Goal: Task Accomplishment & Management: Manage account settings

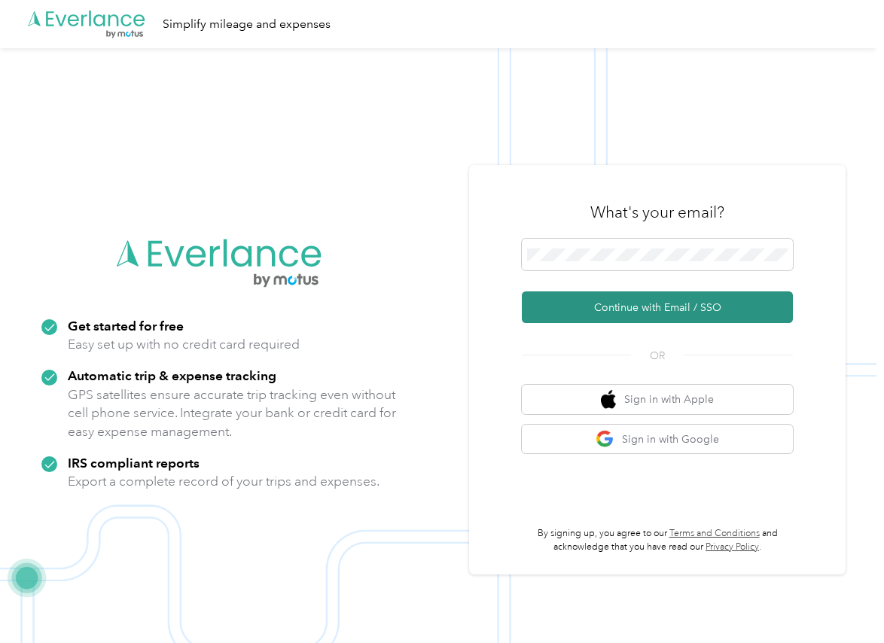
click at [566, 296] on button "Continue with Email / SSO" at bounding box center [657, 307] width 271 height 32
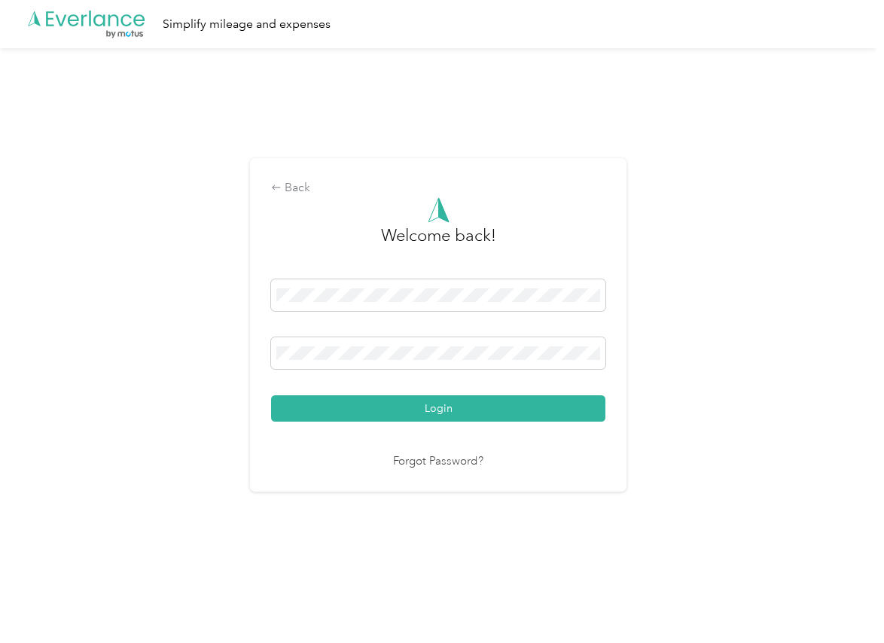
click at [337, 399] on button "Login" at bounding box center [438, 408] width 334 height 26
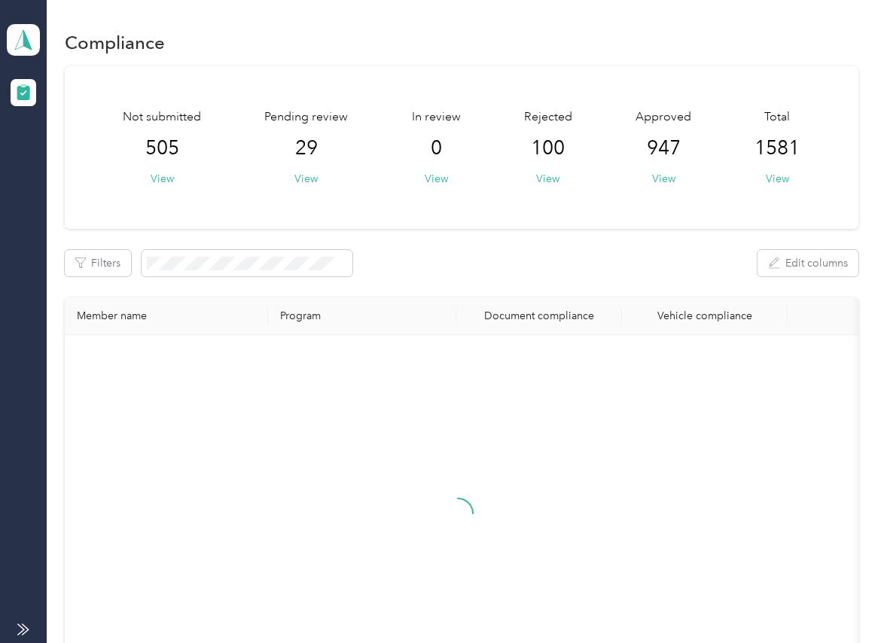
drag, startPoint x: 413, startPoint y: 224, endPoint x: 407, endPoint y: 217, distance: 9.6
click at [413, 224] on div "Not submitted 505 View Pending review 29 View In review 0 View Rejected 100 Vie…" at bounding box center [461, 147] width 793 height 163
click at [305, 171] on button "View" at bounding box center [305, 179] width 23 height 16
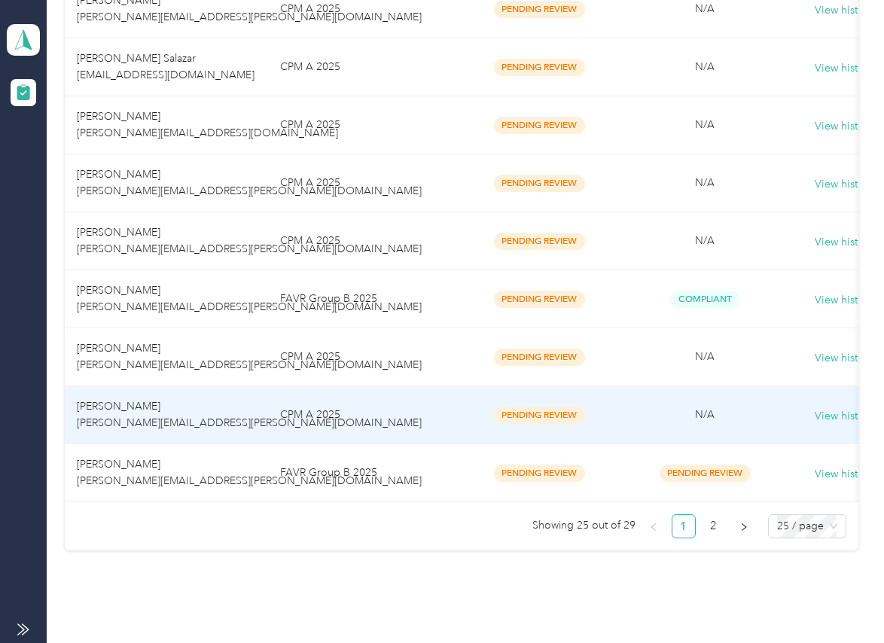
scroll to position [1360, 0]
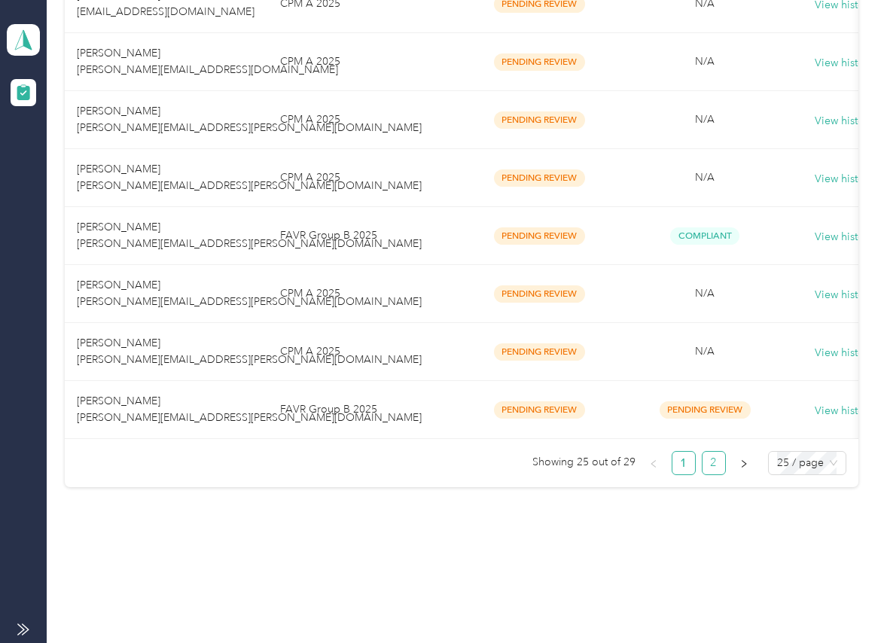
click at [709, 464] on link "2" at bounding box center [714, 463] width 23 height 23
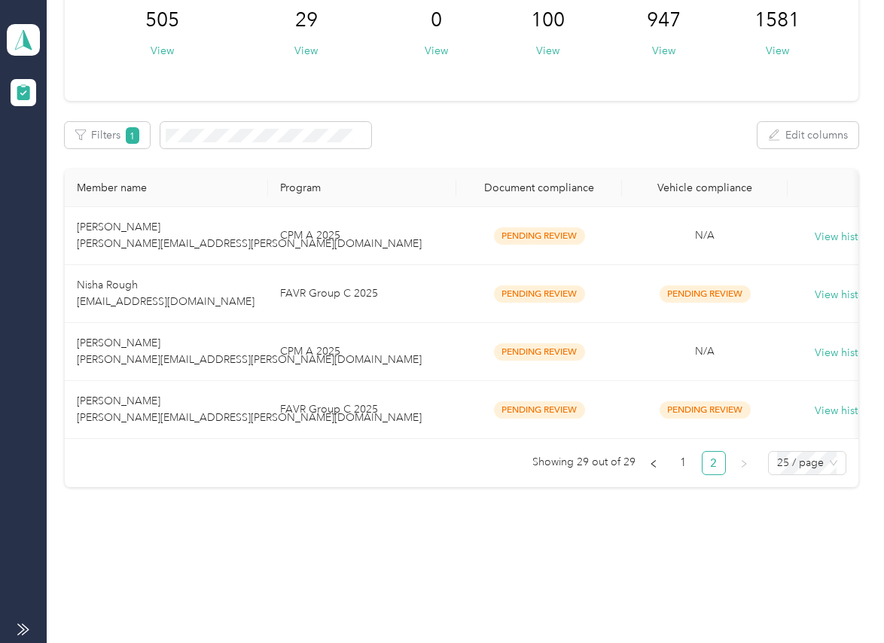
scroll to position [142, 0]
click at [172, 187] on th "Member name" at bounding box center [166, 188] width 203 height 38
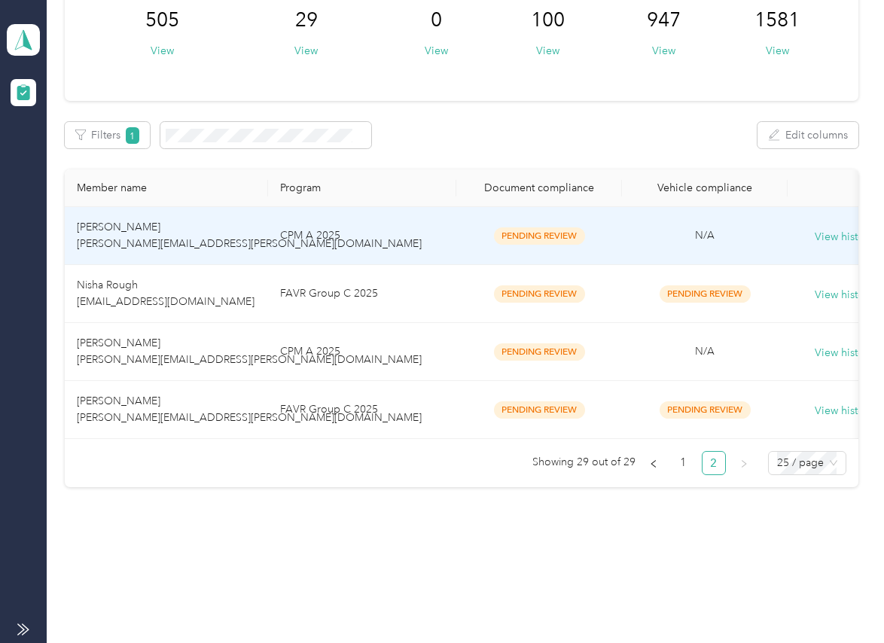
click at [181, 207] on td "Mary Johnson mary.e.johnson@optioncare.com" at bounding box center [166, 236] width 203 height 58
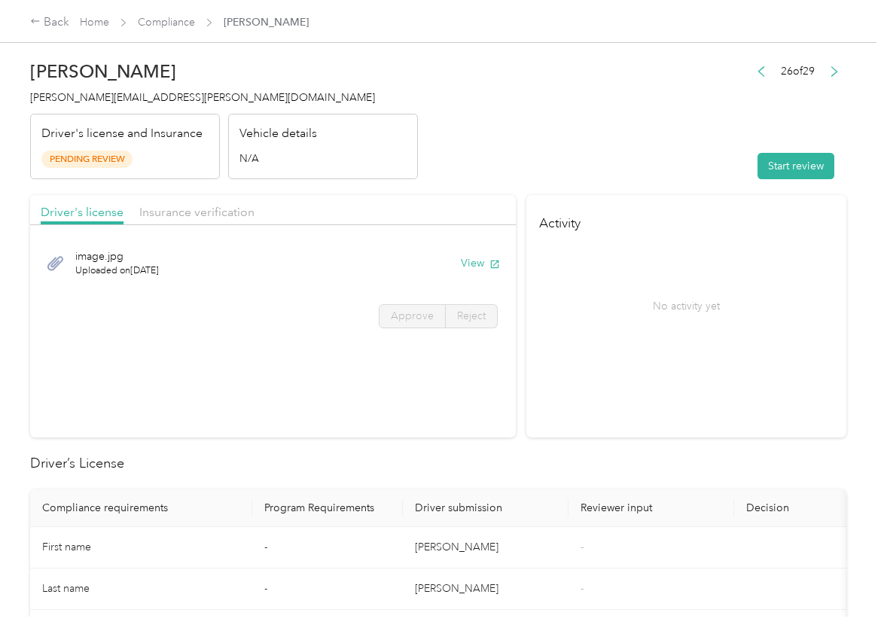
click at [620, 404] on section "Activity No activity yet" at bounding box center [686, 316] width 320 height 242
click at [489, 260] on icon "button" at bounding box center [494, 264] width 11 height 11
drag, startPoint x: 202, startPoint y: 205, endPoint x: 178, endPoint y: 207, distance: 23.5
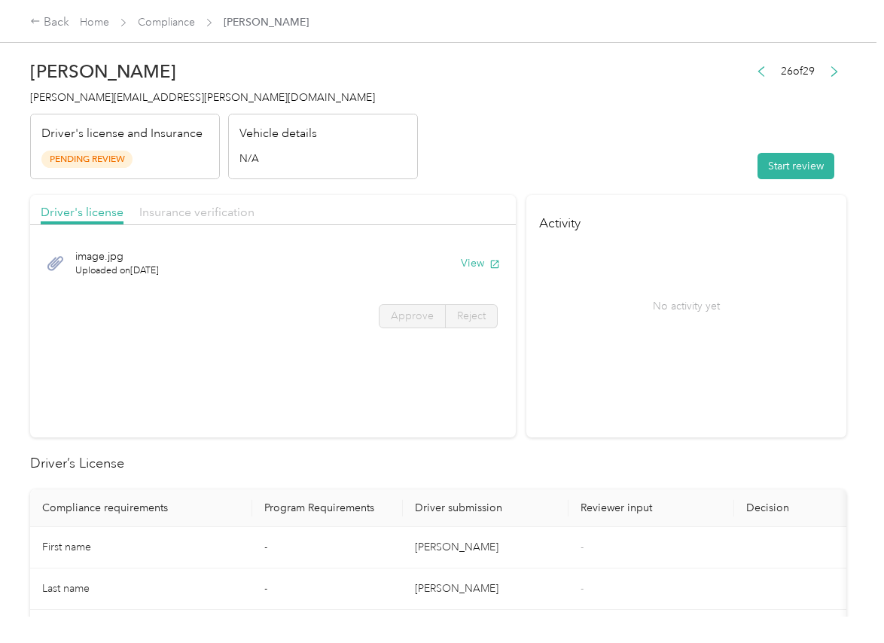
click at [201, 205] on span "Insurance verification" at bounding box center [196, 212] width 115 height 14
drag, startPoint x: 178, startPoint y: 207, endPoint x: 199, endPoint y: 216, distance: 22.2
click at [178, 208] on span "Insurance verification" at bounding box center [196, 212] width 115 height 14
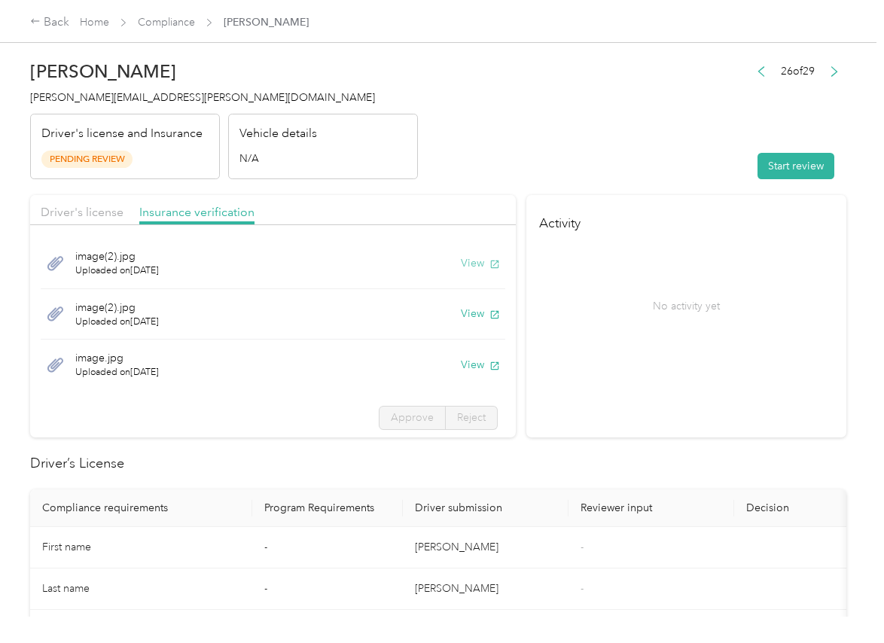
click at [461, 262] on button "View" at bounding box center [480, 263] width 39 height 16
click at [461, 312] on button "View" at bounding box center [480, 314] width 39 height 16
click at [461, 366] on button "View" at bounding box center [480, 365] width 39 height 16
click at [640, 384] on section "Activity No activity yet" at bounding box center [686, 316] width 320 height 242
click at [768, 156] on button "Start review" at bounding box center [796, 166] width 77 height 26
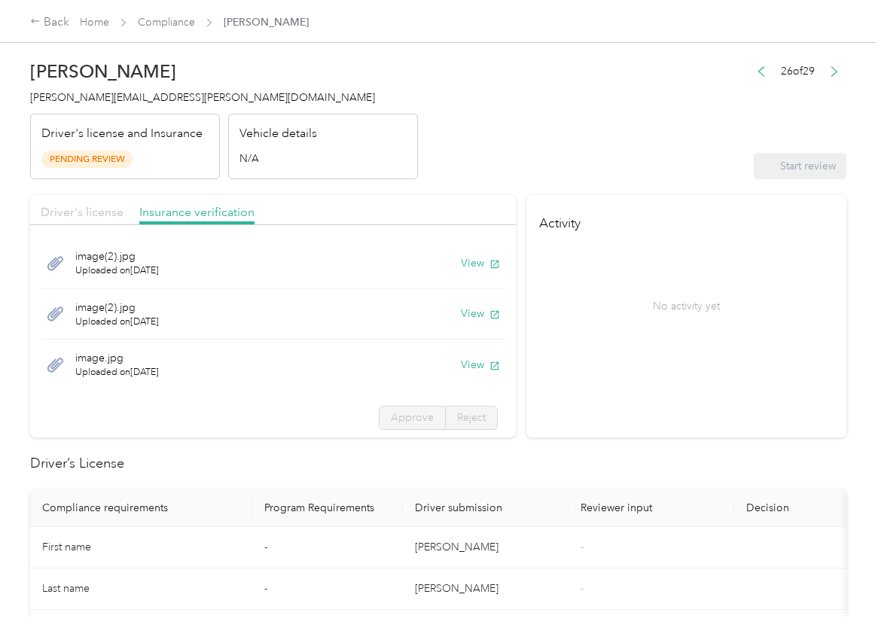
click at [94, 213] on span "Driver's license" at bounding box center [82, 212] width 83 height 14
drag, startPoint x: 82, startPoint y: 210, endPoint x: 90, endPoint y: 211, distance: 8.3
click at [81, 210] on span "Driver's license" at bounding box center [82, 212] width 83 height 14
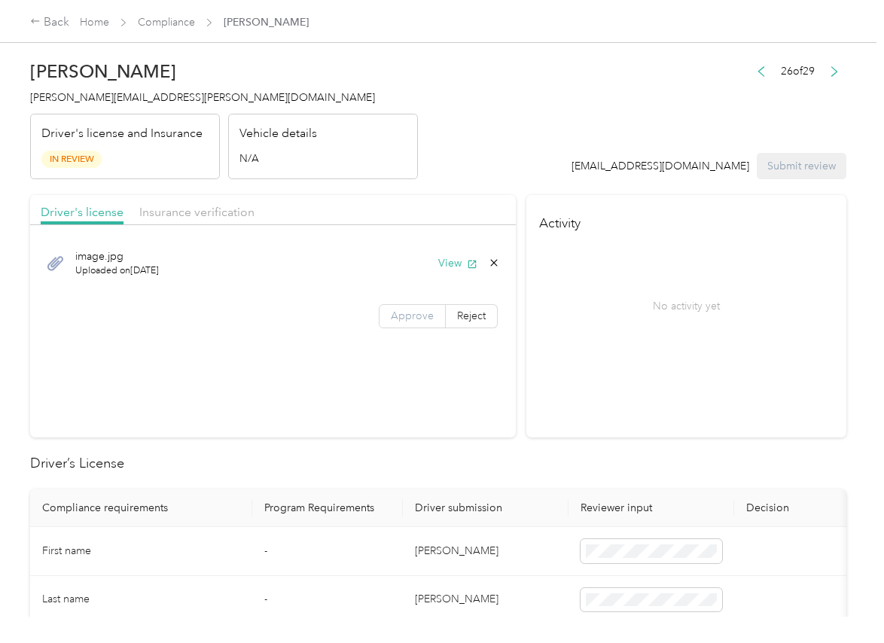
click at [426, 322] on span "Approve" at bounding box center [412, 316] width 43 height 13
click at [164, 213] on span "Insurance verification" at bounding box center [196, 212] width 115 height 14
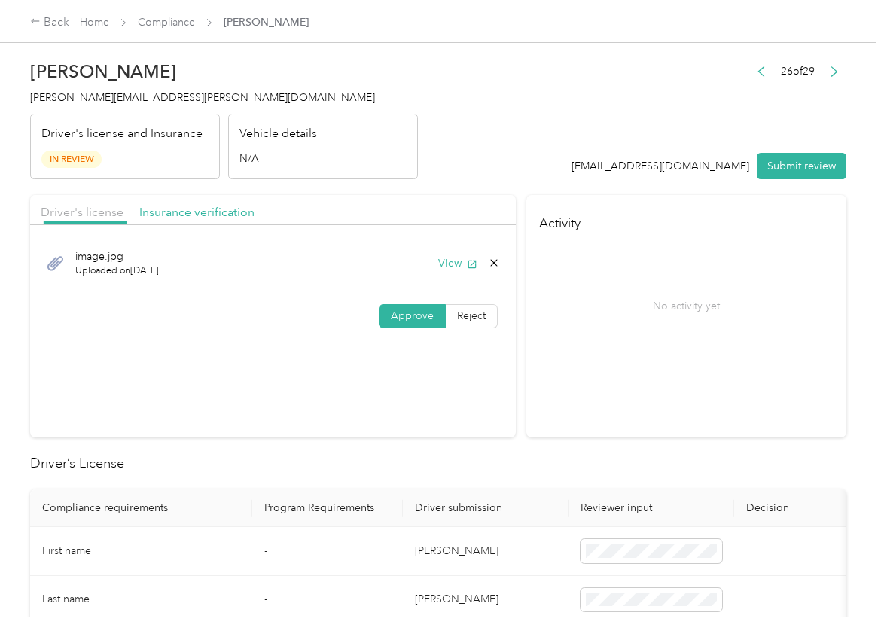
drag, startPoint x: 182, startPoint y: 209, endPoint x: 188, endPoint y: 221, distance: 12.5
click at [183, 211] on span "Insurance verification" at bounding box center [196, 212] width 115 height 14
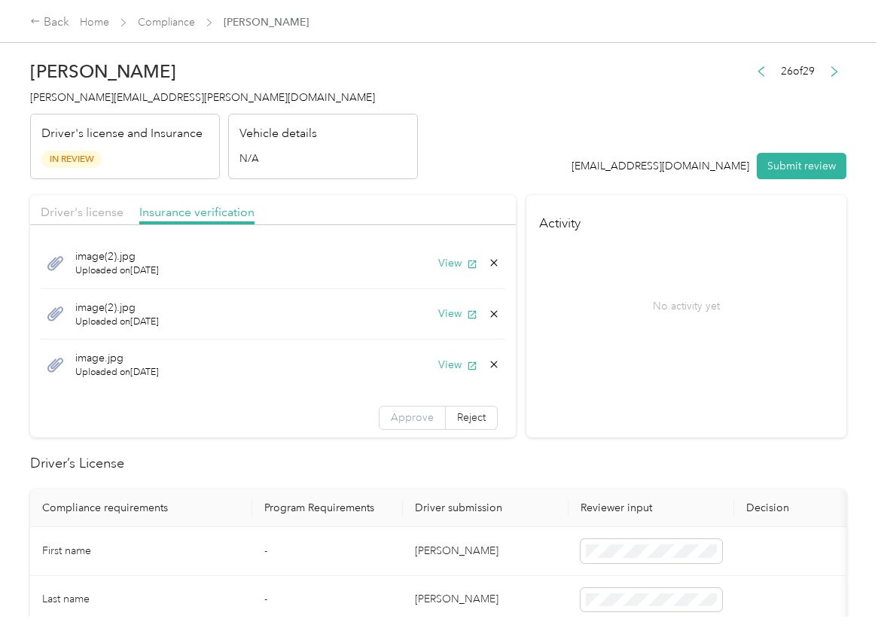
click at [391, 419] on span "Approve" at bounding box center [412, 417] width 43 height 13
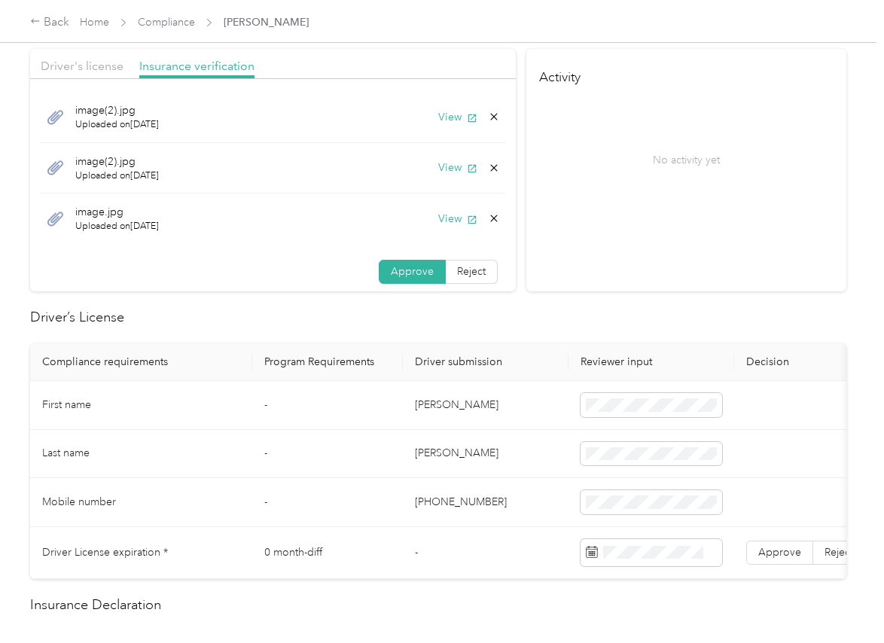
scroll to position [282, 0]
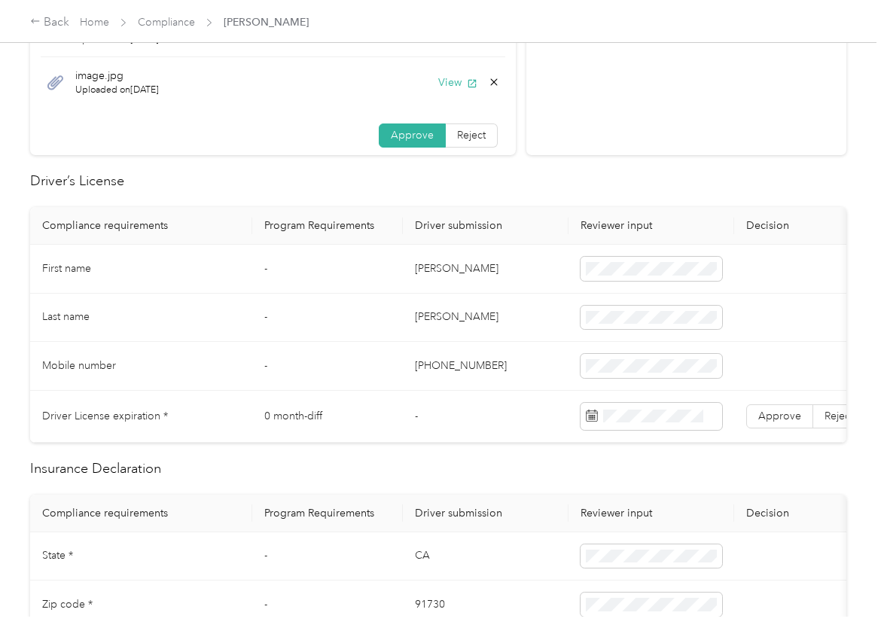
click at [431, 275] on td "Mary" at bounding box center [486, 269] width 166 height 49
copy td "Mary"
click at [380, 316] on td "-" at bounding box center [327, 318] width 151 height 49
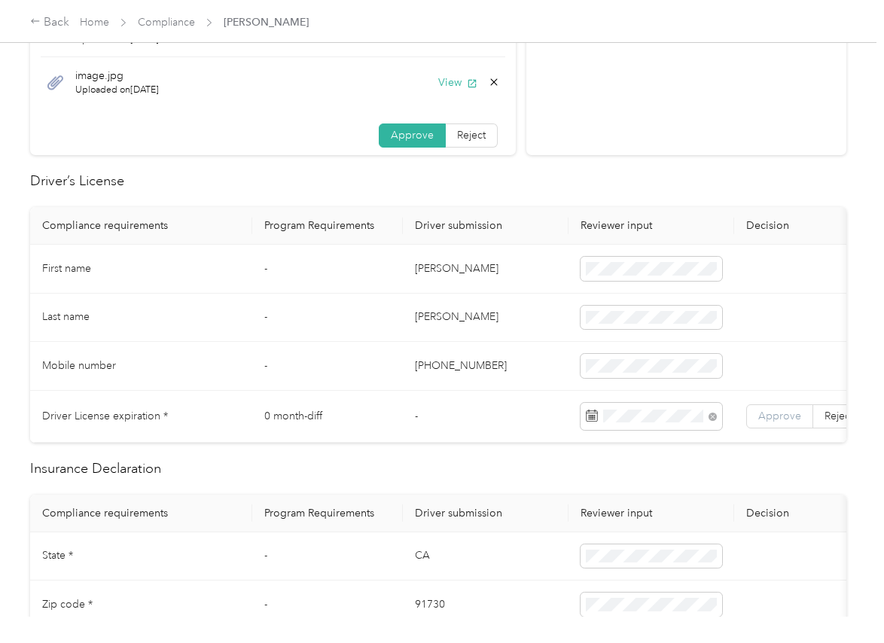
click at [761, 413] on span "Approve" at bounding box center [779, 416] width 43 height 13
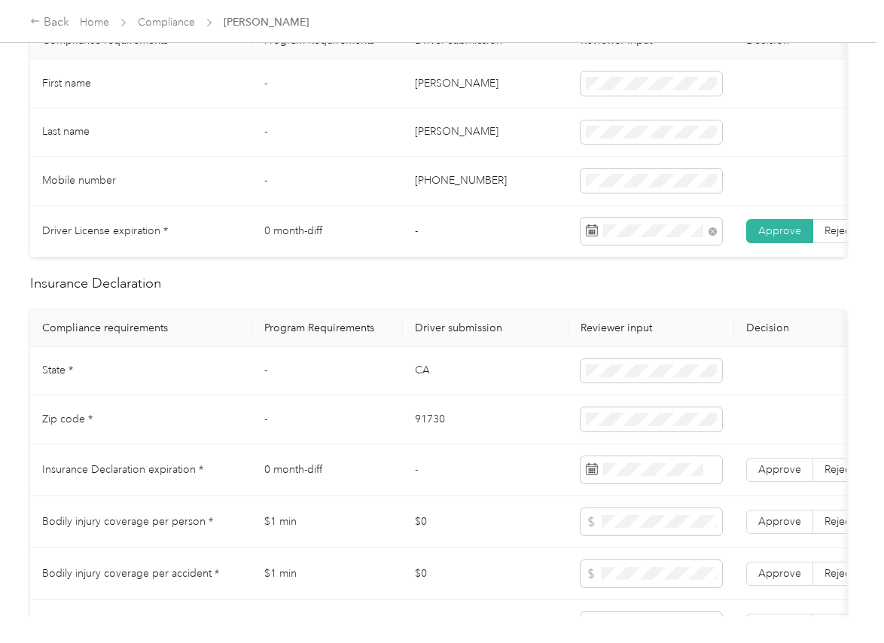
scroll to position [471, 0]
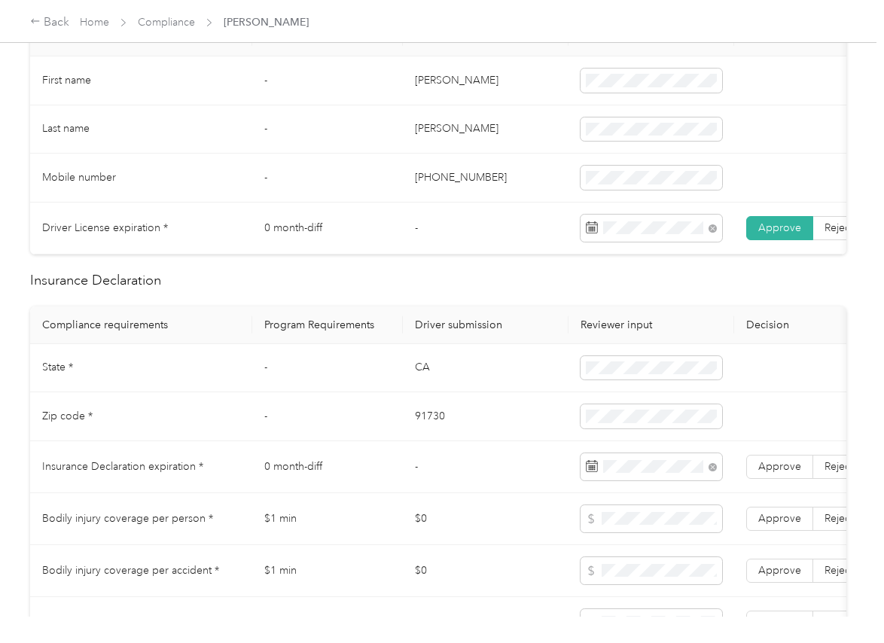
click at [424, 393] on td "CA" at bounding box center [486, 368] width 166 height 49
click at [770, 473] on span "Approve" at bounding box center [779, 466] width 43 height 13
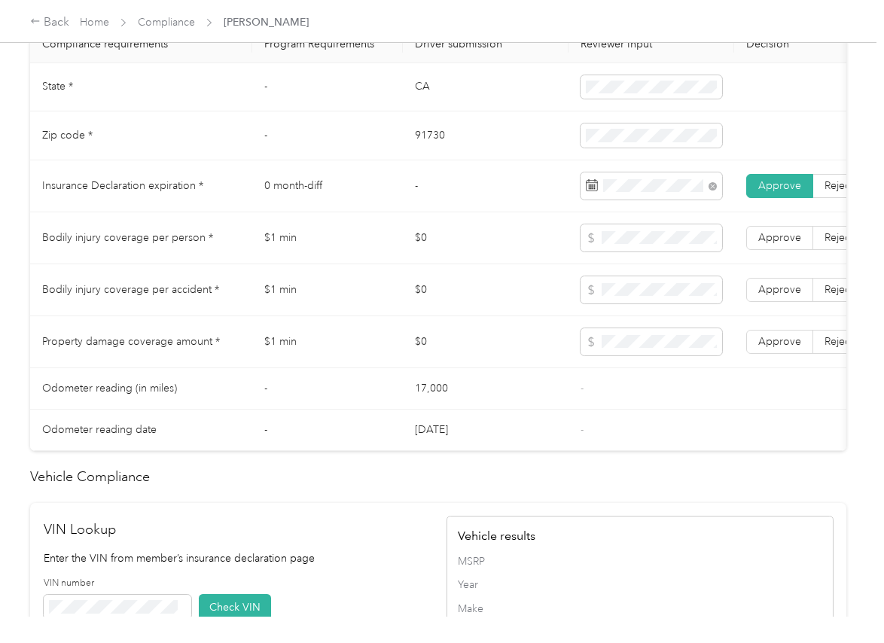
scroll to position [753, 0]
click at [420, 96] on td "CA" at bounding box center [486, 86] width 166 height 49
copy td "CA"
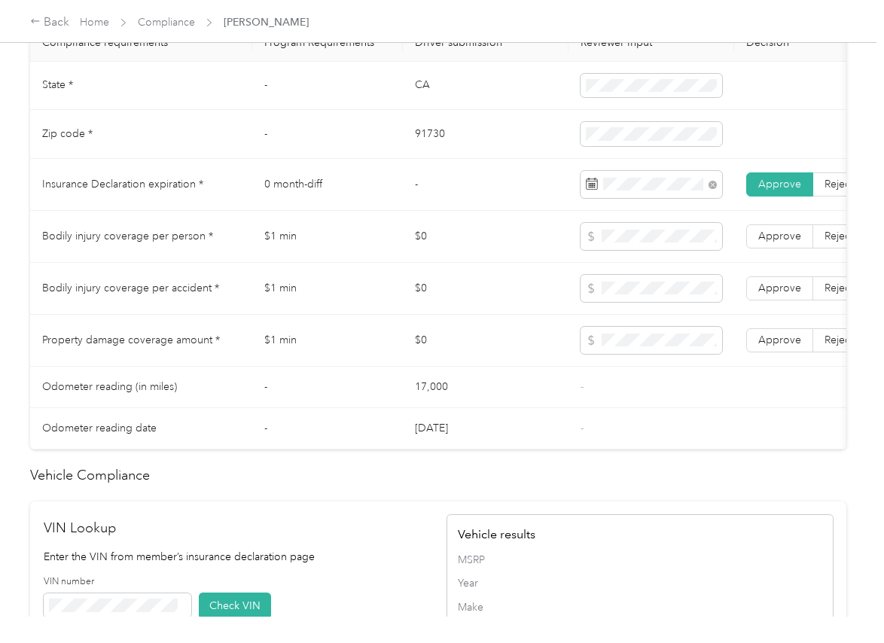
click at [444, 154] on td "91730" at bounding box center [486, 134] width 166 height 49
copy td "91730"
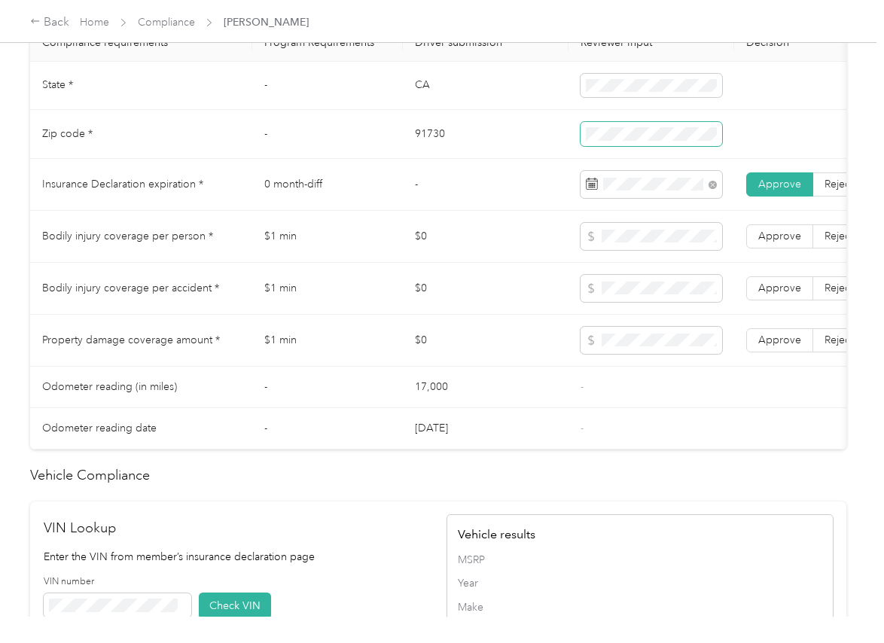
click at [641, 138] on span at bounding box center [652, 134] width 142 height 24
click at [474, 244] on td "$0" at bounding box center [486, 237] width 166 height 52
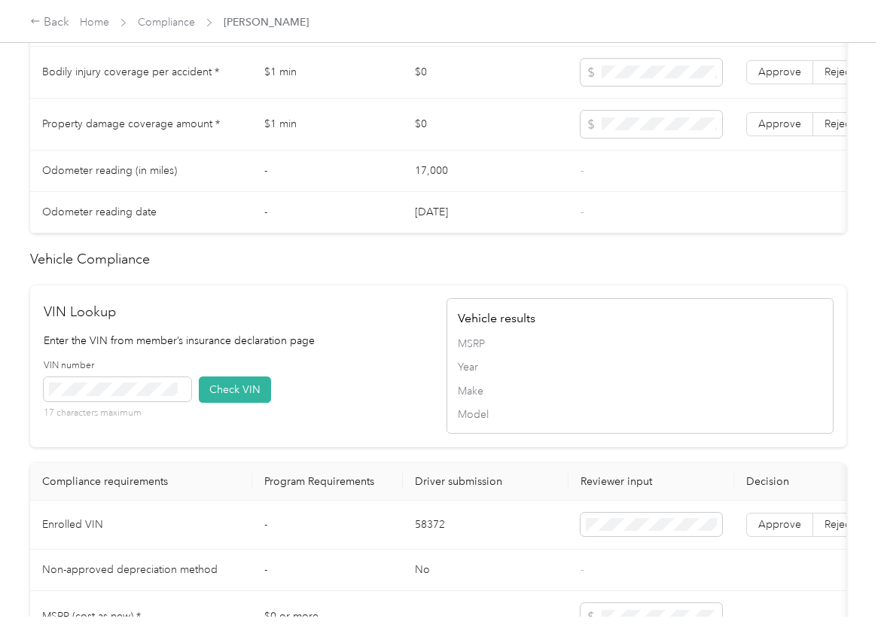
scroll to position [1309, 0]
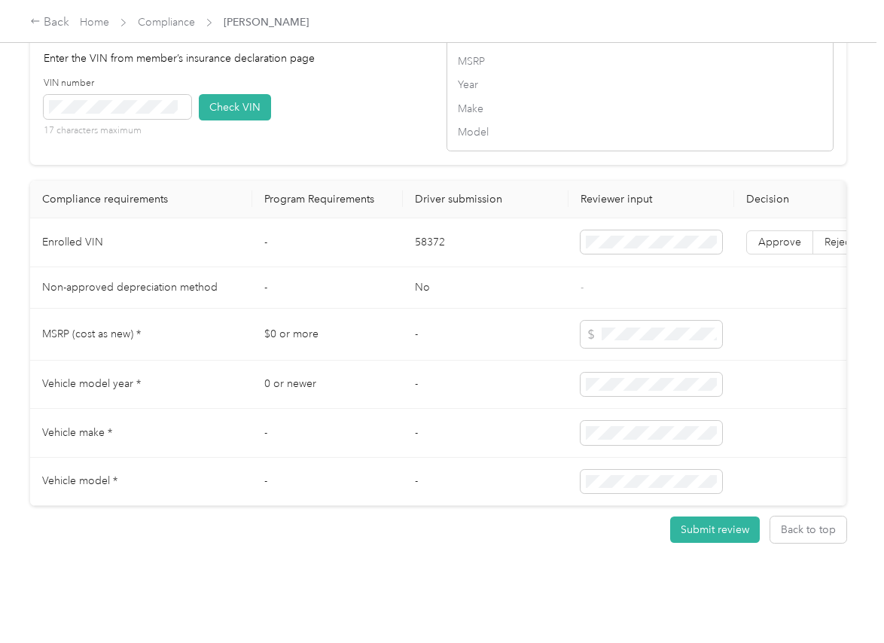
click at [439, 218] on td "58372" at bounding box center [486, 242] width 166 height 49
copy td "58372"
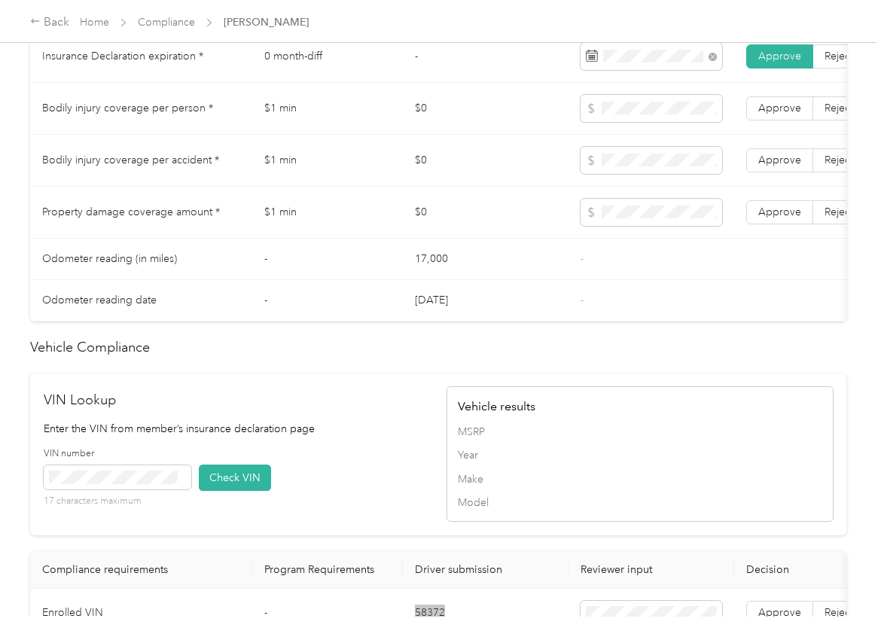
scroll to position [838, 0]
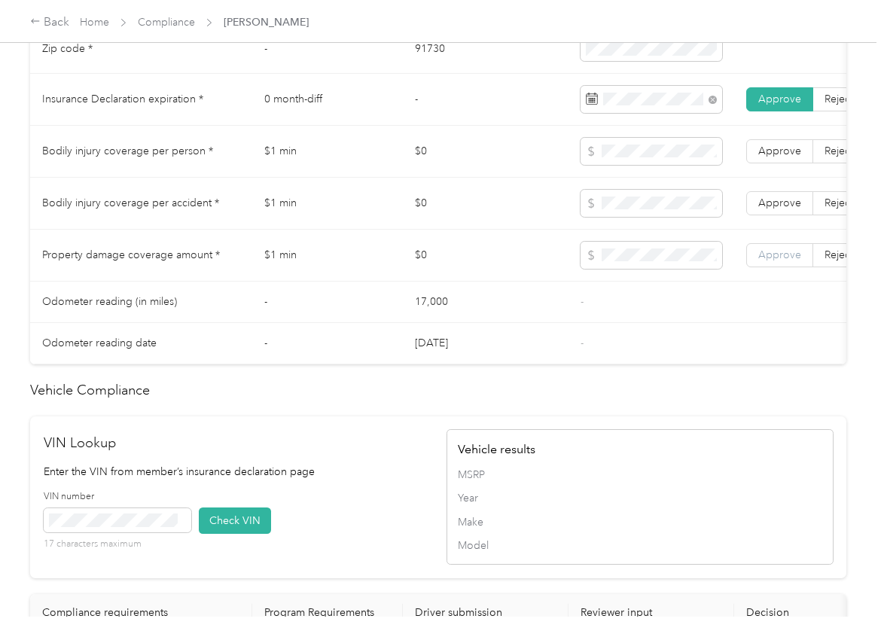
click at [785, 261] on span "Approve" at bounding box center [779, 255] width 43 height 13
drag, startPoint x: 788, startPoint y: 212, endPoint x: 787, endPoint y: 188, distance: 24.9
click at [787, 209] on span "Approve" at bounding box center [779, 203] width 43 height 13
click at [779, 157] on span "Approve" at bounding box center [779, 151] width 43 height 13
click at [349, 340] on td "-" at bounding box center [327, 343] width 151 height 41
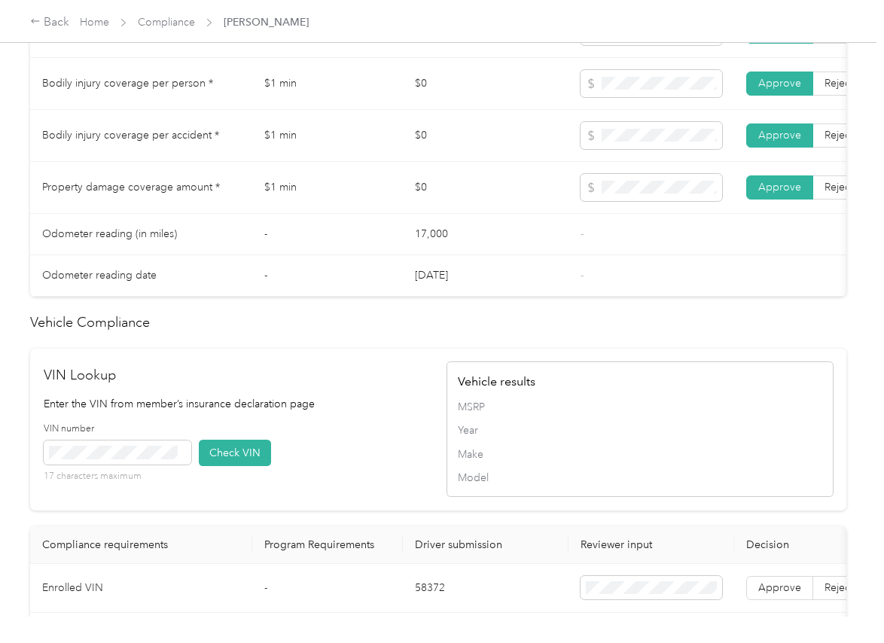
scroll to position [1026, 0]
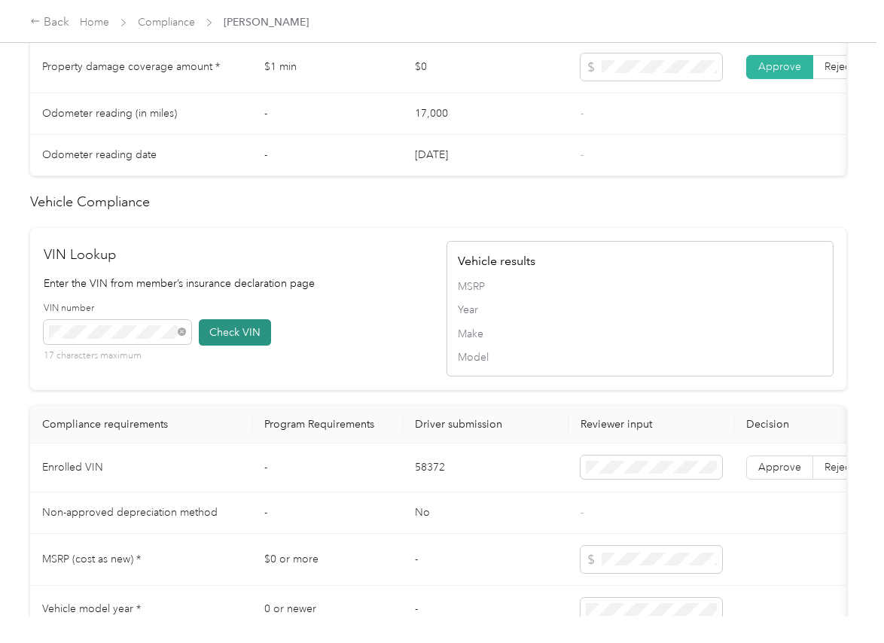
click at [225, 346] on button "Check VIN" at bounding box center [235, 332] width 72 height 26
click at [758, 474] on span "Approve" at bounding box center [779, 467] width 43 height 13
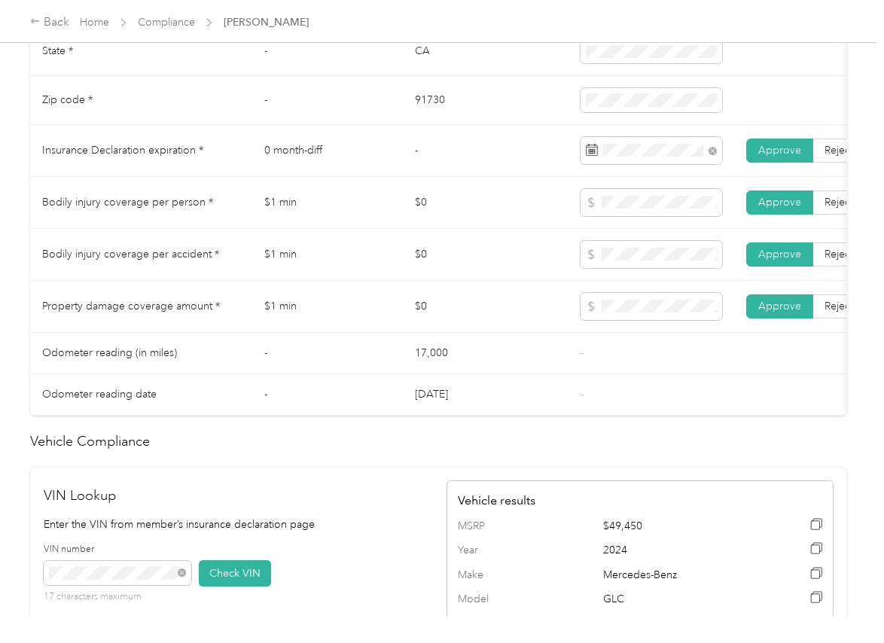
scroll to position [744, 0]
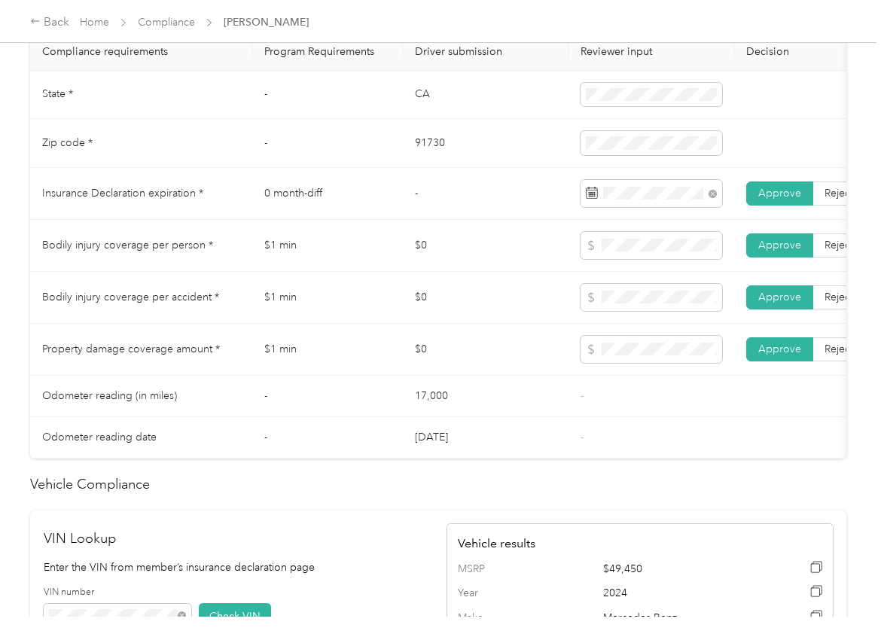
click at [441, 267] on td "$0" at bounding box center [486, 246] width 166 height 52
click at [284, 324] on td "$1 min" at bounding box center [327, 298] width 151 height 52
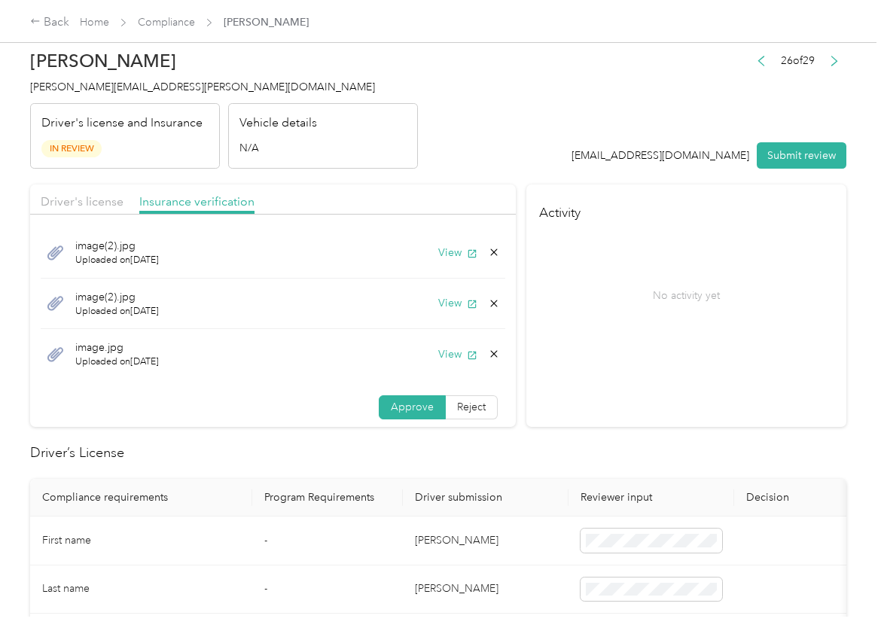
scroll to position [0, 0]
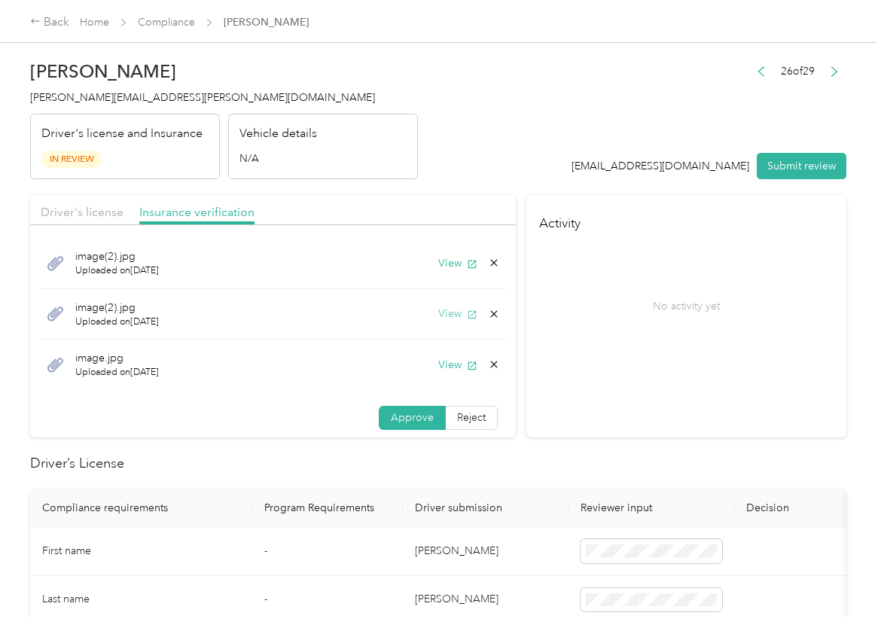
click at [438, 315] on button "View" at bounding box center [457, 314] width 39 height 16
click at [490, 312] on icon at bounding box center [493, 313] width 7 height 7
click at [440, 321] on button "Yes" at bounding box center [437, 325] width 29 height 24
click at [454, 266] on button "View" at bounding box center [457, 263] width 39 height 16
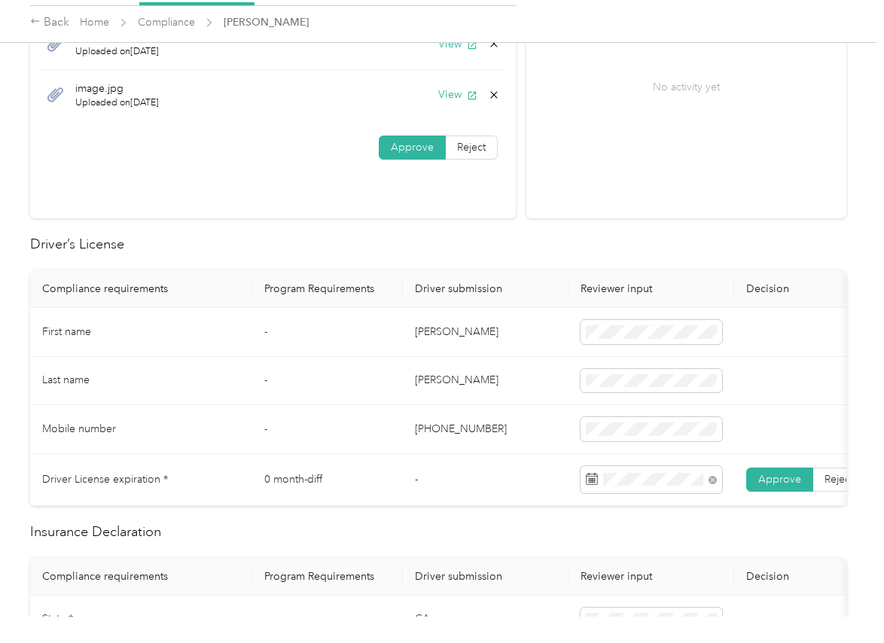
scroll to position [659, 0]
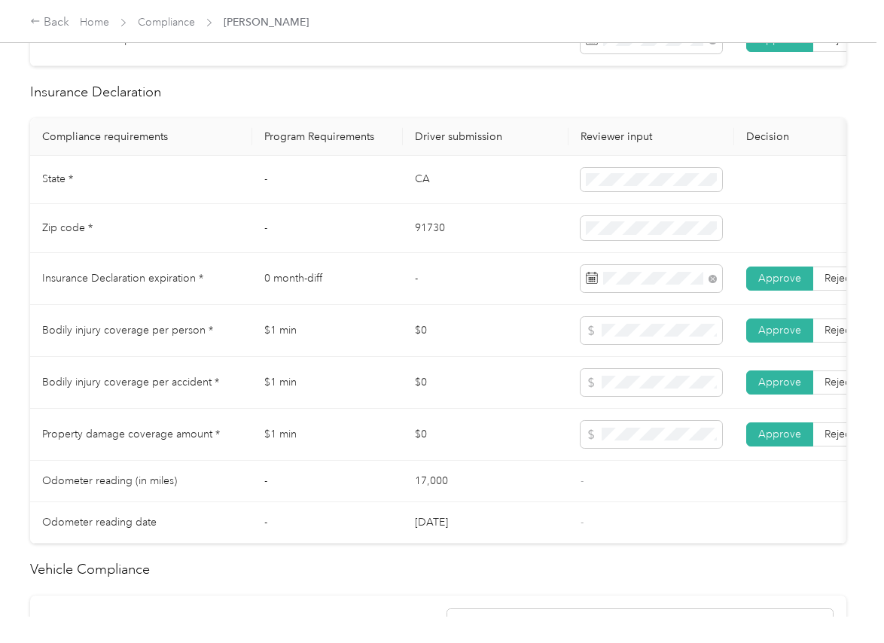
click at [493, 351] on td "$0" at bounding box center [486, 331] width 166 height 52
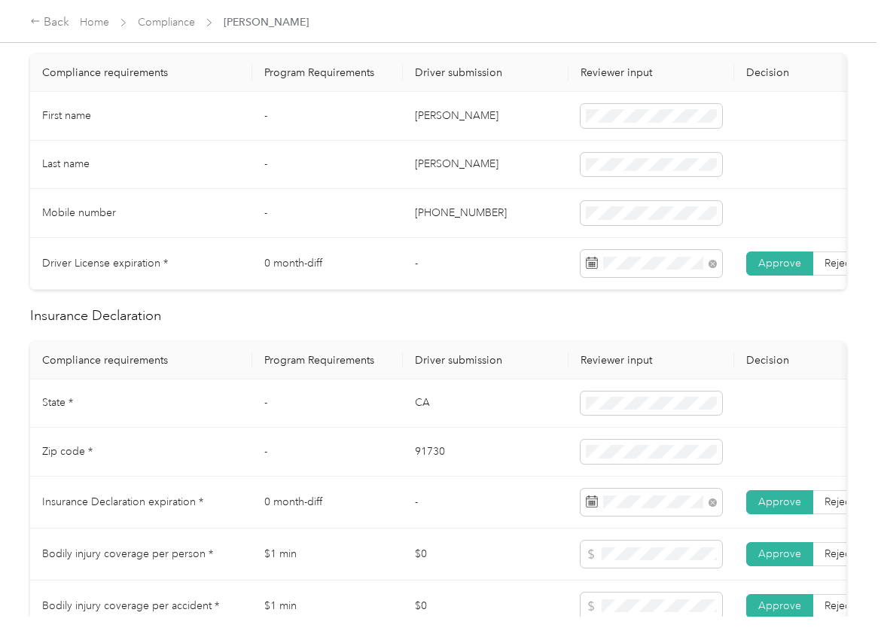
scroll to position [0, 0]
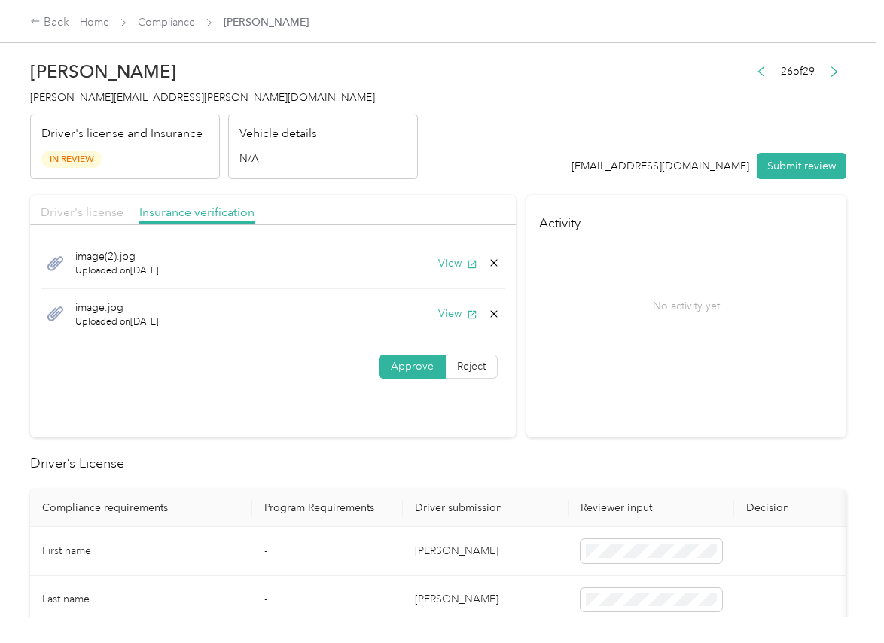
click at [66, 212] on span "Driver's license" at bounding box center [82, 212] width 83 height 14
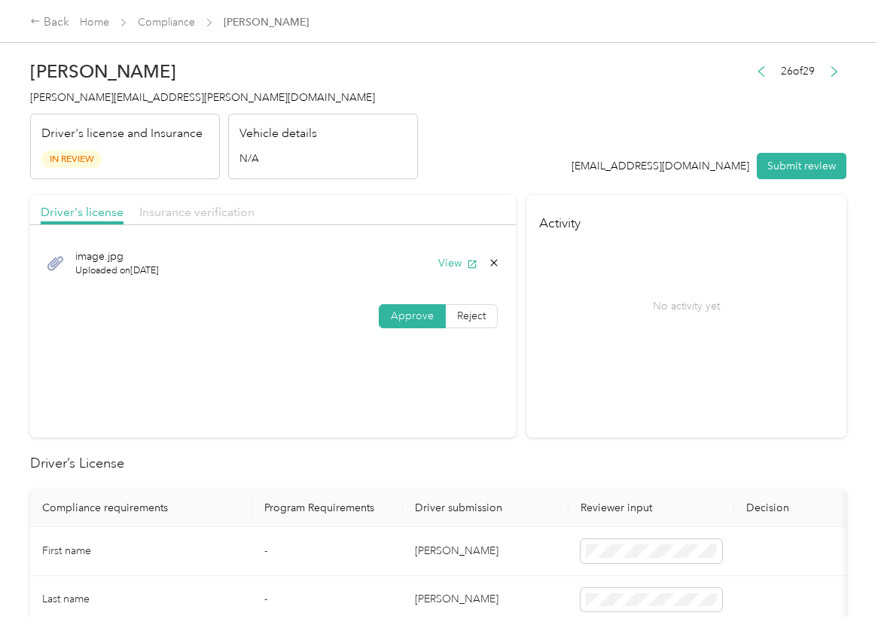
click at [206, 209] on span "Insurance verification" at bounding box center [196, 212] width 115 height 14
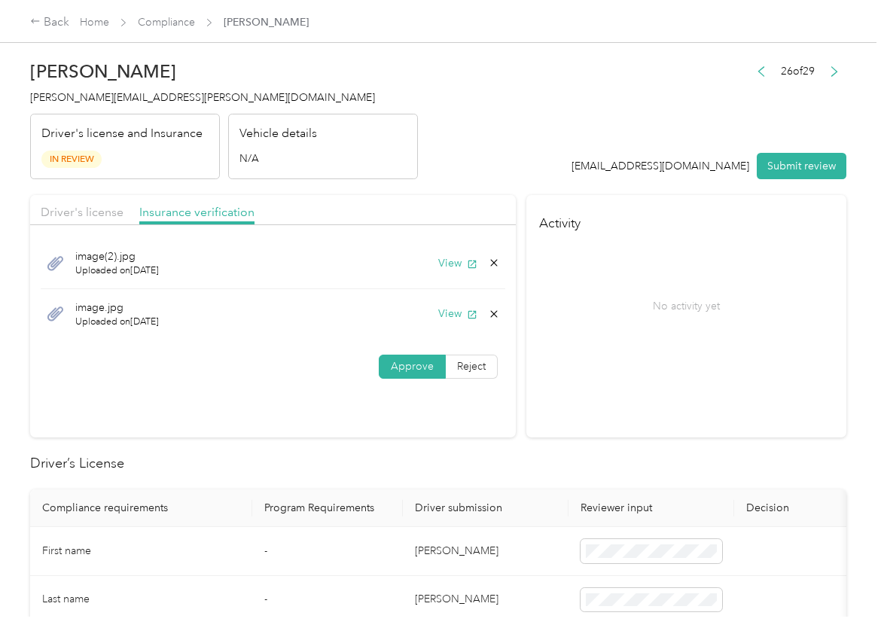
click at [475, 316] on div "View" at bounding box center [469, 314] width 62 height 16
click at [447, 313] on button "View" at bounding box center [457, 314] width 39 height 16
click at [813, 166] on button "Submit review" at bounding box center [802, 166] width 90 height 26
click at [81, 100] on span "mary.e.johnson@optioncare.com" at bounding box center [202, 97] width 345 height 13
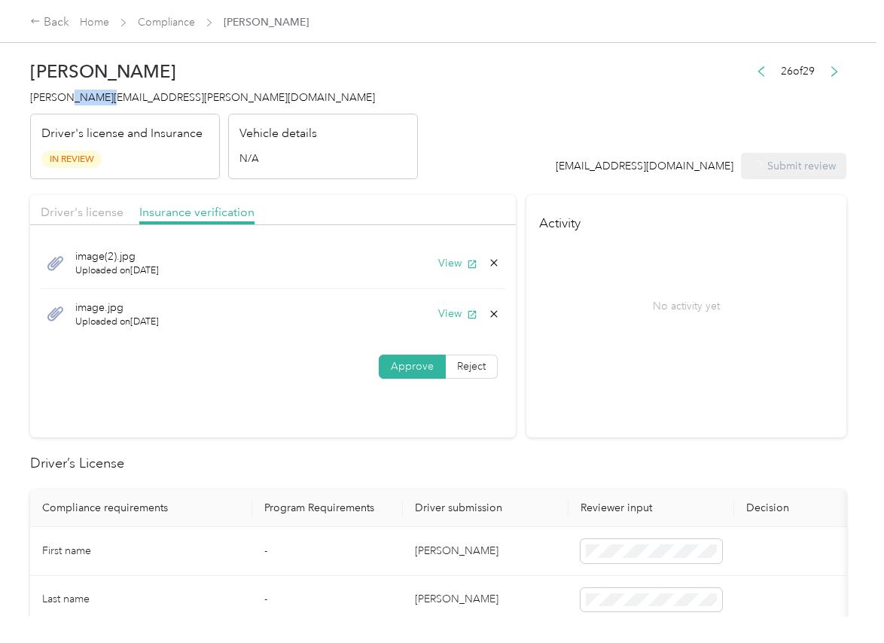
click at [81, 100] on span "mary.e.johnson@optioncare.com" at bounding box center [202, 97] width 345 height 13
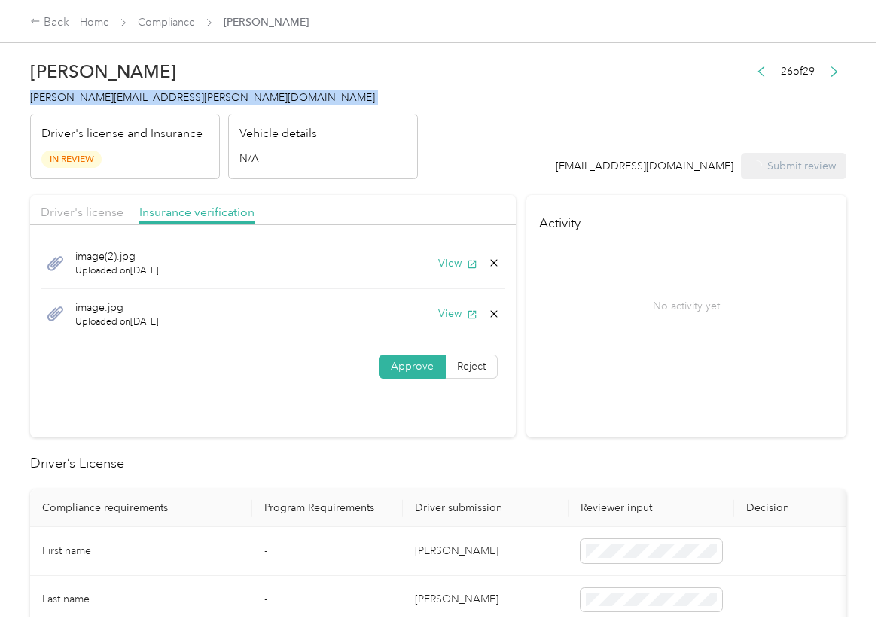
copy span "mary.e.johnson@optioncare.com"
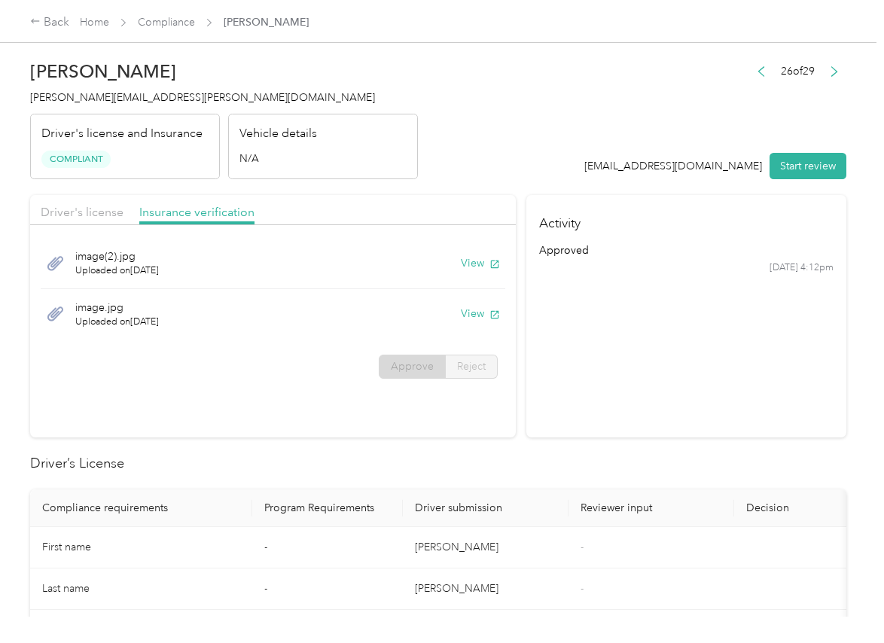
click at [647, 388] on section "Activity approved 9/29 at 4:12pm" at bounding box center [686, 316] width 320 height 242
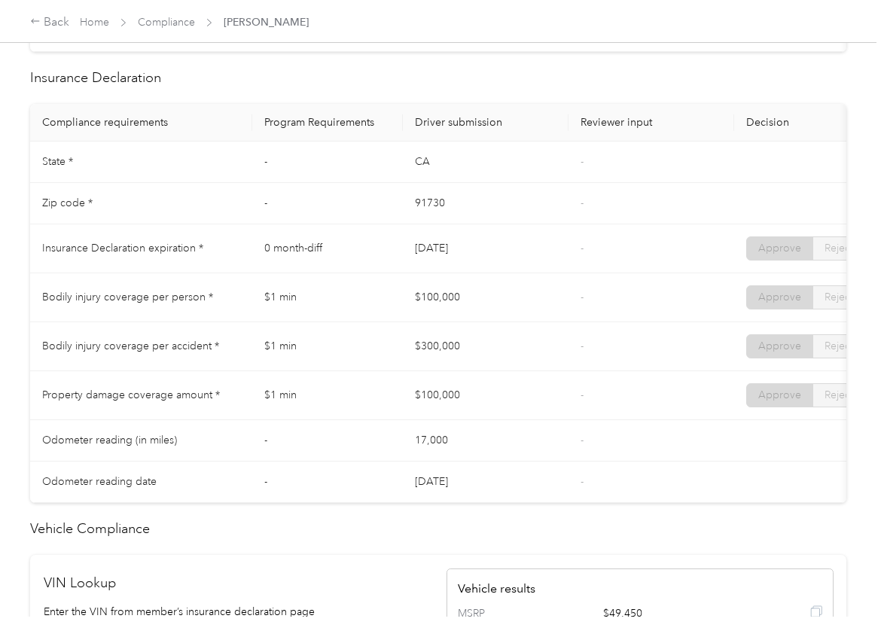
scroll to position [659, 0]
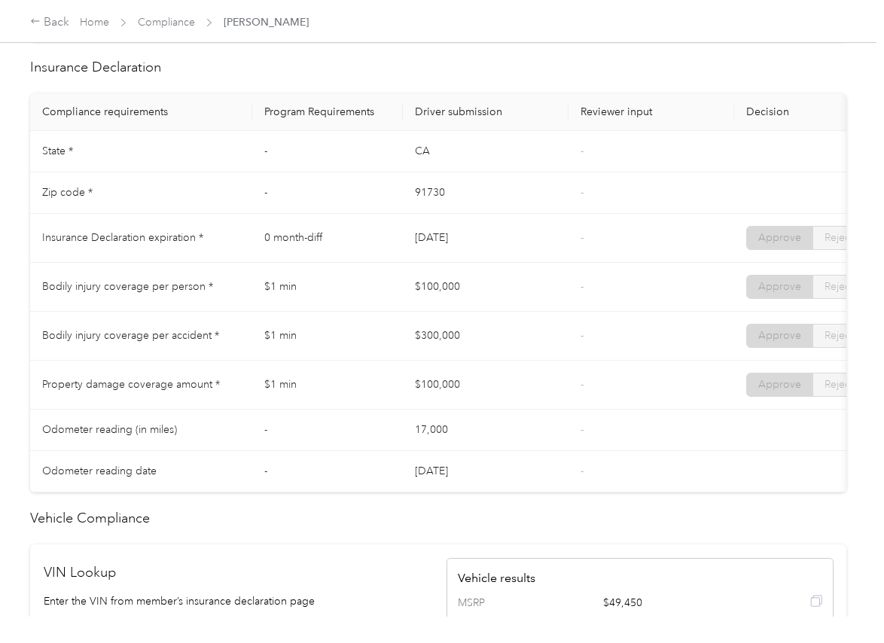
click at [474, 246] on tr "Insurance Declaration expiration * 0 month-diff 12/14/2025 - Approve Reject" at bounding box center [561, 238] width 1062 height 49
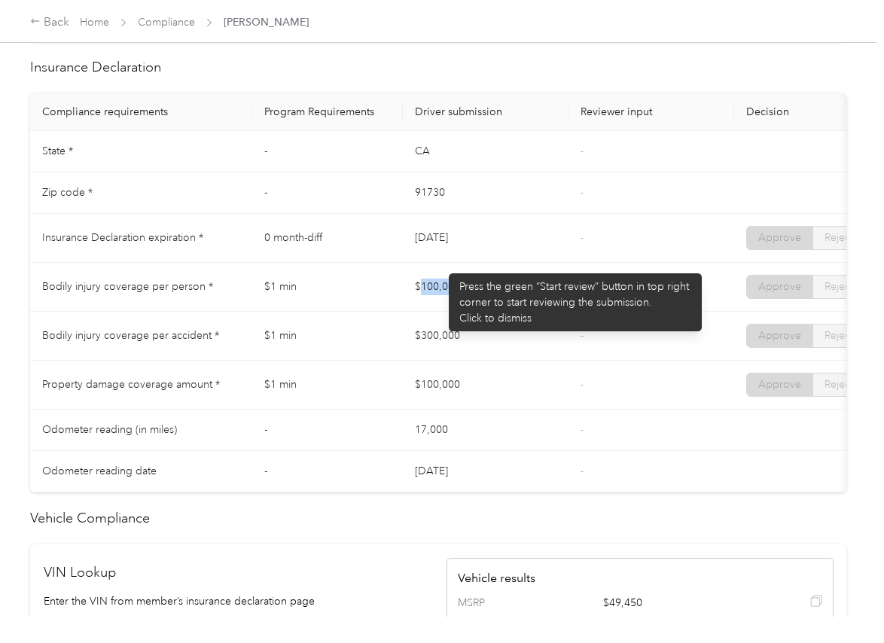
drag, startPoint x: 426, startPoint y: 294, endPoint x: 489, endPoint y: 306, distance: 63.5
click at [488, 304] on td "$100,000" at bounding box center [486, 287] width 166 height 49
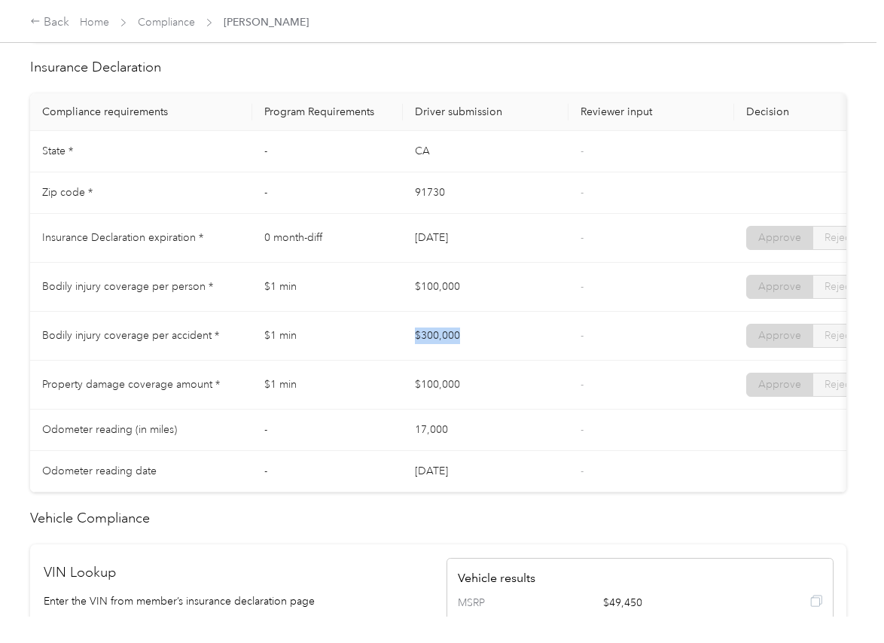
drag, startPoint x: 410, startPoint y: 348, endPoint x: 488, endPoint y: 360, distance: 78.5
click at [488, 360] on td "$300,000" at bounding box center [486, 336] width 166 height 49
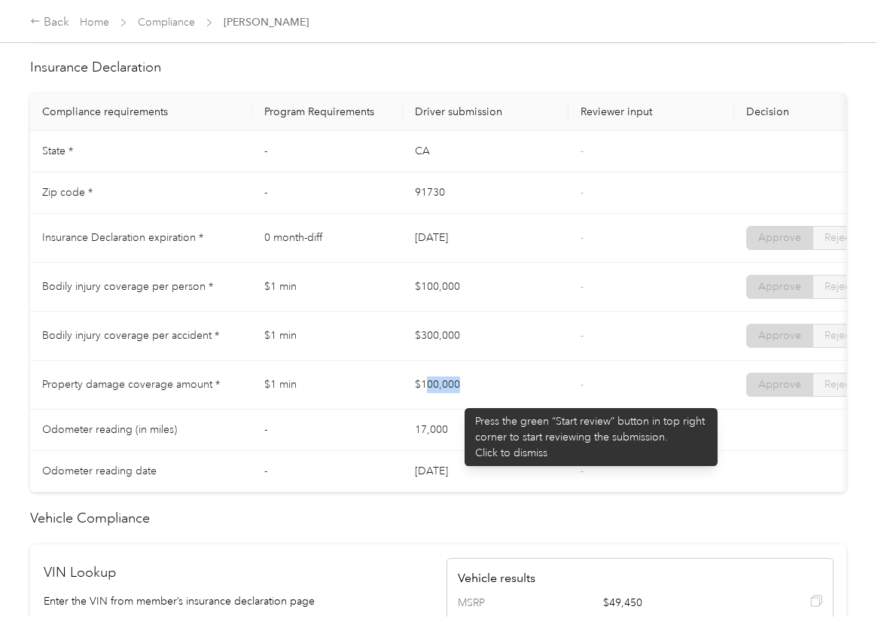
drag, startPoint x: 441, startPoint y: 401, endPoint x: 596, endPoint y: 406, distance: 155.2
click at [557, 404] on td "$100,000" at bounding box center [486, 385] width 166 height 49
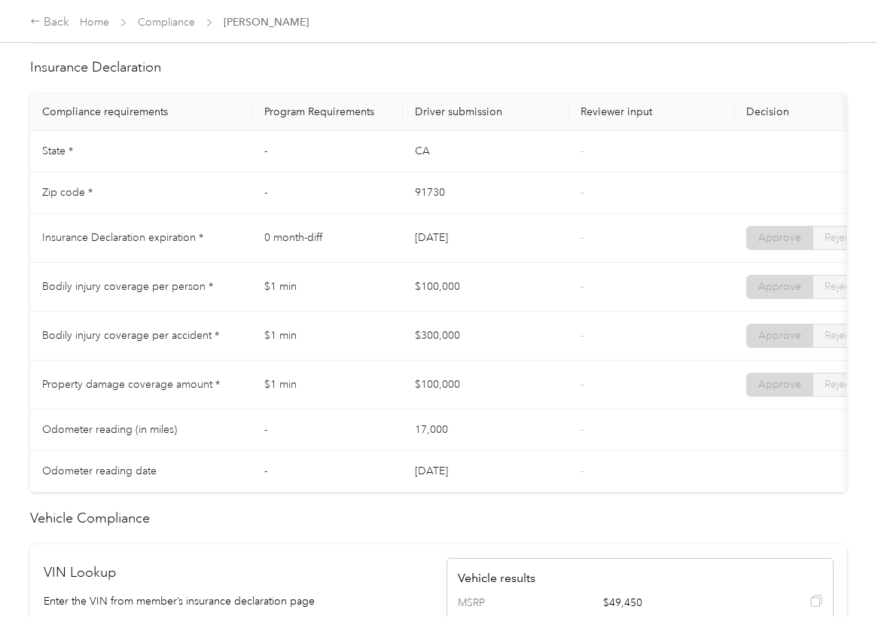
click at [599, 403] on td "-" at bounding box center [652, 385] width 166 height 49
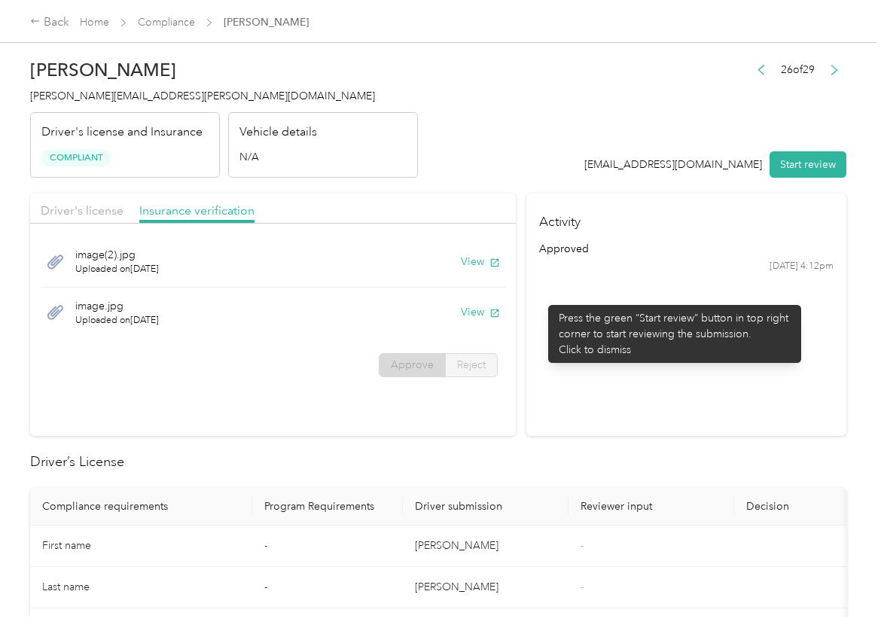
scroll to position [0, 0]
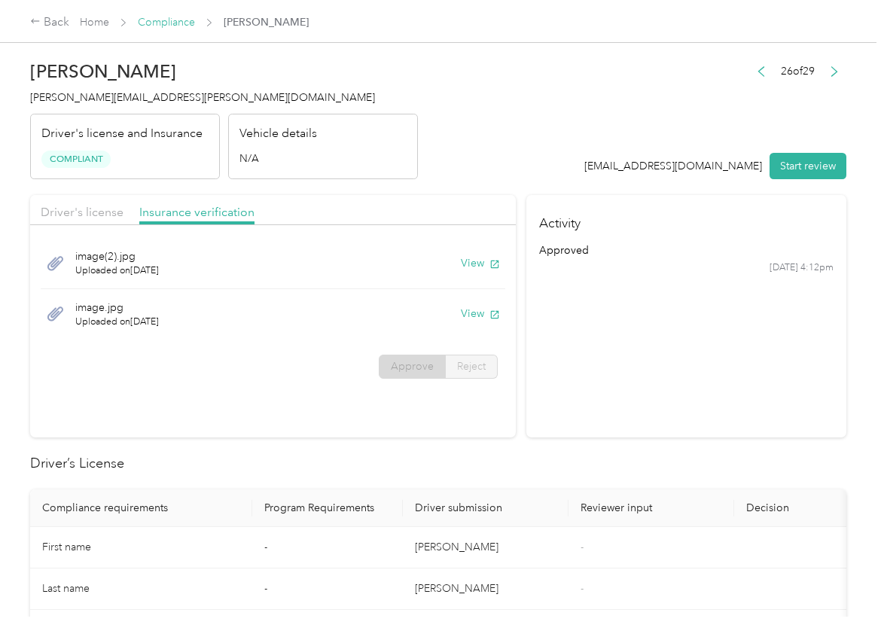
click at [153, 21] on link "Compliance" at bounding box center [166, 22] width 57 height 13
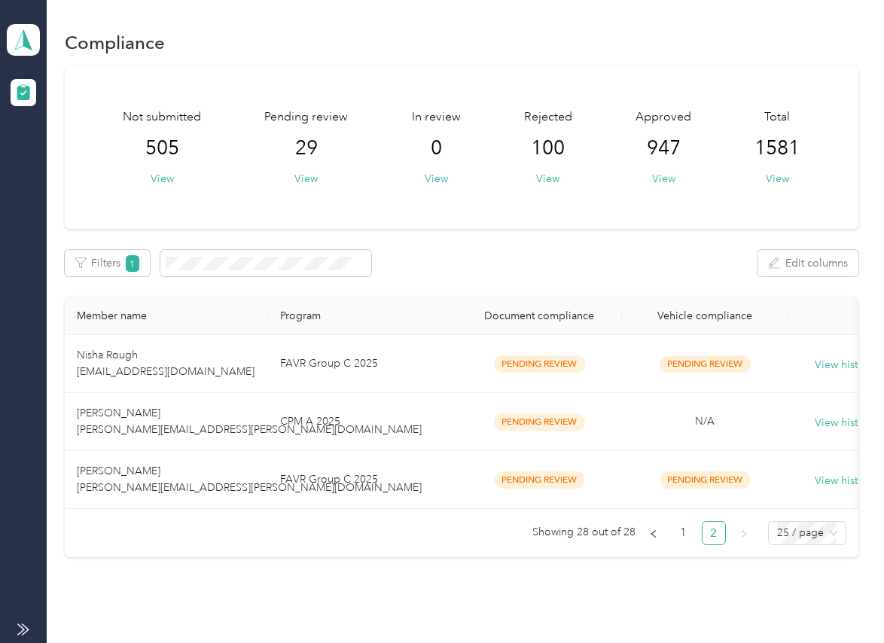
click at [461, 267] on div "Filters 1 Edit columns" at bounding box center [461, 263] width 793 height 26
click at [813, 642] on html "Option Care Health Team dashboard Compliance Not submitted 505 View Pending rev…" at bounding box center [438, 321] width 877 height 643
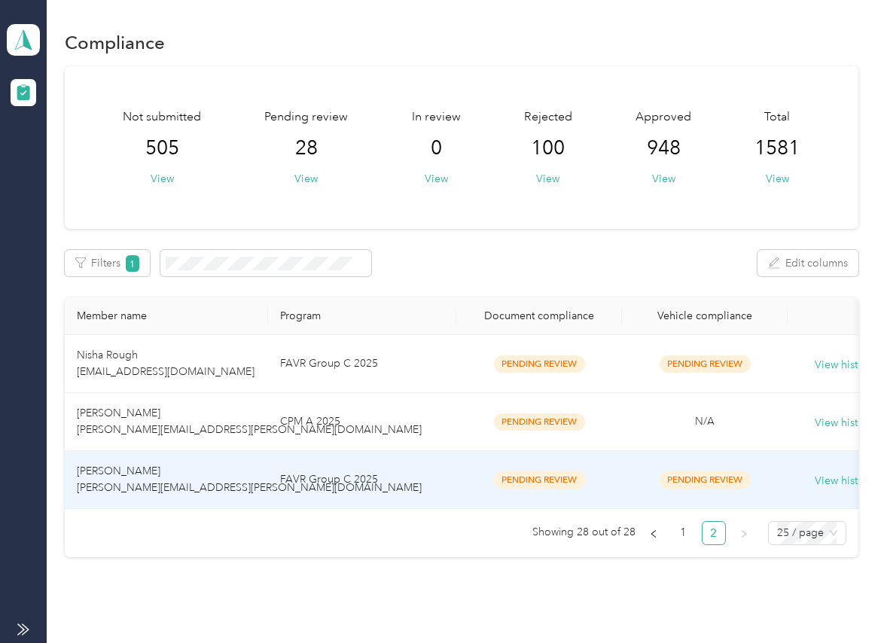
click at [300, 474] on td "FAVR Group C 2025" at bounding box center [362, 480] width 188 height 58
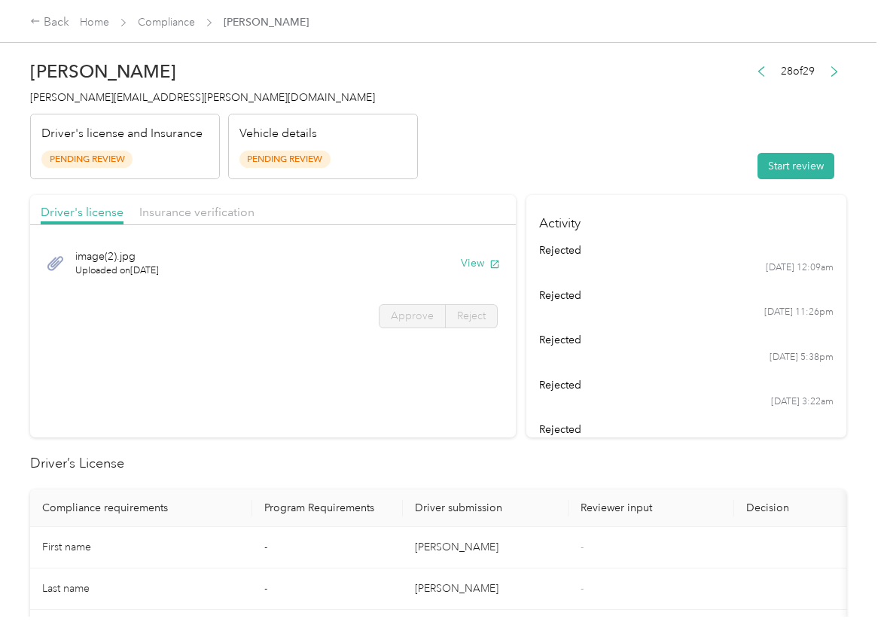
click at [419, 370] on section "Driver's license Insurance verification image(2).jpg Uploaded on 9/26/2025 View…" at bounding box center [273, 316] width 486 height 242
click at [419, 420] on section "Driver's license Insurance verification image(2).jpg Uploaded on 9/26/2025 View…" at bounding box center [273, 316] width 486 height 242
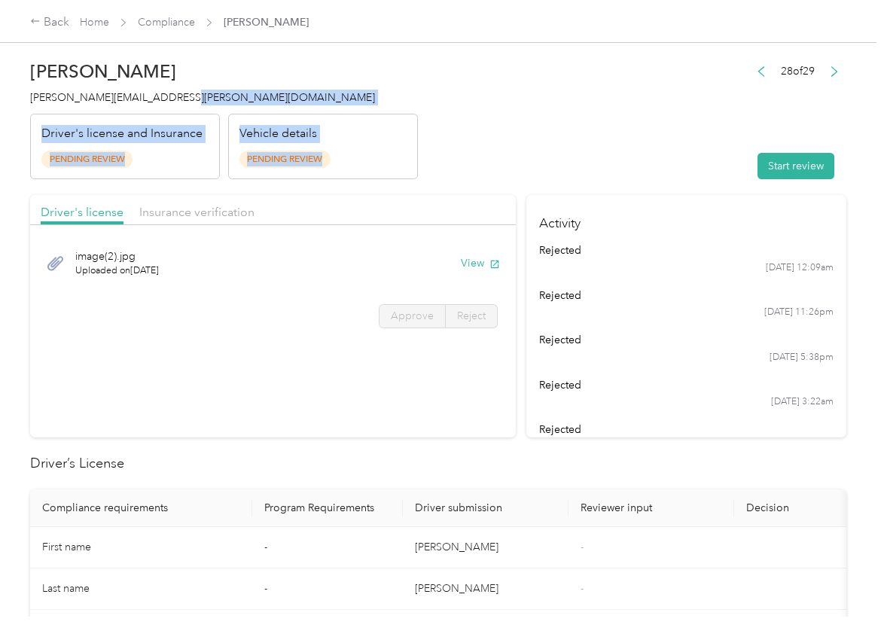
click at [547, 108] on header "Jenny Santos jenny.santos@optioncare.com Driver's license and Insurance Pending…" at bounding box center [438, 116] width 816 height 127
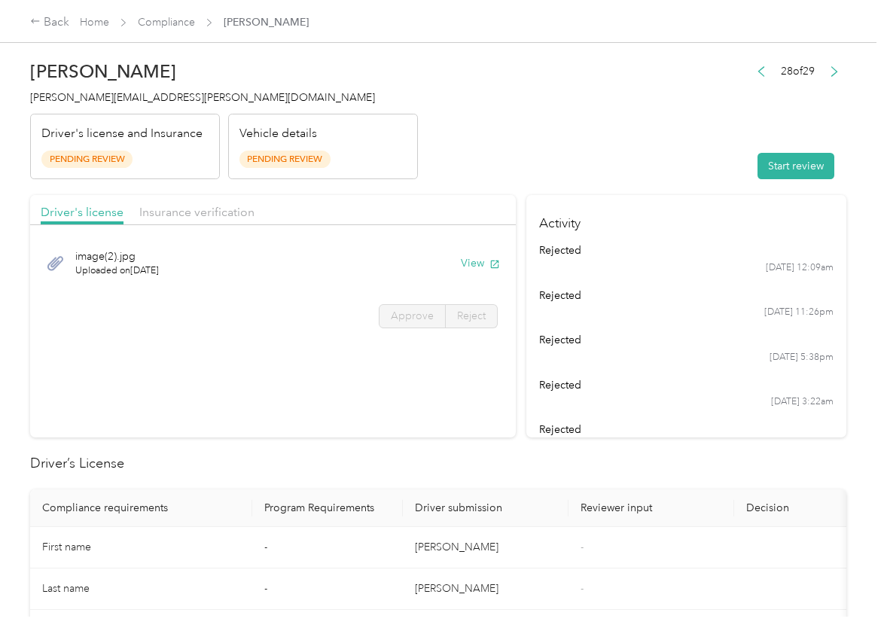
click at [471, 210] on div "Driver's license Insurance verification" at bounding box center [273, 210] width 486 height 30
click at [468, 267] on button "View" at bounding box center [480, 263] width 39 height 16
click at [461, 171] on header "Jenny Santos jenny.santos@optioncare.com Driver's license and Insurance Pending…" at bounding box center [438, 116] width 816 height 127
click at [207, 215] on span "Insurance verification" at bounding box center [196, 212] width 115 height 14
click at [209, 212] on span "Insurance verification" at bounding box center [196, 212] width 115 height 14
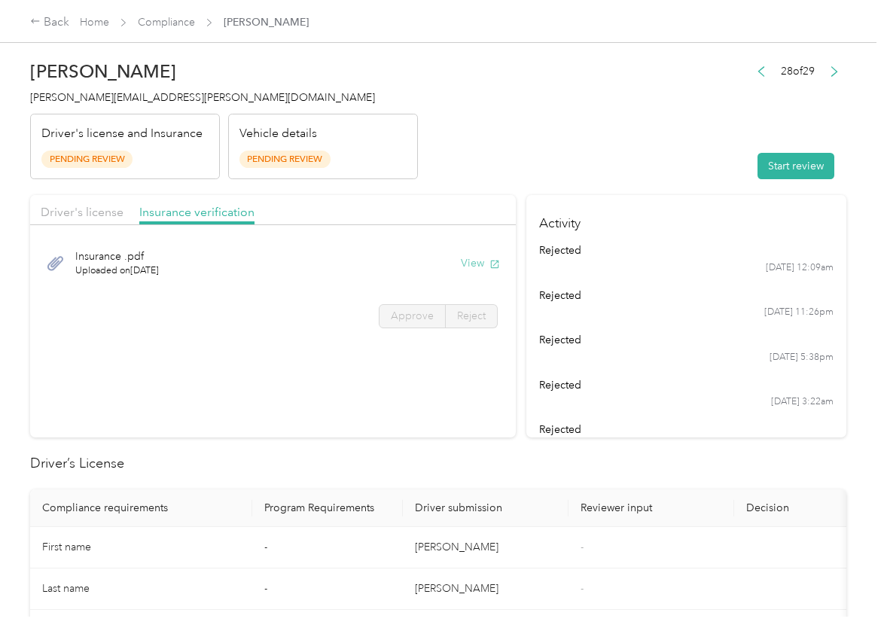
click at [483, 259] on button "View" at bounding box center [480, 263] width 39 height 16
click at [765, 166] on button "Start review" at bounding box center [796, 166] width 77 height 26
click at [577, 145] on header "Jenny Santos jenny.santos@optioncare.com Driver's license and Insurance Pending…" at bounding box center [438, 116] width 816 height 127
drag, startPoint x: 70, startPoint y: 218, endPoint x: 78, endPoint y: 212, distance: 9.6
click at [70, 215] on span "Driver's license" at bounding box center [82, 212] width 83 height 14
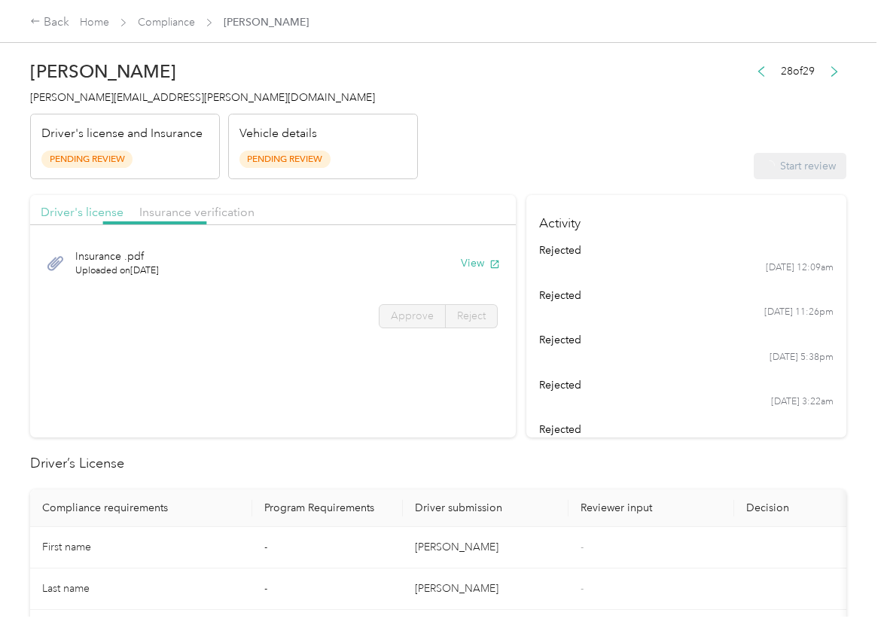
click at [79, 211] on span "Driver's license" at bounding box center [82, 212] width 83 height 14
click at [396, 304] on label "Approve" at bounding box center [412, 316] width 67 height 24
click at [401, 314] on span "Approve" at bounding box center [412, 316] width 43 height 13
click at [398, 316] on span "Approve" at bounding box center [412, 316] width 43 height 13
click at [404, 319] on span "Approve" at bounding box center [412, 316] width 43 height 13
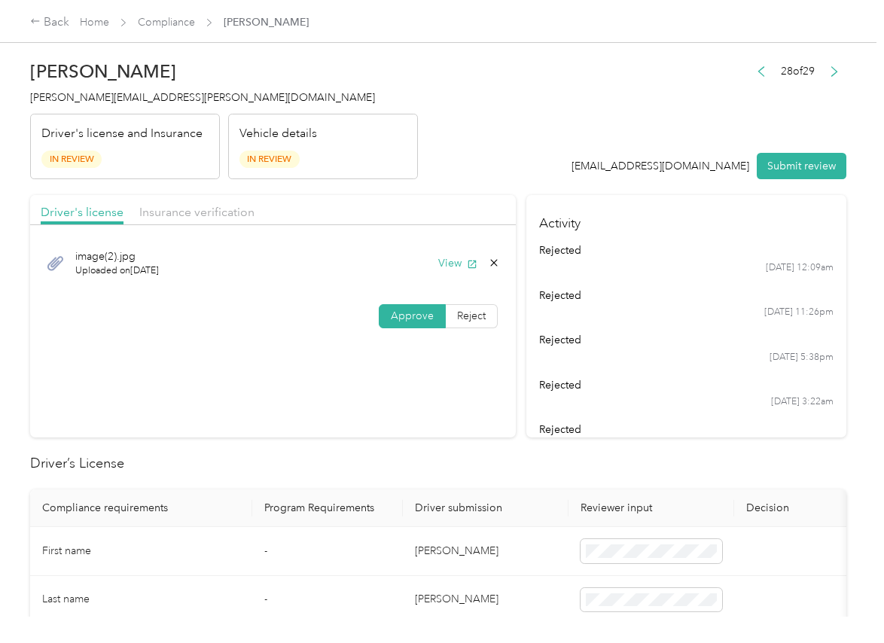
click at [404, 319] on span "Approve" at bounding box center [412, 316] width 43 height 13
click at [169, 212] on span "Insurance verification" at bounding box center [196, 212] width 115 height 14
drag, startPoint x: 416, startPoint y: 313, endPoint x: 428, endPoint y: 343, distance: 33.4
click at [416, 312] on span "Approve" at bounding box center [412, 316] width 43 height 13
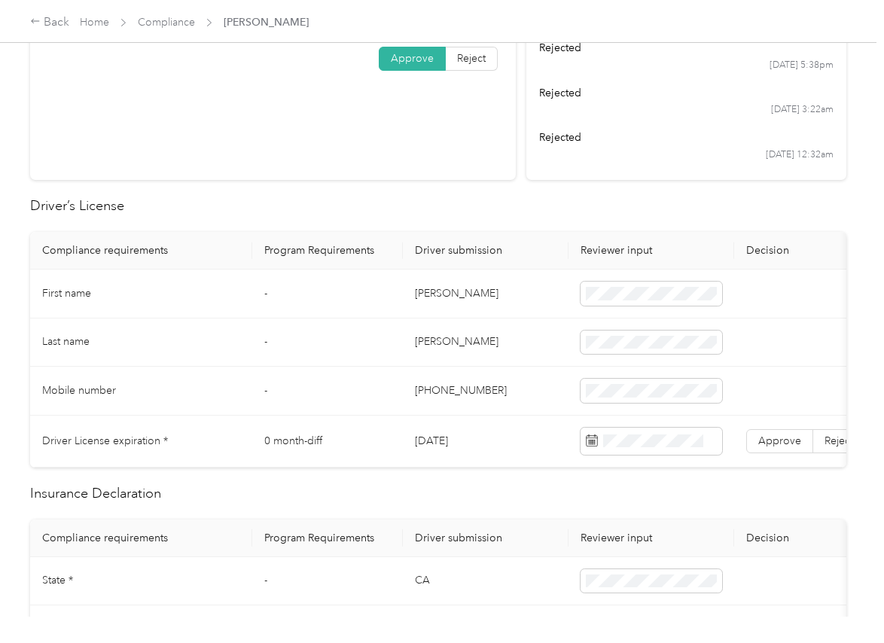
scroll to position [282, 0]
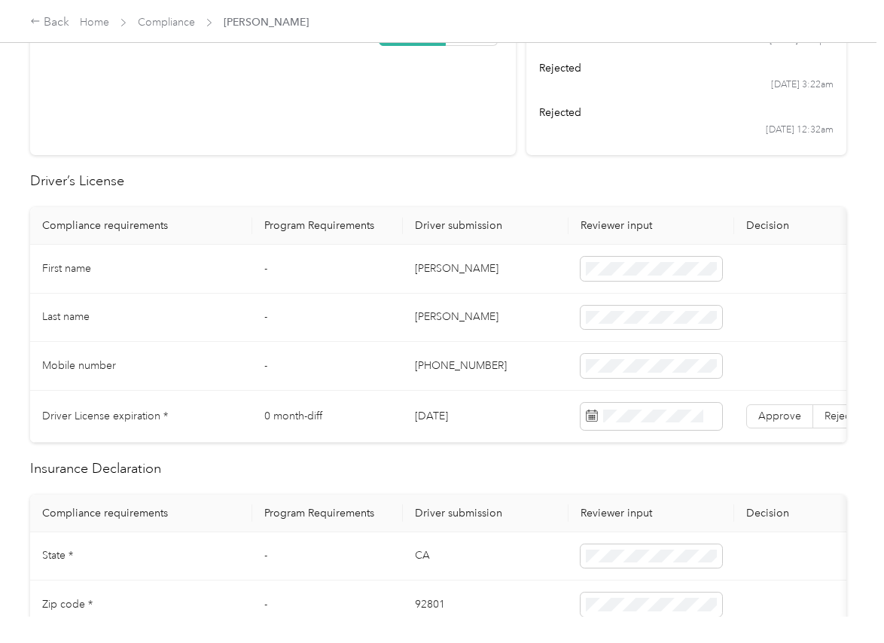
click at [435, 262] on td "Jenny" at bounding box center [486, 269] width 166 height 49
copy td "Jenny"
click at [425, 414] on td "08/14/2030" at bounding box center [486, 417] width 166 height 52
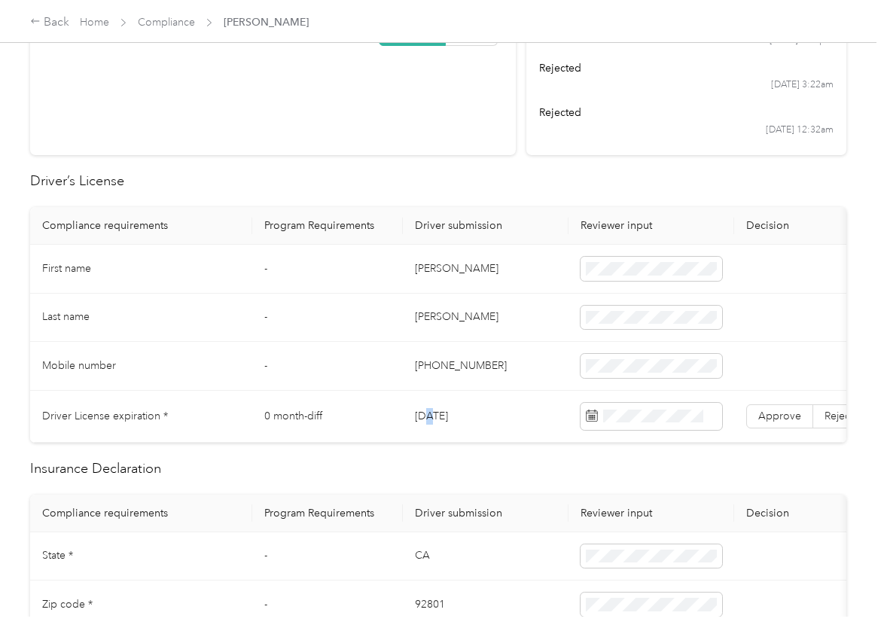
click at [425, 414] on td "08/14/2030" at bounding box center [486, 417] width 166 height 52
click at [422, 413] on td "08/14/2030" at bounding box center [486, 417] width 166 height 52
copy td "08/14/2030"
click at [447, 173] on h2 "Driver’s License" at bounding box center [438, 181] width 816 height 20
drag, startPoint x: 782, startPoint y: 414, endPoint x: 602, endPoint y: 411, distance: 180.8
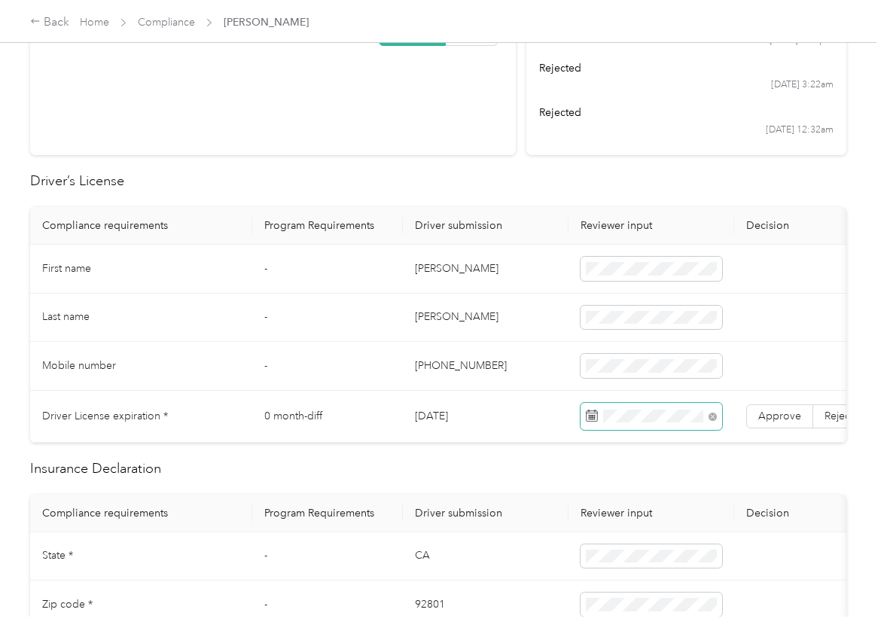
click at [779, 413] on span "Approve" at bounding box center [779, 416] width 43 height 13
click at [456, 363] on td "+17144177683" at bounding box center [486, 366] width 166 height 49
drag, startPoint x: 500, startPoint y: 414, endPoint x: 779, endPoint y: 408, distance: 279.4
click at [505, 412] on td "08/14/2030" at bounding box center [486, 417] width 166 height 52
click at [783, 418] on span "Approve" at bounding box center [779, 416] width 43 height 13
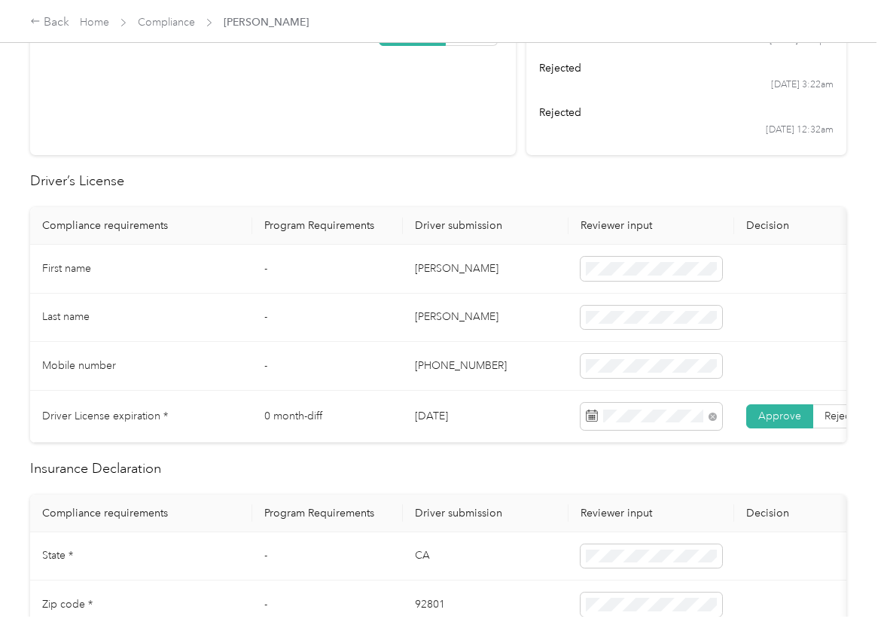
click at [470, 358] on td "+17144177683" at bounding box center [486, 366] width 166 height 49
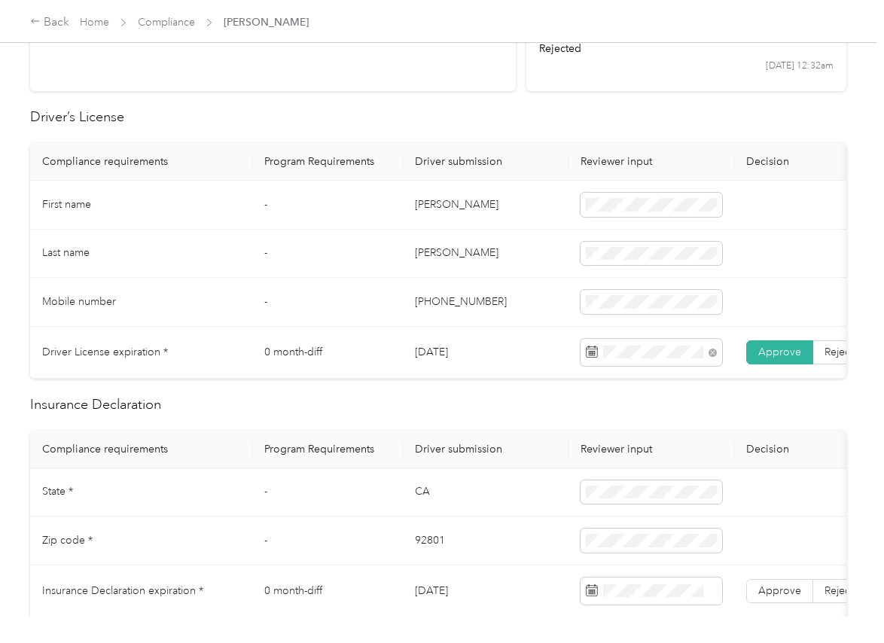
scroll to position [471, 0]
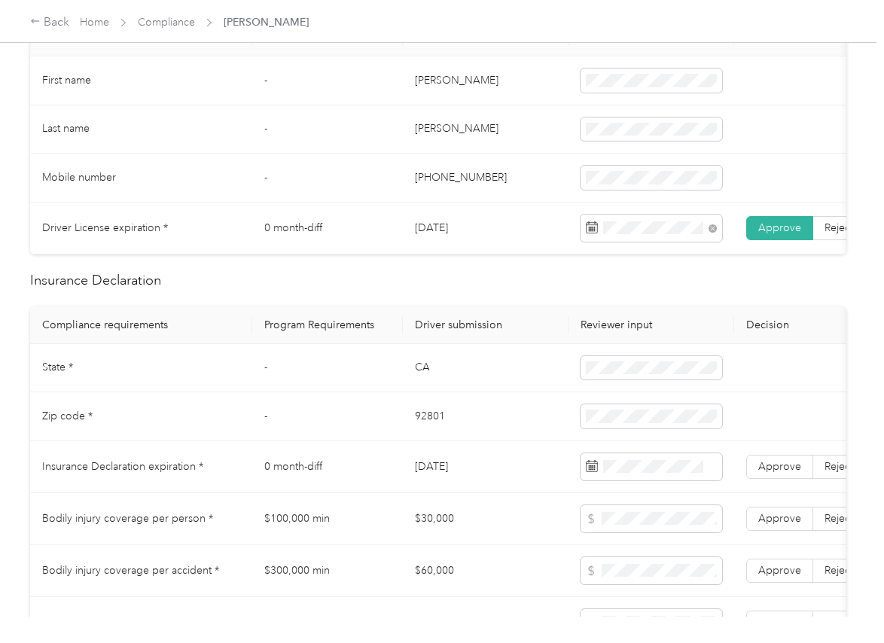
drag, startPoint x: 419, startPoint y: 130, endPoint x: 401, endPoint y: 138, distance: 19.6
click at [419, 130] on td "Santos" at bounding box center [486, 129] width 166 height 49
click at [425, 380] on td "CA" at bounding box center [486, 368] width 166 height 49
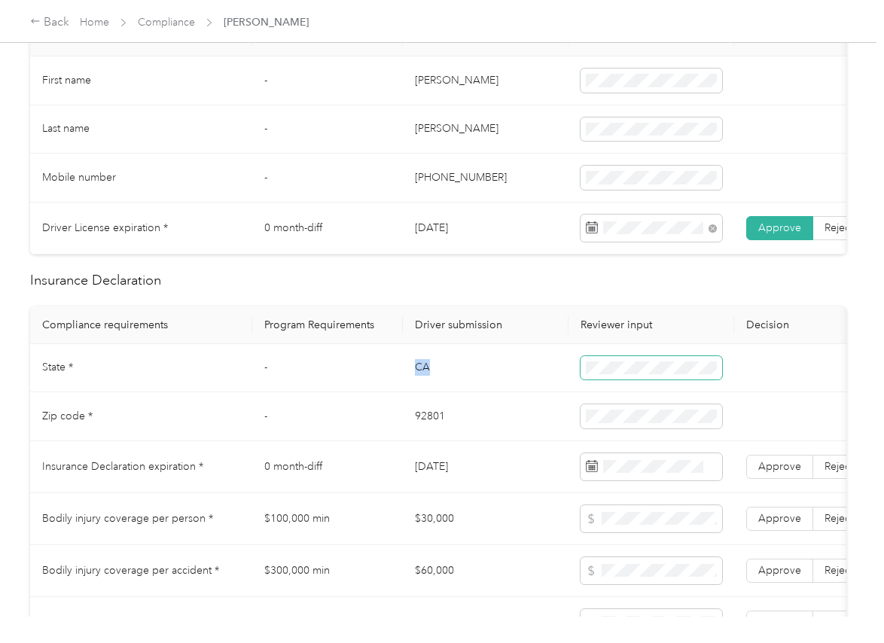
copy td "CA"
click at [633, 372] on span at bounding box center [652, 368] width 142 height 24
click at [419, 429] on td "92801" at bounding box center [486, 416] width 166 height 49
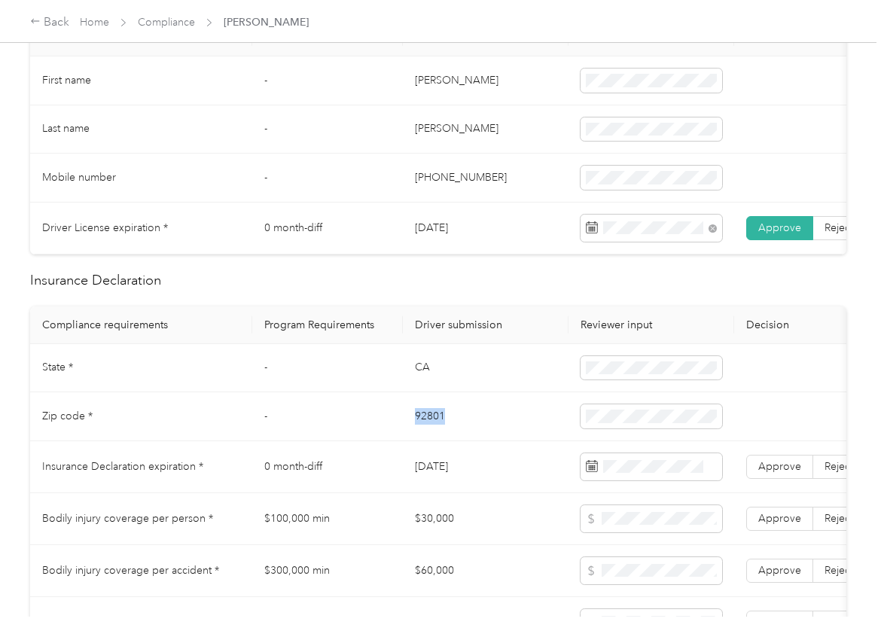
click at [419, 429] on td "92801" at bounding box center [486, 416] width 166 height 49
click at [514, 428] on td "92801" at bounding box center [486, 416] width 166 height 49
drag, startPoint x: 503, startPoint y: 335, endPoint x: 712, endPoint y: 462, distance: 244.0
click at [503, 342] on th "Driver submission" at bounding box center [486, 325] width 166 height 38
click at [772, 473] on span "Approve" at bounding box center [779, 466] width 43 height 13
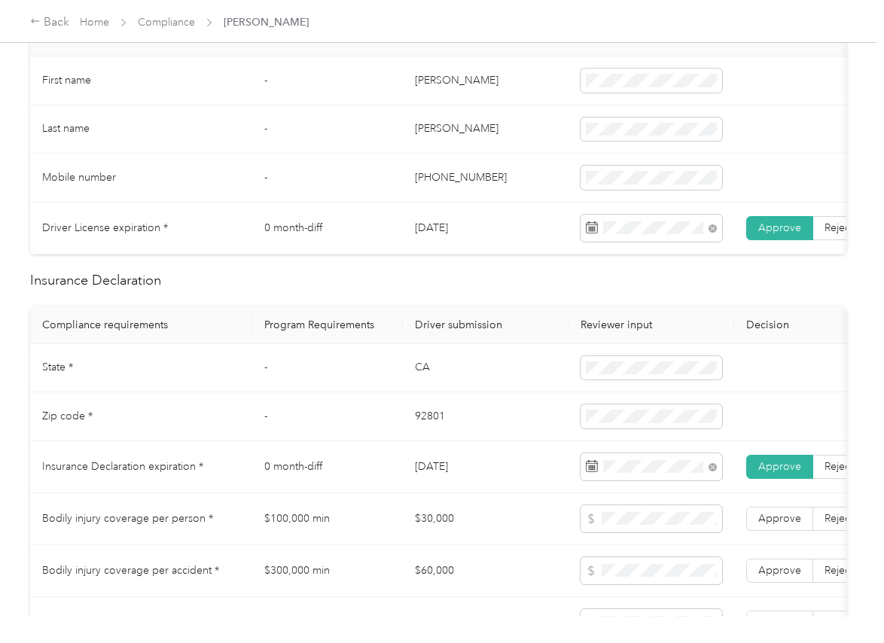
drag, startPoint x: 378, startPoint y: 458, endPoint x: 27, endPoint y: 418, distance: 353.2
click at [368, 458] on td "0 month-diff" at bounding box center [327, 467] width 151 height 52
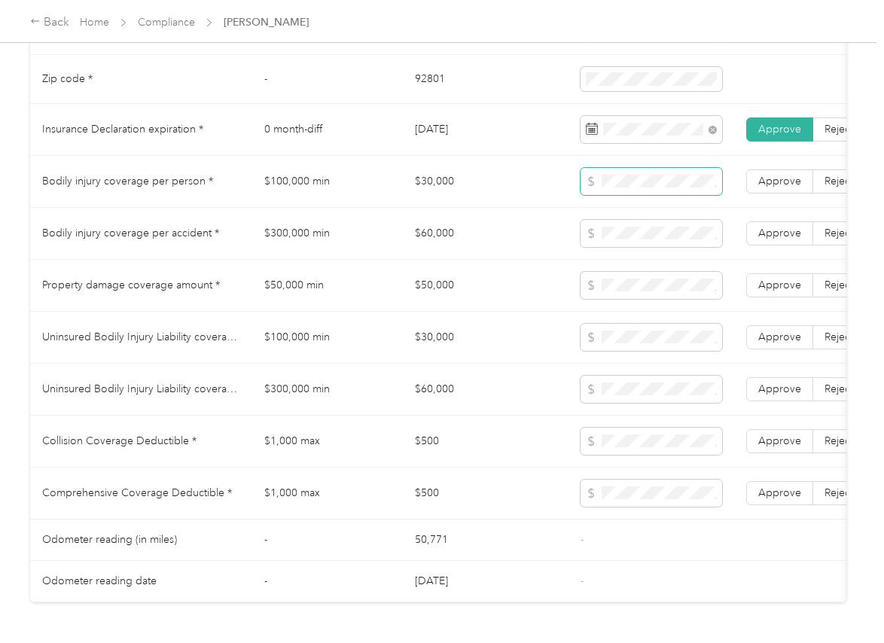
scroll to position [847, 0]
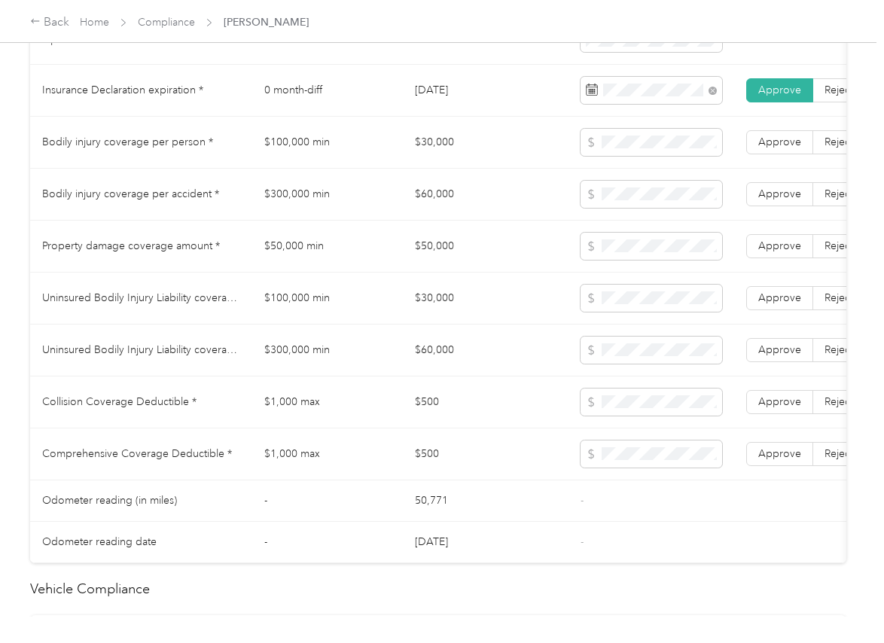
click at [305, 148] on td "$100,000 min" at bounding box center [327, 143] width 151 height 52
copy td "$100,000 min"
click at [288, 205] on td "$300,000 min" at bounding box center [327, 195] width 151 height 52
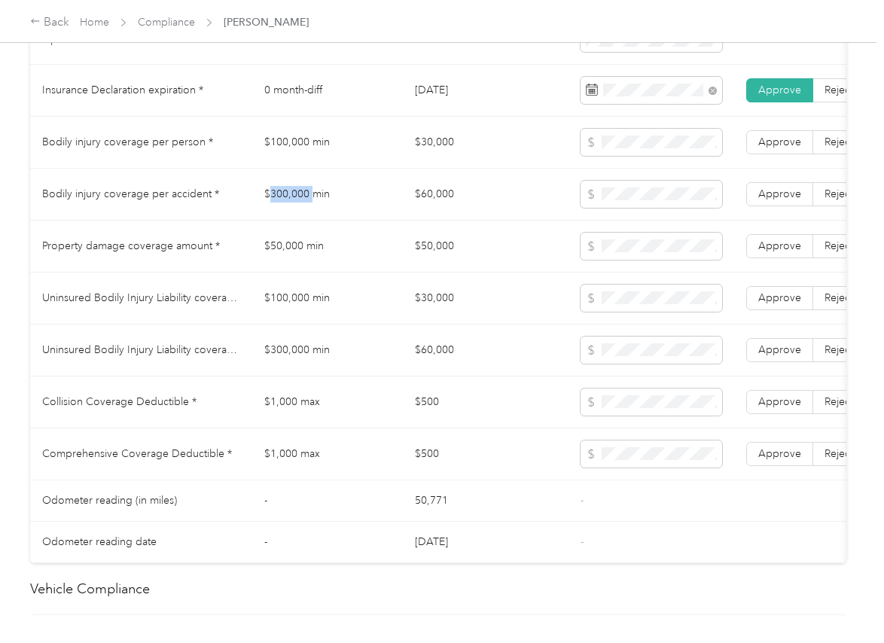
click at [288, 205] on td "$300,000 min" at bounding box center [327, 195] width 151 height 52
copy td "$300,000 min"
click at [657, 208] on span at bounding box center [652, 194] width 142 height 27
click at [782, 200] on span "Approve" at bounding box center [779, 194] width 43 height 13
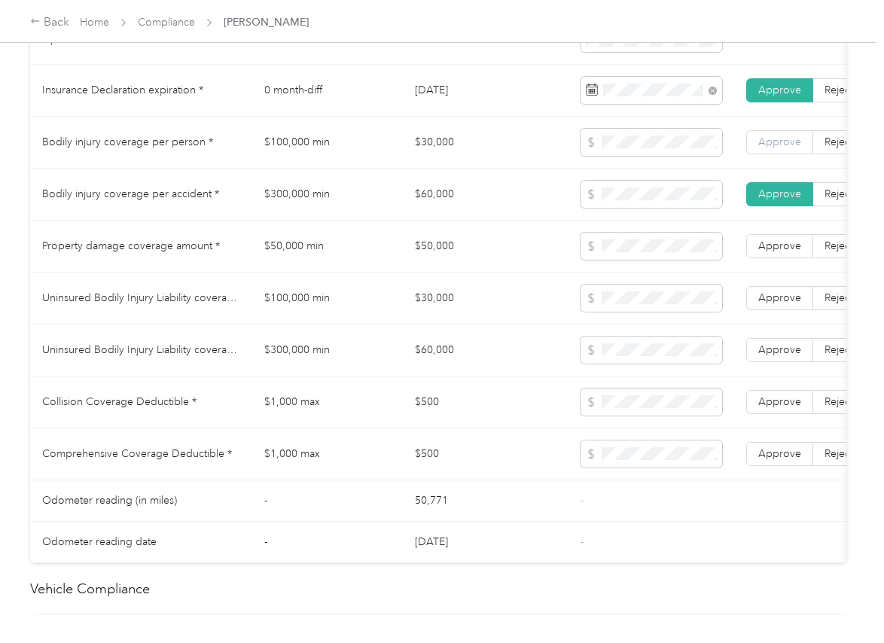
click at [787, 148] on span "Approve" at bounding box center [779, 142] width 43 height 13
click at [779, 258] on label "Approve" at bounding box center [779, 246] width 67 height 24
click at [268, 365] on td "$300,000 min" at bounding box center [327, 351] width 151 height 52
click at [303, 316] on td "$100,000 min" at bounding box center [327, 299] width 151 height 52
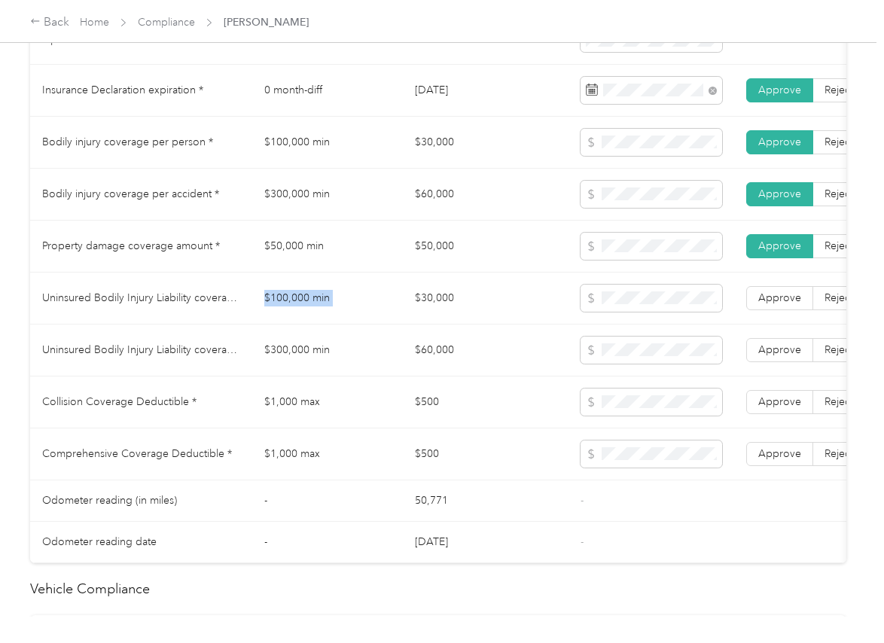
click at [303, 316] on td "$100,000 min" at bounding box center [327, 299] width 151 height 52
click at [270, 367] on td "$300,000 min" at bounding box center [327, 351] width 151 height 52
click at [270, 368] on td "$300,000 min" at bounding box center [327, 351] width 151 height 52
click at [239, 425] on td "Collision Coverage Deductible *" at bounding box center [141, 403] width 222 height 52
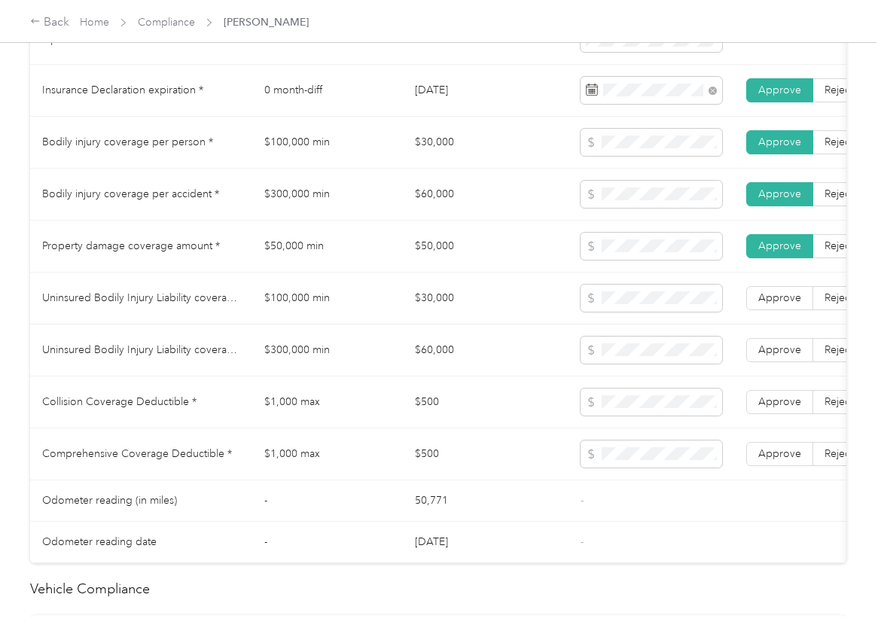
click at [428, 405] on td "$500" at bounding box center [486, 403] width 166 height 52
click at [647, 462] on span at bounding box center [652, 454] width 142 height 27
drag, startPoint x: 774, startPoint y: 465, endPoint x: 777, endPoint y: 450, distance: 15.4
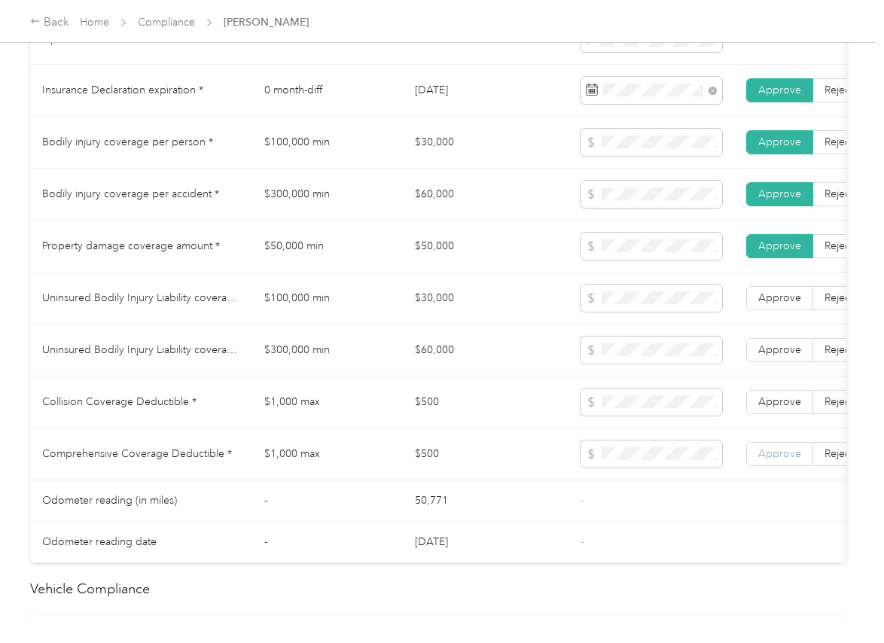
click at [775, 460] on span "Approve" at bounding box center [779, 453] width 43 height 13
drag, startPoint x: 773, startPoint y: 399, endPoint x: 780, endPoint y: 362, distance: 37.5
click at [773, 398] on td "Approve Reject" at bounding box center [813, 403] width 158 height 52
drag, startPoint x: 780, startPoint y: 362, endPoint x: 780, endPoint y: 317, distance: 45.2
click at [780, 356] on span "Approve" at bounding box center [779, 349] width 43 height 13
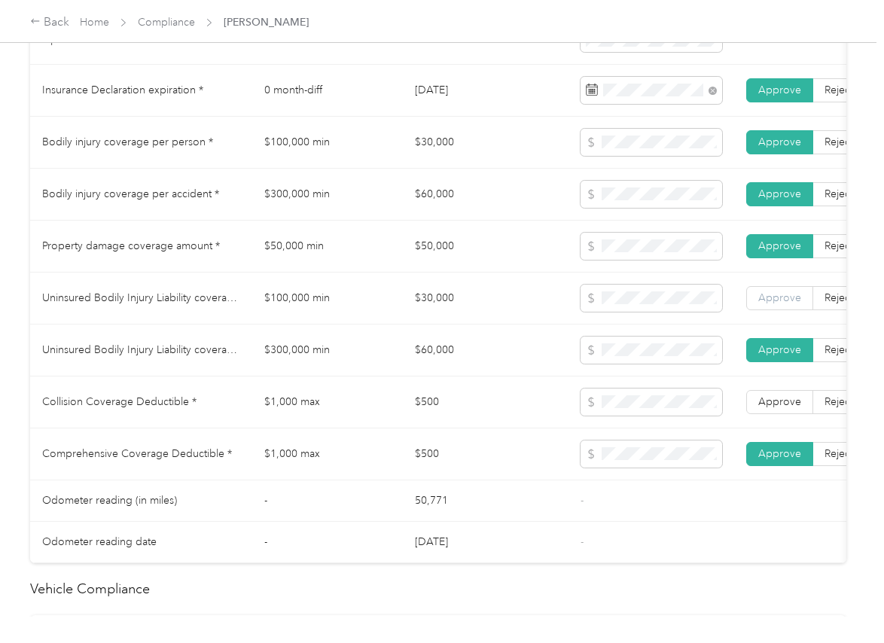
click at [780, 304] on span "Approve" at bounding box center [779, 297] width 43 height 13
click at [782, 408] on span "Approve" at bounding box center [779, 401] width 43 height 13
click at [288, 405] on td "$1,000 max" at bounding box center [327, 403] width 151 height 52
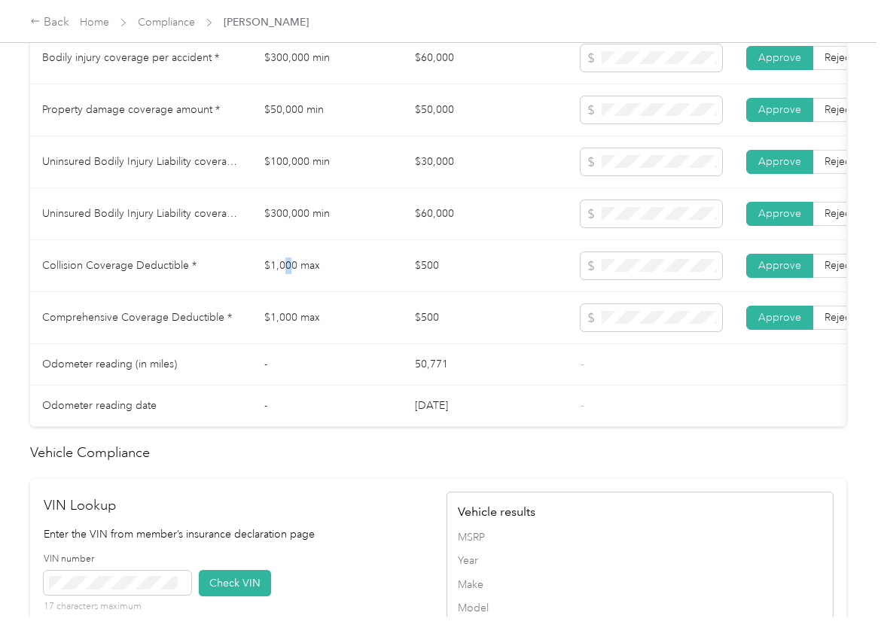
scroll to position [1517, 0]
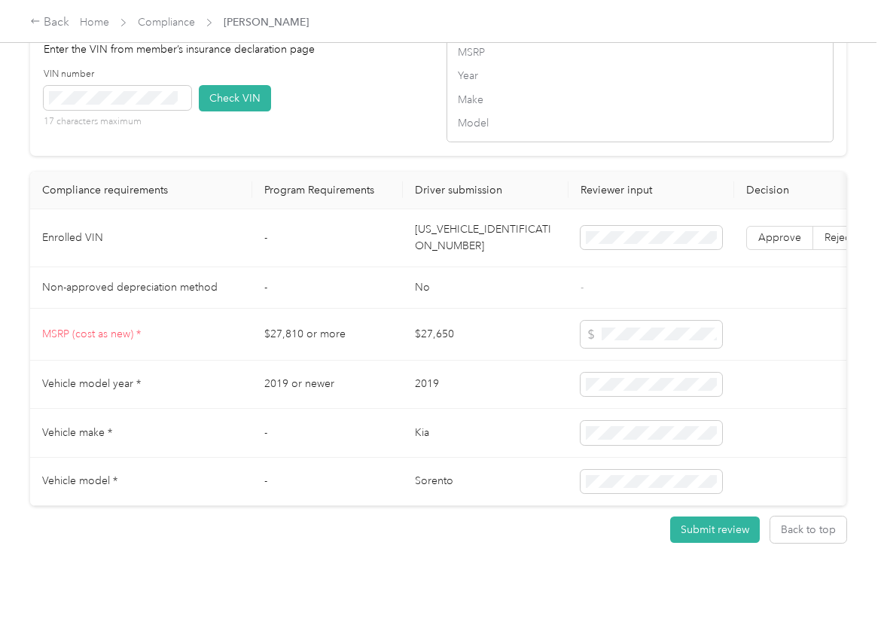
click at [436, 222] on td "5XYPG4A38KG550716" at bounding box center [486, 238] width 166 height 58
click at [362, 88] on div "VIN number 17 characters maximum Check VIN" at bounding box center [237, 104] width 387 height 72
drag, startPoint x: 239, startPoint y: 78, endPoint x: 481, endPoint y: 199, distance: 270.8
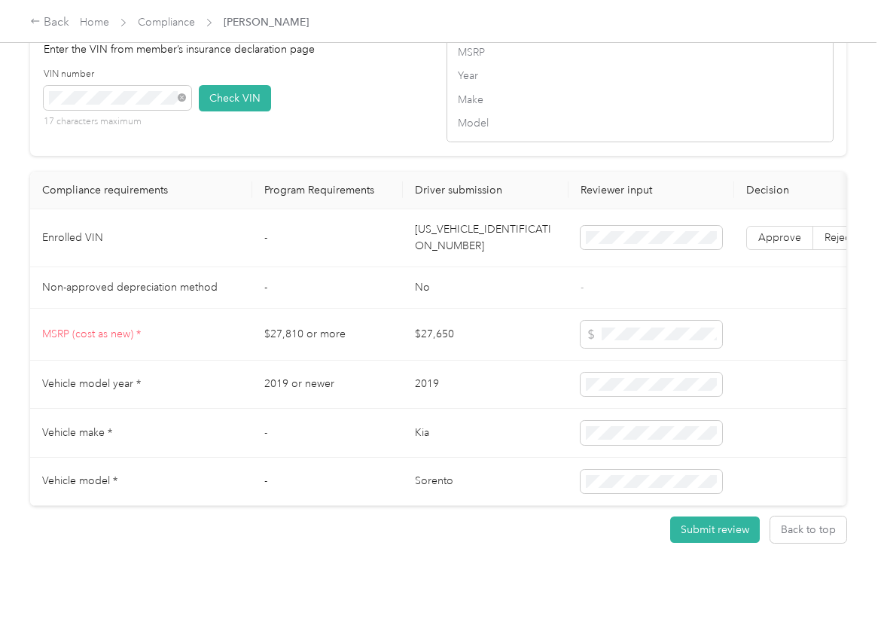
click at [239, 85] on button "Check VIN" at bounding box center [235, 98] width 72 height 26
click at [780, 226] on label "Approve" at bounding box center [779, 238] width 67 height 24
click at [503, 331] on td "$27,650" at bounding box center [486, 335] width 166 height 52
click at [346, 361] on td "2019 or newer" at bounding box center [327, 385] width 151 height 49
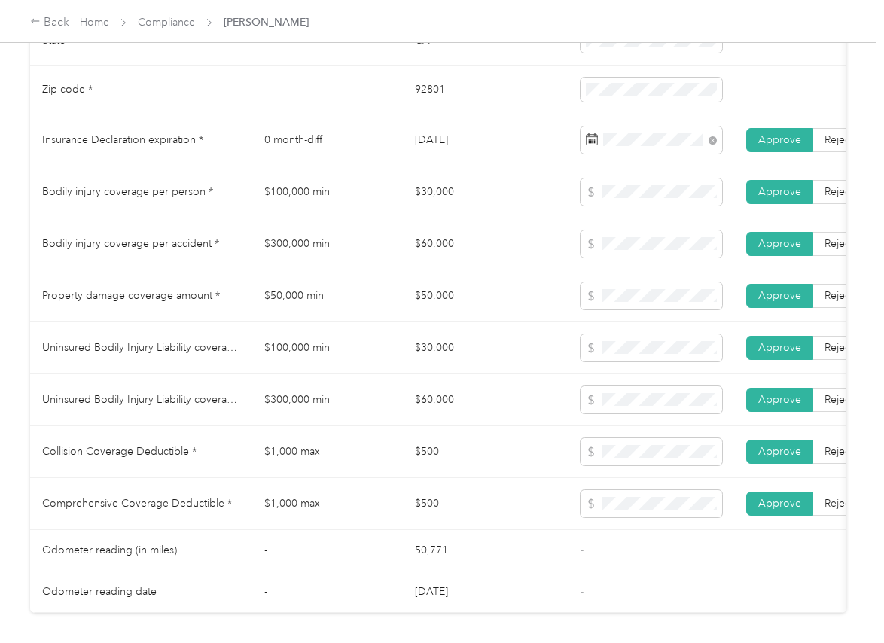
scroll to position [765, 0]
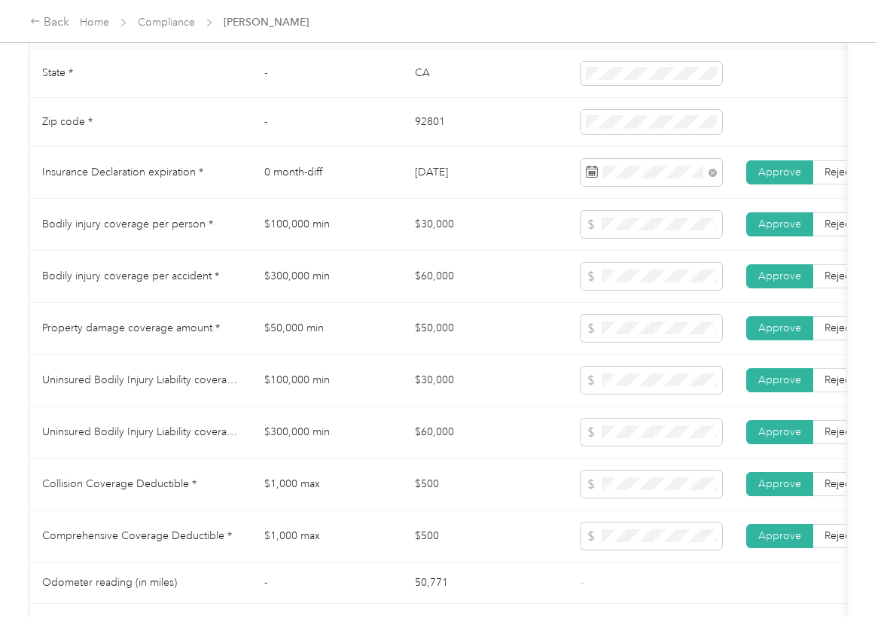
click at [407, 264] on td "$60,000" at bounding box center [486, 277] width 166 height 52
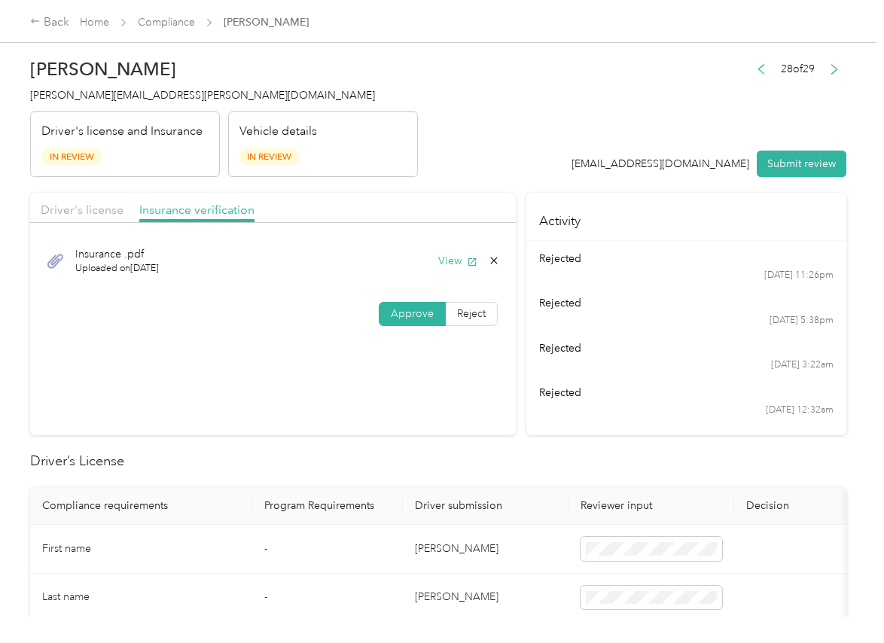
scroll to position [0, 0]
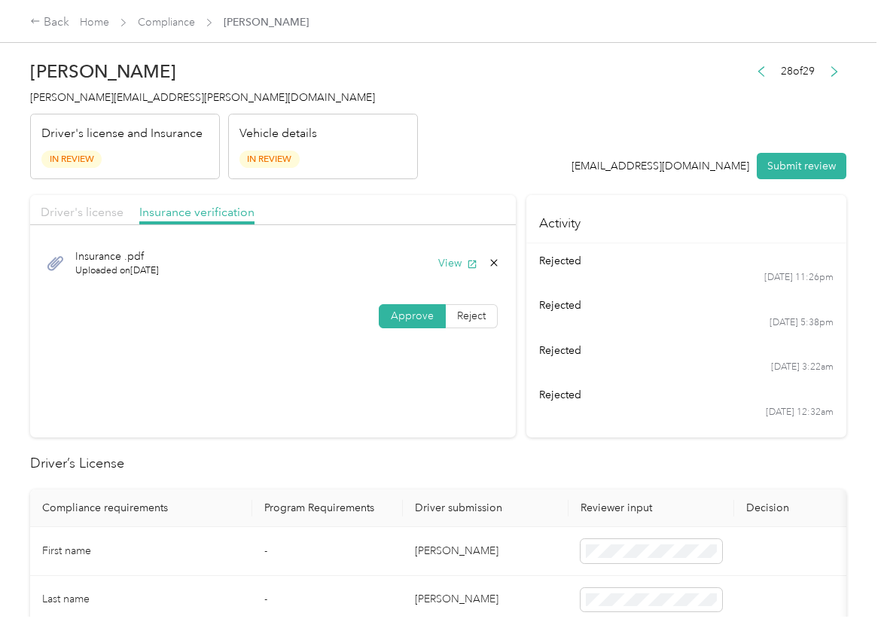
click at [119, 214] on span "Driver's license" at bounding box center [82, 212] width 83 height 14
drag, startPoint x: 809, startPoint y: 166, endPoint x: 614, endPoint y: 166, distance: 195.0
click at [808, 166] on button "Submit review" at bounding box center [802, 166] width 90 height 26
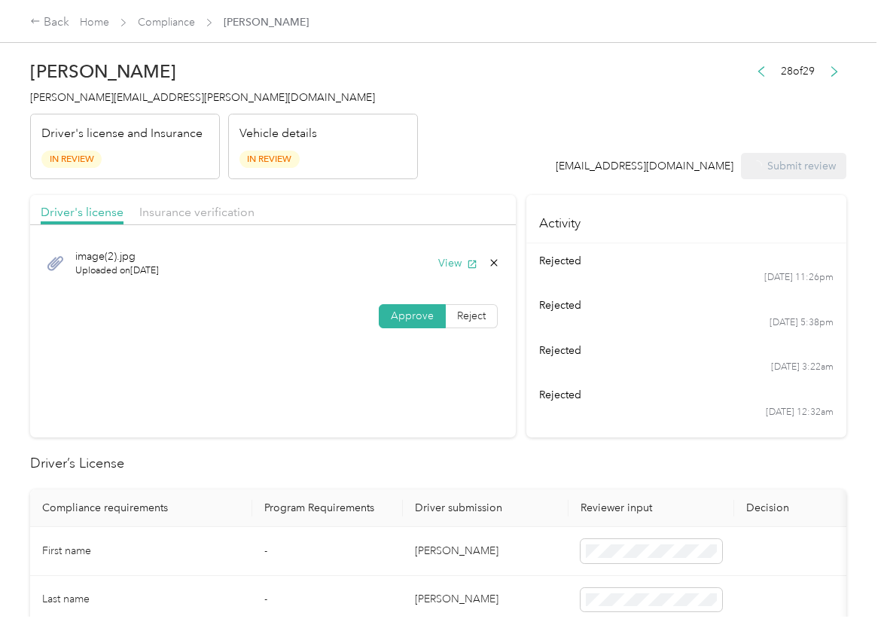
click at [116, 103] on span "jenny.santos@optioncare.com" at bounding box center [202, 97] width 345 height 13
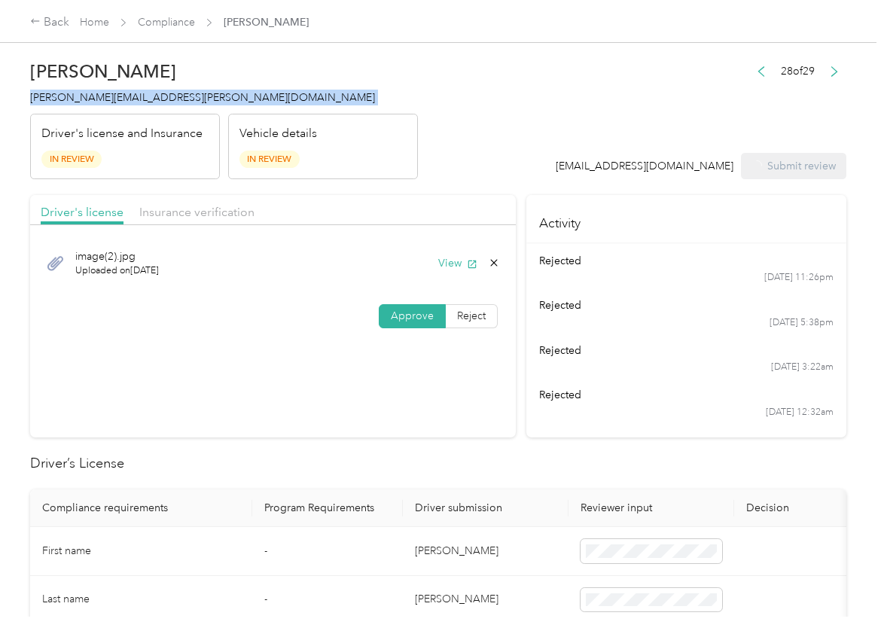
click at [116, 103] on span "jenny.santos@optioncare.com" at bounding box center [202, 97] width 345 height 13
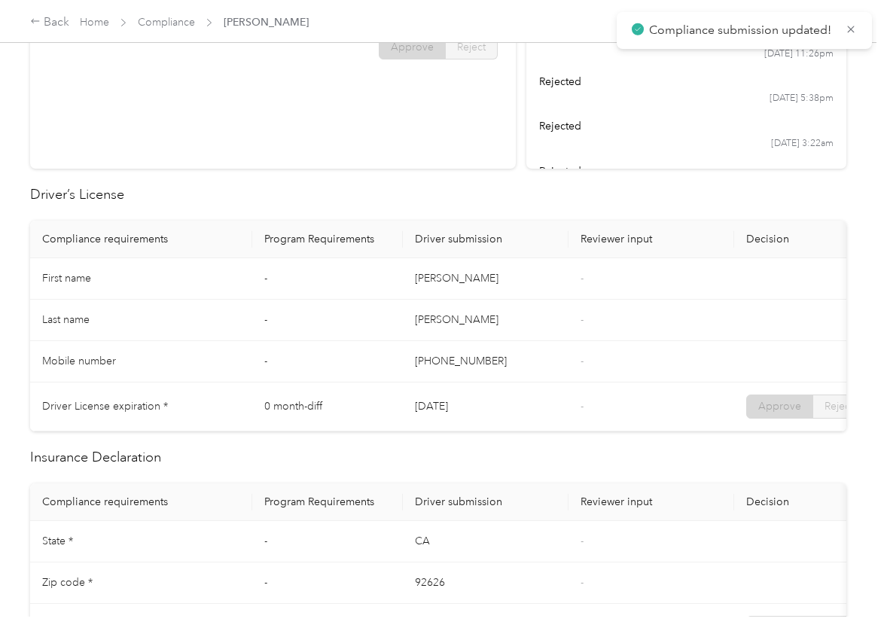
scroll to position [377, 0]
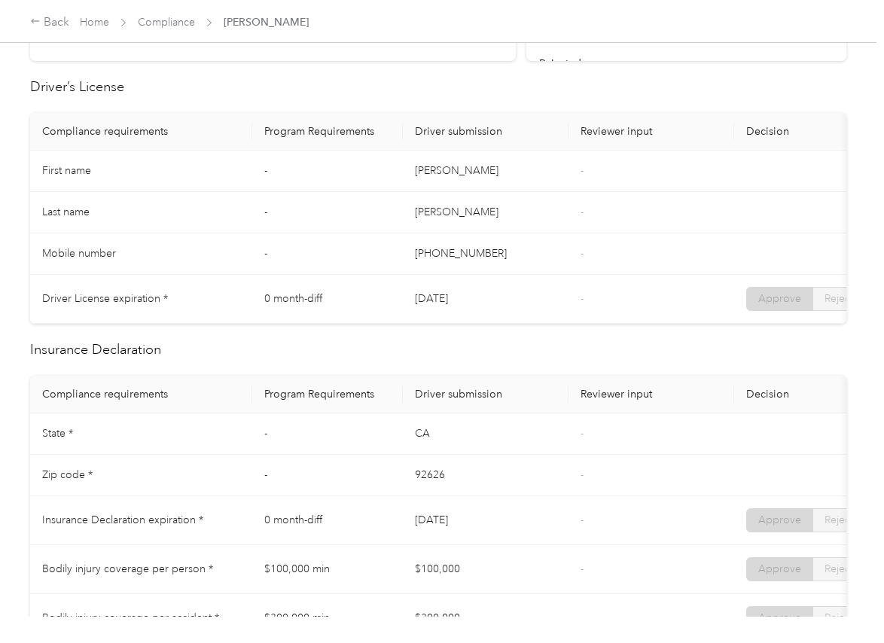
click at [618, 395] on th "Reviewer input" at bounding box center [652, 395] width 166 height 38
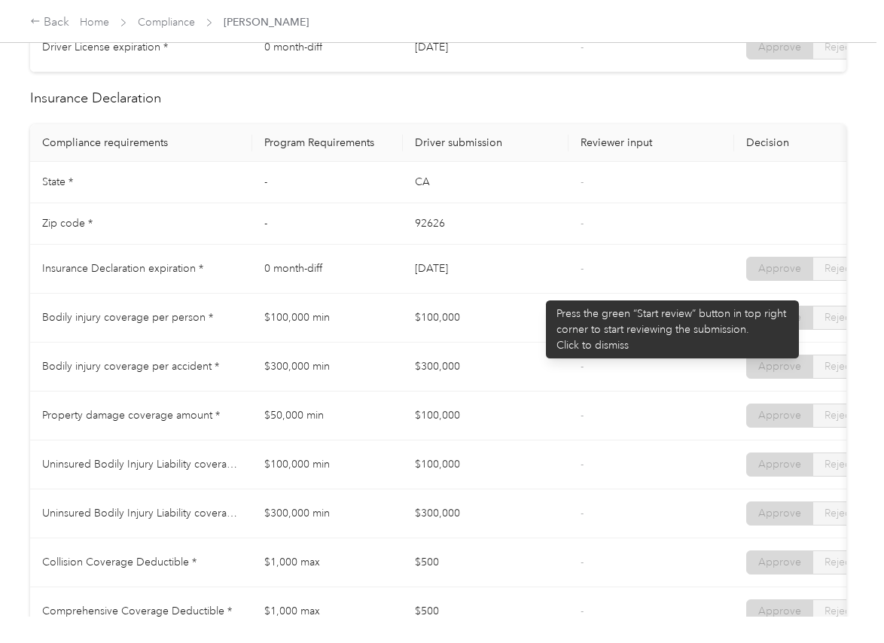
scroll to position [659, 0]
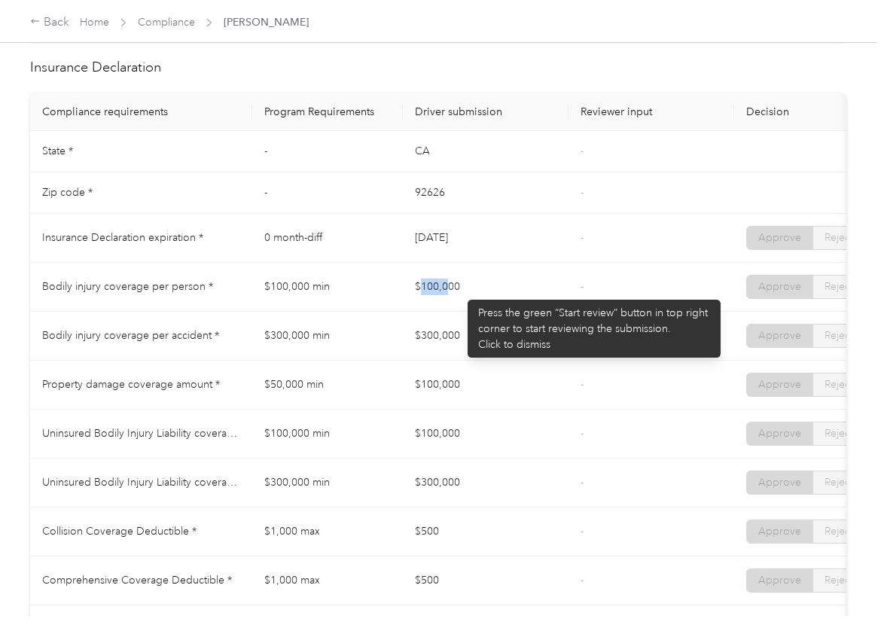
drag, startPoint x: 460, startPoint y: 292, endPoint x: 414, endPoint y: 339, distance: 65.5
click at [479, 292] on td "$100,000" at bounding box center [486, 287] width 166 height 49
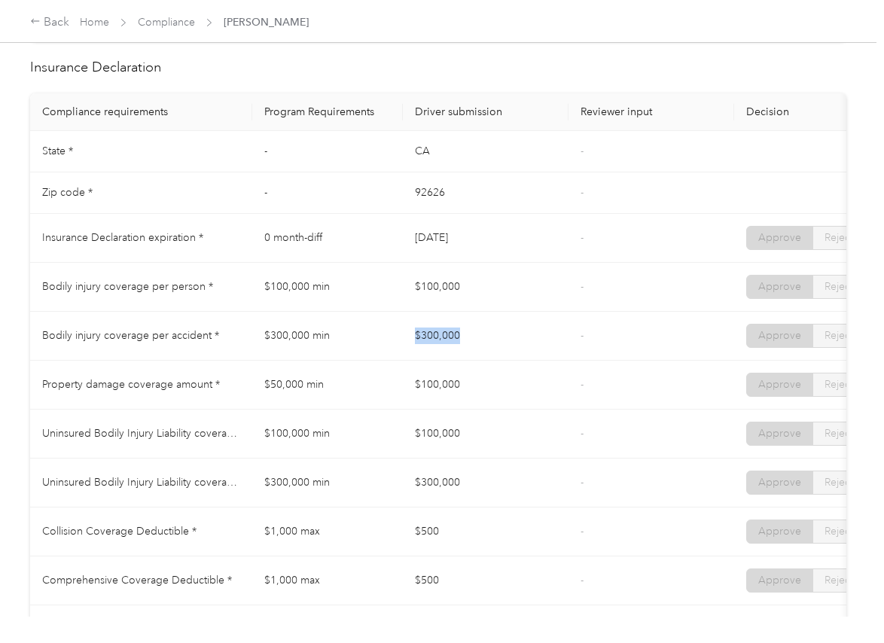
drag, startPoint x: 414, startPoint y: 339, endPoint x: 468, endPoint y: 352, distance: 55.9
click at [475, 347] on td "$300,000" at bounding box center [486, 336] width 166 height 49
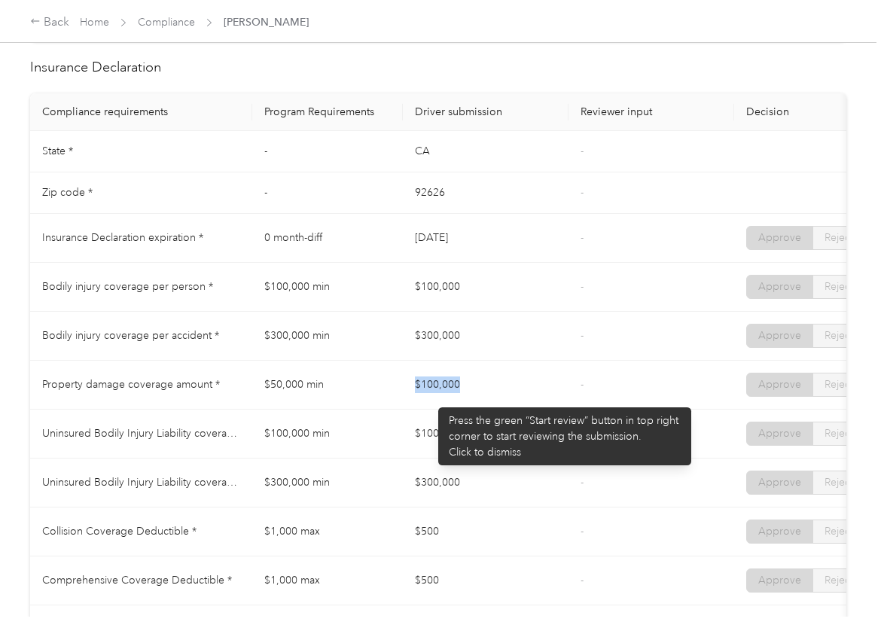
drag, startPoint x: 405, startPoint y: 400, endPoint x: 526, endPoint y: 370, distance: 124.7
click at [529, 395] on tr "Property damage coverage amount * $50,000 min $100,000 - Approve Reject" at bounding box center [561, 385] width 1062 height 49
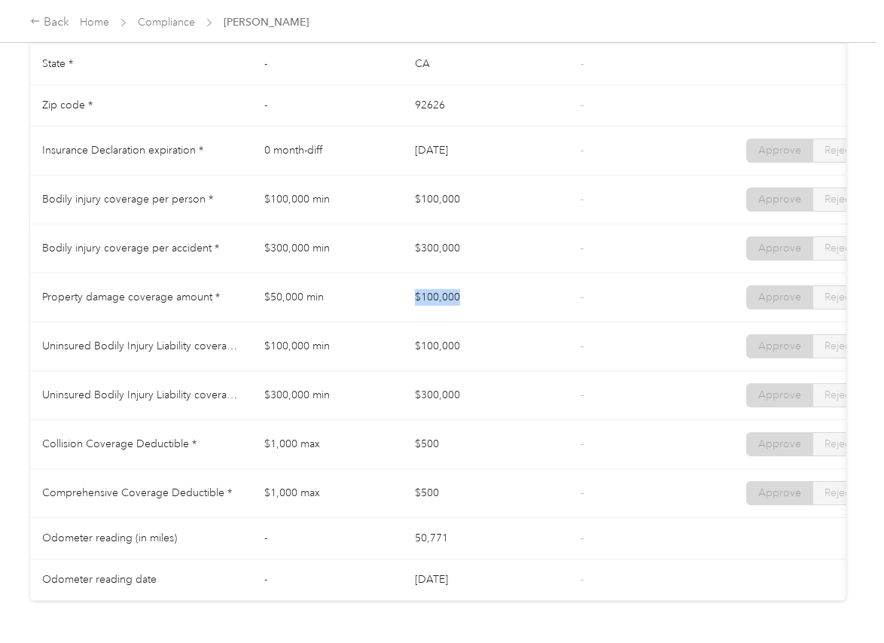
scroll to position [847, 0]
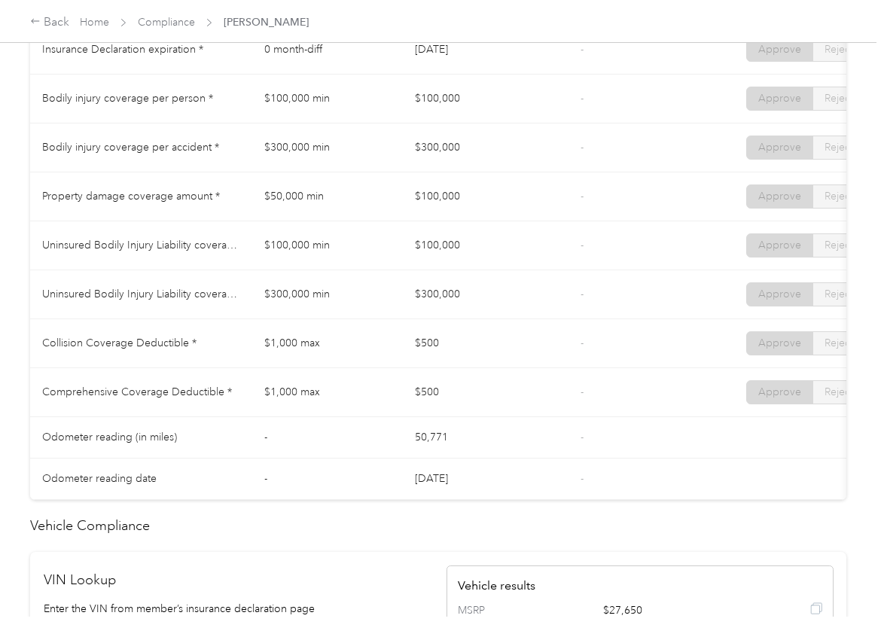
click at [474, 270] on td "$100,000" at bounding box center [486, 245] width 166 height 49
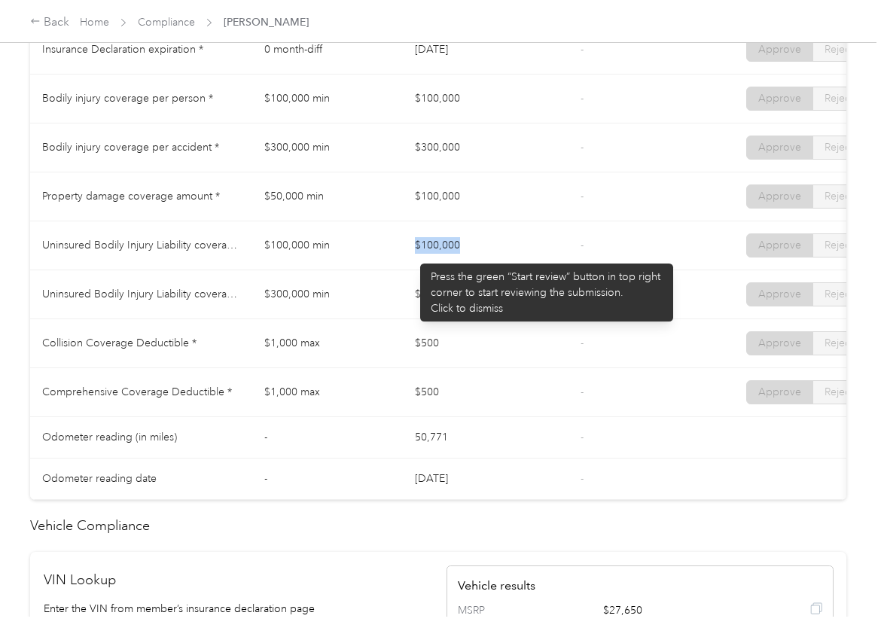
drag, startPoint x: 413, startPoint y: 256, endPoint x: 487, endPoint y: 262, distance: 74.8
click at [487, 262] on td "$100,000" at bounding box center [486, 245] width 166 height 49
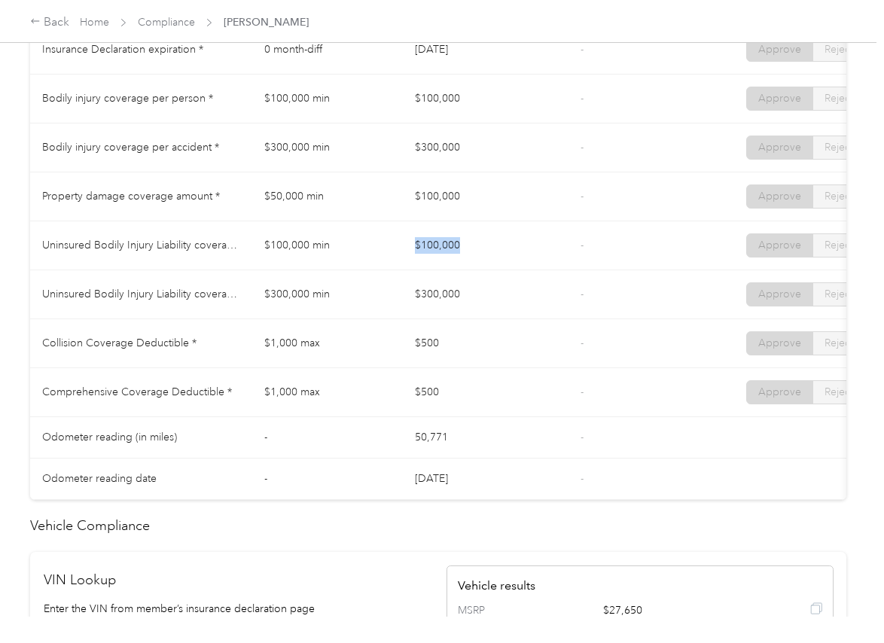
click at [488, 270] on td "$100,000" at bounding box center [486, 245] width 166 height 49
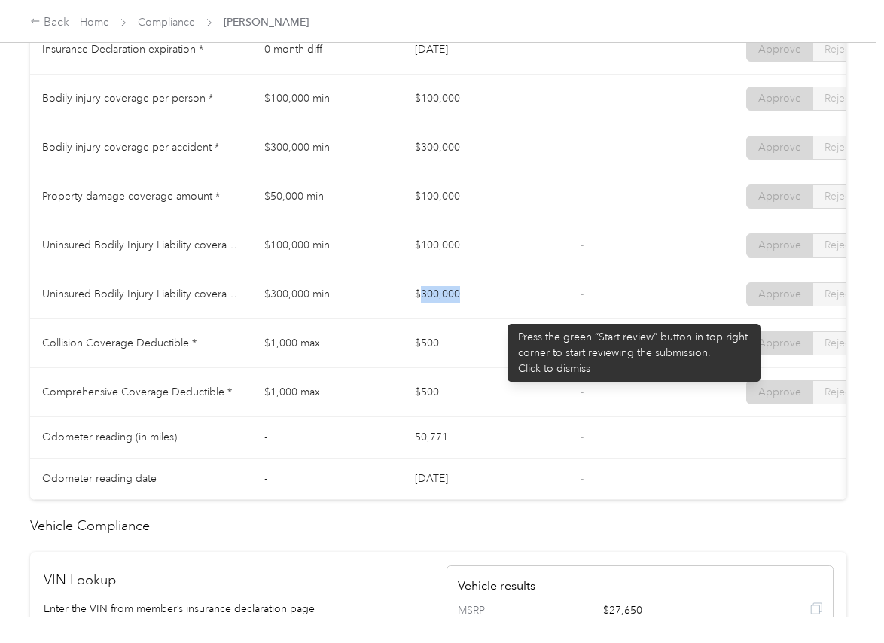
drag, startPoint x: 422, startPoint y: 307, endPoint x: 500, endPoint y: 316, distance: 78.8
click at [500, 316] on td "$300,000" at bounding box center [486, 294] width 166 height 49
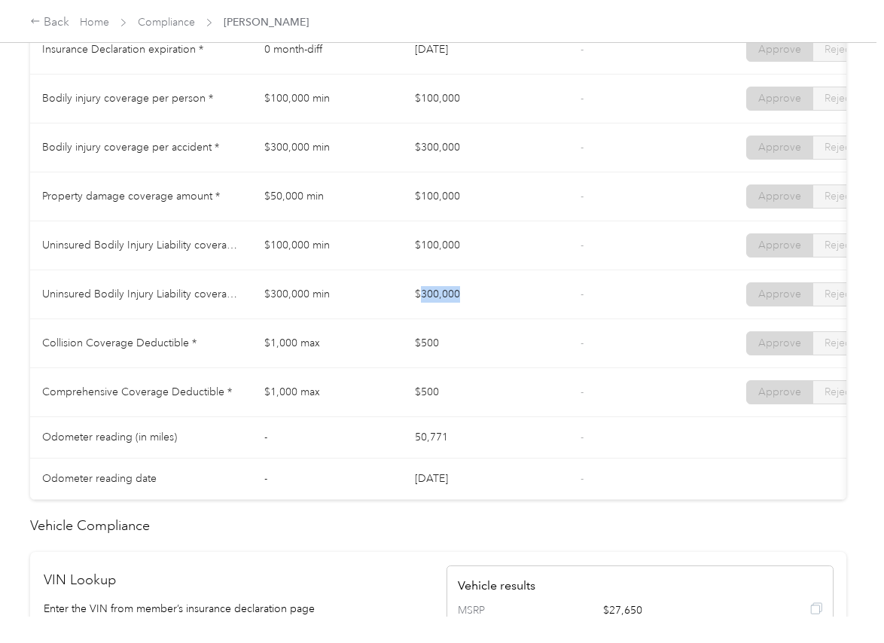
click at [523, 315] on td "$300,000" at bounding box center [486, 294] width 166 height 49
click at [524, 314] on td "$300,000" at bounding box center [486, 294] width 166 height 49
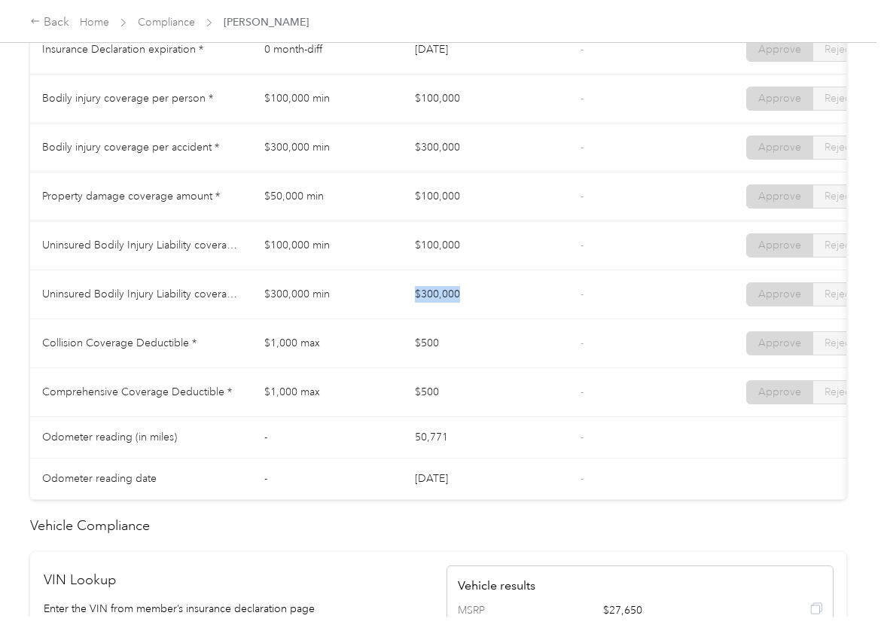
click at [524, 314] on td "$300,000" at bounding box center [486, 294] width 166 height 49
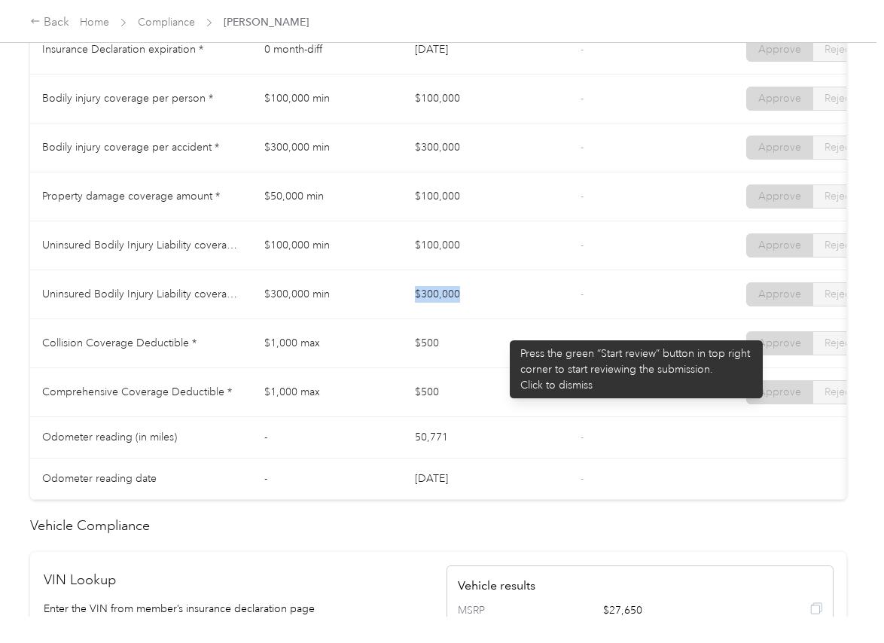
click at [502, 333] on td "$500" at bounding box center [486, 343] width 166 height 49
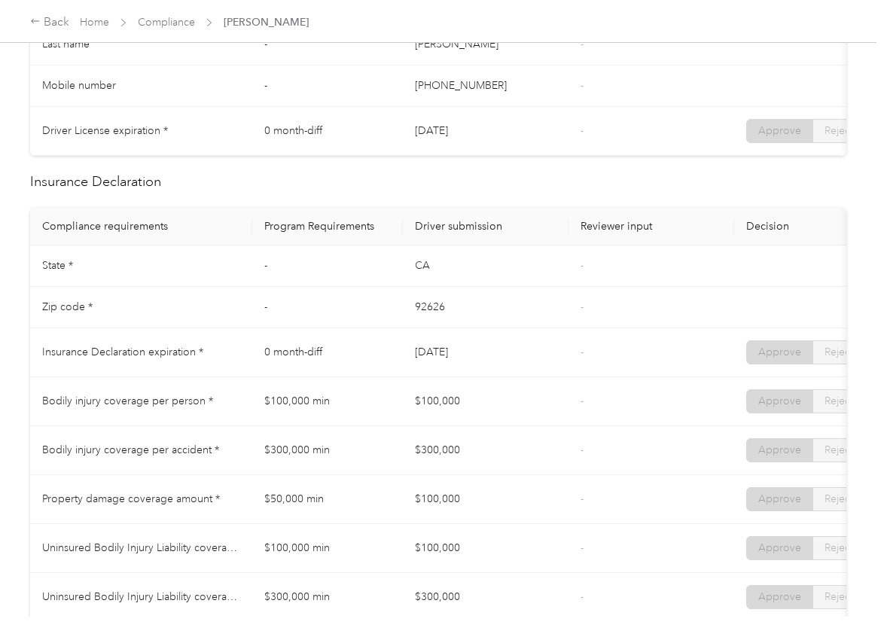
scroll to position [0, 0]
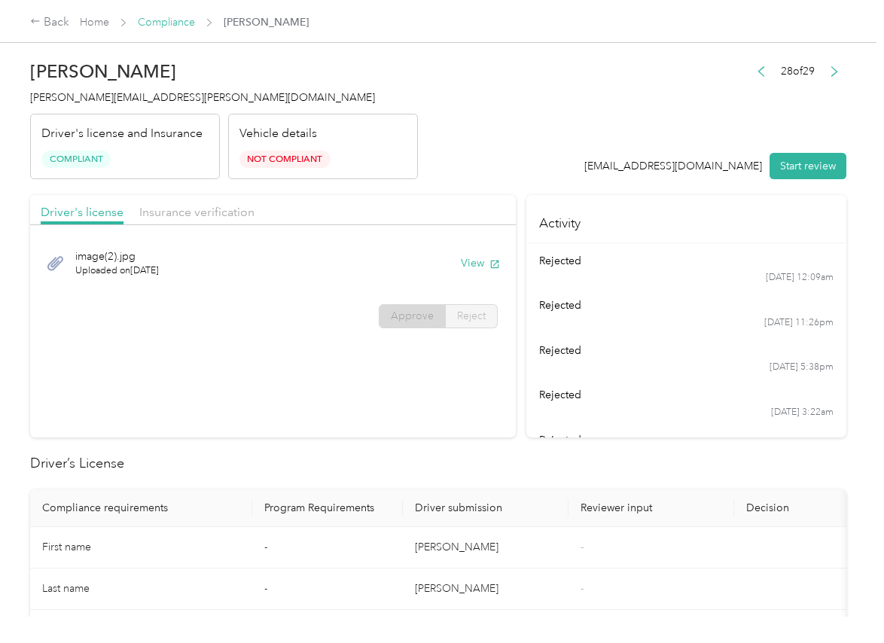
click at [155, 23] on link "Compliance" at bounding box center [166, 22] width 57 height 13
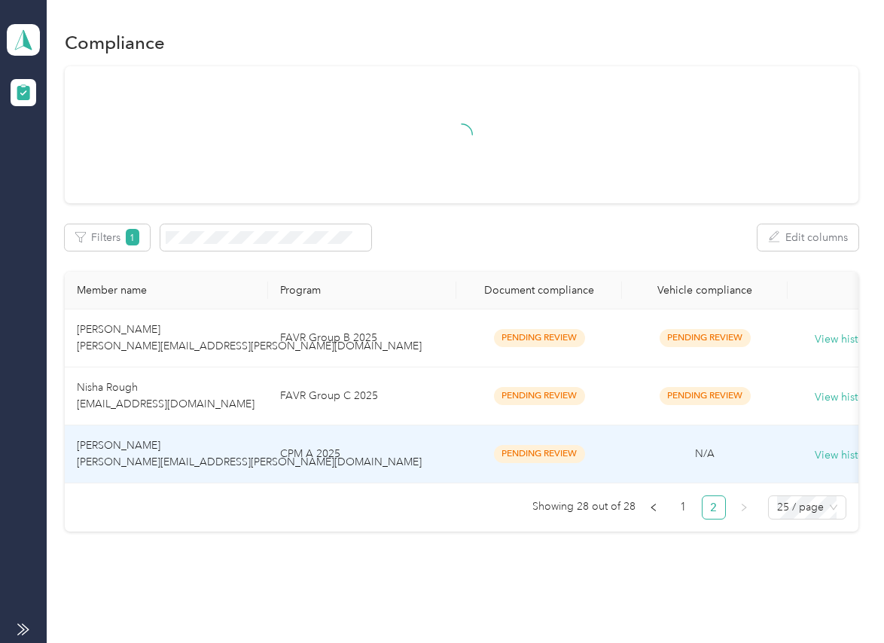
click at [220, 459] on span "Jeanna Golob jeanna.golob@optioncare.com" at bounding box center [249, 453] width 345 height 29
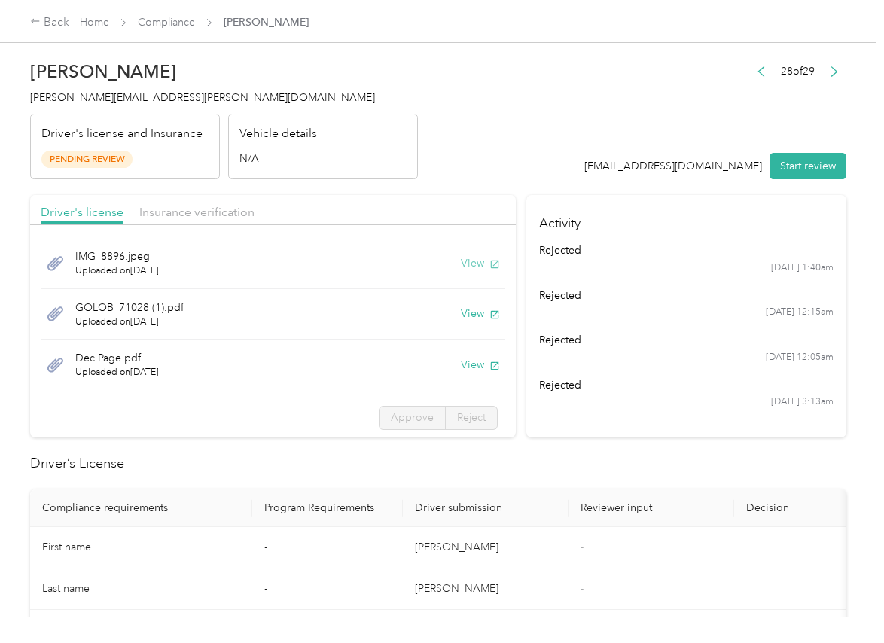
click at [463, 260] on button "View" at bounding box center [480, 263] width 39 height 16
click at [461, 310] on button "View" at bounding box center [480, 314] width 39 height 16
drag, startPoint x: 460, startPoint y: 366, endPoint x: 411, endPoint y: 275, distance: 103.4
click at [461, 366] on button "View" at bounding box center [480, 365] width 39 height 16
drag, startPoint x: 368, startPoint y: 188, endPoint x: 249, endPoint y: 203, distance: 119.9
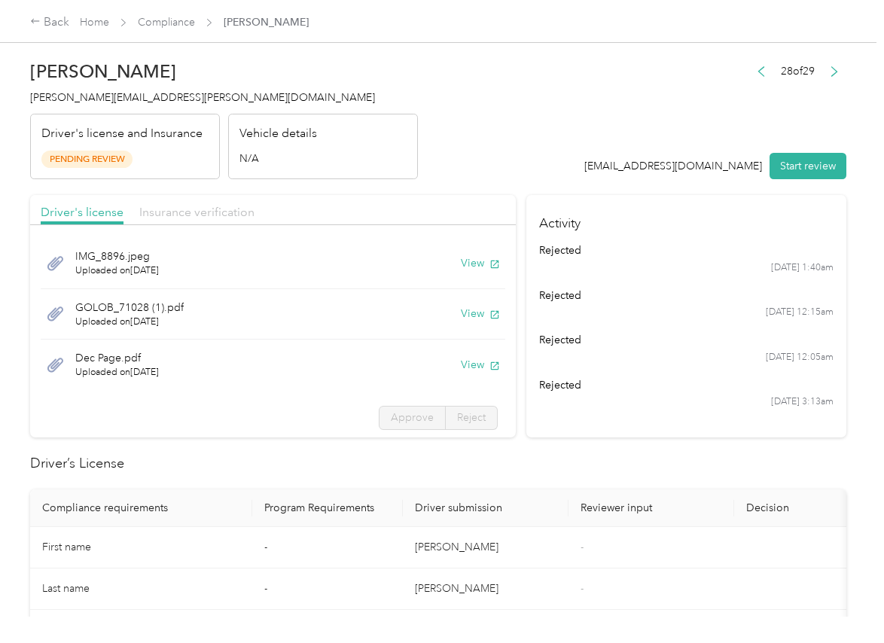
click at [210, 208] on span "Insurance verification" at bounding box center [196, 212] width 115 height 14
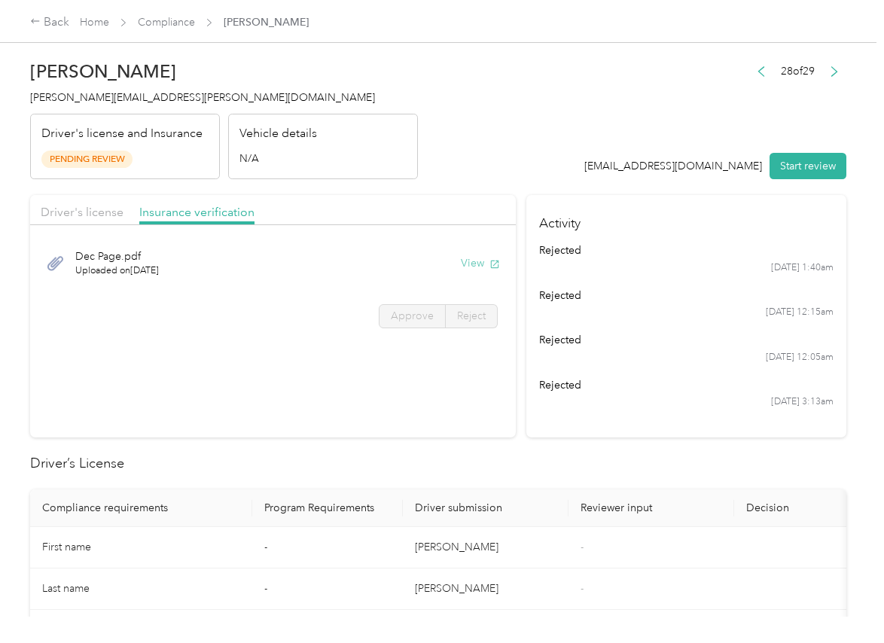
click at [474, 257] on button "View" at bounding box center [480, 263] width 39 height 16
click at [801, 169] on button "Start review" at bounding box center [808, 166] width 77 height 26
click at [87, 208] on span "Driver's license" at bounding box center [82, 212] width 83 height 14
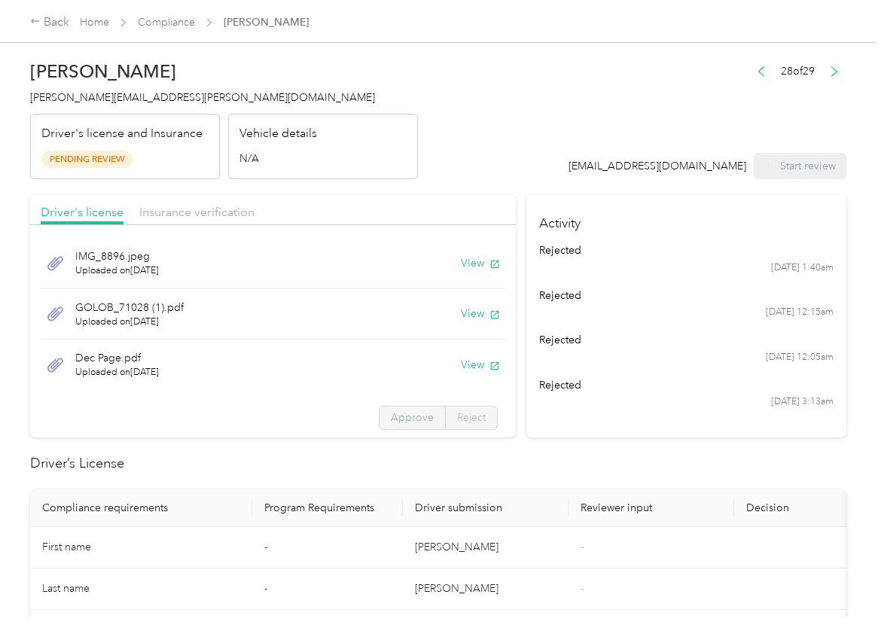
click at [391, 417] on span "Approve" at bounding box center [412, 417] width 43 height 13
click at [393, 417] on span "Approve" at bounding box center [412, 417] width 43 height 13
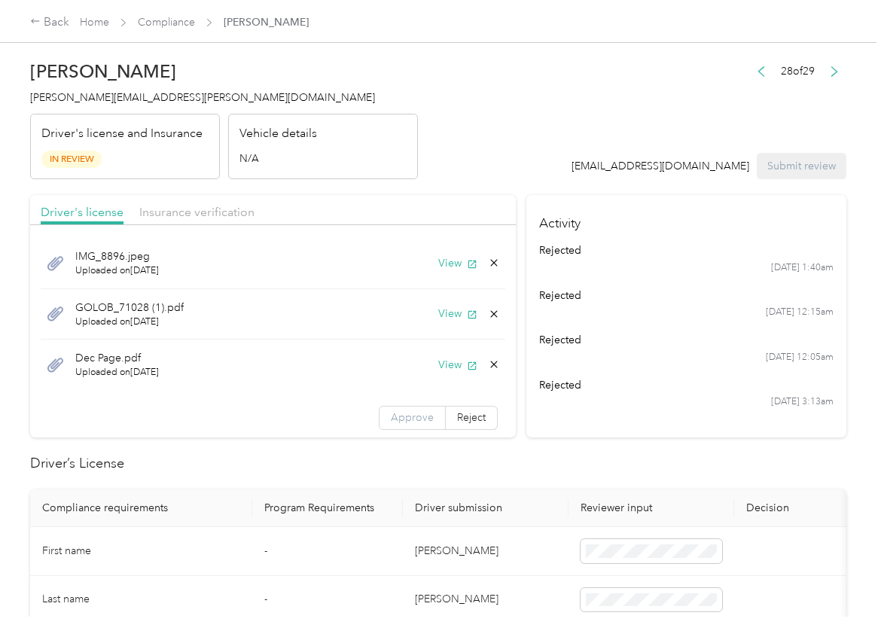
click at [391, 420] on span "Approve" at bounding box center [412, 417] width 43 height 13
click at [192, 208] on span "Insurance verification" at bounding box center [196, 212] width 115 height 14
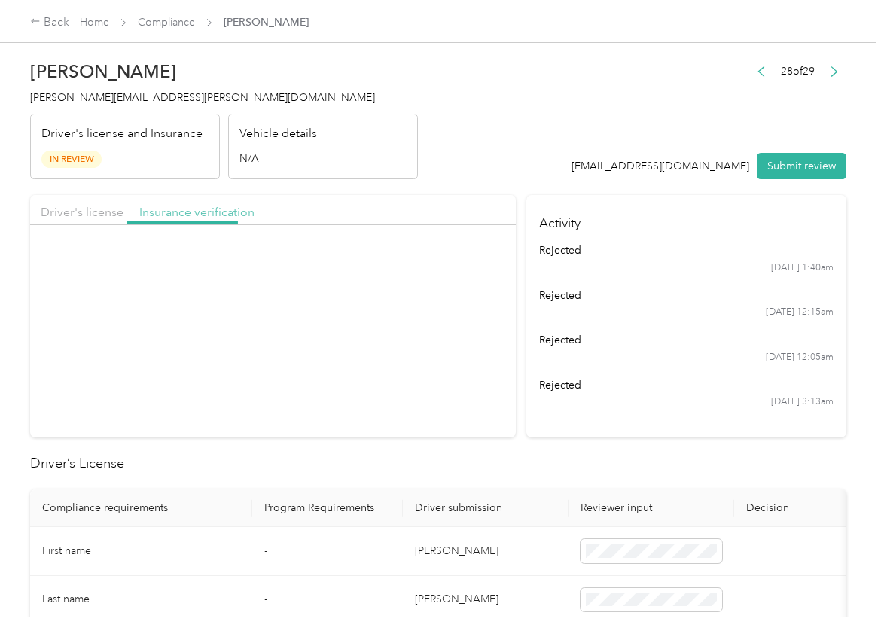
click at [194, 207] on span "Insurance verification" at bounding box center [196, 212] width 115 height 14
click at [397, 316] on span "Approve" at bounding box center [412, 316] width 43 height 13
click at [69, 211] on span "Driver's license" at bounding box center [82, 212] width 83 height 14
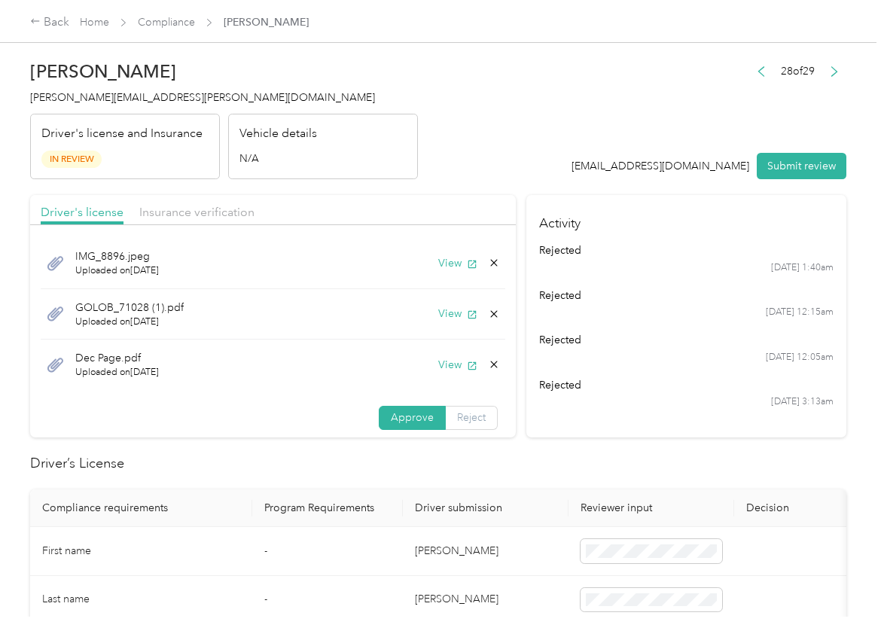
click at [465, 409] on label "Reject" at bounding box center [472, 418] width 52 height 24
click at [313, 406] on span at bounding box center [301, 418] width 133 height 24
drag, startPoint x: 268, startPoint y: 578, endPoint x: 258, endPoint y: 575, distance: 10.2
click at [267, 578] on div "No Driver's License Upload" at bounding box center [283, 568] width 112 height 32
click at [438, 365] on button "View" at bounding box center [457, 365] width 39 height 16
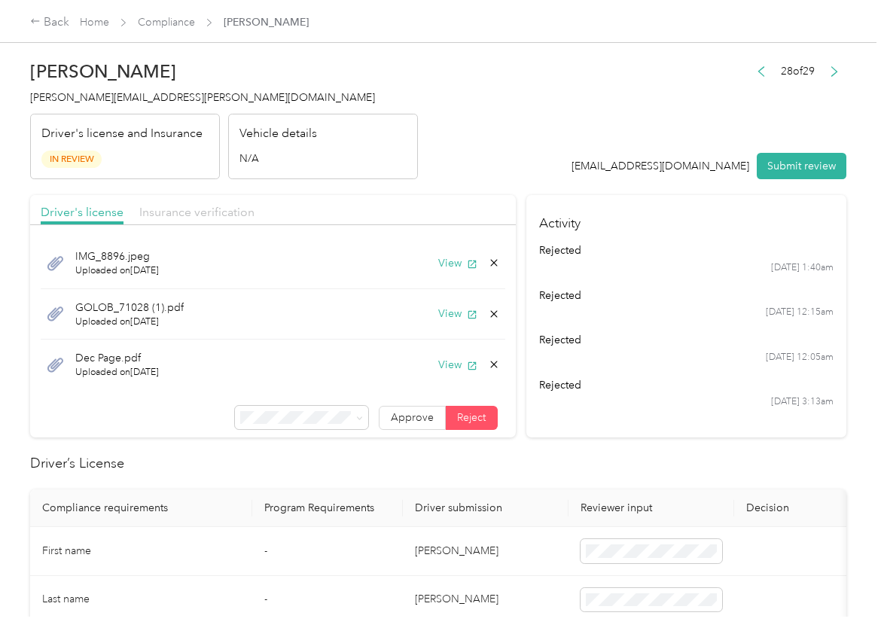
click at [188, 212] on span "Insurance verification" at bounding box center [196, 212] width 115 height 14
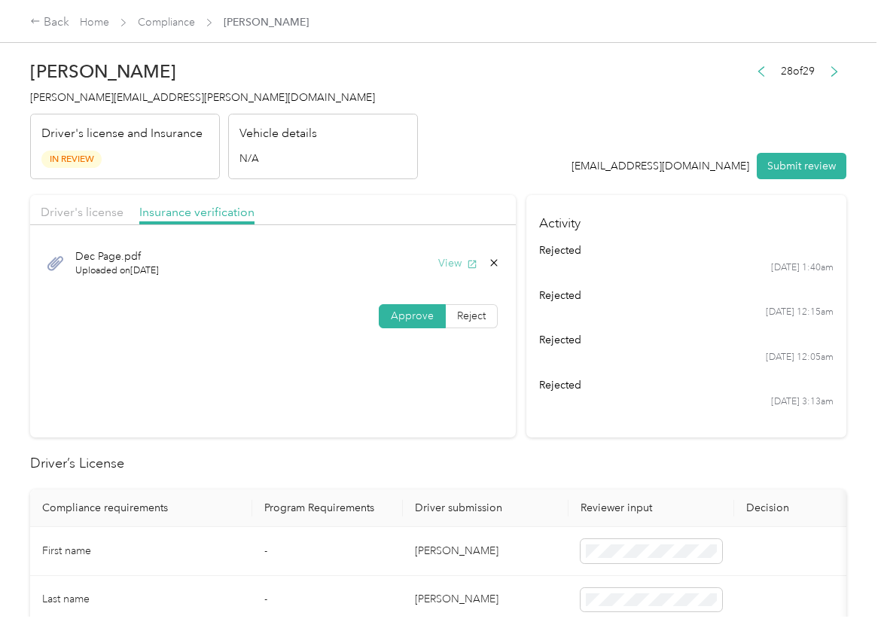
click at [459, 261] on button "View" at bounding box center [457, 263] width 39 height 16
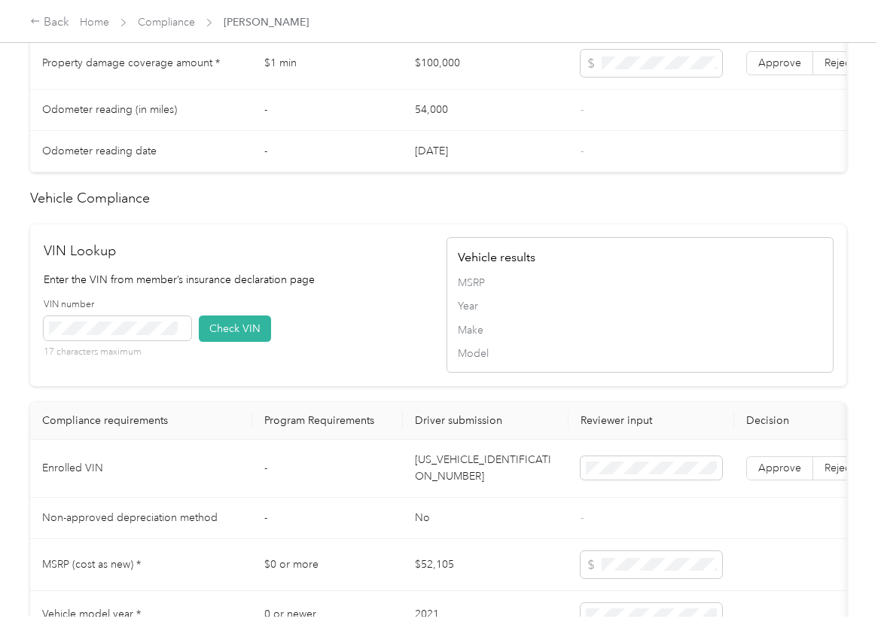
scroll to position [1309, 0]
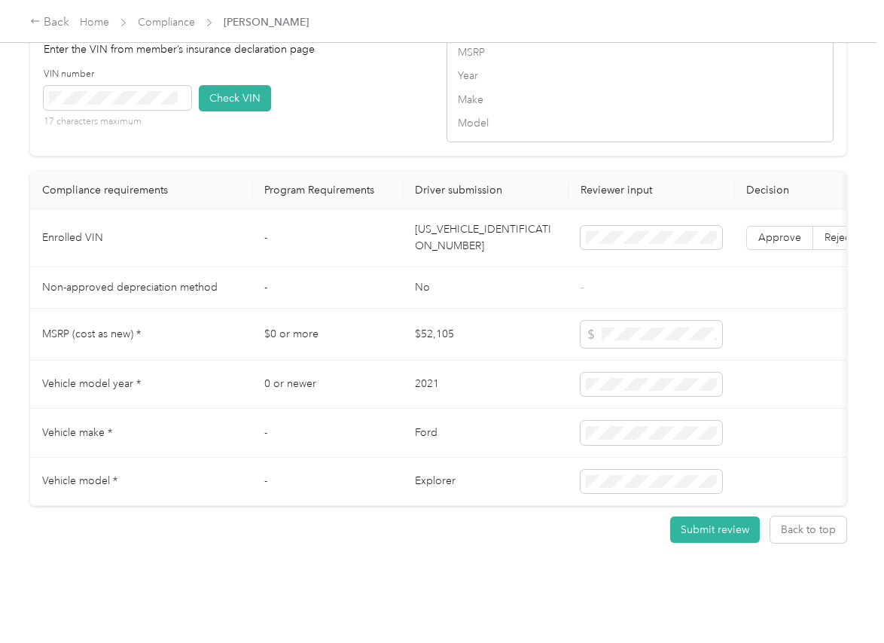
click at [443, 209] on td "1FM5K8FW4MNA11694" at bounding box center [486, 238] width 166 height 58
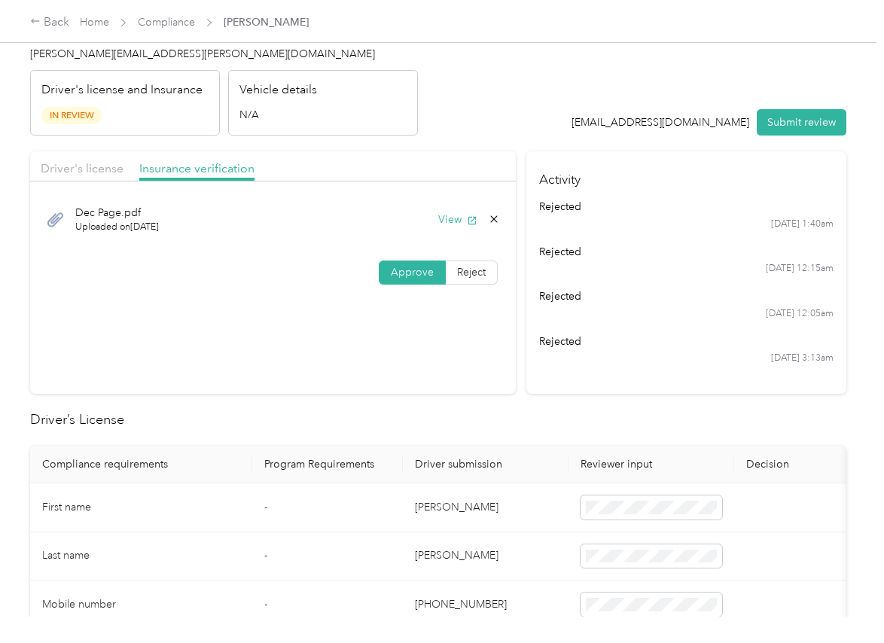
scroll to position [0, 0]
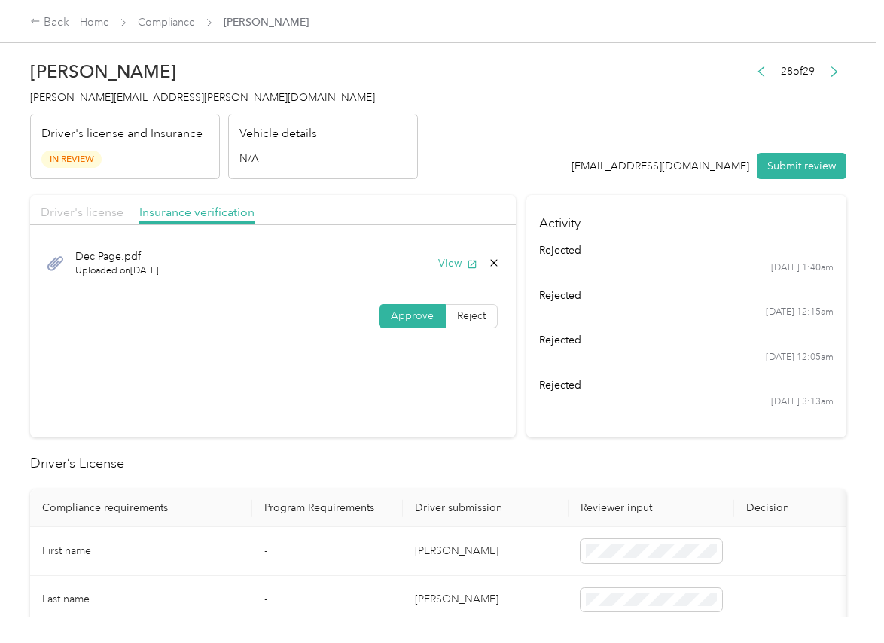
click at [111, 218] on span "Driver's license" at bounding box center [82, 212] width 83 height 14
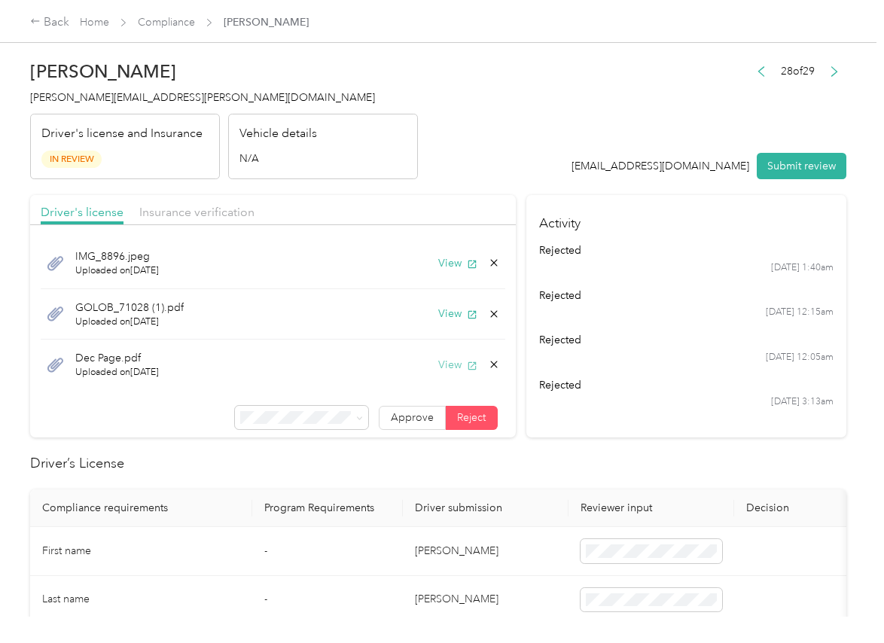
click at [442, 369] on button "View" at bounding box center [457, 365] width 39 height 16
click at [776, 162] on button "Submit review" at bounding box center [802, 166] width 90 height 26
click at [60, 87] on div "Jeanna Golob jeanna.golob@optioncare.com Driver's license and Insurance In Revi…" at bounding box center [224, 116] width 388 height 127
click at [62, 87] on div "Jeanna Golob jeanna.golob@optioncare.com Driver's license and Insurance In Revi…" at bounding box center [224, 116] width 388 height 127
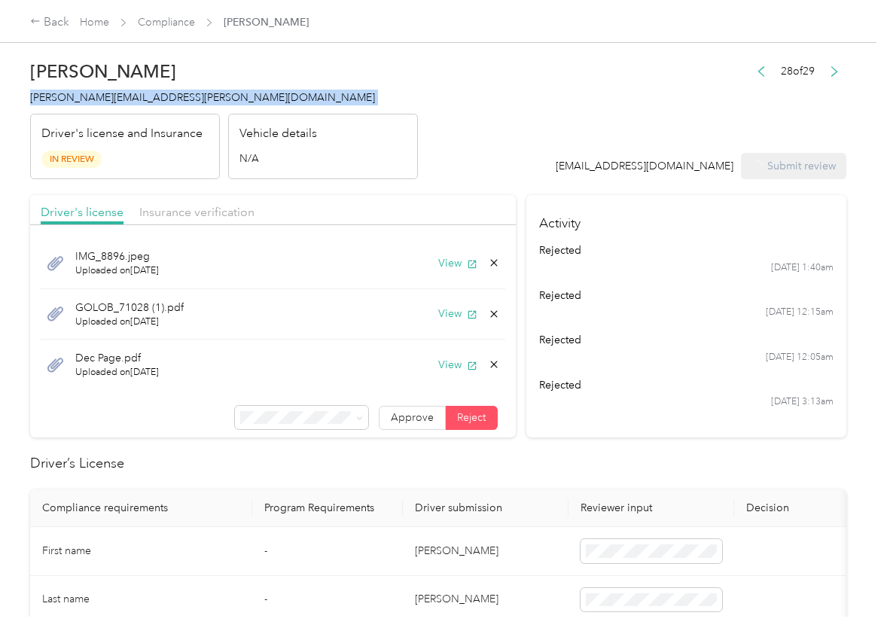
click at [62, 87] on div "Jeanna Golob jeanna.golob@optioncare.com Driver's license and Insurance In Revi…" at bounding box center [224, 116] width 388 height 127
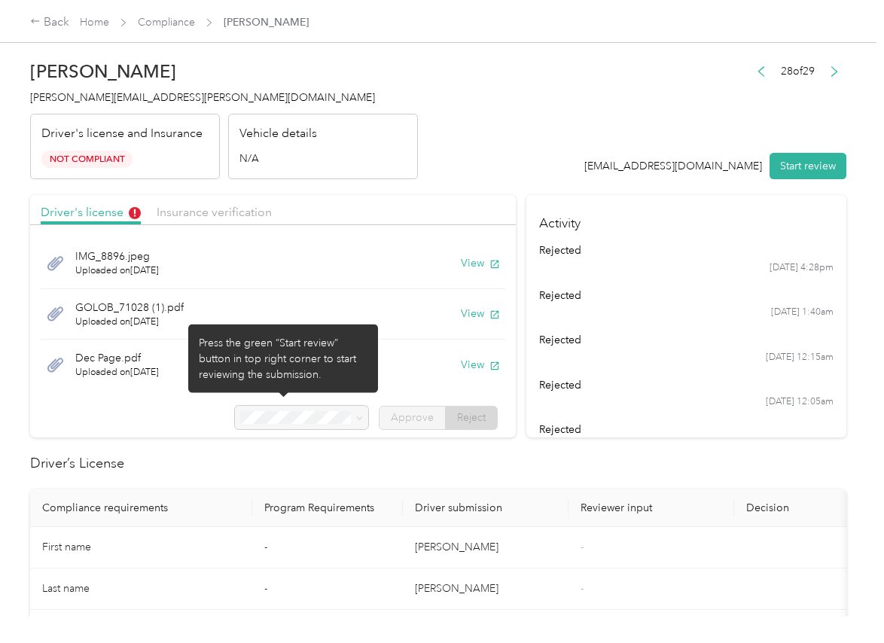
click at [284, 421] on div at bounding box center [301, 418] width 133 height 24
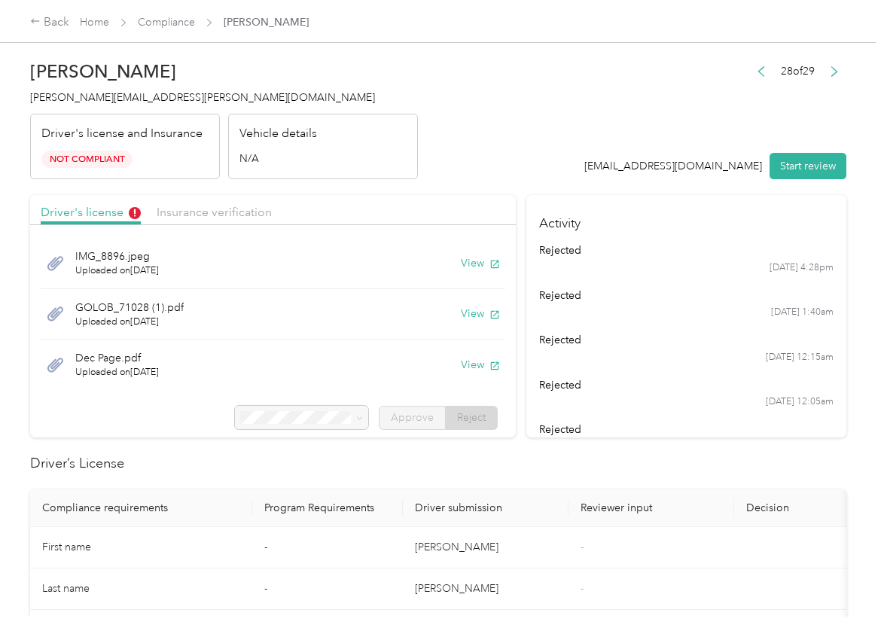
click at [284, 421] on div at bounding box center [301, 418] width 133 height 24
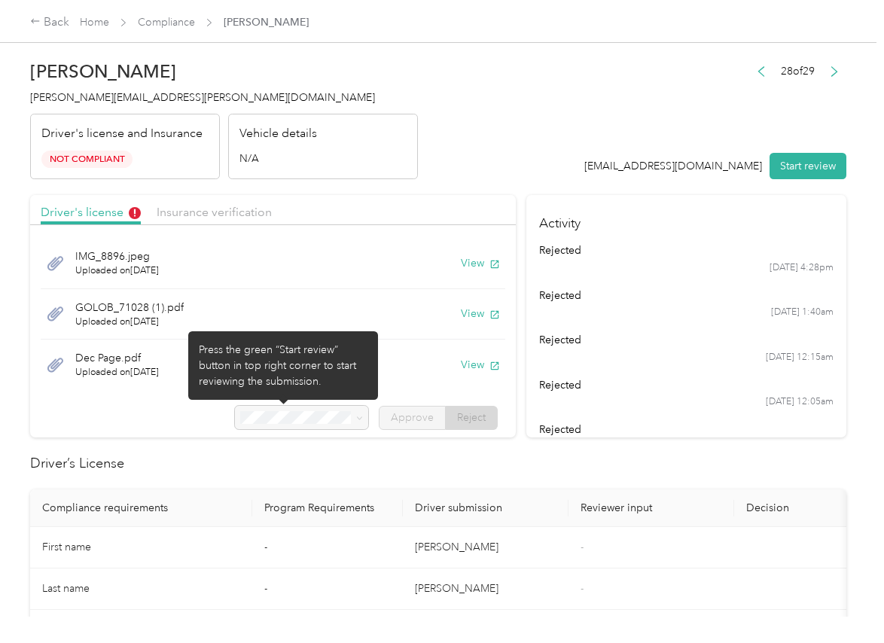
click at [284, 421] on div at bounding box center [301, 418] width 133 height 24
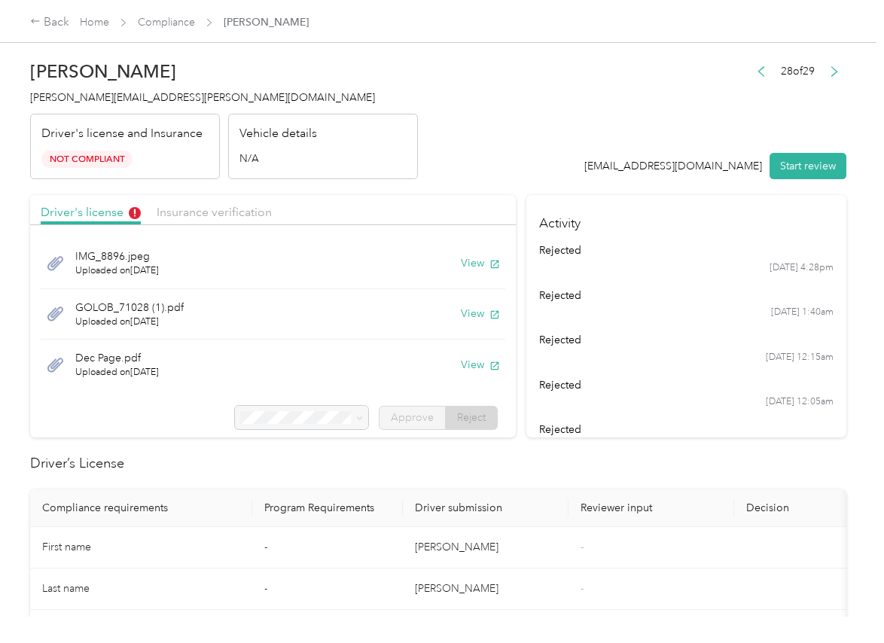
click at [537, 465] on h2 "Driver’s License" at bounding box center [438, 463] width 816 height 20
click at [461, 262] on button "View" at bounding box center [480, 263] width 39 height 16
drag, startPoint x: 456, startPoint y: 307, endPoint x: 227, endPoint y: 322, distance: 228.6
click at [461, 308] on button "View" at bounding box center [480, 314] width 39 height 16
click at [461, 357] on button "View" at bounding box center [480, 365] width 39 height 16
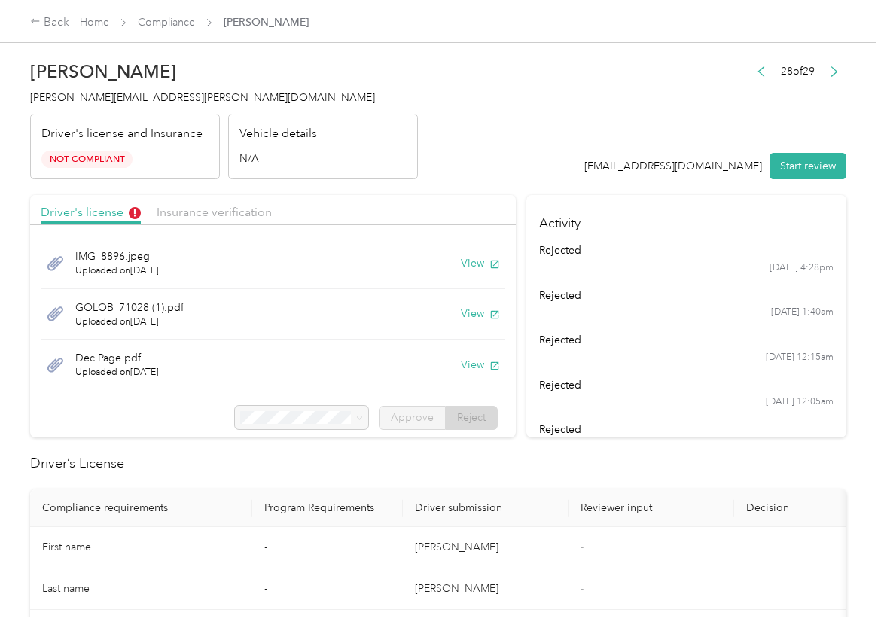
click at [151, 14] on span "Compliance" at bounding box center [166, 22] width 57 height 16
click at [163, 23] on link "Compliance" at bounding box center [166, 22] width 57 height 13
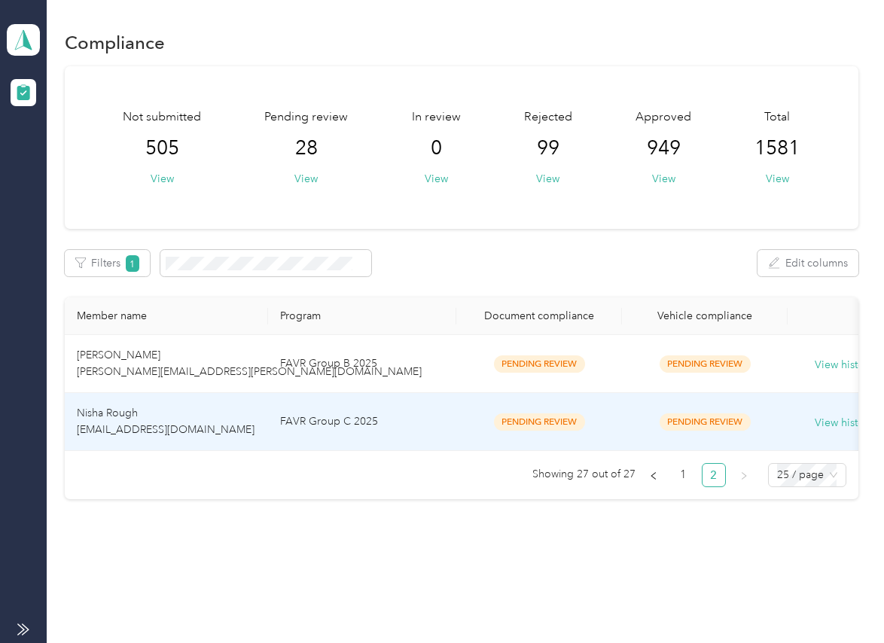
click at [246, 395] on td "Nisha Rough nisha.rough@optioncare.com" at bounding box center [166, 422] width 203 height 58
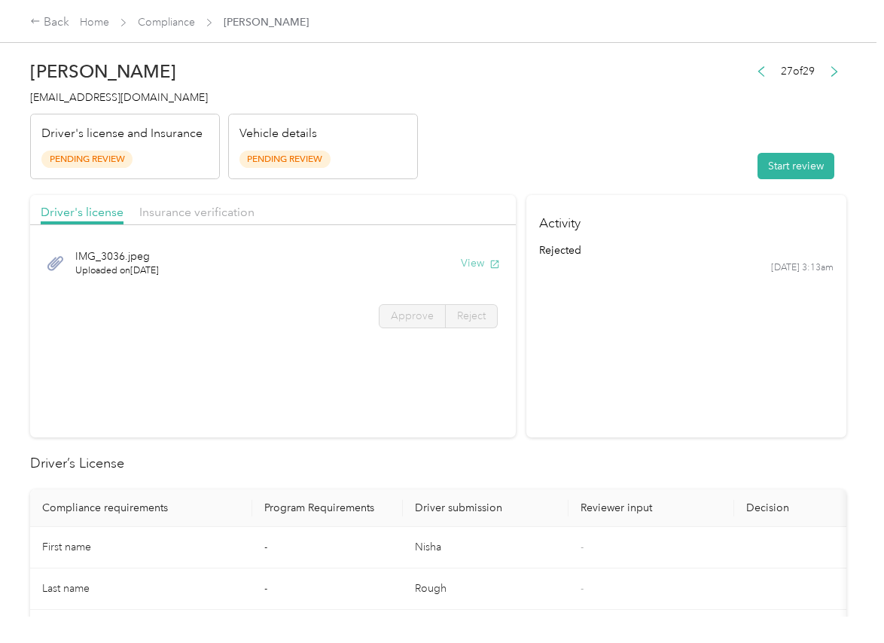
click at [475, 259] on button "View" at bounding box center [480, 263] width 39 height 16
click at [404, 202] on div "Driver's license Insurance verification" at bounding box center [273, 210] width 486 height 30
click at [232, 206] on span "Insurance verification" at bounding box center [196, 212] width 115 height 14
click at [217, 213] on span "Insurance verification" at bounding box center [196, 212] width 115 height 14
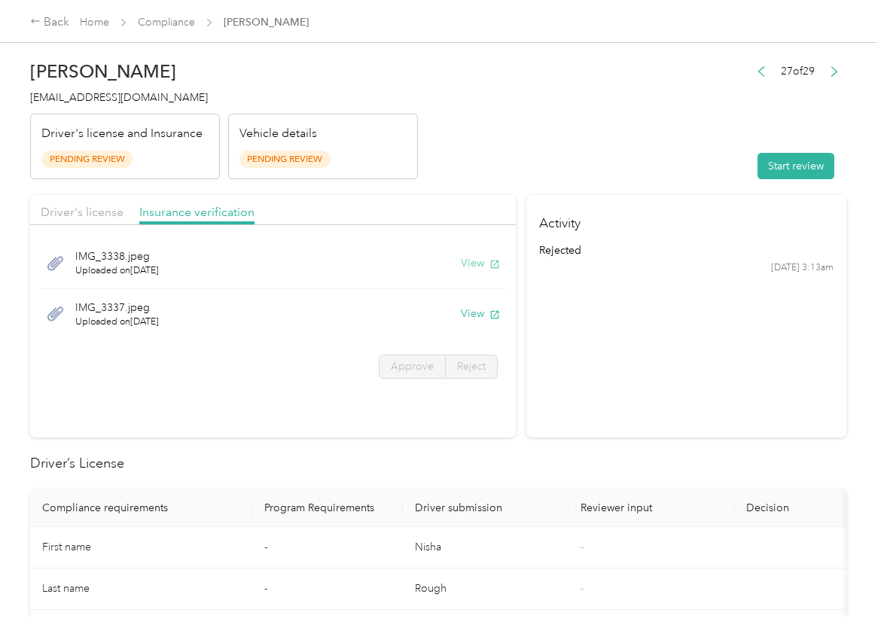
click at [468, 259] on button "View" at bounding box center [480, 263] width 39 height 16
click at [474, 321] on div "IMG_3337.jpeg Uploaded on 9/23/2025 View" at bounding box center [273, 314] width 465 height 50
click at [471, 309] on button "View" at bounding box center [480, 314] width 39 height 16
drag, startPoint x: 478, startPoint y: 186, endPoint x: 705, endPoint y: 187, distance: 226.7
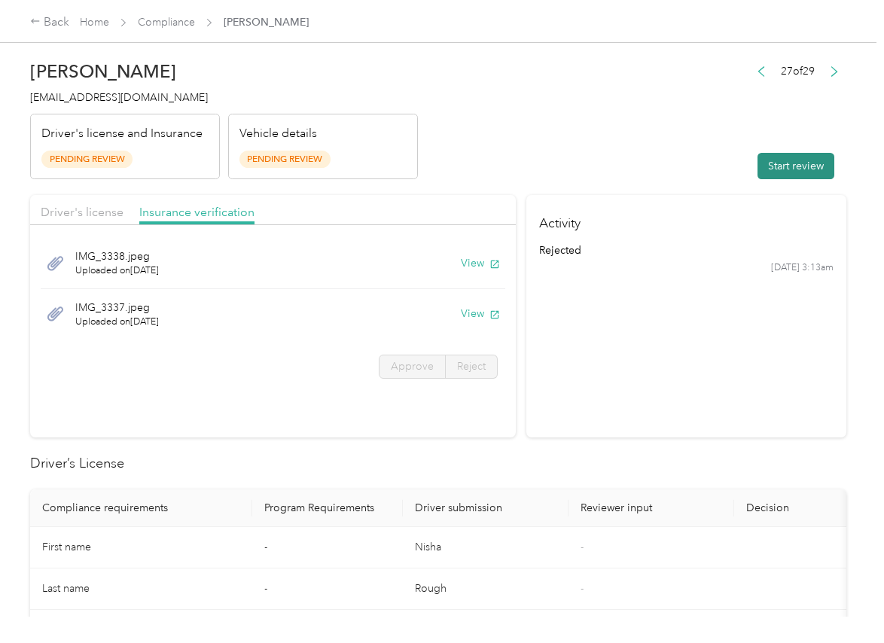
click at [775, 175] on button "Start review" at bounding box center [796, 166] width 77 height 26
click at [53, 209] on span "Driver's license" at bounding box center [82, 212] width 83 height 14
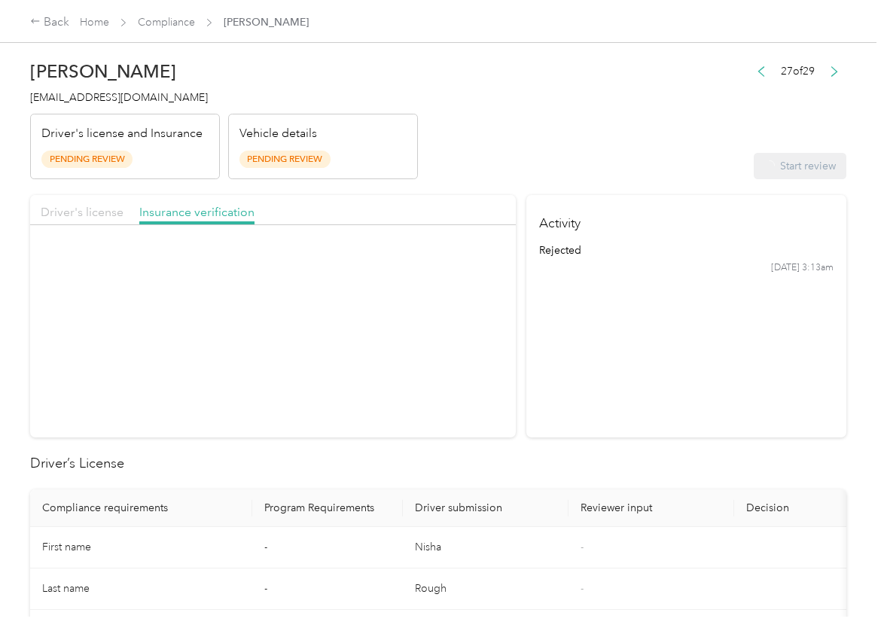
click at [76, 209] on span "Driver's license" at bounding box center [82, 212] width 83 height 14
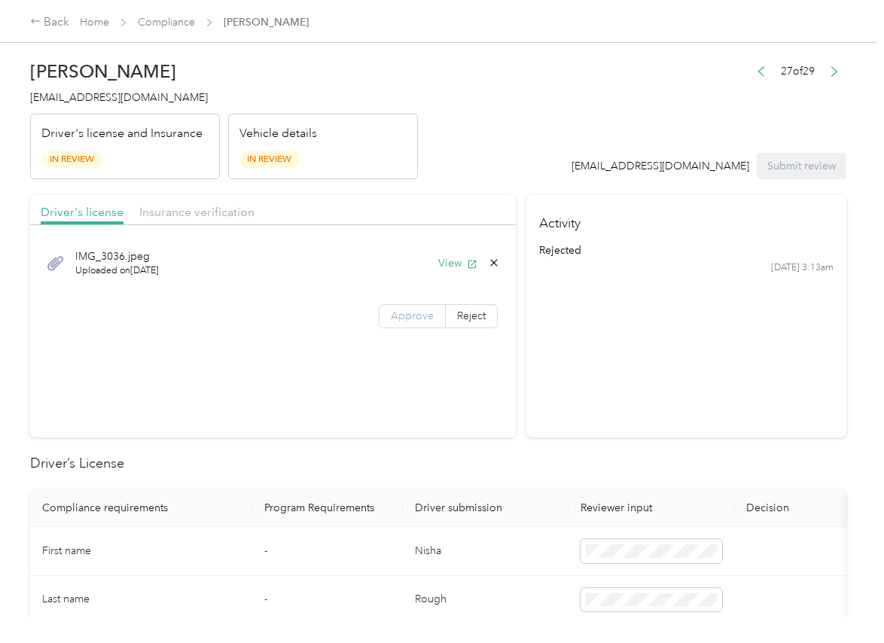
click at [428, 324] on label "Approve" at bounding box center [412, 316] width 67 height 24
click at [403, 322] on label "Approve" at bounding box center [412, 316] width 67 height 24
click at [190, 219] on div "Insurance verification" at bounding box center [196, 212] width 115 height 19
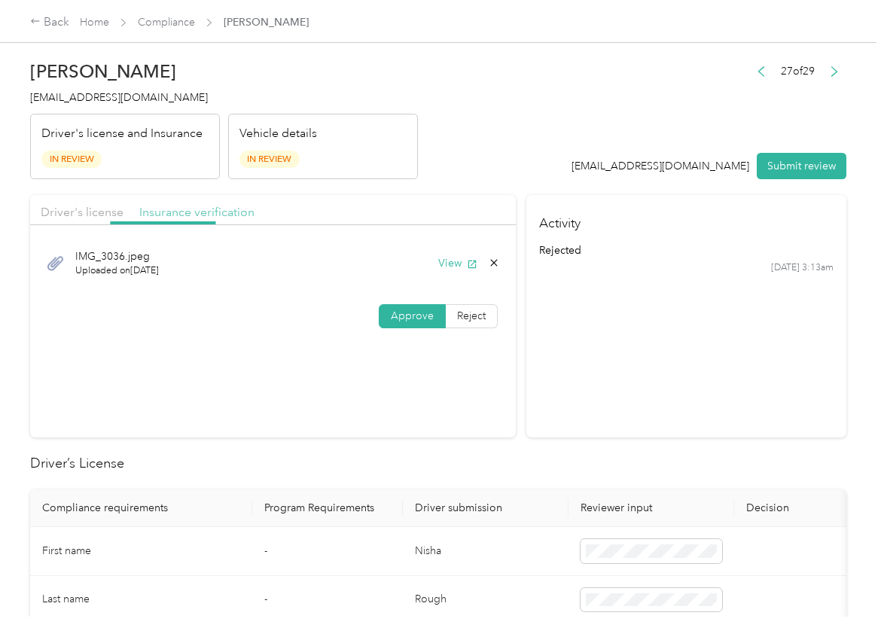
drag, startPoint x: 193, startPoint y: 211, endPoint x: 197, endPoint y: 224, distance: 14.3
click at [195, 219] on div "Insurance verification" at bounding box center [196, 212] width 115 height 19
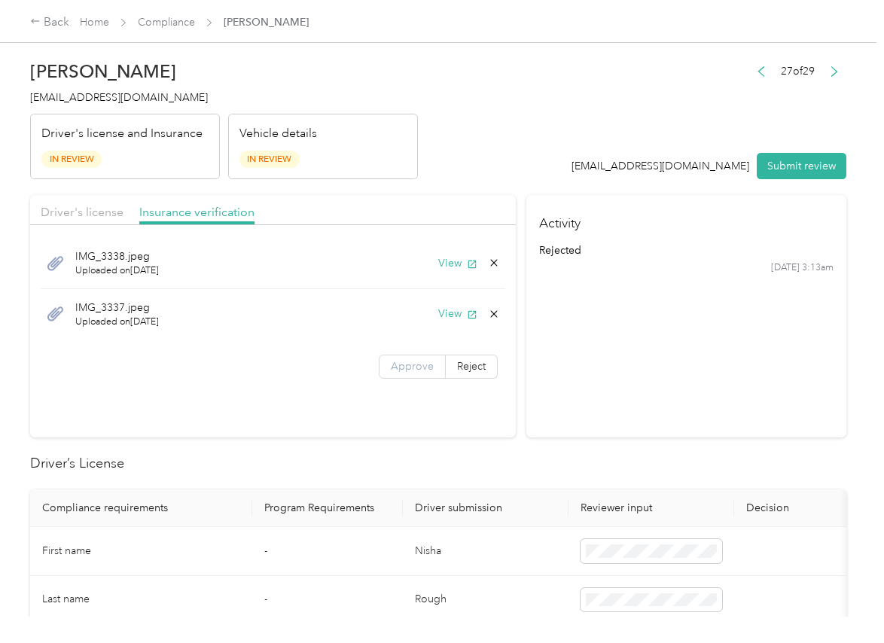
click at [397, 367] on span "Approve" at bounding box center [412, 366] width 43 height 13
click at [336, 576] on td "-" at bounding box center [327, 600] width 151 height 49
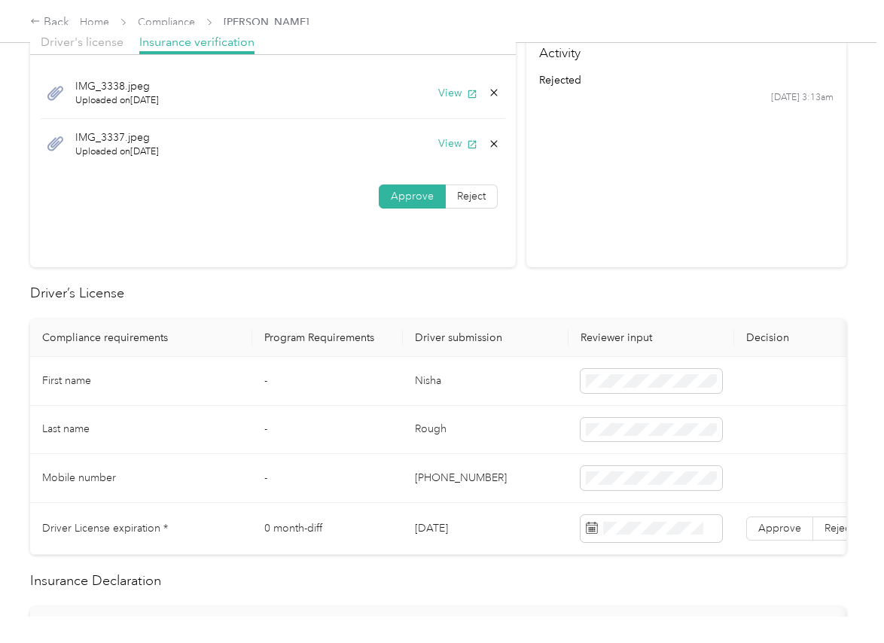
scroll to position [377, 0]
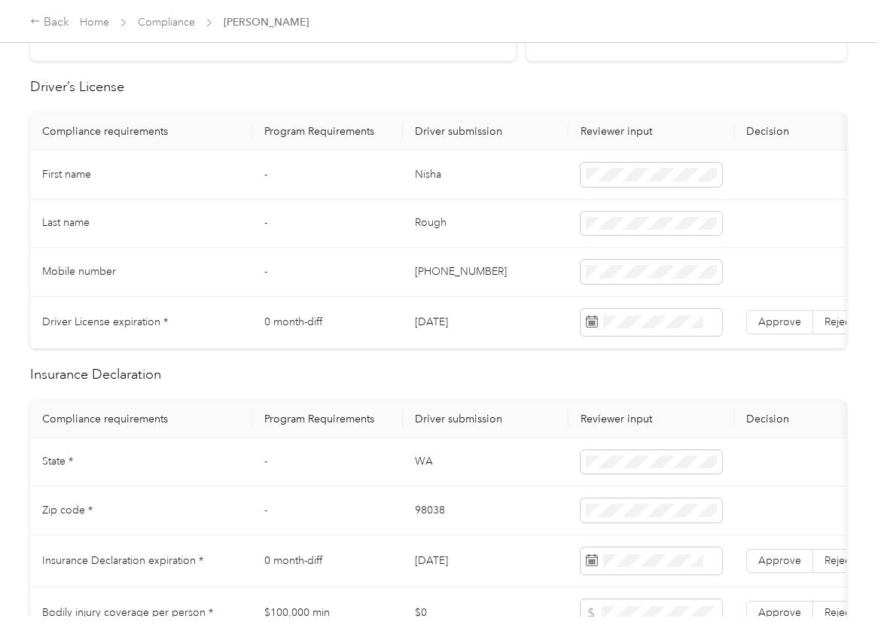
click at [412, 181] on td "Nisha" at bounding box center [486, 175] width 166 height 49
click at [417, 175] on td "Nisha" at bounding box center [486, 175] width 166 height 49
drag, startPoint x: 417, startPoint y: 175, endPoint x: 482, endPoint y: 190, distance: 66.5
click at [418, 175] on td "Nisha" at bounding box center [486, 175] width 166 height 49
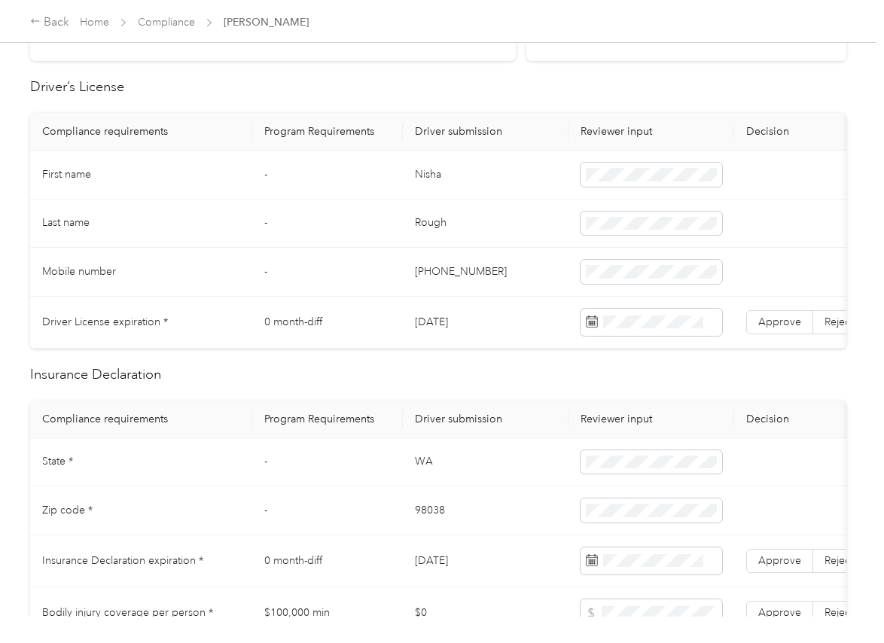
click at [458, 322] on td "[DATE]" at bounding box center [486, 323] width 166 height 52
click at [453, 328] on td "[DATE]" at bounding box center [486, 323] width 166 height 52
click at [451, 326] on td "[DATE]" at bounding box center [486, 323] width 166 height 52
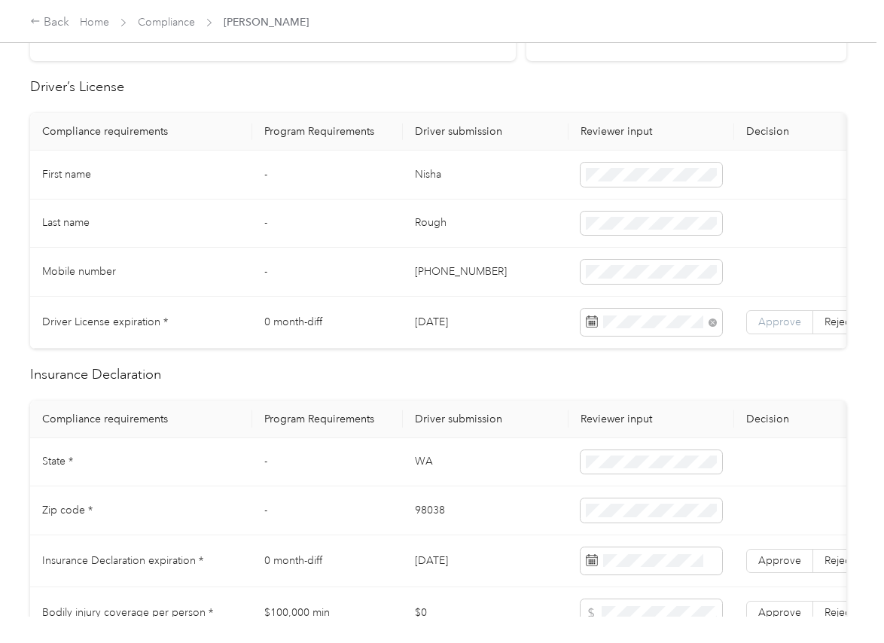
click at [775, 325] on span "Approve" at bounding box center [779, 322] width 43 height 13
click at [282, 330] on td "0 month-diff" at bounding box center [327, 323] width 151 height 52
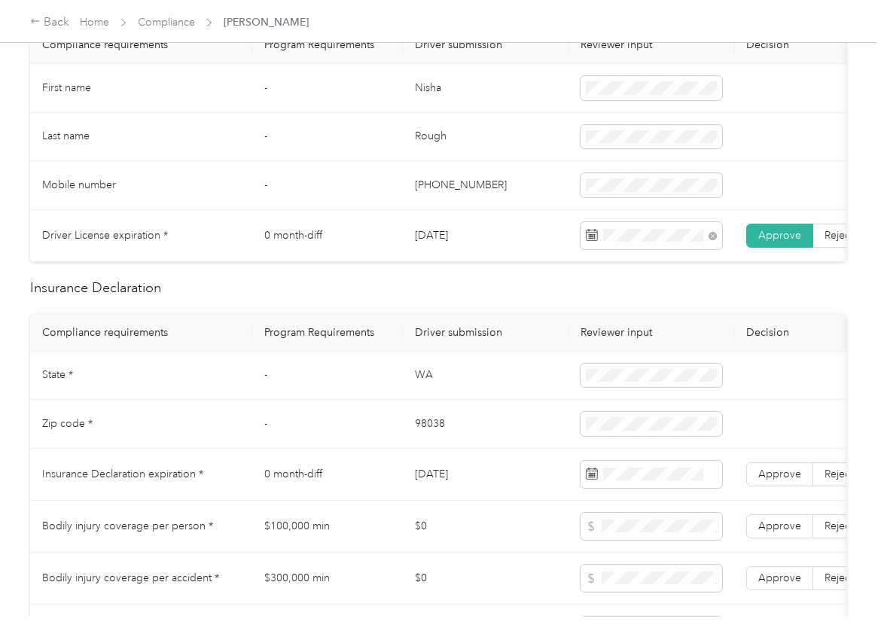
scroll to position [565, 0]
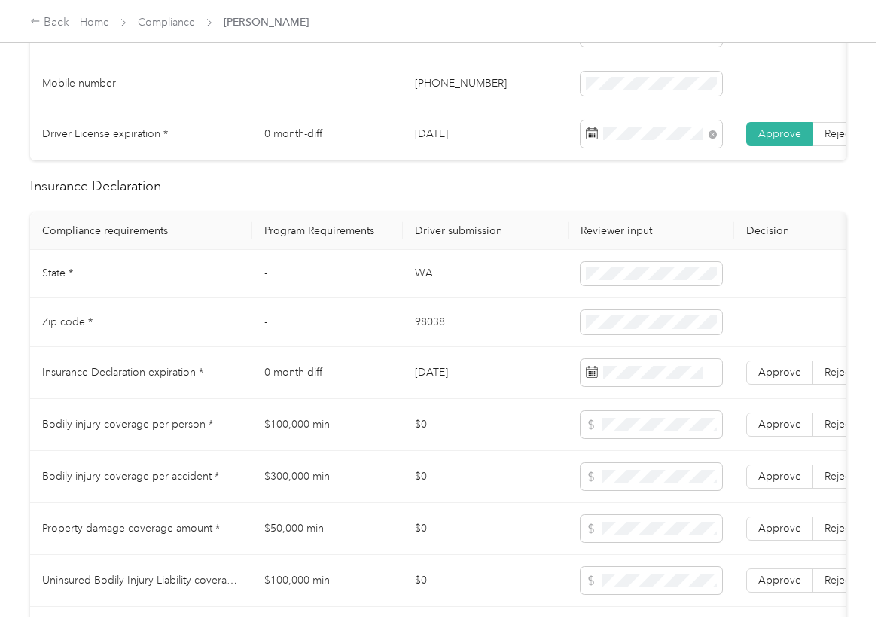
click at [426, 287] on td "WA" at bounding box center [486, 274] width 166 height 49
click at [625, 334] on span at bounding box center [652, 322] width 142 height 24
click at [461, 250] on th "Driver submission" at bounding box center [486, 231] width 166 height 38
click at [773, 379] on span "Approve" at bounding box center [779, 372] width 43 height 13
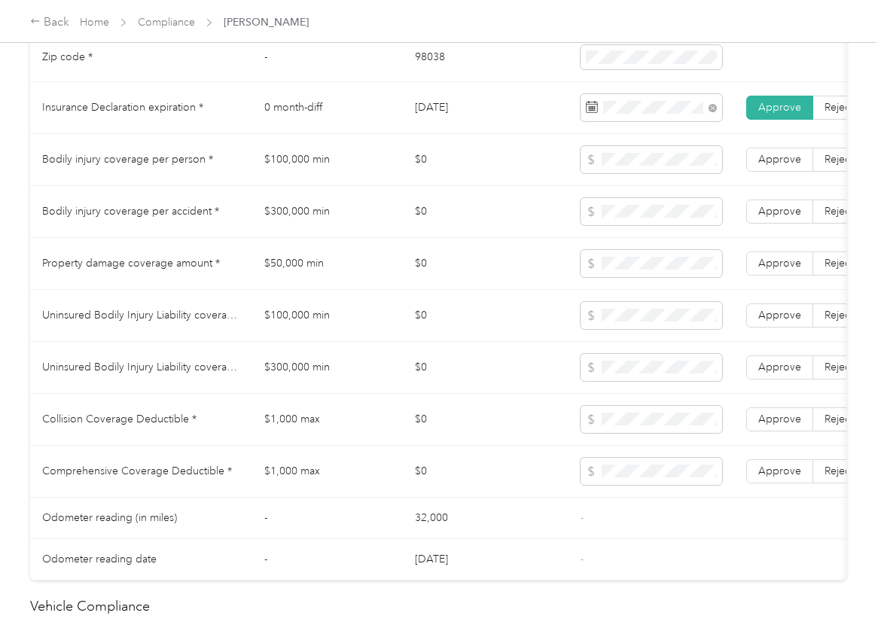
scroll to position [1412, 0]
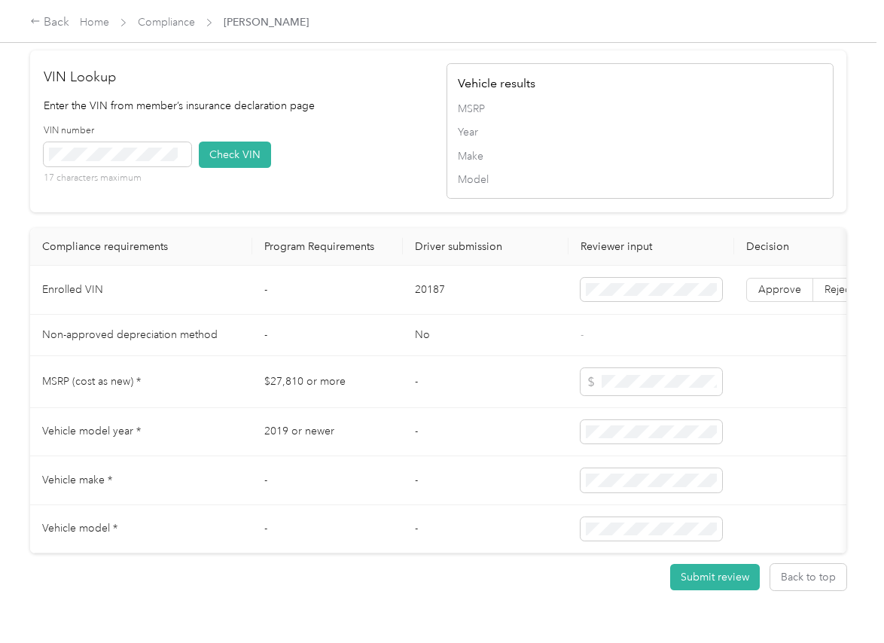
click at [419, 315] on td "20187" at bounding box center [486, 290] width 166 height 49
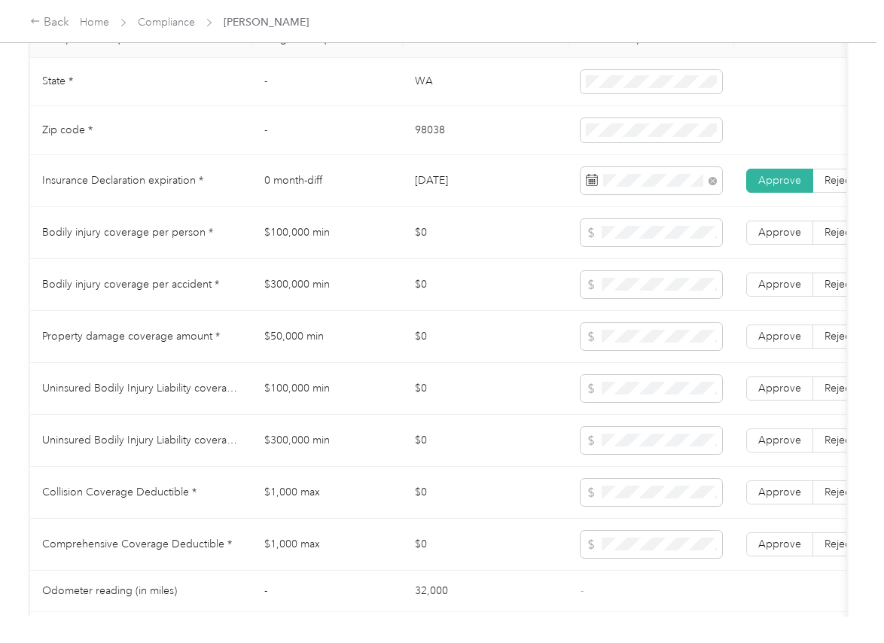
scroll to position [753, 0]
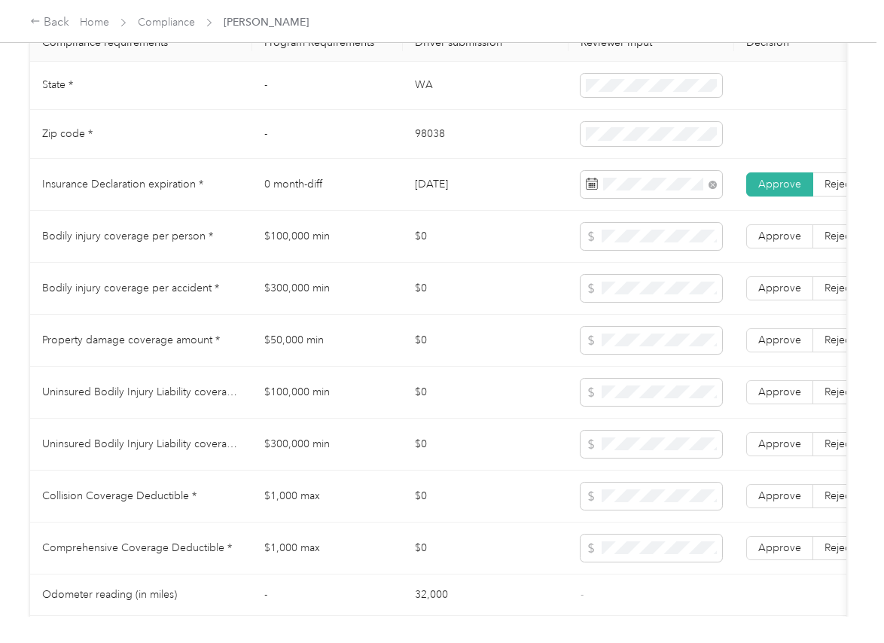
click at [283, 255] on td "$100,000 min" at bounding box center [327, 237] width 151 height 52
click at [630, 250] on span at bounding box center [652, 236] width 142 height 27
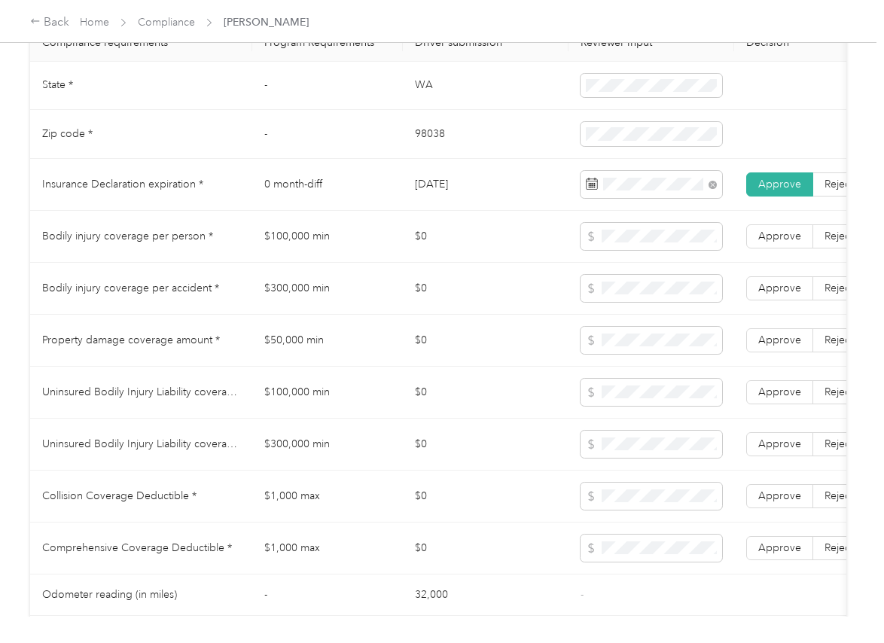
click at [295, 303] on td "$300,000 min" at bounding box center [327, 289] width 151 height 52
drag, startPoint x: 797, startPoint y: 298, endPoint x: 797, endPoint y: 261, distance: 36.9
click at [797, 294] on span "Approve" at bounding box center [779, 288] width 43 height 13
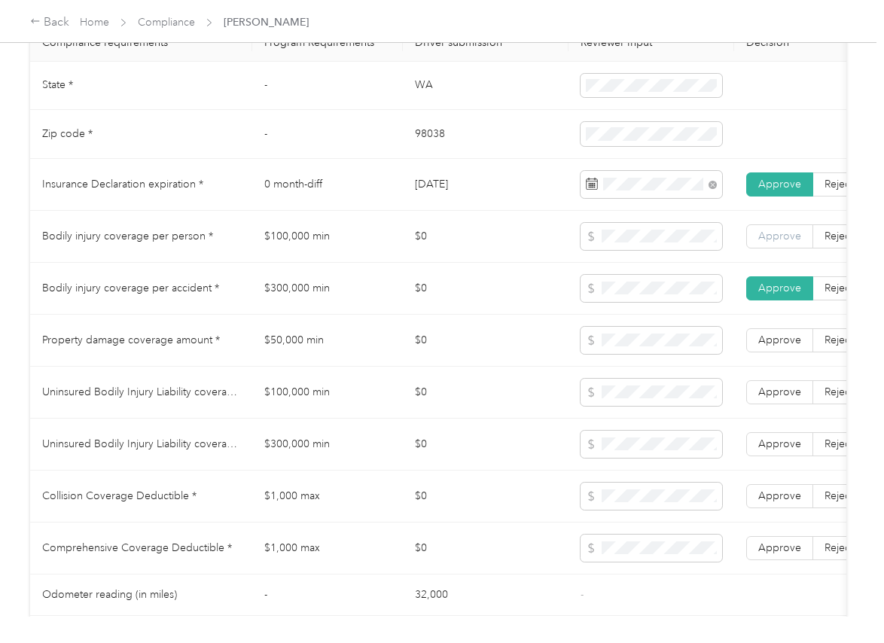
click at [797, 242] on span "Approve" at bounding box center [779, 236] width 43 height 13
drag, startPoint x: 779, startPoint y: 354, endPoint x: 589, endPoint y: 354, distance: 190.5
click at [779, 346] on span "Approve" at bounding box center [779, 340] width 43 height 13
click at [285, 407] on td "$100,000 min" at bounding box center [327, 393] width 151 height 52
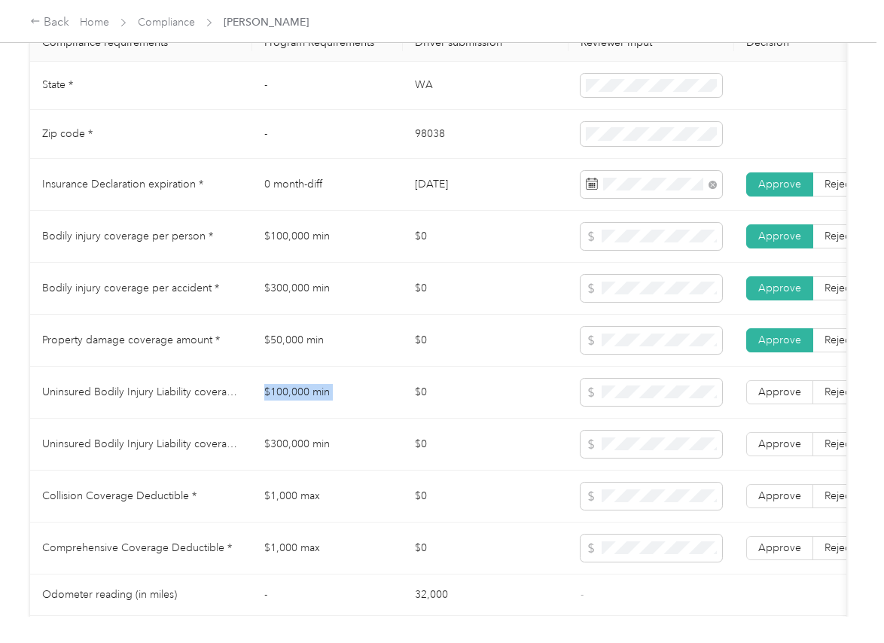
drag, startPoint x: 285, startPoint y: 407, endPoint x: 324, endPoint y: 409, distance: 39.2
click at [285, 407] on td "$100,000 min" at bounding box center [327, 393] width 151 height 52
click at [268, 465] on td "$300,000 min" at bounding box center [327, 445] width 151 height 52
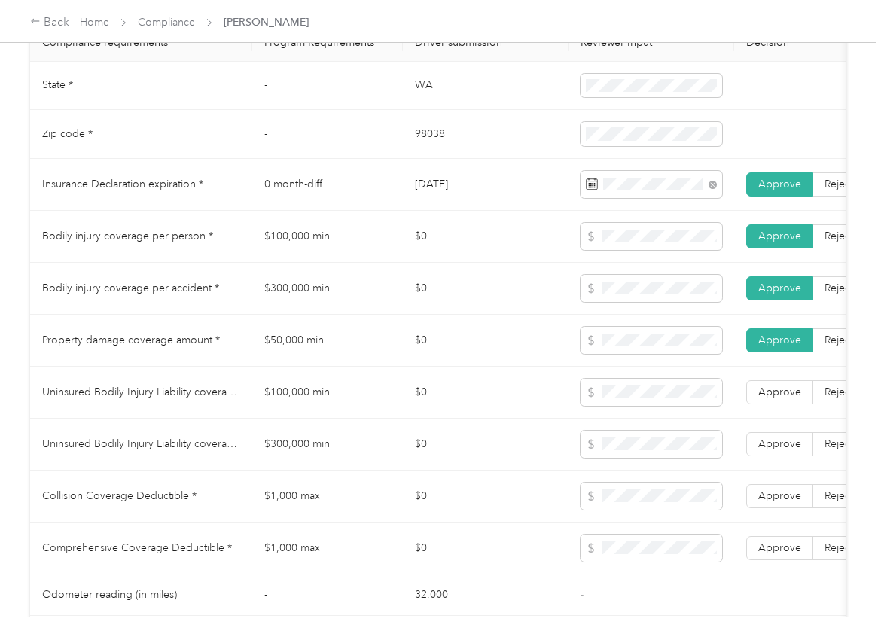
click at [298, 471] on td "$300,000 min" at bounding box center [327, 445] width 151 height 52
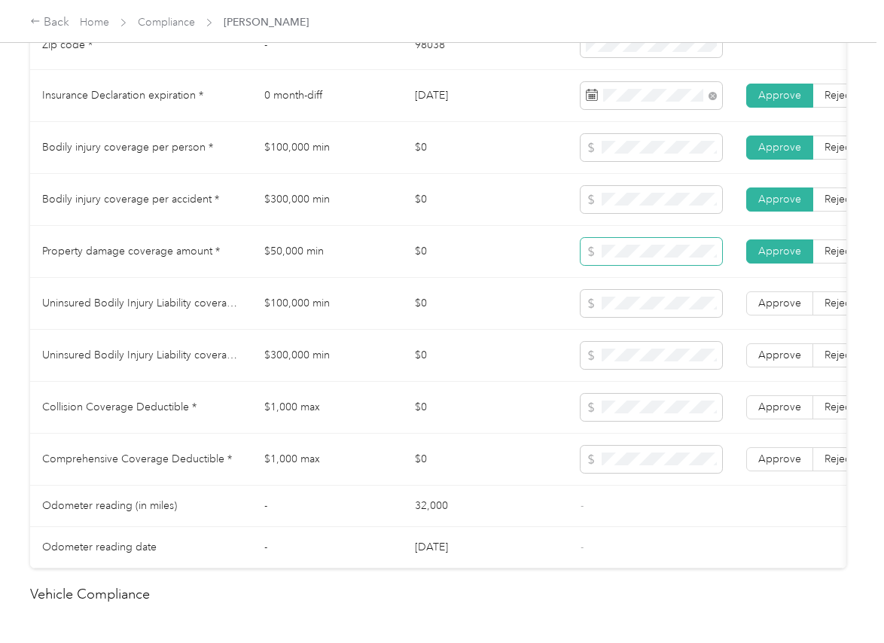
scroll to position [847, 0]
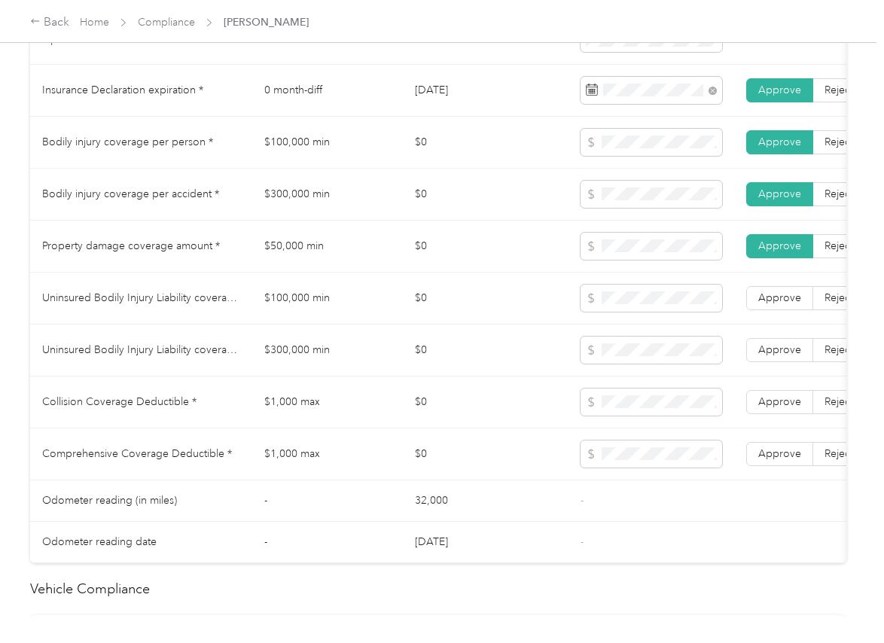
click at [303, 421] on td "$1,000 max" at bounding box center [327, 403] width 151 height 52
click at [303, 420] on td "$1,000 max" at bounding box center [327, 403] width 151 height 52
click at [273, 422] on td "$1,000 max" at bounding box center [327, 403] width 151 height 52
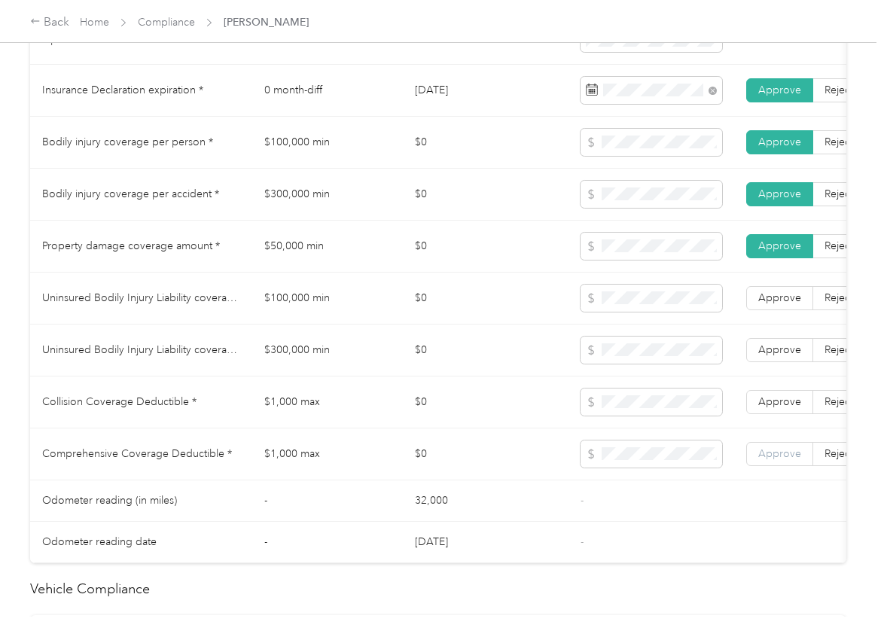
click at [780, 460] on span "Approve" at bounding box center [779, 453] width 43 height 13
drag, startPoint x: 778, startPoint y: 421, endPoint x: 783, endPoint y: 393, distance: 28.4
click at [778, 408] on span "Approve" at bounding box center [779, 401] width 43 height 13
drag, startPoint x: 783, startPoint y: 362, endPoint x: 787, endPoint y: 320, distance: 42.3
click at [783, 356] on span "Approve" at bounding box center [779, 349] width 43 height 13
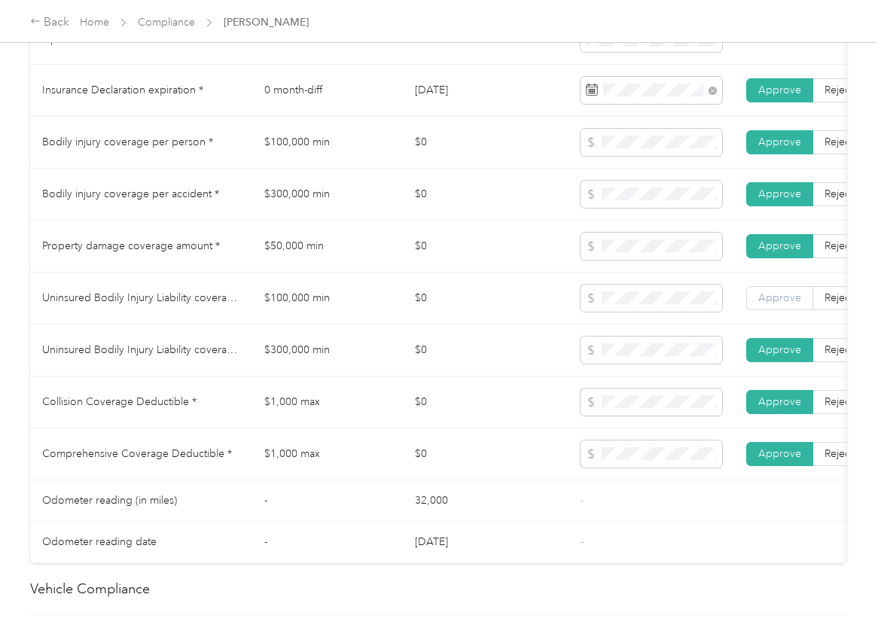
click at [787, 304] on span "Approve" at bounding box center [779, 297] width 43 height 13
click at [419, 401] on td "$0" at bounding box center [486, 403] width 166 height 52
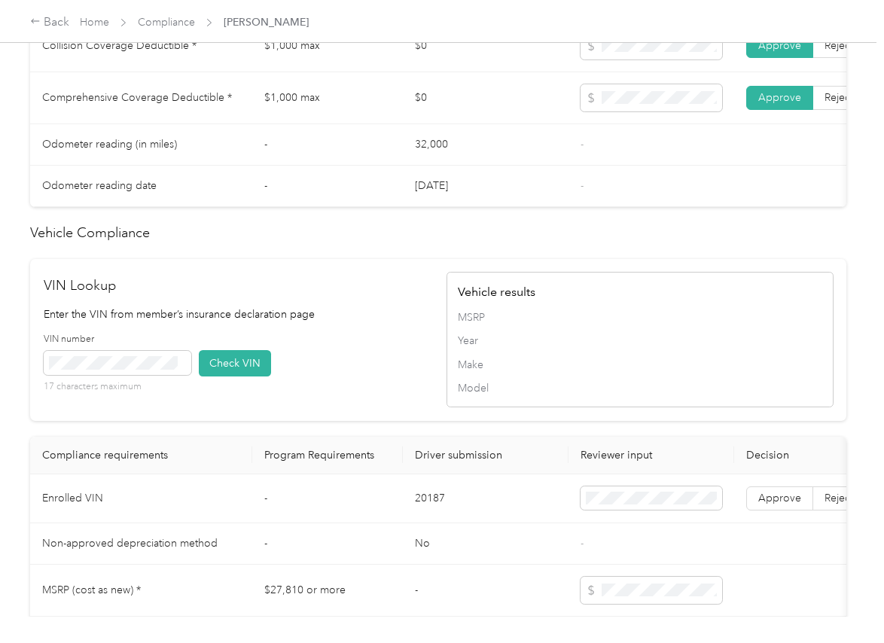
scroll to position [1517, 0]
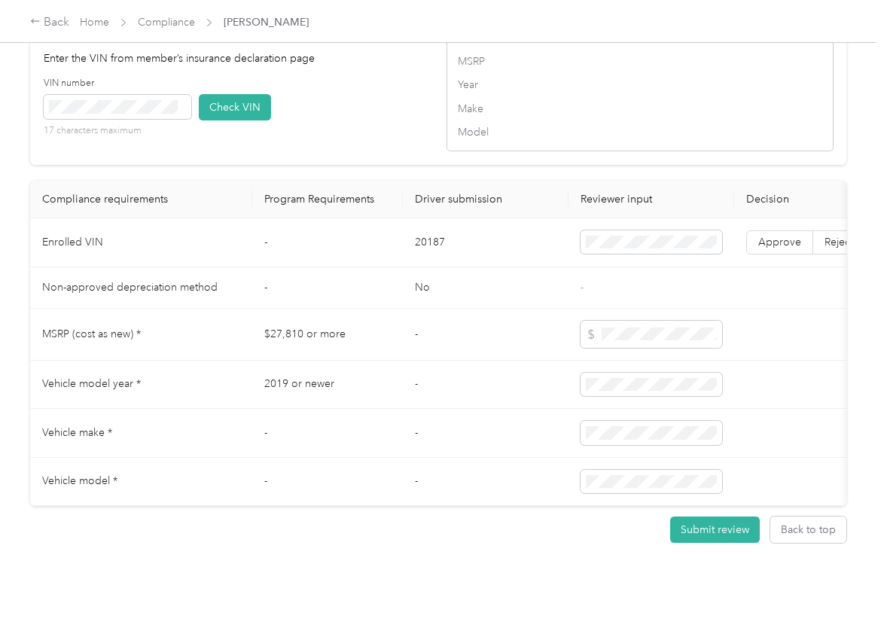
drag, startPoint x: 358, startPoint y: 73, endPoint x: 184, endPoint y: 78, distance: 174.0
click at [358, 77] on div "VIN number 17 characters maximum Check VIN" at bounding box center [237, 113] width 387 height 72
click at [220, 94] on button "Check VIN" at bounding box center [235, 107] width 72 height 26
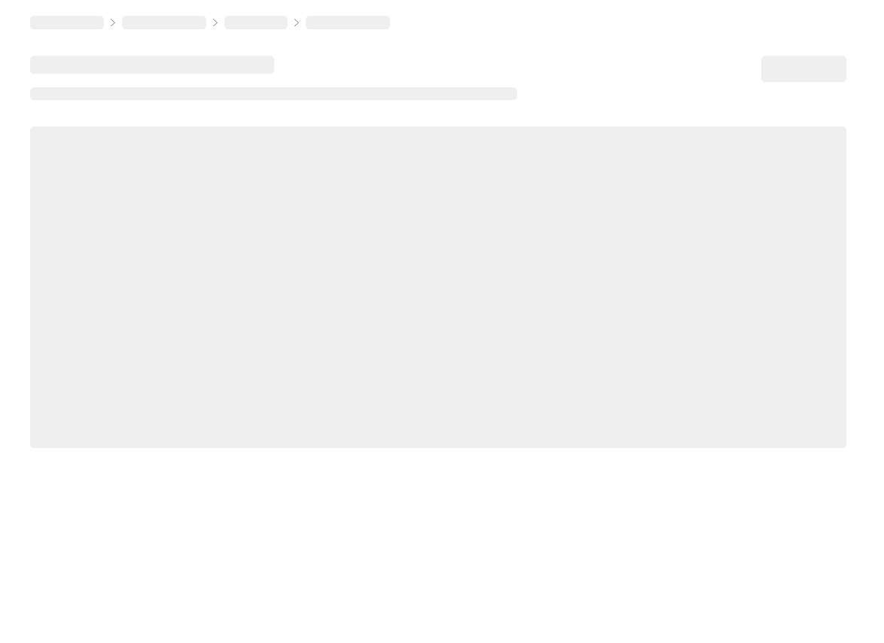
drag, startPoint x: 474, startPoint y: 319, endPoint x: 511, endPoint y: 319, distance: 37.7
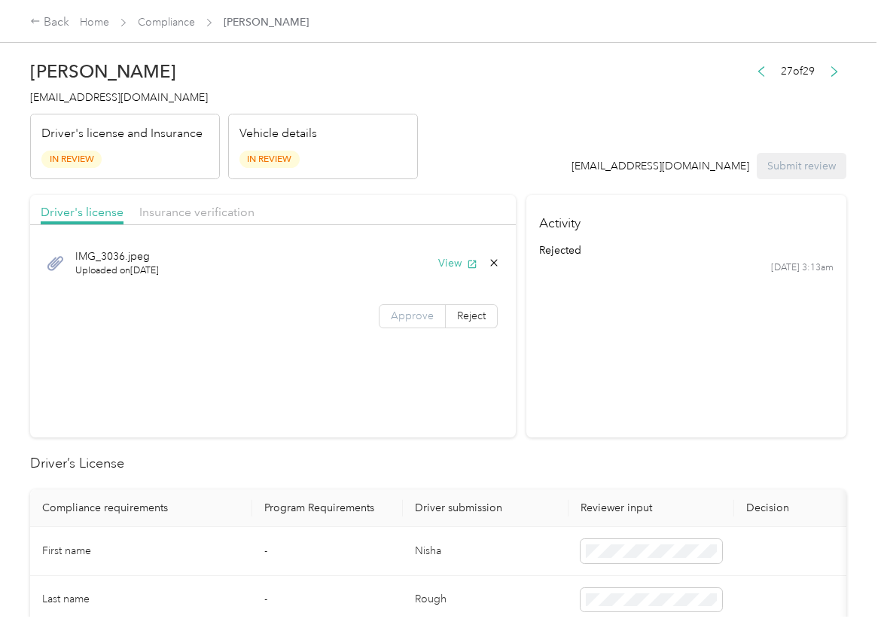
click at [415, 316] on span "Approve" at bounding box center [412, 316] width 43 height 13
click at [441, 258] on button "View" at bounding box center [457, 263] width 39 height 16
click at [228, 212] on span "Insurance verification" at bounding box center [196, 212] width 115 height 14
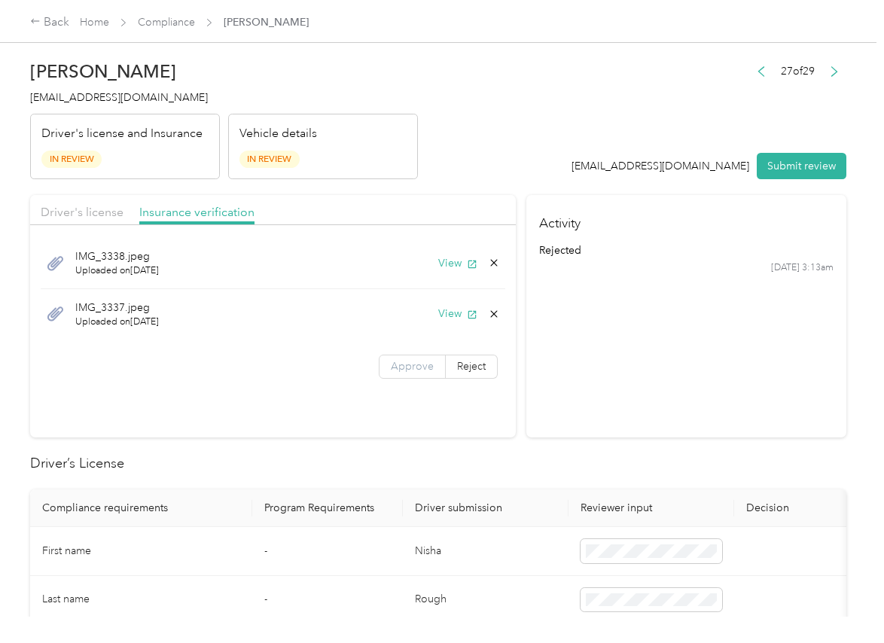
click at [392, 374] on label "Approve" at bounding box center [412, 367] width 67 height 24
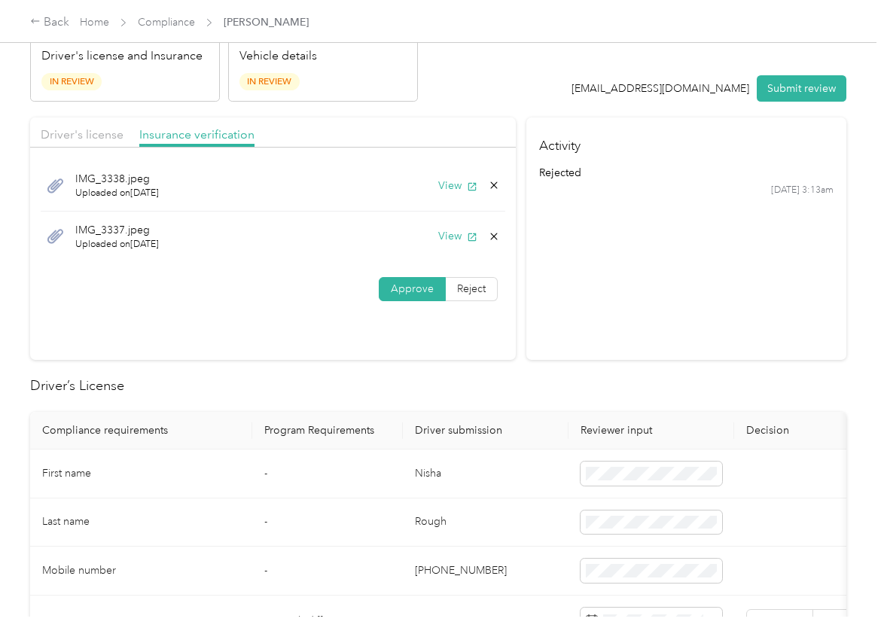
scroll to position [188, 0]
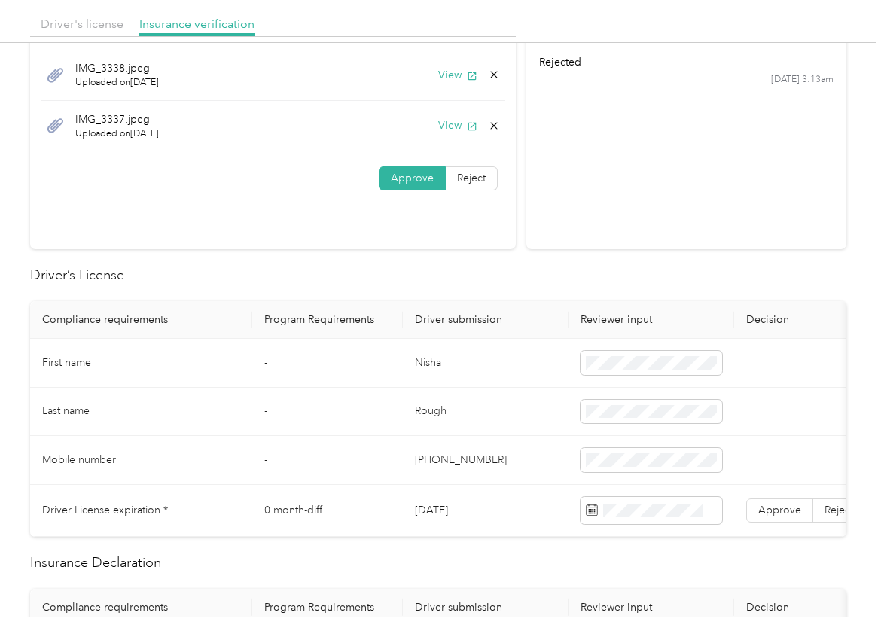
click at [429, 368] on td "Nisha" at bounding box center [486, 363] width 166 height 49
click at [431, 367] on td "Nisha" at bounding box center [486, 363] width 166 height 49
copy td "Nisha"
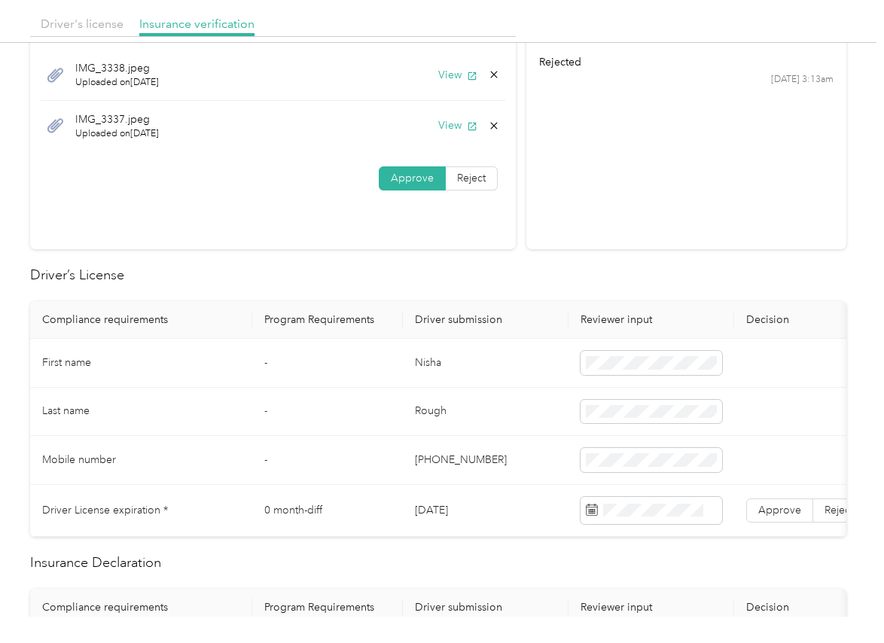
click at [458, 514] on td "[DATE]" at bounding box center [486, 511] width 166 height 52
copy td "[DATE]"
click at [470, 267] on h2 "Driver’s License" at bounding box center [438, 275] width 816 height 20
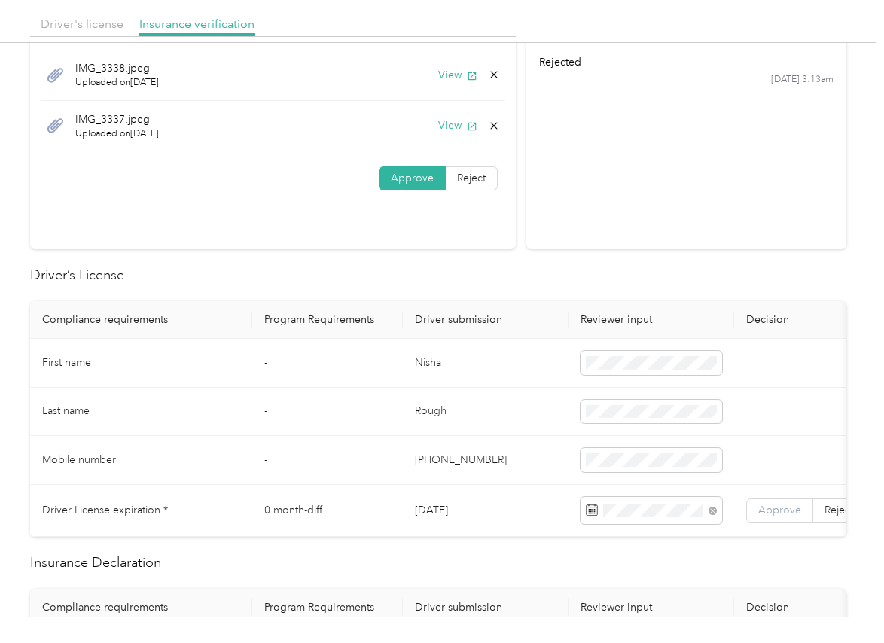
click at [766, 505] on span "Approve" at bounding box center [779, 510] width 43 height 13
click at [407, 308] on th "Driver submission" at bounding box center [486, 320] width 166 height 38
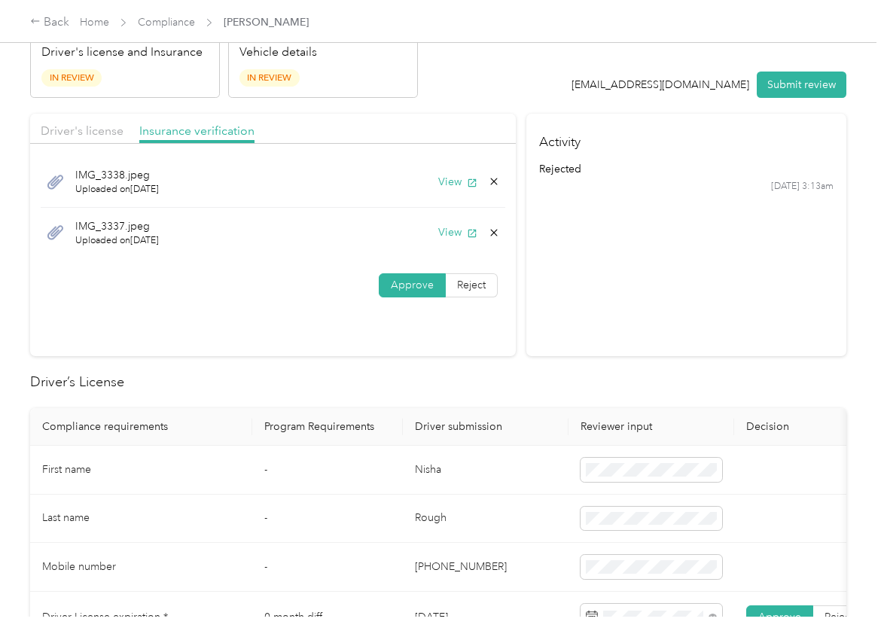
scroll to position [0, 0]
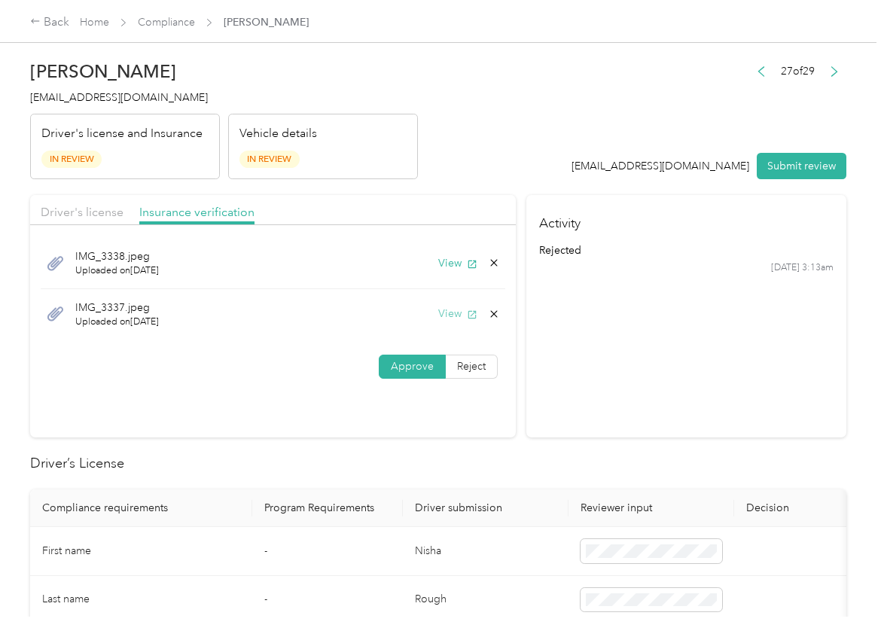
click at [450, 310] on button "View" at bounding box center [457, 314] width 39 height 16
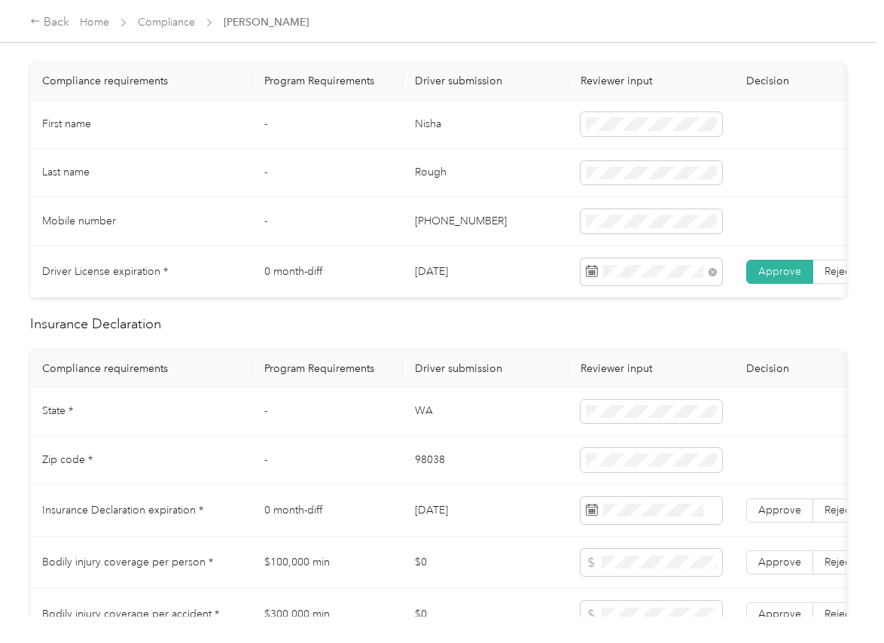
scroll to position [471, 0]
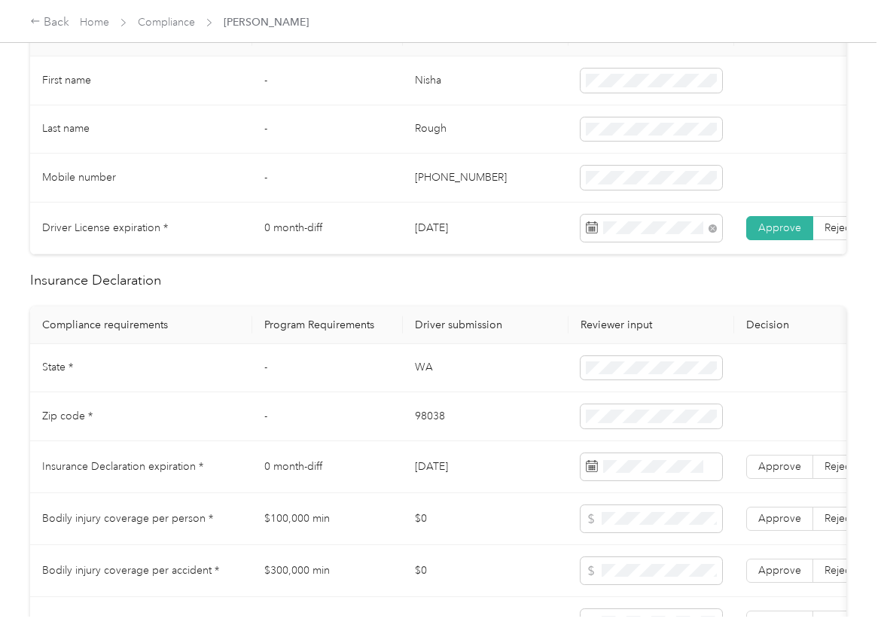
click at [429, 375] on td "WA" at bounding box center [486, 368] width 166 height 49
click at [404, 386] on td "WA" at bounding box center [486, 368] width 166 height 49
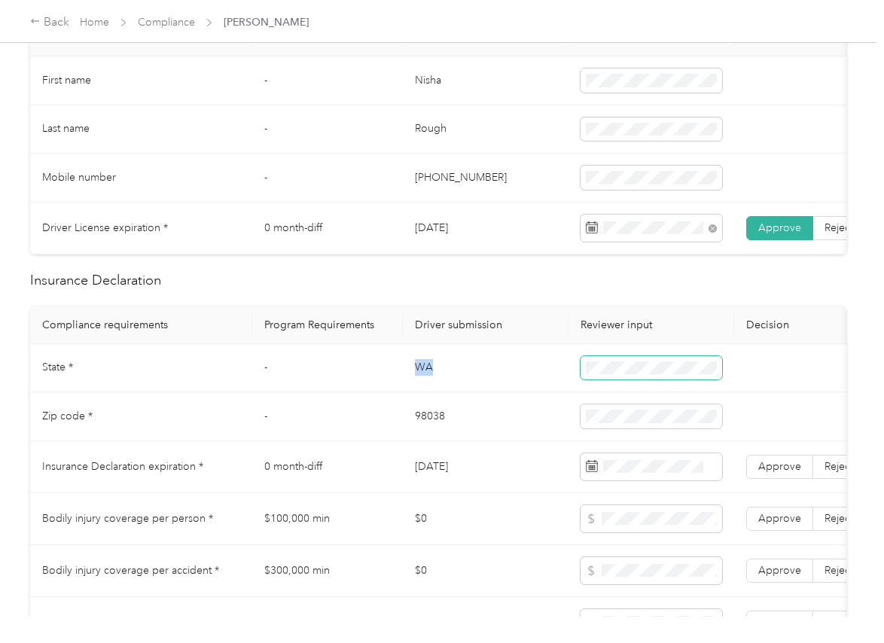
copy td "WA"
click at [422, 428] on td "98038" at bounding box center [486, 416] width 166 height 49
copy td "98038"
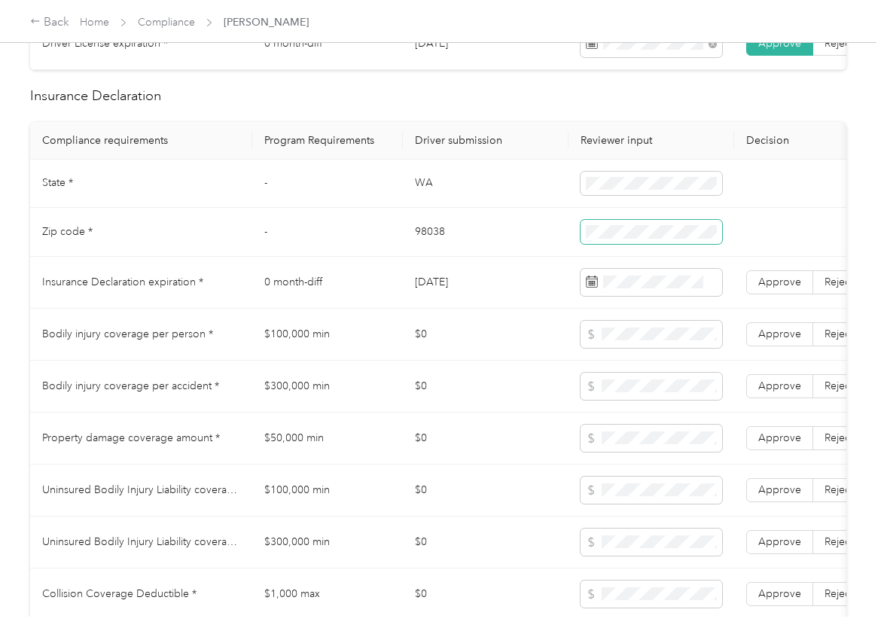
scroll to position [659, 0]
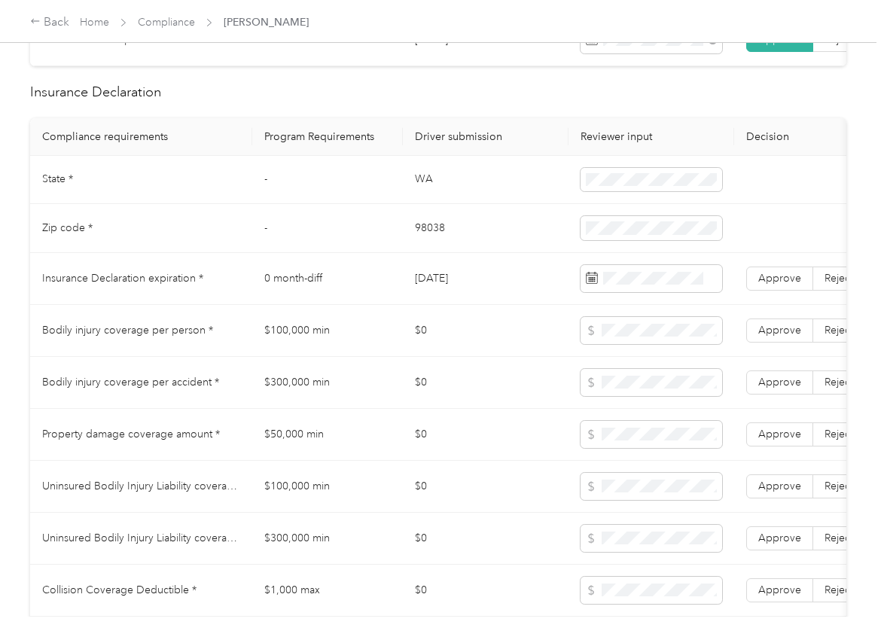
click at [449, 294] on td "[DATE]" at bounding box center [486, 279] width 166 height 52
copy td "[DATE]"
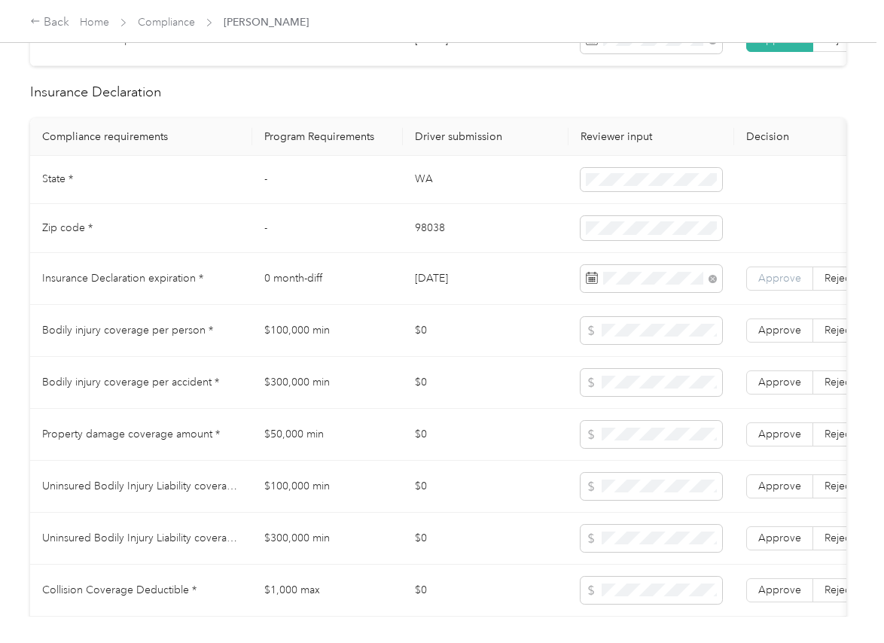
click at [778, 285] on span "Approve" at bounding box center [779, 278] width 43 height 13
click at [244, 392] on td "Bodily injury coverage per accident *" at bounding box center [141, 383] width 222 height 52
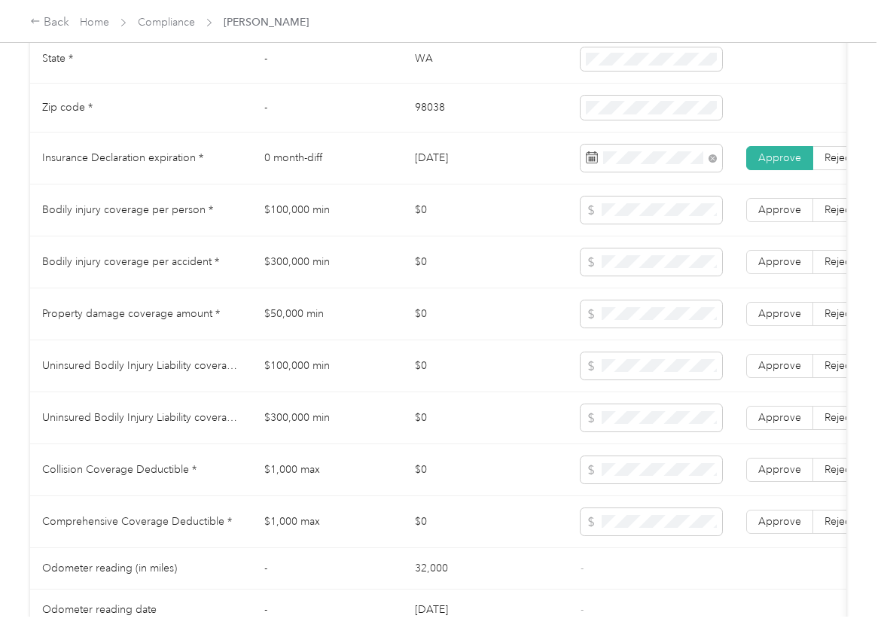
scroll to position [1412, 0]
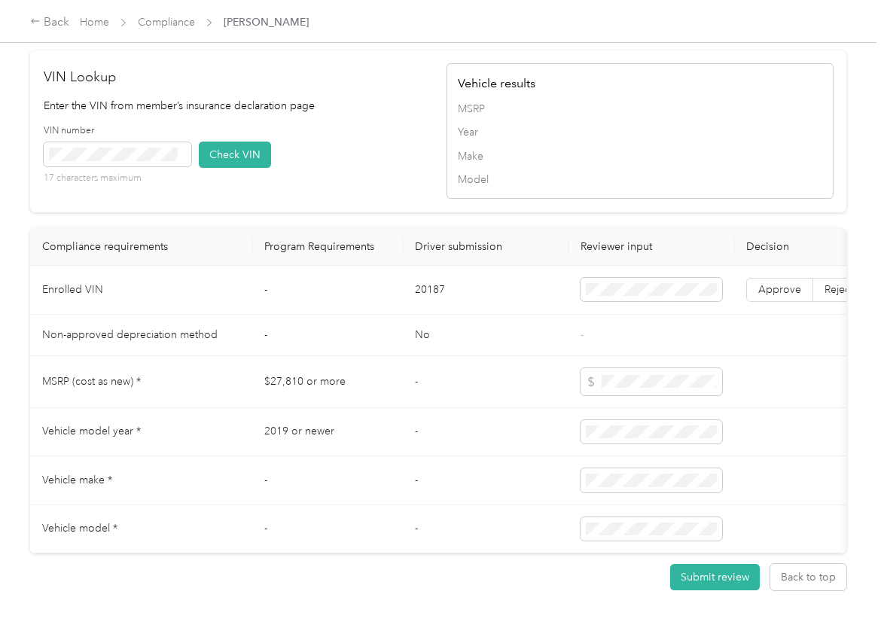
click at [377, 156] on div "VIN number 17 characters maximum Check VIN" at bounding box center [237, 160] width 387 height 72
click at [219, 168] on button "Check VIN" at bounding box center [235, 155] width 72 height 26
click at [770, 296] on span "Approve" at bounding box center [779, 289] width 43 height 13
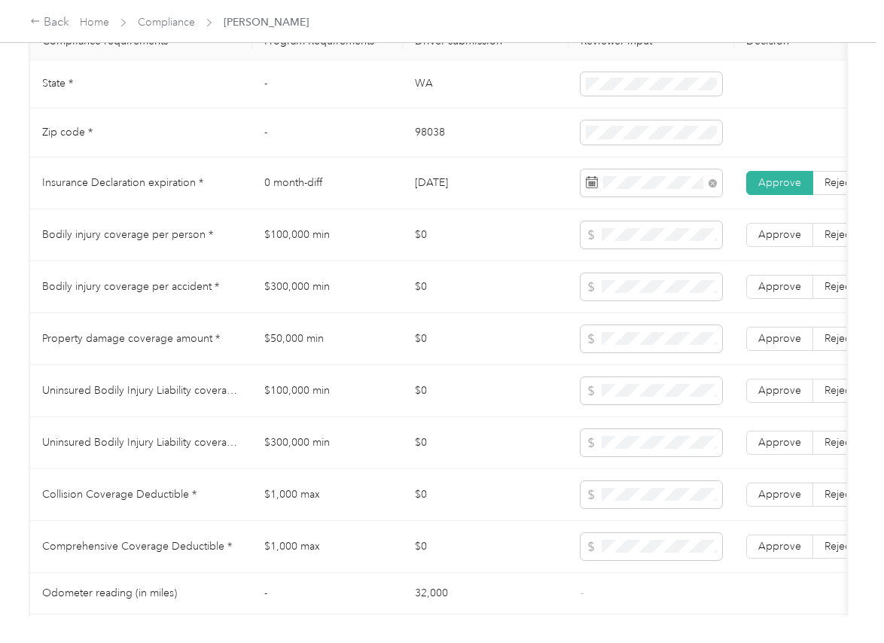
scroll to position [753, 0]
click at [334, 245] on td "$100,000 min" at bounding box center [327, 237] width 151 height 52
copy td "$100,000 min"
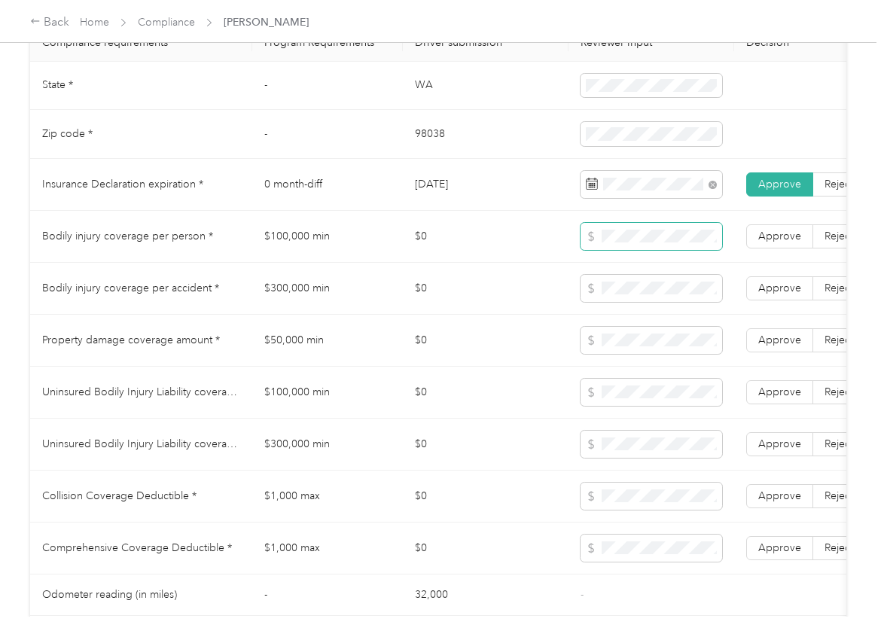
click at [655, 250] on span at bounding box center [652, 236] width 142 height 27
click at [322, 301] on td "$300,000 min" at bounding box center [327, 289] width 151 height 52
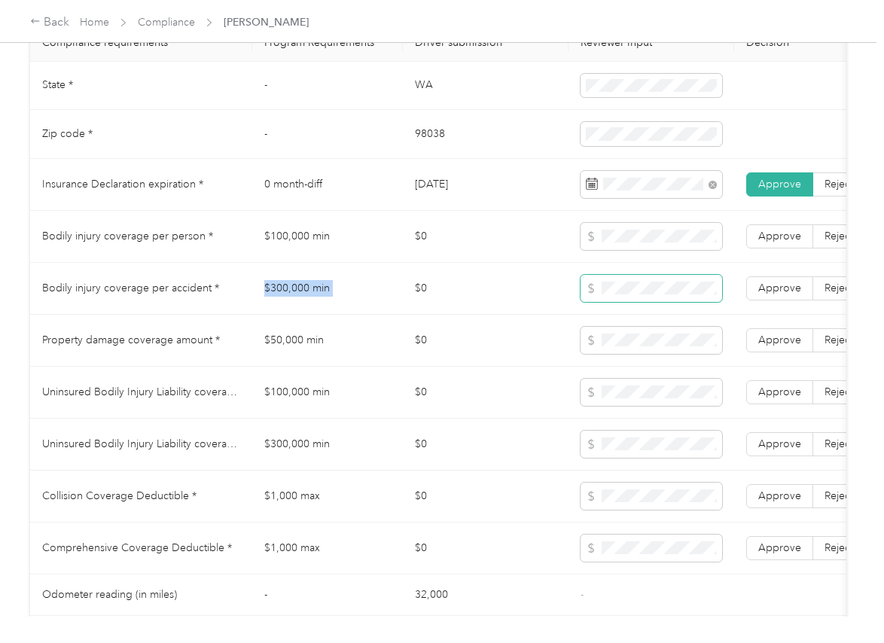
copy td "$300,000 min"
click at [310, 410] on td "$100,000 min" at bounding box center [327, 393] width 151 height 52
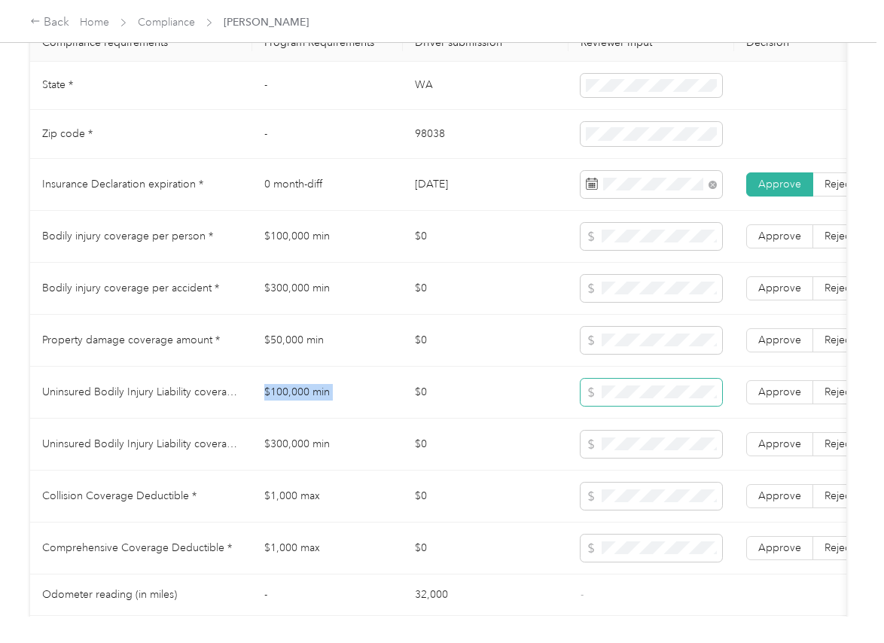
copy td "$100,000 min"
click at [282, 471] on td "$300,000 min" at bounding box center [327, 445] width 151 height 52
copy td "$300,000 min"
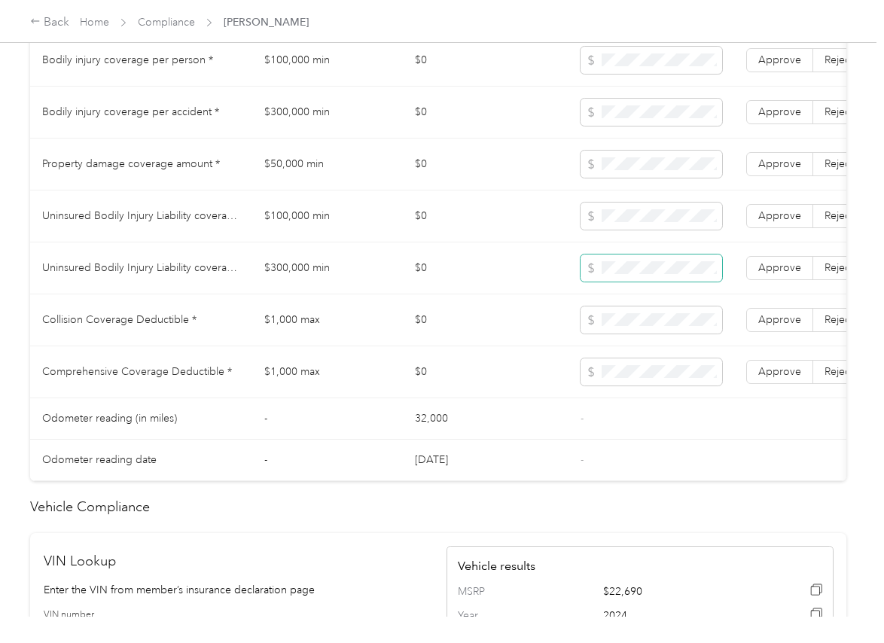
scroll to position [941, 0]
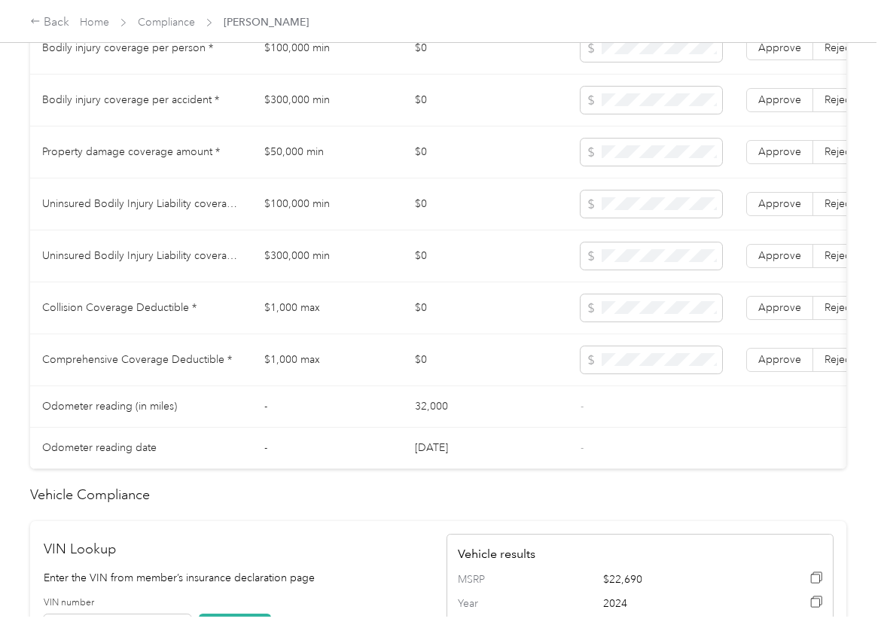
click at [292, 321] on td "$1,000 max" at bounding box center [327, 308] width 151 height 52
copy td "$1,000 max"
click at [796, 366] on span "Approve" at bounding box center [779, 359] width 43 height 13
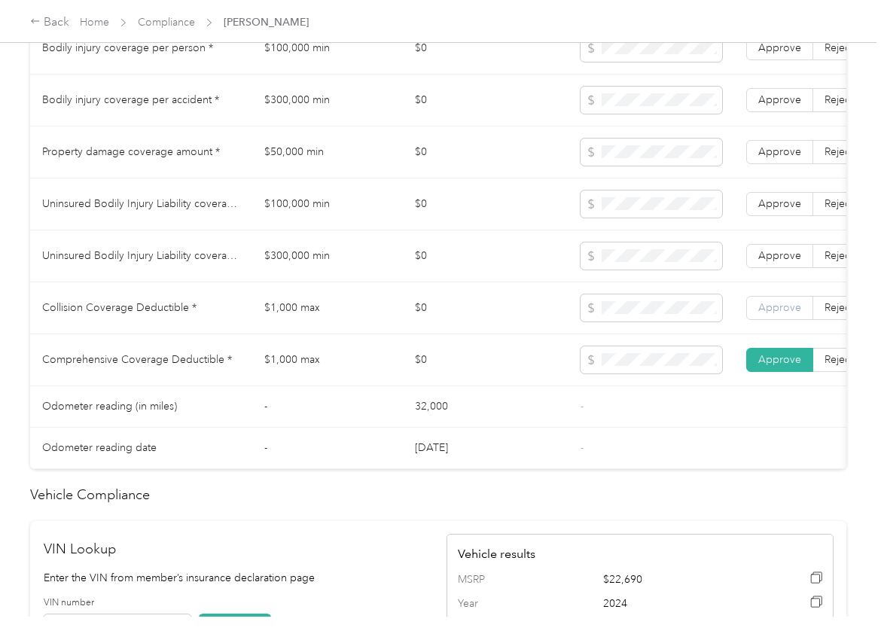
click at [788, 314] on span "Approve" at bounding box center [779, 307] width 43 height 13
drag, startPoint x: 783, startPoint y: 274, endPoint x: 786, endPoint y: 236, distance: 38.5
click at [783, 262] on span "Approve" at bounding box center [779, 255] width 43 height 13
click at [784, 210] on span "Approve" at bounding box center [779, 203] width 43 height 13
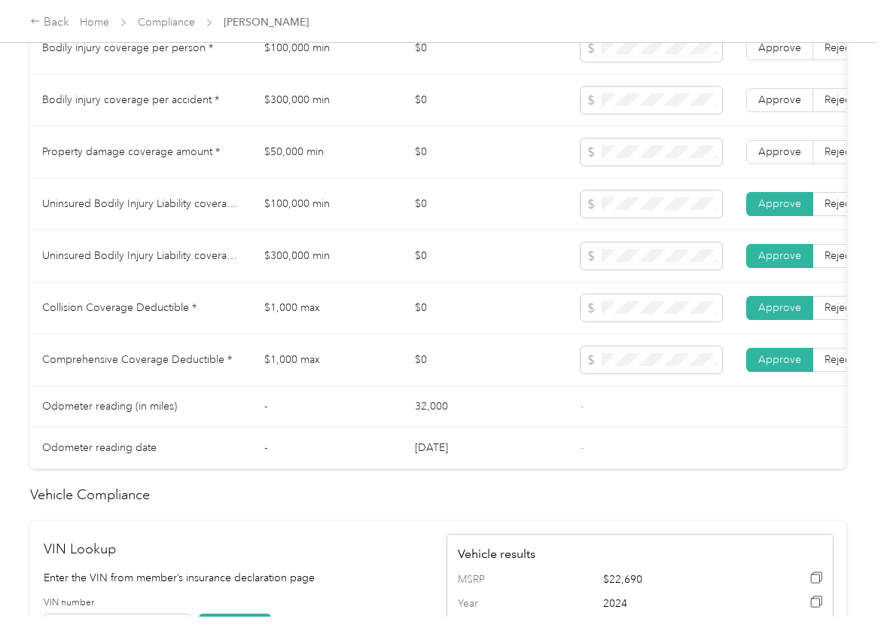
click at [788, 157] on label "Approve" at bounding box center [779, 152] width 67 height 24
drag, startPoint x: 791, startPoint y: 110, endPoint x: 791, endPoint y: 87, distance: 22.6
click at [791, 106] on span "Approve" at bounding box center [779, 99] width 43 height 13
click at [785, 54] on span "Approve" at bounding box center [779, 47] width 43 height 13
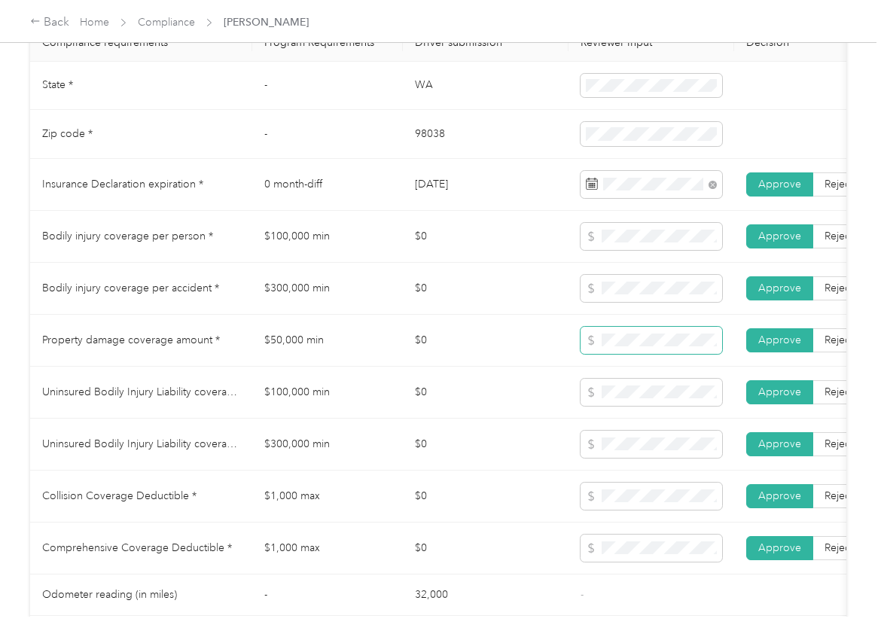
click at [604, 367] on td at bounding box center [652, 341] width 166 height 52
click at [629, 398] on span at bounding box center [652, 392] width 142 height 27
click at [577, 401] on td at bounding box center [652, 393] width 166 height 52
click at [542, 471] on tr "Uninsured Bodily Injury Liability coverage per accident * $300,000 min $0 Appro…" at bounding box center [561, 445] width 1062 height 52
click at [490, 315] on td "$0" at bounding box center [486, 289] width 166 height 52
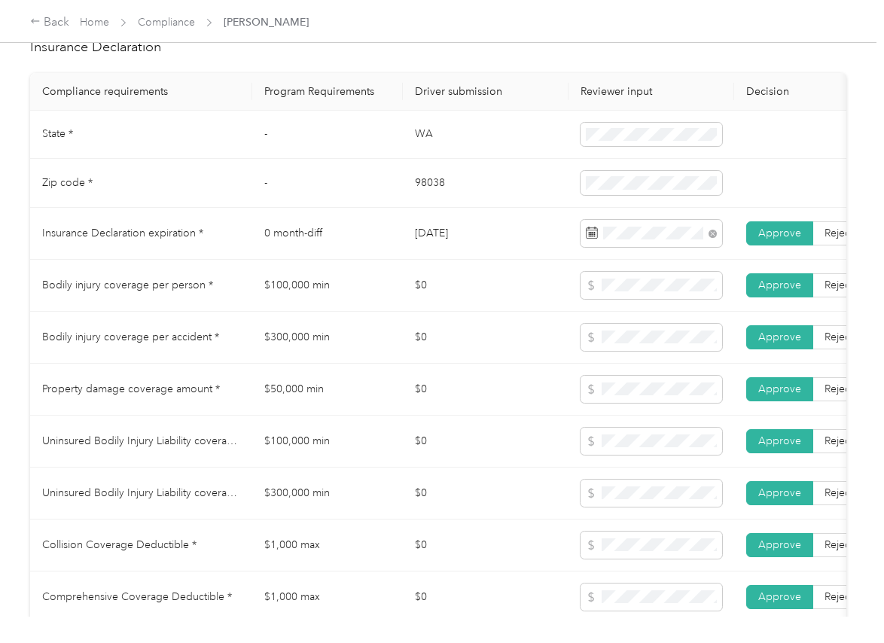
scroll to position [659, 0]
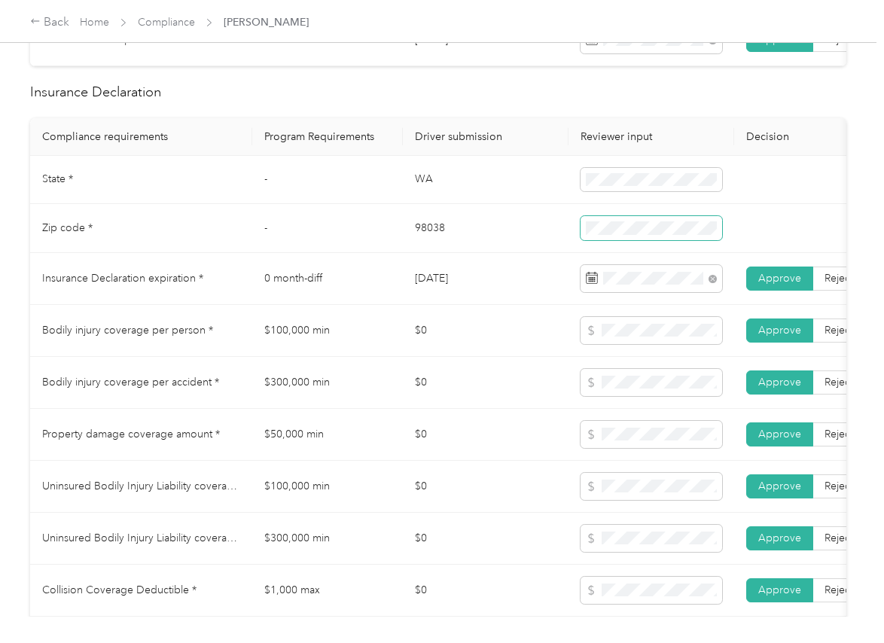
click at [694, 240] on span at bounding box center [652, 228] width 142 height 24
click at [524, 345] on td "$0" at bounding box center [486, 331] width 166 height 52
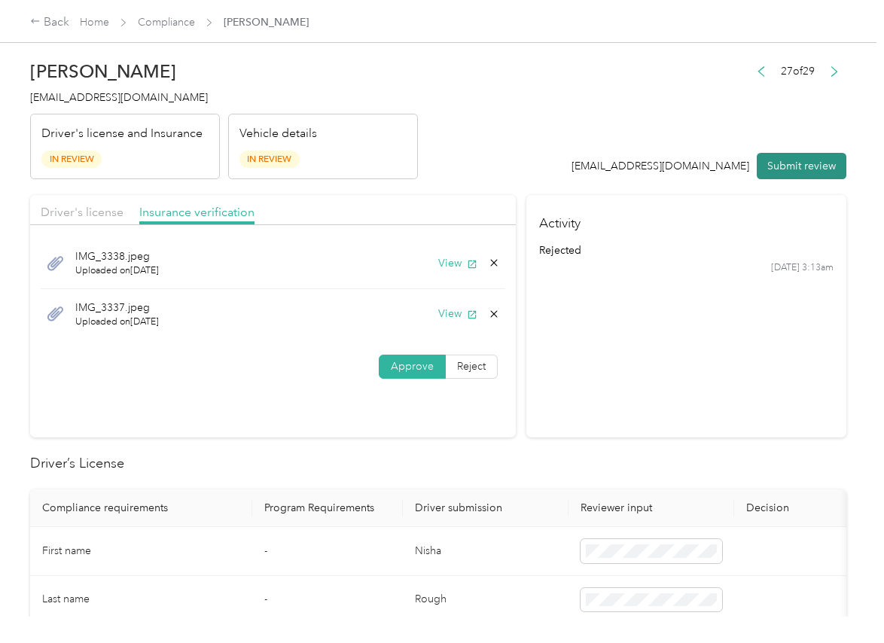
click at [786, 165] on button "Submit review" at bounding box center [802, 166] width 90 height 26
click at [119, 99] on span "[EMAIL_ADDRESS][DOMAIN_NAME]" at bounding box center [119, 97] width 178 height 13
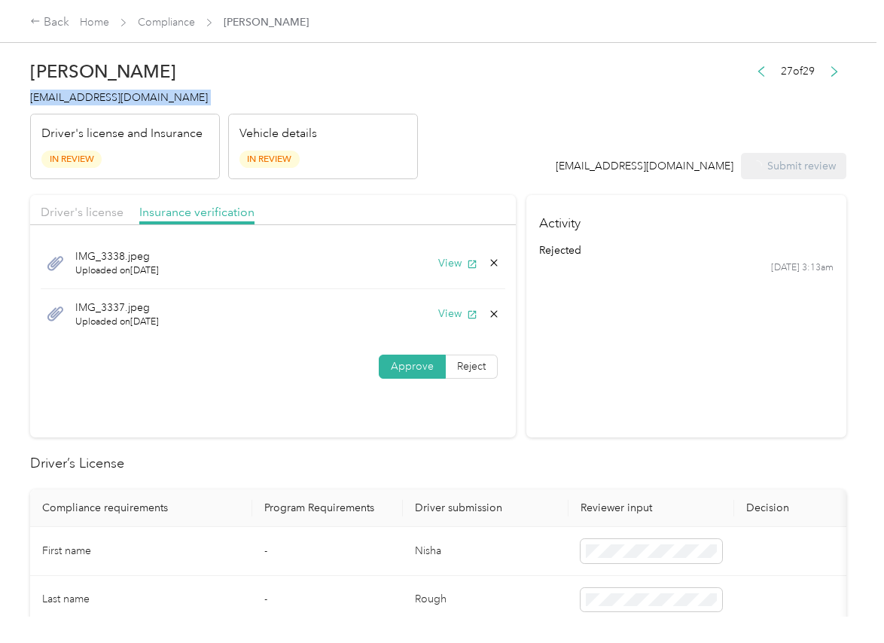
click at [119, 99] on span "[EMAIL_ADDRESS][DOMAIN_NAME]" at bounding box center [119, 97] width 178 height 13
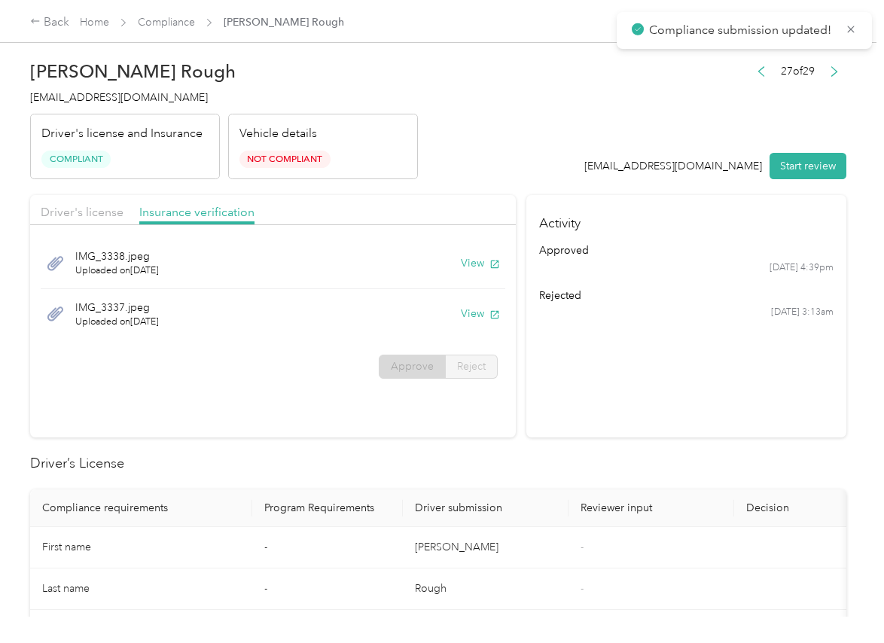
click at [527, 392] on section "Activity approved [DATE] 4:39pm rejected [DATE] 3:13am" at bounding box center [686, 316] width 320 height 242
click at [483, 264] on button "View" at bounding box center [480, 263] width 39 height 16
click at [534, 133] on header "[PERSON_NAME] Rough [EMAIL_ADDRESS][DOMAIN_NAME] Driver's license and Insurance…" at bounding box center [438, 116] width 816 height 127
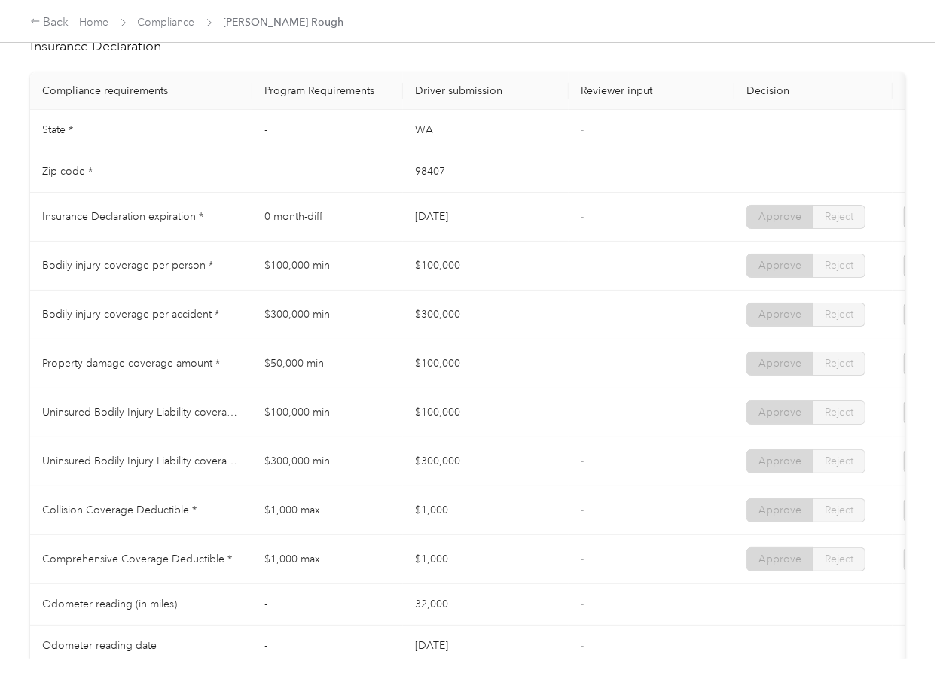
scroll to position [703, 0]
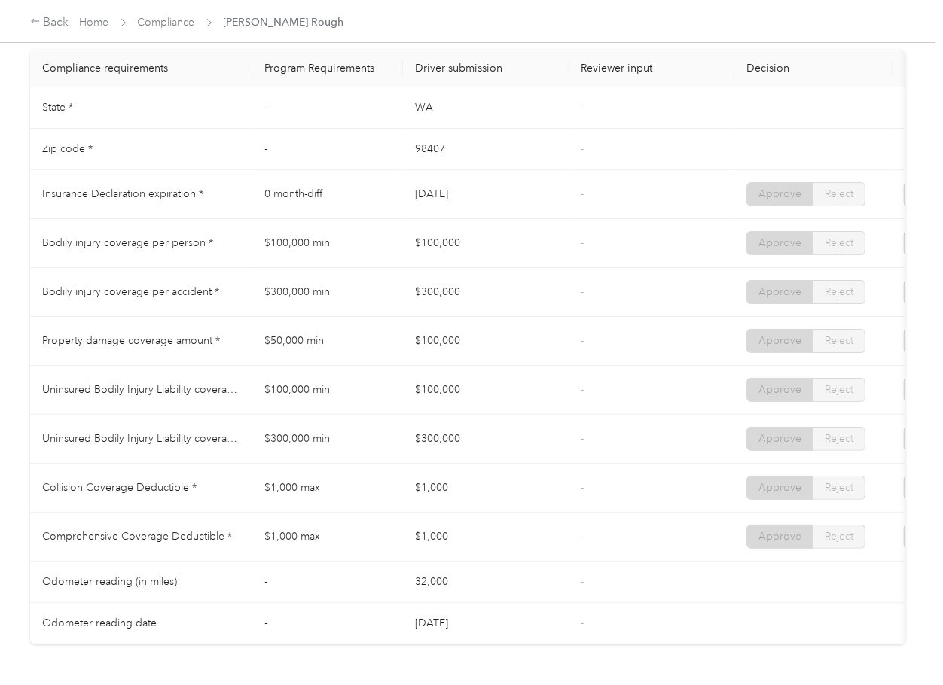
drag, startPoint x: 422, startPoint y: 209, endPoint x: 497, endPoint y: 205, distance: 74.6
click at [497, 205] on td "[DATE]" at bounding box center [486, 194] width 166 height 49
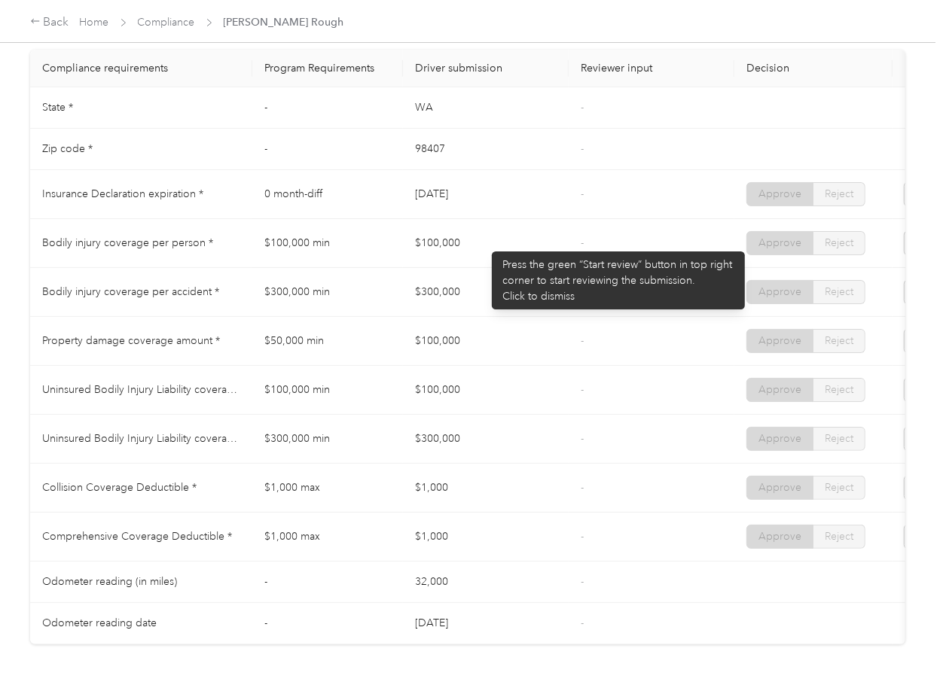
click at [484, 244] on td "$100,000" at bounding box center [486, 243] width 166 height 49
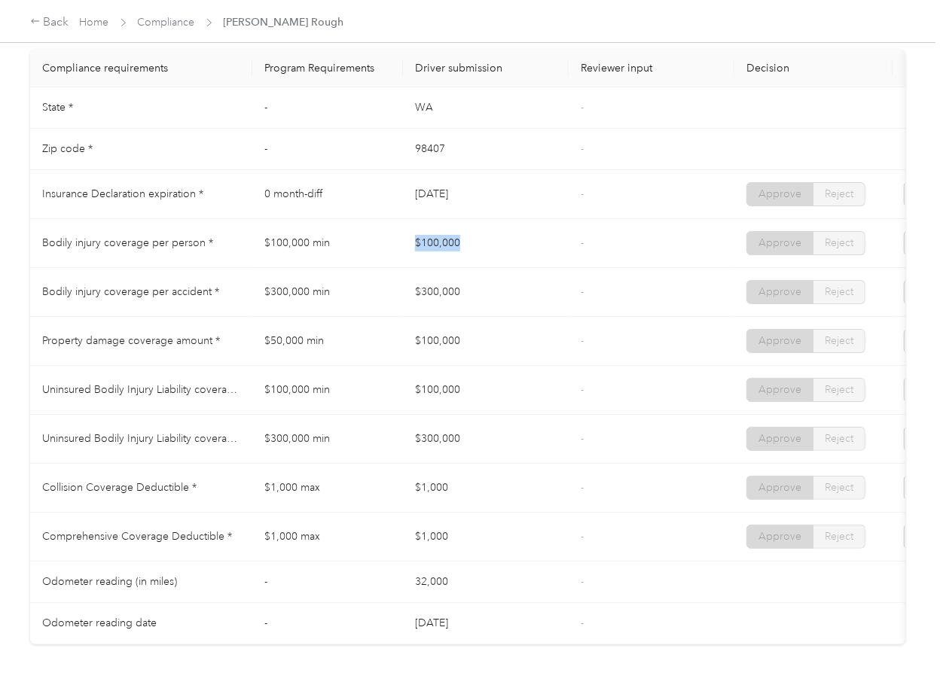
drag, startPoint x: 404, startPoint y: 251, endPoint x: 501, endPoint y: 254, distance: 96.4
click at [501, 254] on td "$100,000" at bounding box center [486, 243] width 166 height 49
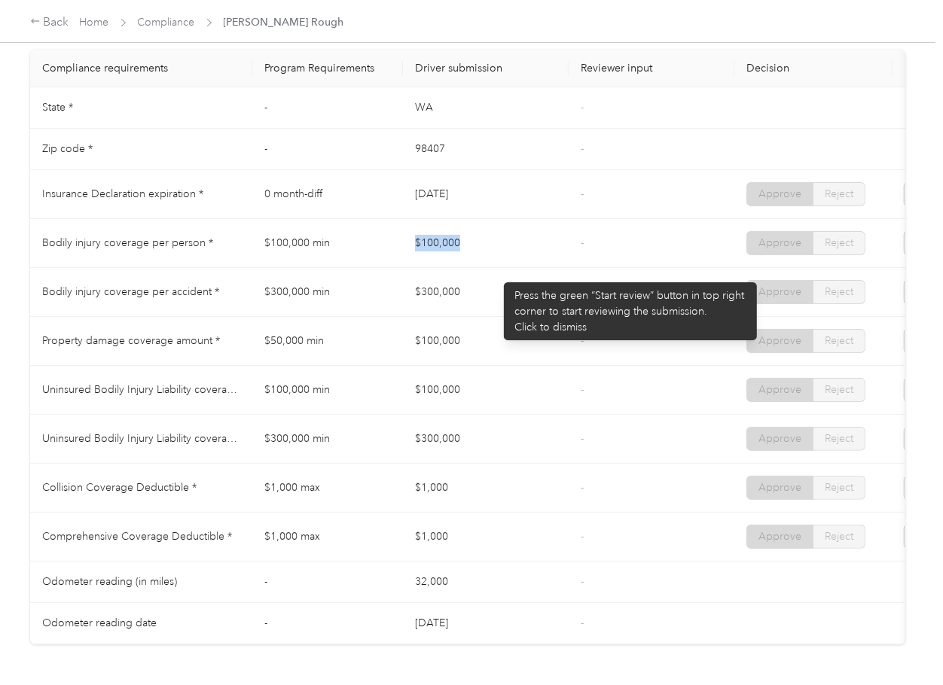
click at [496, 268] on td "$100,000" at bounding box center [486, 243] width 166 height 49
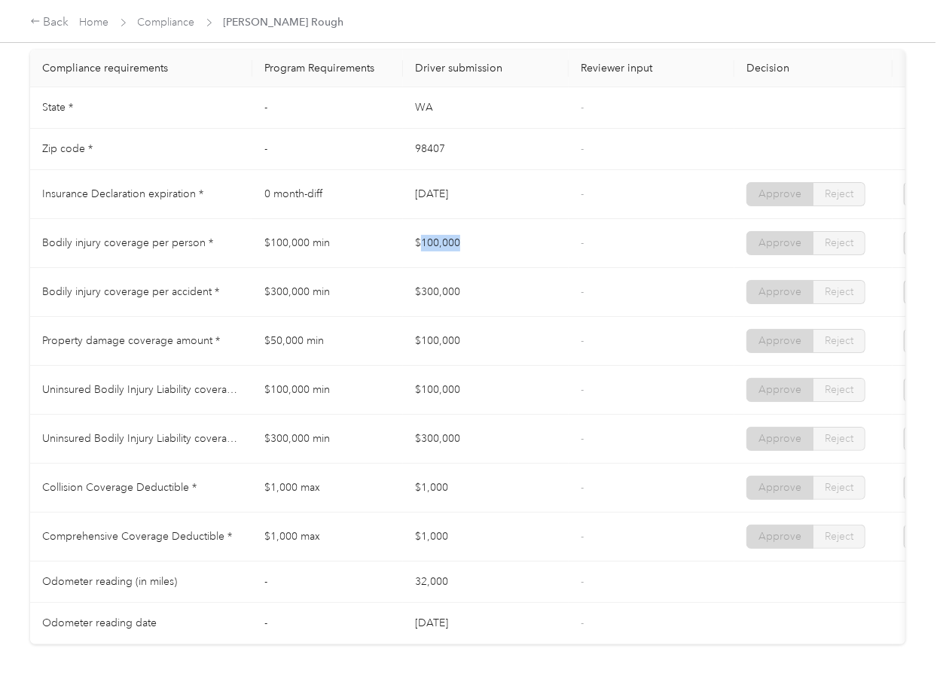
drag, startPoint x: 419, startPoint y: 249, endPoint x: 471, endPoint y: 249, distance: 51.2
click at [471, 249] on td "$100,000" at bounding box center [486, 243] width 166 height 49
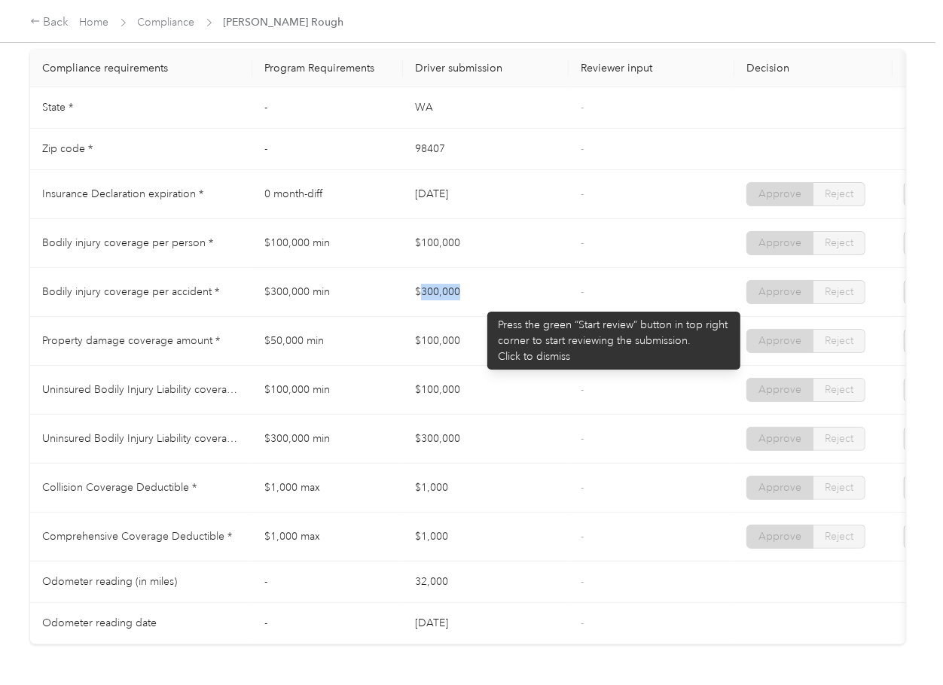
drag, startPoint x: 422, startPoint y: 304, endPoint x: 480, endPoint y: 304, distance: 57.2
click at [480, 304] on td "$300,000" at bounding box center [486, 292] width 166 height 49
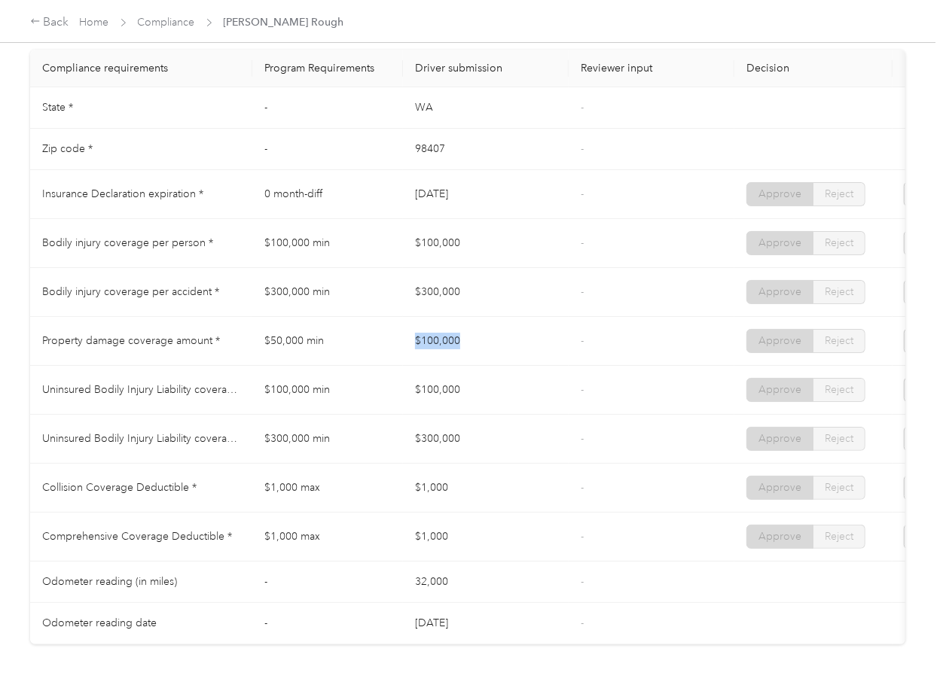
drag, startPoint x: 408, startPoint y: 357, endPoint x: 486, endPoint y: 361, distance: 78.4
click at [486, 361] on td "$100,000" at bounding box center [486, 341] width 166 height 49
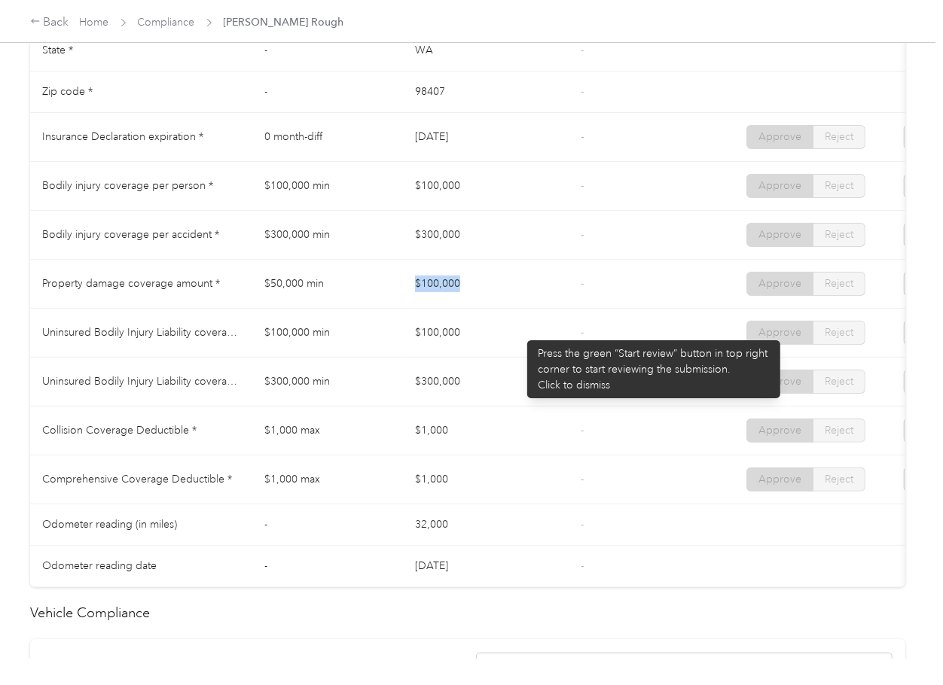
scroll to position [803, 0]
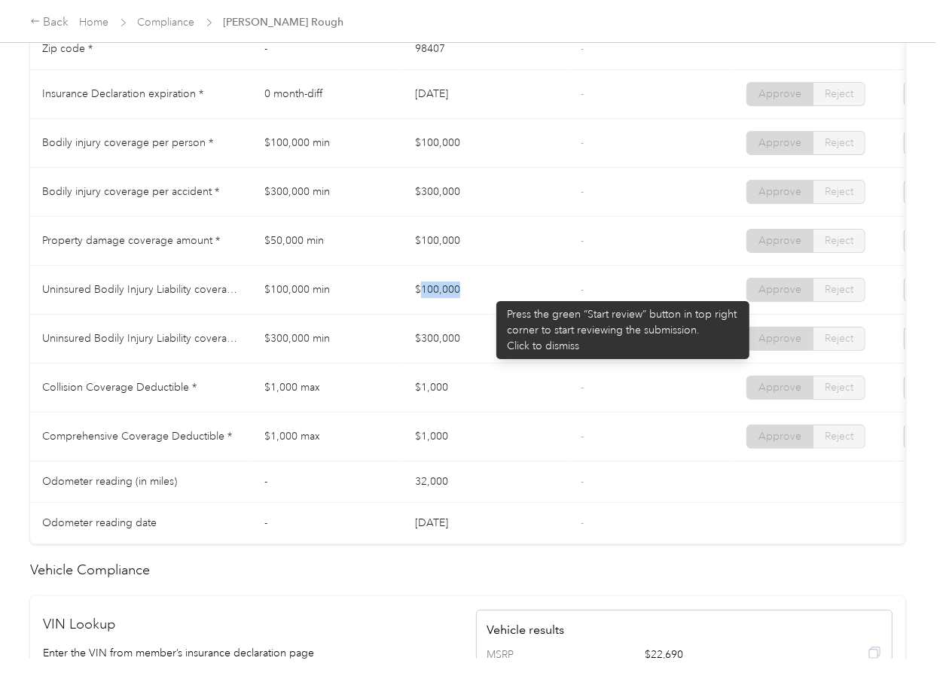
drag, startPoint x: 422, startPoint y: 300, endPoint x: 489, endPoint y: 294, distance: 66.5
click at [489, 294] on td "$100,000" at bounding box center [486, 290] width 166 height 49
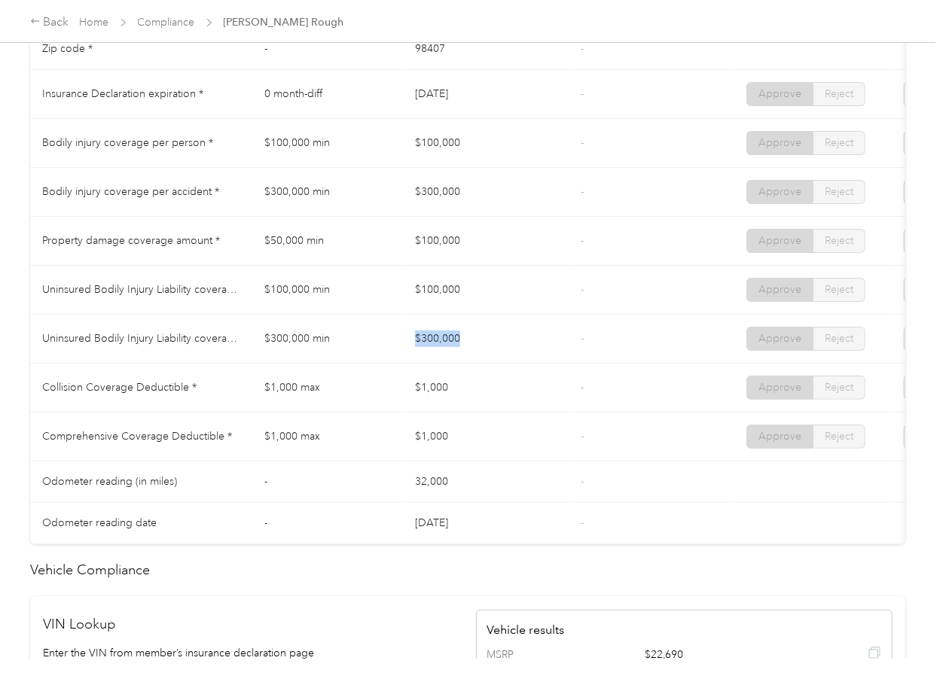
drag, startPoint x: 416, startPoint y: 350, endPoint x: 468, endPoint y: 352, distance: 52.0
click at [468, 352] on td "$300,000" at bounding box center [486, 339] width 166 height 49
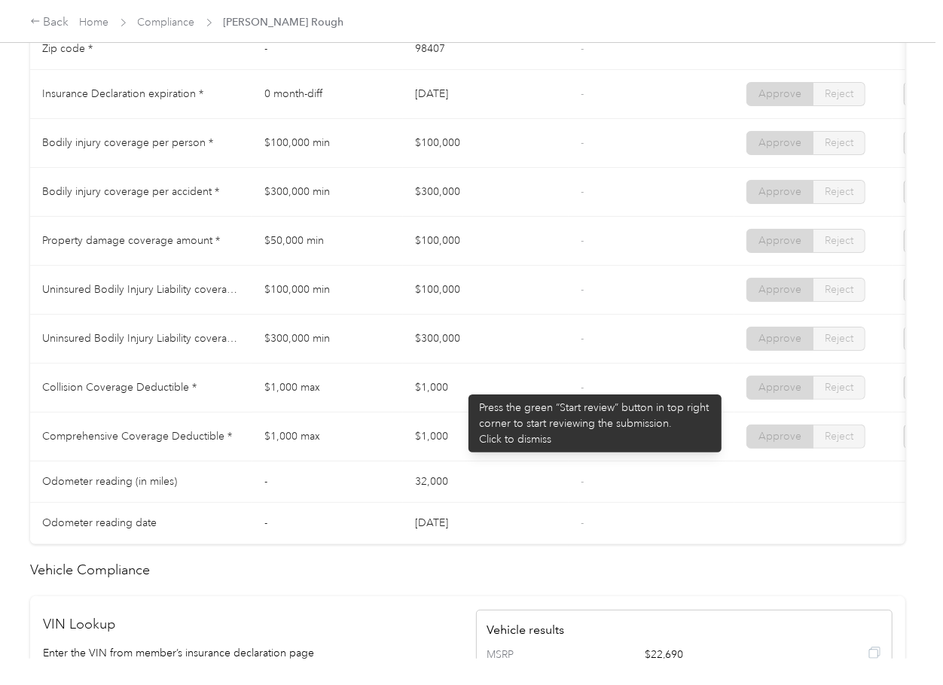
click at [461, 387] on td "$1,000" at bounding box center [486, 388] width 166 height 49
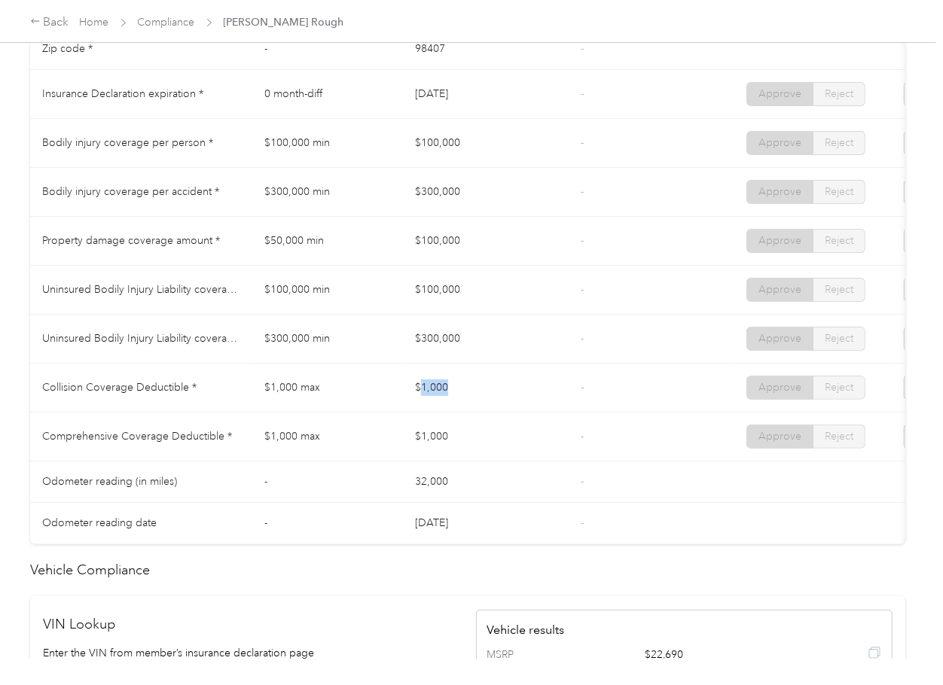
drag, startPoint x: 420, startPoint y: 398, endPoint x: 472, endPoint y: 416, distance: 55.0
click at [478, 401] on td "$1,000" at bounding box center [486, 388] width 166 height 49
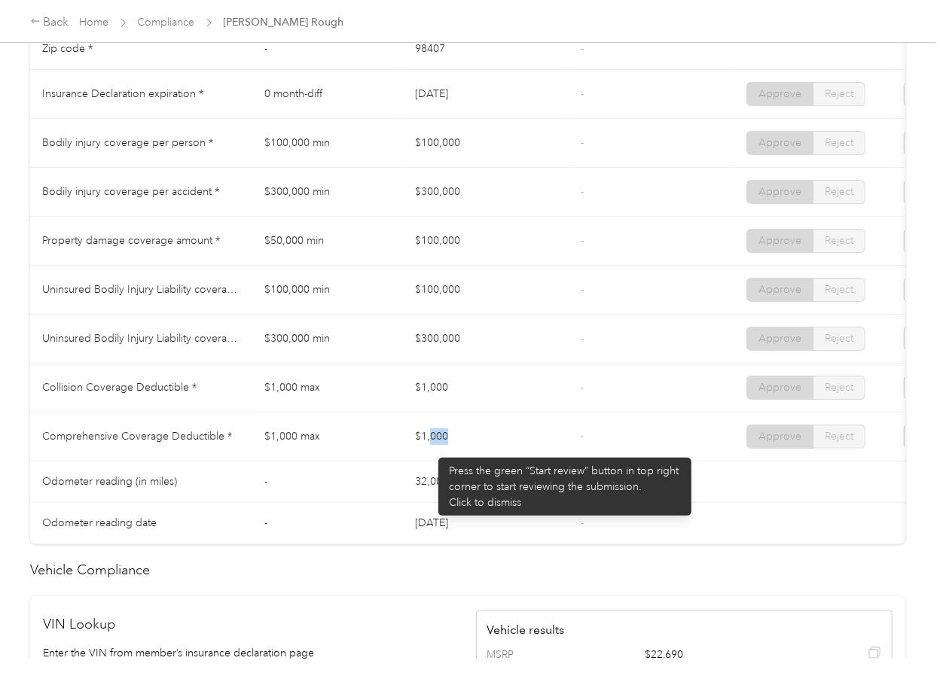
drag, startPoint x: 438, startPoint y: 452, endPoint x: 547, endPoint y: 458, distance: 108.6
click at [506, 462] on td "$1,000" at bounding box center [486, 437] width 166 height 49
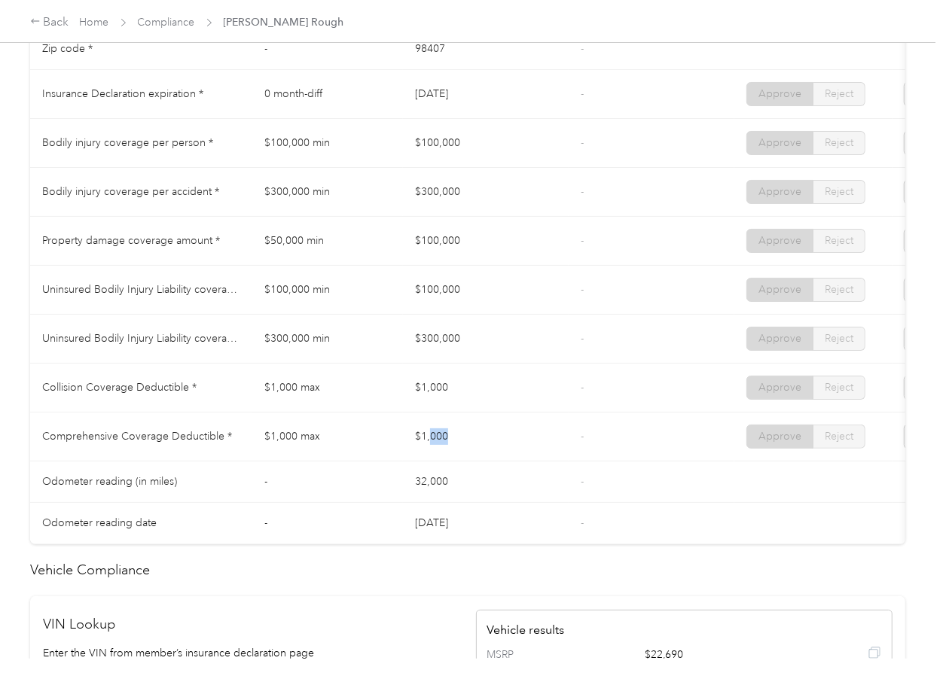
click at [556, 452] on td "$1,000" at bounding box center [486, 437] width 166 height 49
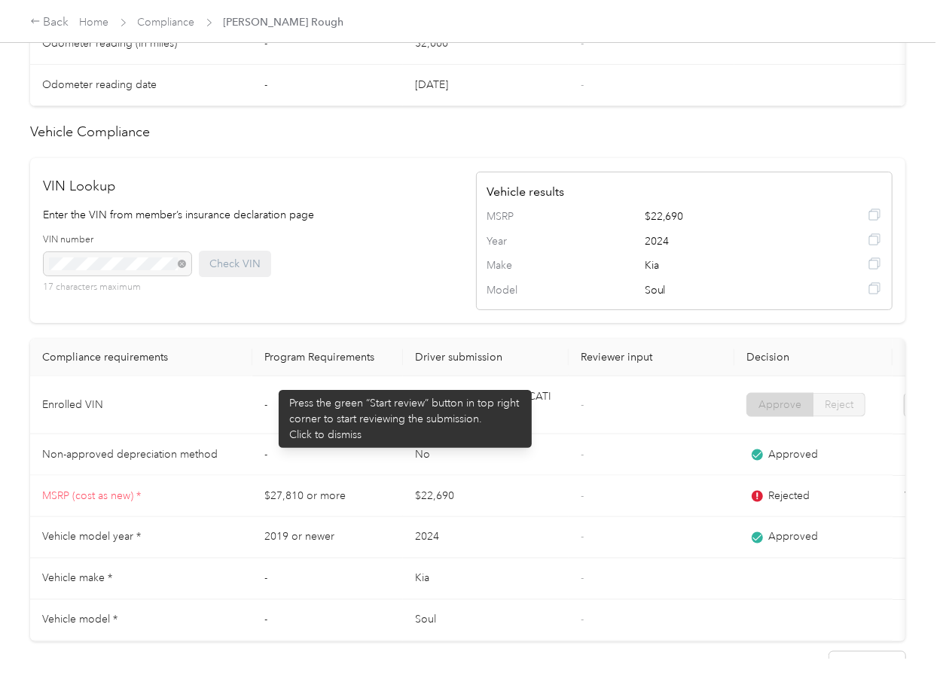
scroll to position [1386, 0]
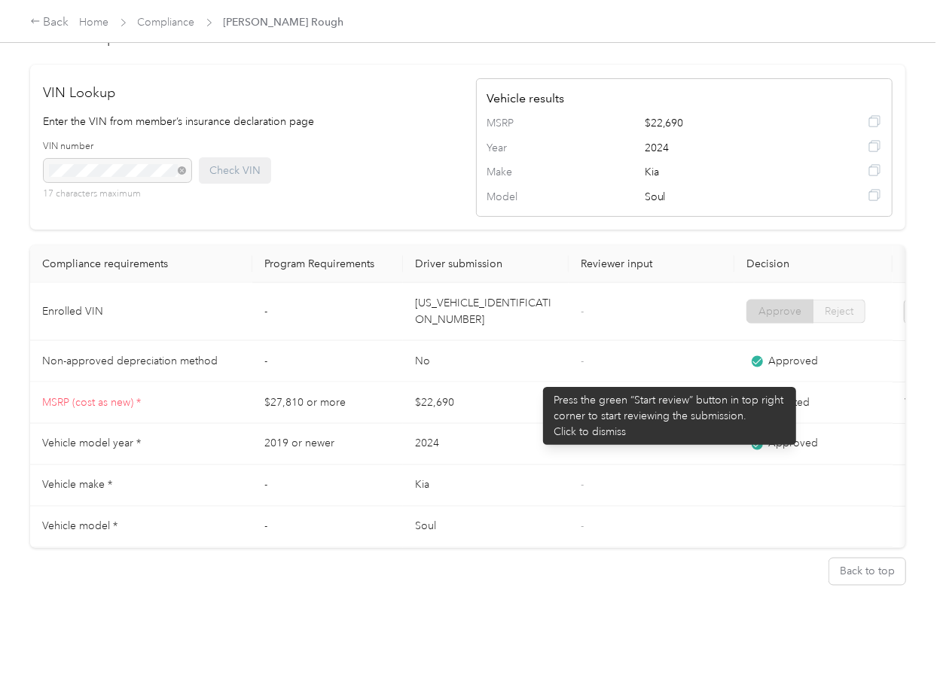
click at [535, 383] on td "$22,690" at bounding box center [486, 403] width 166 height 41
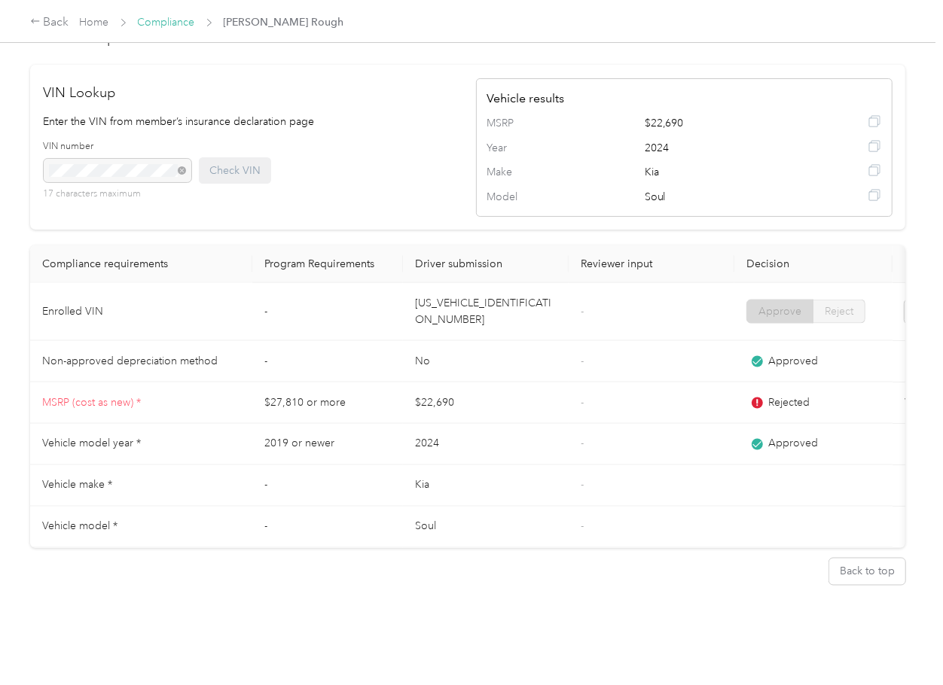
click at [163, 22] on link "Compliance" at bounding box center [166, 22] width 57 height 13
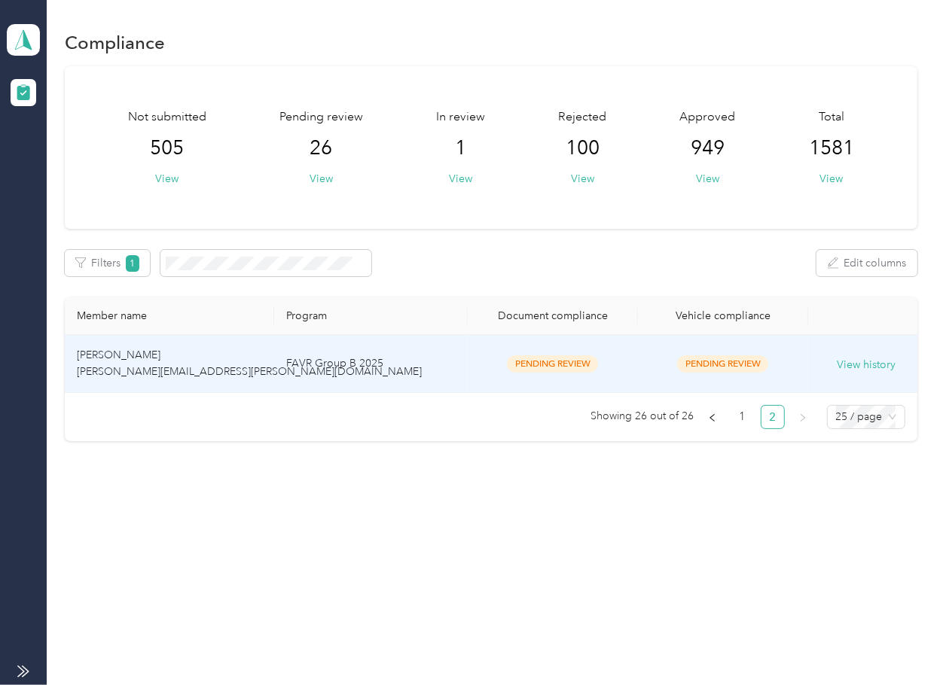
click at [267, 370] on td "[PERSON_NAME] [PERSON_NAME][EMAIL_ADDRESS][PERSON_NAME][DOMAIN_NAME]" at bounding box center [169, 364] width 209 height 58
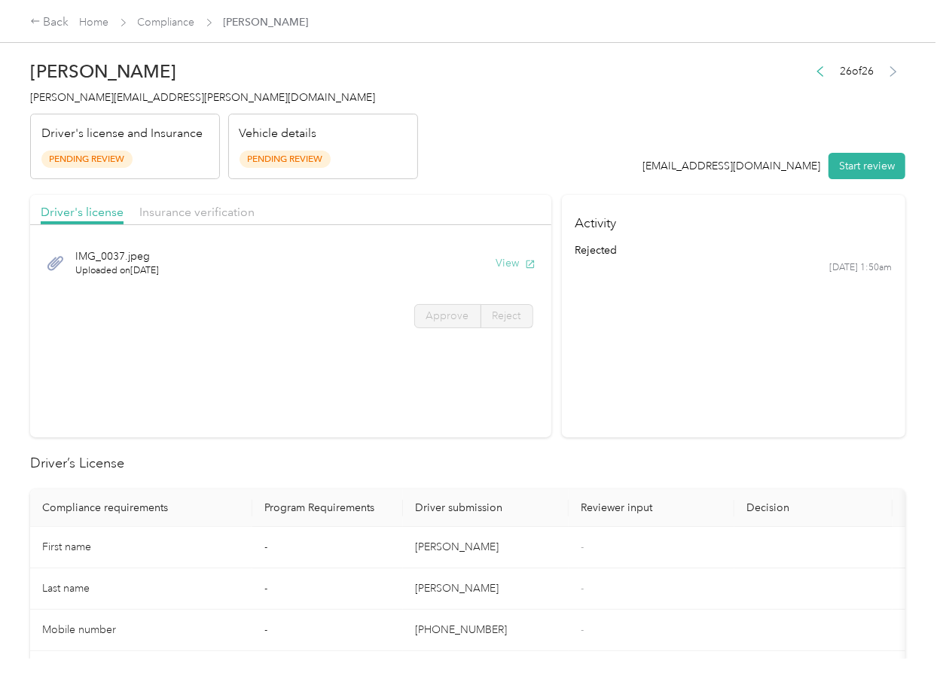
click at [499, 263] on button "View" at bounding box center [515, 263] width 39 height 16
click at [178, 240] on div "IMG_0037.jpeg Uploaded on [DATE] View" at bounding box center [291, 263] width 500 height 50
click at [191, 222] on div "Driver's license Insurance verification" at bounding box center [290, 210] width 521 height 30
click at [197, 215] on span "Insurance verification" at bounding box center [196, 212] width 115 height 14
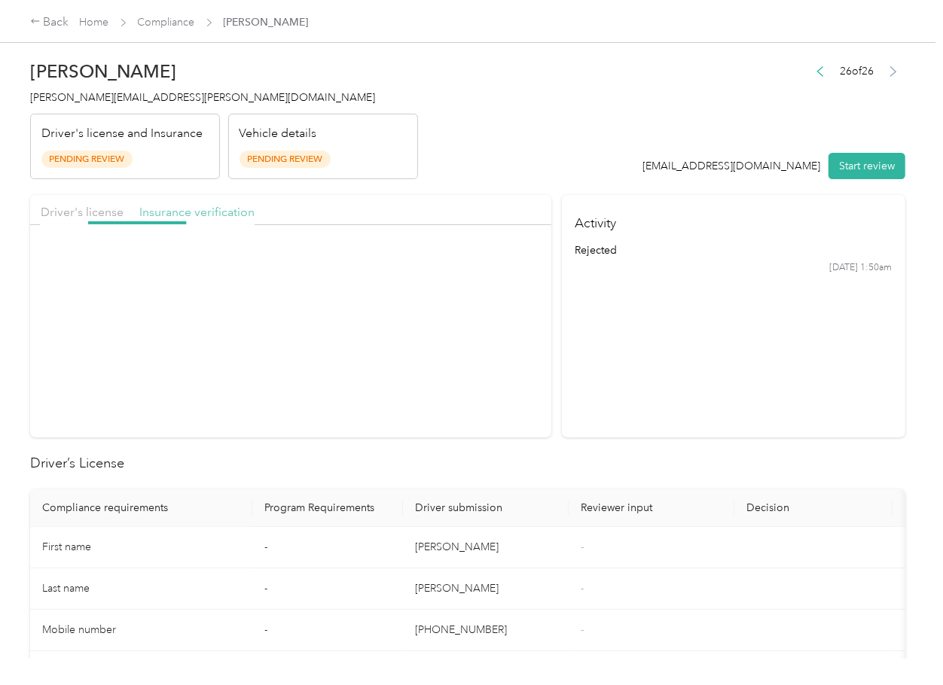
click at [197, 215] on span "Insurance verification" at bounding box center [196, 212] width 115 height 14
drag, startPoint x: 517, startPoint y: 261, endPoint x: 779, endPoint y: 188, distance: 272.8
click at [518, 261] on button "View" at bounding box center [515, 263] width 39 height 16
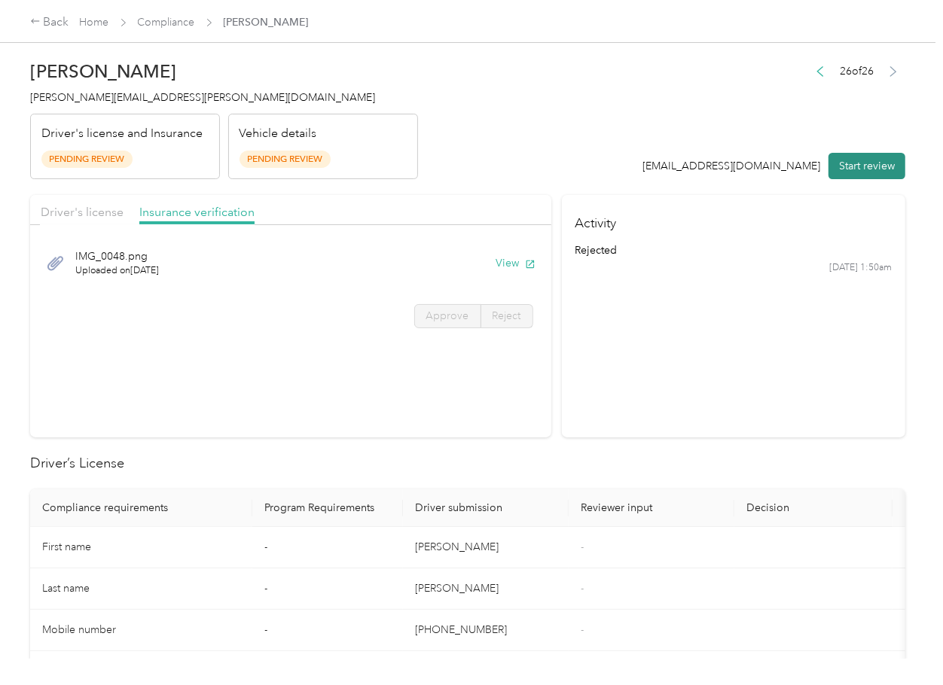
click at [858, 166] on button "Start review" at bounding box center [866, 166] width 77 height 26
click at [31, 205] on div "Driver's license Insurance verification" at bounding box center [290, 210] width 521 height 30
click at [69, 208] on span "Driver's license" at bounding box center [82, 212] width 83 height 14
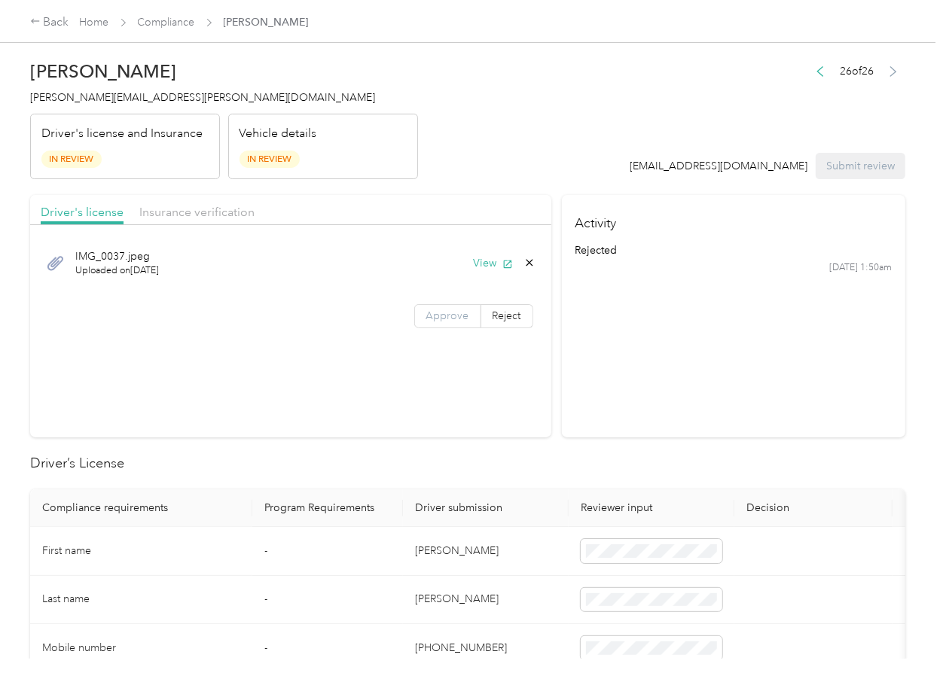
click at [438, 311] on span "Approve" at bounding box center [447, 316] width 43 height 13
click at [450, 316] on span "Approve" at bounding box center [447, 316] width 43 height 13
click at [167, 211] on span "Insurance verification" at bounding box center [196, 212] width 115 height 14
click at [181, 211] on span "Insurance verification" at bounding box center [196, 212] width 115 height 14
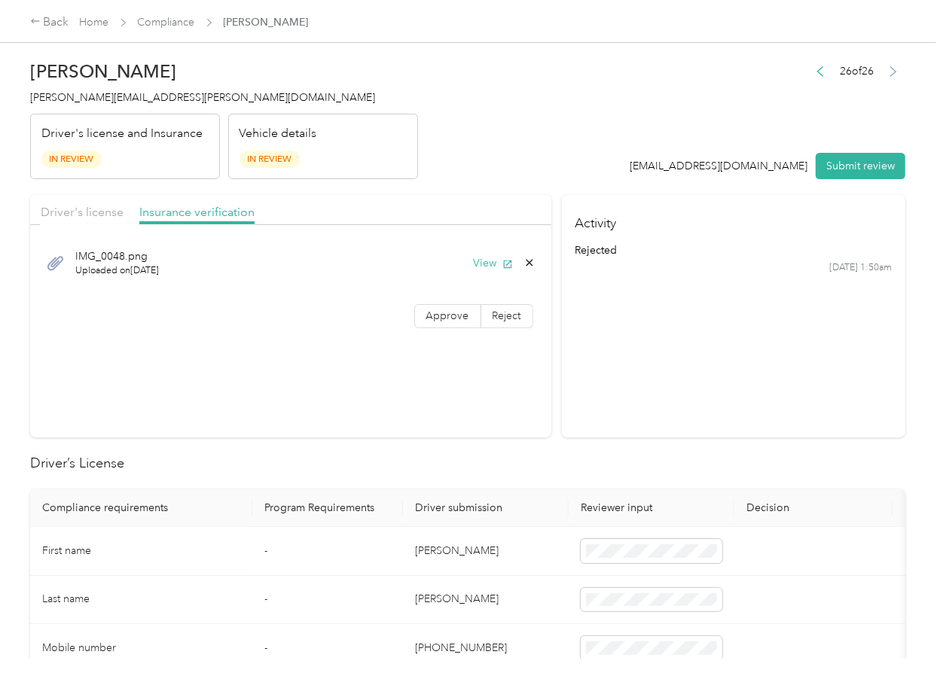
drag, startPoint x: 420, startPoint y: 311, endPoint x: 435, endPoint y: 338, distance: 30.7
click at [426, 312] on span "Approve" at bounding box center [447, 316] width 43 height 13
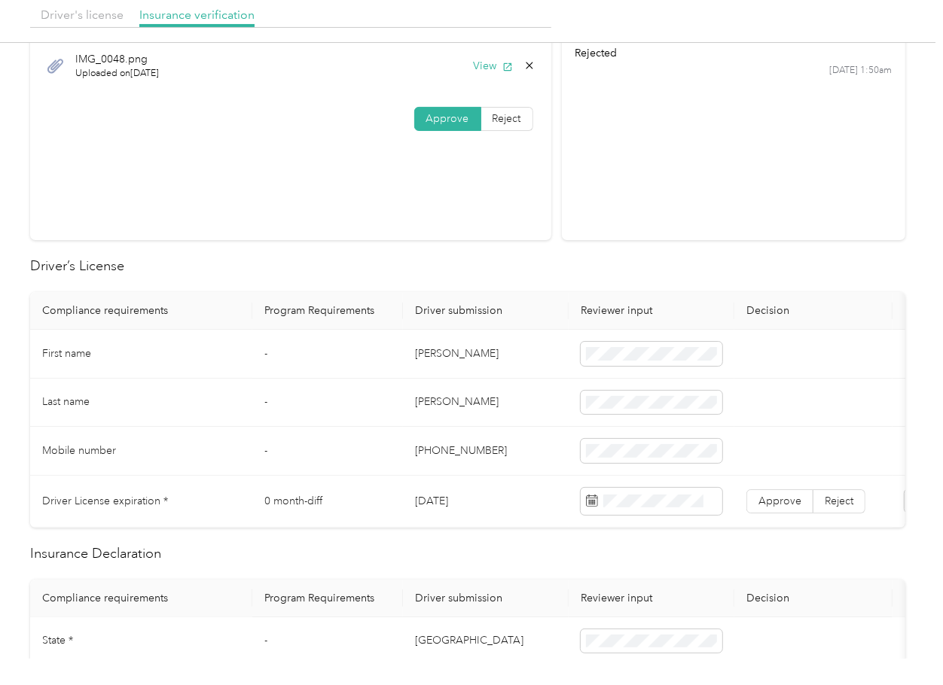
scroll to position [200, 0]
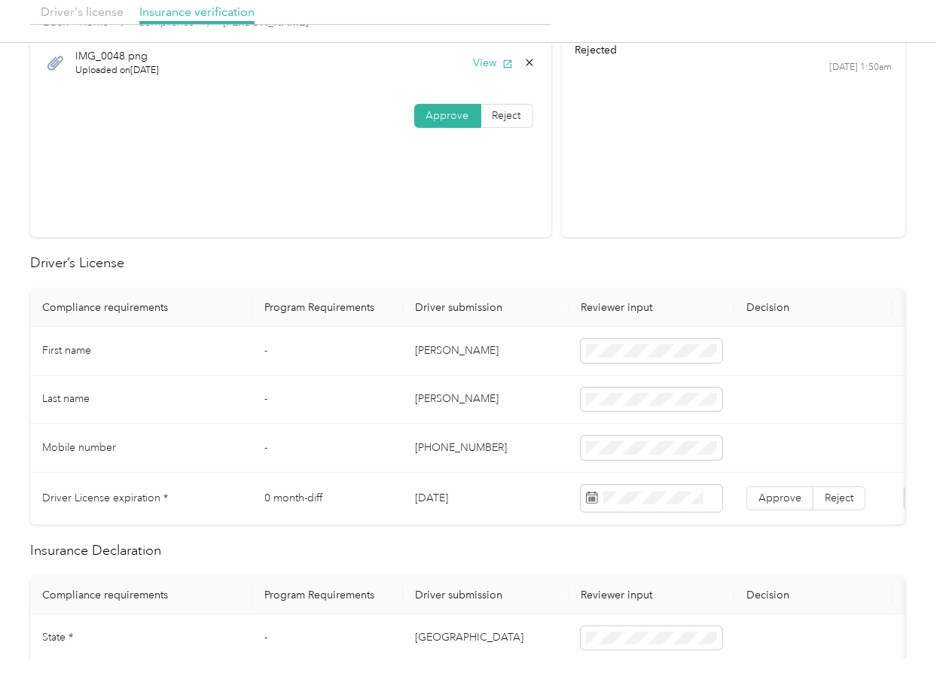
click at [437, 355] on td "[PERSON_NAME]" at bounding box center [486, 351] width 166 height 49
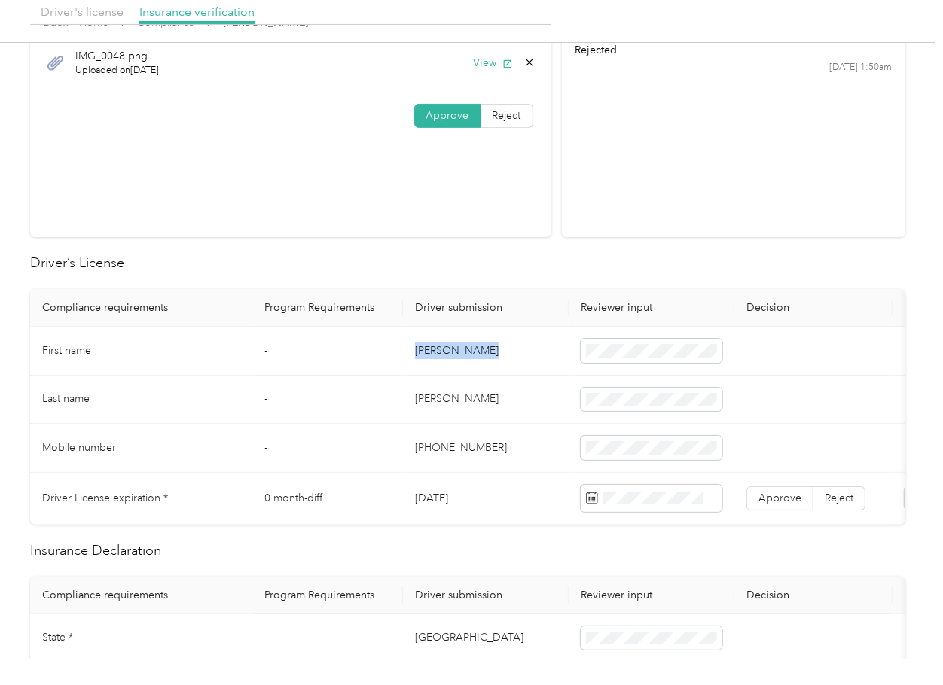
click at [437, 355] on td "[PERSON_NAME]" at bounding box center [486, 351] width 166 height 49
click at [443, 497] on td "[DATE]" at bounding box center [486, 499] width 166 height 52
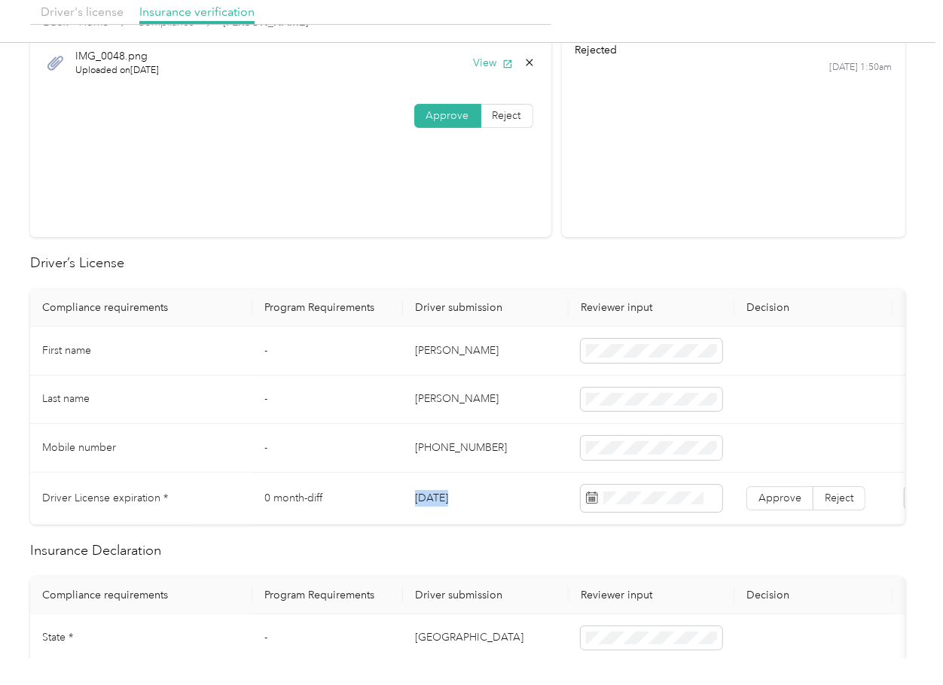
click at [438, 496] on td "[DATE]" at bounding box center [486, 499] width 166 height 52
click at [788, 494] on span "Approve" at bounding box center [779, 498] width 43 height 13
drag, startPoint x: 685, startPoint y: 252, endPoint x: 642, endPoint y: 325, distance: 84.3
click at [685, 253] on h2 "Driver’s License" at bounding box center [467, 263] width 875 height 20
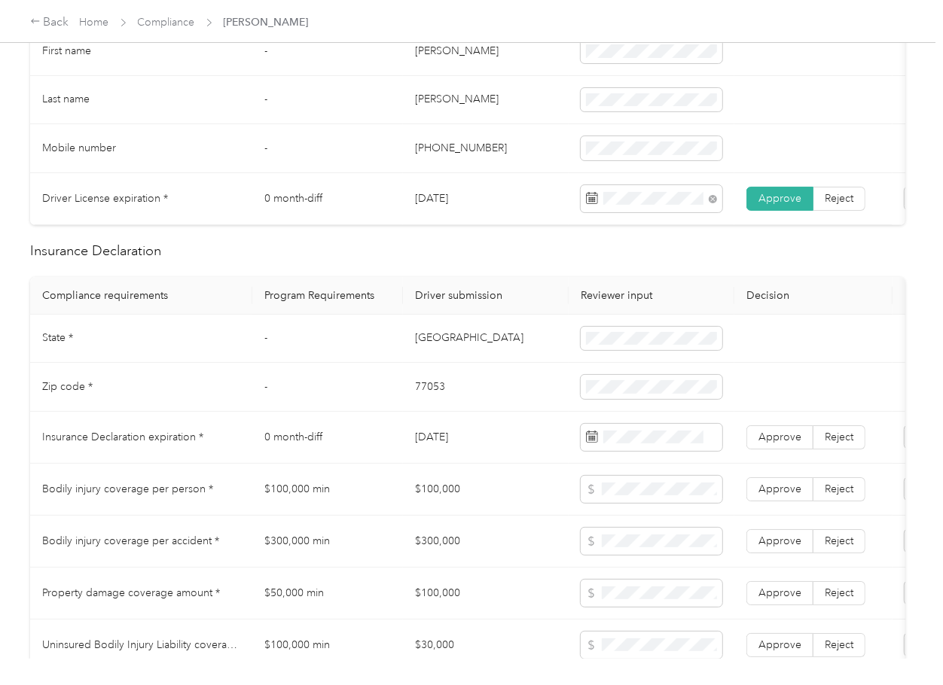
scroll to position [502, 0]
click at [412, 345] on td "[GEOGRAPHIC_DATA]" at bounding box center [486, 337] width 166 height 49
click at [624, 343] on span at bounding box center [652, 337] width 142 height 24
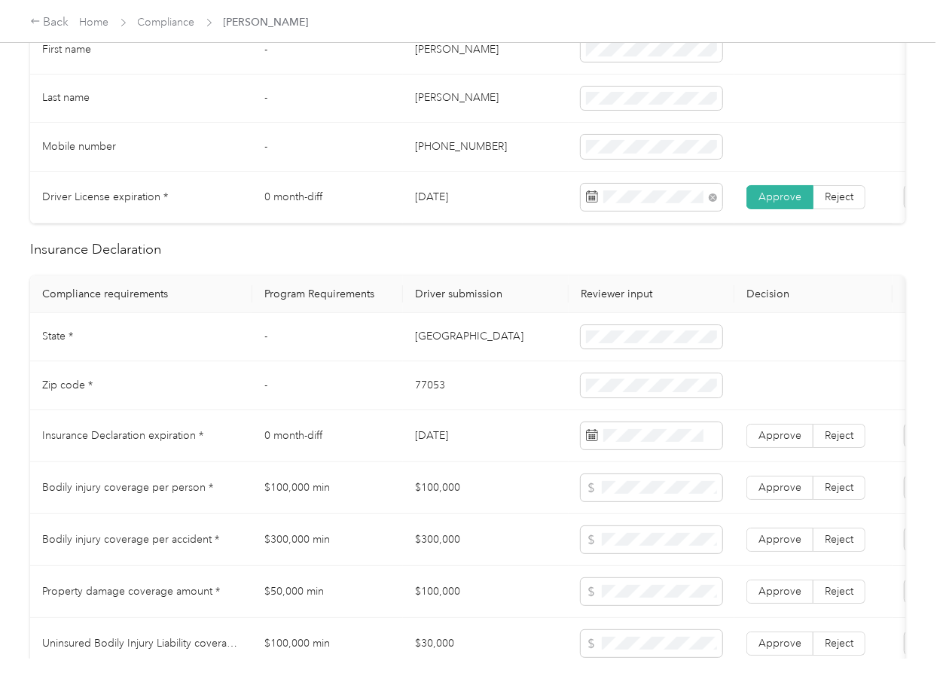
click at [420, 343] on td "[GEOGRAPHIC_DATA]" at bounding box center [486, 337] width 166 height 49
click at [428, 393] on td "77053" at bounding box center [486, 385] width 166 height 49
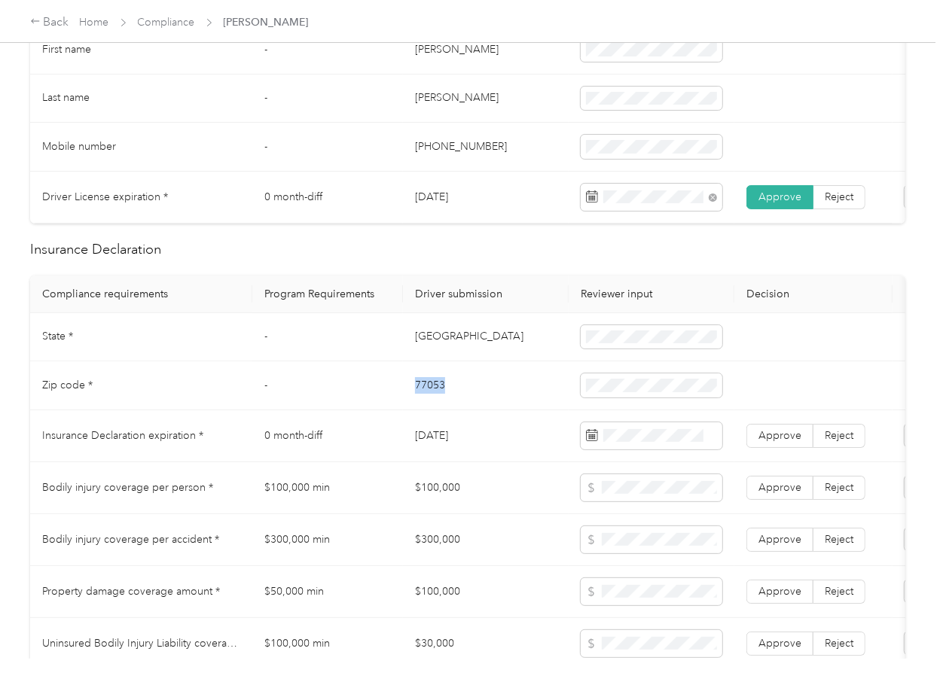
click at [428, 393] on td "77053" at bounding box center [486, 385] width 166 height 49
click at [249, 461] on td "Insurance Declaration expiration *" at bounding box center [141, 436] width 222 height 52
click at [438, 455] on td "[DATE]" at bounding box center [486, 436] width 166 height 52
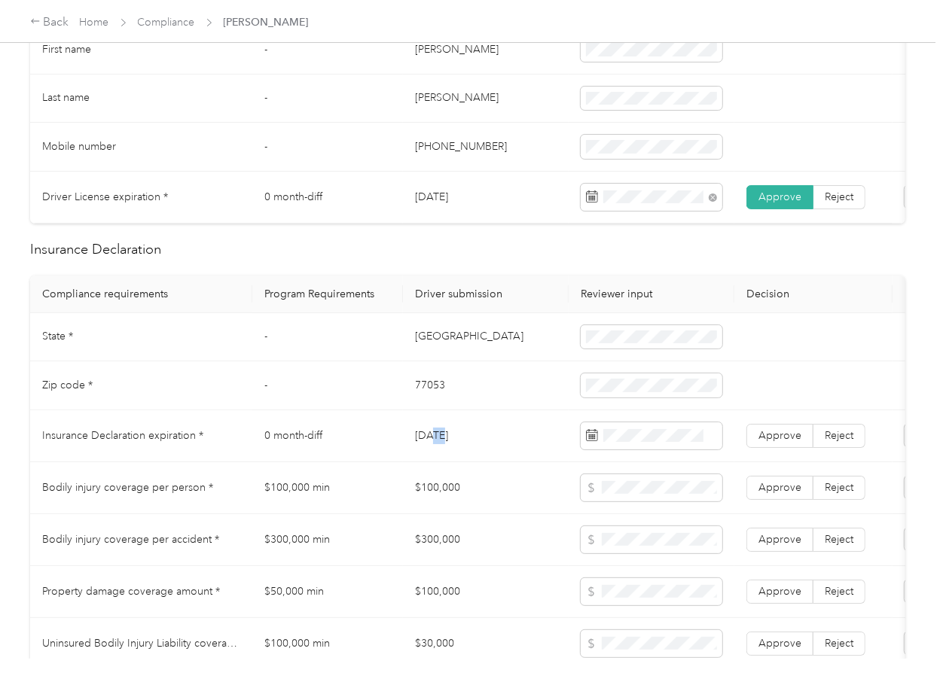
click at [438, 455] on td "[DATE]" at bounding box center [486, 436] width 166 height 52
drag, startPoint x: 529, startPoint y: 300, endPoint x: 553, endPoint y: 338, distance: 45.3
click at [529, 302] on th "Driver submission" at bounding box center [486, 295] width 166 height 38
click at [787, 442] on span "Approve" at bounding box center [779, 435] width 43 height 13
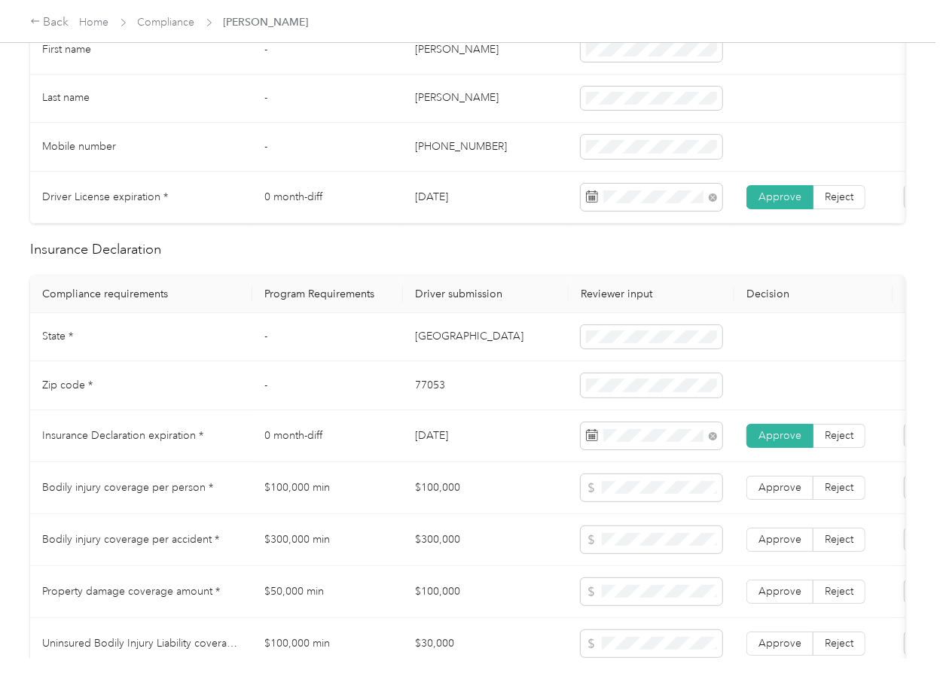
click at [495, 462] on td "[DATE]" at bounding box center [486, 436] width 166 height 52
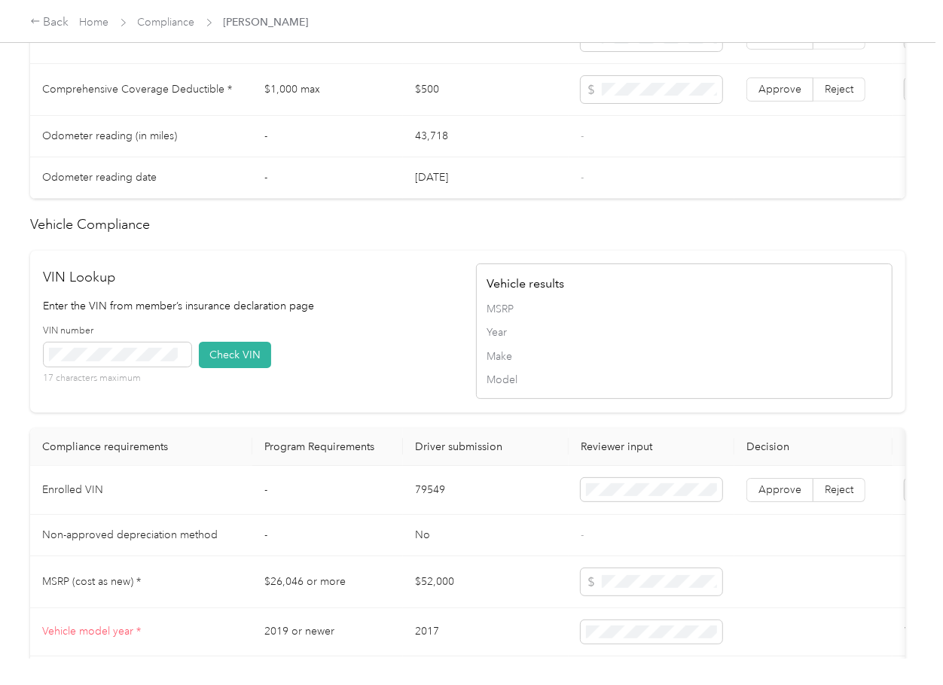
scroll to position [1305, 0]
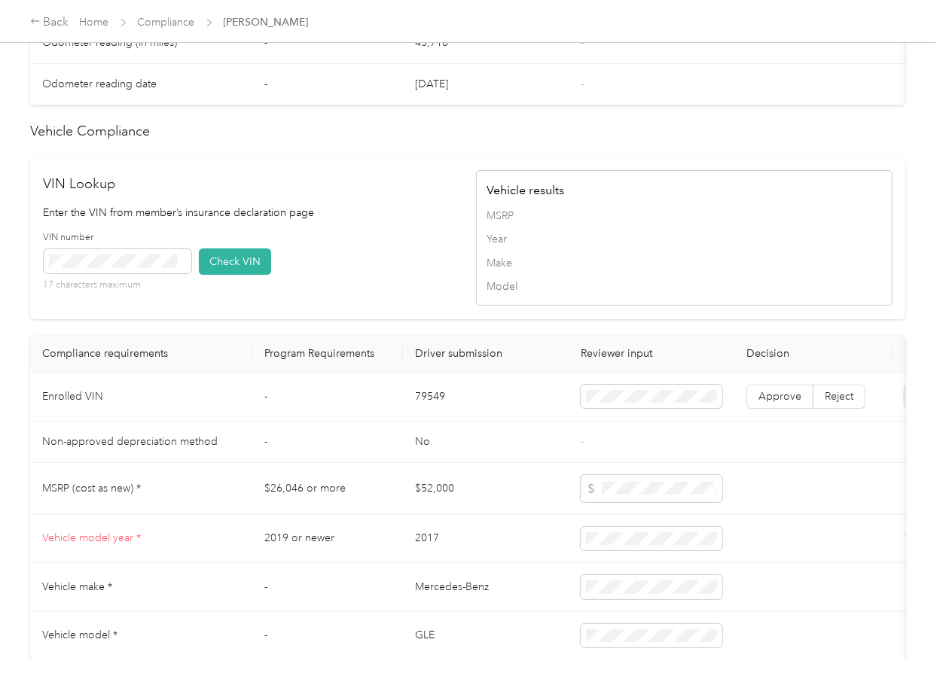
click at [438, 422] on td "79549" at bounding box center [486, 397] width 166 height 49
drag, startPoint x: 602, startPoint y: 418, endPoint x: 476, endPoint y: 418, distance: 126.5
click at [603, 409] on span at bounding box center [652, 397] width 142 height 24
click at [232, 274] on div "VIN number 17 characters maximum Check VIN" at bounding box center [252, 267] width 416 height 72
click at [249, 275] on button "Check VIN" at bounding box center [235, 262] width 72 height 26
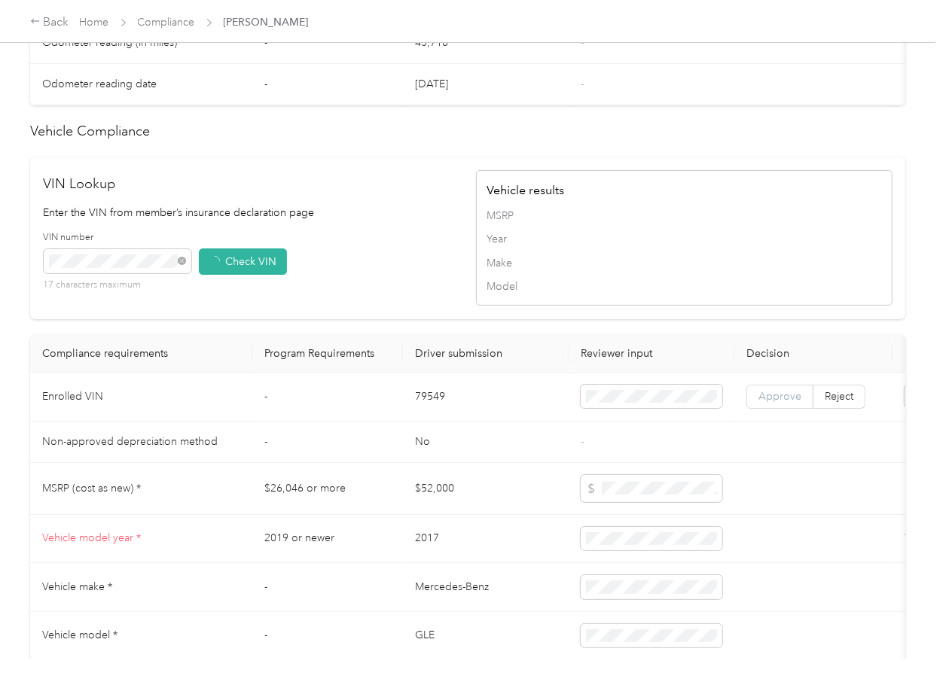
click at [787, 403] on span "Approve" at bounding box center [779, 396] width 43 height 13
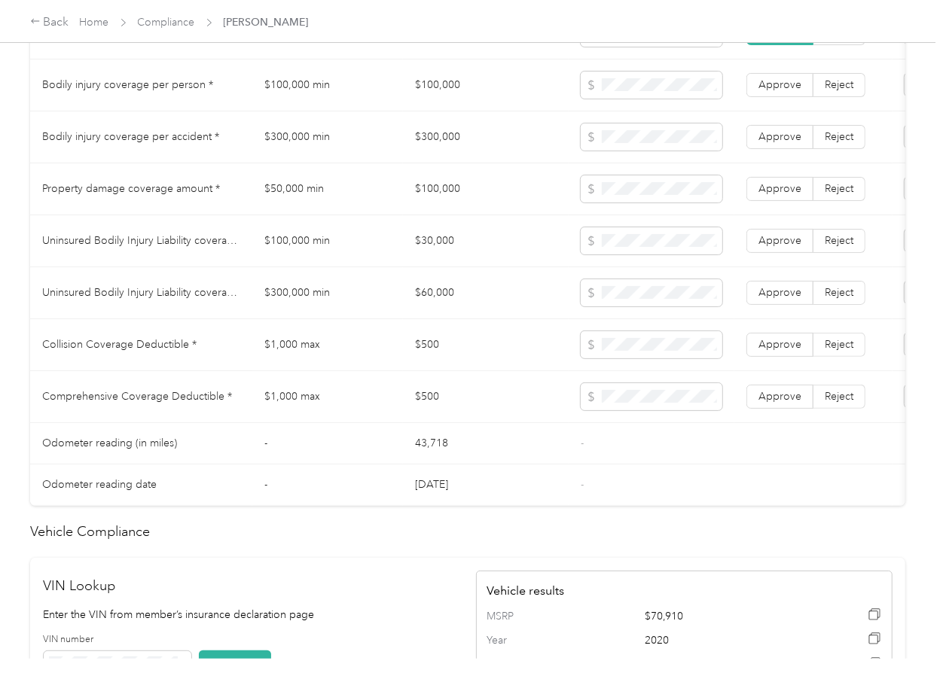
scroll to position [803, 0]
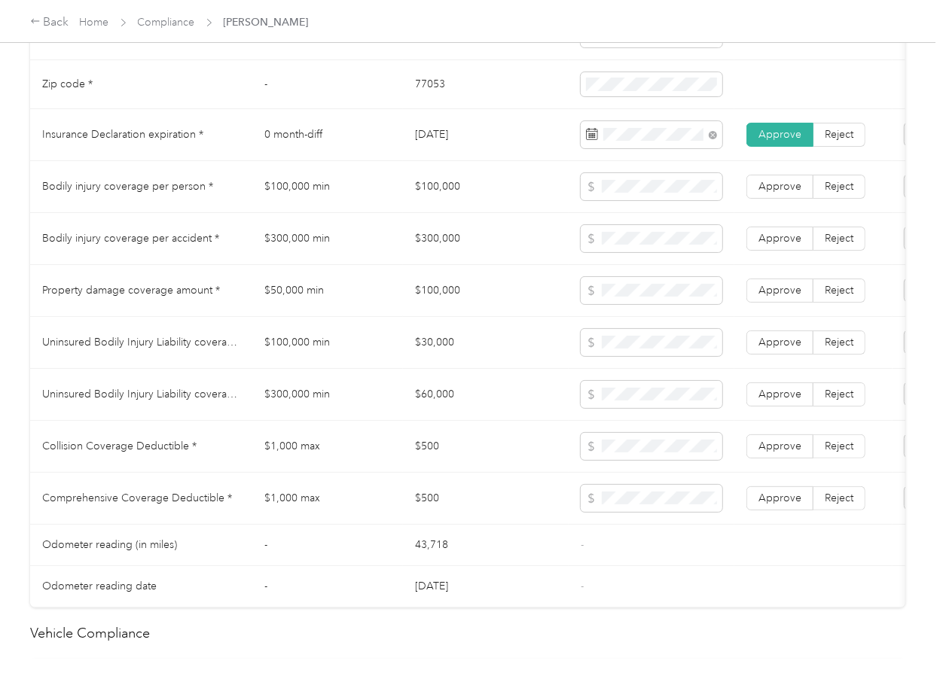
click at [608, 344] on span at bounding box center [652, 342] width 142 height 27
click at [834, 193] on span "Reject" at bounding box center [839, 186] width 29 height 13
click at [839, 245] on span "Reject" at bounding box center [839, 238] width 29 height 13
drag, startPoint x: 852, startPoint y: 303, endPoint x: 856, endPoint y: 318, distance: 15.7
click at [852, 297] on span "Reject" at bounding box center [839, 290] width 29 height 13
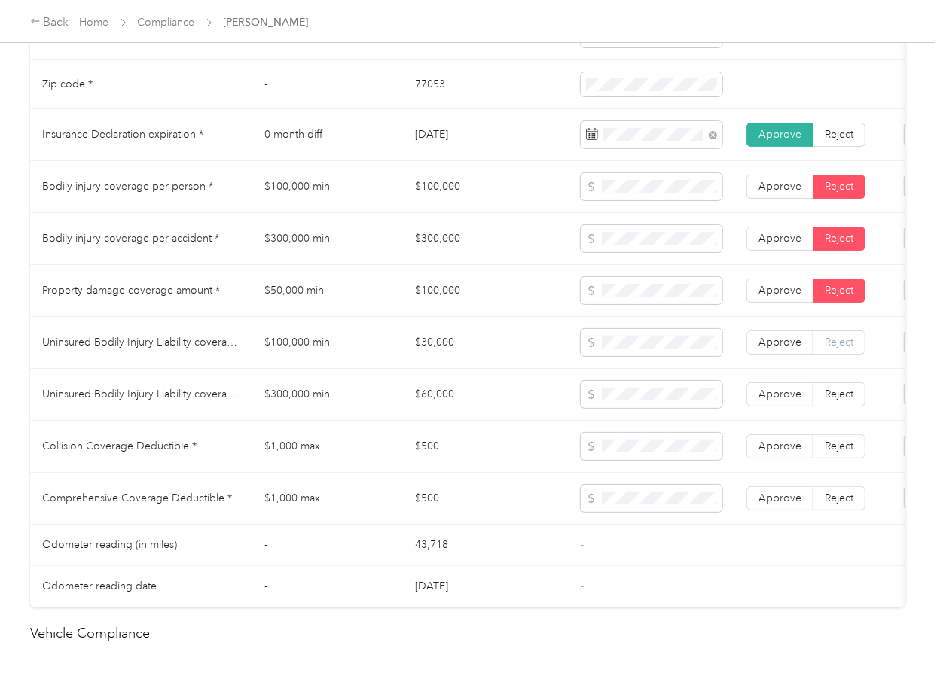
click at [845, 349] on span "Reject" at bounding box center [839, 342] width 29 height 13
click at [840, 401] on span "Reject" at bounding box center [839, 394] width 29 height 13
drag, startPoint x: 840, startPoint y: 456, endPoint x: 843, endPoint y: 501, distance: 44.5
click at [840, 453] on span "Reject" at bounding box center [839, 446] width 29 height 13
click at [834, 511] on label "Reject" at bounding box center [839, 498] width 52 height 24
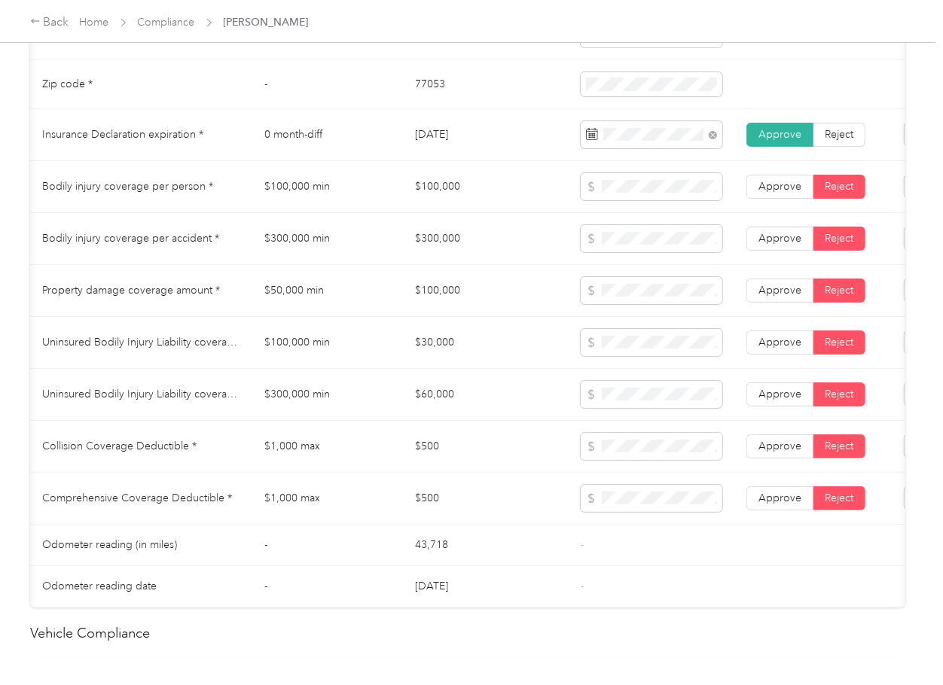
scroll to position [0, 172]
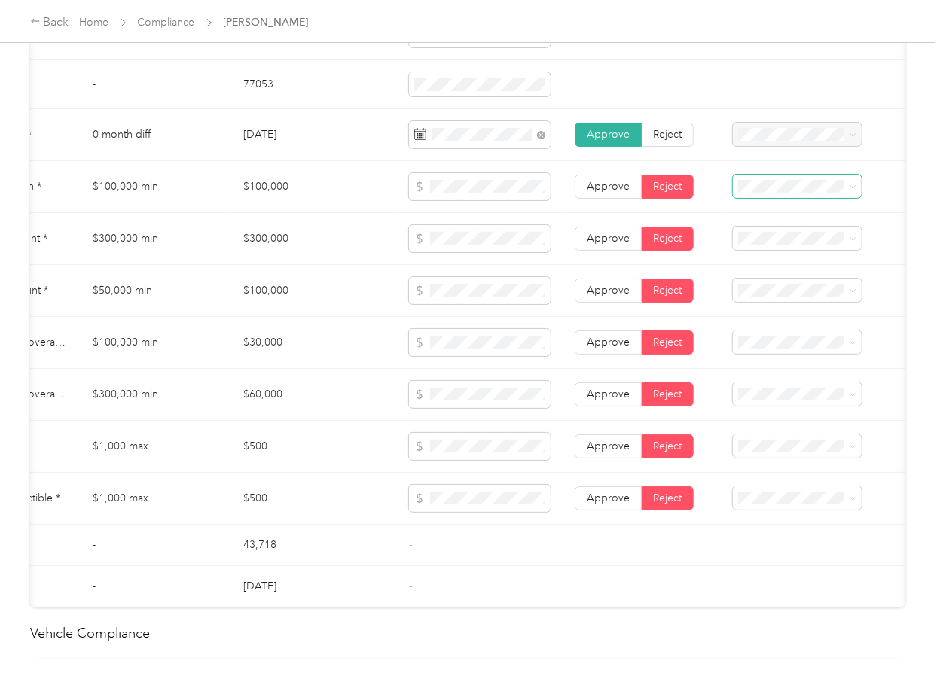
click at [777, 189] on span at bounding box center [797, 187] width 129 height 24
click at [782, 233] on span "Bodily Injury per person is missing from uploaded Insurance Policy doc" at bounding box center [792, 244] width 98 height 60
drag, startPoint x: 778, startPoint y: 302, endPoint x: 785, endPoint y: 307, distance: 8.6
click at [779, 305] on div "Bodily Injury per accident is missing from uploaded Insurance Policy doc" at bounding box center [797, 303] width 108 height 63
click at [774, 303] on span at bounding box center [797, 291] width 129 height 24
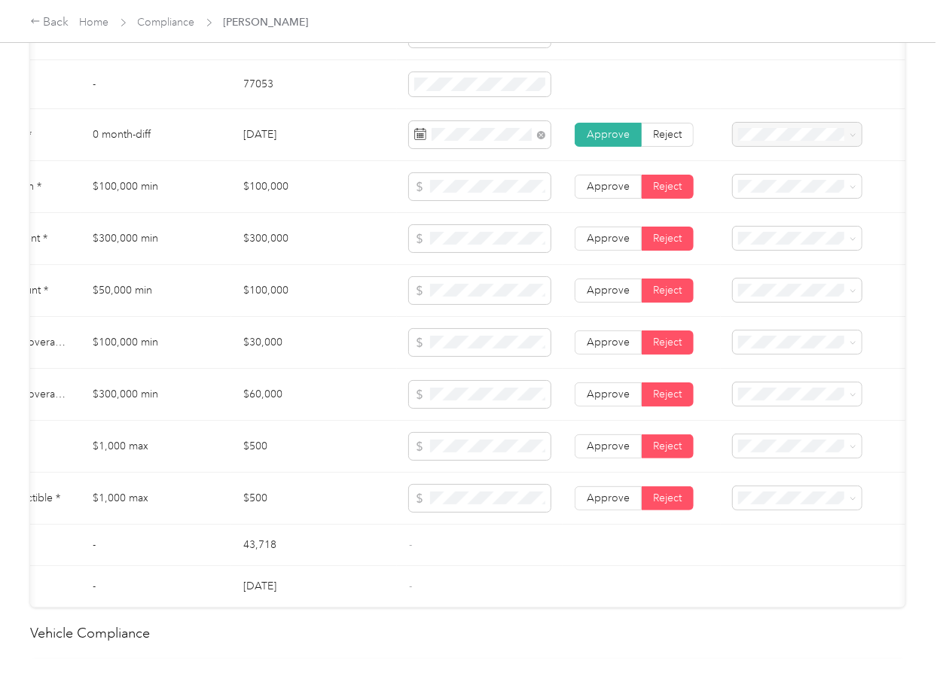
click at [789, 343] on span "Property damage coverage is missing from uploaded Insurance Policy doc" at bounding box center [792, 350] width 98 height 60
click at [775, 402] on div "Uninsured motorist per person is missing from uploaded Insurance Policy doc" at bounding box center [797, 405] width 108 height 63
click at [788, 446] on span "Uninsured motorist per accident is missing from uploaded Insurance Policy doc" at bounding box center [791, 466] width 96 height 76
click at [795, 516] on span "Collision deductible is missing from uploaded Insurance Policy doc" at bounding box center [795, 510] width 105 height 60
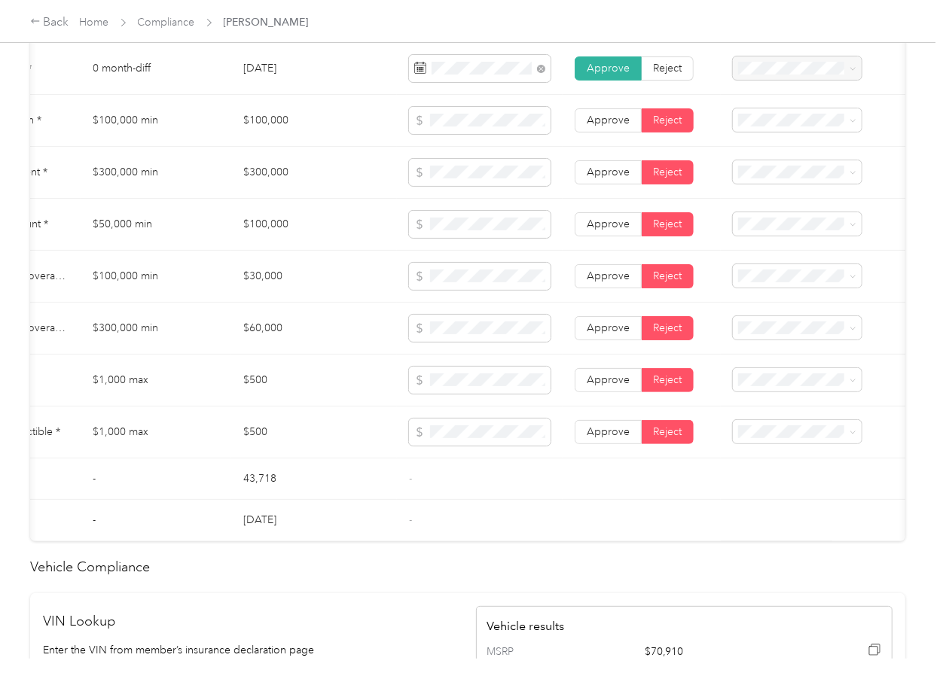
scroll to position [904, 0]
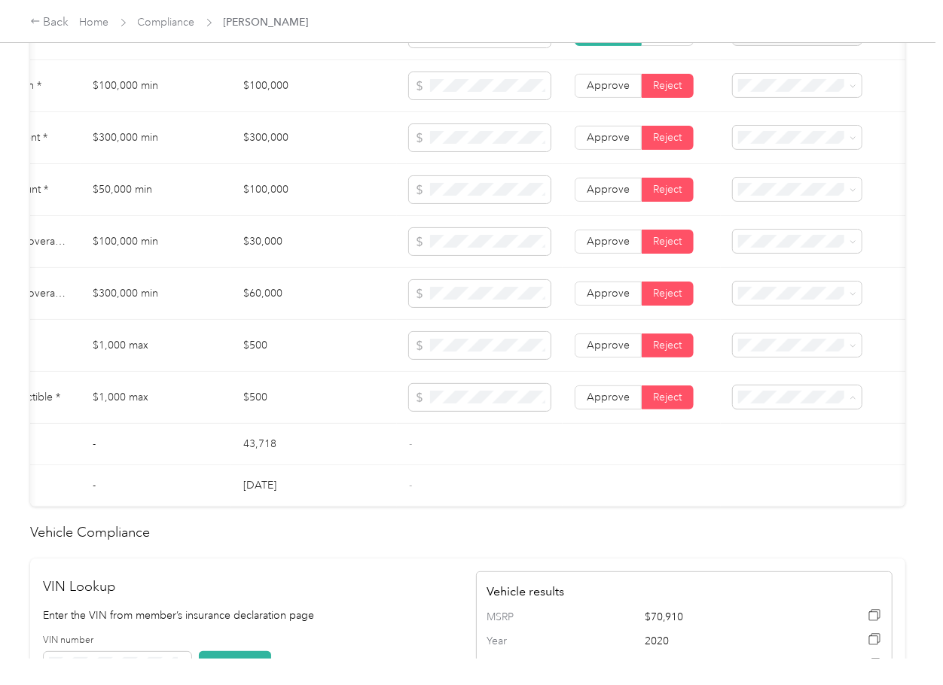
click at [813, 465] on span "Comprehensive deductible is missing from uploaded Insurance Policy doc" at bounding box center [792, 462] width 99 height 60
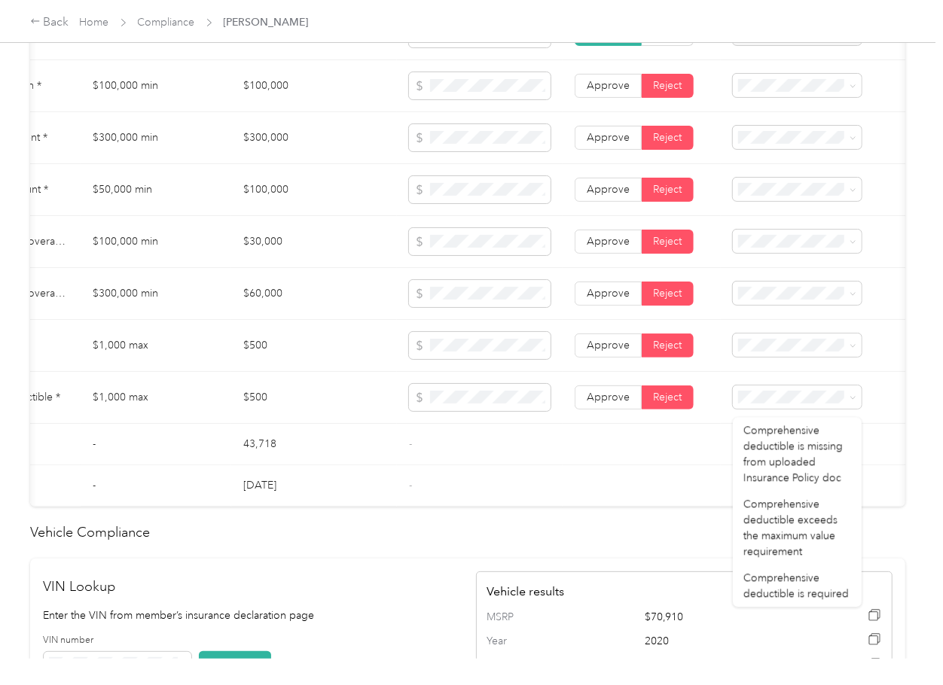
click at [547, 502] on td "-" at bounding box center [480, 485] width 166 height 41
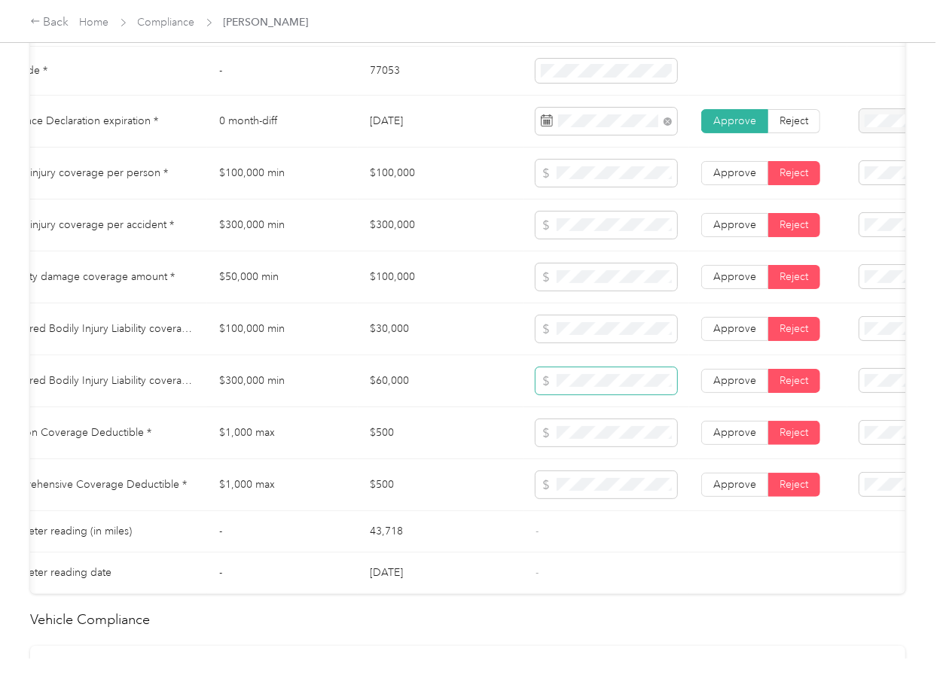
scroll to position [602, 0]
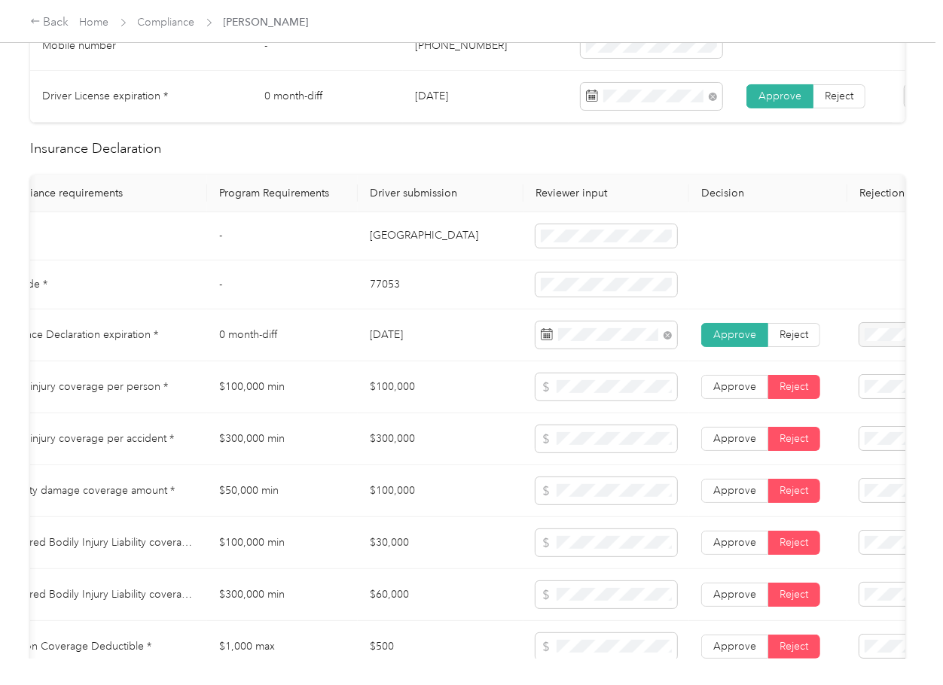
click at [407, 610] on td "$60,000" at bounding box center [441, 595] width 166 height 52
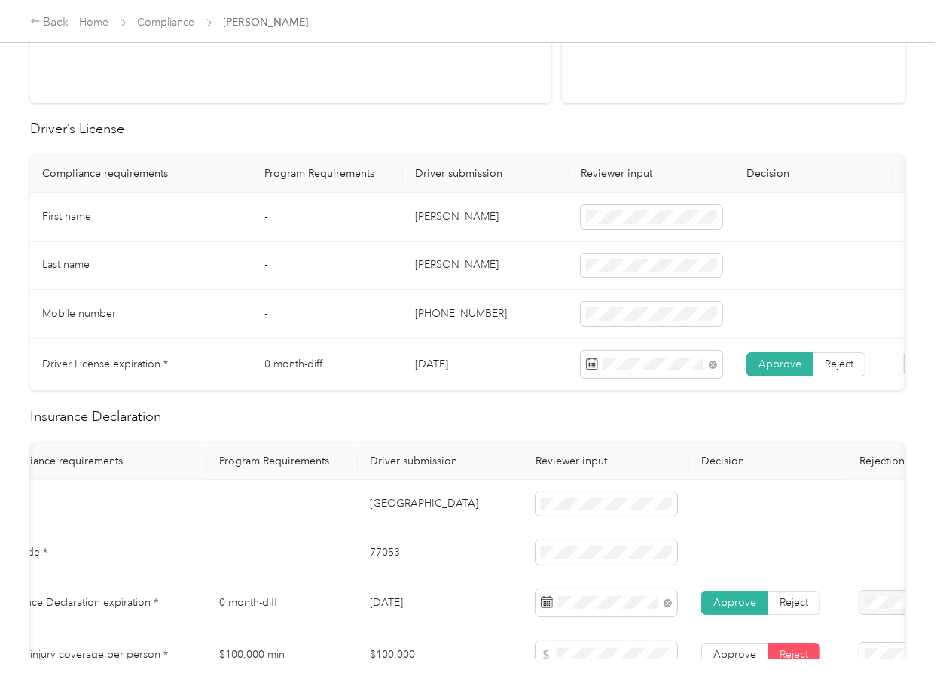
scroll to position [275, 0]
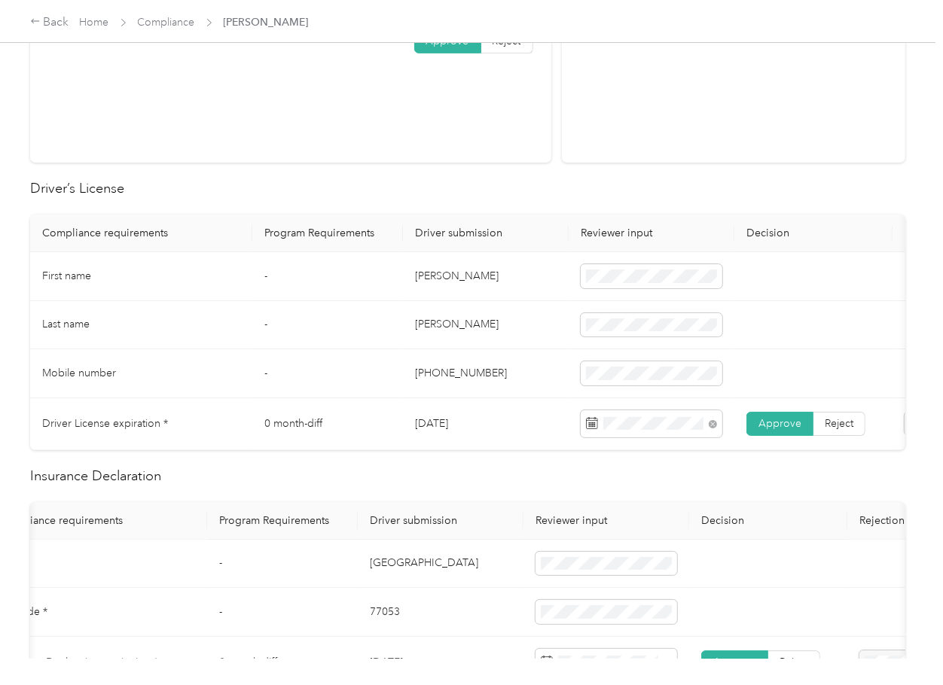
click at [352, 335] on td "-" at bounding box center [327, 325] width 151 height 49
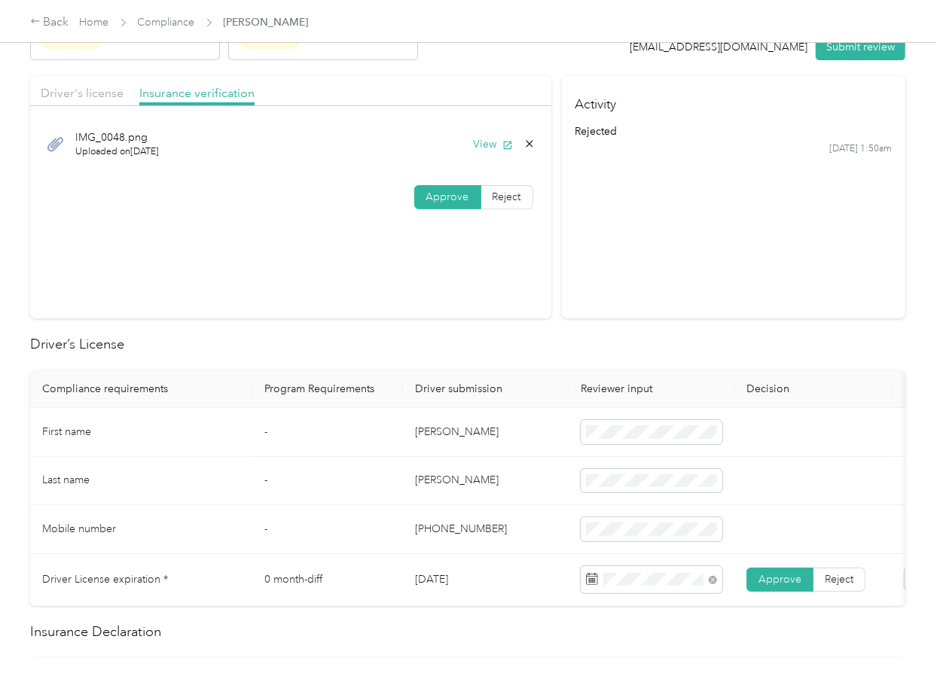
scroll to position [0, 0]
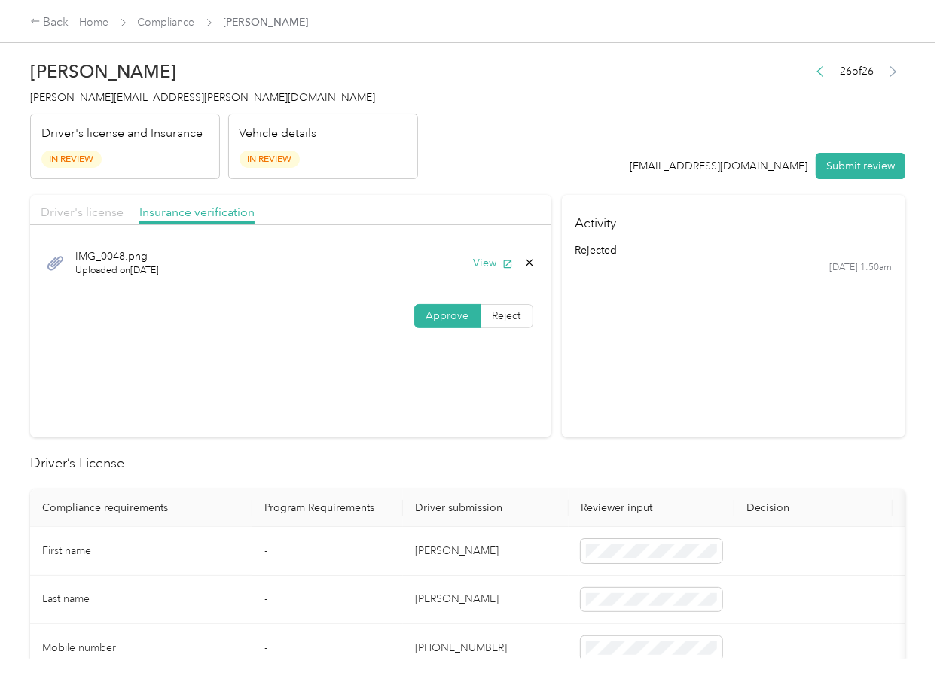
click at [81, 214] on span "Driver's license" at bounding box center [82, 212] width 83 height 14
click at [837, 166] on button "Submit review" at bounding box center [861, 166] width 90 height 26
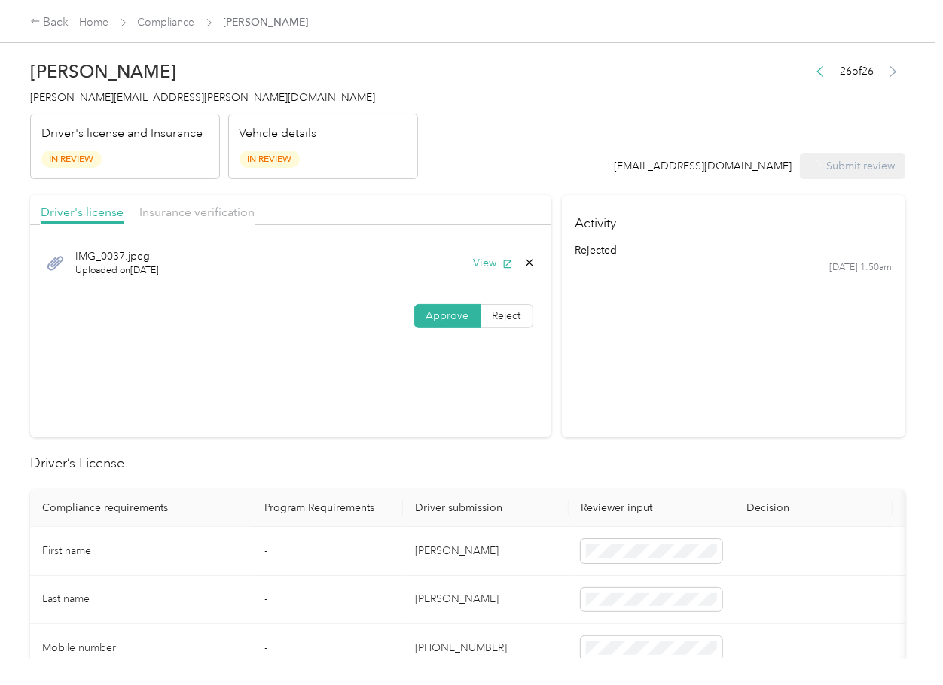
click at [115, 98] on span "[PERSON_NAME][EMAIL_ADDRESS][PERSON_NAME][DOMAIN_NAME]" at bounding box center [202, 97] width 345 height 13
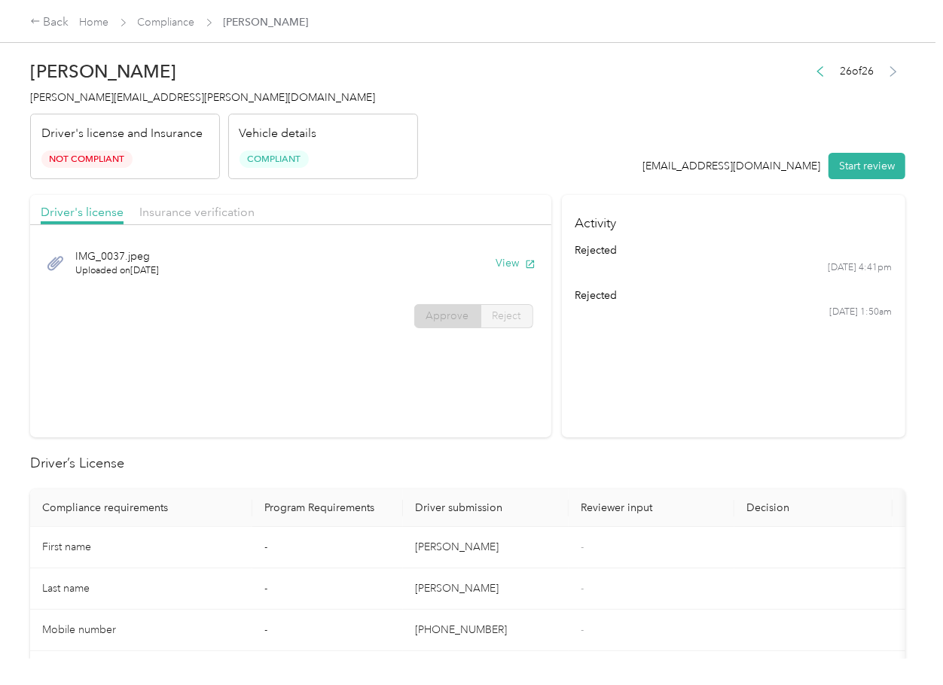
click at [496, 455] on h2 "Driver’s License" at bounding box center [467, 463] width 875 height 20
click at [169, 29] on span "Compliance" at bounding box center [166, 22] width 57 height 16
click at [162, 17] on link "Compliance" at bounding box center [166, 22] width 57 height 13
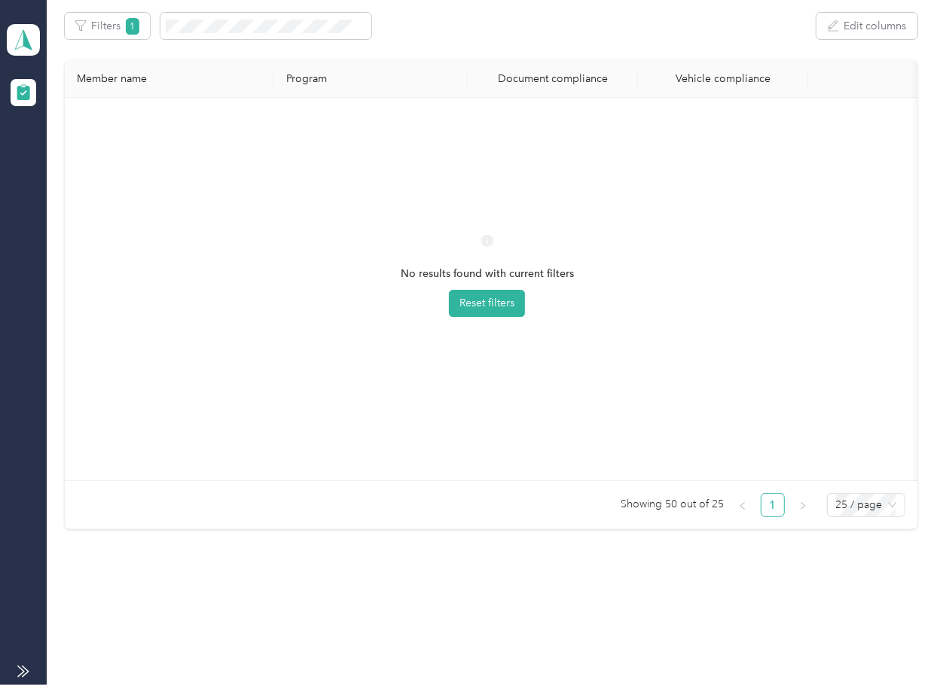
scroll to position [250, 0]
click at [854, 508] on span "25 / page" at bounding box center [866, 505] width 60 height 23
click at [856, 401] on div "10 / page" at bounding box center [865, 403] width 53 height 17
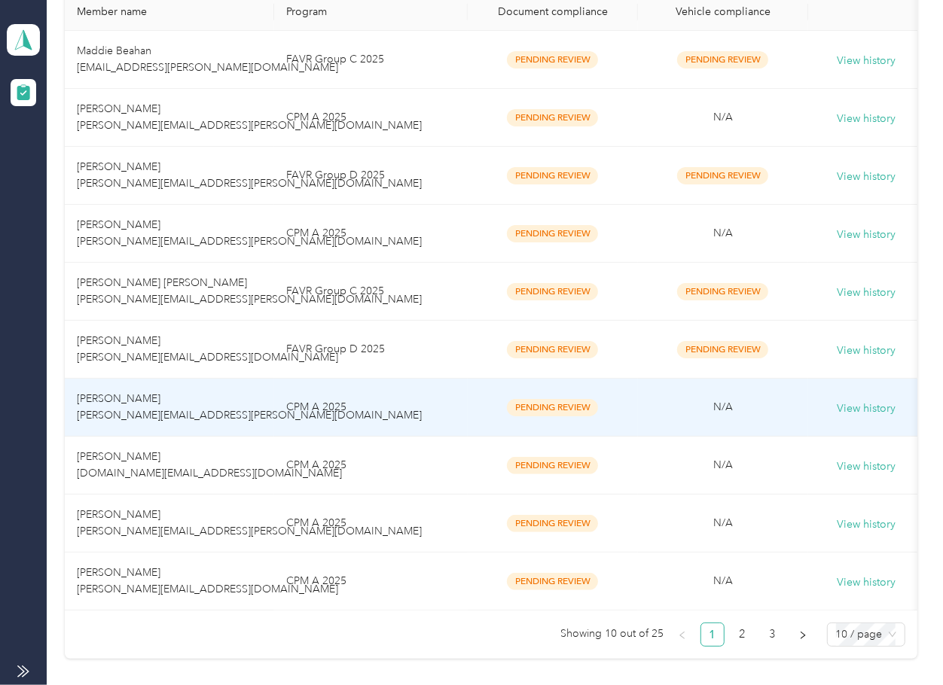
scroll to position [448, 0]
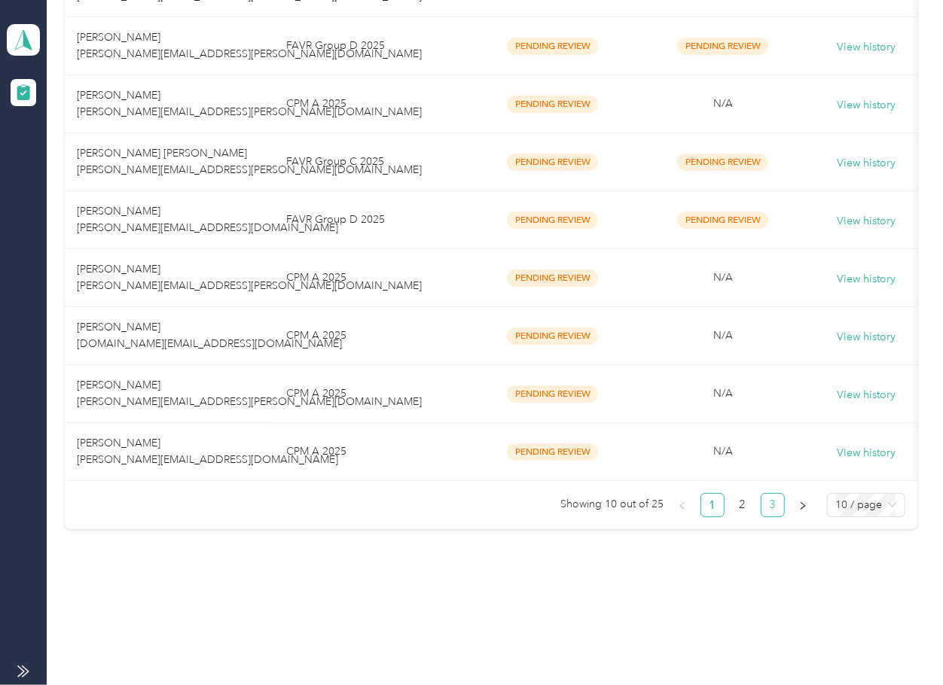
click at [772, 505] on link "3" at bounding box center [772, 505] width 23 height 23
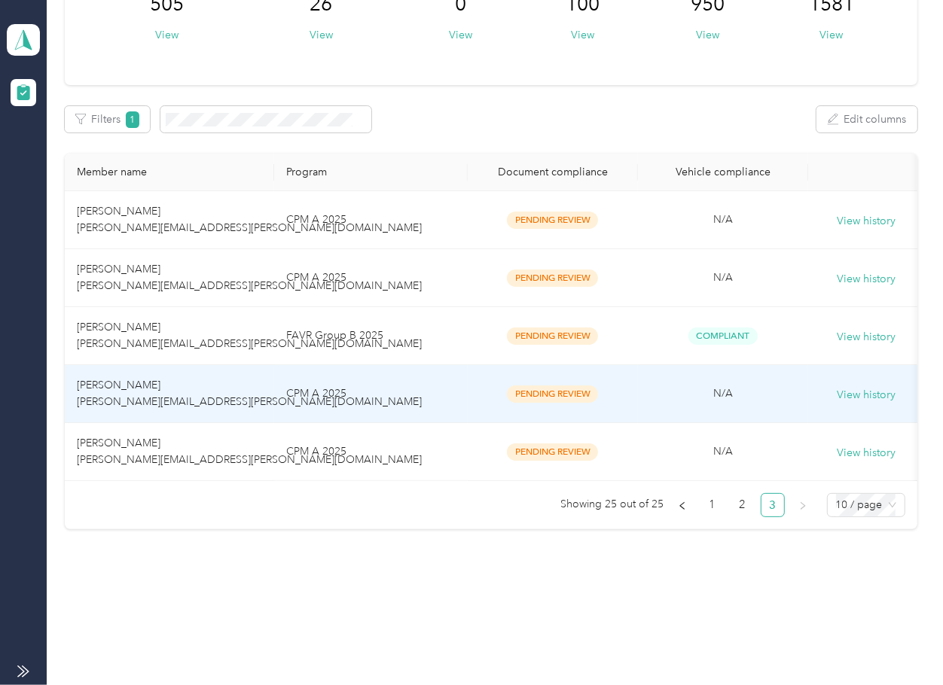
scroll to position [157, 0]
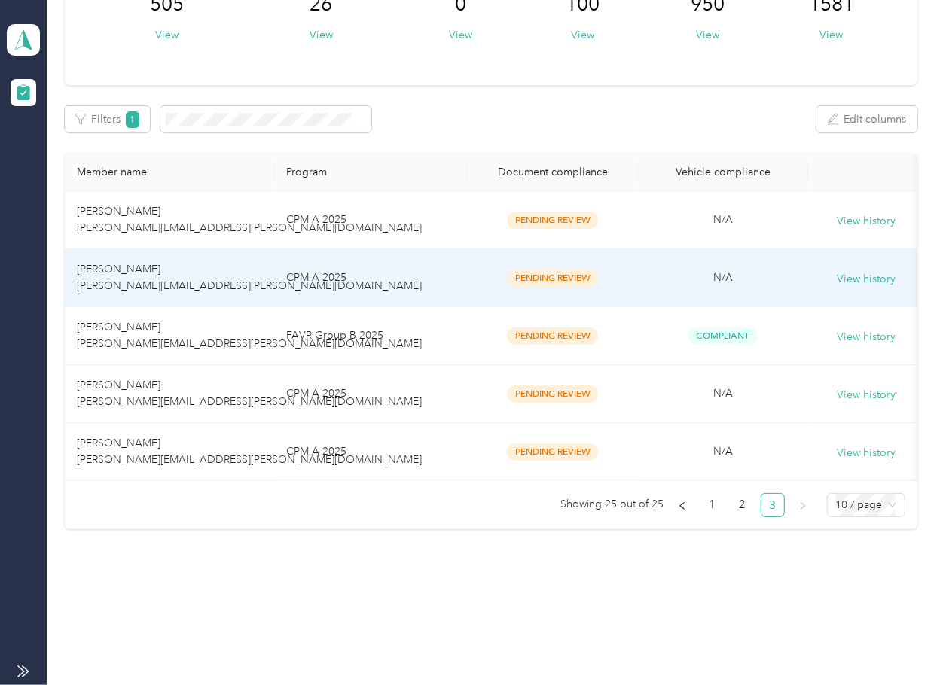
click at [177, 249] on td "[PERSON_NAME] [PERSON_NAME][EMAIL_ADDRESS][PERSON_NAME][DOMAIN_NAME]" at bounding box center [169, 278] width 209 height 58
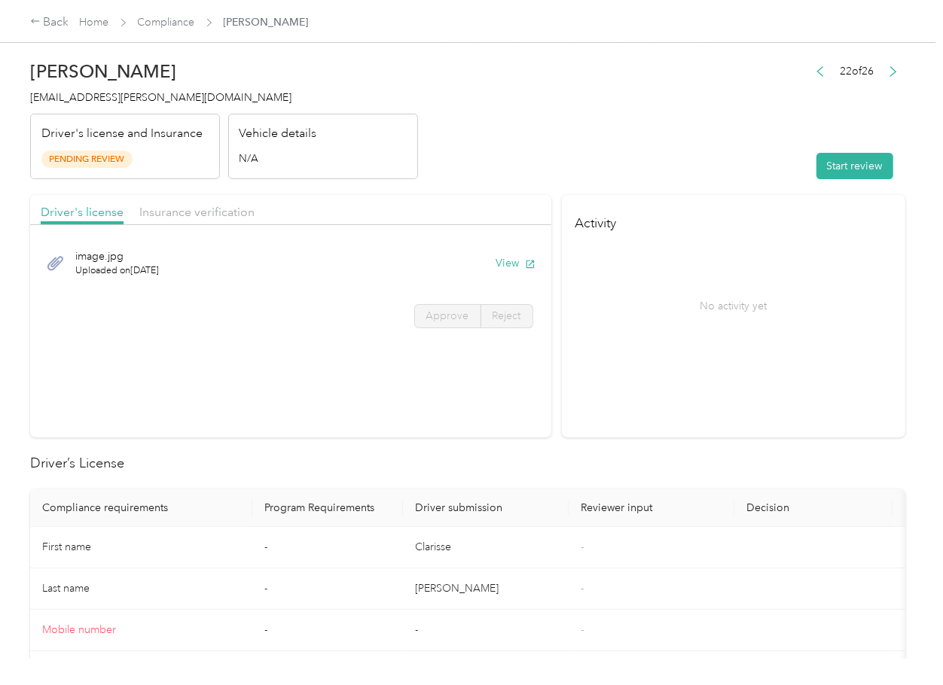
click at [508, 254] on div "image.jpg Uploaded on [DATE] View" at bounding box center [291, 263] width 500 height 50
click at [507, 265] on button "View" at bounding box center [515, 263] width 39 height 16
drag, startPoint x: 447, startPoint y: 204, endPoint x: 245, endPoint y: 203, distance: 202.6
click at [446, 203] on div "Driver's license Insurance verification" at bounding box center [290, 210] width 521 height 30
click at [172, 203] on div "Insurance verification" at bounding box center [196, 212] width 115 height 19
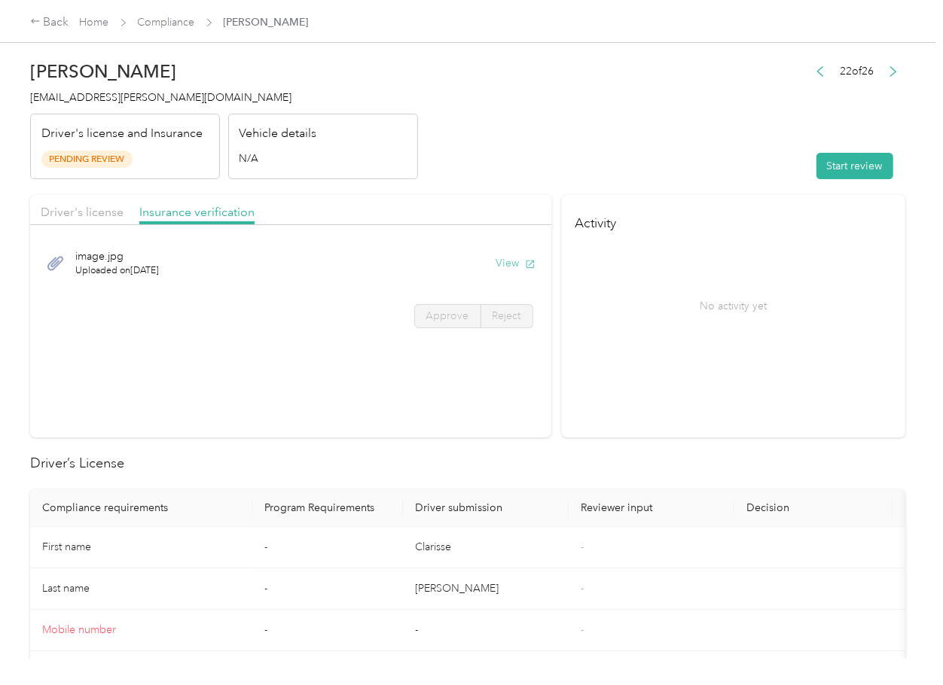
click at [510, 258] on button "View" at bounding box center [515, 263] width 39 height 16
click at [839, 160] on button "Start review" at bounding box center [854, 166] width 77 height 26
click at [95, 218] on span "Driver's license" at bounding box center [82, 212] width 83 height 14
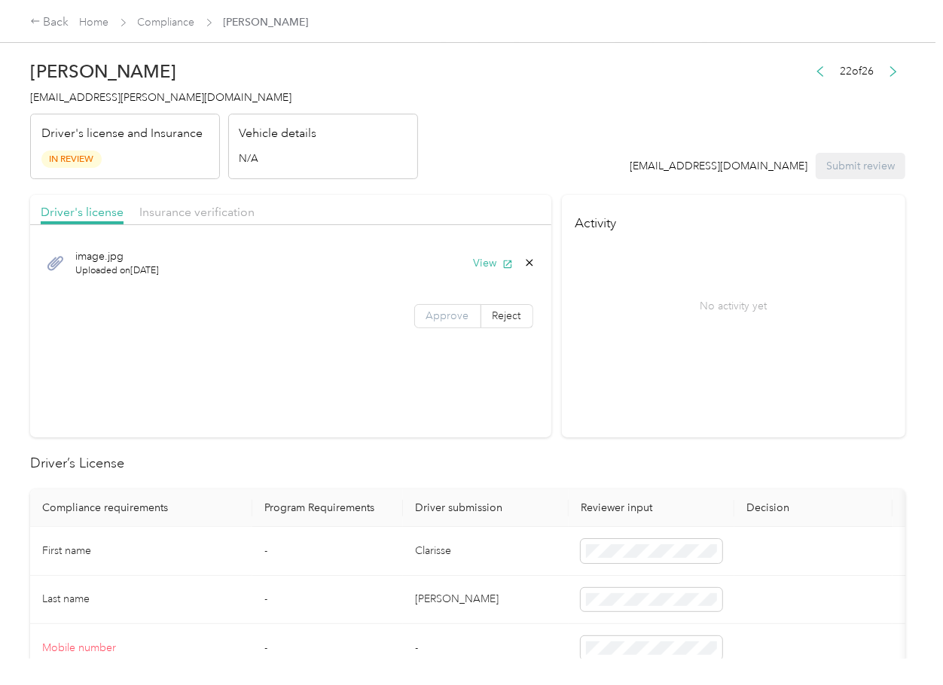
click at [450, 315] on span "Approve" at bounding box center [447, 316] width 43 height 13
click at [438, 317] on span "Approve" at bounding box center [447, 316] width 43 height 13
click at [209, 206] on span "Insurance verification" at bounding box center [196, 212] width 115 height 14
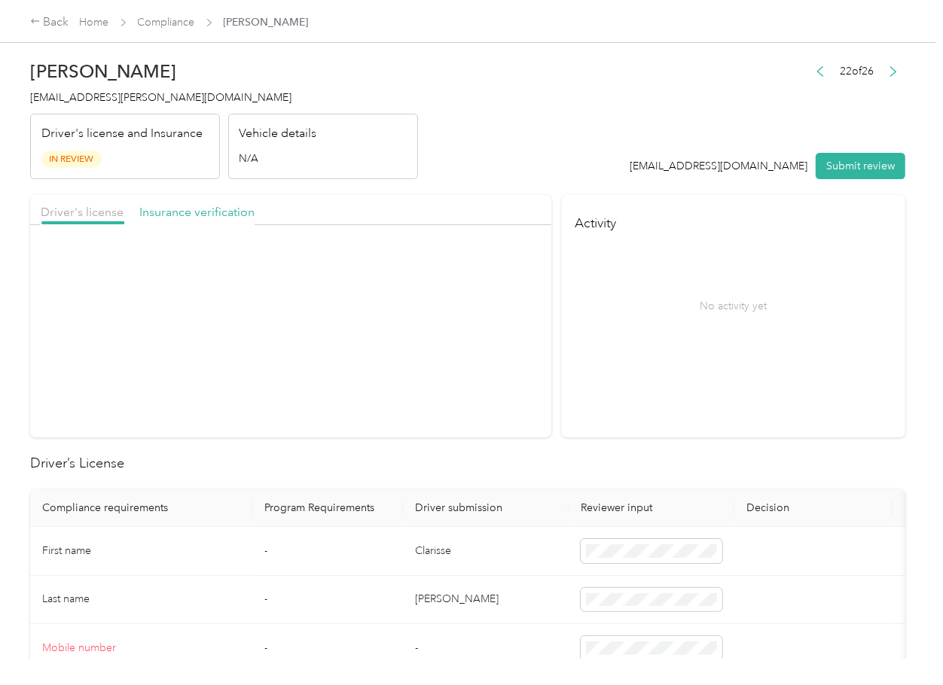
click at [203, 206] on span "Insurance verification" at bounding box center [196, 212] width 115 height 14
drag, startPoint x: 438, startPoint y: 303, endPoint x: 454, endPoint y: 383, distance: 81.4
click at [438, 304] on div "Approve Reject" at bounding box center [473, 316] width 119 height 24
click at [437, 324] on label "Approve" at bounding box center [447, 316] width 67 height 24
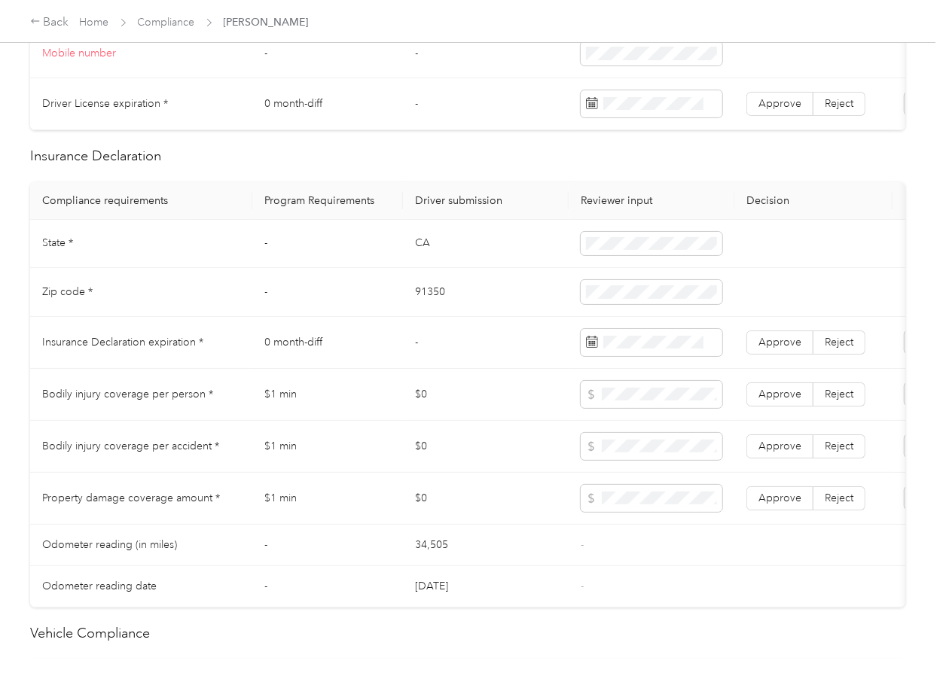
scroll to position [703, 0]
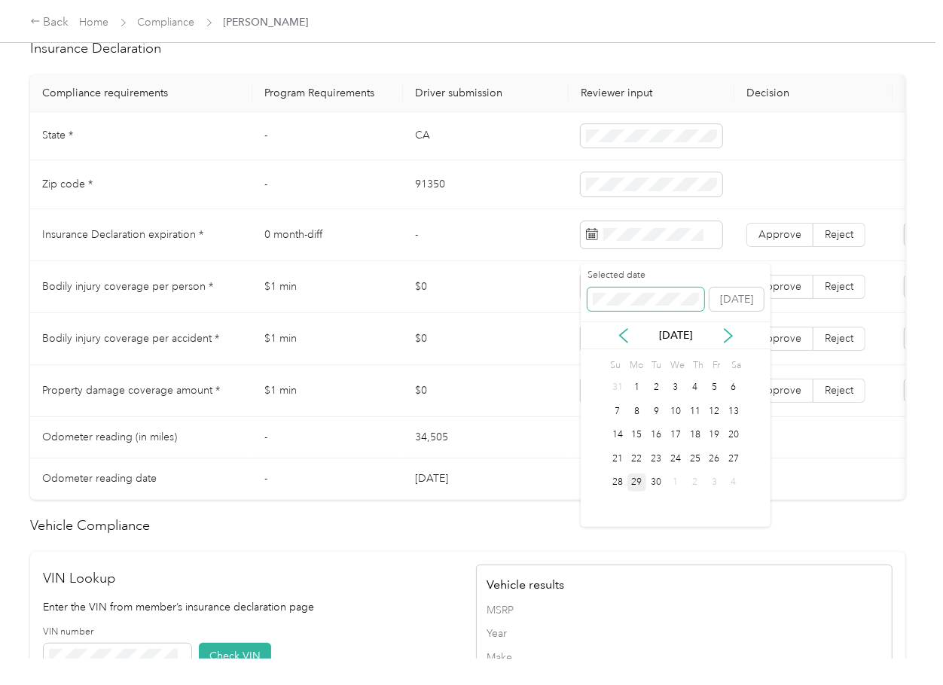
click at [627, 290] on span at bounding box center [645, 300] width 117 height 24
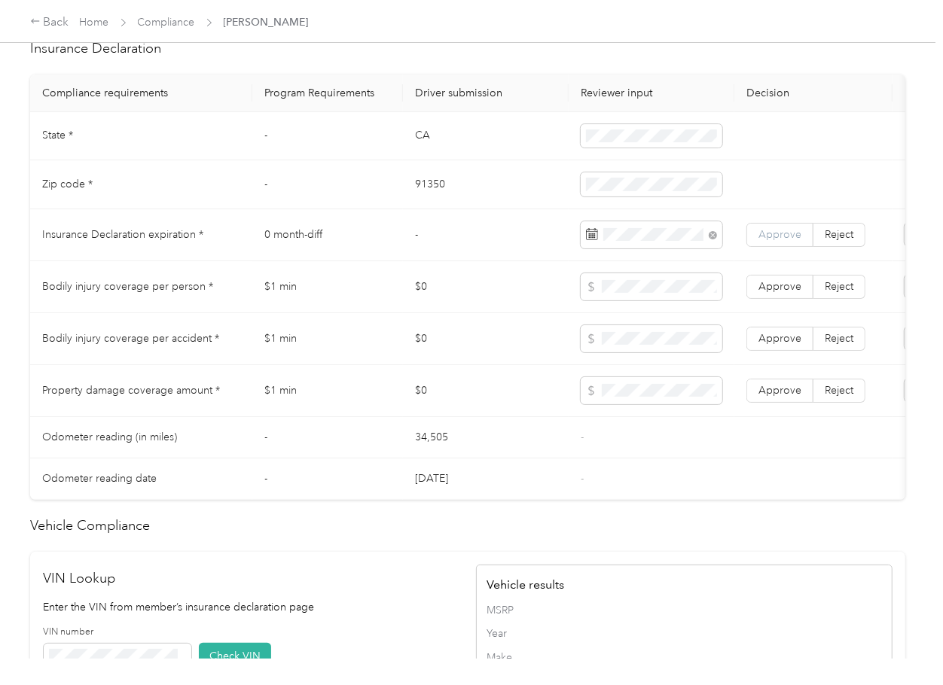
click at [760, 241] on span "Approve" at bounding box center [779, 234] width 43 height 13
click at [769, 397] on span "Approve" at bounding box center [779, 390] width 43 height 13
click at [764, 345] on span "Approve" at bounding box center [779, 338] width 43 height 13
click at [779, 293] on span "Approve" at bounding box center [779, 286] width 43 height 13
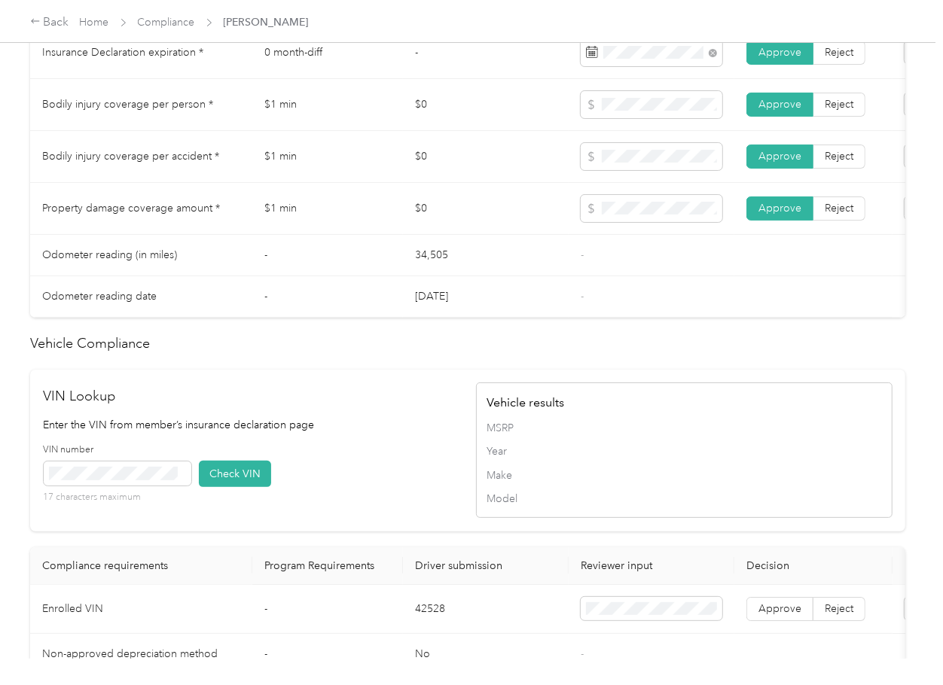
scroll to position [1269, 0]
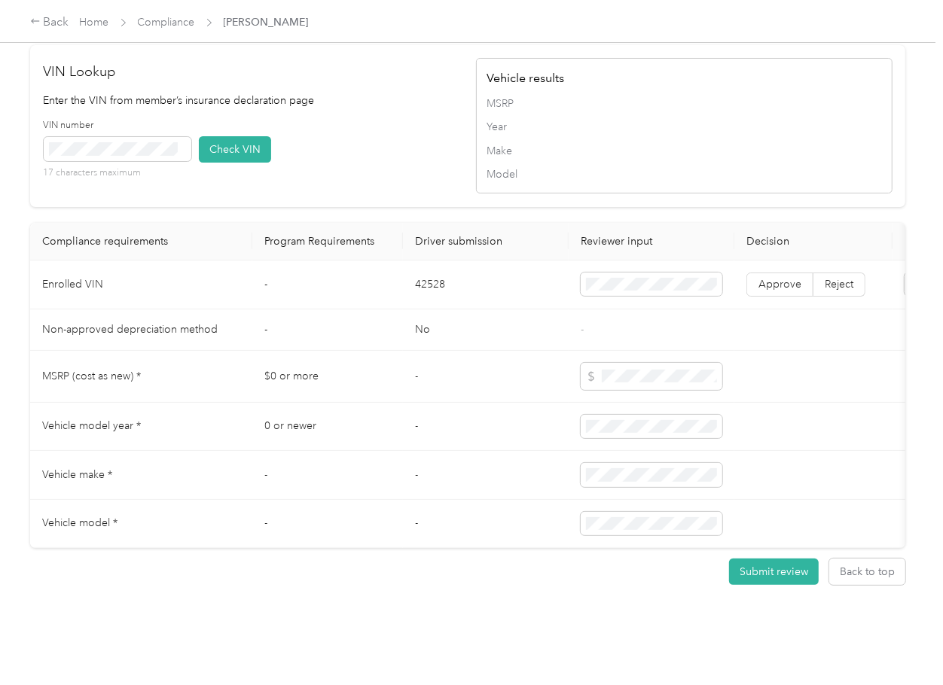
click at [478, 108] on div "Vehicle results MSRP Year Make Model" at bounding box center [684, 126] width 416 height 136
click at [221, 136] on button "Check VIN" at bounding box center [235, 149] width 72 height 26
click at [779, 278] on span "Approve" at bounding box center [779, 284] width 43 height 13
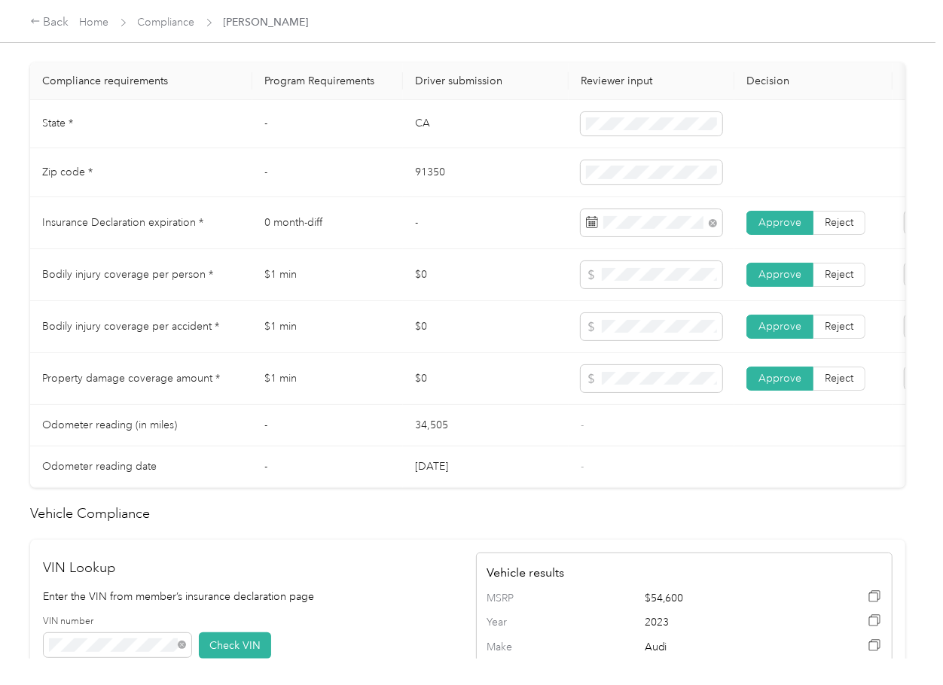
scroll to position [666, 0]
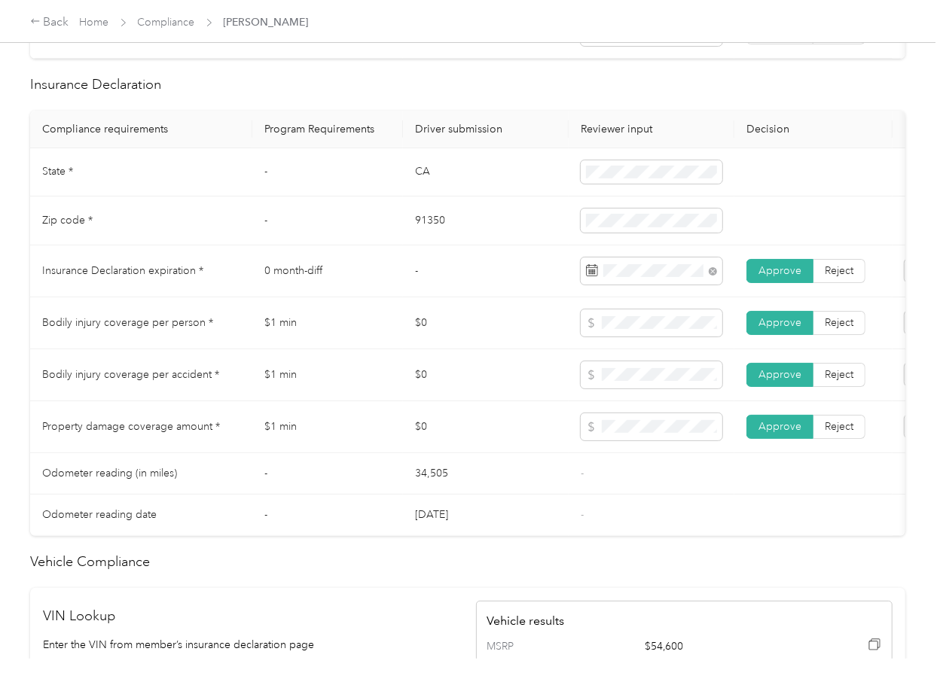
click at [468, 329] on td "$0" at bounding box center [486, 323] width 166 height 52
click at [413, 181] on td "CA" at bounding box center [486, 172] width 166 height 49
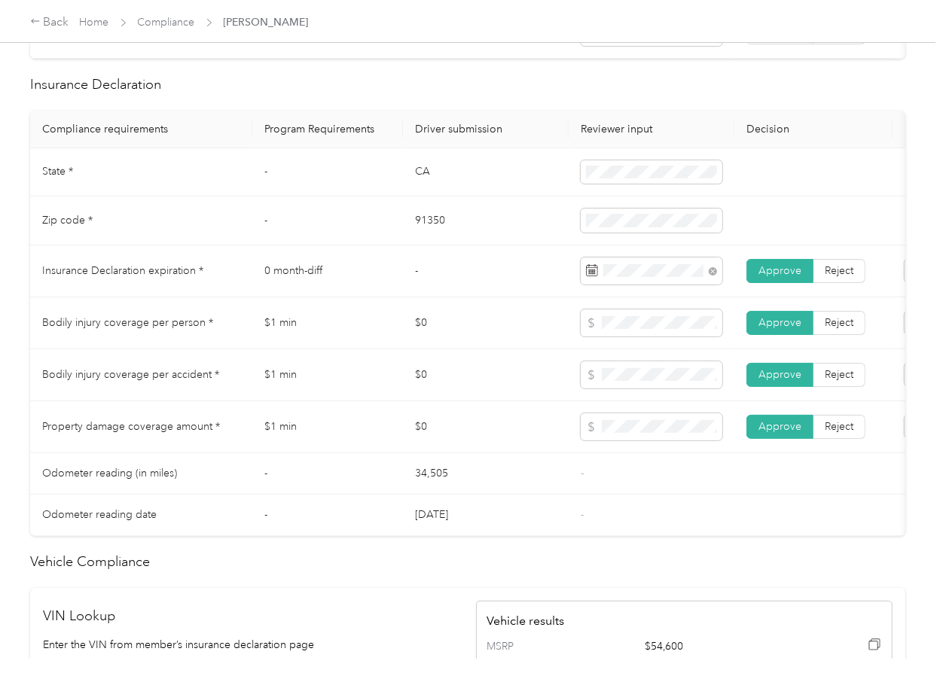
click at [436, 245] on td "91350" at bounding box center [486, 221] width 166 height 49
click at [596, 245] on td at bounding box center [652, 221] width 166 height 49
click at [611, 233] on span at bounding box center [652, 221] width 142 height 24
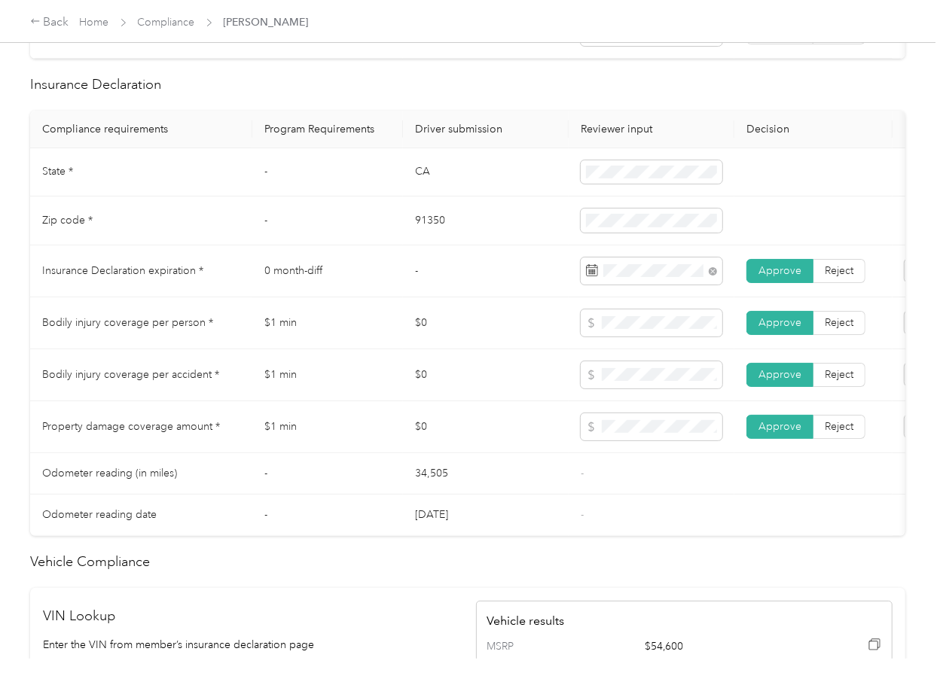
click at [471, 297] on td "-" at bounding box center [486, 271] width 166 height 52
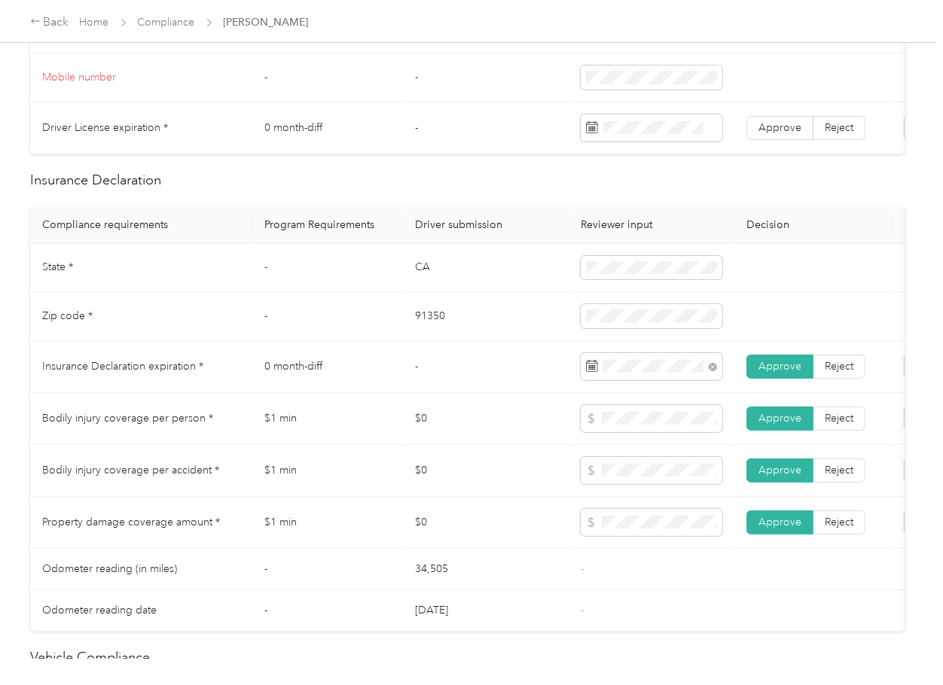
scroll to position [465, 0]
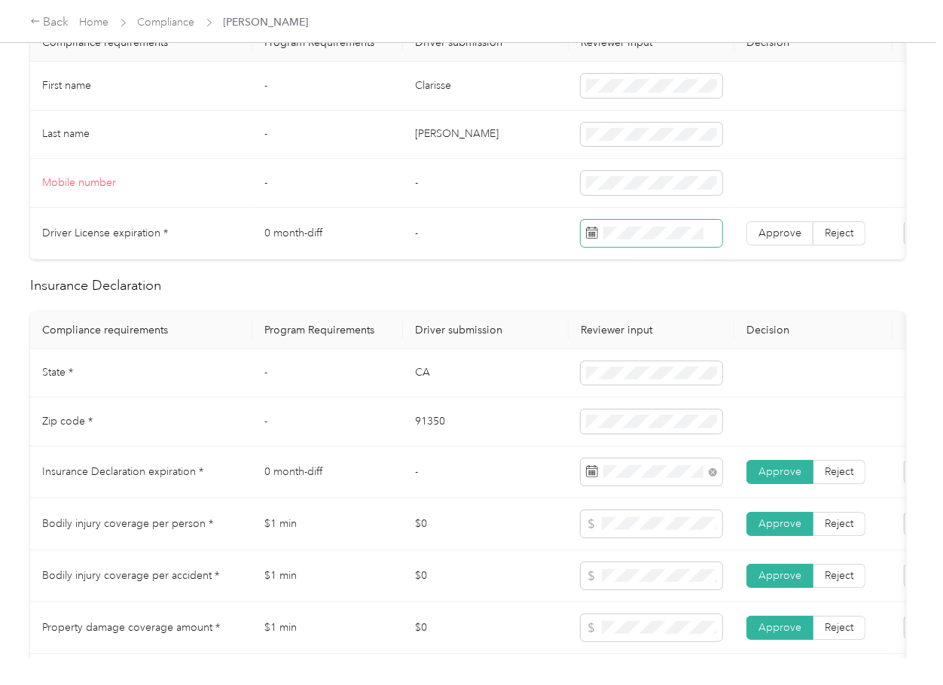
click at [619, 221] on span at bounding box center [652, 233] width 142 height 27
click at [775, 230] on span "Approve" at bounding box center [779, 233] width 43 height 13
click at [494, 413] on td "91350" at bounding box center [486, 422] width 166 height 49
drag, startPoint x: 435, startPoint y: 374, endPoint x: 450, endPoint y: 381, distance: 17.5
click at [435, 374] on td "CA" at bounding box center [486, 373] width 166 height 49
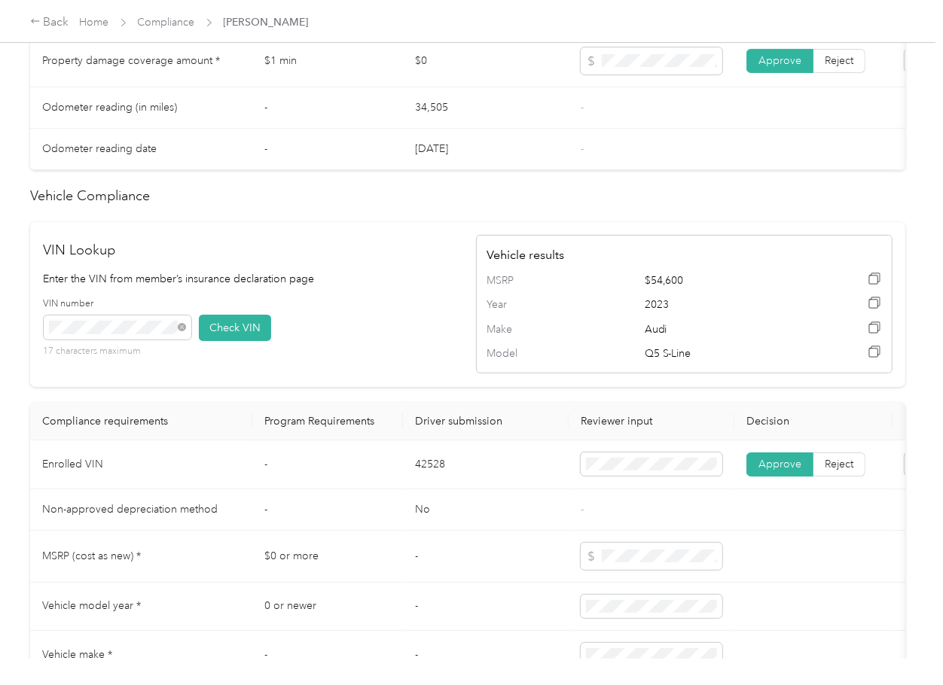
scroll to position [767, 0]
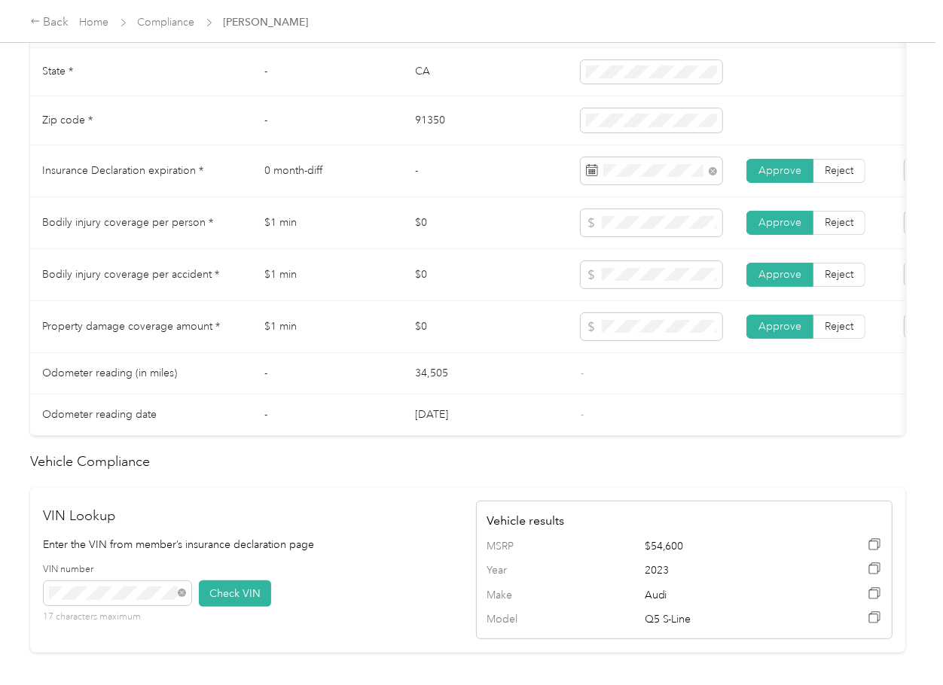
click at [487, 329] on td "$0" at bounding box center [486, 327] width 166 height 52
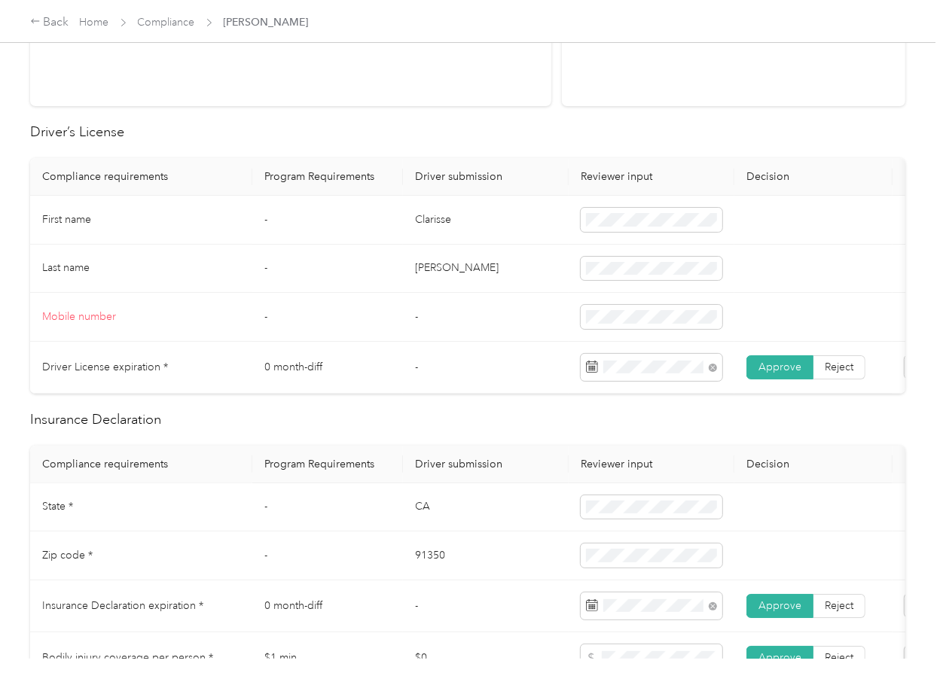
scroll to position [0, 0]
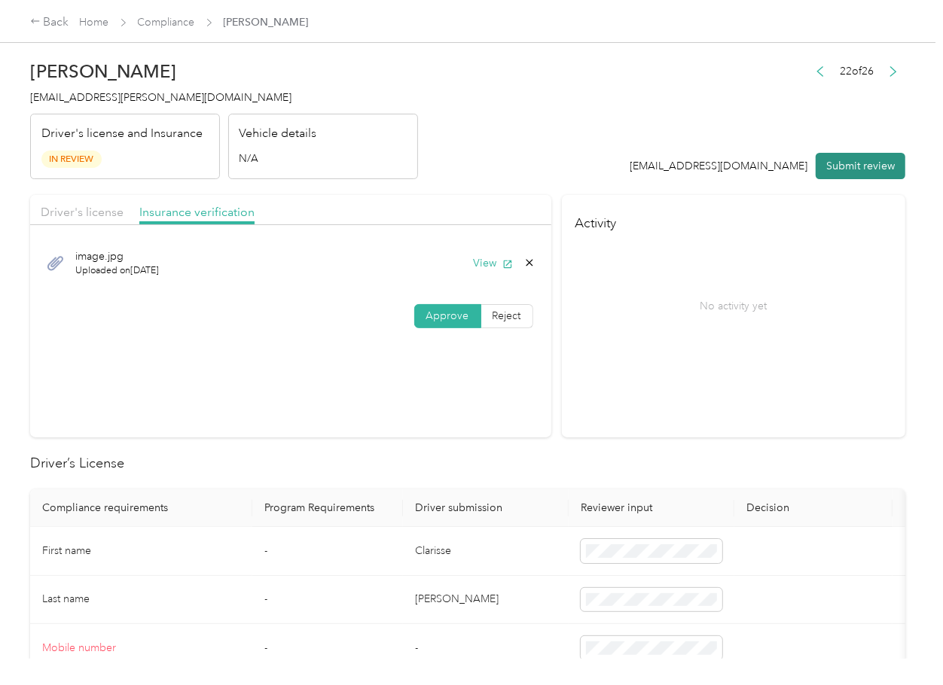
click at [857, 165] on button "Submit review" at bounding box center [861, 166] width 90 height 26
click at [126, 106] on div "[PERSON_NAME] [PERSON_NAME][EMAIL_ADDRESS][PERSON_NAME][DOMAIN_NAME] Driver's l…" at bounding box center [224, 116] width 388 height 127
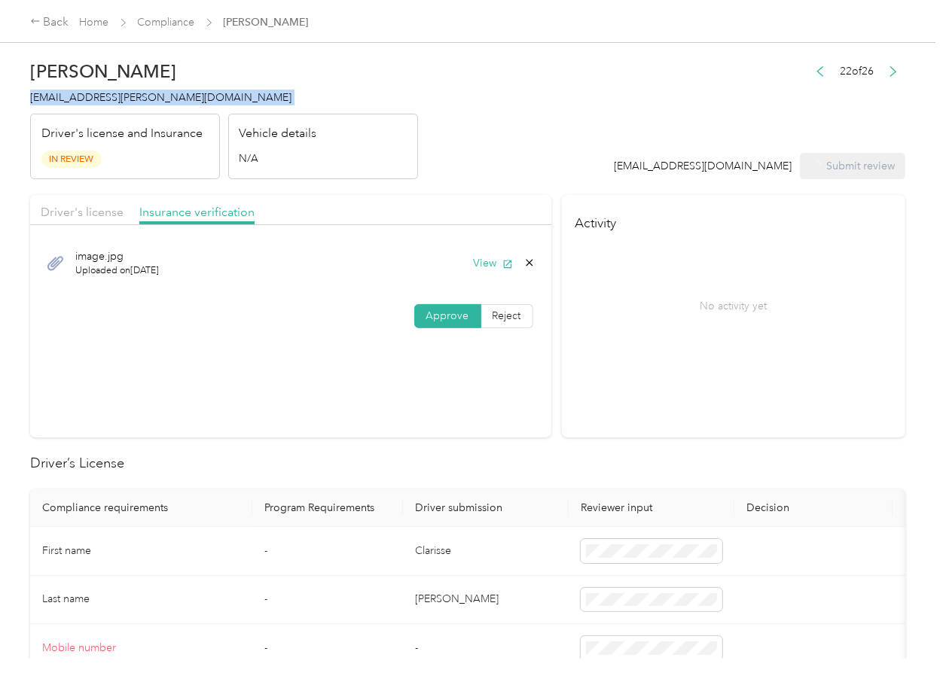
click at [126, 106] on div "[PERSON_NAME] [PERSON_NAME][EMAIL_ADDRESS][PERSON_NAME][DOMAIN_NAME] Driver's l…" at bounding box center [224, 116] width 388 height 127
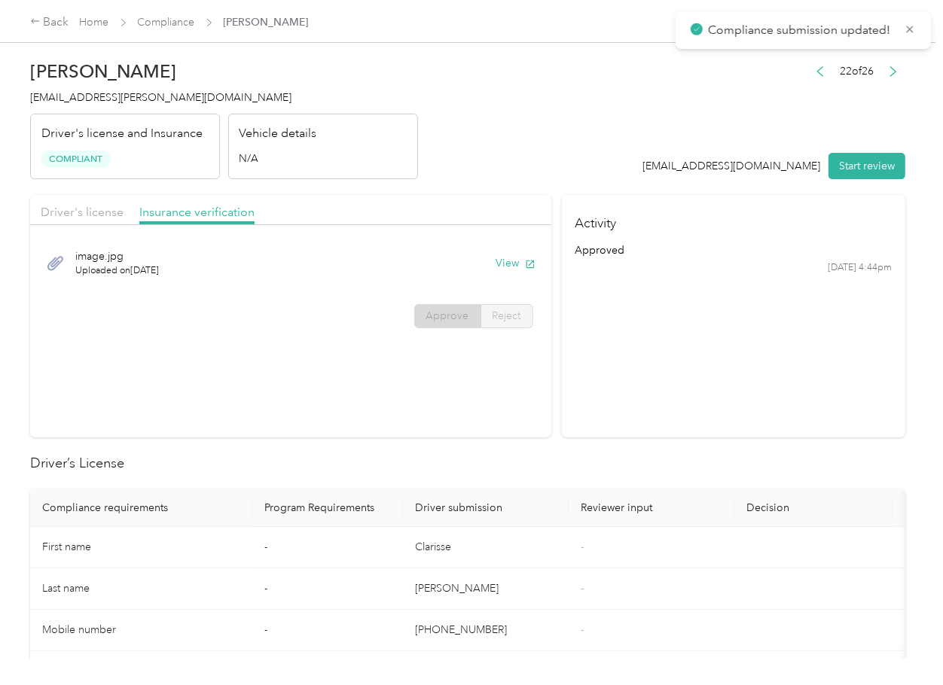
drag, startPoint x: 617, startPoint y: 486, endPoint x: 617, endPoint y: 477, distance: 8.3
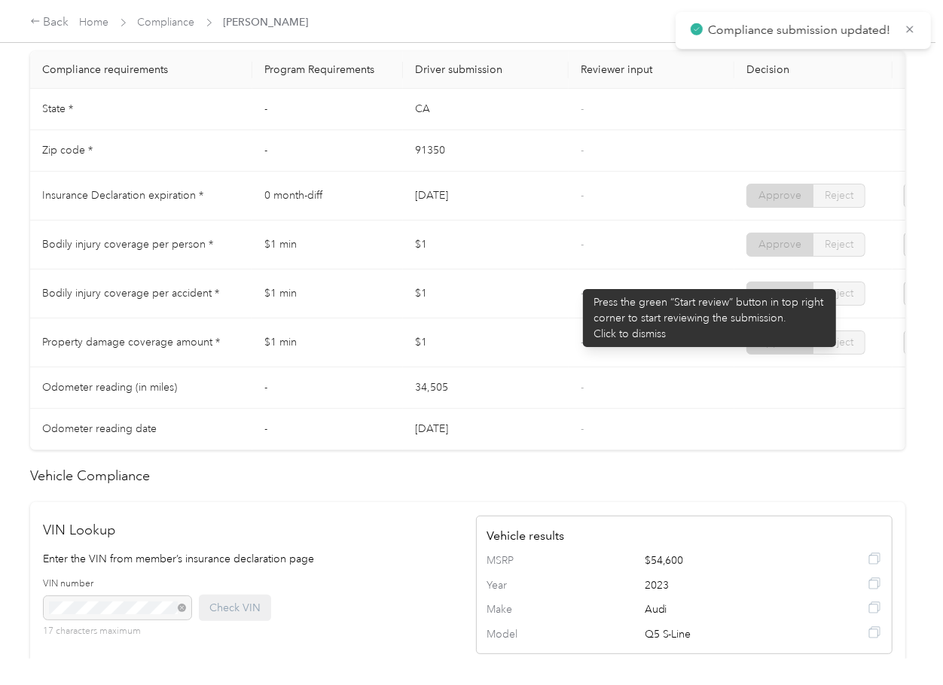
scroll to position [703, 0]
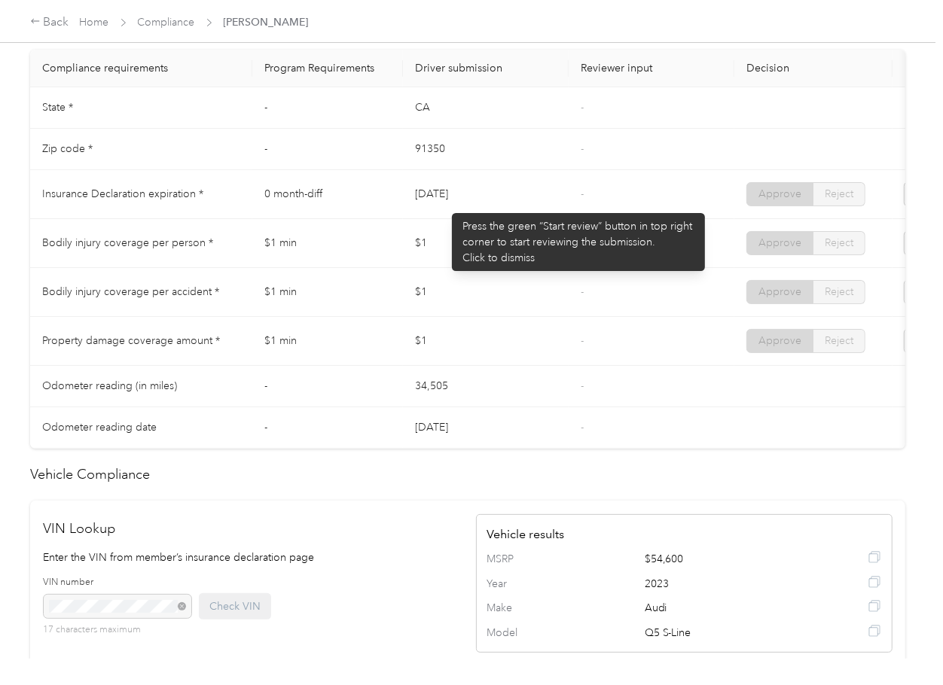
click at [538, 206] on td "[DATE]" at bounding box center [486, 194] width 166 height 49
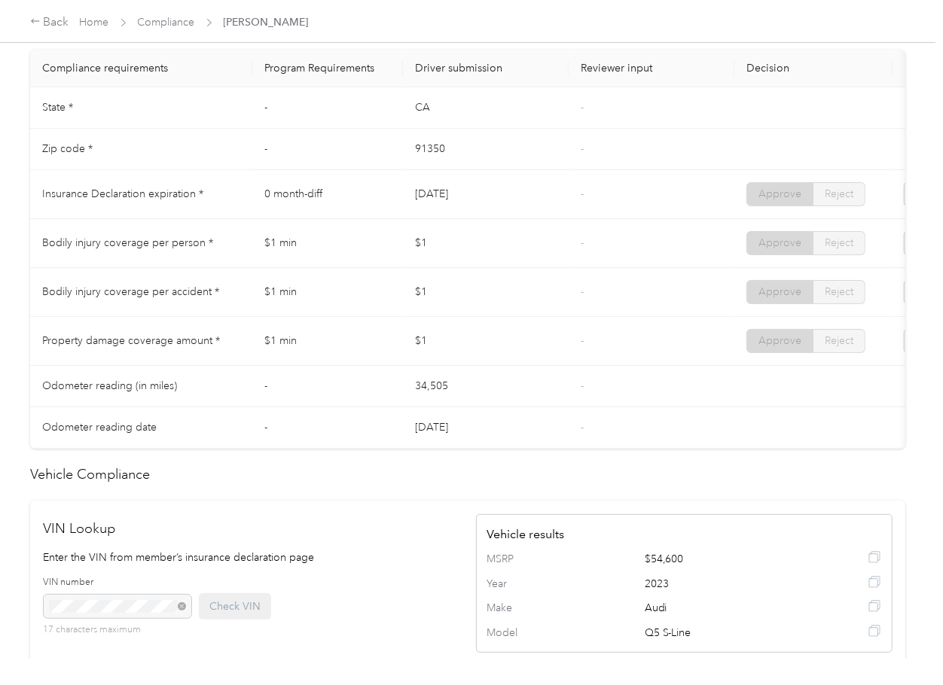
click at [531, 219] on td "[DATE]" at bounding box center [486, 194] width 166 height 49
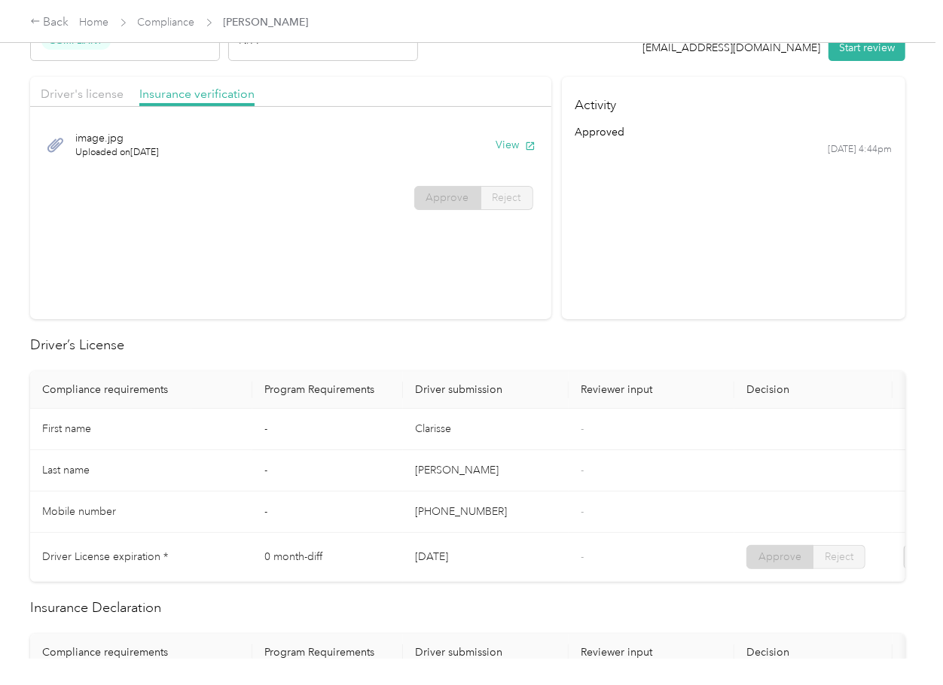
scroll to position [0, 0]
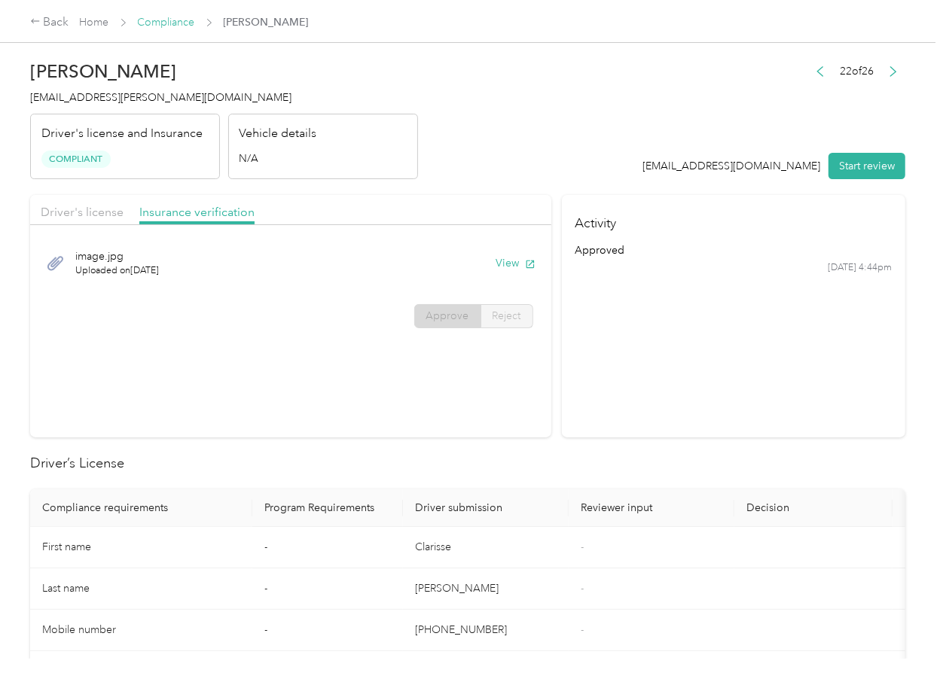
click at [172, 22] on link "Compliance" at bounding box center [166, 22] width 57 height 13
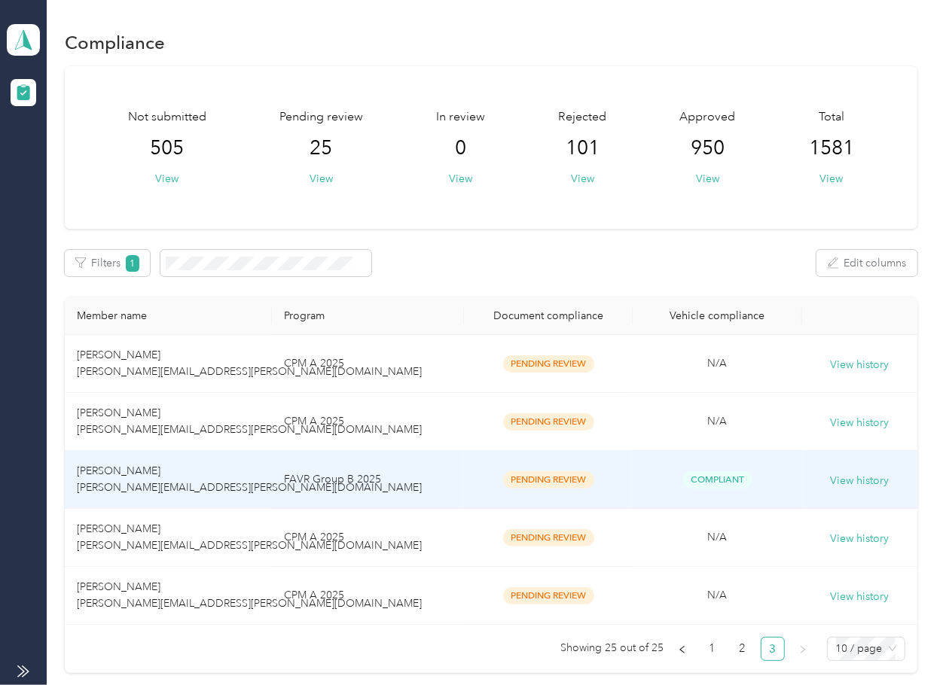
click at [206, 458] on td "[PERSON_NAME] [PERSON_NAME][EMAIL_ADDRESS][PERSON_NAME][DOMAIN_NAME]" at bounding box center [168, 480] width 207 height 58
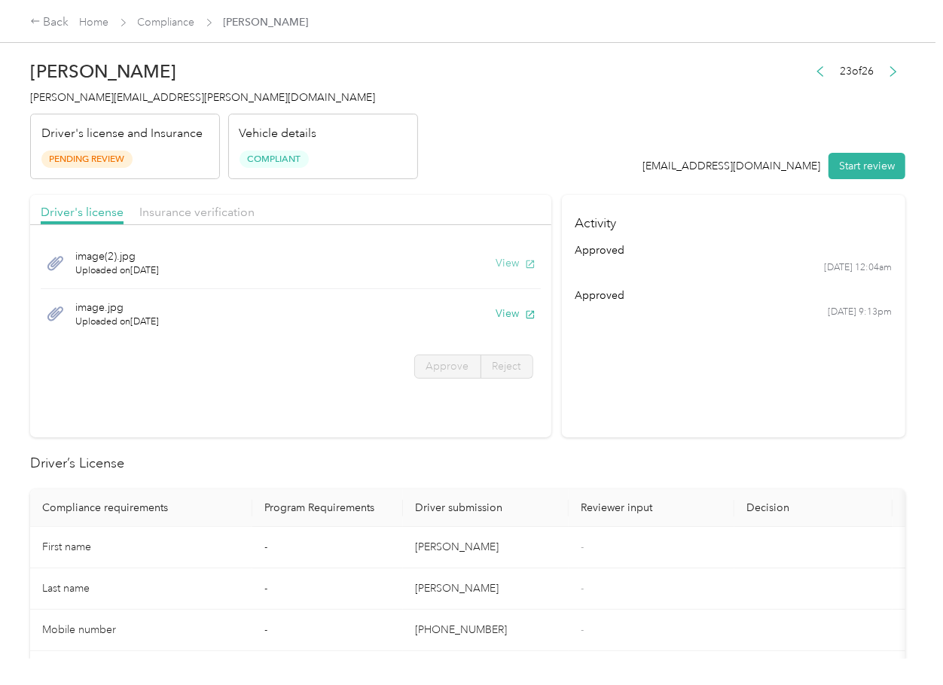
click at [498, 263] on button "View" at bounding box center [515, 263] width 39 height 16
click at [504, 313] on button "View" at bounding box center [515, 314] width 39 height 16
drag, startPoint x: 374, startPoint y: 215, endPoint x: 357, endPoint y: 215, distance: 16.6
click at [374, 215] on div "Driver's license Insurance verification" at bounding box center [290, 210] width 521 height 30
click at [236, 215] on span "Insurance verification" at bounding box center [196, 212] width 115 height 14
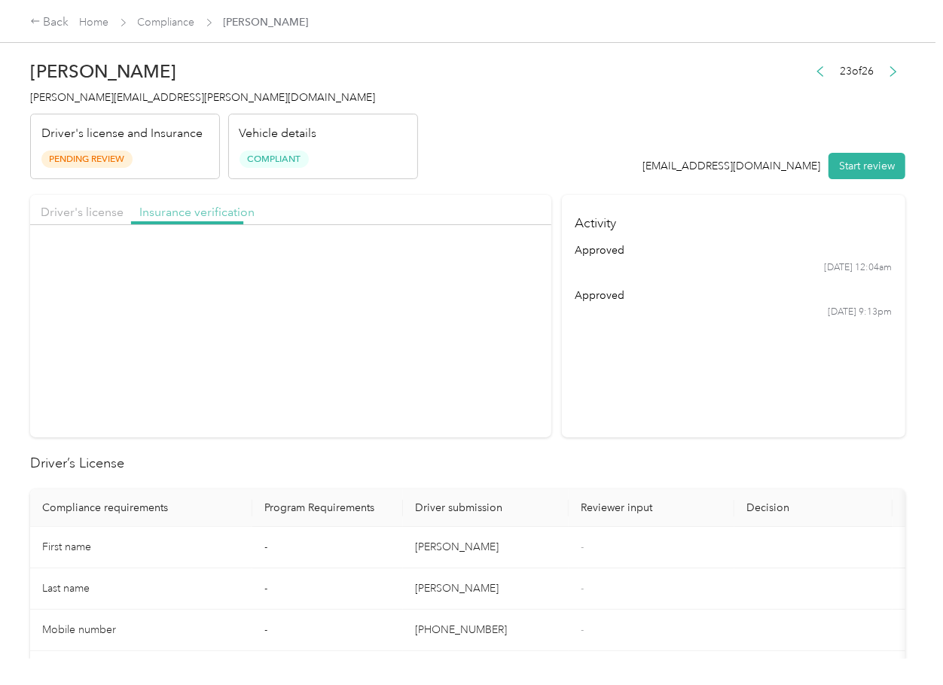
click at [208, 213] on span "Insurance verification" at bounding box center [196, 212] width 115 height 14
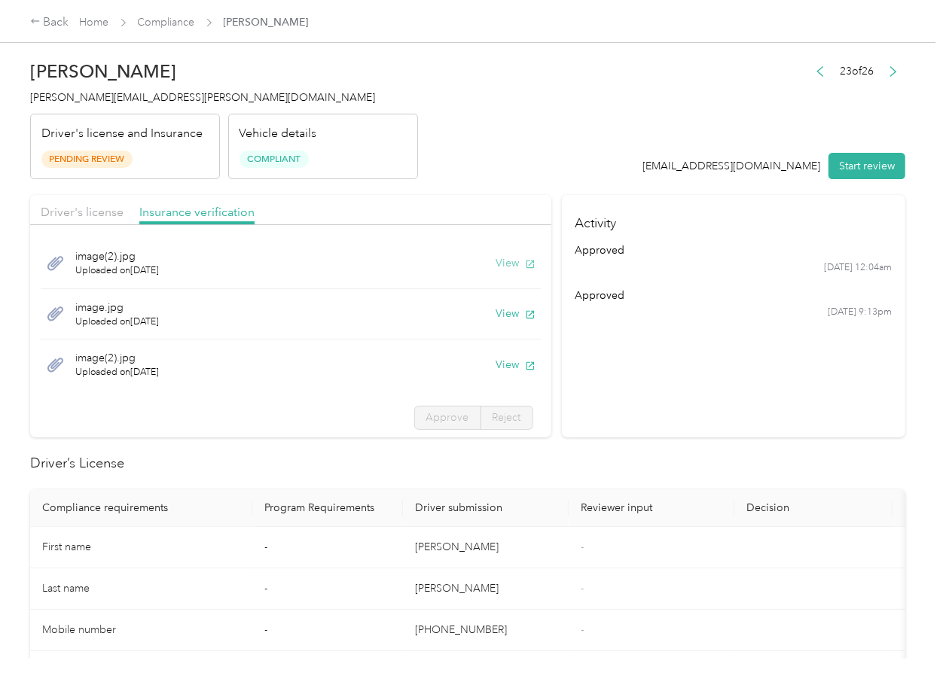
click at [496, 260] on button "View" at bounding box center [515, 263] width 39 height 16
click at [496, 310] on button "View" at bounding box center [515, 314] width 39 height 16
click at [496, 362] on button "View" at bounding box center [515, 365] width 39 height 16
click at [834, 166] on button "Start review" at bounding box center [866, 166] width 77 height 26
click at [85, 208] on span "Driver's license" at bounding box center [82, 212] width 83 height 14
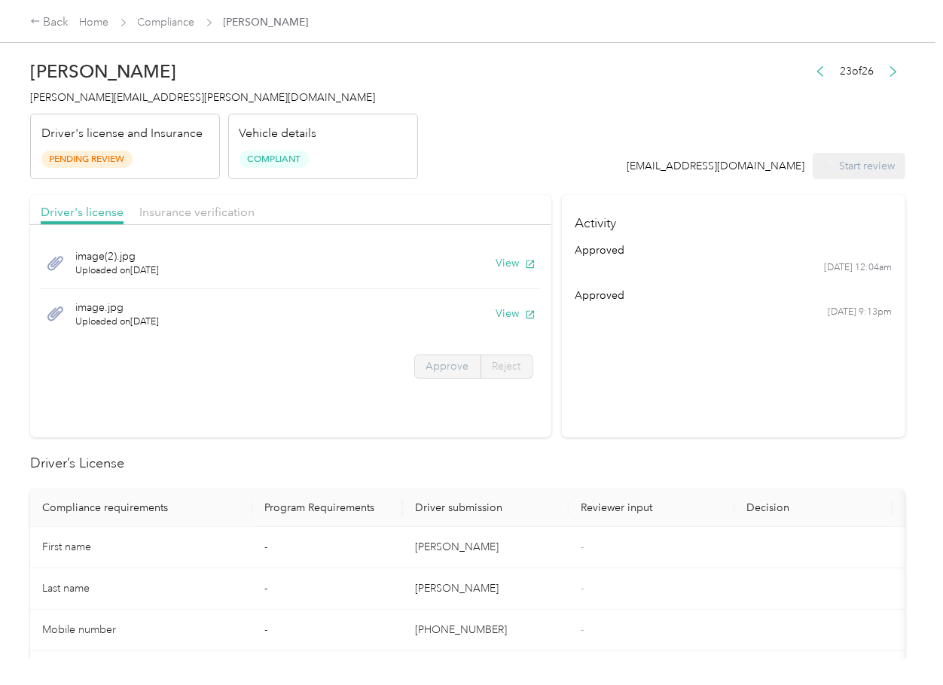
click at [439, 367] on span "Approve" at bounding box center [447, 366] width 43 height 13
click at [449, 364] on span "Approve" at bounding box center [447, 366] width 43 height 13
click at [450, 364] on span "Approve" at bounding box center [447, 366] width 43 height 13
click at [322, 399] on section "Driver's license Insurance verification image(2).jpg Uploaded on [DATE] View im…" at bounding box center [290, 316] width 521 height 242
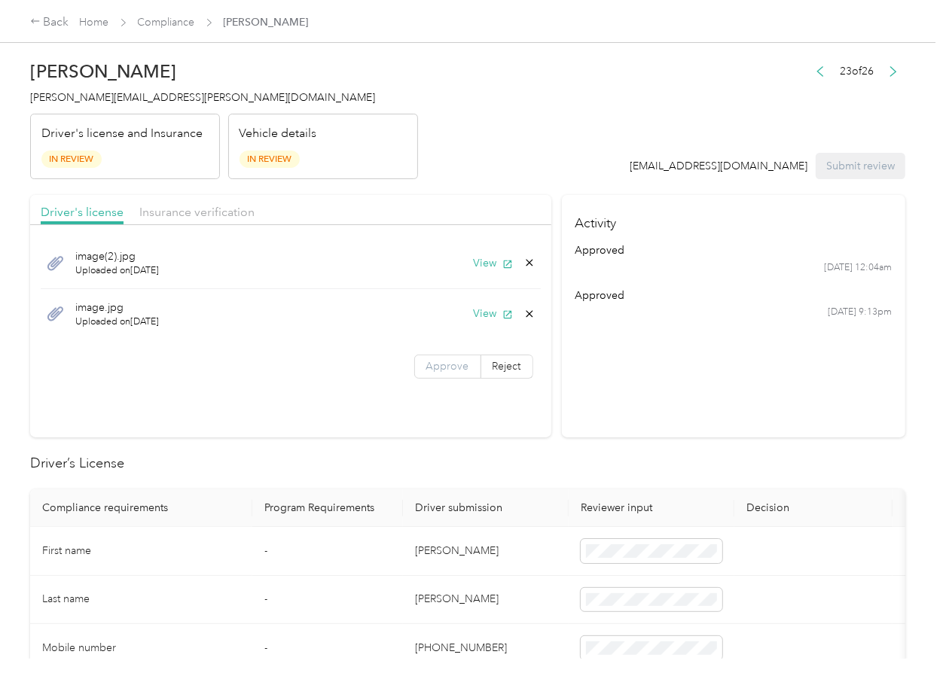
click at [453, 360] on span "Approve" at bounding box center [447, 366] width 43 height 13
click at [179, 203] on div "Insurance verification" at bounding box center [196, 212] width 115 height 19
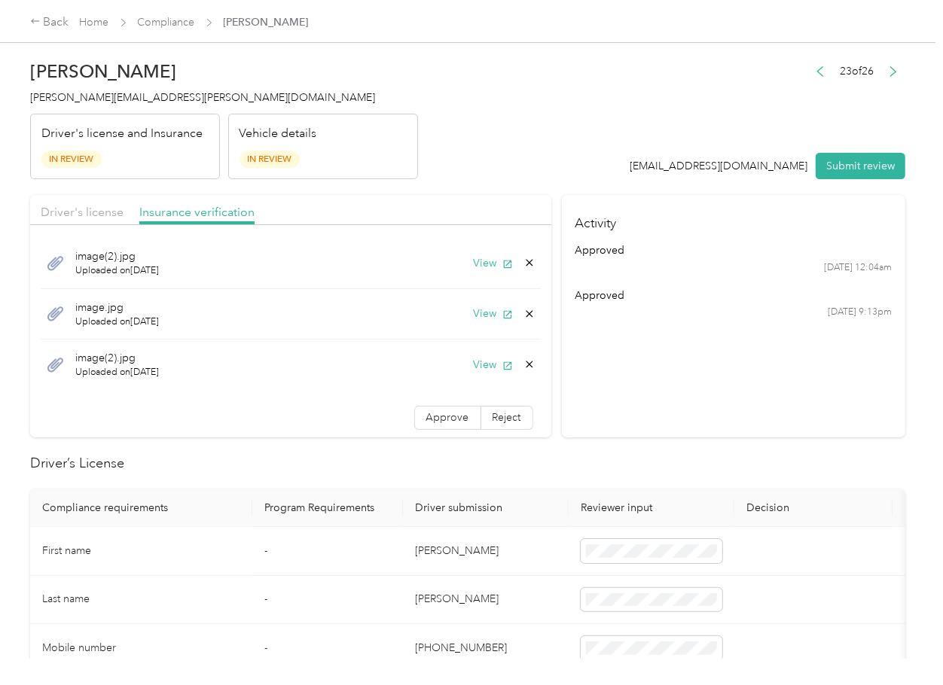
click at [426, 420] on span "Approve" at bounding box center [447, 417] width 43 height 13
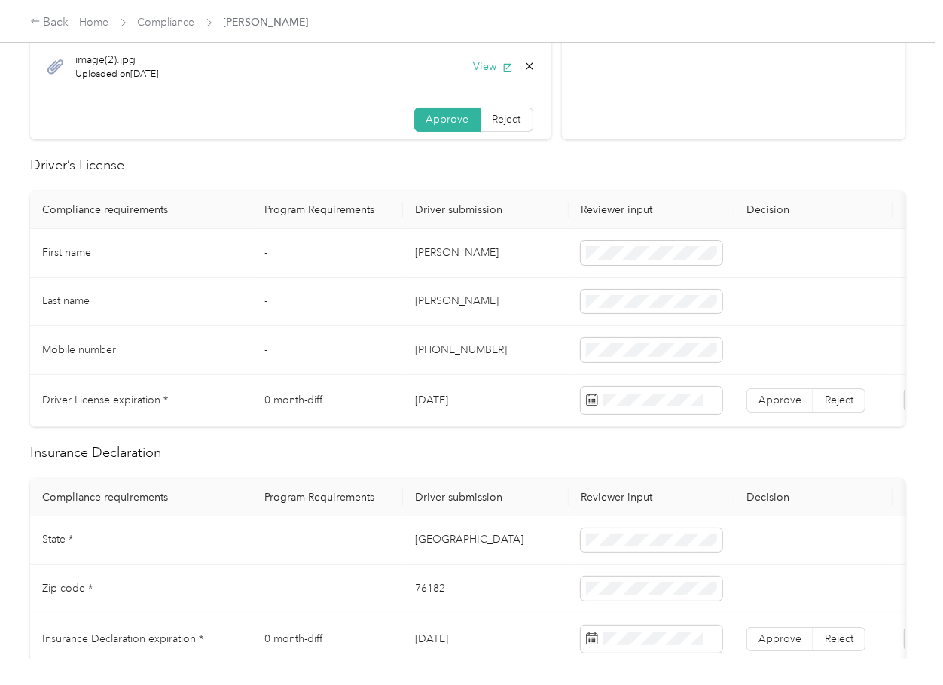
scroll to position [301, 0]
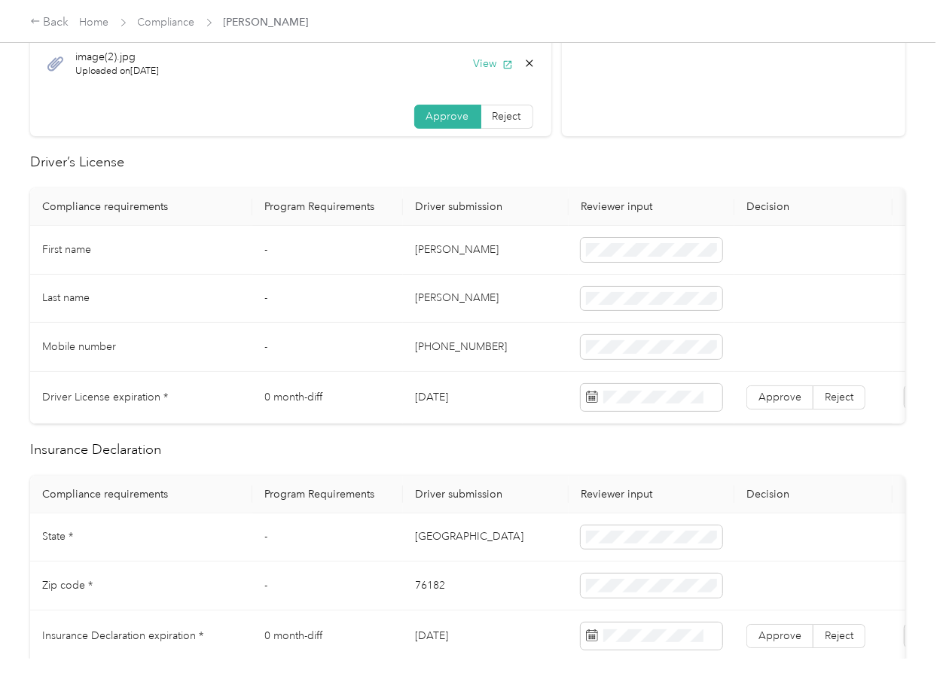
click at [430, 251] on td "[PERSON_NAME]" at bounding box center [486, 250] width 166 height 49
click at [460, 392] on td "[DATE]" at bounding box center [486, 398] width 166 height 52
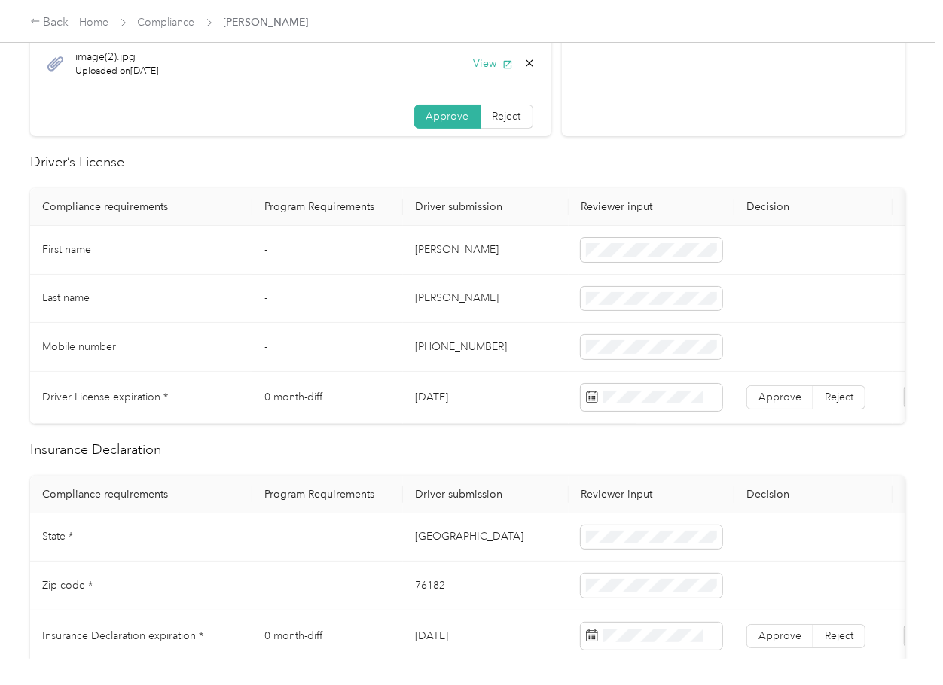
click at [460, 392] on td "[DATE]" at bounding box center [486, 398] width 166 height 52
click at [642, 407] on span at bounding box center [652, 397] width 142 height 27
click at [788, 398] on span "Approve" at bounding box center [779, 397] width 43 height 13
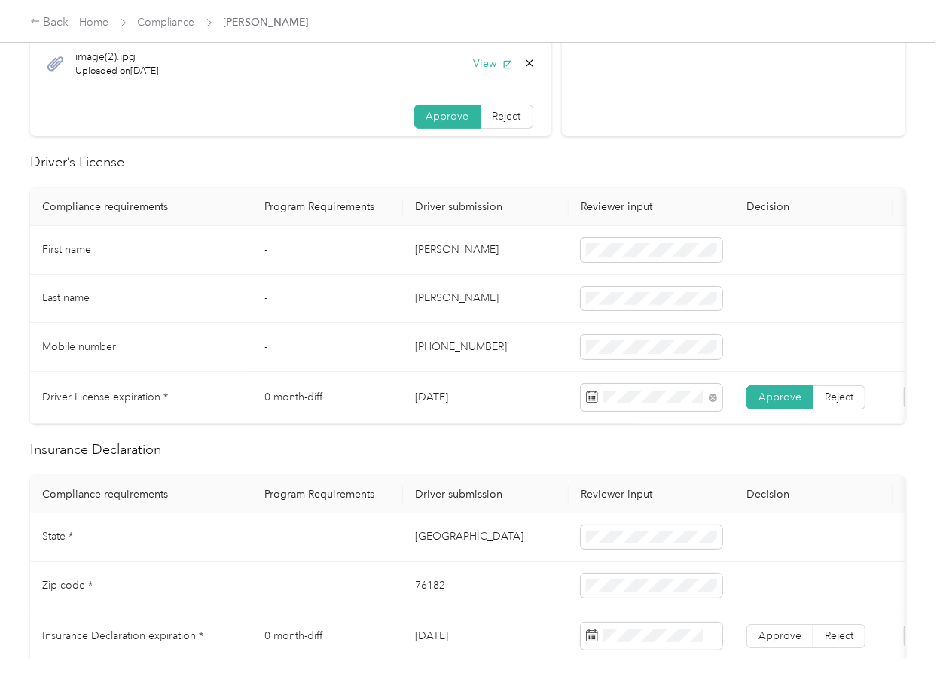
click at [368, 392] on td "0 month-diff" at bounding box center [327, 398] width 151 height 52
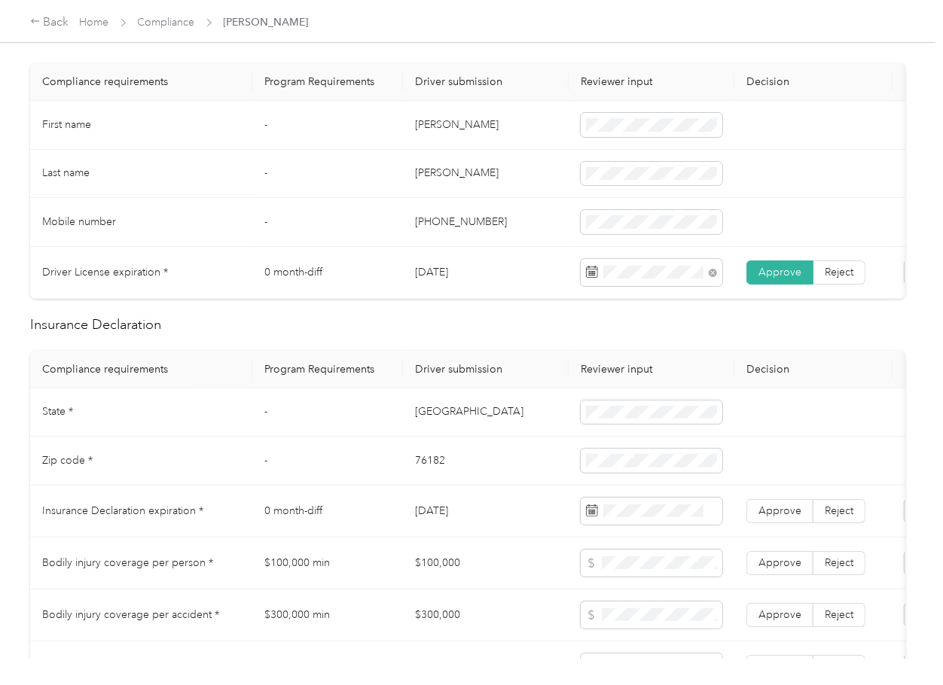
scroll to position [602, 0]
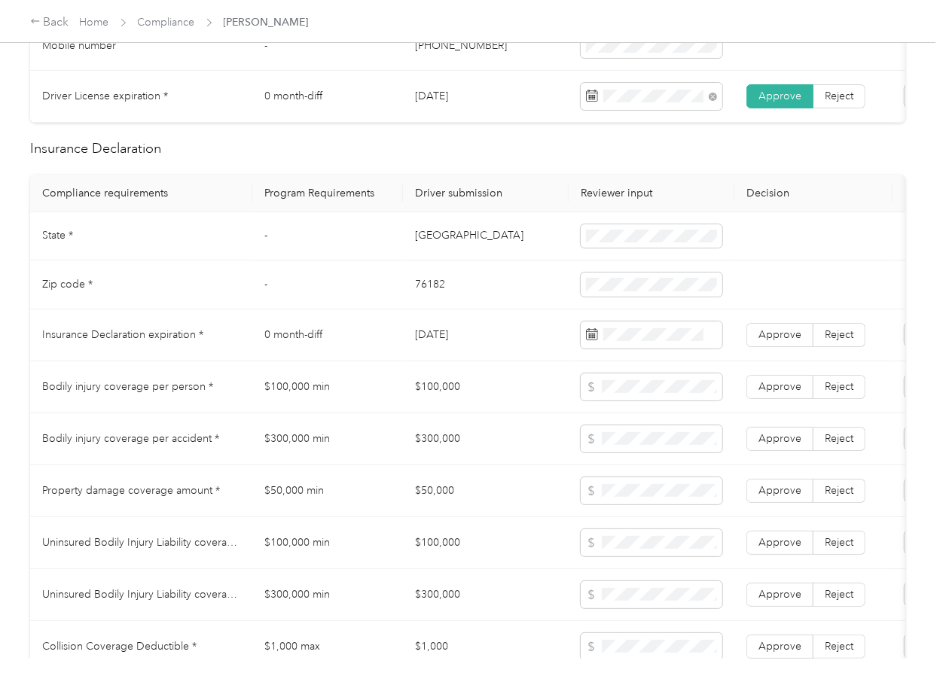
click at [422, 250] on td "[GEOGRAPHIC_DATA]" at bounding box center [486, 236] width 166 height 49
click at [590, 239] on span at bounding box center [652, 236] width 142 height 24
click at [432, 302] on td "76182" at bounding box center [486, 285] width 166 height 49
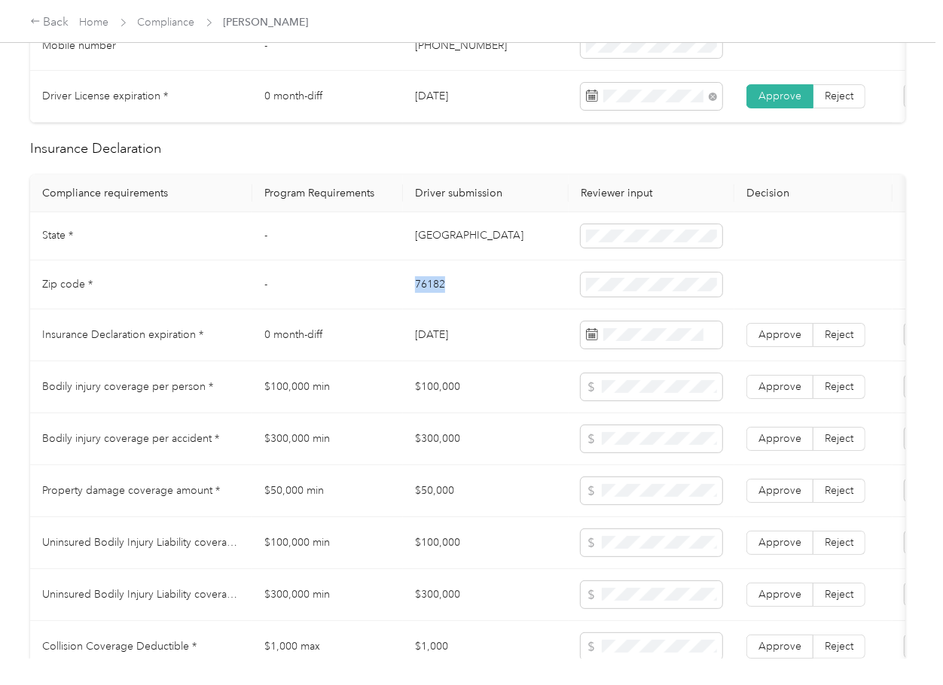
click at [432, 302] on td "76182" at bounding box center [486, 285] width 166 height 49
drag, startPoint x: 211, startPoint y: 384, endPoint x: 655, endPoint y: 355, distance: 445.2
click at [225, 389] on td "Bodily injury coverage per person *" at bounding box center [141, 387] width 222 height 52
click at [751, 347] on label "Approve" at bounding box center [779, 335] width 67 height 24
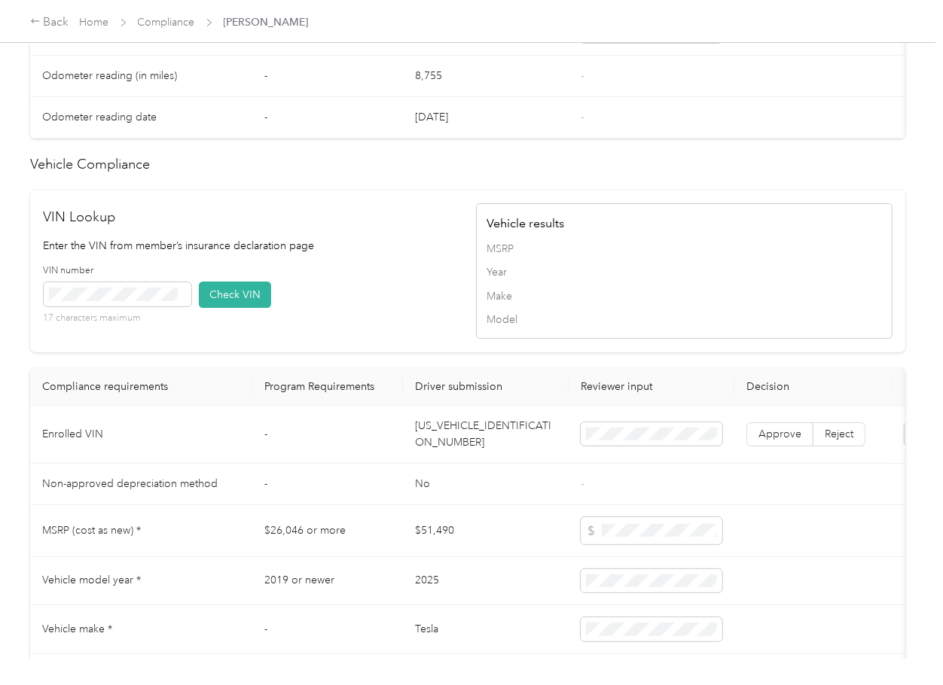
scroll to position [1405, 0]
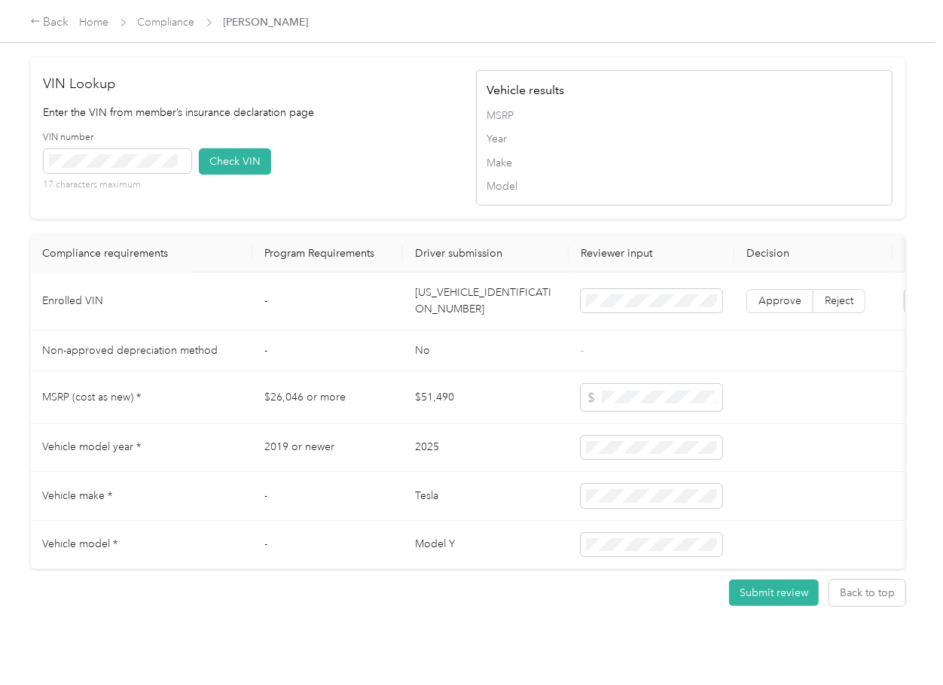
click at [484, 331] on td "[US_VEHICLE_IDENTIFICATION_NUMBER]" at bounding box center [486, 302] width 166 height 58
drag, startPoint x: 367, startPoint y: 166, endPoint x: 283, endPoint y: 177, distance: 84.3
click at [367, 166] on div "VIN number 17 characters maximum Check VIN" at bounding box center [252, 167] width 416 height 72
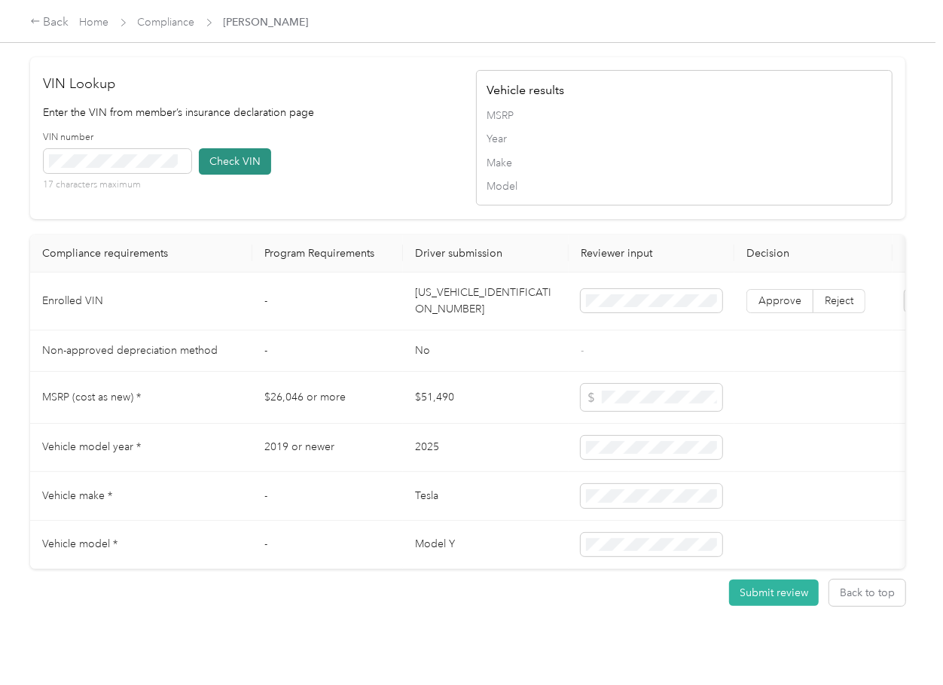
click at [220, 175] on button "Check VIN" at bounding box center [235, 161] width 72 height 26
drag, startPoint x: 752, startPoint y: 325, endPoint x: 295, endPoint y: 349, distance: 457.7
click at [753, 313] on label "Approve" at bounding box center [779, 301] width 67 height 24
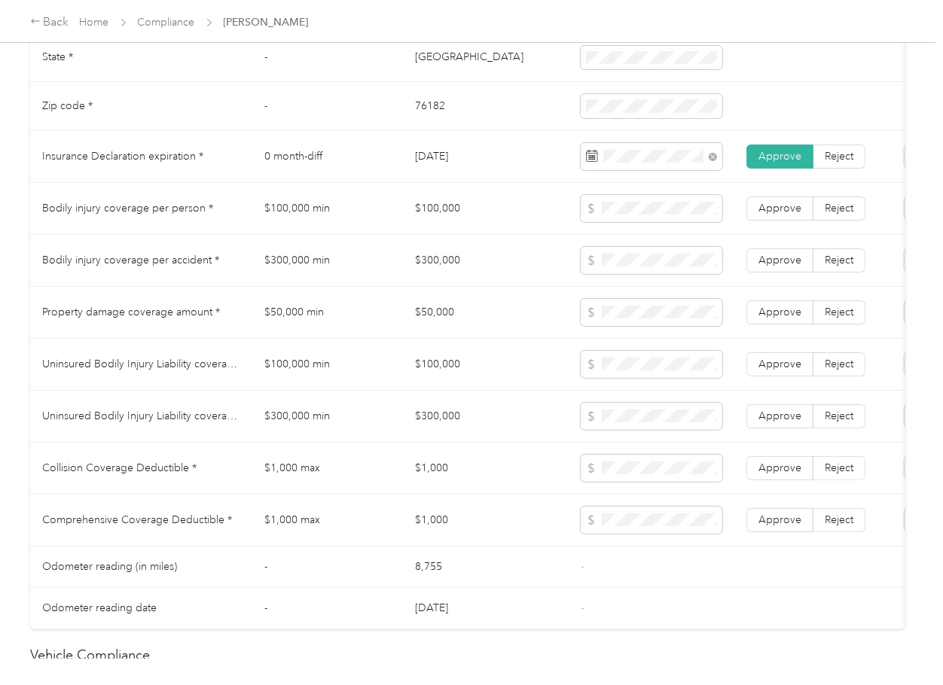
scroll to position [777, 0]
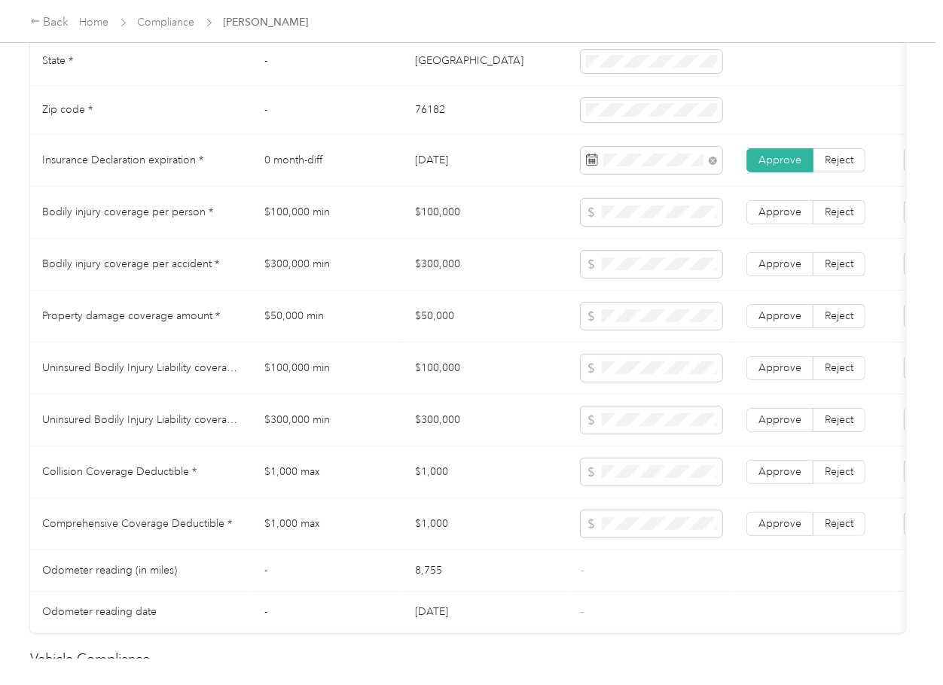
click at [444, 223] on td "$100,000" at bounding box center [486, 213] width 166 height 52
click at [641, 218] on span at bounding box center [652, 212] width 142 height 27
click at [401, 291] on tr "Bodily injury coverage per accident * $300,000 min $300,000 Approve Reject" at bounding box center [561, 265] width 1062 height 52
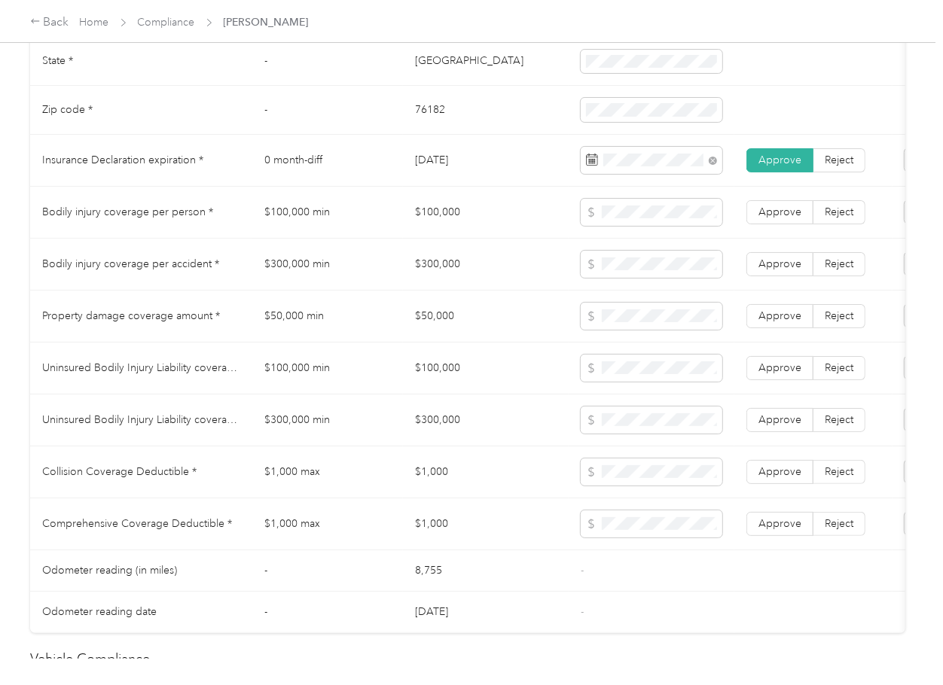
click at [401, 291] on td "$300,000 min" at bounding box center [327, 265] width 151 height 52
click at [452, 275] on td "$300,000" at bounding box center [486, 265] width 166 height 52
click at [424, 318] on td "$50,000" at bounding box center [486, 317] width 166 height 52
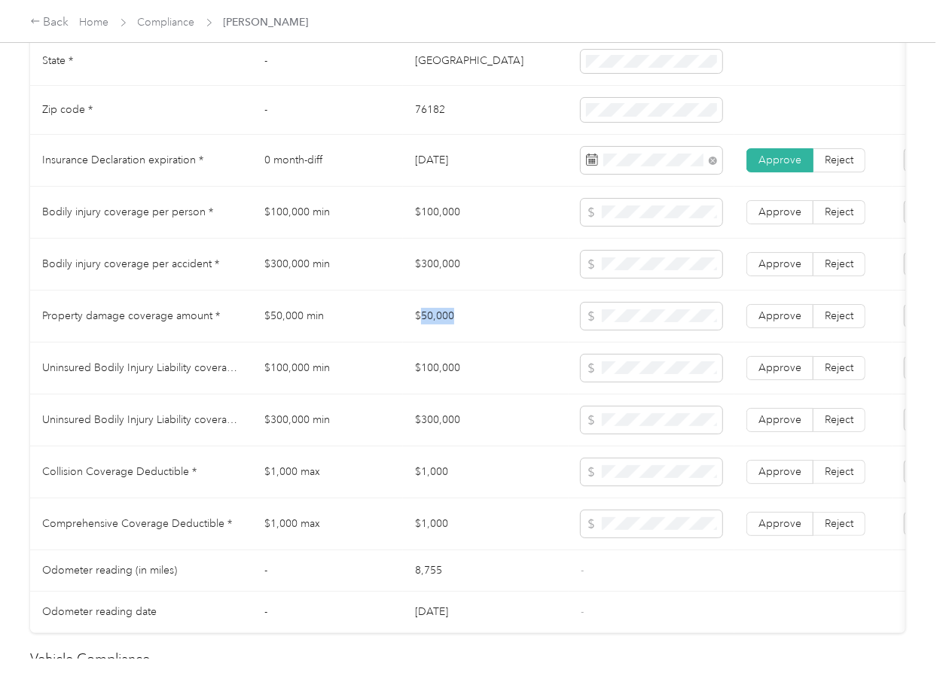
click at [424, 318] on td "$50,000" at bounding box center [486, 317] width 166 height 52
click at [787, 320] on label "Approve" at bounding box center [779, 316] width 67 height 24
click at [779, 270] on span "Approve" at bounding box center [779, 264] width 43 height 13
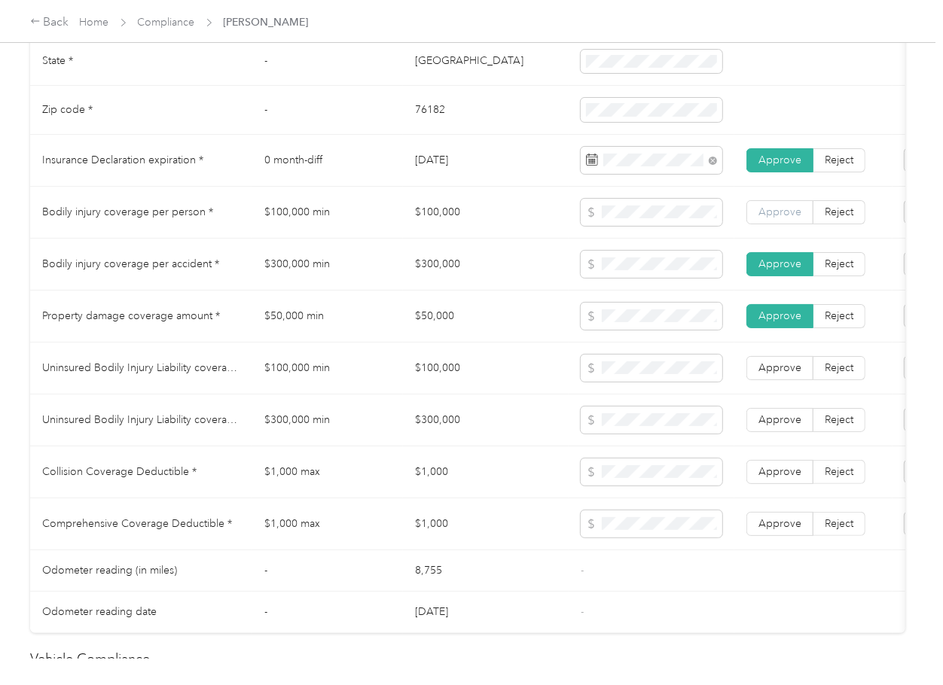
click at [780, 224] on label "Approve" at bounding box center [779, 212] width 67 height 24
click at [427, 491] on td "$1,000" at bounding box center [486, 473] width 166 height 52
drag, startPoint x: 771, startPoint y: 489, endPoint x: 777, endPoint y: 506, distance: 17.6
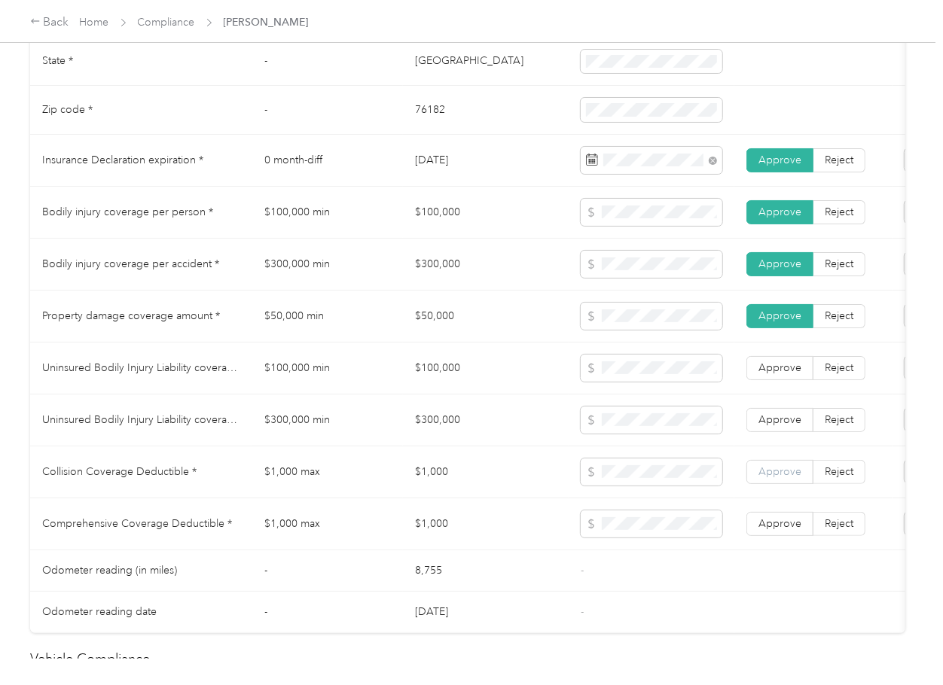
click at [773, 478] on span "Approve" at bounding box center [779, 471] width 43 height 13
click at [776, 536] on label "Approve" at bounding box center [779, 524] width 67 height 24
click at [308, 529] on td "$1,000 max" at bounding box center [327, 525] width 151 height 52
click at [442, 383] on td "$100,000" at bounding box center [486, 369] width 166 height 52
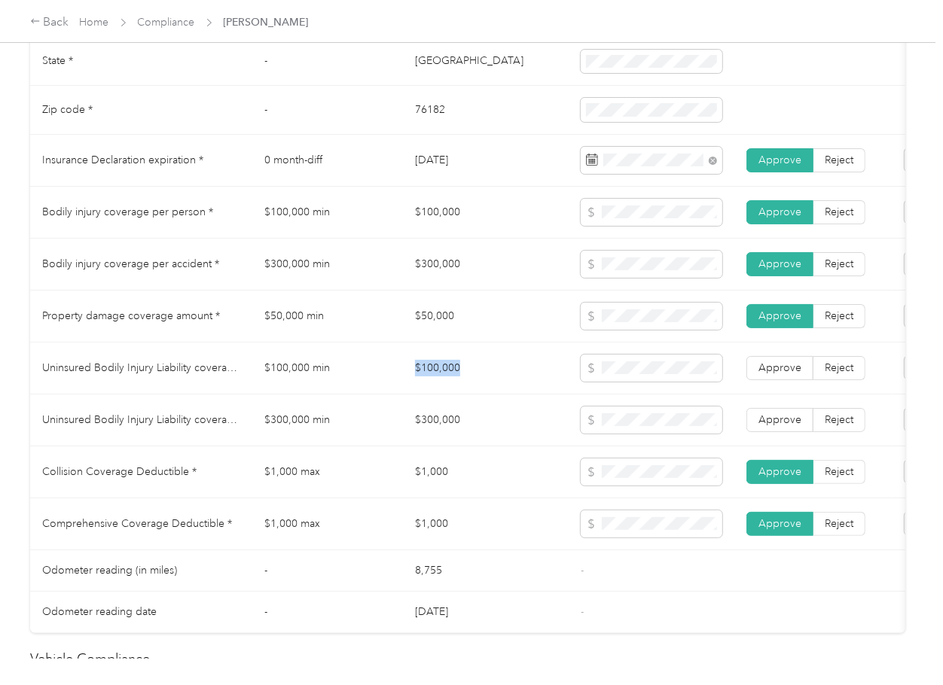
click at [442, 383] on td "$100,000" at bounding box center [486, 369] width 166 height 52
click at [419, 438] on td "$300,000" at bounding box center [486, 421] width 166 height 52
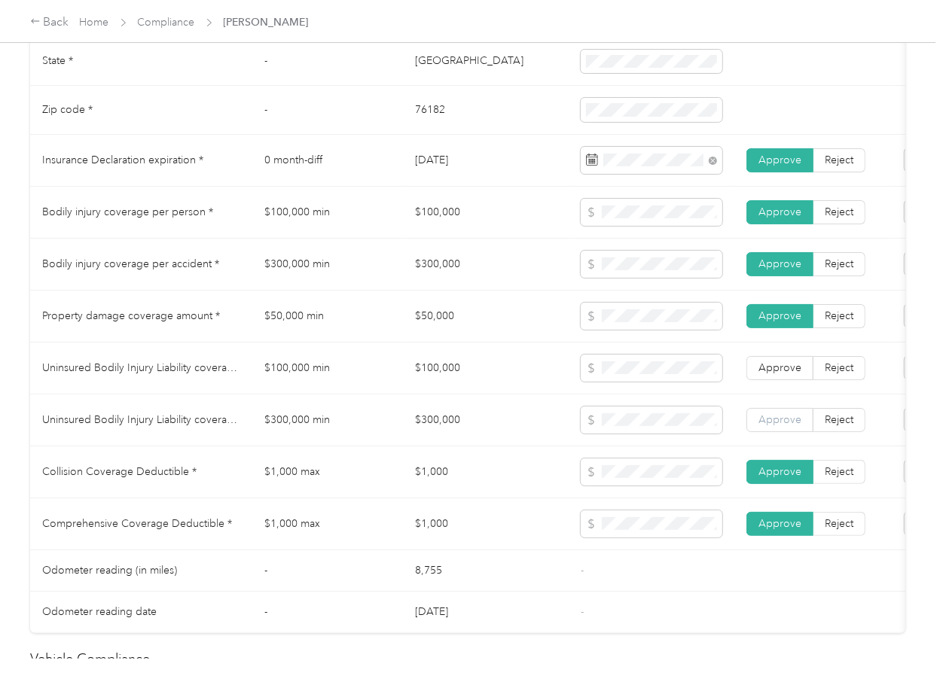
click at [775, 425] on label "Approve" at bounding box center [779, 420] width 67 height 24
click at [785, 374] on span "Approve" at bounding box center [779, 367] width 43 height 13
click at [345, 414] on td "$300,000 min" at bounding box center [327, 421] width 151 height 52
click at [535, 331] on td "$50,000" at bounding box center [486, 317] width 166 height 52
drag, startPoint x: 404, startPoint y: 362, endPoint x: 386, endPoint y: 359, distance: 18.3
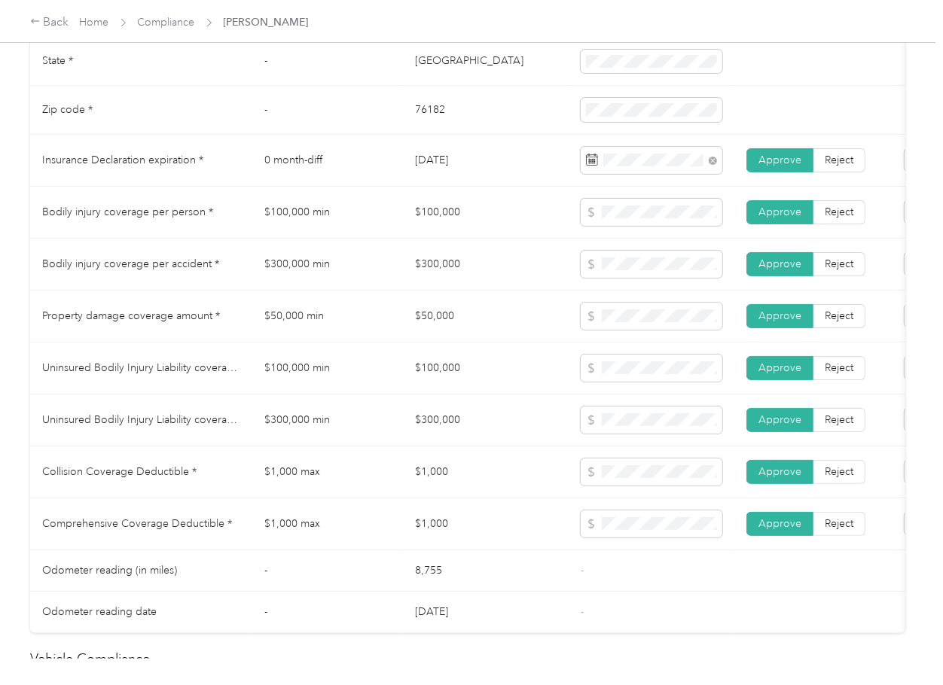
click at [405, 362] on td "$100,000" at bounding box center [486, 369] width 166 height 52
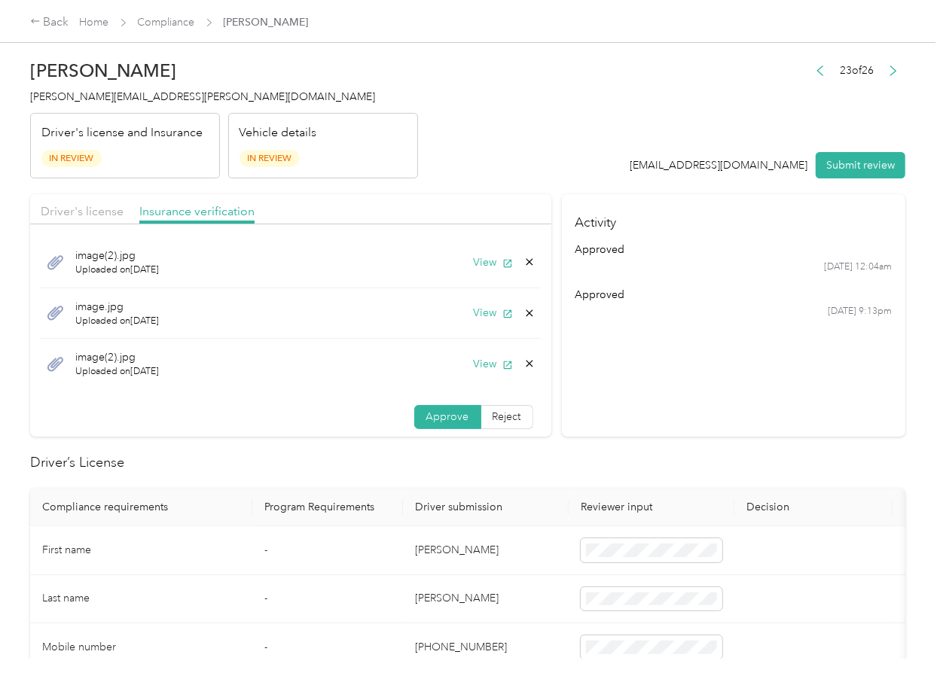
scroll to position [0, 0]
click at [110, 204] on div "Driver's license" at bounding box center [82, 212] width 83 height 19
click at [95, 206] on span "Driver's license" at bounding box center [82, 212] width 83 height 14
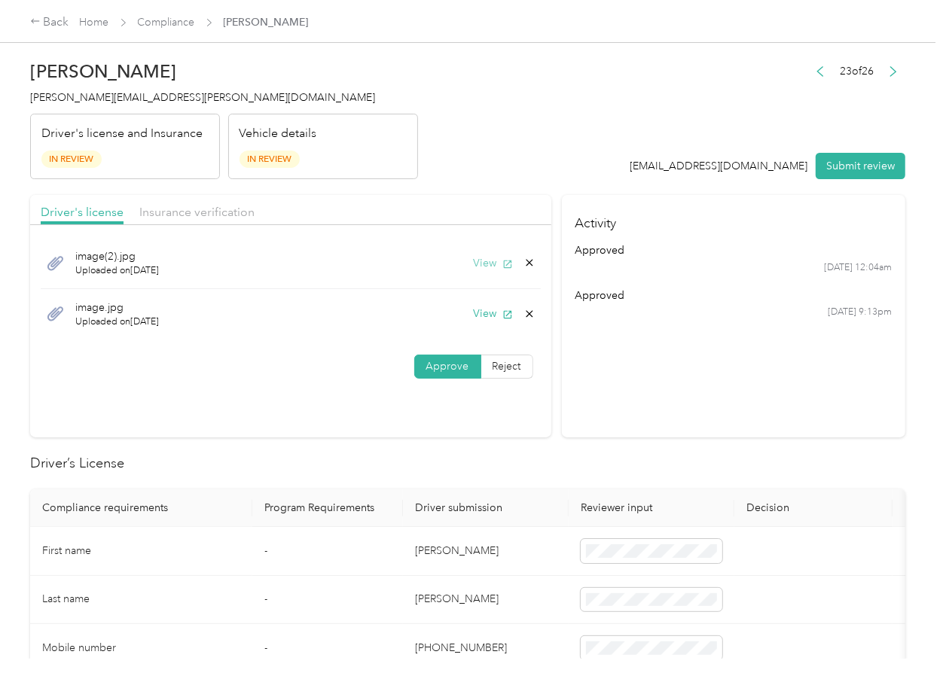
click at [503, 267] on icon "button" at bounding box center [507, 264] width 8 height 8
click at [526, 261] on icon at bounding box center [529, 263] width 7 height 7
click at [486, 274] on button "Yes" at bounding box center [486, 274] width 29 height 24
click at [496, 264] on button "View" at bounding box center [493, 263] width 39 height 16
click at [182, 218] on span "Insurance verification" at bounding box center [196, 212] width 115 height 14
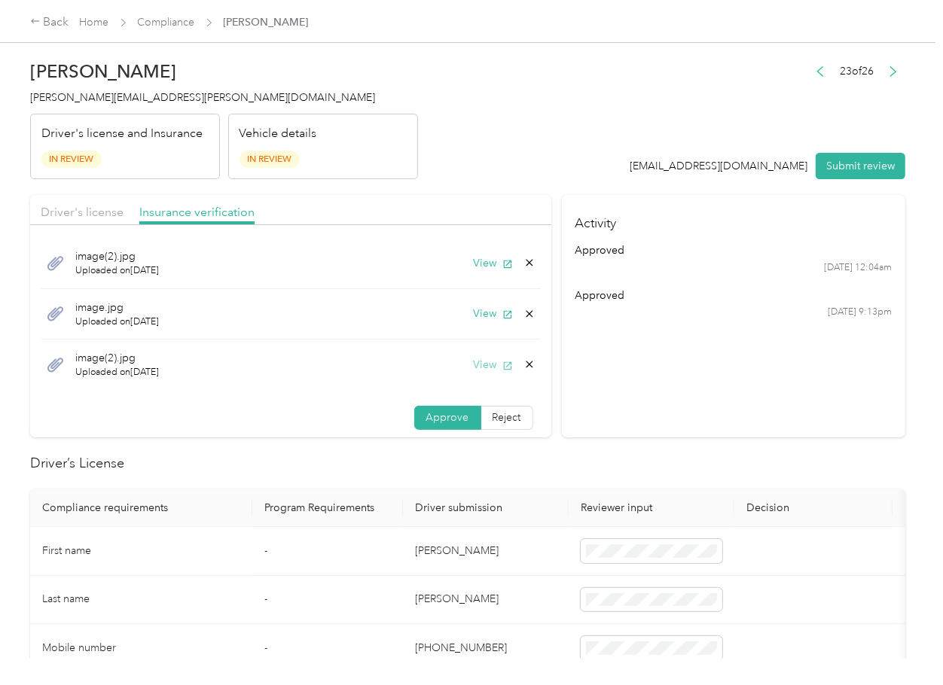
click at [476, 372] on button "View" at bounding box center [493, 365] width 39 height 16
click at [523, 369] on icon at bounding box center [529, 364] width 12 height 12
click at [471, 384] on button "Yes" at bounding box center [471, 375] width 29 height 23
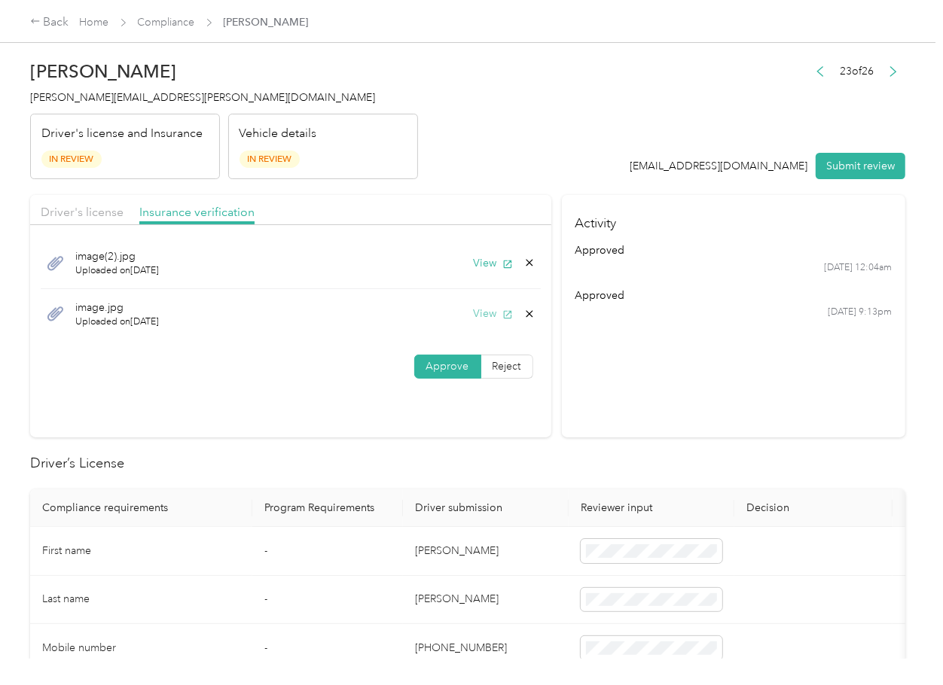
click at [487, 313] on button "View" at bounding box center [493, 314] width 39 height 16
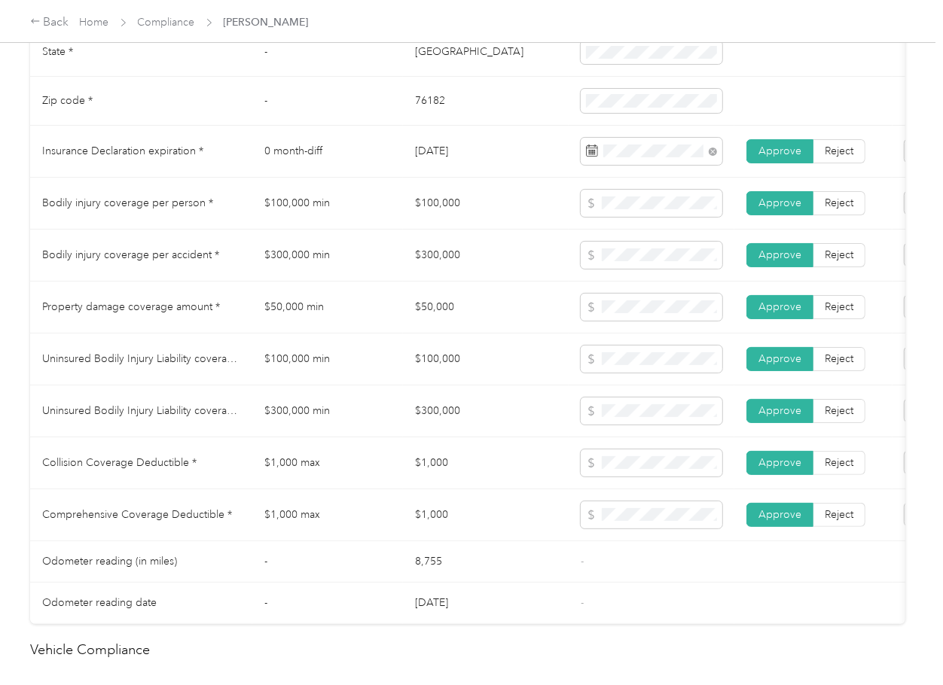
scroll to position [803, 0]
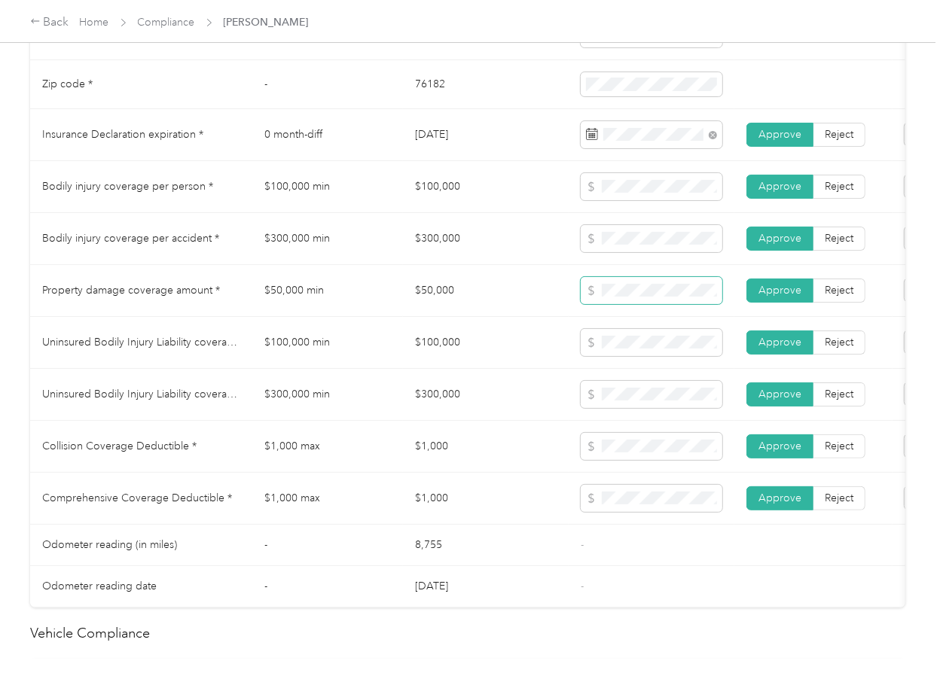
click at [573, 309] on td at bounding box center [652, 291] width 166 height 52
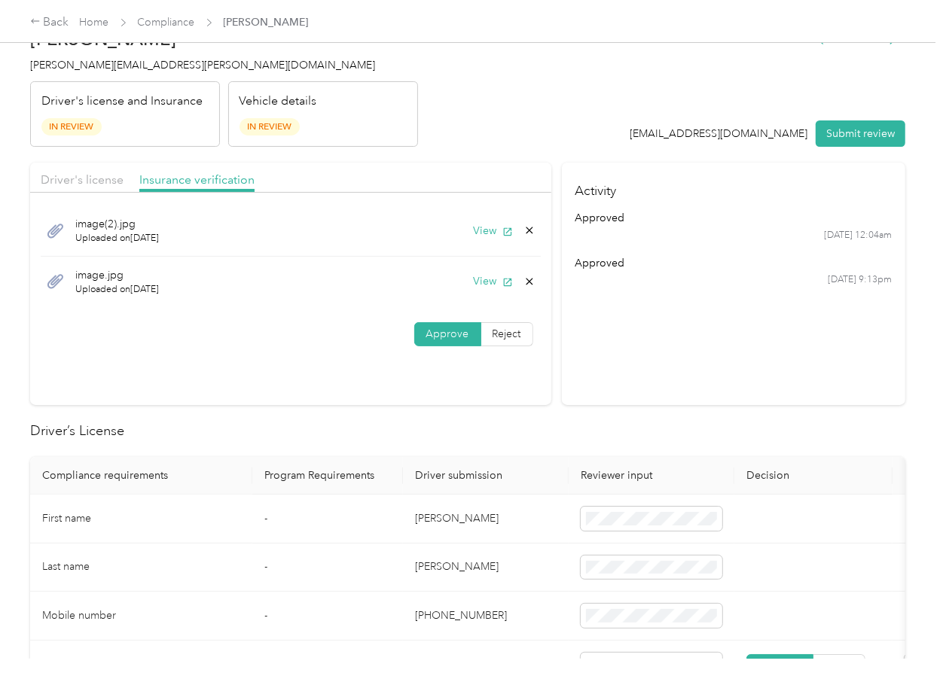
scroll to position [0, 0]
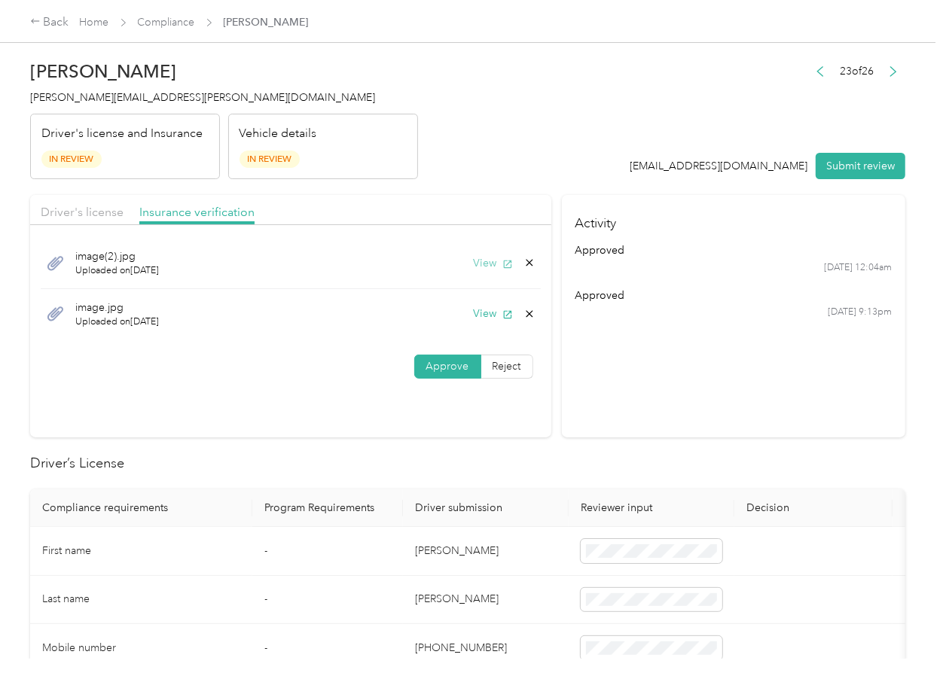
click at [485, 261] on button "View" at bounding box center [493, 263] width 39 height 16
click at [107, 216] on span "Driver's license" at bounding box center [82, 212] width 83 height 14
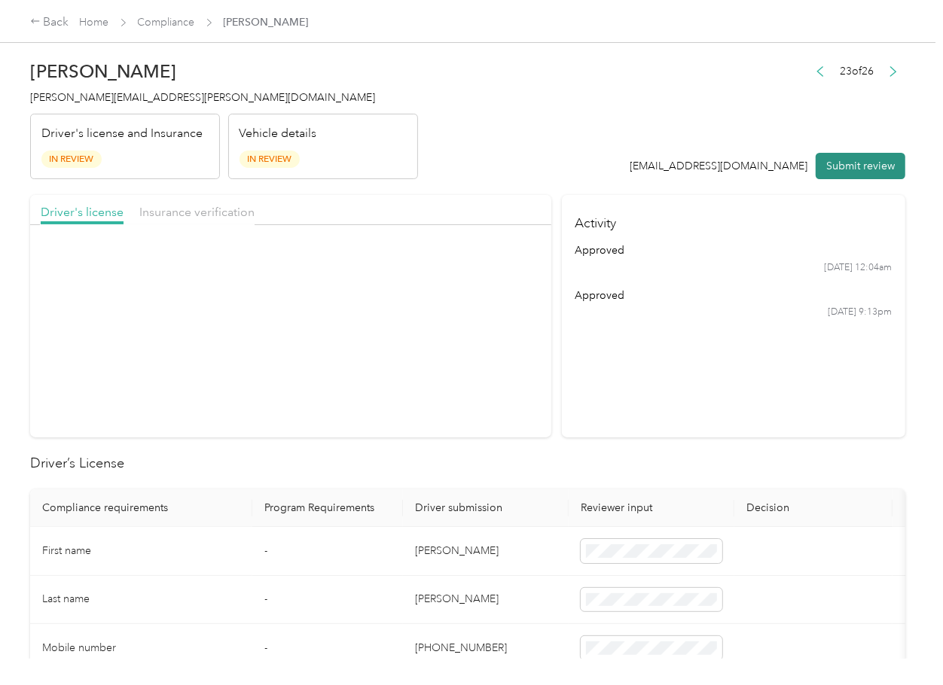
click at [852, 158] on button "Submit review" at bounding box center [861, 166] width 90 height 26
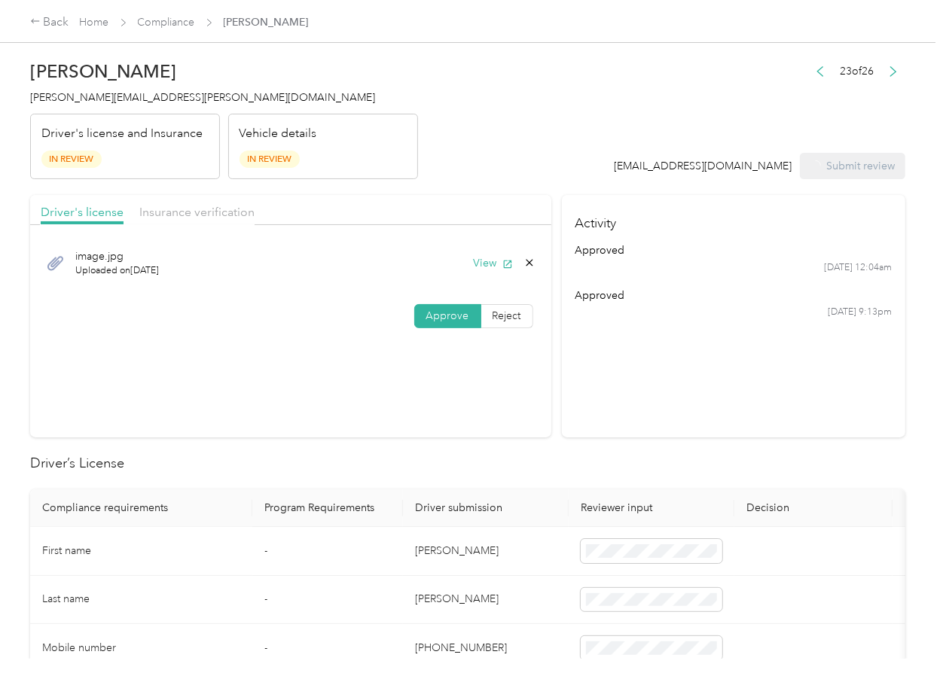
click at [142, 105] on div "[PERSON_NAME] [PERSON_NAME][EMAIL_ADDRESS][PERSON_NAME][DOMAIN_NAME] Driver's l…" at bounding box center [224, 116] width 388 height 127
click at [142, 105] on h4 "[PERSON_NAME][EMAIL_ADDRESS][PERSON_NAME][DOMAIN_NAME]" at bounding box center [224, 98] width 388 height 16
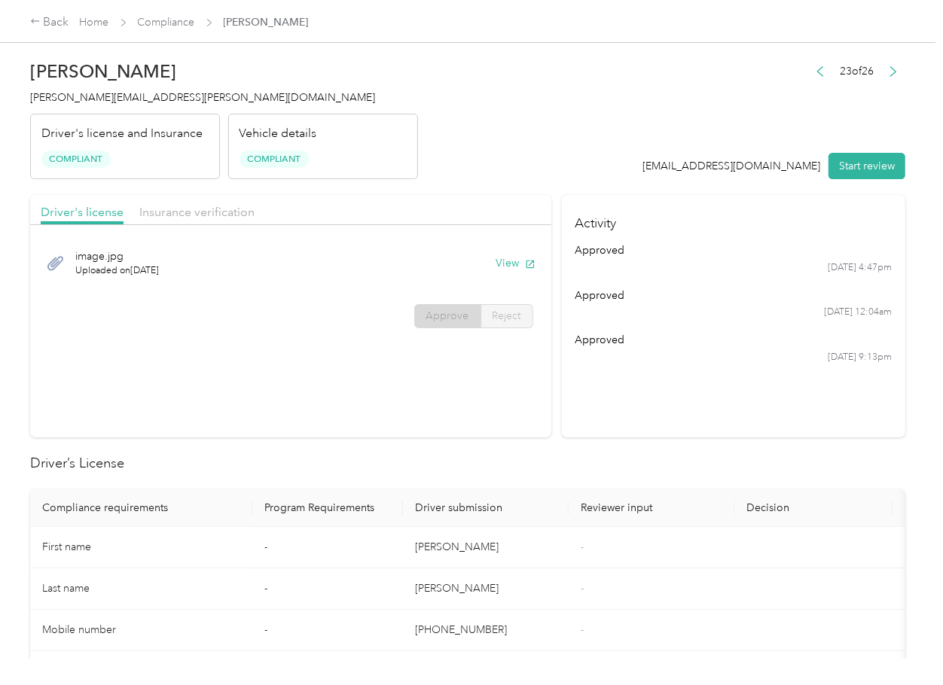
click at [507, 399] on section "Driver's license Insurance verification image.jpg Uploaded on [DATE] View Appro…" at bounding box center [290, 316] width 521 height 242
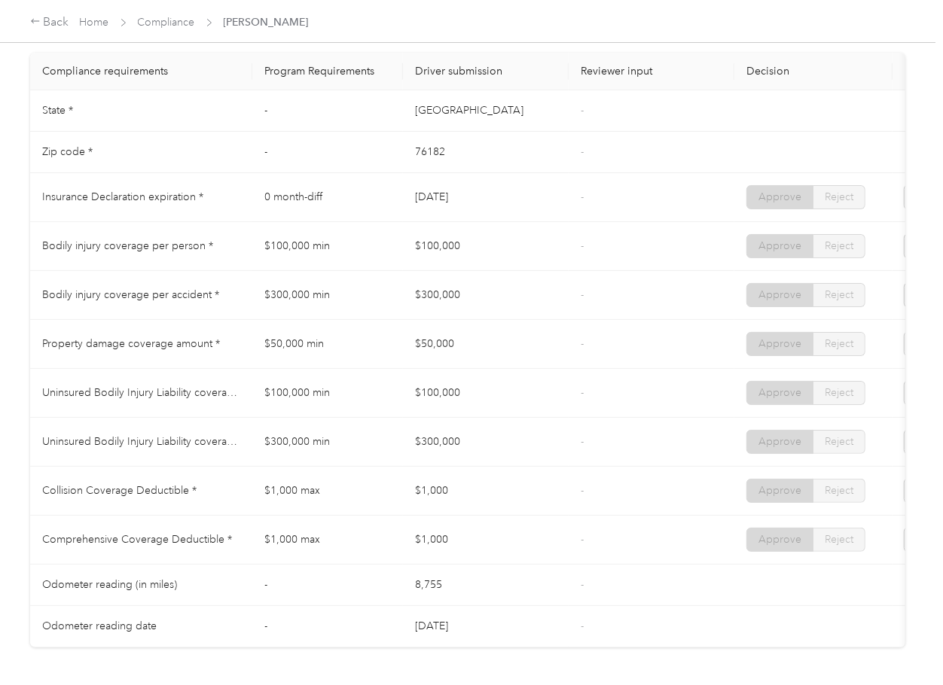
scroll to position [703, 0]
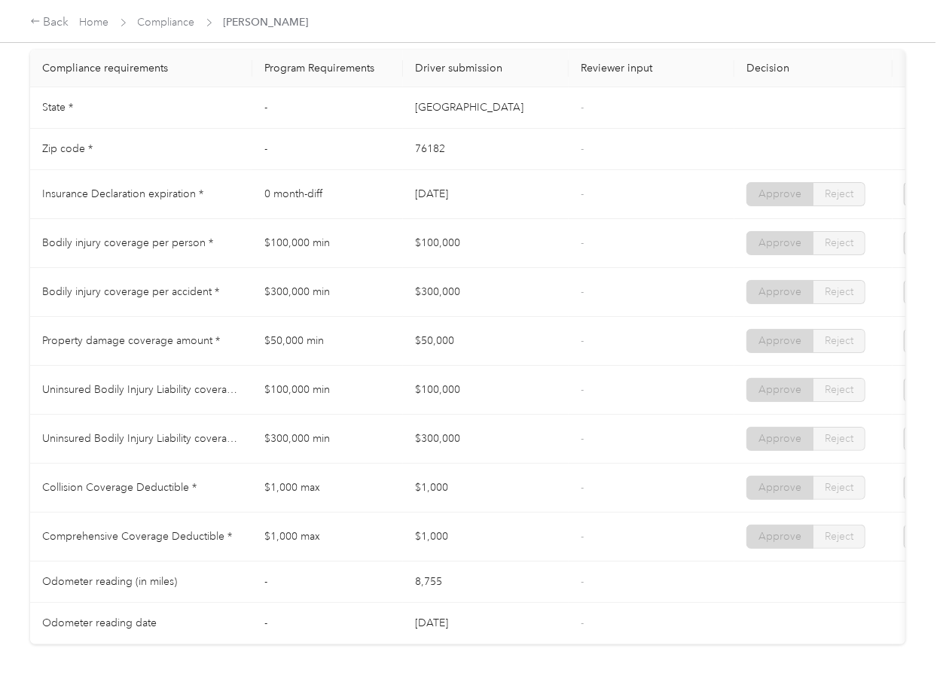
click at [560, 193] on tr "Insurance Declaration expiration * 0 month-diff [DATE] - Approve Reject" at bounding box center [561, 194] width 1062 height 49
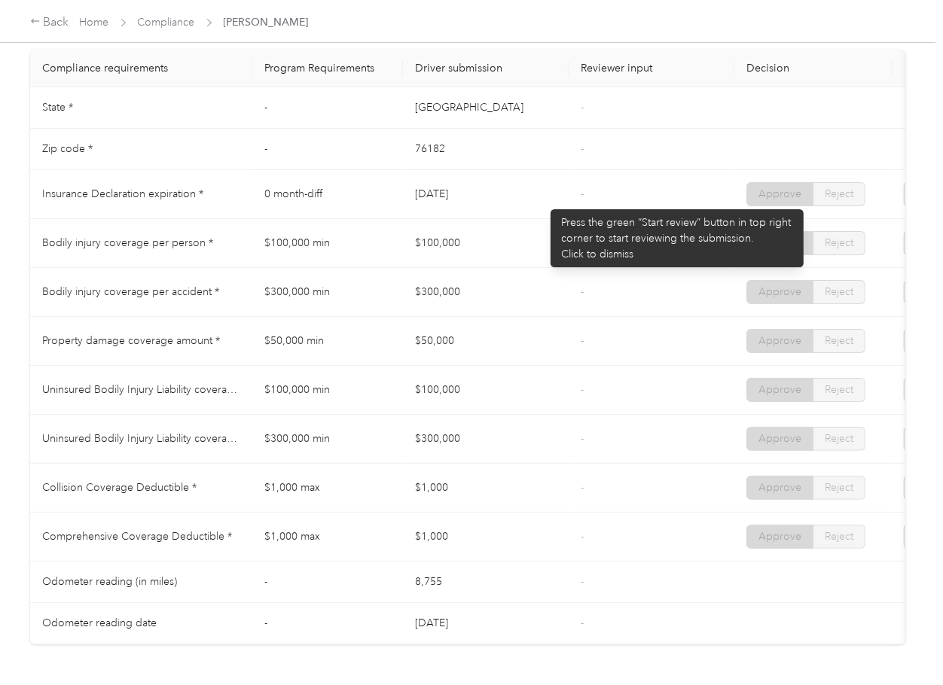
drag, startPoint x: 536, startPoint y: 206, endPoint x: 456, endPoint y: 244, distance: 88.6
click at [536, 206] on td "[DATE]" at bounding box center [486, 194] width 166 height 49
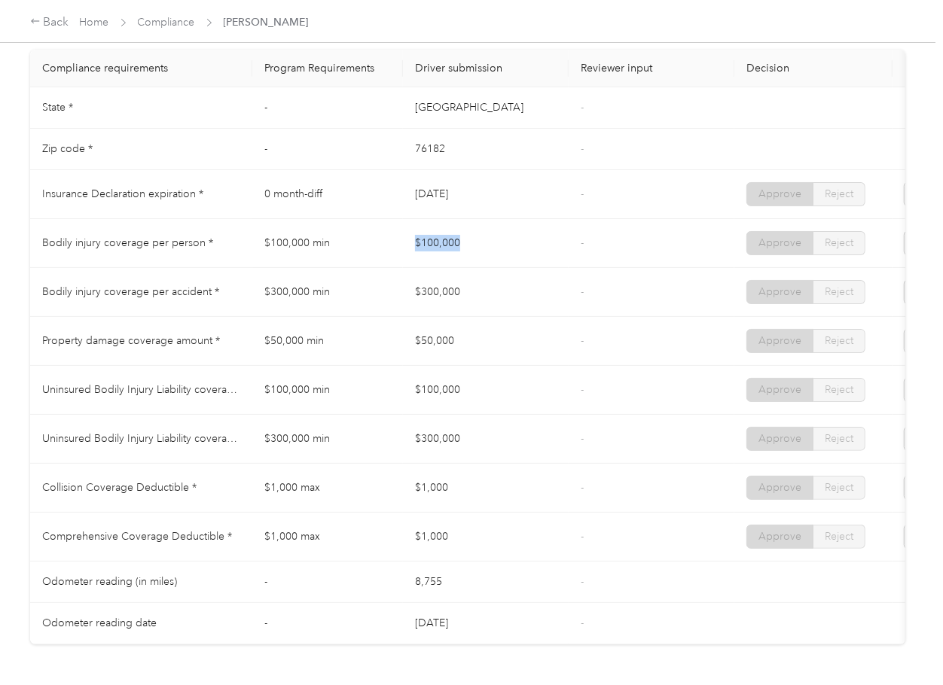
click at [514, 261] on tr "Bodily injury coverage per person * $100,000 min $100,000 - Approve Reject" at bounding box center [561, 243] width 1062 height 49
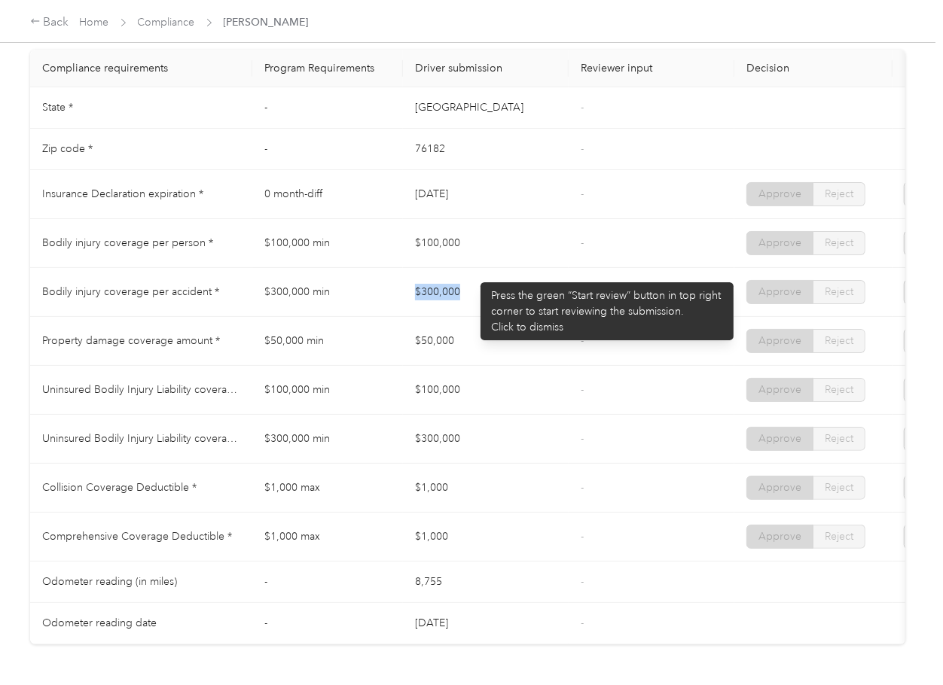
drag, startPoint x: 395, startPoint y: 310, endPoint x: 525, endPoint y: 312, distance: 130.3
click at [525, 312] on tr "Bodily injury coverage per accident * $300,000 min $300,000 - Approve Reject" at bounding box center [561, 292] width 1062 height 49
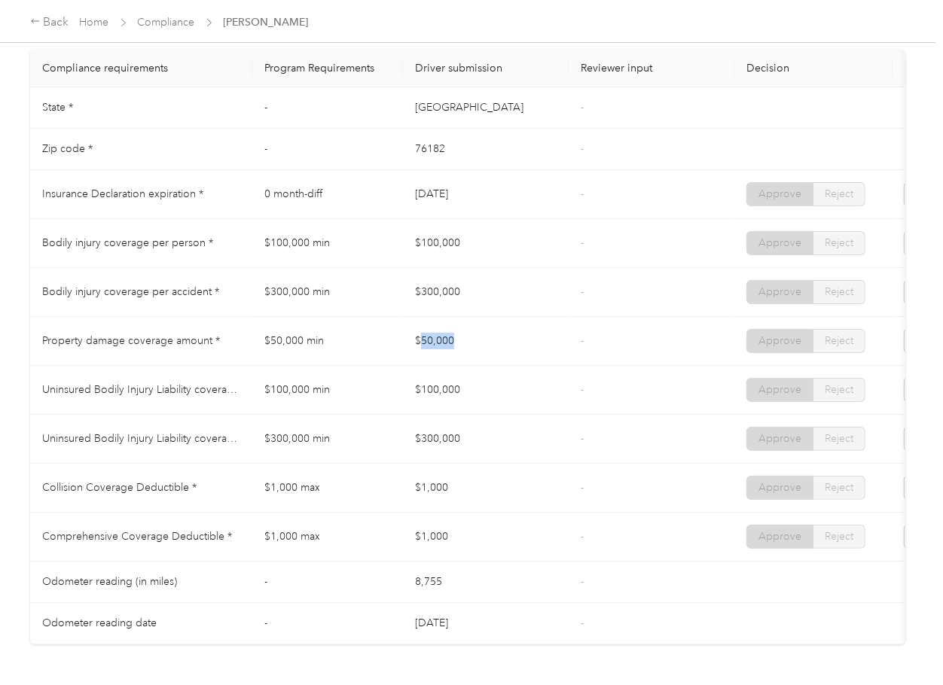
drag, startPoint x: 418, startPoint y: 357, endPoint x: 496, endPoint y: 366, distance: 78.1
click at [513, 352] on td "$50,000" at bounding box center [486, 341] width 166 height 49
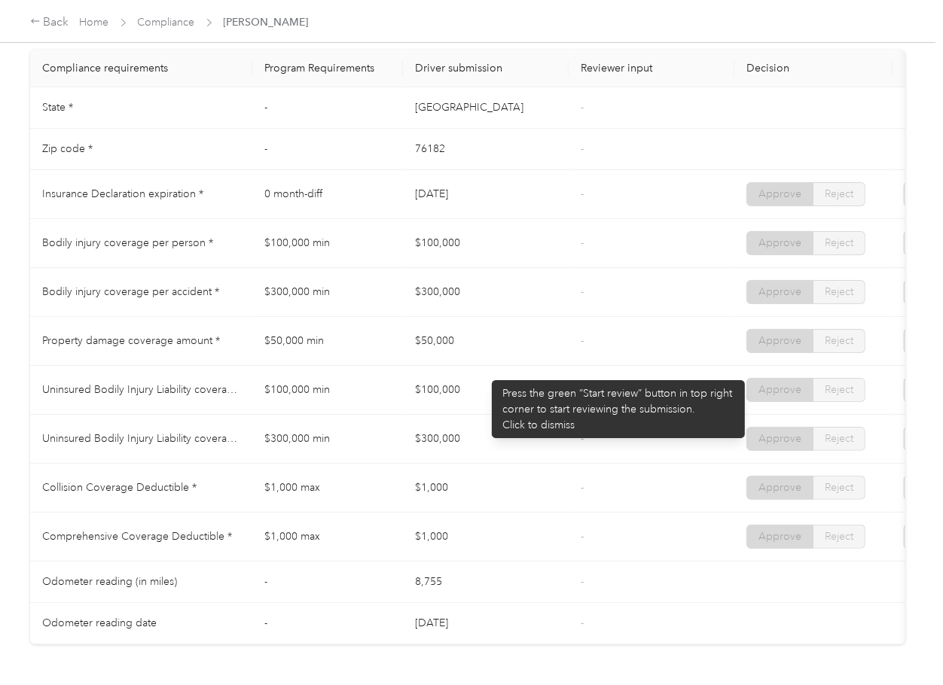
click at [458, 396] on td "$100,000" at bounding box center [486, 390] width 166 height 49
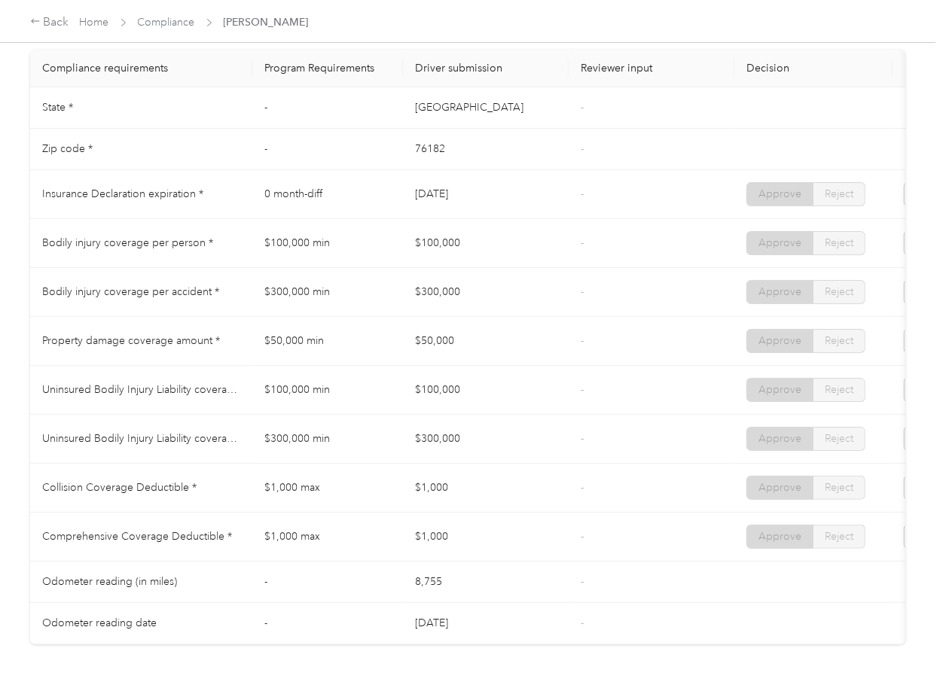
click at [446, 414] on td "$100,000" at bounding box center [486, 390] width 166 height 49
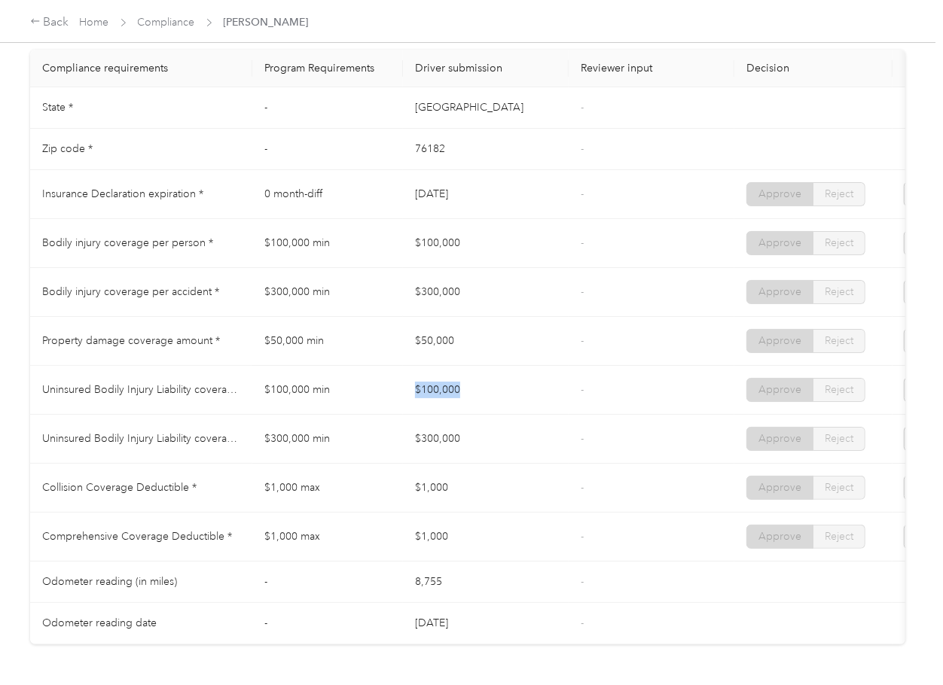
click at [446, 414] on td "$100,000" at bounding box center [486, 390] width 166 height 49
drag, startPoint x: 447, startPoint y: 414, endPoint x: 444, endPoint y: 438, distance: 24.3
click at [444, 415] on td "$100,000" at bounding box center [486, 390] width 166 height 49
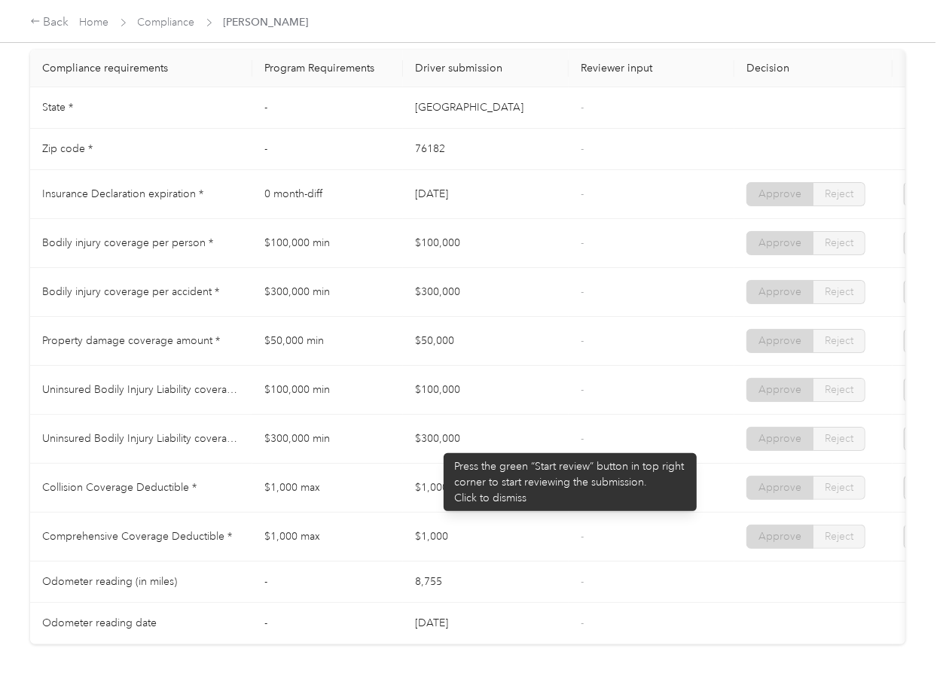
click at [436, 446] on td "$300,000" at bounding box center [486, 439] width 166 height 49
click at [432, 446] on td "$300,000" at bounding box center [486, 439] width 166 height 49
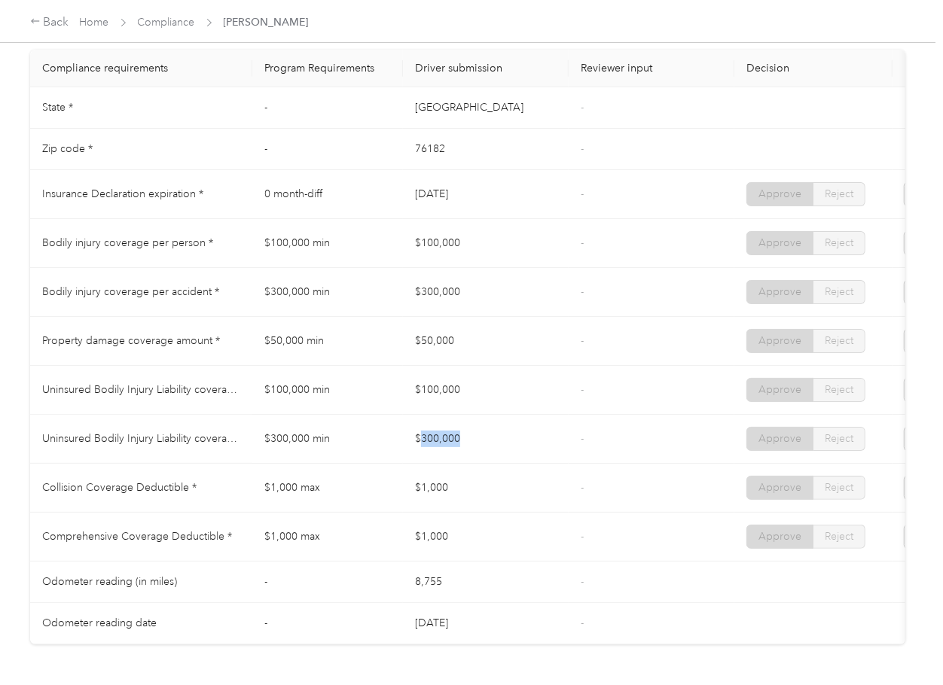
click at [432, 446] on td "$300,000" at bounding box center [486, 439] width 166 height 49
click at [436, 502] on td "$1,000" at bounding box center [486, 488] width 166 height 49
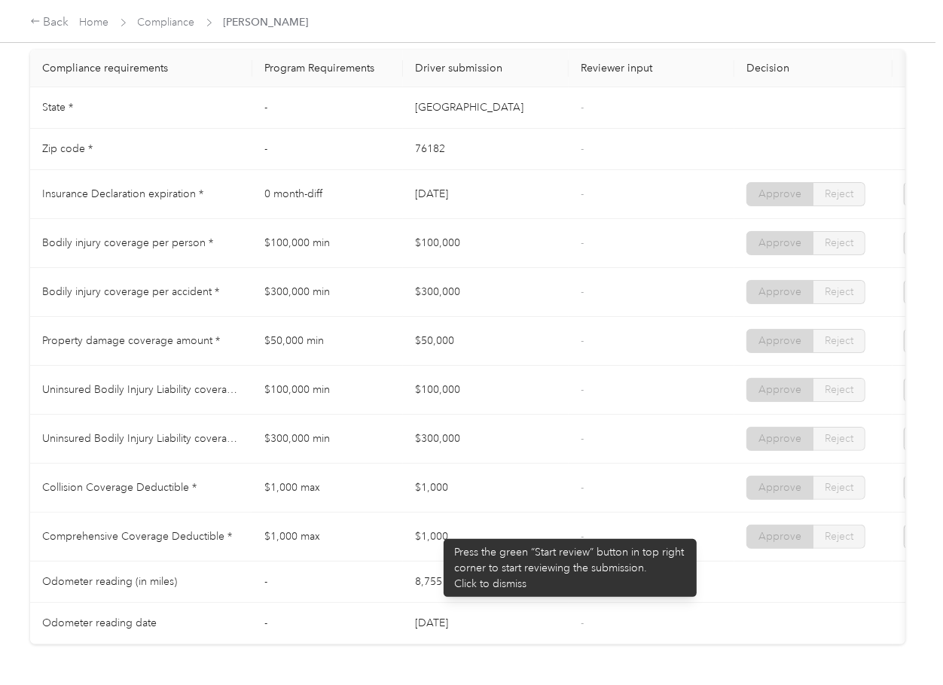
drag, startPoint x: 430, startPoint y: 538, endPoint x: 474, endPoint y: 545, distance: 44.2
click at [430, 543] on td "$1,000" at bounding box center [486, 537] width 166 height 49
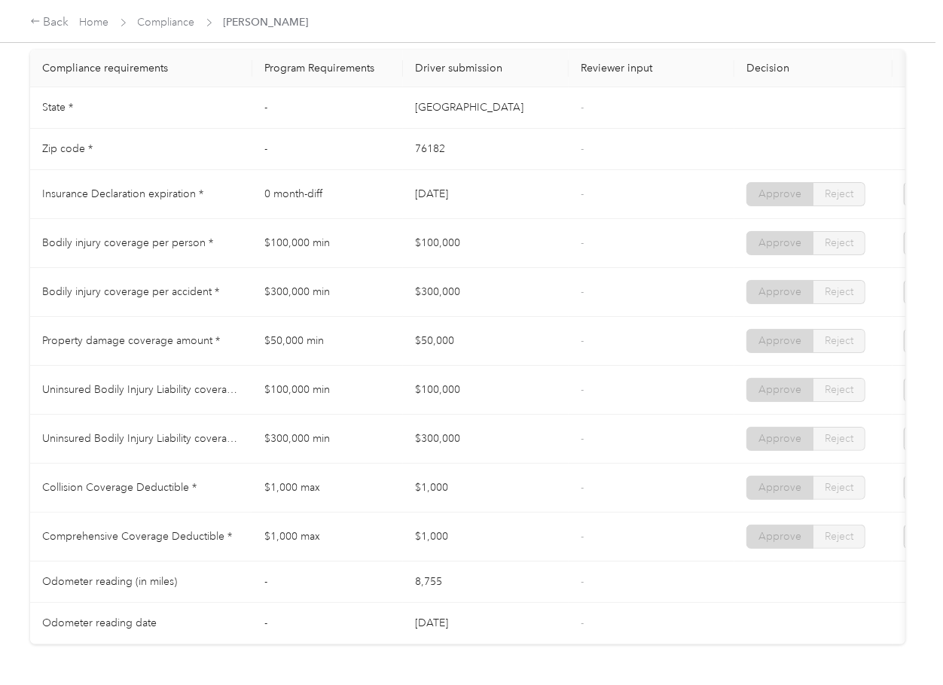
drag, startPoint x: 474, startPoint y: 545, endPoint x: 477, endPoint y: 463, distance: 82.2
click at [475, 542] on td "$1,000" at bounding box center [486, 537] width 166 height 49
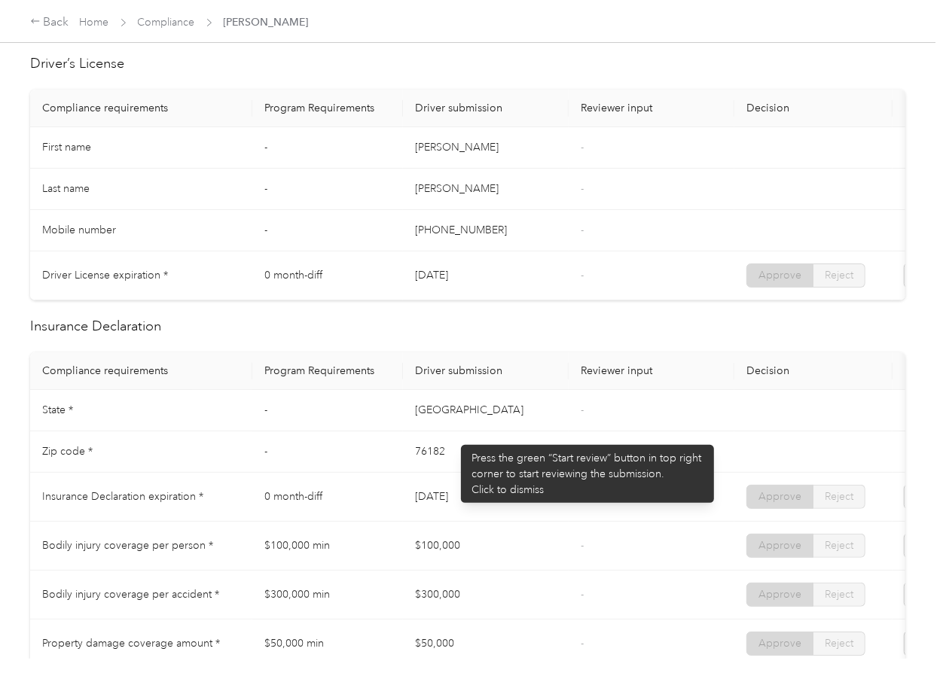
scroll to position [0, 0]
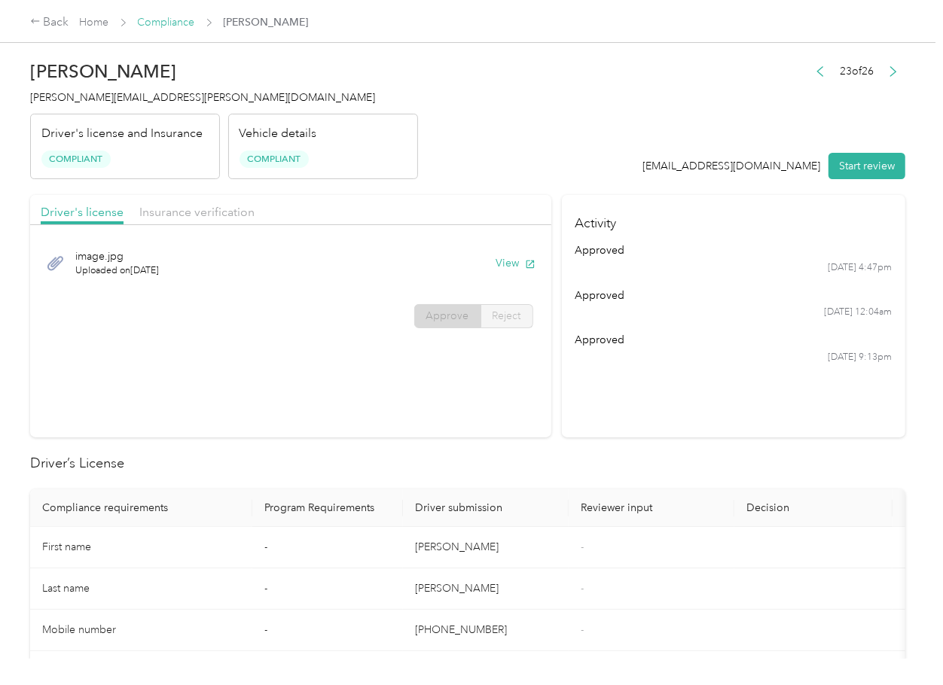
click at [160, 16] on link "Compliance" at bounding box center [166, 22] width 57 height 13
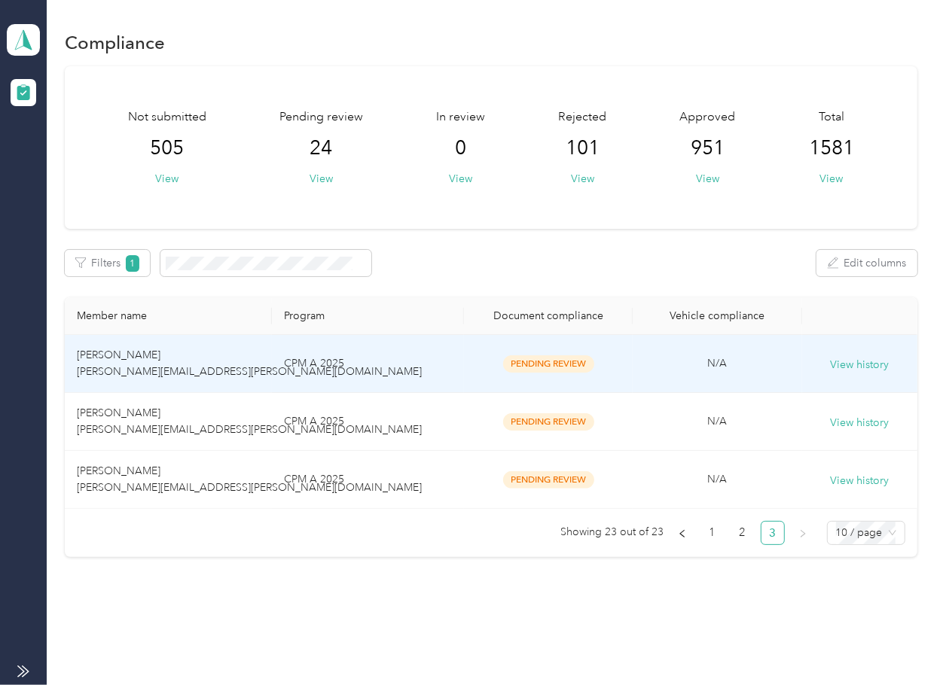
click at [105, 378] on td "[PERSON_NAME] [PERSON_NAME][EMAIL_ADDRESS][PERSON_NAME][DOMAIN_NAME]" at bounding box center [168, 364] width 207 height 58
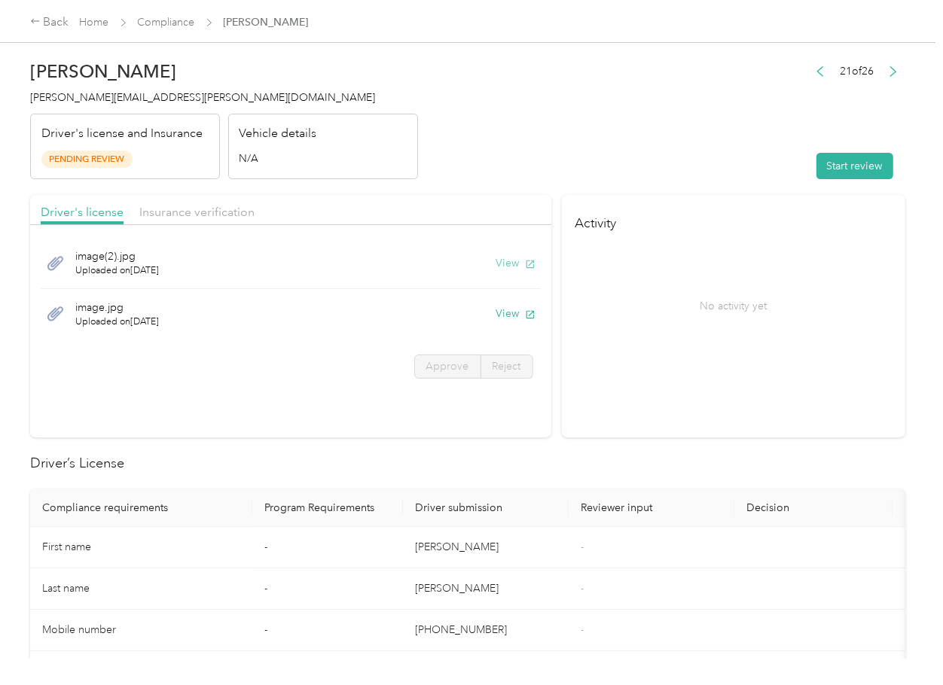
click at [508, 262] on button "View" at bounding box center [515, 263] width 39 height 16
click at [506, 318] on button "View" at bounding box center [515, 314] width 39 height 16
click at [378, 203] on div "Driver's license Insurance verification" at bounding box center [290, 210] width 521 height 30
click at [165, 220] on div "Insurance verification" at bounding box center [196, 212] width 115 height 19
click at [197, 212] on span "Insurance verification" at bounding box center [196, 212] width 115 height 14
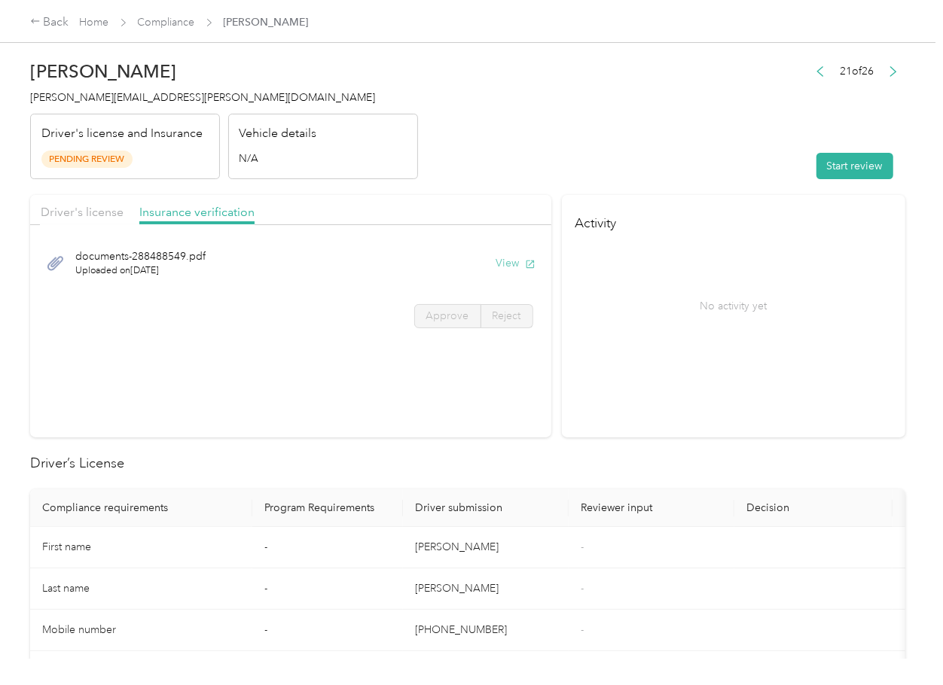
click at [500, 268] on button "View" at bounding box center [515, 263] width 39 height 16
click at [840, 168] on button "Start review" at bounding box center [854, 166] width 77 height 26
click at [83, 203] on div "Driver's license" at bounding box center [82, 212] width 83 height 19
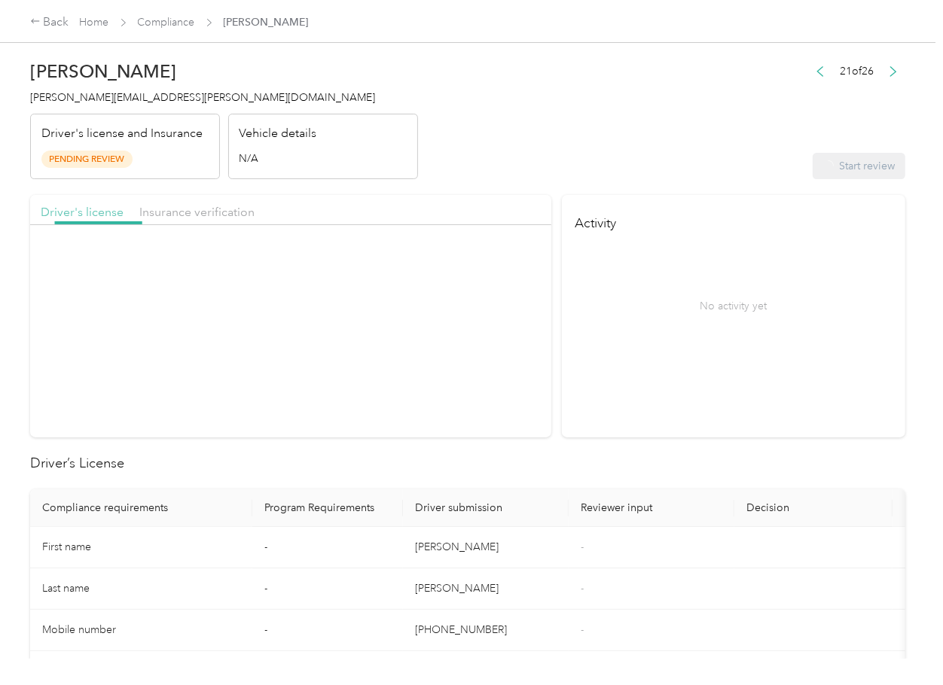
click at [79, 209] on span "Driver's license" at bounding box center [82, 212] width 83 height 14
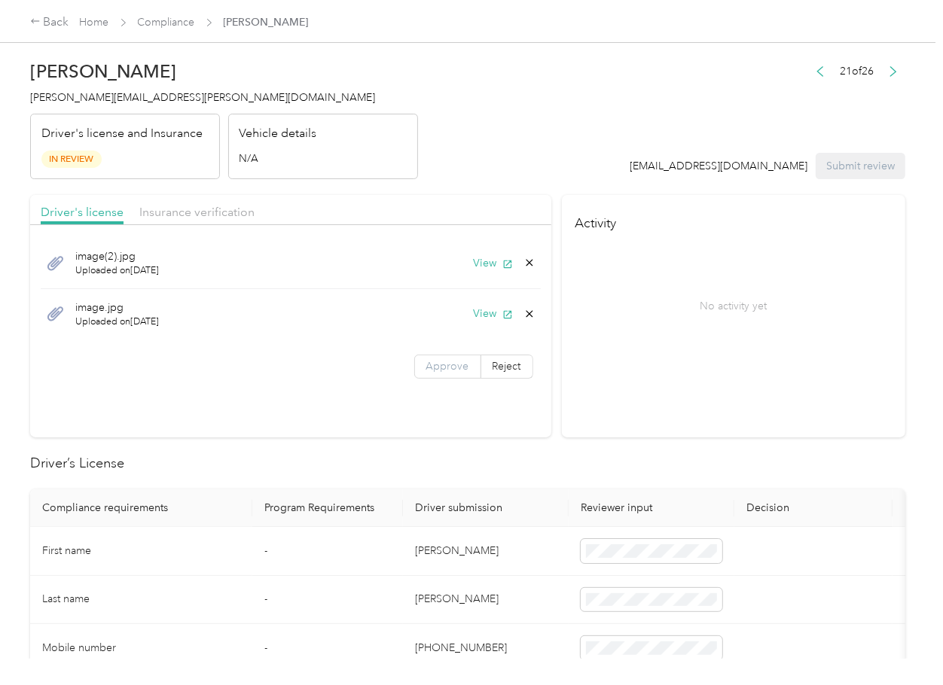
click at [459, 360] on span "Approve" at bounding box center [447, 366] width 43 height 13
click at [451, 367] on span "Approve" at bounding box center [447, 366] width 43 height 13
click at [200, 221] on div "Insurance verification" at bounding box center [196, 212] width 115 height 19
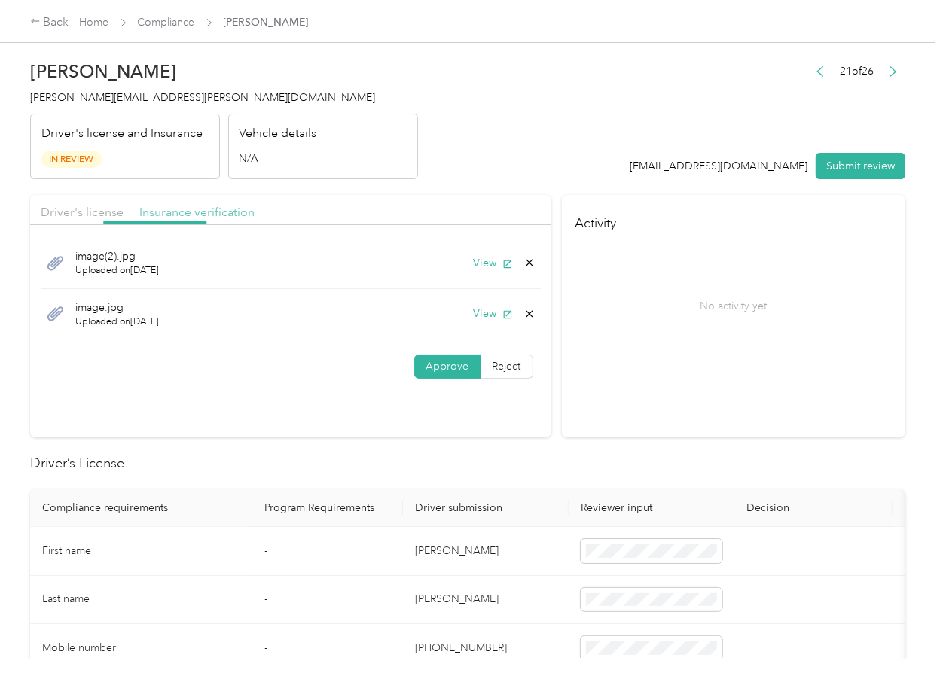
click at [200, 218] on span "Insurance verification" at bounding box center [196, 212] width 115 height 14
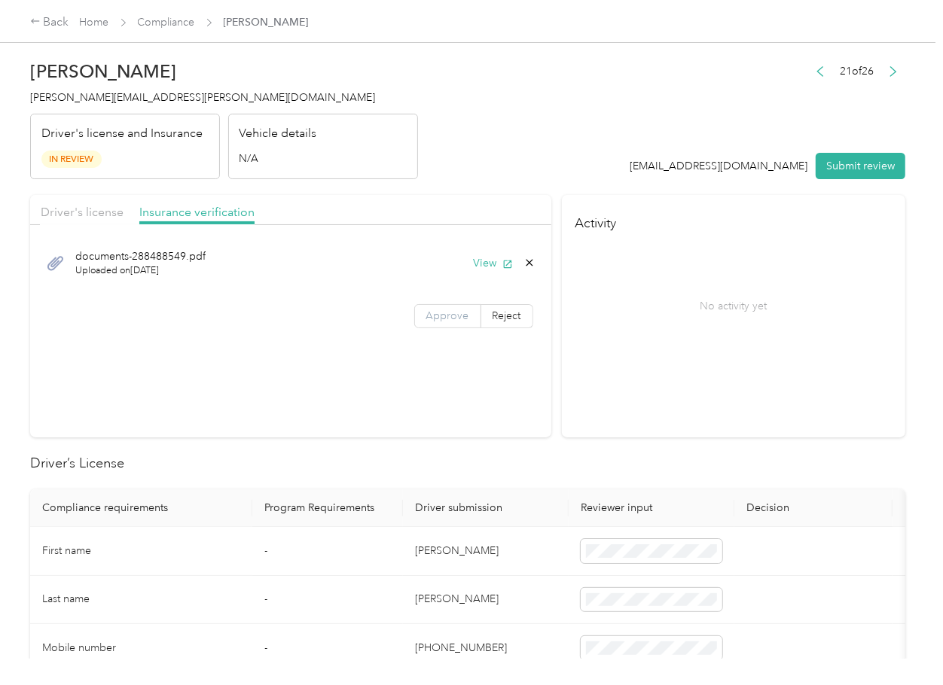
click at [447, 319] on span "Approve" at bounding box center [447, 316] width 43 height 13
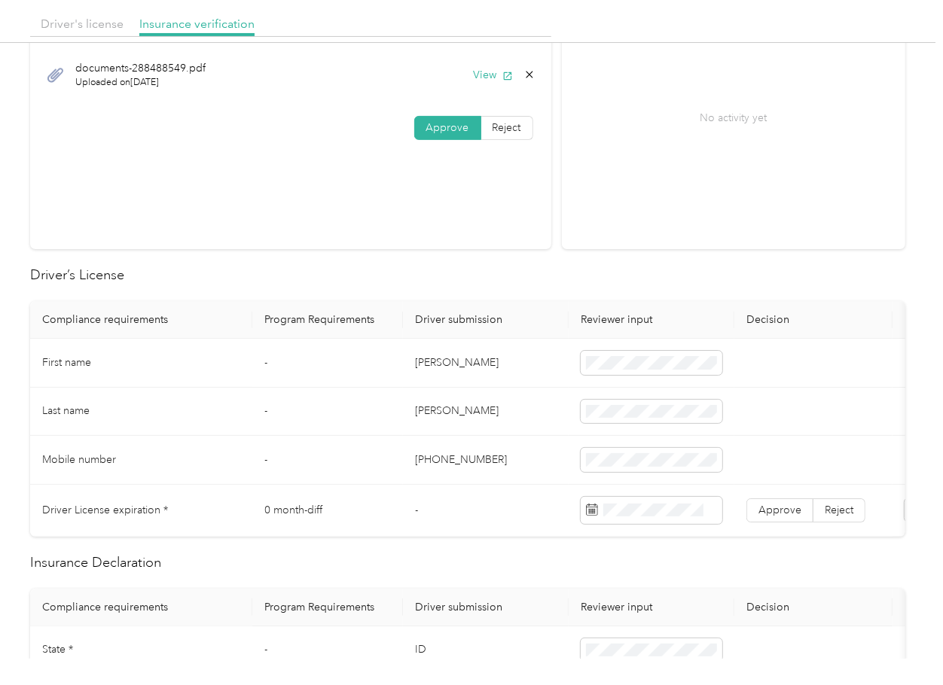
scroll to position [200, 0]
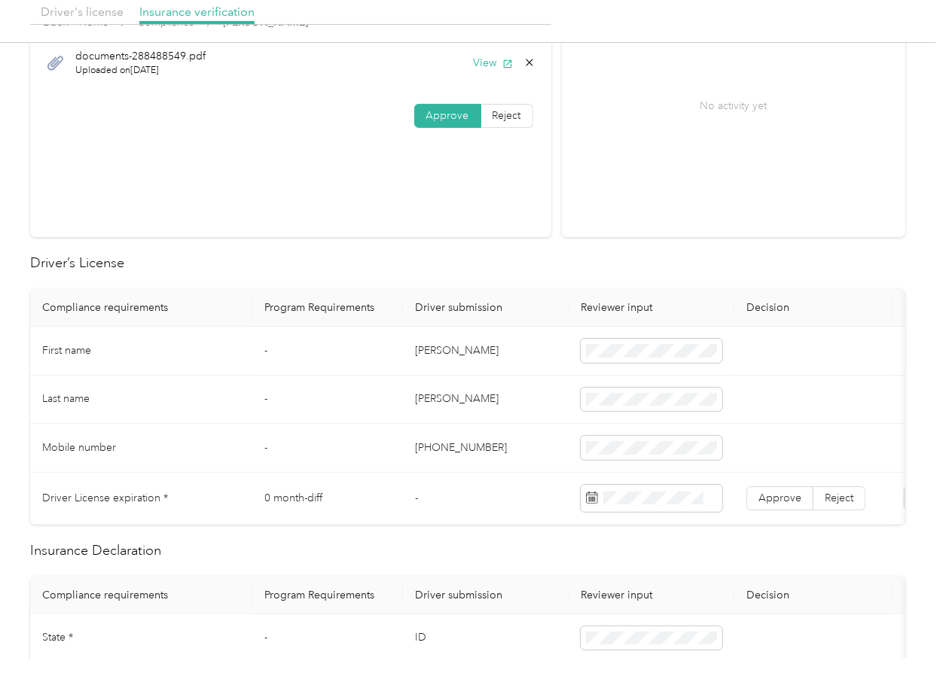
click at [438, 351] on td "[PERSON_NAME]" at bounding box center [486, 351] width 166 height 49
drag, startPoint x: 268, startPoint y: 343, endPoint x: 682, endPoint y: 511, distance: 446.2
click at [276, 348] on td "-" at bounding box center [327, 351] width 151 height 49
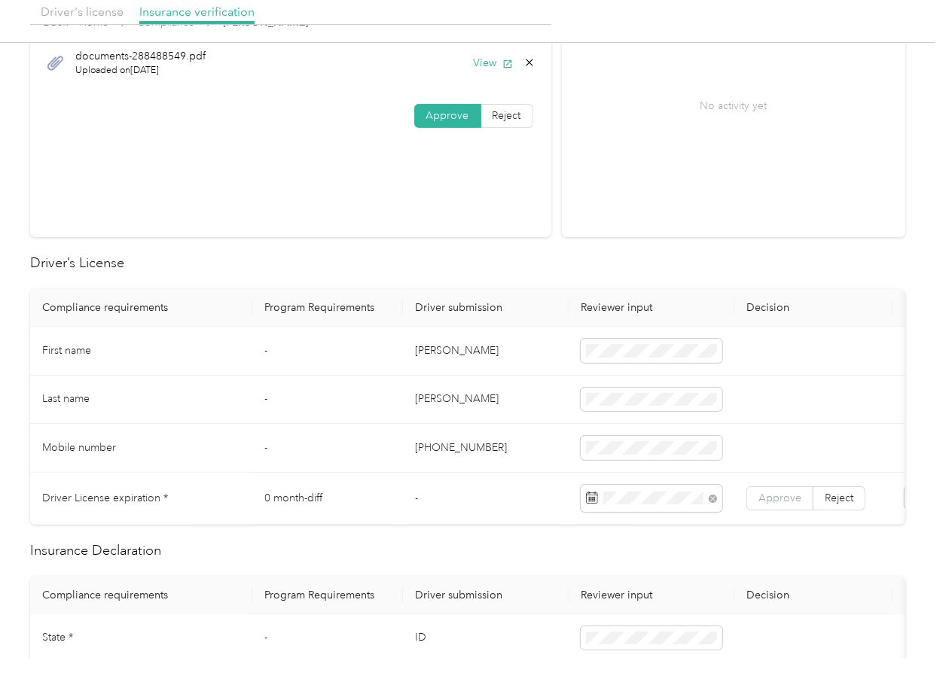
click at [761, 502] on span "Approve" at bounding box center [779, 498] width 43 height 13
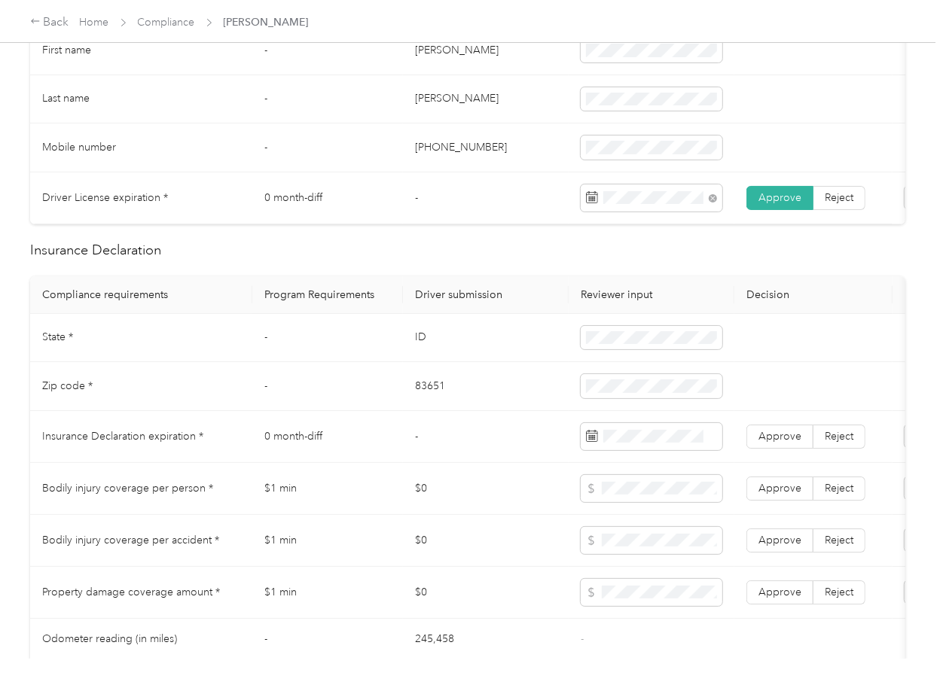
scroll to position [502, 0]
click at [425, 347] on td "ID" at bounding box center [486, 337] width 166 height 49
click at [417, 355] on td "ID" at bounding box center [486, 337] width 166 height 49
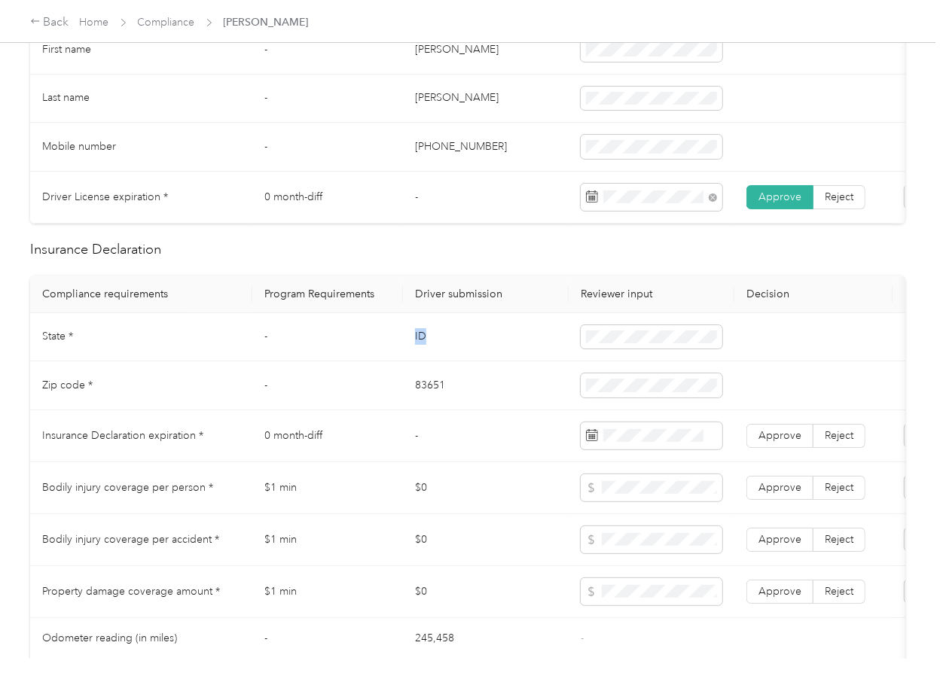
click at [417, 355] on td "ID" at bounding box center [486, 337] width 166 height 49
click at [426, 399] on td "83651" at bounding box center [486, 385] width 166 height 49
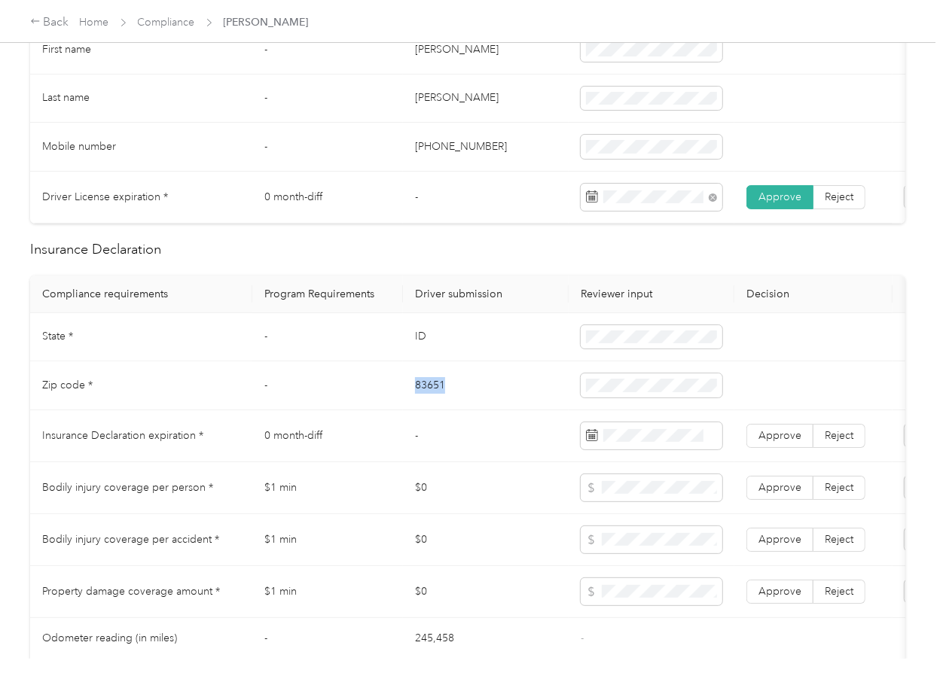
click at [426, 399] on td "83651" at bounding box center [486, 385] width 166 height 49
click at [503, 462] on td "-" at bounding box center [486, 436] width 166 height 52
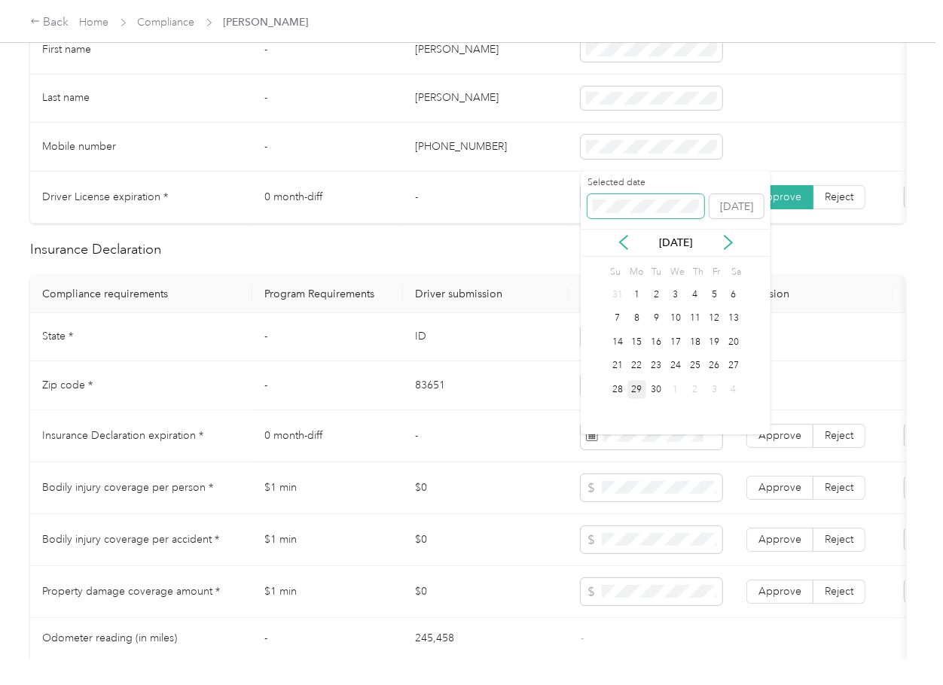
click at [628, 214] on span at bounding box center [645, 206] width 117 height 24
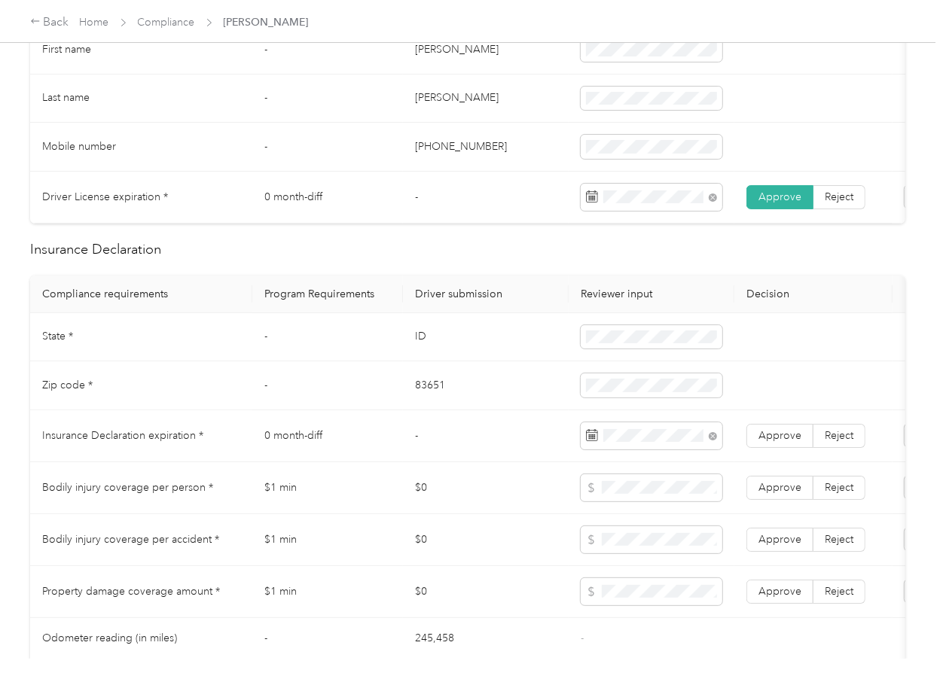
drag, startPoint x: 474, startPoint y: 329, endPoint x: 550, endPoint y: 380, distance: 91.3
click at [474, 330] on td "ID" at bounding box center [486, 337] width 166 height 49
click at [788, 442] on span "Approve" at bounding box center [779, 435] width 43 height 13
click at [420, 432] on td "-" at bounding box center [486, 436] width 166 height 52
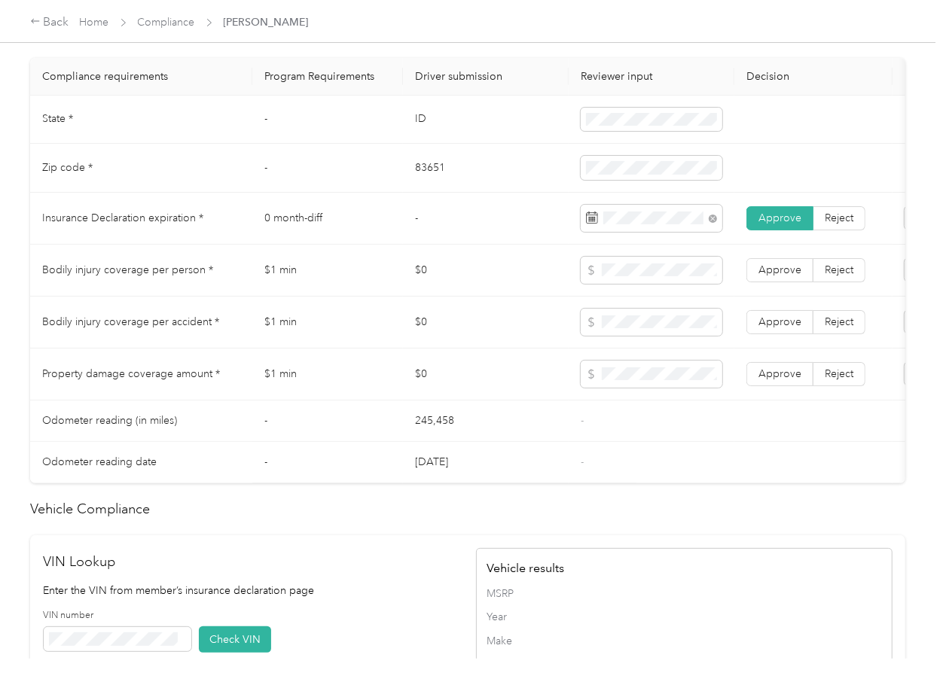
scroll to position [1269, 0]
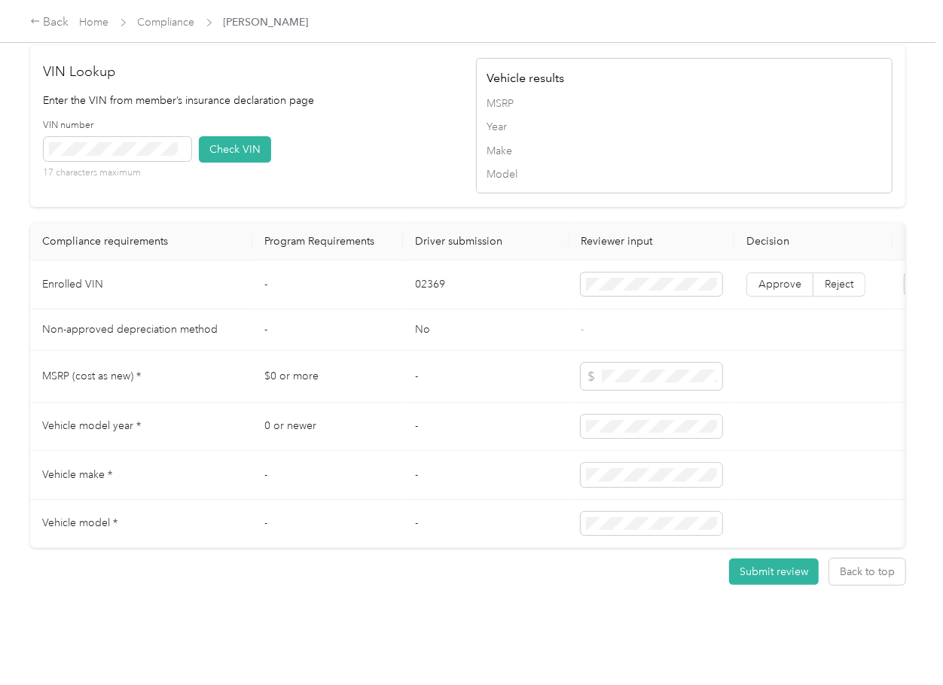
click at [423, 261] on td "02369" at bounding box center [486, 285] width 166 height 49
drag, startPoint x: 378, startPoint y: 145, endPoint x: 317, endPoint y: 145, distance: 61.0
click at [342, 145] on div "VIN number 17 characters maximum Check VIN" at bounding box center [252, 155] width 416 height 72
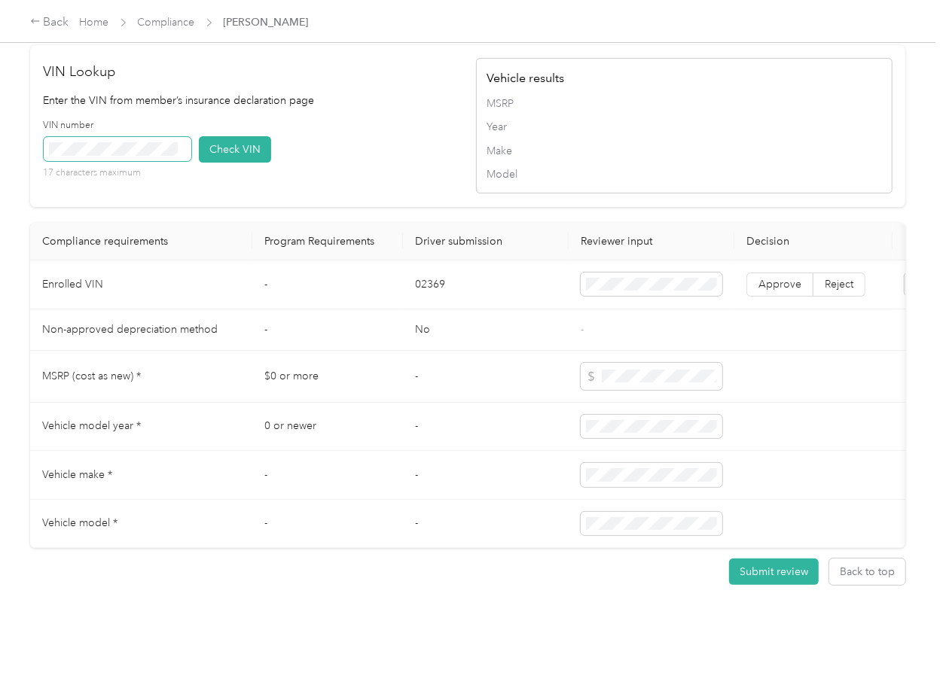
click at [126, 137] on span at bounding box center [118, 149] width 148 height 24
drag, startPoint x: 218, startPoint y: 114, endPoint x: 178, endPoint y: 130, distance: 42.2
click at [218, 136] on button "Check VIN" at bounding box center [235, 149] width 72 height 26
click at [100, 137] on span at bounding box center [118, 149] width 148 height 24
click at [227, 136] on button "Check VIN" at bounding box center [235, 149] width 72 height 26
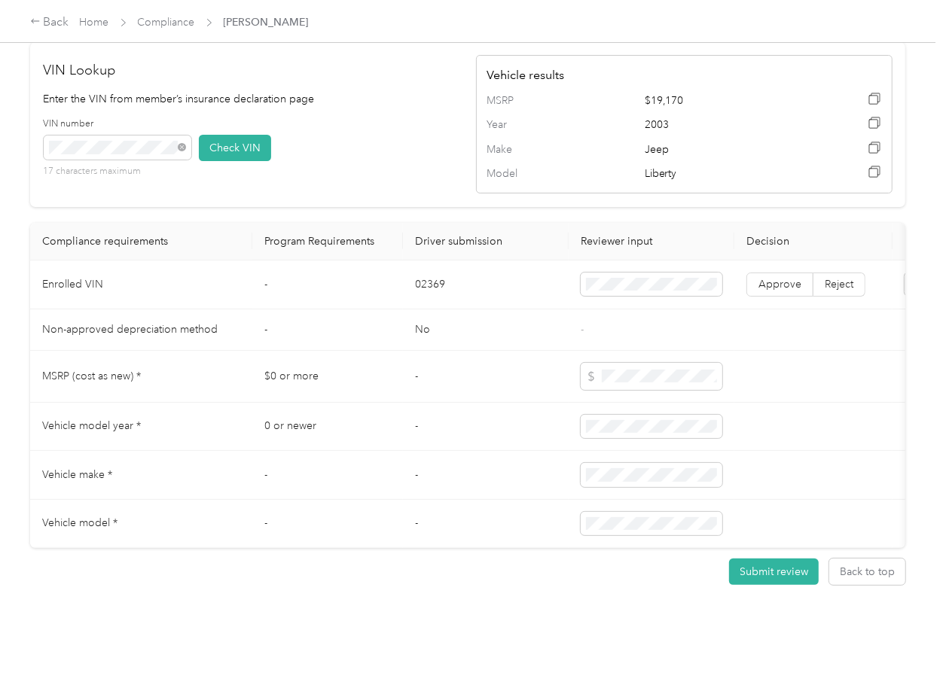
click at [784, 273] on label "Approve" at bounding box center [779, 285] width 67 height 24
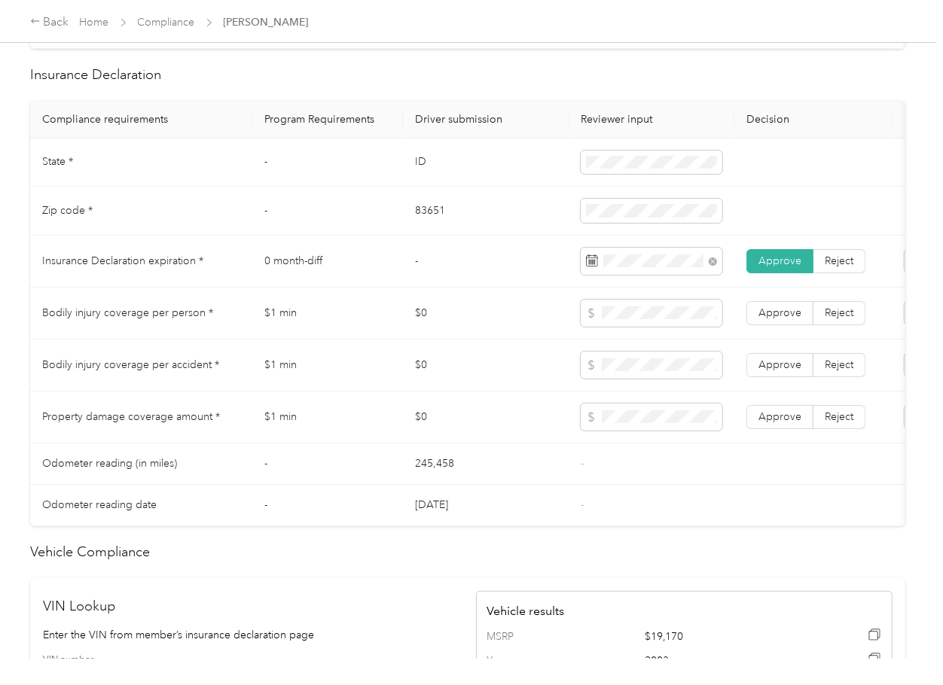
scroll to position [666, 0]
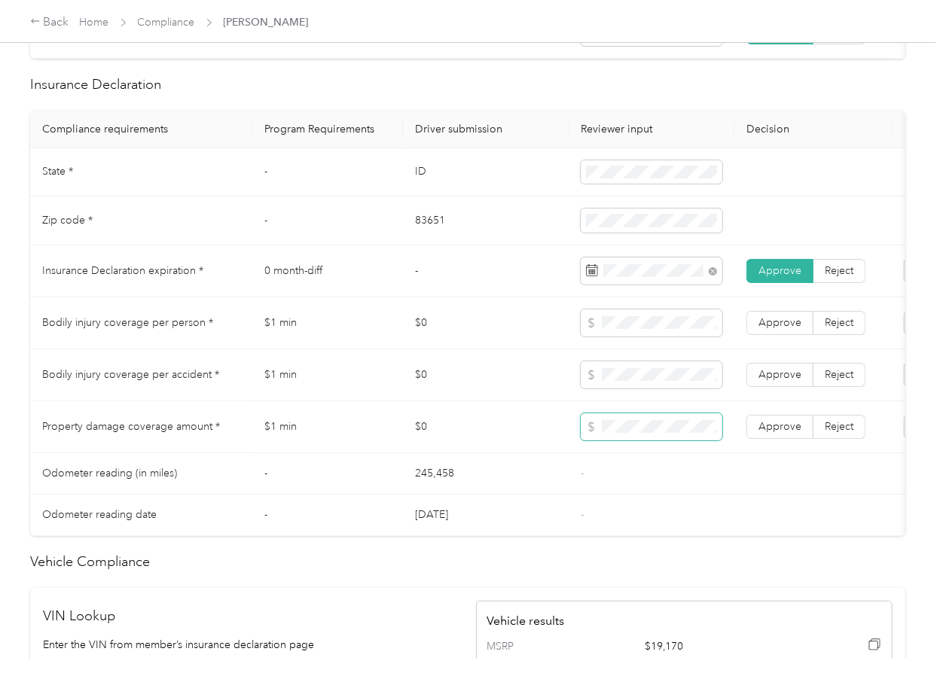
click at [629, 441] on span at bounding box center [652, 426] width 142 height 27
drag, startPoint x: 773, startPoint y: 450, endPoint x: 778, endPoint y: 429, distance: 21.7
click at [774, 439] on label "Approve" at bounding box center [779, 427] width 67 height 24
click at [776, 381] on span "Approve" at bounding box center [779, 374] width 43 height 13
click at [777, 329] on span "Approve" at bounding box center [779, 322] width 43 height 13
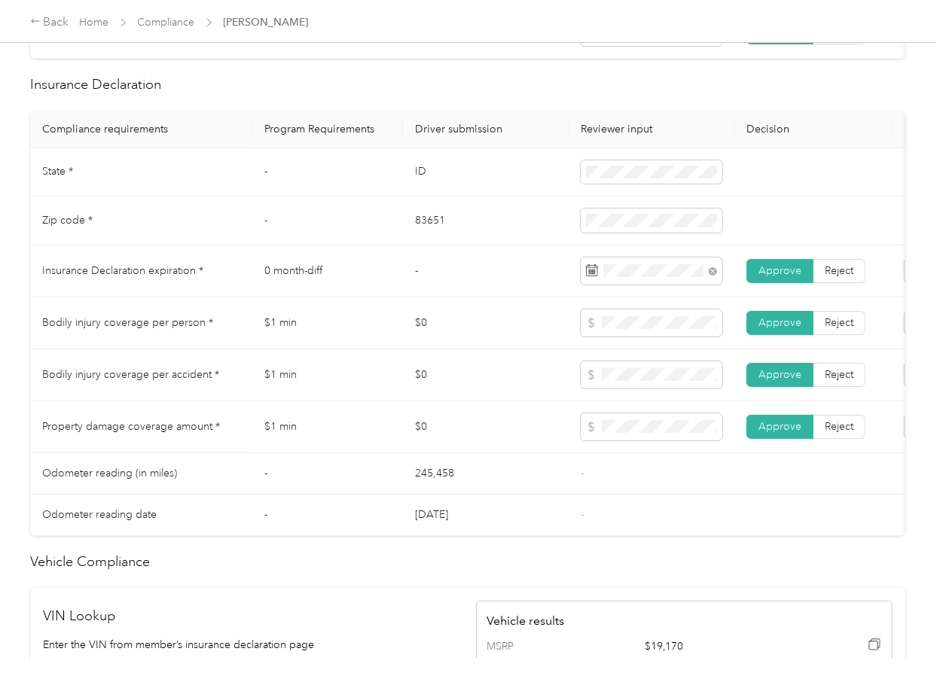
click at [209, 428] on td "Property damage coverage amount *" at bounding box center [141, 427] width 222 height 52
click at [448, 441] on td "$0" at bounding box center [486, 427] width 166 height 52
drag, startPoint x: 543, startPoint y: 292, endPoint x: 541, endPoint y: 281, distance: 11.5
click at [541, 290] on td "-" at bounding box center [486, 271] width 166 height 52
click at [407, 327] on td "$0" at bounding box center [486, 323] width 166 height 52
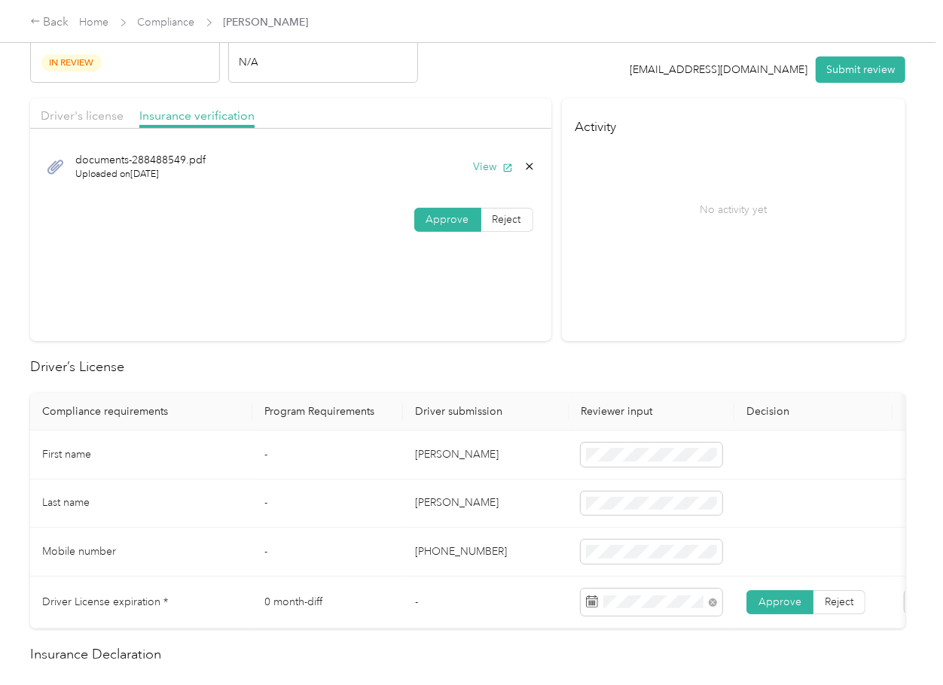
scroll to position [0, 0]
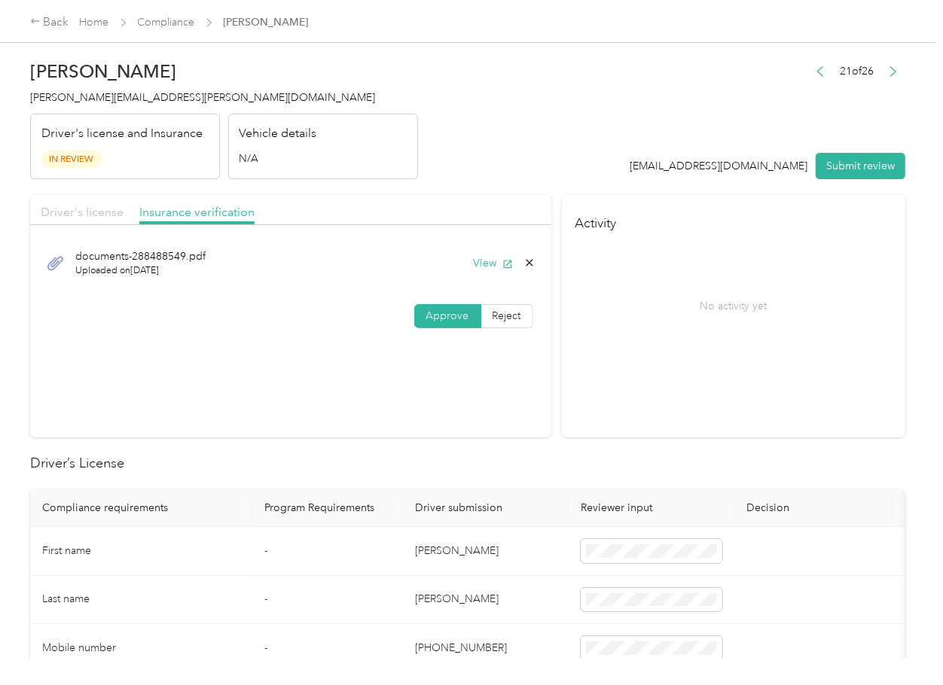
click at [85, 205] on span "Driver's license" at bounding box center [82, 212] width 83 height 14
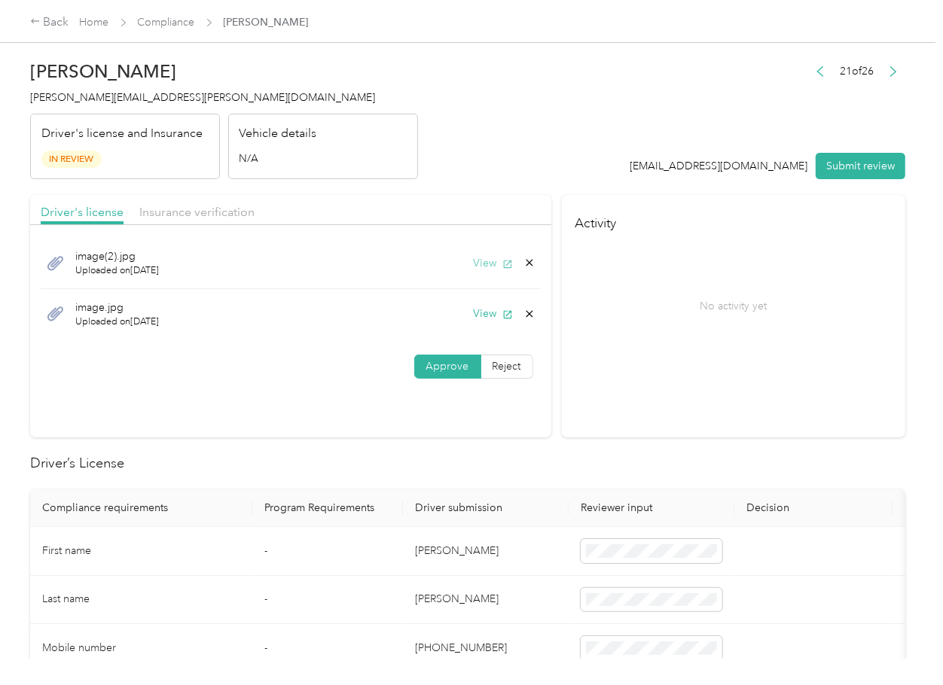
click at [490, 261] on button "View" at bounding box center [493, 263] width 39 height 16
click at [526, 261] on icon at bounding box center [529, 263] width 12 height 12
click at [477, 269] on button "Yes" at bounding box center [486, 274] width 29 height 24
click at [503, 264] on icon "button" at bounding box center [507, 264] width 8 height 8
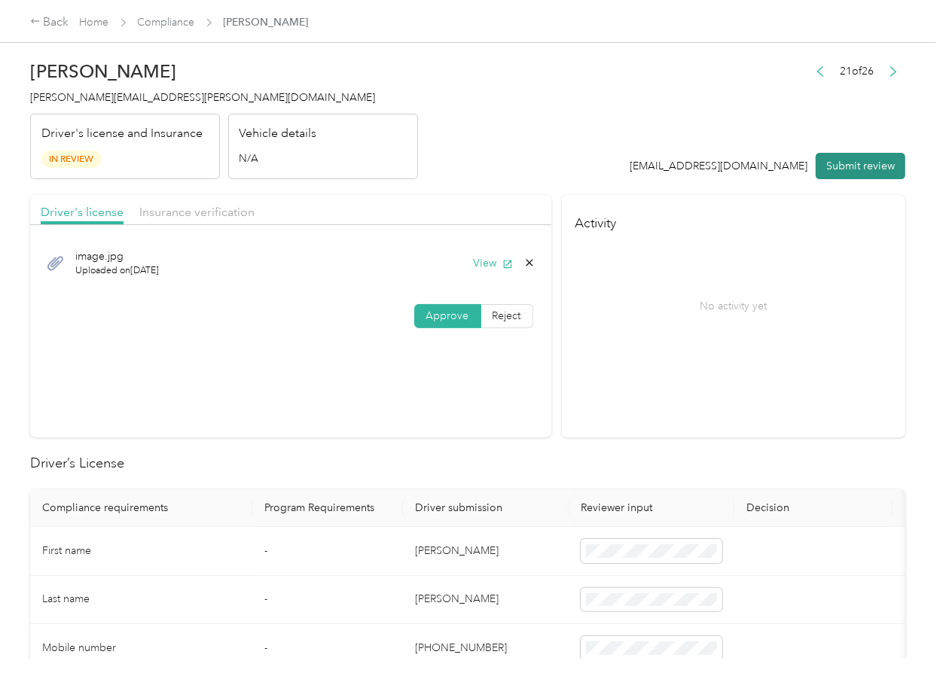
click at [859, 162] on button "Submit review" at bounding box center [861, 166] width 90 height 26
click at [62, 107] on div "[PERSON_NAME] [PERSON_NAME][EMAIL_ADDRESS][PERSON_NAME][DOMAIN_NAME] Driver's l…" at bounding box center [224, 116] width 388 height 127
click at [66, 101] on span "[PERSON_NAME][EMAIL_ADDRESS][PERSON_NAME][DOMAIN_NAME]" at bounding box center [202, 97] width 345 height 13
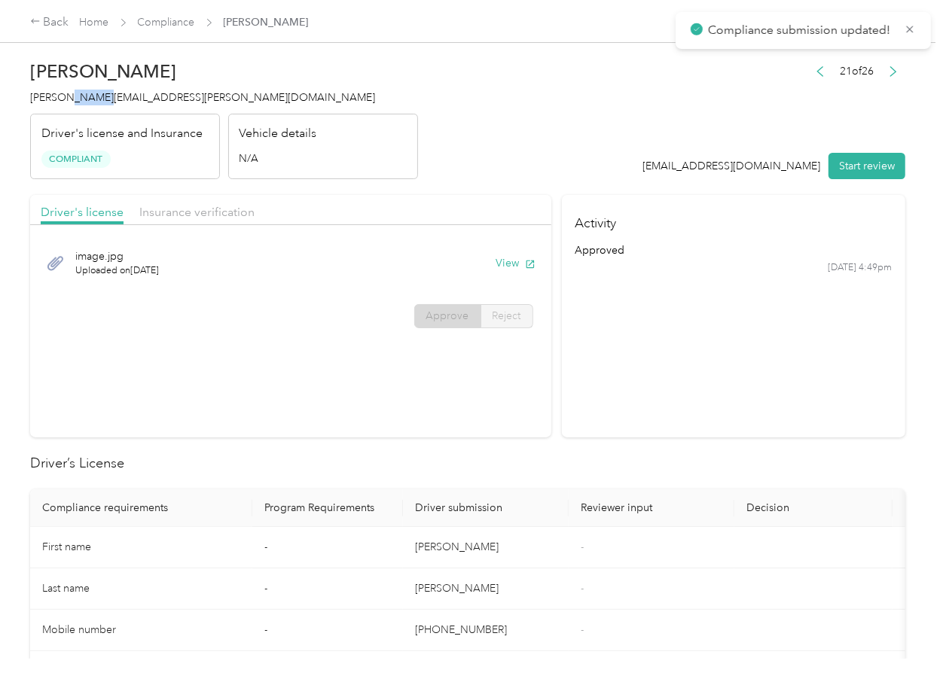
click at [66, 101] on span "[PERSON_NAME][EMAIL_ADDRESS][PERSON_NAME][DOMAIN_NAME]" at bounding box center [202, 97] width 345 height 13
click at [666, 523] on th "Reviewer input" at bounding box center [652, 508] width 166 height 38
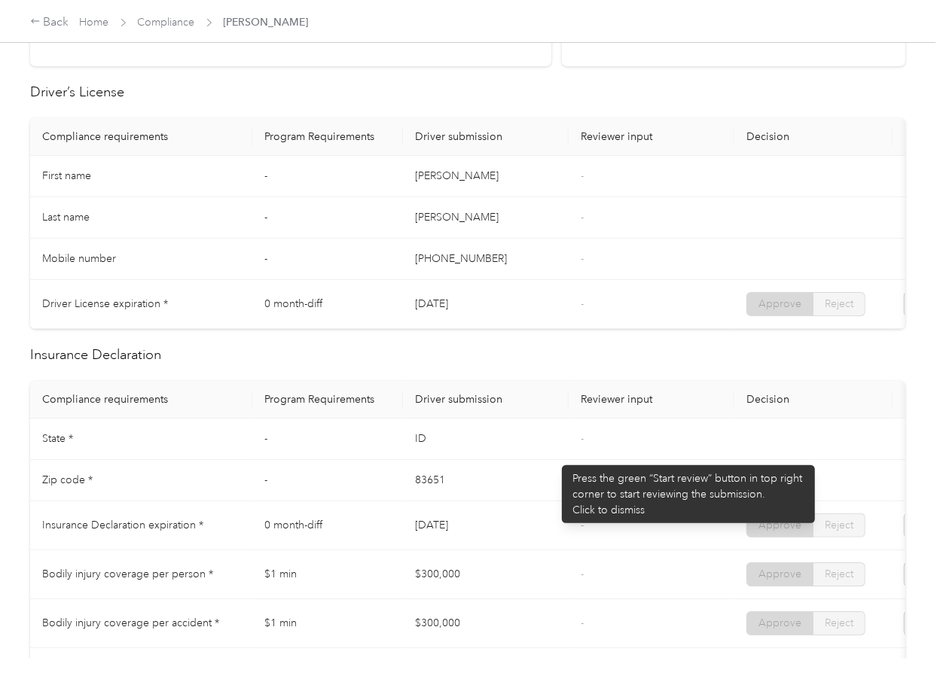
scroll to position [502, 0]
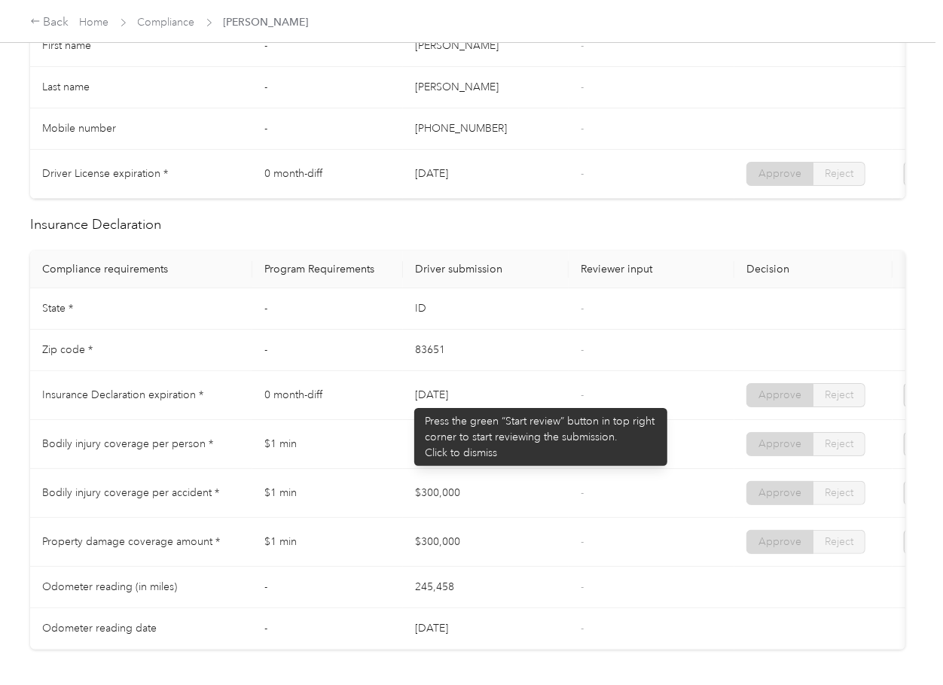
drag, startPoint x: 439, startPoint y: 406, endPoint x: 500, endPoint y: 406, distance: 61.0
click at [496, 406] on td "[DATE]" at bounding box center [486, 395] width 166 height 49
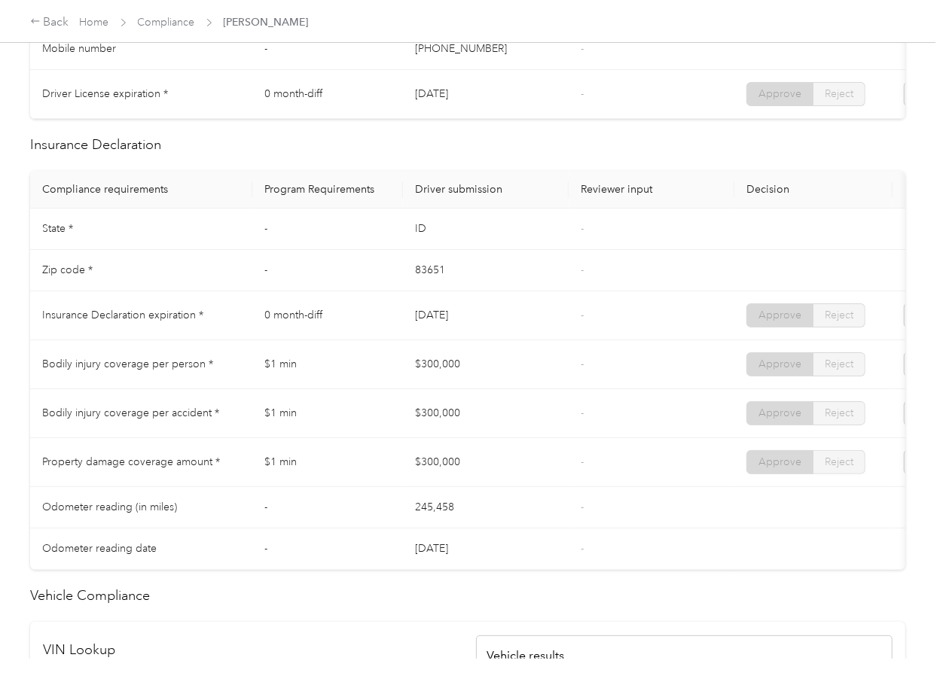
scroll to position [703, 0]
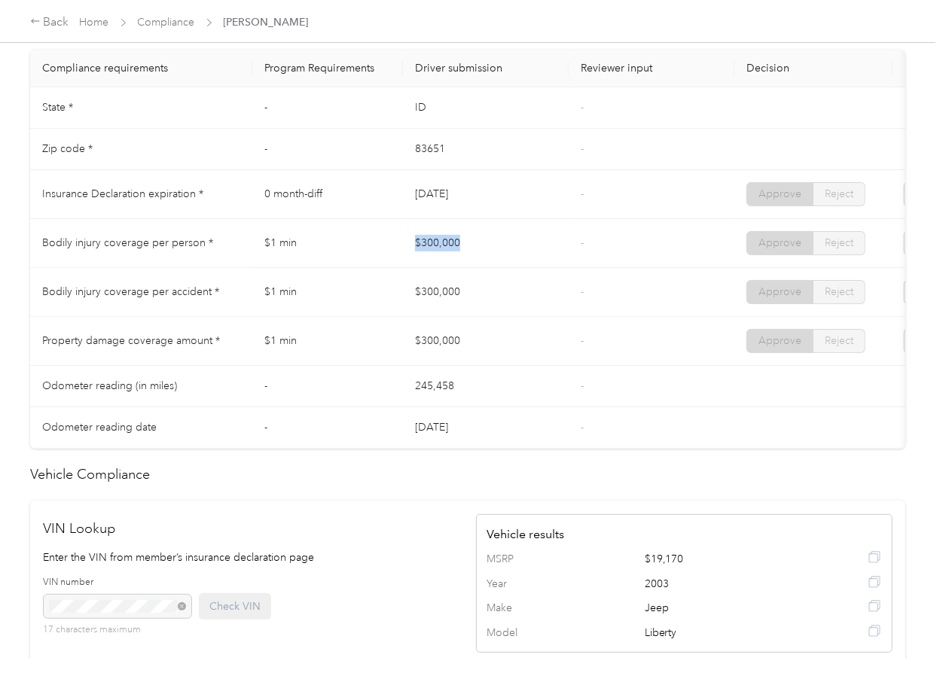
drag, startPoint x: 496, startPoint y: 265, endPoint x: 508, endPoint y: 270, distance: 13.6
click at [508, 268] on tr "Bodily injury coverage per person * $1 min $300,000 - Approve Reject" at bounding box center [561, 243] width 1062 height 49
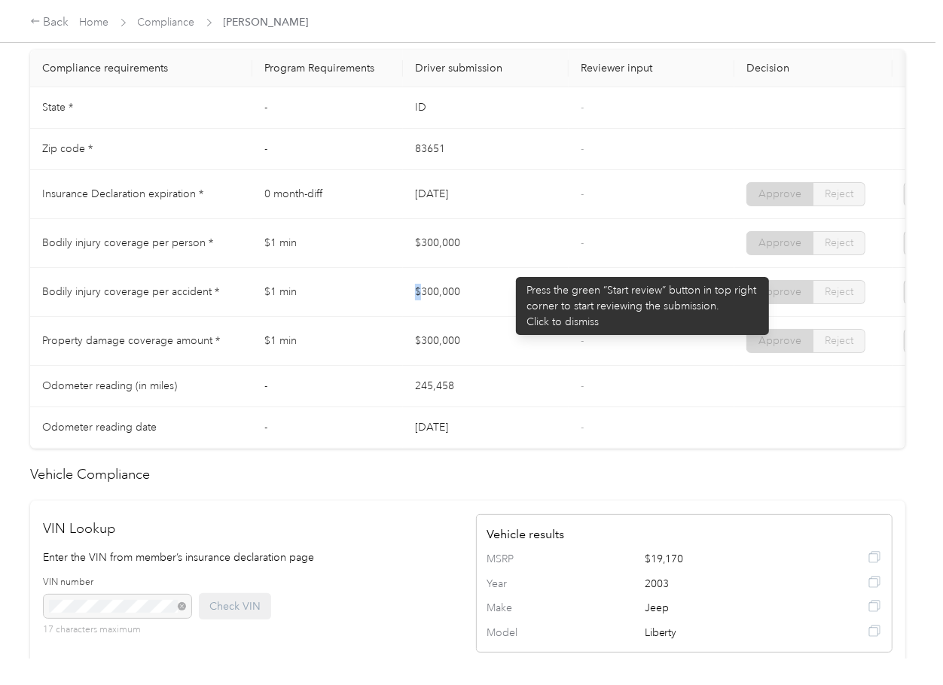
drag, startPoint x: 418, startPoint y: 300, endPoint x: 496, endPoint y: 322, distance: 80.8
click at [494, 317] on td "$300,000" at bounding box center [486, 292] width 166 height 49
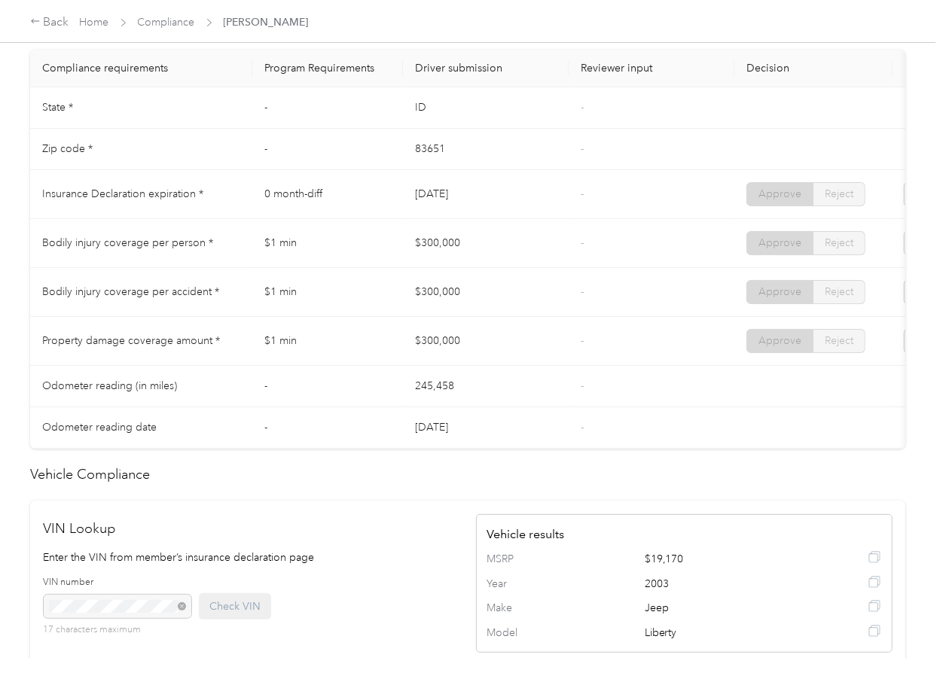
click at [484, 355] on tr "Property damage coverage amount * $1 min $300,000 - Approve Reject" at bounding box center [561, 341] width 1062 height 49
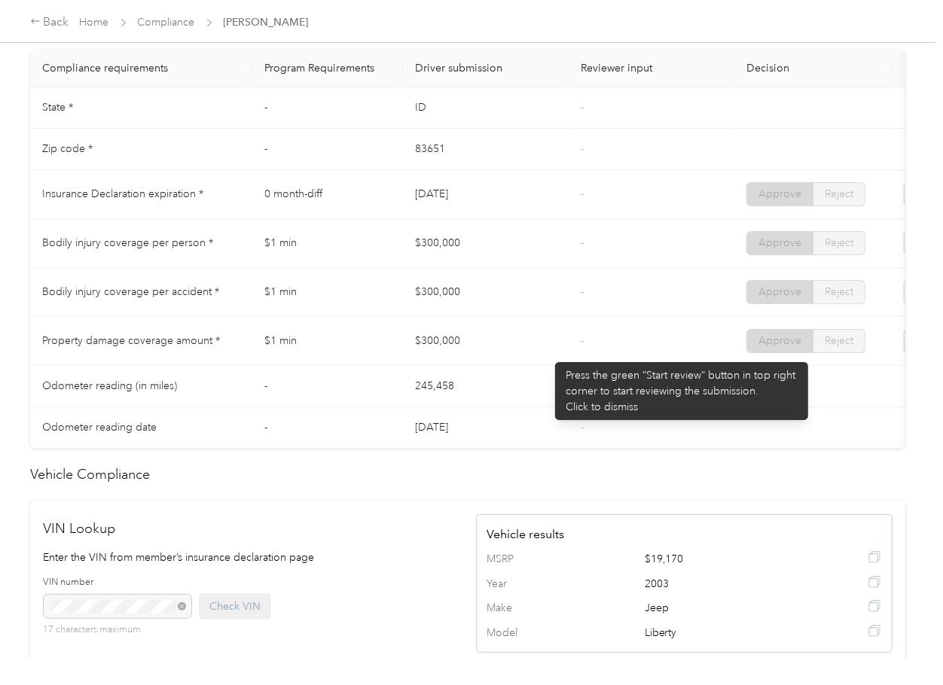
click at [571, 352] on td "-" at bounding box center [652, 341] width 166 height 49
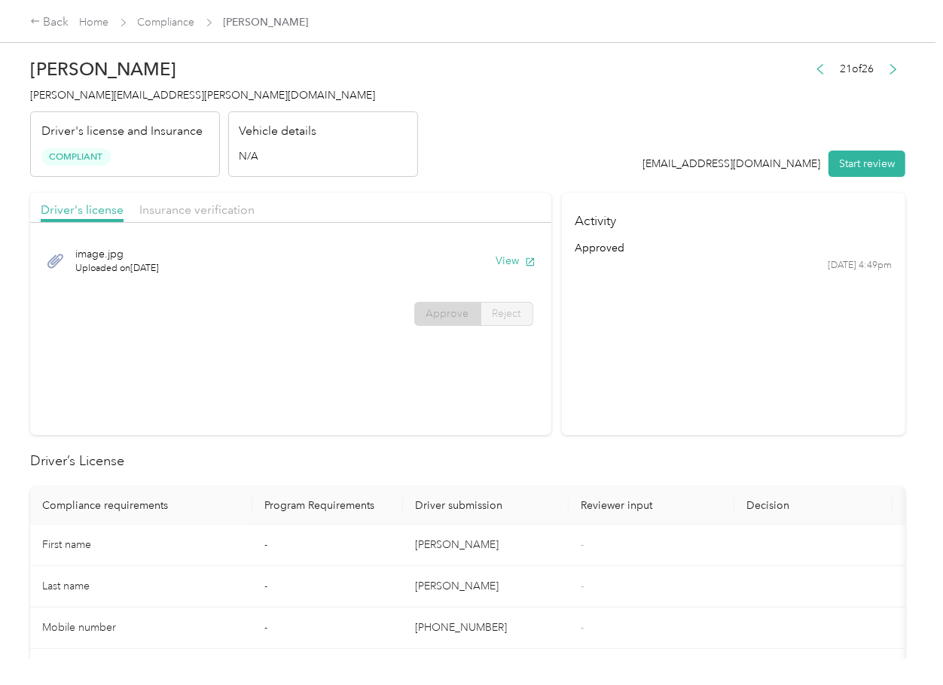
scroll to position [0, 0]
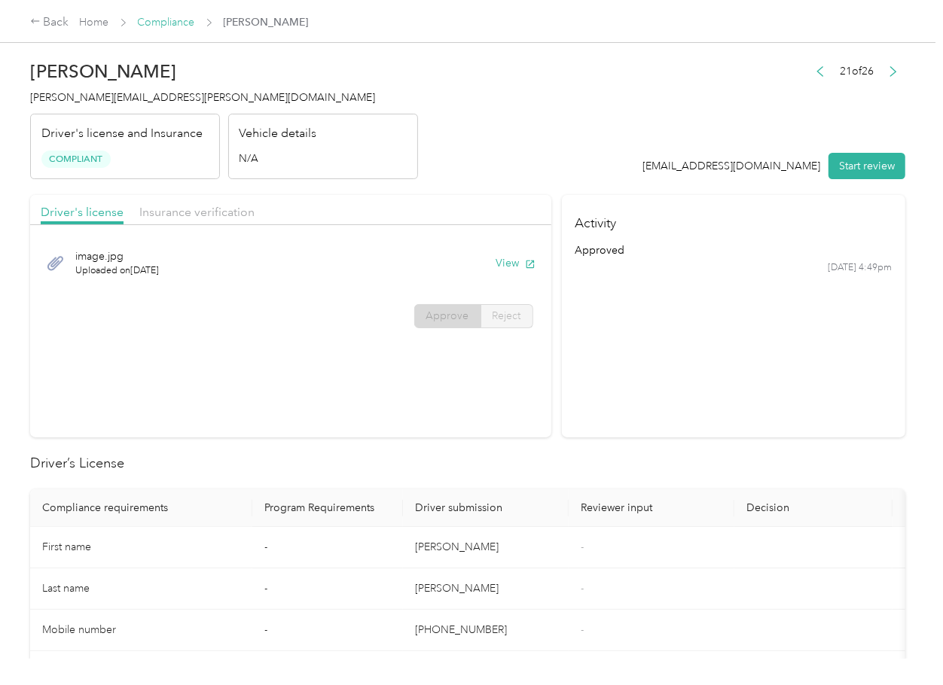
click at [158, 20] on link "Compliance" at bounding box center [166, 22] width 57 height 13
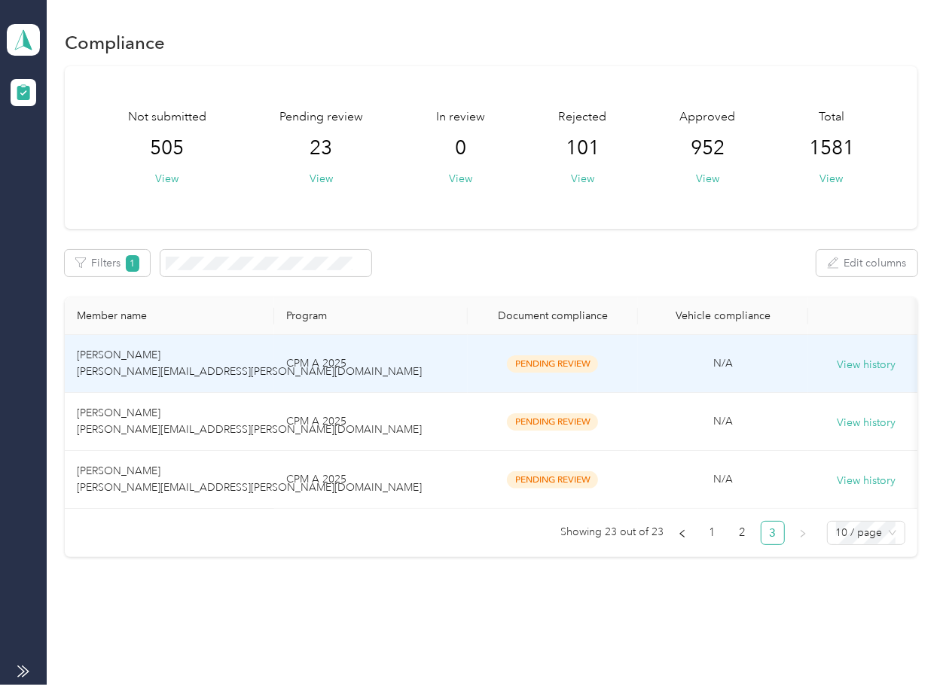
click at [222, 374] on span "[PERSON_NAME] [PERSON_NAME][EMAIL_ADDRESS][PERSON_NAME][DOMAIN_NAME]" at bounding box center [249, 363] width 345 height 29
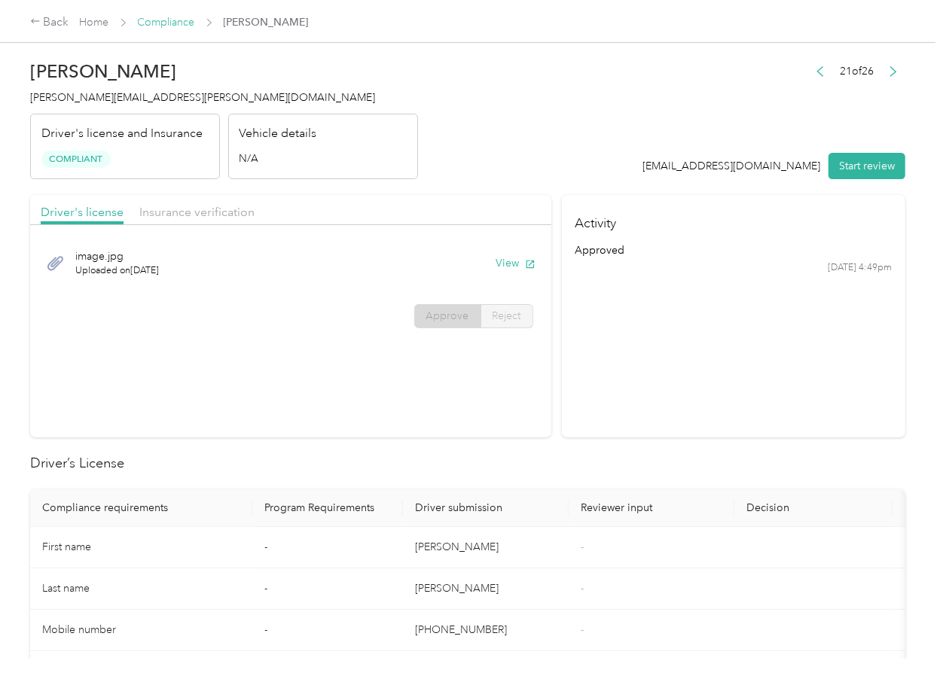
click at [161, 21] on link "Compliance" at bounding box center [166, 22] width 57 height 13
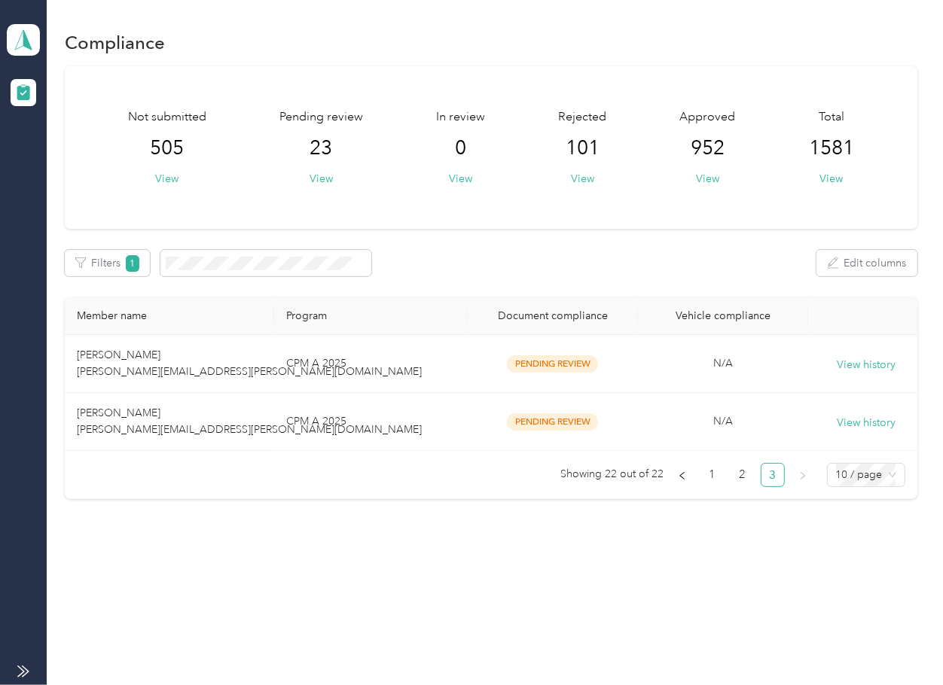
click at [171, 425] on span "[PERSON_NAME] [PERSON_NAME][EMAIL_ADDRESS][PERSON_NAME][DOMAIN_NAME]" at bounding box center [249, 421] width 345 height 29
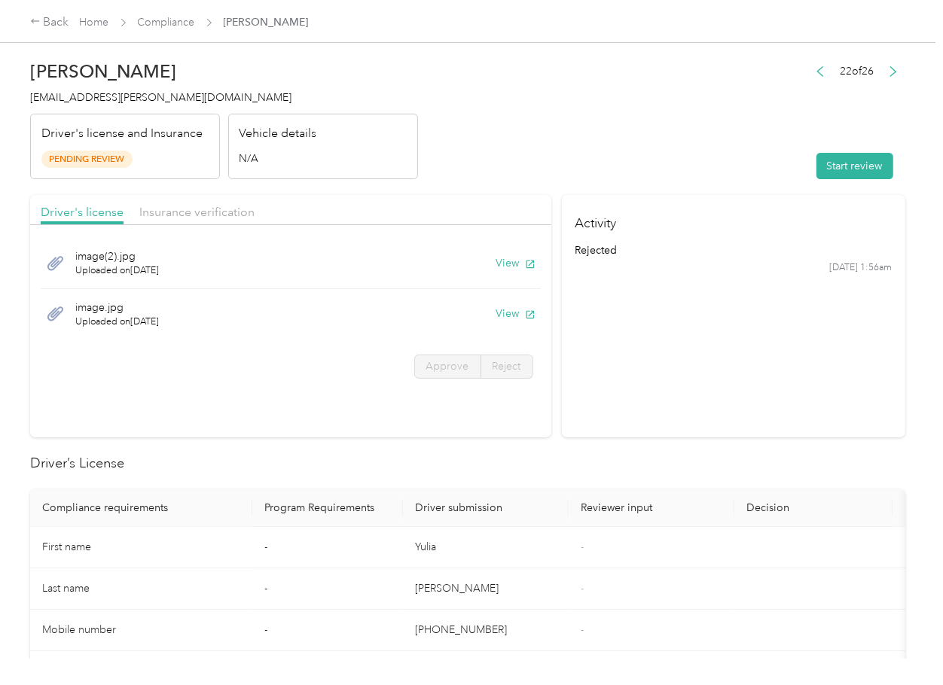
click at [691, 401] on section "Activity rejected [DATE] 1:56am" at bounding box center [733, 316] width 343 height 242
click at [504, 270] on button "View" at bounding box center [515, 263] width 39 height 16
click at [501, 311] on button "View" at bounding box center [515, 314] width 39 height 16
click at [193, 211] on span "Insurance verification" at bounding box center [196, 212] width 115 height 14
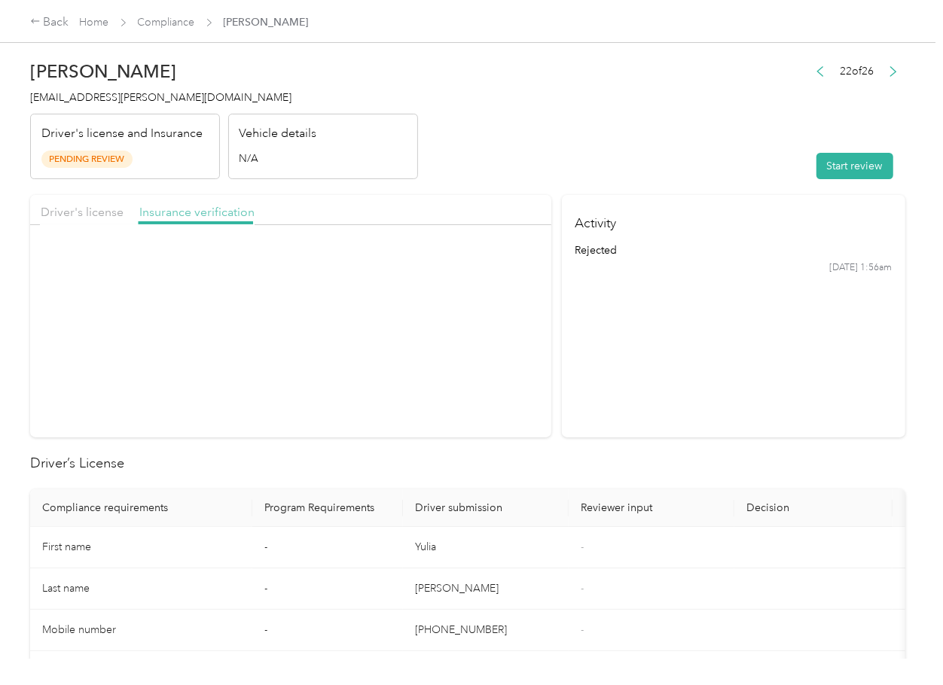
click at [193, 211] on span "Insurance verification" at bounding box center [196, 212] width 115 height 14
click at [515, 257] on button "View" at bounding box center [515, 263] width 39 height 16
click at [855, 164] on button "Start review" at bounding box center [854, 166] width 77 height 26
click at [87, 216] on span "Driver's license" at bounding box center [82, 212] width 83 height 14
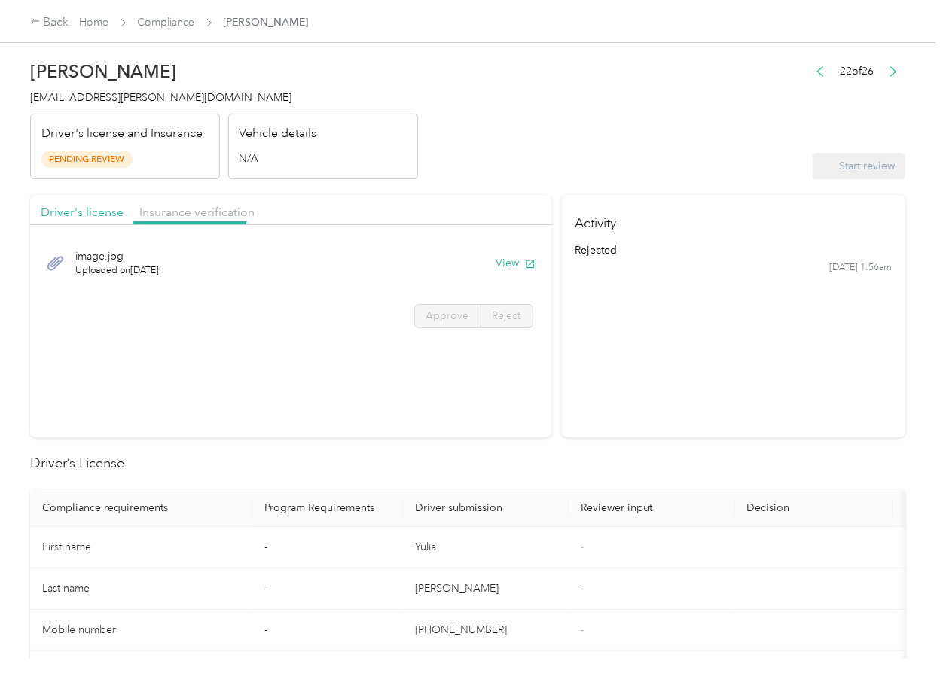
click at [93, 202] on div "Driver's license Insurance verification" at bounding box center [290, 210] width 521 height 30
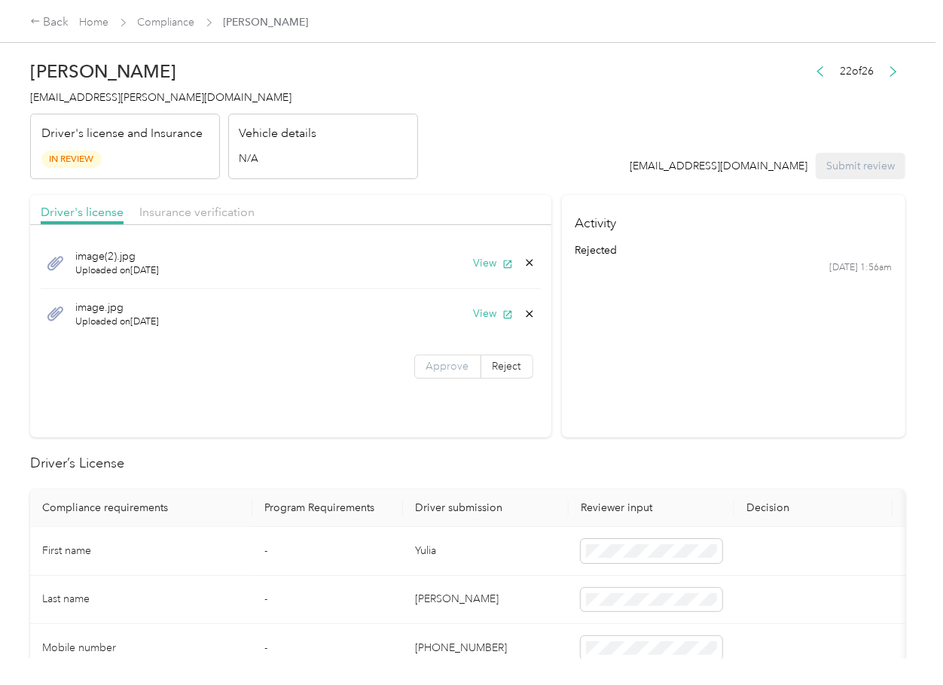
click at [438, 361] on span "Approve" at bounding box center [447, 366] width 43 height 13
click at [211, 209] on span "Insurance verification" at bounding box center [196, 212] width 115 height 14
click at [190, 206] on span "Insurance verification" at bounding box center [196, 212] width 115 height 14
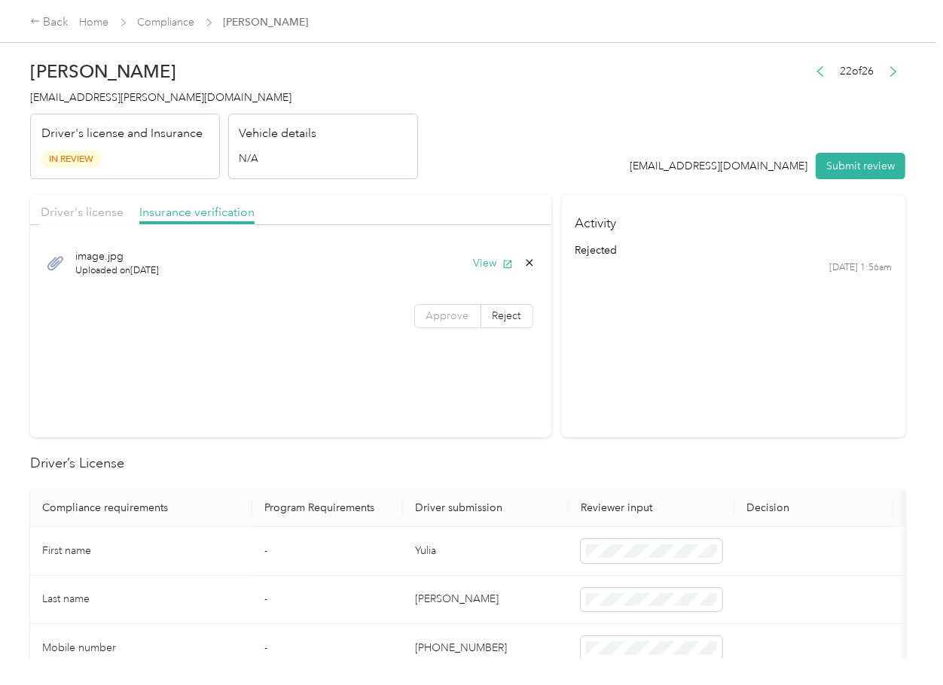
click at [444, 317] on span "Approve" at bounding box center [447, 316] width 43 height 13
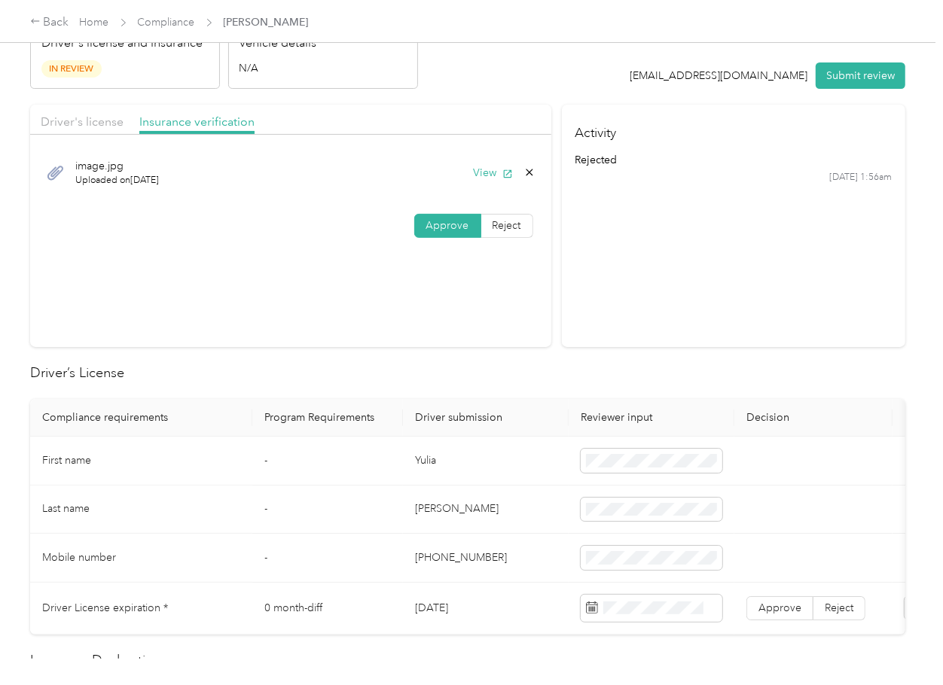
scroll to position [301, 0]
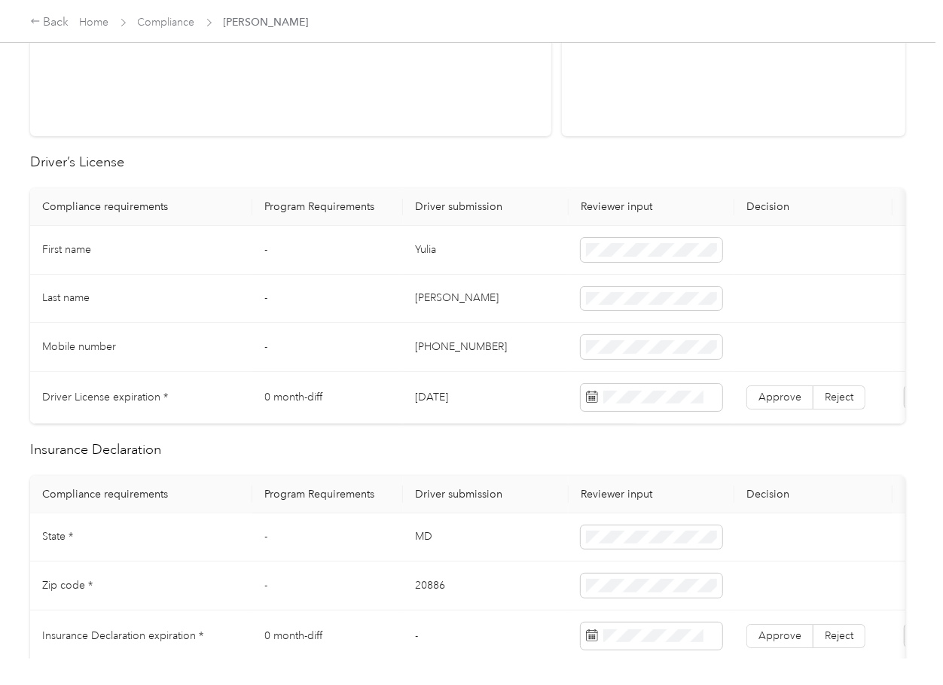
click at [444, 392] on td "[DATE]" at bounding box center [486, 398] width 166 height 52
click at [787, 401] on span "Approve" at bounding box center [779, 397] width 43 height 13
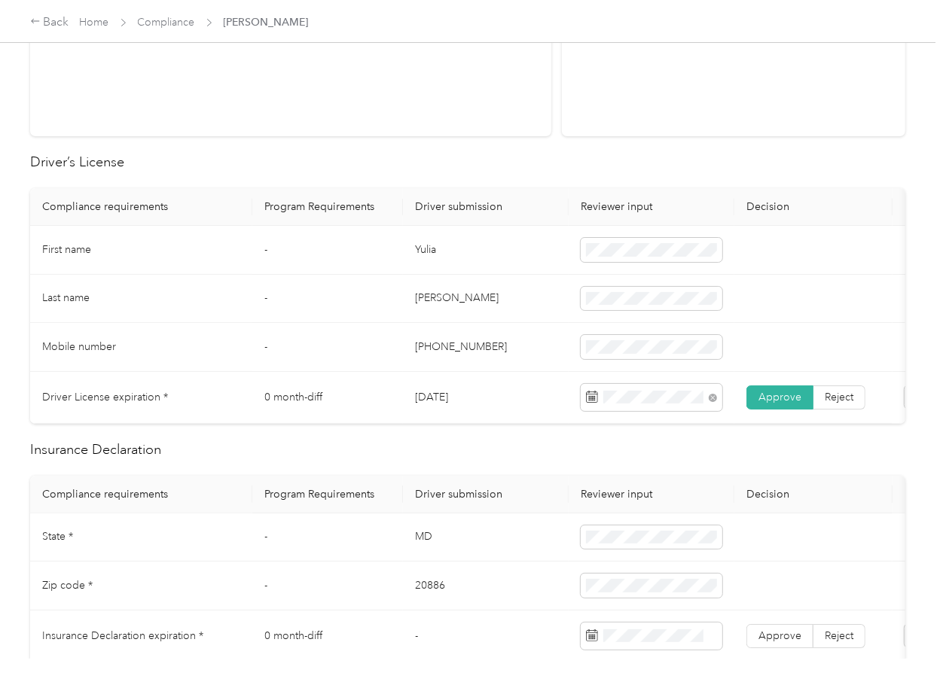
click at [441, 358] on td "[PHONE_NUMBER]" at bounding box center [486, 347] width 166 height 49
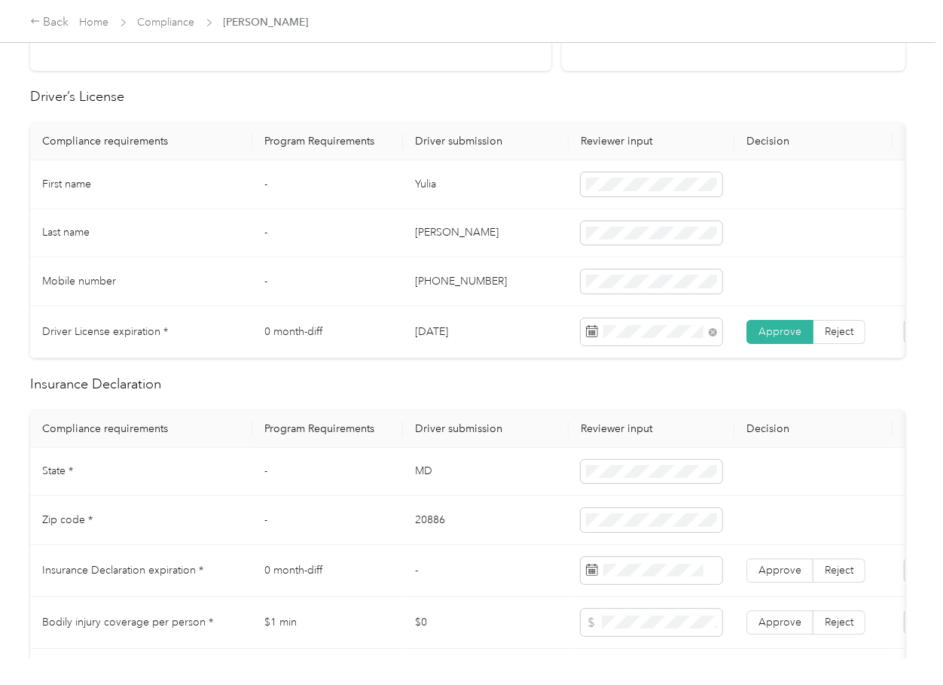
scroll to position [401, 0]
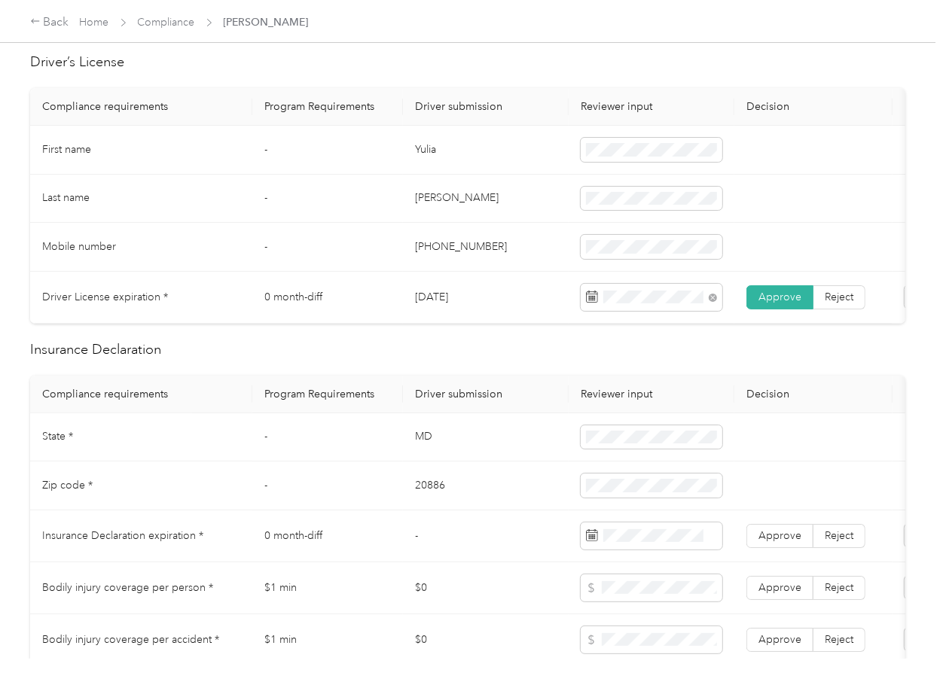
click at [425, 456] on td "MD" at bounding box center [486, 437] width 166 height 49
click at [422, 511] on td "20886" at bounding box center [486, 486] width 166 height 49
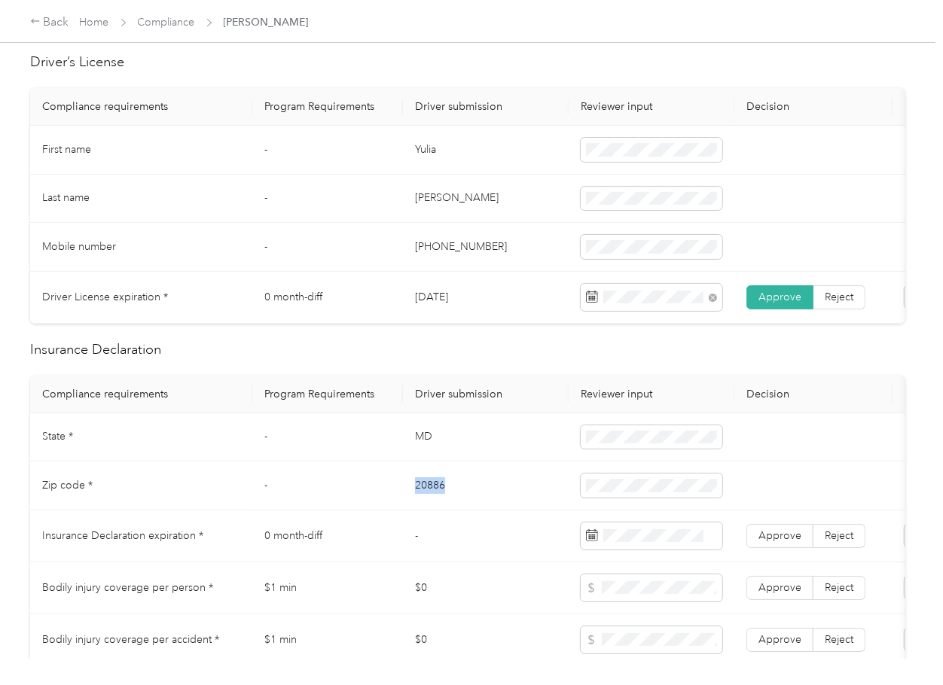
click at [422, 511] on td "20886" at bounding box center [486, 486] width 166 height 49
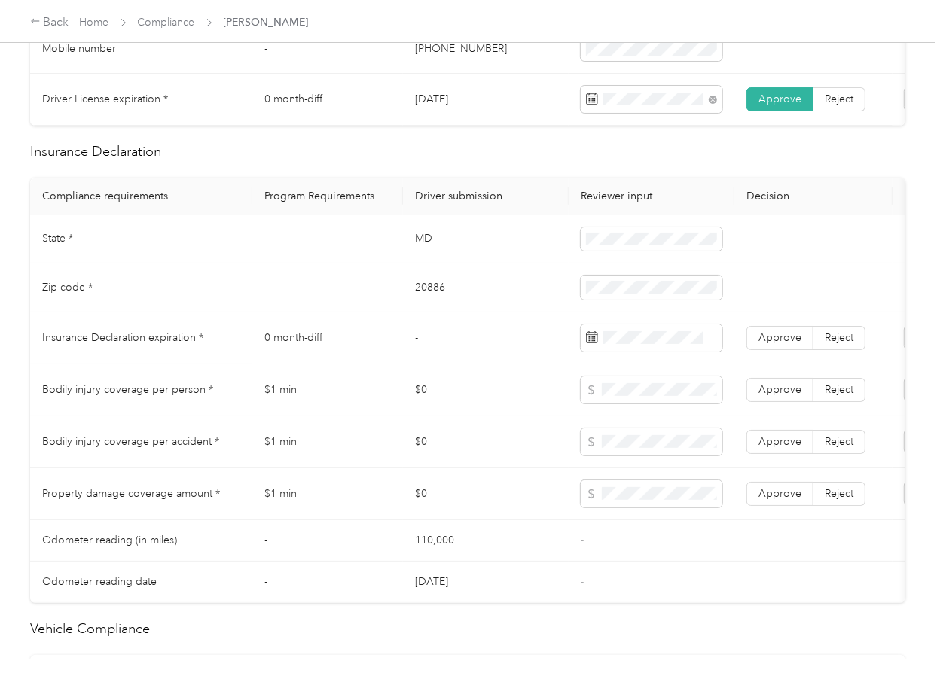
scroll to position [602, 0]
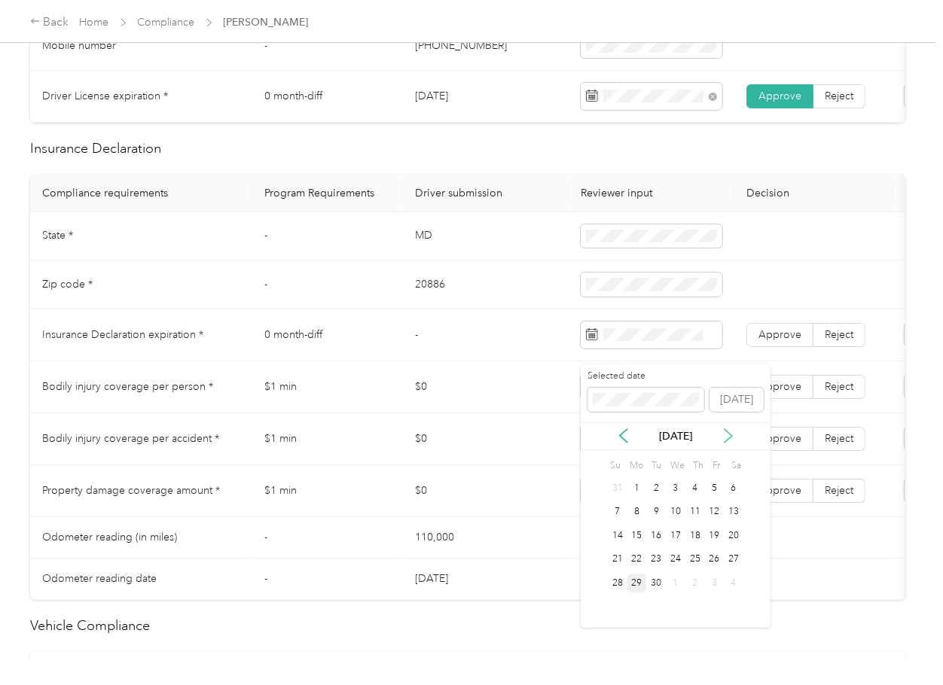
click at [728, 438] on icon at bounding box center [728, 435] width 15 height 15
click at [724, 434] on icon at bounding box center [728, 435] width 15 height 15
click at [672, 591] on div "26" at bounding box center [676, 583] width 20 height 19
click at [776, 341] on span "Approve" at bounding box center [779, 334] width 43 height 13
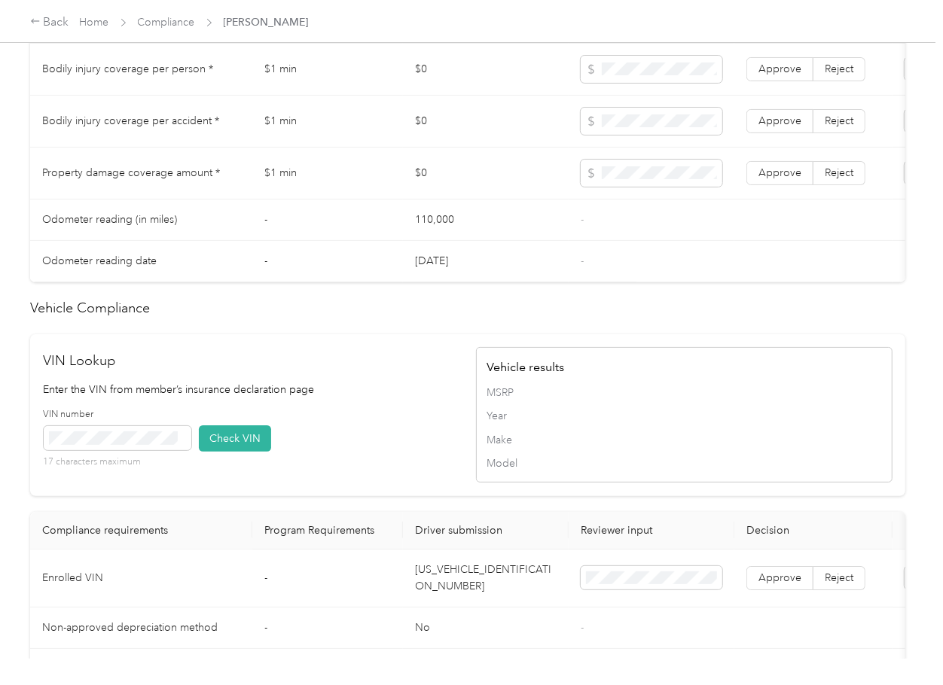
scroll to position [1269, 0]
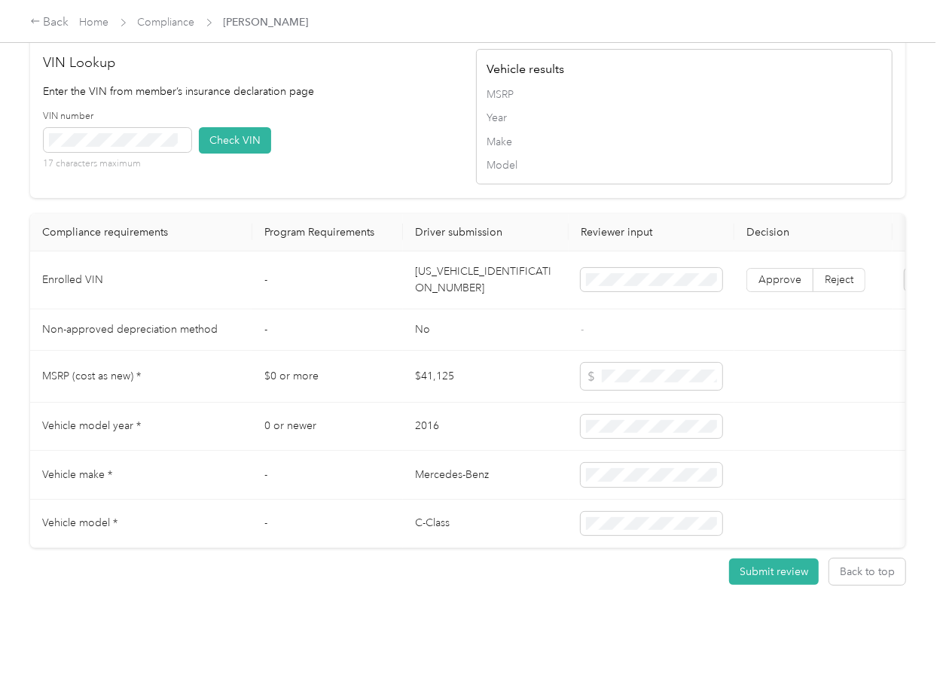
click at [456, 262] on td "[US_VEHICLE_IDENTIFICATION_NUMBER]" at bounding box center [486, 281] width 166 height 58
click at [454, 261] on td "[US_VEHICLE_IDENTIFICATION_NUMBER]" at bounding box center [486, 281] width 166 height 58
click at [367, 141] on div "VIN number 17 characters maximum Check VIN" at bounding box center [252, 146] width 416 height 72
drag, startPoint x: 235, startPoint y: 119, endPoint x: 581, endPoint y: 249, distance: 369.8
click at [237, 127] on button "Check VIN" at bounding box center [235, 140] width 72 height 26
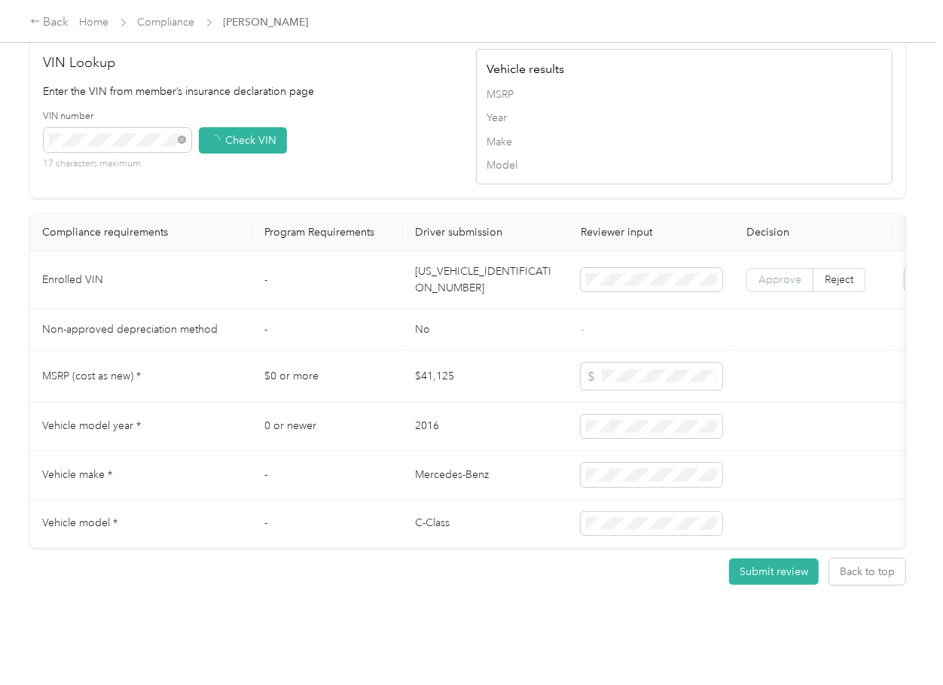
click at [767, 273] on span "Approve" at bounding box center [779, 279] width 43 height 13
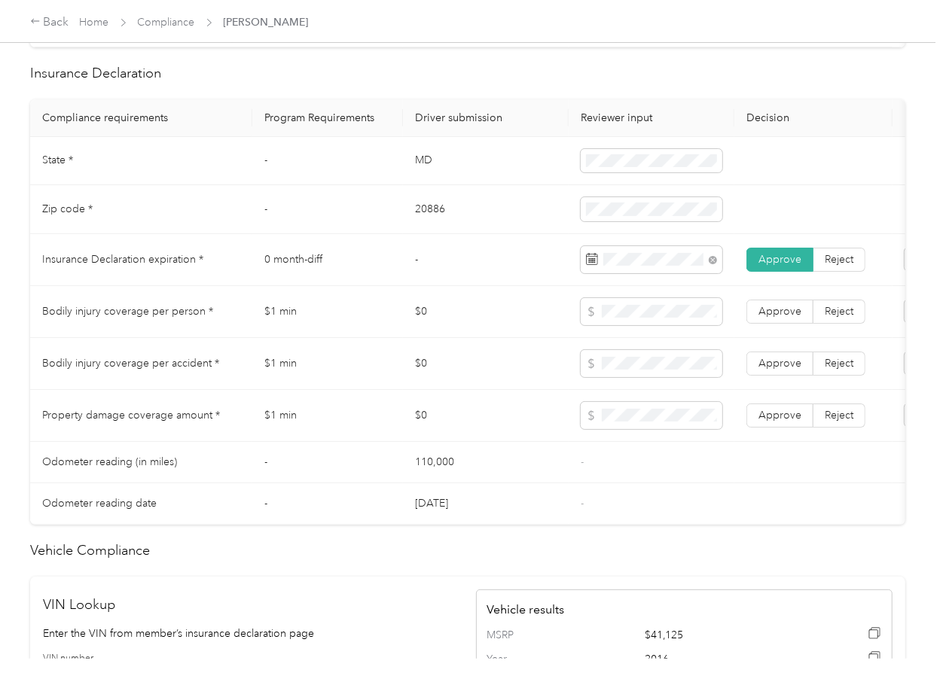
scroll to position [666, 0]
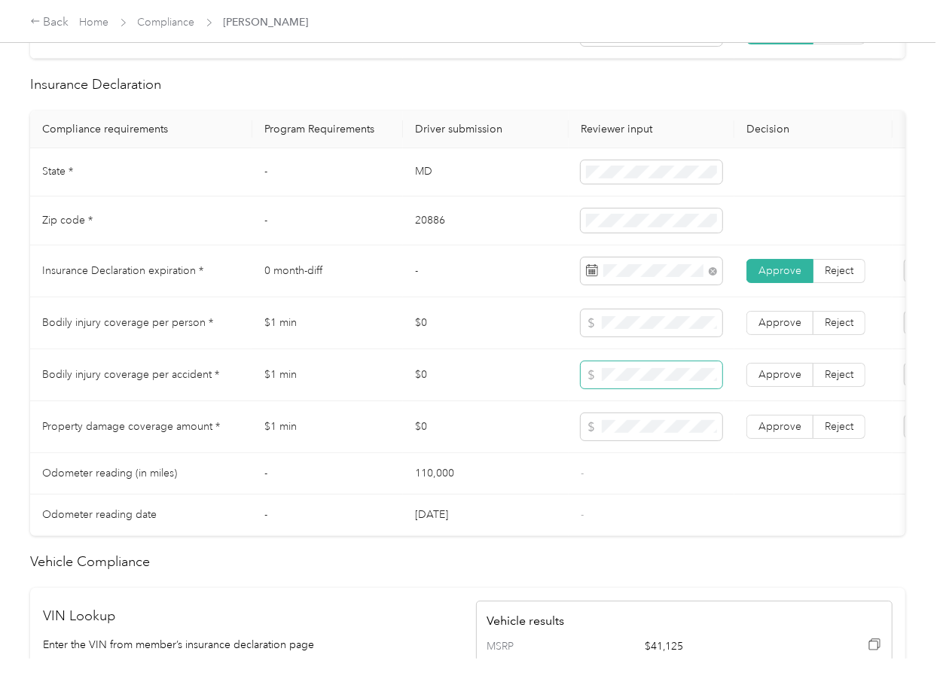
click at [627, 389] on span at bounding box center [652, 374] width 142 height 27
click at [767, 433] on span "Approve" at bounding box center [779, 426] width 43 height 13
click at [774, 387] on label "Approve" at bounding box center [779, 375] width 67 height 24
click at [774, 329] on span "Approve" at bounding box center [779, 322] width 43 height 13
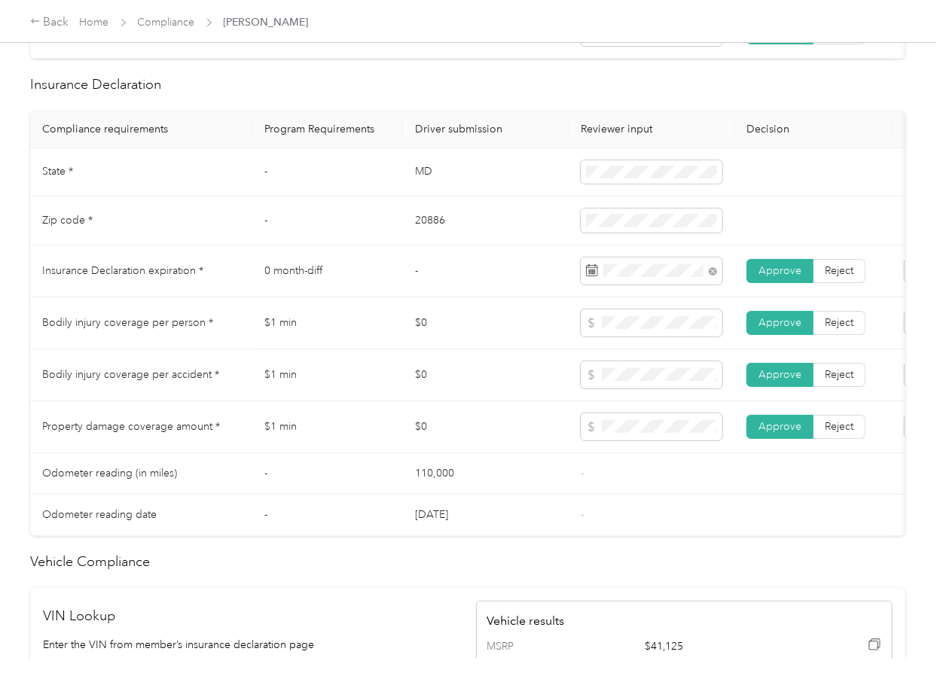
drag, startPoint x: 365, startPoint y: 409, endPoint x: 337, endPoint y: 409, distance: 27.9
click at [364, 401] on td "$1 min" at bounding box center [327, 375] width 151 height 52
click at [534, 379] on td "$0" at bounding box center [486, 375] width 166 height 52
drag, startPoint x: 425, startPoint y: 358, endPoint x: 407, endPoint y: 356, distance: 18.9
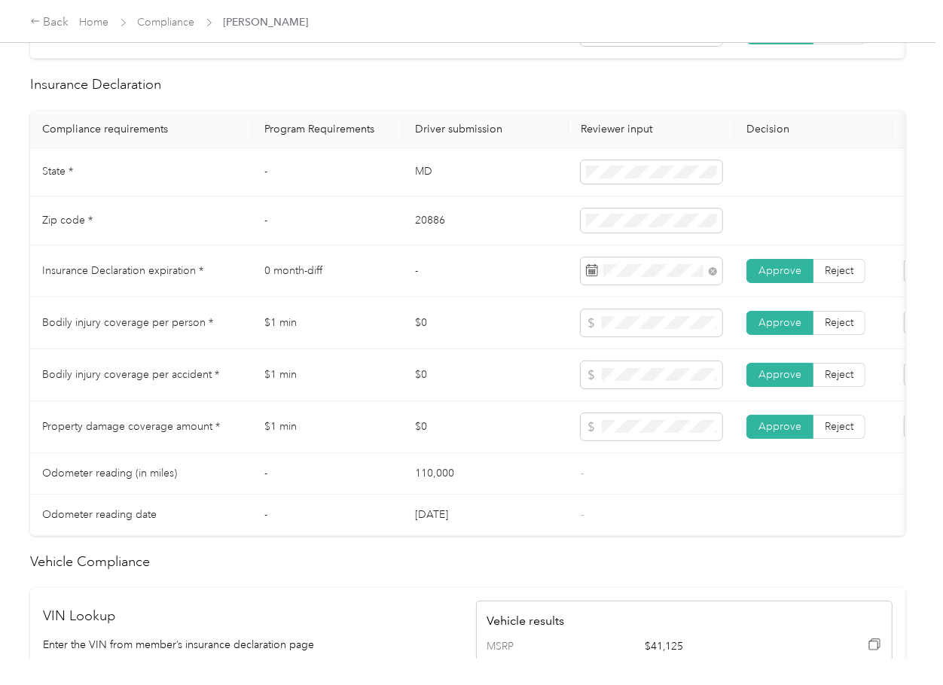
click at [430, 349] on td "$0" at bounding box center [486, 323] width 166 height 52
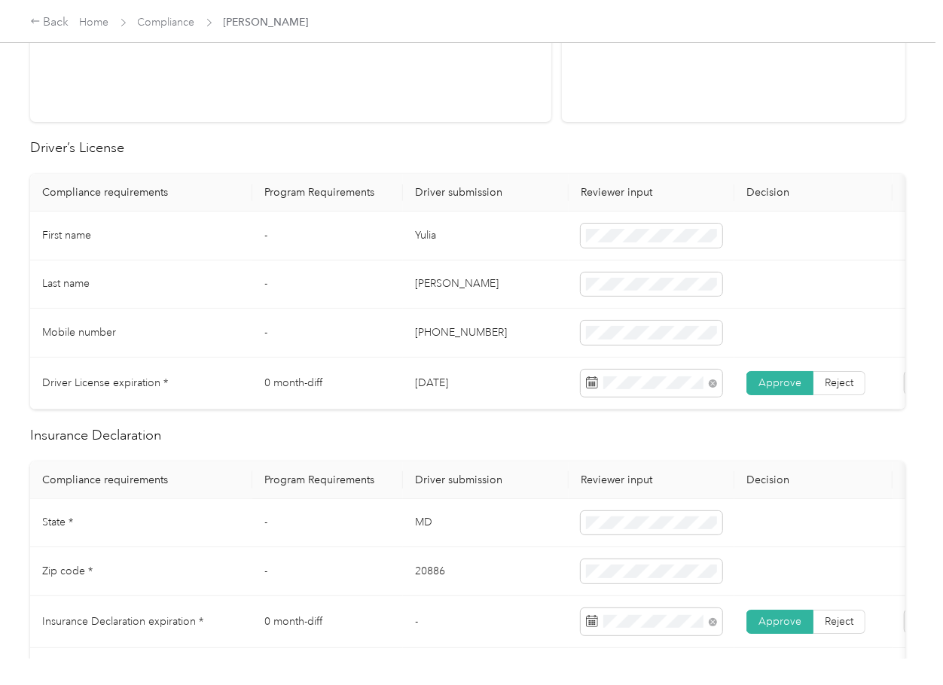
scroll to position [0, 0]
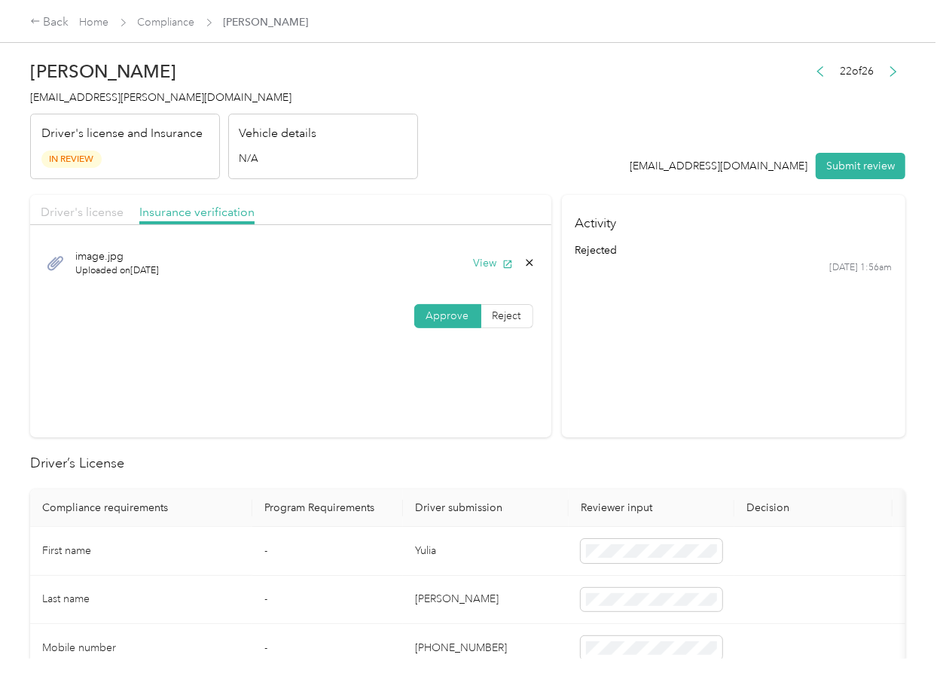
click at [79, 212] on span "Driver's license" at bounding box center [82, 212] width 83 height 14
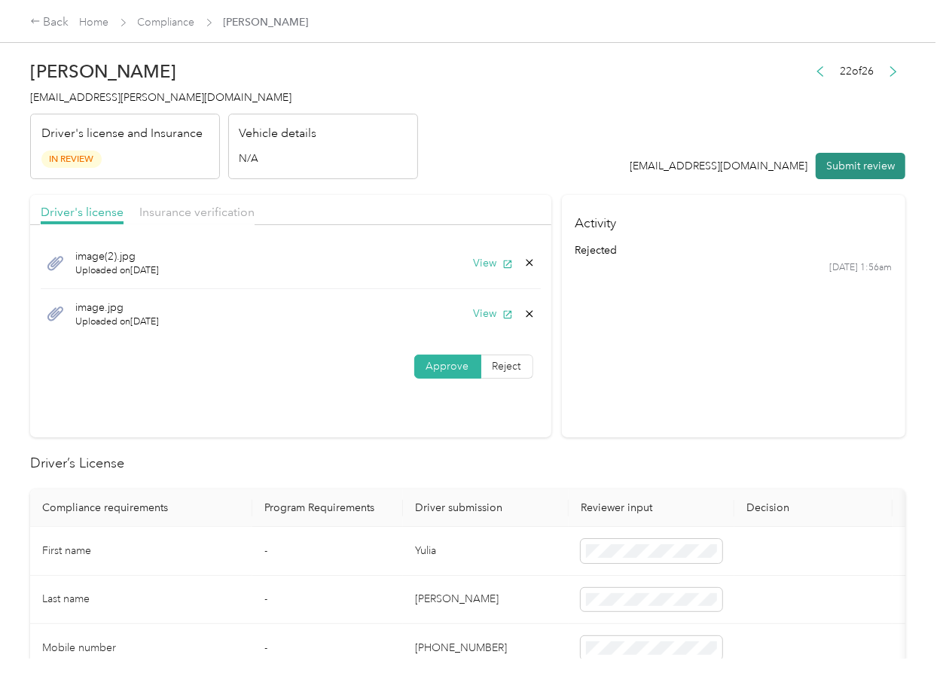
click at [827, 160] on button "Submit review" at bounding box center [861, 166] width 90 height 26
click at [112, 101] on span "[EMAIL_ADDRESS][PERSON_NAME][DOMAIN_NAME]" at bounding box center [160, 97] width 261 height 13
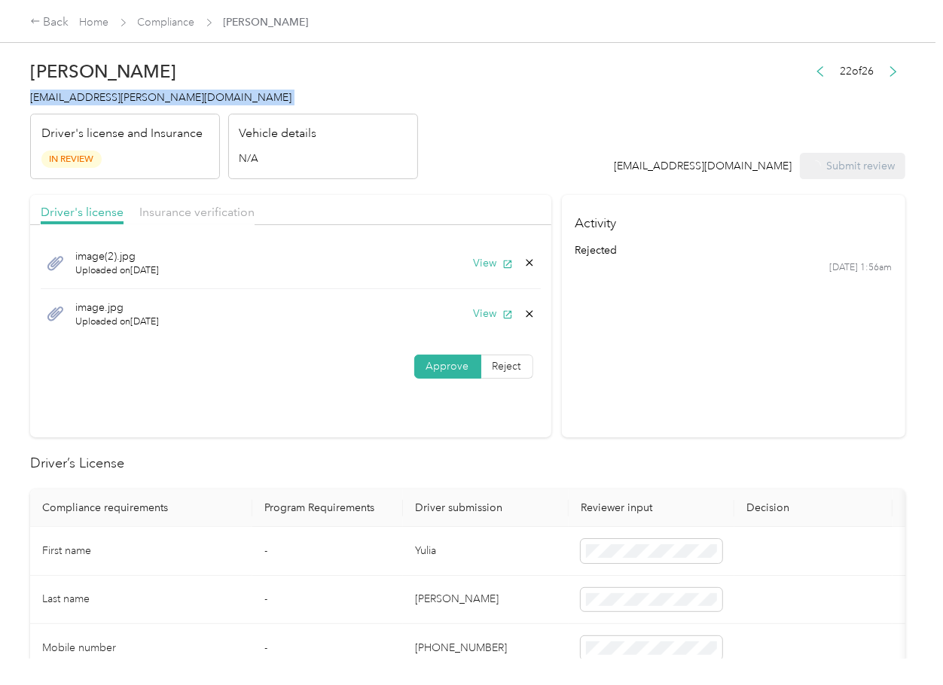
click at [112, 101] on span "[EMAIL_ADDRESS][PERSON_NAME][DOMAIN_NAME]" at bounding box center [160, 97] width 261 height 13
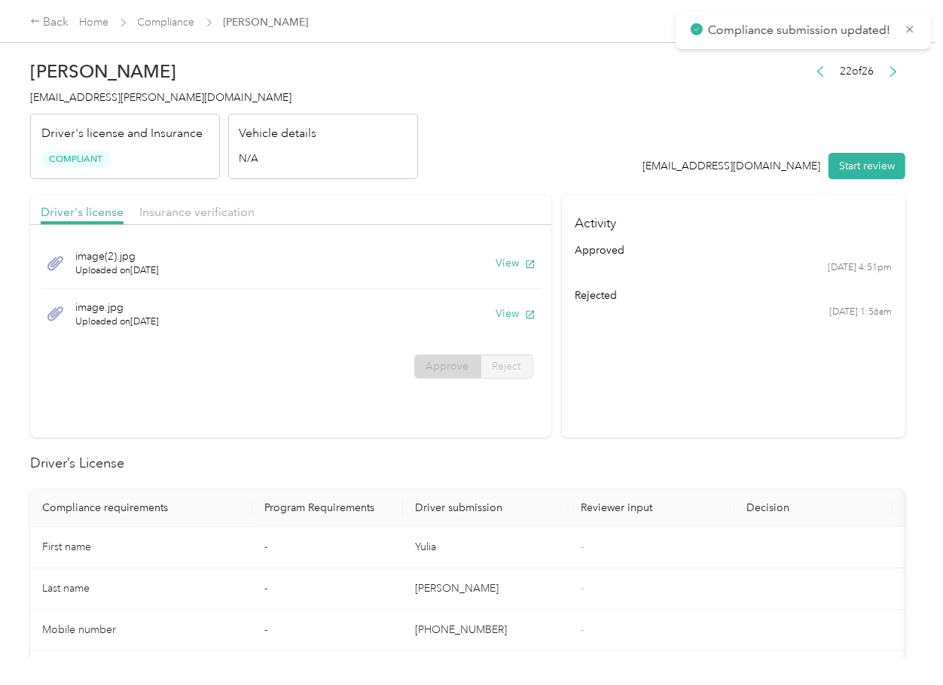
click at [578, 434] on section "Activity approved [DATE] 4:51pm rejected [DATE] 1:56am" at bounding box center [733, 316] width 343 height 242
click at [157, 23] on link "Compliance" at bounding box center [166, 22] width 57 height 13
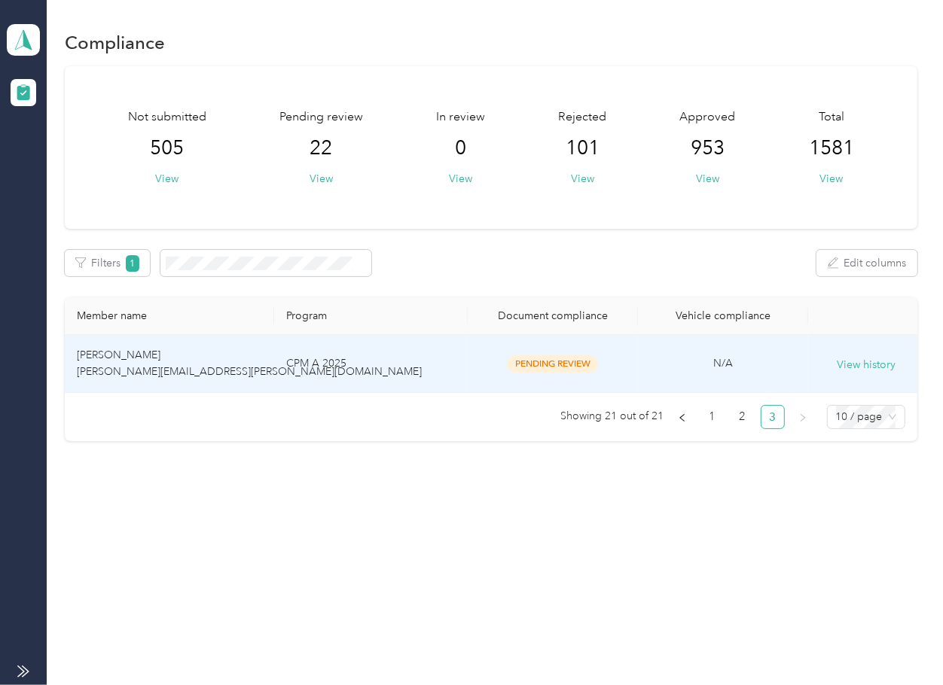
click at [260, 362] on td "[PERSON_NAME] [PERSON_NAME][EMAIL_ADDRESS][PERSON_NAME][DOMAIN_NAME]" at bounding box center [169, 364] width 209 height 58
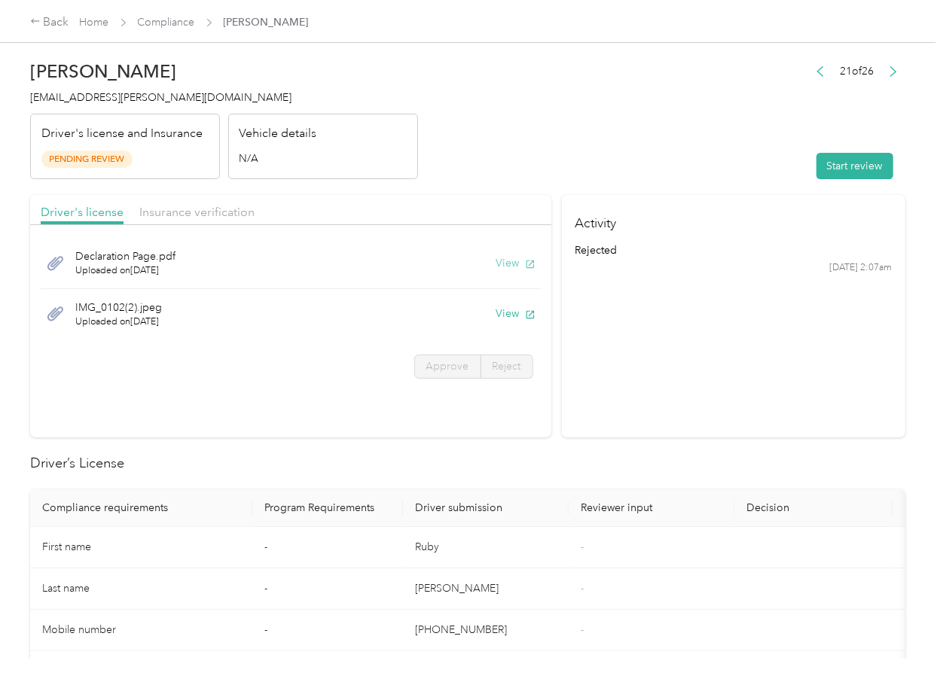
click at [501, 269] on button "View" at bounding box center [515, 263] width 39 height 16
click at [504, 320] on button "View" at bounding box center [515, 314] width 39 height 16
drag, startPoint x: 416, startPoint y: 214, endPoint x: 322, endPoint y: 211, distance: 94.2
click at [414, 212] on div "Driver's license Insurance verification" at bounding box center [290, 210] width 521 height 30
click at [226, 211] on span "Insurance verification" at bounding box center [196, 212] width 115 height 14
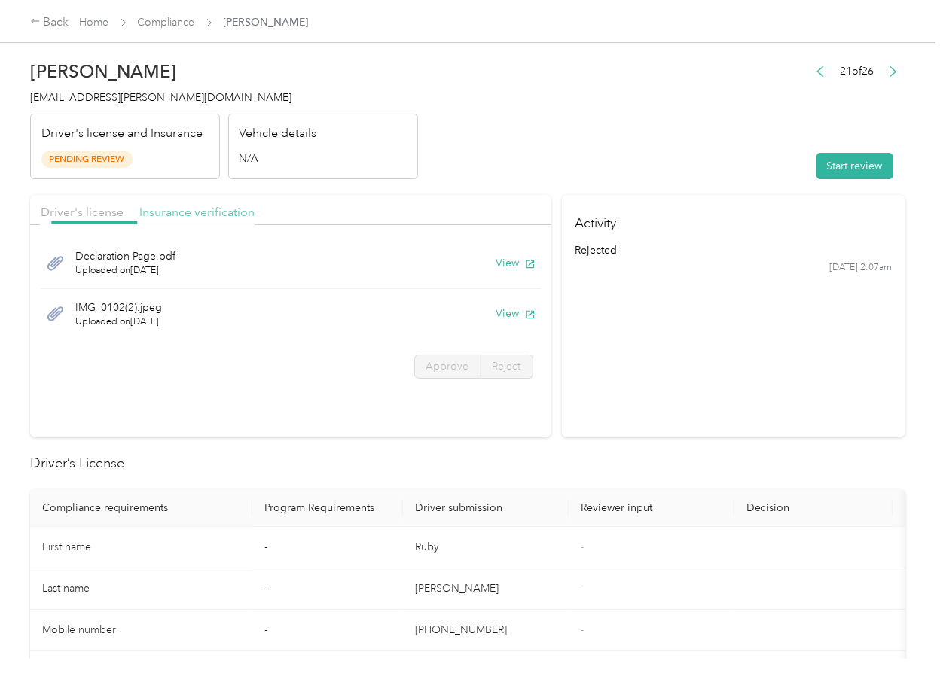
click at [224, 210] on span "Insurance verification" at bounding box center [196, 212] width 115 height 14
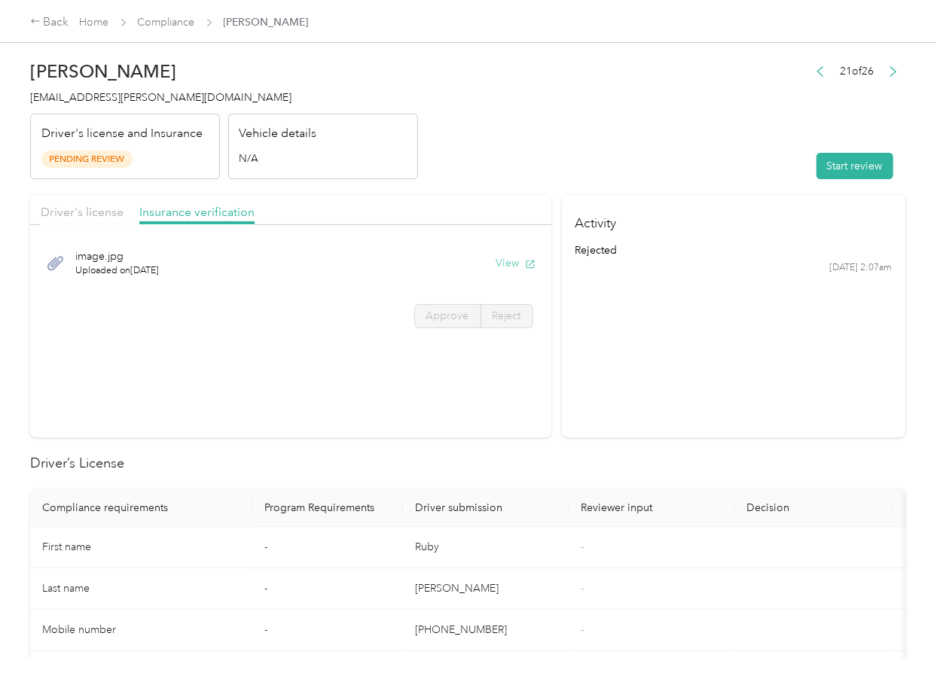
drag, startPoint x: 510, startPoint y: 261, endPoint x: 790, endPoint y: 204, distance: 285.8
click at [511, 262] on button "View" at bounding box center [515, 263] width 39 height 16
click at [846, 163] on button "Start review" at bounding box center [854, 166] width 77 height 26
drag, startPoint x: 652, startPoint y: 144, endPoint x: 166, endPoint y: 230, distance: 493.4
click at [651, 144] on header "[PERSON_NAME] [PERSON_NAME][EMAIL_ADDRESS][PERSON_NAME][DOMAIN_NAME] Driver's l…" at bounding box center [467, 116] width 875 height 127
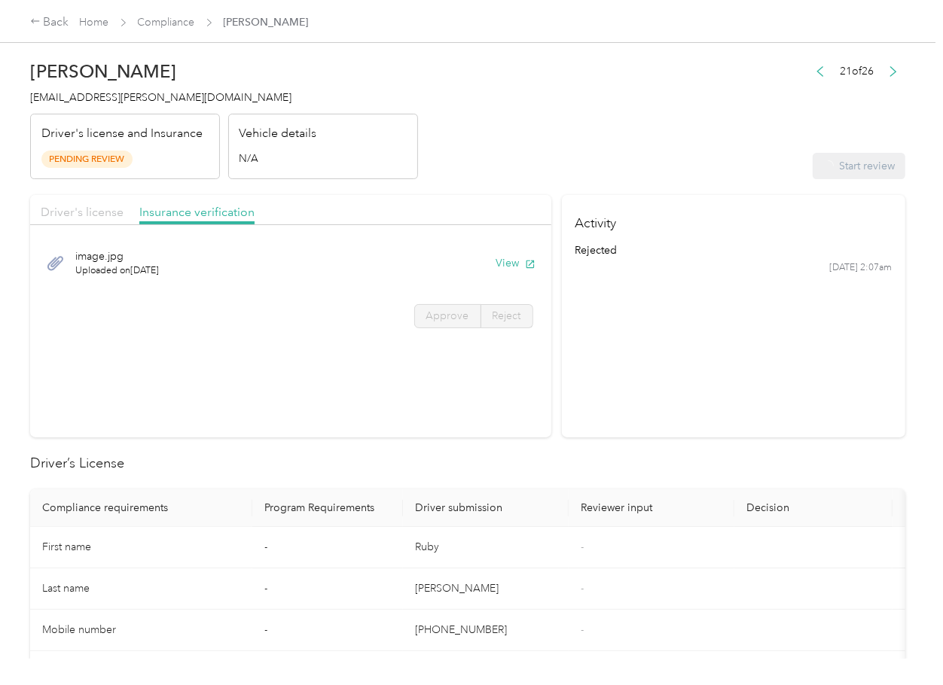
click at [87, 209] on span "Driver's license" at bounding box center [82, 212] width 83 height 14
click at [66, 211] on span "Driver's license" at bounding box center [82, 212] width 83 height 14
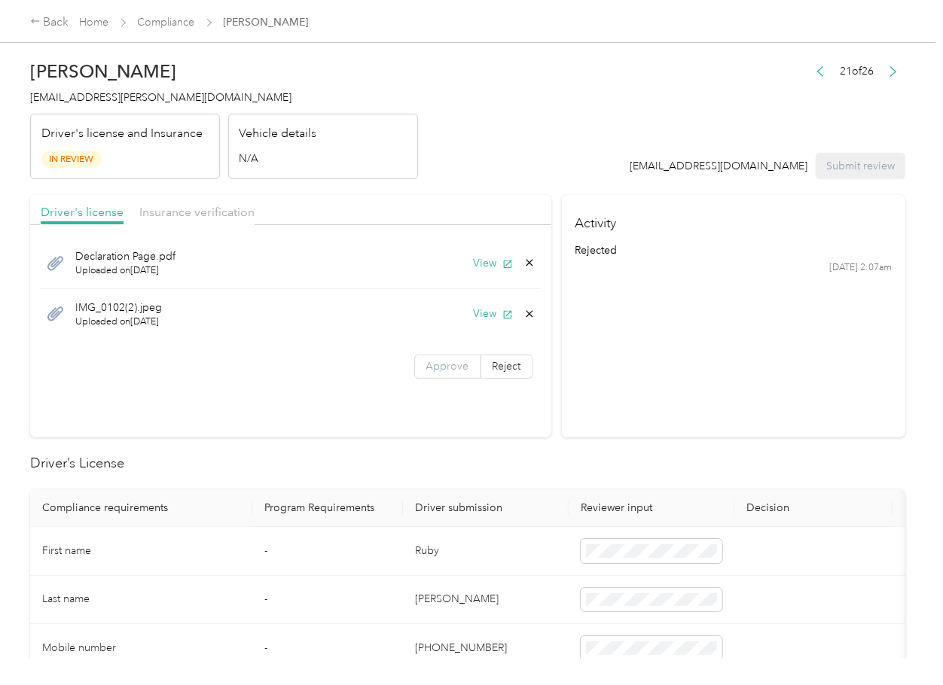
click at [451, 357] on label "Approve" at bounding box center [447, 367] width 67 height 24
click at [442, 364] on span "Approve" at bounding box center [447, 366] width 43 height 13
click at [169, 205] on span "Insurance verification" at bounding box center [196, 212] width 115 height 14
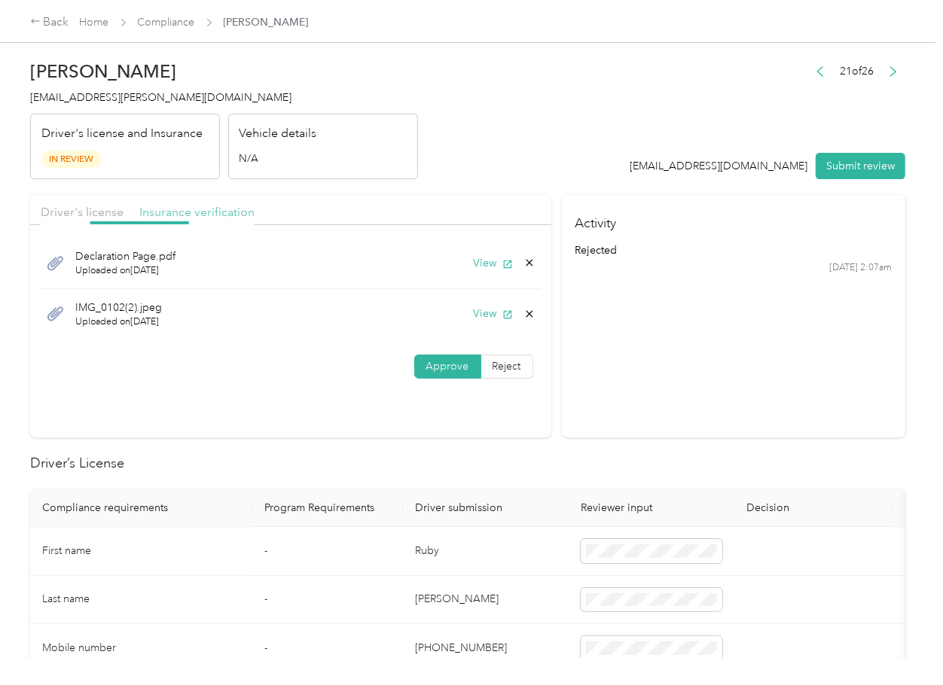
click at [158, 211] on span "Insurance verification" at bounding box center [196, 212] width 115 height 14
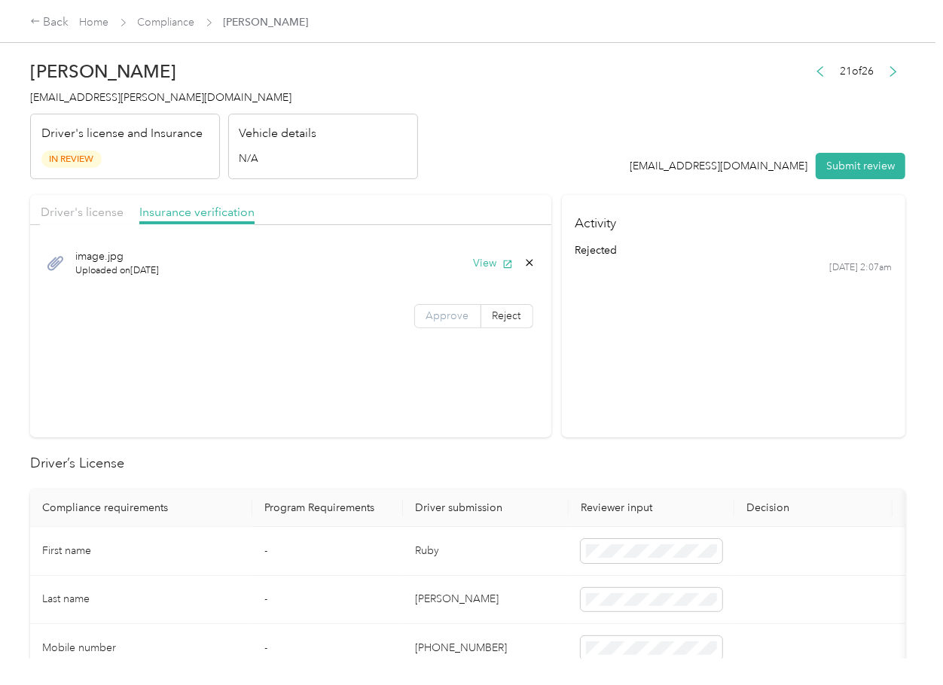
click at [438, 315] on span "Approve" at bounding box center [447, 316] width 43 height 13
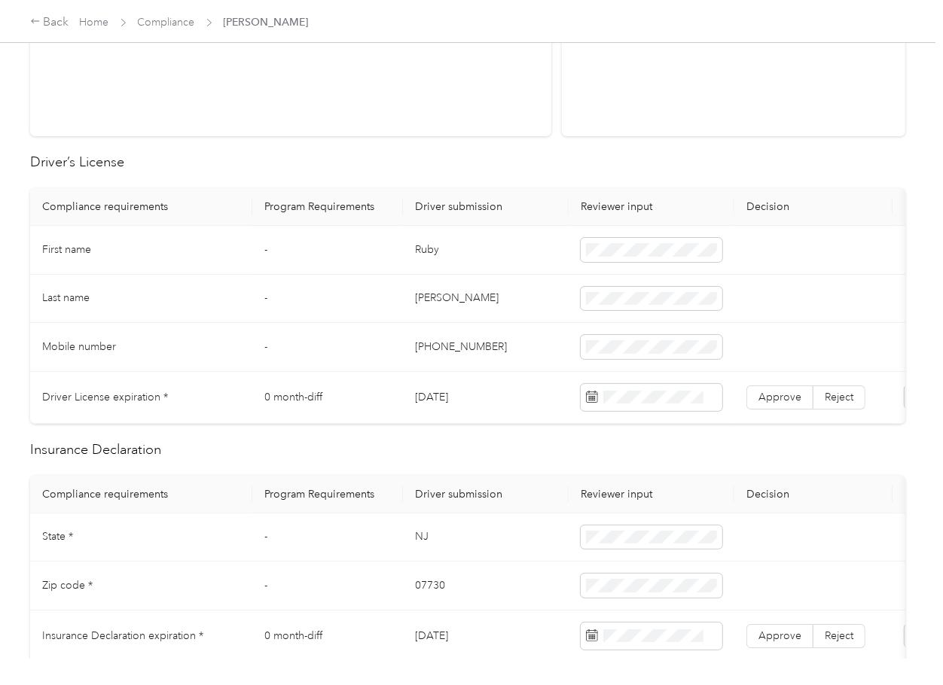
click at [432, 249] on td "Ruby" at bounding box center [486, 250] width 166 height 49
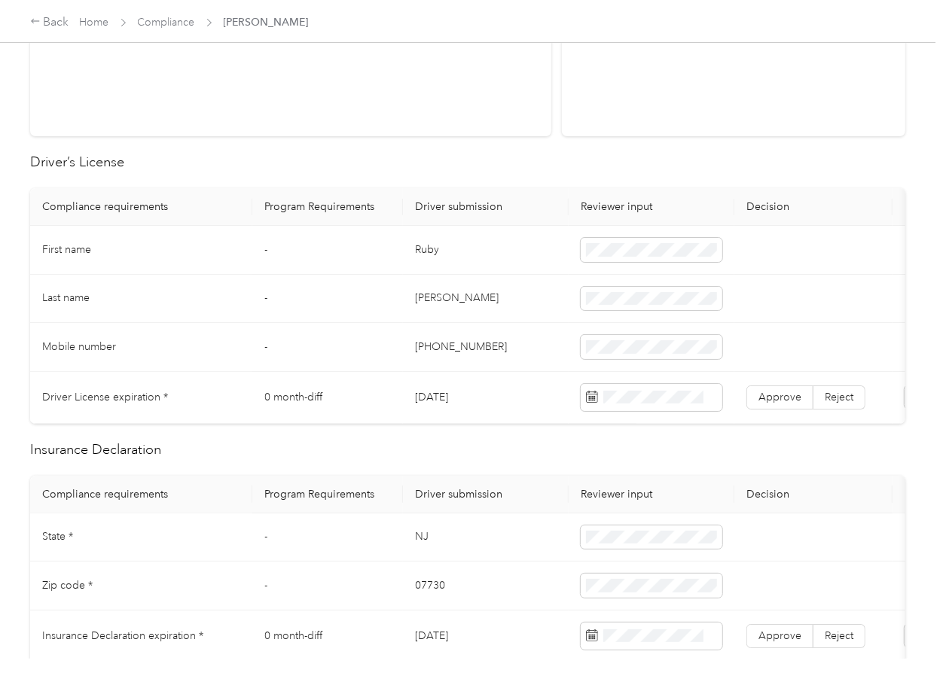
click at [465, 395] on td "[DATE]" at bounding box center [486, 398] width 166 height 52
click at [776, 406] on label "Approve" at bounding box center [779, 398] width 67 height 24
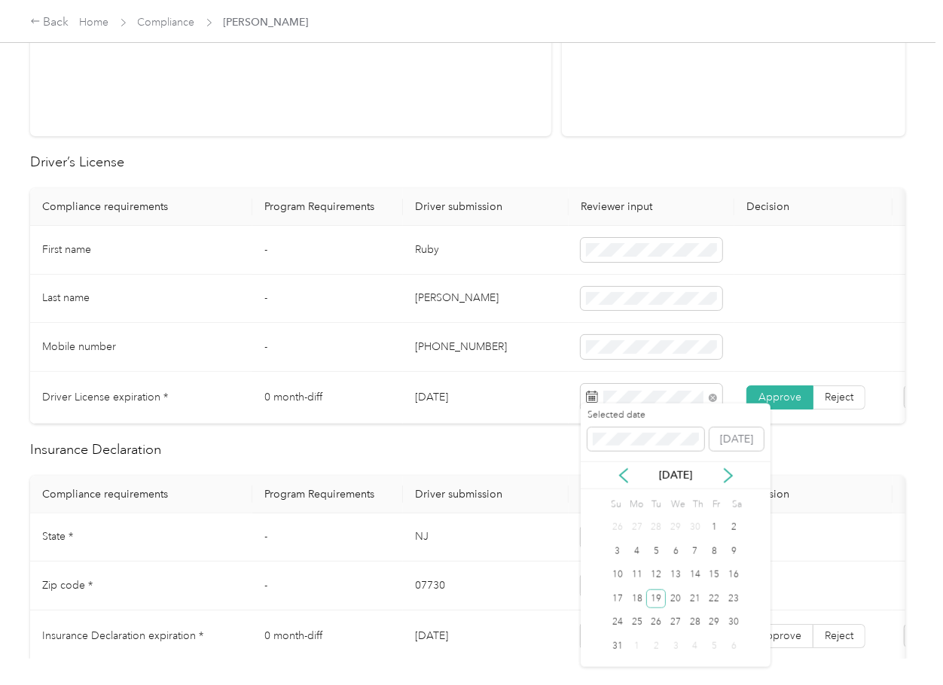
click at [441, 384] on td "[DATE]" at bounding box center [486, 398] width 166 height 52
click at [442, 251] on td "Ruby" at bounding box center [486, 250] width 166 height 49
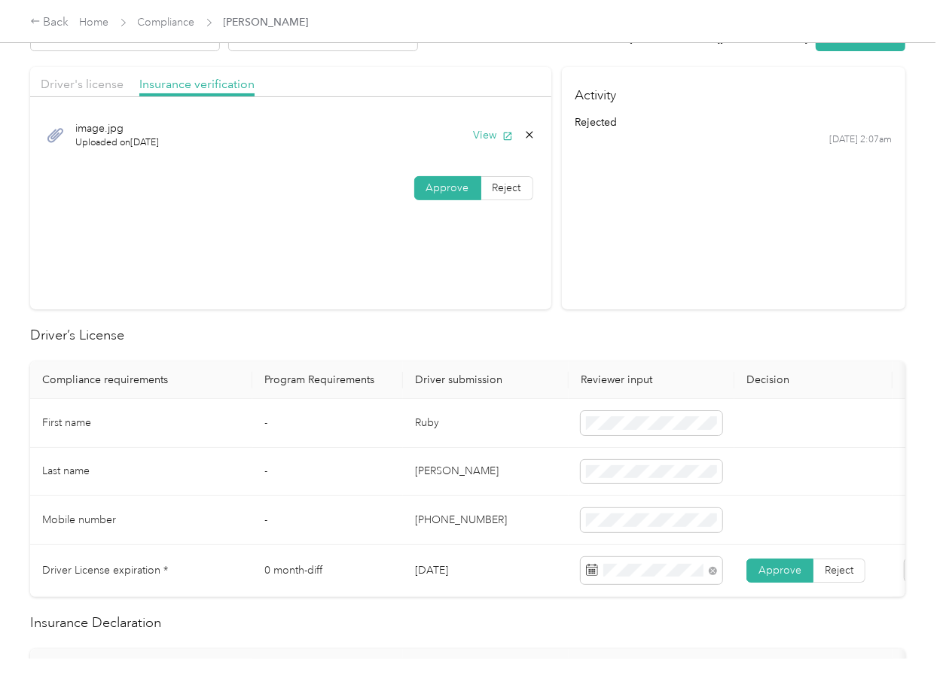
scroll to position [0, 0]
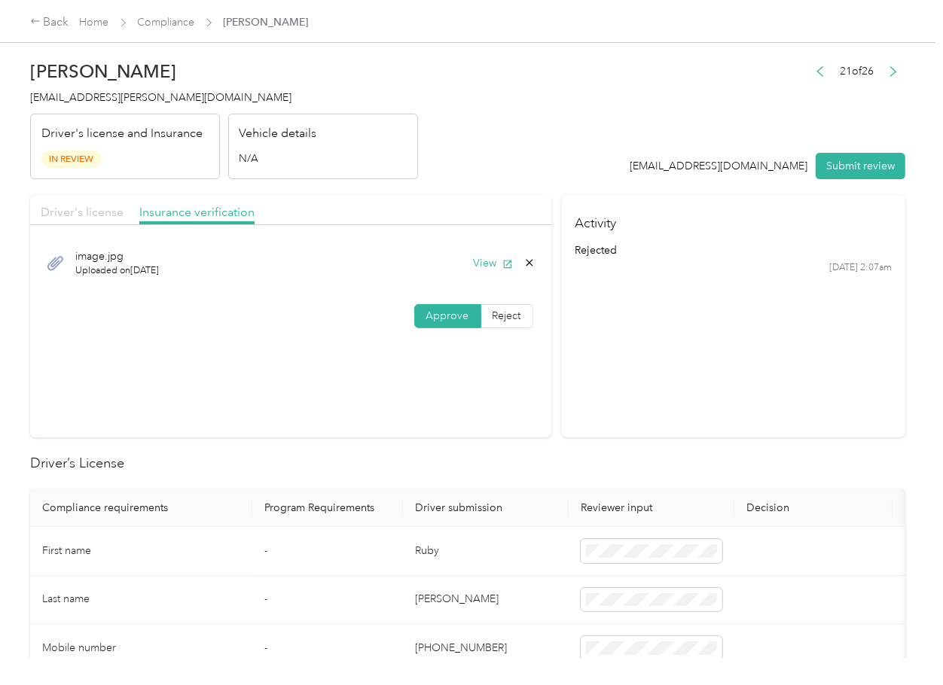
click at [105, 218] on span "Driver's license" at bounding box center [82, 212] width 83 height 14
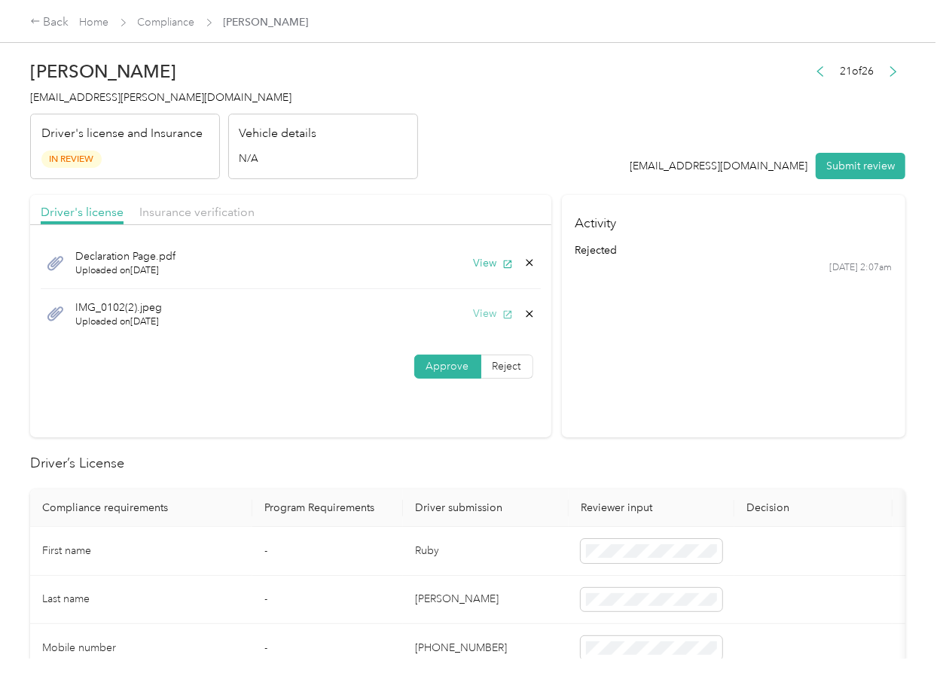
click at [491, 316] on button "View" at bounding box center [493, 314] width 39 height 16
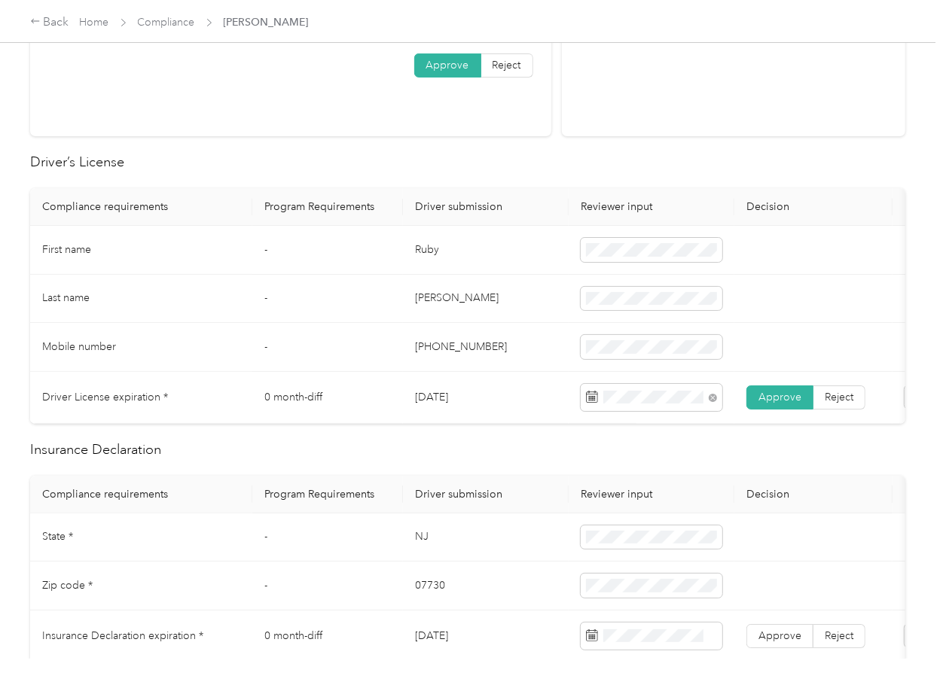
scroll to position [602, 0]
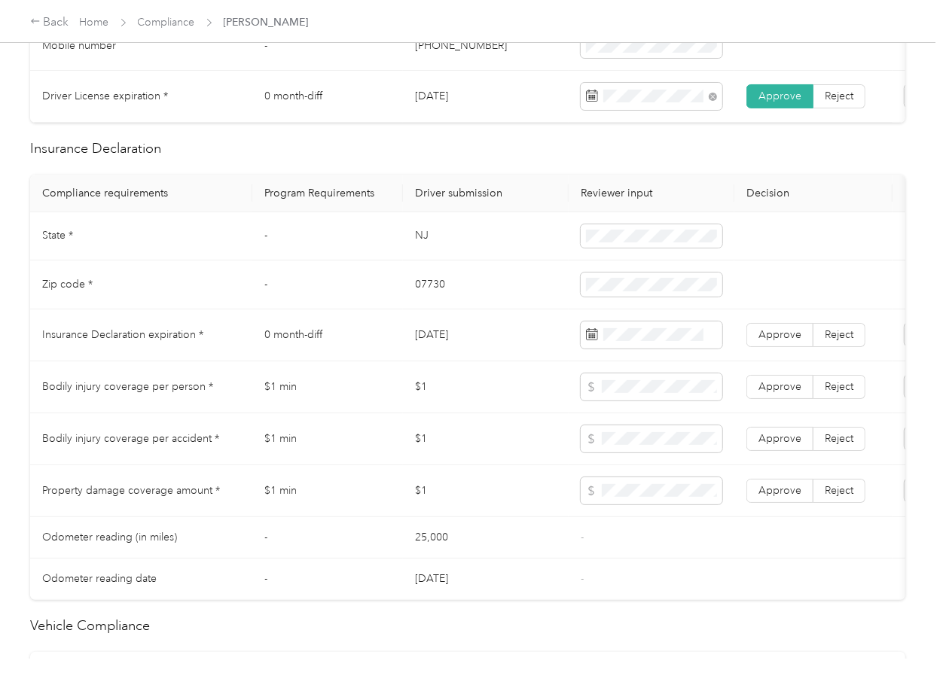
click at [419, 240] on td "NJ" at bounding box center [486, 236] width 166 height 49
click at [597, 249] on span at bounding box center [652, 236] width 142 height 24
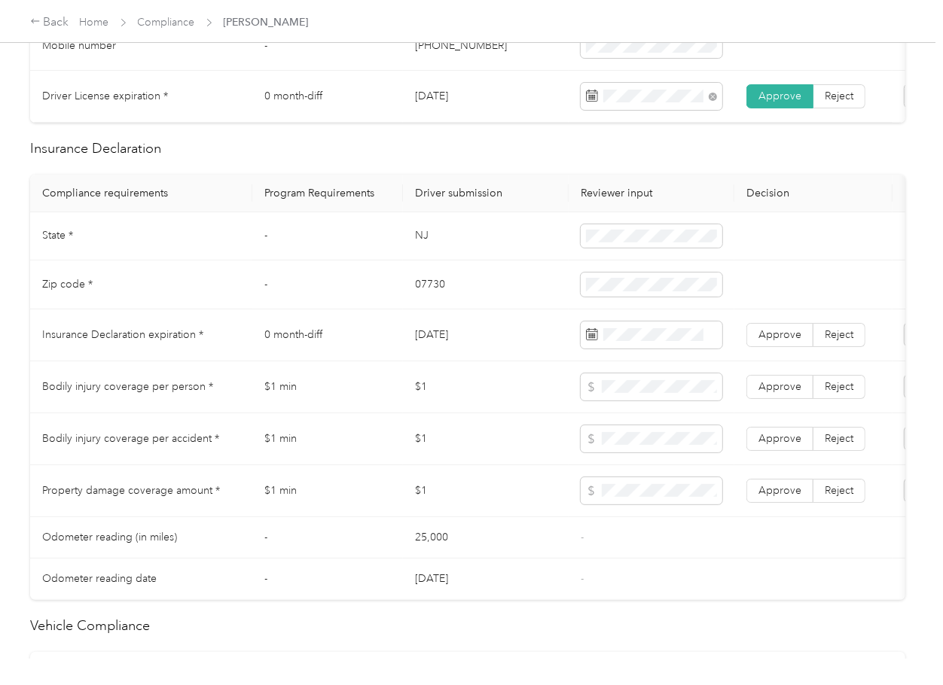
click at [427, 305] on td "07730" at bounding box center [486, 285] width 166 height 49
drag, startPoint x: 456, startPoint y: 427, endPoint x: 185, endPoint y: 403, distance: 271.4
click at [448, 429] on tbody "State * - [US_STATE] Zip code * - 07730 Insurance Declaration expiration * 0 mo…" at bounding box center [561, 406] width 1062 height 388
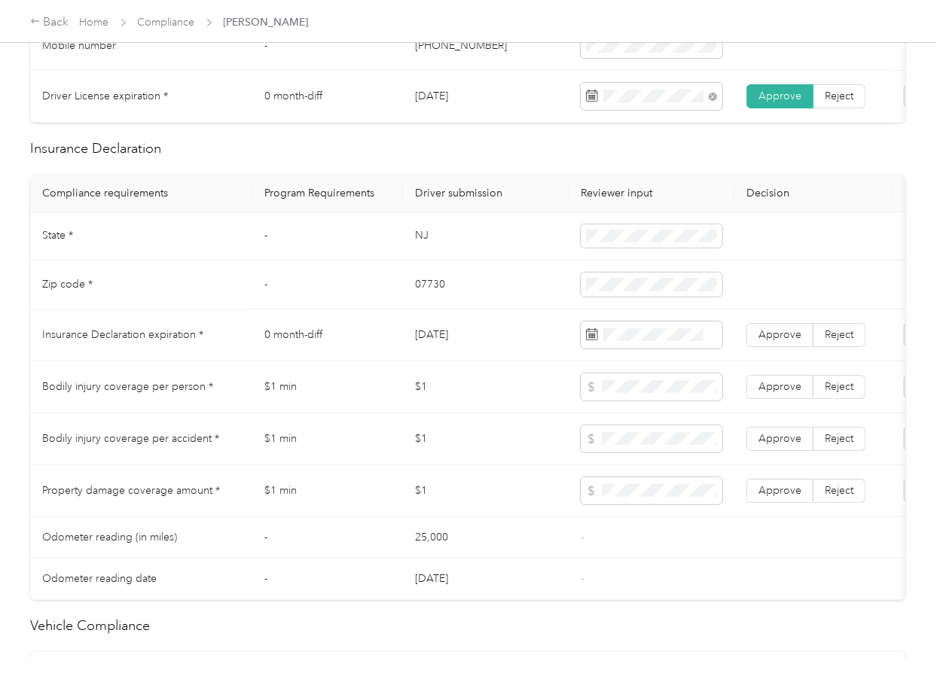
click at [449, 349] on td "[DATE]" at bounding box center [486, 336] width 166 height 52
drag, startPoint x: 756, startPoint y: 343, endPoint x: 508, endPoint y: 390, distance: 252.9
click at [758, 343] on label "Approve" at bounding box center [779, 335] width 67 height 24
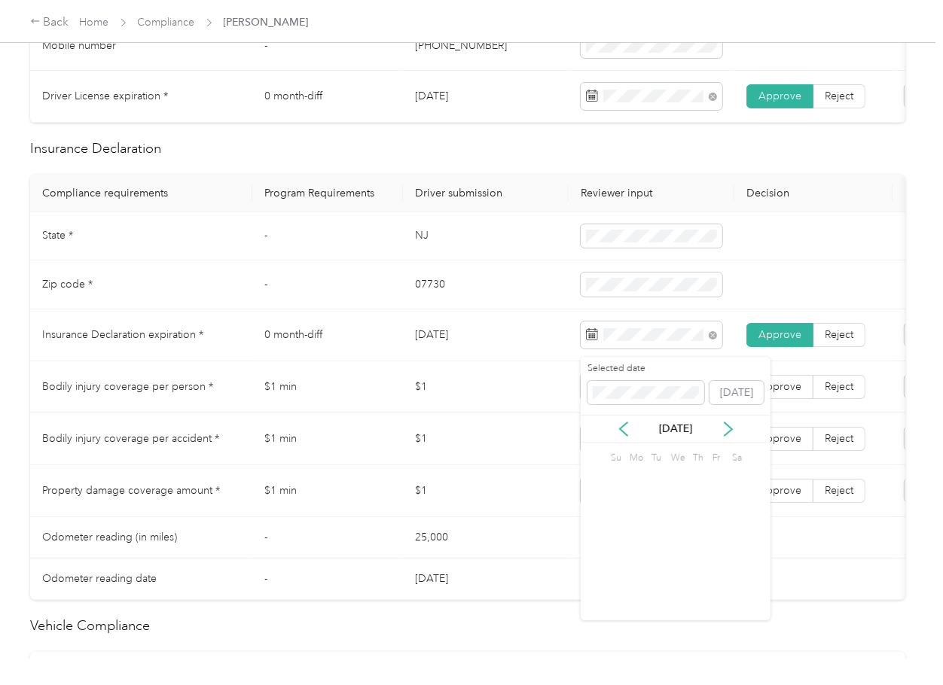
click at [456, 397] on td "$1" at bounding box center [486, 387] width 166 height 52
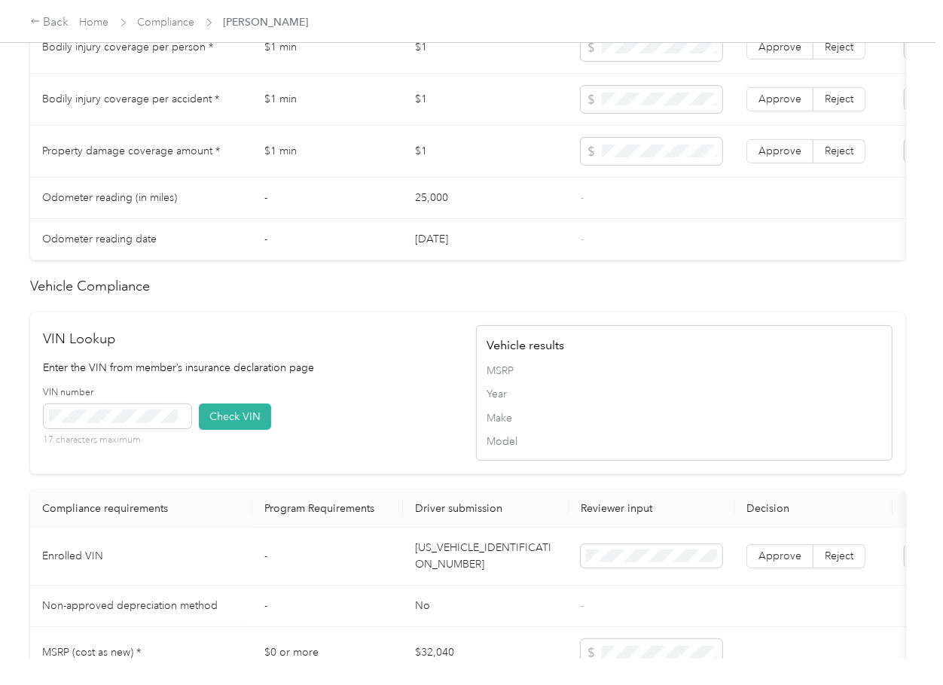
scroll to position [1269, 0]
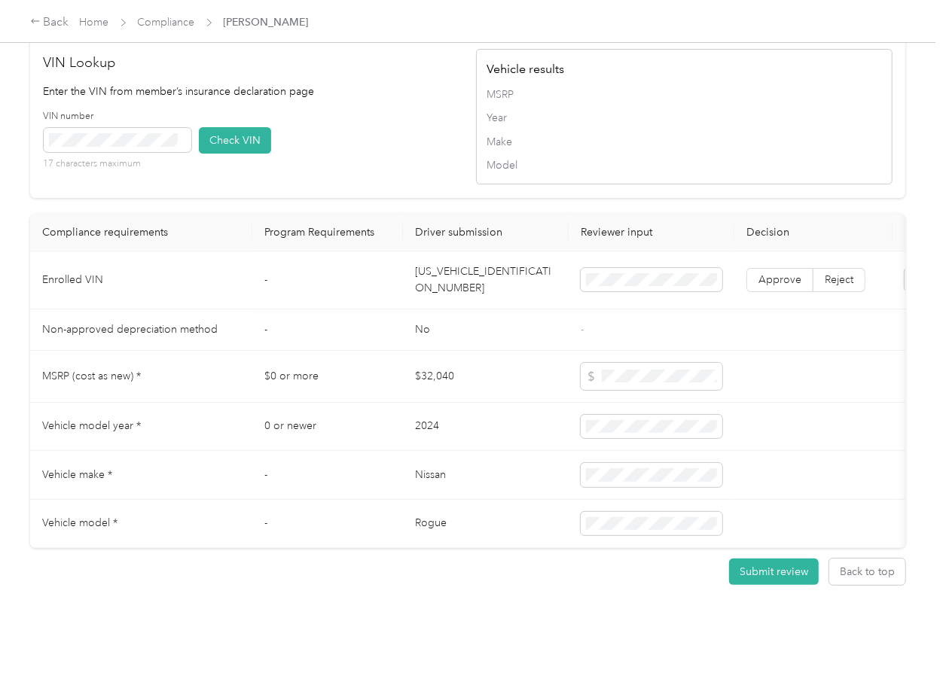
click at [447, 258] on td "[US_VEHICLE_IDENTIFICATION_NUMBER]" at bounding box center [486, 281] width 166 height 58
click at [448, 256] on td "[US_VEHICLE_IDENTIFICATION_NUMBER]" at bounding box center [486, 281] width 166 height 58
drag, startPoint x: 386, startPoint y: 118, endPoint x: 362, endPoint y: 118, distance: 24.1
click at [386, 118] on div "VIN number 17 characters maximum Check VIN" at bounding box center [252, 146] width 416 height 72
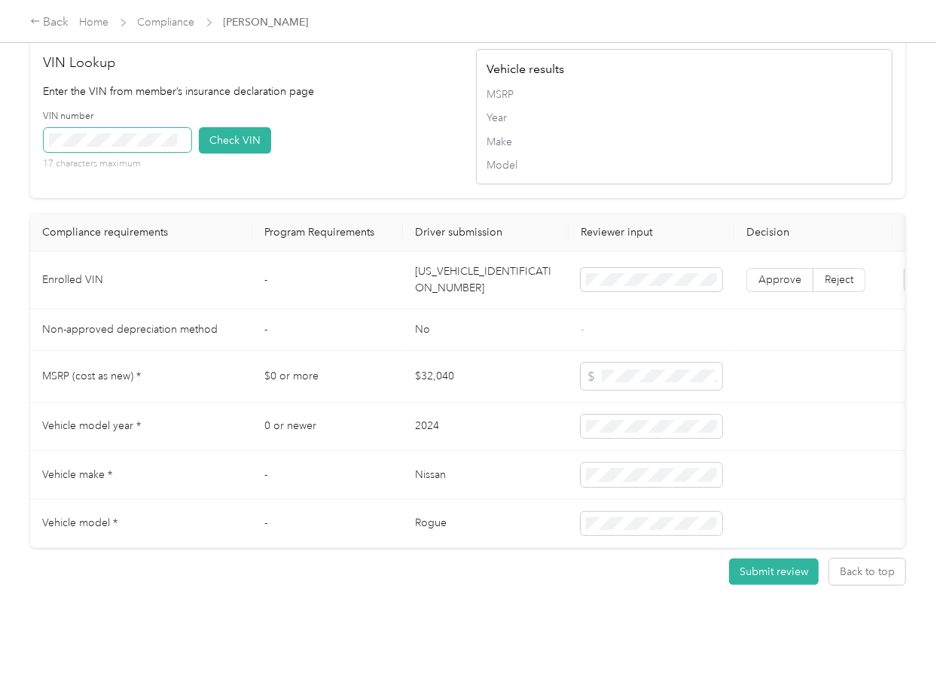
click at [149, 128] on span at bounding box center [118, 140] width 148 height 24
click at [215, 127] on button "Check VIN" at bounding box center [235, 140] width 72 height 26
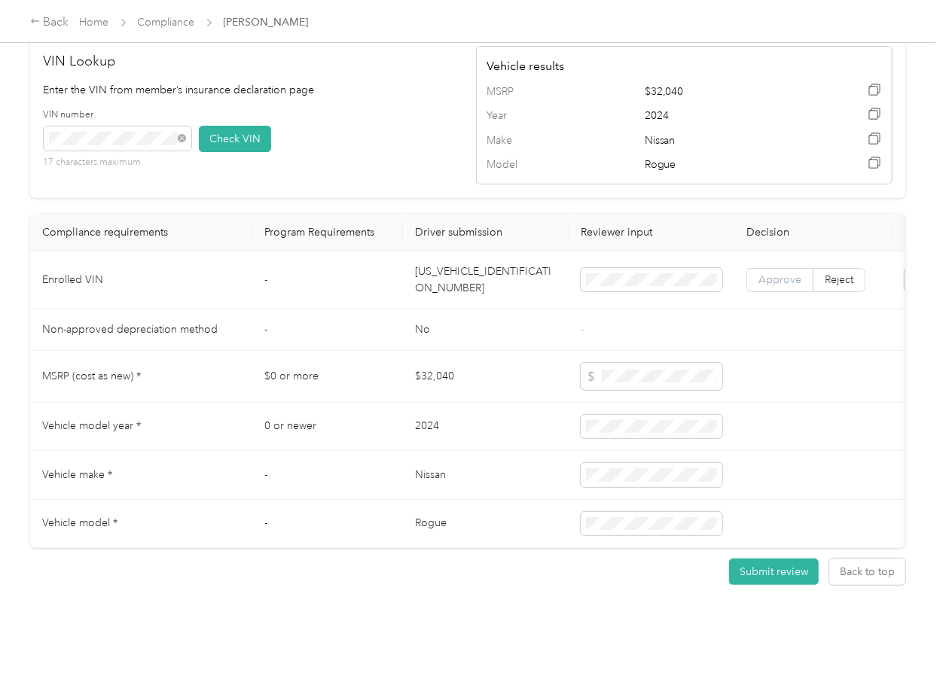
click at [779, 268] on label "Approve" at bounding box center [779, 280] width 67 height 24
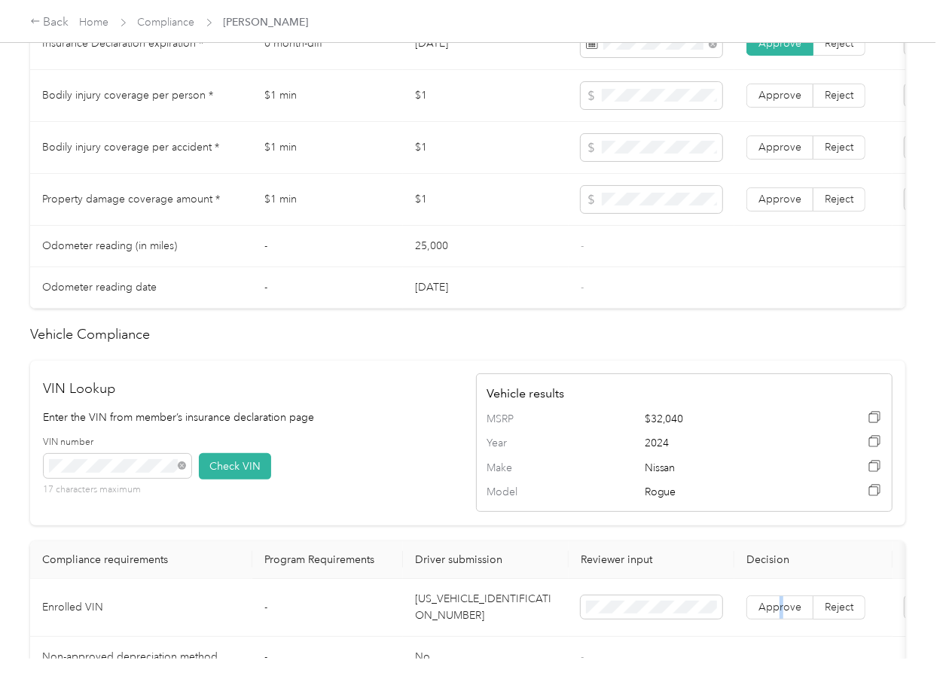
scroll to position [767, 0]
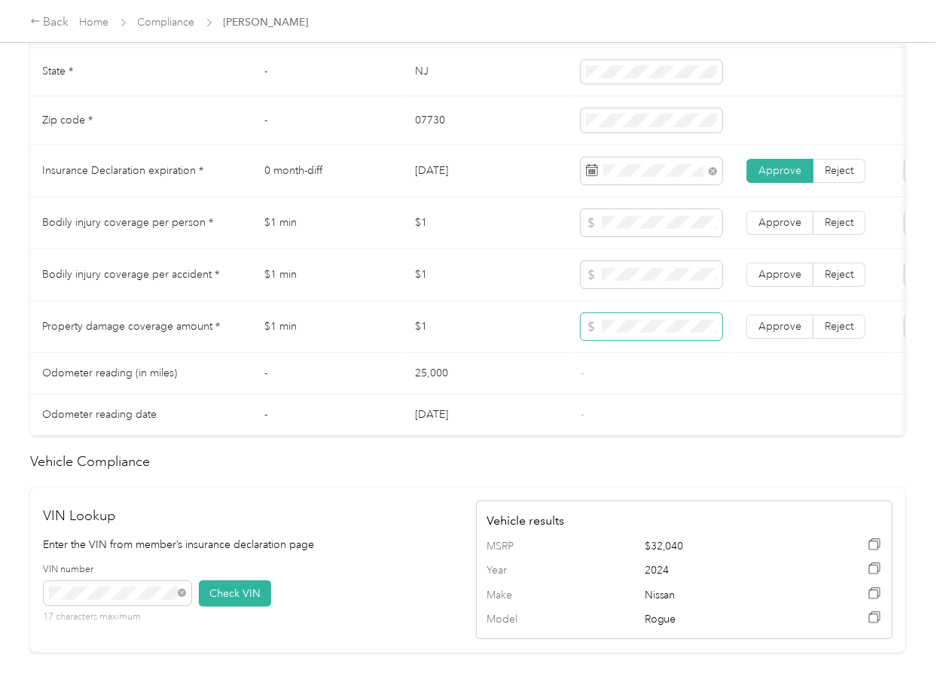
click at [641, 337] on td at bounding box center [652, 327] width 166 height 52
click at [776, 281] on span "Approve" at bounding box center [779, 274] width 43 height 13
click at [795, 229] on span "Approve" at bounding box center [779, 222] width 43 height 13
click at [778, 333] on span "Approve" at bounding box center [779, 326] width 43 height 13
click at [355, 383] on td "-" at bounding box center [327, 373] width 151 height 41
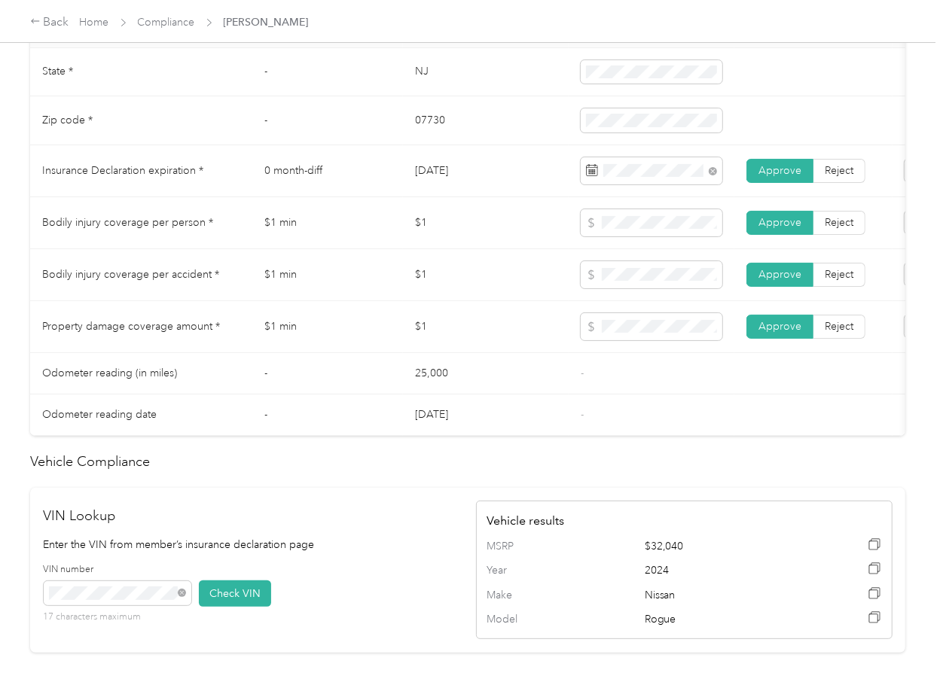
click at [455, 340] on td "$1" at bounding box center [486, 327] width 166 height 52
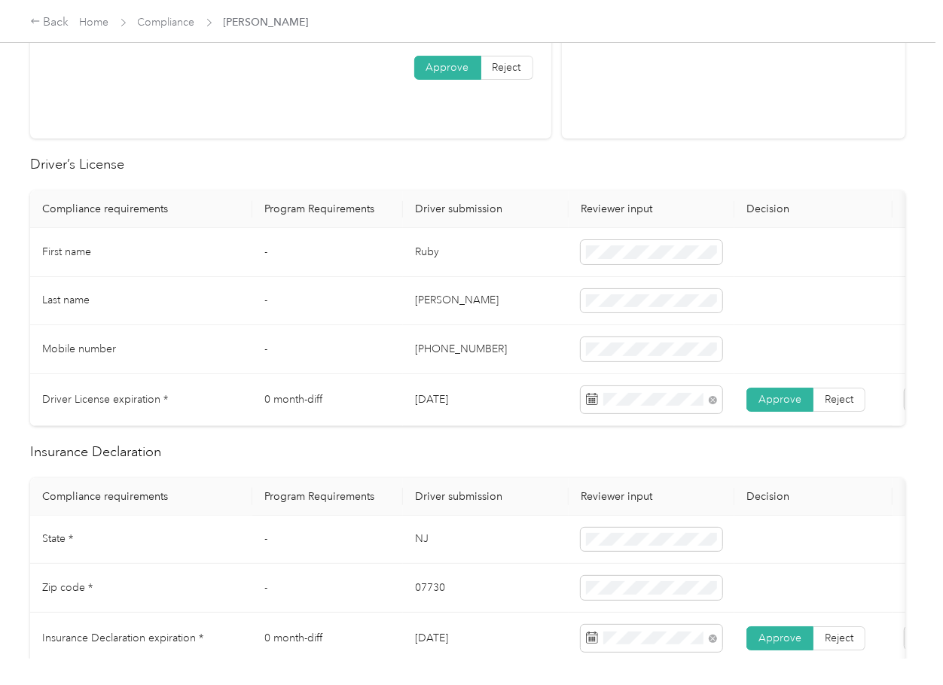
scroll to position [0, 0]
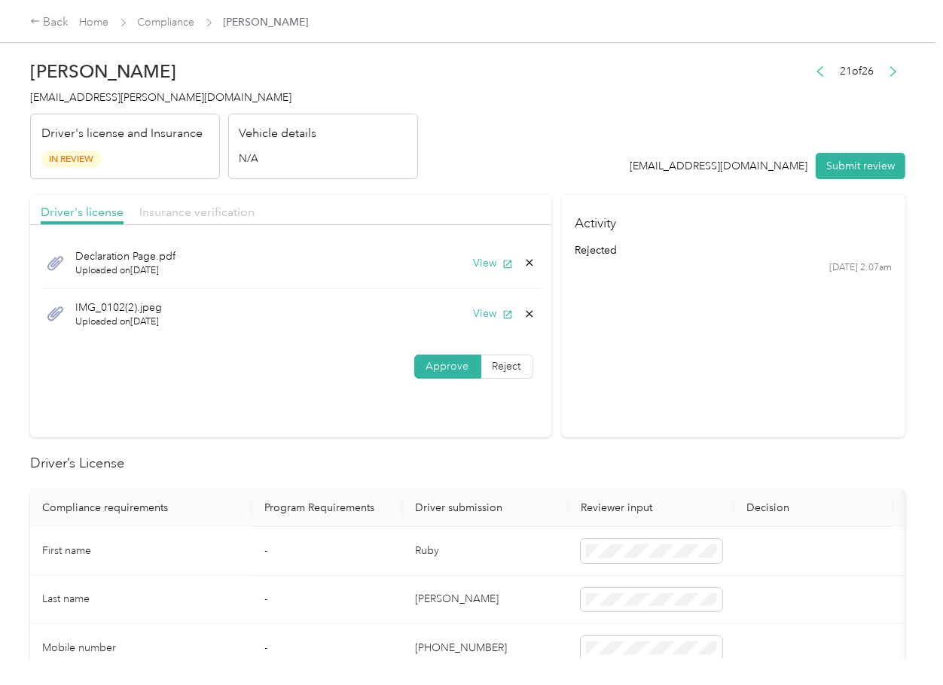
click at [201, 205] on span "Insurance verification" at bounding box center [196, 212] width 115 height 14
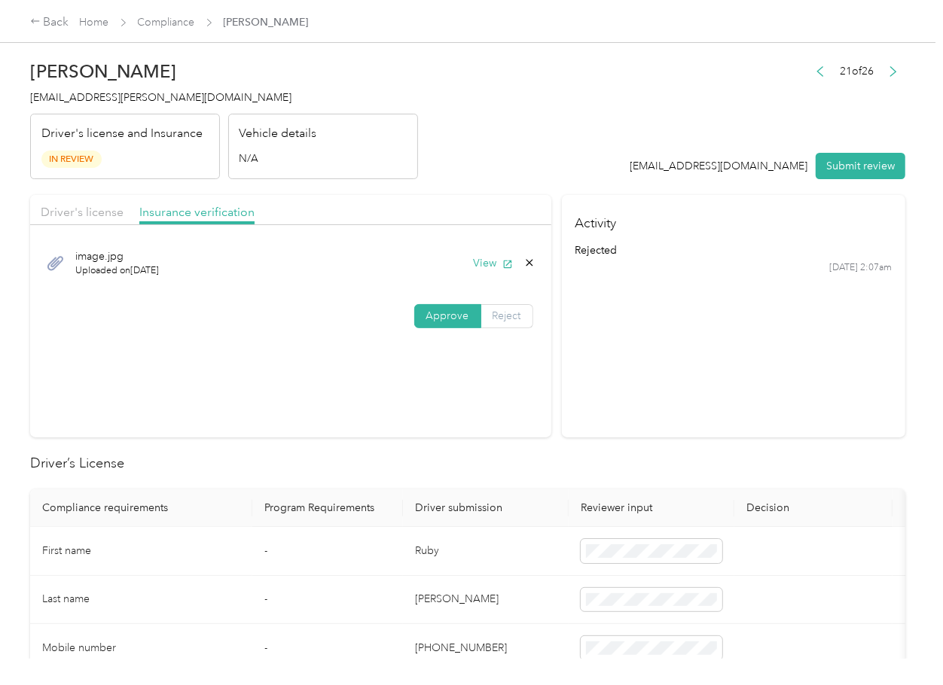
click at [494, 308] on label "Reject" at bounding box center [507, 316] width 52 height 24
click at [332, 423] on span "Incorrect insurance document upload" at bounding box center [326, 409] width 91 height 29
click at [848, 168] on button "Submit review" at bounding box center [861, 166] width 90 height 26
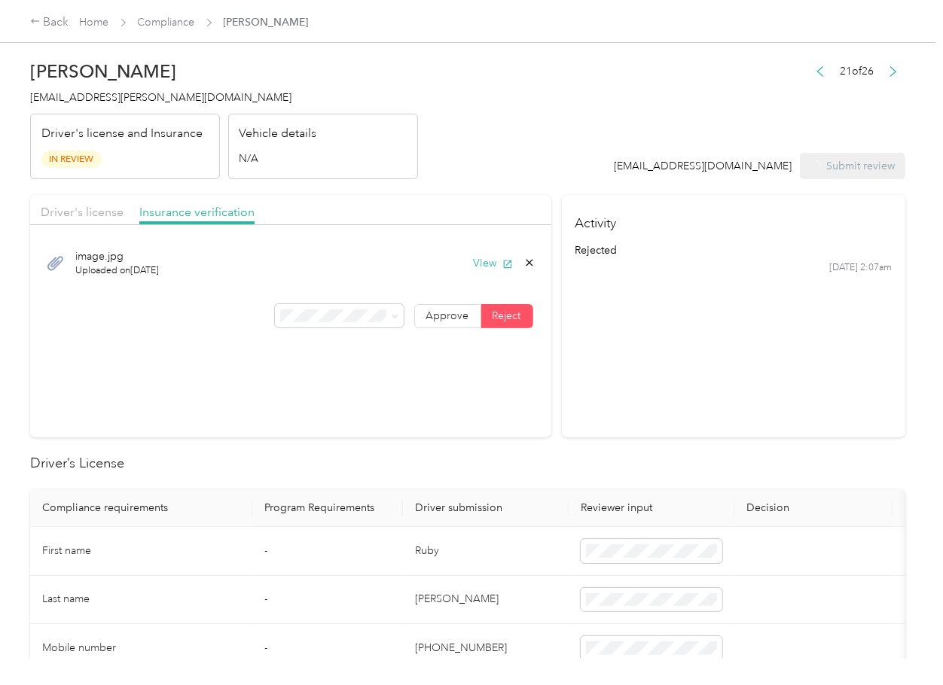
click at [93, 101] on span "[EMAIL_ADDRESS][PERSON_NAME][DOMAIN_NAME]" at bounding box center [160, 97] width 261 height 13
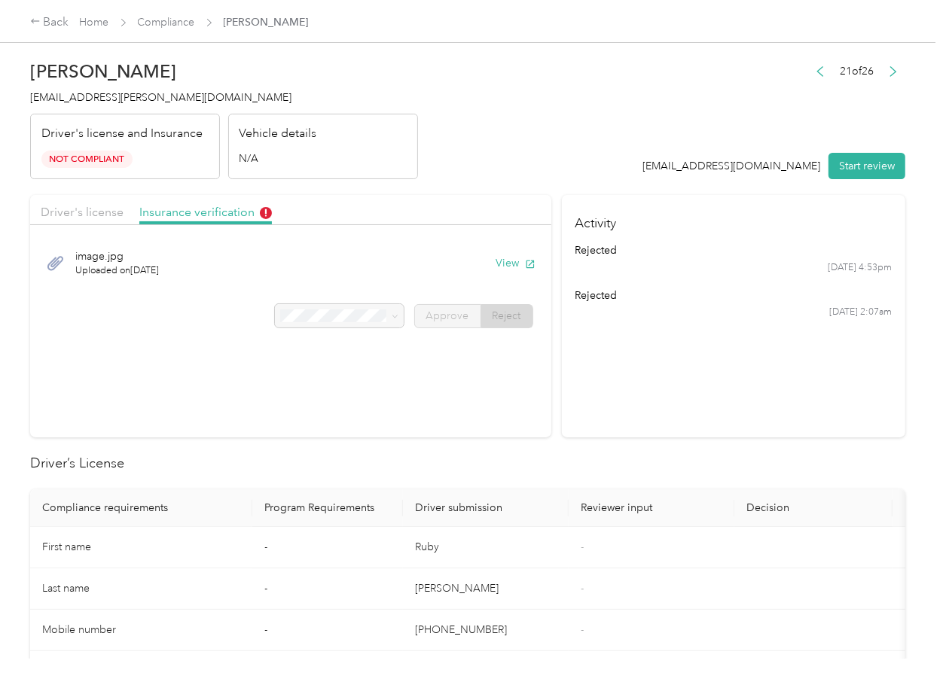
drag, startPoint x: 435, startPoint y: 438, endPoint x: 368, endPoint y: 244, distance: 205.5
click at [163, 18] on link "Compliance" at bounding box center [166, 22] width 57 height 13
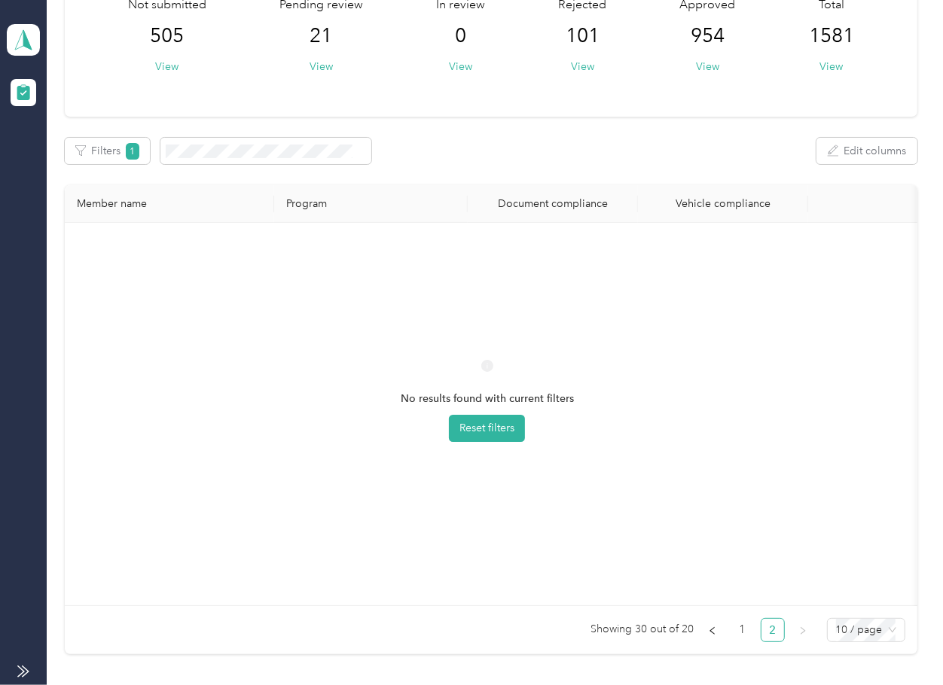
scroll to position [250, 0]
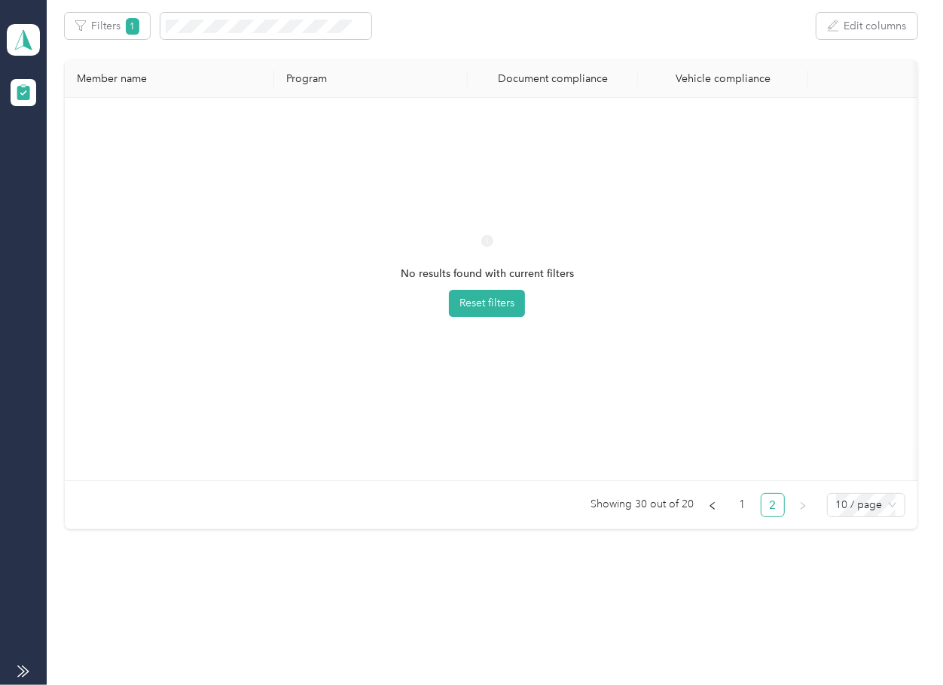
click at [749, 511] on ul "Showing 30 out of 20 1 2 10 / page" at bounding box center [485, 505] width 840 height 24
click at [737, 511] on link "1" at bounding box center [742, 505] width 23 height 23
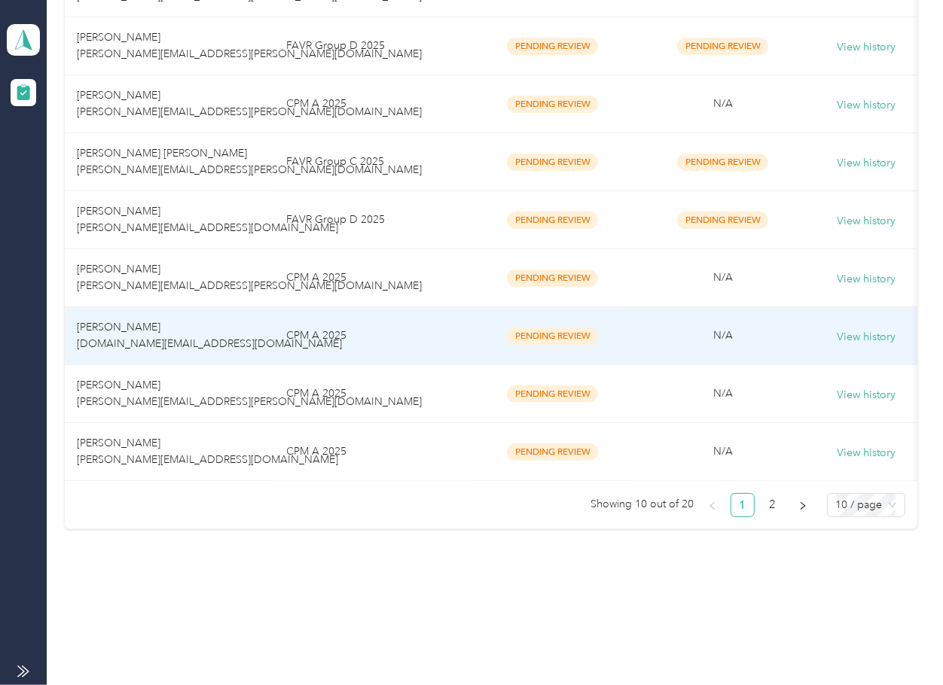
scroll to position [448, 0]
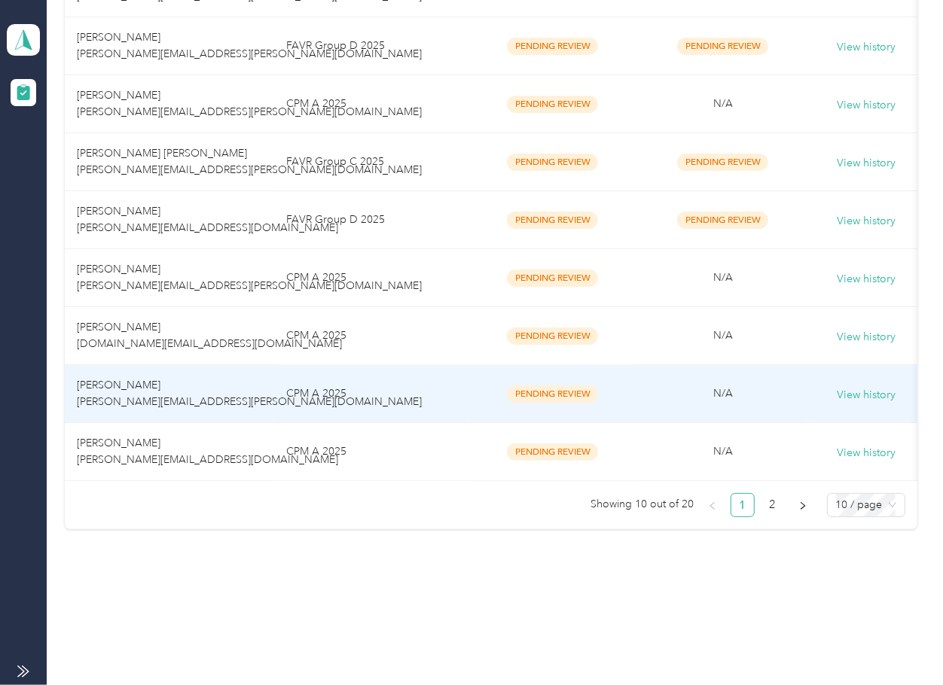
click at [123, 365] on td "[PERSON_NAME] [PERSON_NAME][EMAIL_ADDRESS][PERSON_NAME][DOMAIN_NAME]" at bounding box center [169, 394] width 209 height 58
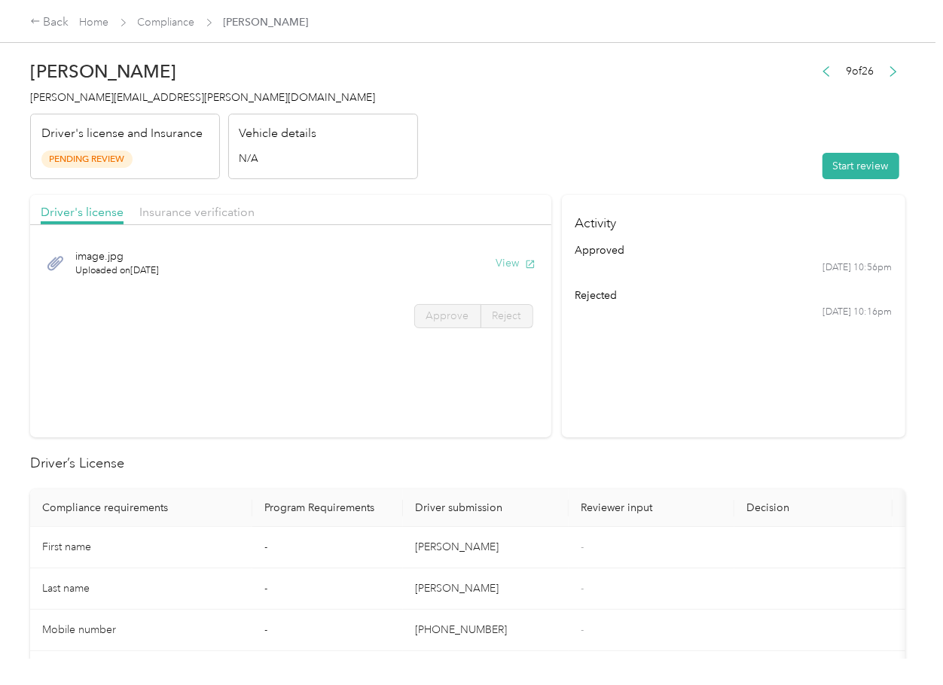
click at [517, 260] on button "View" at bounding box center [515, 263] width 39 height 16
click at [248, 209] on div "Driver's license Insurance verification" at bounding box center [290, 210] width 521 height 30
click at [225, 212] on span "Insurance verification" at bounding box center [196, 212] width 115 height 14
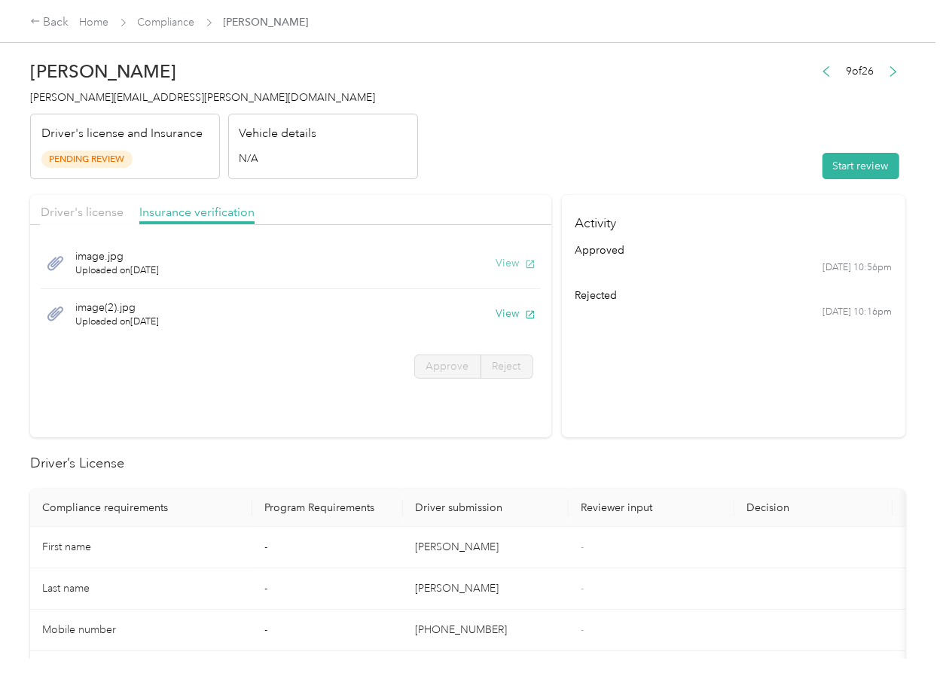
click at [509, 262] on button "View" at bounding box center [515, 263] width 39 height 16
click at [505, 312] on button "View" at bounding box center [515, 314] width 39 height 16
drag, startPoint x: 613, startPoint y: 173, endPoint x: 757, endPoint y: 170, distance: 143.9
click at [617, 170] on header "[PERSON_NAME] [PERSON_NAME][EMAIL_ADDRESS][PERSON_NAME][DOMAIN_NAME] Driver's l…" at bounding box center [467, 116] width 875 height 127
click at [841, 166] on button "Start review" at bounding box center [860, 166] width 77 height 26
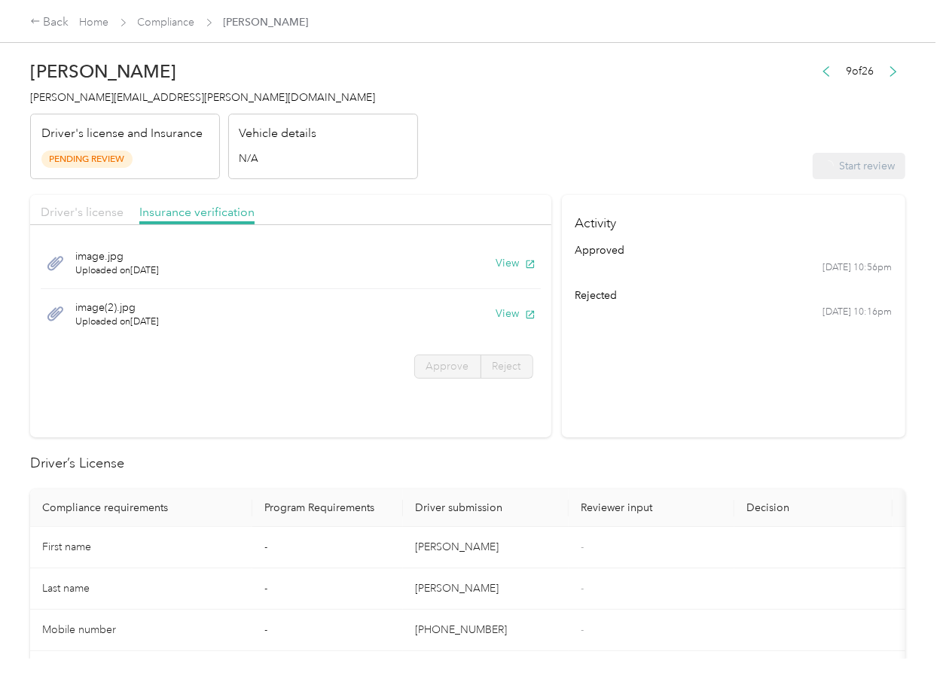
click at [81, 216] on span "Driver's license" at bounding box center [82, 212] width 83 height 14
click at [88, 212] on span "Driver's license" at bounding box center [82, 212] width 83 height 14
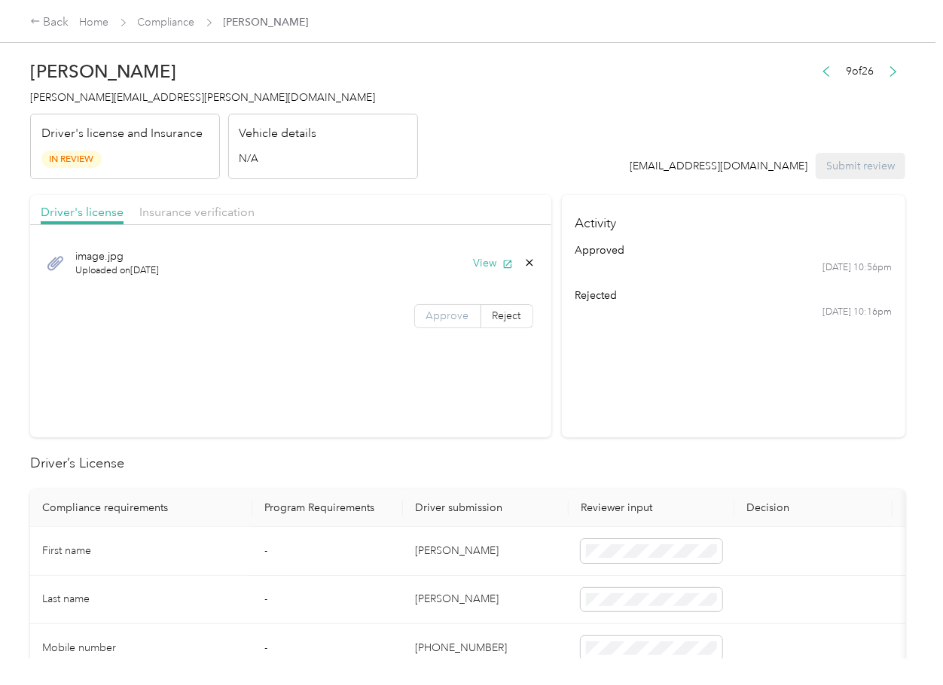
click at [453, 315] on span "Approve" at bounding box center [447, 316] width 43 height 13
click at [173, 205] on span "Insurance verification" at bounding box center [196, 212] width 115 height 14
click at [166, 212] on span "Insurance verification" at bounding box center [196, 212] width 115 height 14
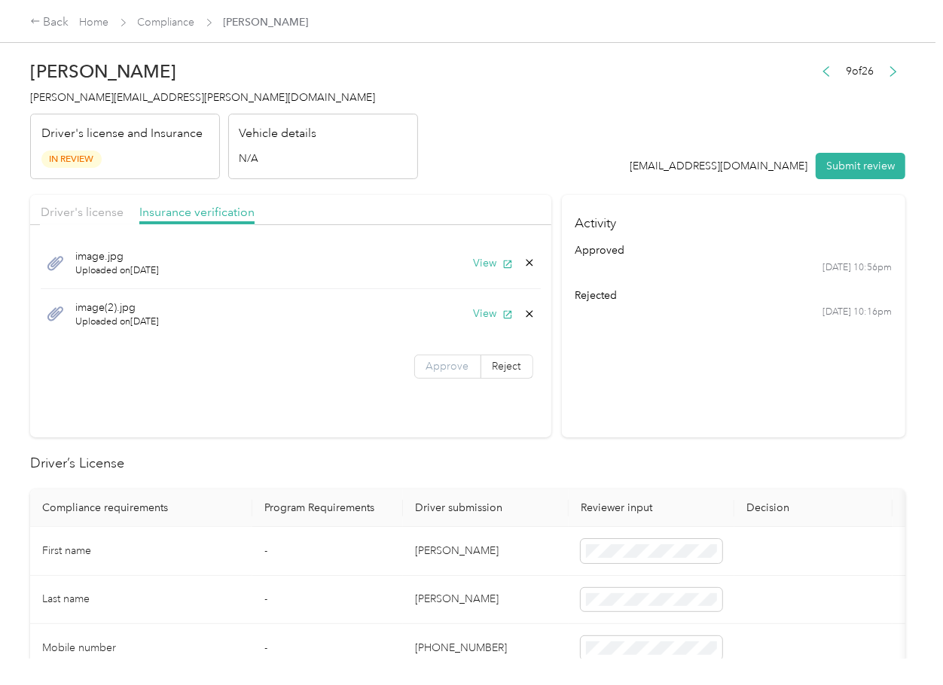
click at [459, 364] on span "Approve" at bounding box center [447, 366] width 43 height 13
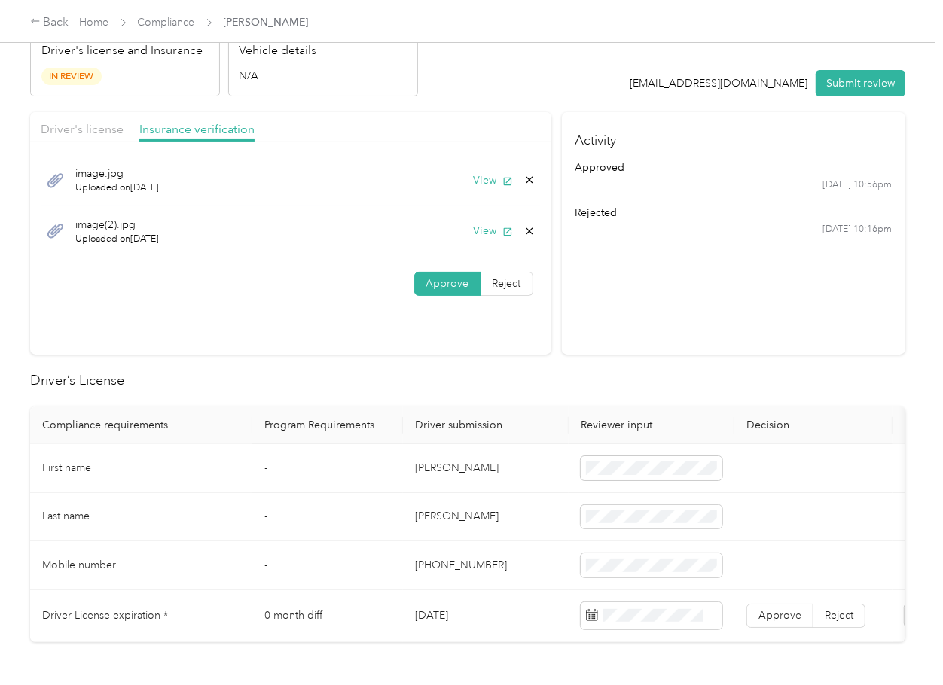
scroll to position [200, 0]
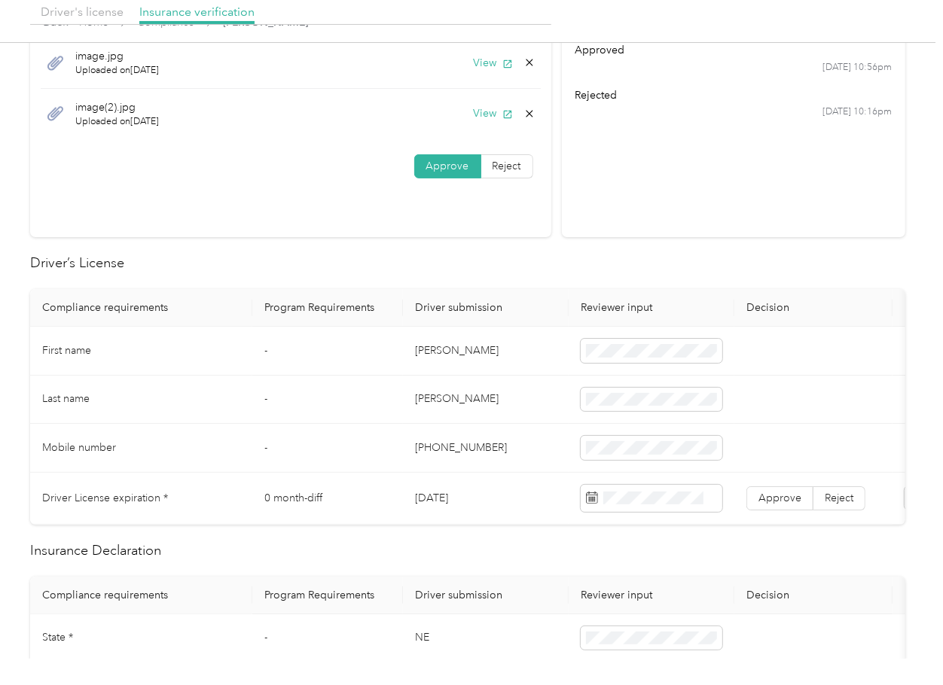
click at [435, 347] on td "[PERSON_NAME]" at bounding box center [486, 351] width 166 height 49
click at [459, 518] on td "[DATE]" at bounding box center [486, 499] width 166 height 52
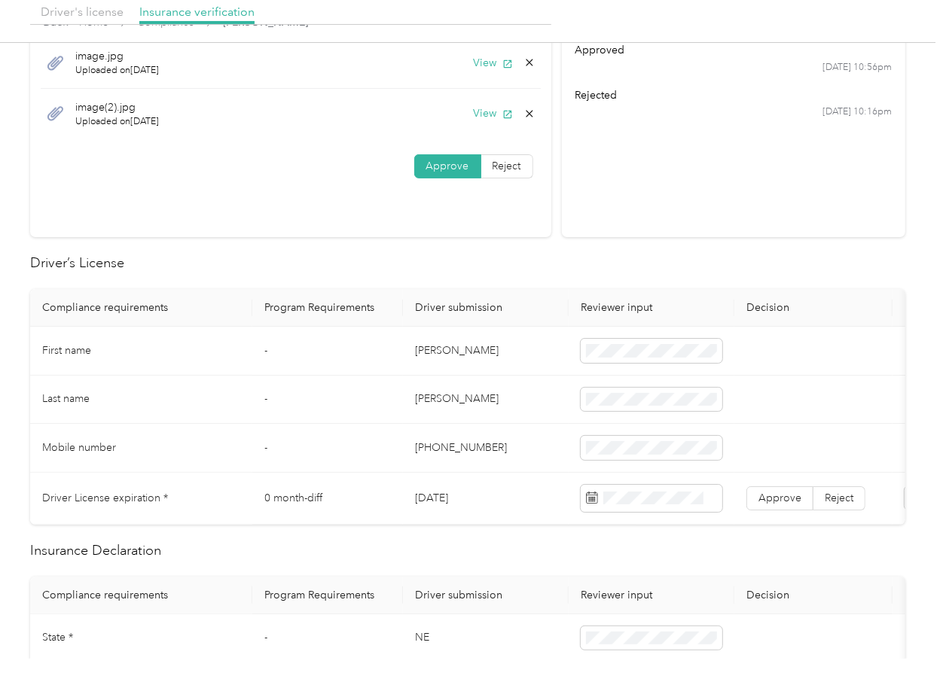
click at [459, 518] on td "[DATE]" at bounding box center [486, 499] width 166 height 52
drag, startPoint x: 785, startPoint y: 483, endPoint x: 767, endPoint y: 490, distance: 18.9
click at [785, 486] on td "Approve Reject" at bounding box center [813, 499] width 158 height 52
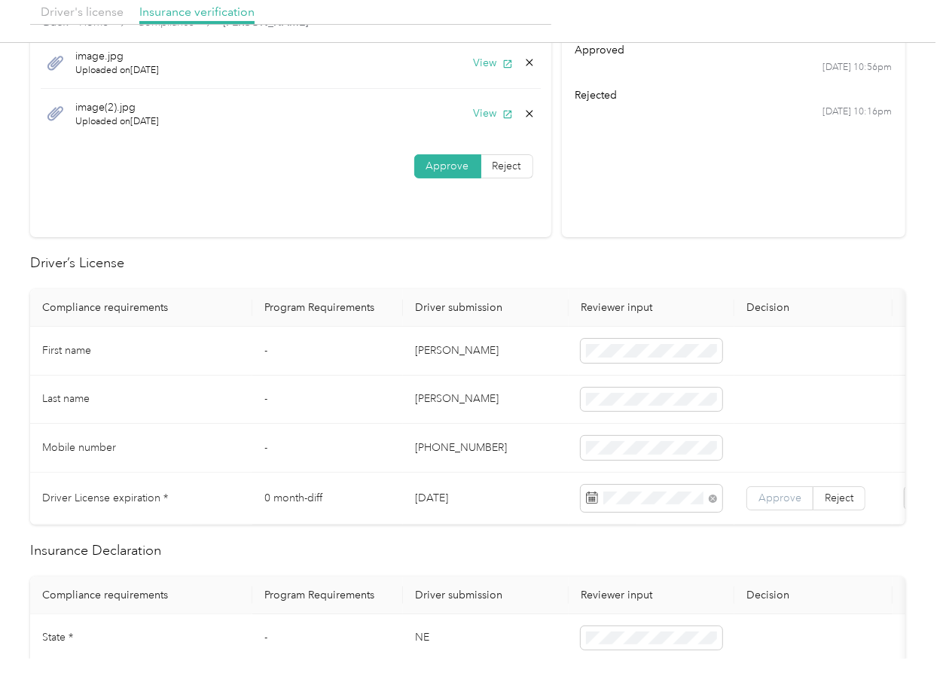
click at [791, 492] on span "Approve" at bounding box center [779, 498] width 43 height 13
click at [258, 387] on td "-" at bounding box center [327, 400] width 151 height 49
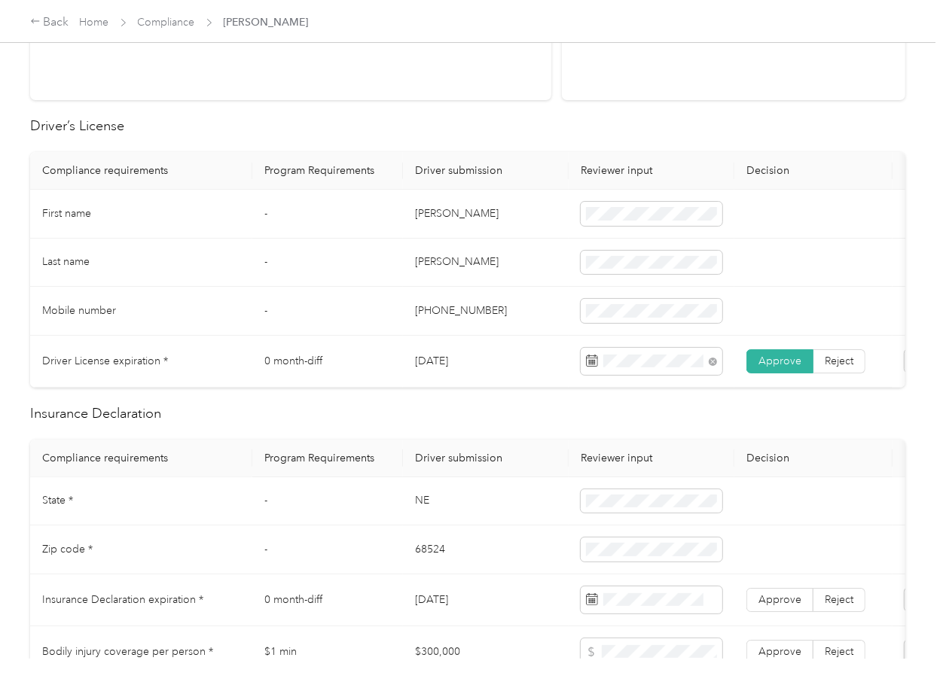
scroll to position [502, 0]
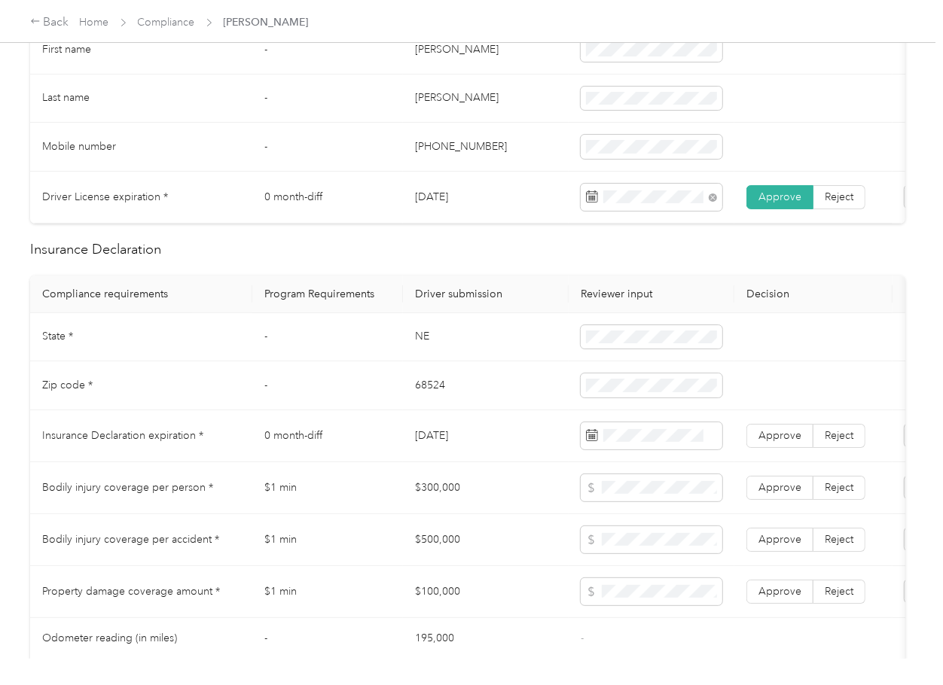
click at [404, 360] on td "NE" at bounding box center [486, 337] width 166 height 49
click at [413, 407] on td "68524" at bounding box center [486, 385] width 166 height 49
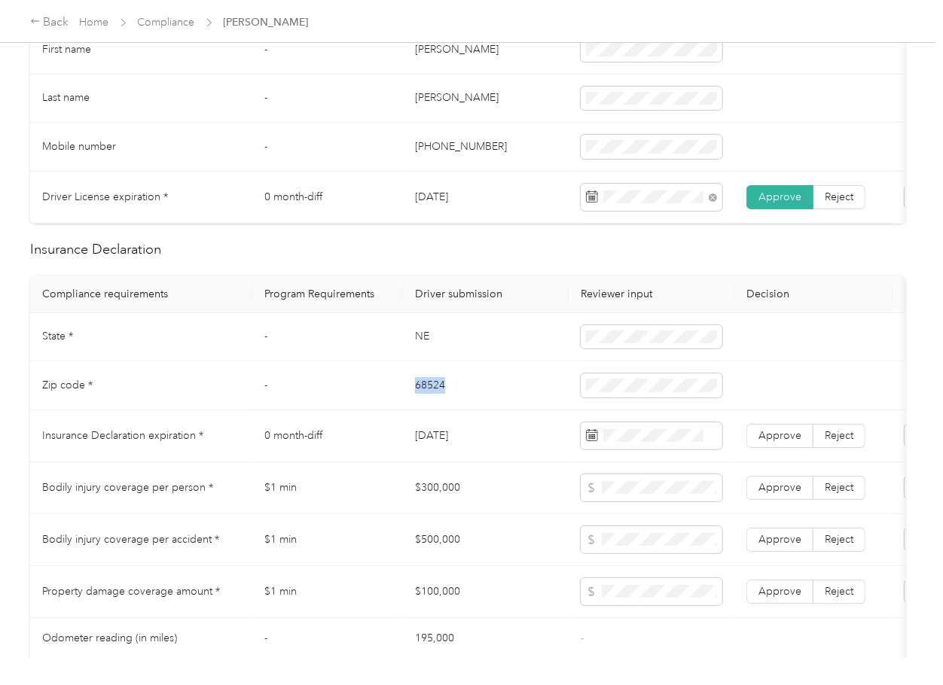
click at [413, 407] on td "68524" at bounding box center [486, 385] width 166 height 49
drag, startPoint x: 390, startPoint y: 439, endPoint x: 17, endPoint y: 356, distance: 381.9
click at [388, 440] on td "0 month-diff" at bounding box center [327, 436] width 151 height 52
click at [169, 425] on td "Insurance Declaration expiration *" at bounding box center [141, 436] width 222 height 52
click at [777, 442] on span "Approve" at bounding box center [779, 435] width 43 height 13
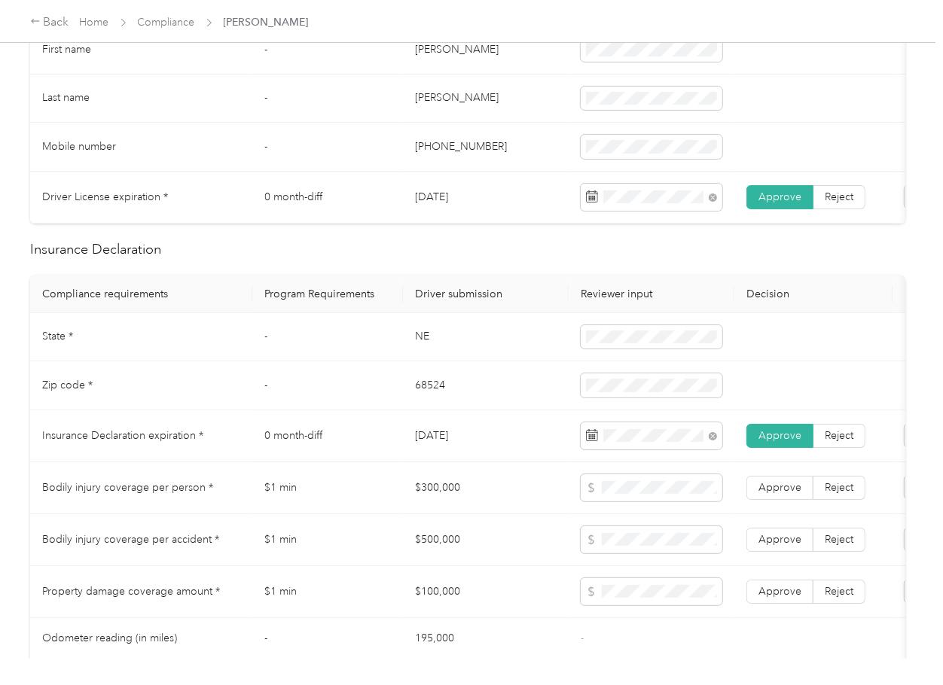
drag, startPoint x: 372, startPoint y: 437, endPoint x: 381, endPoint y: 425, distance: 14.5
click at [372, 438] on td "0 month-diff" at bounding box center [327, 436] width 151 height 52
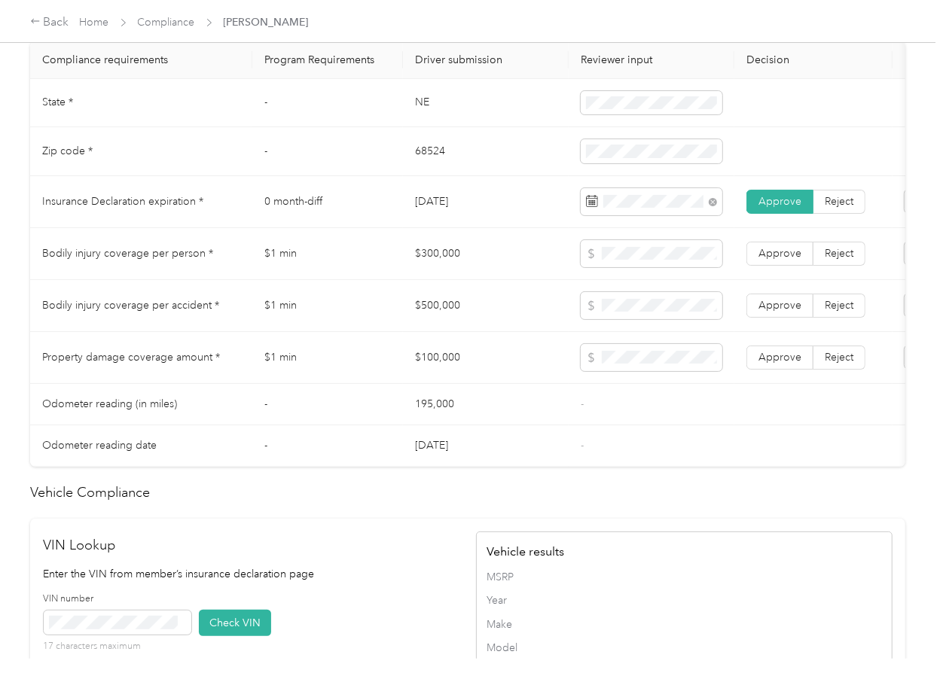
scroll to position [1269, 0]
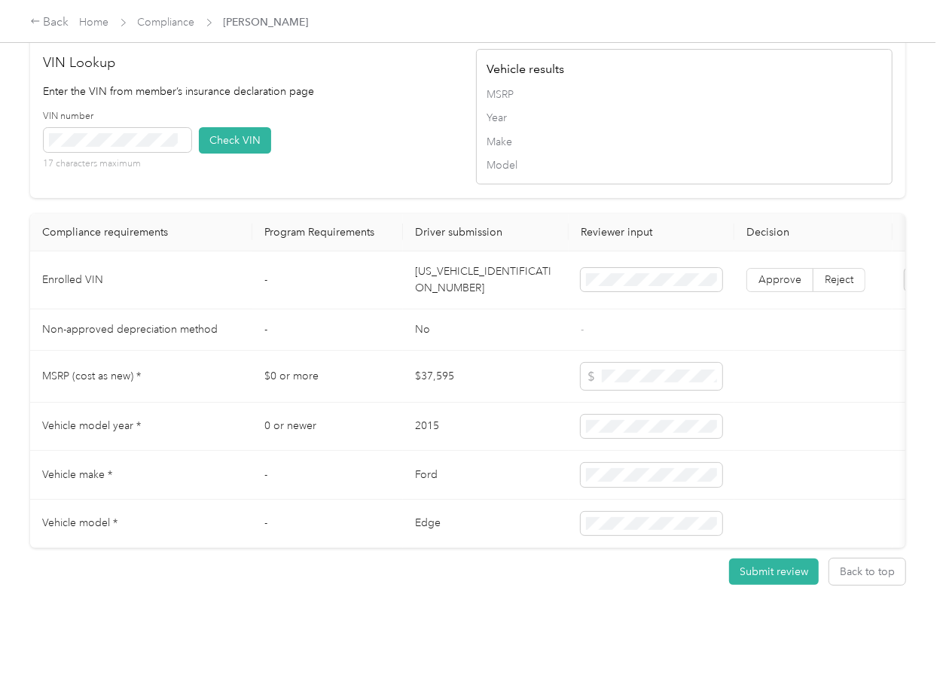
click at [423, 271] on td "[US_VEHICLE_IDENTIFICATION_NUMBER]" at bounding box center [486, 281] width 166 height 58
click at [424, 270] on td "[US_VEHICLE_IDENTIFICATION_NUMBER]" at bounding box center [486, 281] width 166 height 58
click at [375, 122] on div "VIN number 17 characters maximum Check VIN" at bounding box center [252, 146] width 416 height 72
drag, startPoint x: 232, startPoint y: 114, endPoint x: 279, endPoint y: 136, distance: 51.2
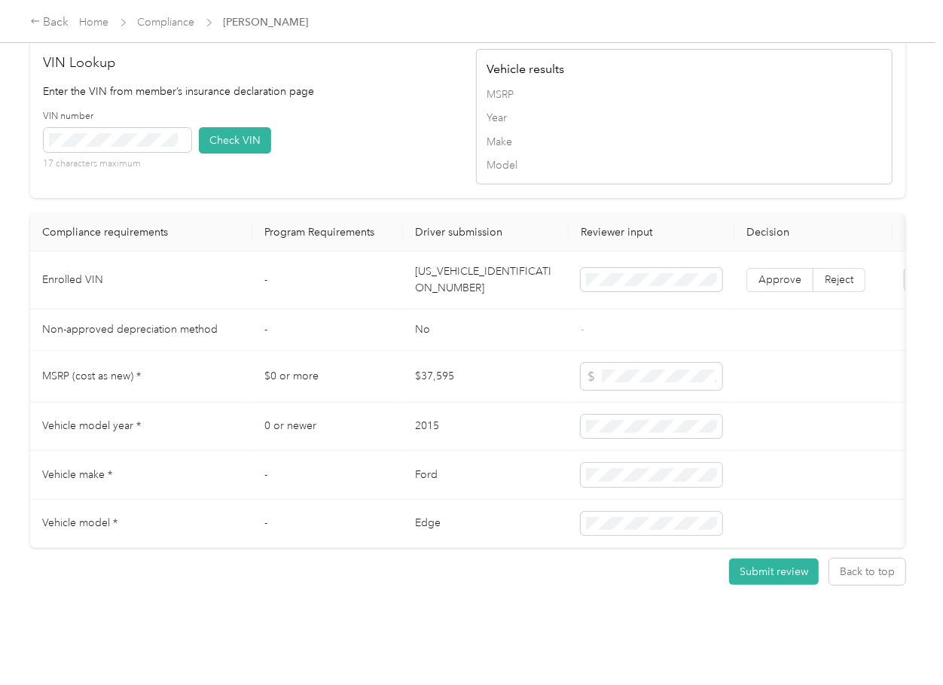
click at [233, 127] on button "Check VIN" at bounding box center [235, 140] width 72 height 26
click at [782, 273] on span "Approve" at bounding box center [779, 279] width 43 height 13
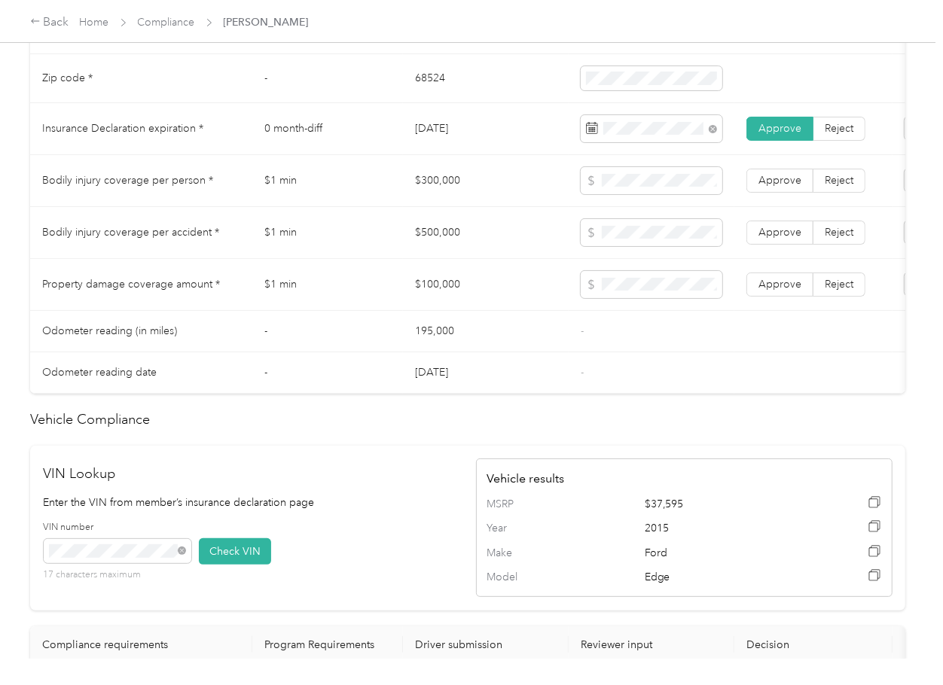
scroll to position [767, 0]
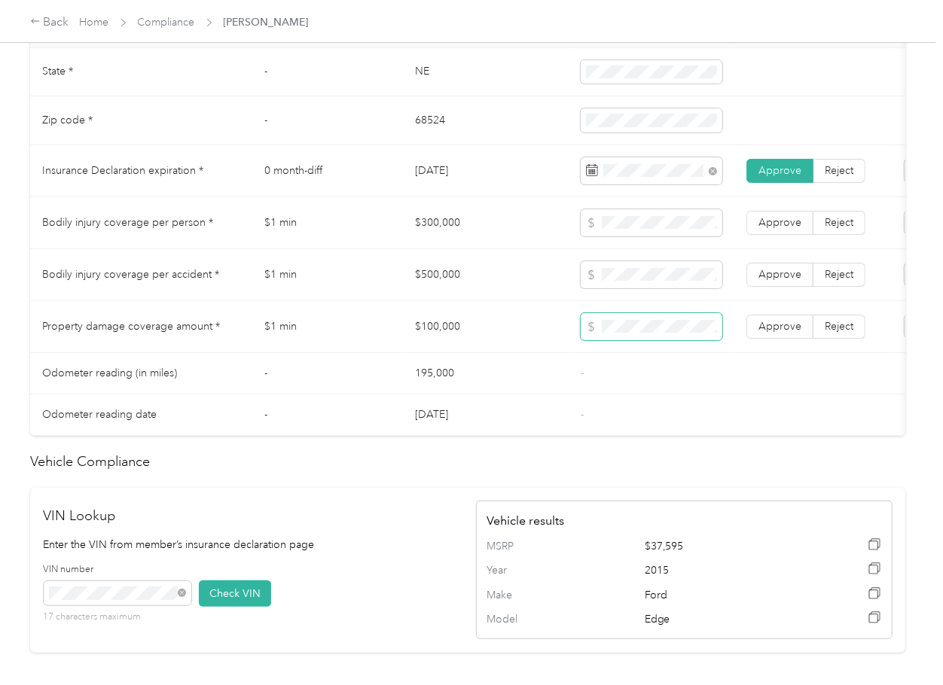
click at [624, 340] on span at bounding box center [652, 326] width 142 height 27
drag, startPoint x: 787, startPoint y: 334, endPoint x: 776, endPoint y: 285, distance: 50.2
click at [786, 333] on label "Approve" at bounding box center [779, 327] width 67 height 24
click at [774, 280] on label "Approve" at bounding box center [779, 275] width 67 height 24
click at [774, 229] on span "Approve" at bounding box center [779, 222] width 43 height 13
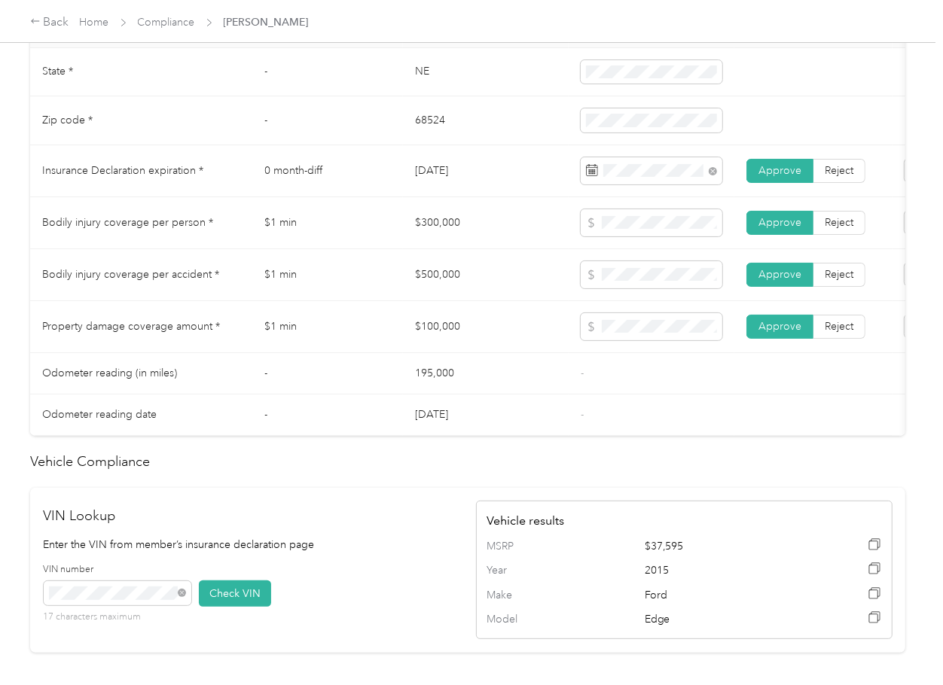
click at [459, 283] on td "$500,000" at bounding box center [486, 275] width 166 height 52
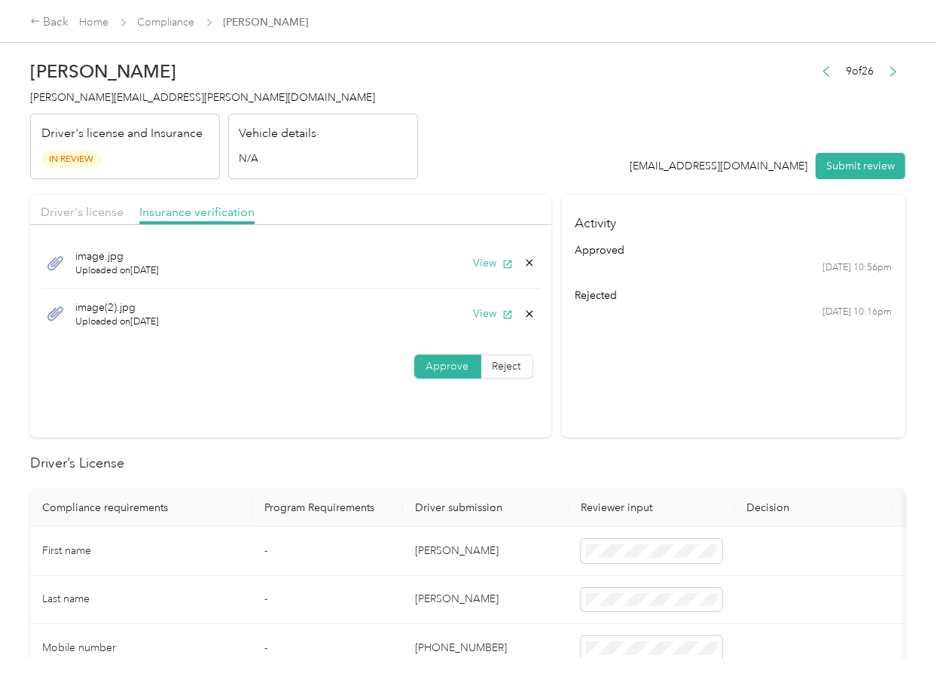
click at [532, 313] on div "image(2).jpg Uploaded on [DATE] View" at bounding box center [291, 314] width 500 height 50
click at [526, 313] on icon at bounding box center [529, 314] width 12 height 12
drag, startPoint x: 492, startPoint y: 331, endPoint x: 234, endPoint y: 270, distance: 264.7
click at [491, 331] on button "Yes" at bounding box center [486, 325] width 29 height 24
click at [75, 205] on span "Driver's license" at bounding box center [82, 212] width 83 height 14
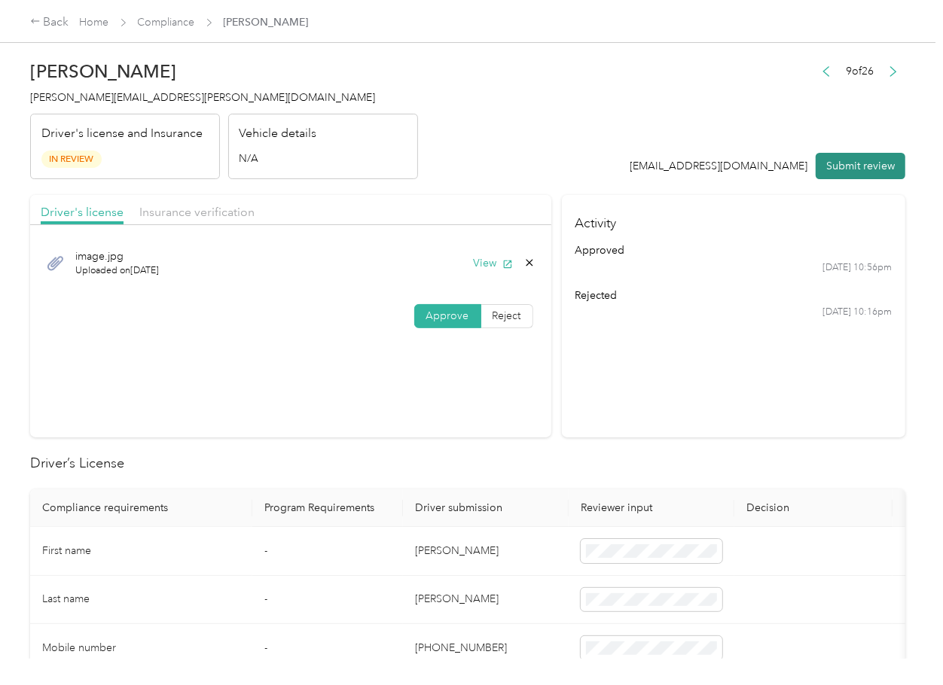
click at [847, 160] on button "Submit review" at bounding box center [861, 166] width 90 height 26
click at [32, 78] on h2 "[PERSON_NAME]" at bounding box center [224, 71] width 388 height 21
click at [75, 92] on span "[PERSON_NAME][EMAIL_ADDRESS][PERSON_NAME][DOMAIN_NAME]" at bounding box center [202, 97] width 345 height 13
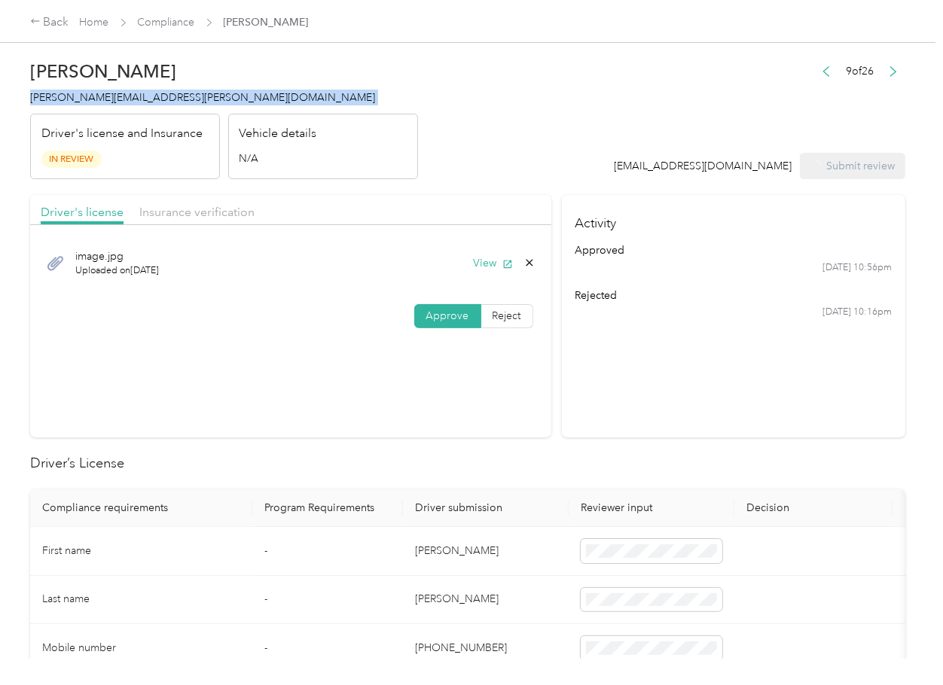
click at [75, 92] on span "[PERSON_NAME][EMAIL_ADDRESS][PERSON_NAME][DOMAIN_NAME]" at bounding box center [202, 97] width 345 height 13
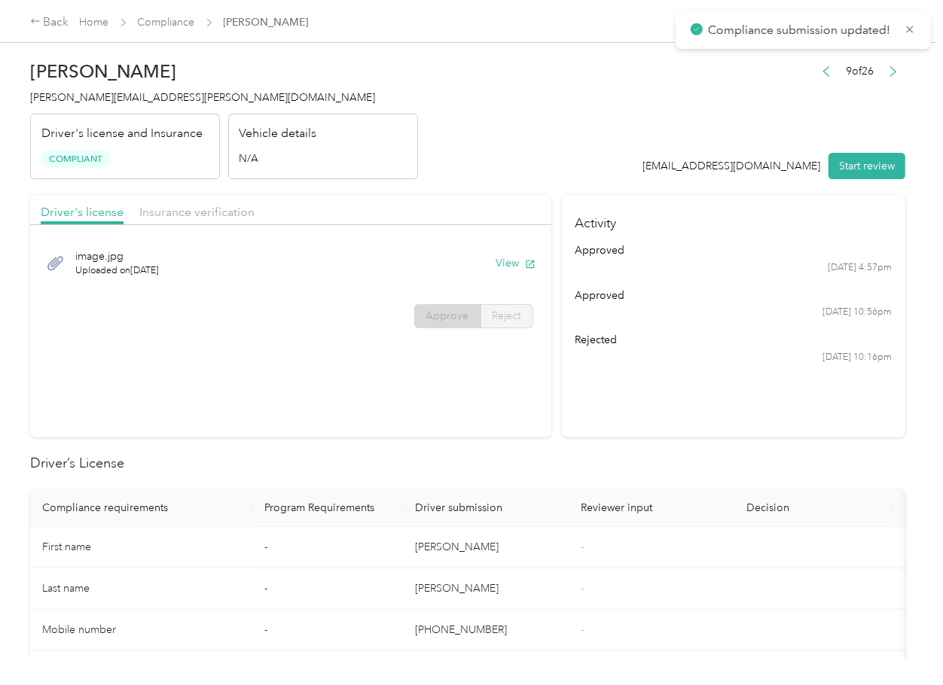
click at [525, 468] on h2 "Driver’s License" at bounding box center [467, 463] width 875 height 20
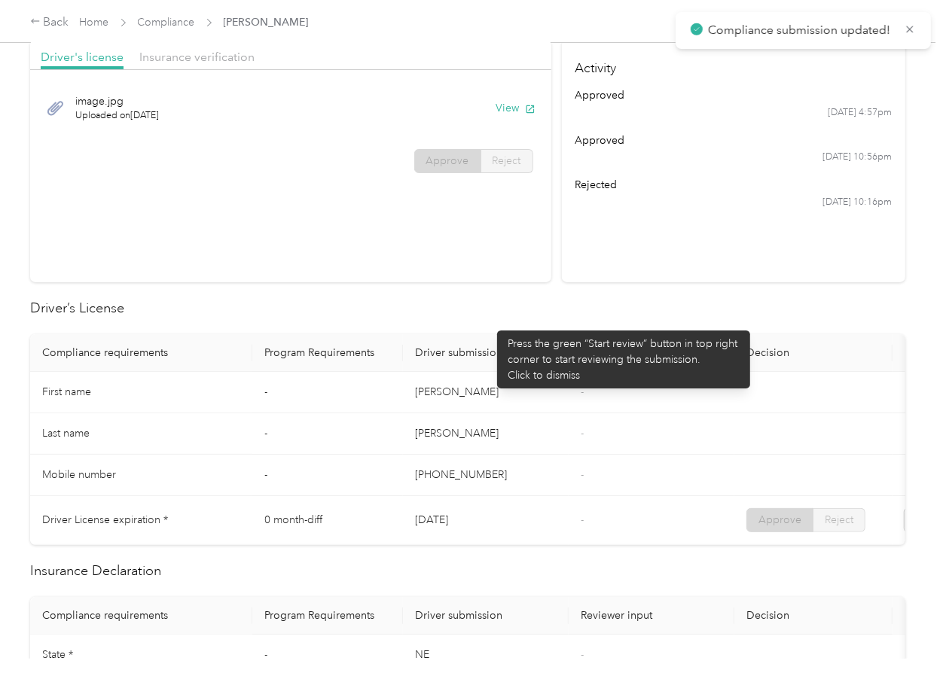
scroll to position [602, 0]
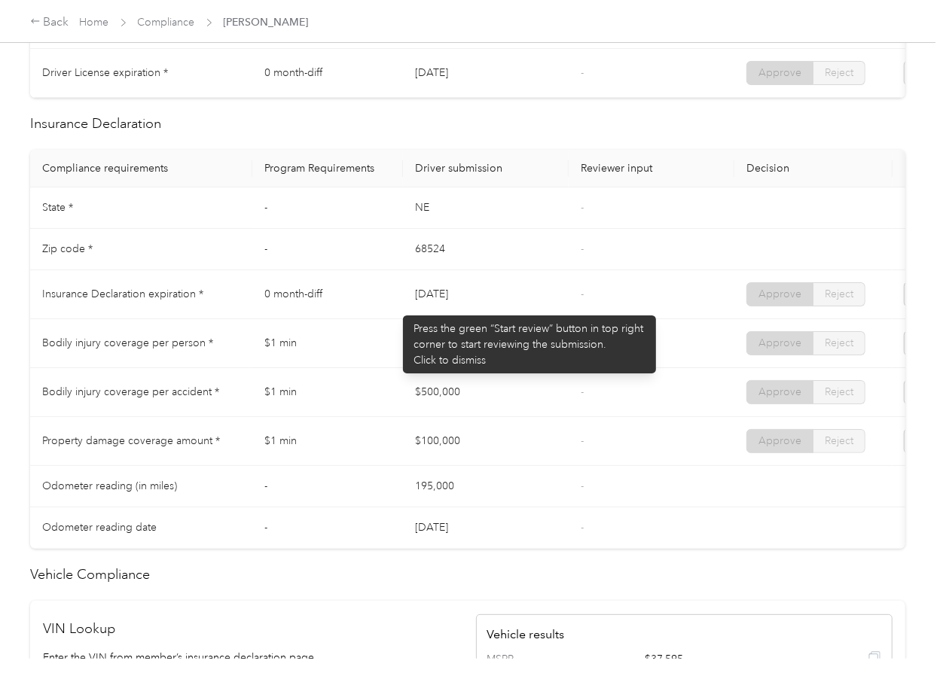
drag, startPoint x: 395, startPoint y: 308, endPoint x: 439, endPoint y: 349, distance: 60.2
click at [496, 319] on tr "Insurance Declaration expiration * 0 month-diff [DATE] - Approve Reject" at bounding box center [561, 294] width 1062 height 49
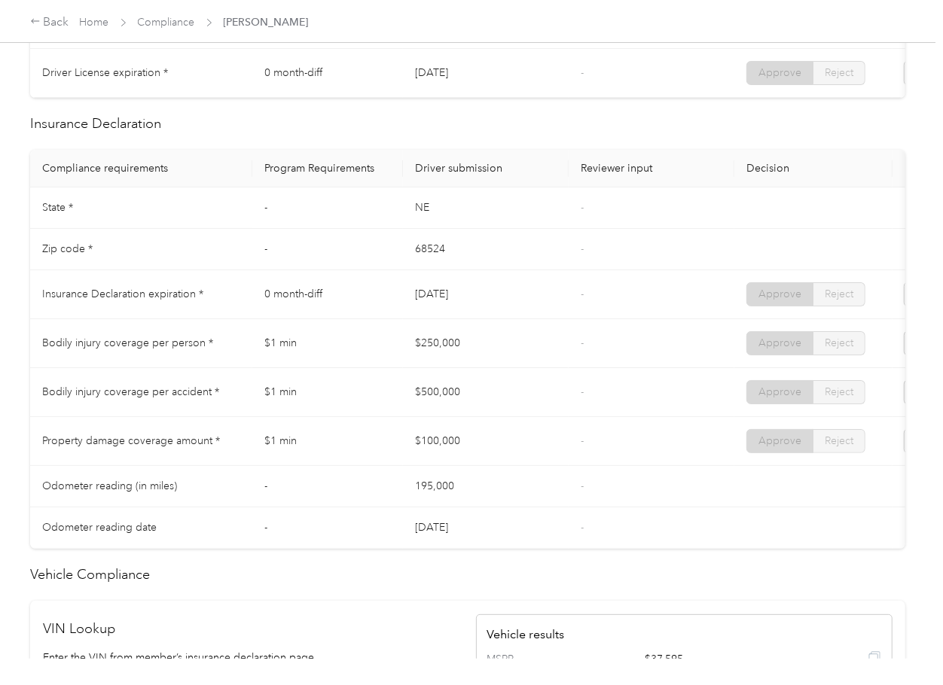
drag, startPoint x: 453, startPoint y: 367, endPoint x: 492, endPoint y: 370, distance: 39.2
click at [489, 368] on td "$250,000" at bounding box center [486, 343] width 166 height 49
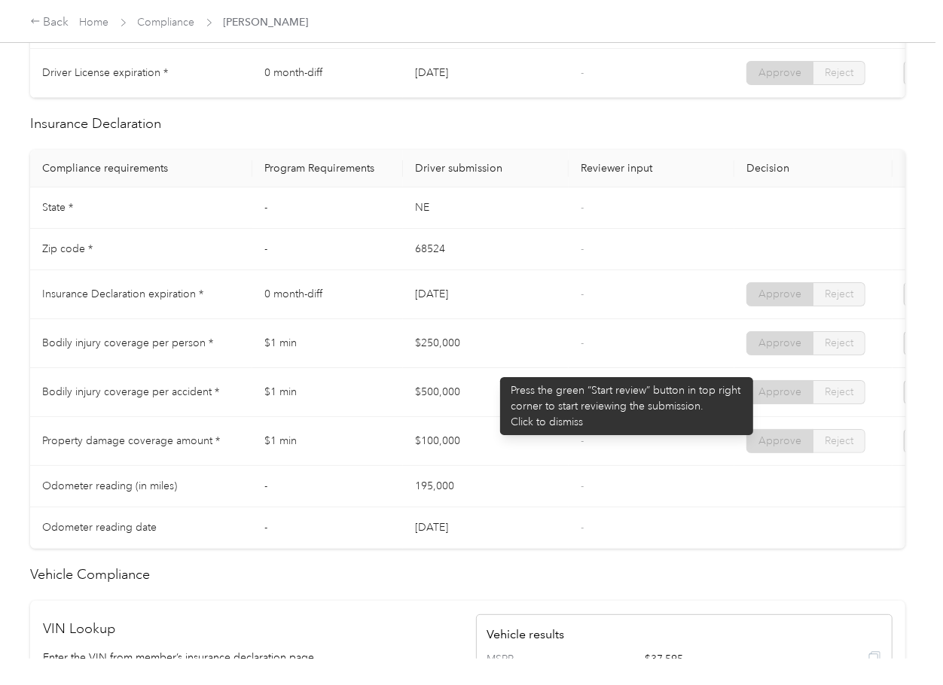
click at [474, 417] on td "$500,000" at bounding box center [486, 392] width 166 height 49
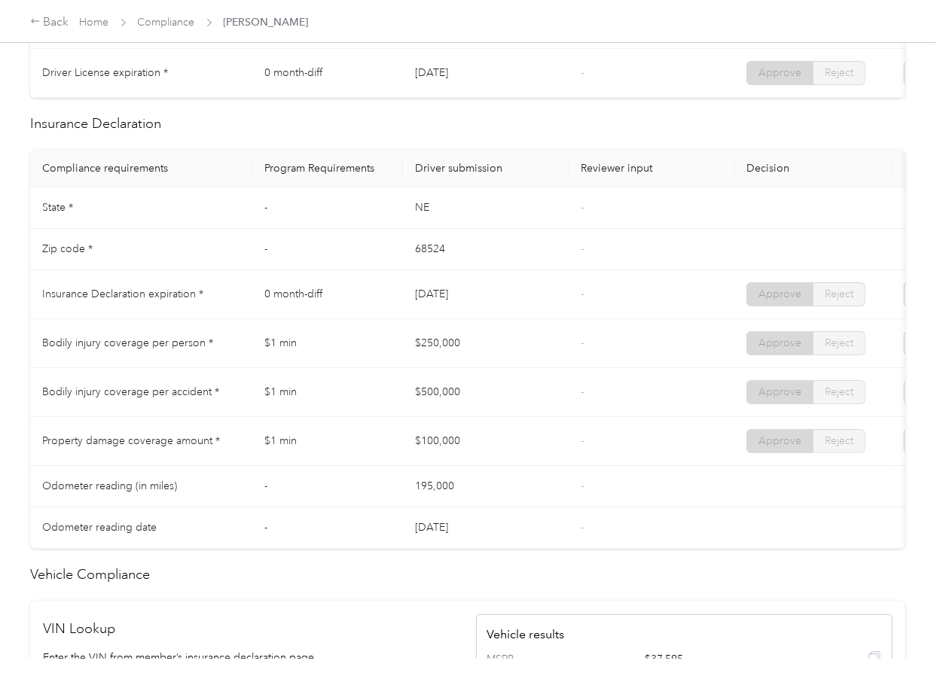
drag, startPoint x: 458, startPoint y: 285, endPoint x: 460, endPoint y: 273, distance: 11.5
click at [458, 282] on tbody "State * - [US_STATE] - Zip code * - 68524 - Insurance Declaration expiration * …" at bounding box center [561, 368] width 1062 height 361
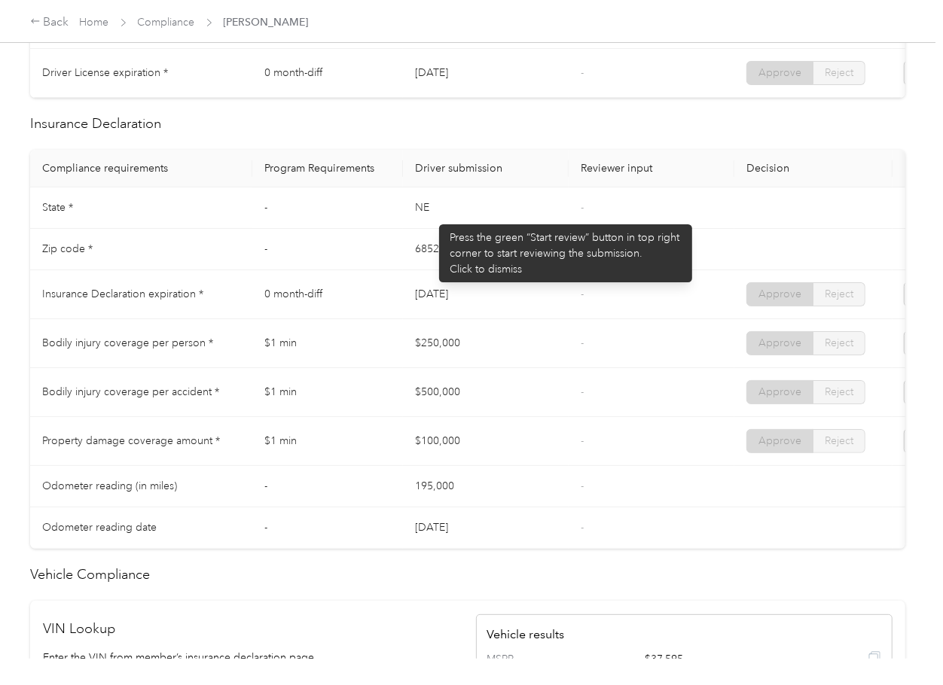
click at [431, 217] on td "NE" at bounding box center [486, 208] width 166 height 41
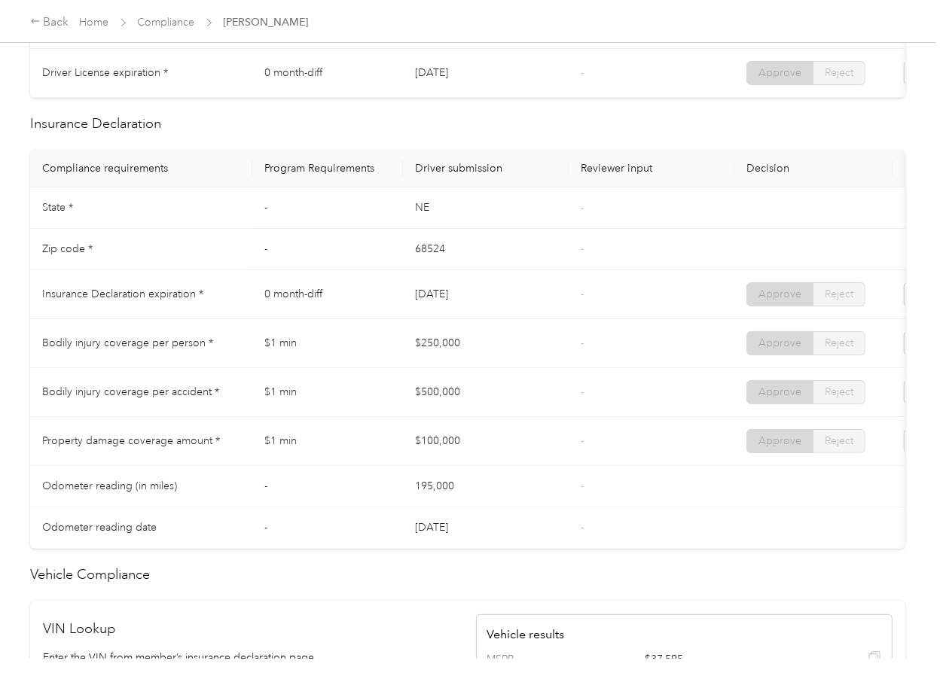
click at [446, 267] on td "68524" at bounding box center [486, 249] width 166 height 41
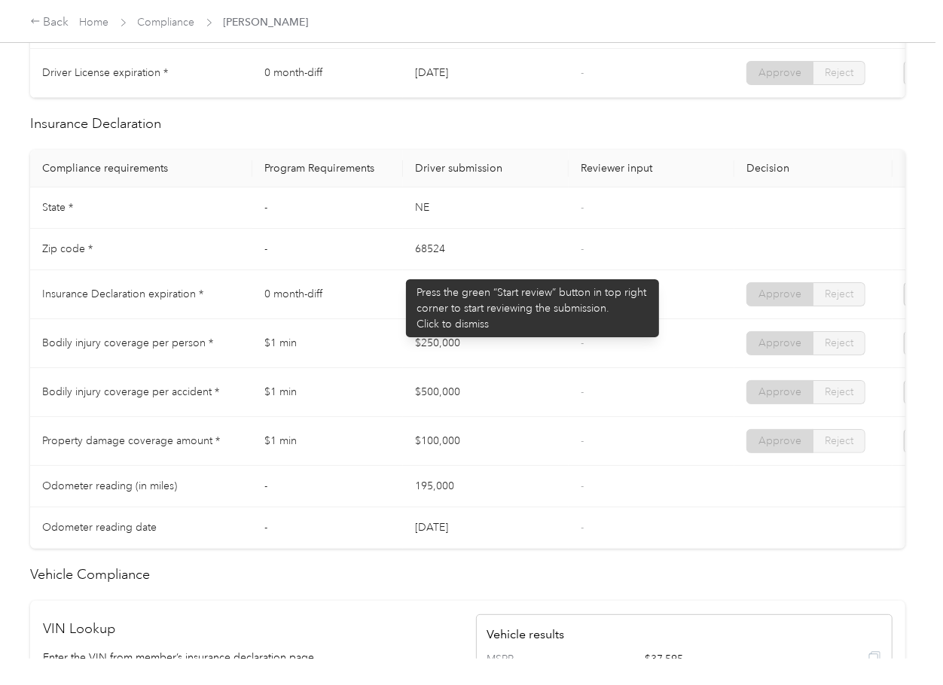
drag, startPoint x: 398, startPoint y: 272, endPoint x: 537, endPoint y: 288, distance: 139.5
click at [545, 288] on tbody "State * - [US_STATE] - Zip code * - 68524 - Insurance Declaration expiration * …" at bounding box center [561, 368] width 1062 height 361
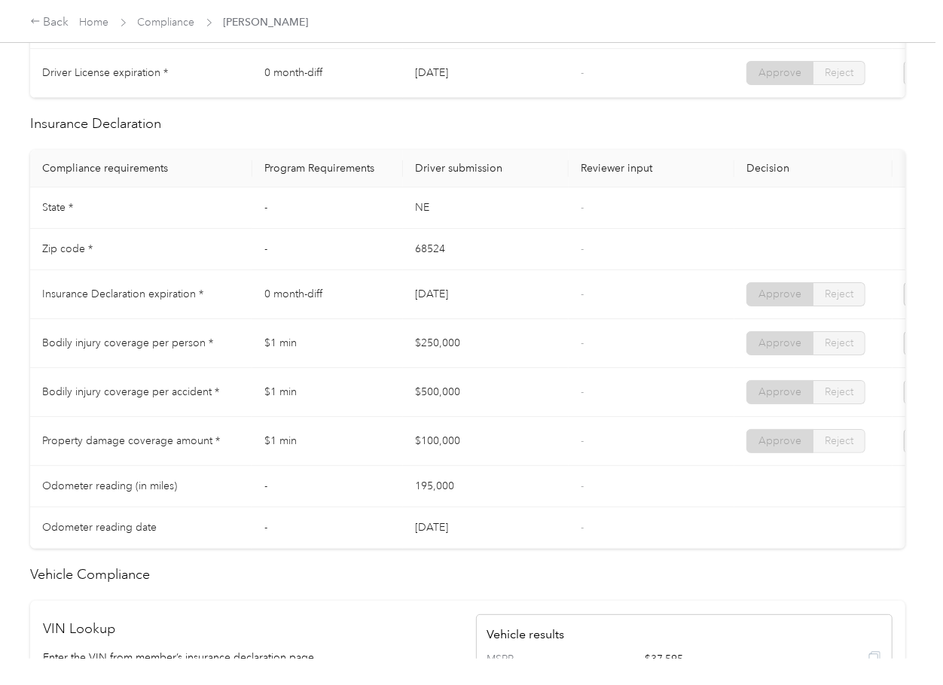
click at [530, 292] on td "[DATE]" at bounding box center [486, 294] width 166 height 49
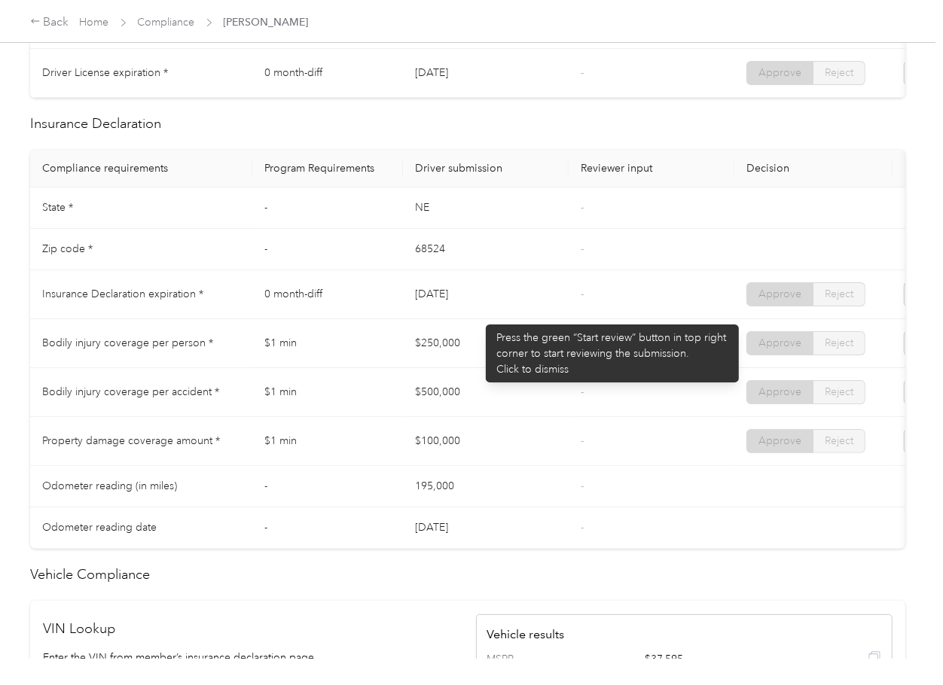
click at [478, 317] on td "[DATE]" at bounding box center [486, 294] width 166 height 49
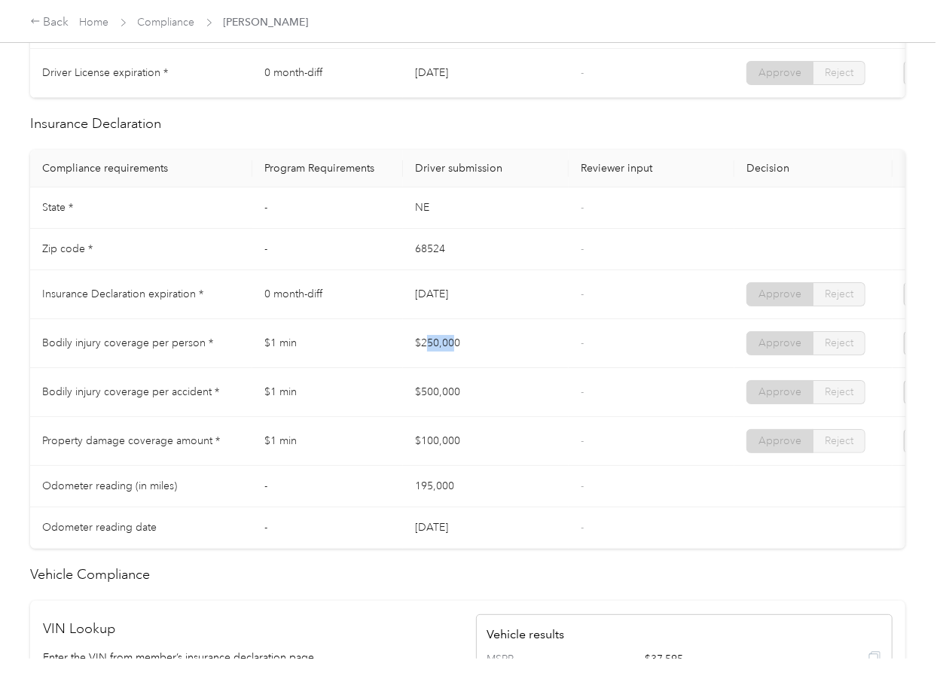
drag, startPoint x: 429, startPoint y: 361, endPoint x: 483, endPoint y: 371, distance: 54.5
click at [485, 363] on td "$250,000" at bounding box center [486, 343] width 166 height 49
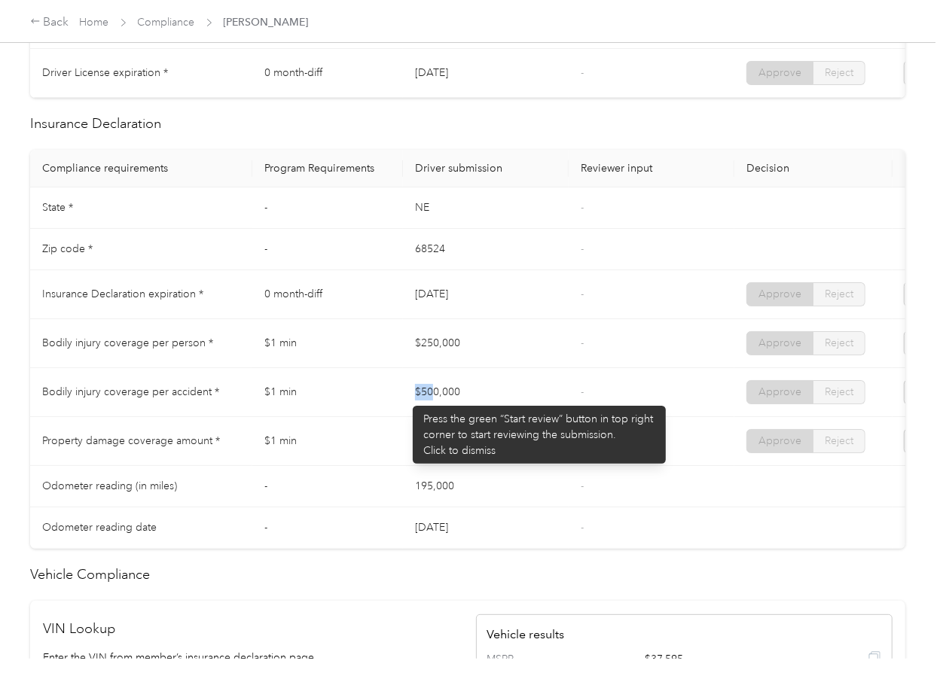
drag, startPoint x: 405, startPoint y: 398, endPoint x: 453, endPoint y: 428, distance: 56.2
click at [491, 413] on td "$500,000" at bounding box center [486, 392] width 166 height 49
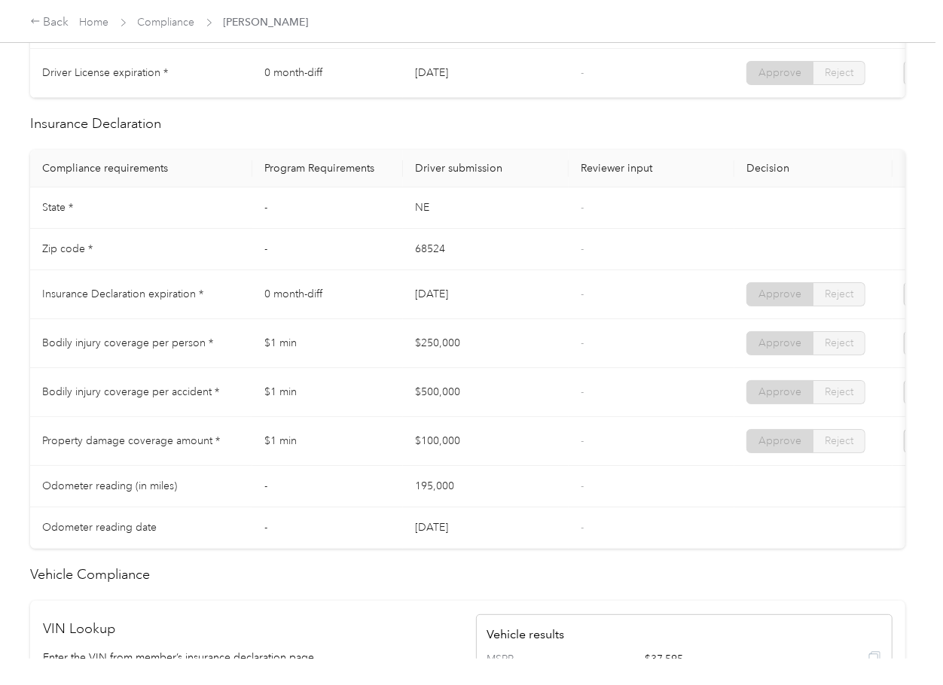
drag, startPoint x: 425, startPoint y: 441, endPoint x: 499, endPoint y: 450, distance: 73.6
click at [486, 450] on td "$100,000" at bounding box center [486, 441] width 166 height 49
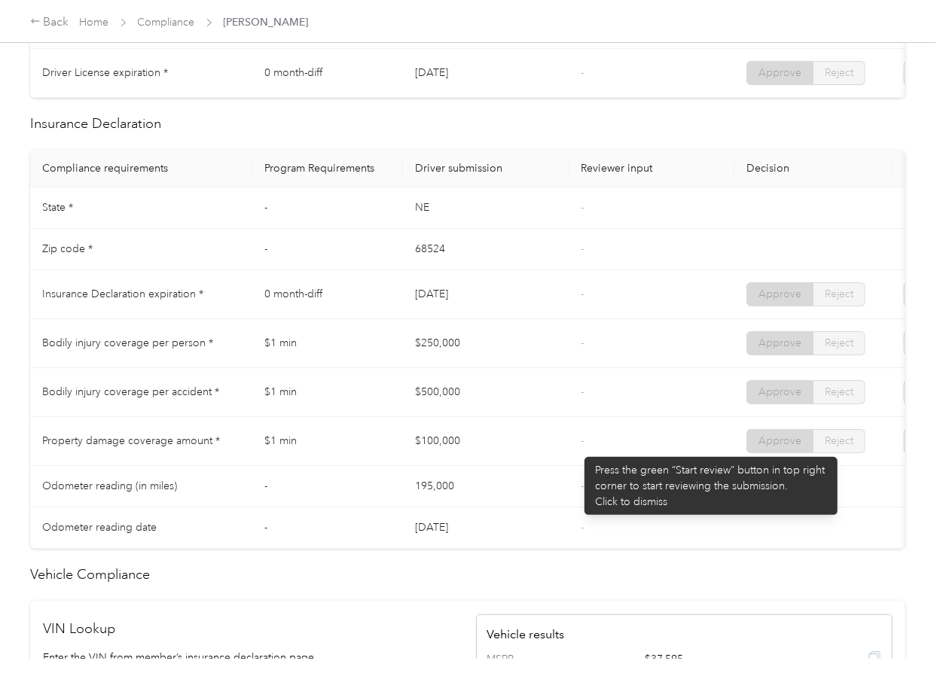
click at [577, 450] on td "-" at bounding box center [652, 441] width 166 height 49
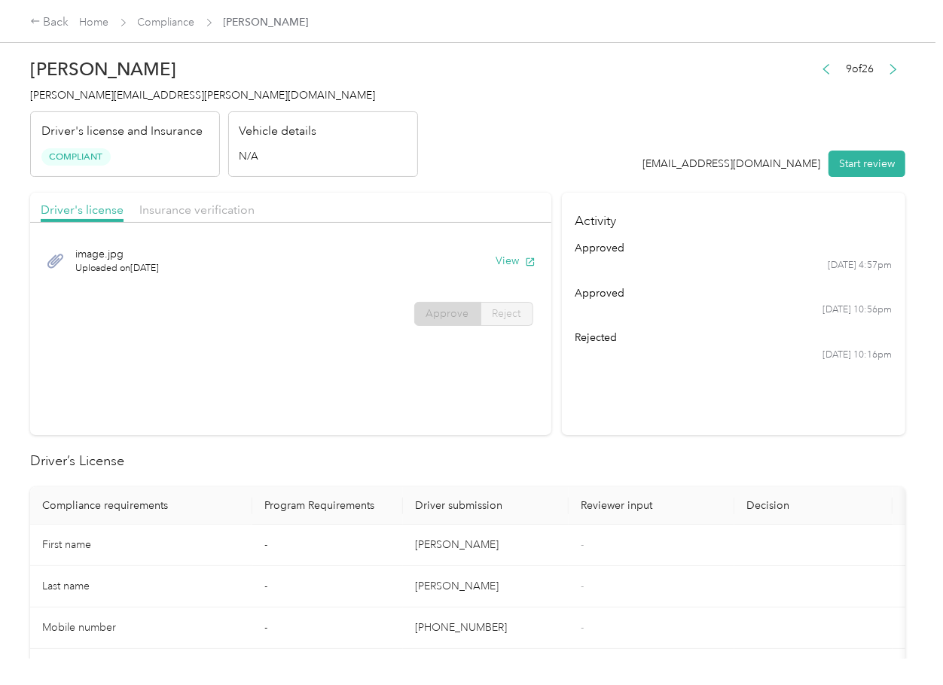
scroll to position [0, 0]
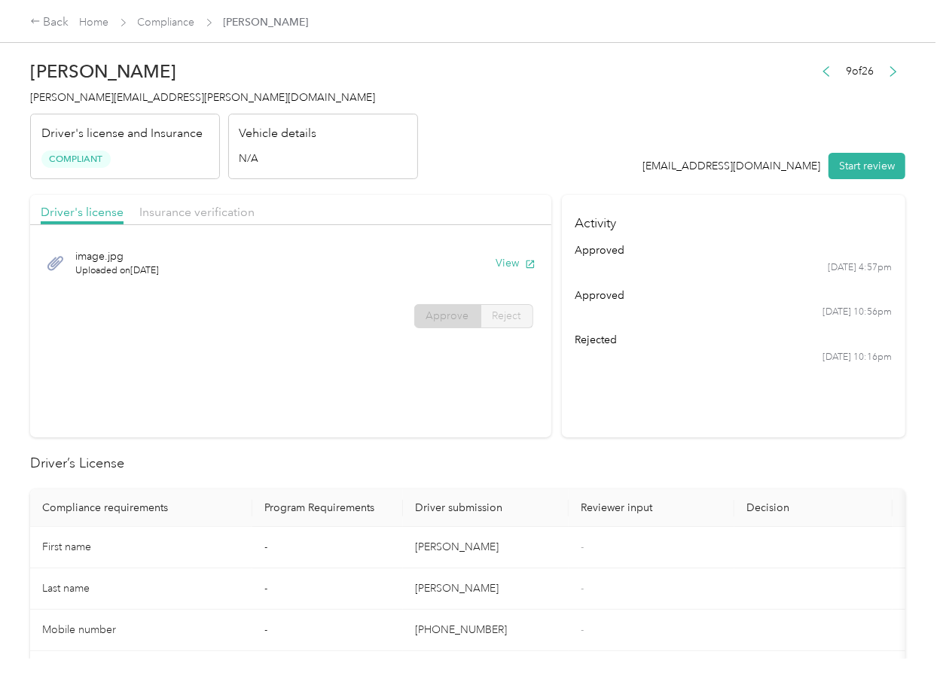
click at [196, 200] on div "Driver's license Insurance verification" at bounding box center [290, 210] width 521 height 30
click at [197, 209] on span "Insurance verification" at bounding box center [196, 212] width 115 height 14
click at [170, 19] on link "Compliance" at bounding box center [166, 22] width 57 height 13
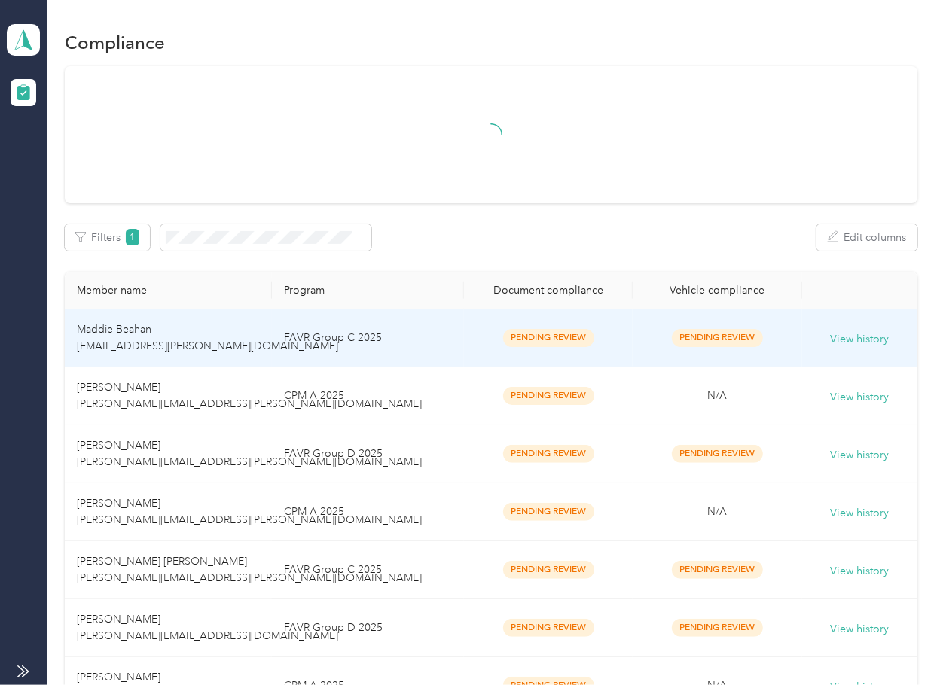
click at [300, 357] on td "FAVR Group C 2025" at bounding box center [368, 339] width 192 height 58
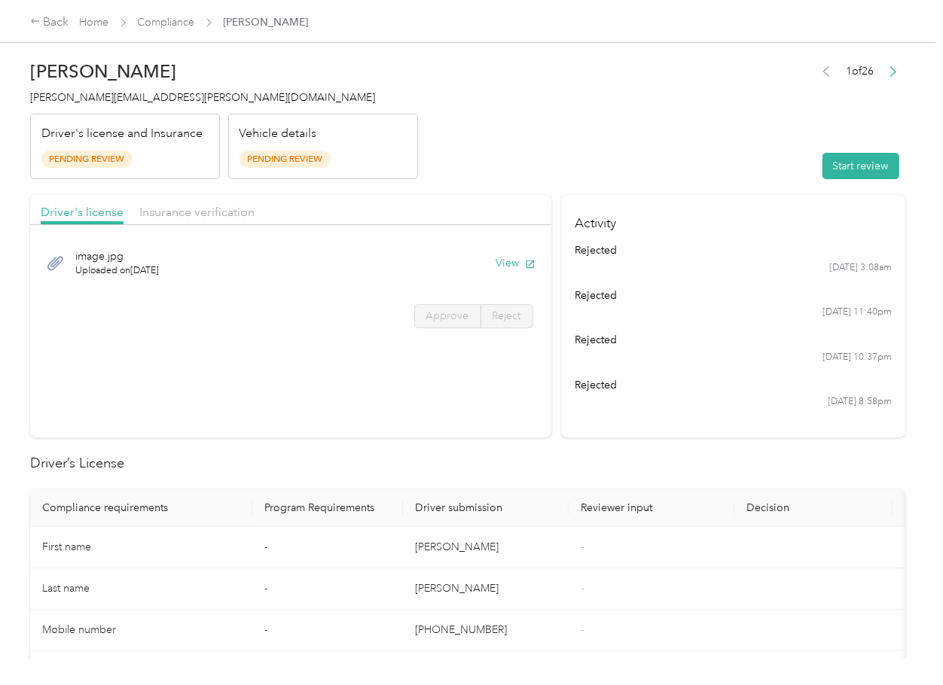
drag, startPoint x: 508, startPoint y: 264, endPoint x: 494, endPoint y: 209, distance: 56.6
click at [508, 264] on button "View" at bounding box center [515, 263] width 39 height 16
click at [226, 212] on span "Insurance verification" at bounding box center [196, 212] width 115 height 14
click at [220, 212] on span "Insurance verification" at bounding box center [196, 212] width 115 height 14
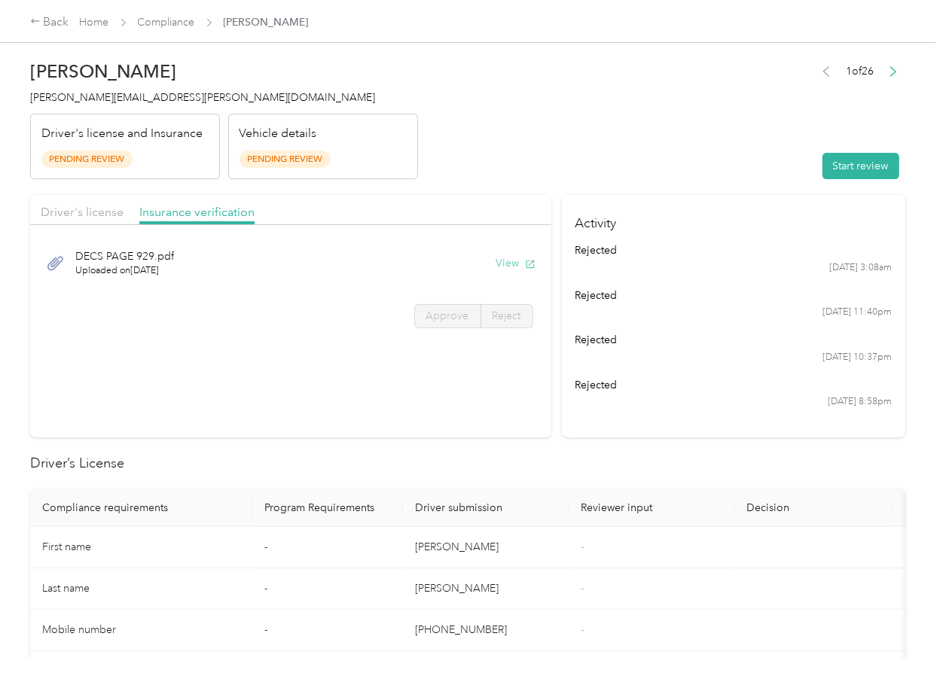
click at [515, 269] on button "View" at bounding box center [515, 263] width 39 height 16
click at [833, 162] on button "Start review" at bounding box center [860, 166] width 77 height 26
click at [50, 215] on span "Driver's license" at bounding box center [82, 212] width 83 height 14
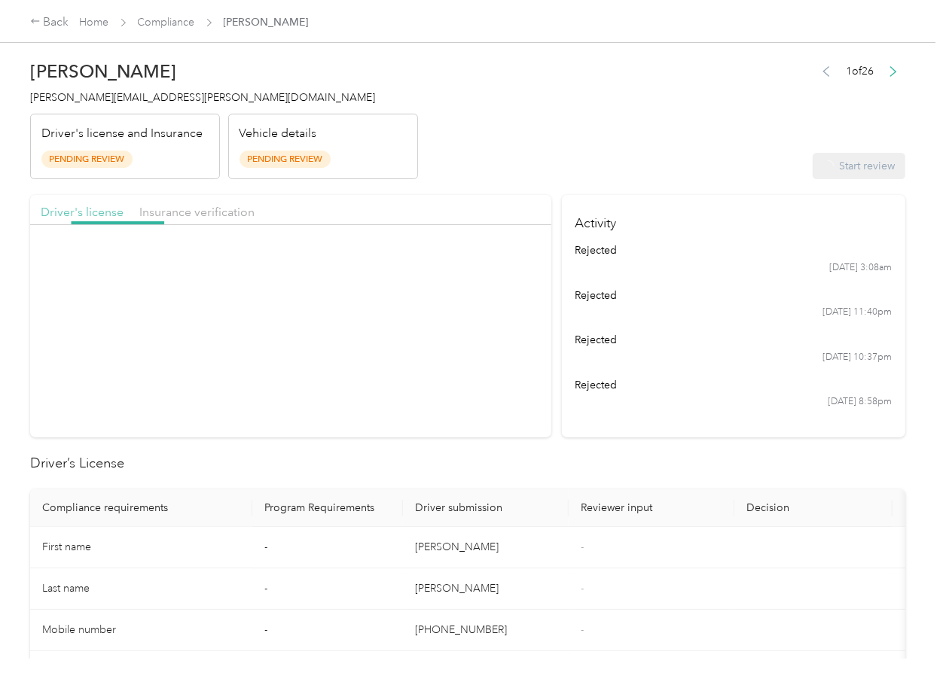
click at [75, 211] on span "Driver's license" at bounding box center [82, 212] width 83 height 14
click at [446, 315] on span "Approve" at bounding box center [447, 316] width 43 height 13
click at [443, 319] on span "Approve" at bounding box center [447, 316] width 43 height 13
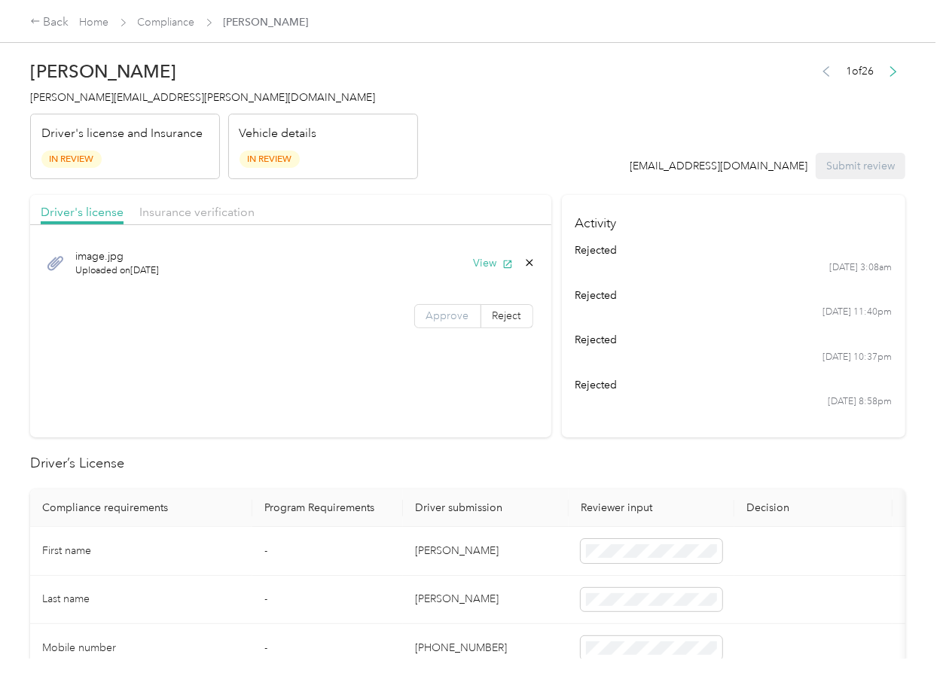
click at [419, 326] on label "Approve" at bounding box center [447, 316] width 67 height 24
click at [431, 319] on span "Approve" at bounding box center [447, 316] width 43 height 13
drag, startPoint x: 418, startPoint y: 316, endPoint x: 323, endPoint y: 282, distance: 101.0
click at [416, 315] on span at bounding box center [448, 316] width 66 height 23
click at [157, 214] on span "Insurance verification" at bounding box center [196, 212] width 115 height 14
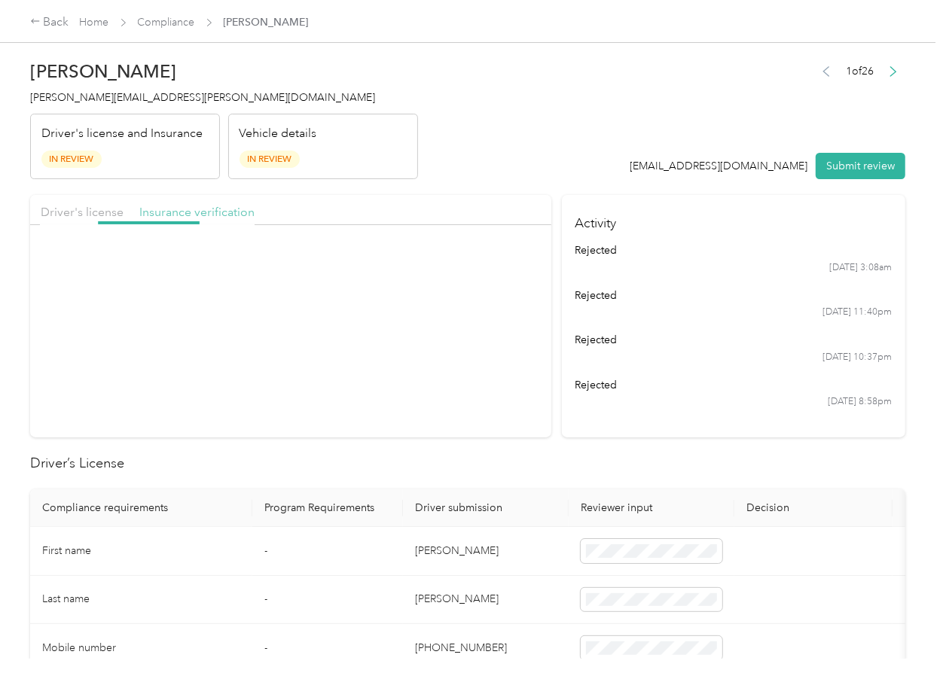
click at [172, 215] on span "Insurance verification" at bounding box center [196, 212] width 115 height 14
click at [434, 323] on label "Approve" at bounding box center [447, 316] width 67 height 24
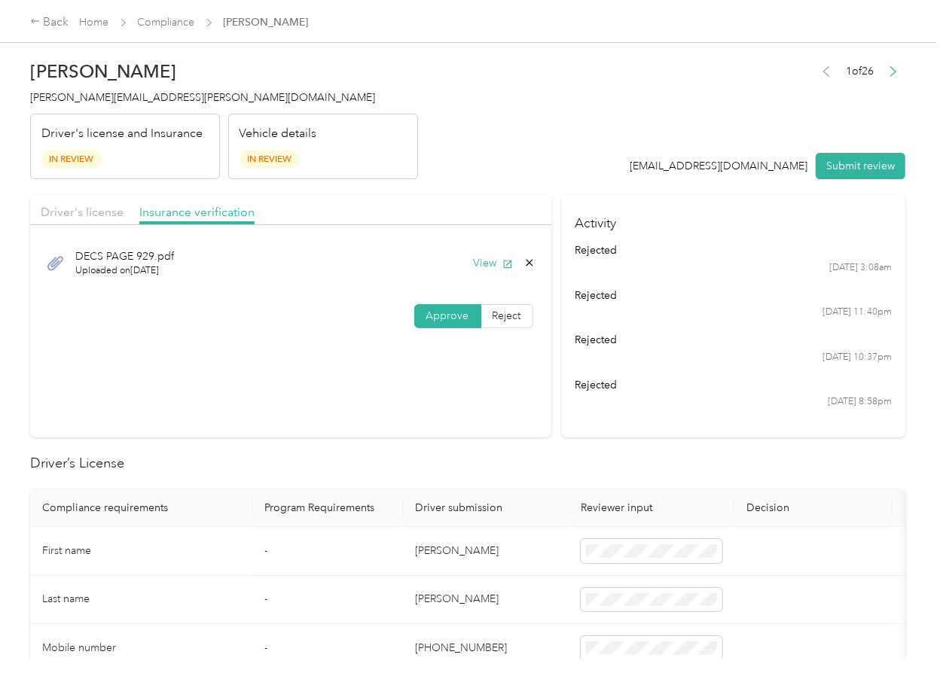
click at [380, 204] on div "Driver's license Insurance verification" at bounding box center [290, 210] width 521 height 30
click at [512, 314] on span "Reject" at bounding box center [506, 316] width 29 height 13
click at [383, 323] on span at bounding box center [339, 316] width 129 height 24
click at [343, 323] on span at bounding box center [339, 316] width 129 height 24
click at [321, 304] on div "Approve Reject" at bounding box center [290, 316] width 521 height 24
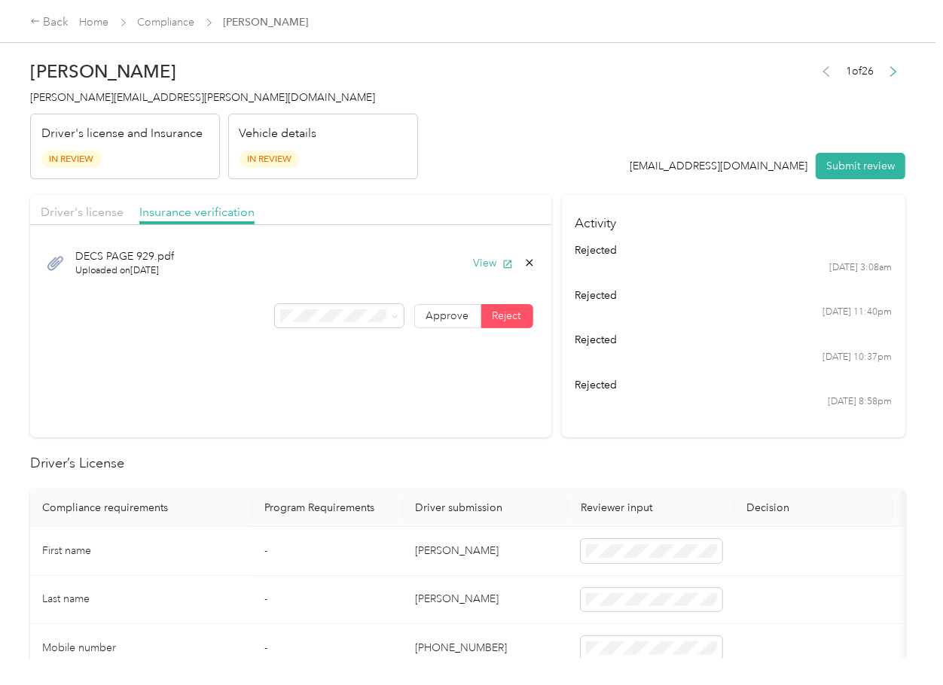
click at [340, 370] on span "Uploaded insurance document is blurry or cut off image" at bounding box center [332, 357] width 103 height 44
click at [846, 174] on button "Submit review" at bounding box center [861, 166] width 90 height 26
click at [118, 99] on span "[PERSON_NAME][EMAIL_ADDRESS][PERSON_NAME][DOMAIN_NAME]" at bounding box center [202, 97] width 345 height 13
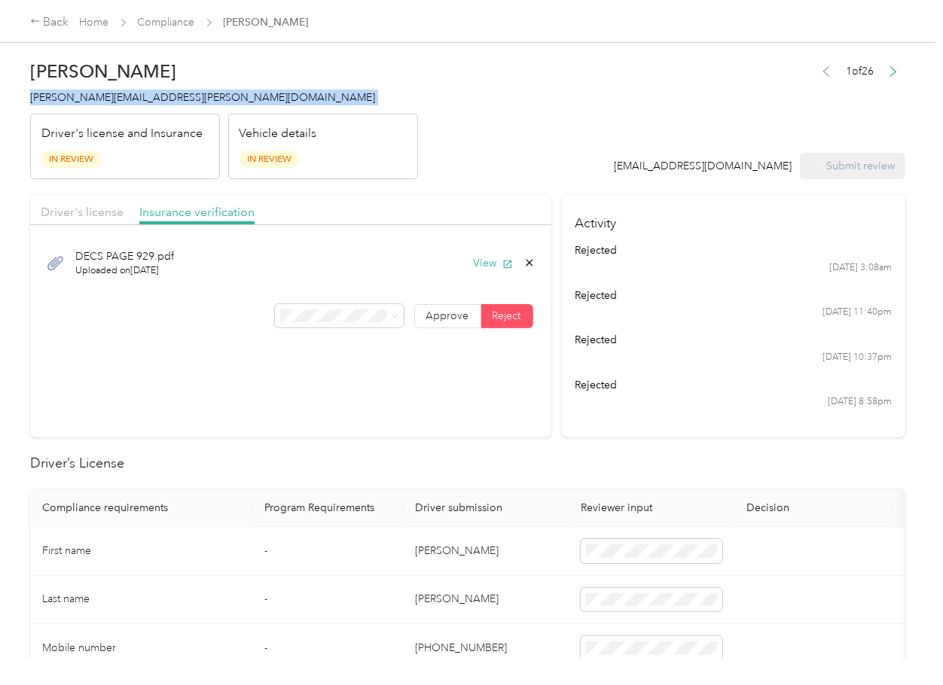
click at [118, 99] on span "[PERSON_NAME][EMAIL_ADDRESS][PERSON_NAME][DOMAIN_NAME]" at bounding box center [202, 97] width 345 height 13
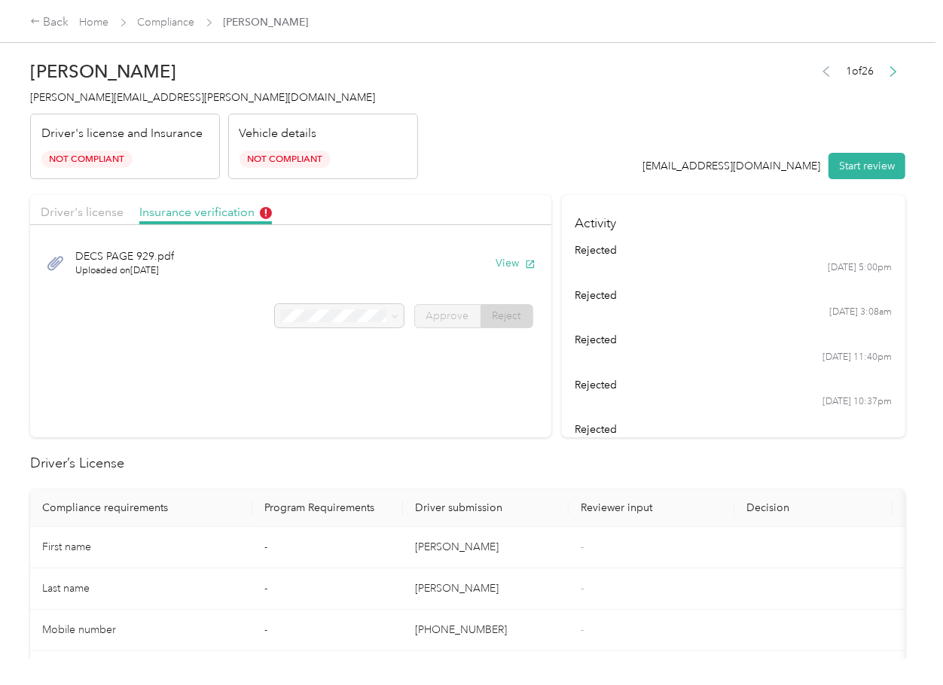
drag, startPoint x: 511, startPoint y: 429, endPoint x: 341, endPoint y: 136, distance: 339.1
click at [496, 416] on section "Driver's license Insurance verification DECS PAGE 929.pdf Uploaded on [DATE] Vi…" at bounding box center [290, 316] width 521 height 242
click at [161, 20] on link "Compliance" at bounding box center [166, 22] width 57 height 13
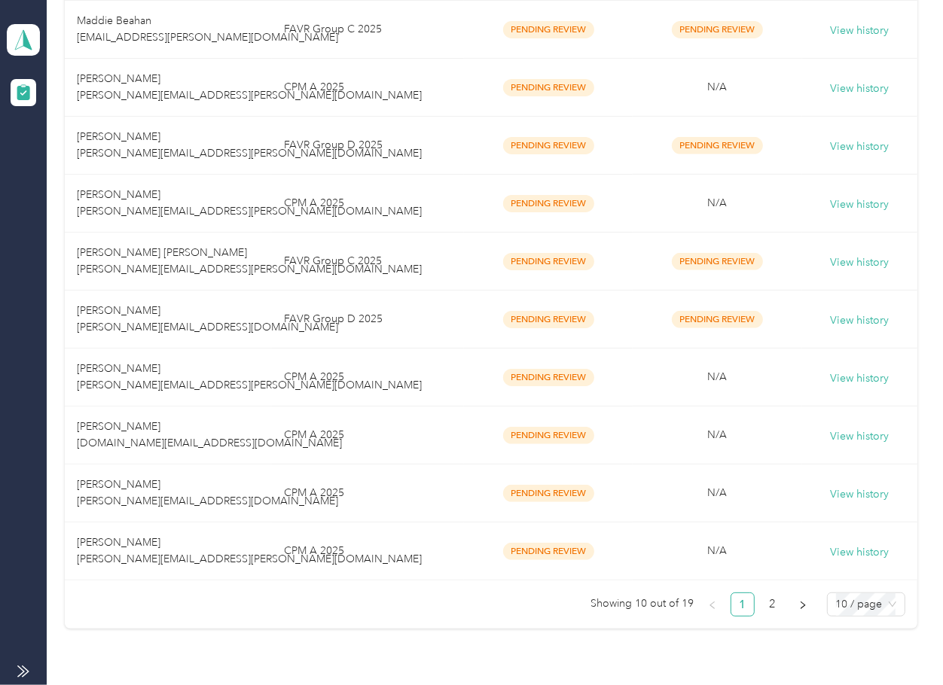
scroll to position [432, 0]
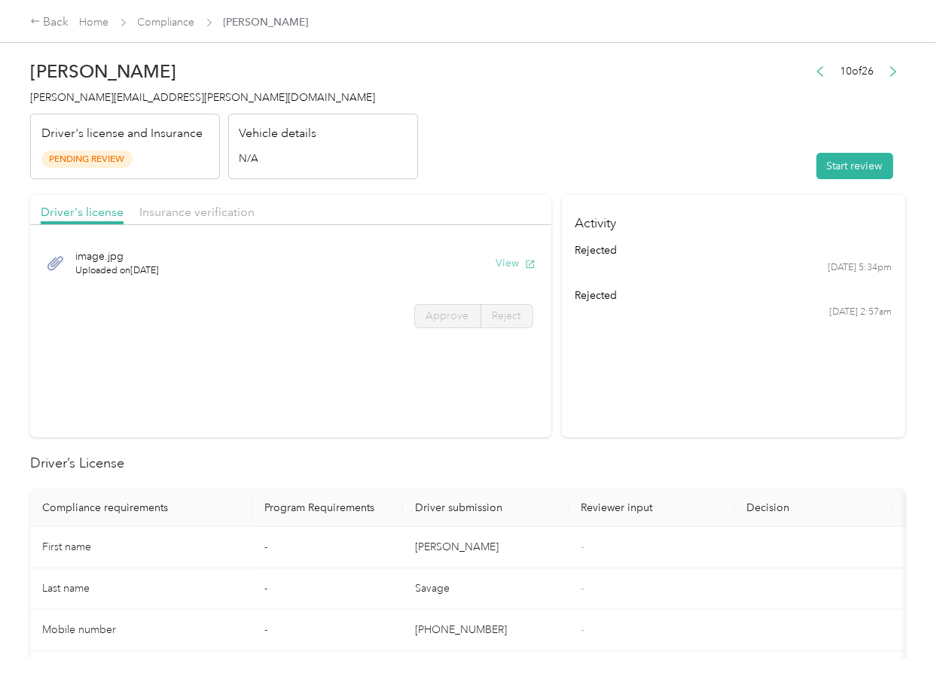
click at [511, 269] on button "View" at bounding box center [515, 263] width 39 height 16
click at [492, 200] on div "Driver's license Insurance verification" at bounding box center [290, 210] width 521 height 30
click at [250, 212] on div "Driver's license Insurance verification" at bounding box center [290, 210] width 521 height 30
click at [224, 212] on span "Insurance verification" at bounding box center [196, 212] width 115 height 14
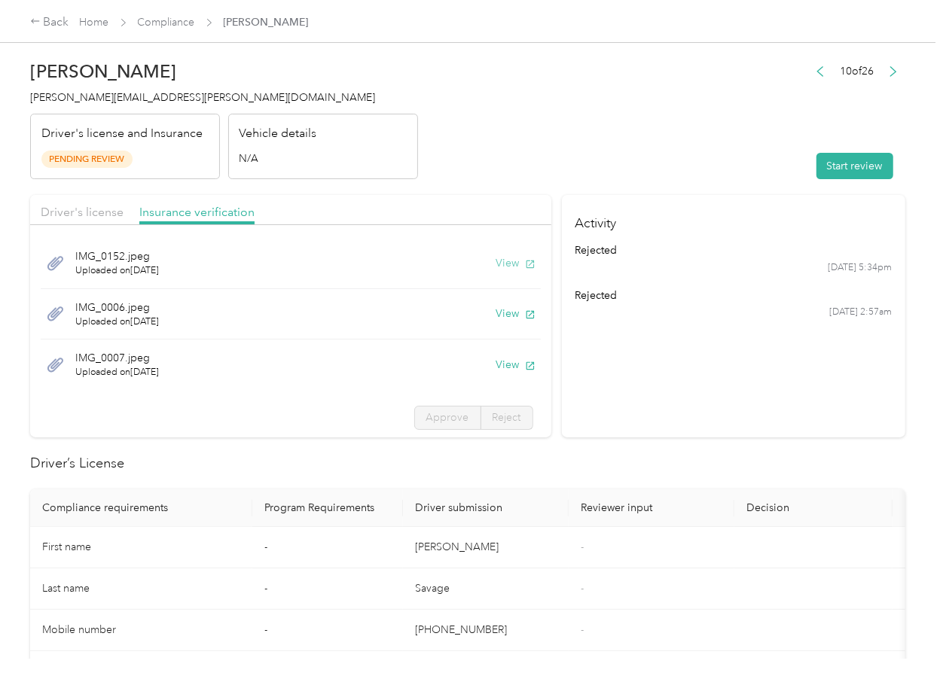
click at [502, 262] on button "View" at bounding box center [515, 263] width 39 height 16
click at [496, 315] on button "View" at bounding box center [515, 314] width 39 height 16
click at [496, 366] on button "View" at bounding box center [515, 365] width 39 height 16
drag, startPoint x: 718, startPoint y: 166, endPoint x: 761, endPoint y: 165, distance: 42.2
click at [721, 165] on header "[PERSON_NAME] [PERSON_NAME][EMAIL_ADDRESS][PERSON_NAME][DOMAIN_NAME] Driver's l…" at bounding box center [467, 116] width 875 height 127
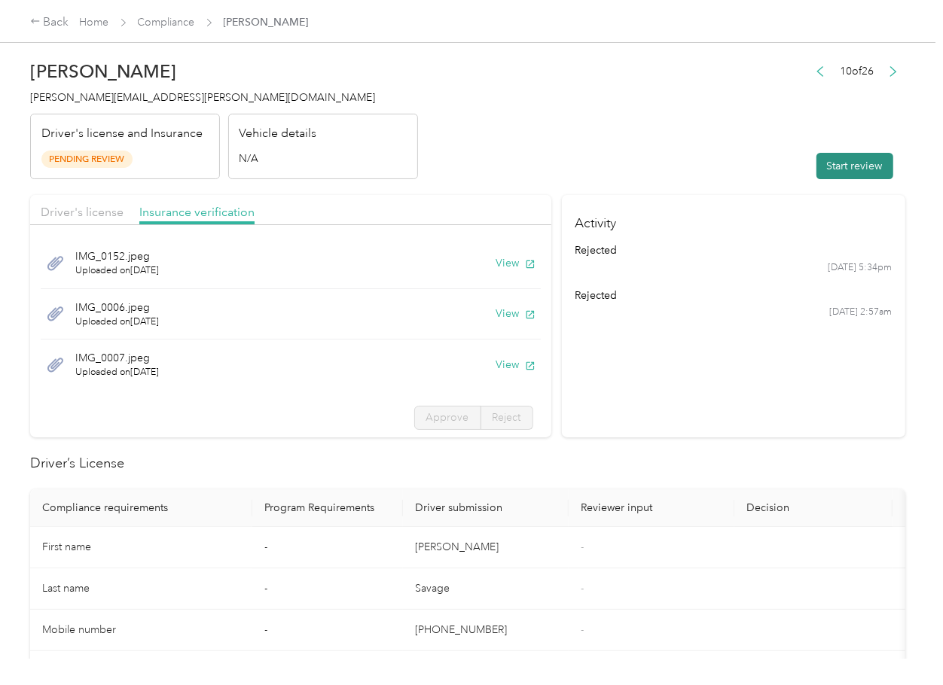
click at [832, 170] on button "Start review" at bounding box center [854, 166] width 77 height 26
click at [80, 206] on div "Driver's license Insurance verification" at bounding box center [290, 210] width 521 height 30
click at [80, 206] on span "Driver's license" at bounding box center [82, 212] width 83 height 14
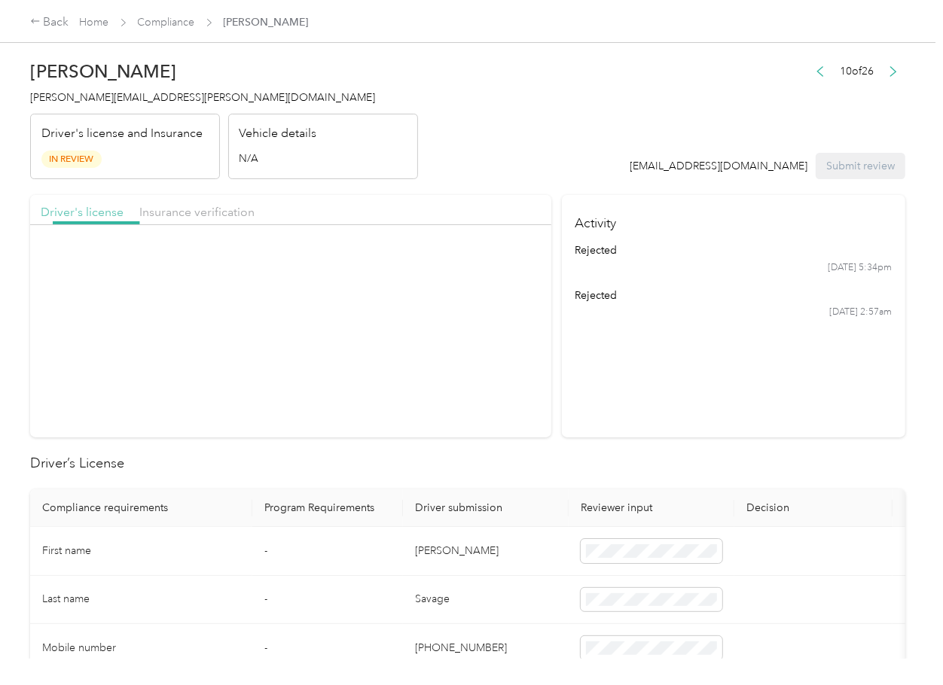
click at [90, 213] on span "Driver's license" at bounding box center [82, 212] width 83 height 14
click at [444, 323] on label "Approve" at bounding box center [447, 316] width 67 height 24
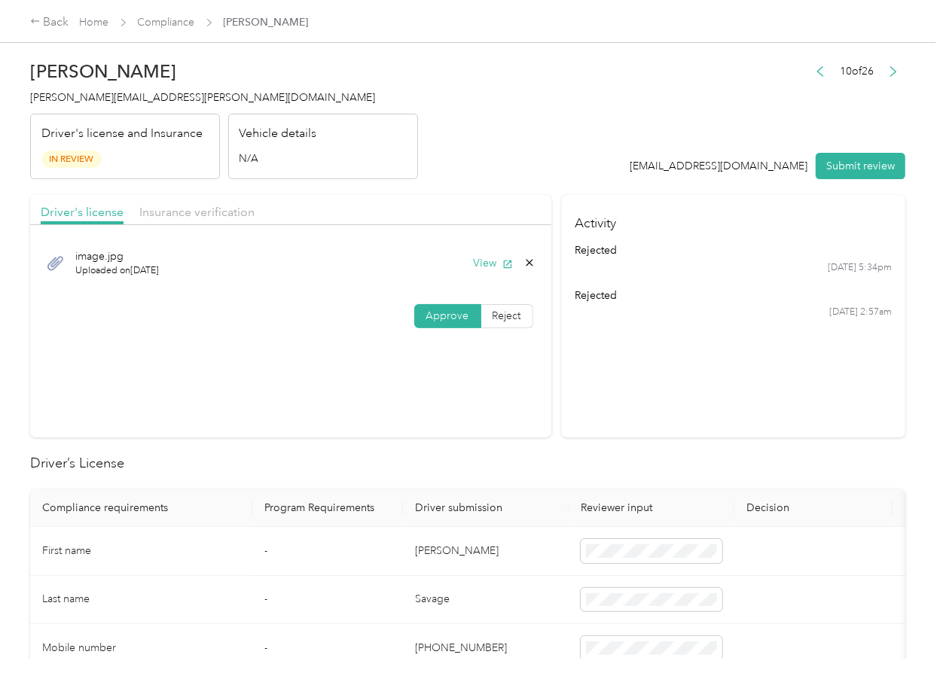
click at [444, 318] on span "Approve" at bounding box center [447, 316] width 43 height 13
click at [197, 218] on span "Insurance verification" at bounding box center [196, 212] width 115 height 14
click at [169, 213] on span "Insurance verification" at bounding box center [196, 212] width 115 height 14
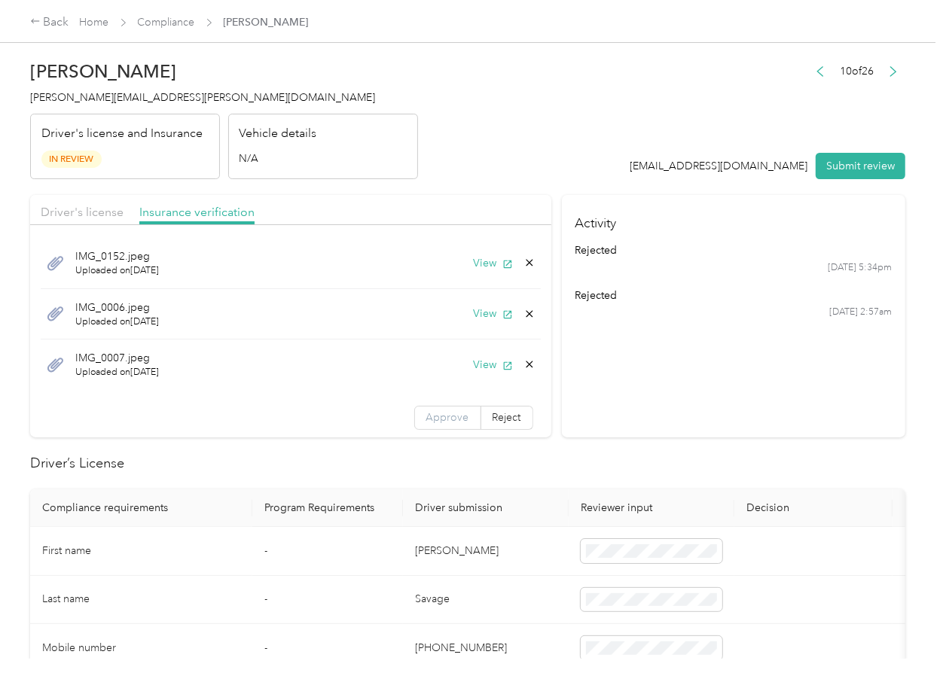
click at [426, 416] on span "Approve" at bounding box center [447, 417] width 43 height 13
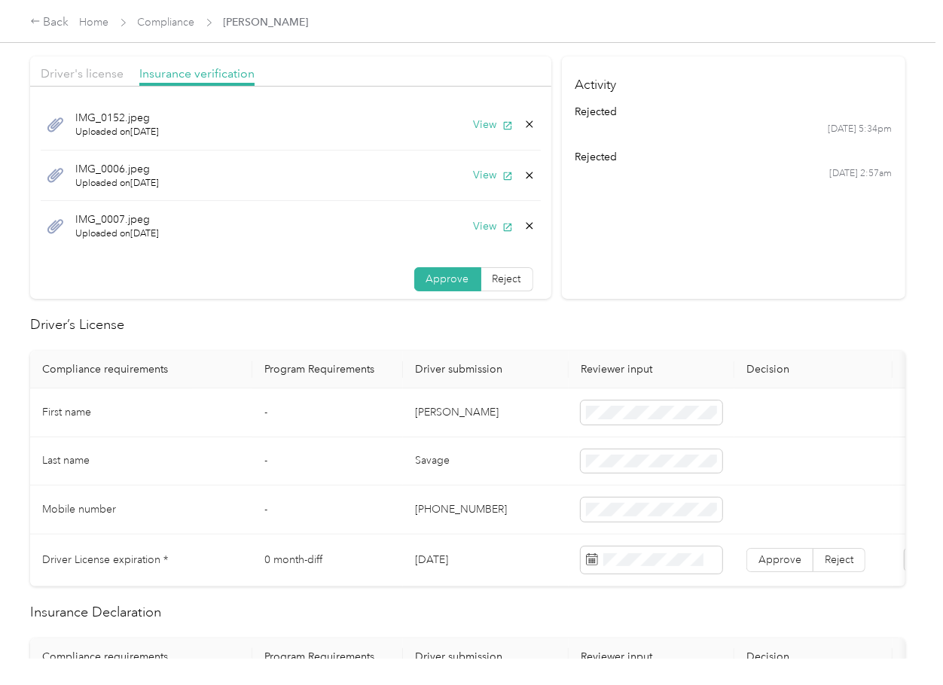
scroll to position [301, 0]
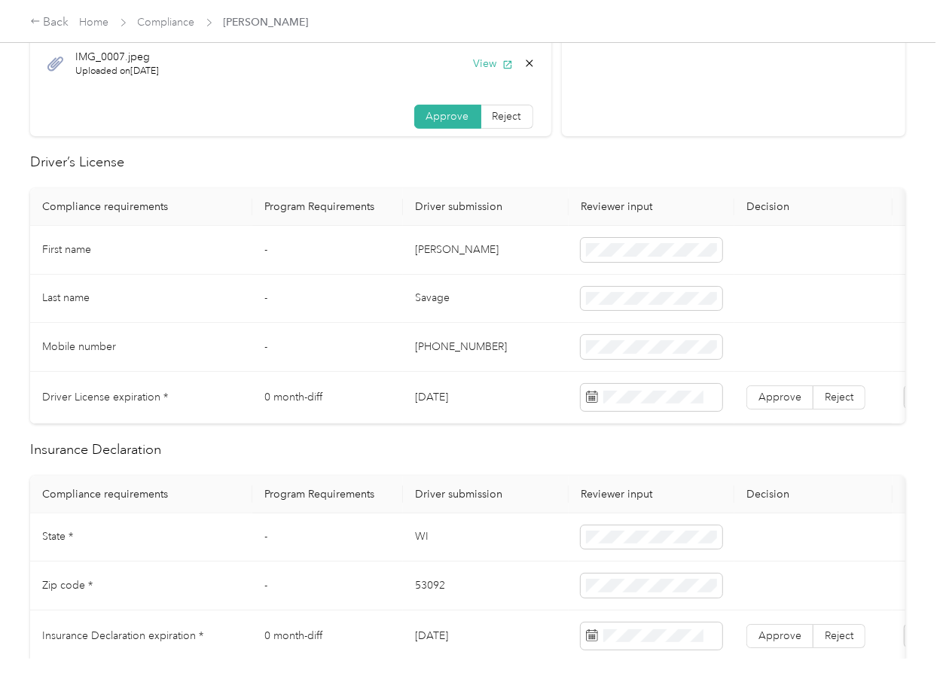
click at [434, 245] on td "[PERSON_NAME]" at bounding box center [486, 250] width 166 height 49
click at [454, 398] on td "[DATE]" at bounding box center [486, 398] width 166 height 52
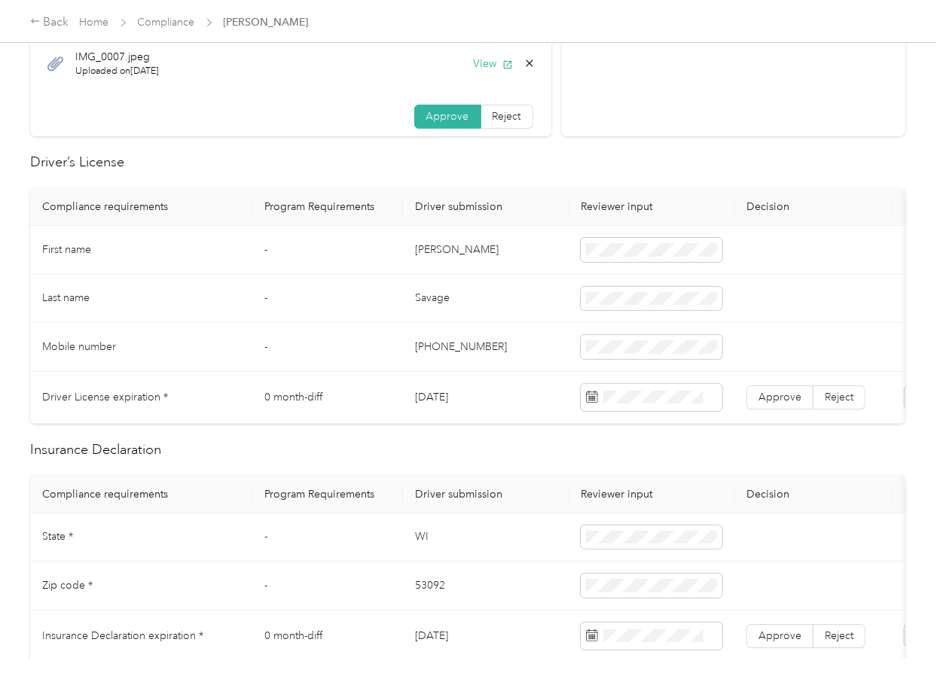
click at [454, 398] on td "[DATE]" at bounding box center [486, 398] width 166 height 52
click at [771, 404] on label "Approve" at bounding box center [779, 398] width 67 height 24
click at [309, 372] on td "0 month-diff" at bounding box center [327, 398] width 151 height 52
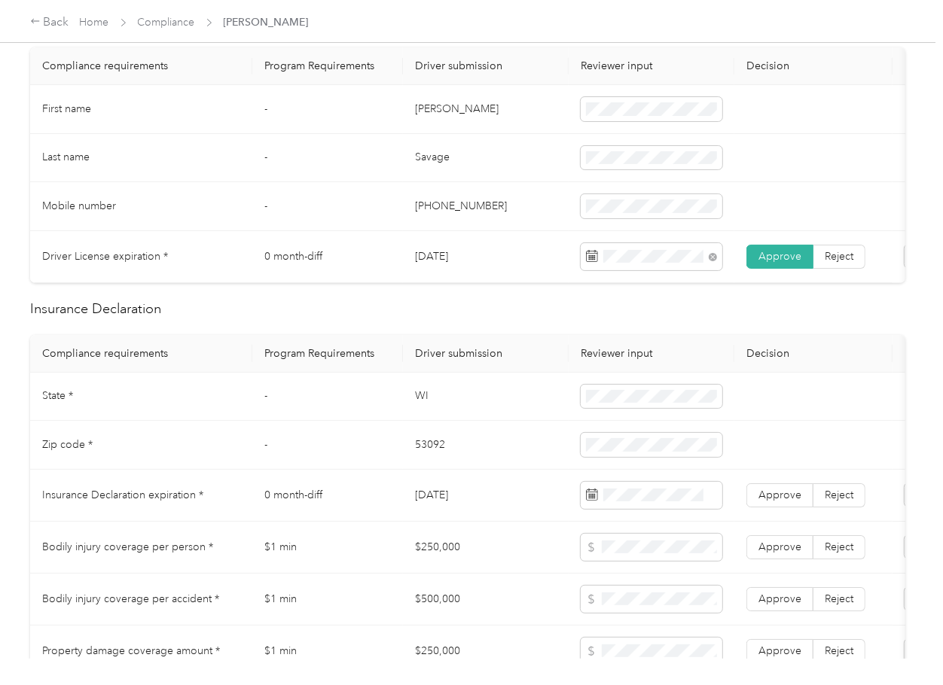
scroll to position [502, 0]
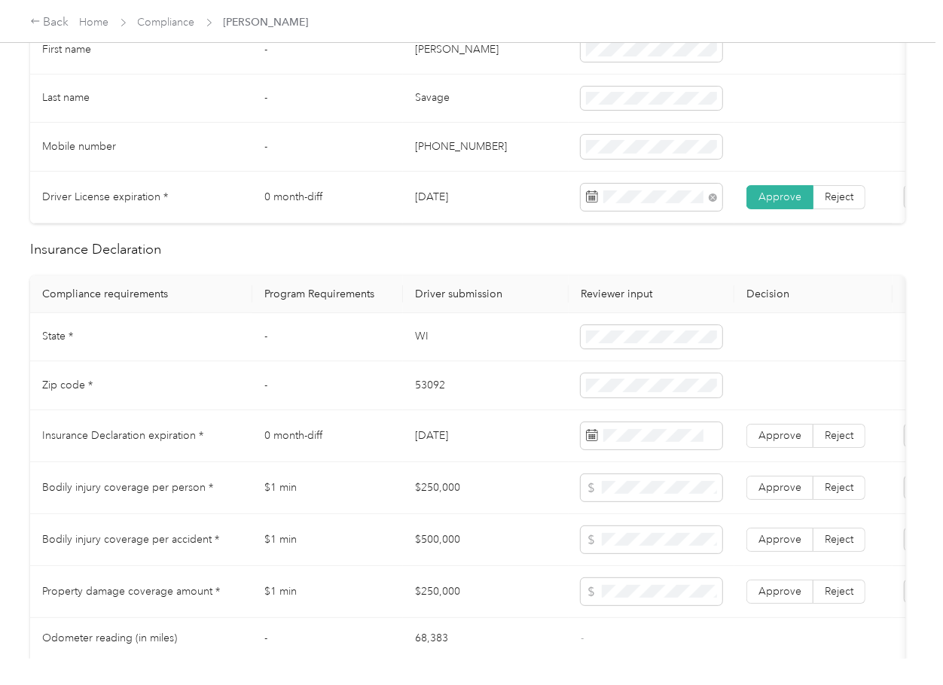
click at [416, 359] on td "WI" at bounding box center [486, 337] width 166 height 49
drag, startPoint x: 610, startPoint y: 361, endPoint x: 619, endPoint y: 342, distance: 20.9
click at [611, 349] on span at bounding box center [652, 337] width 142 height 24
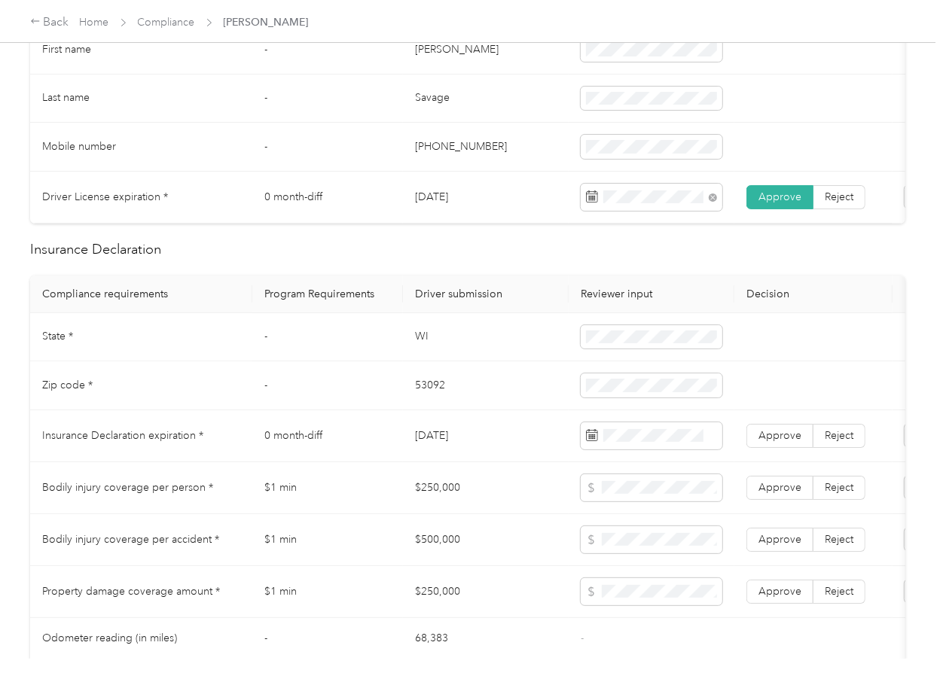
click at [425, 395] on td "53092" at bounding box center [486, 385] width 166 height 49
click at [628, 398] on span at bounding box center [652, 386] width 142 height 24
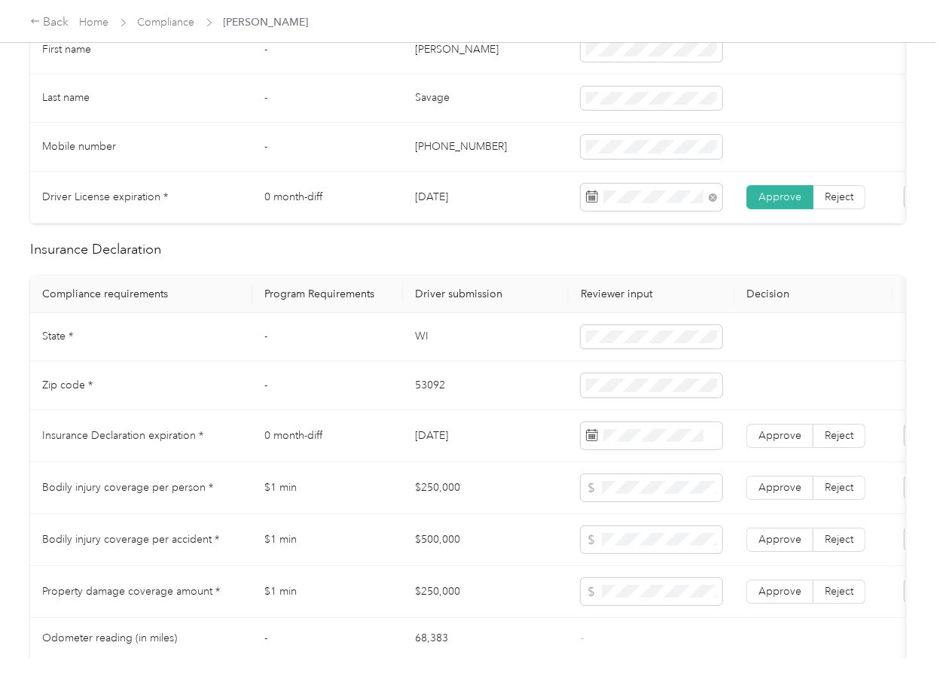
click at [416, 350] on td "WI" at bounding box center [486, 337] width 166 height 49
click at [461, 447] on td "[DATE]" at bounding box center [486, 436] width 166 height 52
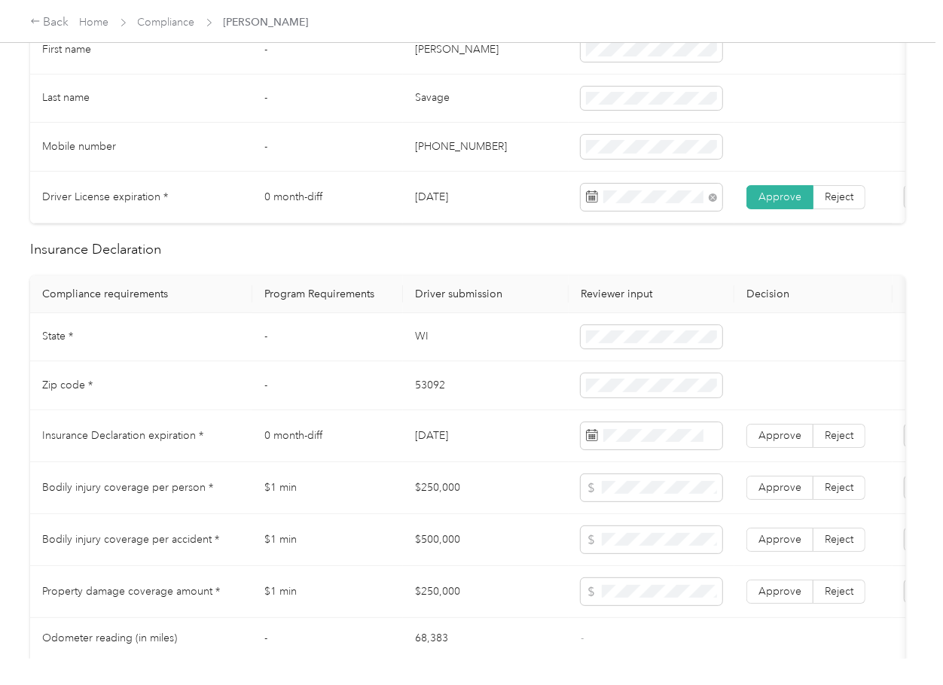
click at [461, 447] on td "[DATE]" at bounding box center [486, 436] width 166 height 52
click at [514, 291] on th "Driver submission" at bounding box center [486, 295] width 166 height 38
click at [776, 442] on span "Approve" at bounding box center [779, 435] width 43 height 13
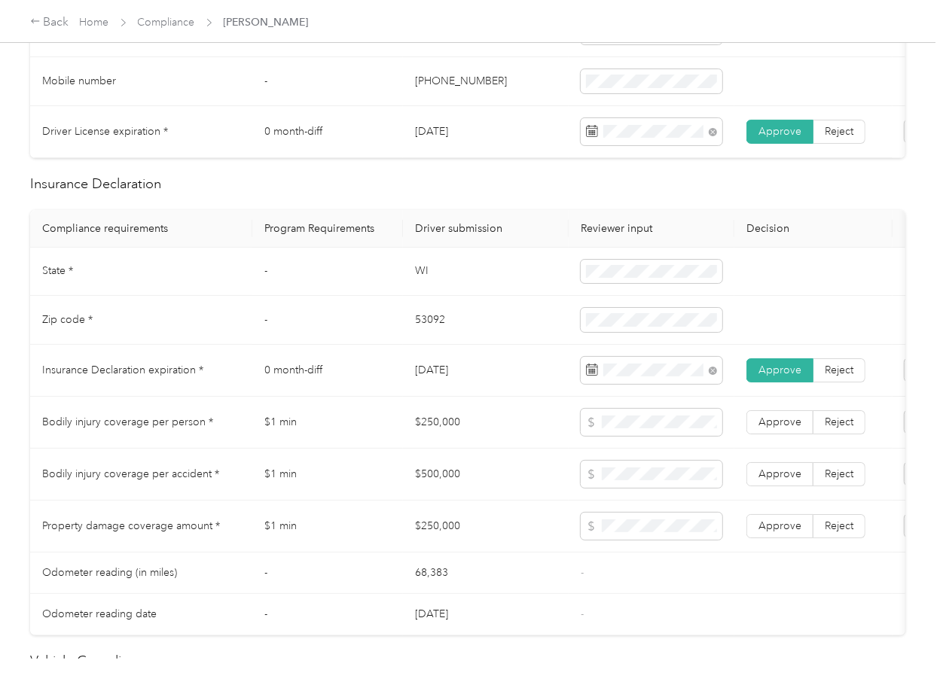
scroll to position [703, 0]
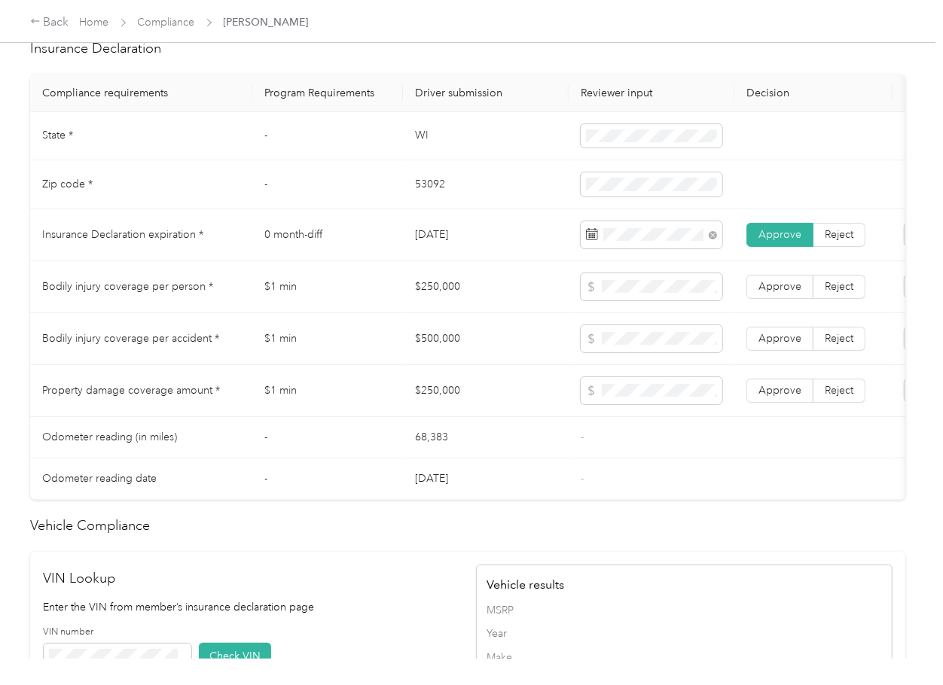
click at [436, 297] on td "$250,000" at bounding box center [486, 287] width 166 height 52
drag, startPoint x: 436, startPoint y: 297, endPoint x: 587, endPoint y: 315, distance: 151.7
click at [436, 298] on td "$250,000" at bounding box center [486, 287] width 166 height 52
click at [435, 355] on td "$500,000" at bounding box center [486, 339] width 166 height 52
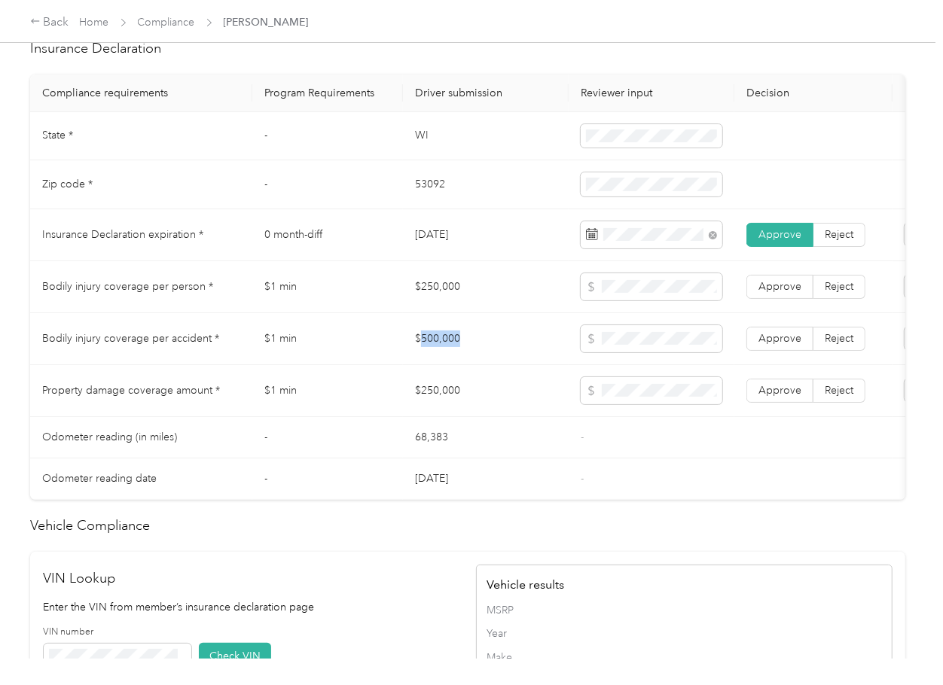
click at [435, 355] on td "$500,000" at bounding box center [486, 339] width 166 height 52
click at [779, 337] on td "Approve Reject" at bounding box center [813, 339] width 158 height 52
click at [784, 299] on label "Approve" at bounding box center [779, 287] width 67 height 24
click at [774, 345] on span "Approve" at bounding box center [779, 338] width 43 height 13
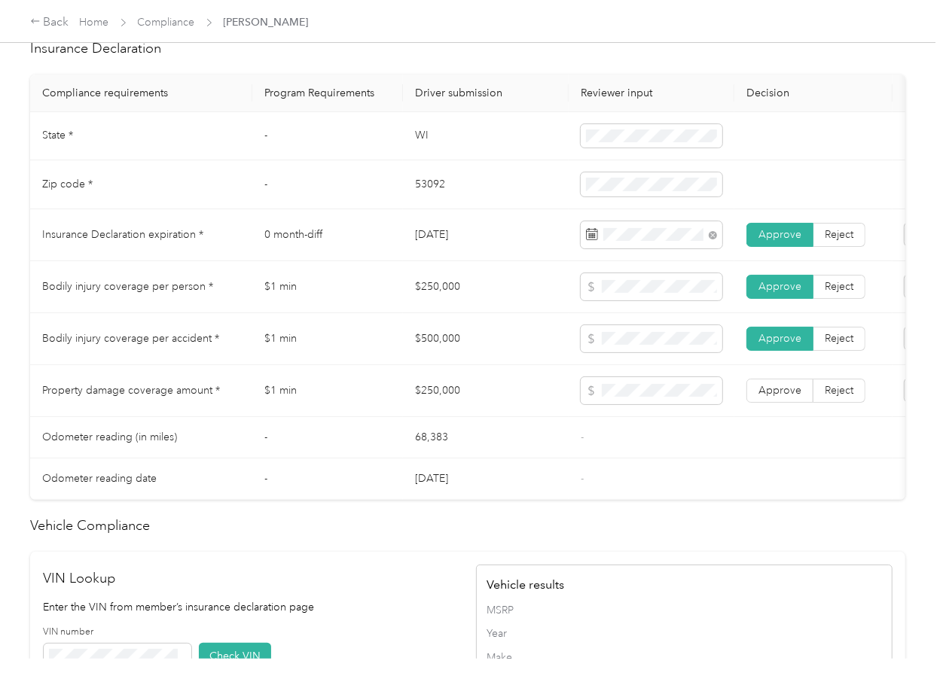
click at [772, 417] on td "Approve Reject" at bounding box center [813, 391] width 158 height 52
click at [775, 403] on label "Approve" at bounding box center [779, 391] width 67 height 24
click at [388, 431] on td "-" at bounding box center [327, 437] width 151 height 41
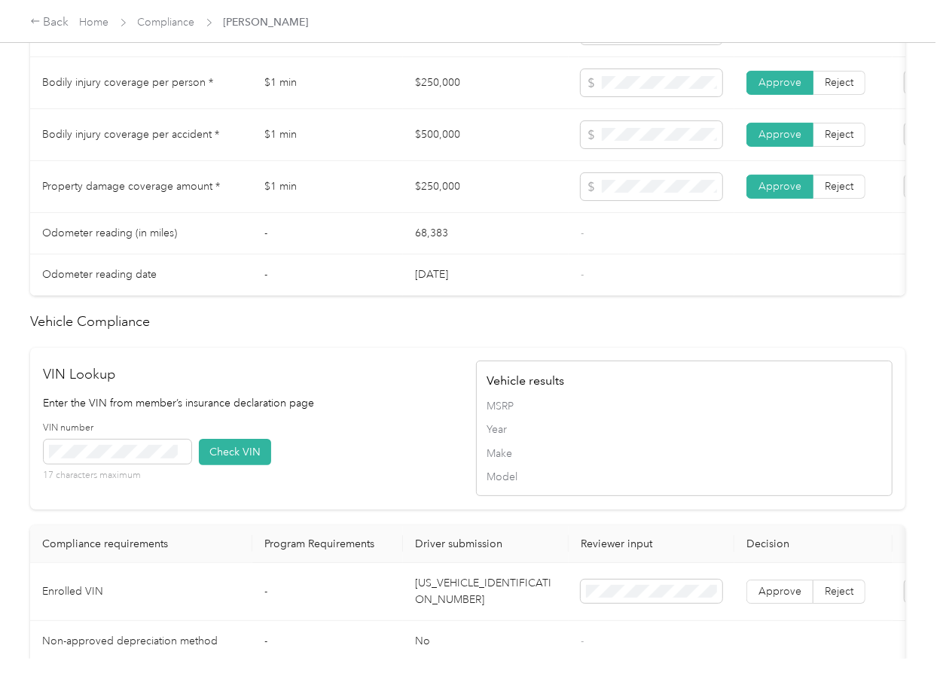
scroll to position [1269, 0]
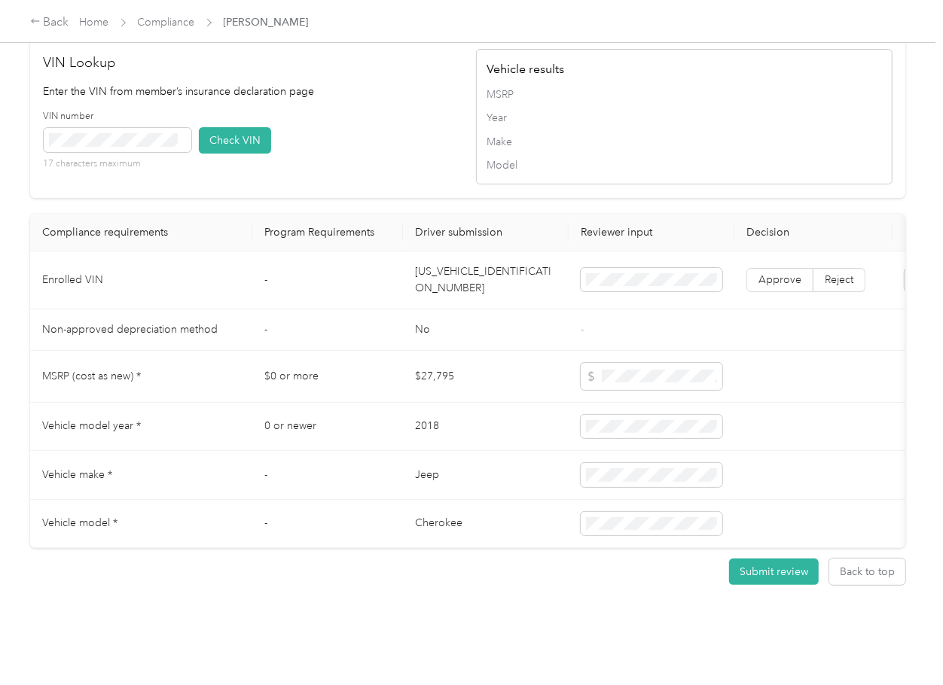
click at [444, 252] on td "[US_VEHICLE_IDENTIFICATION_NUMBER]" at bounding box center [486, 281] width 166 height 58
click at [332, 118] on div "VIN number 17 characters maximum Check VIN" at bounding box center [252, 146] width 416 height 72
drag, startPoint x: 253, startPoint y: 123, endPoint x: 550, endPoint y: 239, distance: 319.3
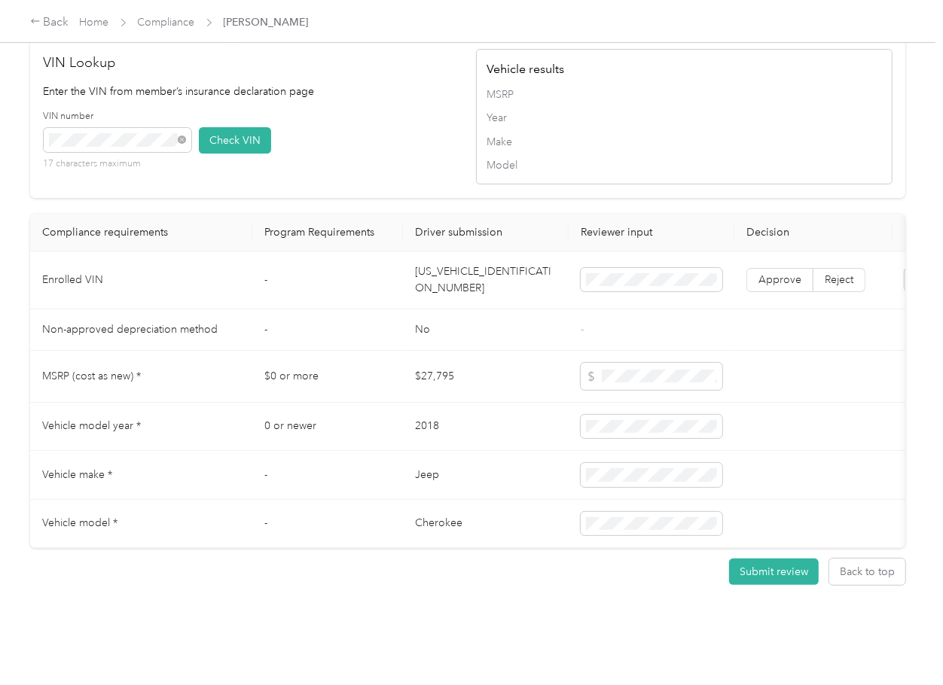
click at [255, 127] on button "Check VIN" at bounding box center [235, 140] width 72 height 26
click at [768, 273] on span "Approve" at bounding box center [779, 279] width 43 height 13
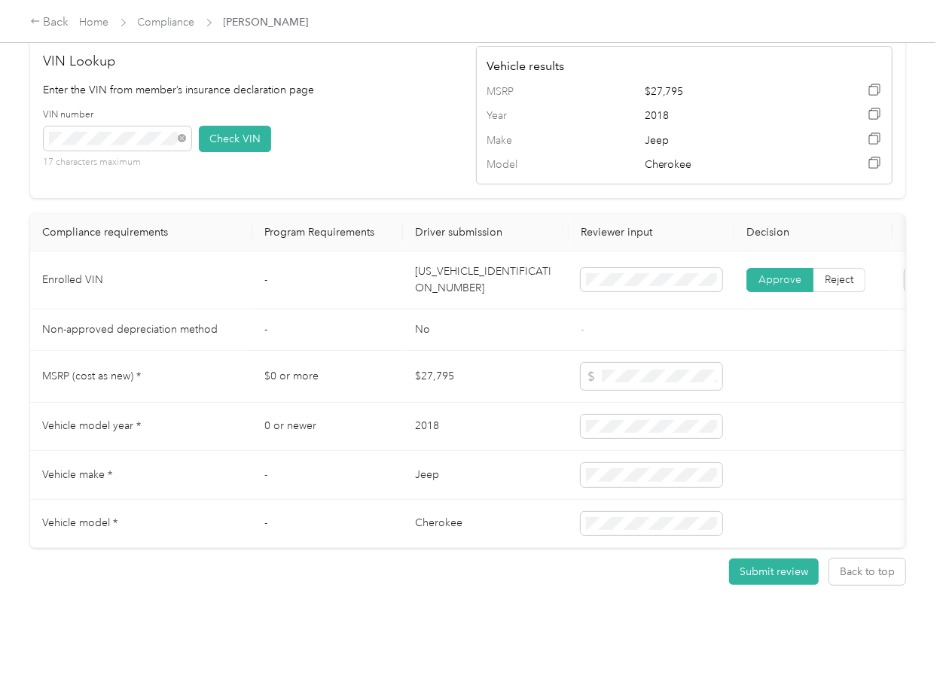
click at [447, 314] on td "No" at bounding box center [486, 330] width 166 height 41
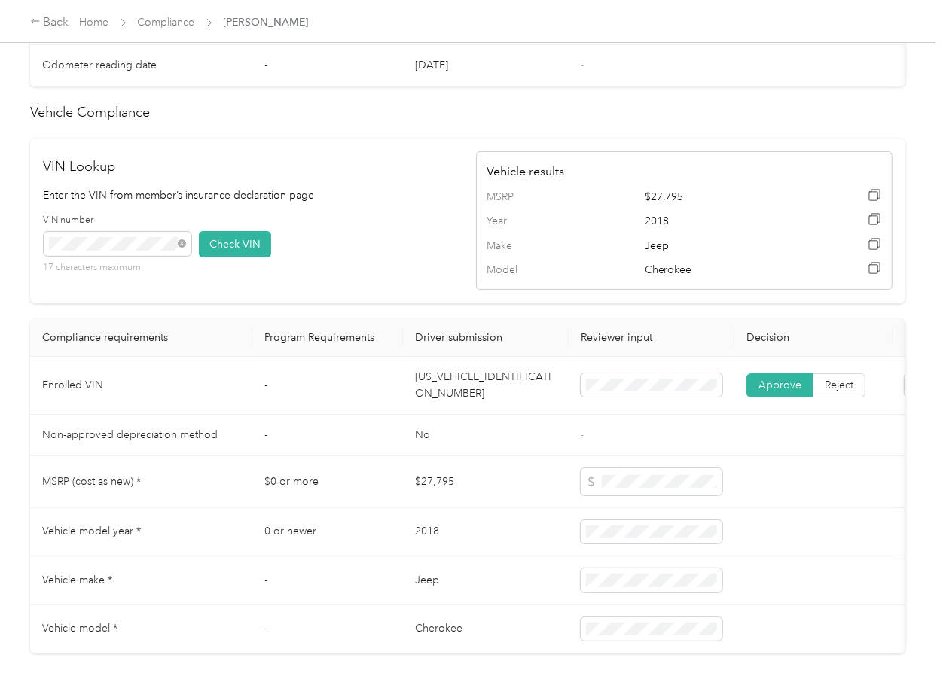
scroll to position [767, 0]
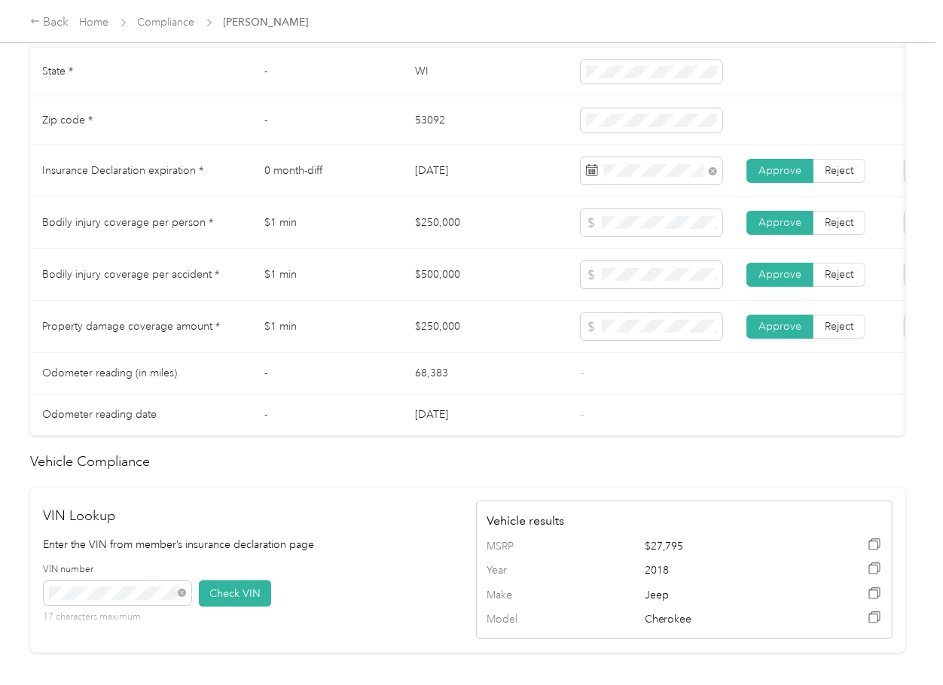
click at [511, 331] on td "$250,000" at bounding box center [486, 327] width 166 height 52
click at [431, 339] on td "$250,000" at bounding box center [486, 327] width 166 height 52
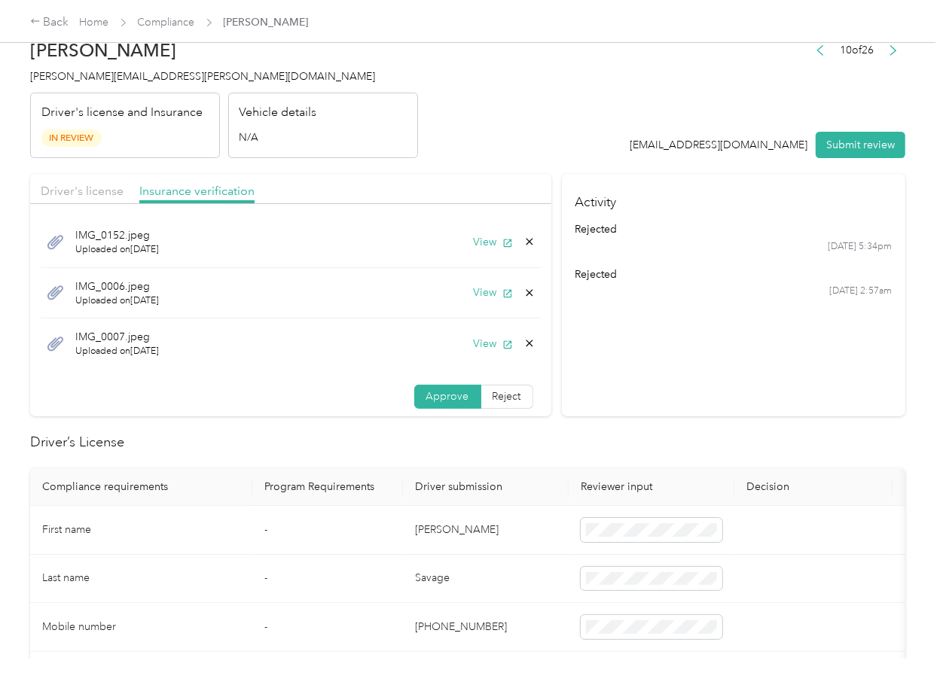
scroll to position [0, 0]
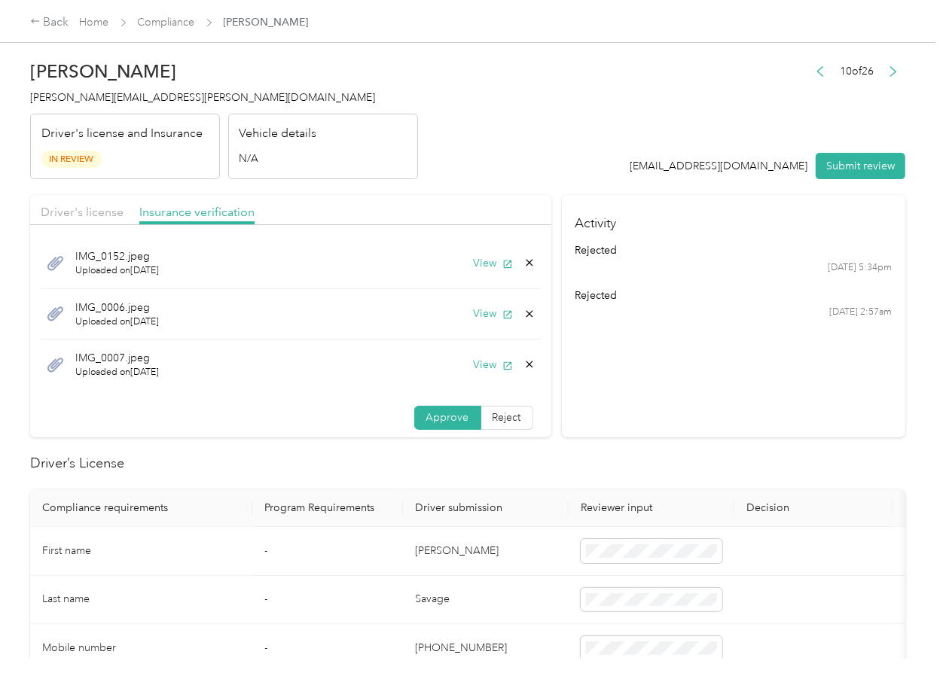
click at [244, 471] on h2 "Driver’s License" at bounding box center [467, 463] width 875 height 20
click at [474, 361] on button "View" at bounding box center [493, 365] width 39 height 16
click at [474, 313] on button "View" at bounding box center [493, 314] width 39 height 16
click at [475, 267] on button "View" at bounding box center [493, 263] width 39 height 16
click at [481, 426] on label "Reject" at bounding box center [507, 418] width 52 height 24
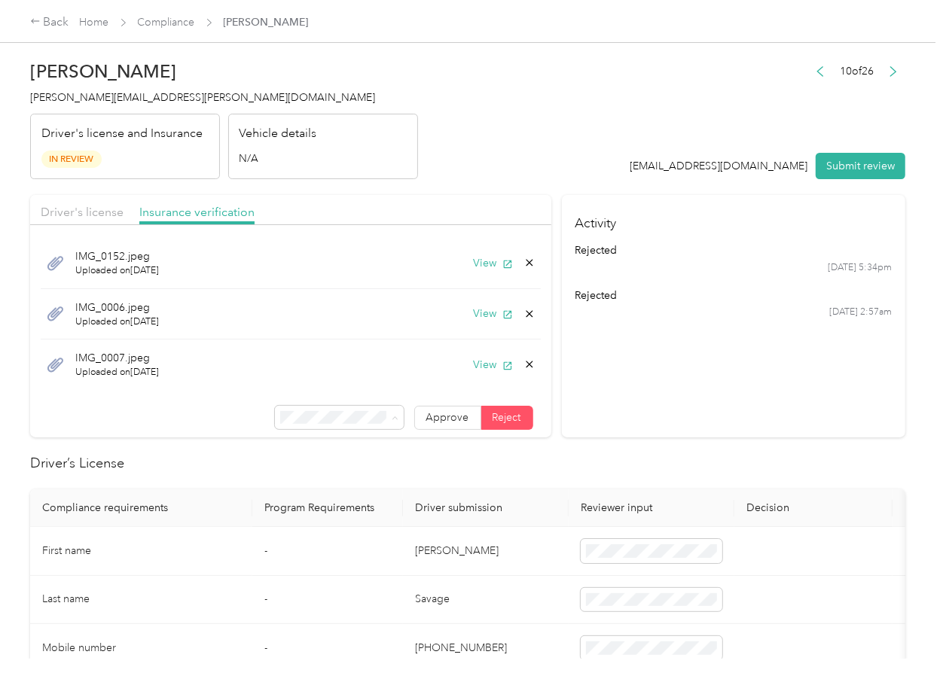
click at [313, 524] on div "Incorrect insurance document upload" at bounding box center [320, 511] width 108 height 32
click at [66, 215] on span "Driver's license" at bounding box center [82, 212] width 83 height 14
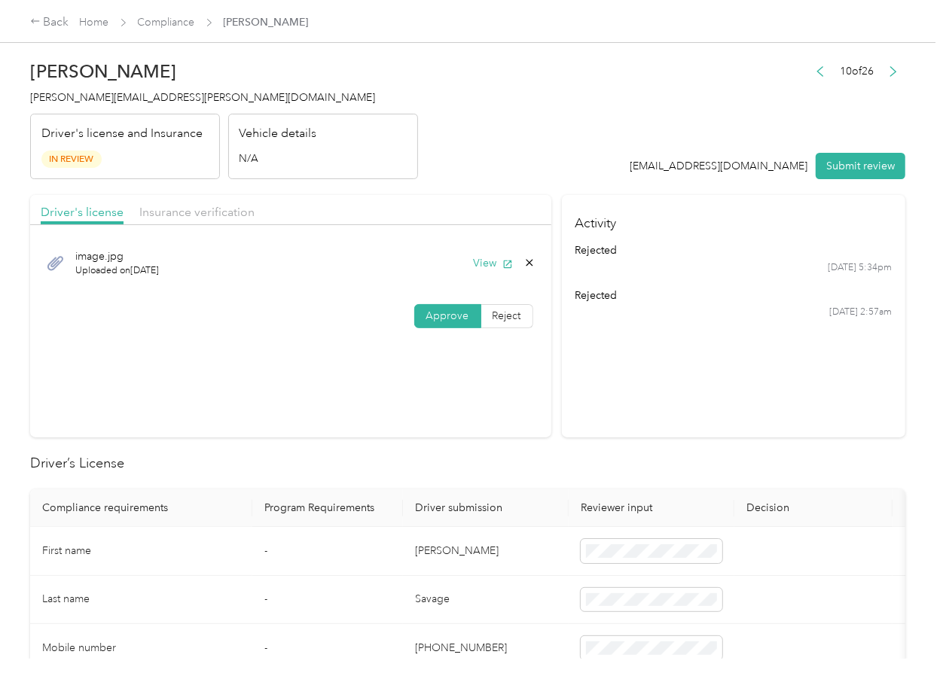
drag, startPoint x: 858, startPoint y: 169, endPoint x: 797, endPoint y: 165, distance: 61.9
click at [858, 168] on button "Submit review" at bounding box center [861, 166] width 90 height 26
click at [117, 104] on h4 "[PERSON_NAME][EMAIL_ADDRESS][PERSON_NAME][DOMAIN_NAME]" at bounding box center [224, 98] width 388 height 16
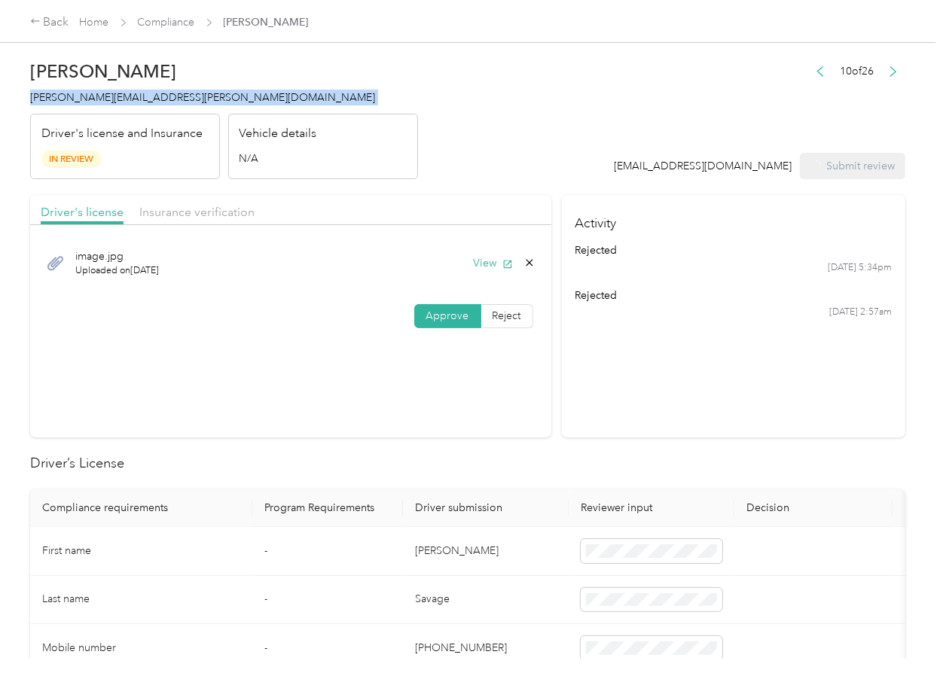
click at [117, 104] on h4 "[PERSON_NAME][EMAIL_ADDRESS][PERSON_NAME][DOMAIN_NAME]" at bounding box center [224, 98] width 388 height 16
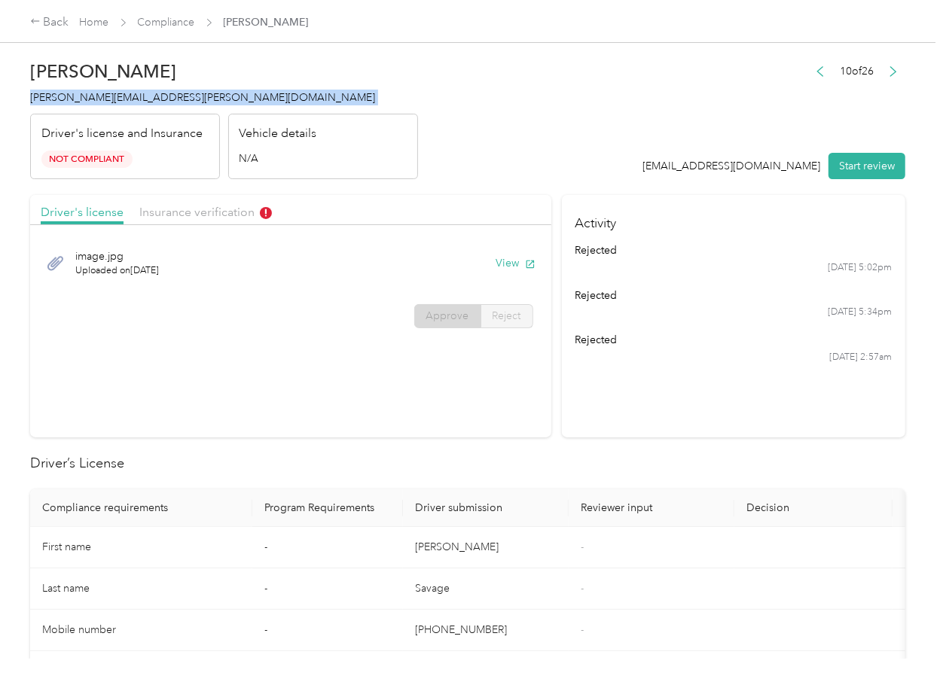
click at [529, 435] on section "Driver's license Insurance verification image.jpg Uploaded on [DATE] View Appro…" at bounding box center [290, 316] width 521 height 242
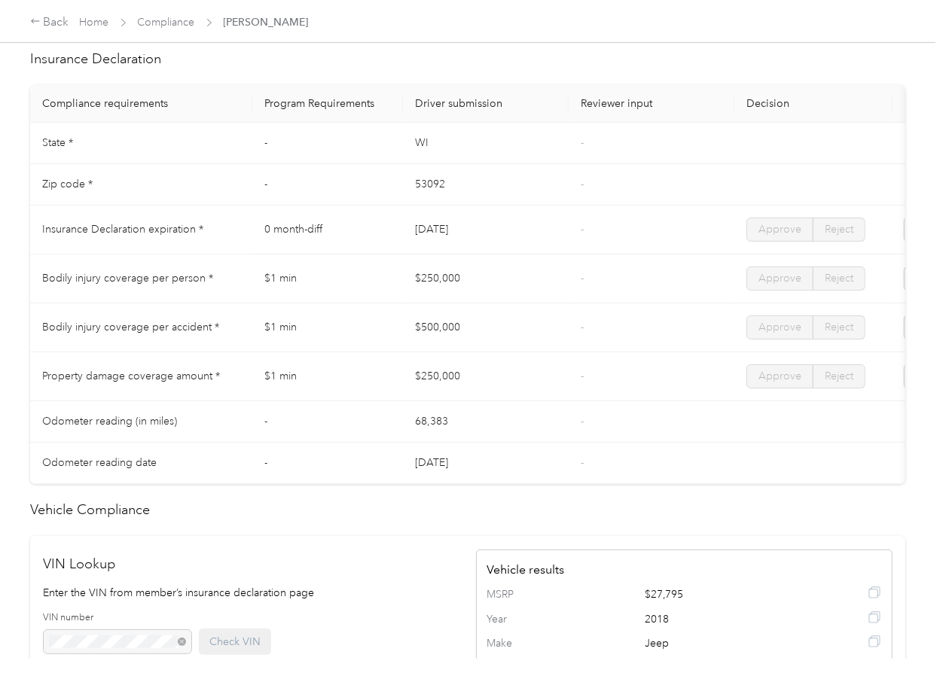
scroll to position [703, 0]
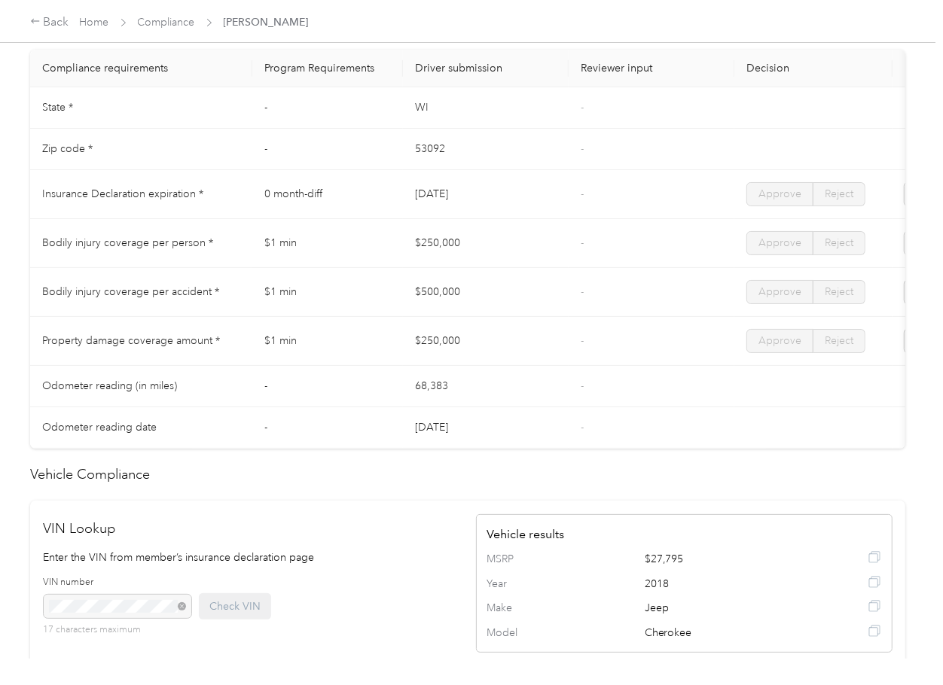
click at [519, 310] on td "$500,000" at bounding box center [486, 292] width 166 height 49
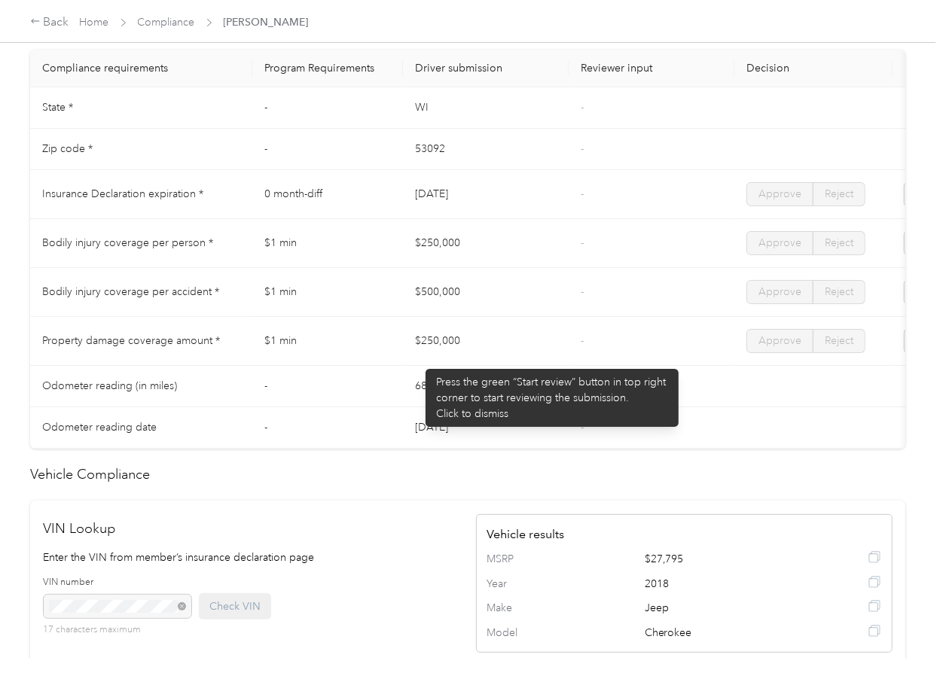
click at [418, 361] on td "$250,000" at bounding box center [486, 341] width 166 height 49
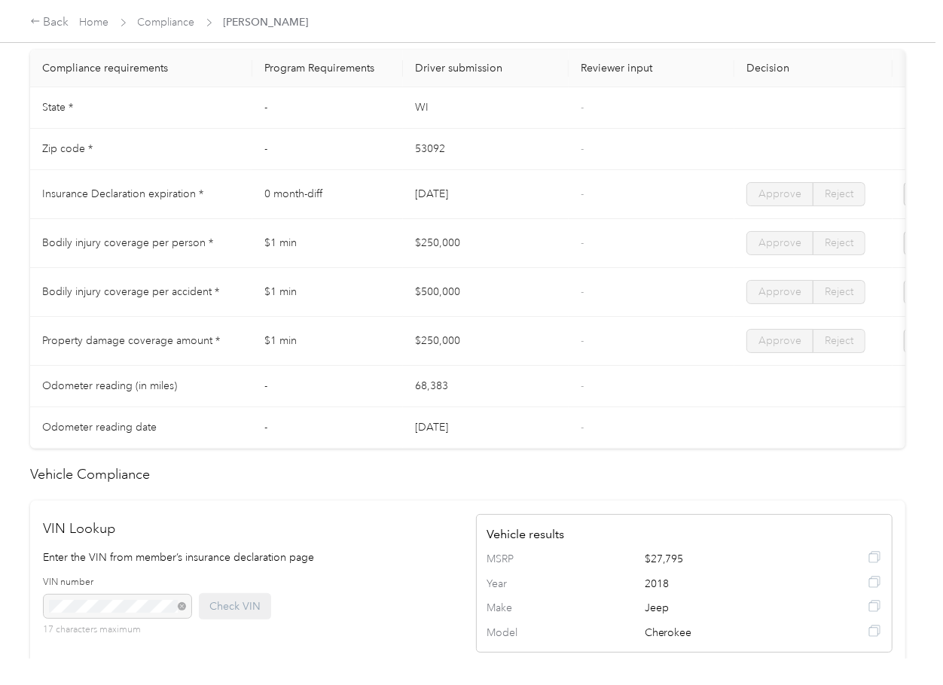
click at [537, 348] on td "$250,000" at bounding box center [486, 341] width 166 height 49
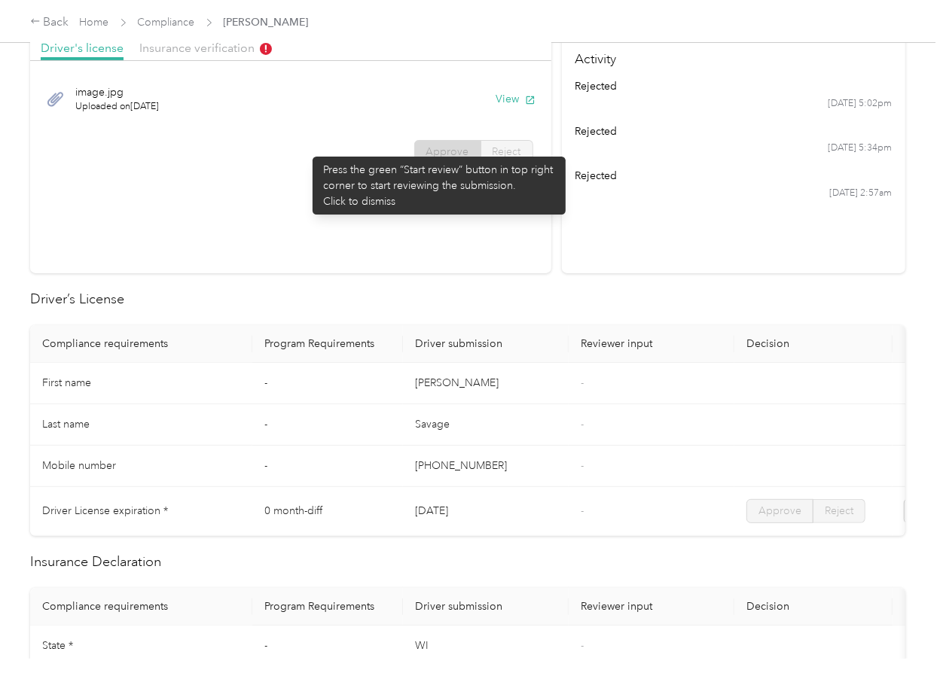
scroll to position [0, 0]
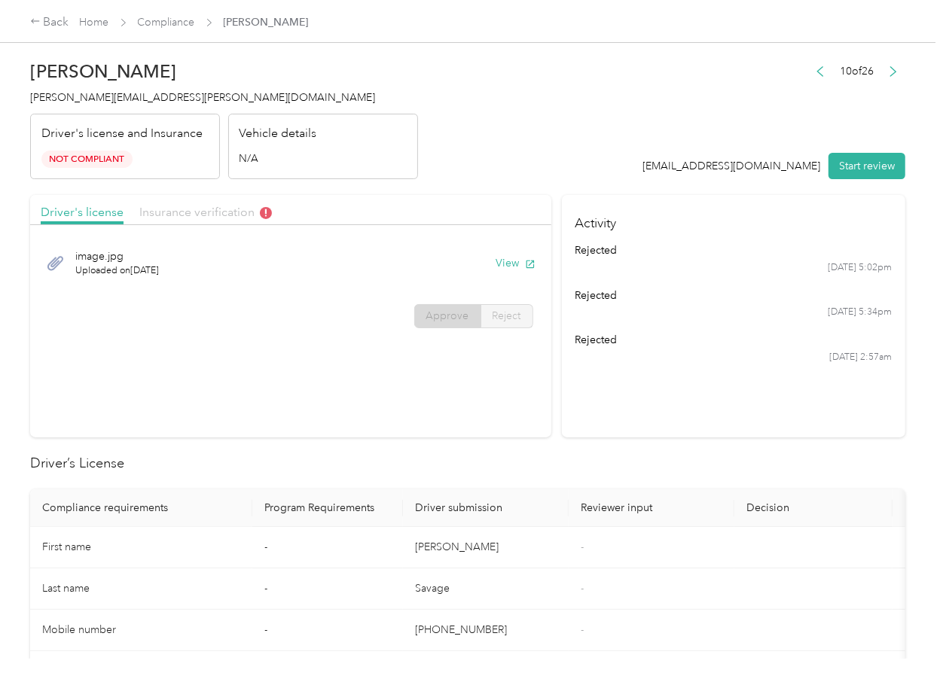
drag, startPoint x: 210, startPoint y: 213, endPoint x: 227, endPoint y: 217, distance: 17.0
click at [209, 213] on span "Insurance verification" at bounding box center [205, 212] width 133 height 14
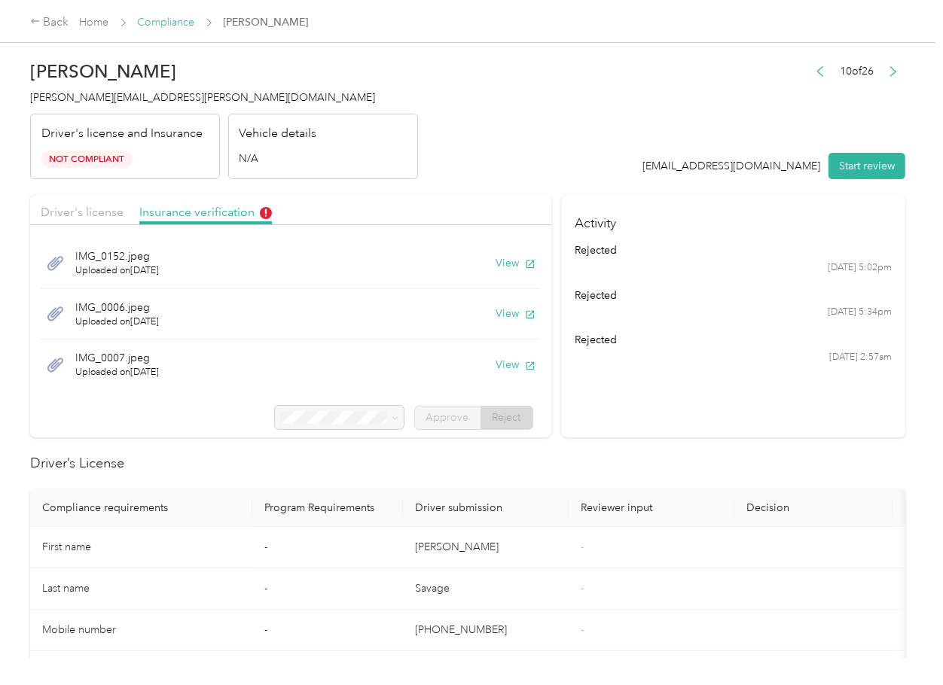
click at [165, 24] on link "Compliance" at bounding box center [166, 22] width 57 height 13
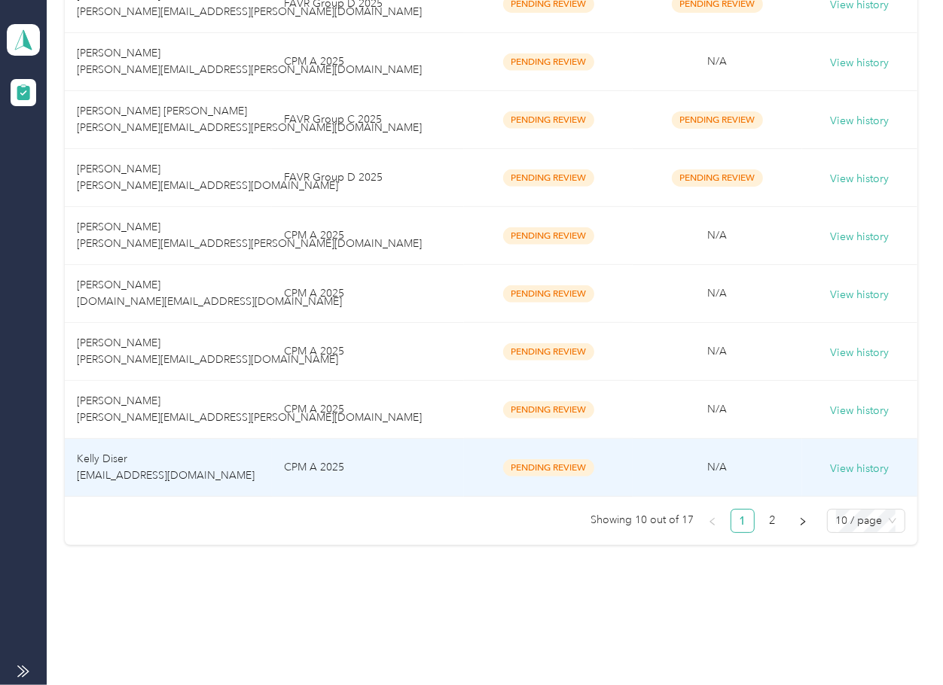
scroll to position [432, 0]
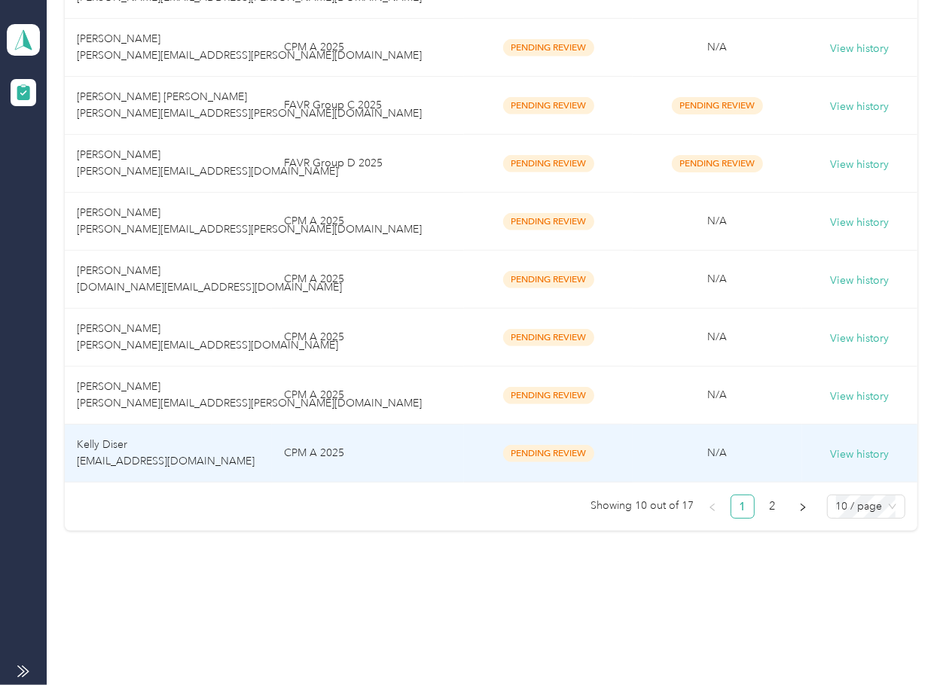
click at [212, 463] on td "Kelly Diser [EMAIL_ADDRESS][DOMAIN_NAME]" at bounding box center [168, 454] width 207 height 58
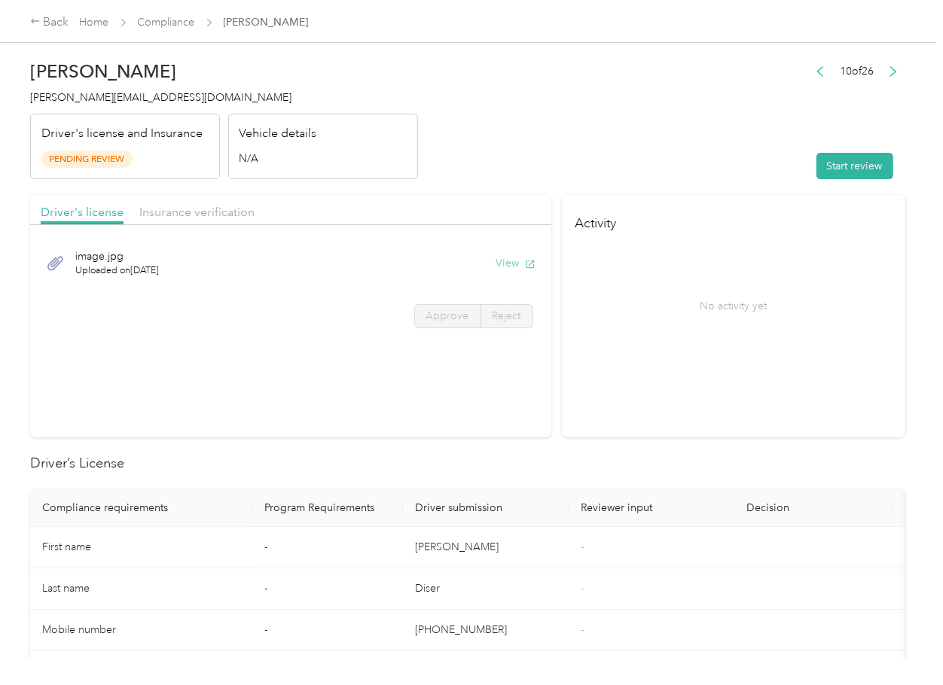
click at [503, 257] on button "View" at bounding box center [515, 263] width 39 height 16
drag, startPoint x: 439, startPoint y: 168, endPoint x: 360, endPoint y: 198, distance: 84.6
click at [439, 167] on header "Kelly Diser [EMAIL_ADDRESS][DOMAIN_NAME] Driver's license and Insurance Pending…" at bounding box center [467, 116] width 875 height 127
click at [224, 213] on span "Insurance verification" at bounding box center [196, 212] width 115 height 14
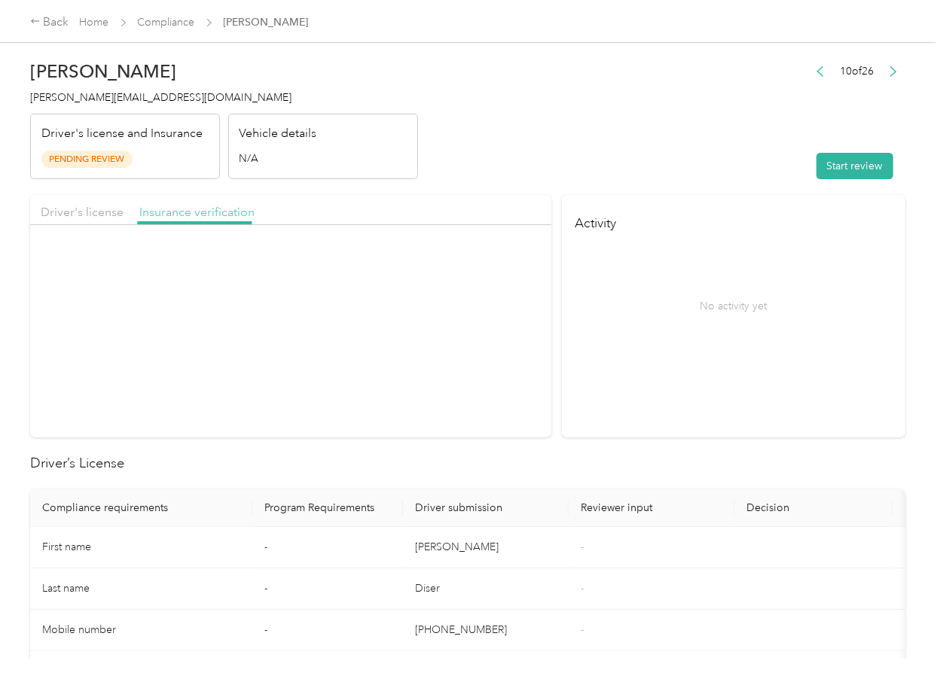
click at [224, 211] on span "Insurance verification" at bounding box center [196, 212] width 115 height 14
click at [518, 266] on button "View" at bounding box center [515, 263] width 39 height 16
click at [837, 178] on button "Start review" at bounding box center [854, 166] width 77 height 26
click at [525, 137] on header "Kelly Diser [EMAIL_ADDRESS][DOMAIN_NAME] Driver's license and Insurance Pending…" at bounding box center [467, 116] width 875 height 127
click at [81, 205] on span "Driver's license" at bounding box center [82, 212] width 83 height 14
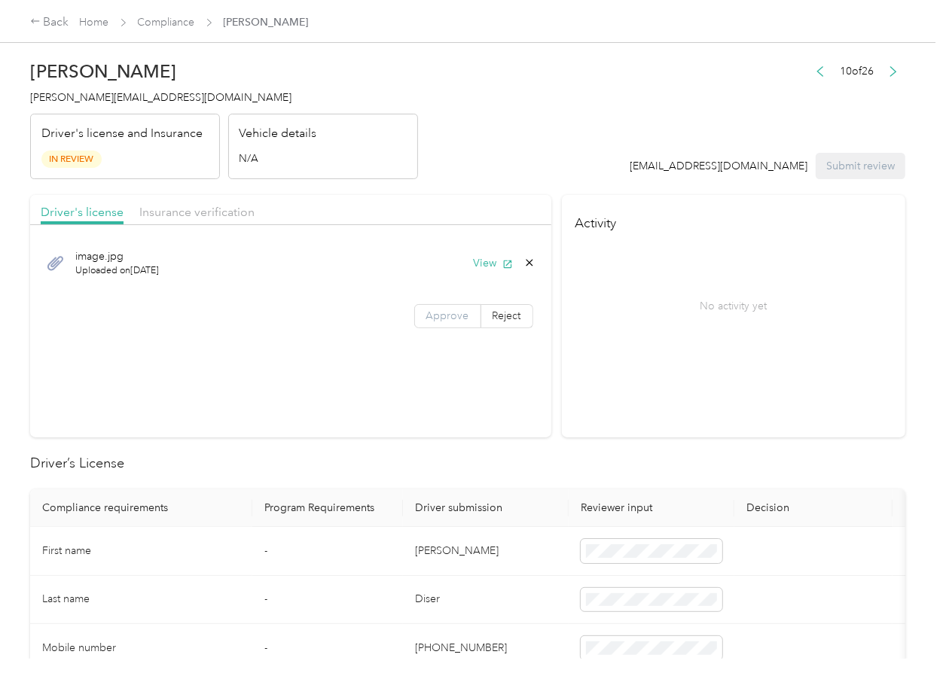
click at [431, 319] on span "Approve" at bounding box center [447, 316] width 43 height 13
click at [218, 213] on span "Insurance verification" at bounding box center [196, 212] width 115 height 14
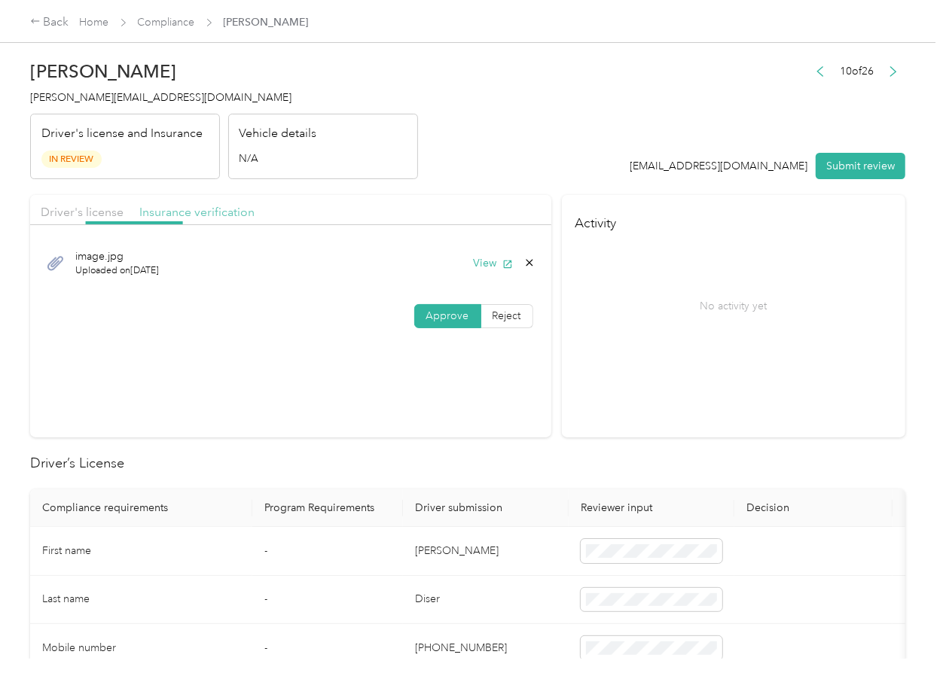
click at [188, 214] on span "Insurance verification" at bounding box center [196, 212] width 115 height 14
click at [431, 315] on span "Approve" at bounding box center [447, 316] width 43 height 13
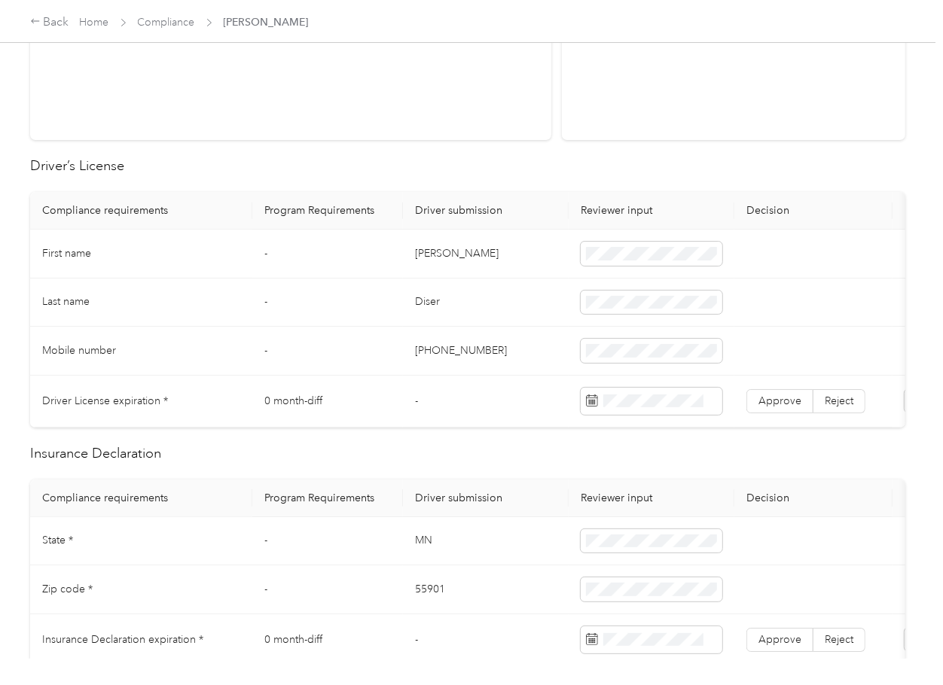
scroll to position [301, 0]
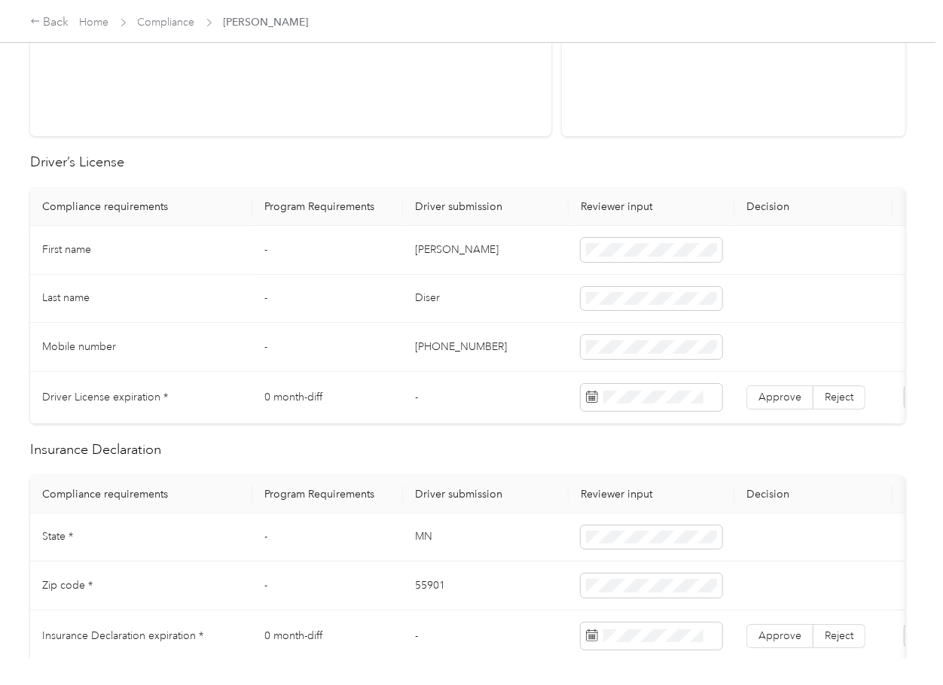
click at [428, 252] on td "[PERSON_NAME]" at bounding box center [486, 250] width 166 height 49
click at [733, 486] on icon at bounding box center [728, 484] width 15 height 15
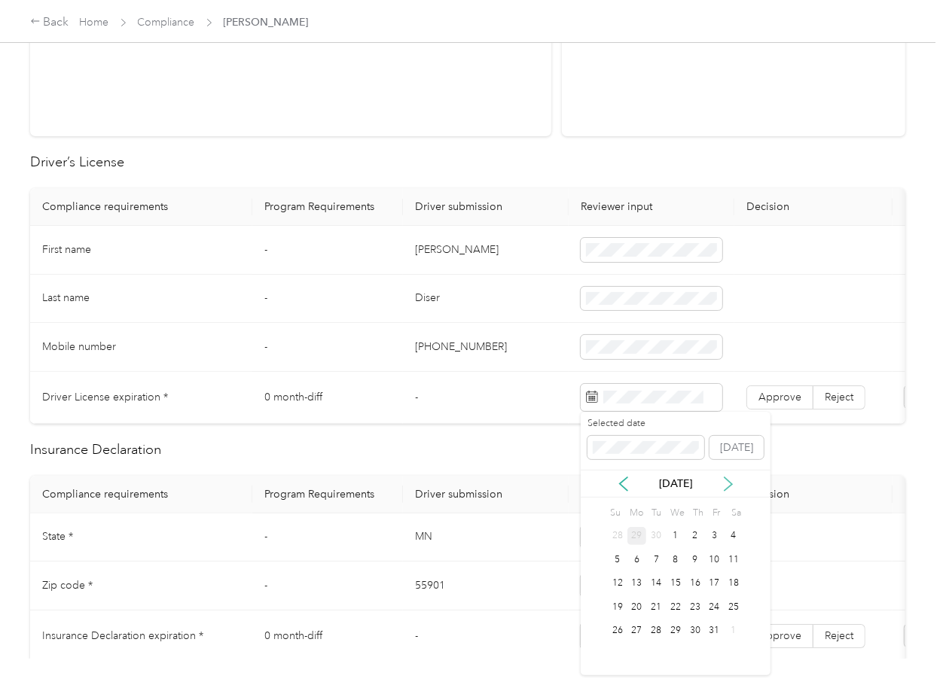
click at [733, 486] on icon at bounding box center [728, 484] width 15 height 15
click at [682, 586] on div "17" at bounding box center [676, 584] width 20 height 19
click at [694, 587] on div "18" at bounding box center [695, 584] width 20 height 19
click at [779, 399] on span "Approve" at bounding box center [779, 397] width 43 height 13
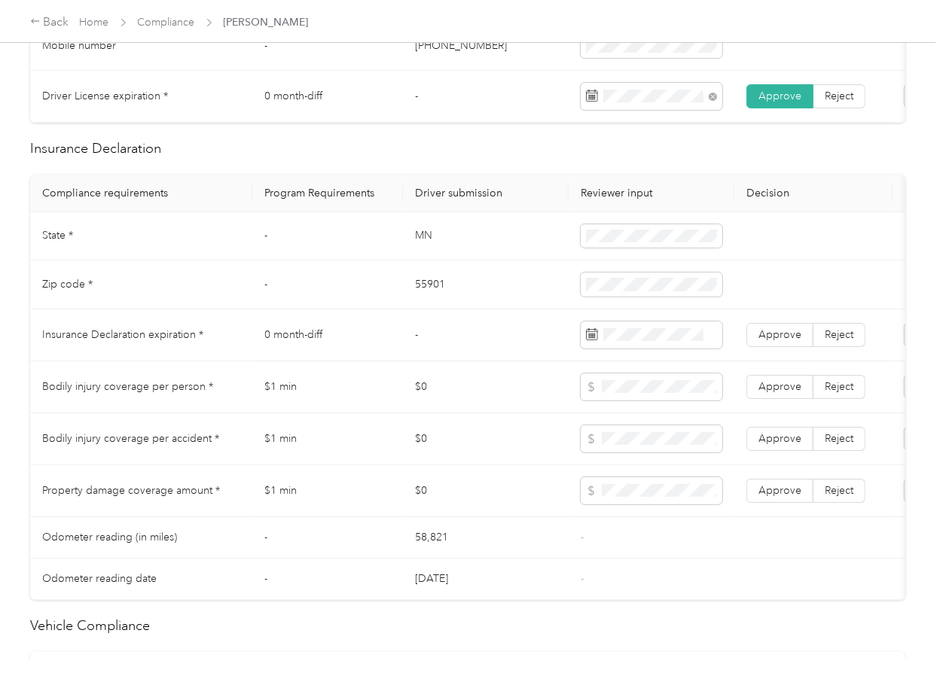
scroll to position [703, 0]
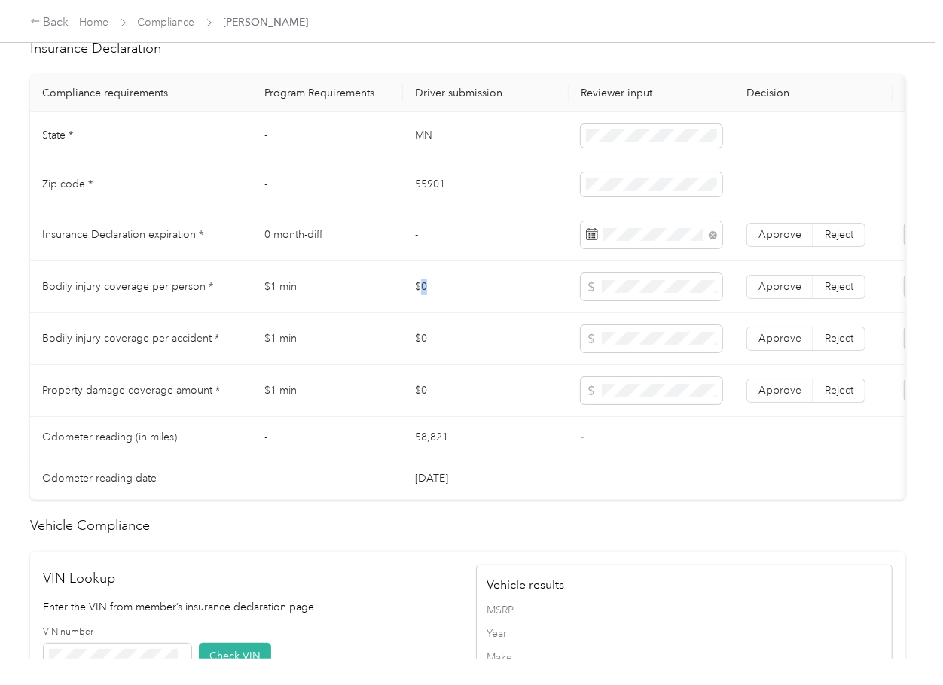
drag, startPoint x: 423, startPoint y: 309, endPoint x: 444, endPoint y: 308, distance: 21.1
click at [422, 310] on td "$0" at bounding box center [486, 287] width 166 height 52
click at [785, 241] on span "Approve" at bounding box center [779, 234] width 43 height 13
click at [770, 397] on span "Approve" at bounding box center [779, 390] width 43 height 13
click at [776, 345] on span "Approve" at bounding box center [779, 338] width 43 height 13
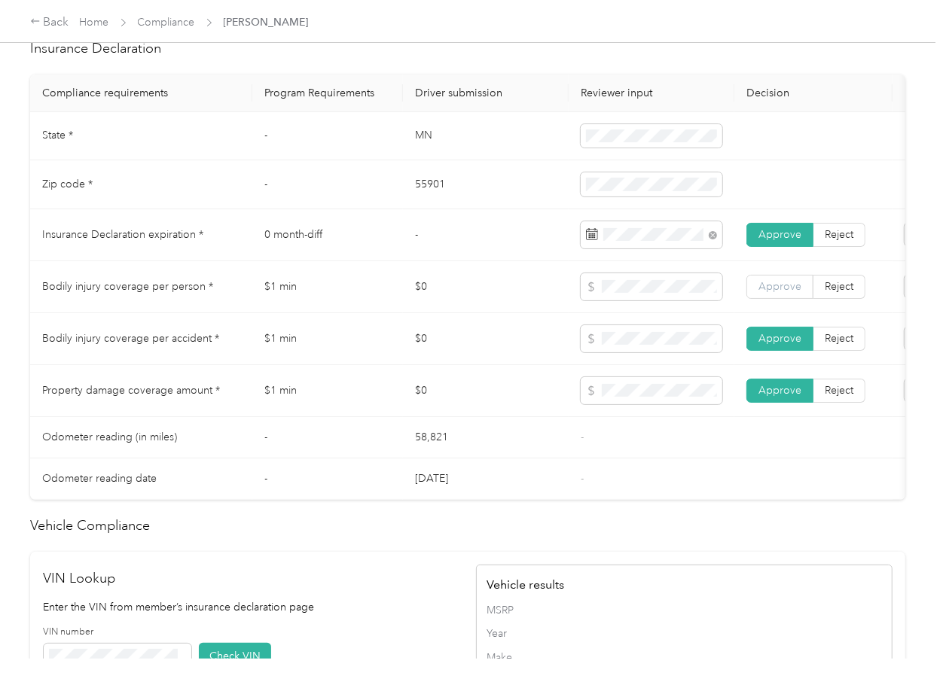
click at [769, 293] on span "Approve" at bounding box center [779, 286] width 43 height 13
click at [275, 358] on td "$1 min" at bounding box center [327, 339] width 151 height 52
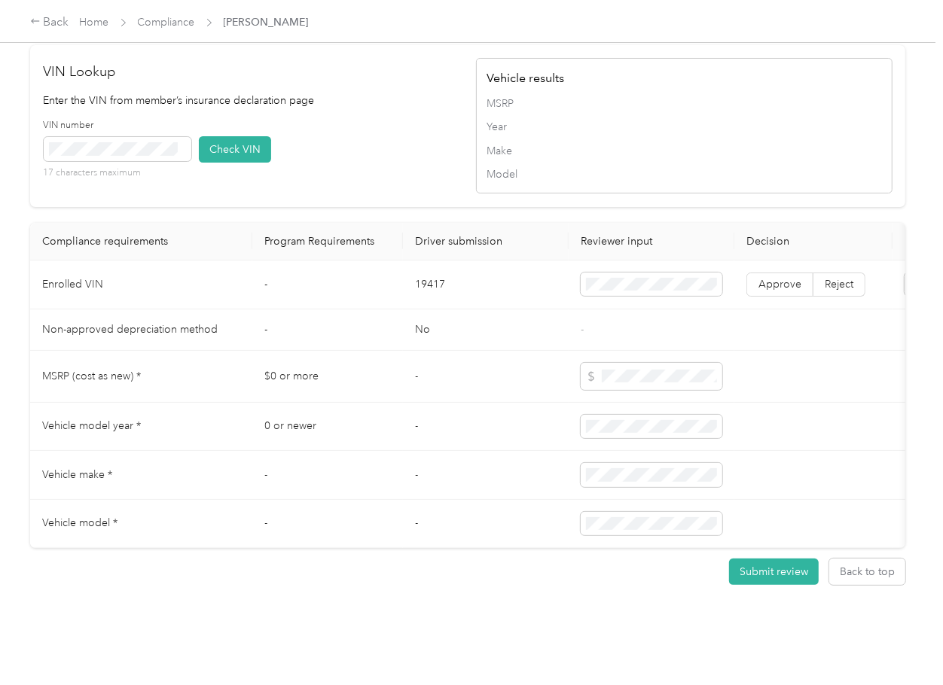
scroll to position [1269, 0]
click at [416, 261] on td "19417" at bounding box center [486, 285] width 166 height 49
click
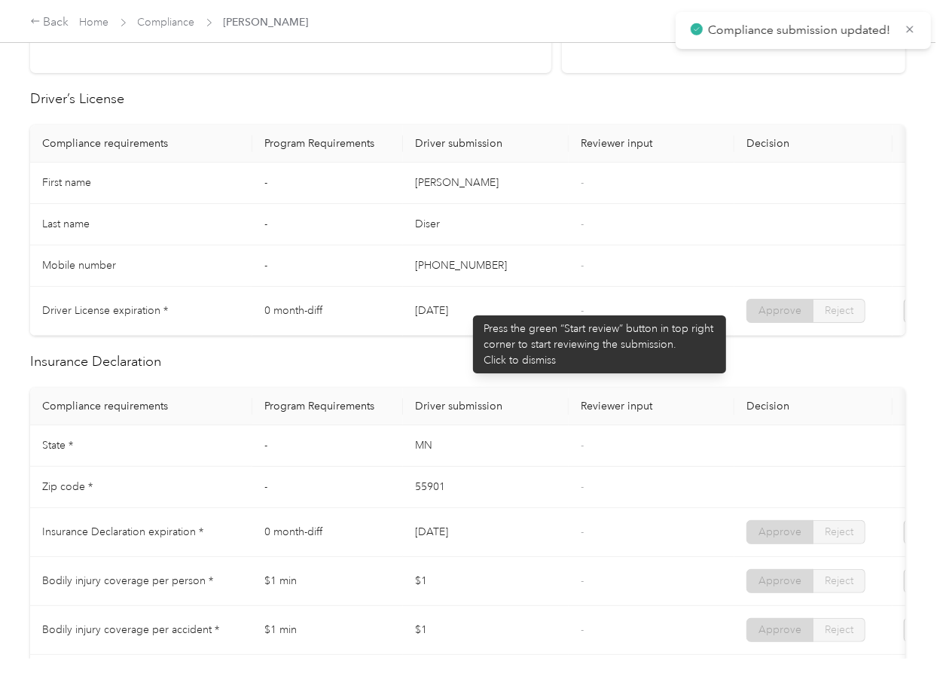
scroll to position [0, 0]
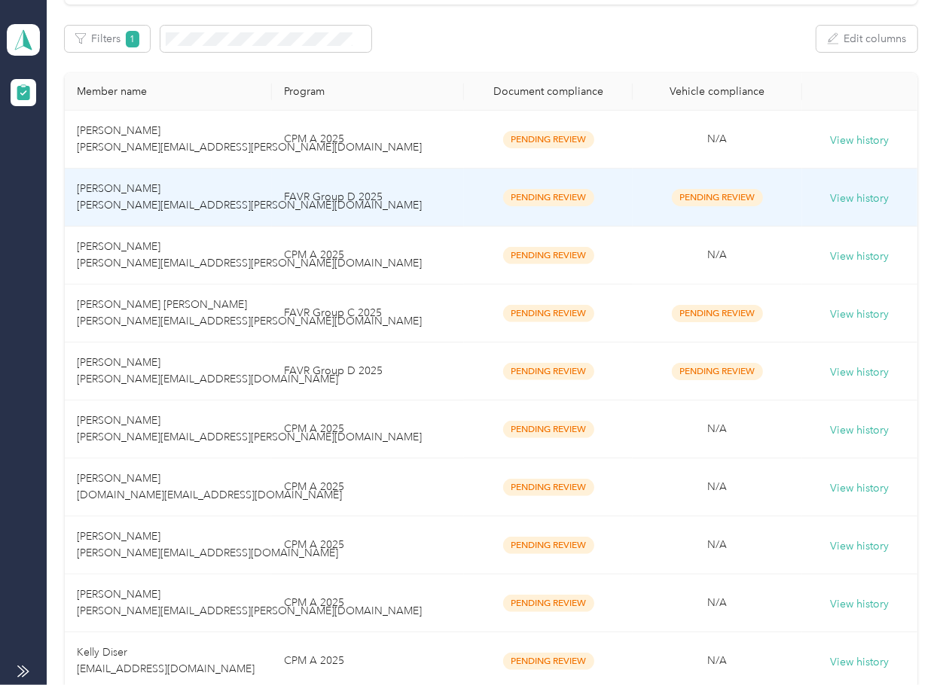
scroll to position [432, 0]
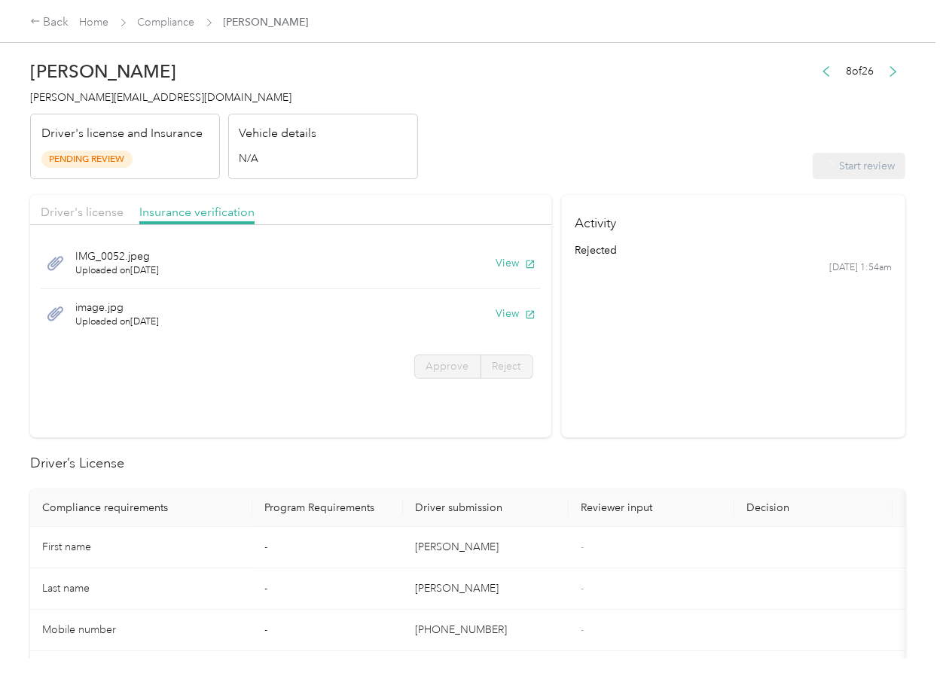
drag, startPoint x: 695, startPoint y: 143, endPoint x: 282, endPoint y: 210, distance: 418.1
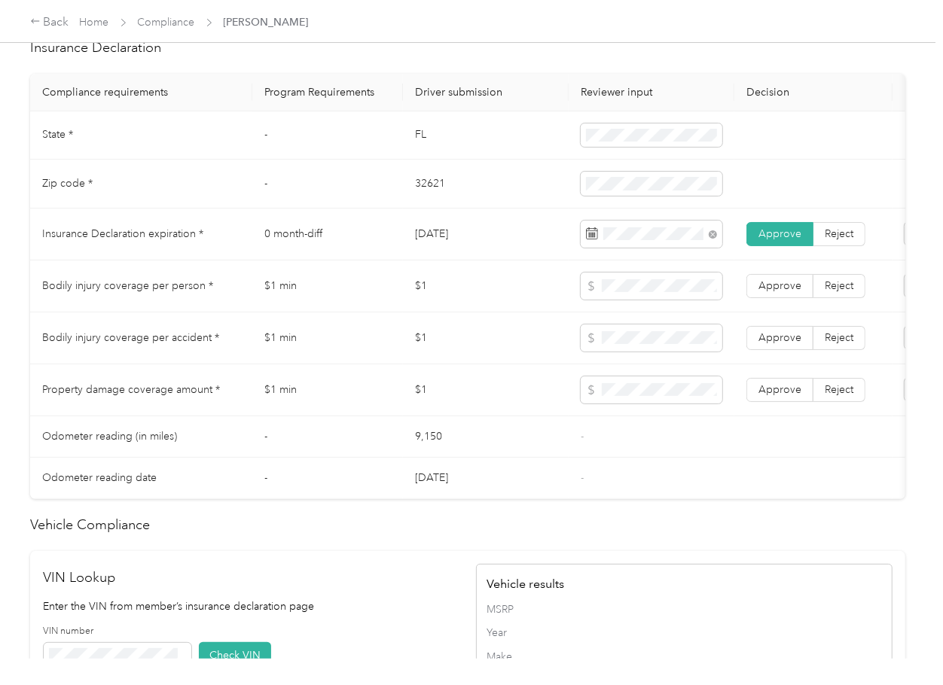
scroll to position [1205, 0]
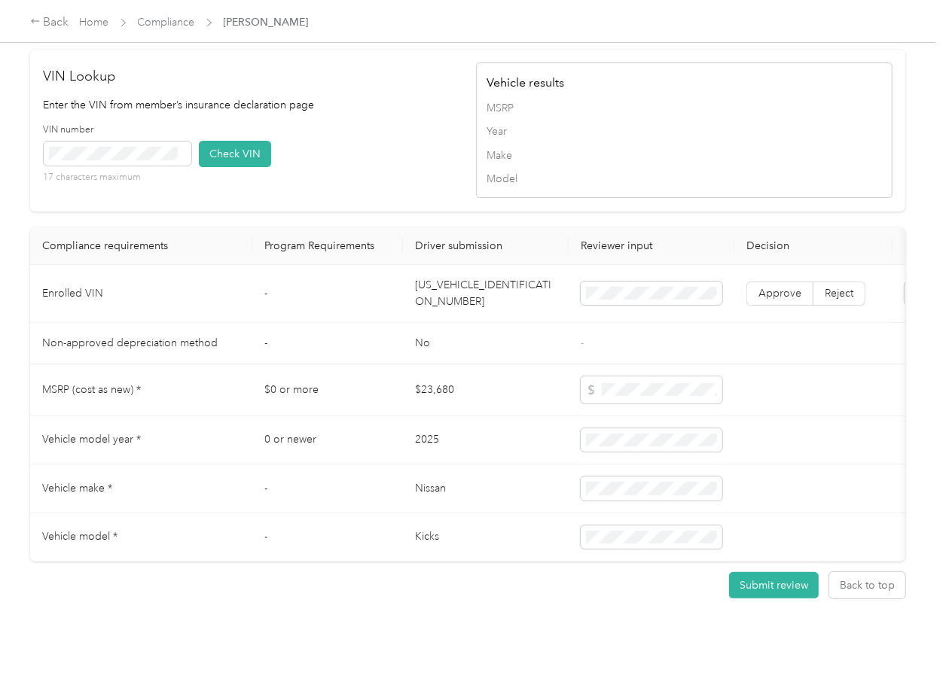
drag, startPoint x: 394, startPoint y: 133, endPoint x: 308, endPoint y: 157, distance: 89.2
drag, startPoint x: 249, startPoint y: 180, endPoint x: 484, endPoint y: 288, distance: 259.5
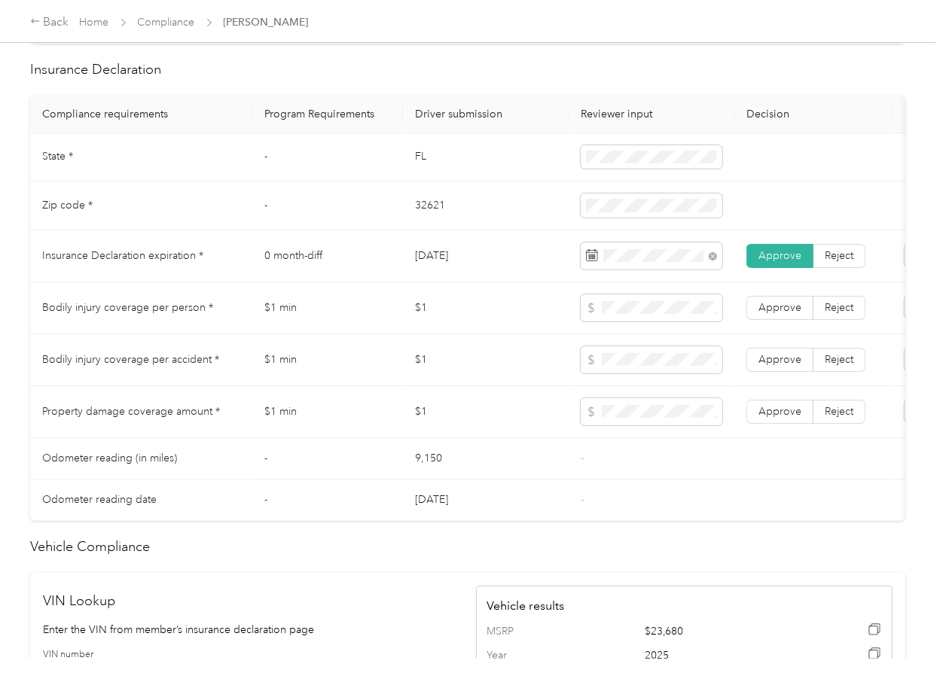
scroll to position [602, 0]
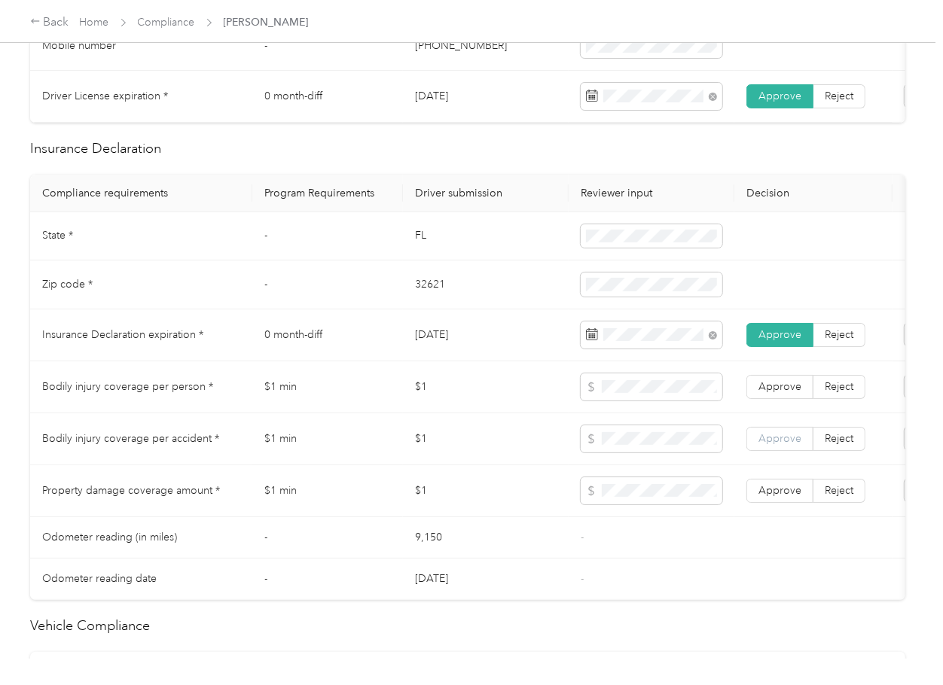
drag, startPoint x: 801, startPoint y: 502, endPoint x: 783, endPoint y: 445, distance: 60.0
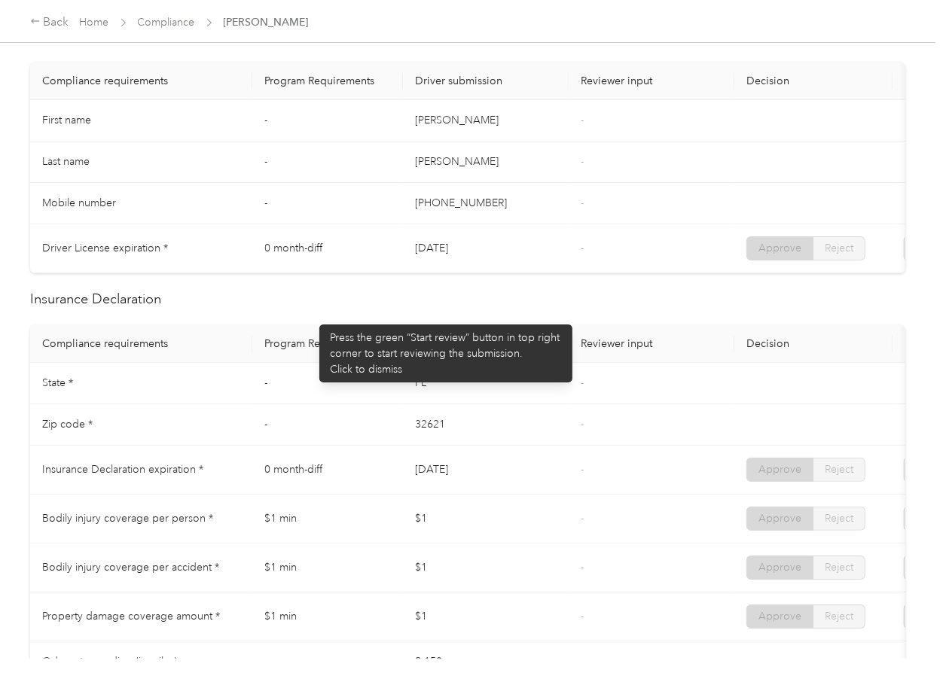
scroll to position [0, 0]
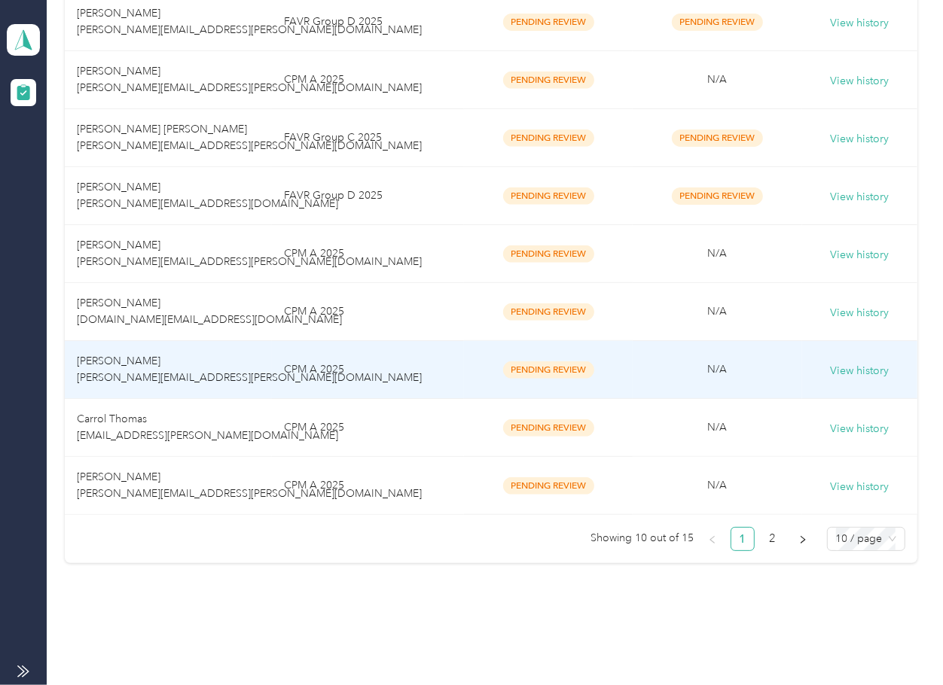
scroll to position [401, 0]
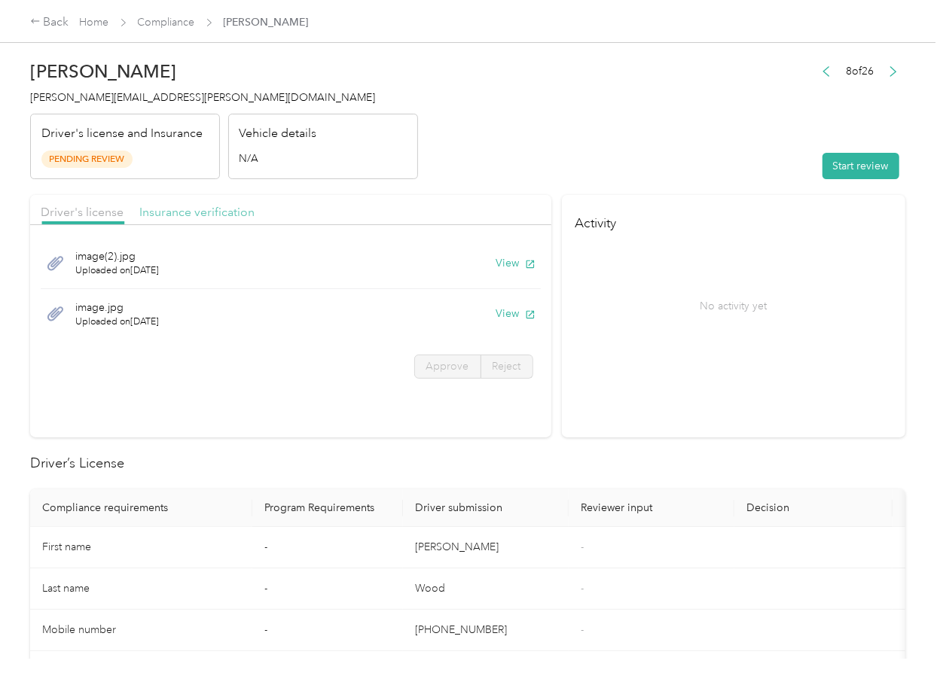
drag, startPoint x: 198, startPoint y: 214, endPoint x: 206, endPoint y: 216, distance: 8.6
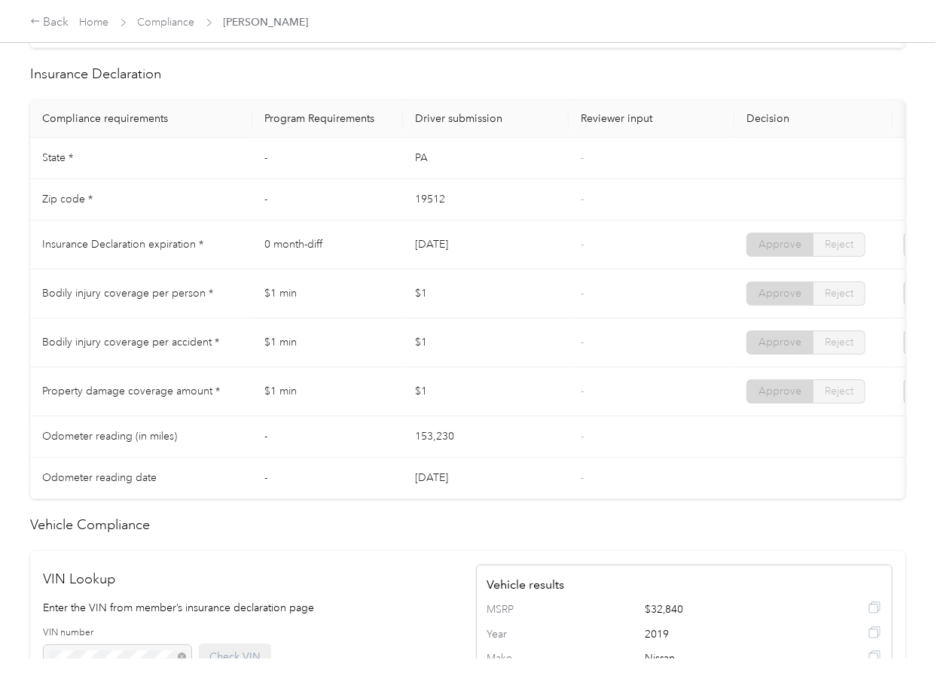
scroll to position [703, 0]
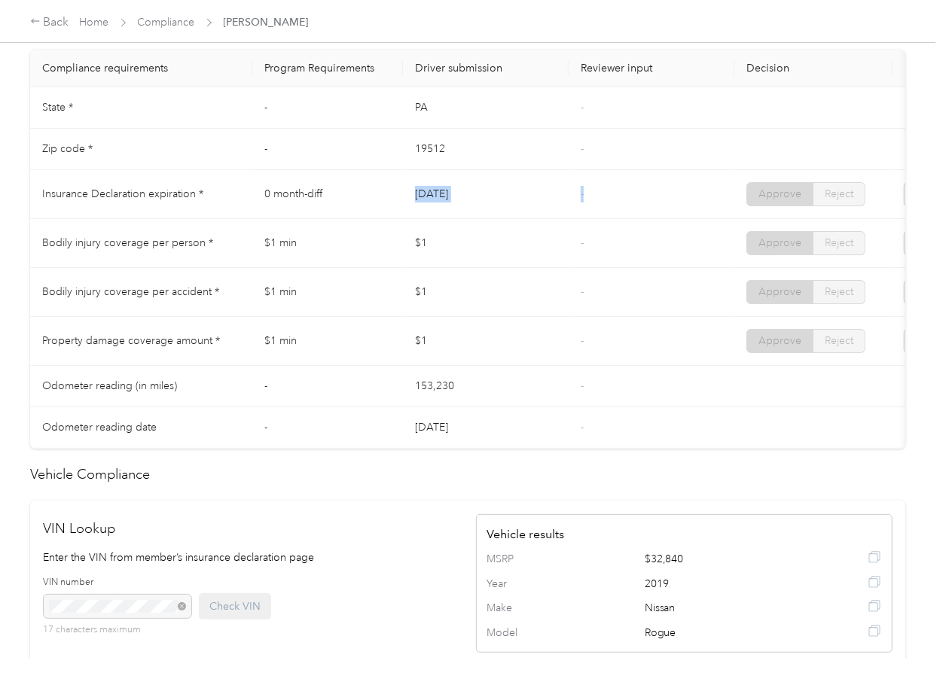
drag, startPoint x: 547, startPoint y: 212, endPoint x: 610, endPoint y: 222, distance: 63.4
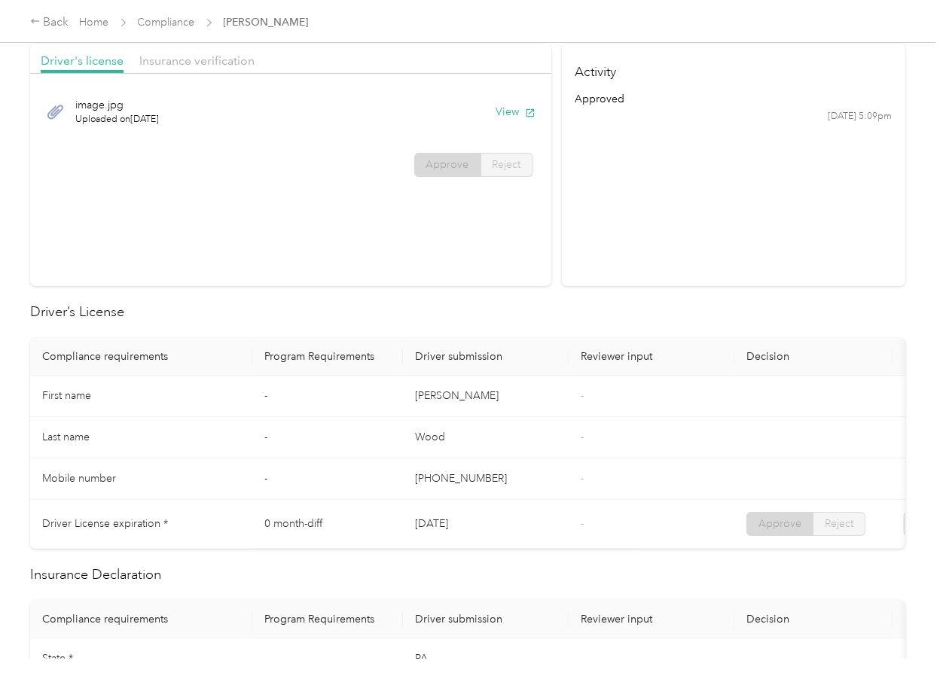
scroll to position [0, 0]
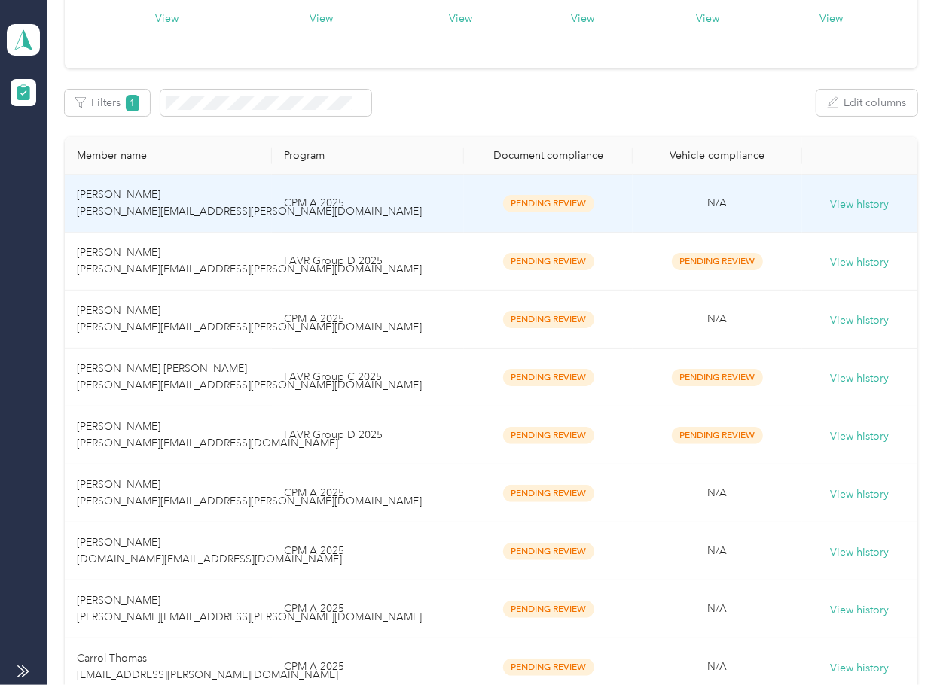
scroll to position [401, 0]
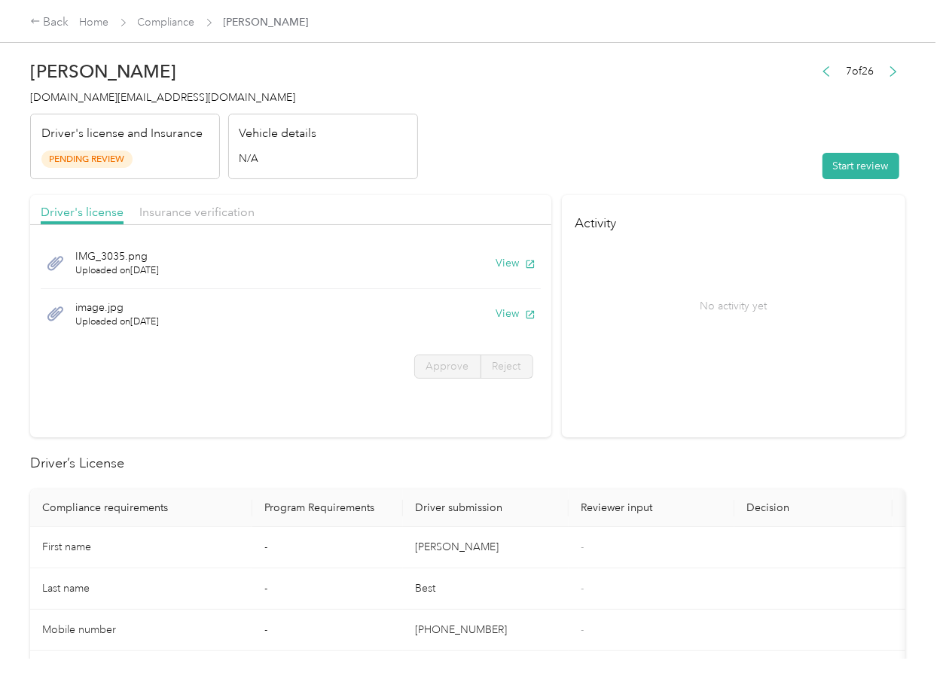
drag, startPoint x: 441, startPoint y: 197, endPoint x: 289, endPoint y: 215, distance: 153.1
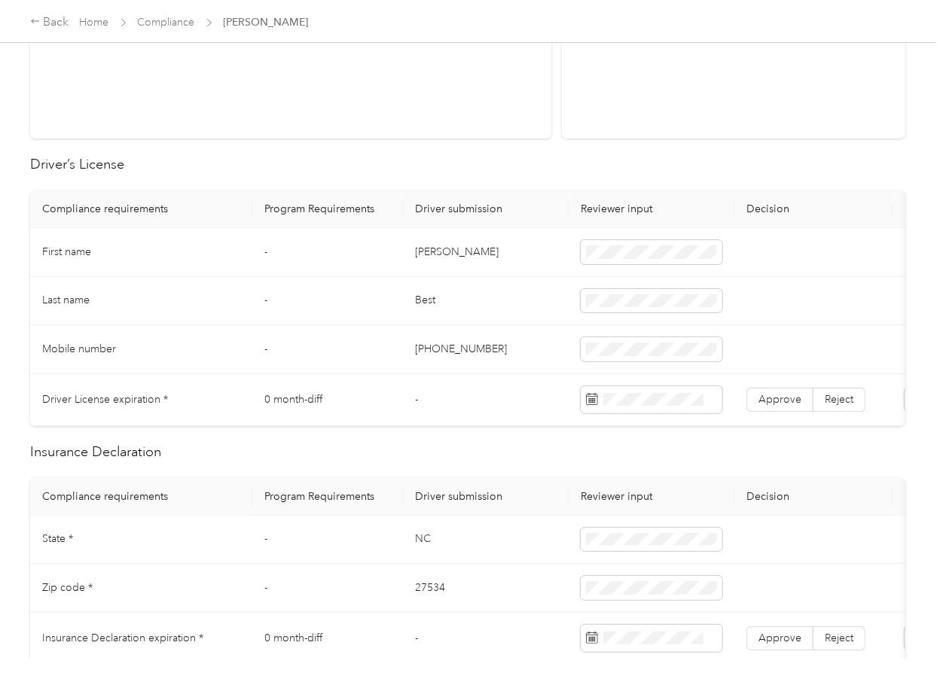
scroll to position [301, 0]
drag, startPoint x: 392, startPoint y: 375, endPoint x: 405, endPoint y: 375, distance: 13.6
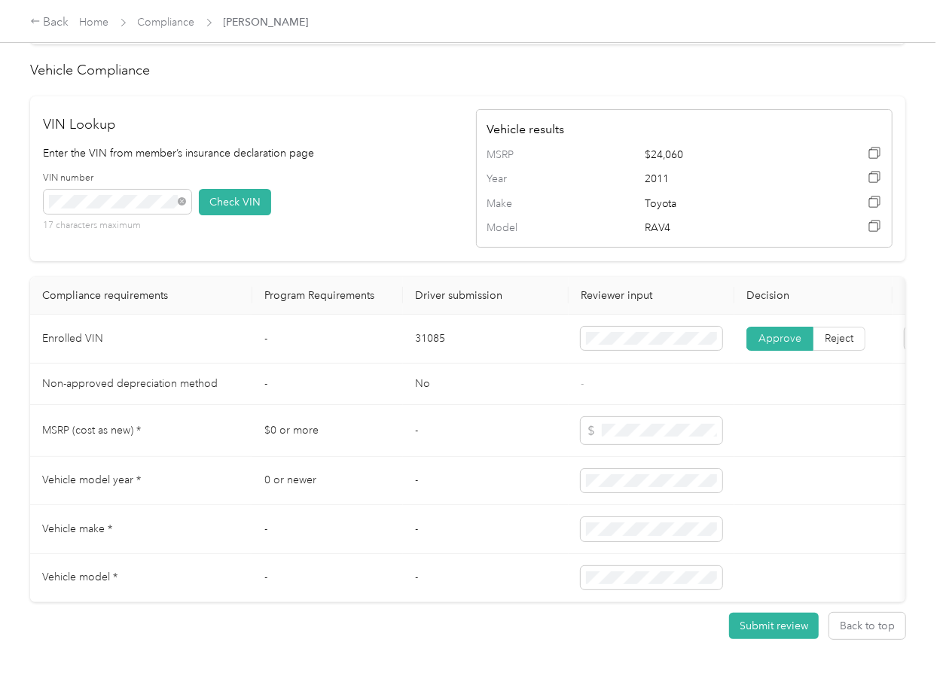
scroll to position [868, 0]
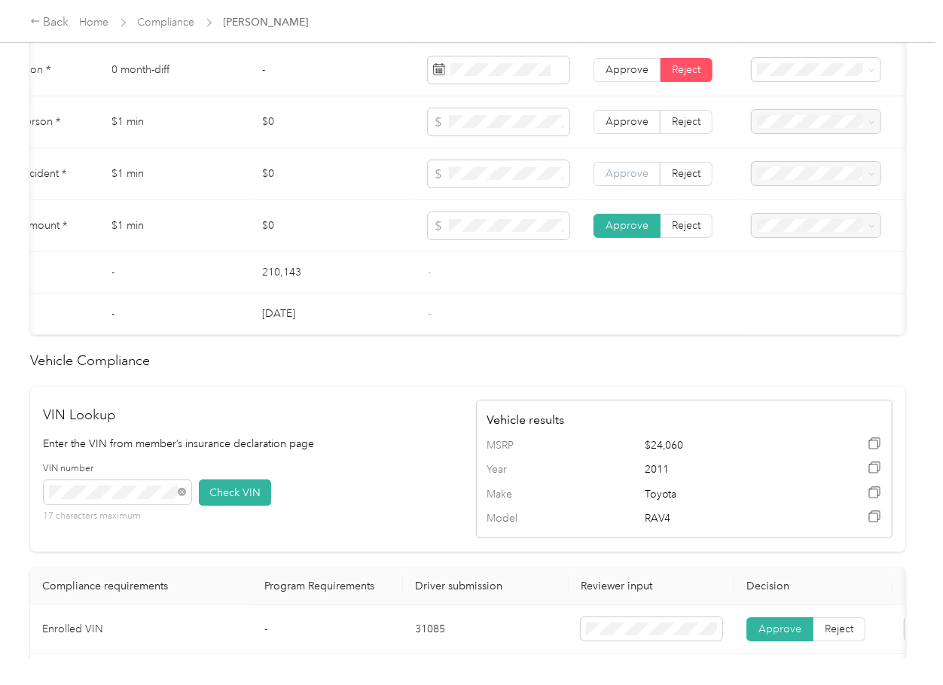
drag, startPoint x: 639, startPoint y: 188, endPoint x: 621, endPoint y: 128, distance: 62.9
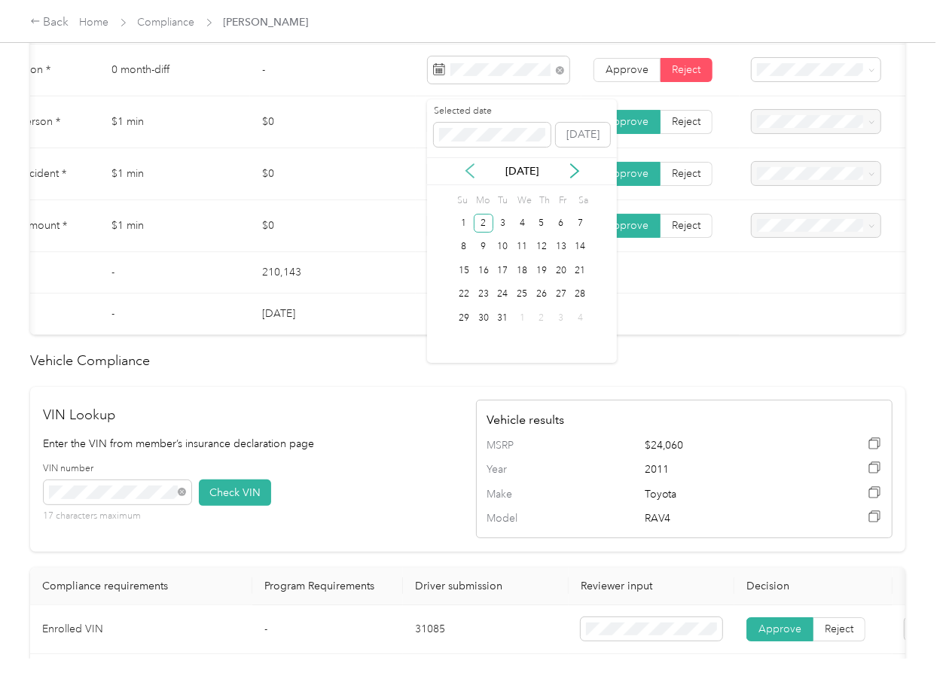
click at [468, 172] on icon at bounding box center [470, 171] width 8 height 14
click at [588, 297] on div "28" at bounding box center [581, 294] width 20 height 19
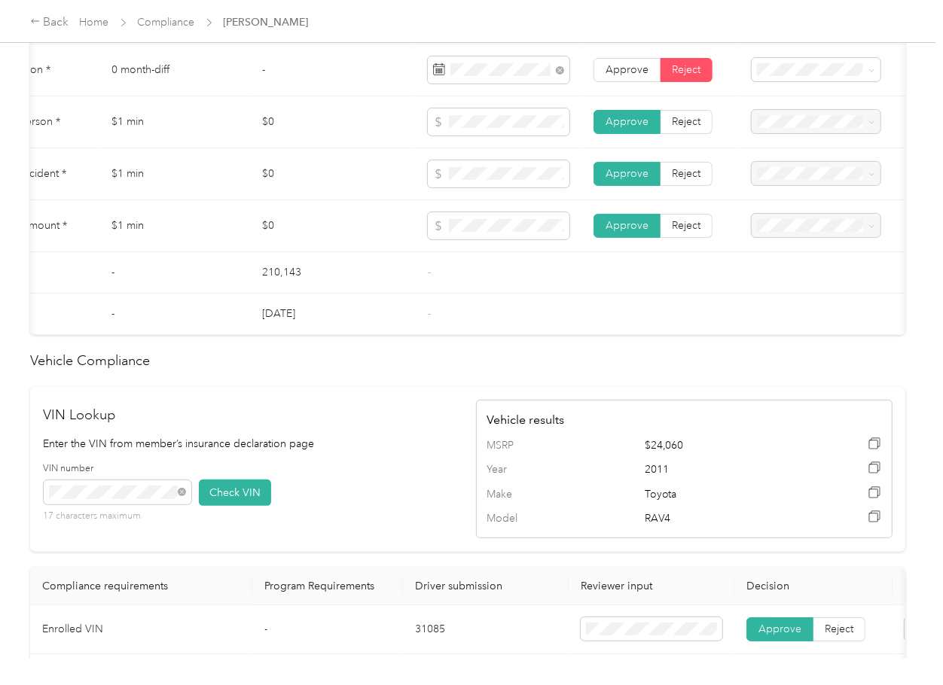
click at [644, 294] on td at bounding box center [660, 272] width 158 height 41
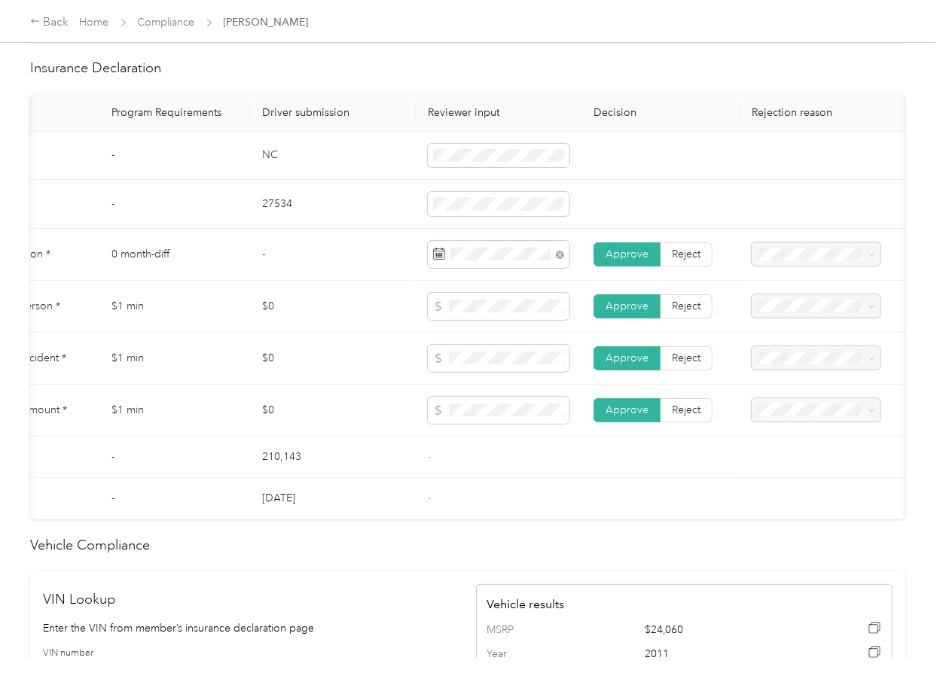
scroll to position [669, 0]
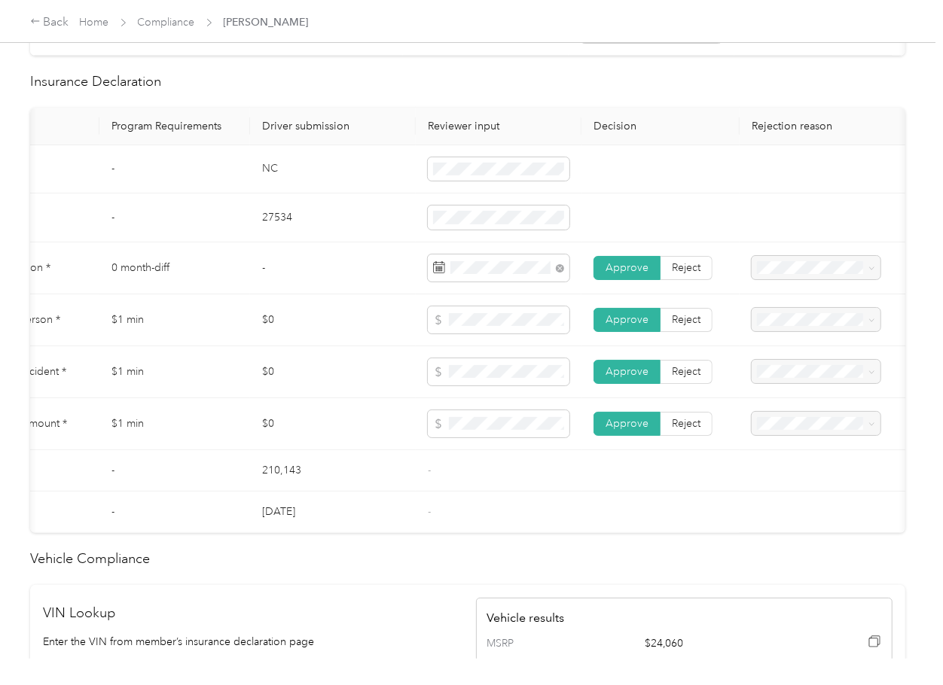
drag, startPoint x: 344, startPoint y: 286, endPoint x: 308, endPoint y: 293, distance: 36.8
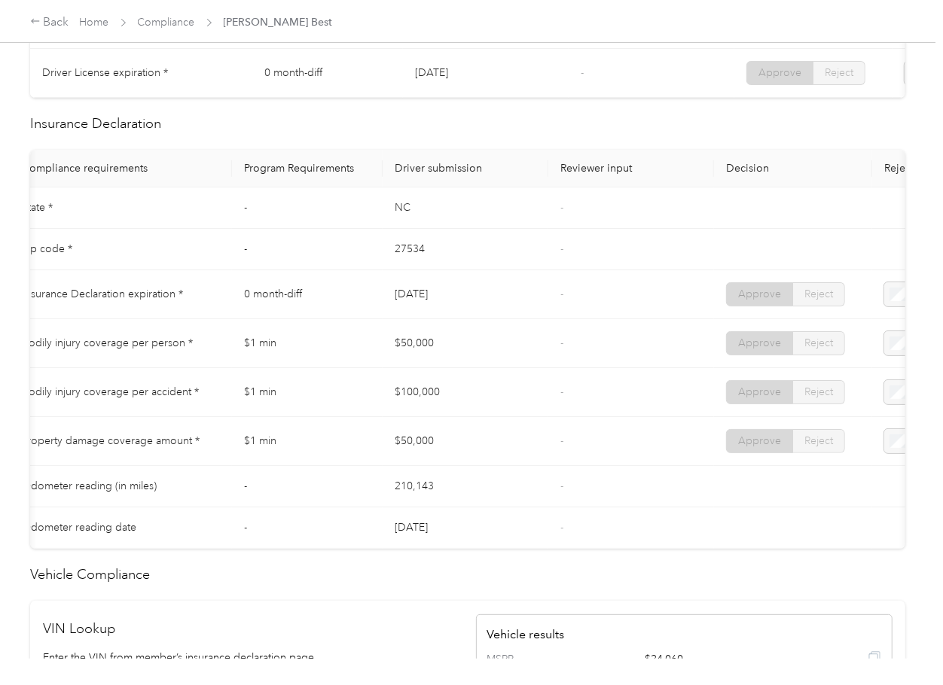
scroll to position [0, 18]
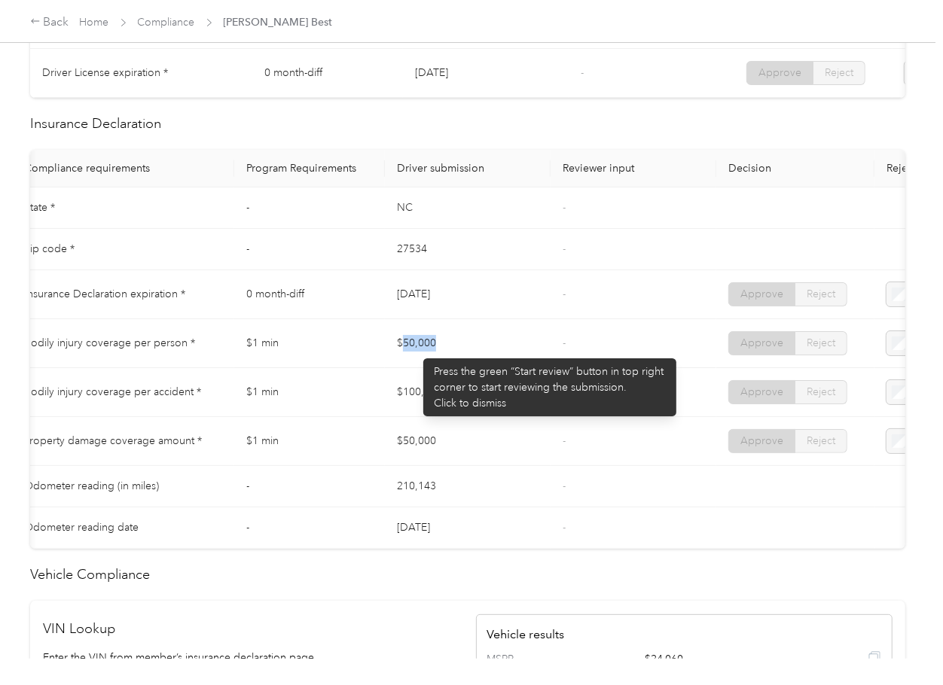
drag, startPoint x: 428, startPoint y: 349, endPoint x: 434, endPoint y: 377, distance: 27.6
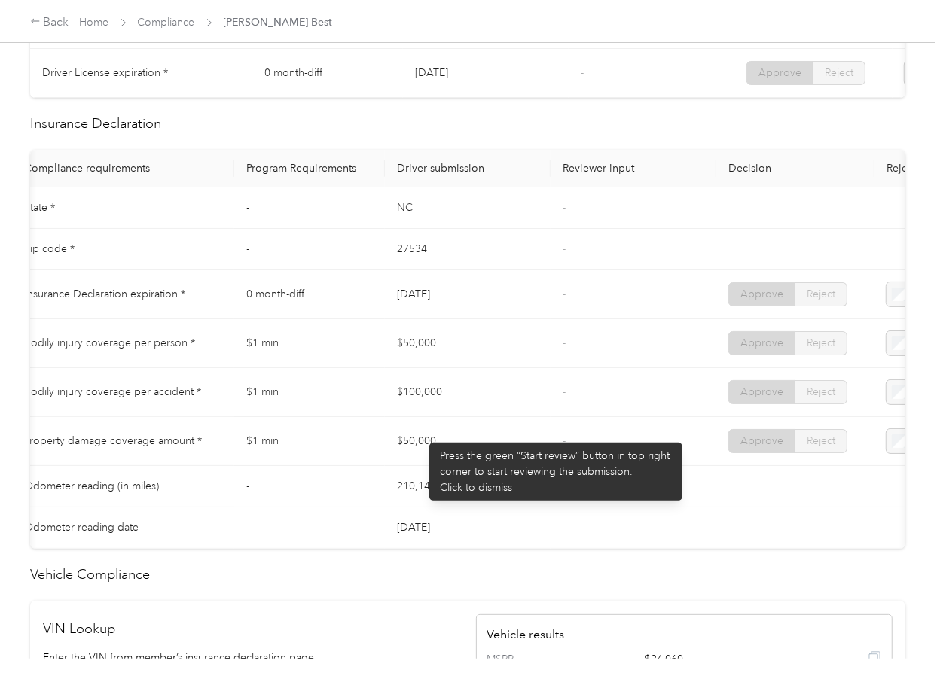
drag, startPoint x: 420, startPoint y: 444, endPoint x: 506, endPoint y: 459, distance: 87.2
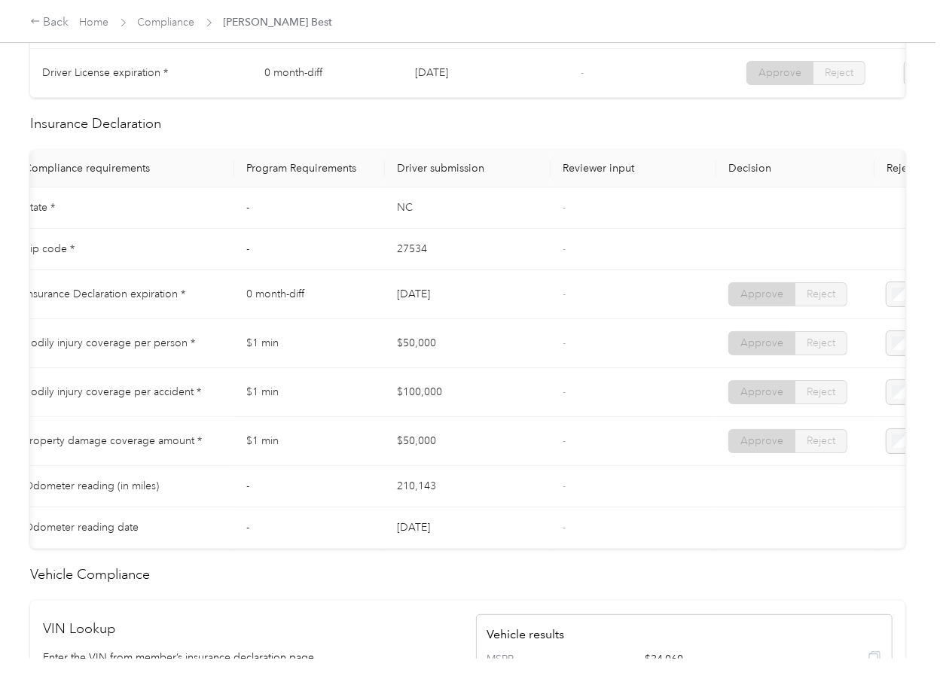
drag, startPoint x: 506, startPoint y: 459, endPoint x: 562, endPoint y: 386, distance: 91.9
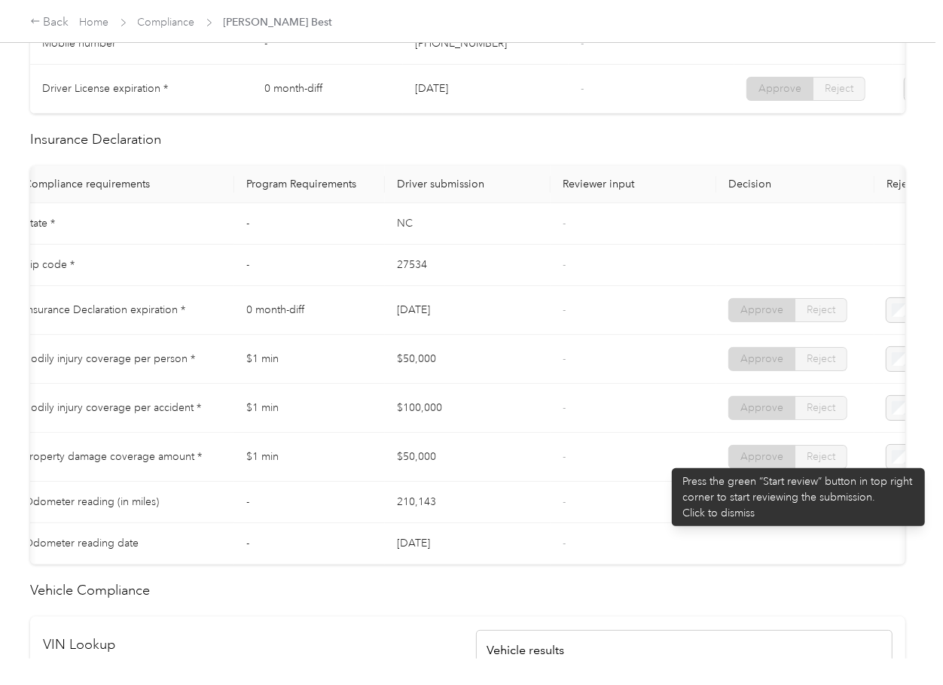
scroll to position [0, 0]
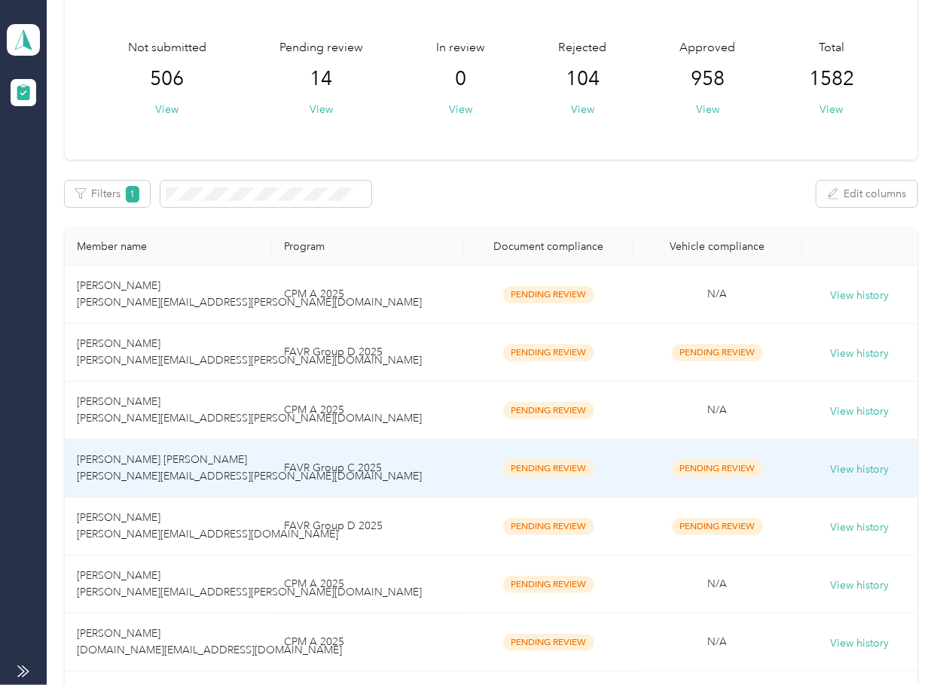
scroll to position [200, 0]
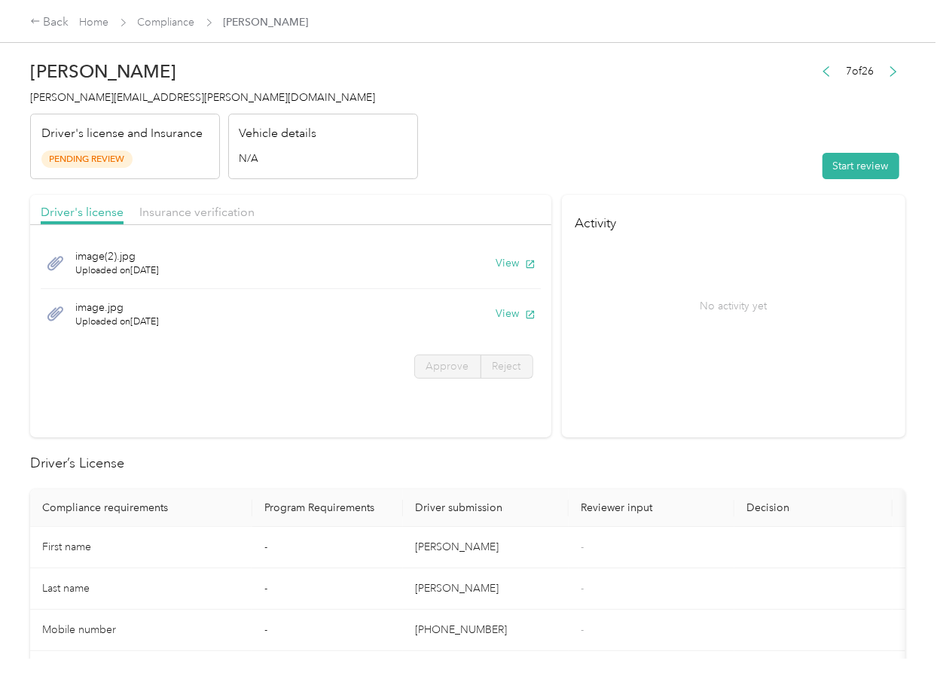
drag, startPoint x: 506, startPoint y: 316, endPoint x: 471, endPoint y: 266, distance: 61.2
drag, startPoint x: 417, startPoint y: 197, endPoint x: 307, endPoint y: 215, distance: 111.4
drag, startPoint x: 628, startPoint y: 145, endPoint x: 816, endPoint y: 132, distance: 188.7
drag, startPoint x: 853, startPoint y: 136, endPoint x: 847, endPoint y: 157, distance: 21.2
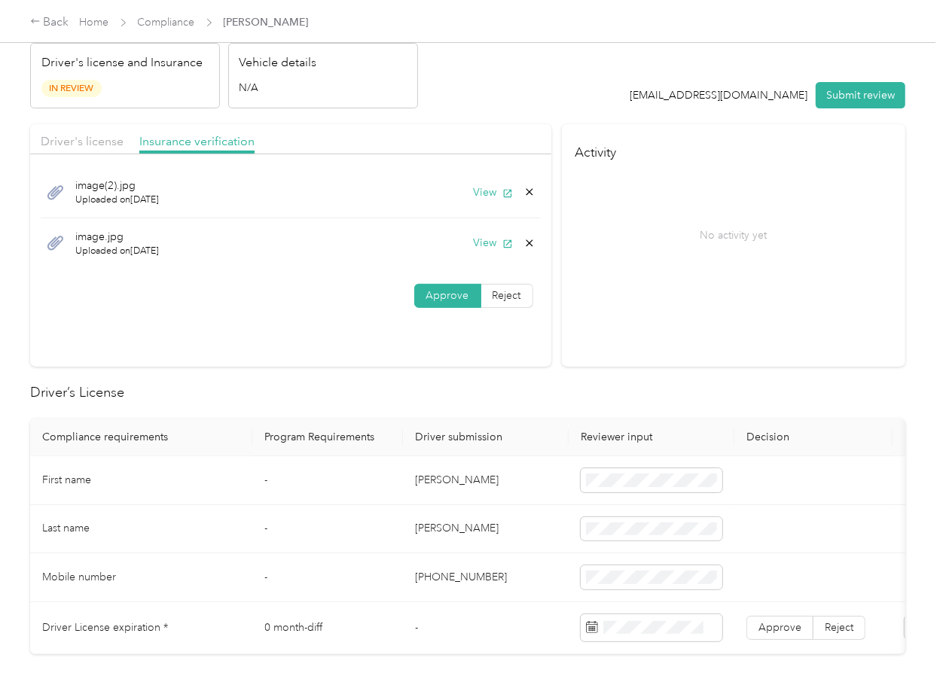
scroll to position [200, 0]
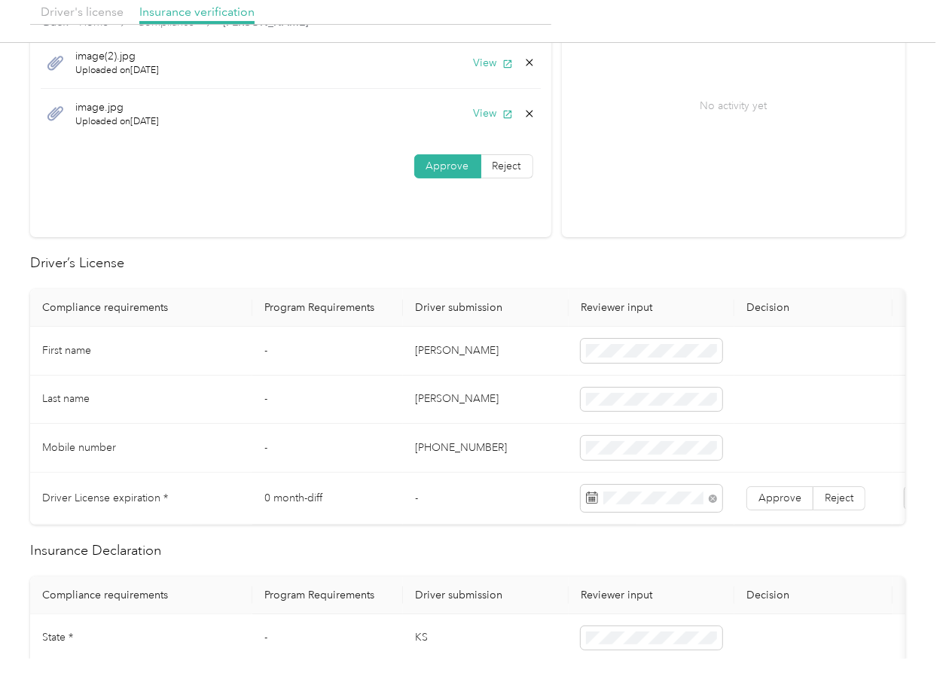
drag, startPoint x: 238, startPoint y: 392, endPoint x: 297, endPoint y: 414, distance: 63.6
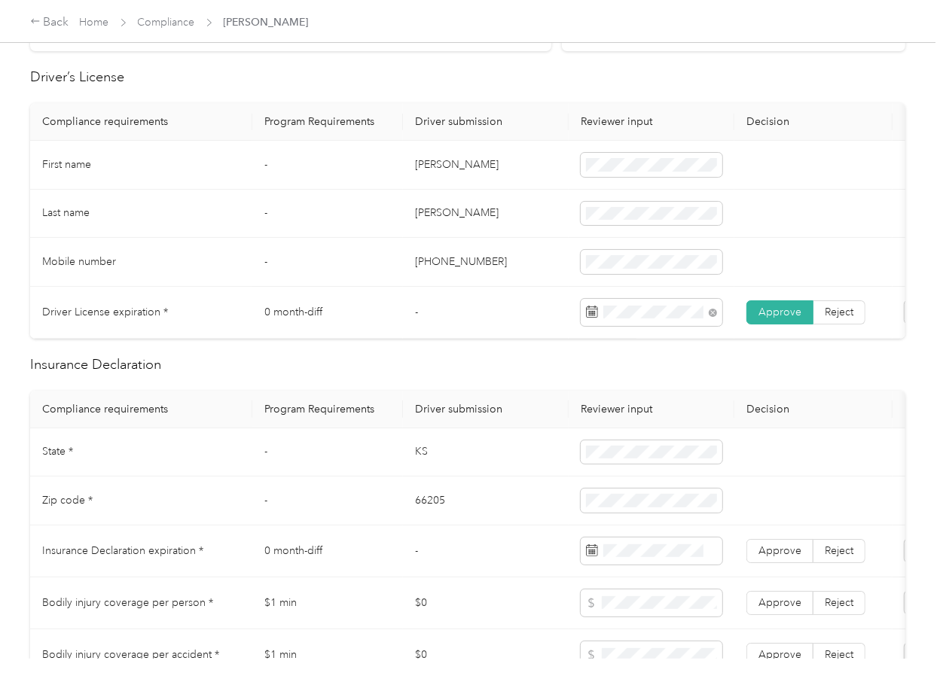
scroll to position [502, 0]
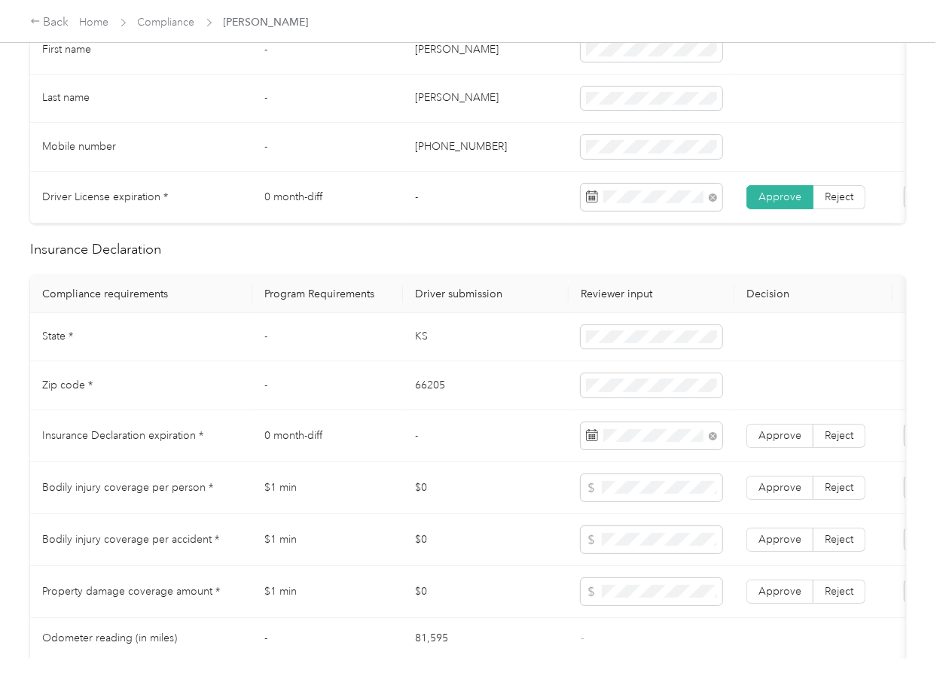
drag, startPoint x: 782, startPoint y: 453, endPoint x: 75, endPoint y: 409, distance: 708.5
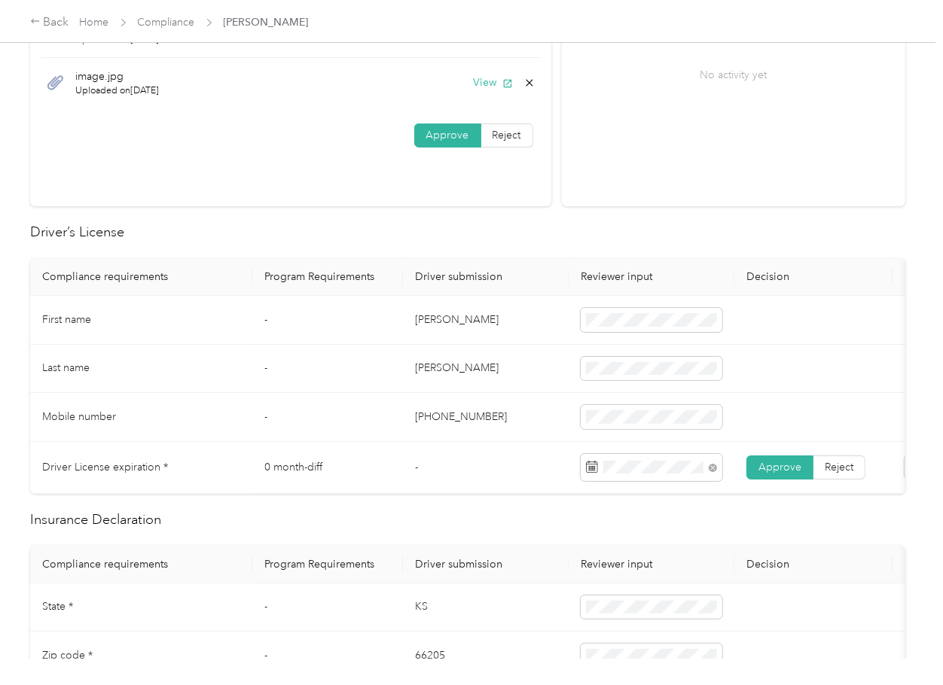
scroll to position [0, 0]
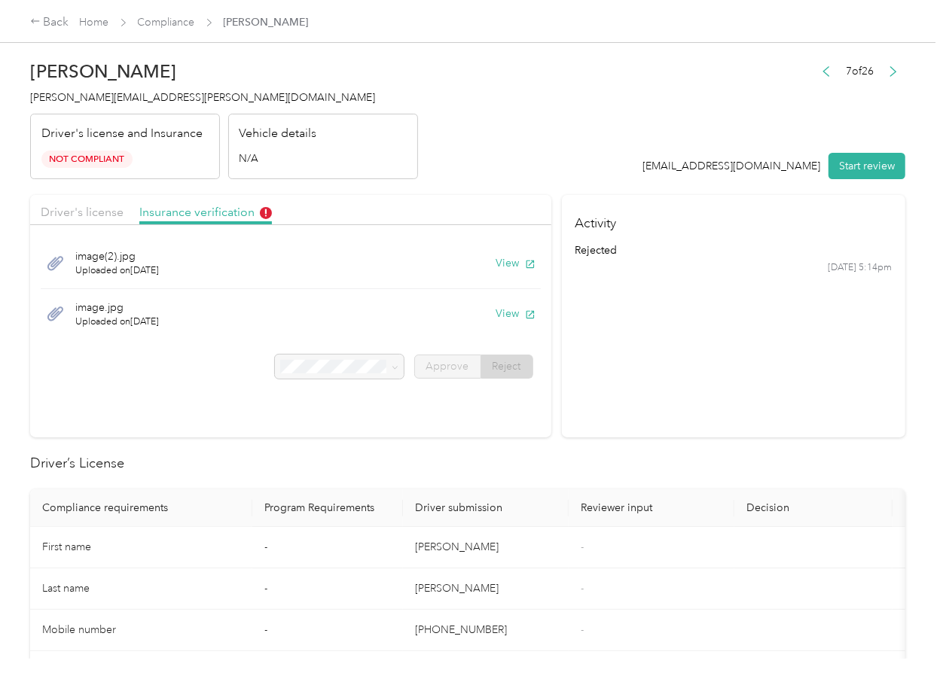
drag, startPoint x: 596, startPoint y: 446, endPoint x: 539, endPoint y: 411, distance: 66.9
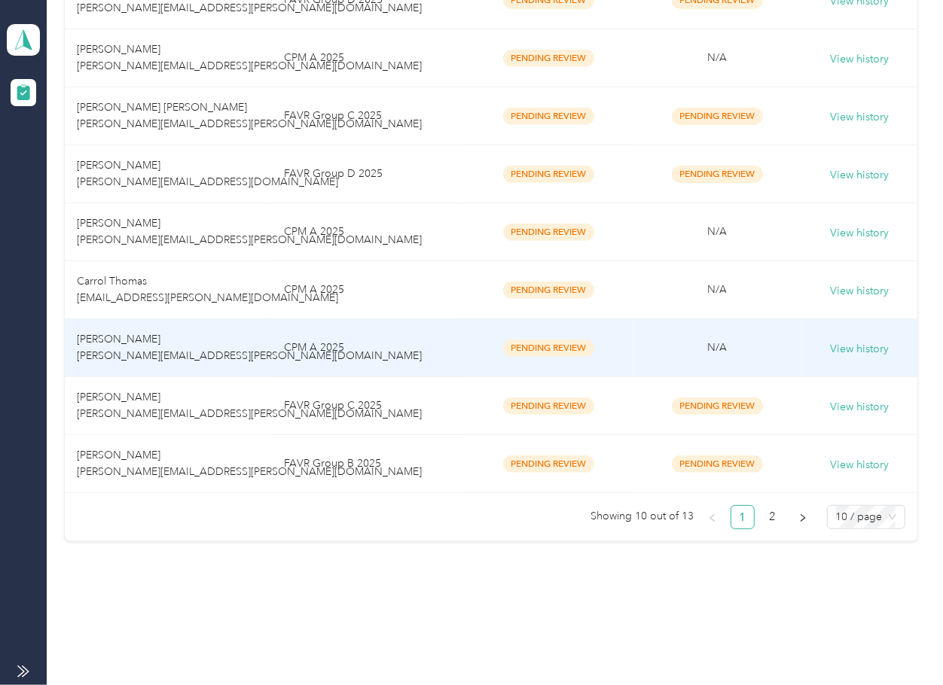
scroll to position [432, 0]
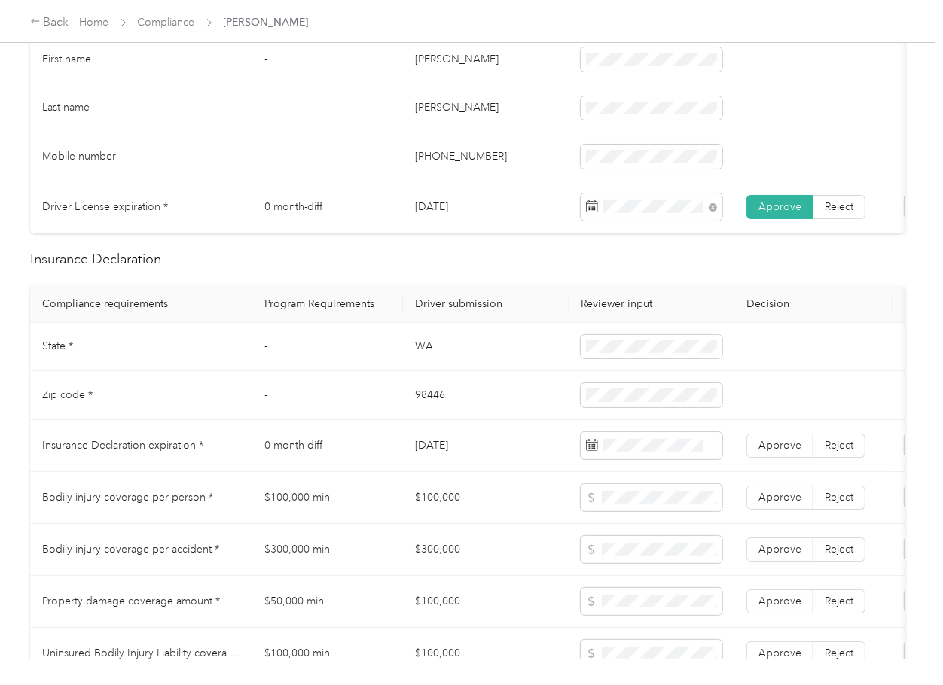
scroll to position [502, 0]
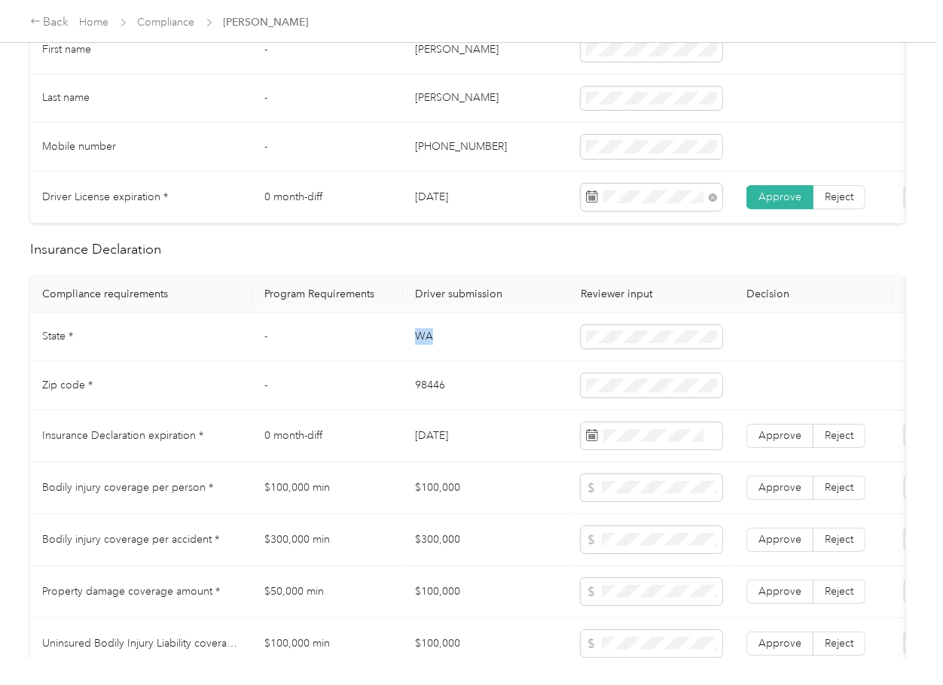
drag, startPoint x: 407, startPoint y: 353, endPoint x: 430, endPoint y: 353, distance: 22.6
drag, startPoint x: 479, startPoint y: 466, endPoint x: 127, endPoint y: 343, distance: 372.5
drag, startPoint x: 406, startPoint y: 401, endPoint x: 398, endPoint y: 398, distance: 8.1
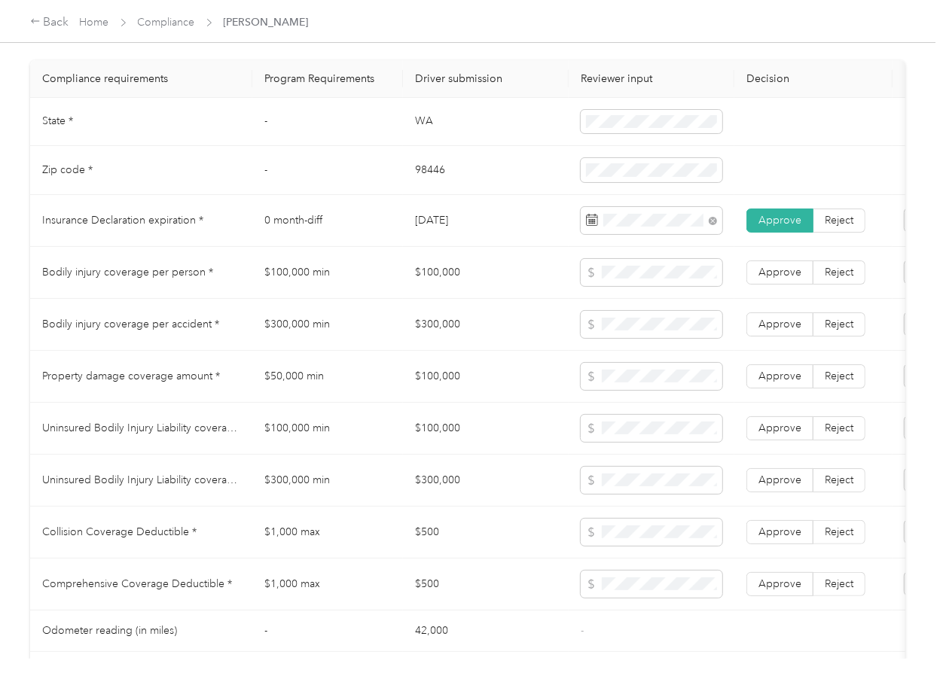
scroll to position [1405, 0]
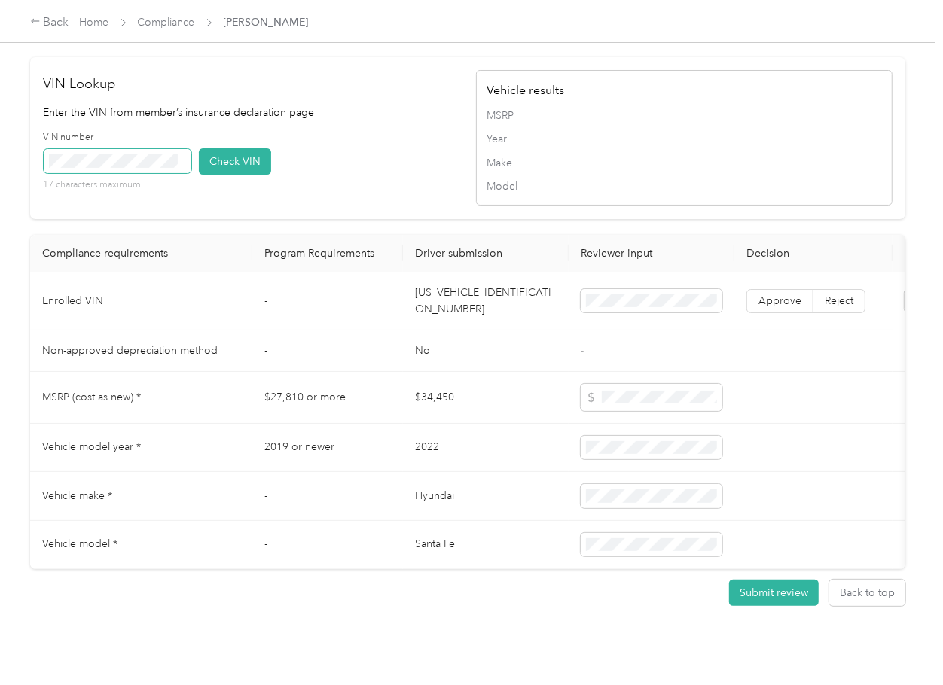
drag, startPoint x: 461, startPoint y: 172, endPoint x: 182, endPoint y: 191, distance: 279.2
drag, startPoint x: 797, startPoint y: 329, endPoint x: 791, endPoint y: 323, distance: 8.5
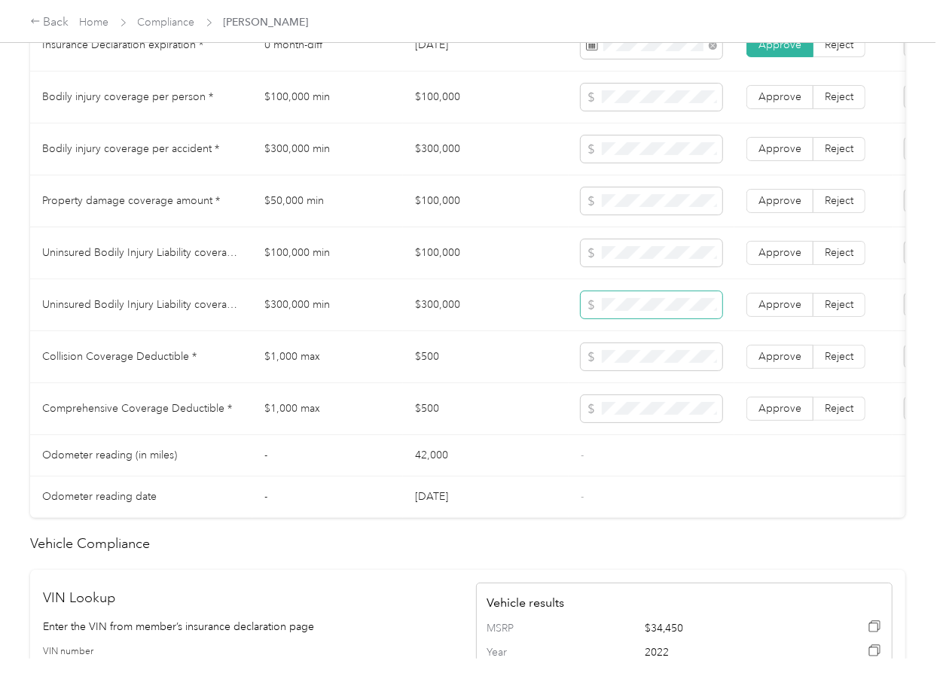
scroll to position [904, 0]
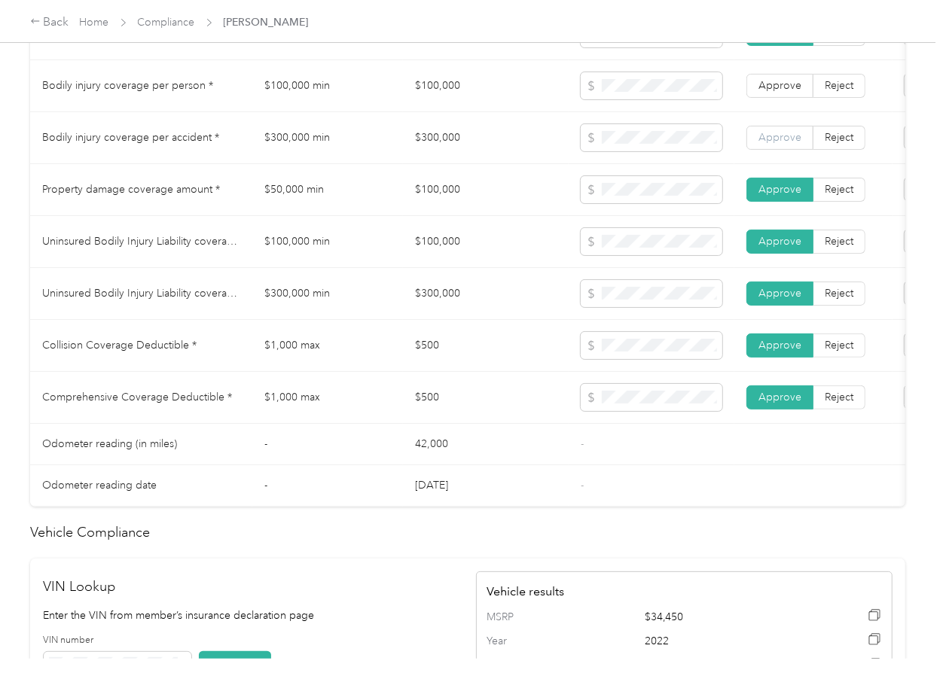
drag, startPoint x: 784, startPoint y: 150, endPoint x: 784, endPoint y: 140, distance: 9.8
drag, startPoint x: 785, startPoint y: 83, endPoint x: 755, endPoint y: 110, distance: 40.5
drag, startPoint x: 766, startPoint y: 78, endPoint x: 777, endPoint y: 93, distance: 18.8
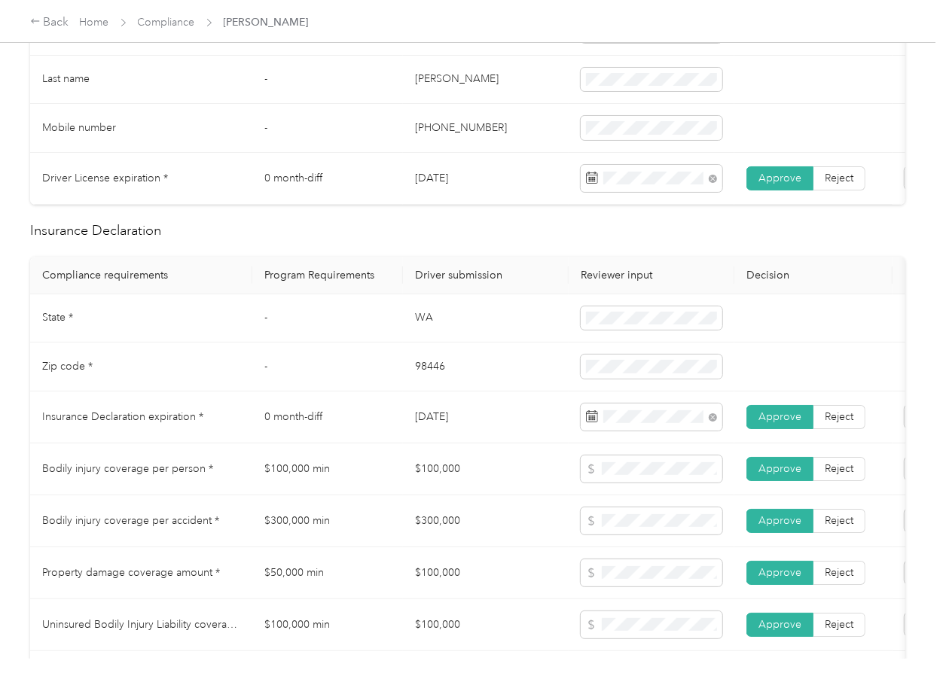
scroll to position [0, 0]
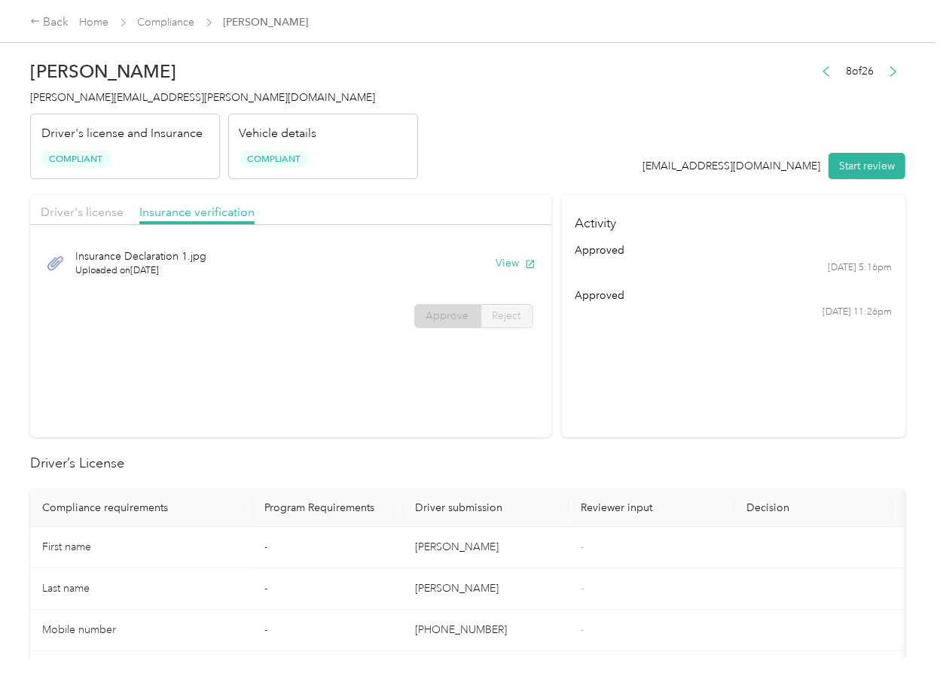
drag, startPoint x: 554, startPoint y: 373, endPoint x: 554, endPoint y: 364, distance: 8.3
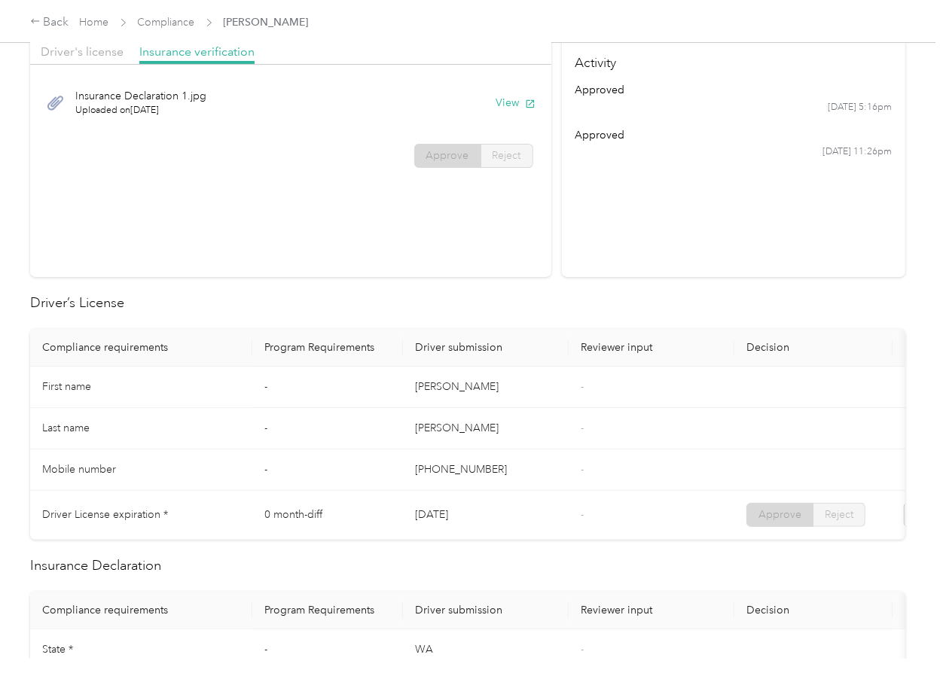
scroll to position [703, 0]
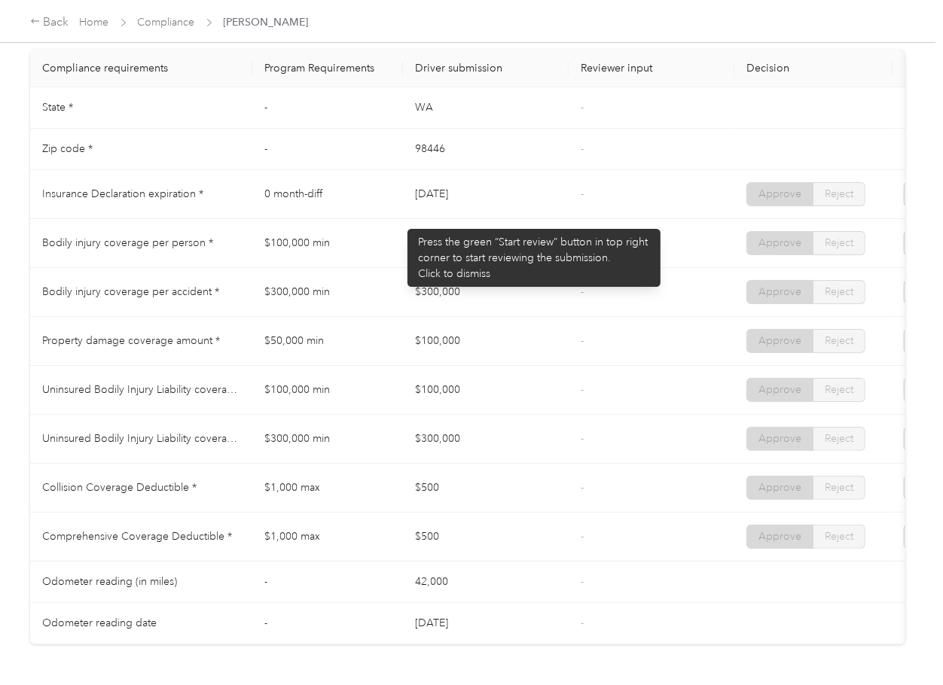
drag, startPoint x: 392, startPoint y: 225, endPoint x: 447, endPoint y: 248, distance: 59.4
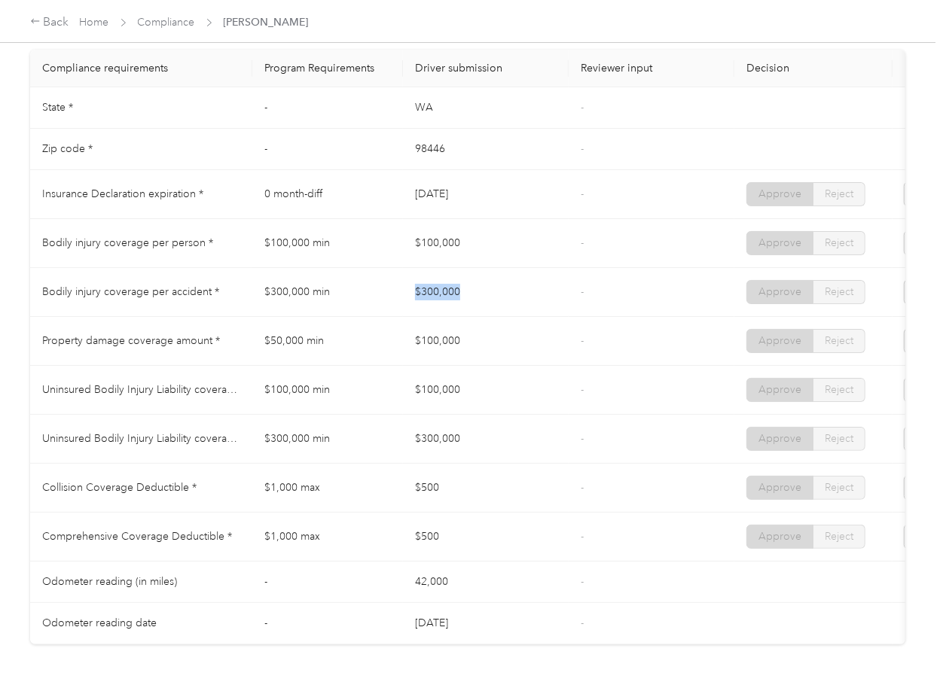
drag, startPoint x: 386, startPoint y: 285, endPoint x: 468, endPoint y: 301, distance: 84.3
drag, startPoint x: 447, startPoint y: 261, endPoint x: 434, endPoint y: 275, distance: 19.2
drag, startPoint x: 422, startPoint y: 340, endPoint x: 449, endPoint y: 341, distance: 27.1
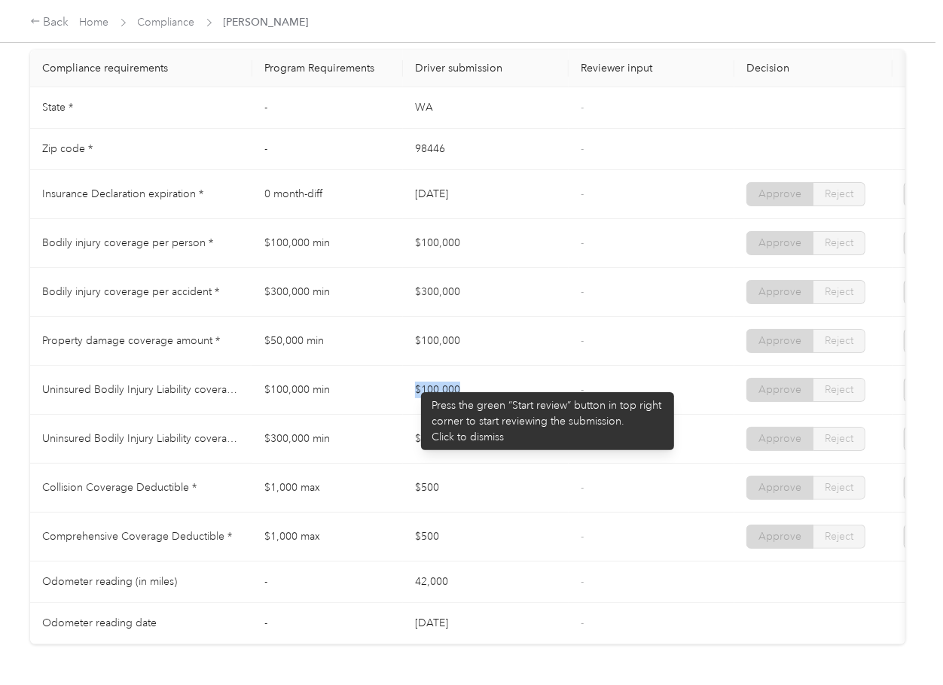
drag, startPoint x: 413, startPoint y: 385, endPoint x: 428, endPoint y: 415, distance: 33.7
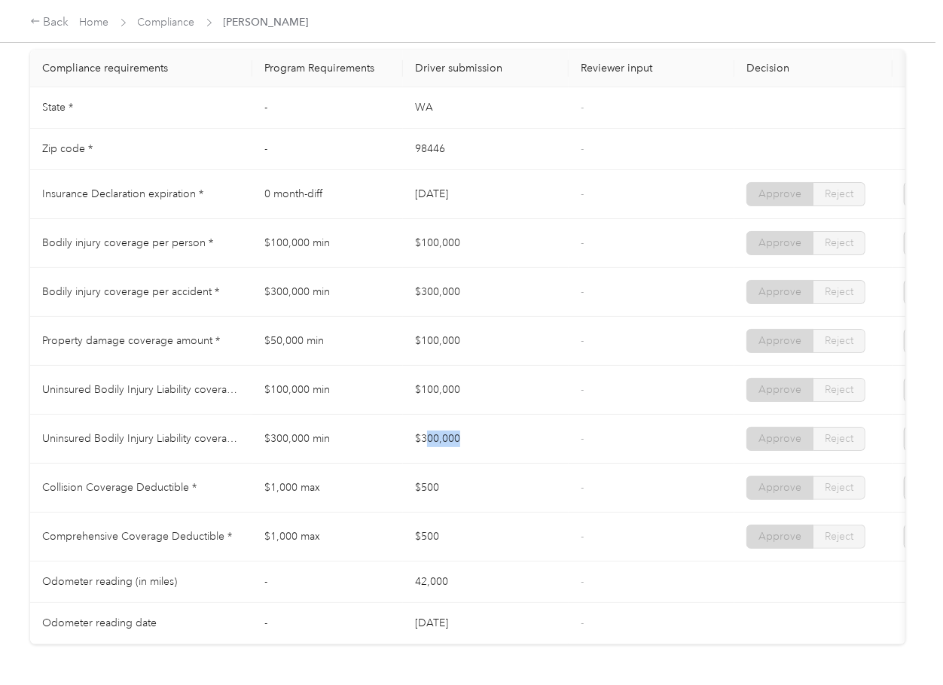
drag, startPoint x: 465, startPoint y: 442, endPoint x: 520, endPoint y: 442, distance: 54.2
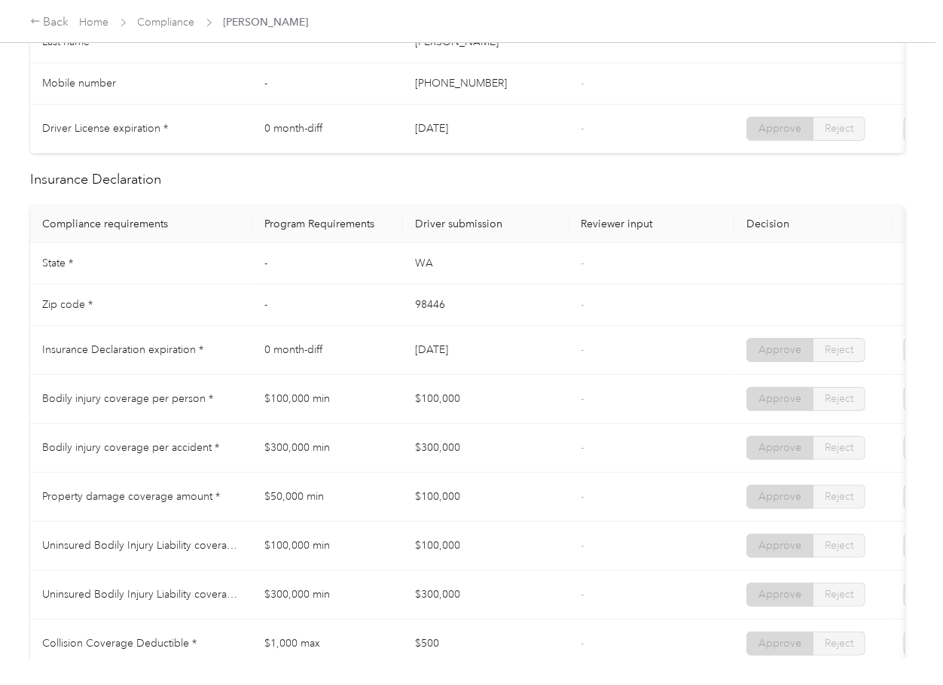
scroll to position [0, 0]
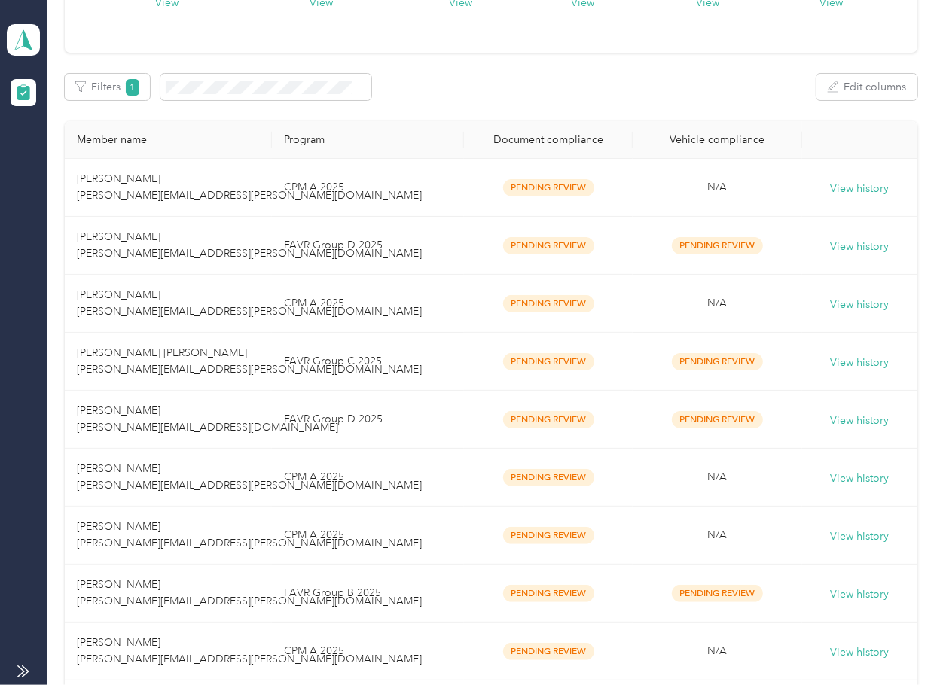
scroll to position [432, 0]
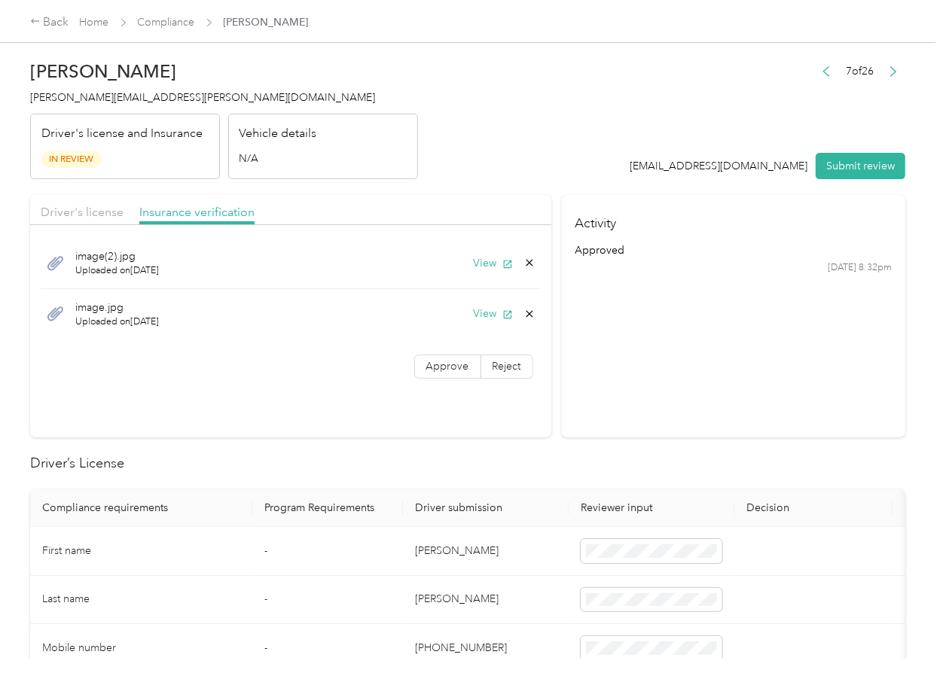
drag, startPoint x: 444, startPoint y: 359, endPoint x: 449, endPoint y: 380, distance: 21.0
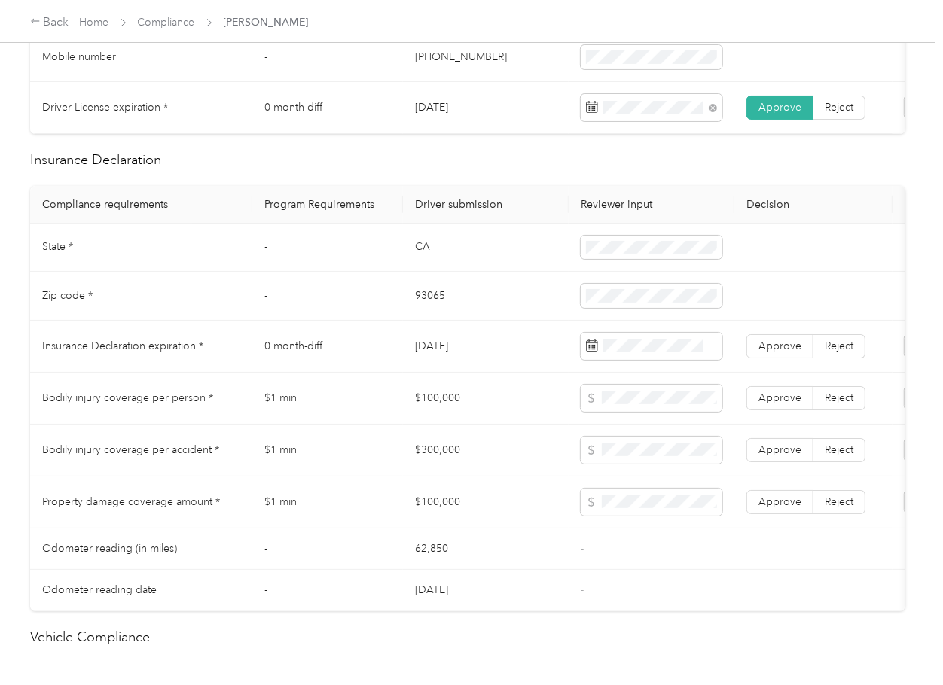
scroll to position [602, 0]
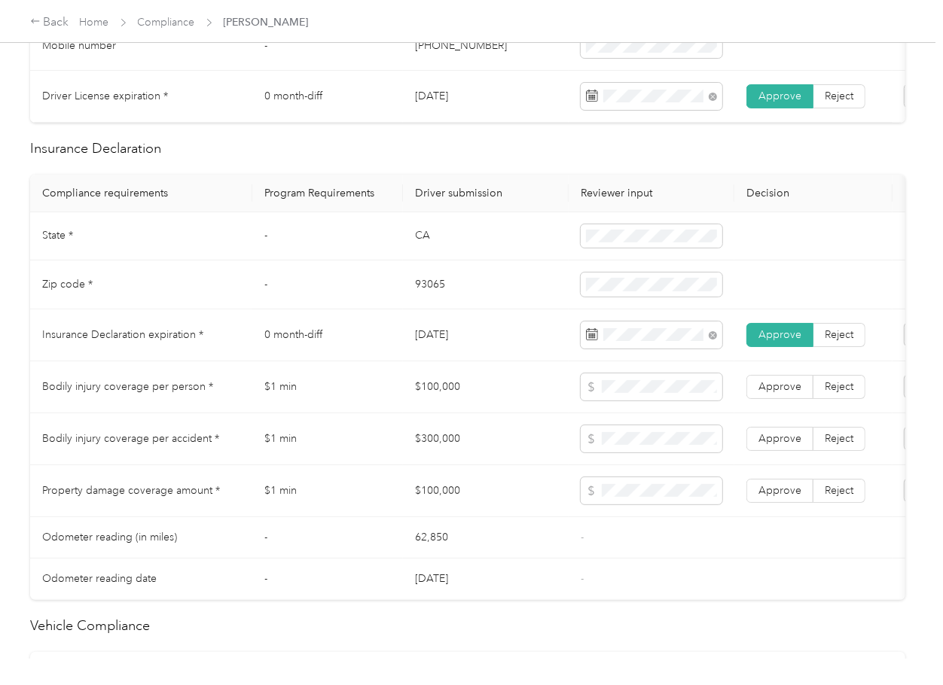
drag, startPoint x: 406, startPoint y: 370, endPoint x: 471, endPoint y: 327, distance: 78.7
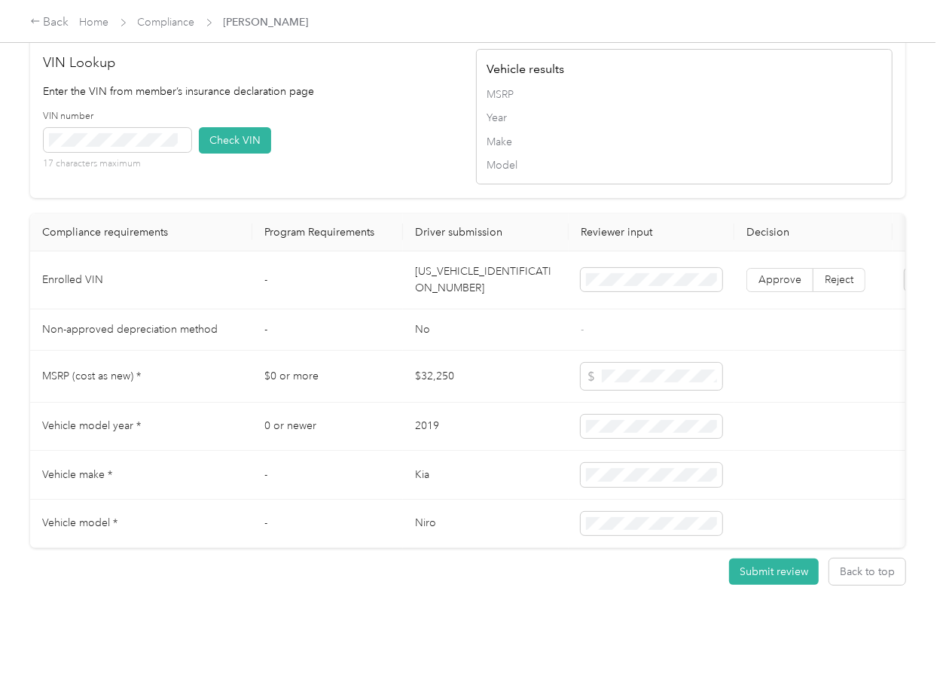
scroll to position [1269, 0]
drag, startPoint x: 347, startPoint y: 89, endPoint x: 334, endPoint y: 92, distance: 13.2
drag, startPoint x: 229, startPoint y: 113, endPoint x: 423, endPoint y: 201, distance: 213.3
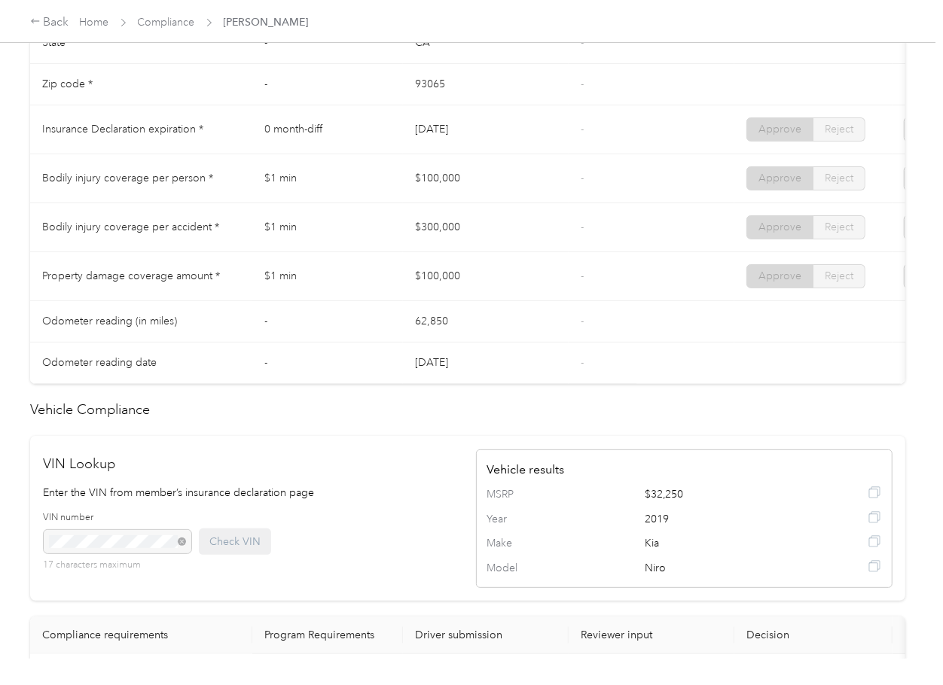
scroll to position [803, 0]
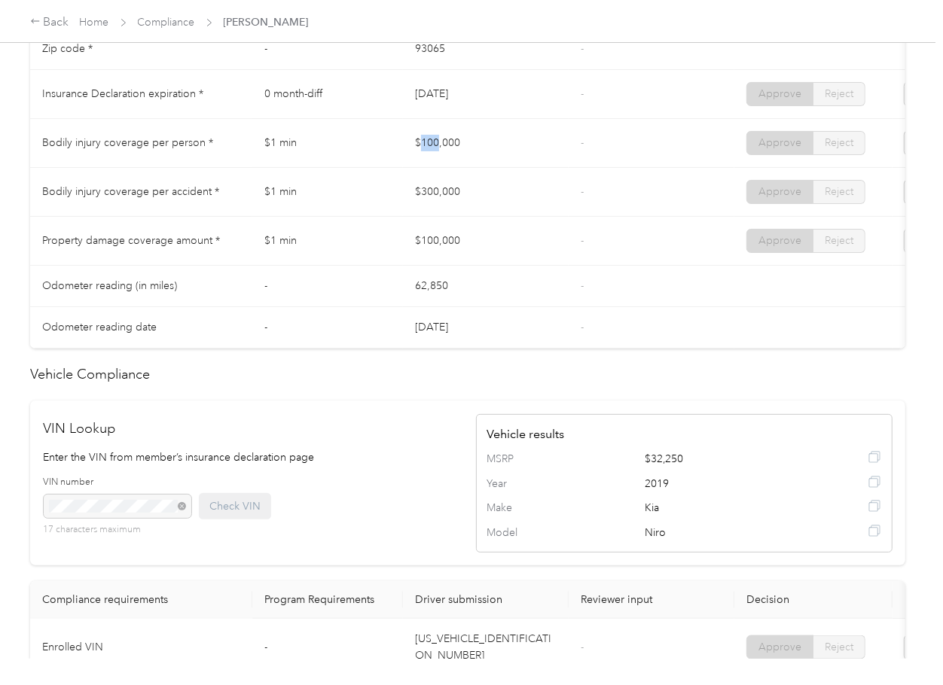
drag, startPoint x: 464, startPoint y: 152, endPoint x: 437, endPoint y: 184, distance: 41.7
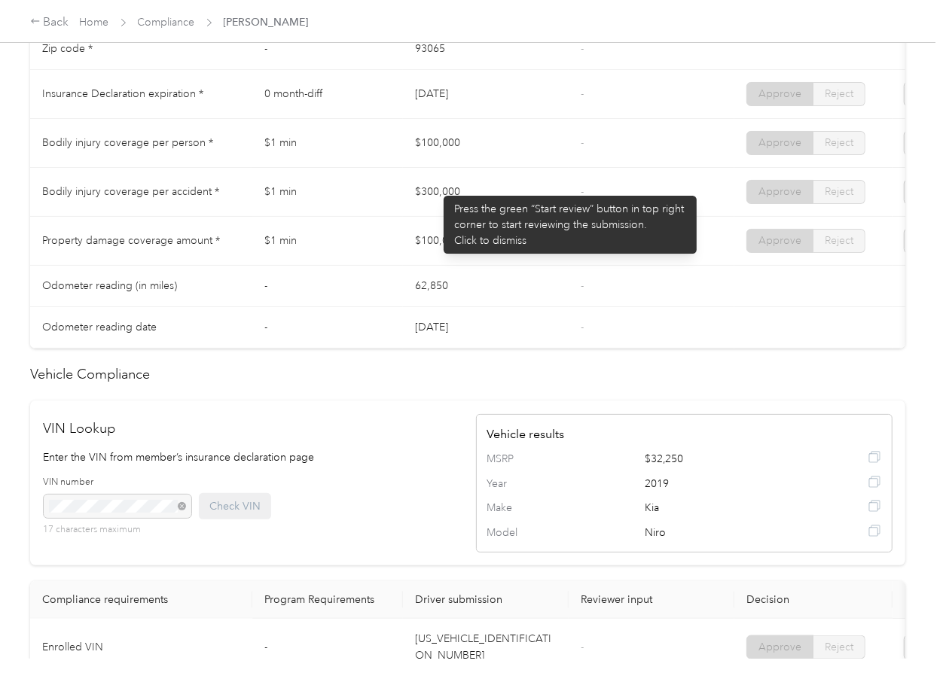
drag, startPoint x: 436, startPoint y: 188, endPoint x: 489, endPoint y: 209, distance: 56.8
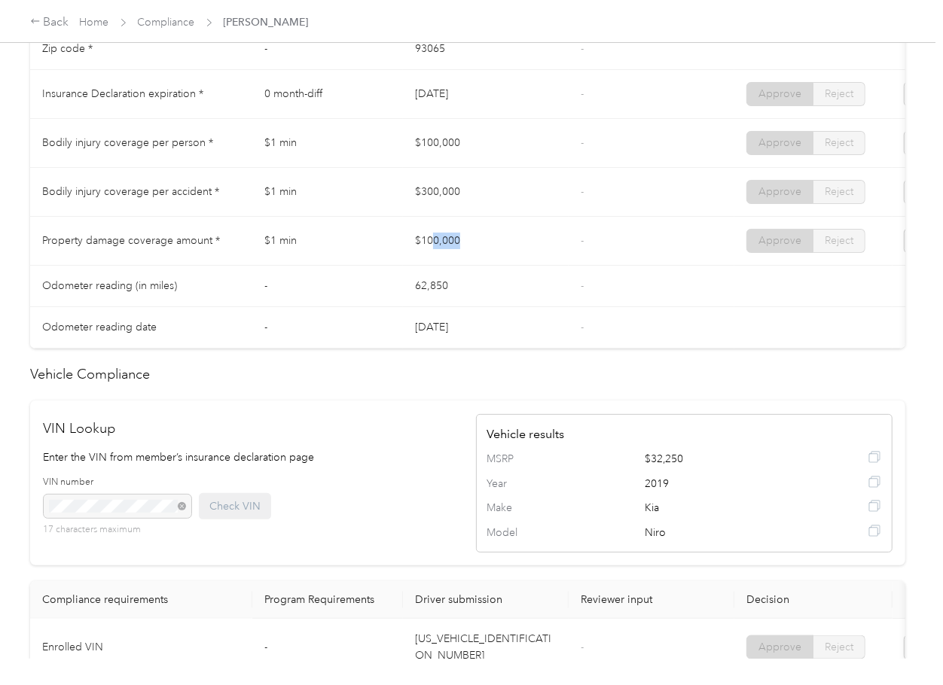
drag, startPoint x: 435, startPoint y: 261, endPoint x: 557, endPoint y: 272, distance: 121.8
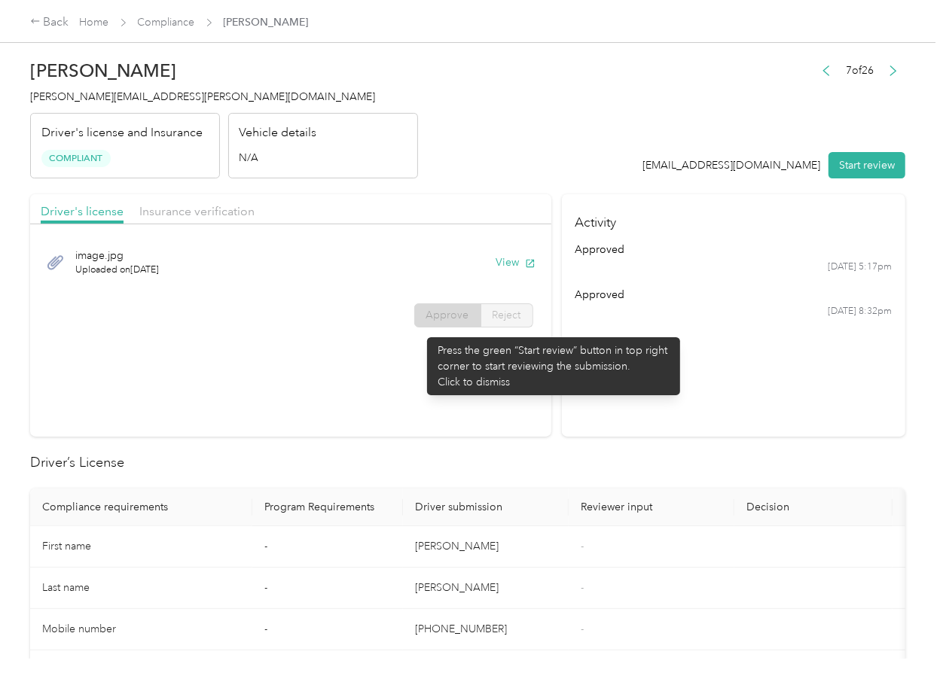
scroll to position [0, 0]
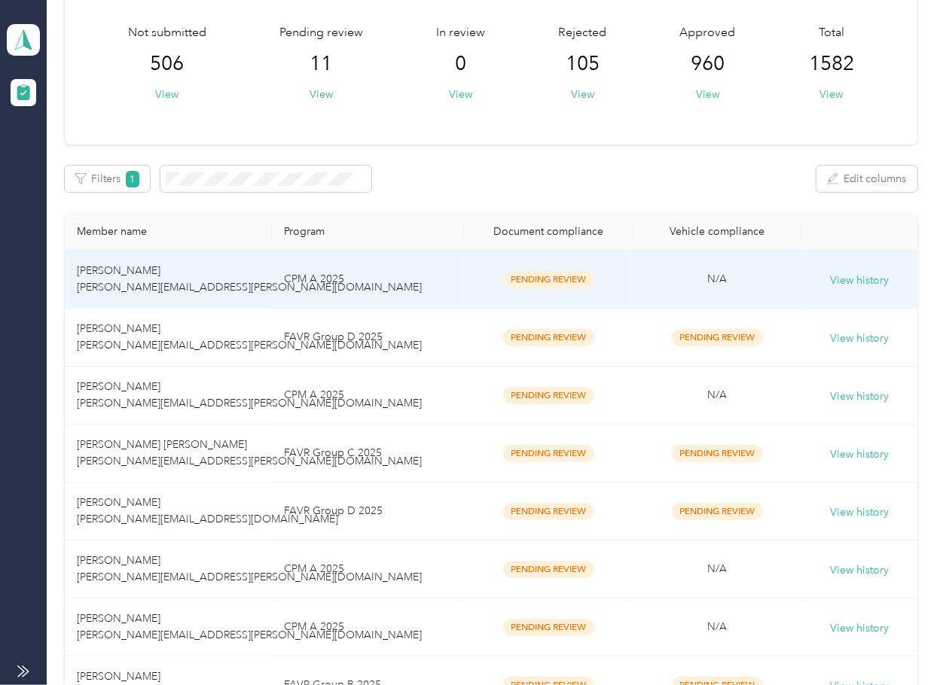
scroll to position [401, 0]
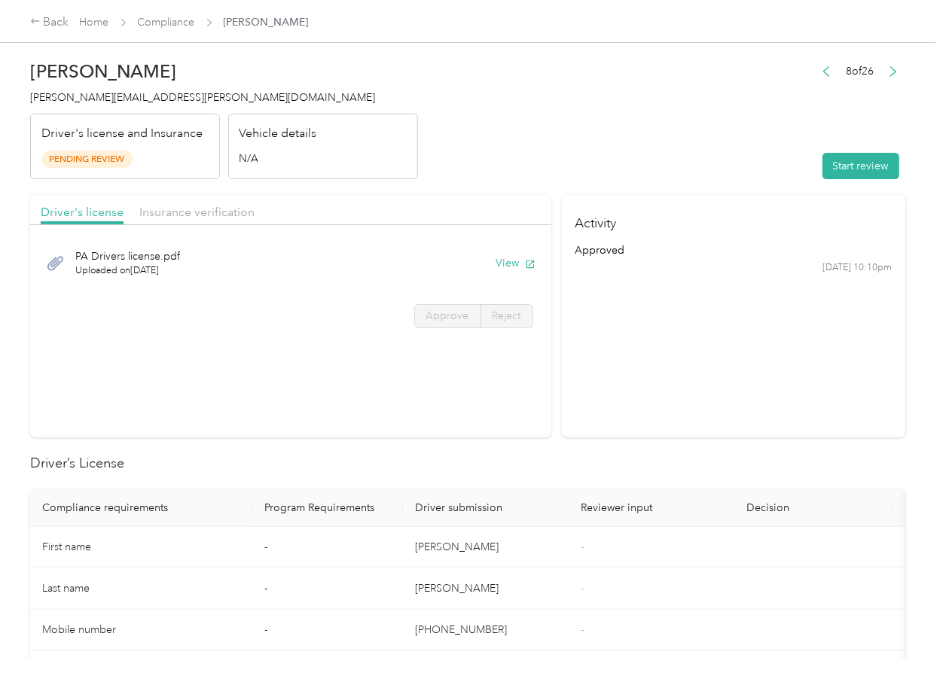
drag, startPoint x: 461, startPoint y: 190, endPoint x: 267, endPoint y: 218, distance: 195.5
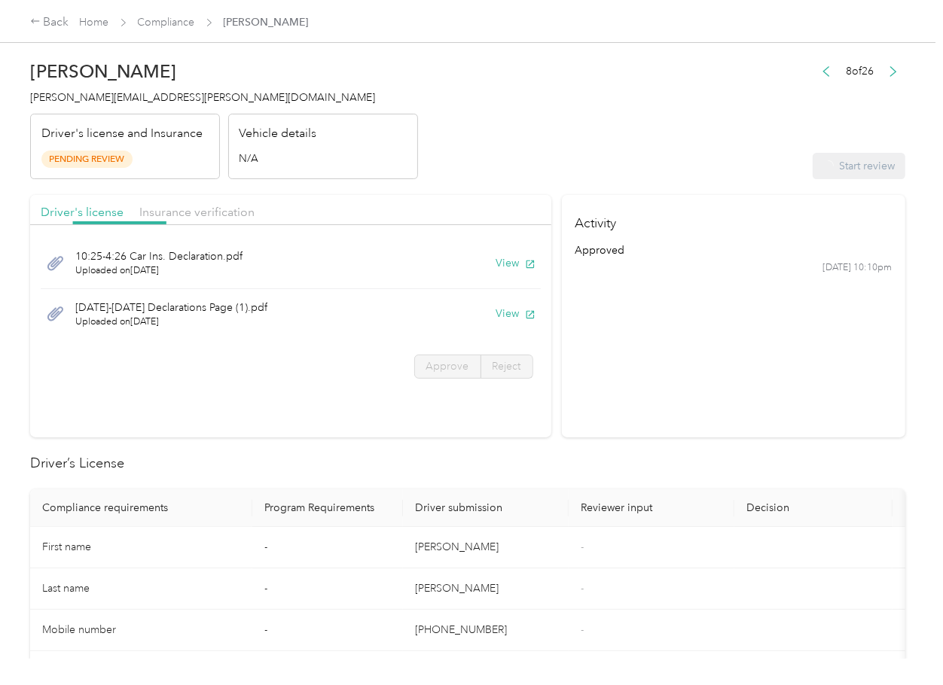
drag, startPoint x: 91, startPoint y: 214, endPoint x: 99, endPoint y: 224, distance: 13.4
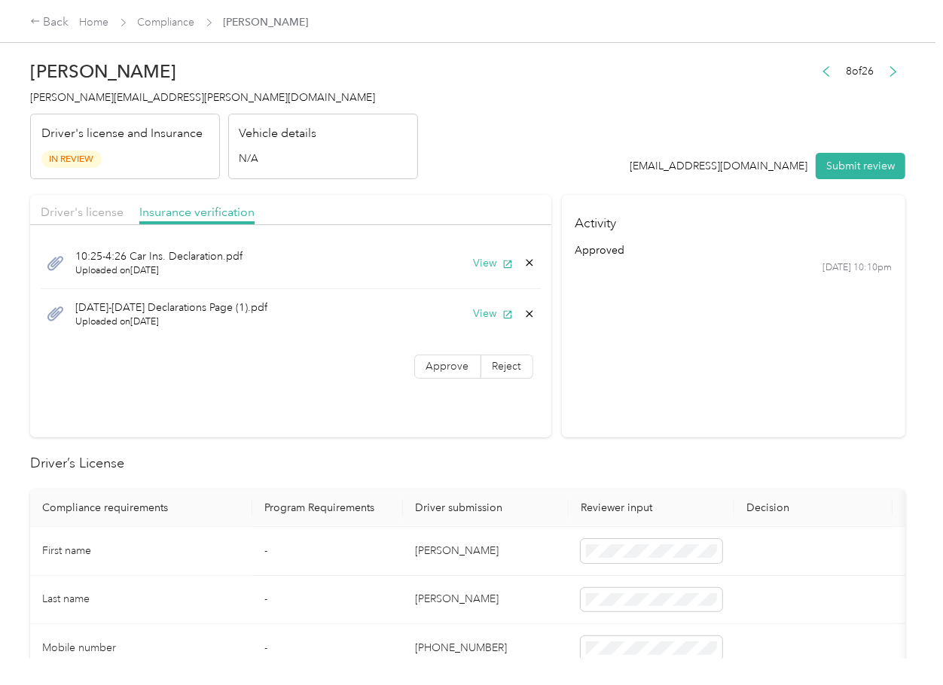
drag, startPoint x: 427, startPoint y: 372, endPoint x: 393, endPoint y: 538, distance: 169.1
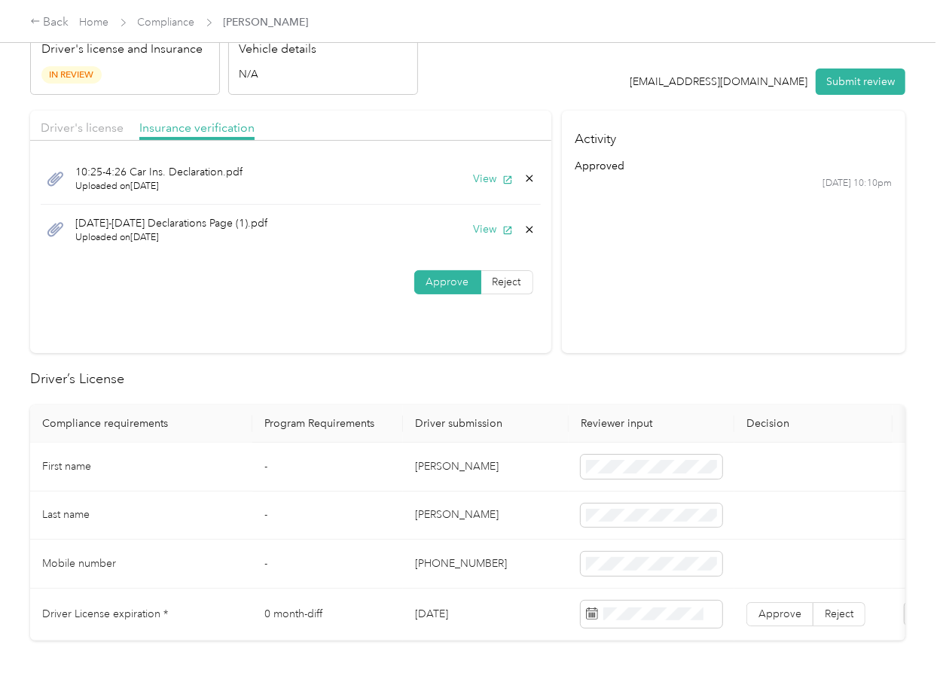
scroll to position [200, 0]
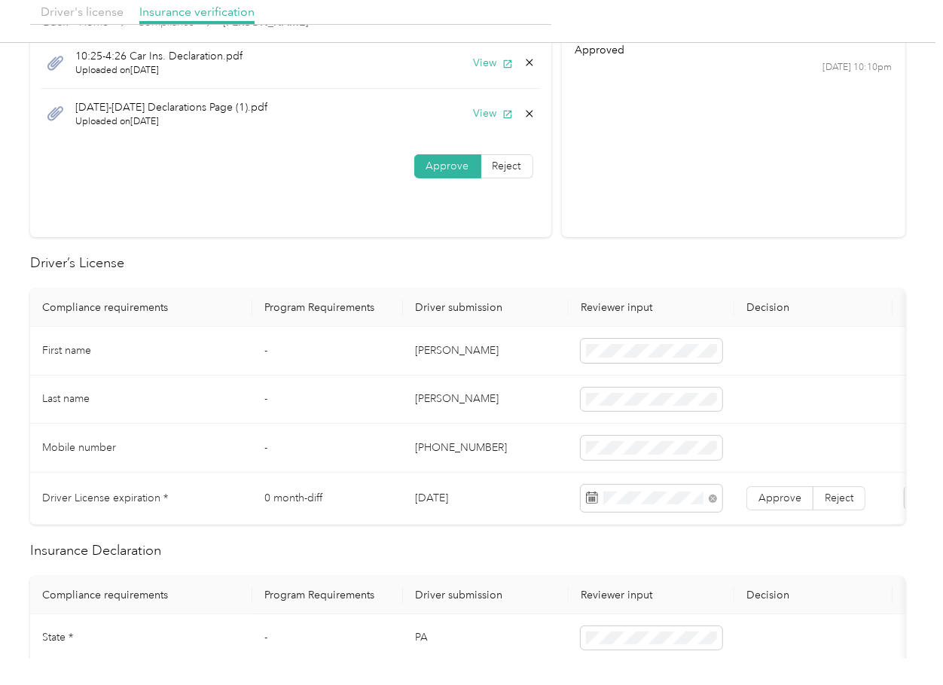
drag, startPoint x: 447, startPoint y: 261, endPoint x: 819, endPoint y: 510, distance: 448.0
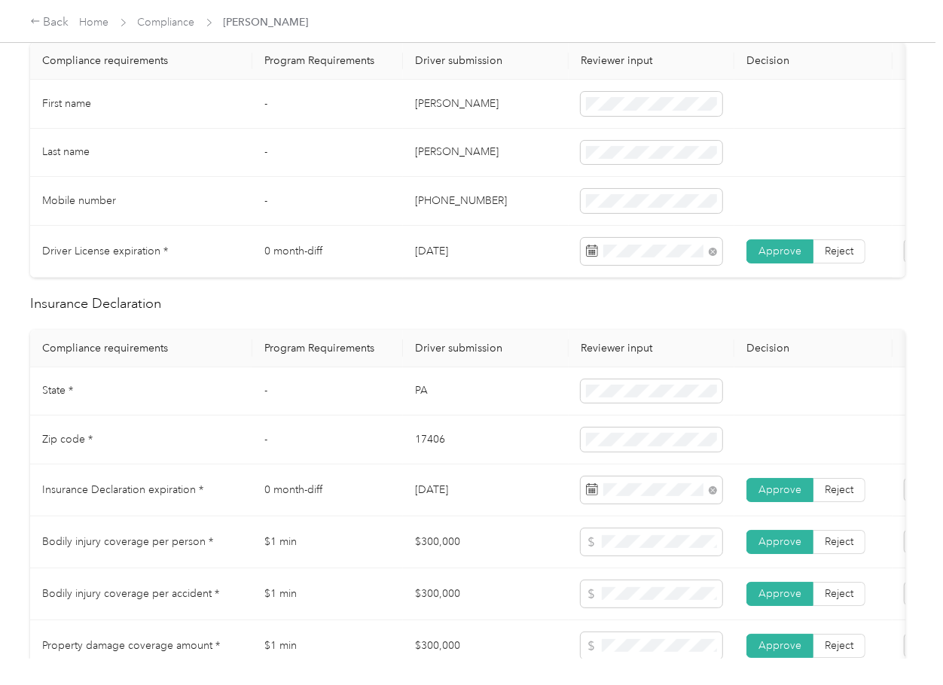
scroll to position [0, 0]
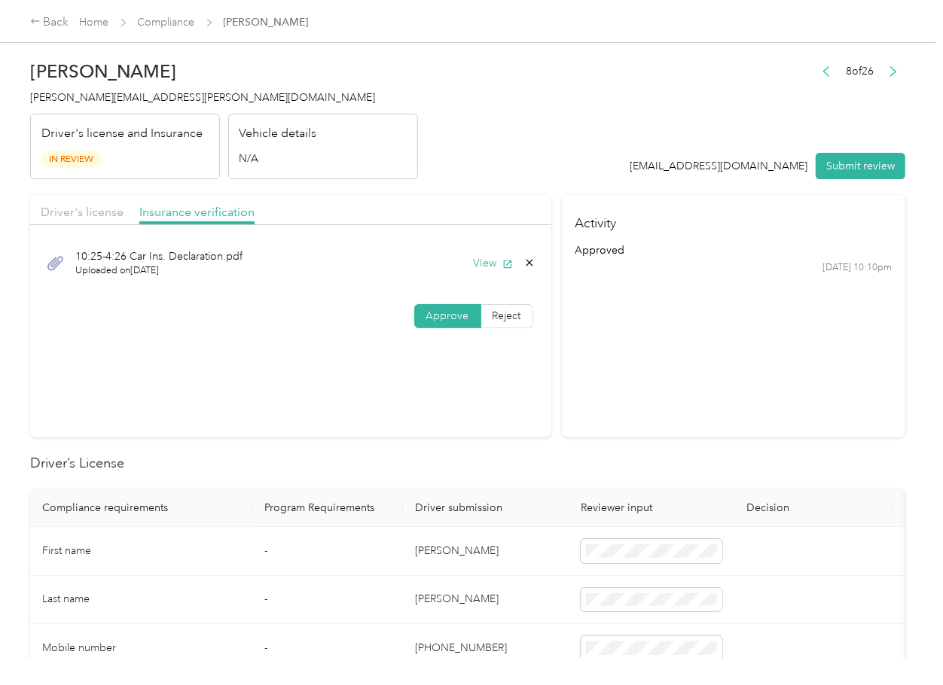
drag, startPoint x: 91, startPoint y: 203, endPoint x: 347, endPoint y: 258, distance: 261.7
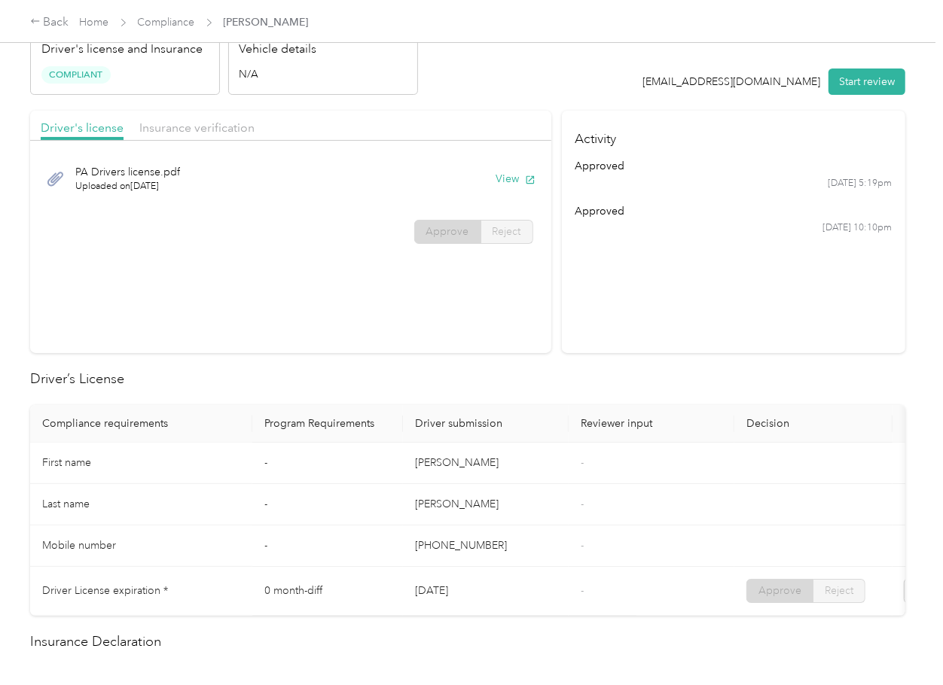
scroll to position [401, 0]
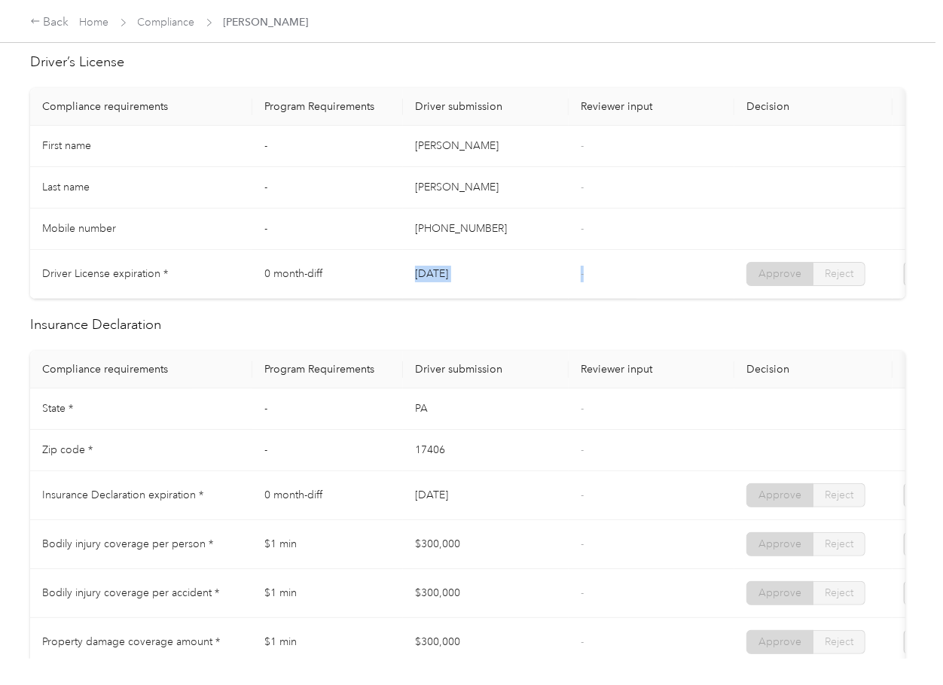
drag, startPoint x: 402, startPoint y: 283, endPoint x: 586, endPoint y: 288, distance: 183.8
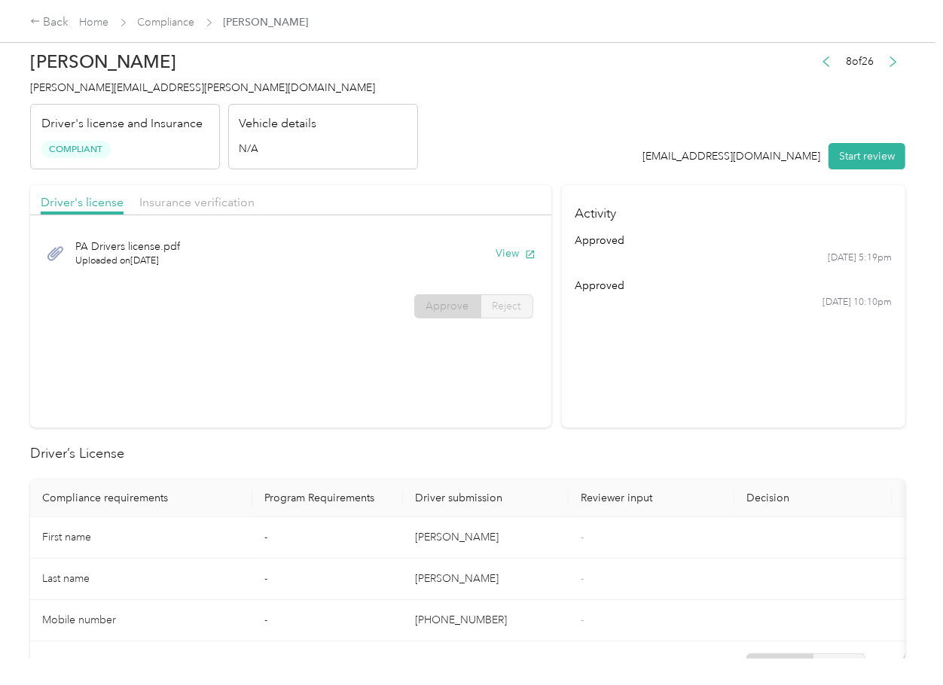
scroll to position [0, 0]
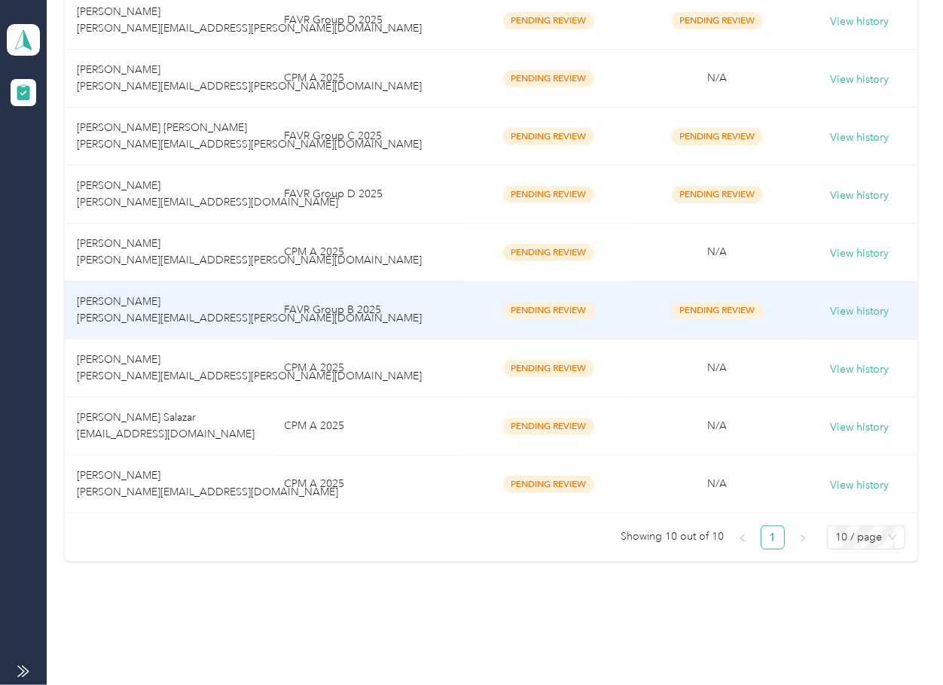
scroll to position [374, 0]
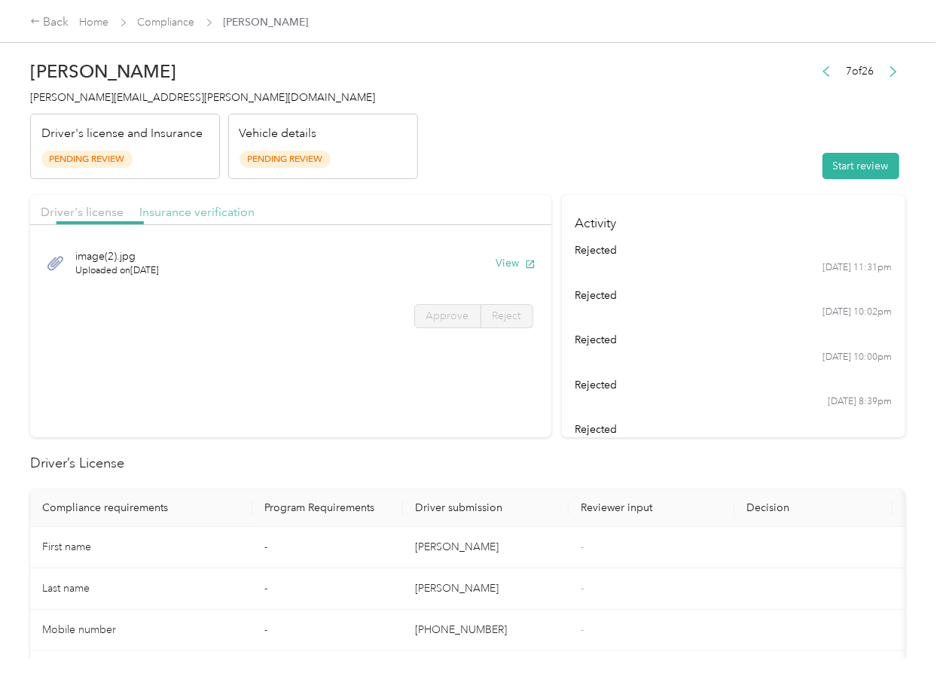
drag, startPoint x: 191, startPoint y: 214, endPoint x: 225, endPoint y: 228, distance: 36.8
drag, startPoint x: 855, startPoint y: 169, endPoint x: 645, endPoint y: 137, distance: 213.3
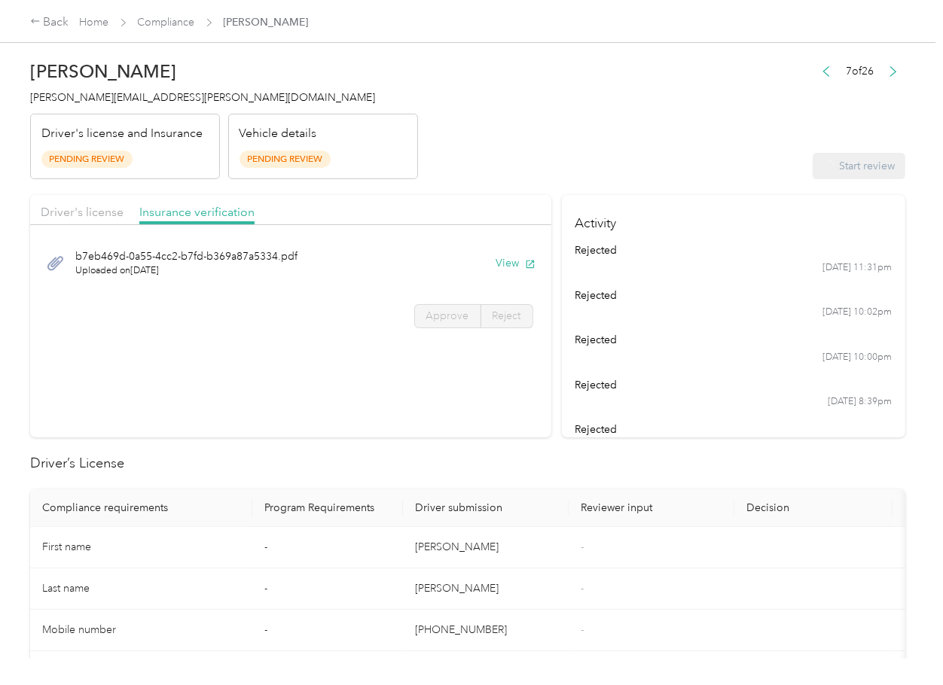
drag, startPoint x: 645, startPoint y: 137, endPoint x: 396, endPoint y: 168, distance: 250.4
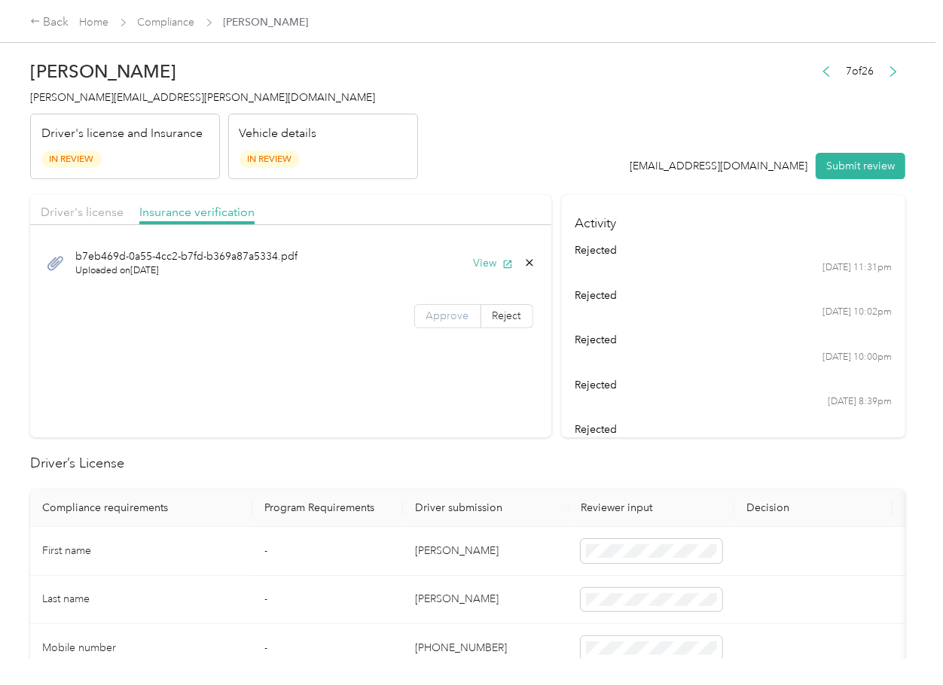
drag, startPoint x: 453, startPoint y: 308, endPoint x: 422, endPoint y: 496, distance: 190.0
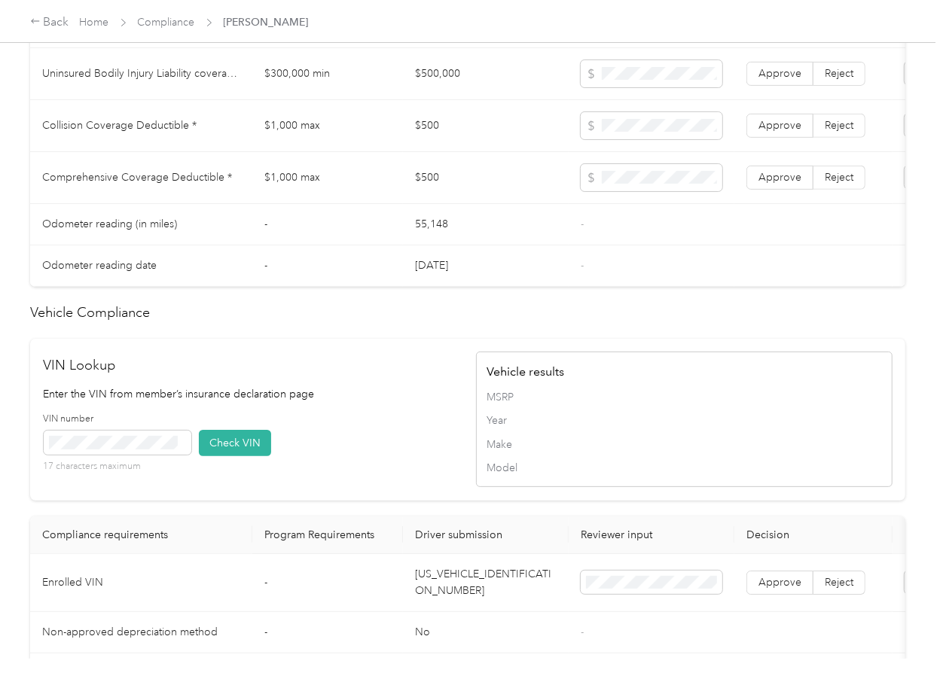
scroll to position [1205, 0]
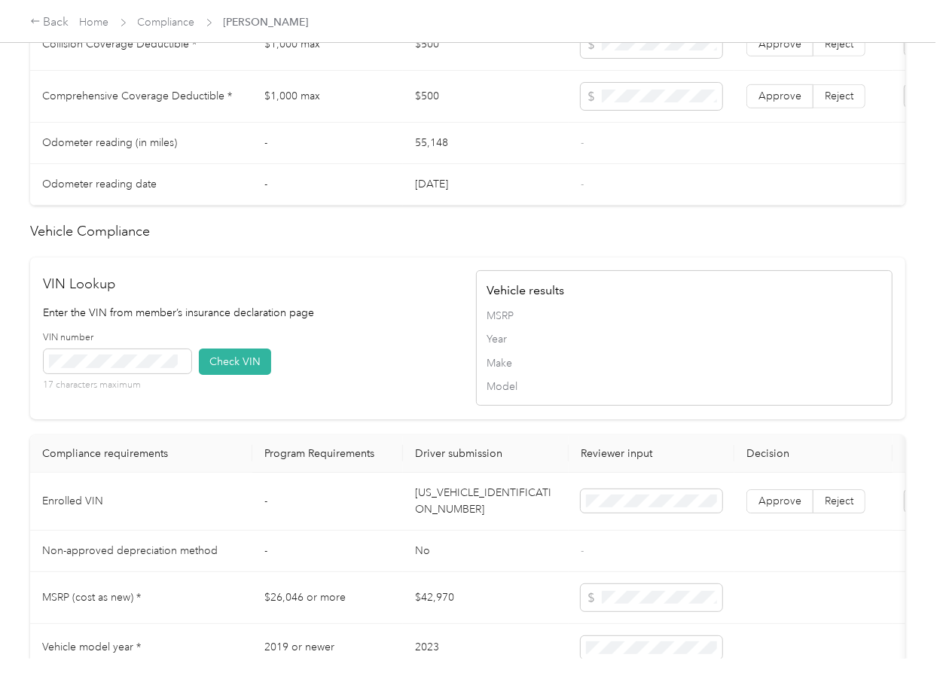
drag, startPoint x: 265, startPoint y: 286, endPoint x: 255, endPoint y: 324, distance: 38.9
drag, startPoint x: 229, startPoint y: 395, endPoint x: 249, endPoint y: 404, distance: 22.2
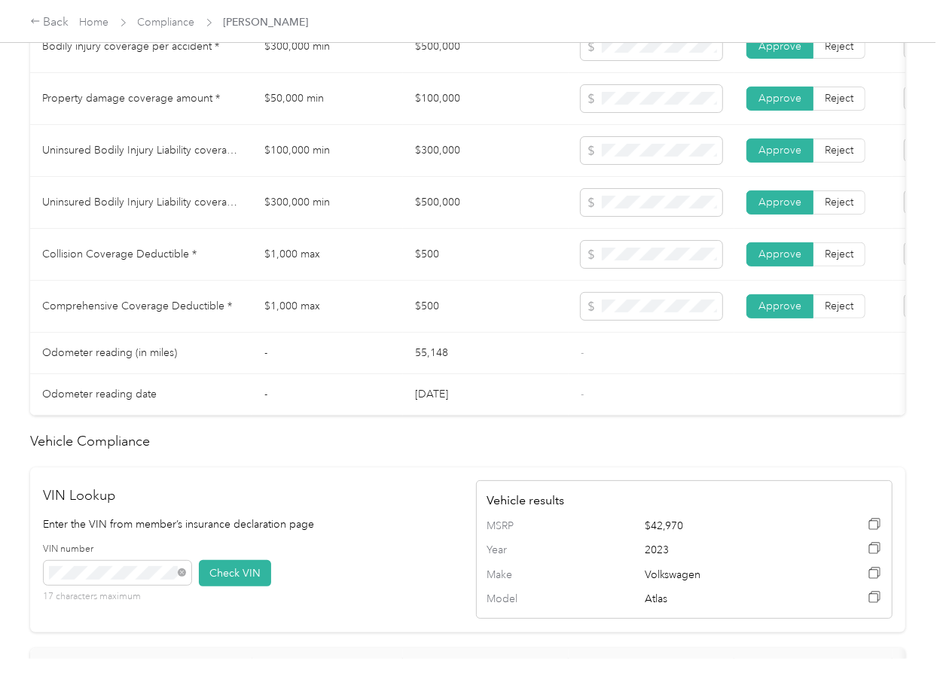
scroll to position [877, 0]
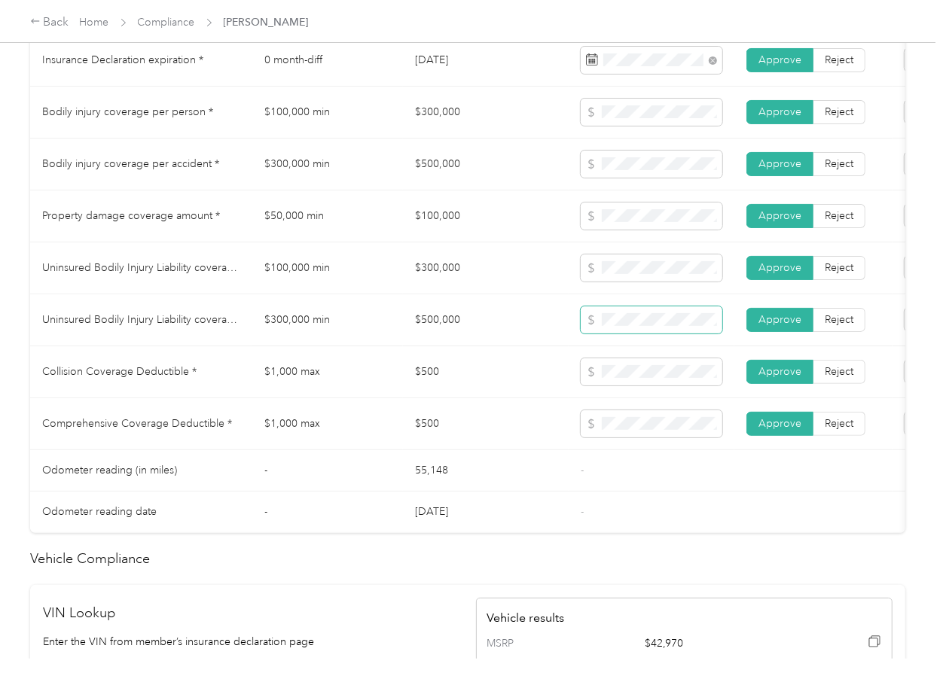
drag, startPoint x: 649, startPoint y: 325, endPoint x: 596, endPoint y: 334, distance: 54.1
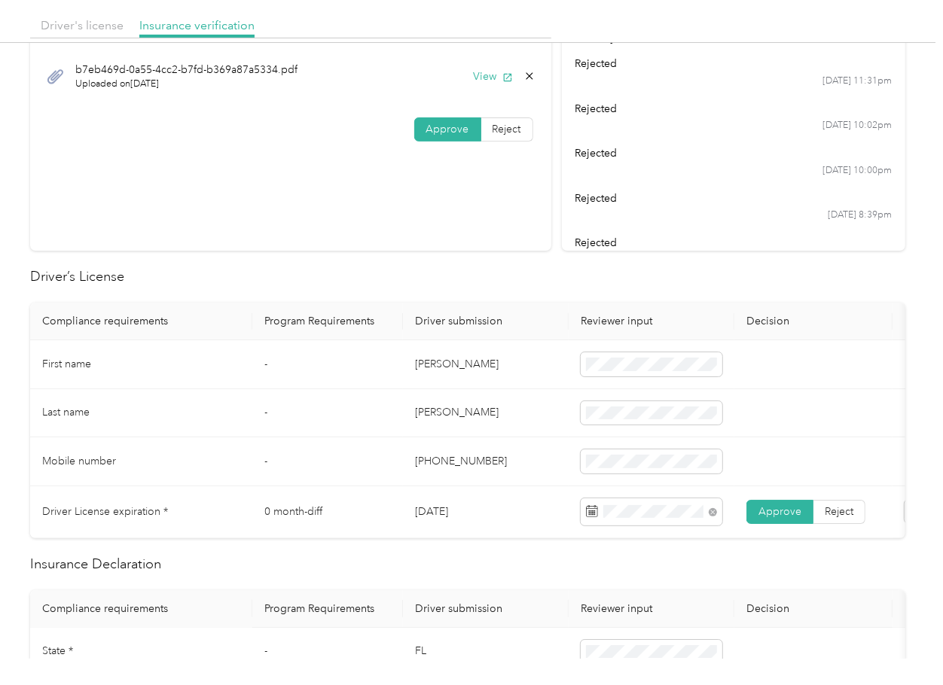
scroll to position [0, 0]
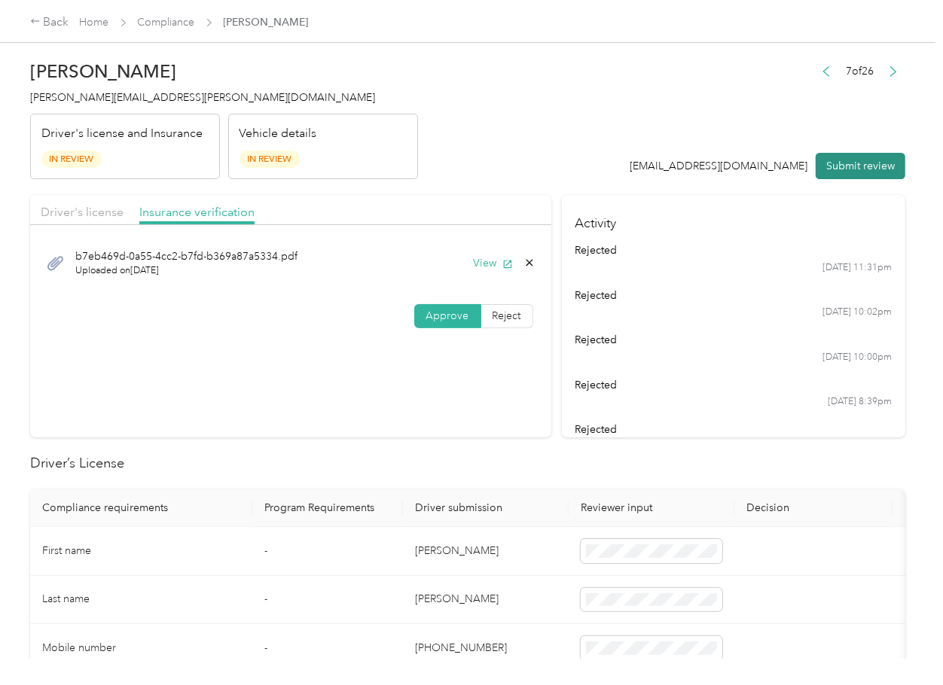
drag, startPoint x: 864, startPoint y: 162, endPoint x: 657, endPoint y: 155, distance: 208.0
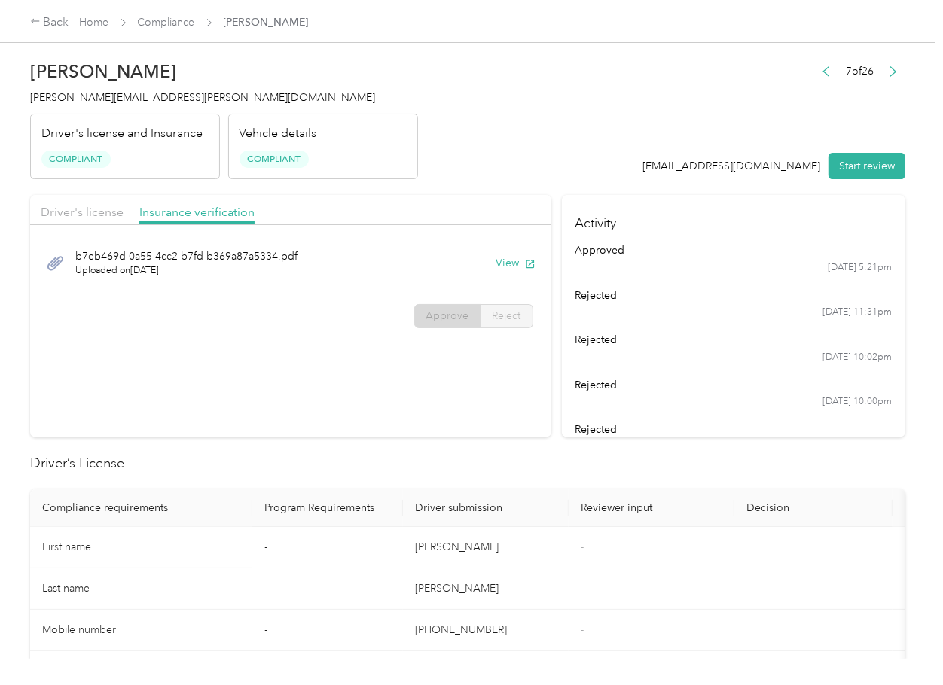
drag, startPoint x: 654, startPoint y: 401, endPoint x: 601, endPoint y: 396, distance: 53.7
drag, startPoint x: 502, startPoint y: 149, endPoint x: 364, endPoint y: 227, distance: 157.9
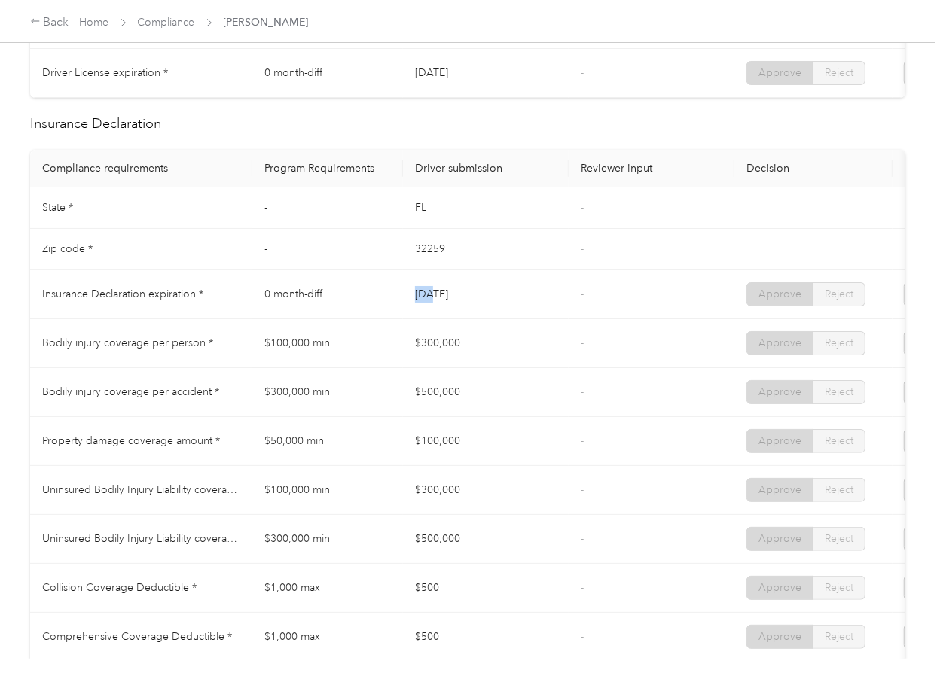
drag, startPoint x: 414, startPoint y: 305, endPoint x: 440, endPoint y: 336, distance: 40.1
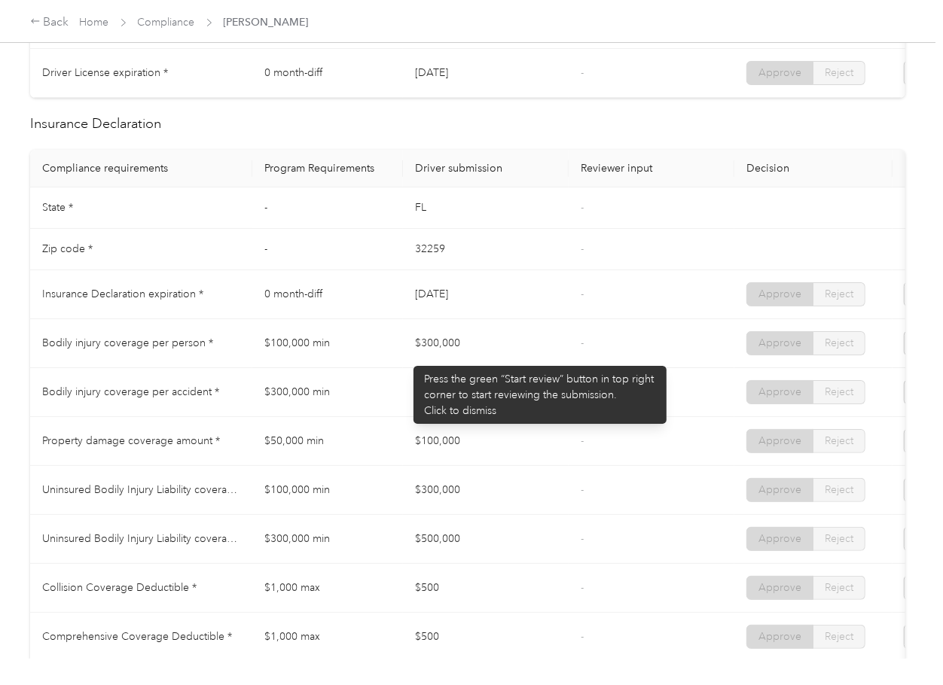
drag, startPoint x: 406, startPoint y: 358, endPoint x: 426, endPoint y: 385, distance: 33.3
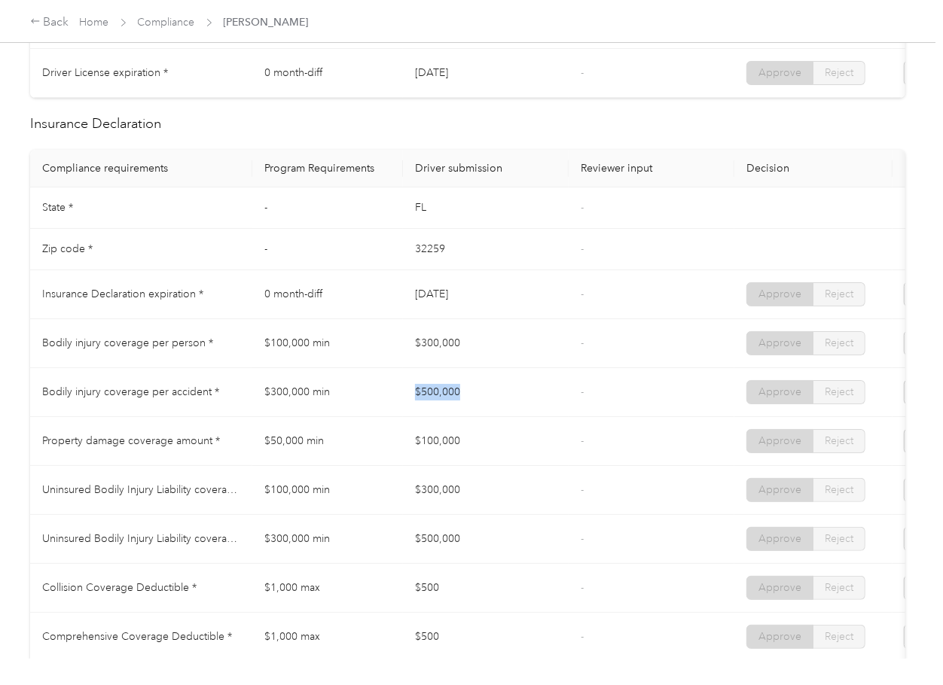
drag, startPoint x: 488, startPoint y: 398, endPoint x: 543, endPoint y: 401, distance: 55.1
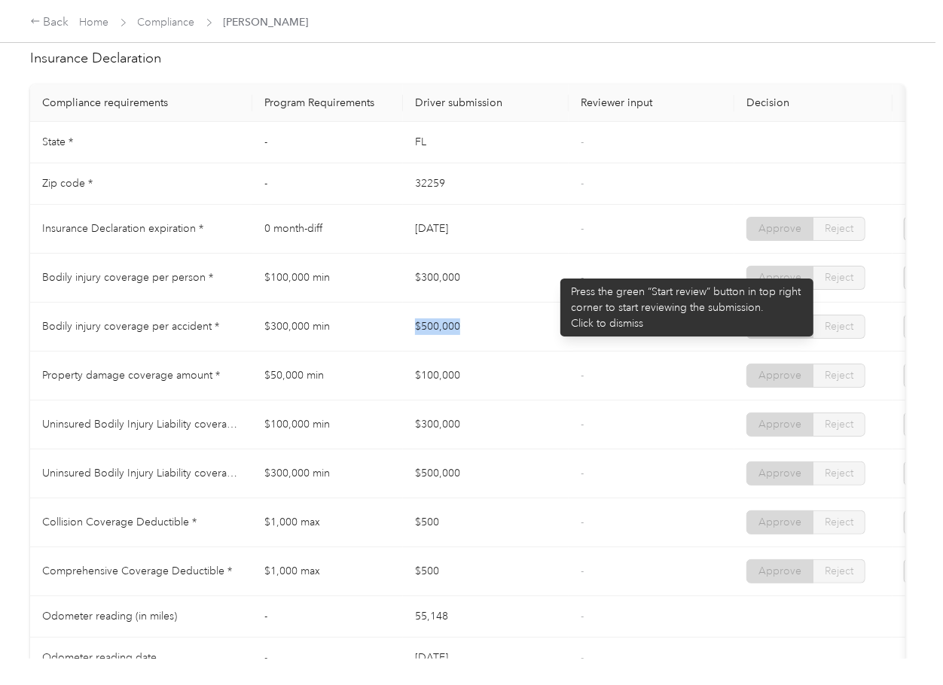
scroll to position [703, 0]
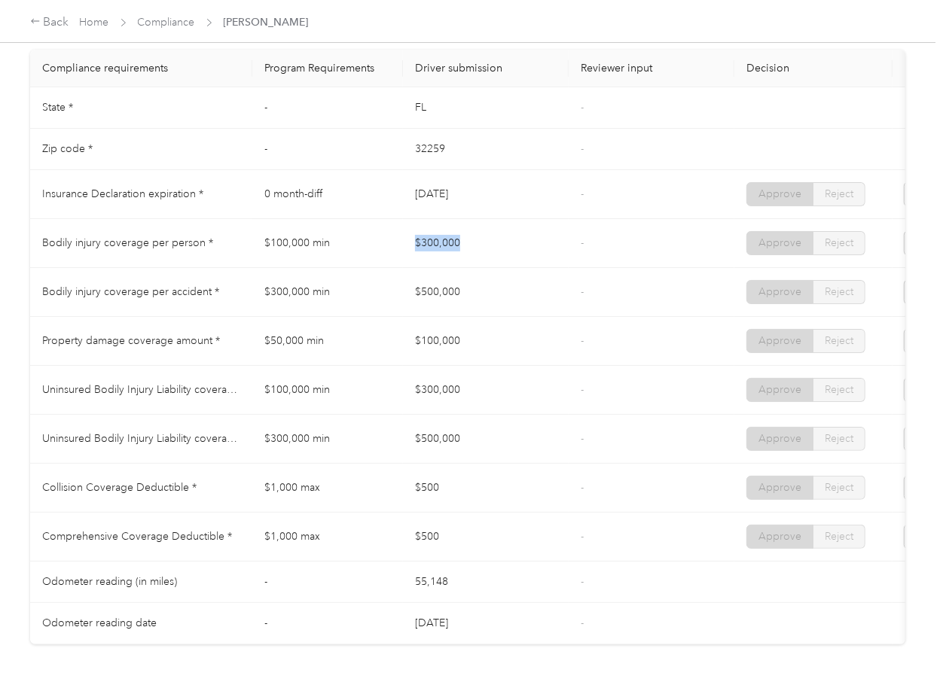
drag, startPoint x: 473, startPoint y: 249, endPoint x: 463, endPoint y: 258, distance: 13.3
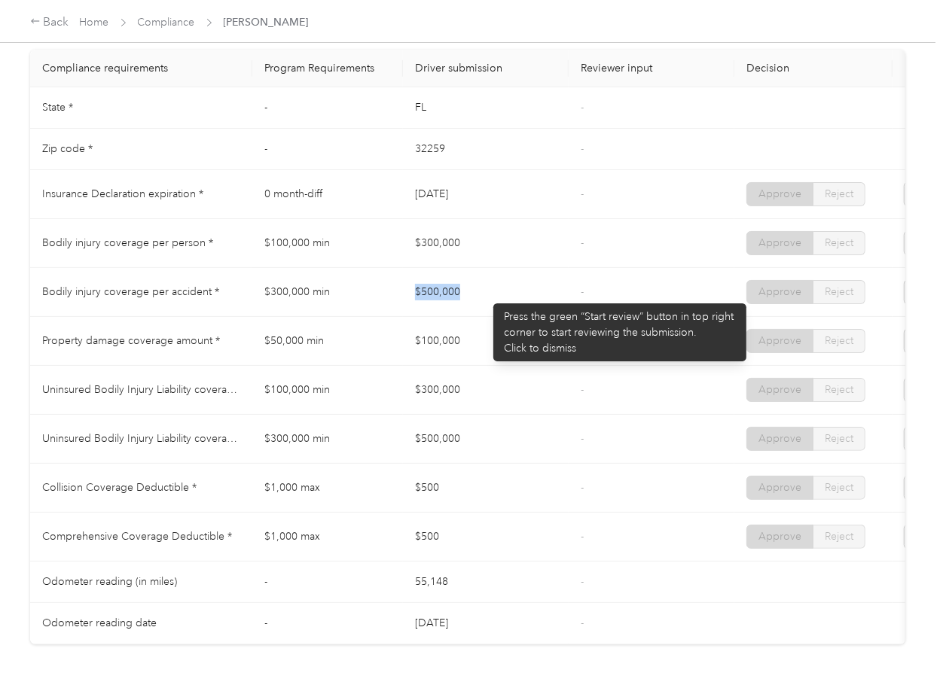
drag, startPoint x: 449, startPoint y: 296, endPoint x: 488, endPoint y: 312, distance: 42.2
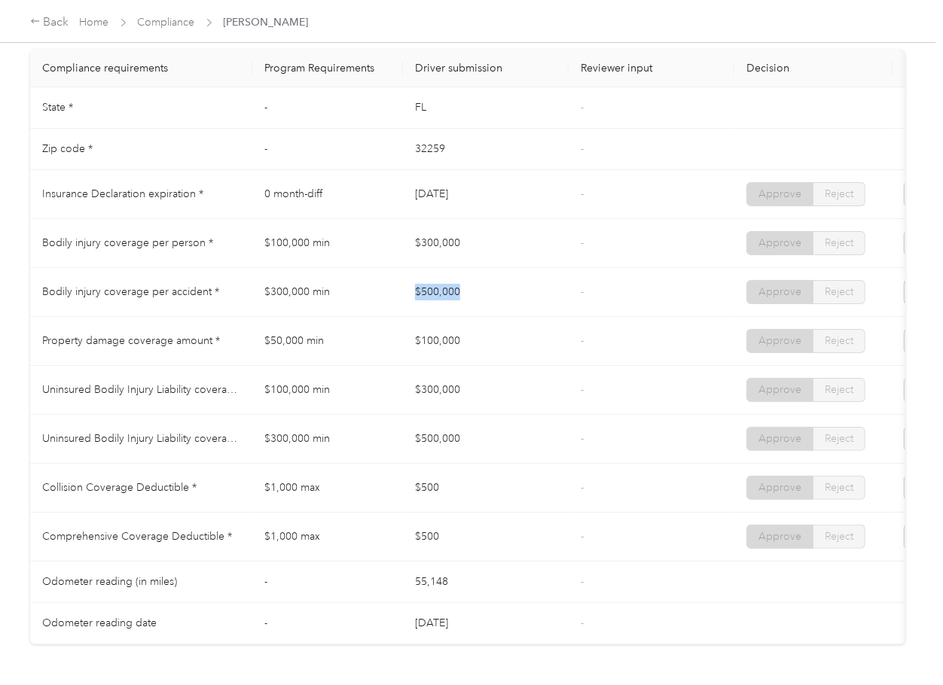
drag, startPoint x: 489, startPoint y: 326, endPoint x: 468, endPoint y: 300, distance: 33.2
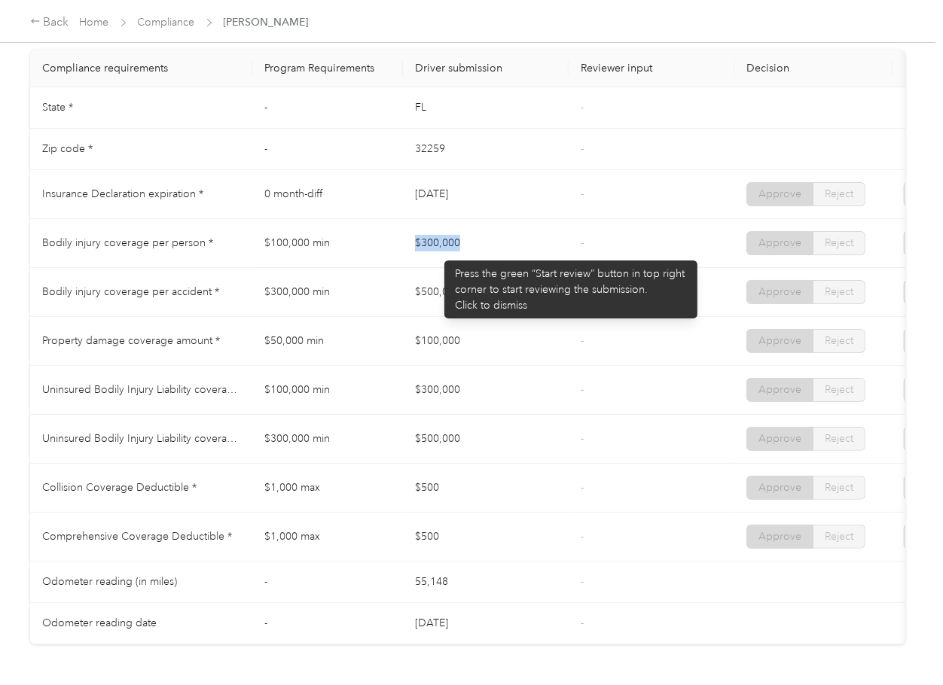
drag, startPoint x: 437, startPoint y: 253, endPoint x: 499, endPoint y: 263, distance: 62.5
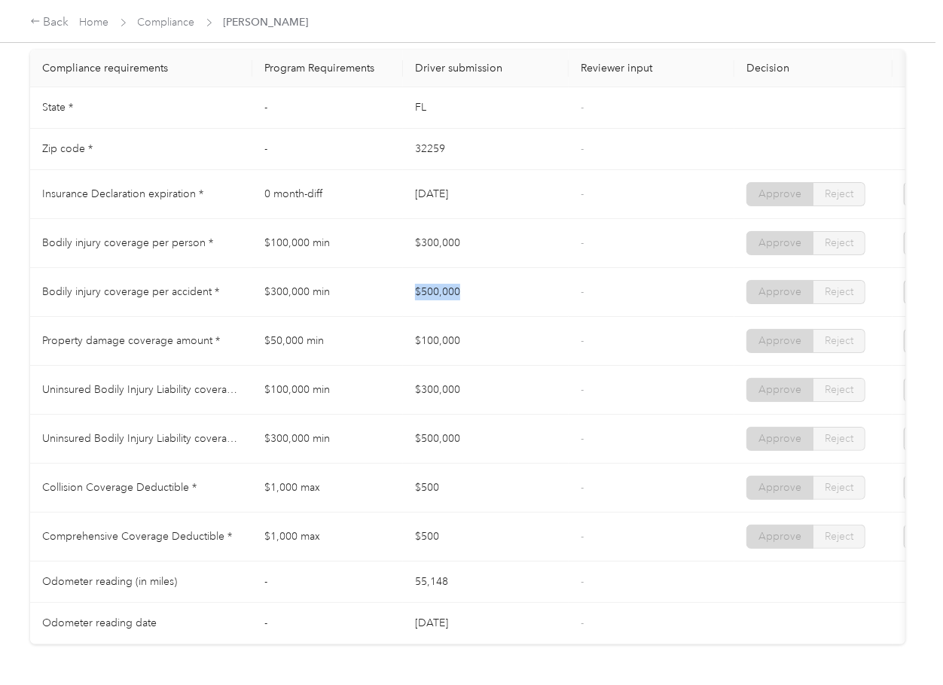
drag, startPoint x: 410, startPoint y: 306, endPoint x: 489, endPoint y: 306, distance: 78.3
drag, startPoint x: 383, startPoint y: 336, endPoint x: 504, endPoint y: 335, distance: 121.2
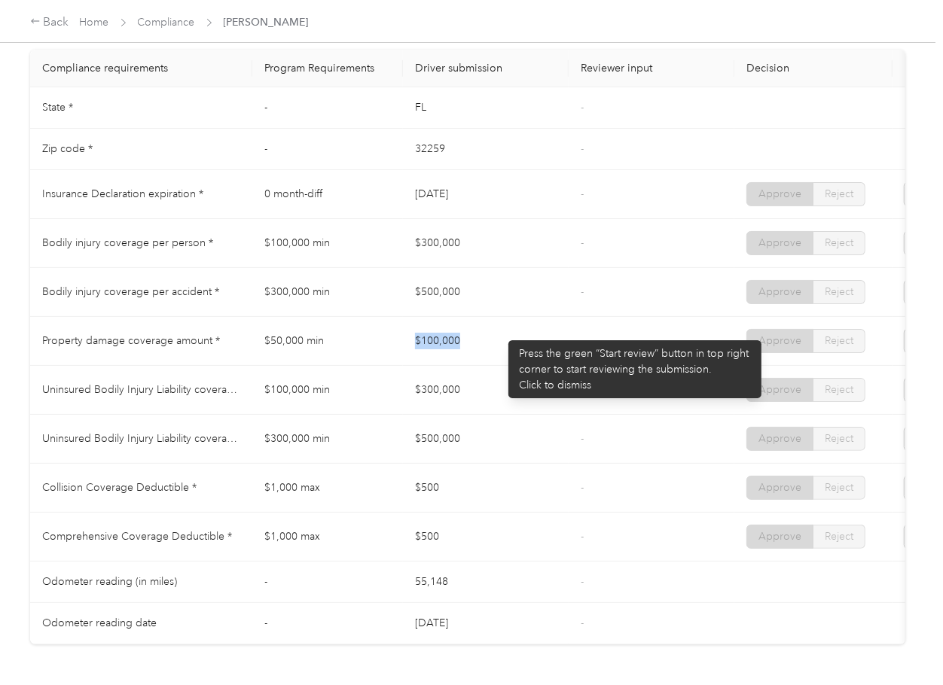
drag, startPoint x: 501, startPoint y: 333, endPoint x: 477, endPoint y: 383, distance: 55.2
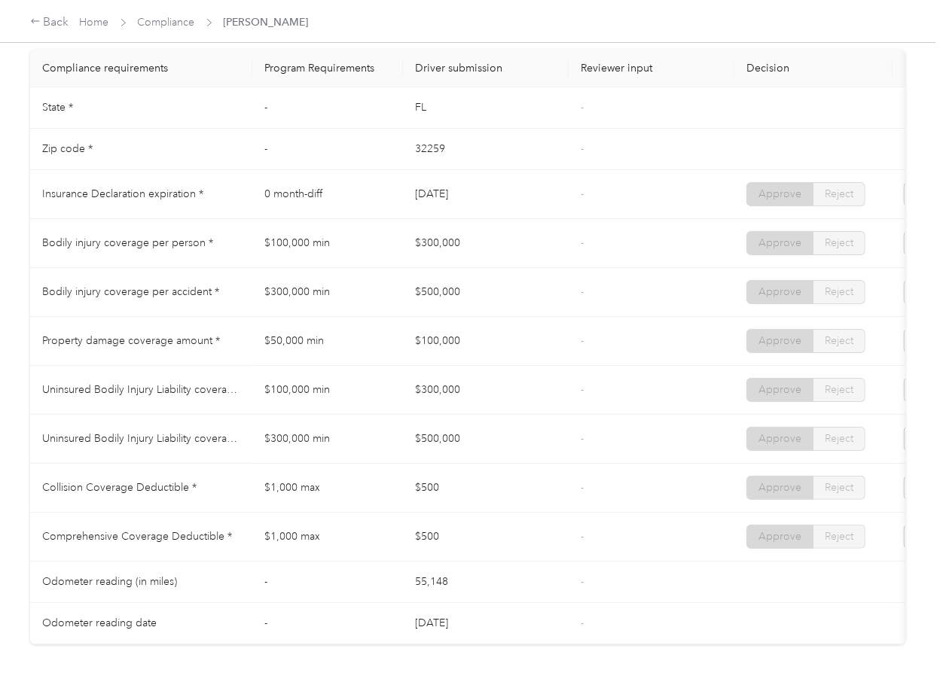
drag, startPoint x: 424, startPoint y: 405, endPoint x: 476, endPoint y: 413, distance: 52.6
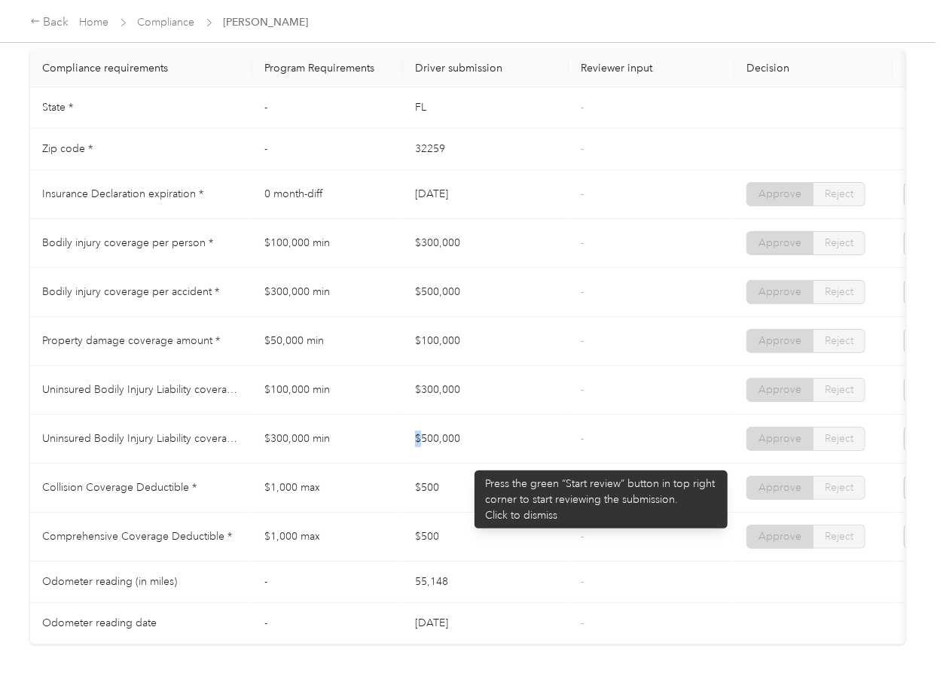
drag, startPoint x: 441, startPoint y: 459, endPoint x: 532, endPoint y: 463, distance: 91.2
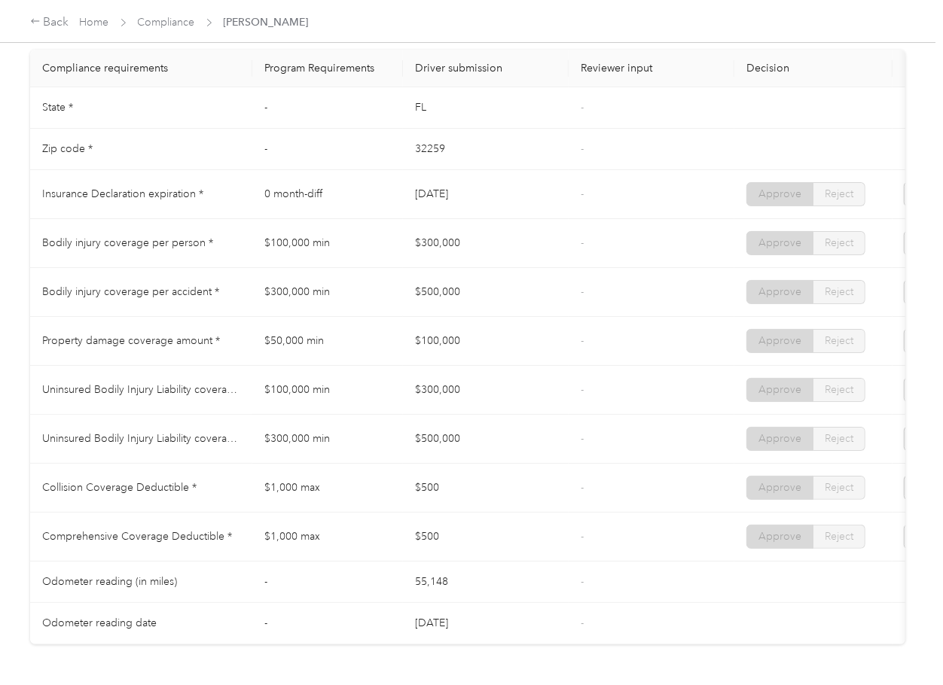
scroll to position [0, 0]
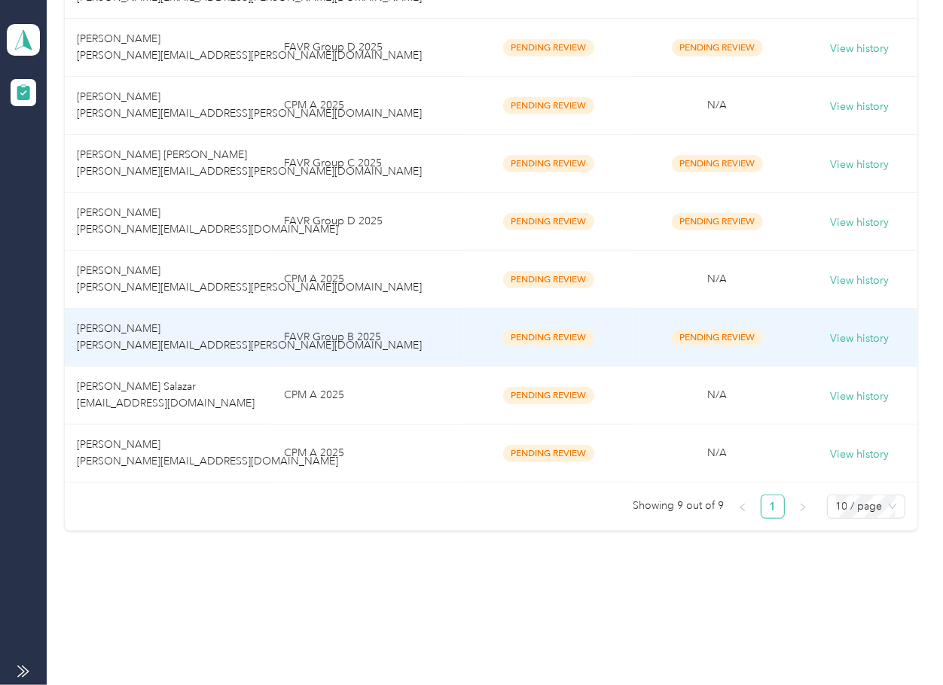
scroll to position [316, 0]
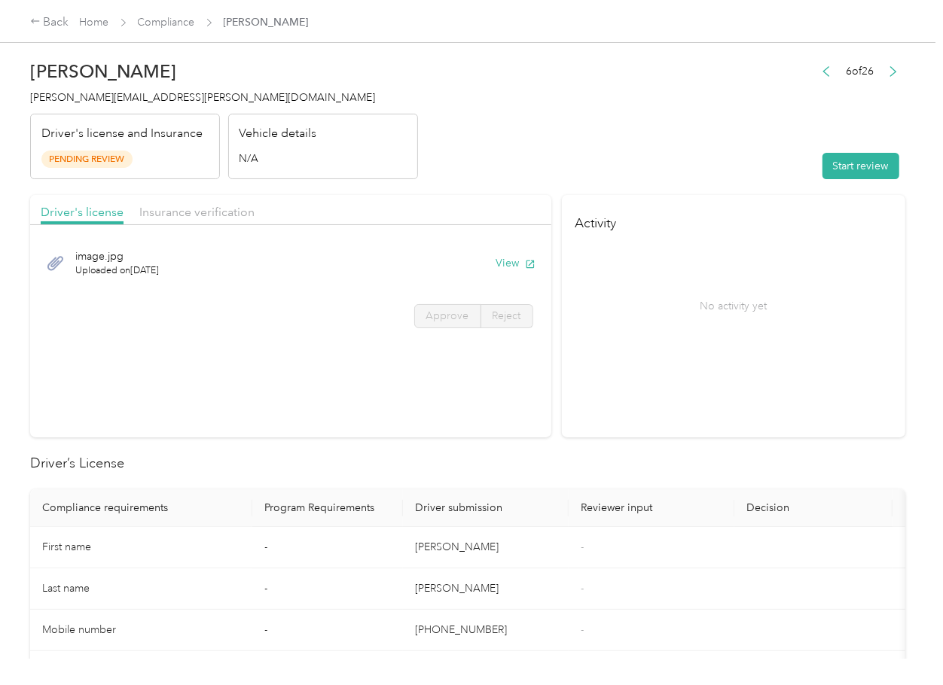
drag, startPoint x: 480, startPoint y: 203, endPoint x: 456, endPoint y: 203, distance: 24.1
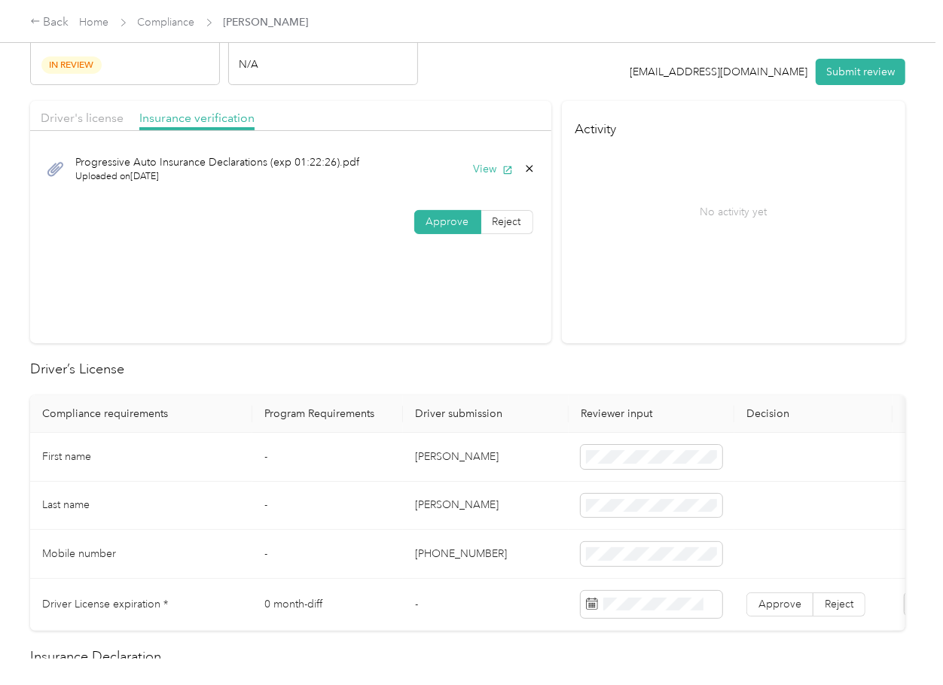
scroll to position [200, 0]
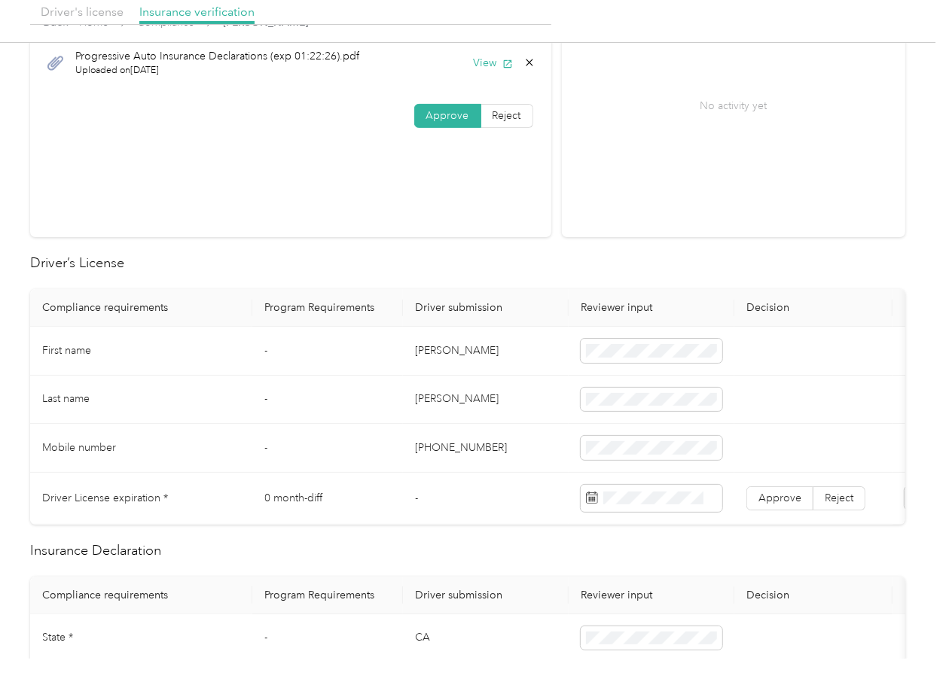
drag, startPoint x: 656, startPoint y: 337, endPoint x: 688, endPoint y: 341, distance: 32.7
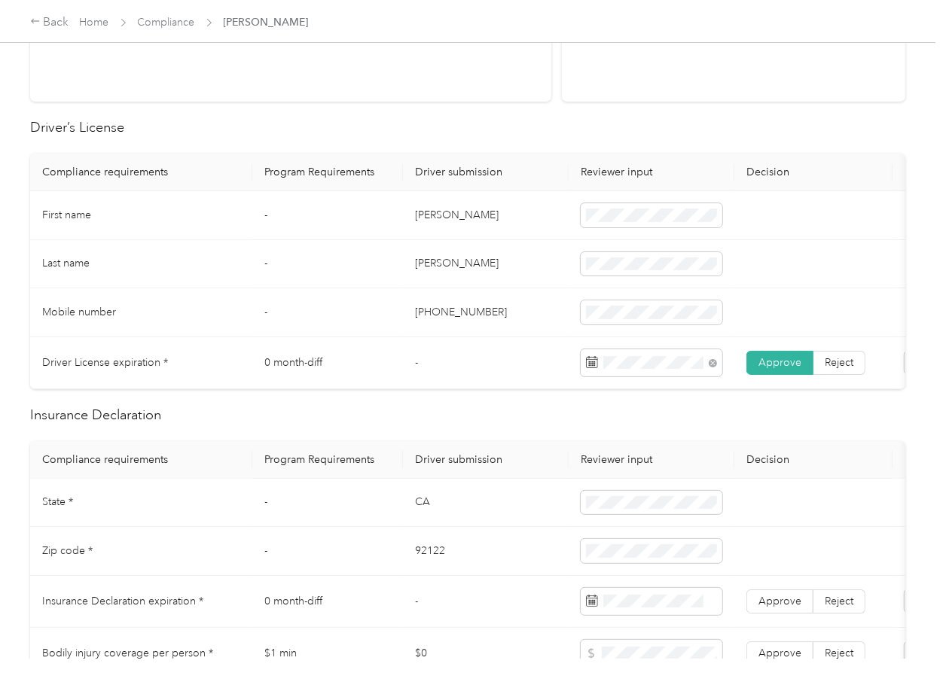
scroll to position [502, 0]
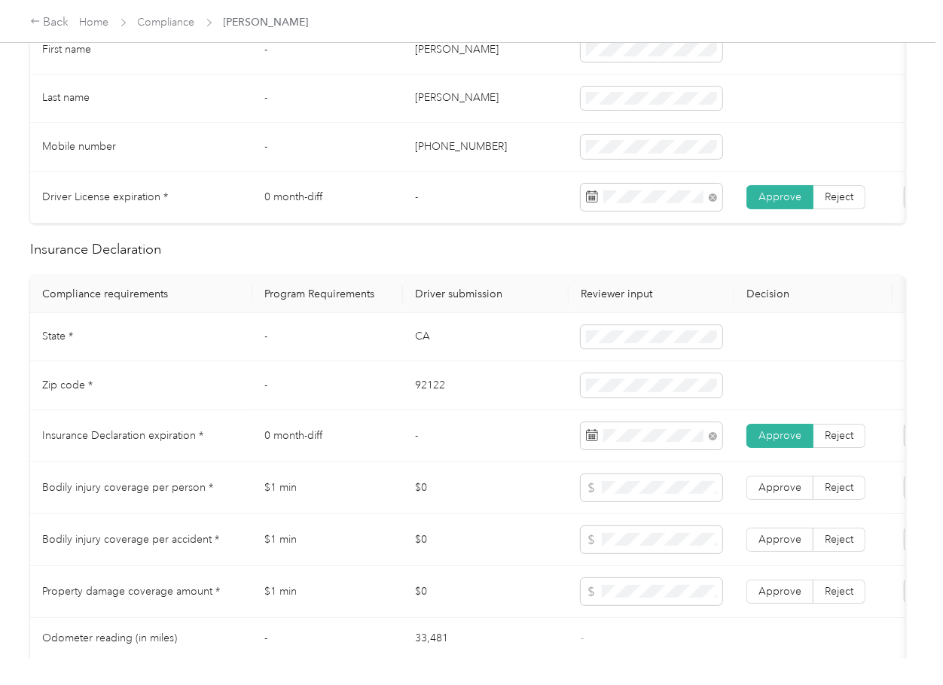
drag, startPoint x: 448, startPoint y: 456, endPoint x: 392, endPoint y: 367, distance: 104.9
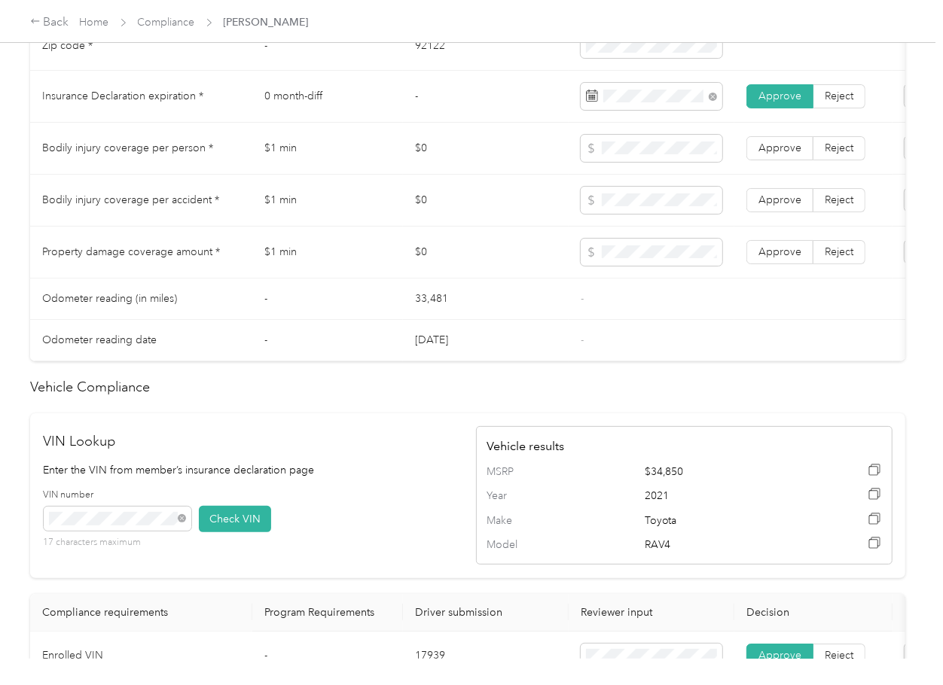
scroll to position [767, 0]
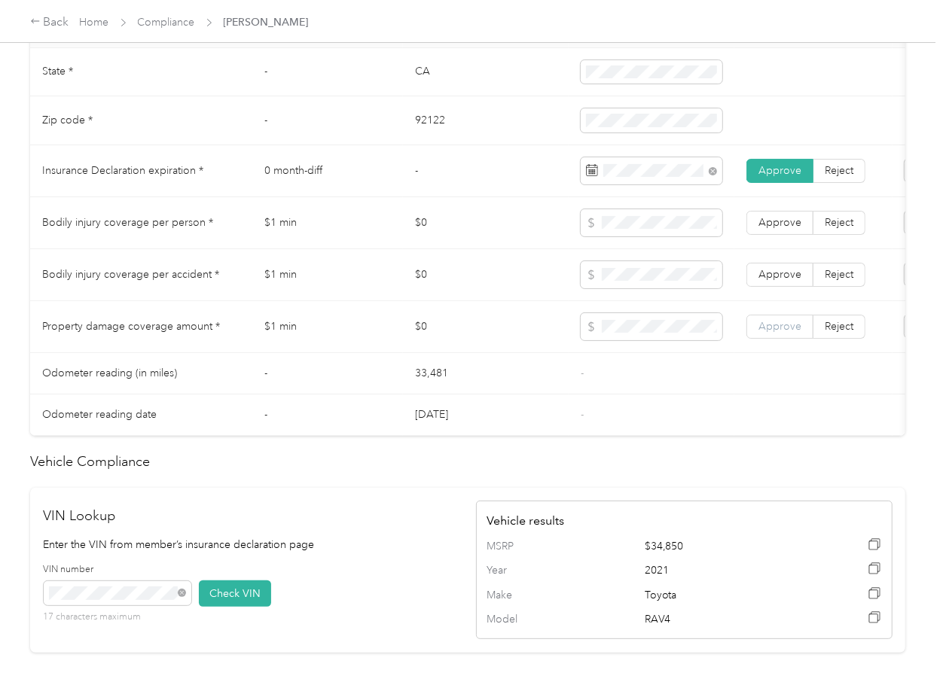
drag, startPoint x: 795, startPoint y: 336, endPoint x: 793, endPoint y: 311, distance: 25.0
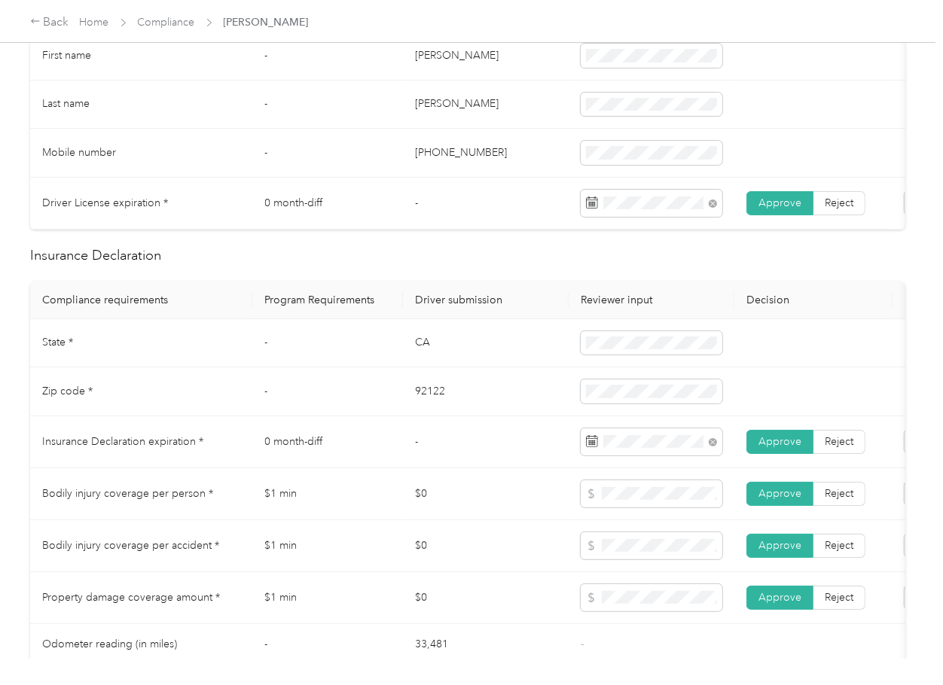
scroll to position [0, 0]
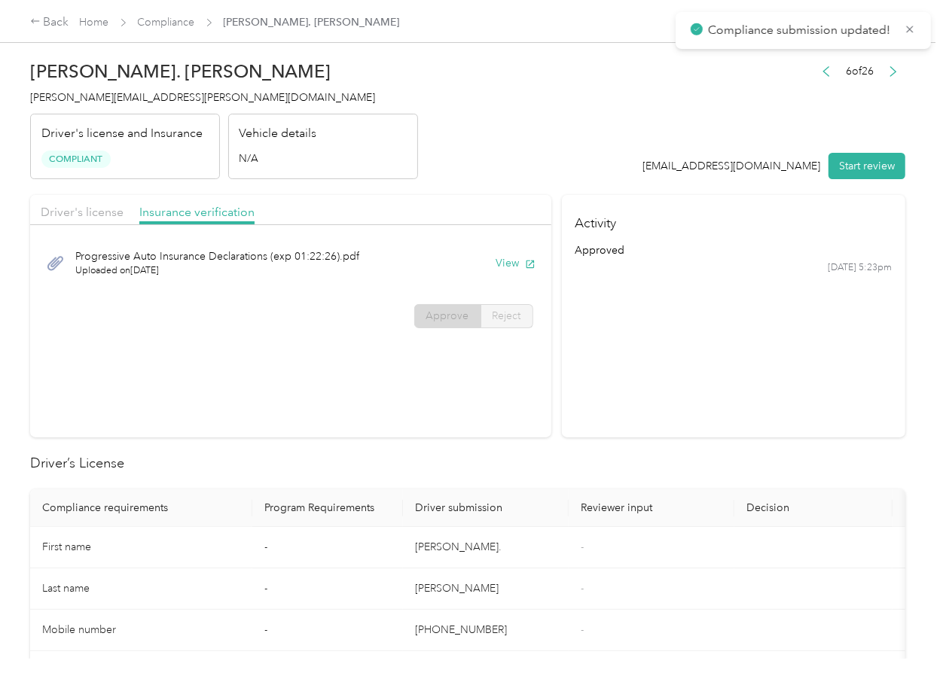
drag, startPoint x: 752, startPoint y: 455, endPoint x: 669, endPoint y: 350, distance: 134.0
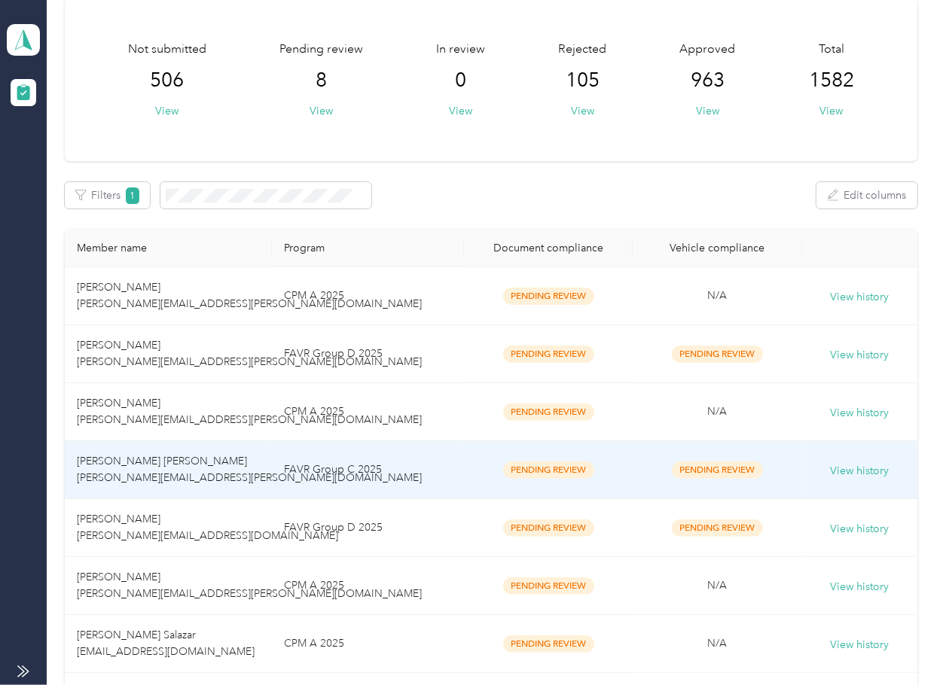
scroll to position [316, 0]
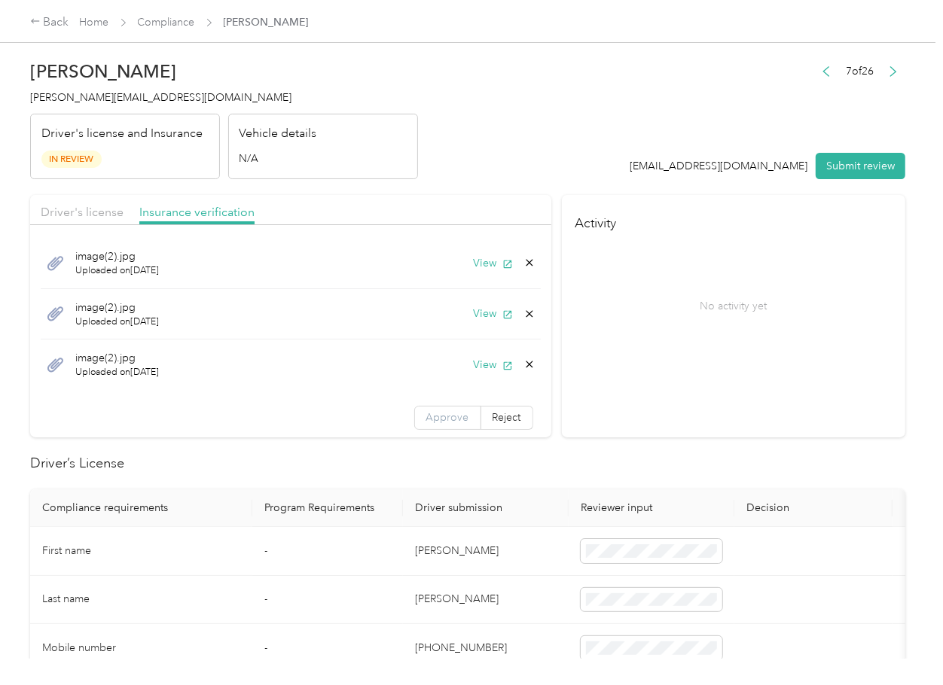
drag, startPoint x: 426, startPoint y: 416, endPoint x: 410, endPoint y: 581, distance: 165.7
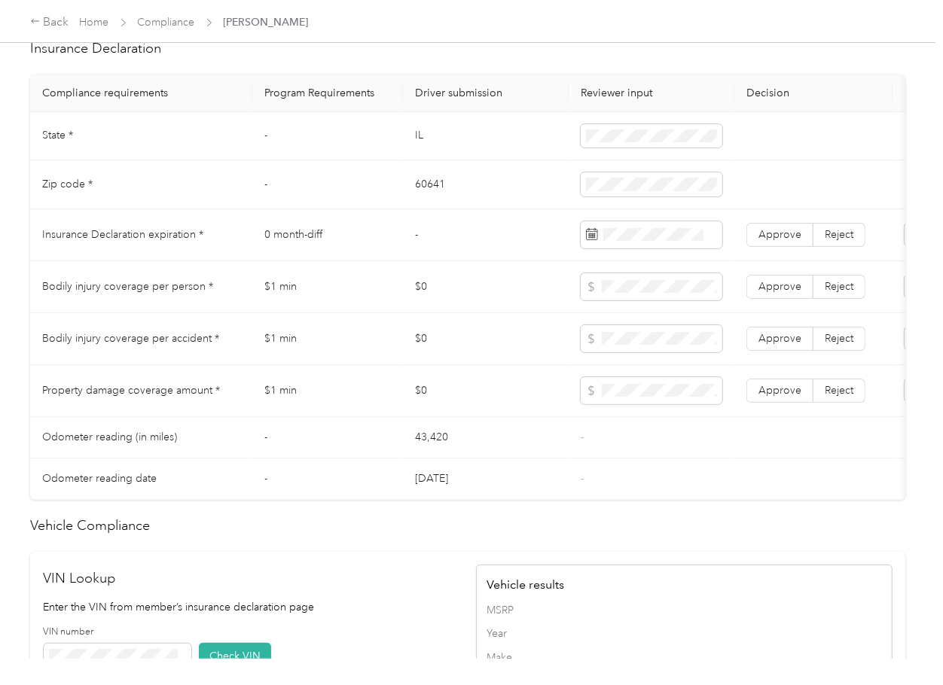
scroll to position [0, 194]
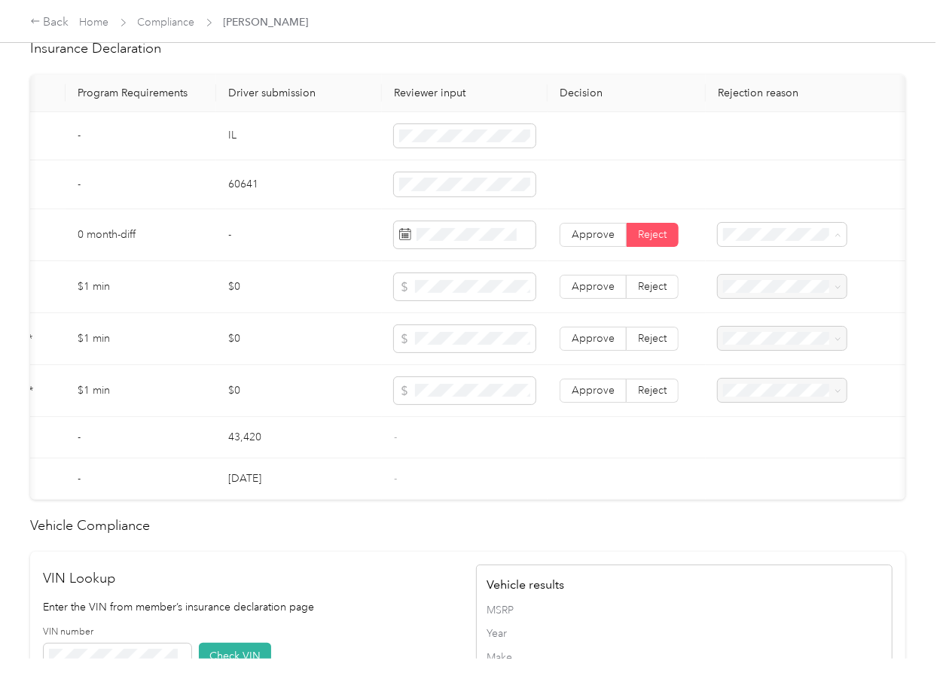
drag, startPoint x: 756, startPoint y: 282, endPoint x: 302, endPoint y: 289, distance: 454.1
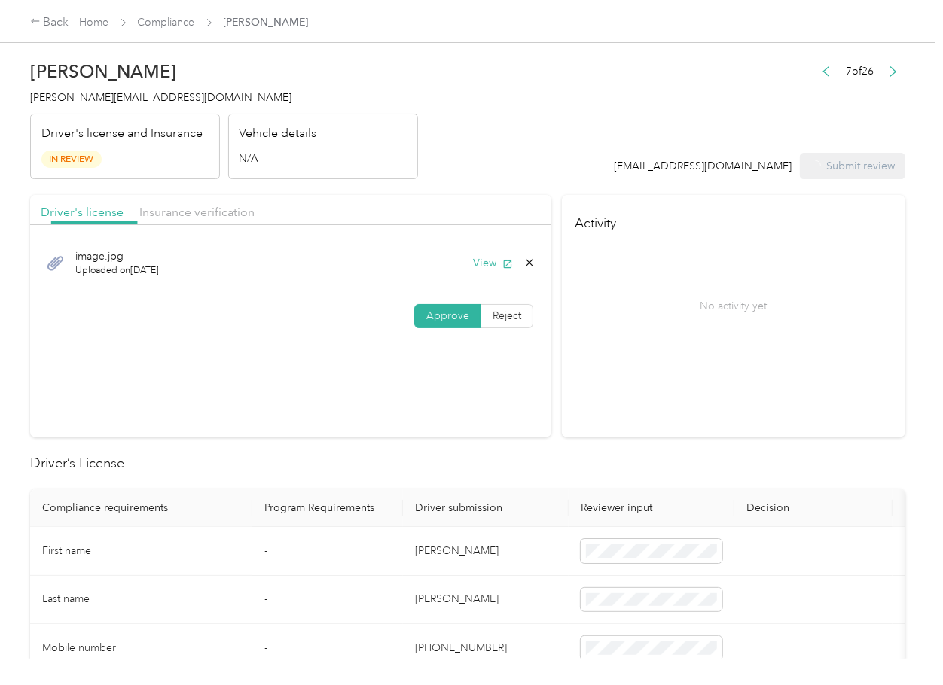
scroll to position [0, 0]
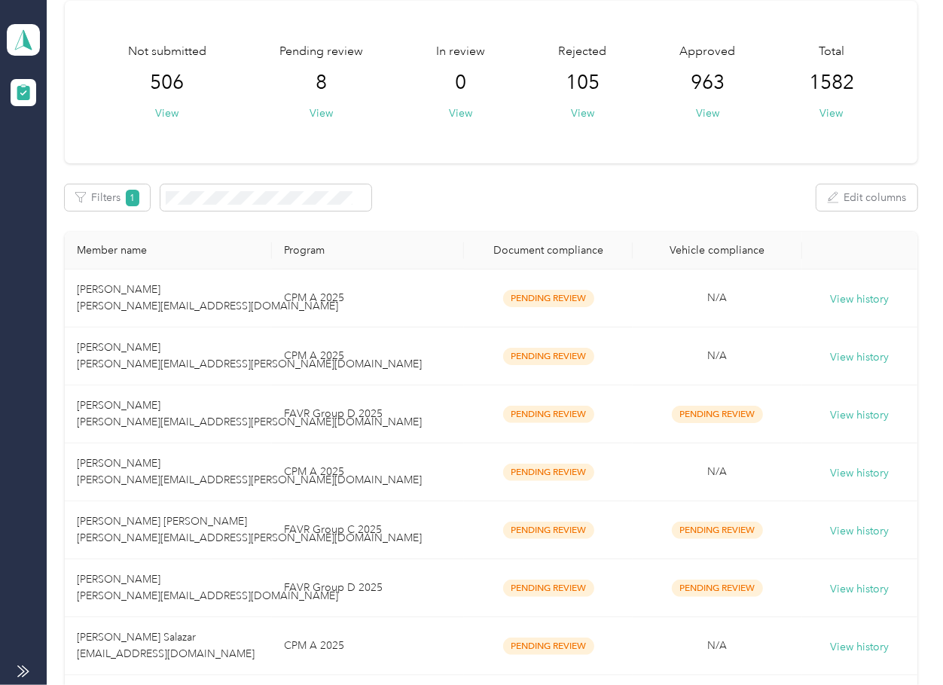
scroll to position [200, 0]
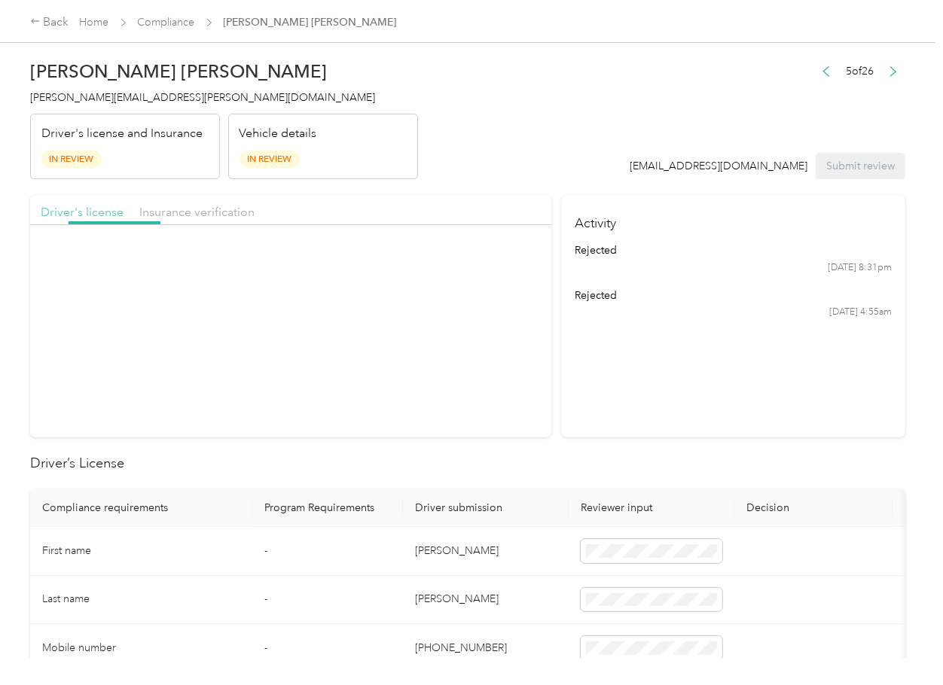
drag, startPoint x: 94, startPoint y: 209, endPoint x: 108, endPoint y: 225, distance: 21.3
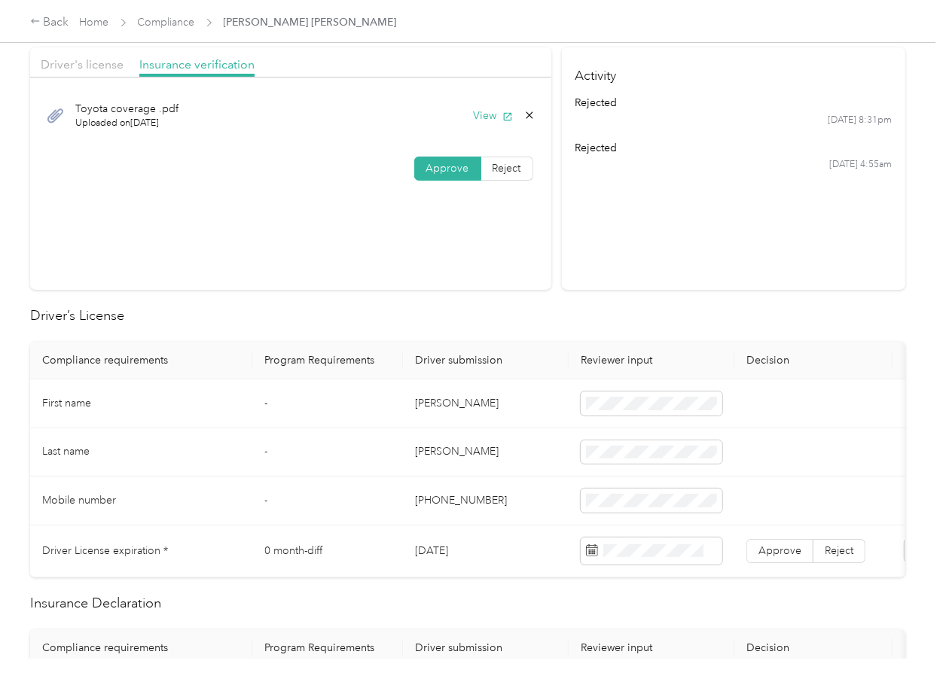
scroll to position [301, 0]
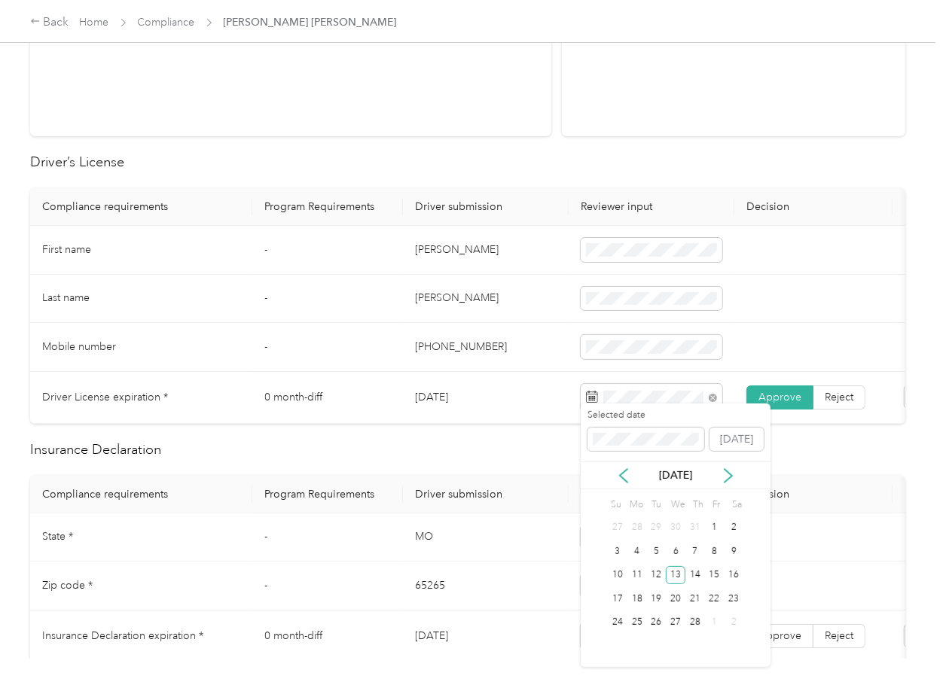
drag, startPoint x: 304, startPoint y: 373, endPoint x: 212, endPoint y: 421, distance: 103.7
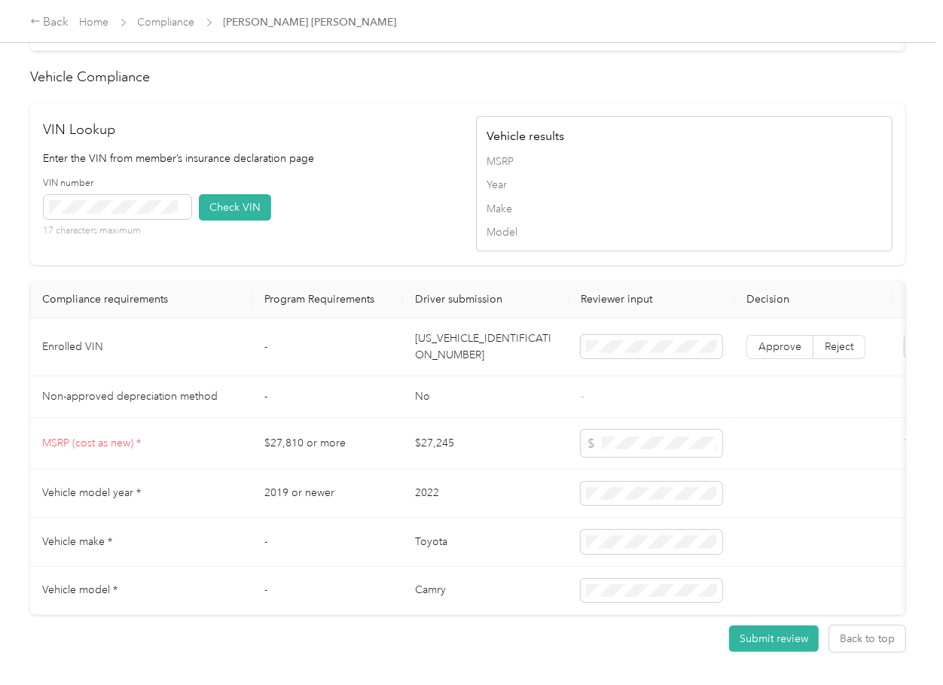
scroll to position [1405, 0]
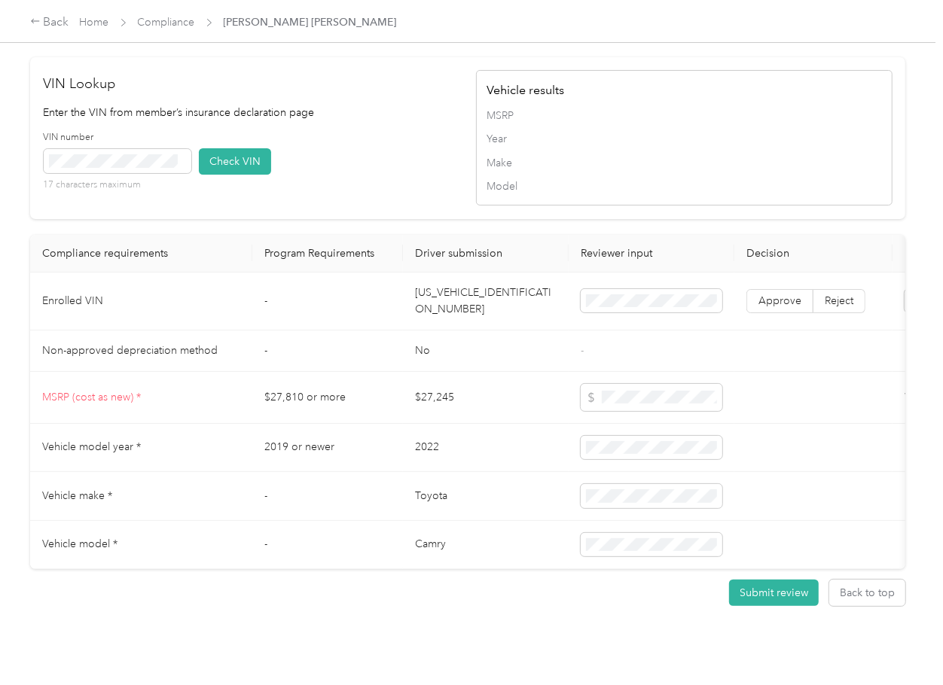
drag, startPoint x: 352, startPoint y: 229, endPoint x: 250, endPoint y: 223, distance: 102.6
drag, startPoint x: 235, startPoint y: 192, endPoint x: 245, endPoint y: 200, distance: 12.8
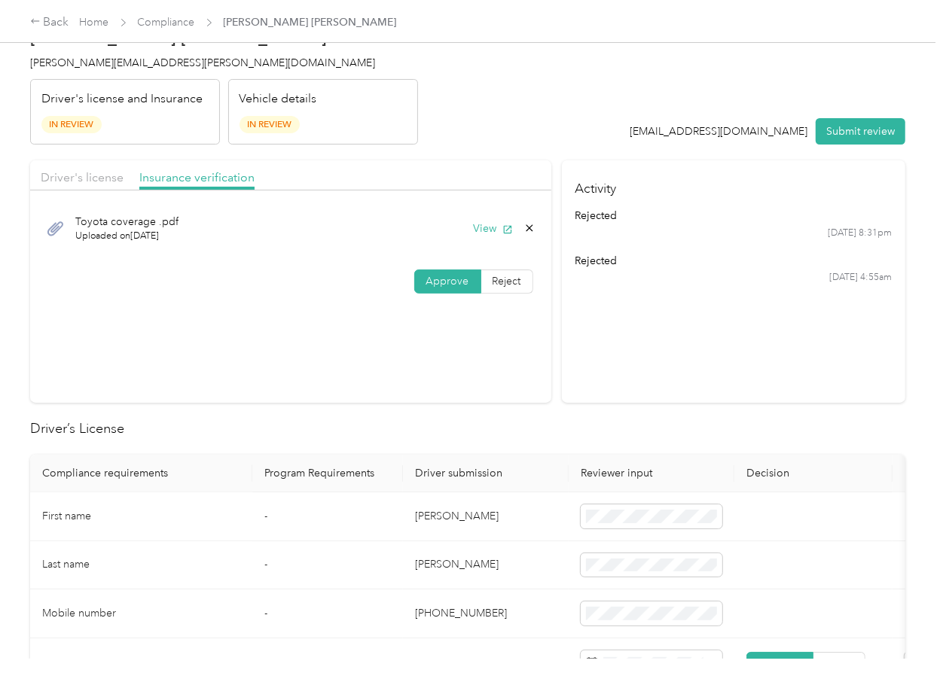
scroll to position [0, 0]
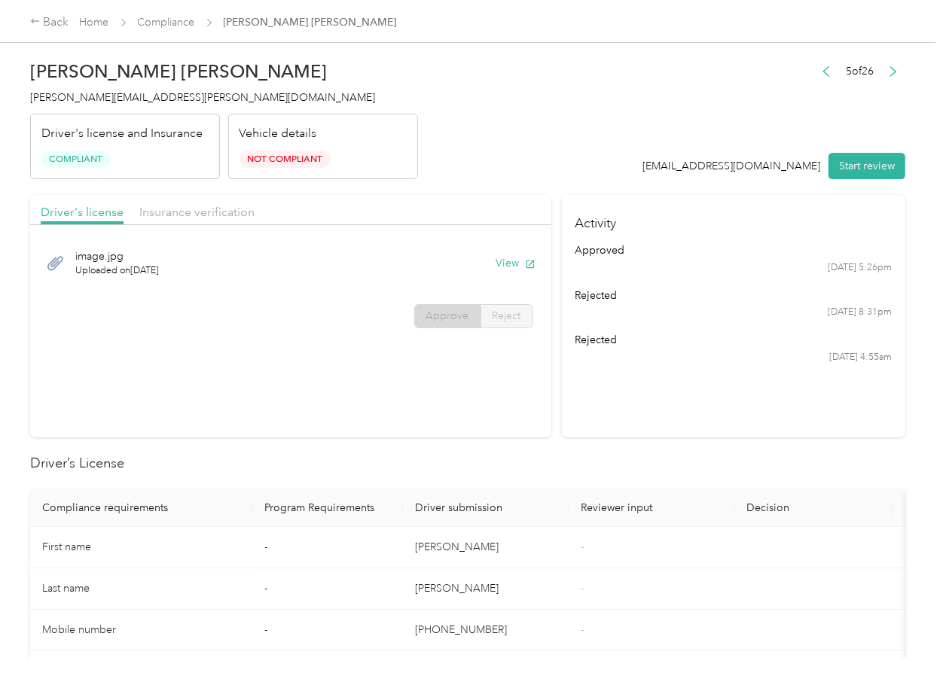
drag, startPoint x: 666, startPoint y: 462, endPoint x: 676, endPoint y: 450, distance: 16.0
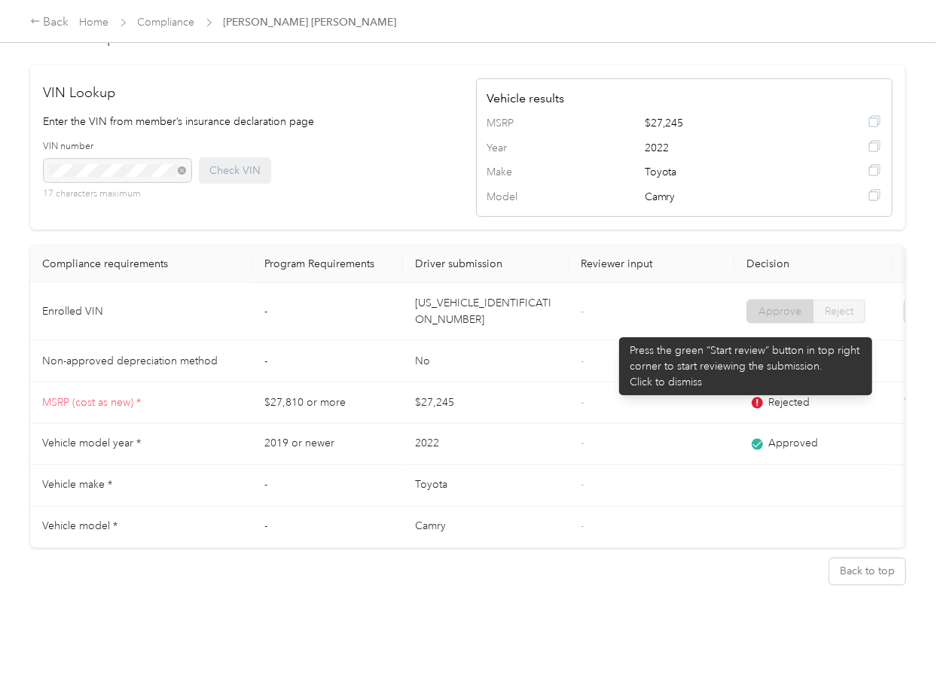
scroll to position [1386, 0]
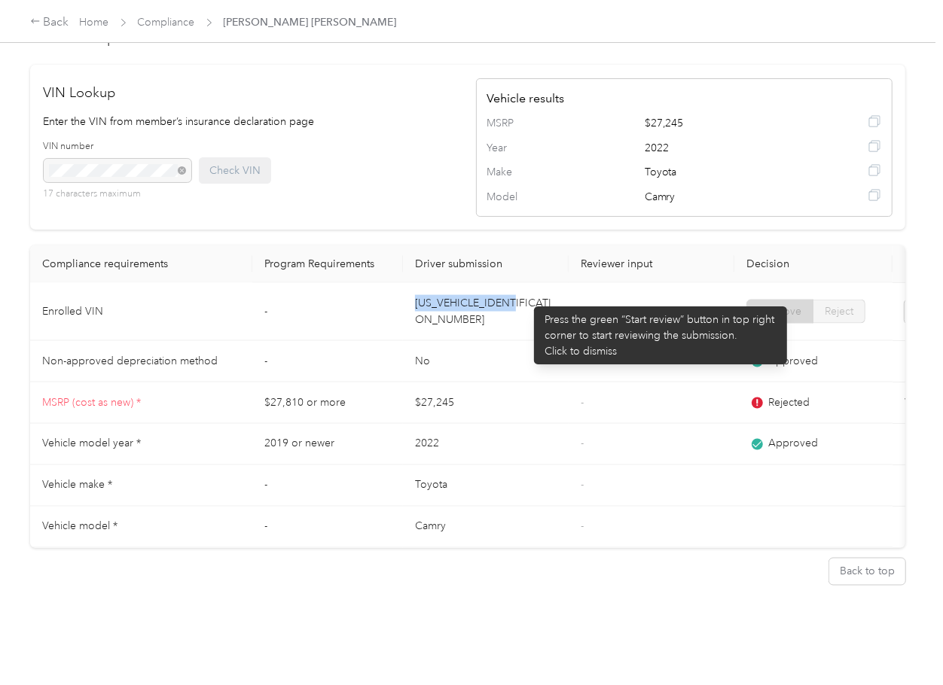
drag, startPoint x: 410, startPoint y: 285, endPoint x: 526, endPoint y: 299, distance: 116.8
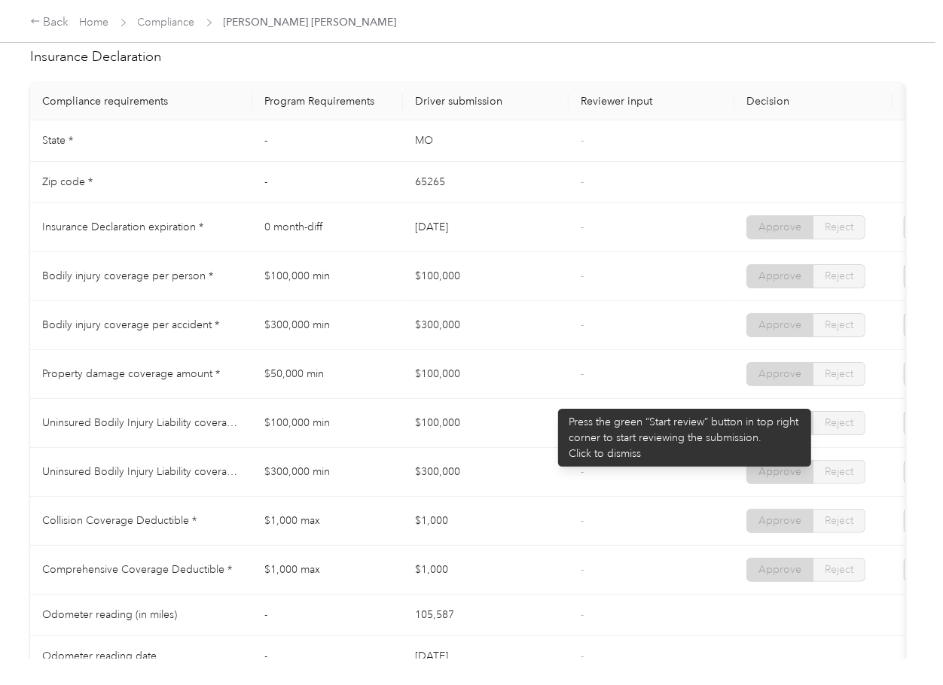
scroll to position [682, 0]
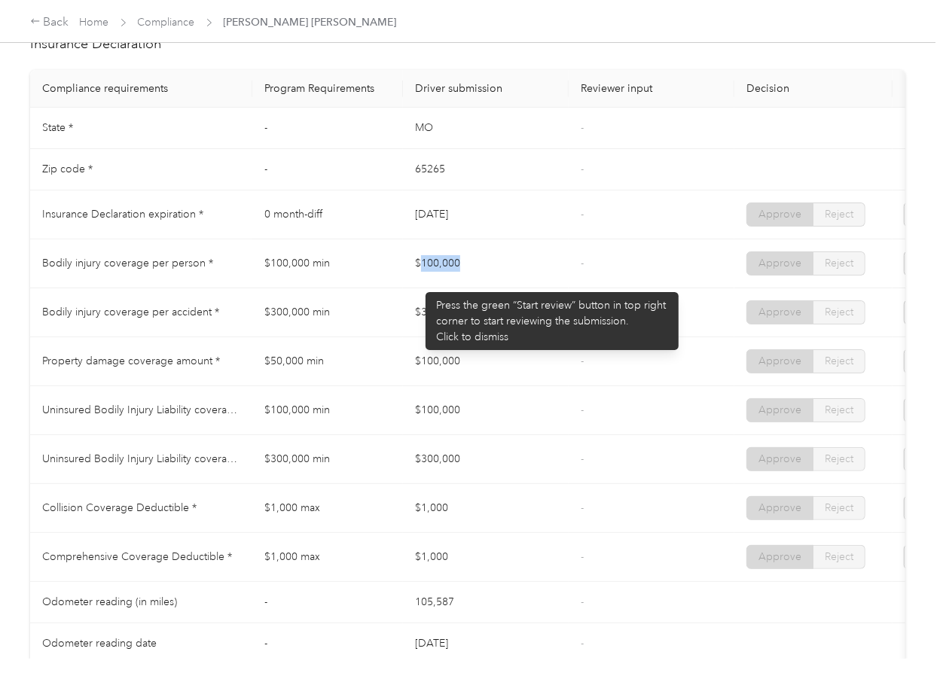
drag, startPoint x: 418, startPoint y: 285, endPoint x: 482, endPoint y: 287, distance: 64.0
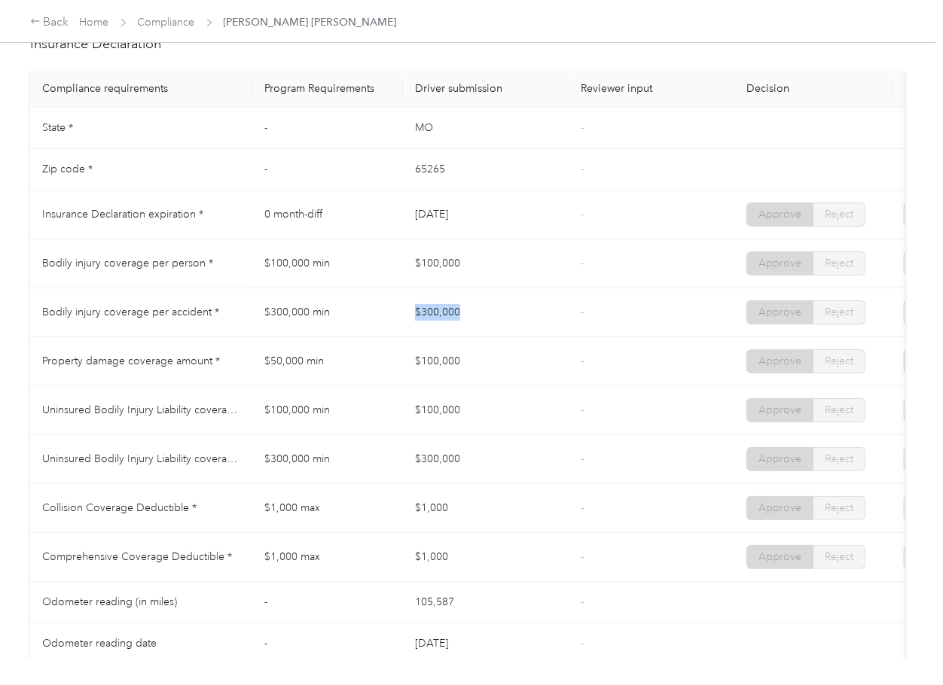
drag, startPoint x: 419, startPoint y: 326, endPoint x: 467, endPoint y: 330, distance: 48.3
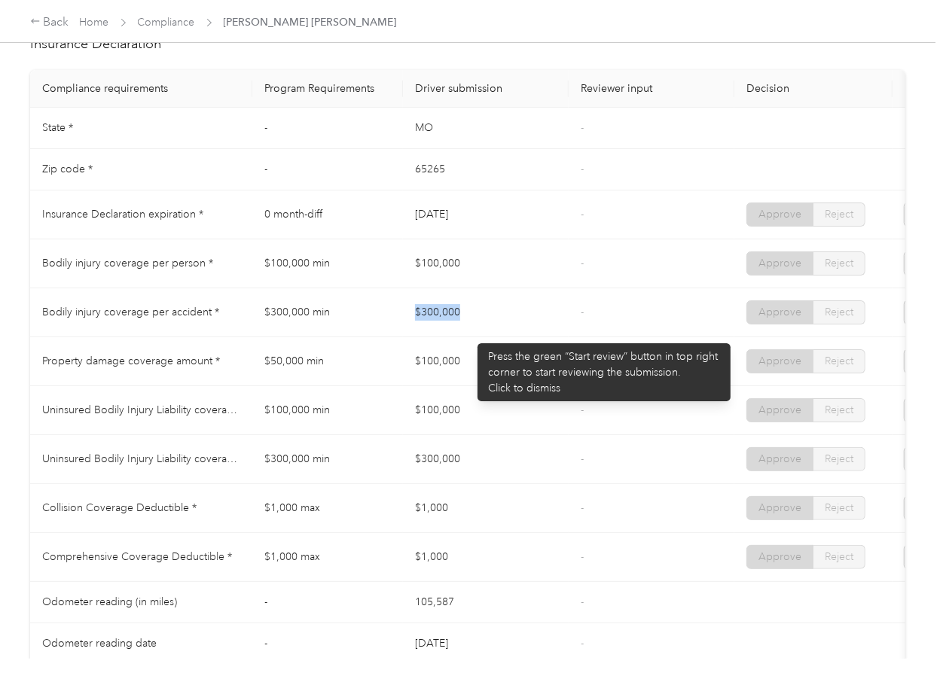
drag, startPoint x: 480, startPoint y: 339, endPoint x: 442, endPoint y: 358, distance: 42.8
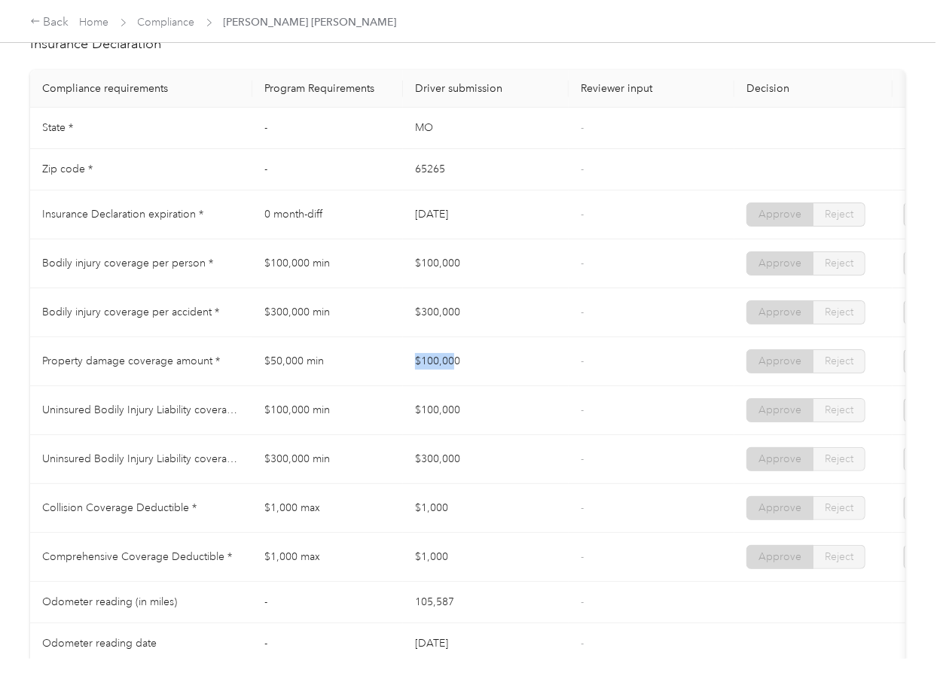
drag, startPoint x: 414, startPoint y: 370, endPoint x: 453, endPoint y: 374, distance: 39.4
drag, startPoint x: 413, startPoint y: 417, endPoint x: 451, endPoint y: 440, distance: 43.9
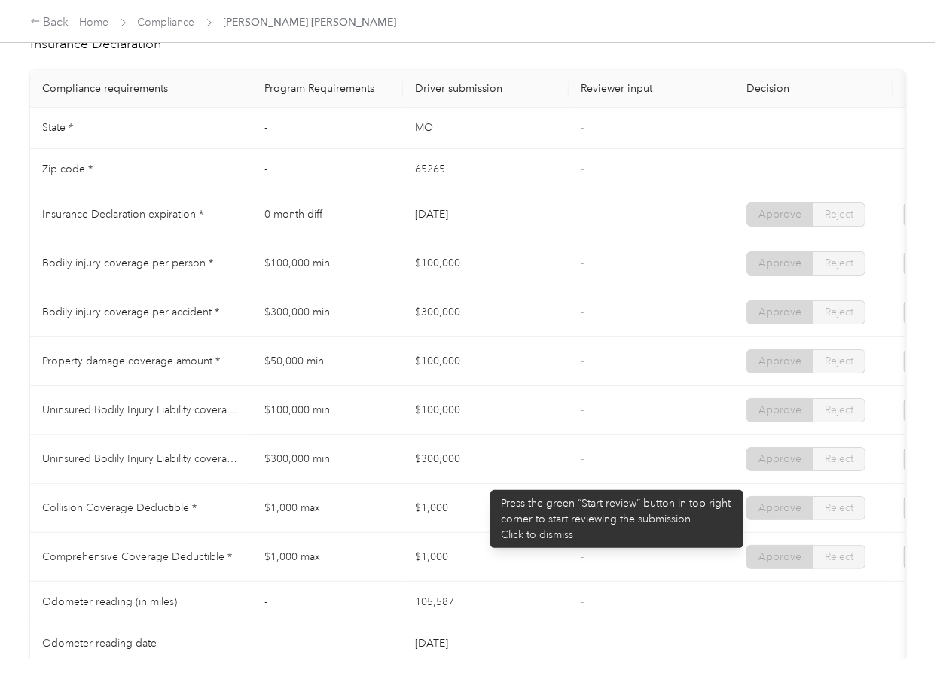
drag, startPoint x: 407, startPoint y: 473, endPoint x: 492, endPoint y: 483, distance: 85.7
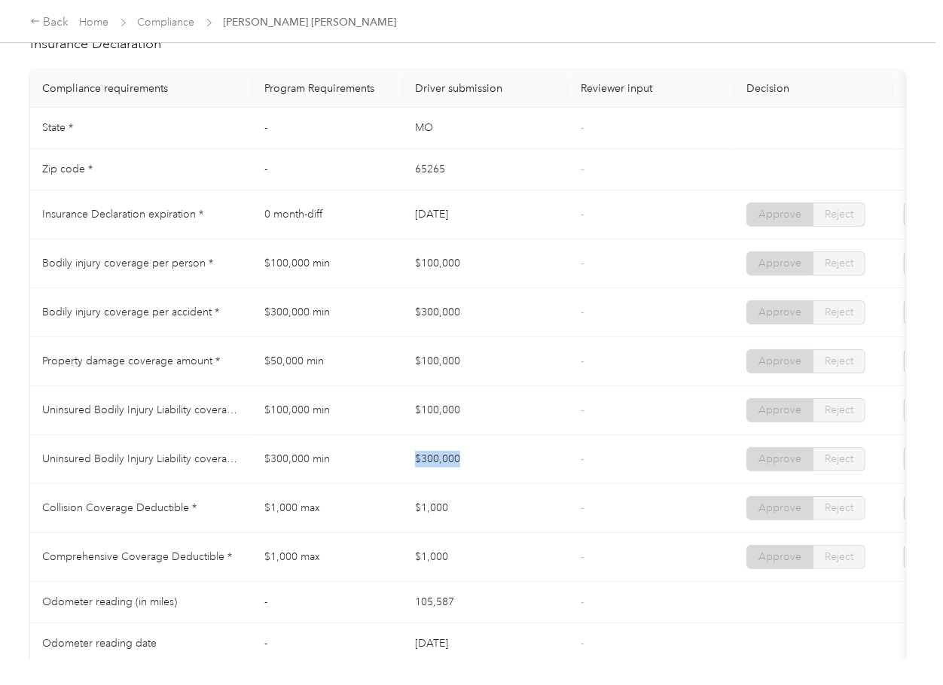
drag, startPoint x: 497, startPoint y: 486, endPoint x: 447, endPoint y: 514, distance: 57.4
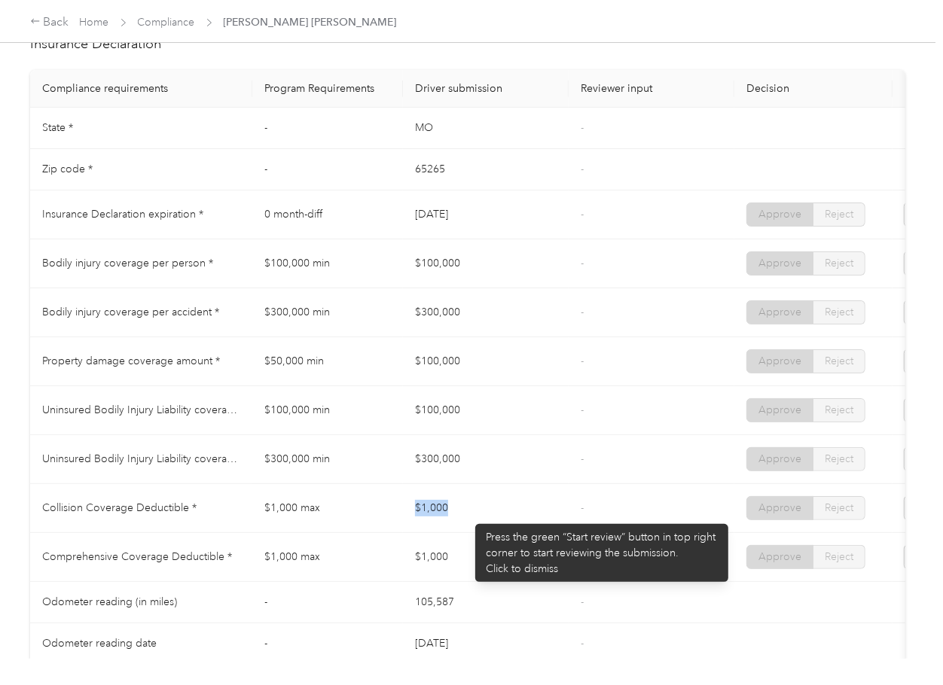
drag, startPoint x: 441, startPoint y: 515, endPoint x: 427, endPoint y: 528, distance: 18.6
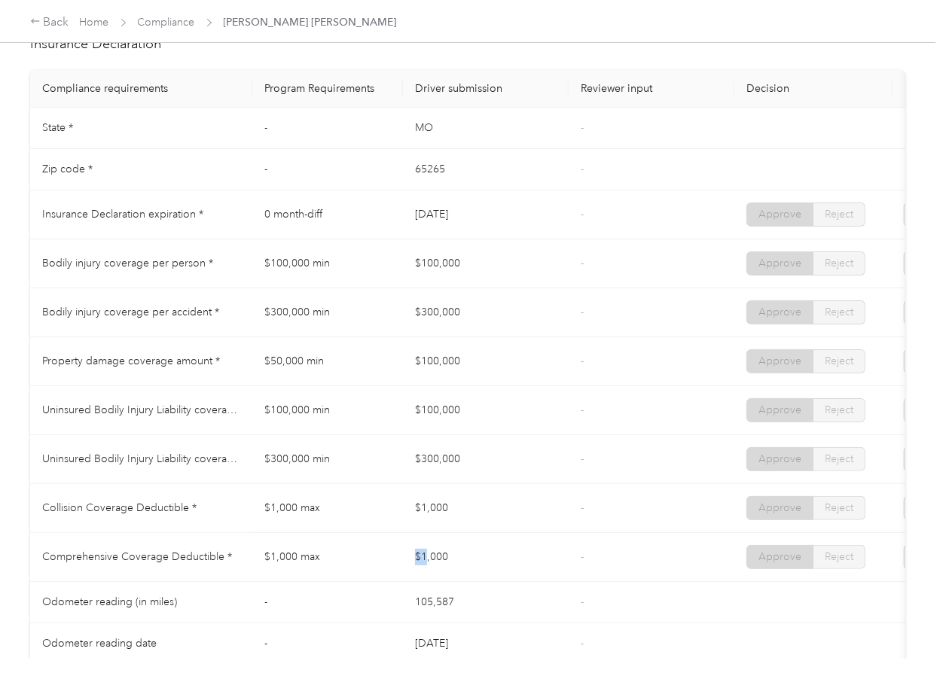
drag, startPoint x: 402, startPoint y: 556, endPoint x: 496, endPoint y: 555, distance: 94.1
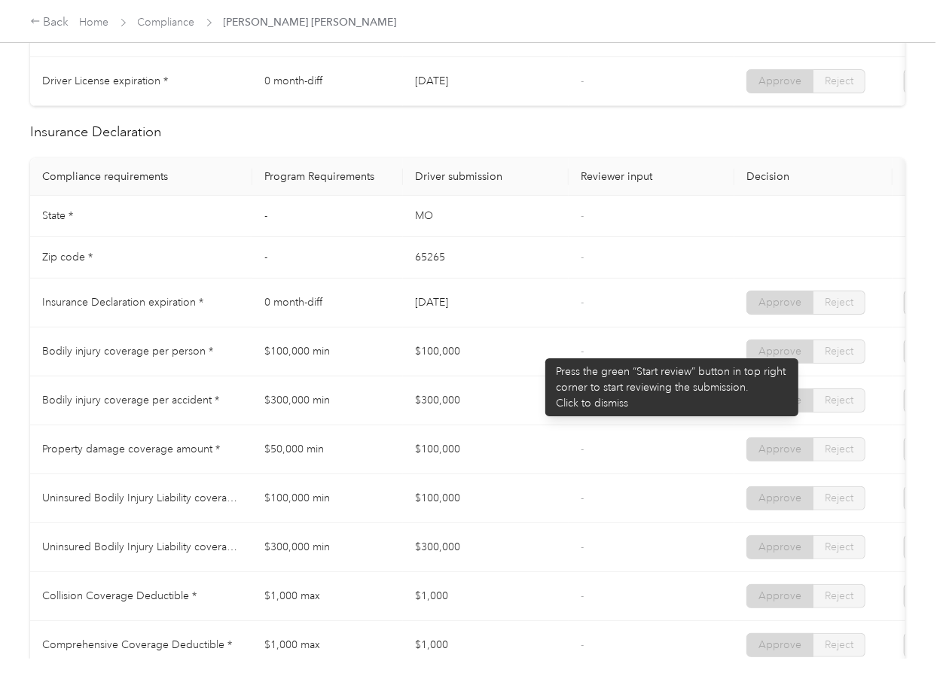
scroll to position [703, 0]
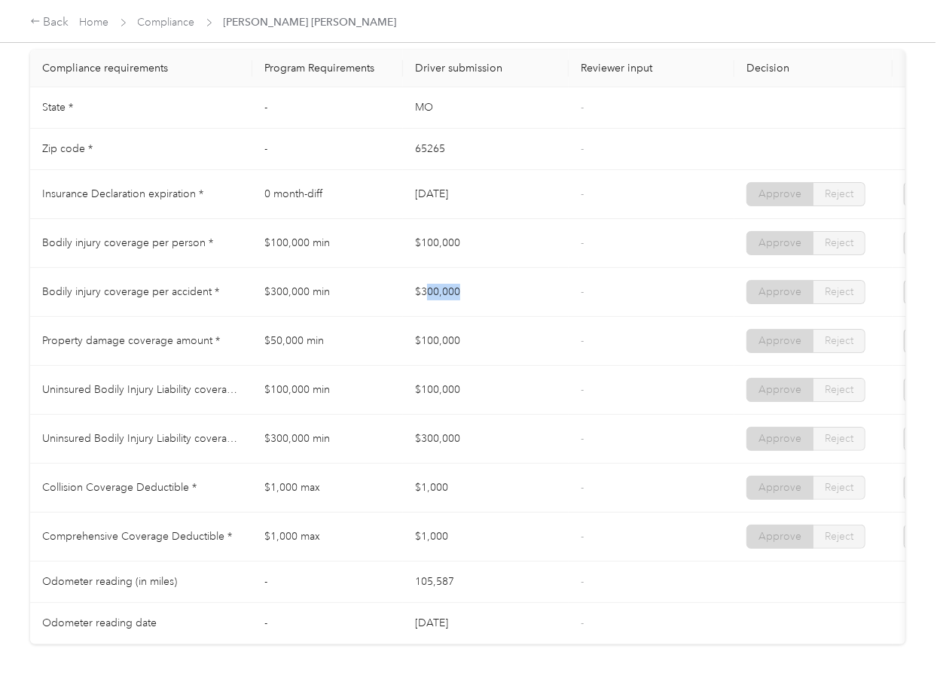
drag, startPoint x: 466, startPoint y: 310, endPoint x: 422, endPoint y: 348, distance: 57.7
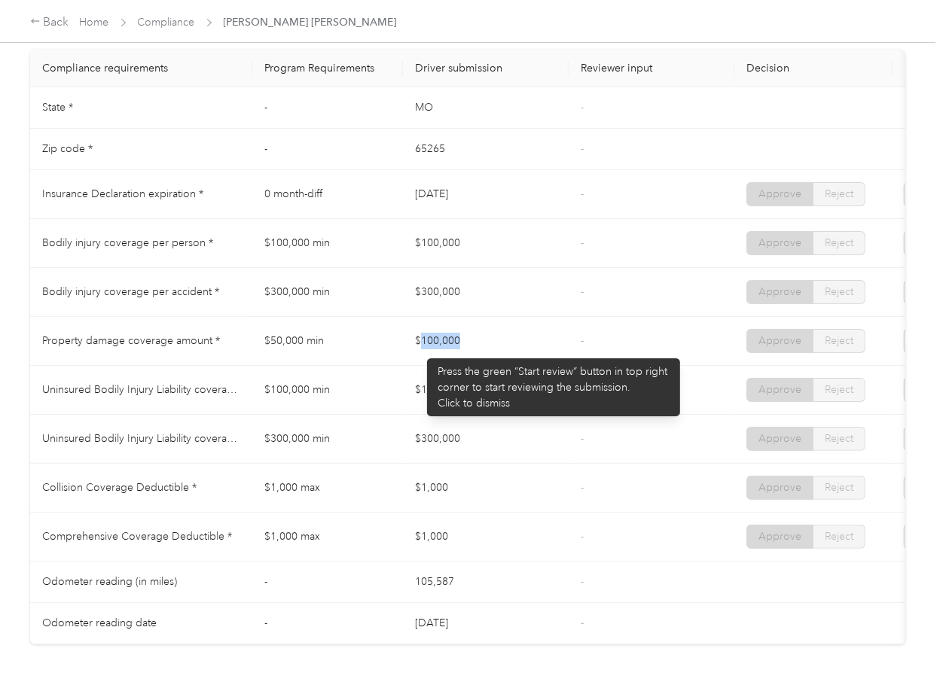
drag, startPoint x: 419, startPoint y: 351, endPoint x: 537, endPoint y: 360, distance: 117.8
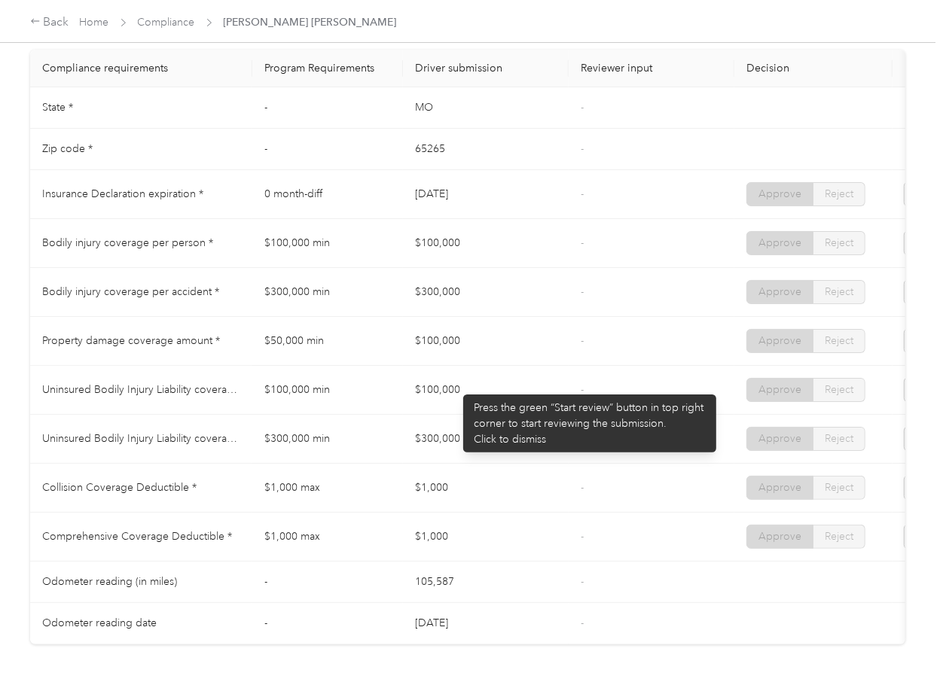
drag, startPoint x: 465, startPoint y: 410, endPoint x: 497, endPoint y: 418, distance: 33.2
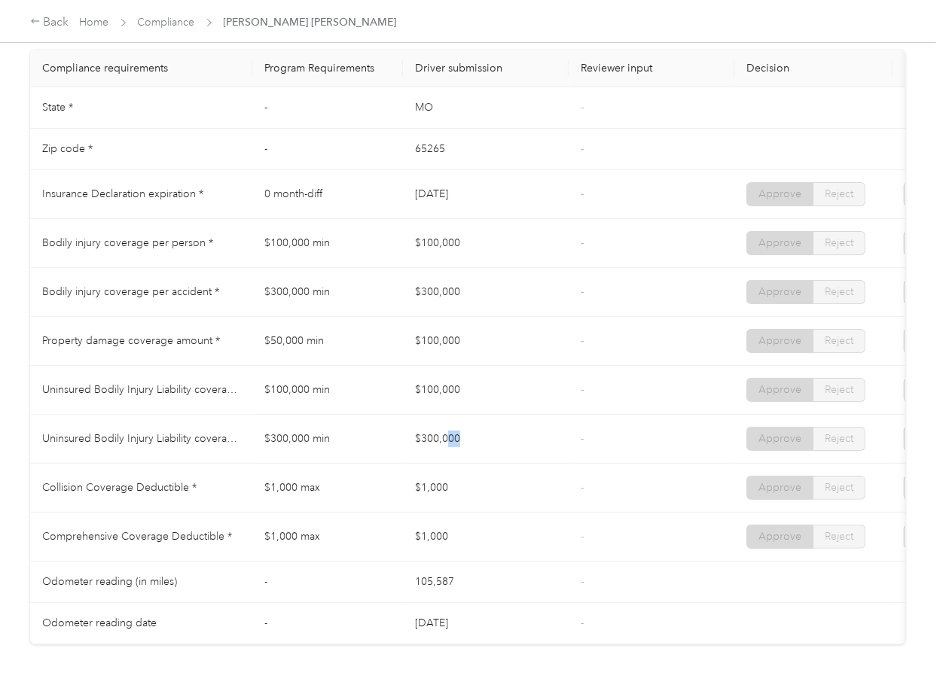
drag, startPoint x: 447, startPoint y: 465, endPoint x: 547, endPoint y: 467, distance: 100.2
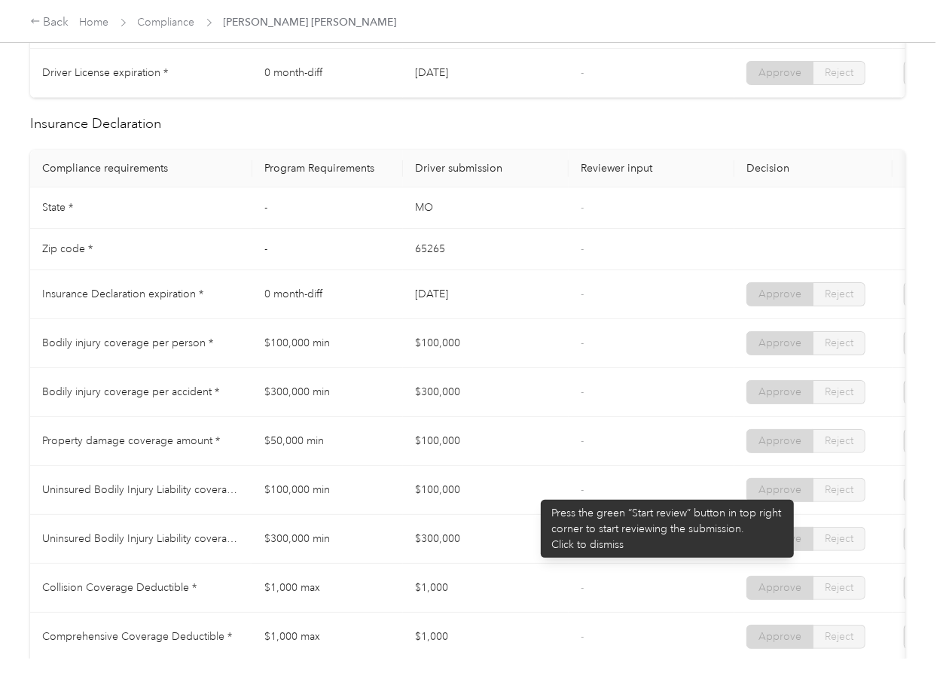
scroll to position [0, 0]
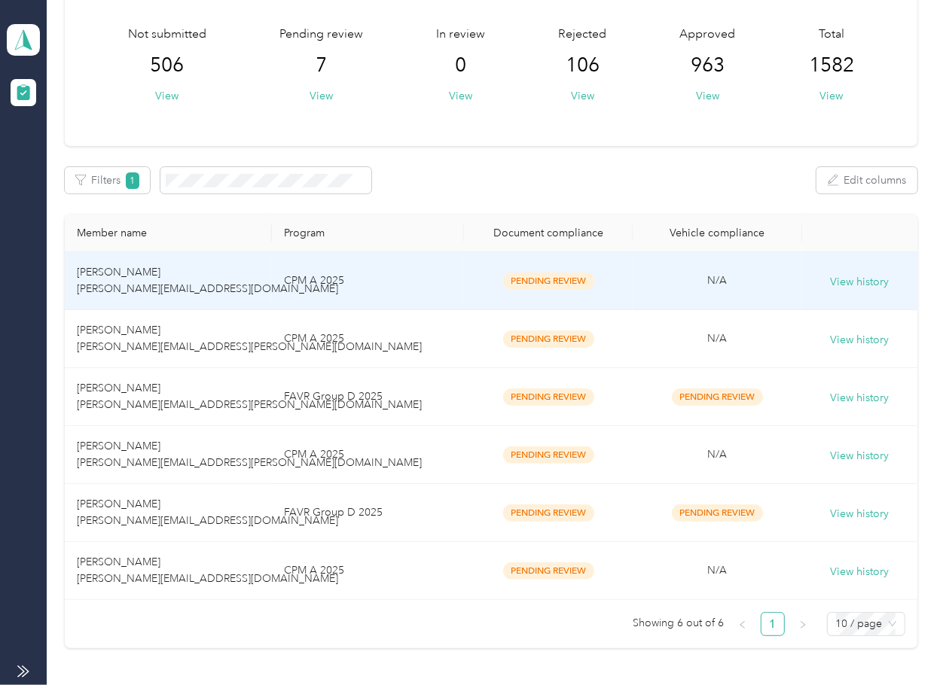
scroll to position [200, 0]
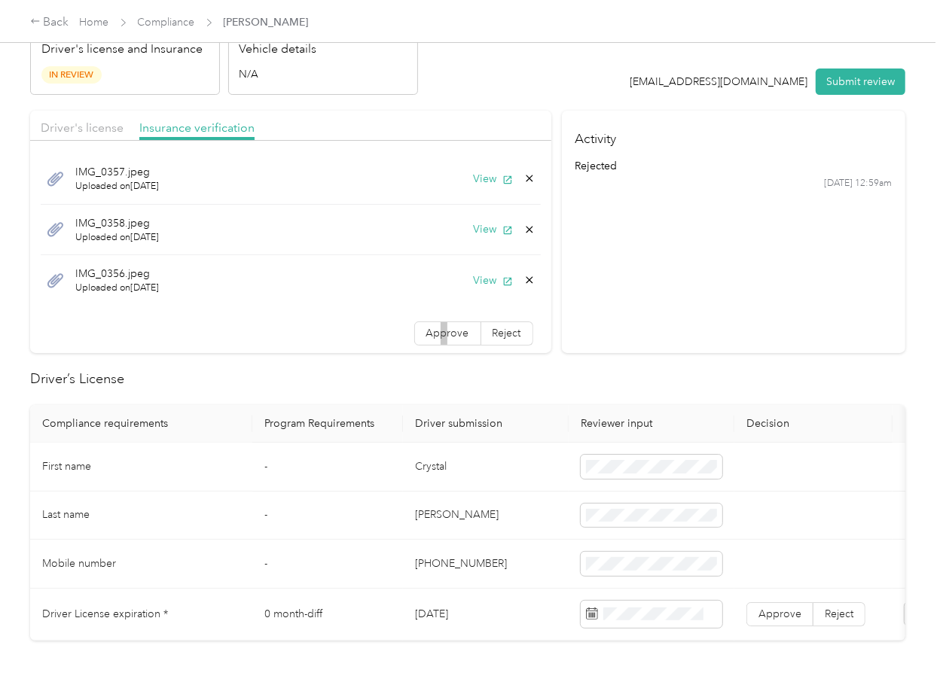
scroll to position [200, 0]
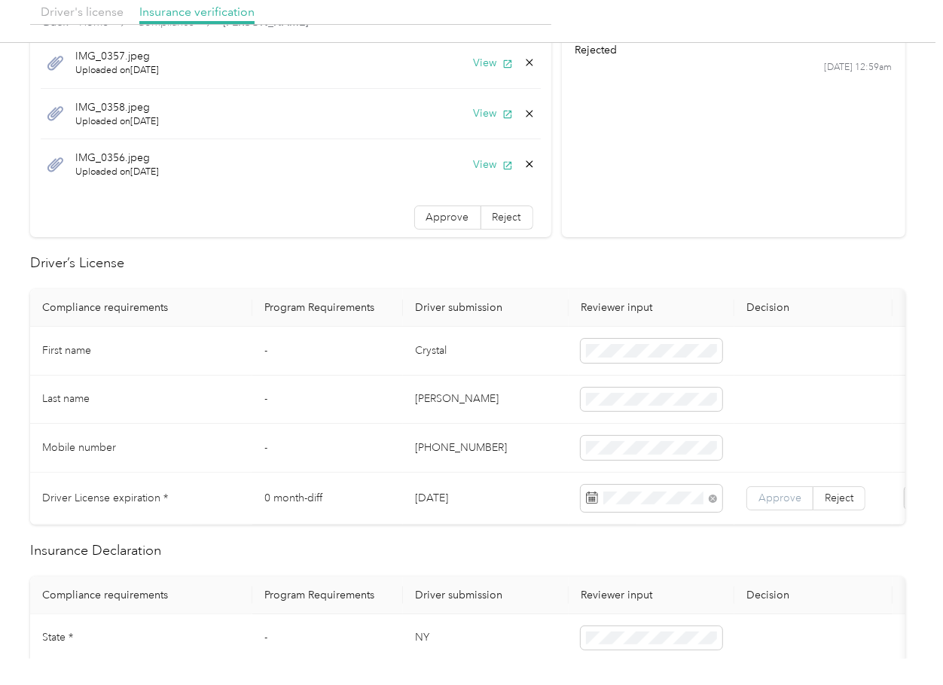
drag, startPoint x: 777, startPoint y: 498, endPoint x: 733, endPoint y: 469, distance: 52.2
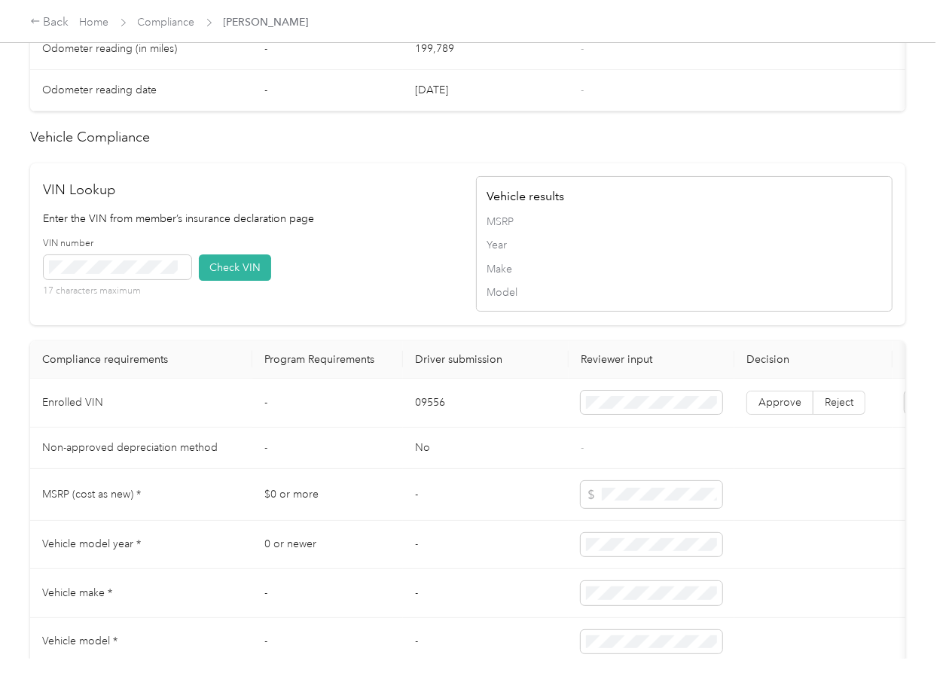
scroll to position [1205, 0]
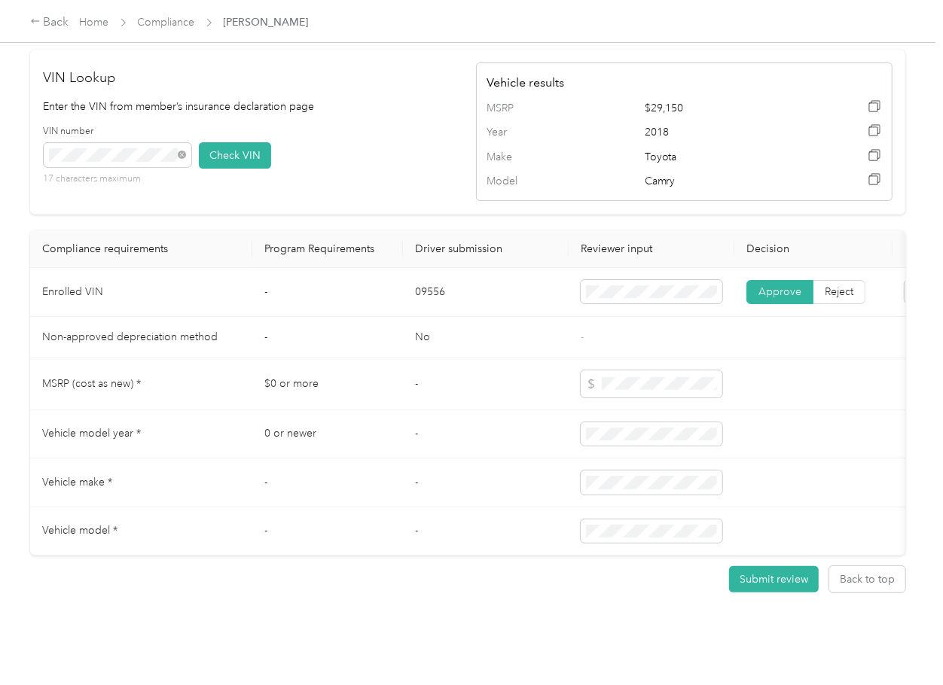
drag, startPoint x: 757, startPoint y: 314, endPoint x: 724, endPoint y: 140, distance: 176.9
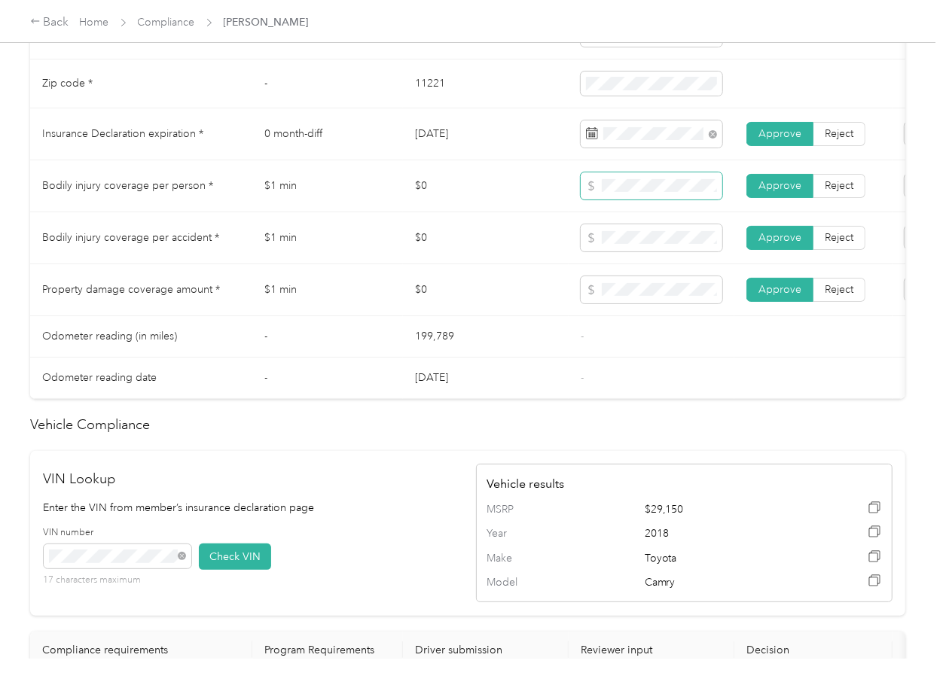
scroll to position [821, 0]
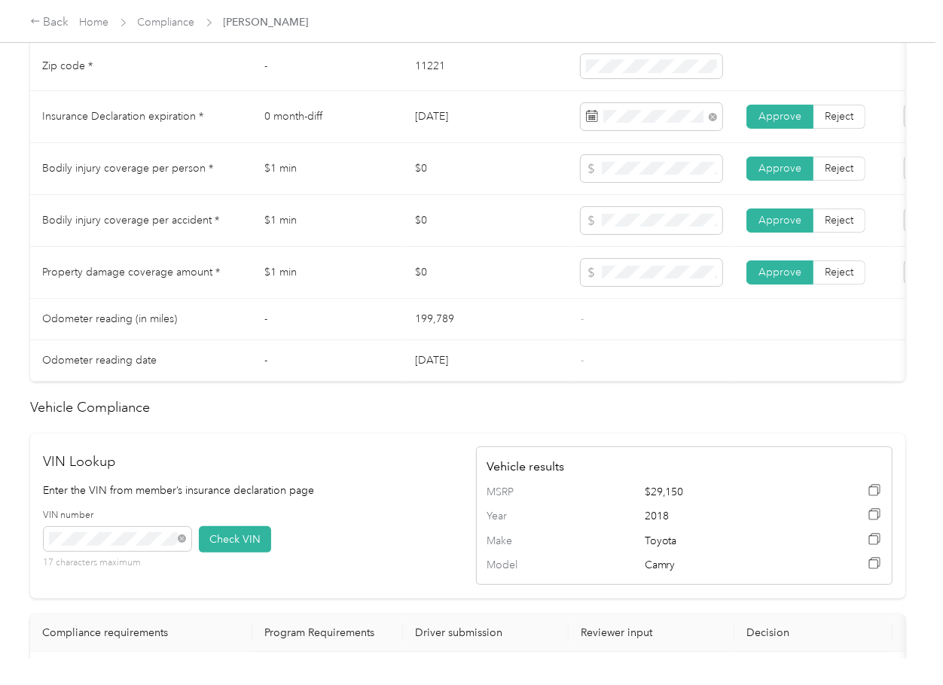
drag, startPoint x: 518, startPoint y: 335, endPoint x: 67, endPoint y: 335, distance: 451.1
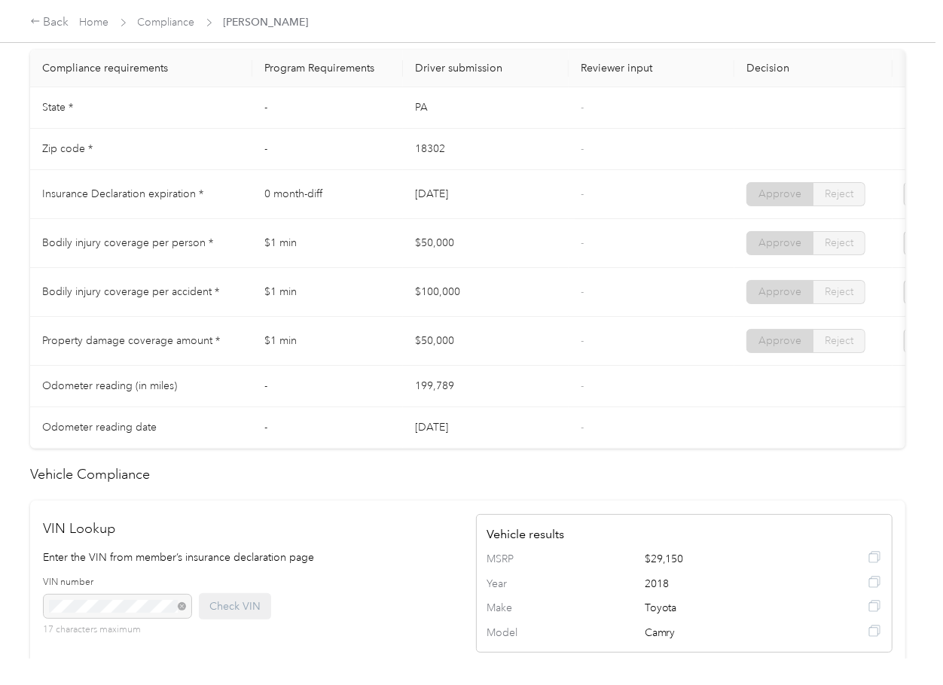
scroll to position [803, 0]
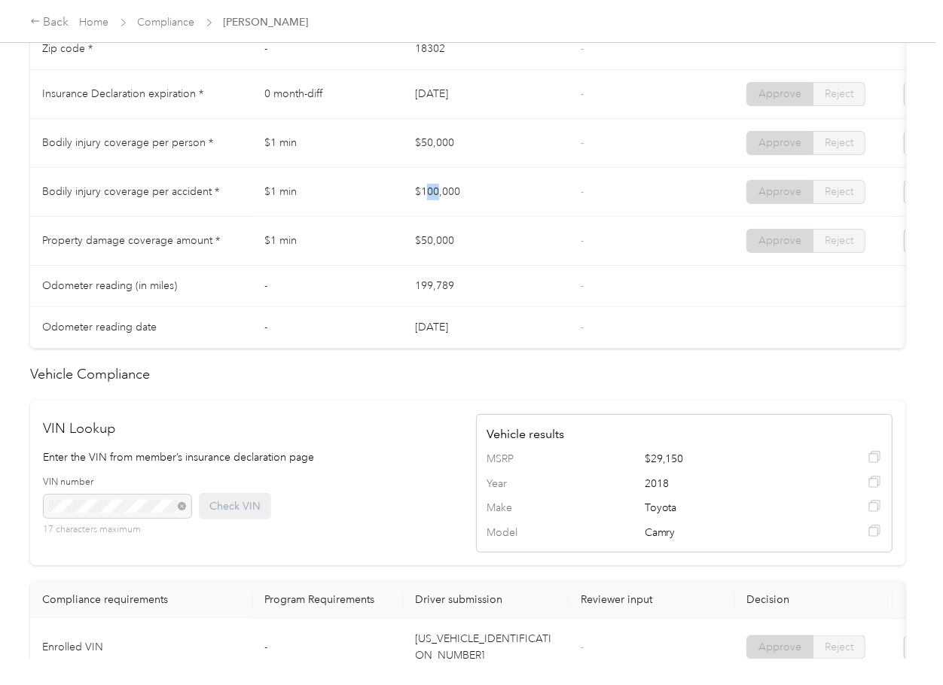
drag, startPoint x: 476, startPoint y: 217, endPoint x: 410, endPoint y: 262, distance: 79.6
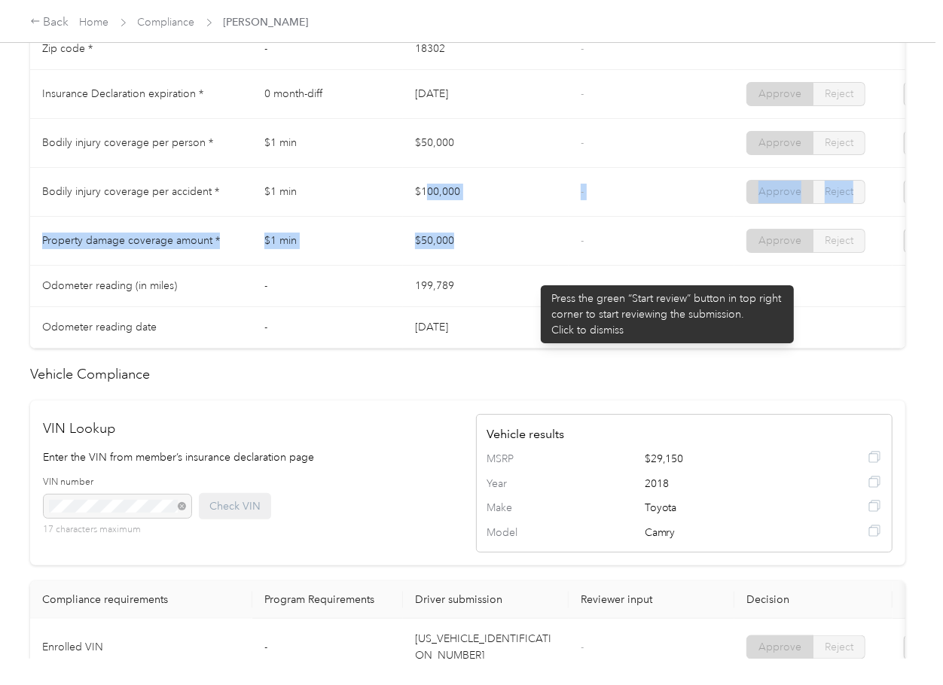
drag, startPoint x: 533, startPoint y: 279, endPoint x: 551, endPoint y: 275, distance: 18.5
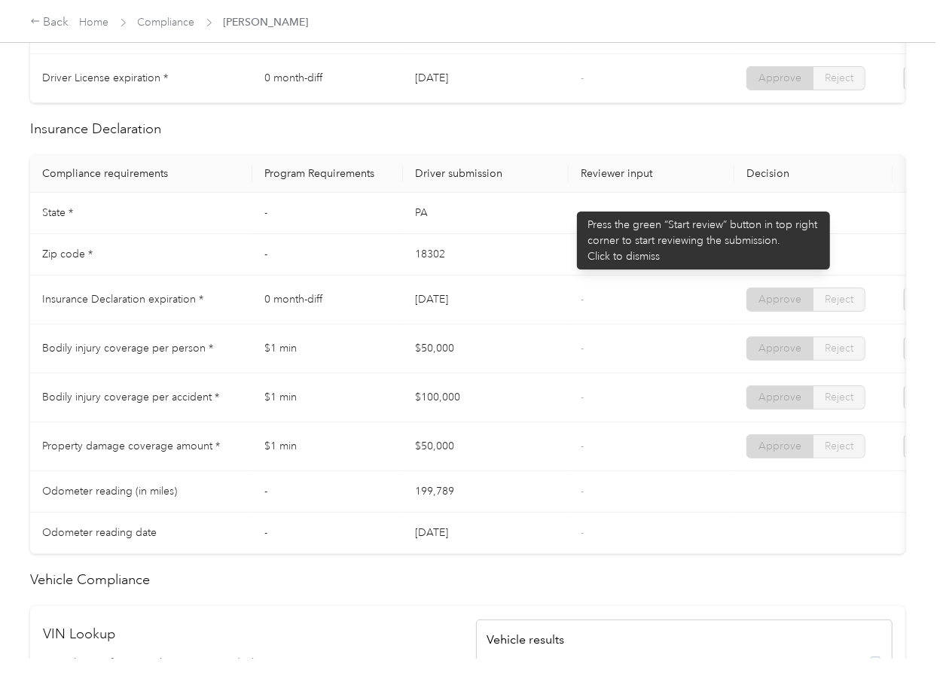
scroll to position [0, 0]
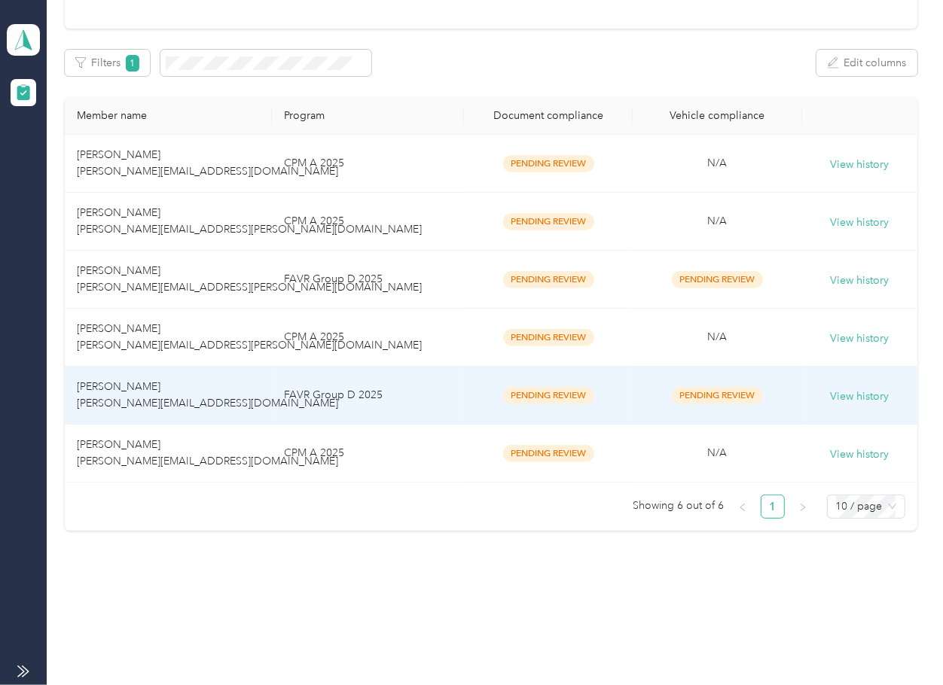
scroll to position [142, 0]
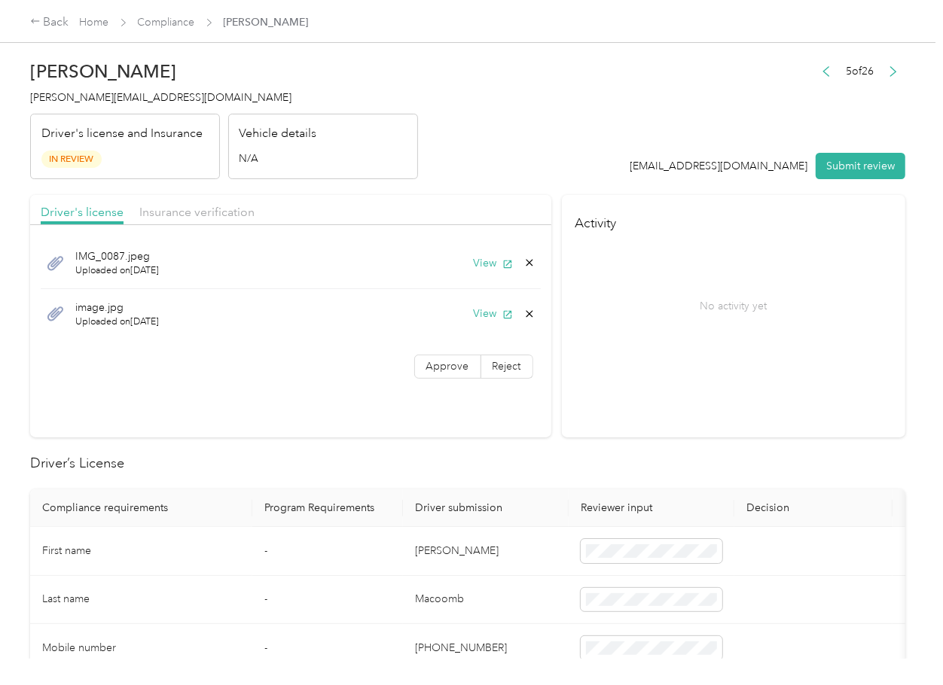
drag, startPoint x: 428, startPoint y: 368, endPoint x: 370, endPoint y: 630, distance: 268.4
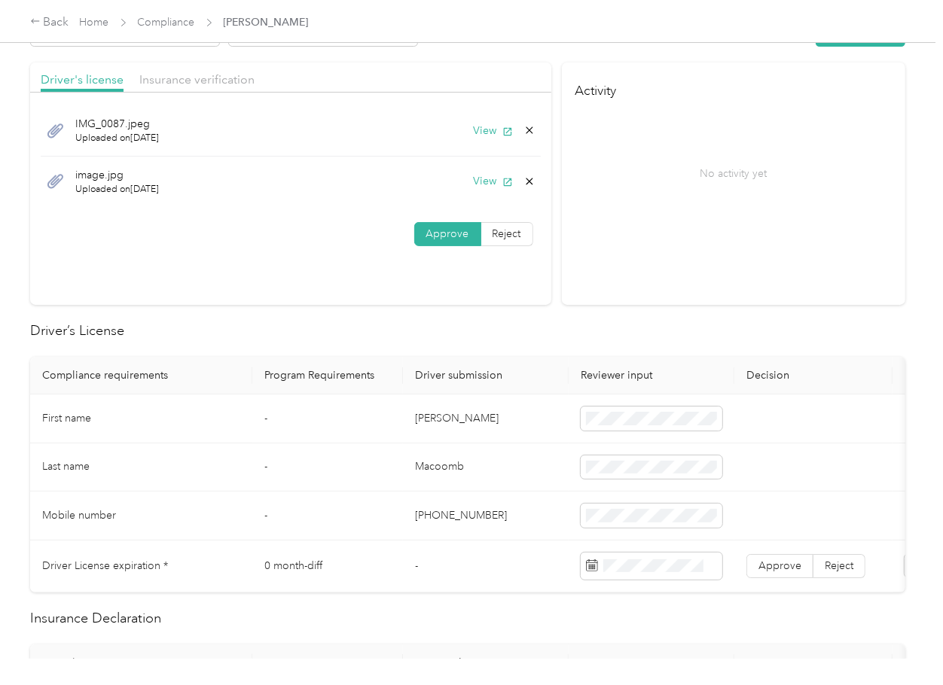
scroll to position [301, 0]
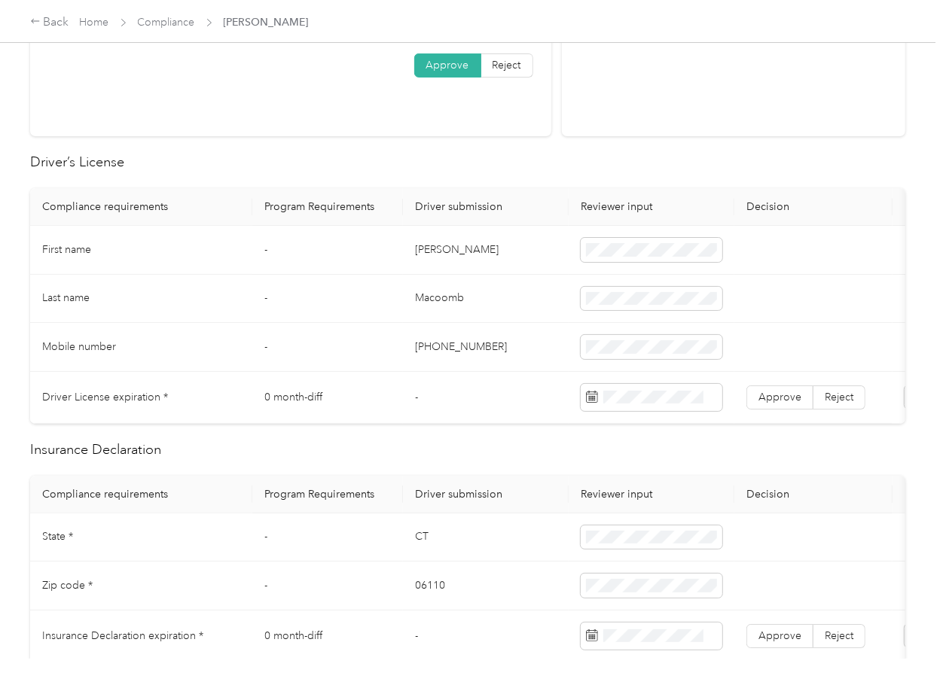
click at [438, 251] on td "[PERSON_NAME]" at bounding box center [486, 250] width 166 height 49
copy td "[PERSON_NAME]"
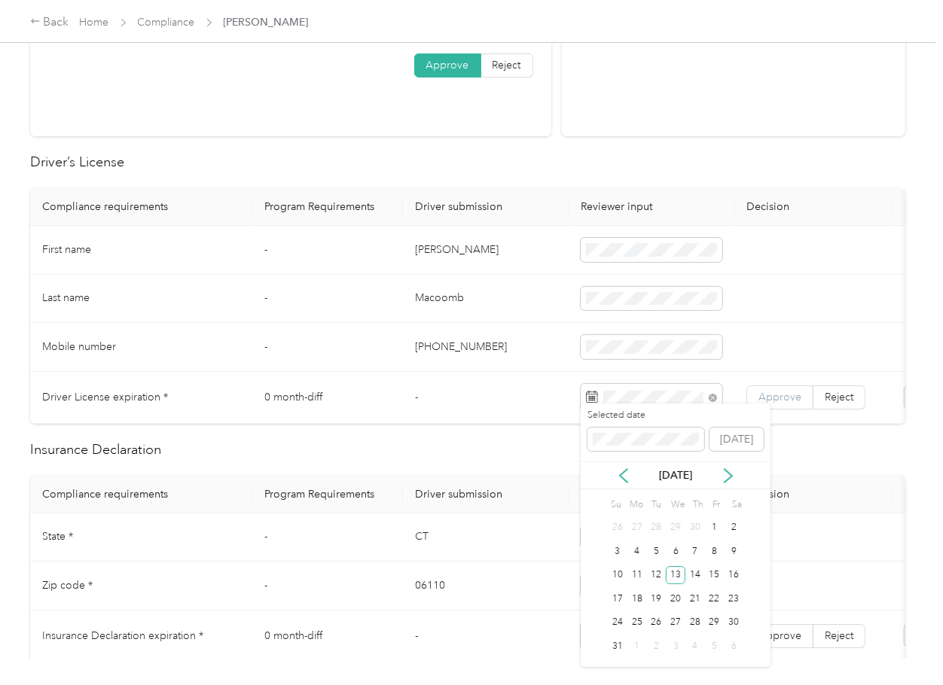
click at [778, 396] on span "Approve" at bounding box center [779, 397] width 43 height 13
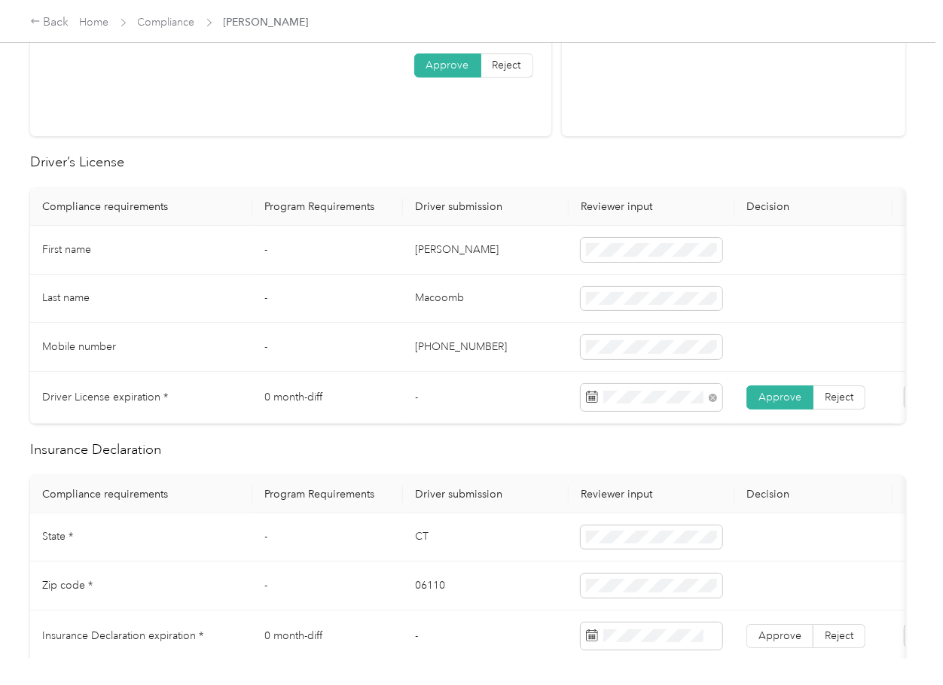
click at [520, 504] on th "Driver submission" at bounding box center [486, 495] width 166 height 38
click at [507, 286] on td "Macoomb" at bounding box center [486, 299] width 166 height 49
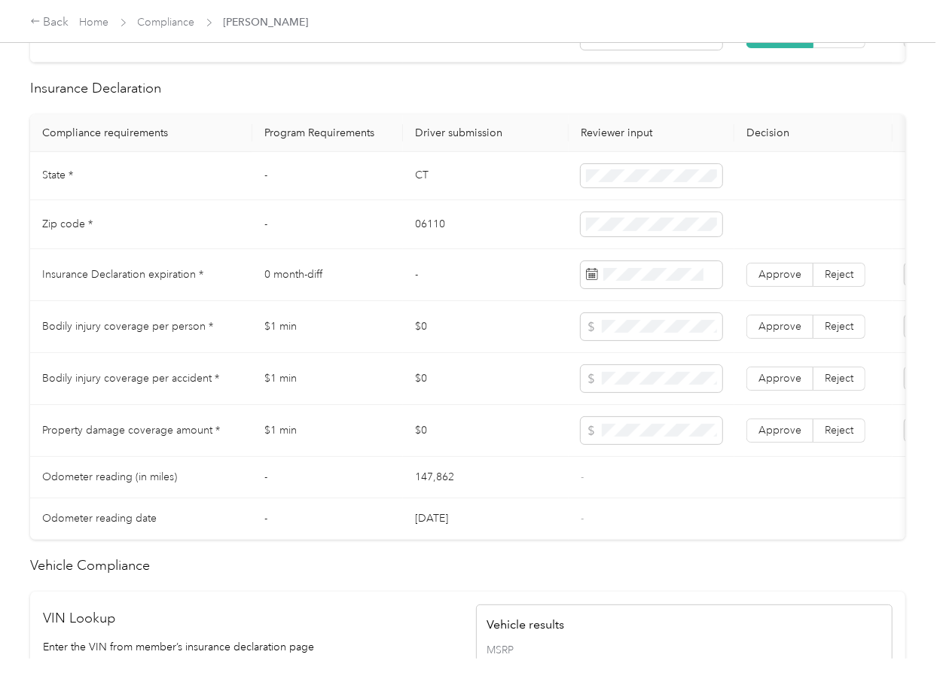
scroll to position [703, 0]
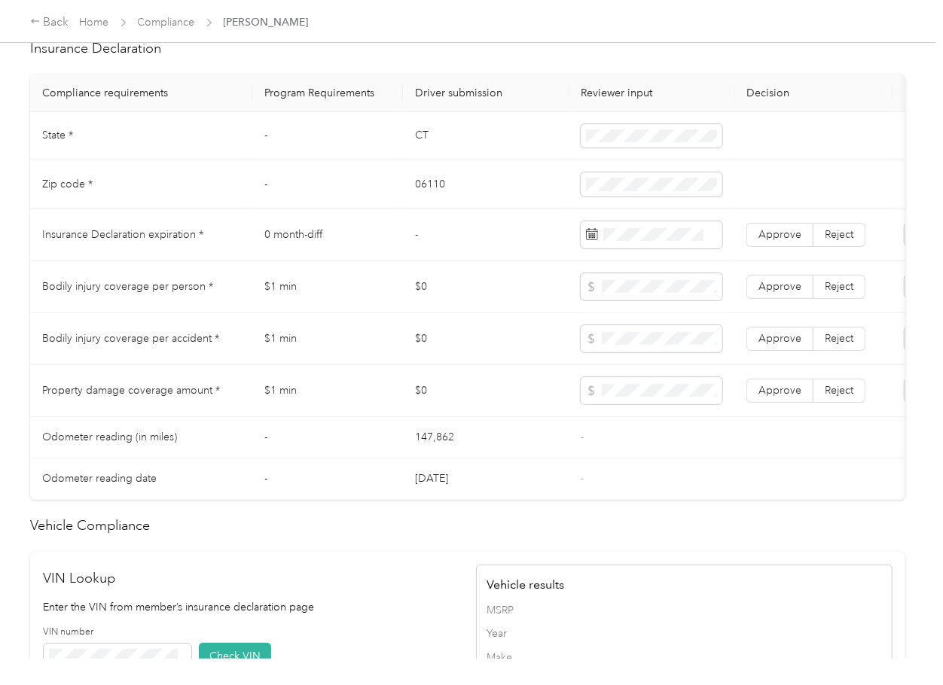
click at [412, 146] on td "CT" at bounding box center [486, 136] width 166 height 49
copy td "CT"
click at [726, 141] on td at bounding box center [652, 136] width 166 height 49
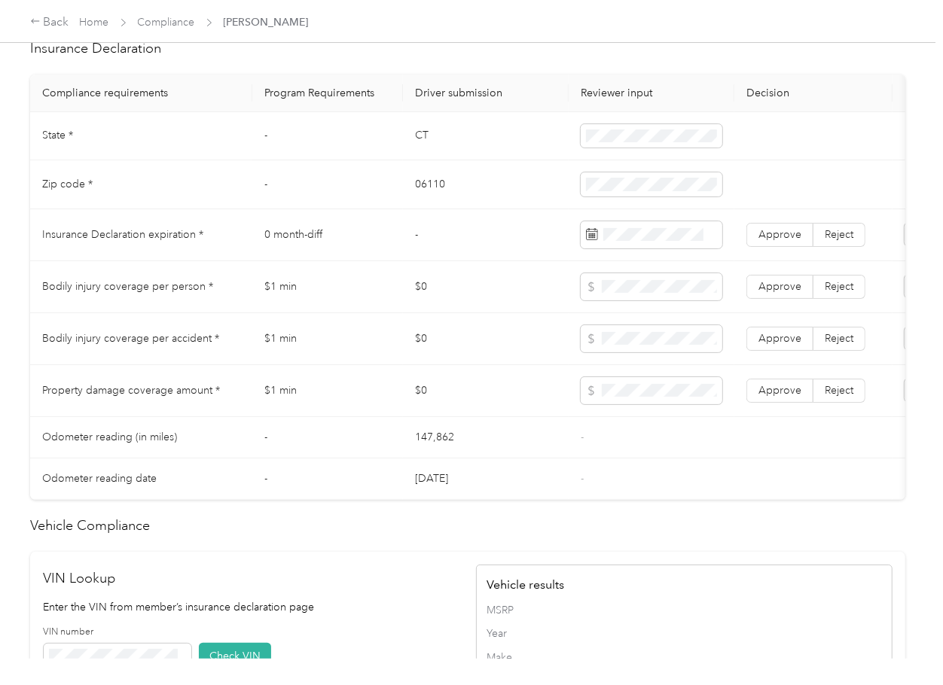
click at [425, 197] on td "06110" at bounding box center [486, 184] width 166 height 49
copy td "06110"
click at [620, 197] on span at bounding box center [652, 184] width 142 height 24
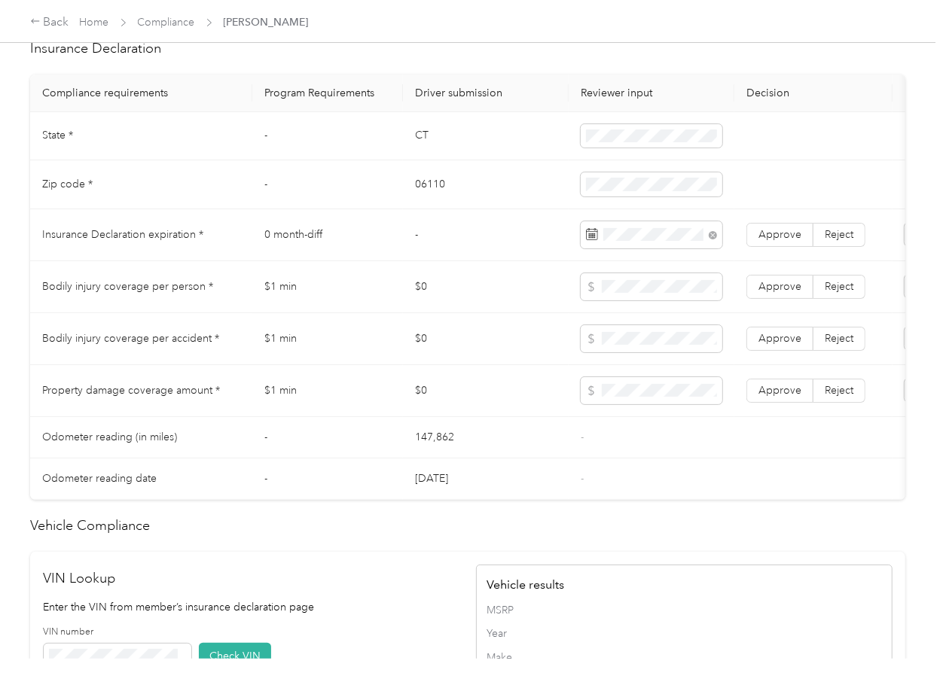
click at [448, 343] on td "$0" at bounding box center [486, 339] width 166 height 52
click at [780, 397] on span "Approve" at bounding box center [779, 390] width 43 height 13
click at [785, 345] on span "Approve" at bounding box center [779, 338] width 43 height 13
click at [777, 299] on label "Approve" at bounding box center [779, 287] width 67 height 24
click at [438, 359] on td "$0" at bounding box center [486, 339] width 166 height 52
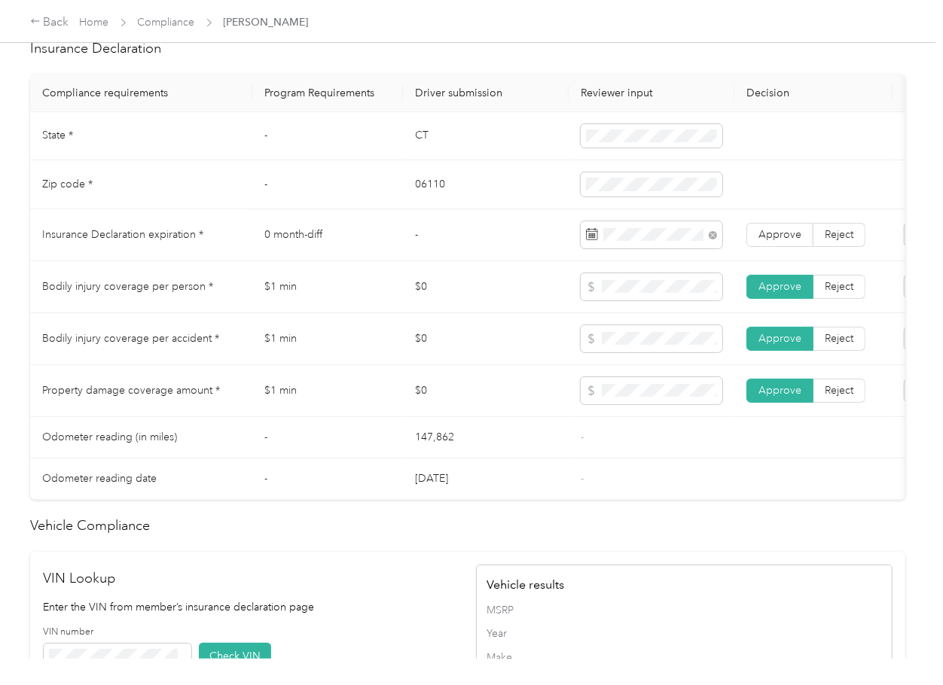
drag, startPoint x: 761, startPoint y: 252, endPoint x: 447, endPoint y: 340, distance: 326.9
click at [762, 241] on span "Approve" at bounding box center [779, 234] width 43 height 13
click at [261, 365] on td "$1 min" at bounding box center [327, 339] width 151 height 52
drag, startPoint x: 782, startPoint y: 257, endPoint x: 498, endPoint y: 342, distance: 296.4
click at [782, 247] on label "Approve" at bounding box center [779, 235] width 67 height 24
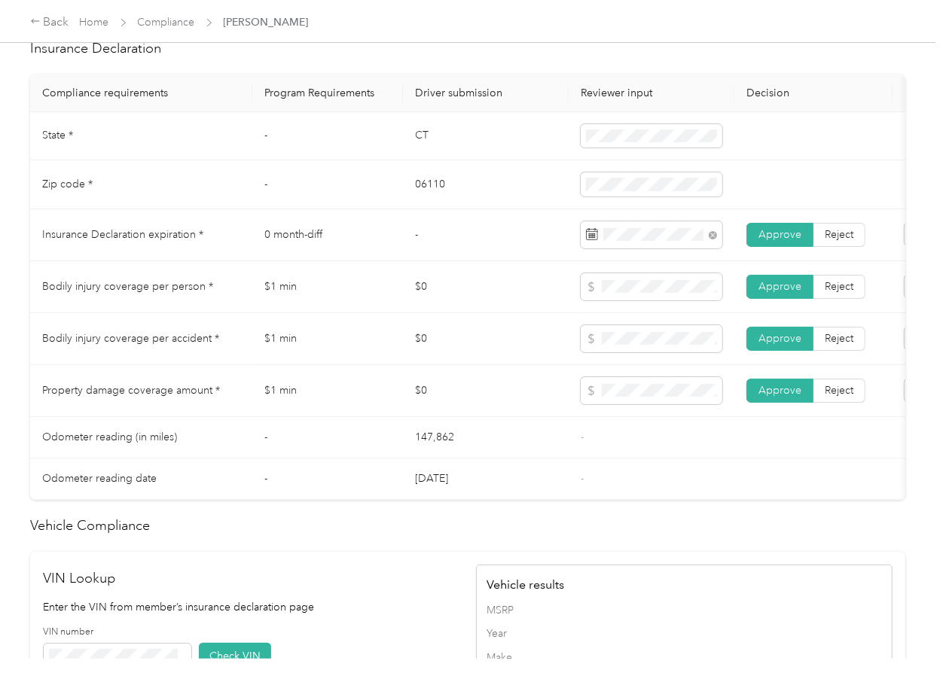
click at [357, 402] on td "$1 min" at bounding box center [327, 391] width 151 height 52
click at [449, 351] on td "$0" at bounding box center [486, 339] width 166 height 52
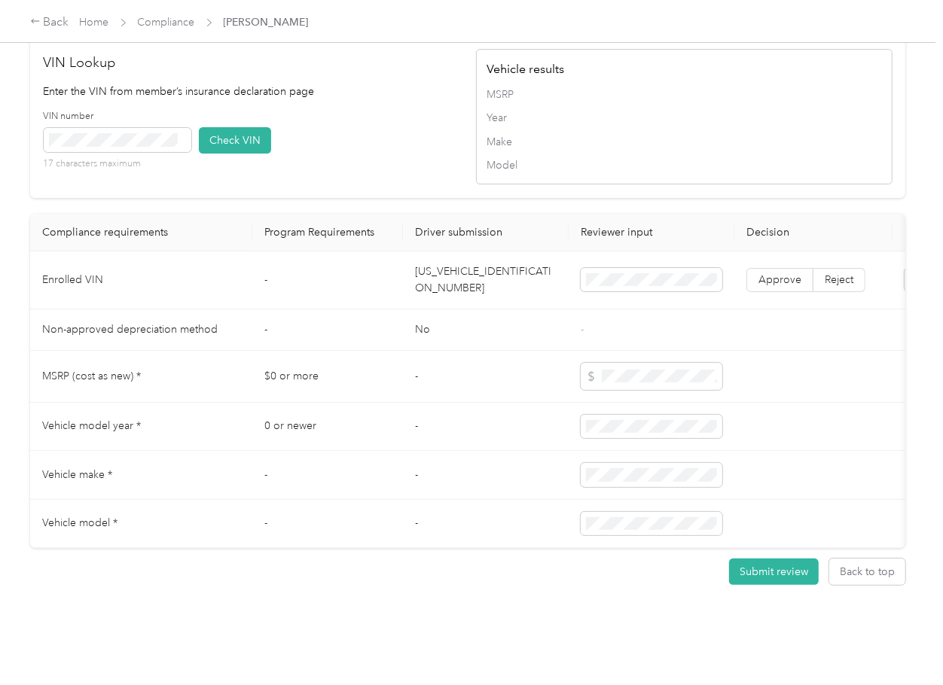
click at [464, 261] on td "[US_VEHICLE_IDENTIFICATION_NUMBER]" at bounding box center [486, 281] width 166 height 58
copy td "[US_VEHICLE_IDENTIFICATION_NUMBER]"
click at [259, 127] on button "Check VIN" at bounding box center [235, 140] width 72 height 26
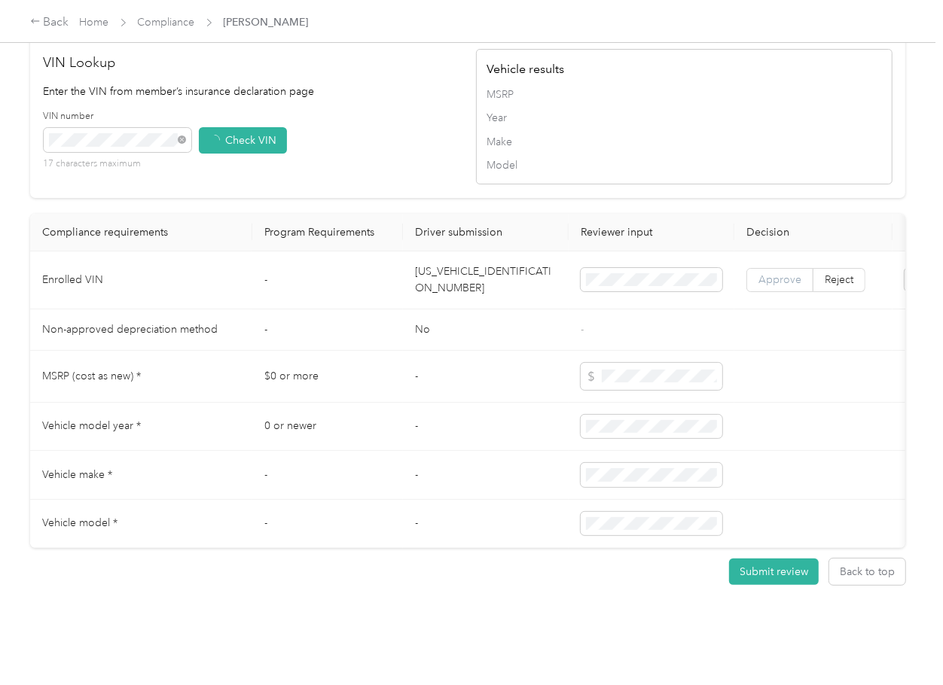
click at [783, 268] on label "Approve" at bounding box center [779, 280] width 67 height 24
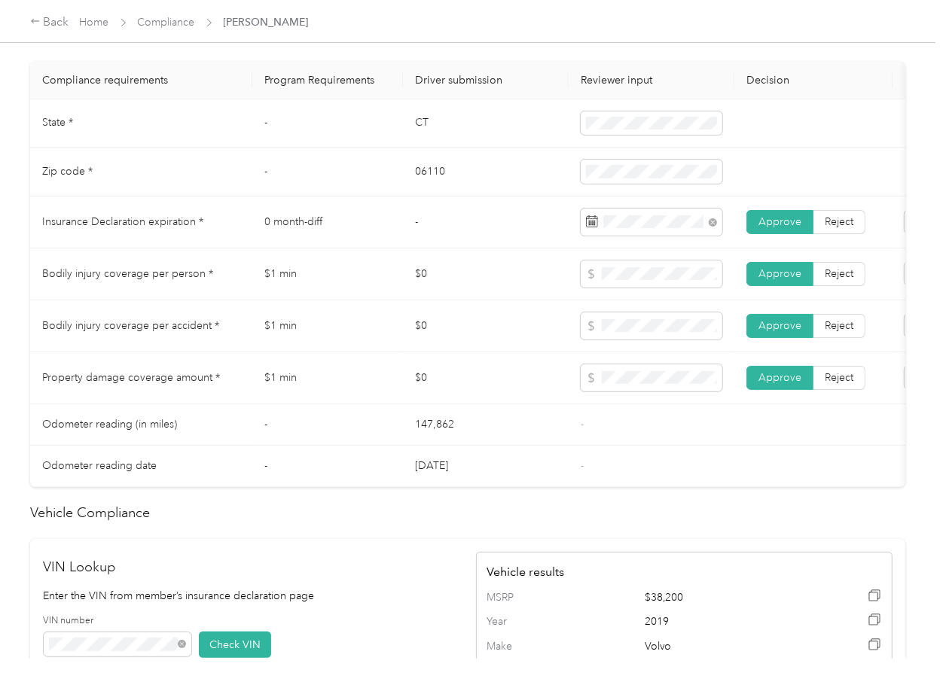
scroll to position [669, 0]
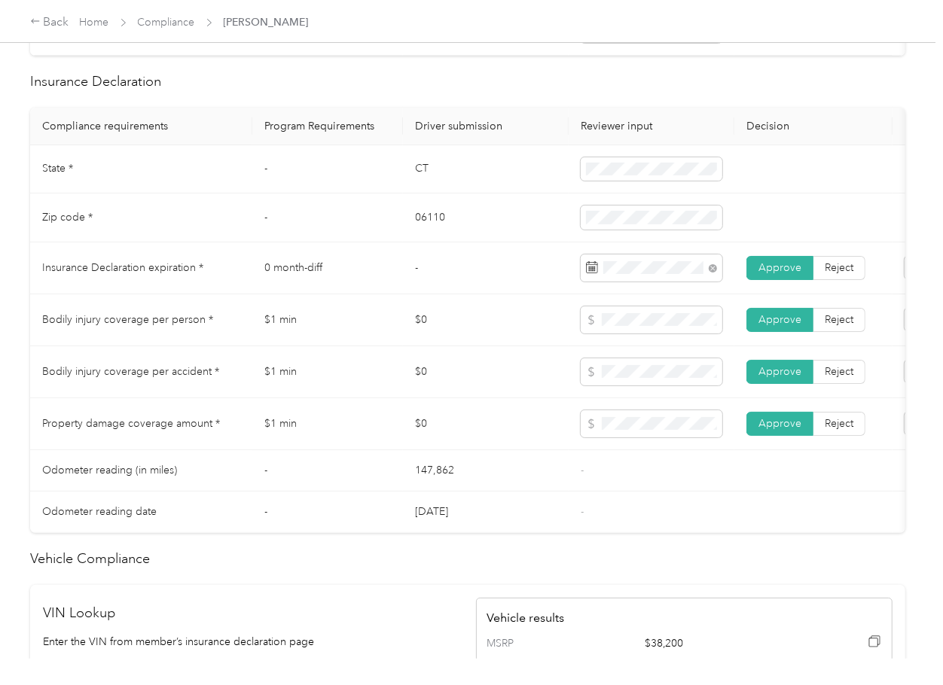
click at [465, 422] on td "$0" at bounding box center [486, 424] width 166 height 52
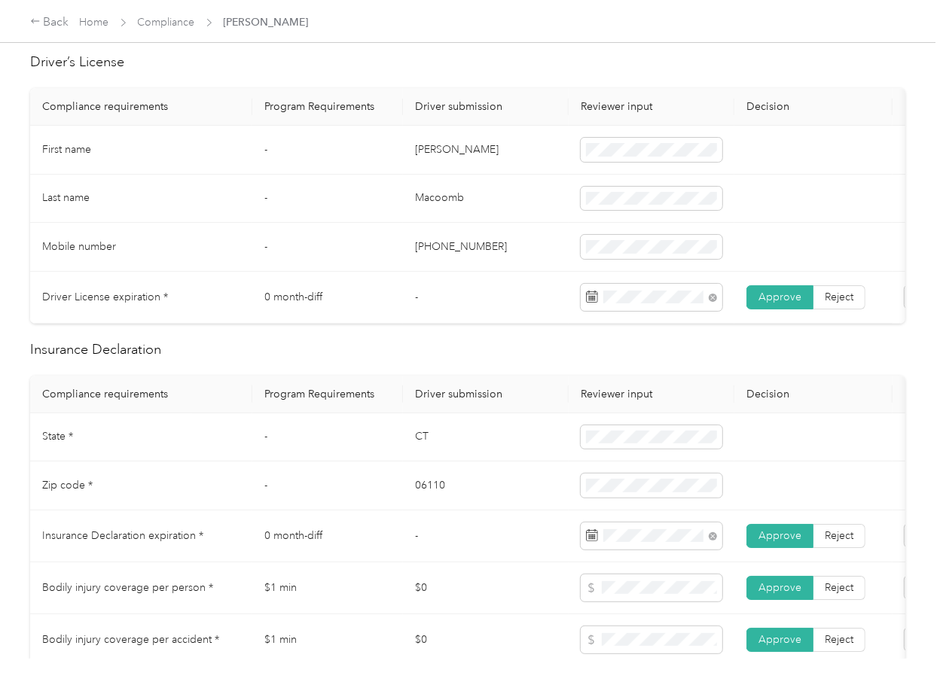
scroll to position [0, 0]
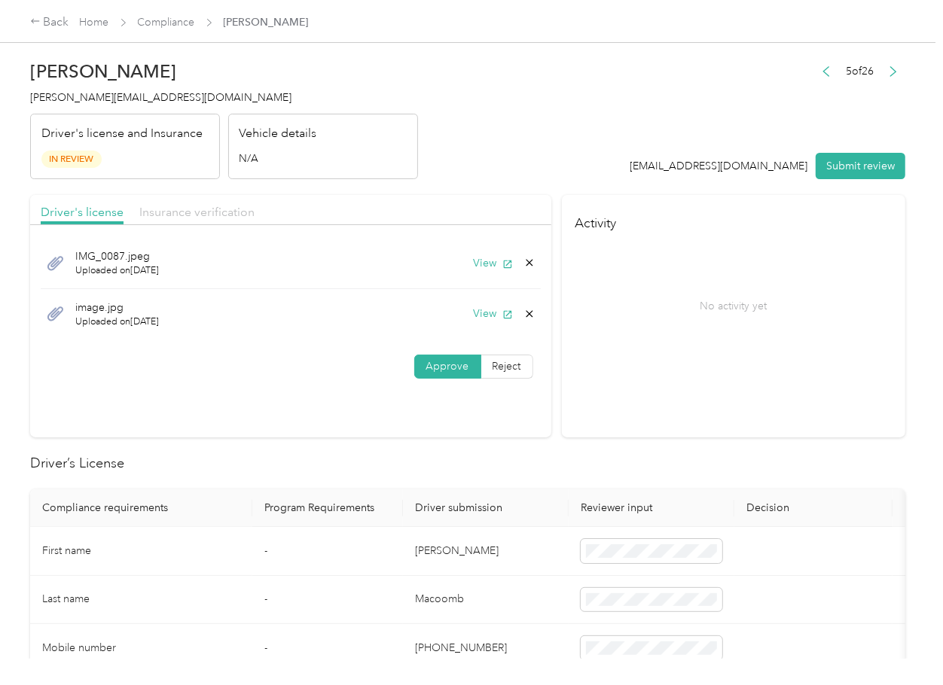
click at [182, 206] on span "Insurance verification" at bounding box center [196, 212] width 115 height 14
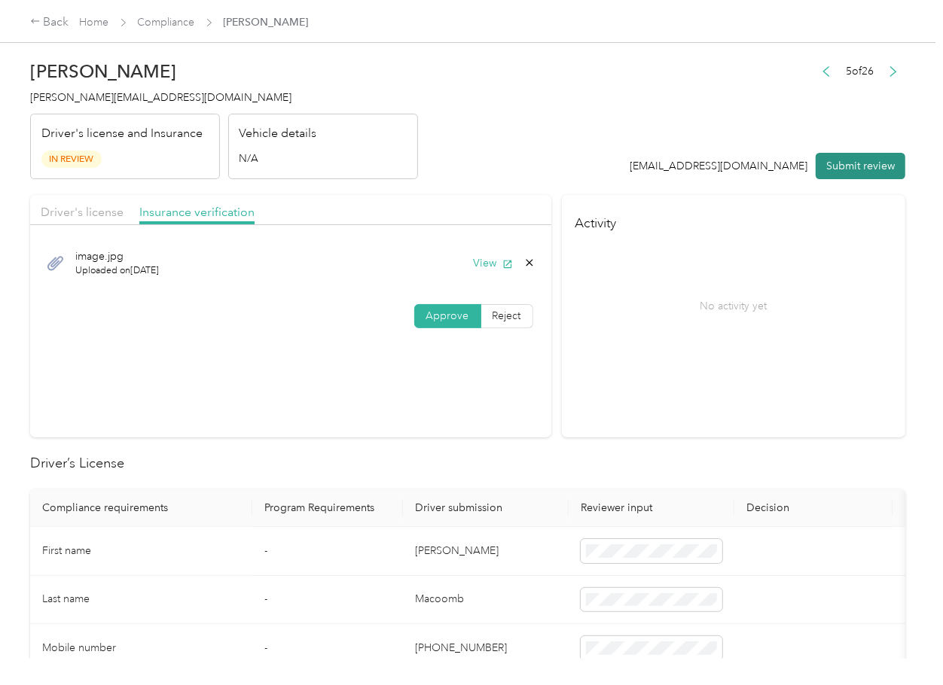
click at [871, 162] on button "Submit review" at bounding box center [861, 166] width 90 height 26
click at [160, 104] on h4 "[PERSON_NAME][EMAIL_ADDRESS][DOMAIN_NAME]" at bounding box center [224, 98] width 388 height 16
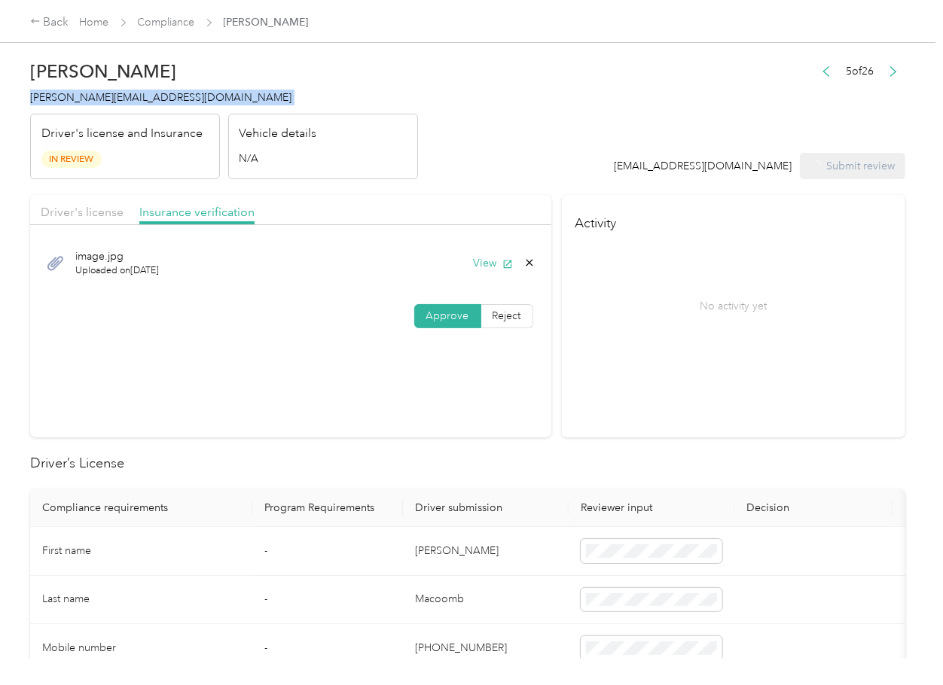
click at [160, 104] on h4 "[PERSON_NAME][EMAIL_ADDRESS][DOMAIN_NAME]" at bounding box center [224, 98] width 388 height 16
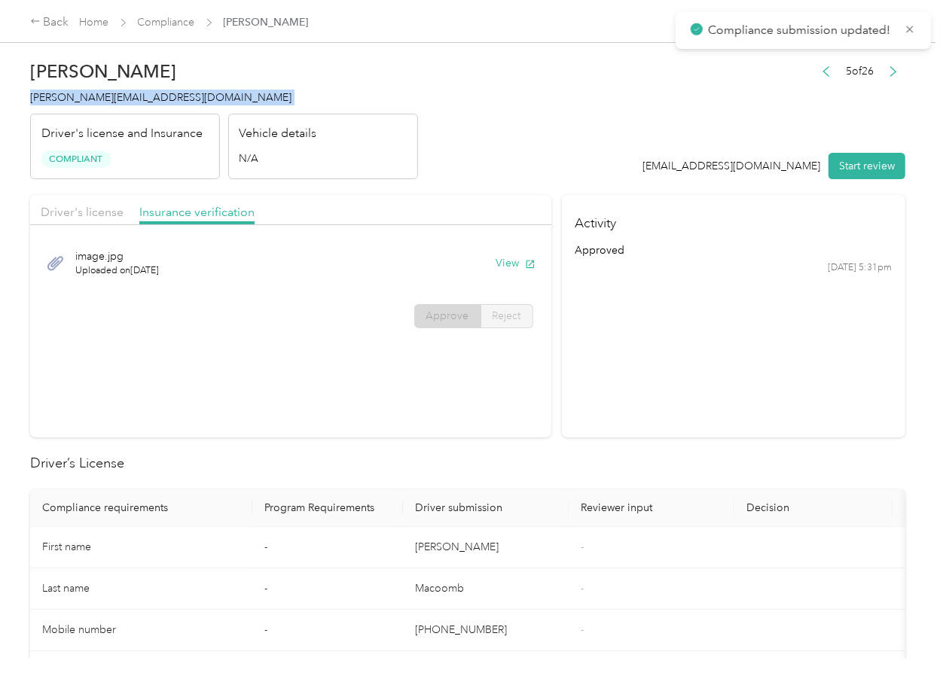
copy span "[PERSON_NAME][EMAIL_ADDRESS][DOMAIN_NAME]"
click at [635, 173] on header "Frances J. Macoomb frances.macoomb@optioncare.com Driver's license and Insuranc…" at bounding box center [467, 116] width 875 height 127
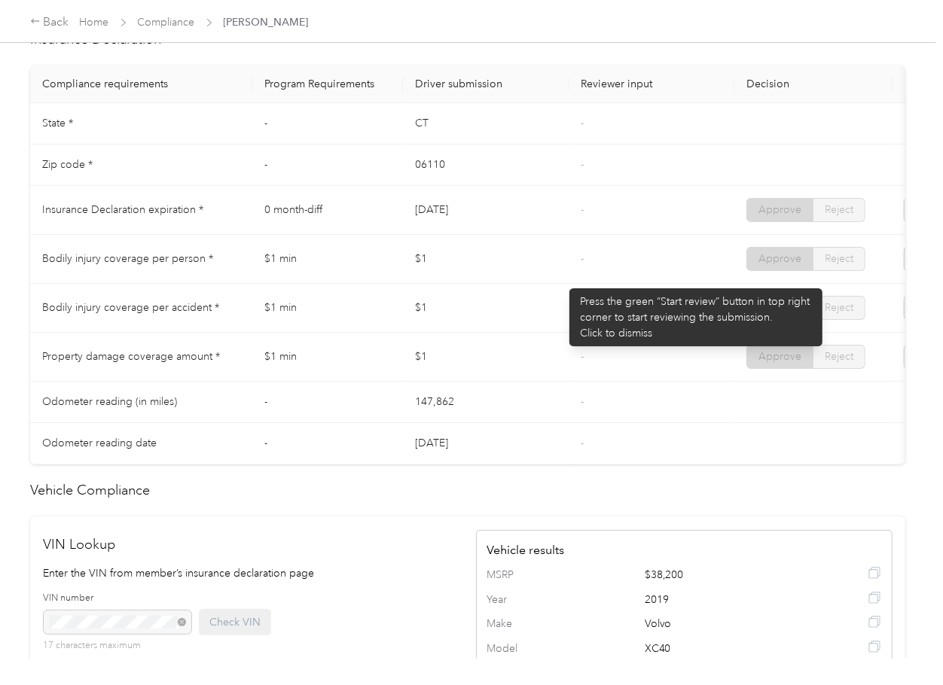
scroll to position [703, 0]
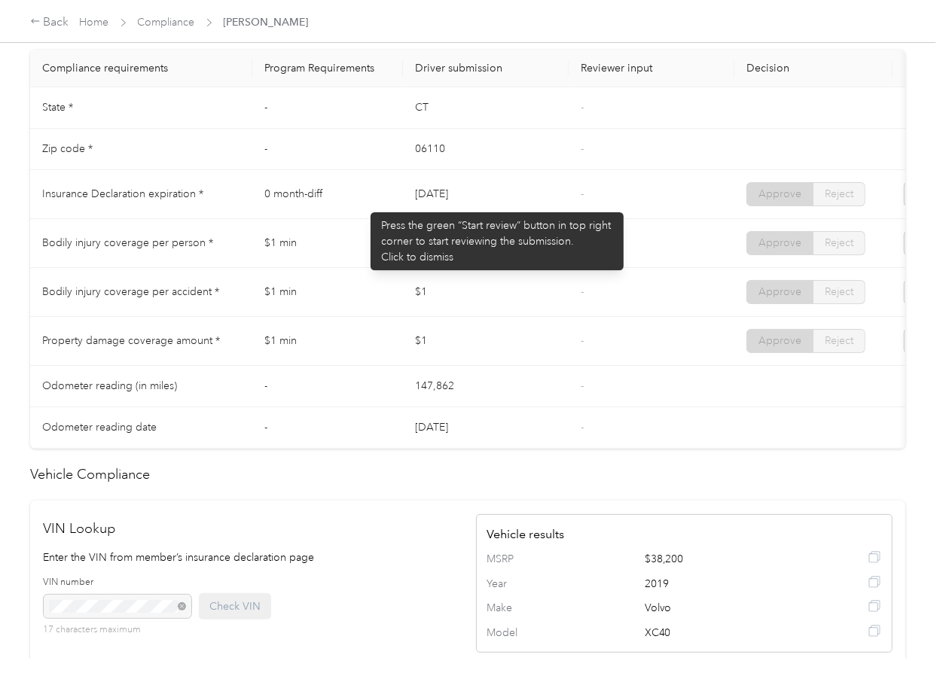
click at [524, 201] on tr "Insurance Declaration expiration * 0 month-diff 06/23/2026 - Approve Reject" at bounding box center [561, 194] width 1062 height 49
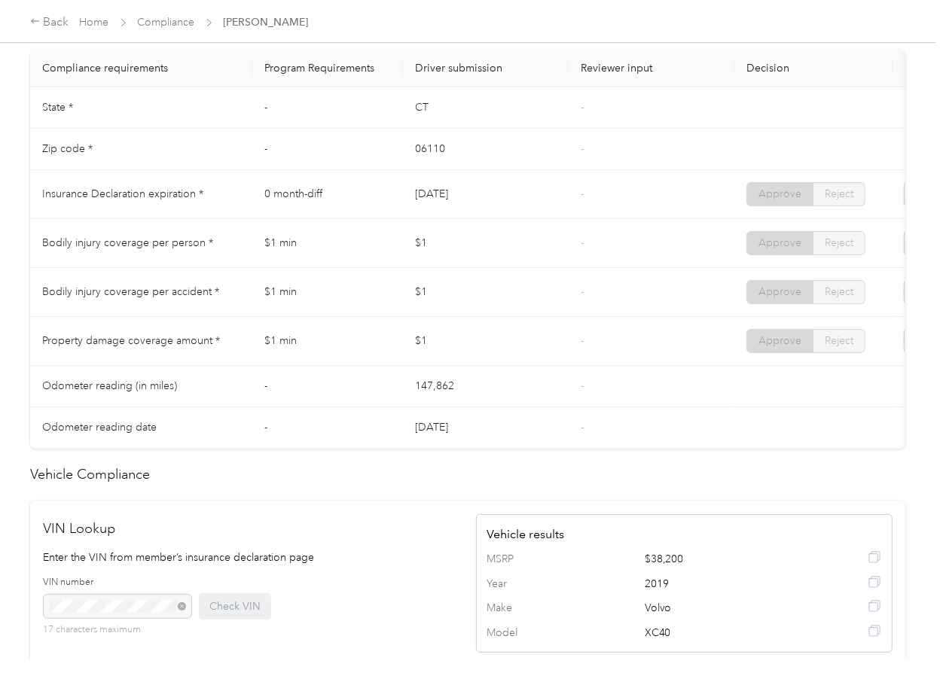
click at [491, 219] on td "06/23/2026" at bounding box center [486, 194] width 166 height 49
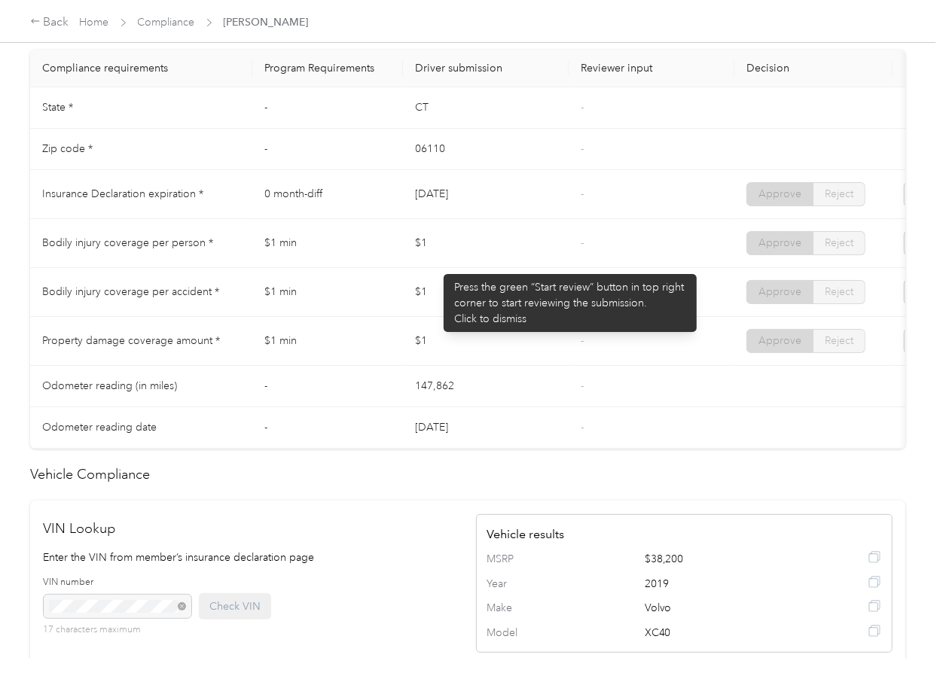
click at [415, 268] on td "$1" at bounding box center [486, 243] width 166 height 49
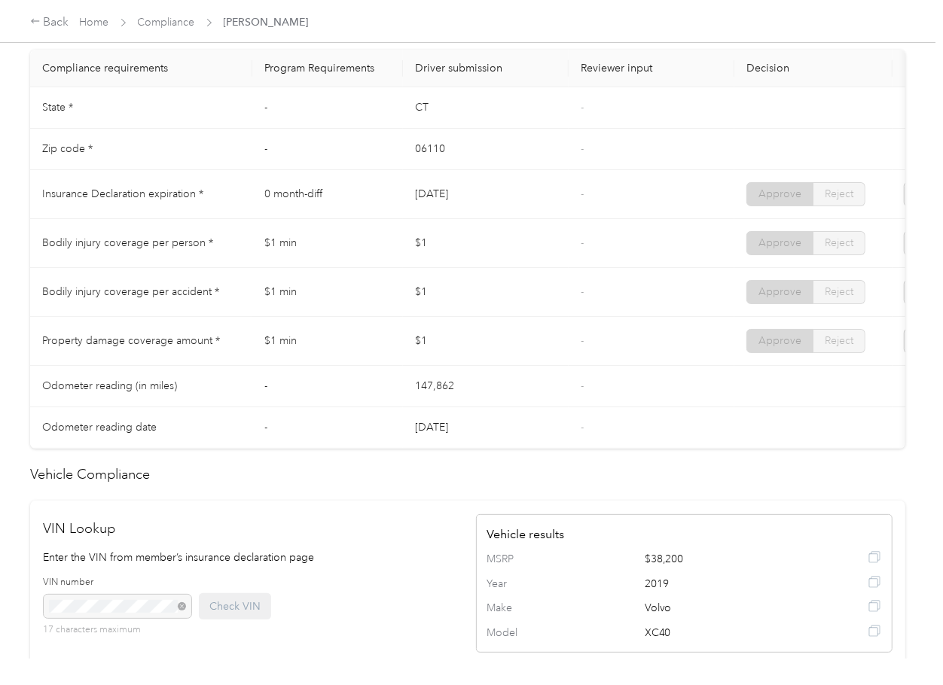
click at [460, 334] on td "$1" at bounding box center [486, 341] width 166 height 49
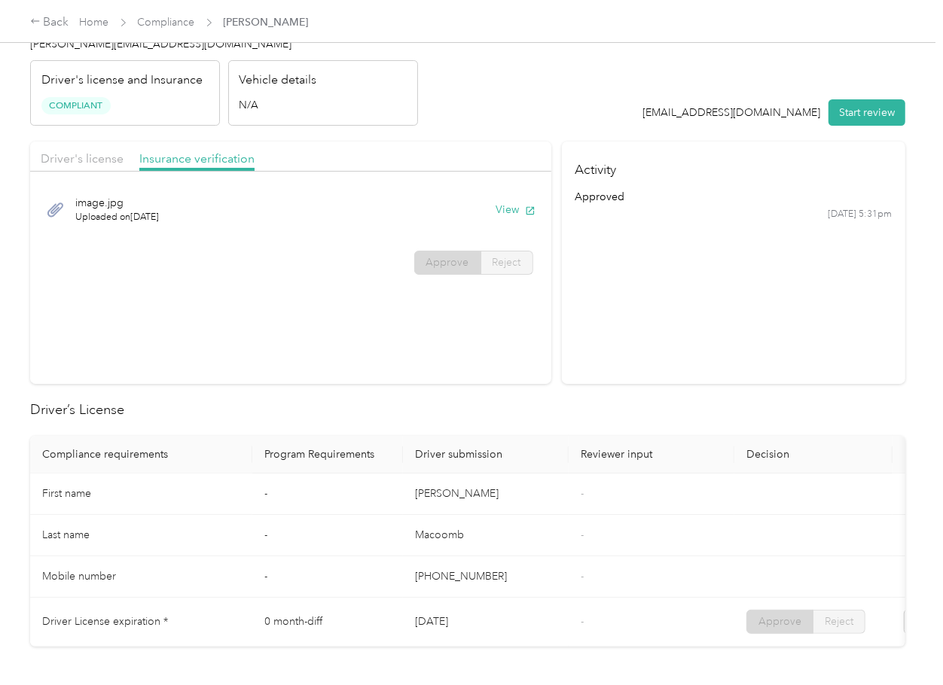
scroll to position [0, 0]
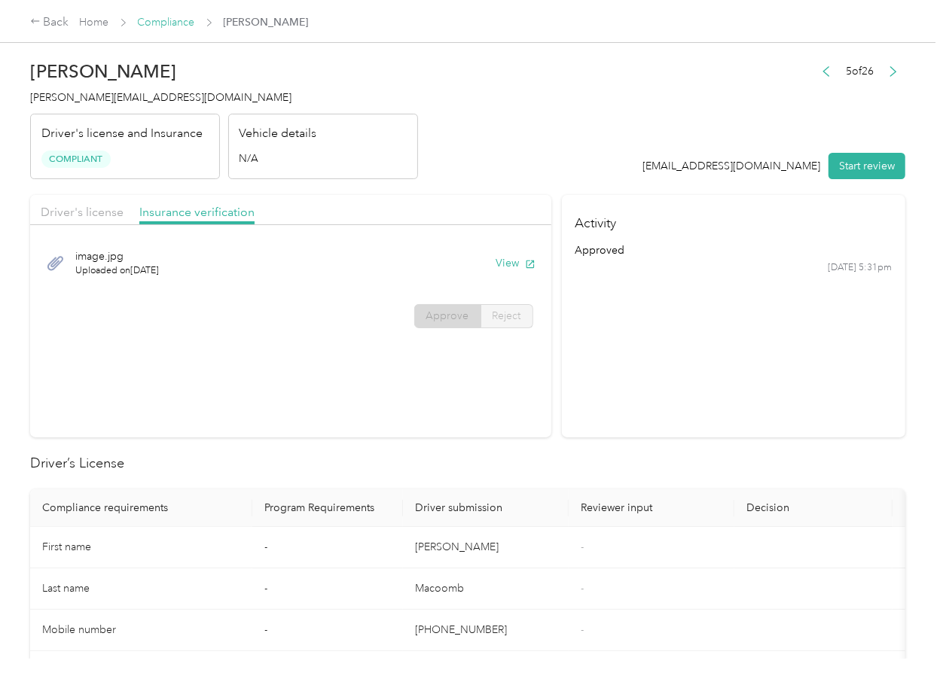
click at [160, 23] on link "Compliance" at bounding box center [166, 22] width 57 height 13
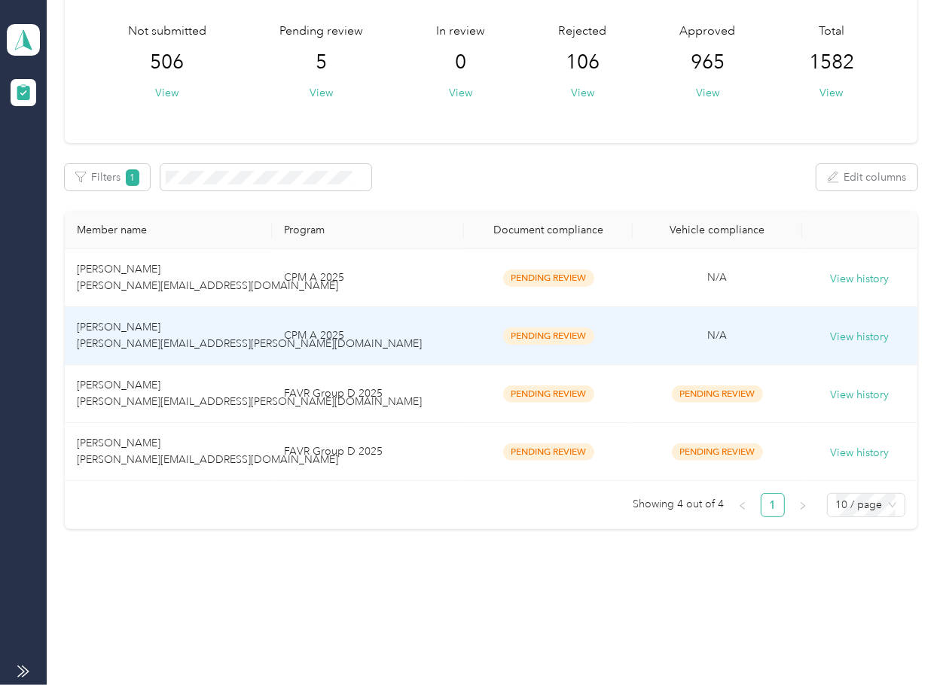
scroll to position [84, 0]
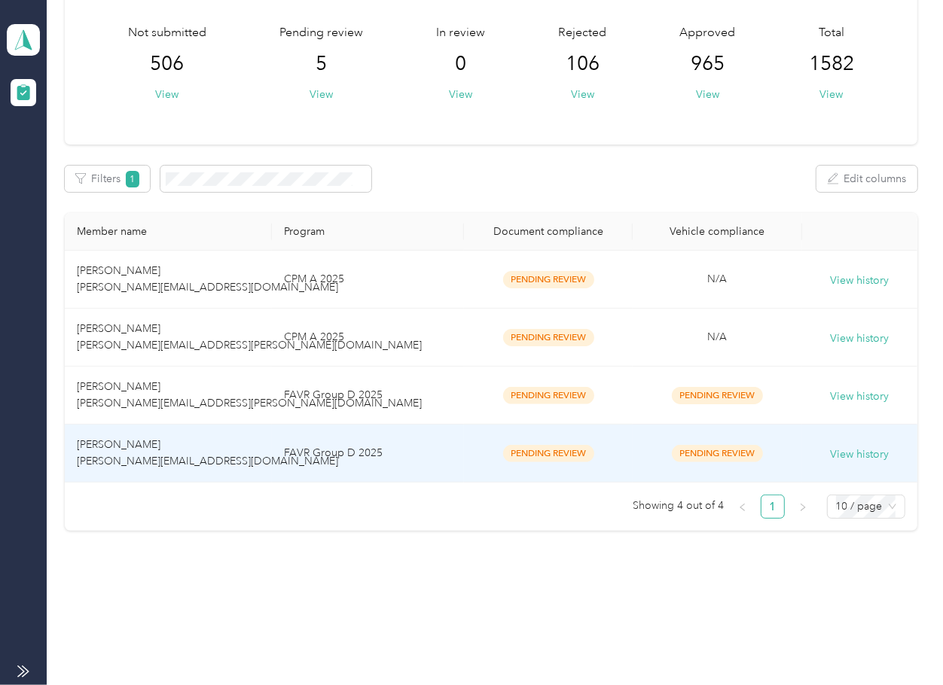
click at [128, 435] on td "[PERSON_NAME] [PERSON_NAME][EMAIL_ADDRESS][DOMAIN_NAME]" at bounding box center [168, 454] width 207 height 58
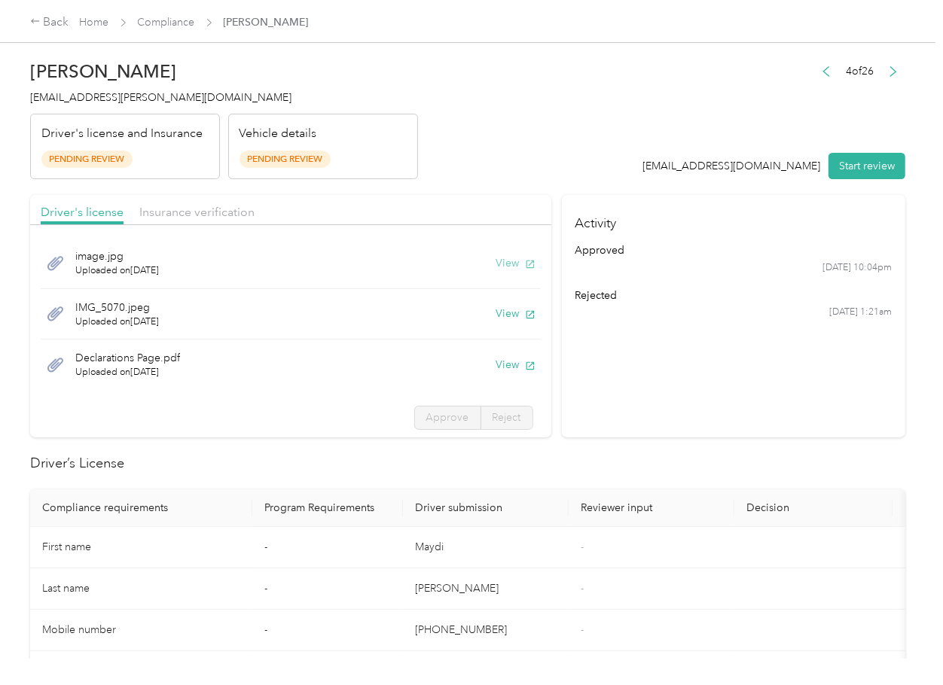
click at [498, 263] on button "View" at bounding box center [515, 263] width 39 height 16
click at [496, 313] on button "View" at bounding box center [515, 314] width 39 height 16
drag, startPoint x: 484, startPoint y: 360, endPoint x: 477, endPoint y: 320, distance: 40.6
click at [496, 360] on button "View" at bounding box center [515, 365] width 39 height 16
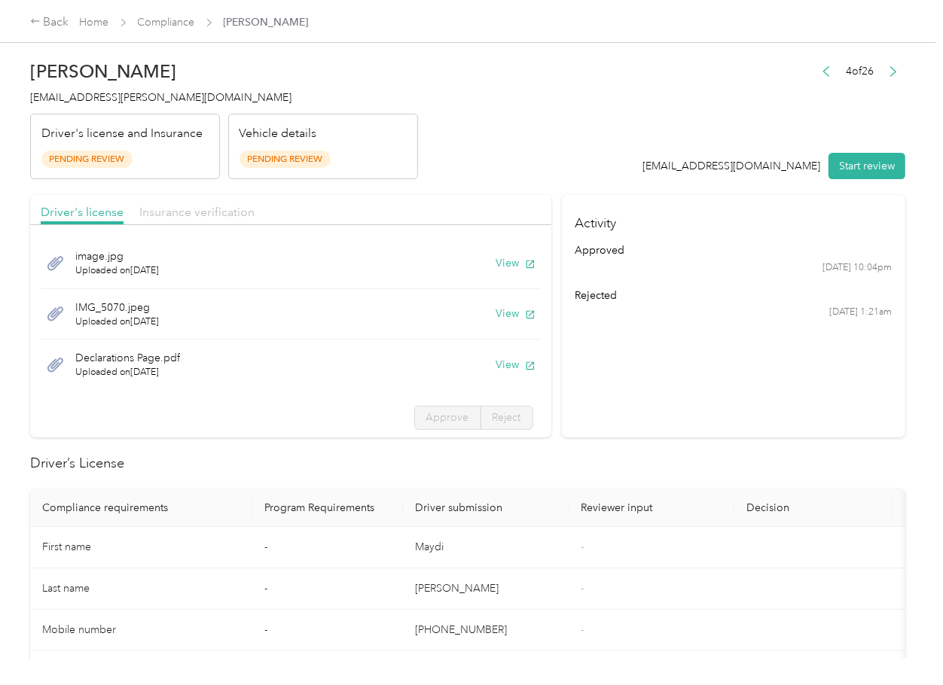
click at [215, 212] on span "Insurance verification" at bounding box center [196, 212] width 115 height 14
drag, startPoint x: 190, startPoint y: 213, endPoint x: 258, endPoint y: 230, distance: 70.0
click at [190, 214] on span "Insurance verification" at bounding box center [196, 212] width 115 height 14
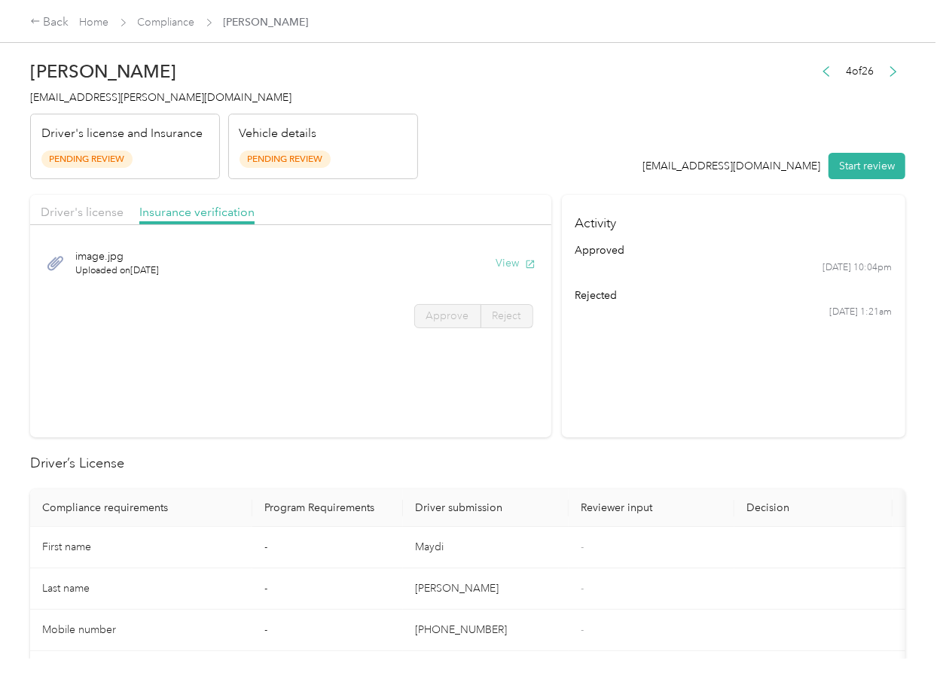
click at [503, 259] on button "View" at bounding box center [515, 263] width 39 height 16
click at [850, 163] on button "Start review" at bounding box center [866, 166] width 77 height 26
drag, startPoint x: 616, startPoint y: 178, endPoint x: 608, endPoint y: 181, distance: 8.6
click at [613, 178] on header "Maydi Alfonso maydi.cantillo@optioncare.com Driver's license and Insurance Pend…" at bounding box center [467, 116] width 875 height 127
click at [75, 214] on span "Driver's license" at bounding box center [82, 212] width 83 height 14
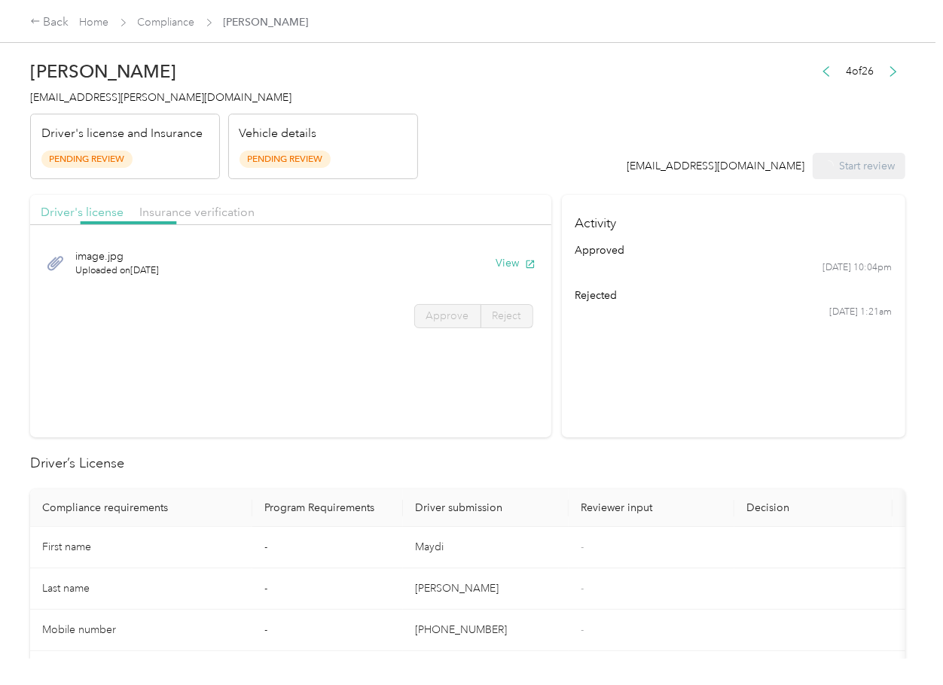
drag, startPoint x: 87, startPoint y: 210, endPoint x: 101, endPoint y: 227, distance: 21.9
click at [87, 210] on span "Driver's license" at bounding box center [82, 212] width 83 height 14
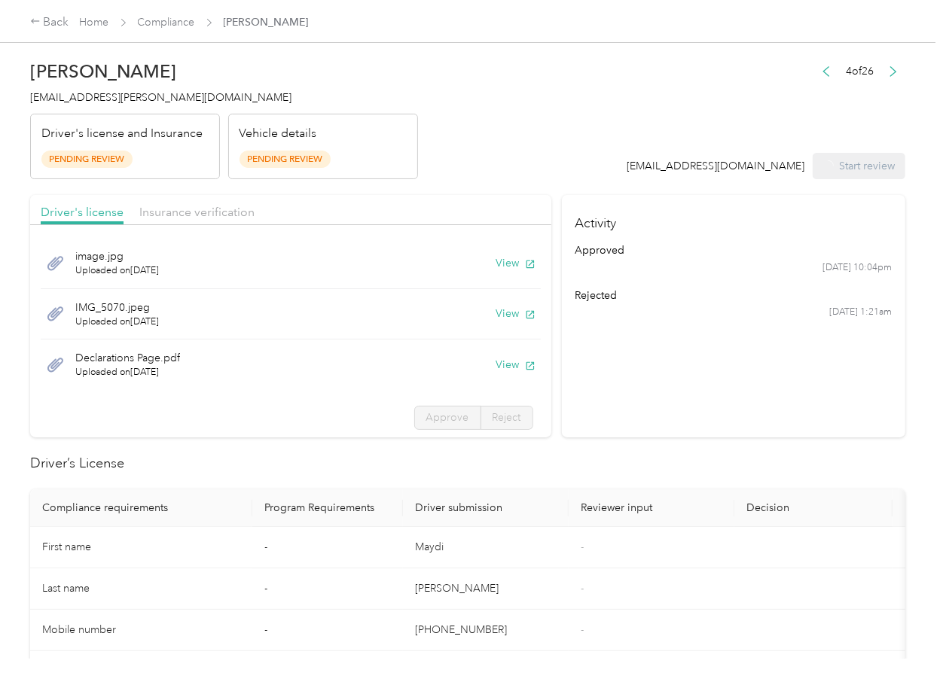
click at [412, 401] on div "image.jpg Uploaded on 9/29/2025 View IMG_5070.jpeg Uploaded on 9/4/2025 View De…" at bounding box center [290, 337] width 521 height 208
click at [426, 419] on span "Approve" at bounding box center [447, 417] width 43 height 13
click at [426, 421] on span "Approve" at bounding box center [447, 417] width 43 height 13
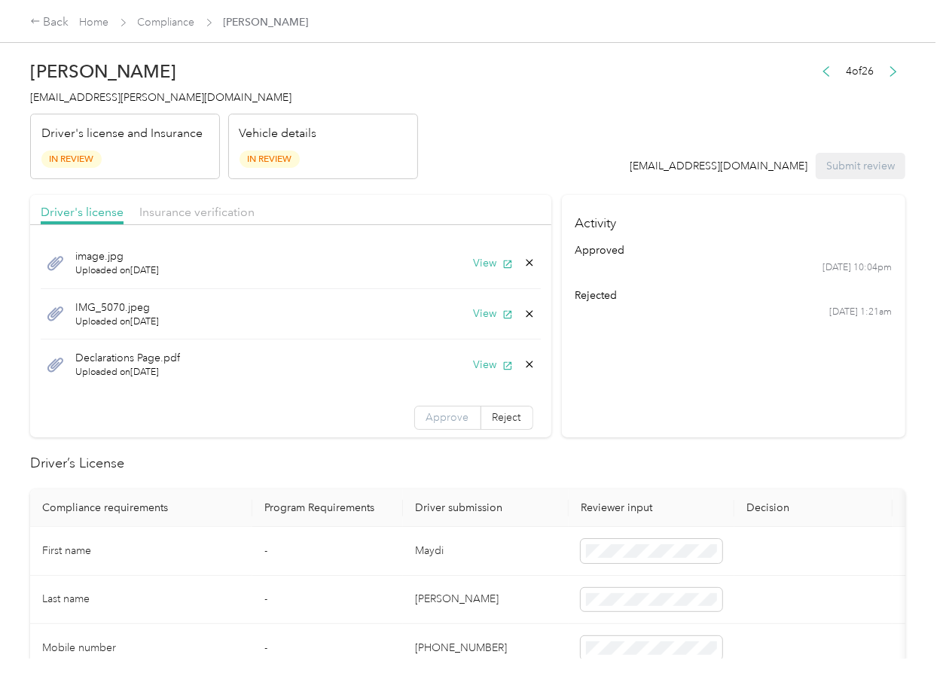
click at [426, 421] on span "Approve" at bounding box center [447, 417] width 43 height 13
click at [179, 215] on span "Insurance verification" at bounding box center [196, 212] width 115 height 14
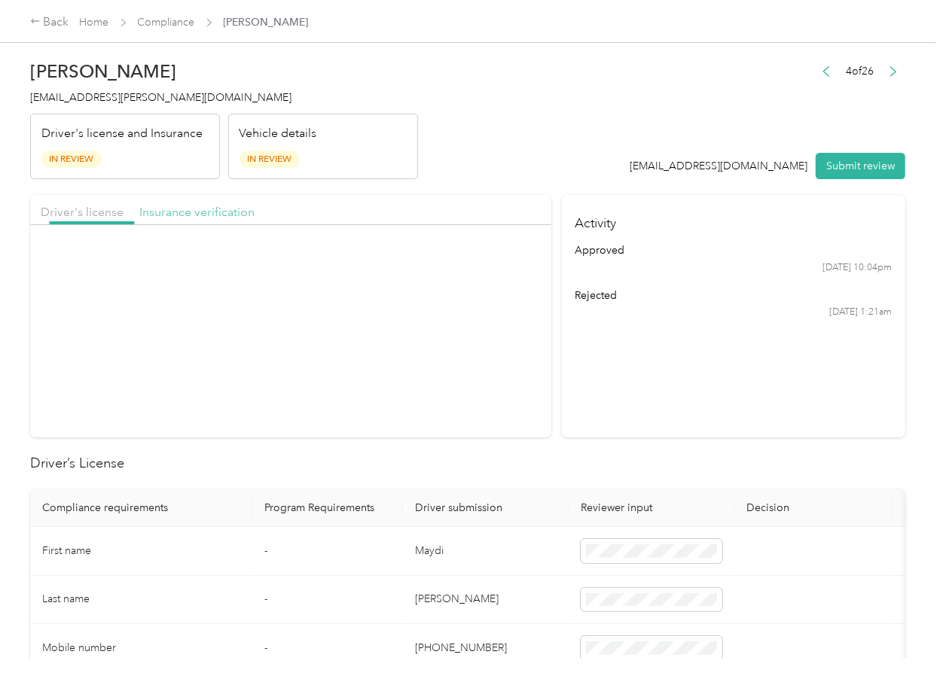
click at [172, 215] on span "Insurance verification" at bounding box center [196, 212] width 115 height 14
click at [426, 315] on span "Approve" at bounding box center [447, 316] width 43 height 13
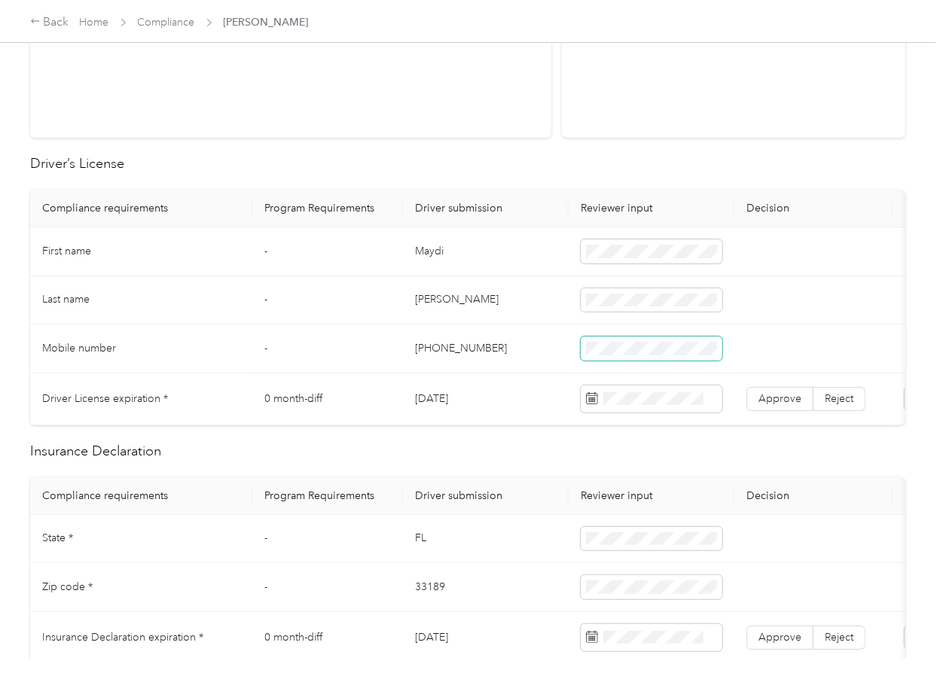
scroll to position [301, 0]
click at [438, 261] on td "Maydi" at bounding box center [486, 250] width 166 height 49
copy td "Maydi"
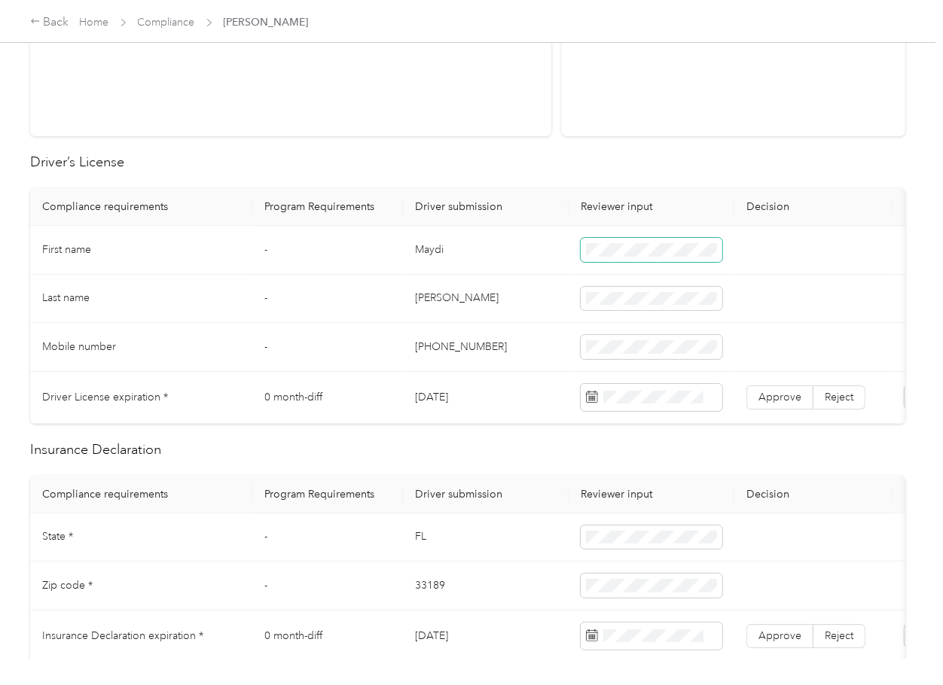
click at [635, 260] on span at bounding box center [652, 250] width 142 height 24
click at [450, 397] on td "11/29/2028" at bounding box center [486, 398] width 166 height 52
copy td "11/29/2028"
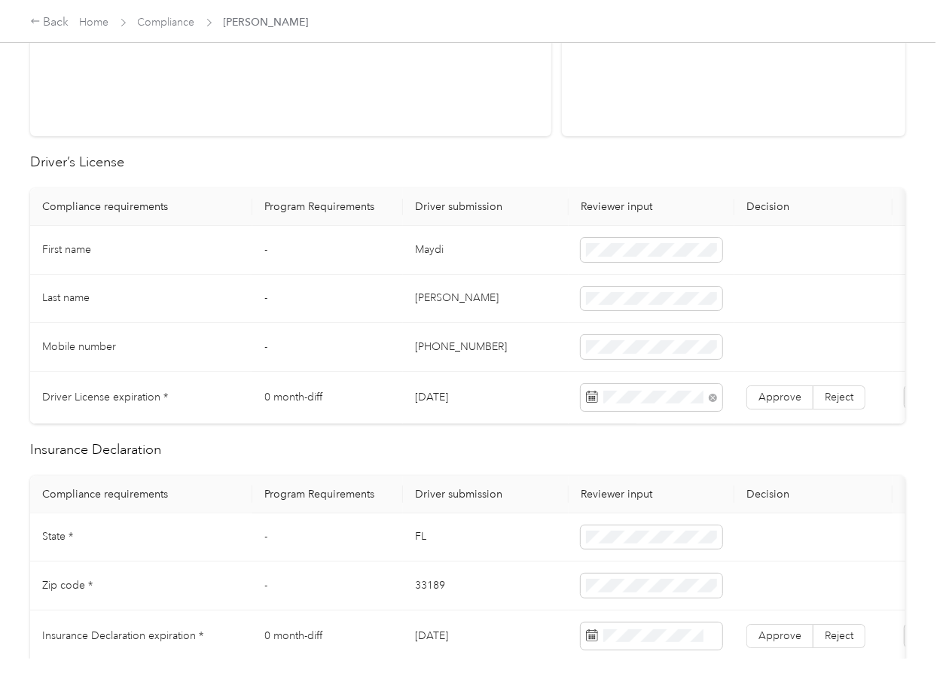
click at [767, 395] on span "Approve" at bounding box center [779, 397] width 43 height 13
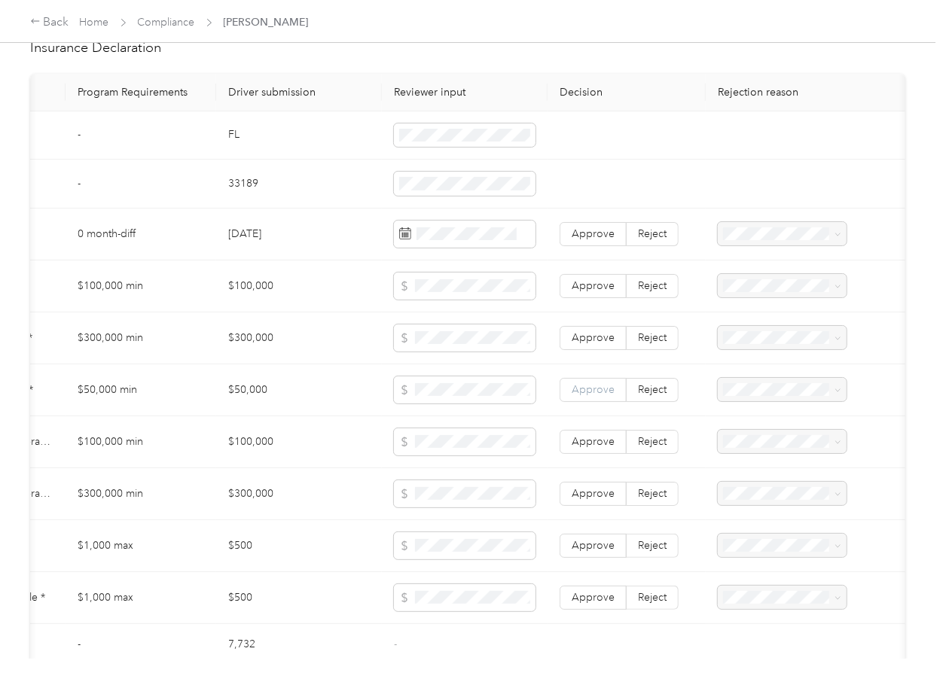
scroll to position [703, 0]
click at [657, 247] on label "Reject" at bounding box center [653, 235] width 52 height 24
click at [770, 247] on span at bounding box center [782, 235] width 129 height 24
click at [763, 239] on span at bounding box center [782, 235] width 129 height 24
click at [739, 348] on span "Expired Insurance Policy" at bounding box center [764, 357] width 86 height 29
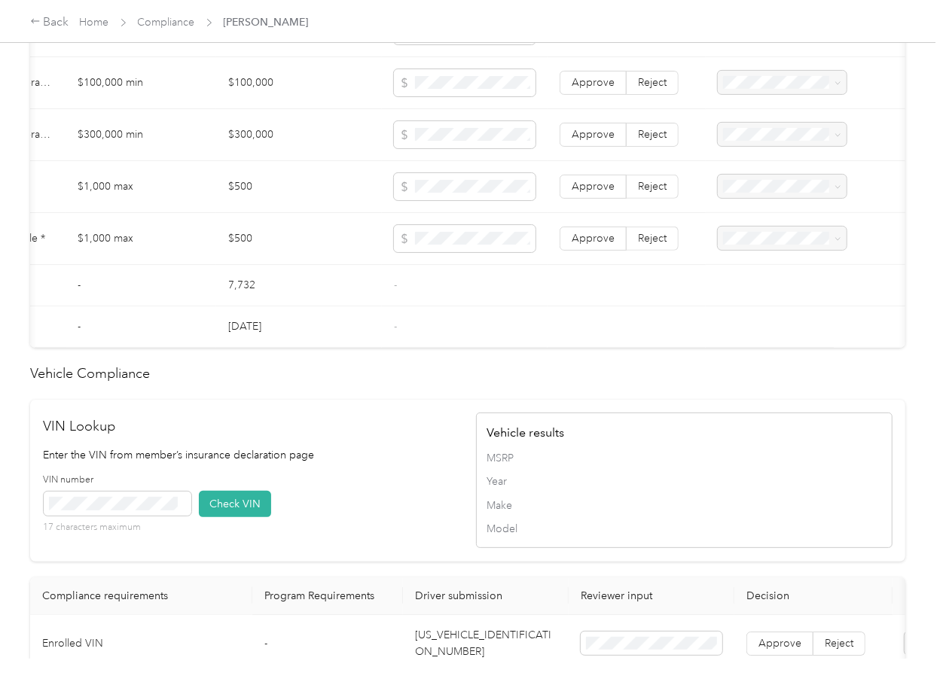
scroll to position [1405, 0]
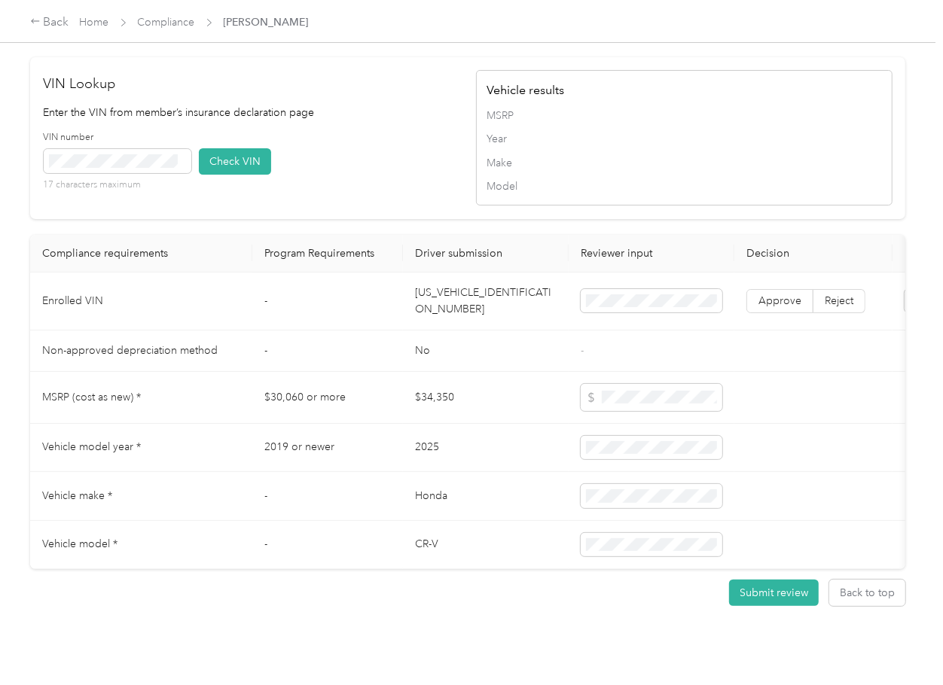
click at [477, 331] on td "7FARS5H57SE034136" at bounding box center [486, 302] width 166 height 58
copy td "7FARS5H57SE034136"
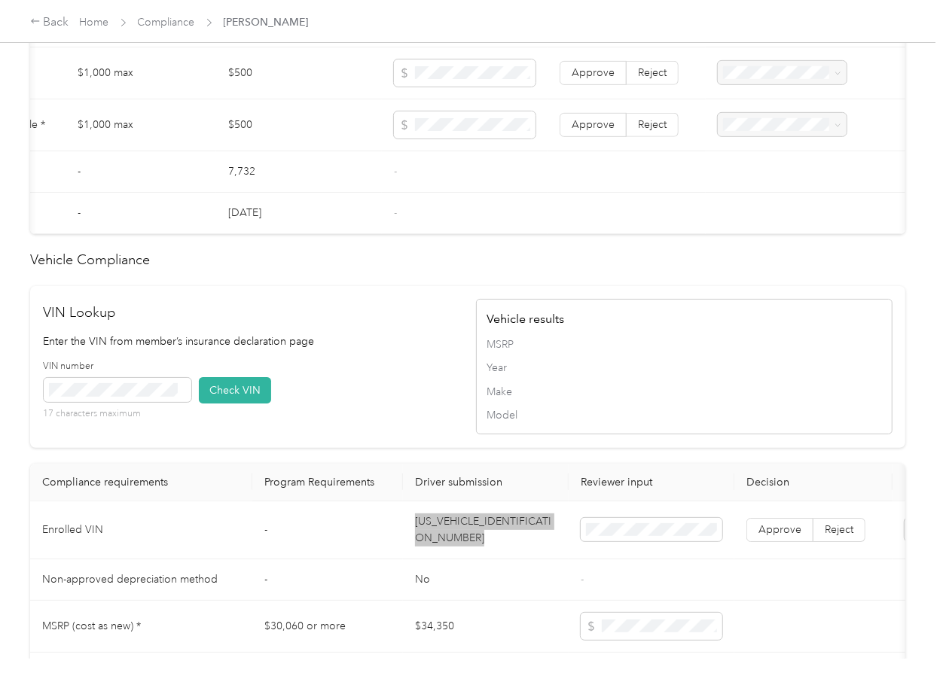
scroll to position [904, 0]
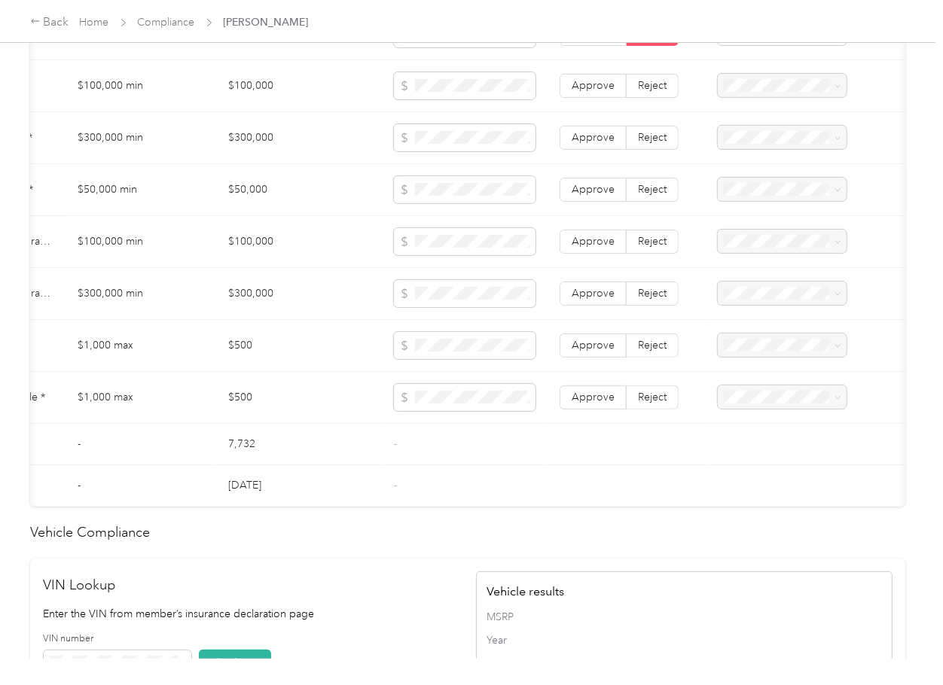
click at [279, 205] on td "$50,000" at bounding box center [299, 190] width 166 height 52
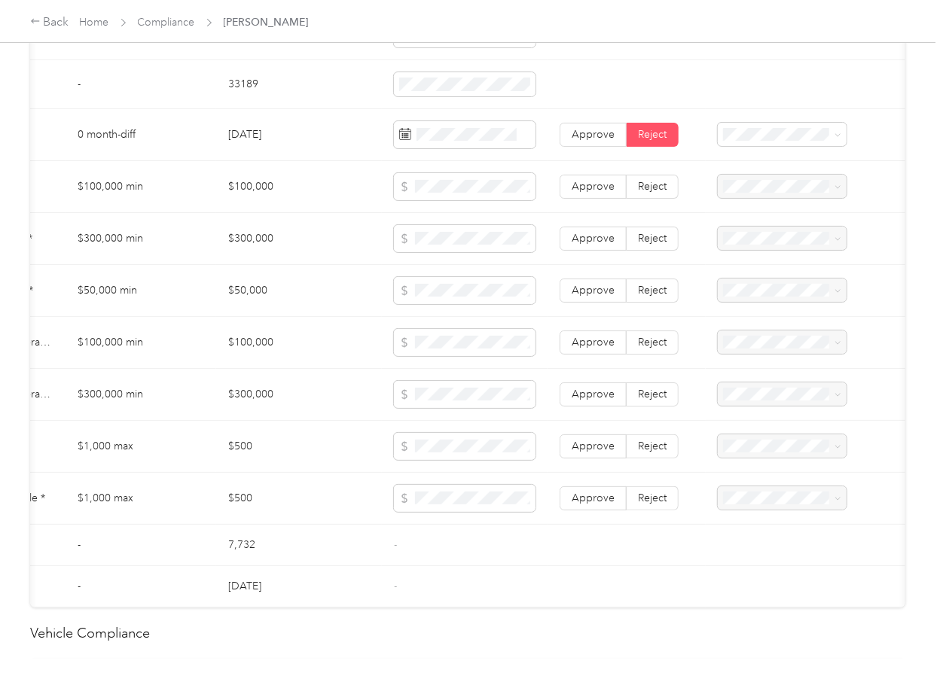
scroll to position [0, 0]
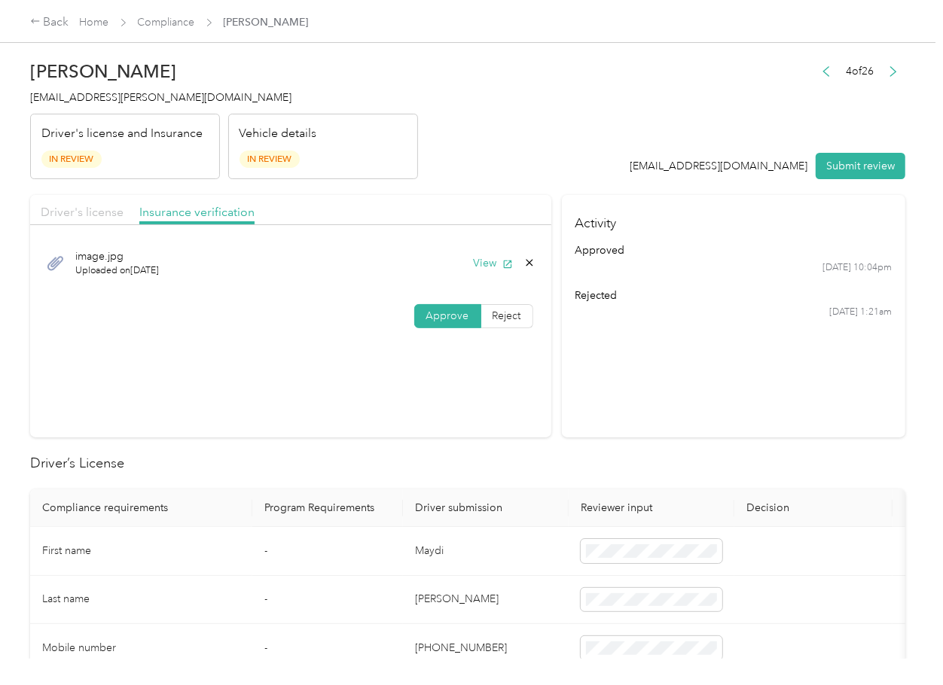
click at [77, 218] on span "Driver's license" at bounding box center [82, 212] width 83 height 14
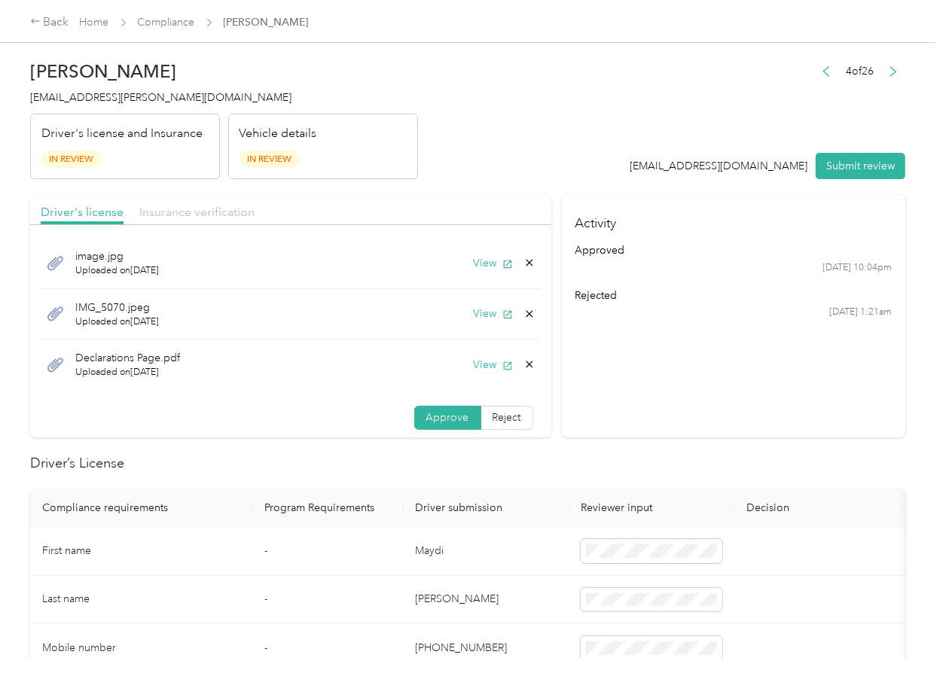
click at [169, 212] on span "Insurance verification" at bounding box center [196, 212] width 115 height 14
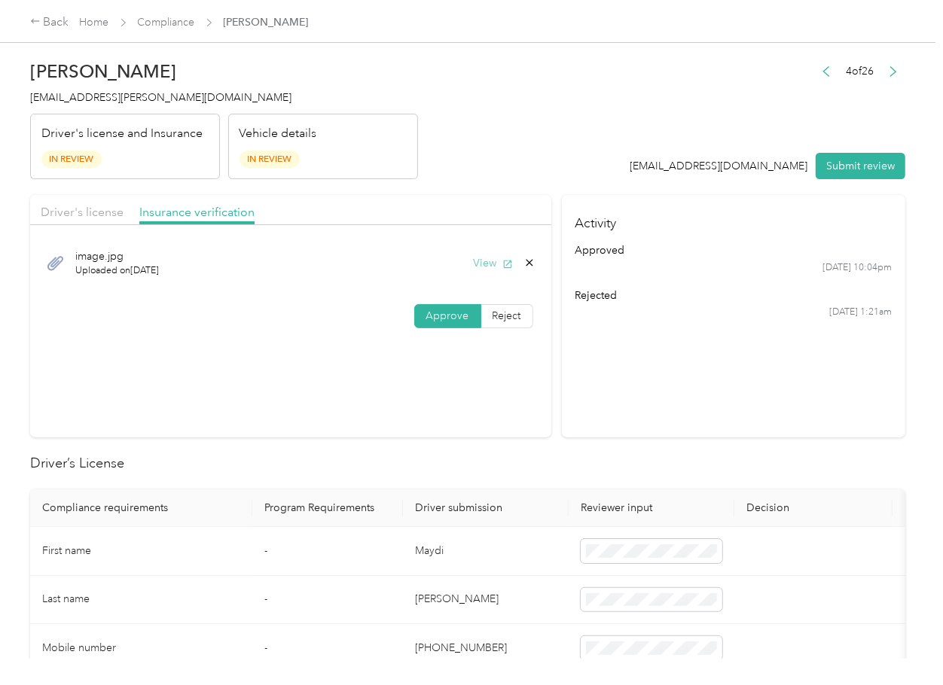
click at [482, 259] on button "View" at bounding box center [493, 263] width 39 height 16
click at [535, 265] on div "image.jpg Uploaded on 9/3/2025 View" at bounding box center [291, 263] width 500 height 50
click at [525, 265] on icon at bounding box center [529, 263] width 12 height 12
click at [491, 273] on button "Yes" at bounding box center [486, 274] width 29 height 24
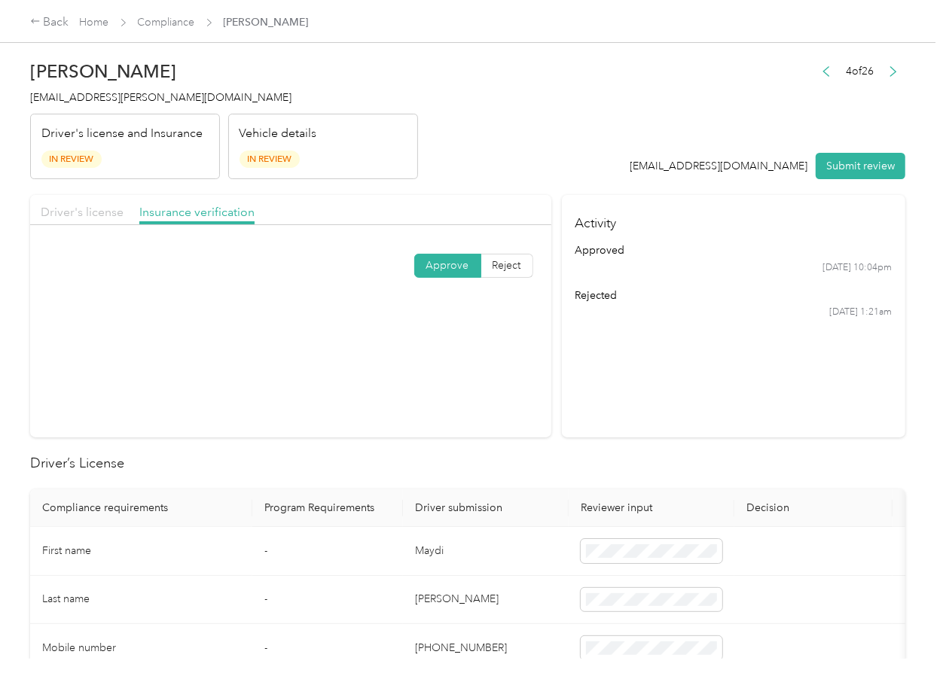
click at [100, 215] on span "Driver's license" at bounding box center [82, 212] width 83 height 14
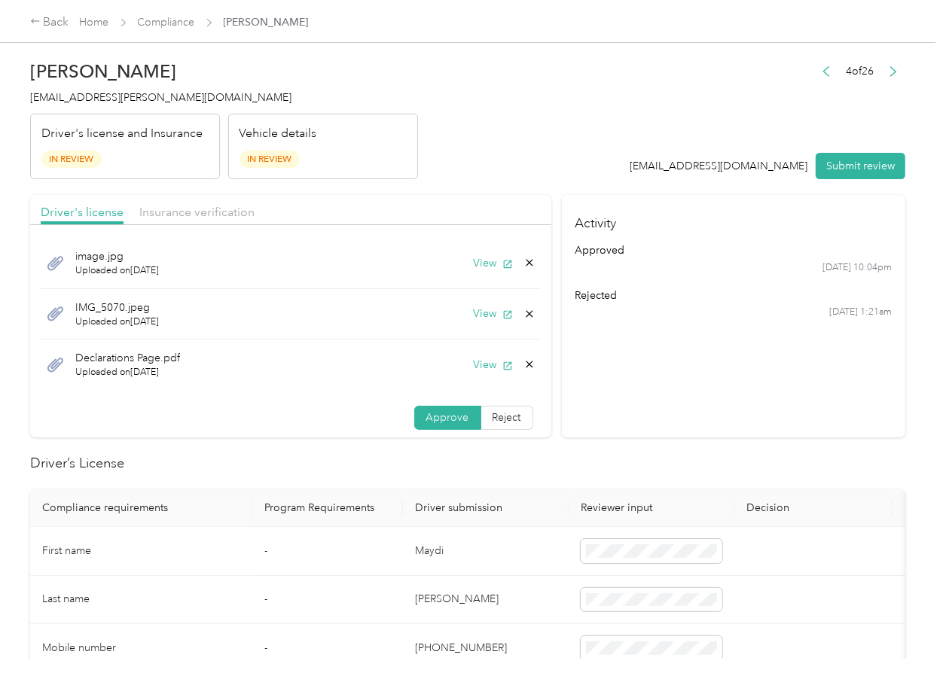
click at [523, 366] on icon at bounding box center [529, 364] width 12 height 12
drag, startPoint x: 465, startPoint y: 381, endPoint x: 478, endPoint y: 355, distance: 29.0
click at [464, 381] on button "Yes" at bounding box center [471, 375] width 29 height 23
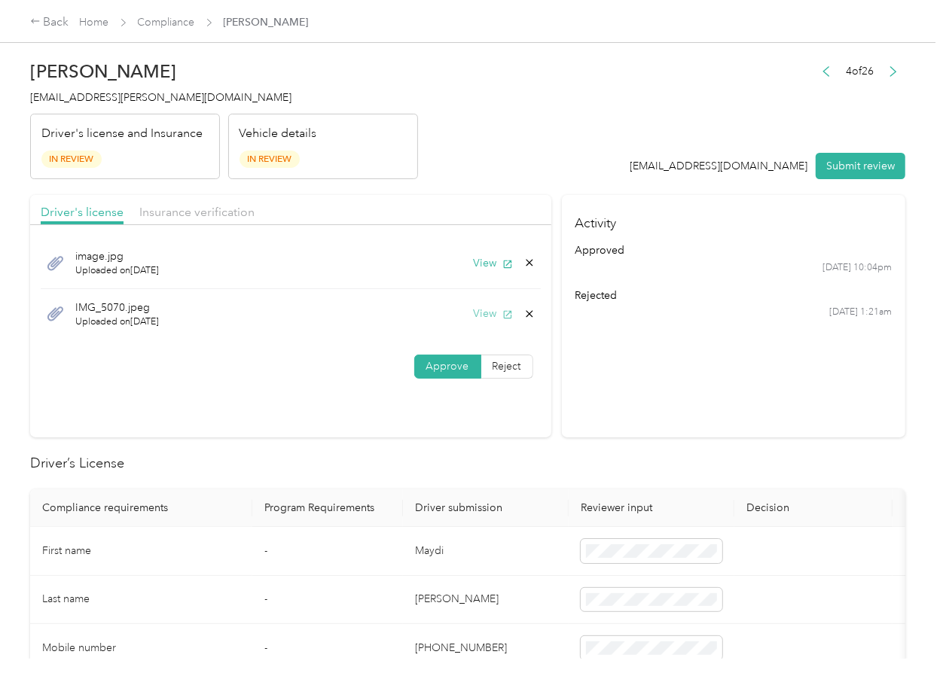
click at [474, 317] on button "View" at bounding box center [493, 314] width 39 height 16
click at [845, 157] on button "Submit review" at bounding box center [861, 166] width 90 height 26
click at [109, 100] on span "maydi.cantillo@optioncare.com" at bounding box center [160, 97] width 261 height 13
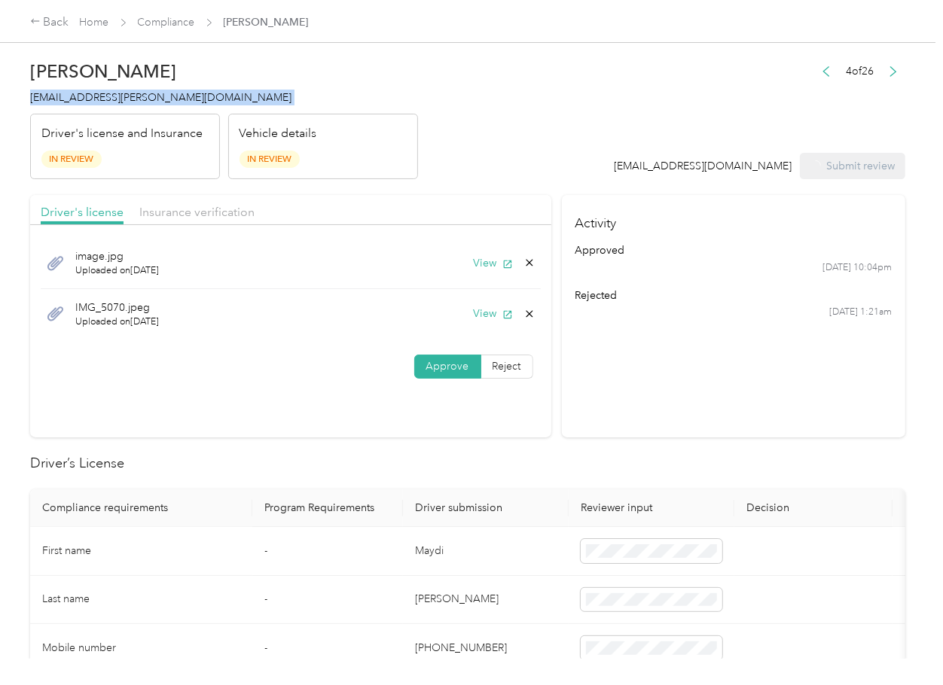
click at [109, 100] on span "maydi.cantillo@optioncare.com" at bounding box center [160, 97] width 261 height 13
copy span "maydi.cantillo@optioncare.com"
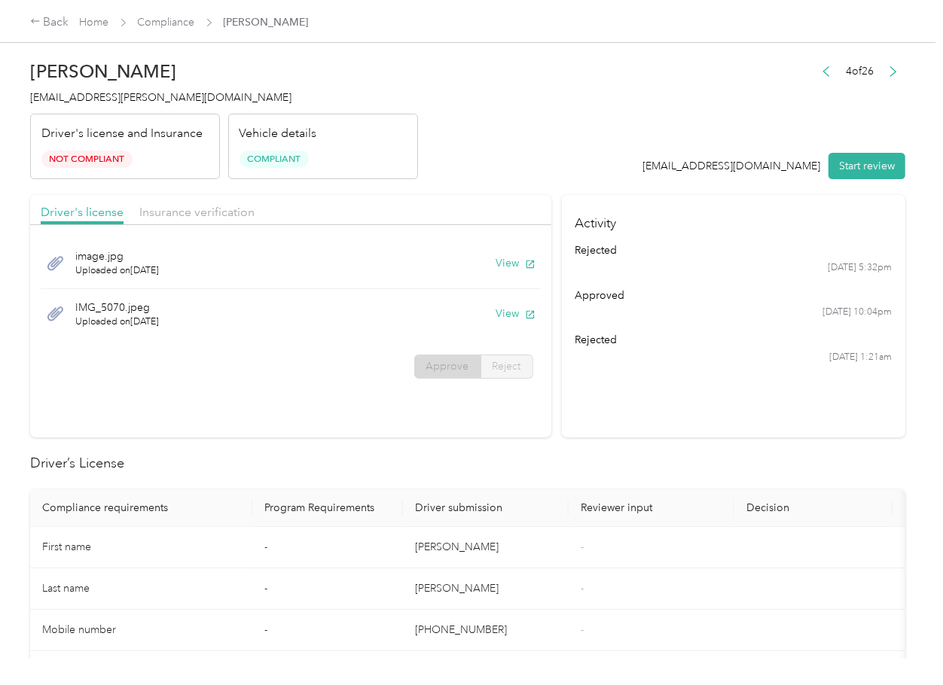
click at [439, 415] on section "Driver's license Insurance verification image.jpg Uploaded on 9/29/2025 View IM…" at bounding box center [290, 316] width 521 height 242
click at [172, 22] on link "Compliance" at bounding box center [166, 22] width 57 height 13
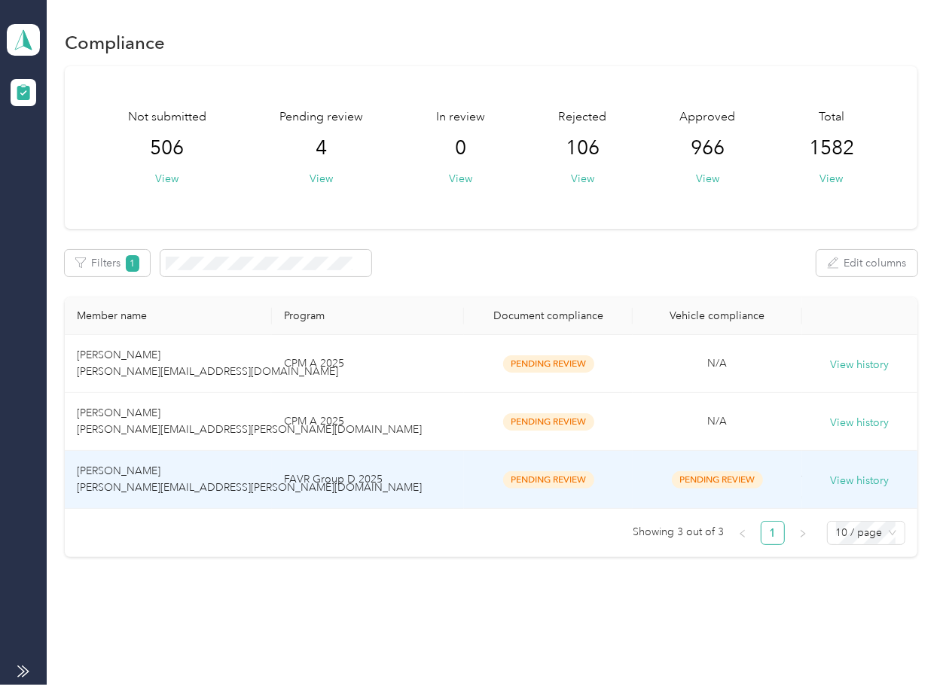
click at [221, 468] on td "[PERSON_NAME] [PERSON_NAME][EMAIL_ADDRESS][PERSON_NAME][DOMAIN_NAME]" at bounding box center [168, 480] width 207 height 58
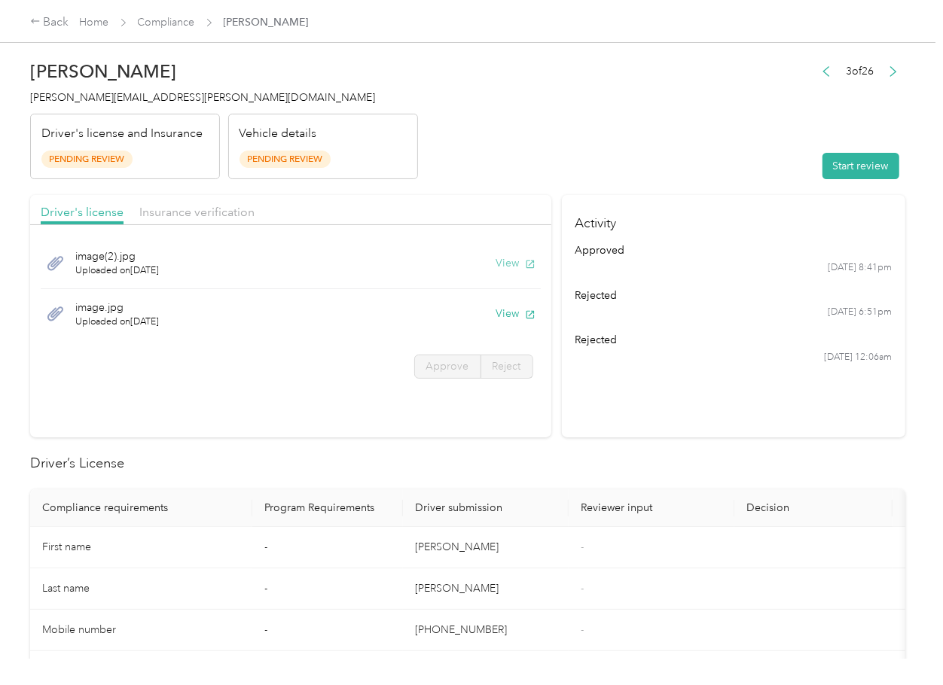
click at [502, 262] on button "View" at bounding box center [515, 263] width 39 height 16
drag, startPoint x: 497, startPoint y: 311, endPoint x: 489, endPoint y: 301, distance: 12.4
click at [497, 311] on button "View" at bounding box center [515, 314] width 39 height 16
click at [418, 206] on div "Driver's license Insurance verification" at bounding box center [290, 210] width 521 height 30
drag, startPoint x: 220, startPoint y: 212, endPoint x: 205, endPoint y: 212, distance: 15.1
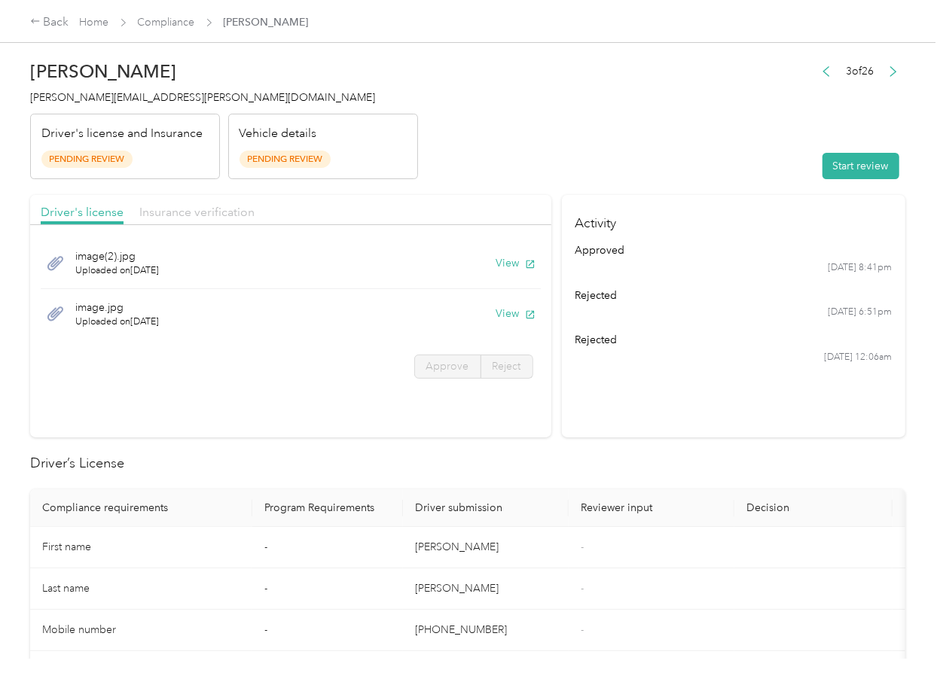
click at [220, 212] on span "Insurance verification" at bounding box center [196, 212] width 115 height 14
click at [195, 212] on span "Insurance verification" at bounding box center [196, 212] width 115 height 14
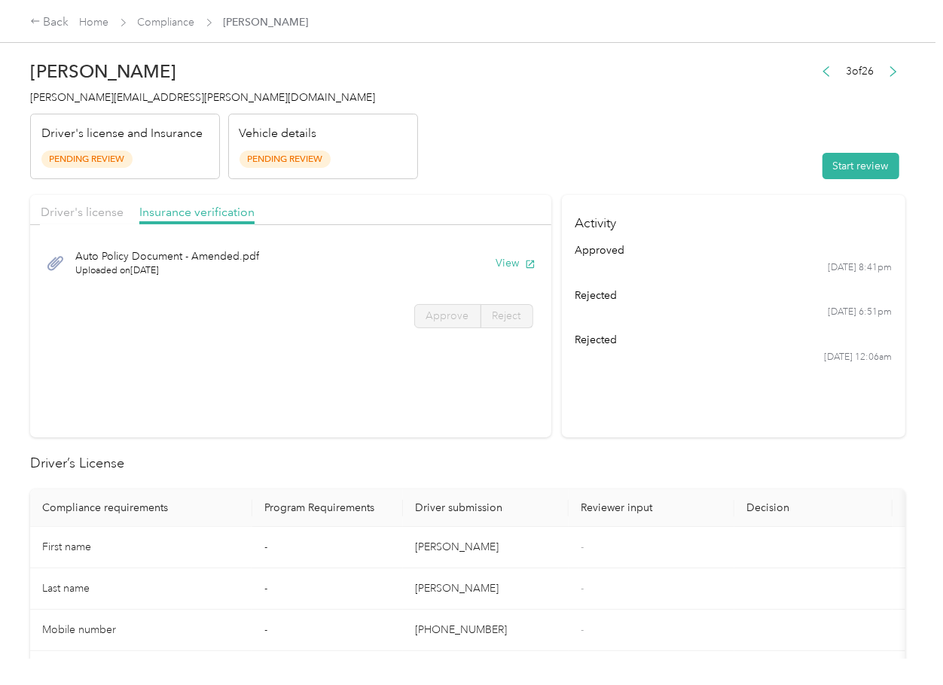
click at [503, 260] on button "View" at bounding box center [515, 263] width 39 height 16
drag, startPoint x: 841, startPoint y: 163, endPoint x: 703, endPoint y: 145, distance: 139.0
click at [841, 163] on button "Start review" at bounding box center [860, 166] width 77 height 26
click at [703, 145] on header "Erica Burdick erica.burdick@optioncare.com Driver's license and Insurance Pendi…" at bounding box center [467, 116] width 875 height 127
click at [102, 218] on span "Driver's license" at bounding box center [82, 212] width 83 height 14
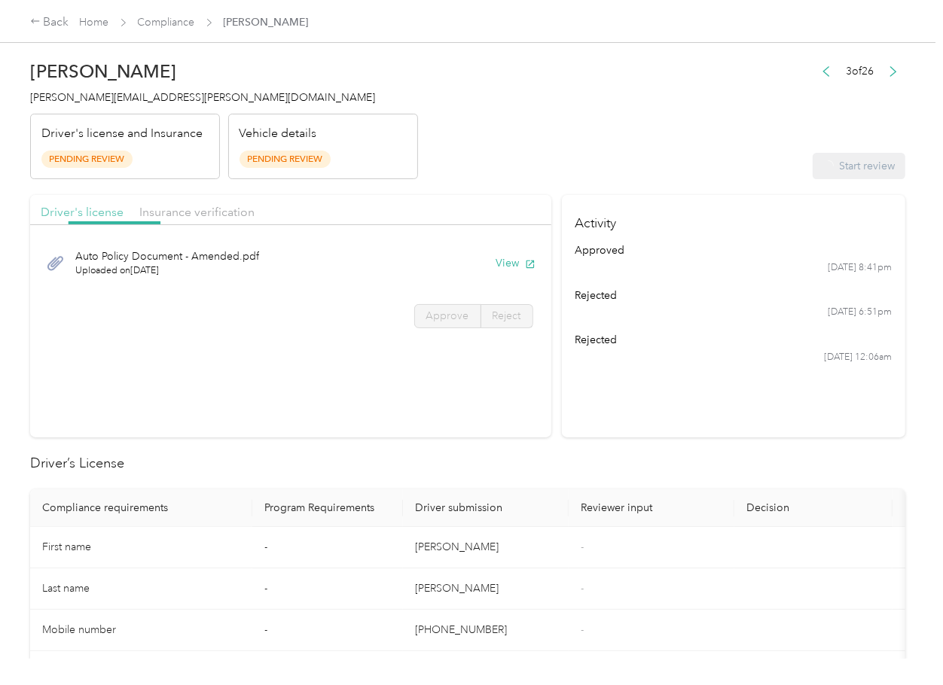
click at [96, 213] on span "Driver's license" at bounding box center [82, 212] width 83 height 14
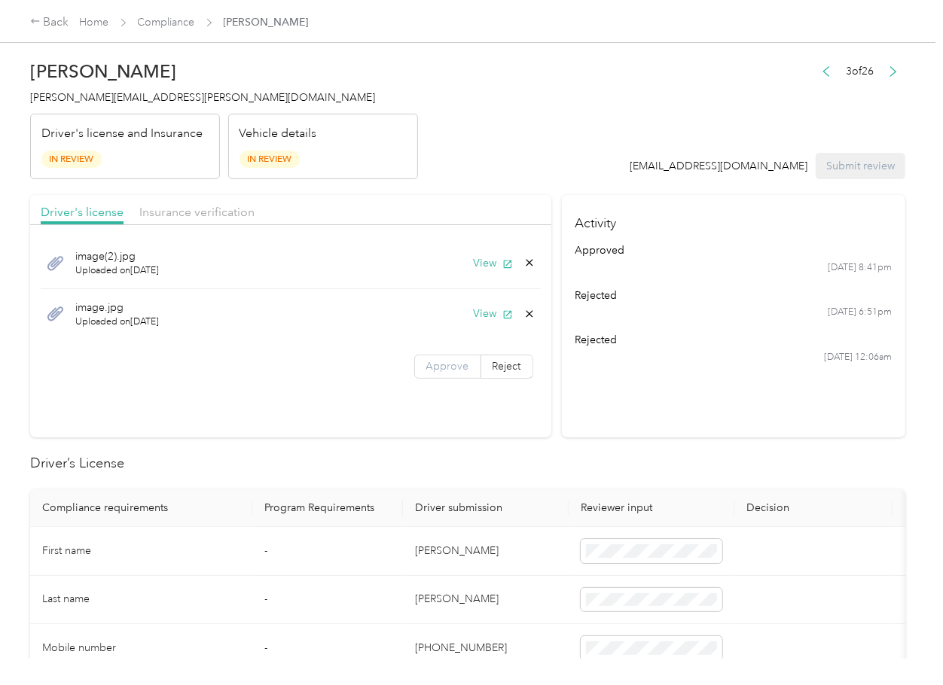
click at [441, 361] on span "Approve" at bounding box center [447, 366] width 43 height 13
click at [436, 367] on span "Approve" at bounding box center [447, 366] width 43 height 13
drag, startPoint x: 139, startPoint y: 190, endPoint x: 177, endPoint y: 215, distance: 45.7
click at [177, 215] on span "Insurance verification" at bounding box center [196, 212] width 115 height 14
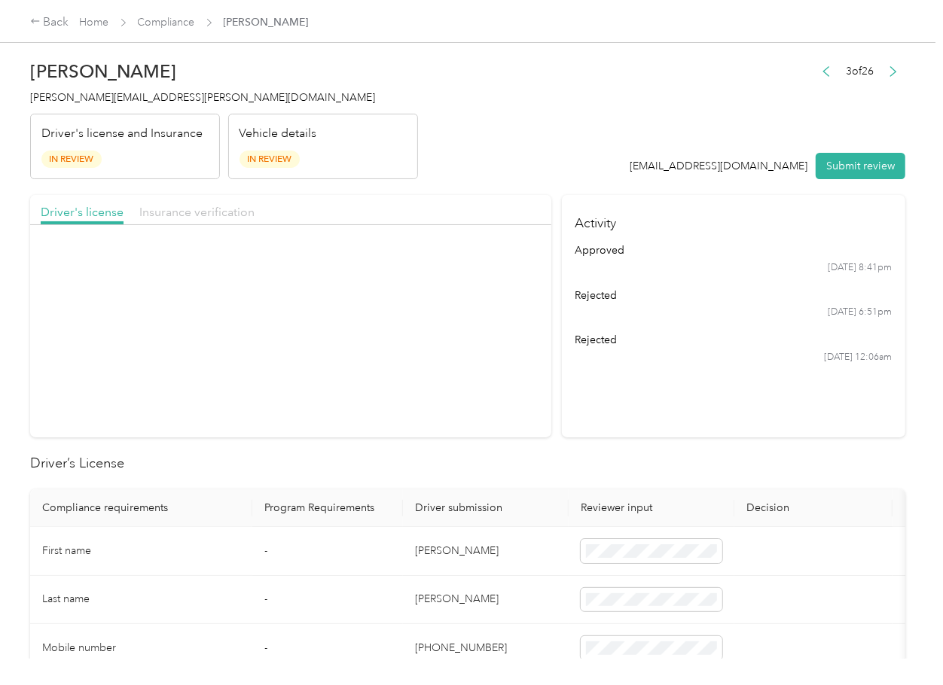
click at [196, 212] on span "Insurance verification" at bounding box center [196, 212] width 115 height 14
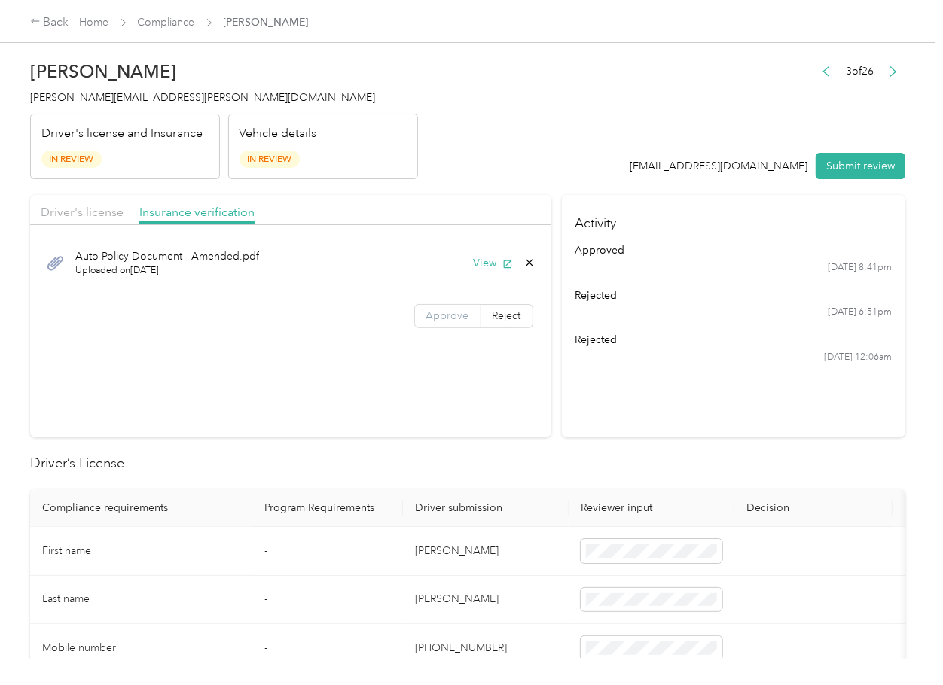
click at [437, 313] on span "Approve" at bounding box center [447, 316] width 43 height 13
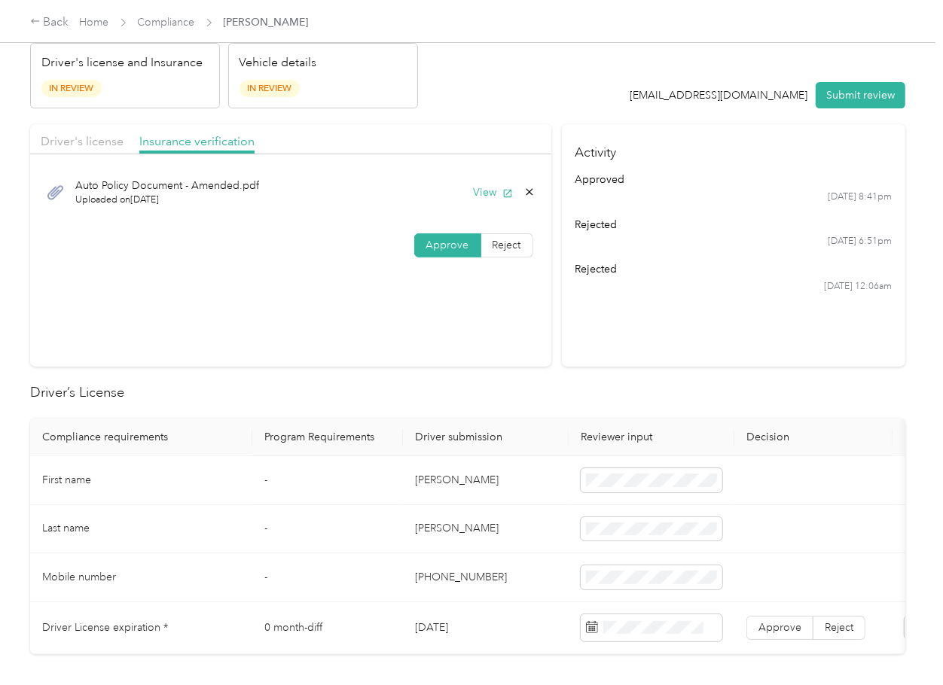
scroll to position [100, 0]
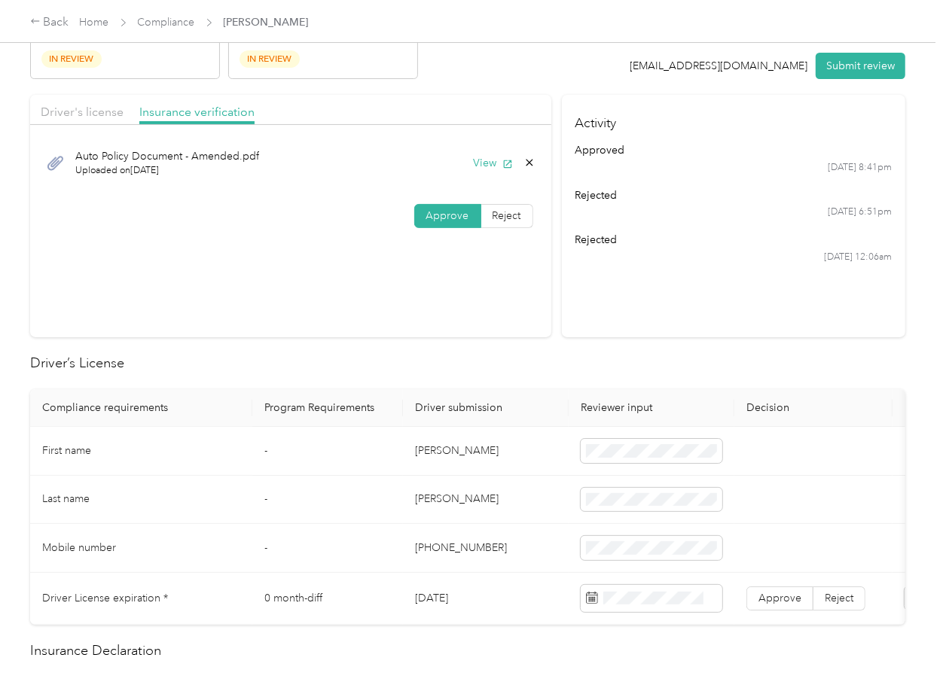
click at [431, 455] on td "Erica" at bounding box center [486, 451] width 166 height 49
copy td "Erica"
click at [622, 442] on span at bounding box center [652, 451] width 142 height 24
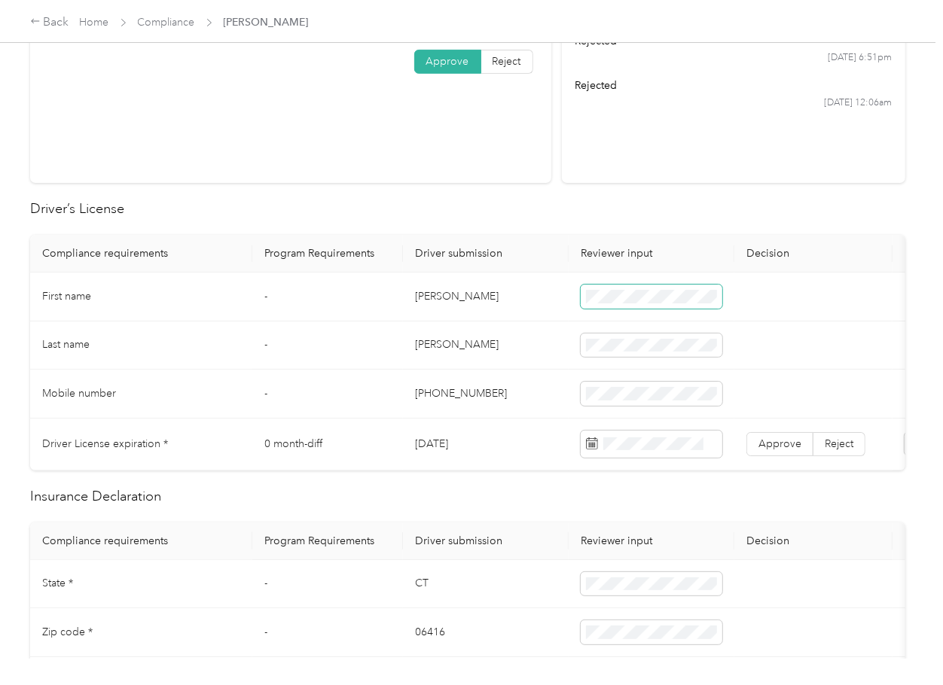
scroll to position [301, 0]
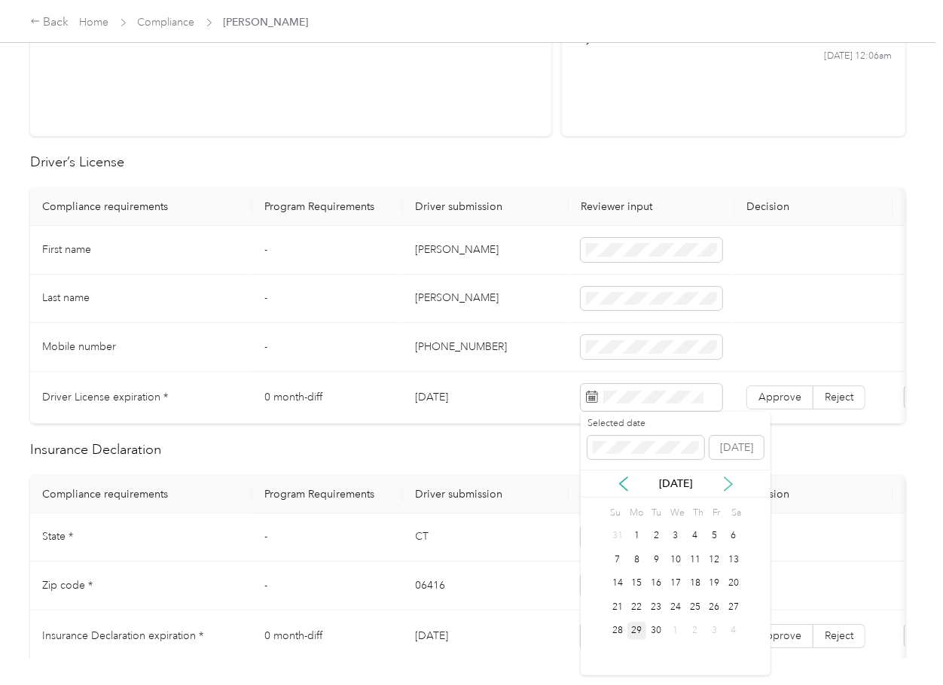
click at [729, 477] on icon at bounding box center [728, 484] width 15 height 15
click at [733, 582] on div "18" at bounding box center [734, 584] width 20 height 19
click at [783, 403] on label "Approve" at bounding box center [779, 398] width 67 height 24
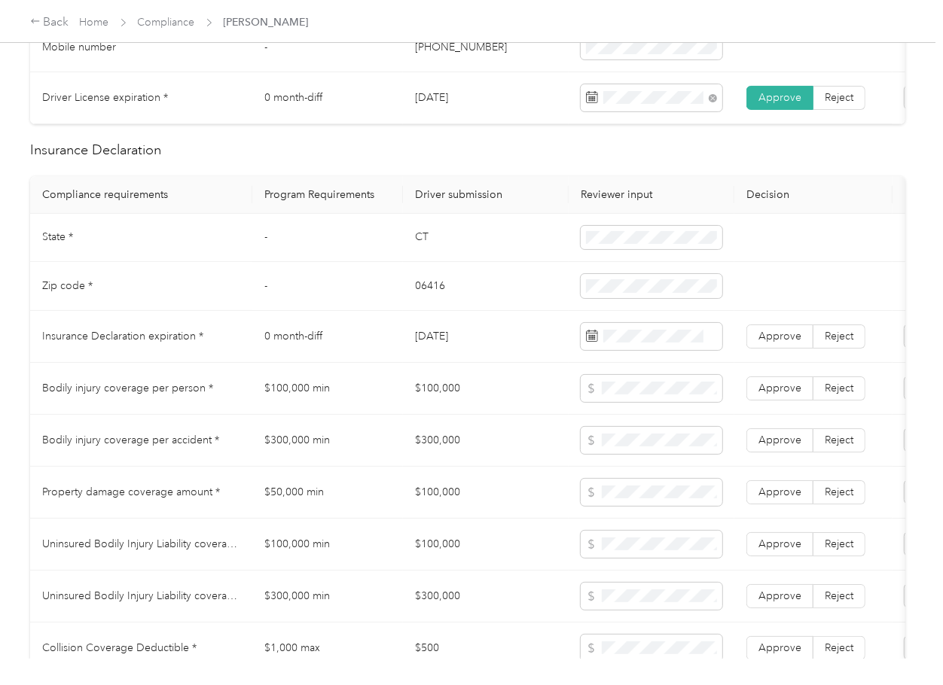
scroll to position [602, 0]
click at [414, 249] on td "CT" at bounding box center [486, 236] width 166 height 49
click at [434, 296] on td "06416" at bounding box center [486, 285] width 166 height 49
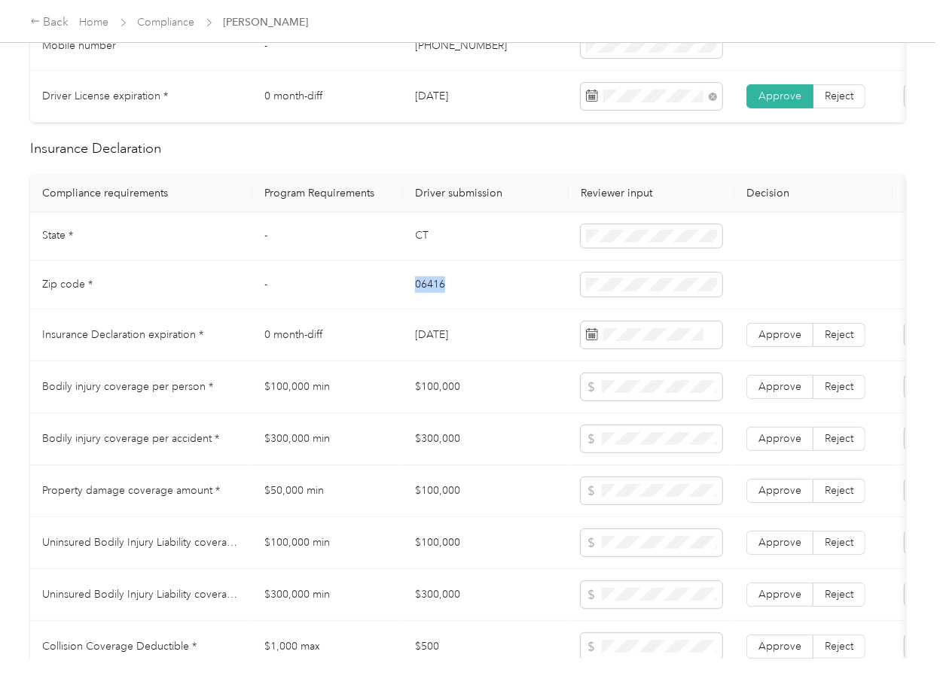
click at [434, 296] on td "06416" at bounding box center [486, 285] width 166 height 49
click at [450, 401] on td "$100,000" at bounding box center [486, 387] width 166 height 52
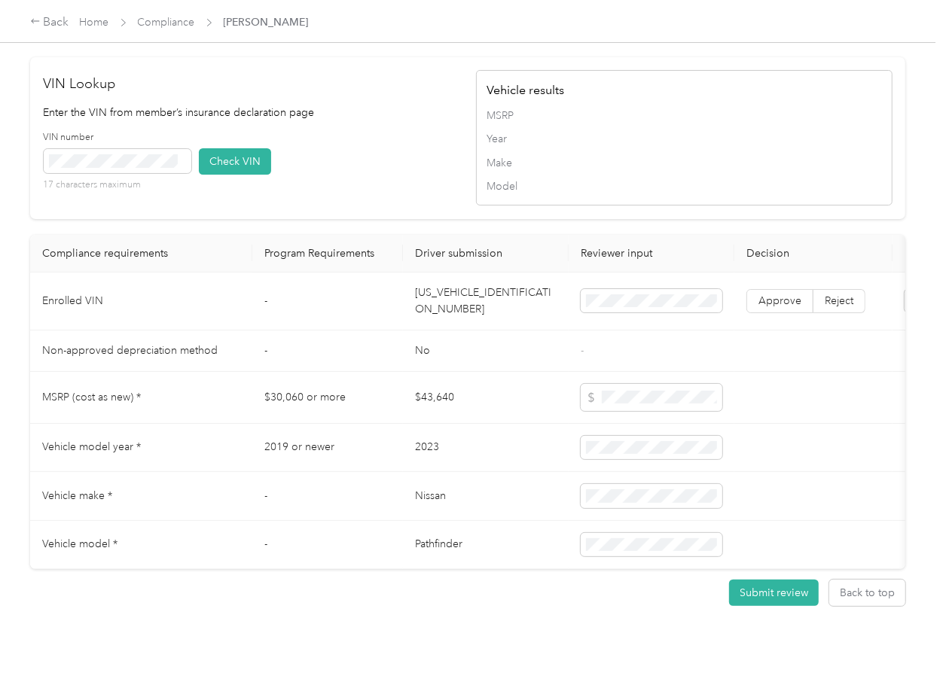
click at [456, 323] on td "5N1DR3CC1PC211646" at bounding box center [486, 302] width 166 height 58
drag, startPoint x: 456, startPoint y: 323, endPoint x: 24, endPoint y: 270, distance: 434.7
click at [456, 323] on td "5N1DR3CC1PC211646" at bounding box center [486, 302] width 166 height 58
click at [347, 160] on div "VIN number 17 characters maximum Check VIN" at bounding box center [252, 167] width 416 height 72
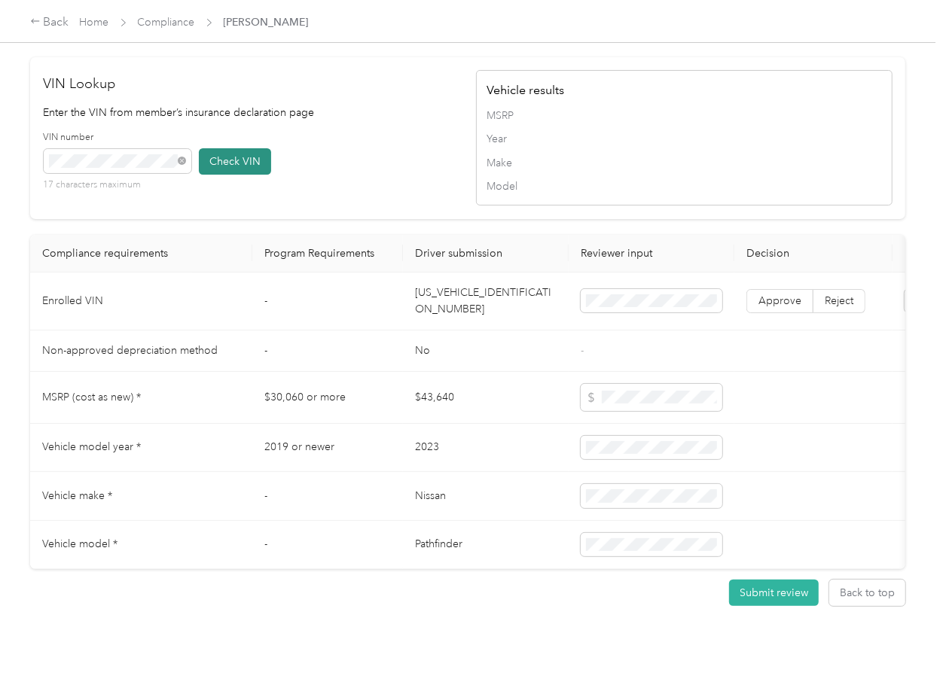
click at [232, 175] on button "Check VIN" at bounding box center [235, 161] width 72 height 26
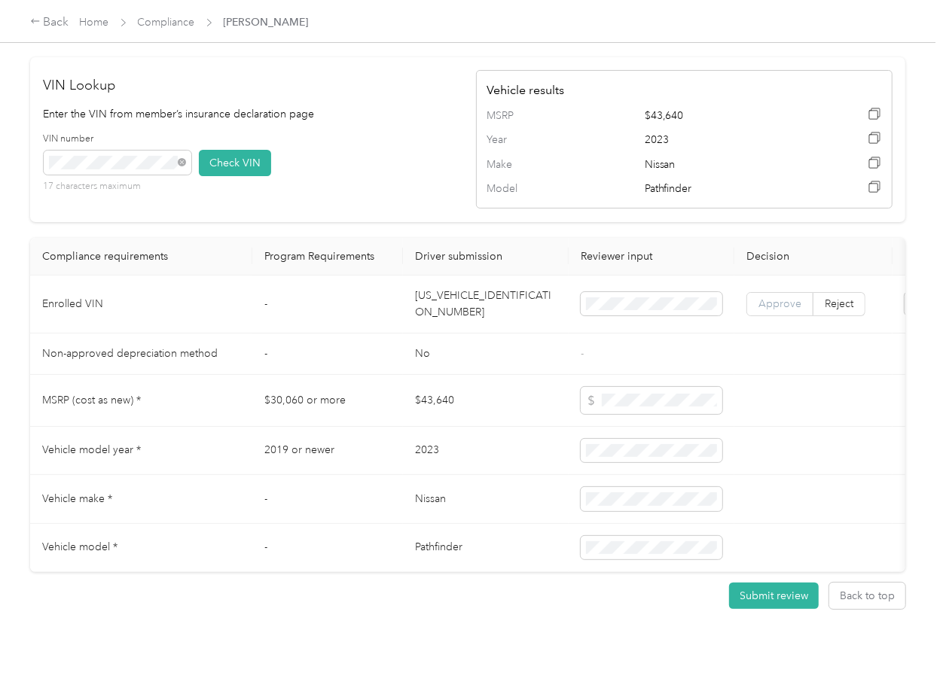
click at [769, 310] on span "Approve" at bounding box center [779, 303] width 43 height 13
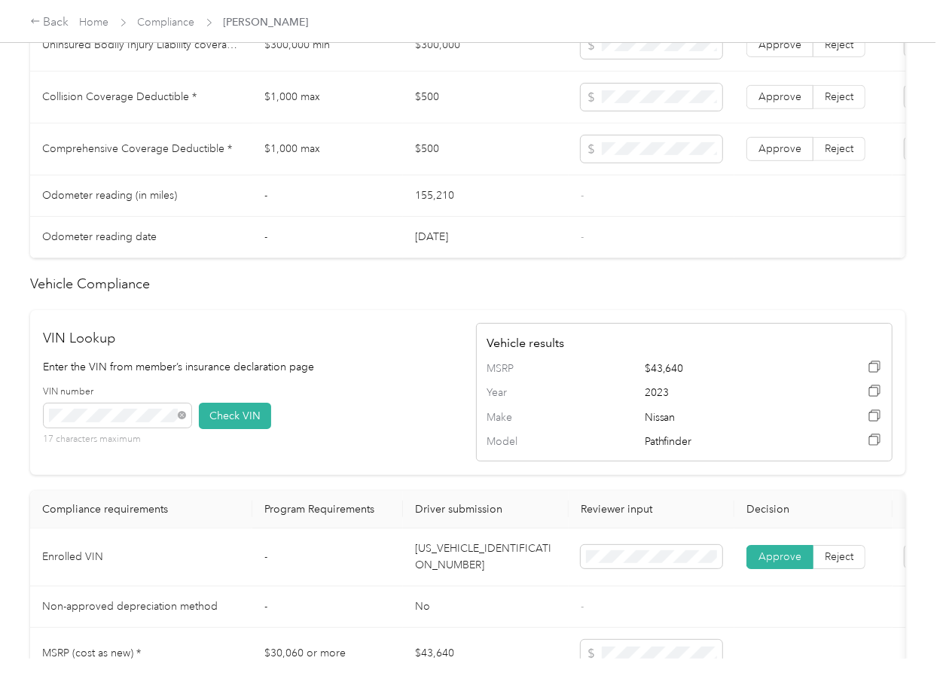
scroll to position [803, 0]
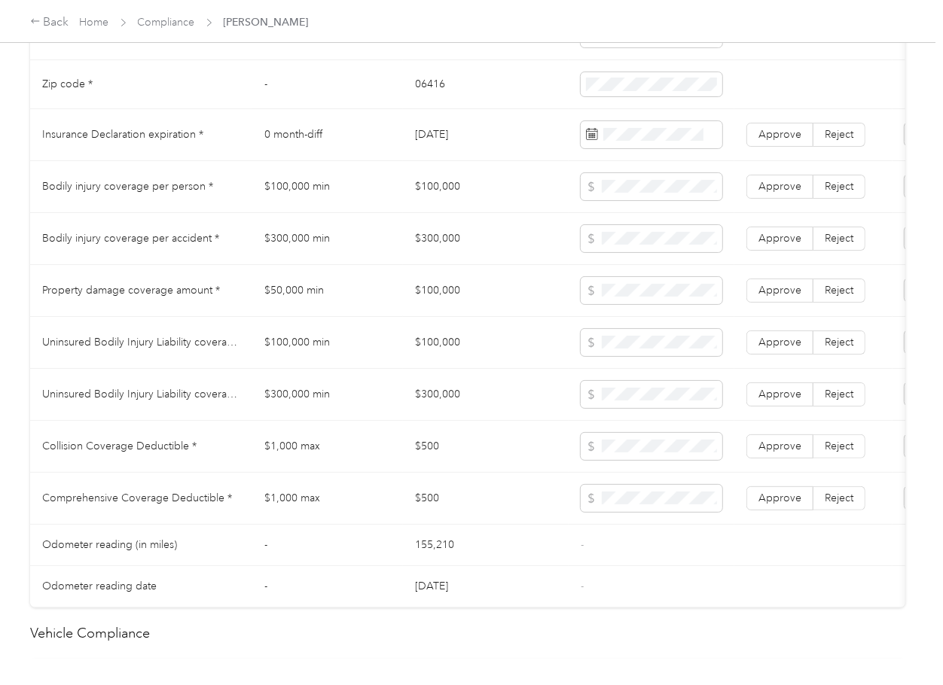
click at [452, 145] on td "02/07/2026" at bounding box center [486, 135] width 166 height 52
click at [451, 145] on td "02/07/2026" at bounding box center [486, 135] width 166 height 52
click at [631, 215] on div "Selected date Today" at bounding box center [676, 195] width 190 height 53
click at [757, 147] on label "Approve" at bounding box center [779, 135] width 67 height 24
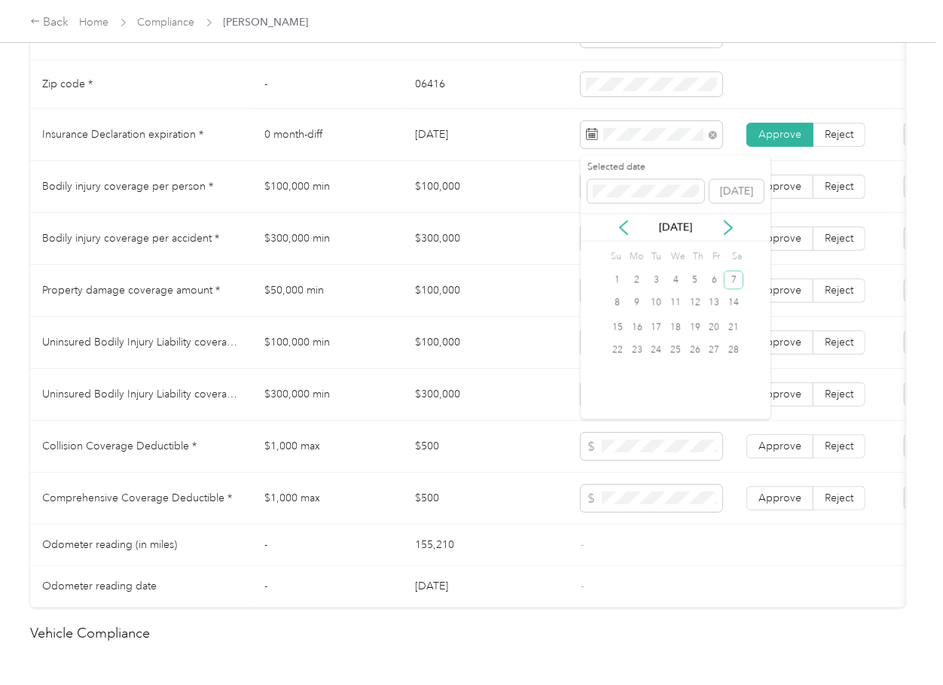
click at [455, 213] on td "$100,000" at bounding box center [486, 187] width 166 height 52
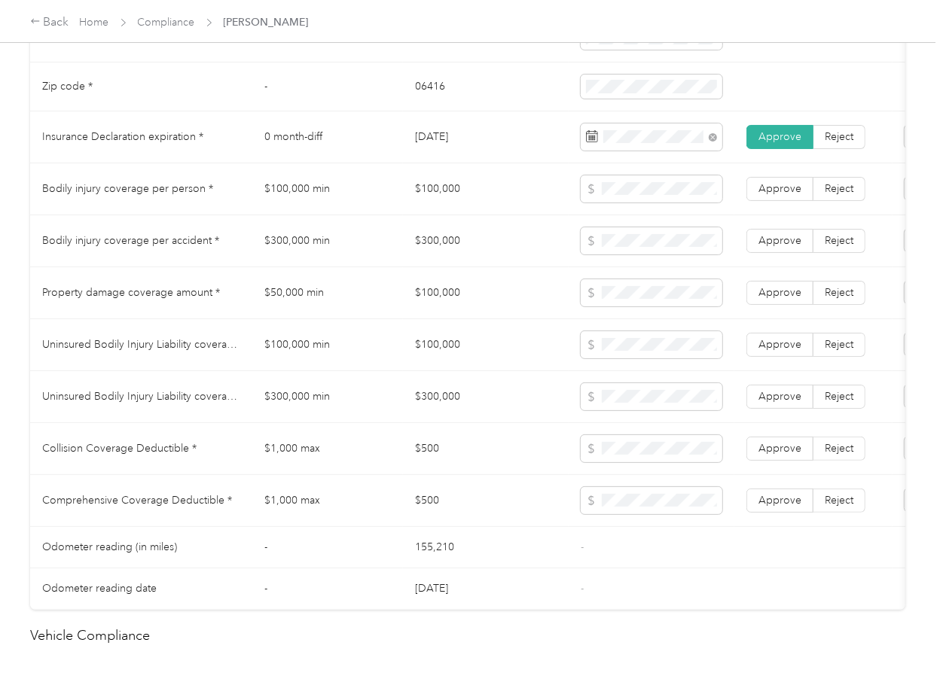
scroll to position [777, 0]
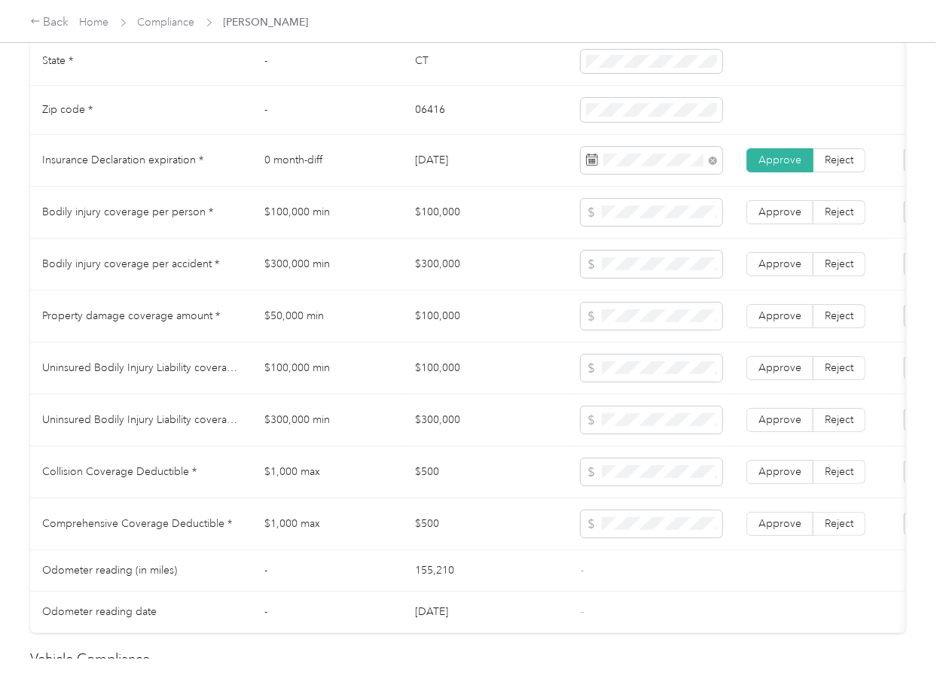
click at [413, 236] on td "$100,000" at bounding box center [486, 213] width 166 height 52
click at [453, 276] on td "$300,000" at bounding box center [486, 265] width 166 height 52
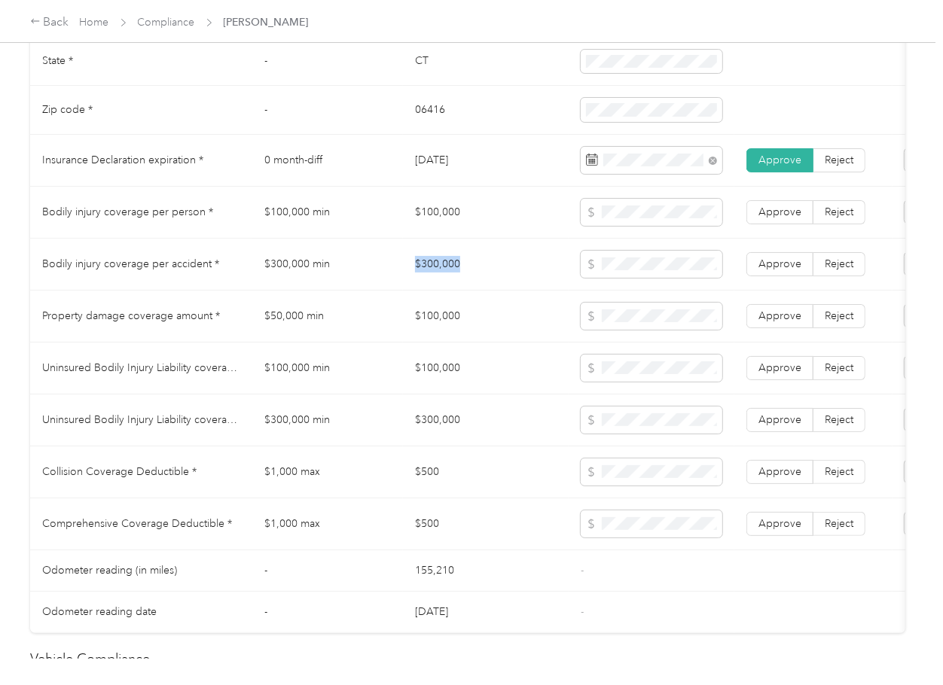
click at [453, 276] on td "$300,000" at bounding box center [486, 265] width 166 height 52
drag, startPoint x: 761, startPoint y: 276, endPoint x: 773, endPoint y: 249, distance: 30.7
click at [761, 270] on span "Approve" at bounding box center [779, 264] width 43 height 13
click at [776, 218] on span "Approve" at bounding box center [779, 212] width 43 height 13
click at [773, 322] on span "Approve" at bounding box center [779, 316] width 43 height 13
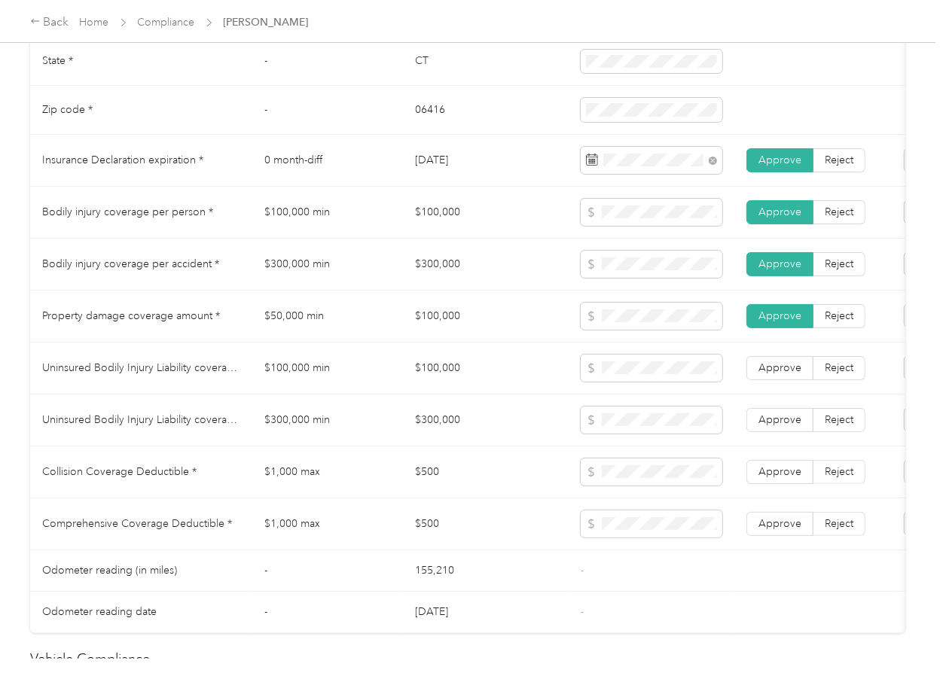
click at [326, 374] on td "$100,000 min" at bounding box center [327, 369] width 151 height 52
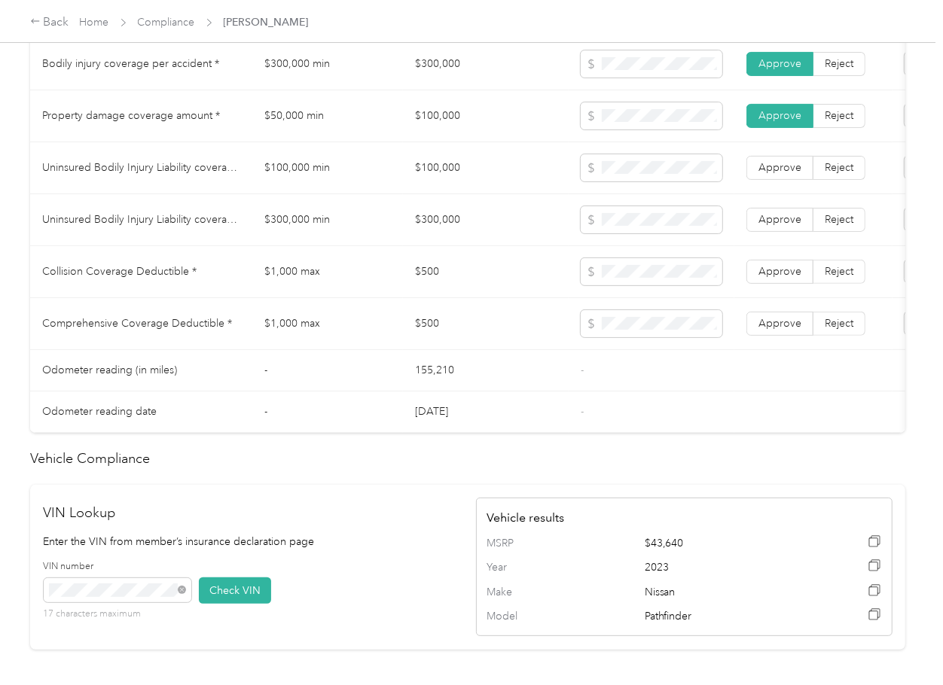
scroll to position [978, 0]
click at [425, 288] on td "$500" at bounding box center [486, 271] width 166 height 52
drag, startPoint x: 776, startPoint y: 288, endPoint x: 780, endPoint y: 324, distance: 35.7
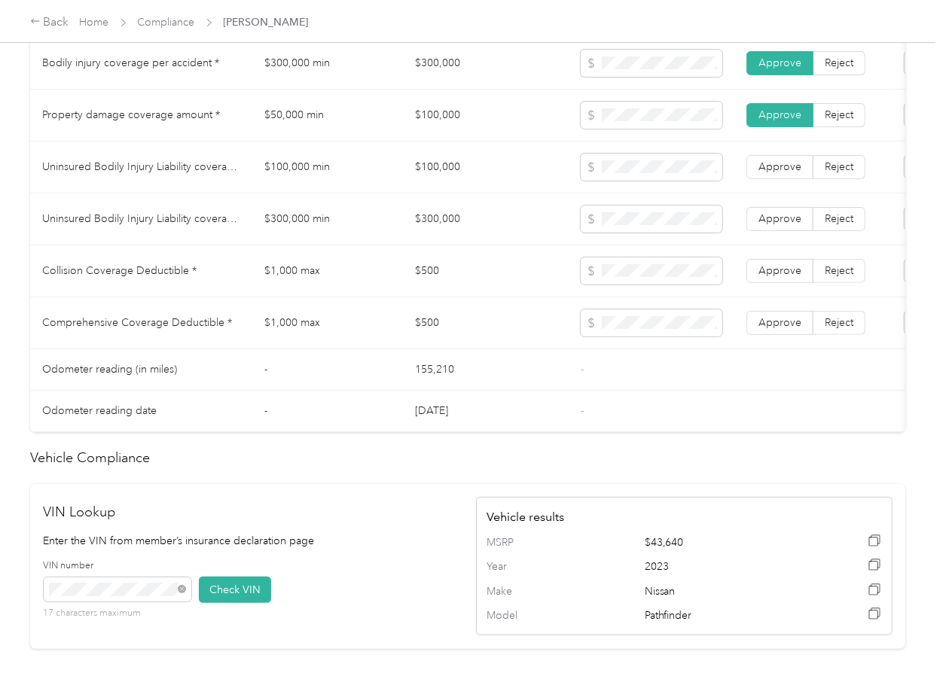
click at [776, 277] on span "Approve" at bounding box center [779, 270] width 43 height 13
click at [777, 329] on span "Approve" at bounding box center [779, 322] width 43 height 13
click at [441, 180] on td "$100,000" at bounding box center [486, 168] width 166 height 52
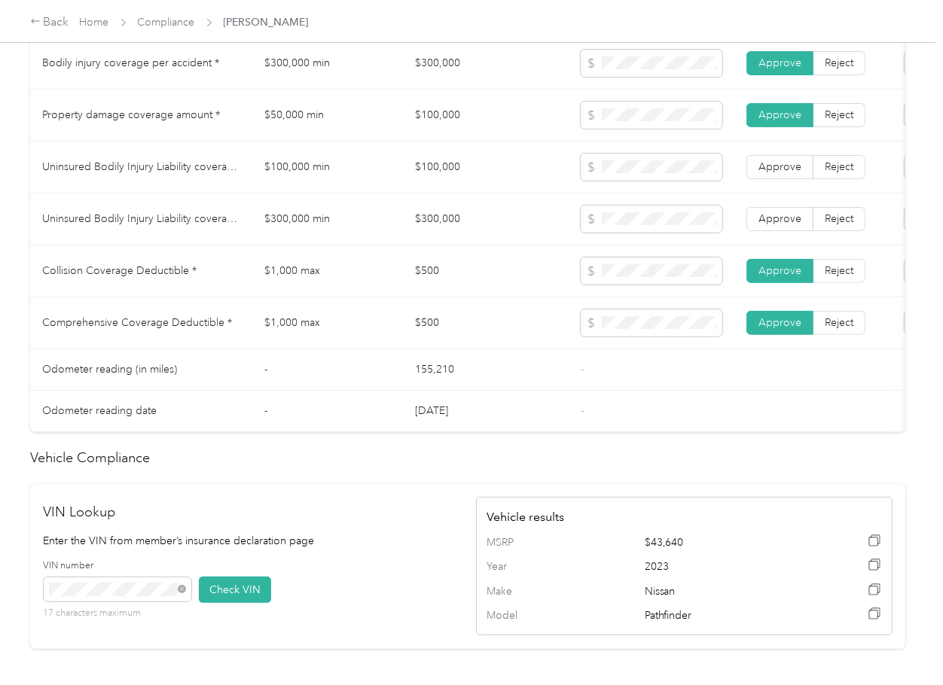
click at [438, 237] on td "$300,000" at bounding box center [486, 220] width 166 height 52
click at [788, 221] on label "Approve" at bounding box center [779, 219] width 67 height 24
click at [790, 173] on span "Approve" at bounding box center [779, 166] width 43 height 13
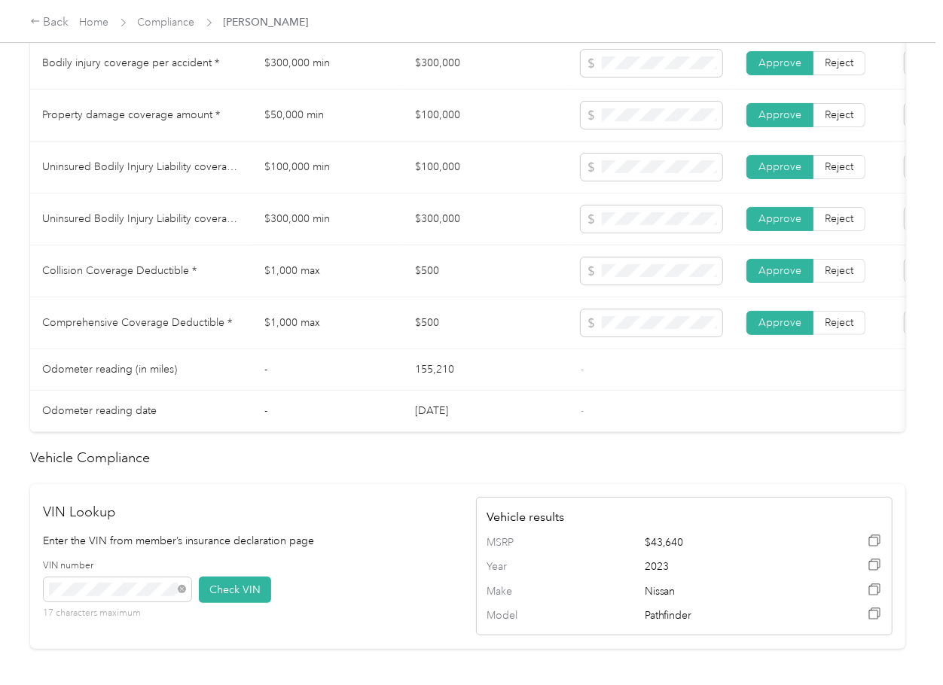
click at [391, 297] on tr "Collision Coverage Deductible * $1,000 max $500 Approve Reject" at bounding box center [561, 271] width 1062 height 52
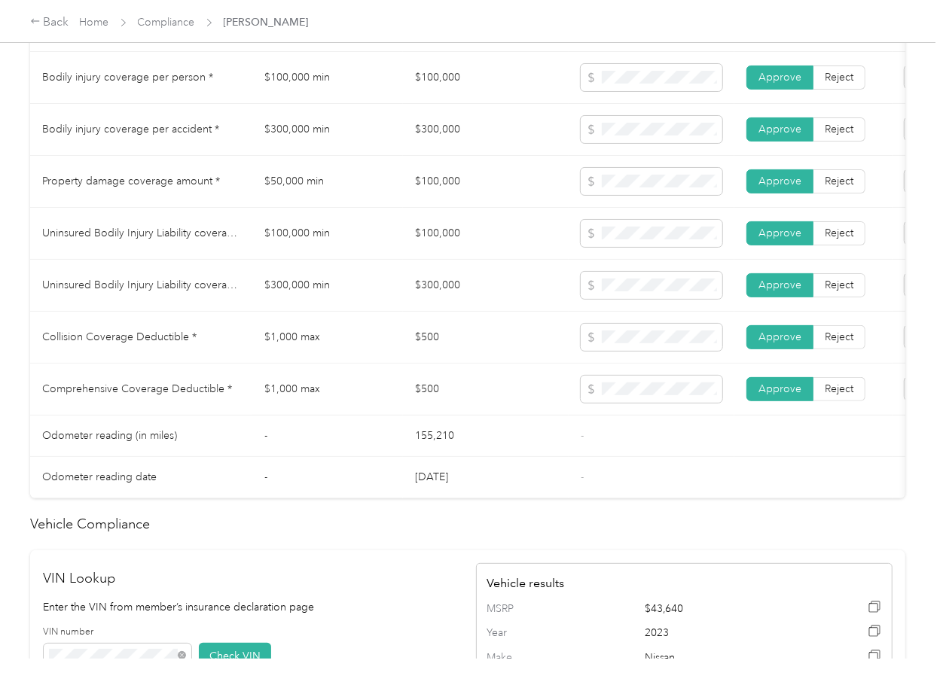
scroll to position [877, 0]
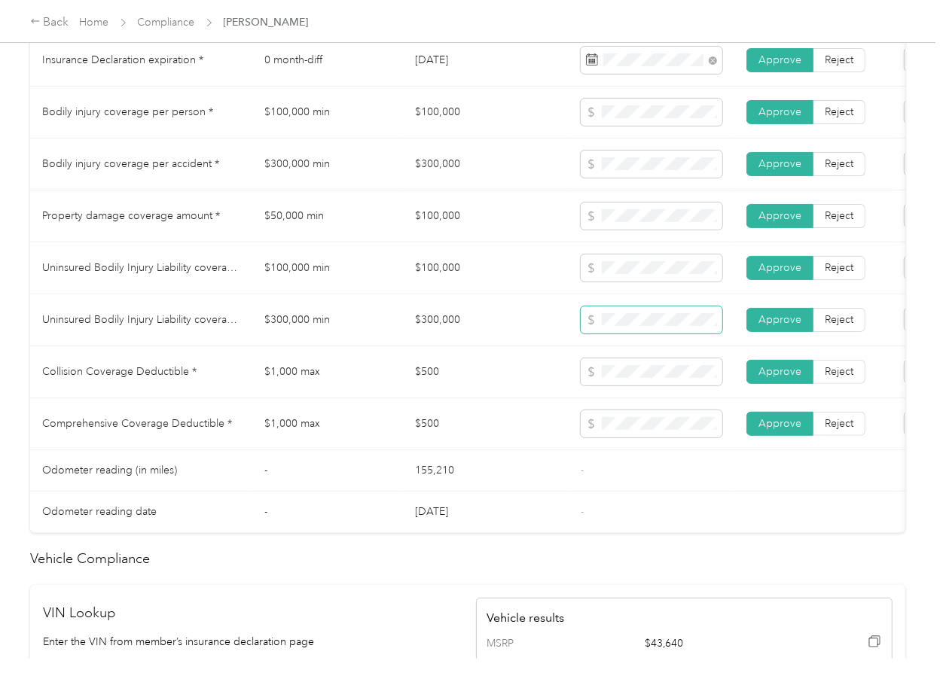
click at [636, 322] on span at bounding box center [652, 319] width 142 height 27
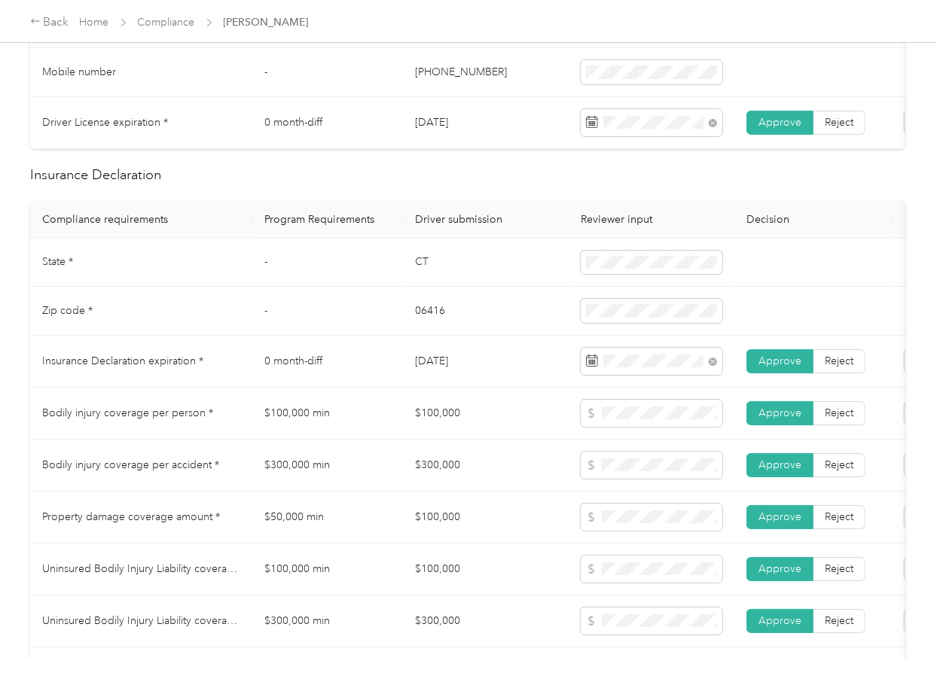
click at [506, 419] on td "$100,000" at bounding box center [486, 414] width 166 height 52
click at [430, 373] on td "02/07/2026" at bounding box center [486, 362] width 166 height 52
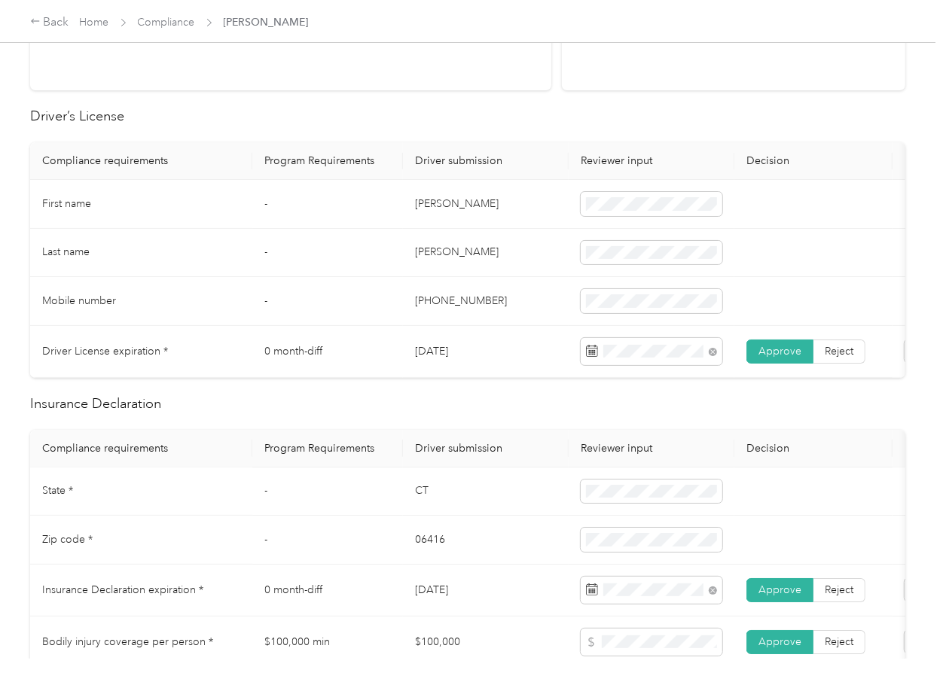
scroll to position [0, 0]
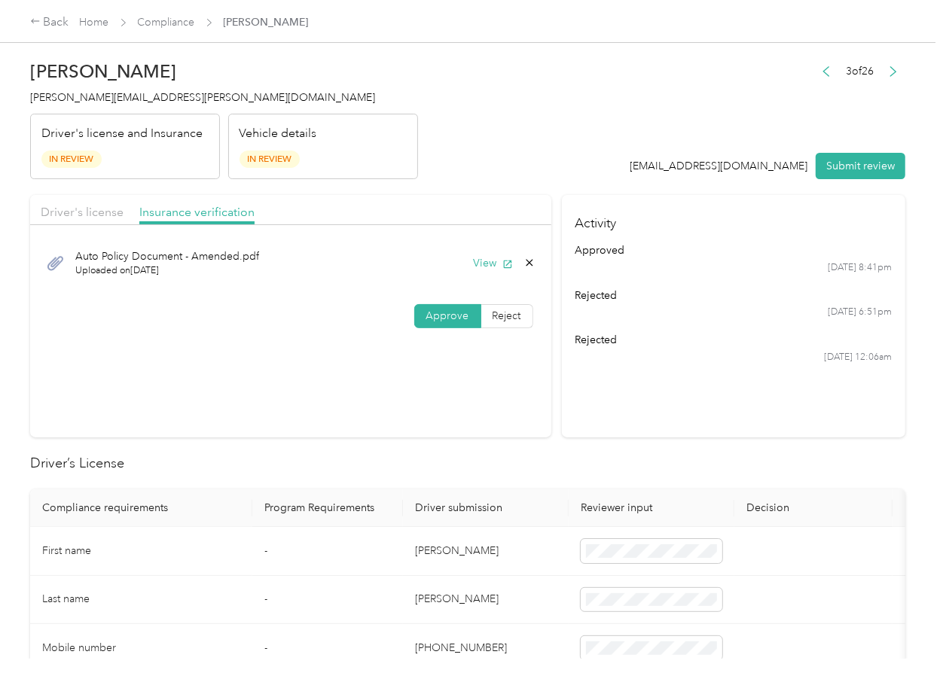
click at [247, 313] on div "Approve Reject" at bounding box center [290, 316] width 521 height 24
click at [104, 206] on span "Driver's license" at bounding box center [82, 212] width 83 height 14
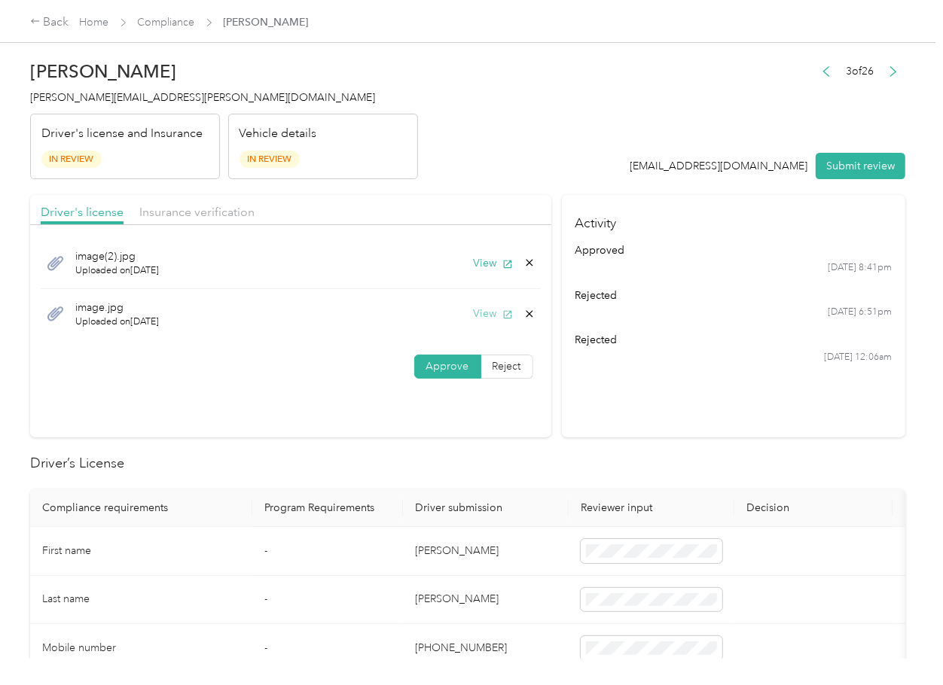
click at [488, 312] on button "View" at bounding box center [493, 314] width 39 height 16
click at [489, 261] on button "View" at bounding box center [493, 263] width 39 height 16
click at [486, 318] on button "View" at bounding box center [493, 314] width 39 height 16
click at [528, 316] on icon at bounding box center [529, 314] width 12 height 12
click at [489, 322] on button "Yes" at bounding box center [486, 325] width 29 height 24
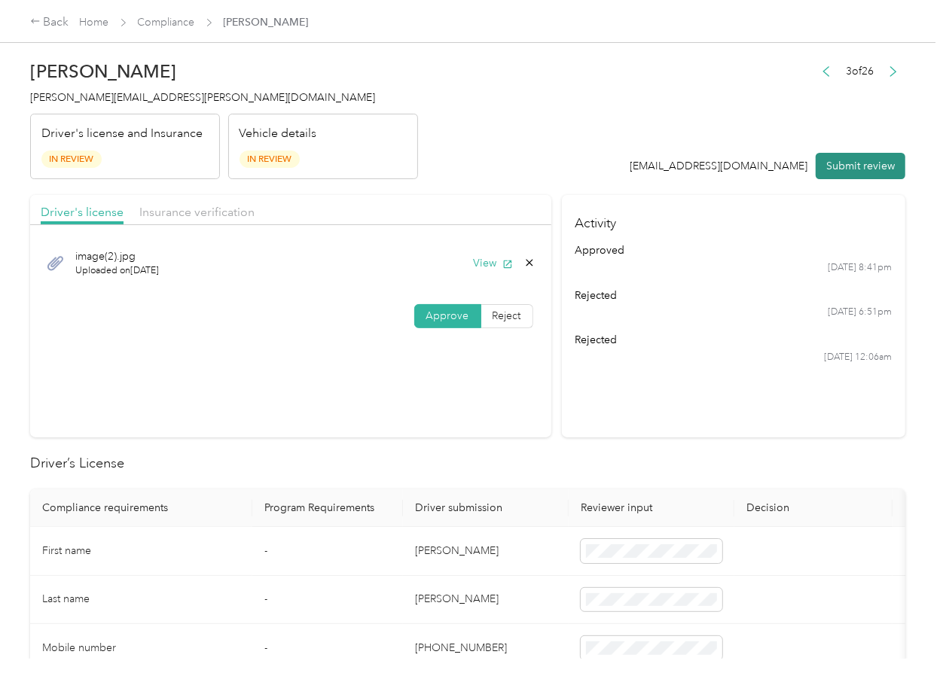
click at [868, 168] on button "Submit review" at bounding box center [861, 166] width 90 height 26
click at [110, 103] on span "erica.burdick@optioncare.com" at bounding box center [202, 97] width 345 height 13
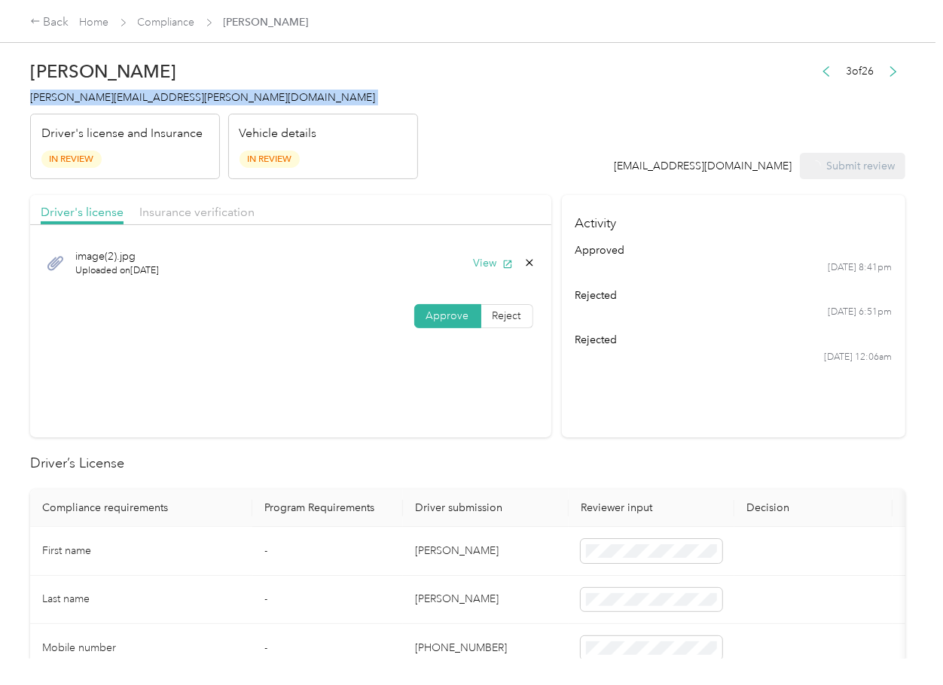
click at [110, 103] on span "erica.burdick@optioncare.com" at bounding box center [202, 97] width 345 height 13
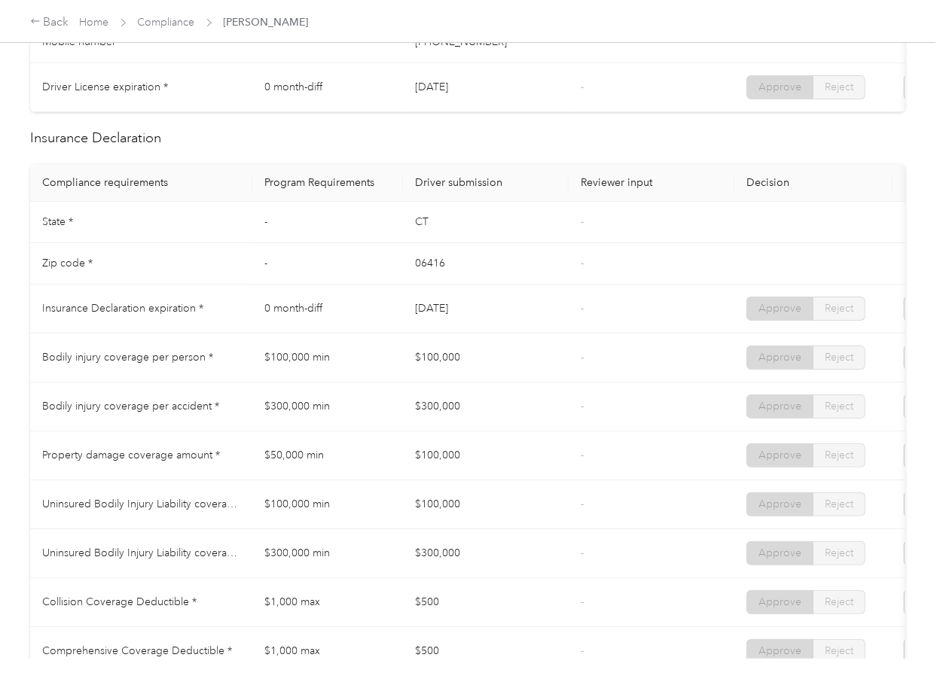
scroll to position [703, 0]
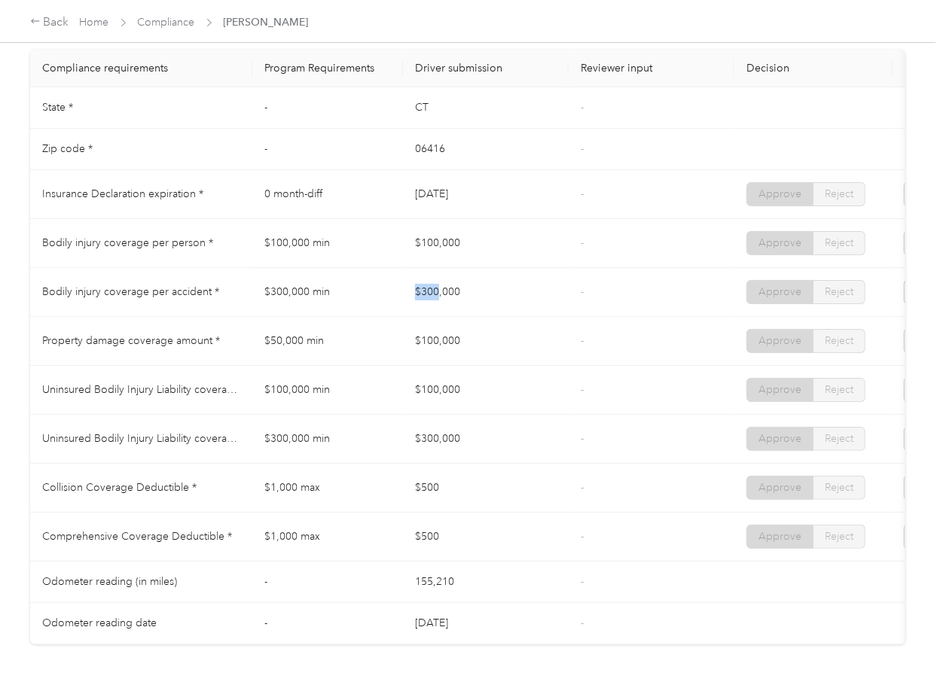
drag, startPoint x: 453, startPoint y: 305, endPoint x: 429, endPoint y: 331, distance: 35.2
click at [465, 306] on td "$300,000" at bounding box center [486, 292] width 166 height 49
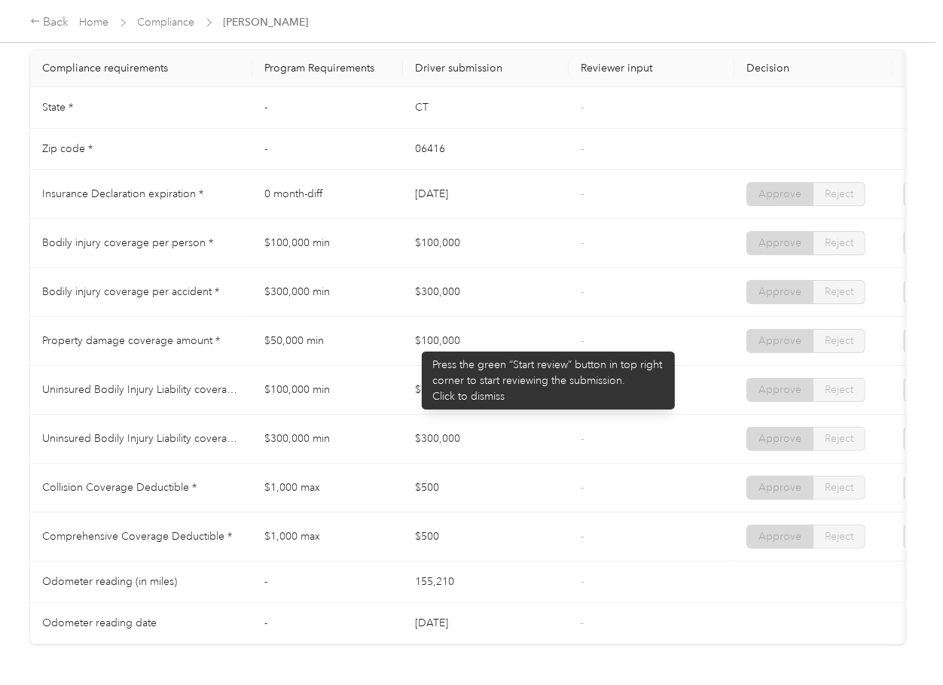
drag, startPoint x: 414, startPoint y: 344, endPoint x: 414, endPoint y: 389, distance: 45.2
click at [441, 357] on td "$100,000" at bounding box center [486, 341] width 166 height 49
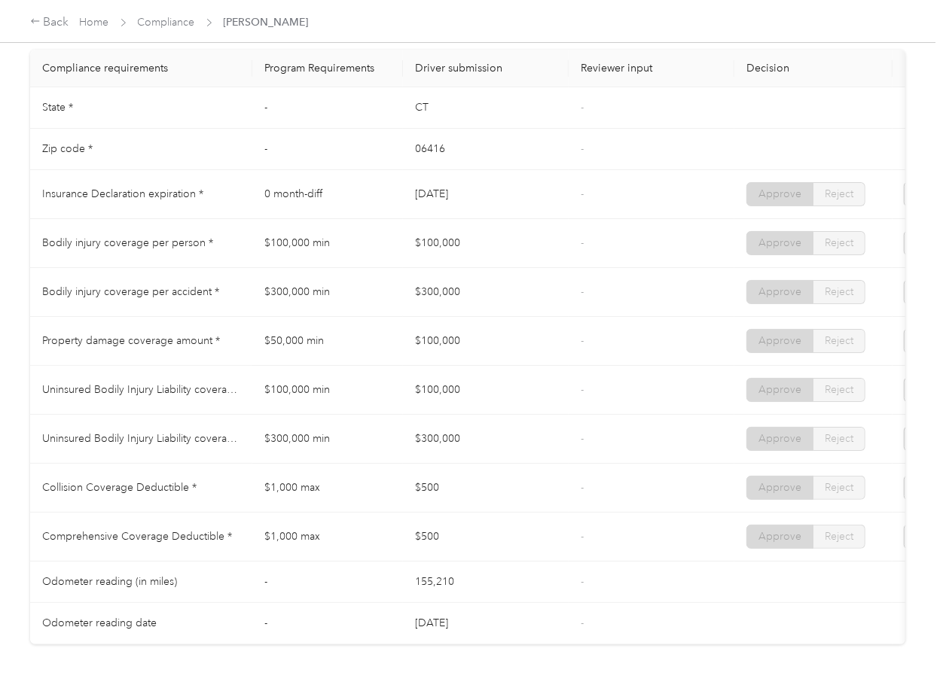
click at [441, 407] on td "$100,000" at bounding box center [486, 390] width 166 height 49
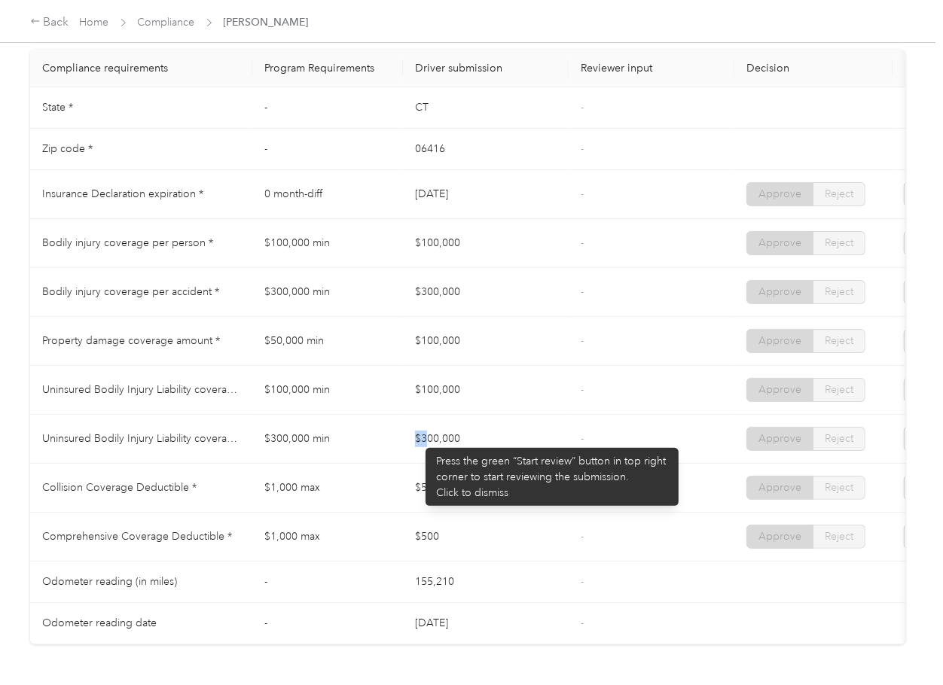
click at [454, 464] on td "$300,000" at bounding box center [486, 439] width 166 height 49
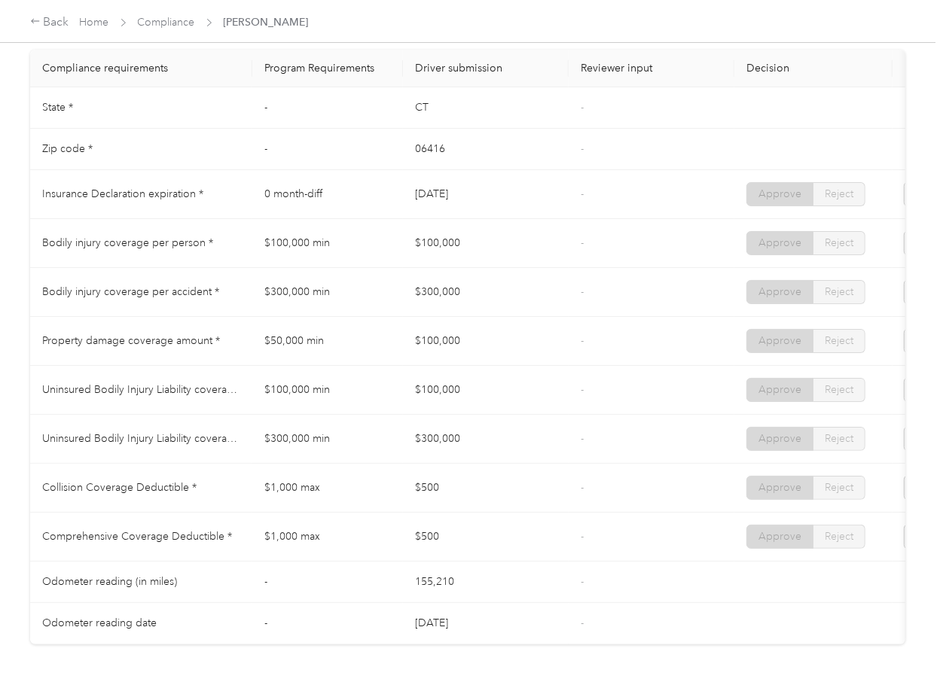
drag, startPoint x: 420, startPoint y: 523, endPoint x: 458, endPoint y: 543, distance: 42.4
click at [432, 513] on td "$500" at bounding box center [486, 488] width 166 height 49
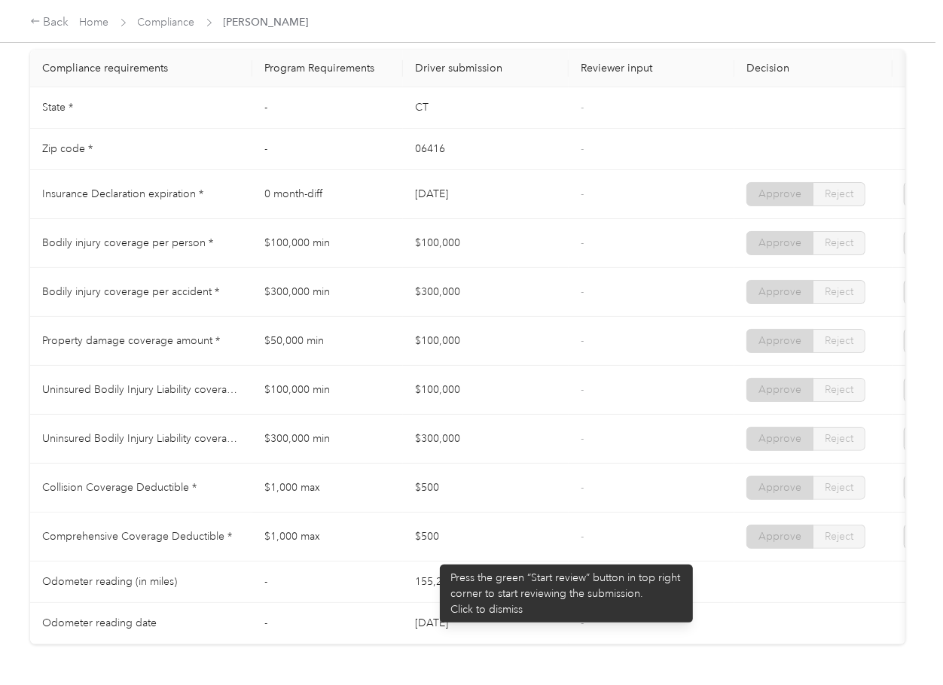
drag, startPoint x: 431, startPoint y: 558, endPoint x: 523, endPoint y: 558, distance: 92.6
click at [437, 560] on td "$500" at bounding box center [486, 537] width 166 height 49
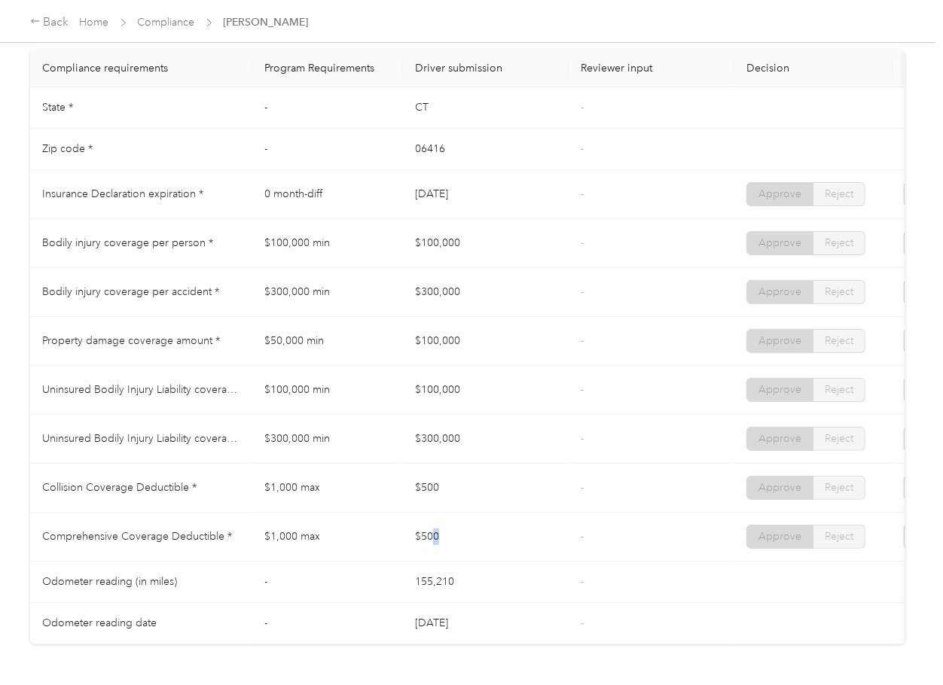
click at [547, 551] on td "$500" at bounding box center [486, 537] width 166 height 49
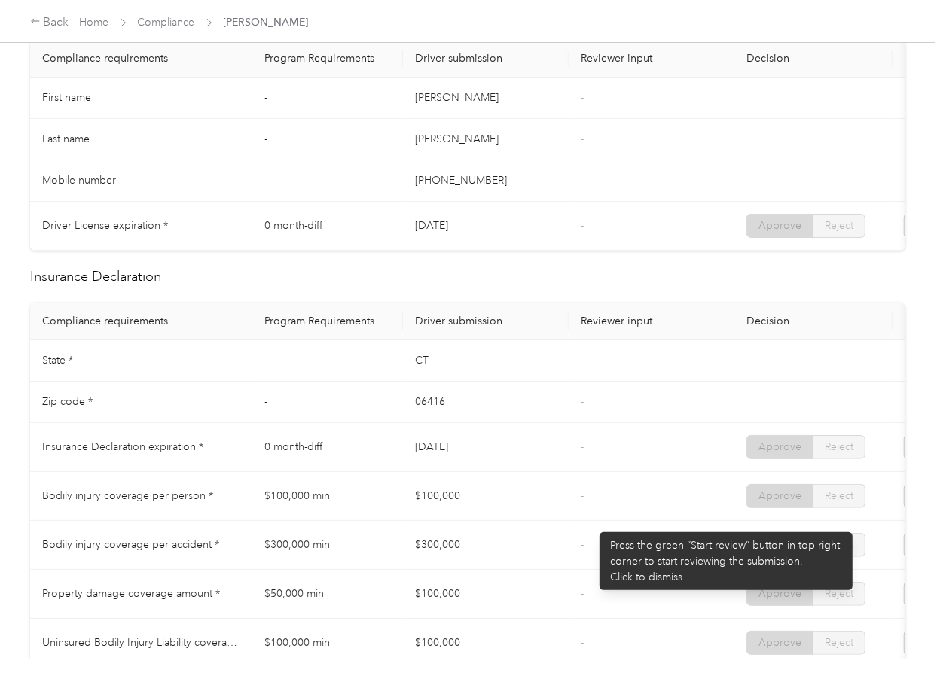
scroll to position [0, 0]
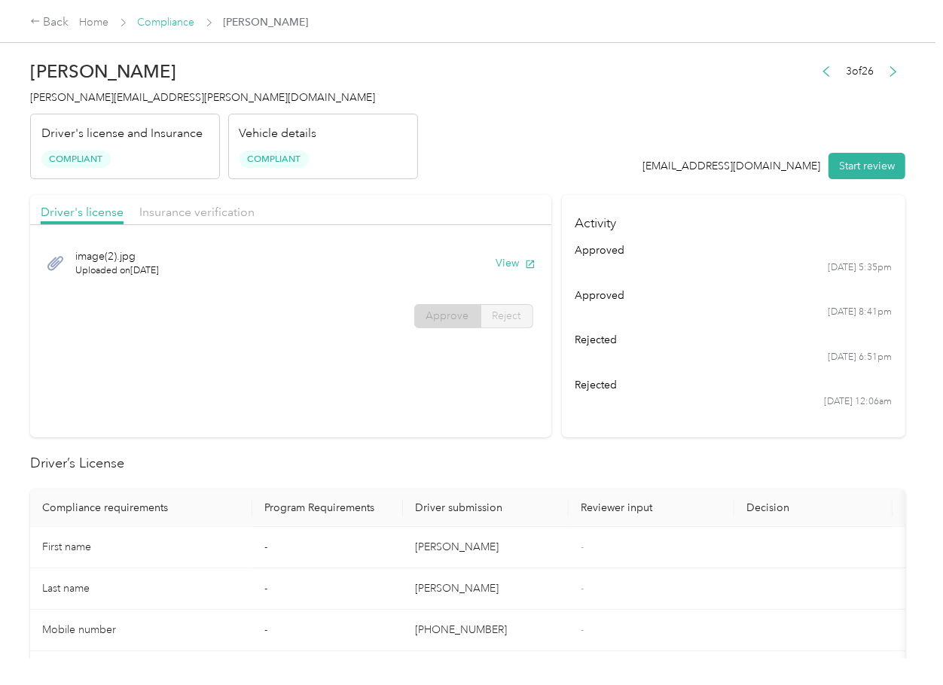
click at [158, 21] on link "Compliance" at bounding box center [166, 22] width 57 height 13
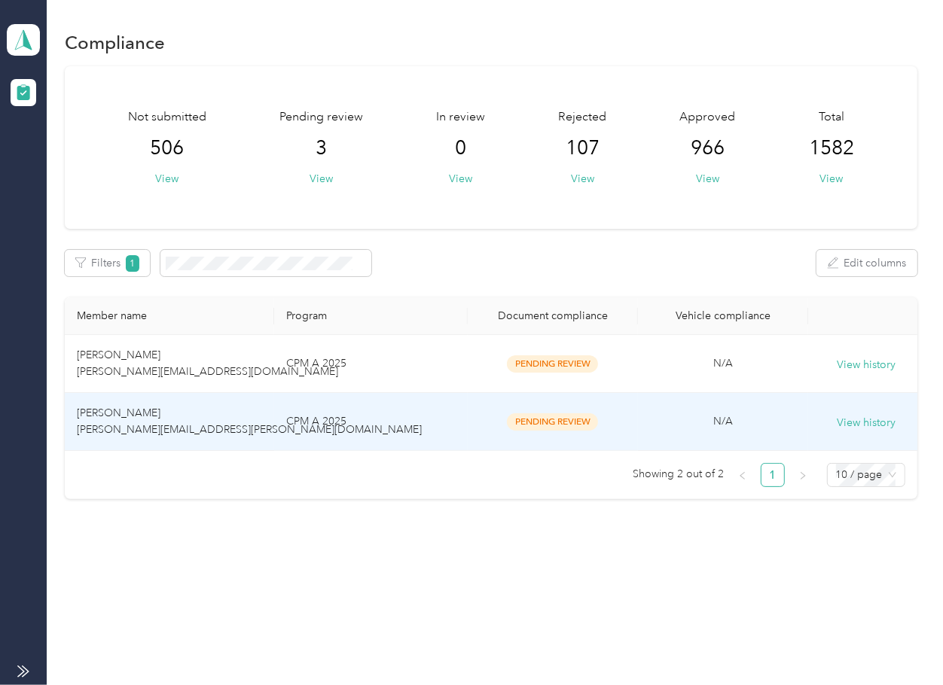
click at [178, 413] on td "[PERSON_NAME] [PERSON_NAME][EMAIL_ADDRESS][PERSON_NAME][DOMAIN_NAME]" at bounding box center [169, 422] width 209 height 58
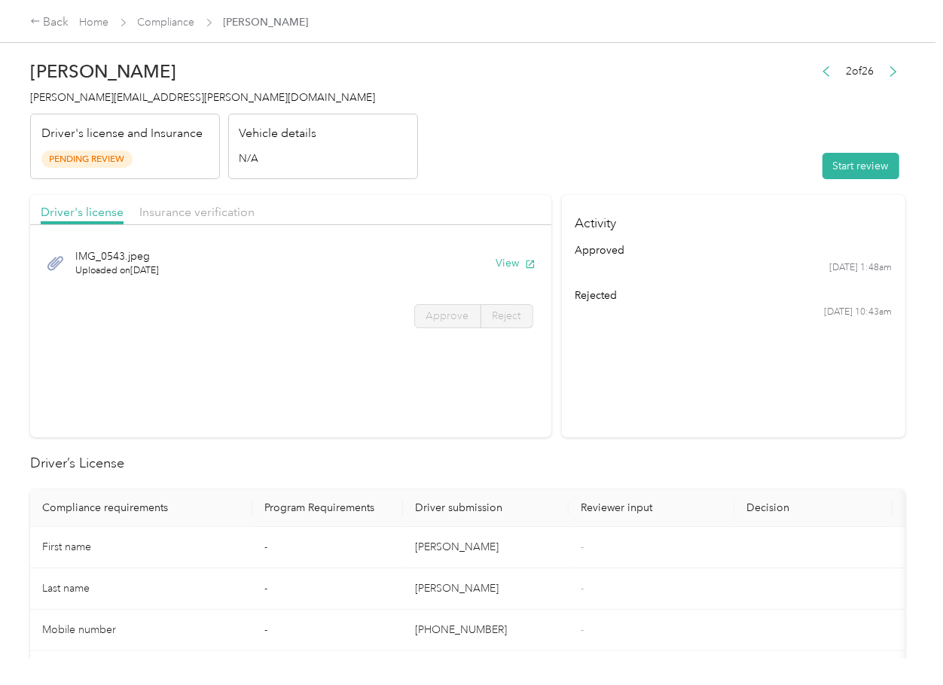
drag, startPoint x: 517, startPoint y: 259, endPoint x: 503, endPoint y: 247, distance: 18.1
click at [516, 258] on button "View" at bounding box center [515, 263] width 39 height 16
click at [167, 203] on div "Insurance verification" at bounding box center [196, 212] width 115 height 19
click at [175, 211] on span "Insurance verification" at bounding box center [196, 212] width 115 height 14
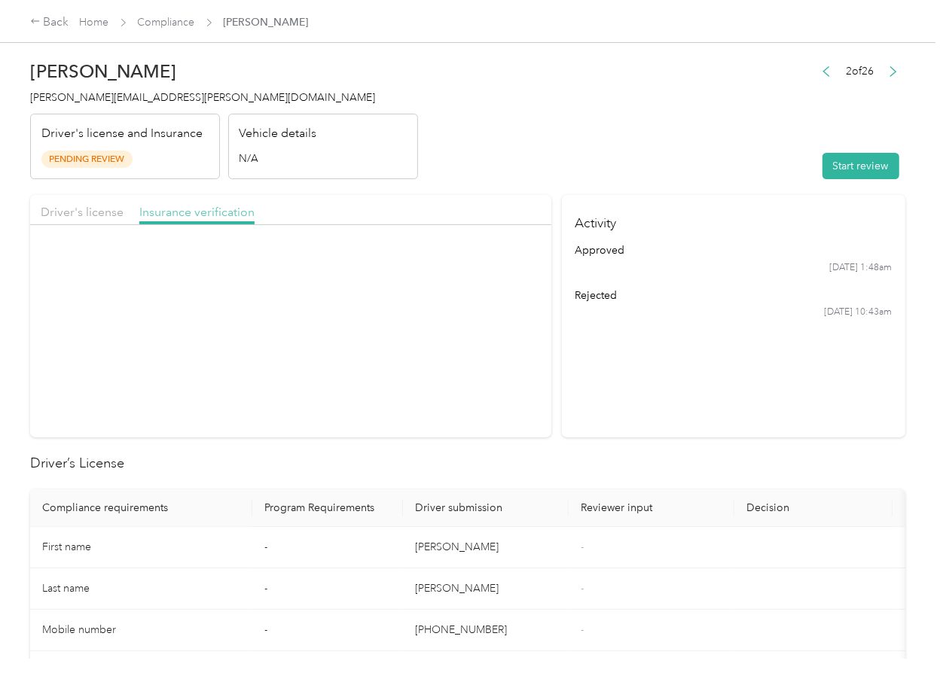
click at [178, 212] on span "Insurance verification" at bounding box center [196, 212] width 115 height 14
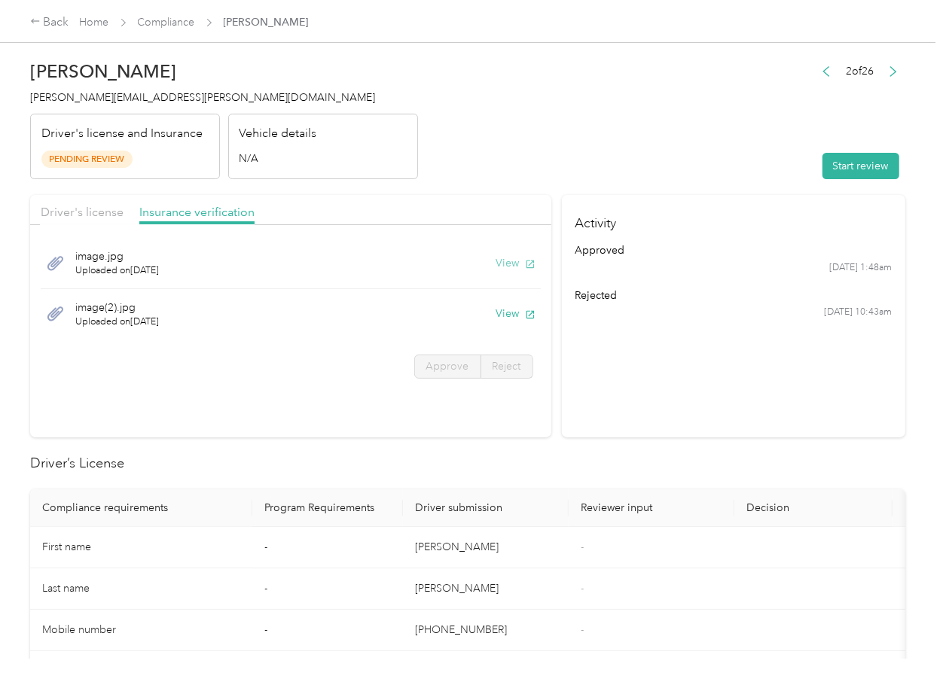
click at [512, 264] on button "View" at bounding box center [515, 263] width 39 height 16
click at [502, 317] on button "View" at bounding box center [515, 314] width 39 height 16
click at [680, 178] on header "Dennisha Jackson dennisha.jackson@optioncare.com Driver's license and Insurance…" at bounding box center [467, 116] width 875 height 127
click at [844, 168] on button "Start review" at bounding box center [860, 166] width 77 height 26
click at [106, 220] on div "Driver's license" at bounding box center [82, 212] width 83 height 19
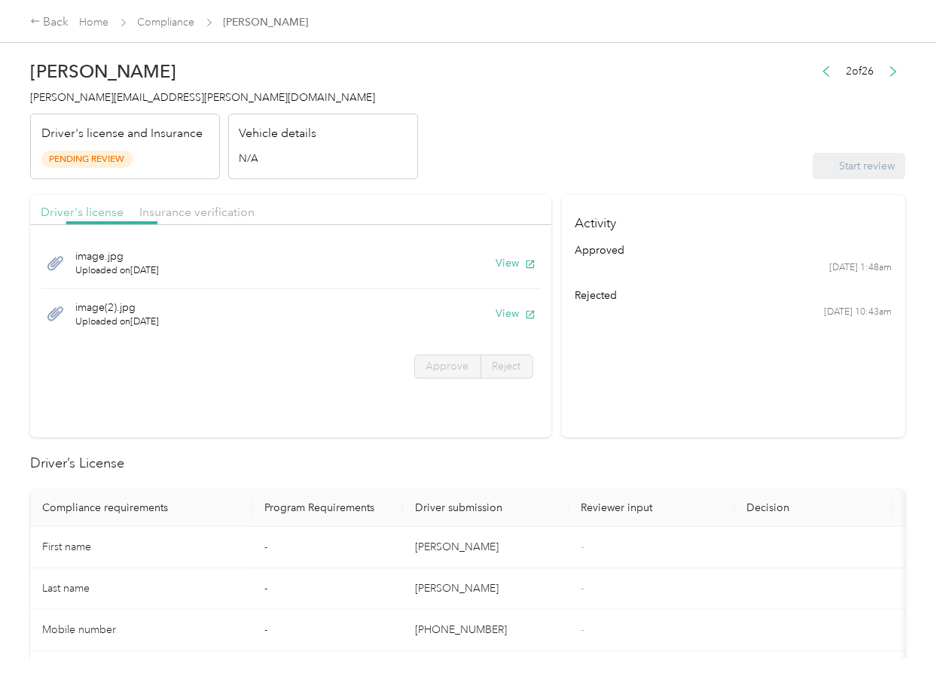
click at [89, 212] on span "Driver's license" at bounding box center [82, 212] width 83 height 14
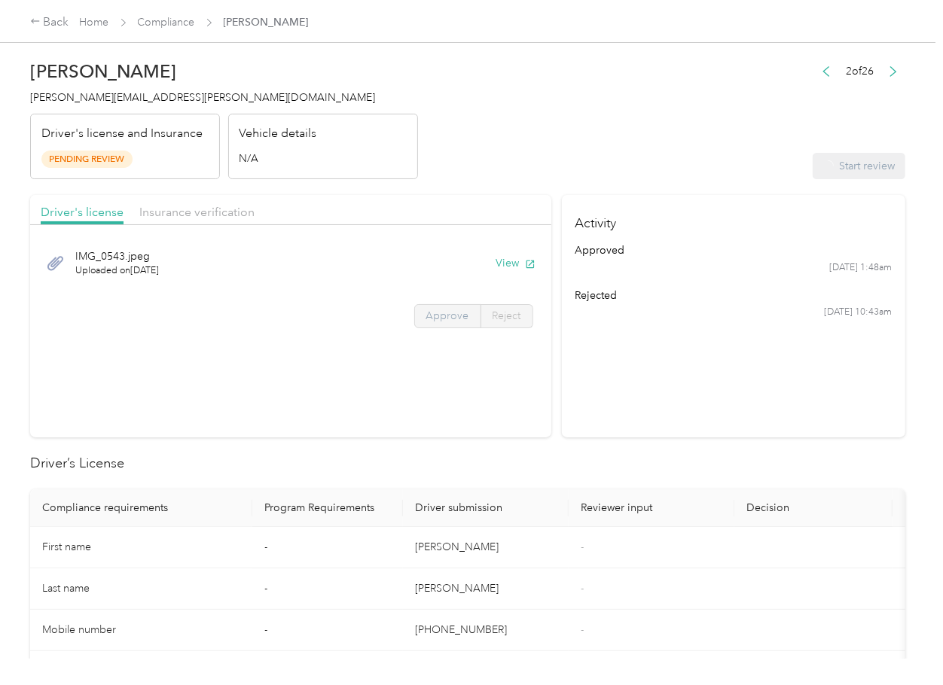
click at [431, 308] on label "Approve" at bounding box center [447, 316] width 67 height 24
click at [444, 314] on span "Approve" at bounding box center [447, 316] width 43 height 13
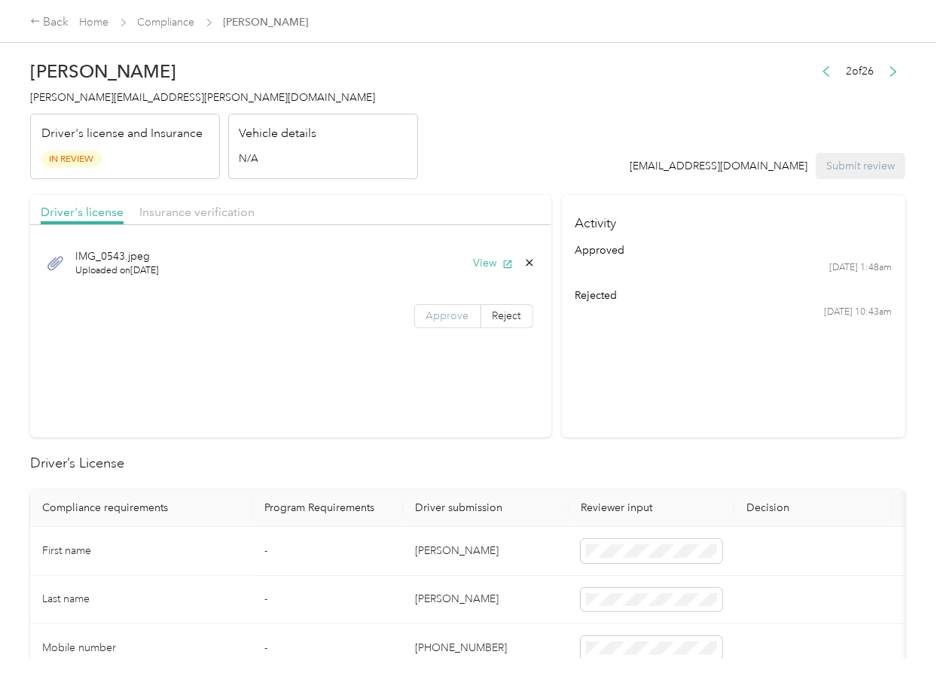
click at [438, 317] on span "Approve" at bounding box center [447, 316] width 43 height 13
drag, startPoint x: 448, startPoint y: 317, endPoint x: 259, endPoint y: 272, distance: 194.3
click at [437, 315] on span "Approve" at bounding box center [447, 316] width 43 height 13
click at [182, 206] on span "Insurance verification" at bounding box center [196, 212] width 115 height 14
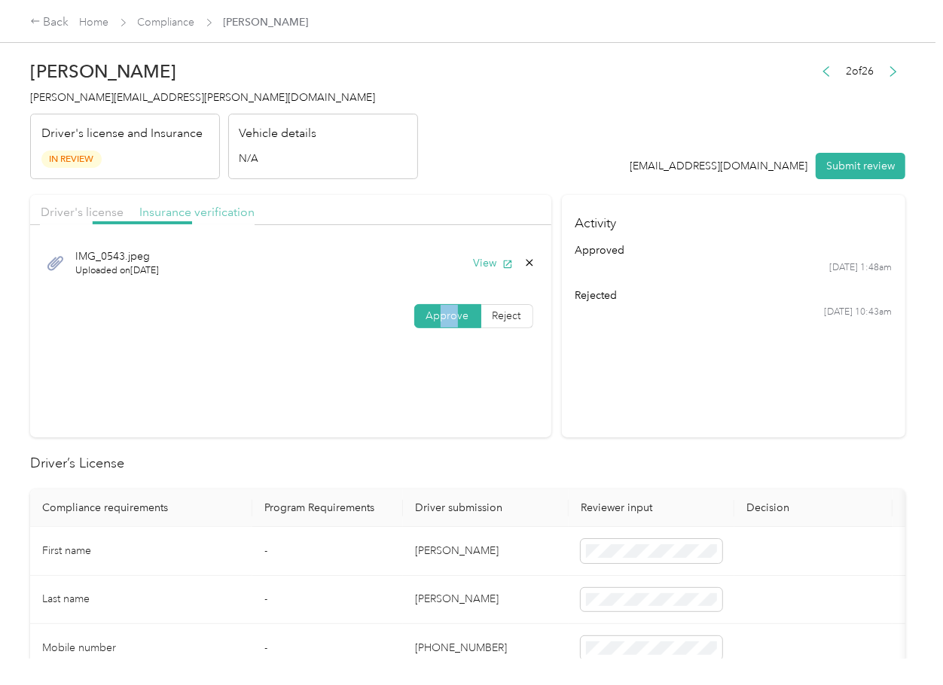
click at [171, 209] on span "Insurance verification" at bounding box center [196, 212] width 115 height 14
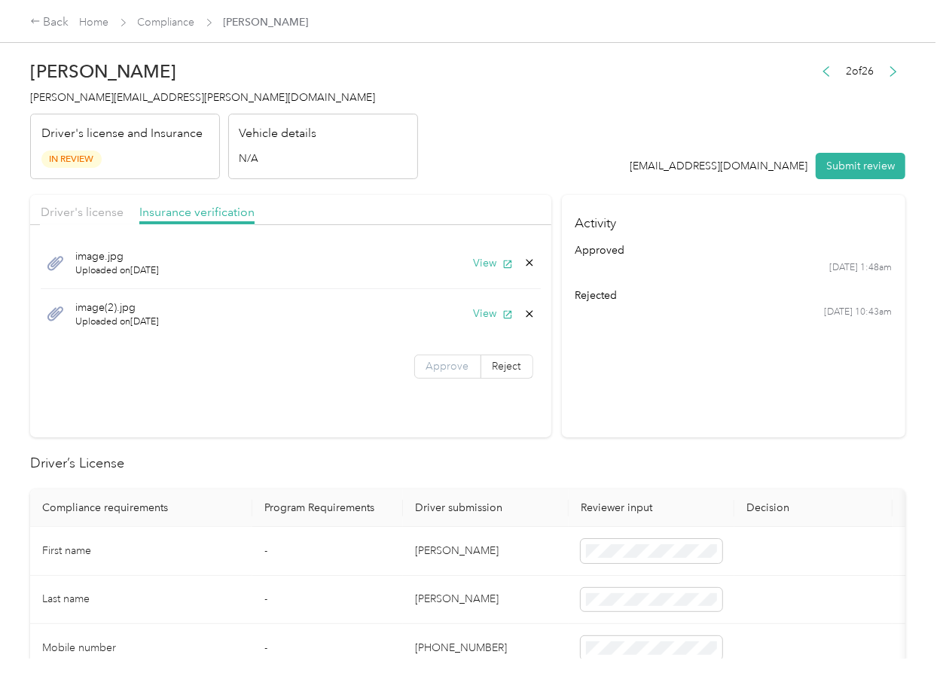
click at [444, 367] on span "Approve" at bounding box center [447, 366] width 43 height 13
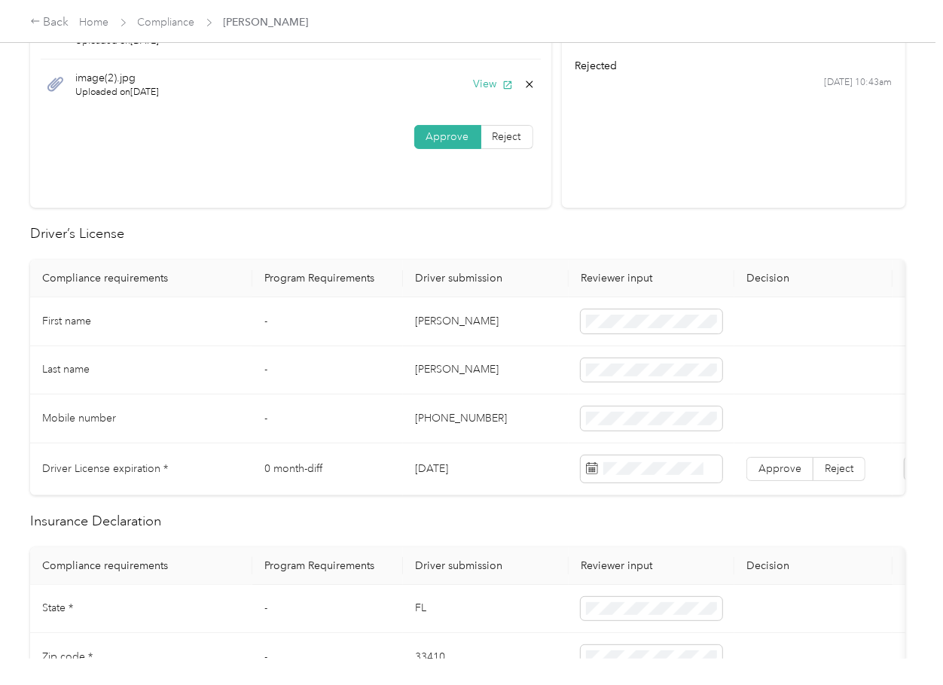
scroll to position [301, 0]
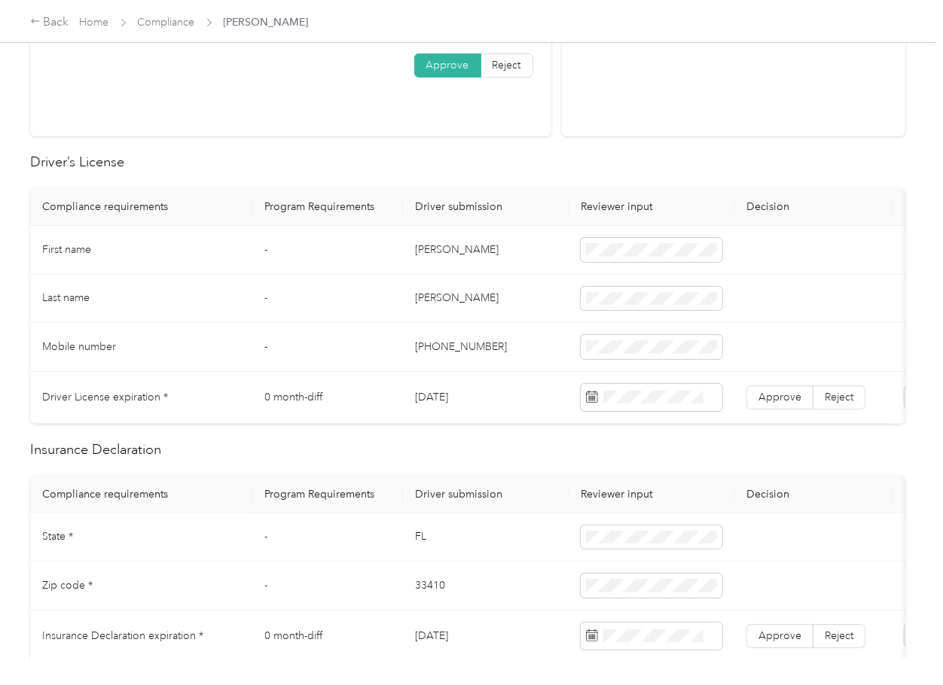
click at [435, 255] on td "Dennisha" at bounding box center [486, 250] width 166 height 49
click at [435, 254] on td "Dennisha" at bounding box center [486, 250] width 166 height 49
click at [475, 414] on td "08/01/2027" at bounding box center [486, 398] width 166 height 52
click at [474, 414] on td "08/01/2027" at bounding box center [486, 398] width 166 height 52
click at [447, 395] on td "08/01/2027" at bounding box center [486, 398] width 166 height 52
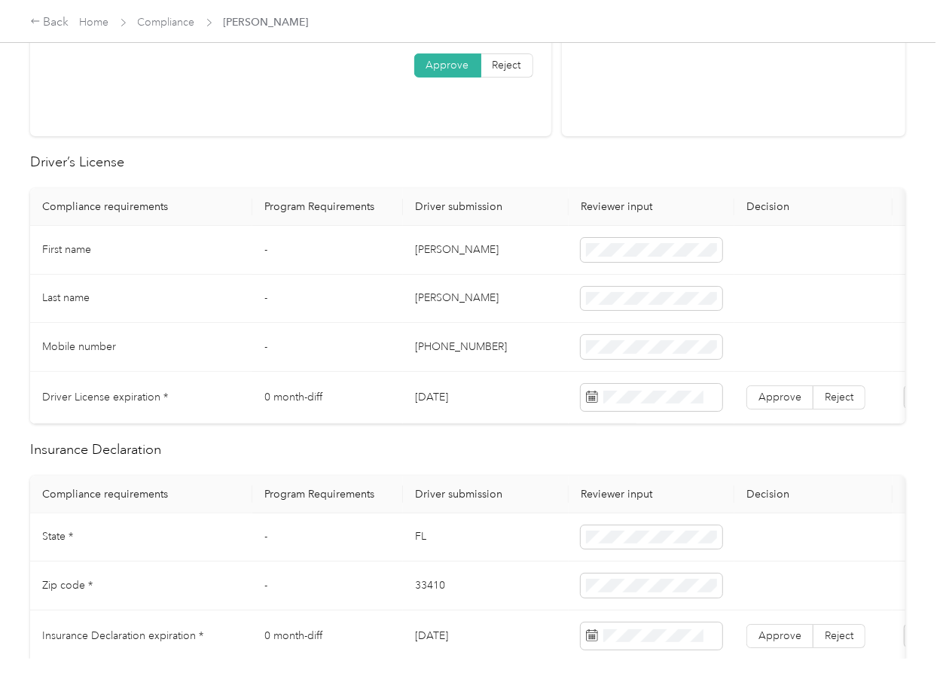
click at [447, 395] on td "08/01/2027" at bounding box center [486, 398] width 166 height 52
click at [789, 391] on span "Approve" at bounding box center [779, 397] width 43 height 13
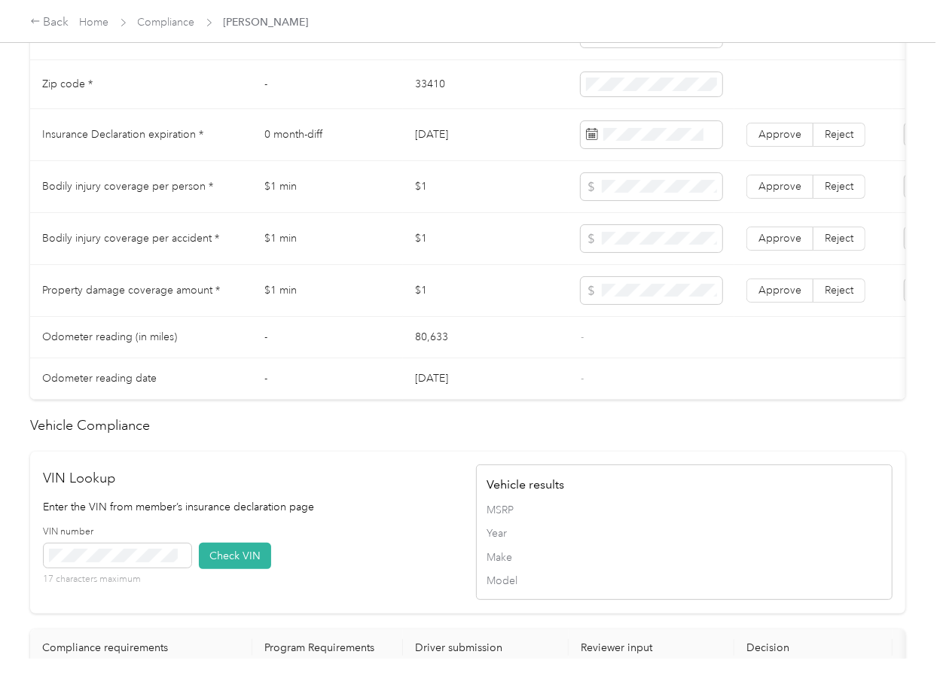
scroll to position [0, 5]
click at [611, 252] on span at bounding box center [647, 238] width 142 height 27
click at [621, 242] on span at bounding box center [647, 238] width 142 height 27
click at [605, 317] on td at bounding box center [647, 291] width 166 height 52
click at [780, 131] on td "Approve Reject" at bounding box center [809, 135] width 158 height 52
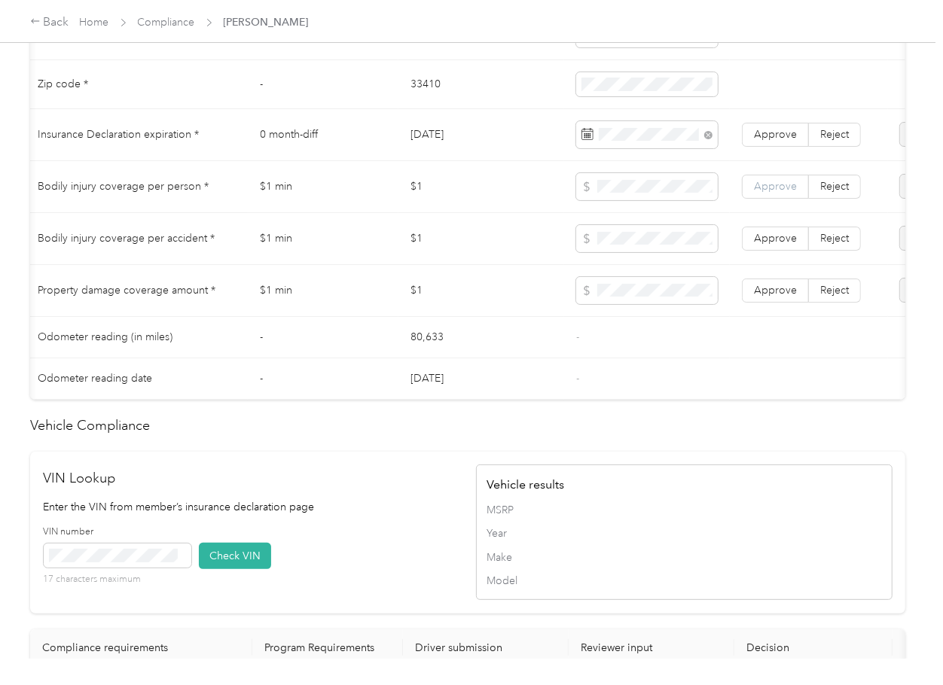
click at [771, 193] on span "Approve" at bounding box center [775, 186] width 43 height 13
drag, startPoint x: 778, startPoint y: 240, endPoint x: 790, endPoint y: 279, distance: 40.3
click at [778, 244] on label "Approve" at bounding box center [775, 239] width 67 height 24
click at [783, 297] on span "Approve" at bounding box center [775, 290] width 43 height 13
click at [786, 141] on span "Approve" at bounding box center [775, 134] width 43 height 13
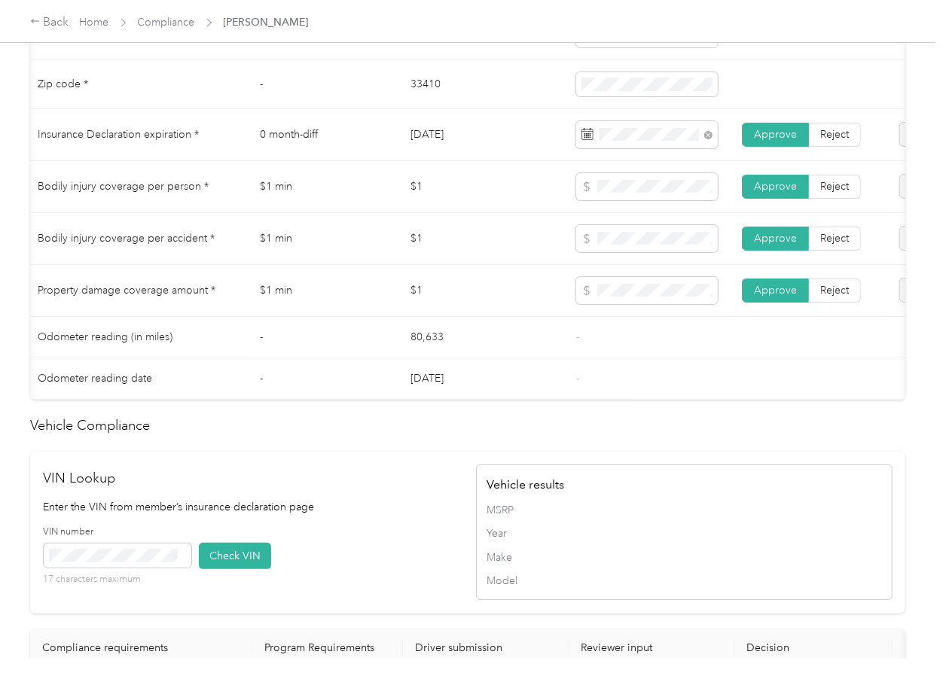
click at [719, 377] on td "-" at bounding box center [647, 378] width 166 height 41
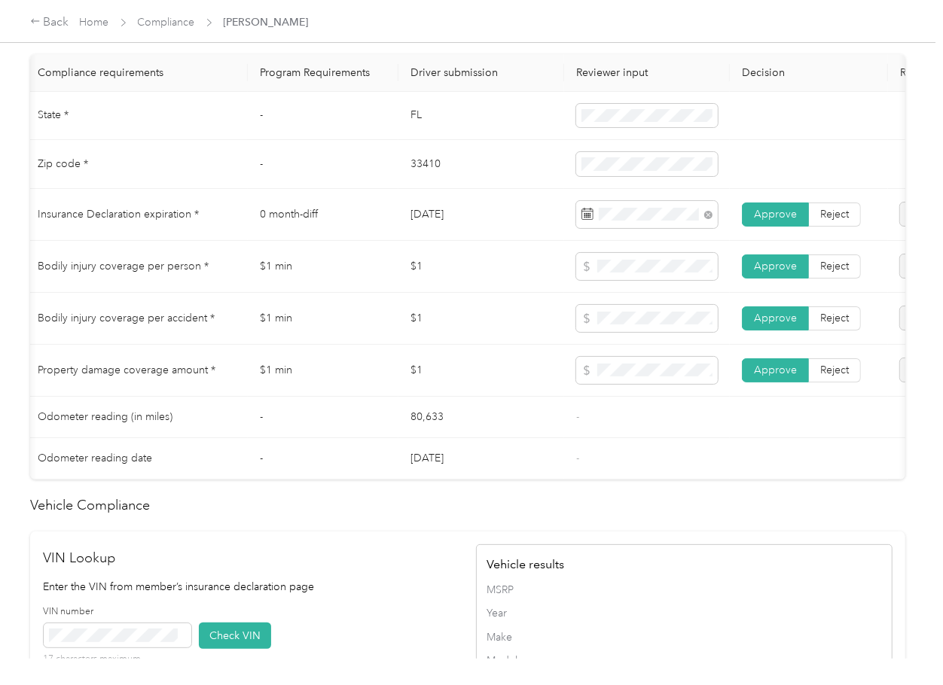
scroll to position [703, 0]
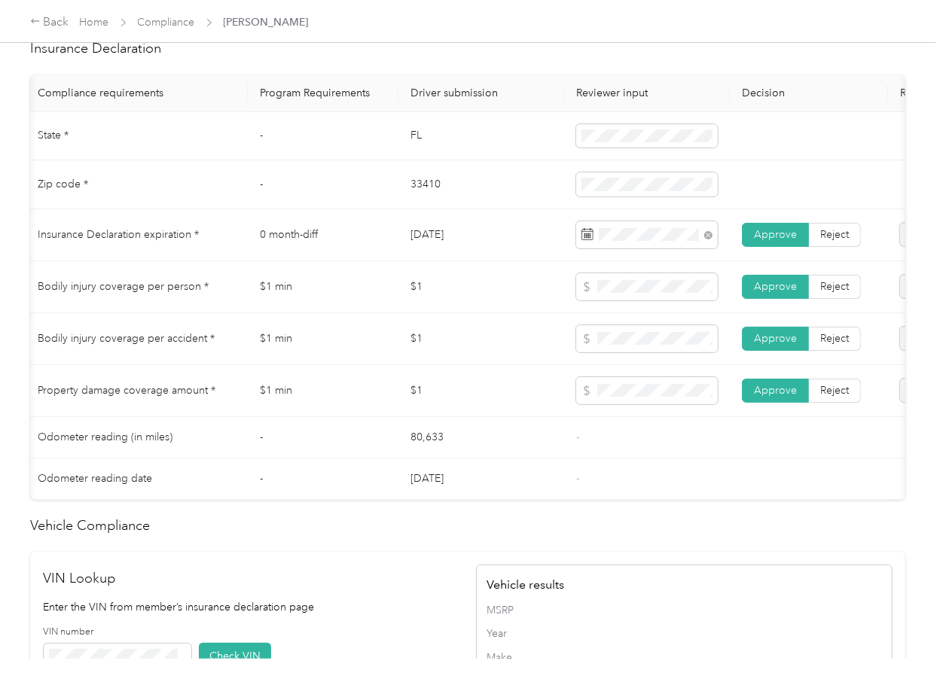
click at [411, 136] on td "FL" at bounding box center [481, 136] width 166 height 49
click at [395, 194] on td "-" at bounding box center [323, 184] width 151 height 49
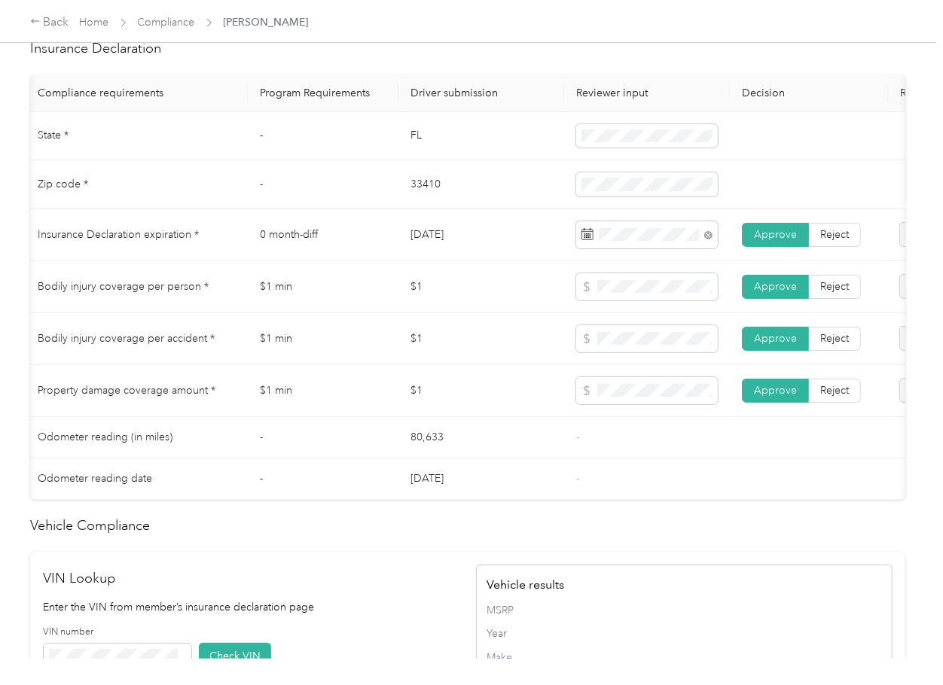
click at [395, 194] on td "-" at bounding box center [323, 184] width 151 height 49
click at [601, 188] on span at bounding box center [647, 184] width 142 height 24
click at [414, 209] on td "33410" at bounding box center [481, 184] width 166 height 49
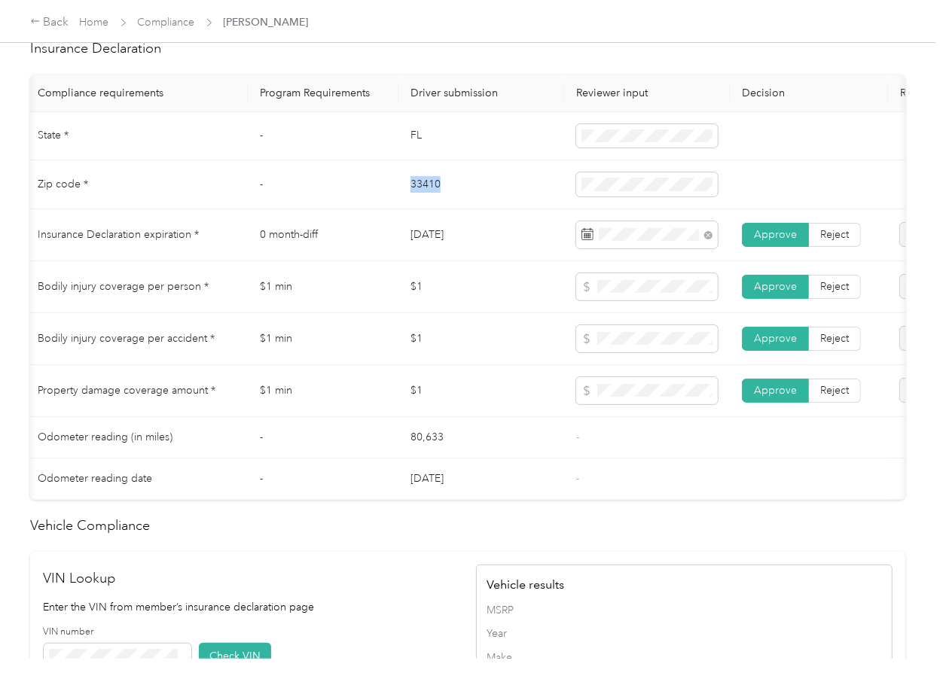
click at [414, 209] on td "33410" at bounding box center [481, 184] width 166 height 49
click at [581, 197] on span at bounding box center [647, 184] width 142 height 24
click at [470, 240] on td "03/25/2025" at bounding box center [481, 235] width 166 height 52
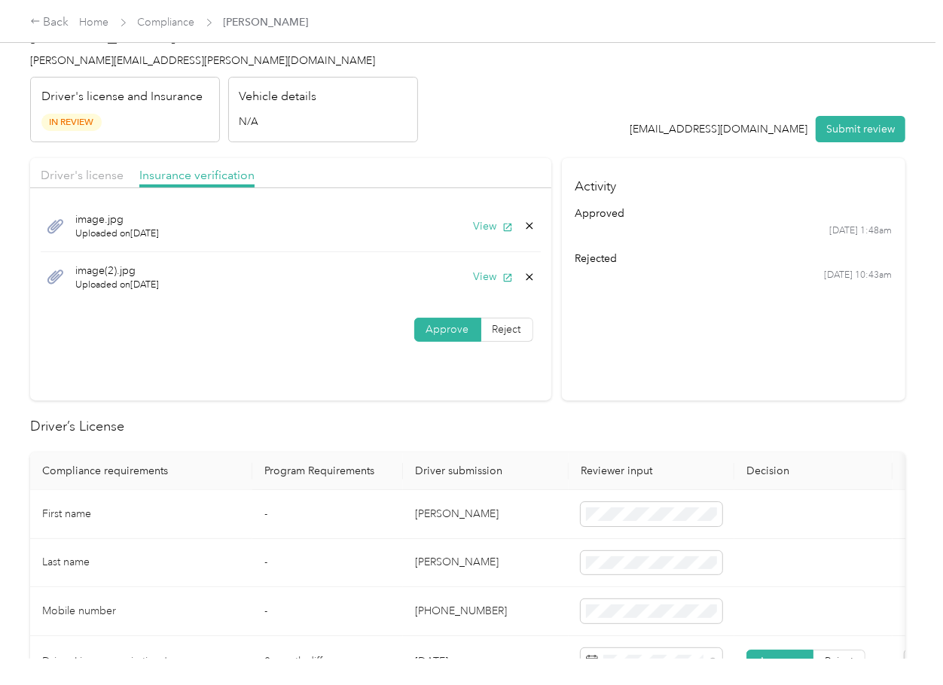
scroll to position [0, 0]
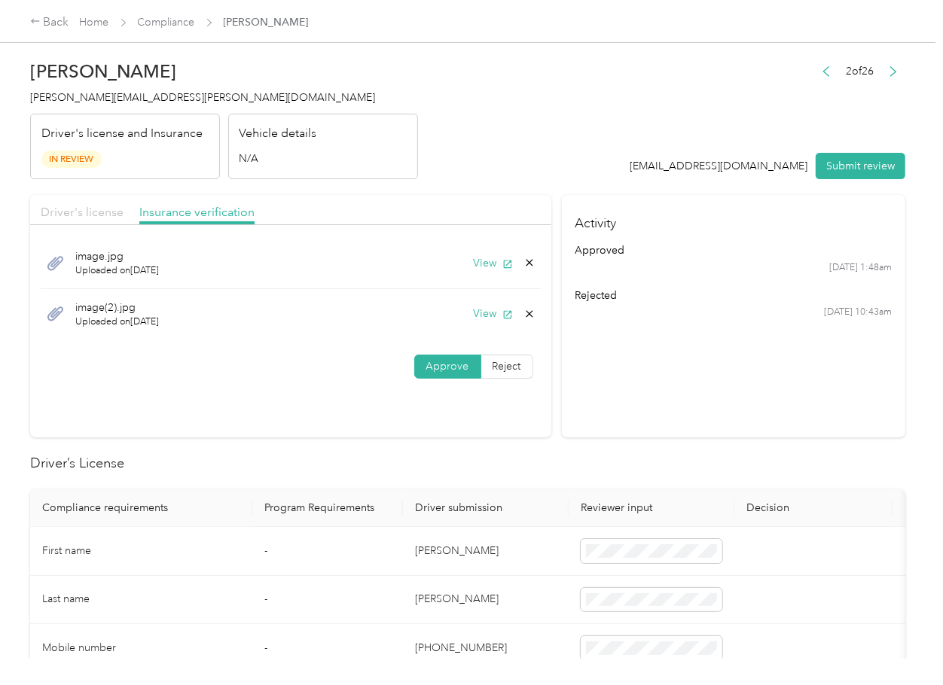
click at [112, 215] on span "Driver's license" at bounding box center [82, 212] width 83 height 14
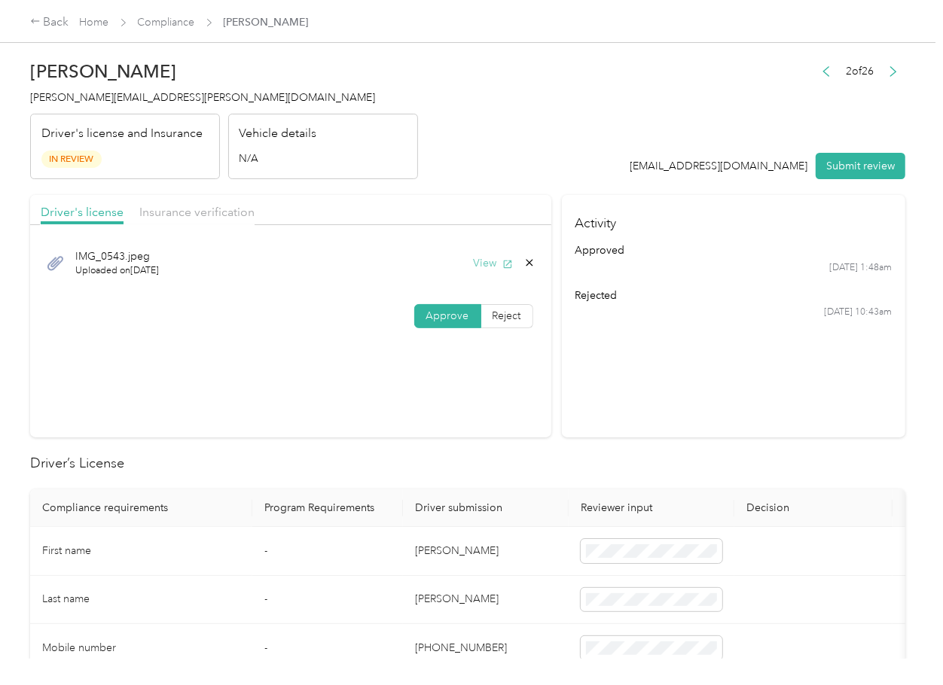
click at [485, 263] on button "View" at bounding box center [493, 263] width 39 height 16
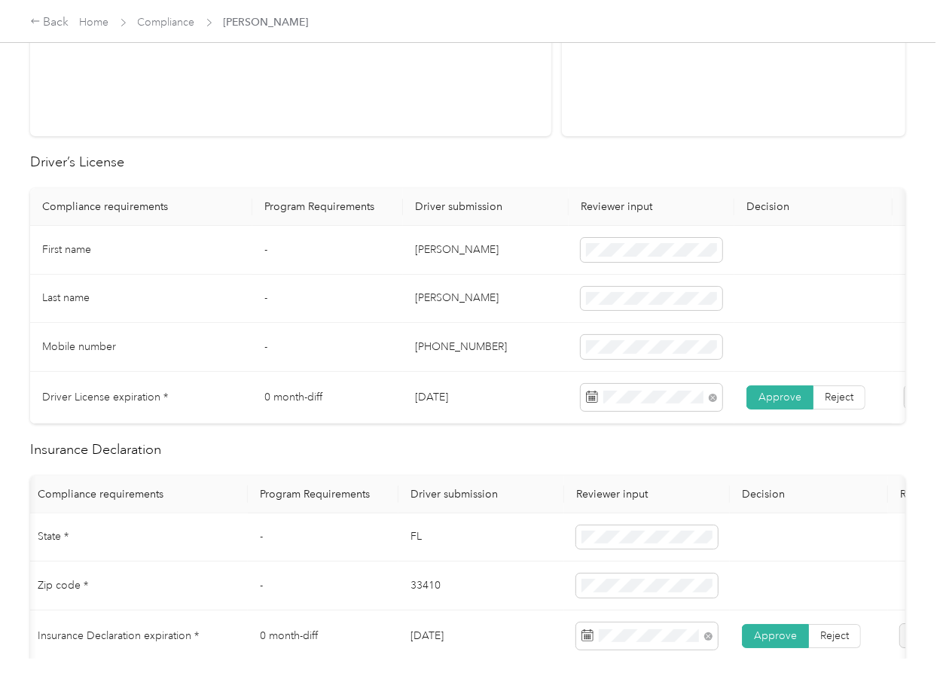
scroll to position [502, 0]
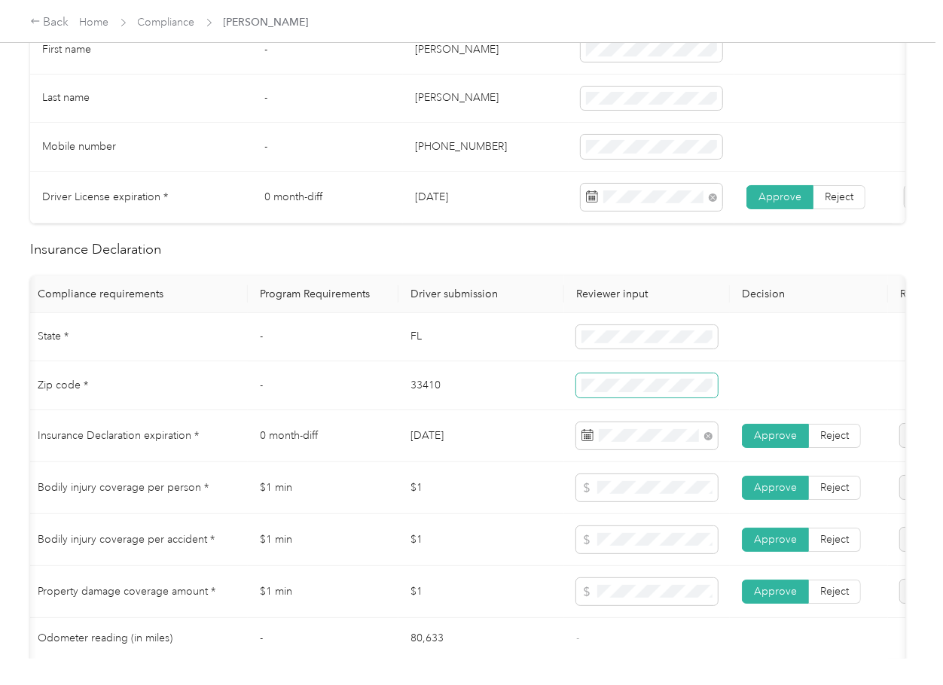
click at [746, 407] on tr "Zip code * - 33410" at bounding box center [557, 385] width 1062 height 49
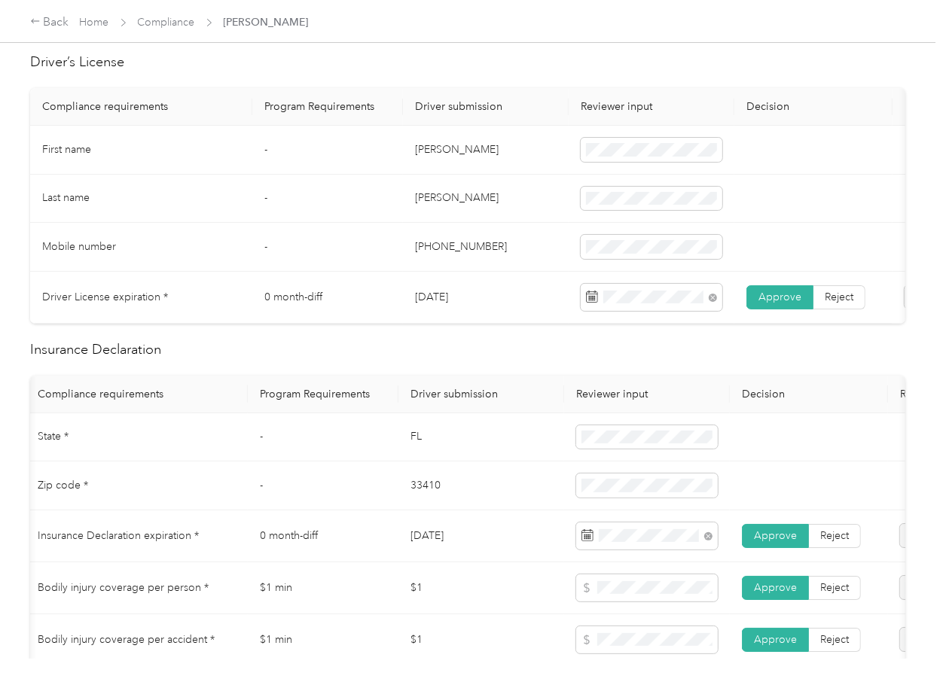
click at [309, 391] on th "Program Requirements" at bounding box center [323, 395] width 151 height 38
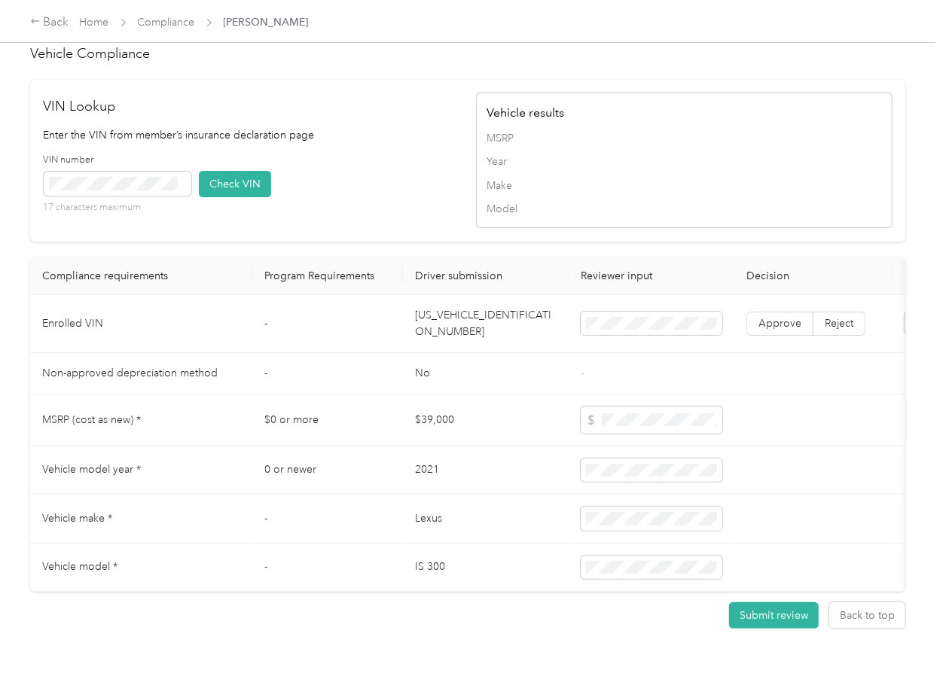
scroll to position [1205, 0]
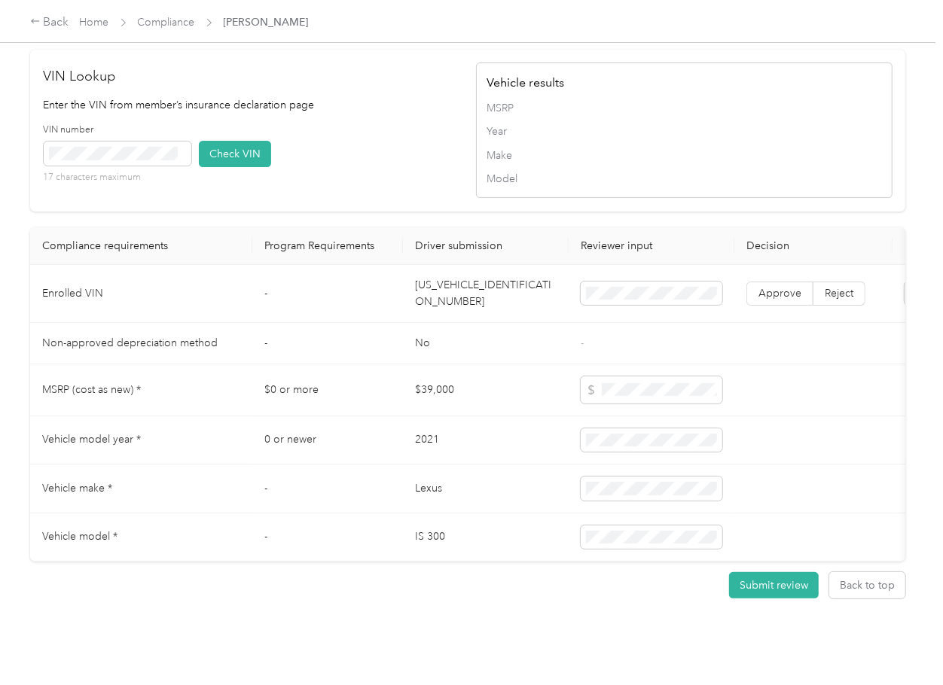
drag, startPoint x: 792, startPoint y: 459, endPoint x: 749, endPoint y: 438, distance: 47.8
click at [792, 459] on td at bounding box center [813, 440] width 158 height 49
click at [434, 320] on td "JTHAA1D28M5116475" at bounding box center [486, 294] width 166 height 58
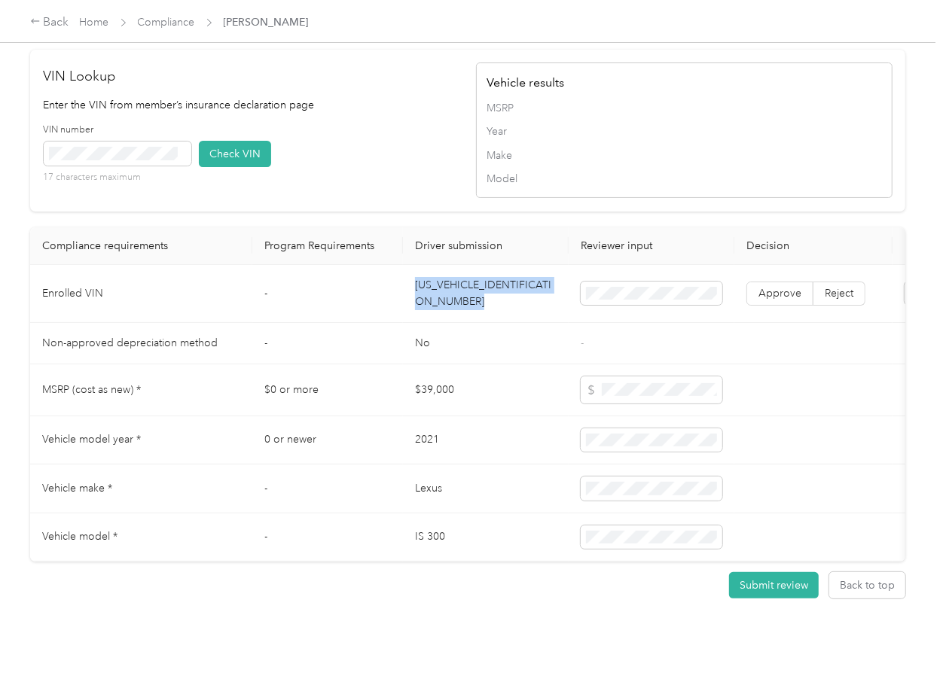
click at [434, 320] on td "JTHAA1D28M5116475" at bounding box center [486, 294] width 166 height 58
click at [257, 167] on button "Check VIN" at bounding box center [235, 154] width 72 height 26
click at [781, 300] on span "Approve" at bounding box center [779, 293] width 43 height 13
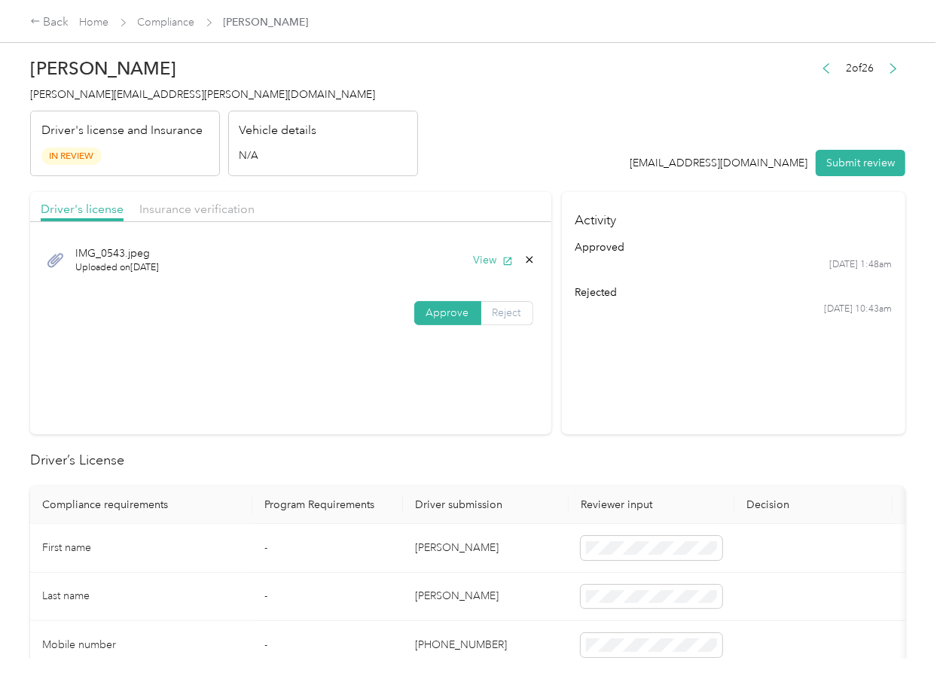
scroll to position [0, 0]
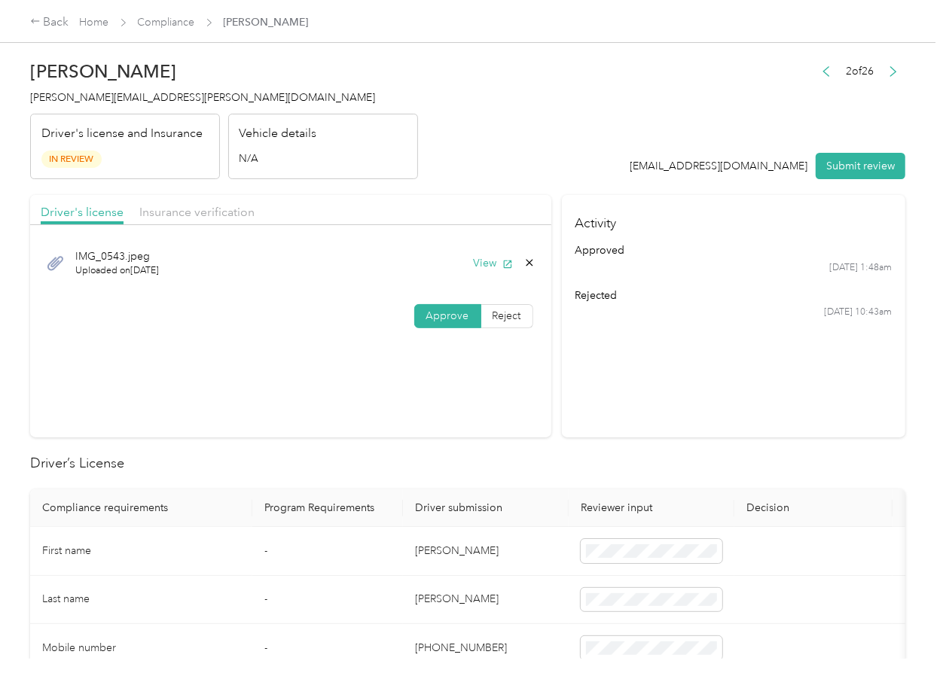
click at [202, 222] on div "Driver's license Insurance verification" at bounding box center [290, 210] width 521 height 30
click at [210, 215] on span "Insurance verification" at bounding box center [196, 212] width 115 height 14
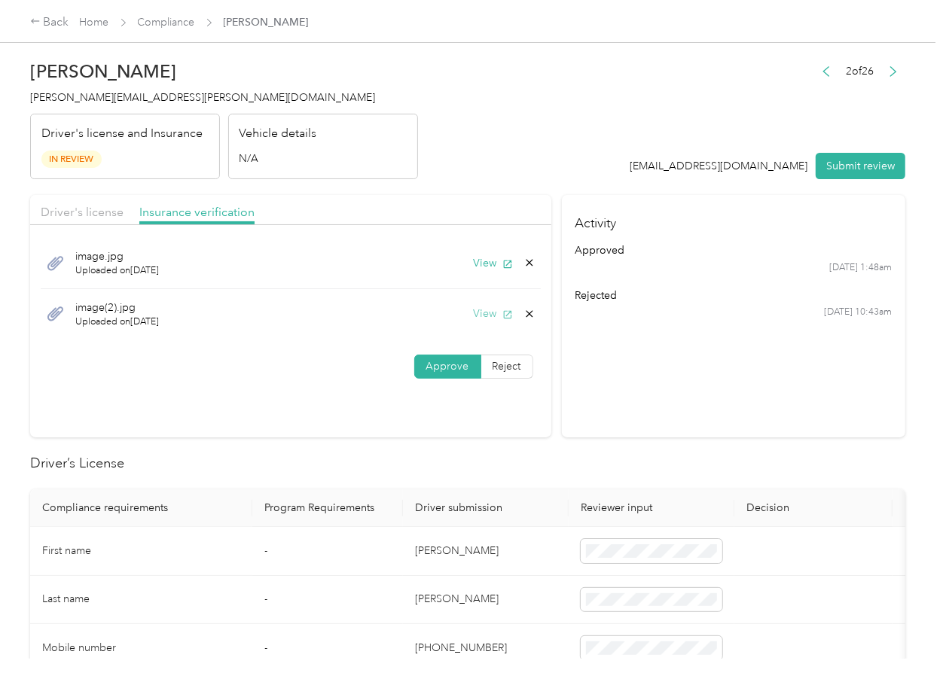
click at [503, 314] on icon "button" at bounding box center [507, 315] width 8 height 8
click at [527, 316] on icon at bounding box center [529, 314] width 12 height 12
click at [492, 325] on button "Yes" at bounding box center [486, 325] width 29 height 24
click at [90, 203] on div "Driver's license" at bounding box center [82, 212] width 83 height 19
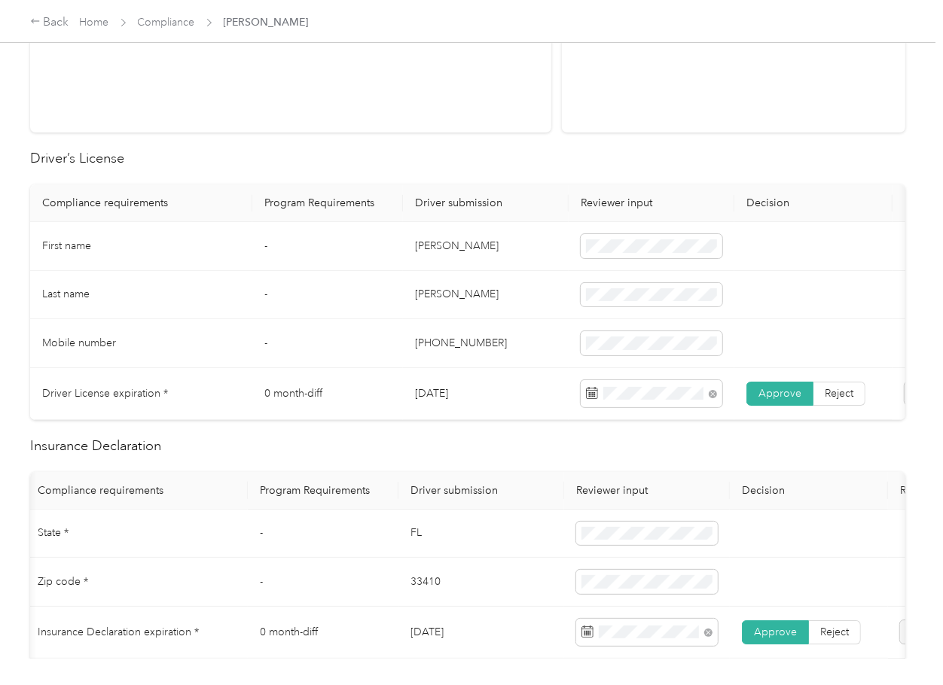
scroll to position [703, 0]
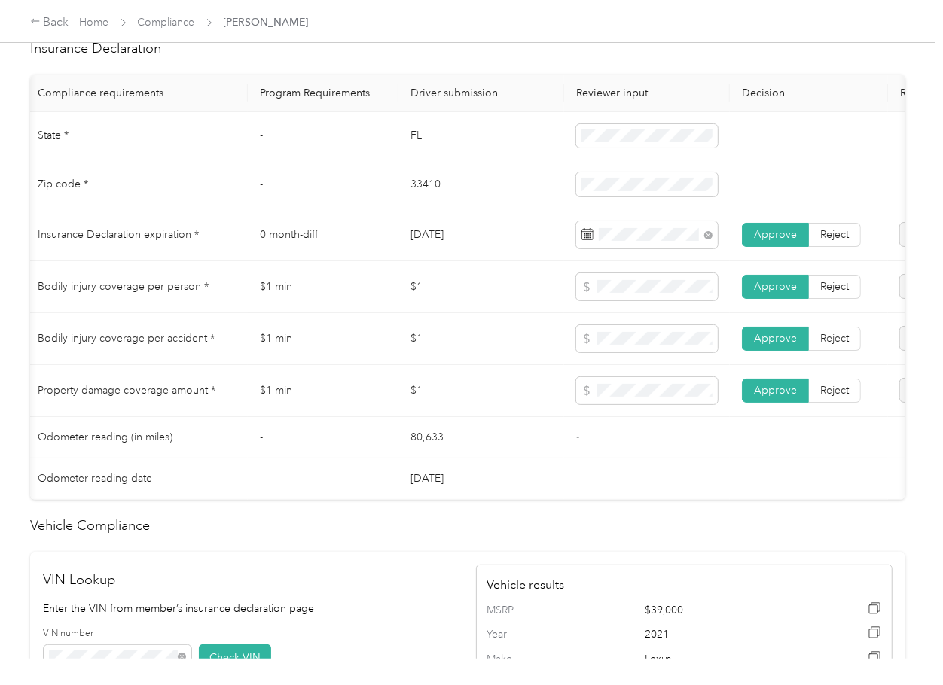
click at [560, 328] on td "$1" at bounding box center [481, 339] width 166 height 52
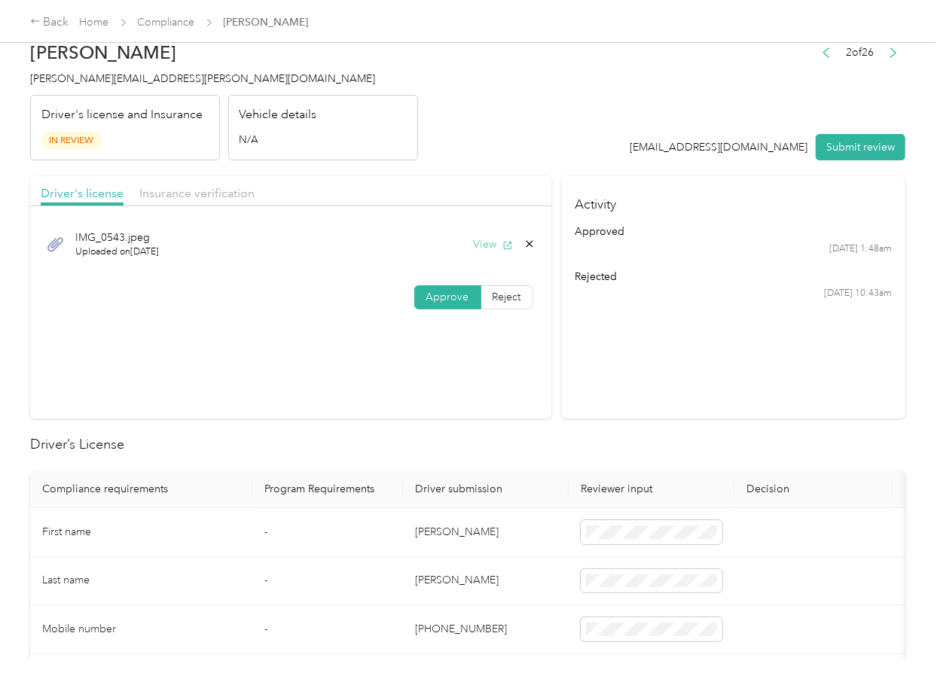
scroll to position [0, 0]
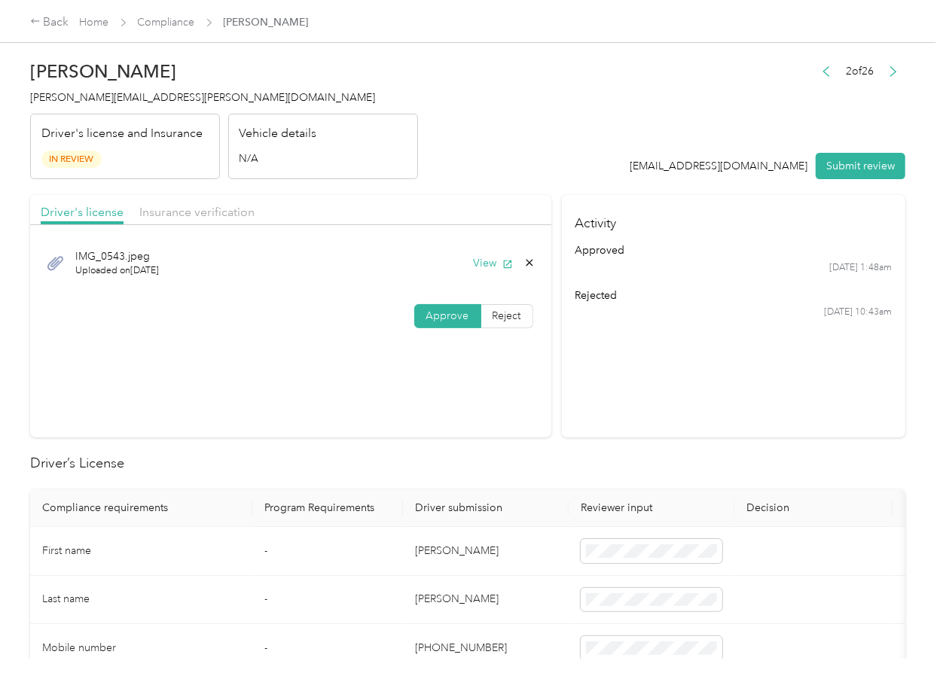
click at [845, 176] on button "Submit review" at bounding box center [861, 166] width 90 height 26
click at [122, 100] on span "dennisha.jackson@optioncare.com" at bounding box center [202, 97] width 345 height 13
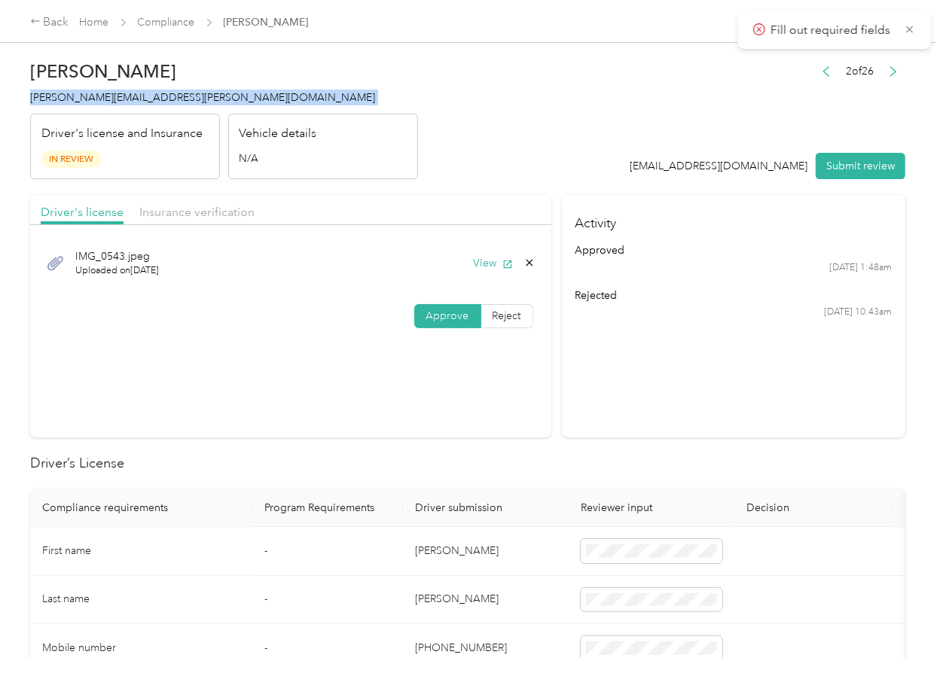
click at [122, 100] on span "dennisha.jackson@optioncare.com" at bounding box center [202, 97] width 345 height 13
click at [413, 458] on h2 "Driver’s License" at bounding box center [467, 463] width 875 height 20
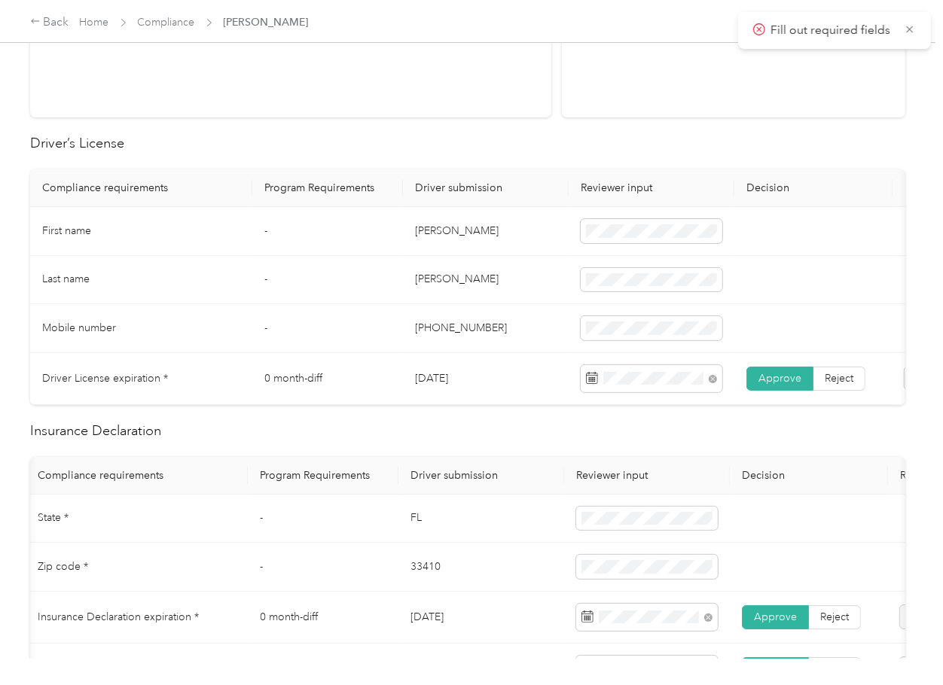
scroll to position [602, 0]
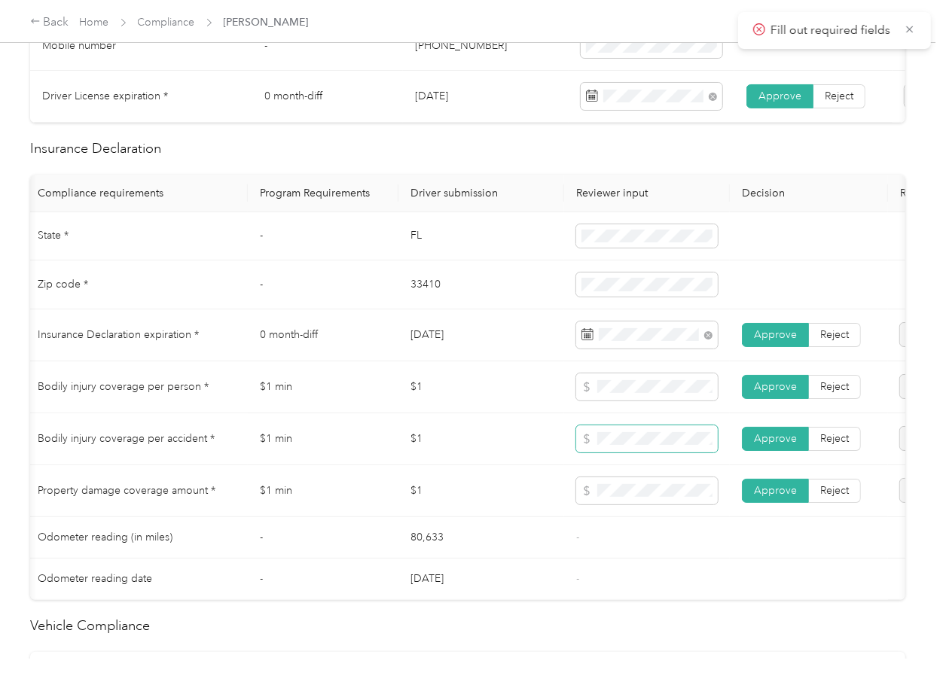
drag, startPoint x: 505, startPoint y: 450, endPoint x: 601, endPoint y: 444, distance: 96.5
click at [506, 450] on td "$1" at bounding box center [481, 439] width 166 height 52
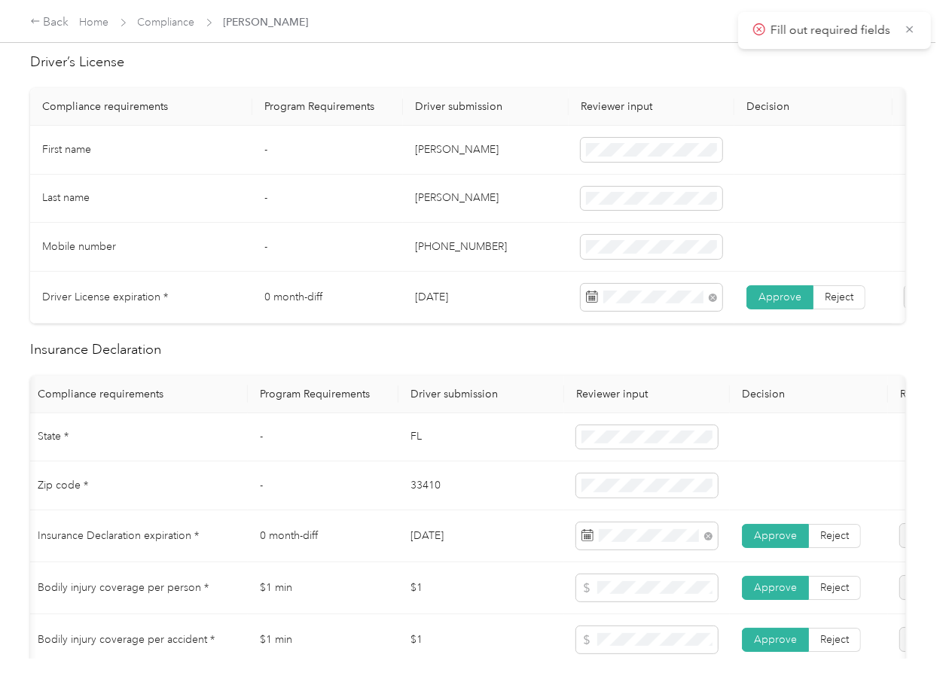
scroll to position [0, 0]
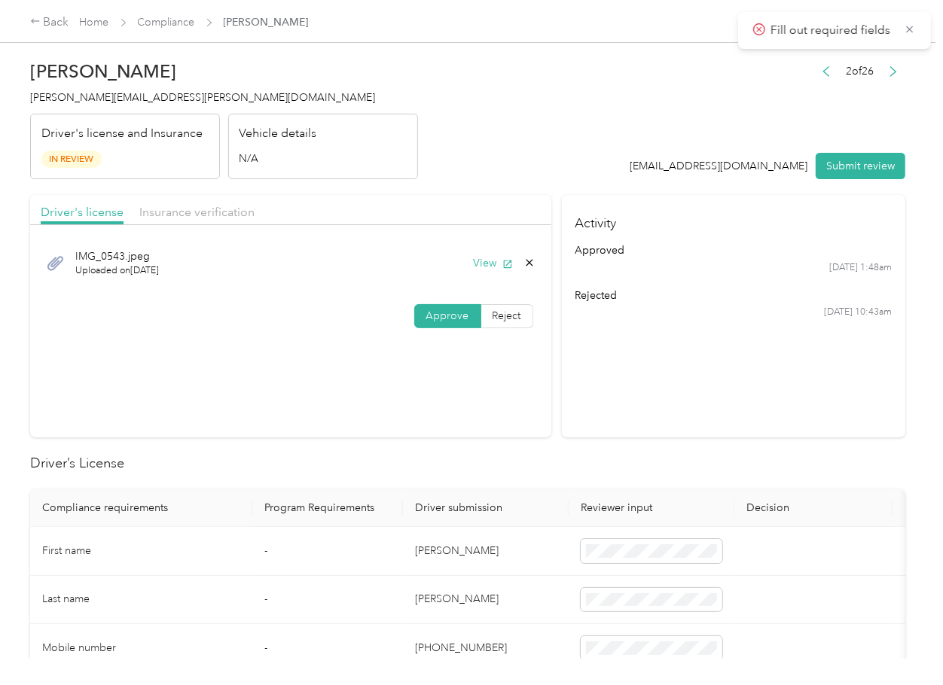
click at [574, 387] on section "Activity approved 9/27 at 1:48am rejected 9/20 at 10:43am" at bounding box center [733, 316] width 343 height 242
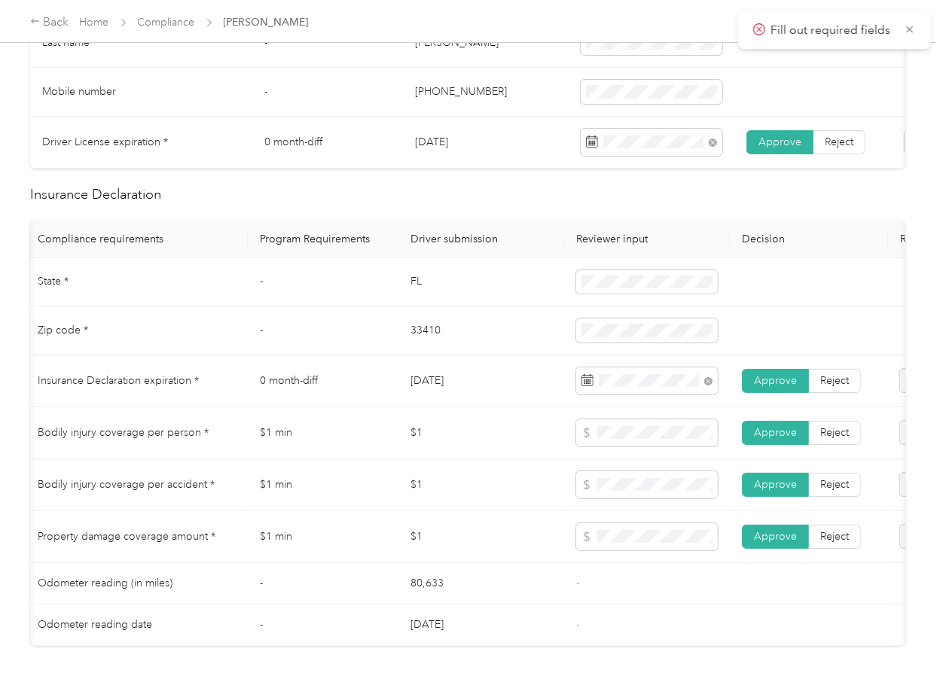
scroll to position [602, 0]
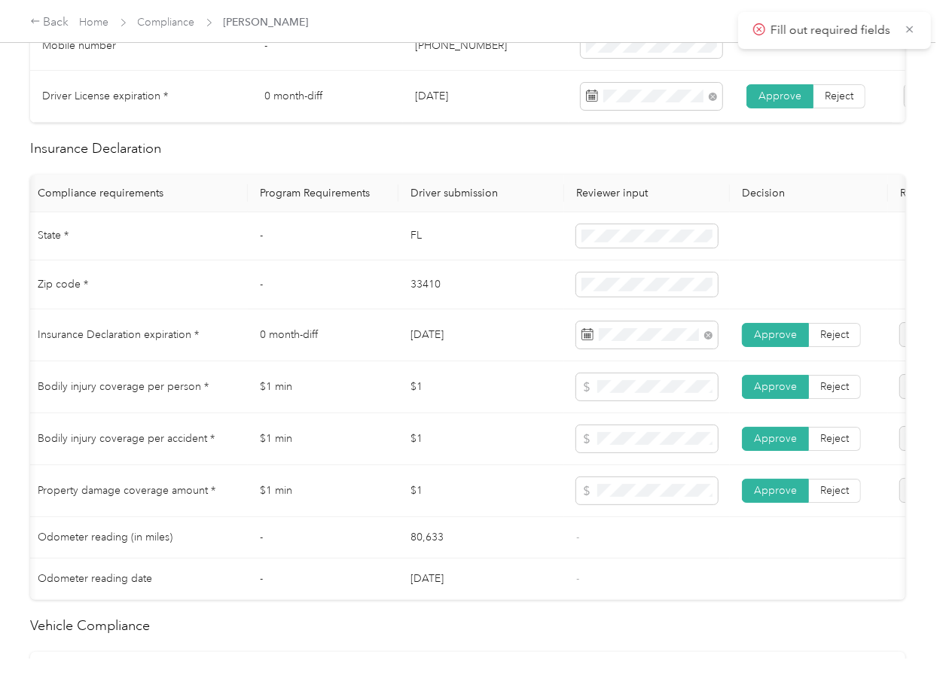
click at [438, 345] on td "03/25/2025" at bounding box center [481, 336] width 166 height 52
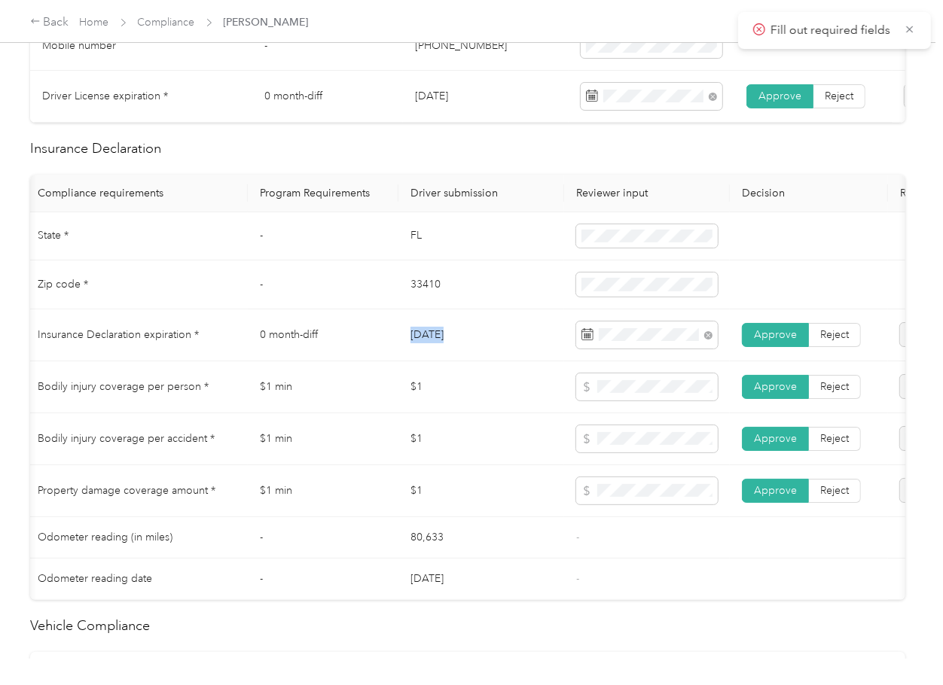
click at [438, 345] on td "03/25/2025" at bounding box center [481, 336] width 166 height 52
click at [514, 333] on td "03/25/2025" at bounding box center [481, 336] width 166 height 52
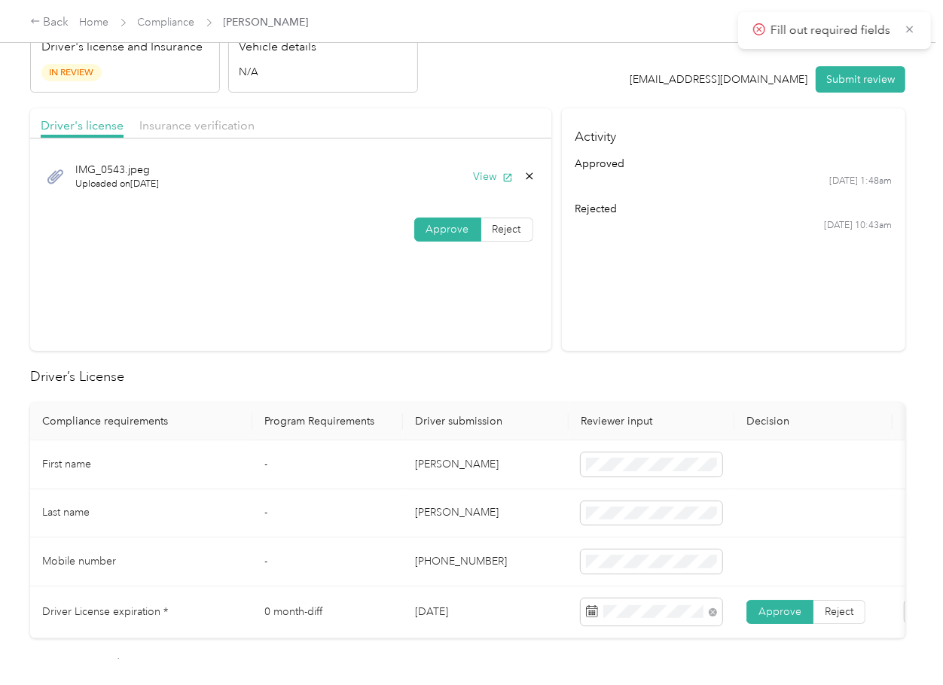
scroll to position [0, 0]
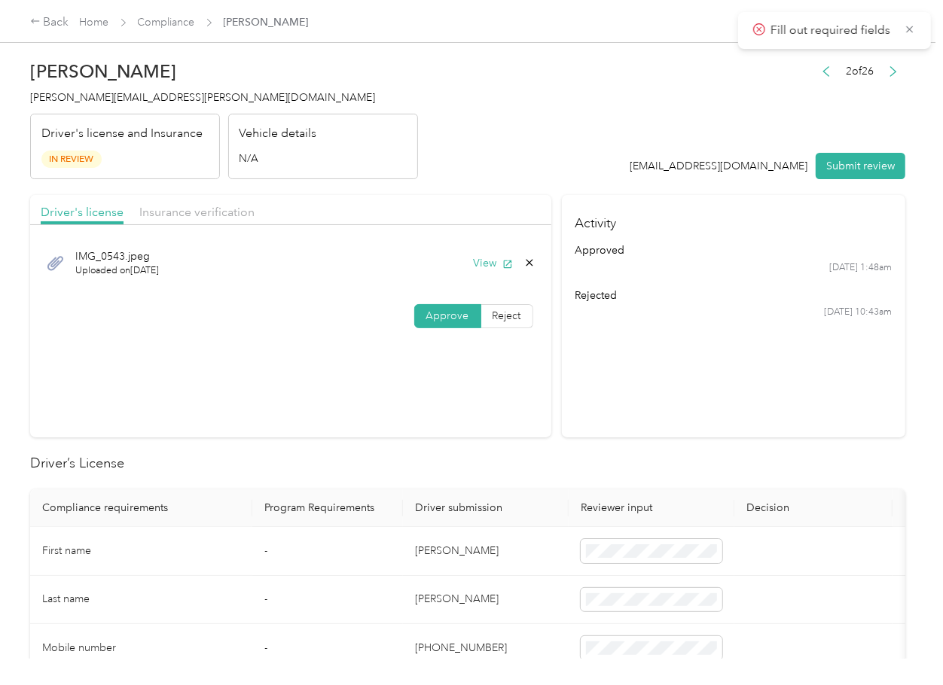
click at [597, 430] on section "Activity approved 9/27 at 1:48am rejected 9/20 at 10:43am" at bounding box center [733, 316] width 343 height 242
click at [207, 211] on span "Insurance verification" at bounding box center [196, 212] width 115 height 14
drag, startPoint x: 69, startPoint y: 3, endPoint x: 531, endPoint y: 109, distance: 473.7
click at [531, 109] on header "Dennisha Jackson dennisha.jackson@optioncare.com Driver's license and Insurance…" at bounding box center [467, 116] width 875 height 127
click at [492, 130] on header "Dennisha Jackson dennisha.jackson@optioncare.com Driver's license and Insurance…" at bounding box center [467, 116] width 875 height 127
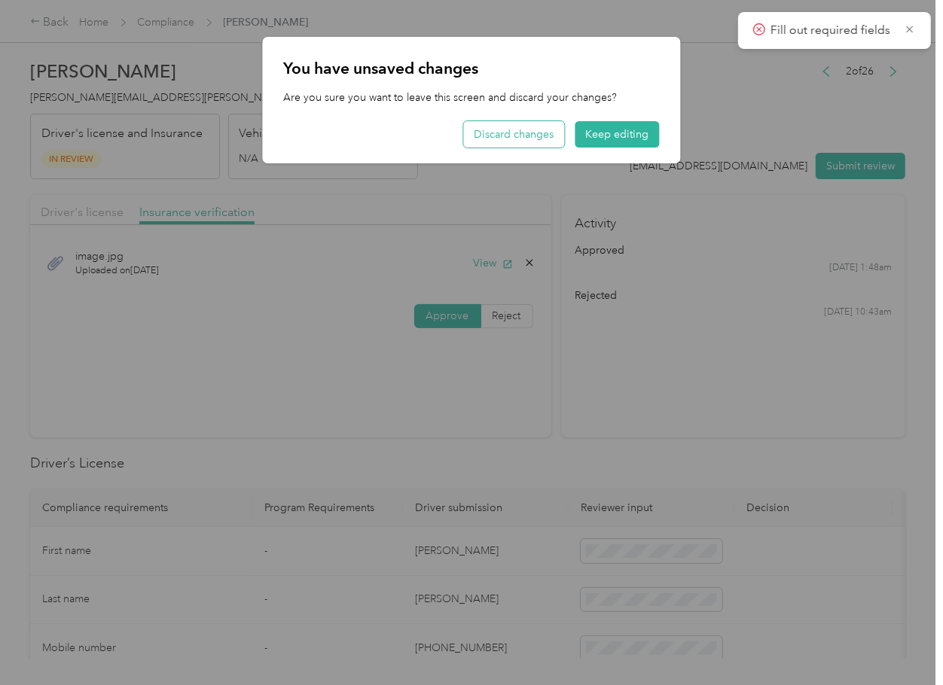
click at [517, 131] on button "Discard changes" at bounding box center [514, 134] width 101 height 26
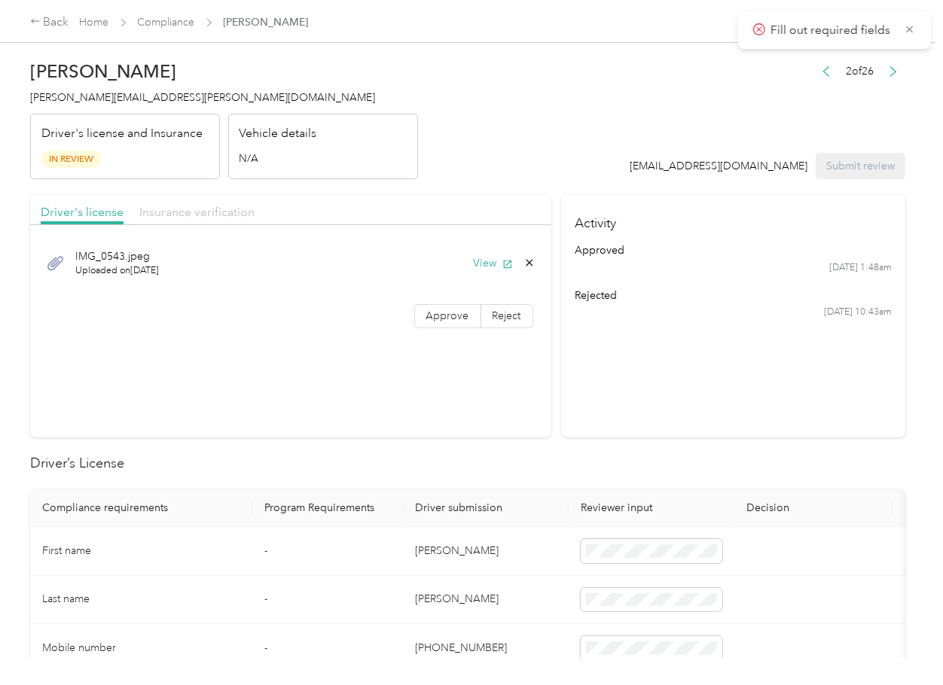
click at [224, 212] on span "Insurance verification" at bounding box center [196, 212] width 115 height 14
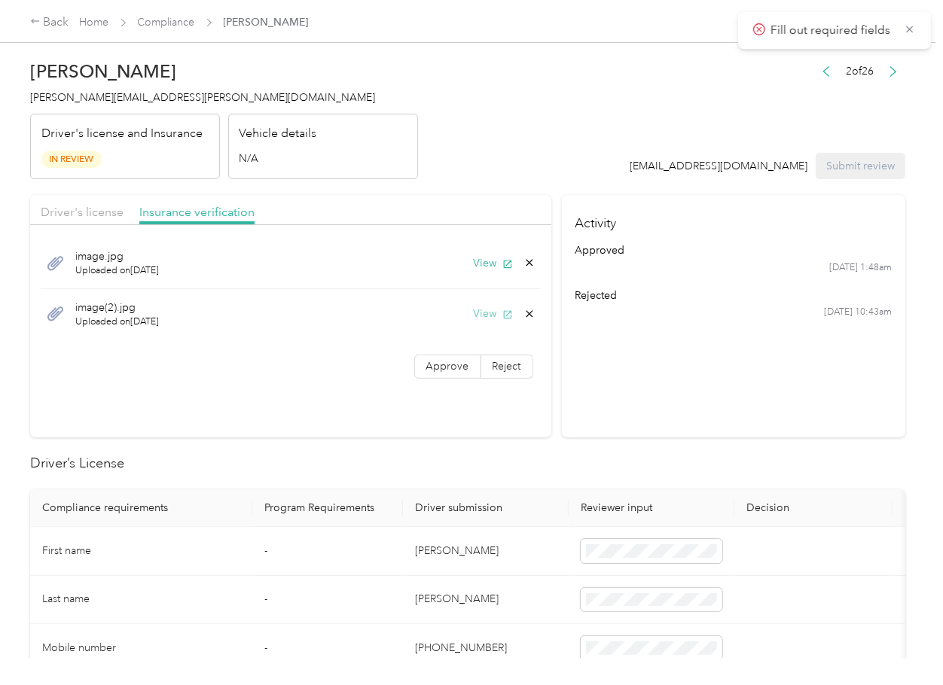
click at [483, 315] on button "View" at bounding box center [493, 314] width 39 height 16
drag, startPoint x: 688, startPoint y: 466, endPoint x: 678, endPoint y: 426, distance: 40.9
click at [695, 419] on section "Activity approved 9/27 at 1:48am rejected 9/20 at 10:43am" at bounding box center [733, 316] width 343 height 242
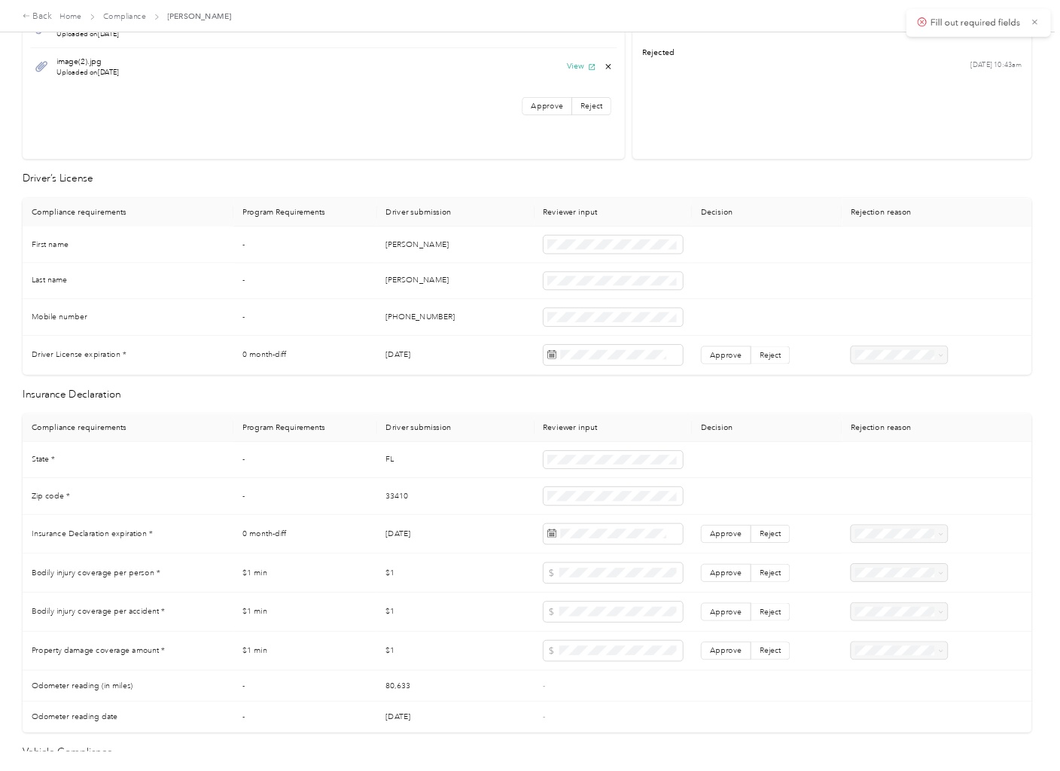
scroll to position [75, 0]
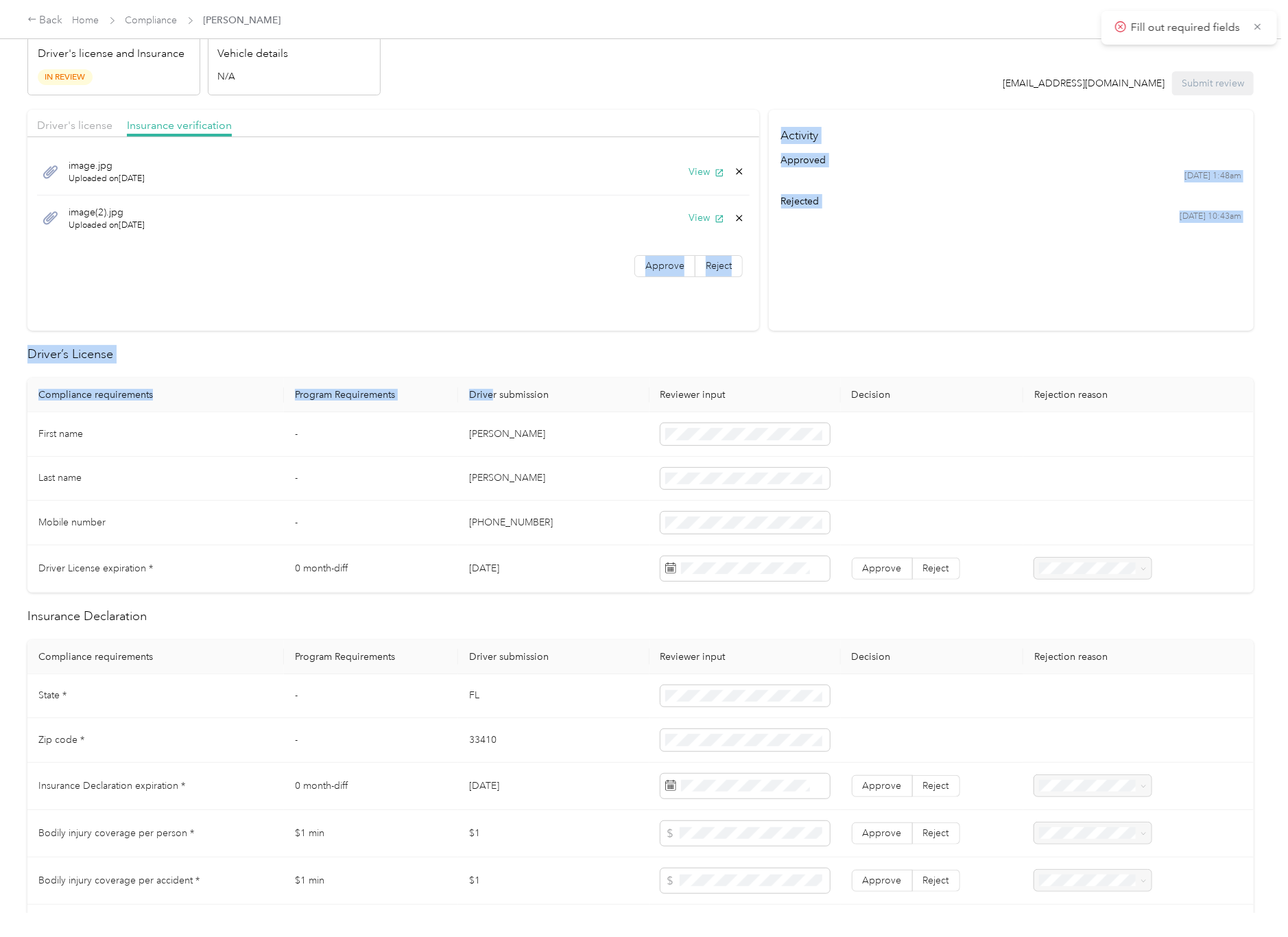
drag, startPoint x: 332, startPoint y: 273, endPoint x: 488, endPoint y: 366, distance: 181.6
click at [488, 380] on form "Dennisha Jackson dennisha.jackson@optioncare.com Driver's license and Insurance…" at bounding box center [640, 781] width 1226 height 1604
click at [447, 224] on div "image(2).jpg Uploaded on 9/26/2025 View" at bounding box center [394, 219] width 712 height 46
drag, startPoint x: 526, startPoint y: 784, endPoint x: 445, endPoint y: 783, distance: 81.0
click at [445, 624] on tr "Insurance Declaration expiration * 0 month-diff 03/25/2025 Approve Reject" at bounding box center [640, 786] width 1226 height 47
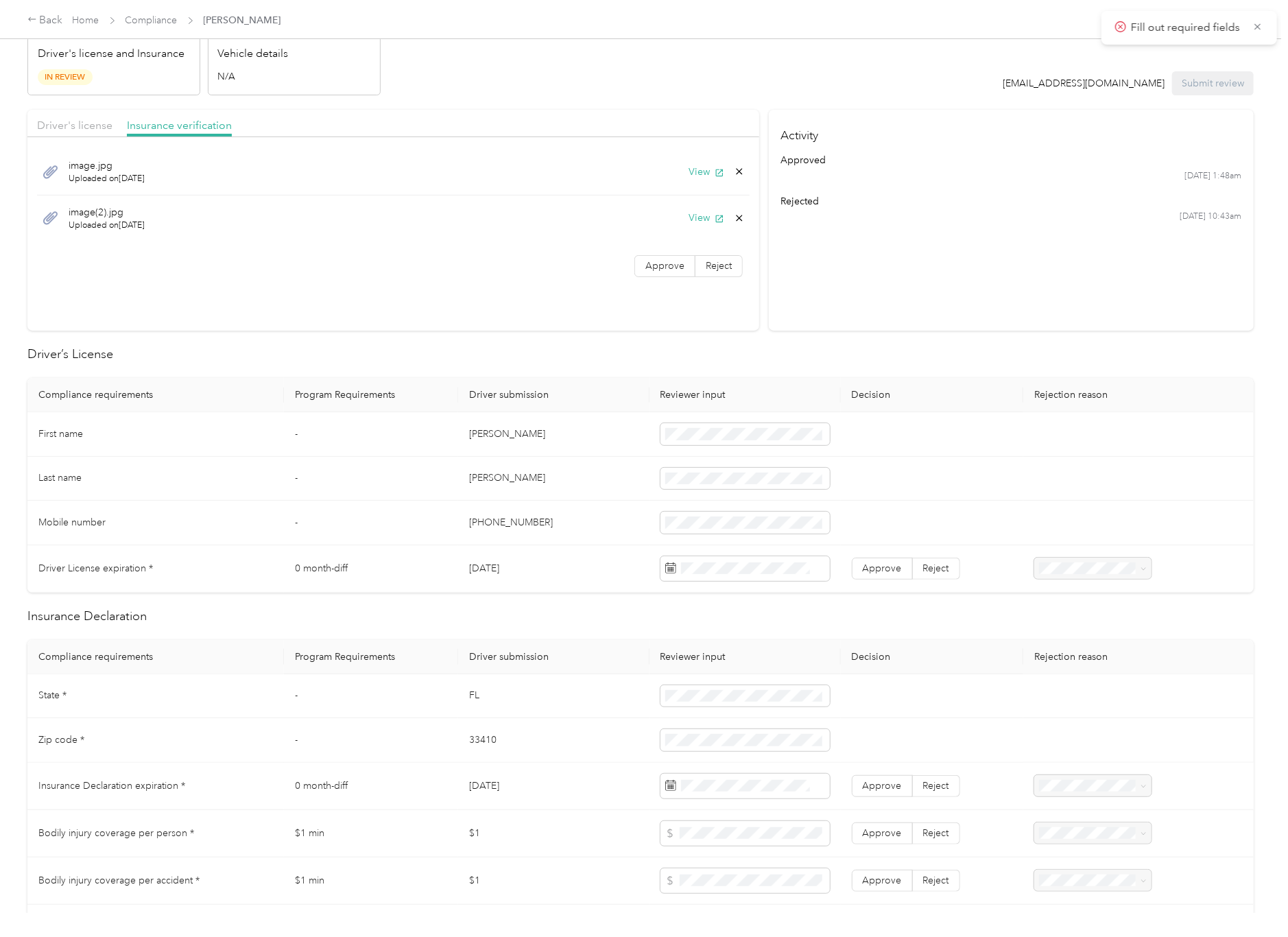
click at [518, 624] on td "03/25/2025" at bounding box center [554, 786] width 191 height 47
click at [843, 531] on td at bounding box center [932, 523] width 182 height 45
click at [480, 510] on td "+15613881603" at bounding box center [554, 523] width 191 height 45
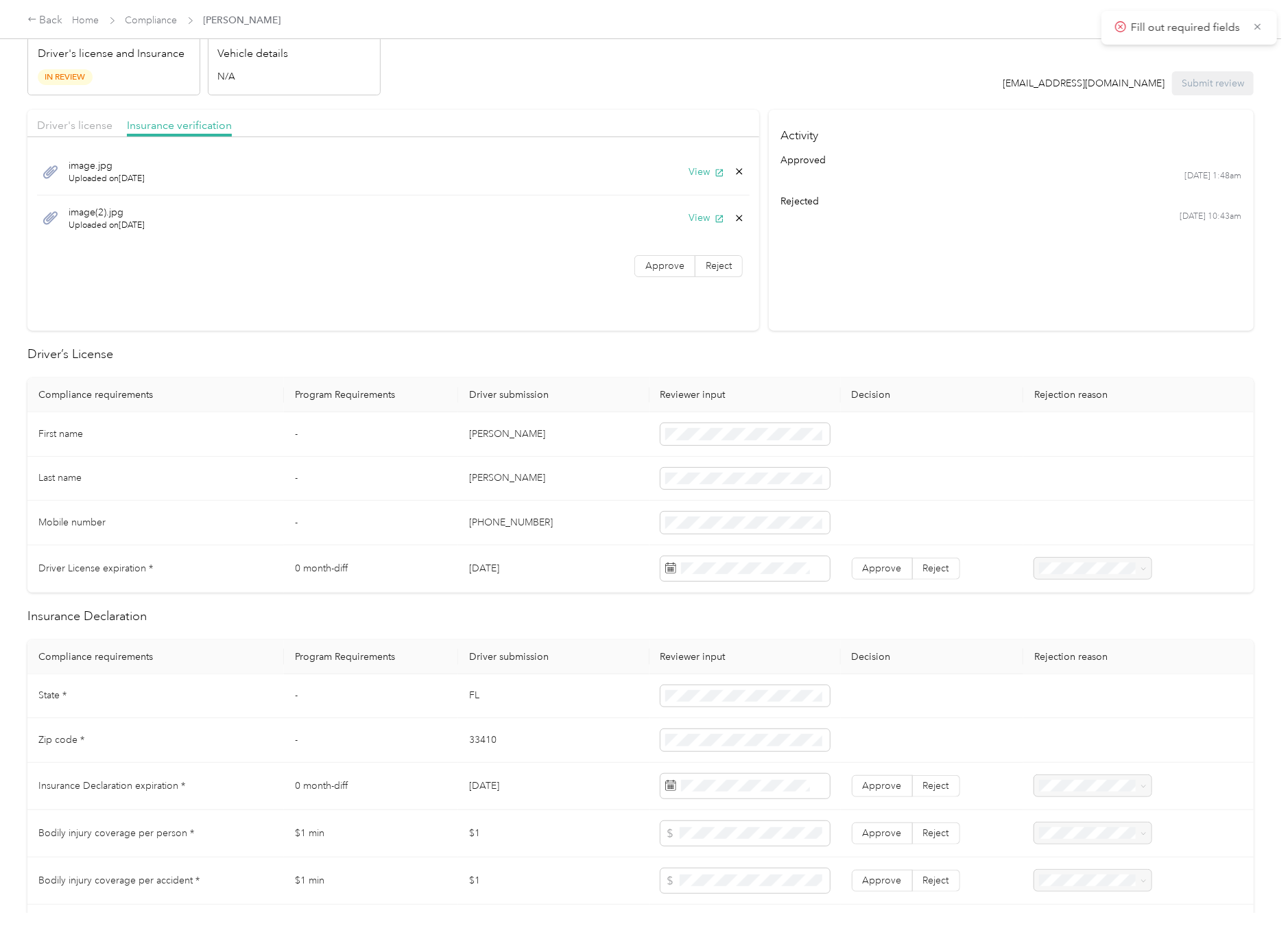
click at [505, 312] on section "Driver's license Insurance verification image.jpg Uploaded on 9/27/2025 View im…" at bounding box center [394, 219] width 732 height 220
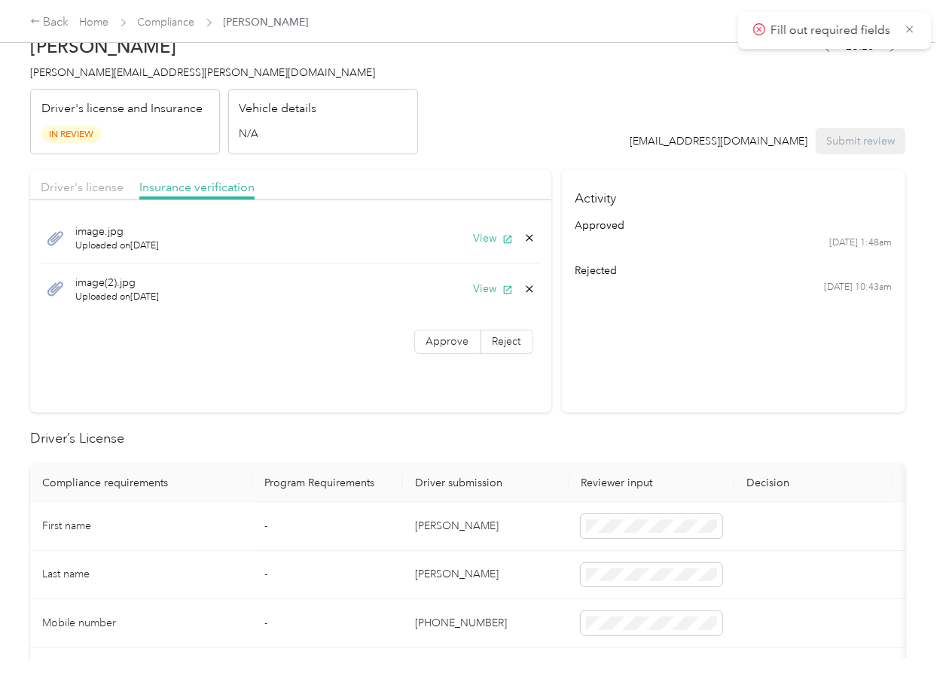
scroll to position [0, 0]
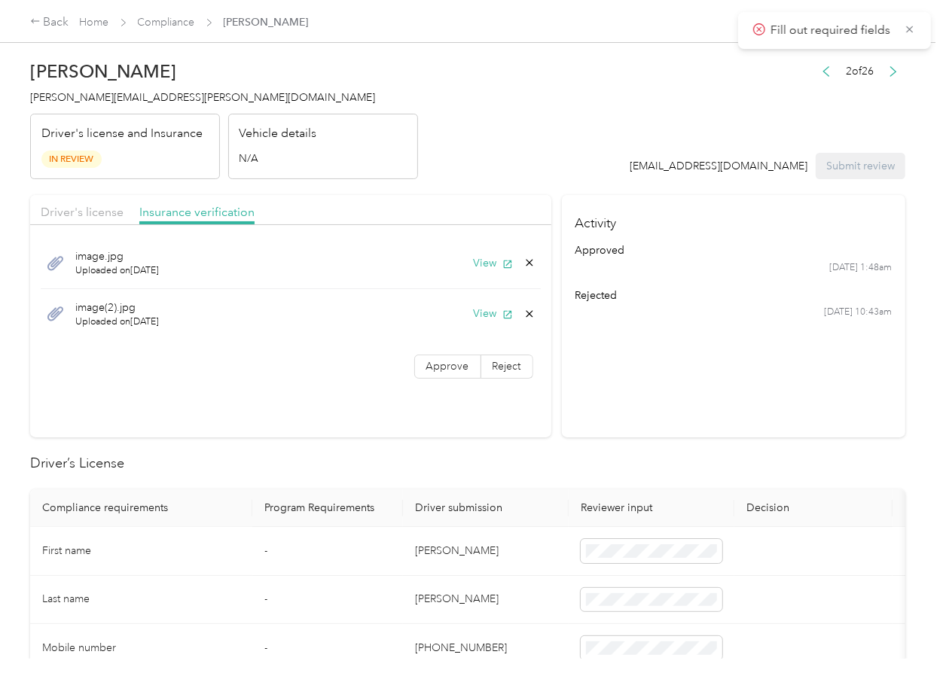
click at [153, 102] on span "dennisha.jackson@optioncare.com" at bounding box center [202, 97] width 345 height 13
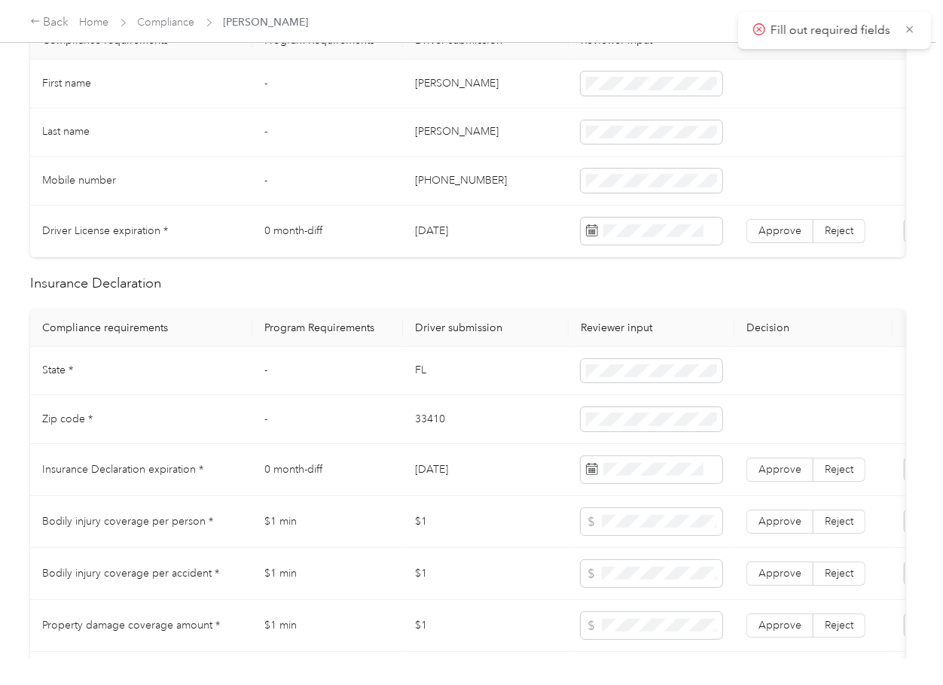
scroll to position [502, 0]
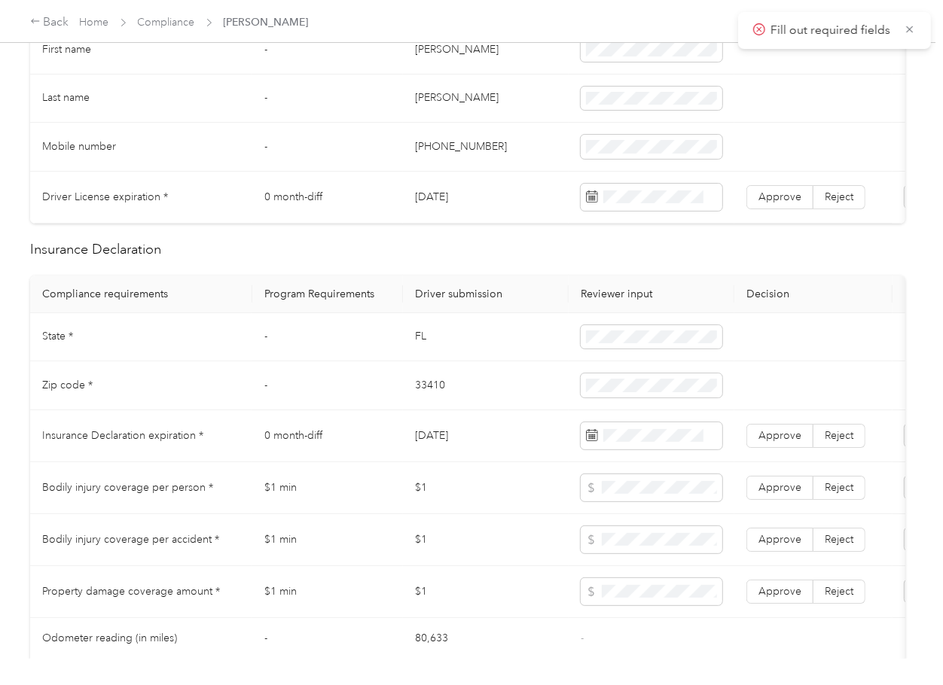
click at [487, 437] on td "03/25/2025" at bounding box center [486, 436] width 166 height 52
click at [432, 450] on td "03/25/2025" at bounding box center [486, 436] width 166 height 52
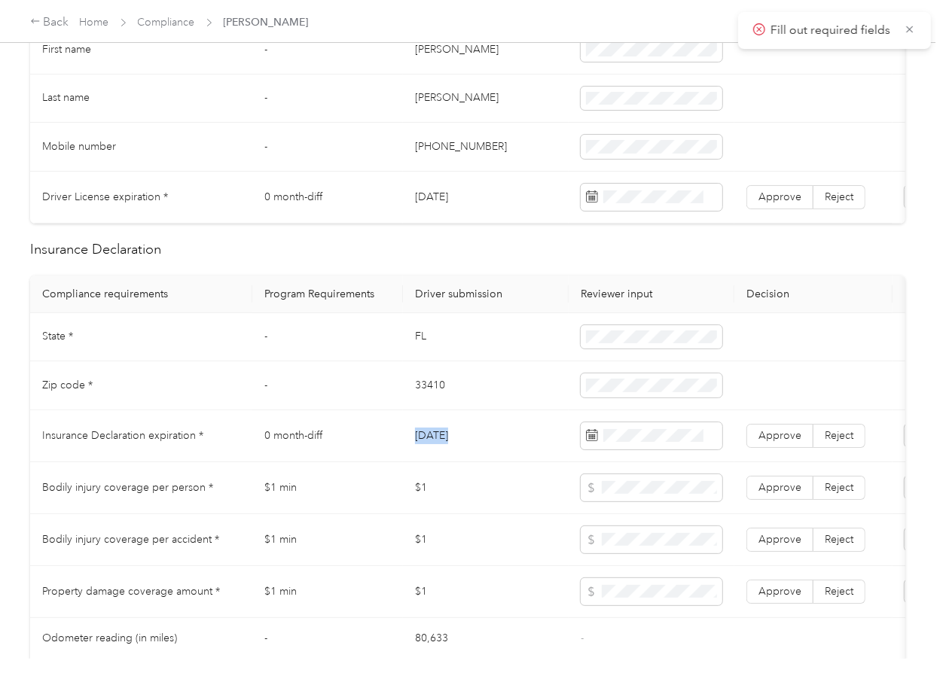
click at [447, 450] on td "03/25/2025" at bounding box center [486, 436] width 166 height 52
drag, startPoint x: 711, startPoint y: 301, endPoint x: 494, endPoint y: 299, distance: 216.9
click at [711, 301] on th "Reviewer input" at bounding box center [652, 295] width 166 height 38
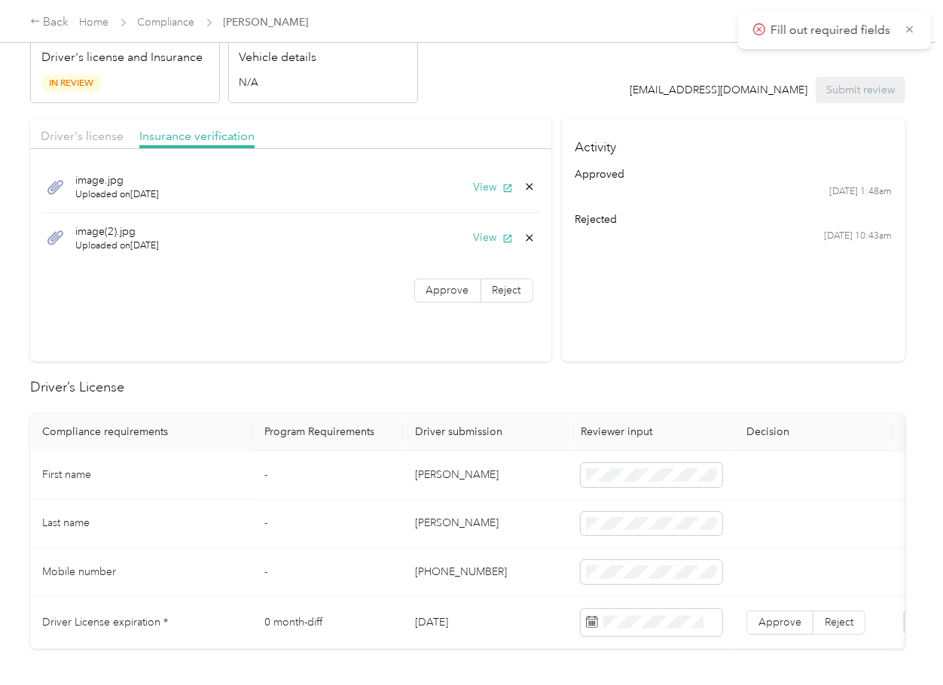
scroll to position [0, 0]
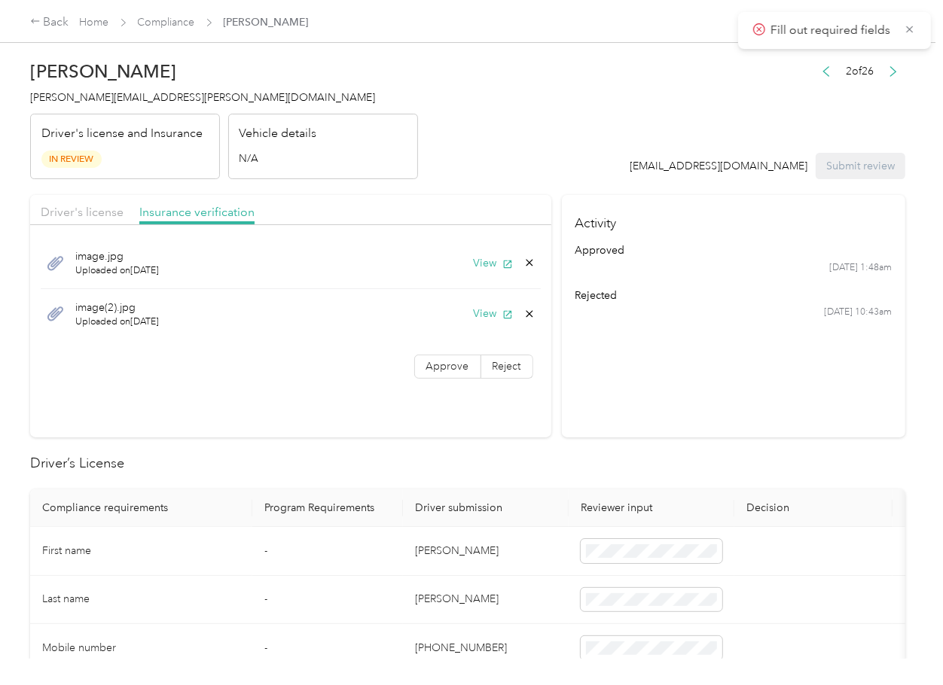
click at [137, 104] on h4 "dennisha.jackson@optioncare.com" at bounding box center [224, 98] width 388 height 16
click at [494, 398] on section "Driver's license Insurance verification image.jpg Uploaded on 9/27/2025 View im…" at bounding box center [290, 316] width 521 height 242
drag, startPoint x: 624, startPoint y: 452, endPoint x: 617, endPoint y: 443, distance: 11.8
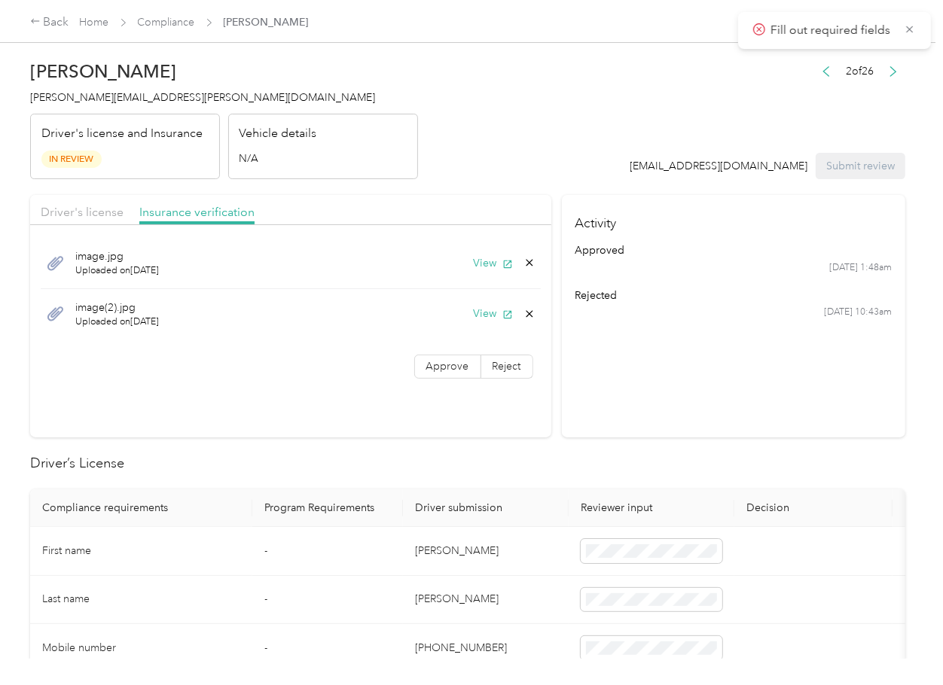
click at [447, 362] on span "Approve" at bounding box center [447, 366] width 43 height 13
click at [99, 211] on span "Driver's license" at bounding box center [82, 212] width 83 height 14
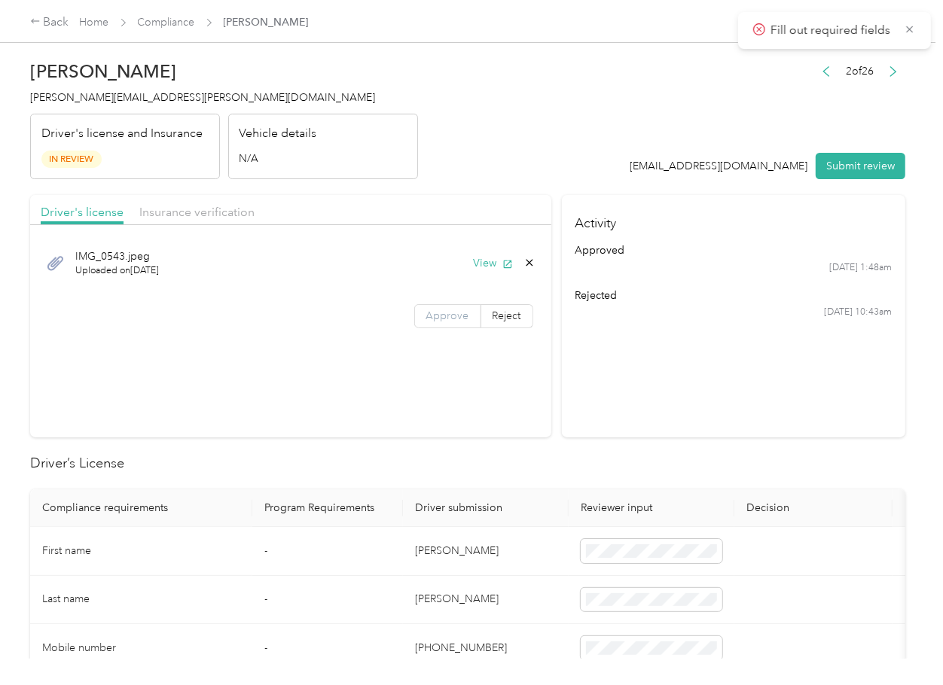
click at [442, 315] on span "Approve" at bounding box center [447, 316] width 43 height 13
click at [904, 25] on icon at bounding box center [910, 30] width 12 height 14
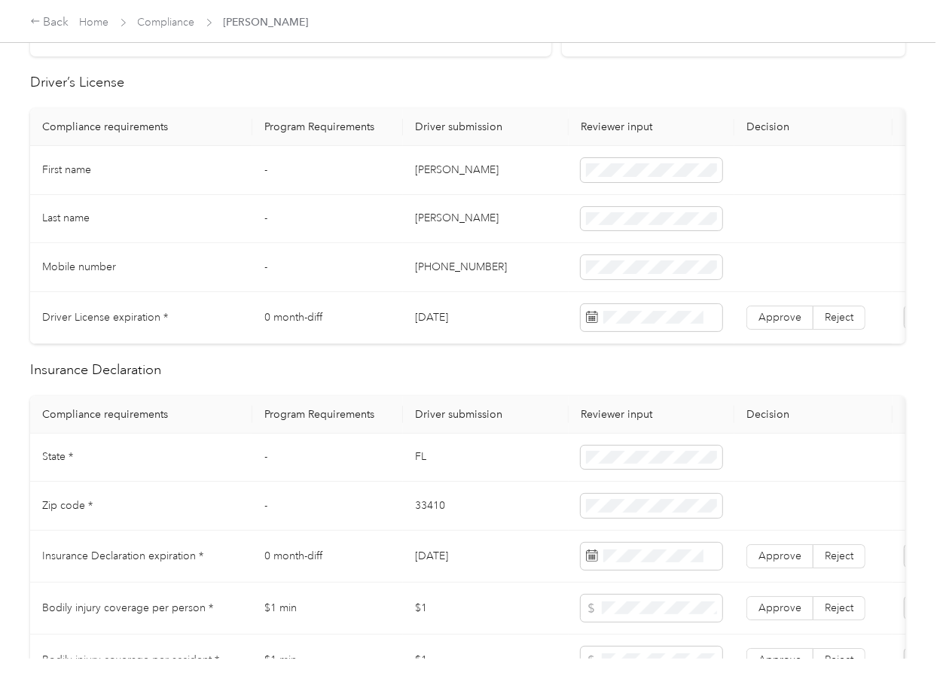
scroll to position [401, 0]
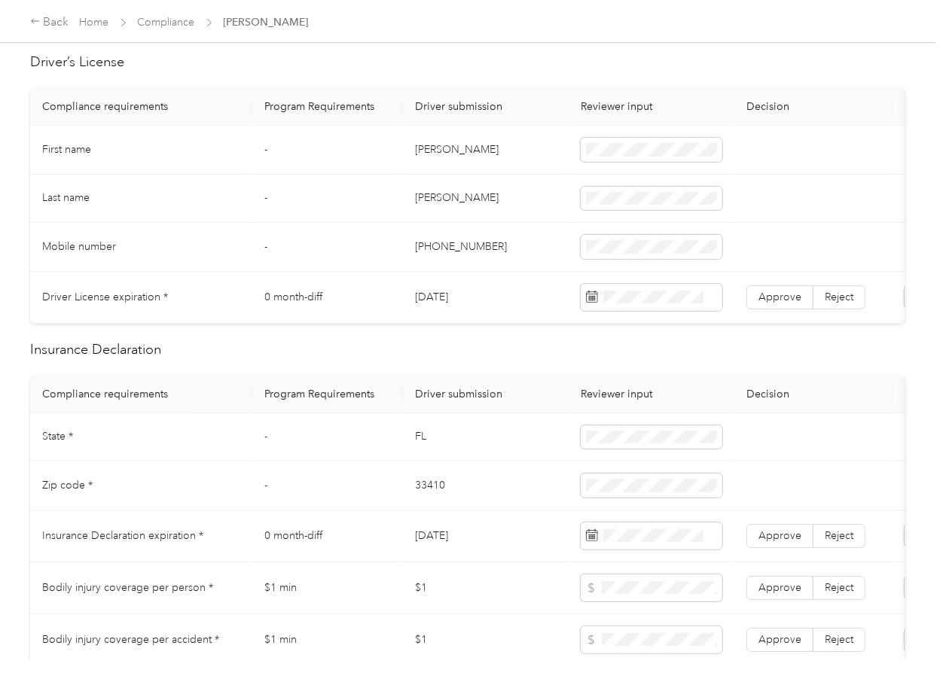
click at [461, 288] on td "08/01/2027" at bounding box center [486, 298] width 166 height 52
click at [766, 305] on label "Approve" at bounding box center [779, 297] width 67 height 24
click at [418, 453] on td "FL" at bounding box center [486, 437] width 166 height 49
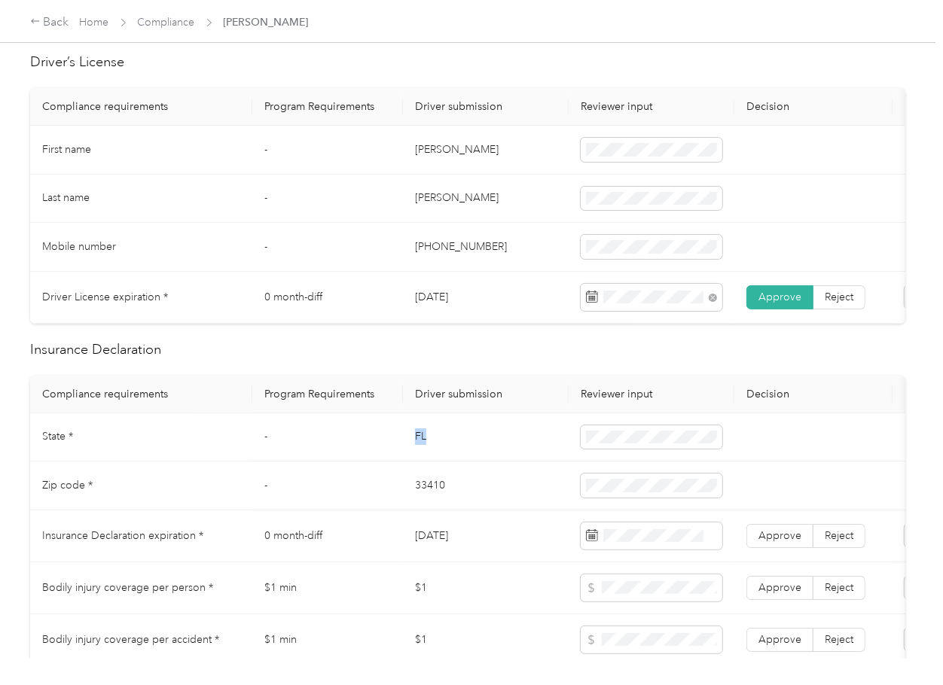
click at [418, 453] on td "FL" at bounding box center [486, 437] width 166 height 49
click at [417, 453] on td "FL" at bounding box center [486, 437] width 166 height 49
click at [581, 449] on span at bounding box center [652, 437] width 142 height 24
click at [453, 489] on td "33410" at bounding box center [486, 486] width 166 height 49
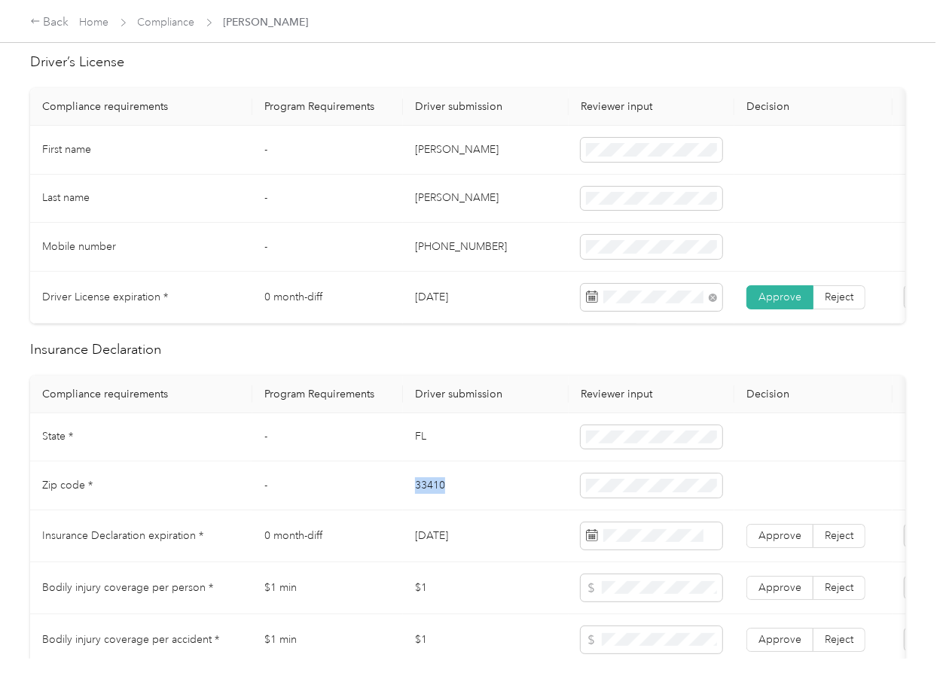
click at [452, 491] on td "33410" at bounding box center [486, 486] width 166 height 49
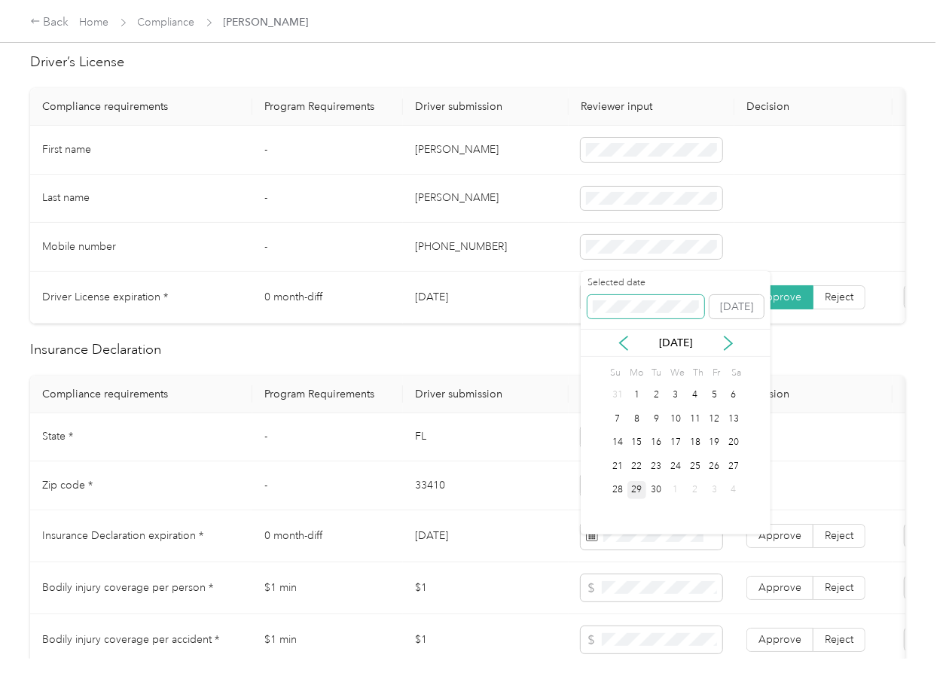
click at [651, 298] on span at bounding box center [645, 307] width 117 height 24
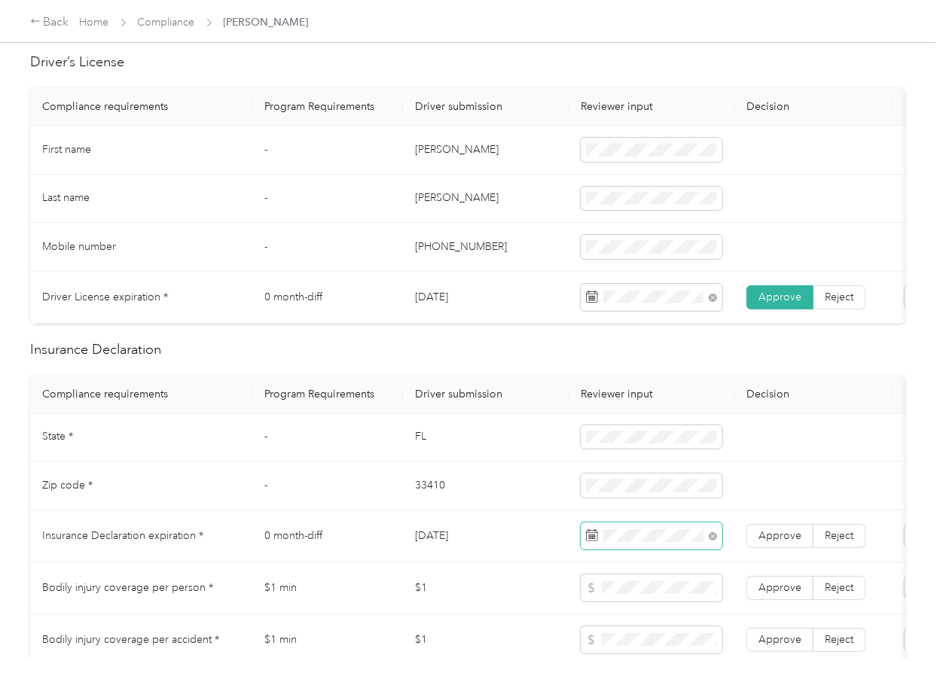
click at [357, 511] on td "-" at bounding box center [327, 486] width 151 height 49
click at [775, 542] on span "Approve" at bounding box center [779, 535] width 43 height 13
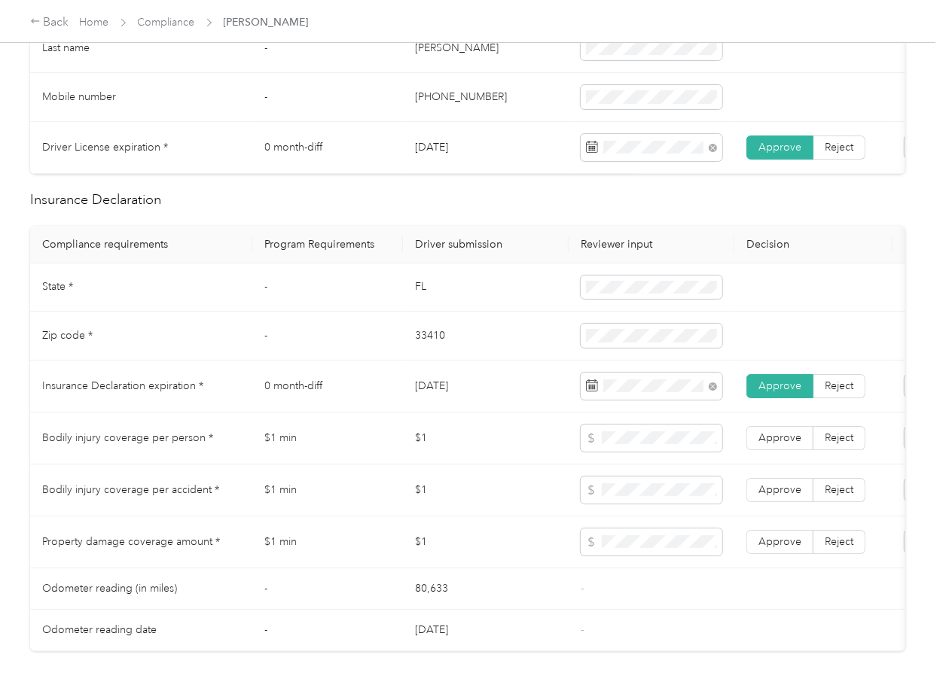
scroll to position [703, 0]
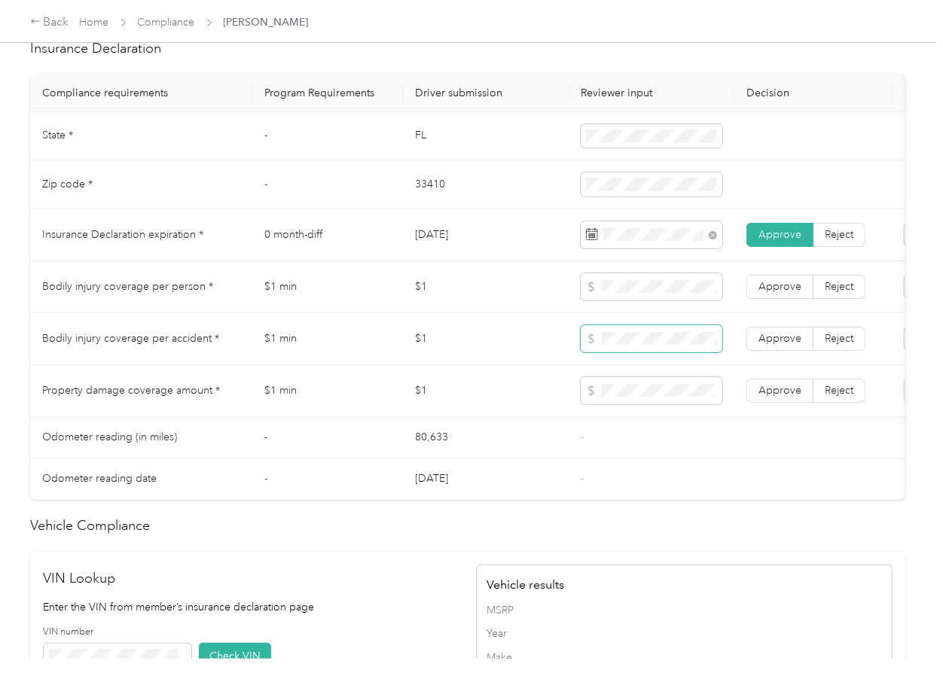
click at [621, 339] on span at bounding box center [652, 338] width 142 height 27
click at [621, 343] on span at bounding box center [652, 338] width 142 height 27
drag, startPoint x: 761, startPoint y: 407, endPoint x: 771, endPoint y: 353, distance: 55.1
click at [762, 397] on span "Approve" at bounding box center [779, 390] width 43 height 13
click at [773, 345] on span "Approve" at bounding box center [779, 338] width 43 height 13
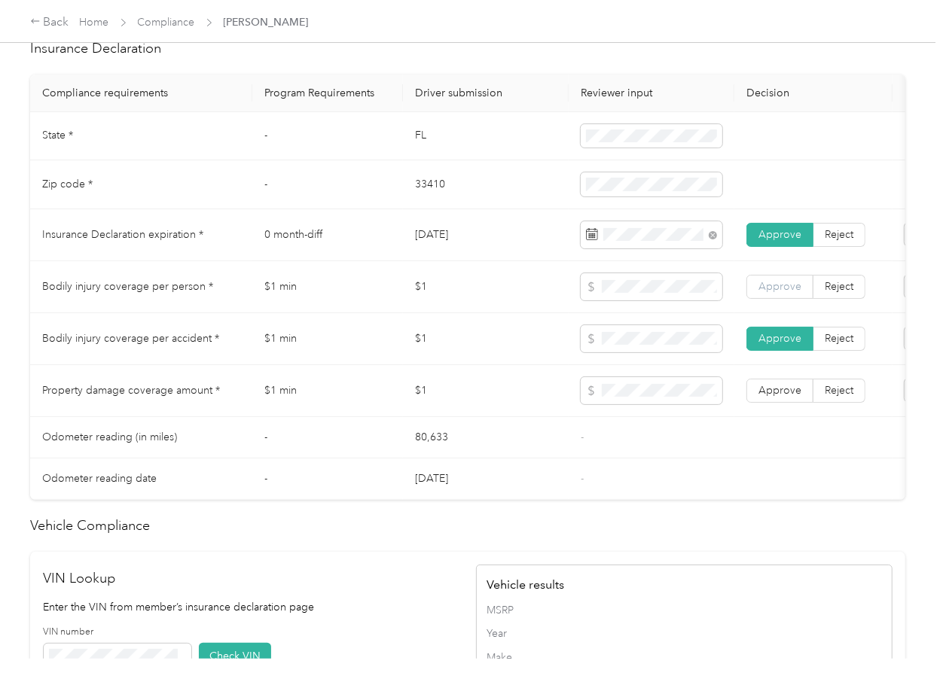
click at [776, 293] on span "Approve" at bounding box center [779, 286] width 43 height 13
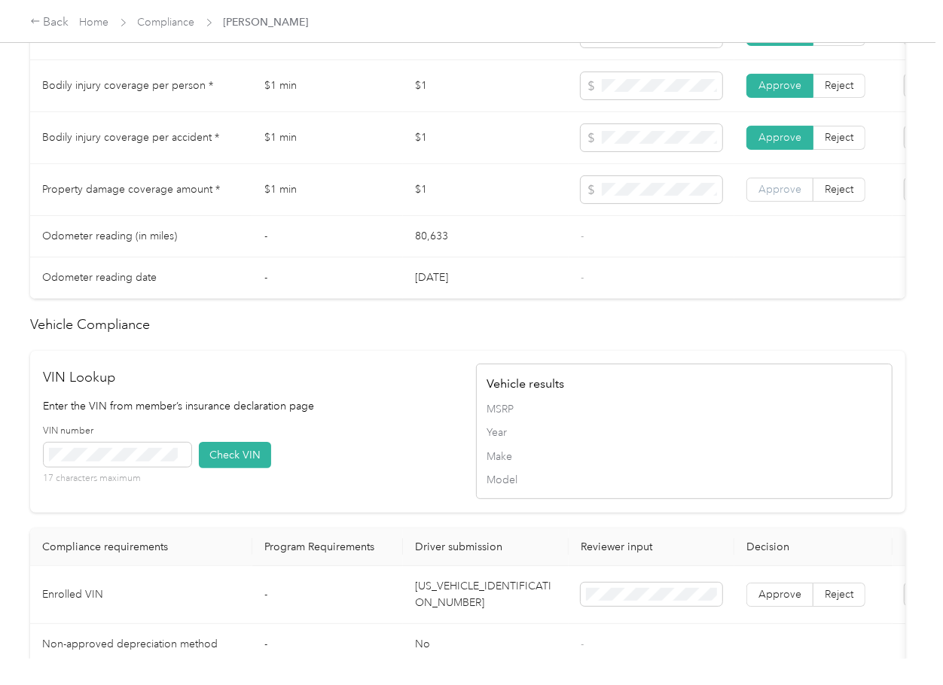
click at [783, 196] on span "Approve" at bounding box center [779, 189] width 43 height 13
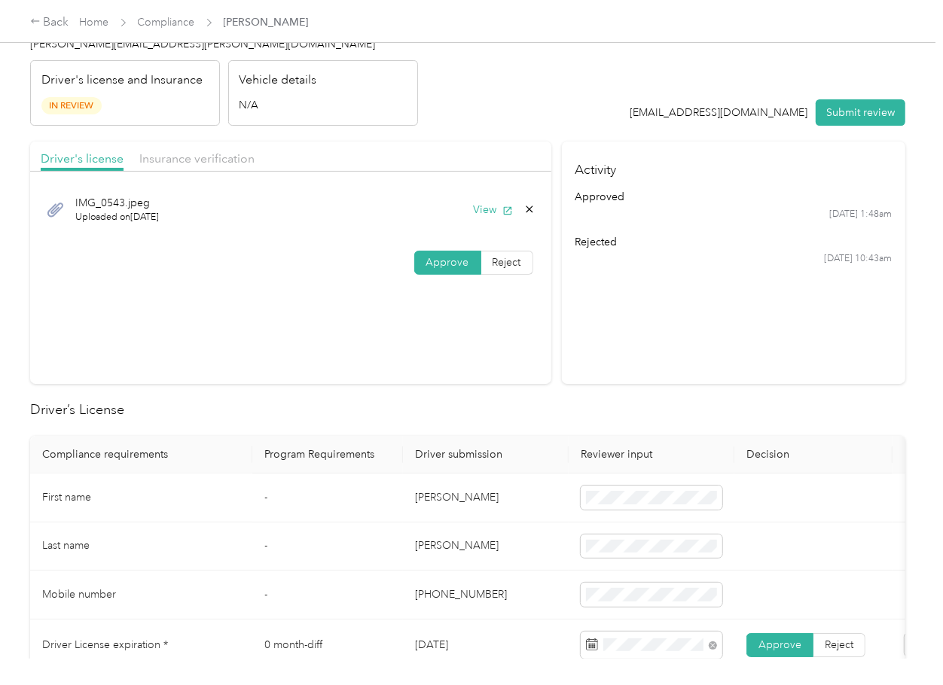
scroll to position [0, 0]
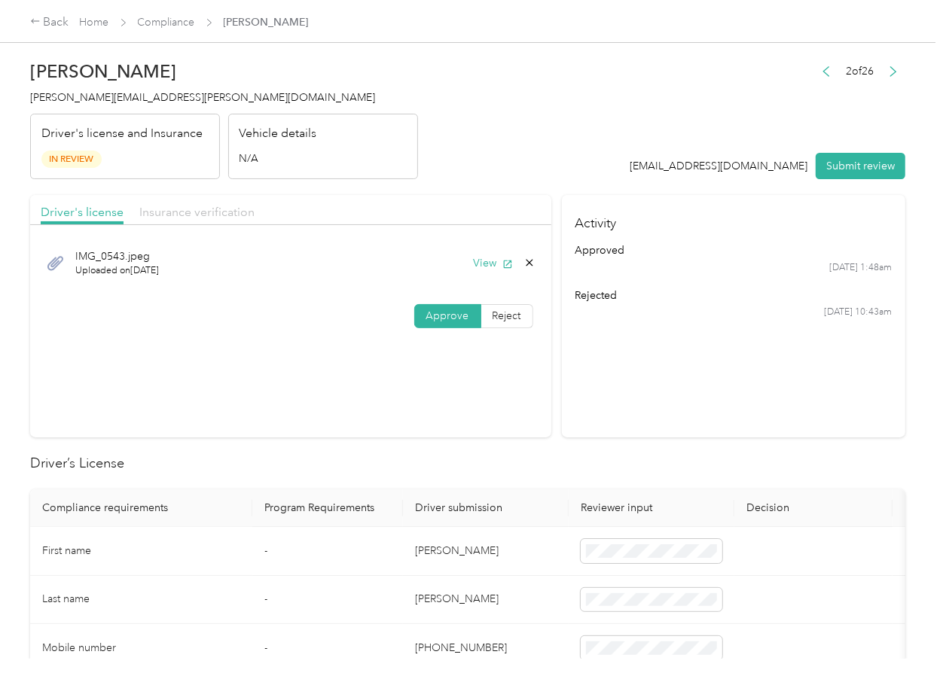
click at [218, 218] on span "Insurance verification" at bounding box center [196, 212] width 115 height 14
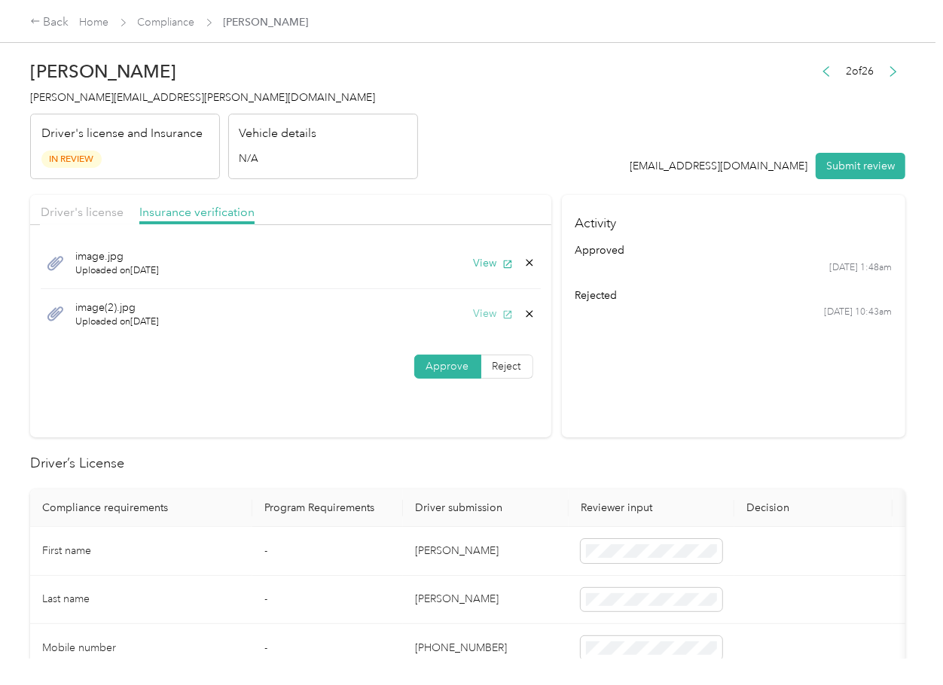
click at [483, 310] on button "View" at bounding box center [493, 314] width 39 height 16
click at [480, 264] on button "View" at bounding box center [493, 263] width 39 height 16
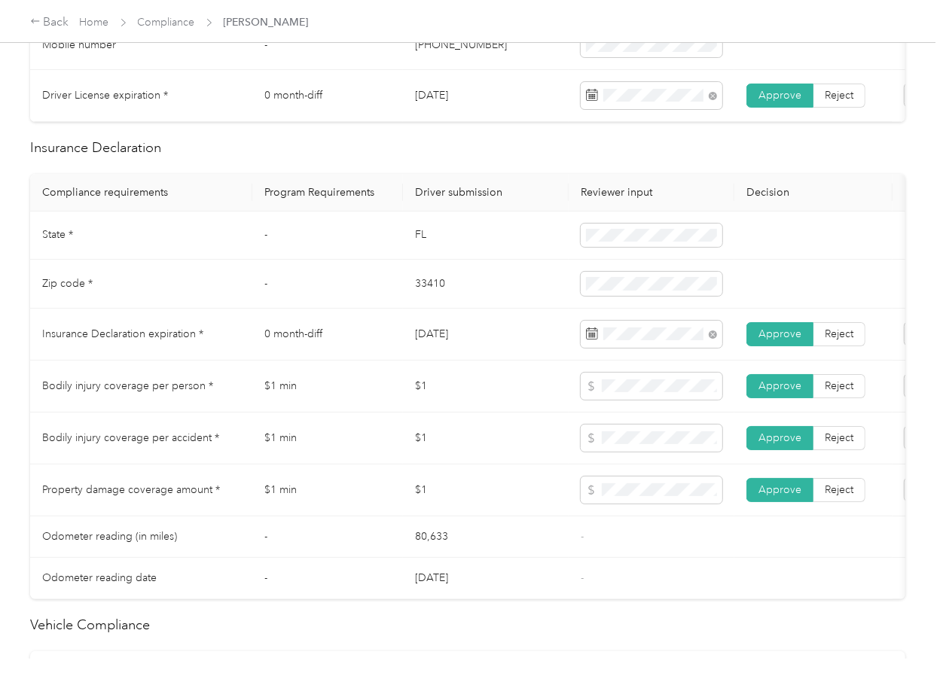
scroll to position [1004, 0]
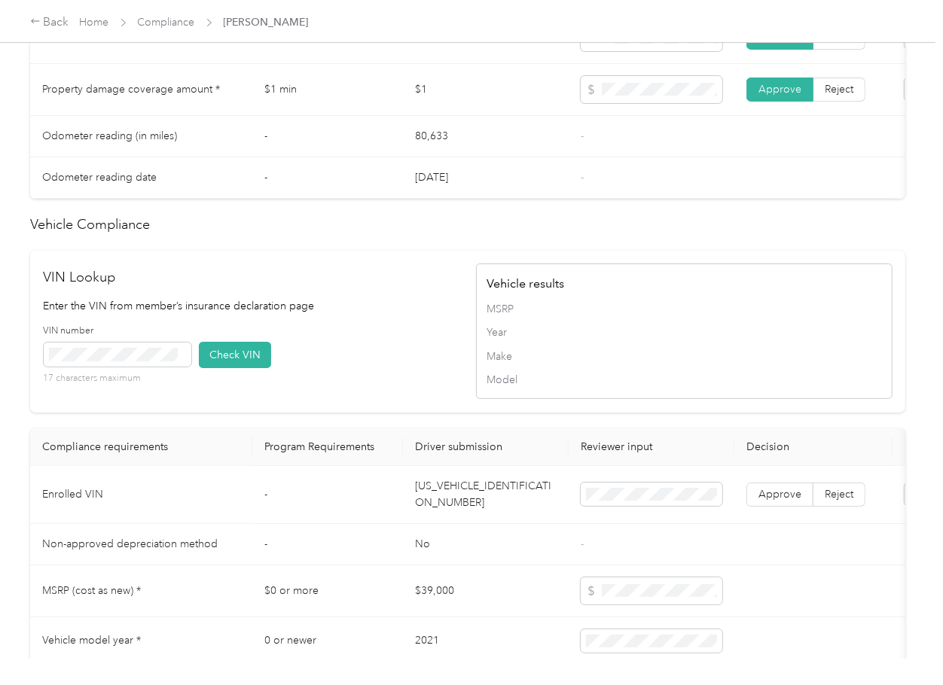
click at [489, 524] on td "JTHAA1D28M5116475" at bounding box center [486, 495] width 166 height 58
click at [392, 314] on p "Enter the VIN from member’s insurance declaration page" at bounding box center [252, 306] width 416 height 16
click at [255, 368] on button "Check VIN" at bounding box center [235, 355] width 72 height 26
click at [776, 506] on label "Approve" at bounding box center [779, 495] width 67 height 24
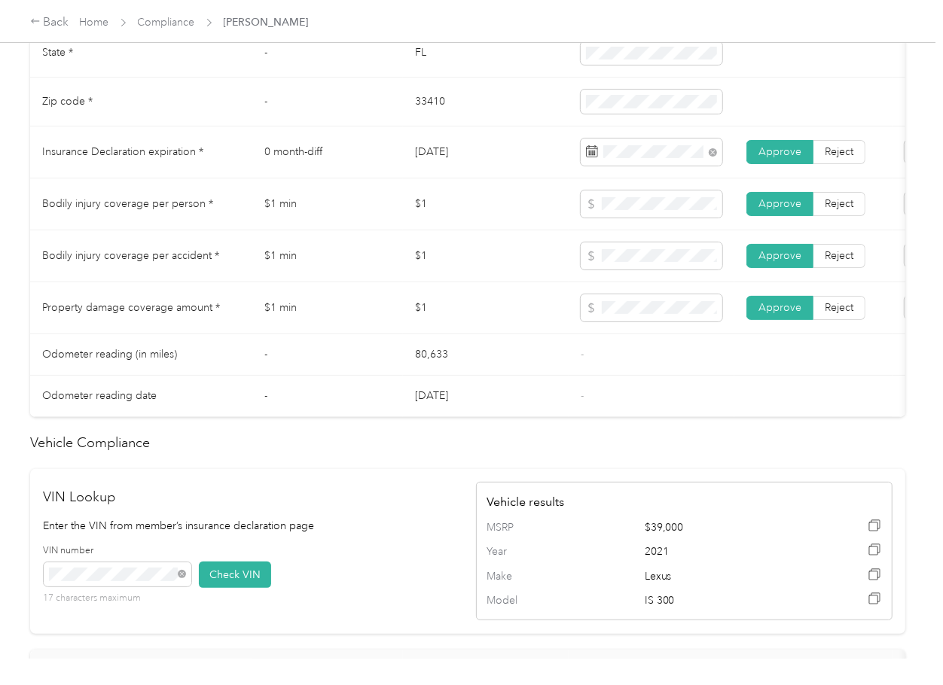
scroll to position [703, 0]
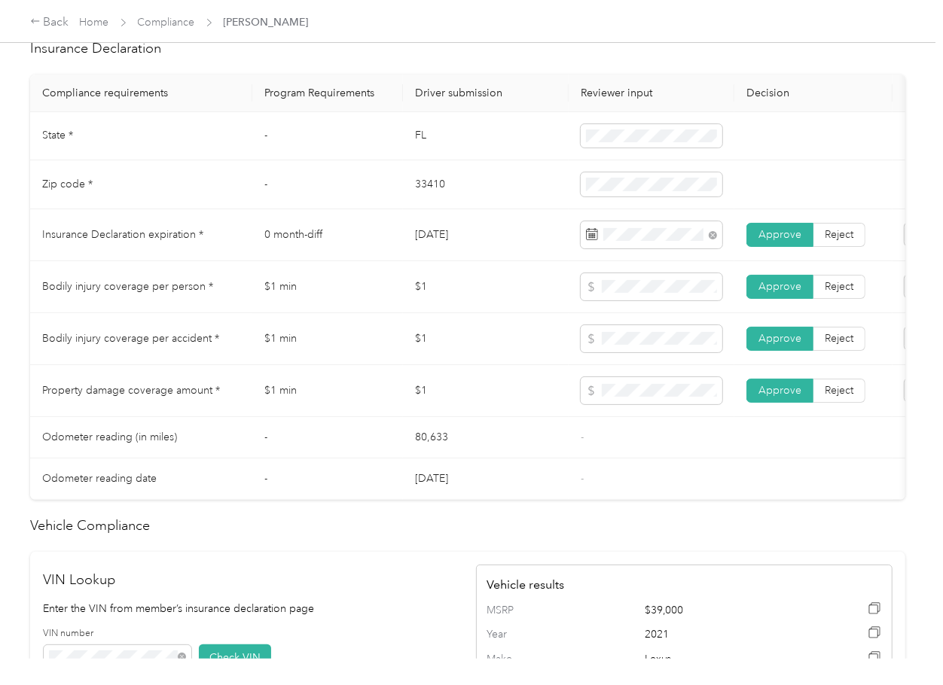
drag, startPoint x: 520, startPoint y: 372, endPoint x: 471, endPoint y: 369, distance: 49.8
click at [526, 365] on td "$1" at bounding box center [486, 339] width 166 height 52
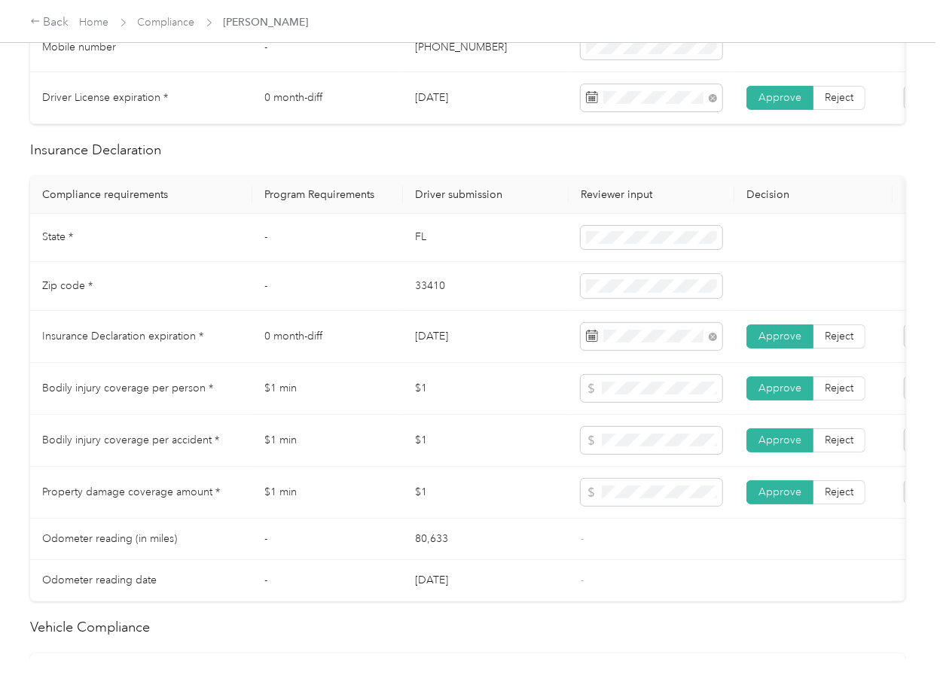
scroll to position [468, 0]
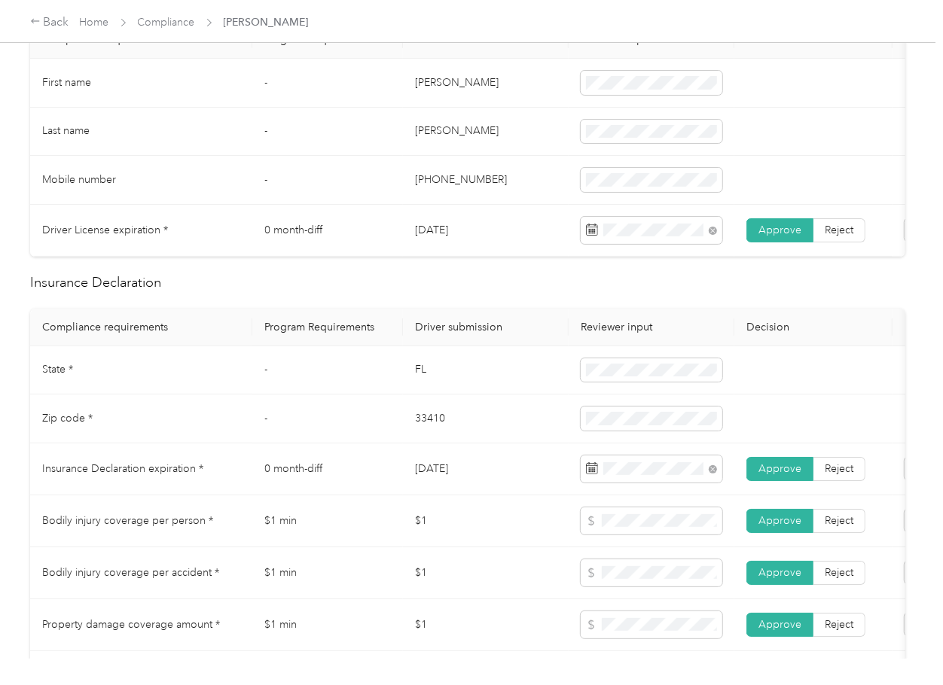
click at [436, 367] on td "FL" at bounding box center [486, 370] width 166 height 49
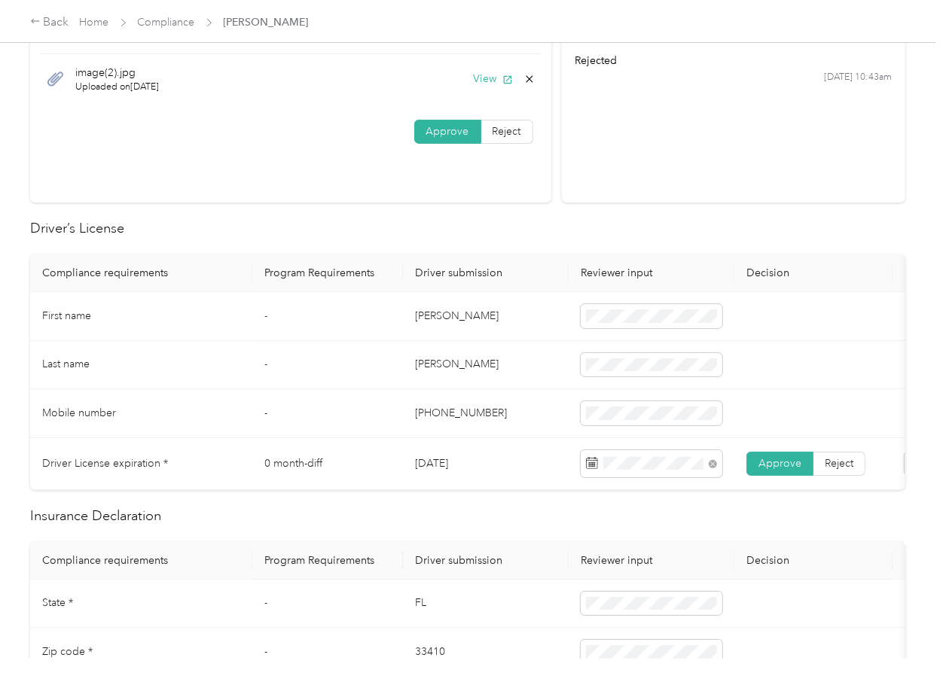
scroll to position [0, 0]
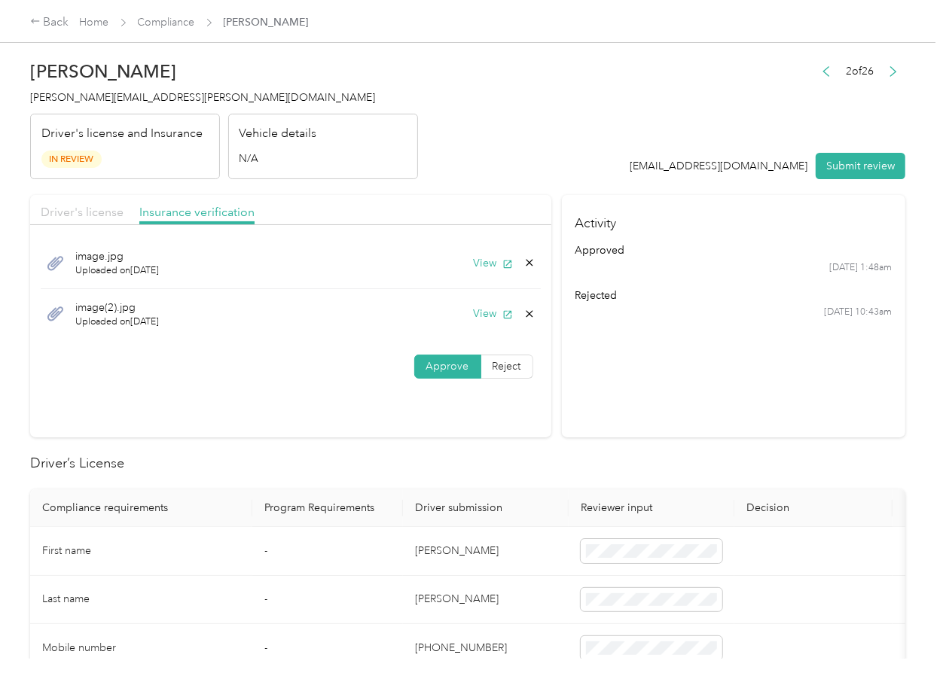
click at [85, 210] on span "Driver's license" at bounding box center [82, 212] width 83 height 14
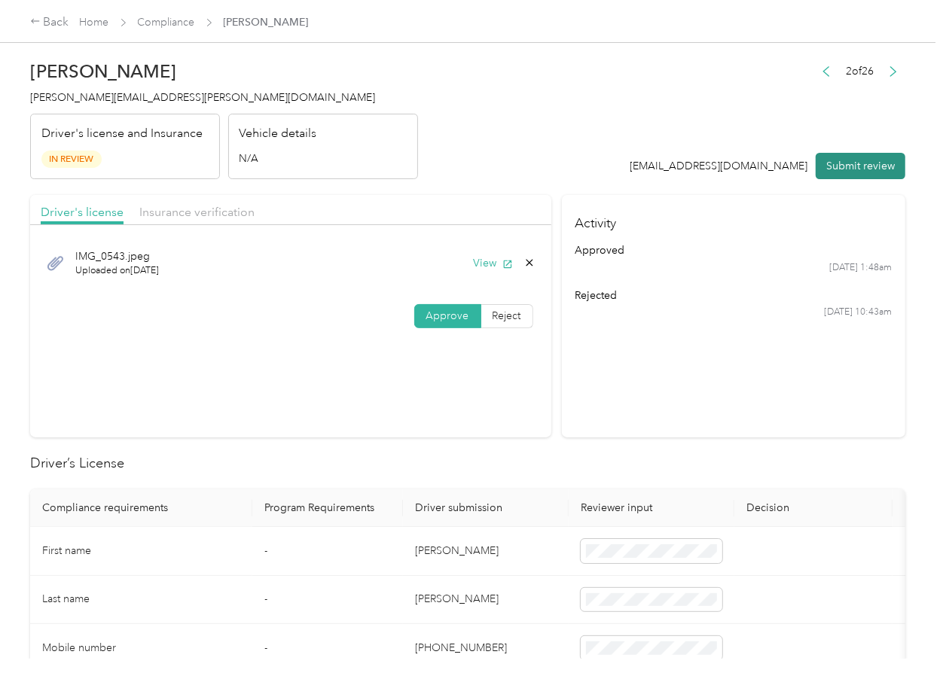
click at [865, 168] on button "Submit review" at bounding box center [861, 166] width 90 height 26
click at [114, 105] on div "Dennisha Jackson dennisha.jackson@optioncare.com Driver's license and Insurance…" at bounding box center [224, 116] width 388 height 127
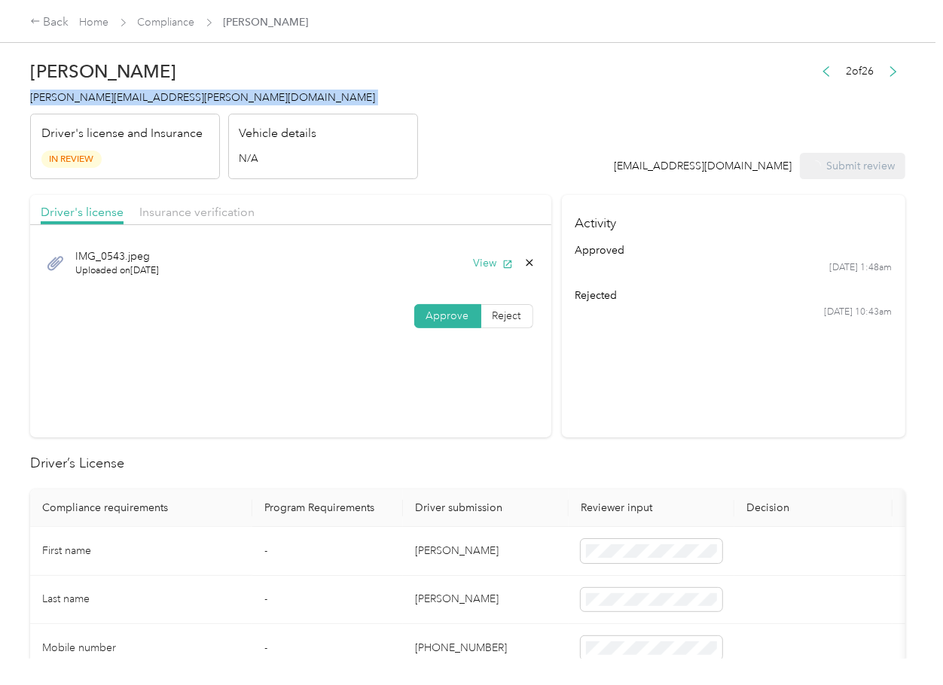
click at [114, 105] on div "Dennisha Jackson dennisha.jackson@optioncare.com Driver's license and Insurance…" at bounding box center [224, 116] width 388 height 127
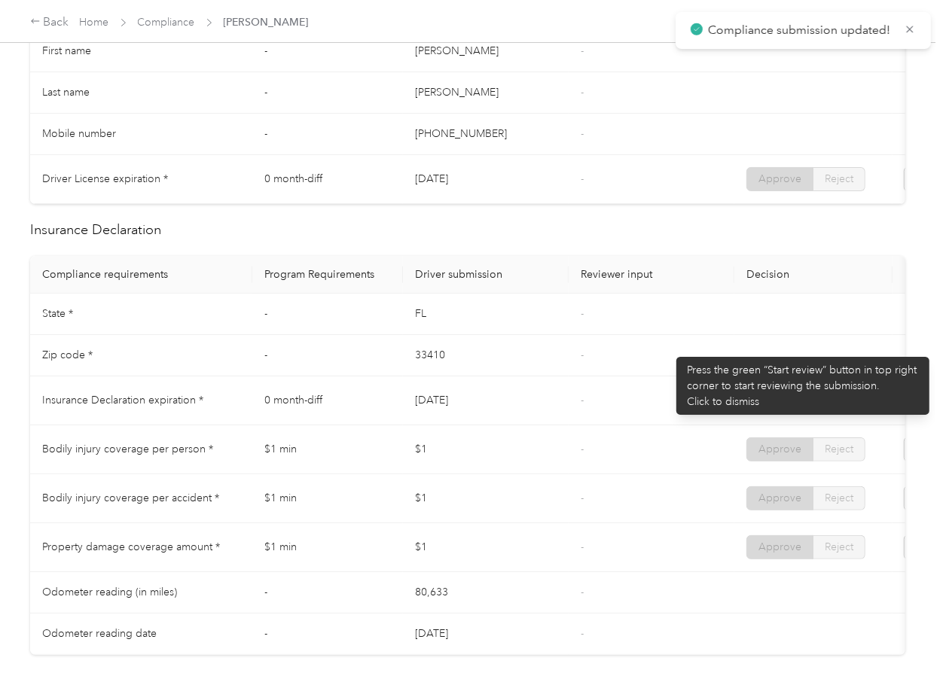
scroll to position [502, 0]
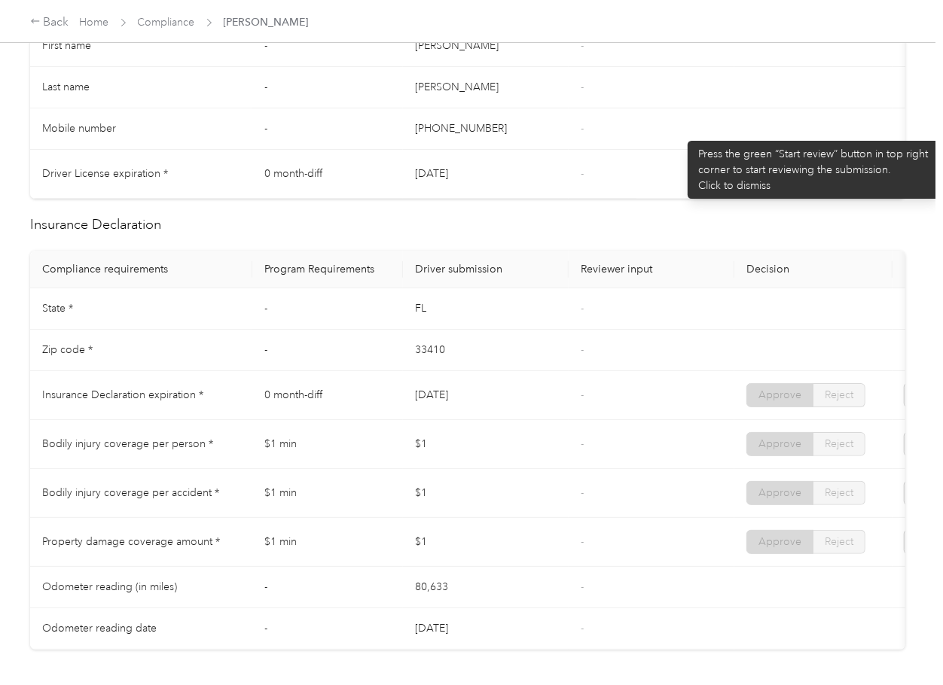
click at [680, 133] on td "-" at bounding box center [652, 128] width 166 height 41
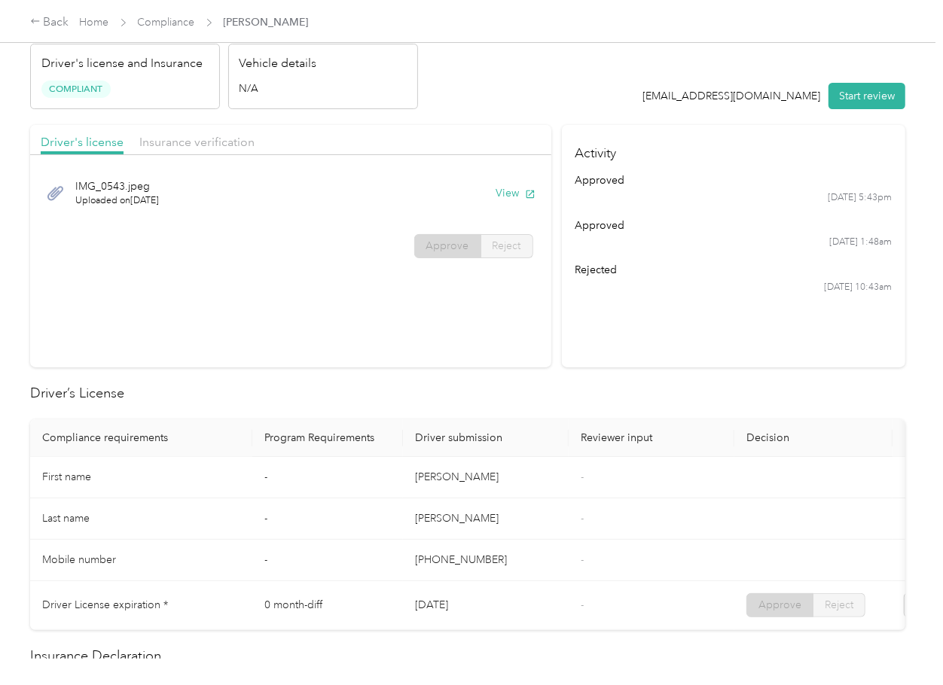
scroll to position [100, 0]
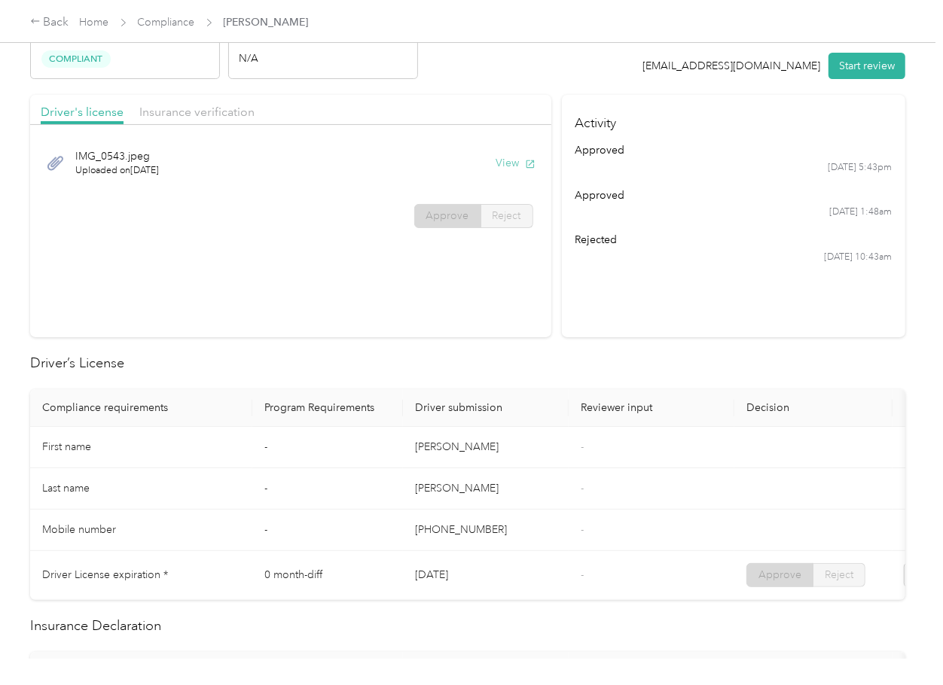
click at [506, 167] on button "View" at bounding box center [515, 163] width 39 height 16
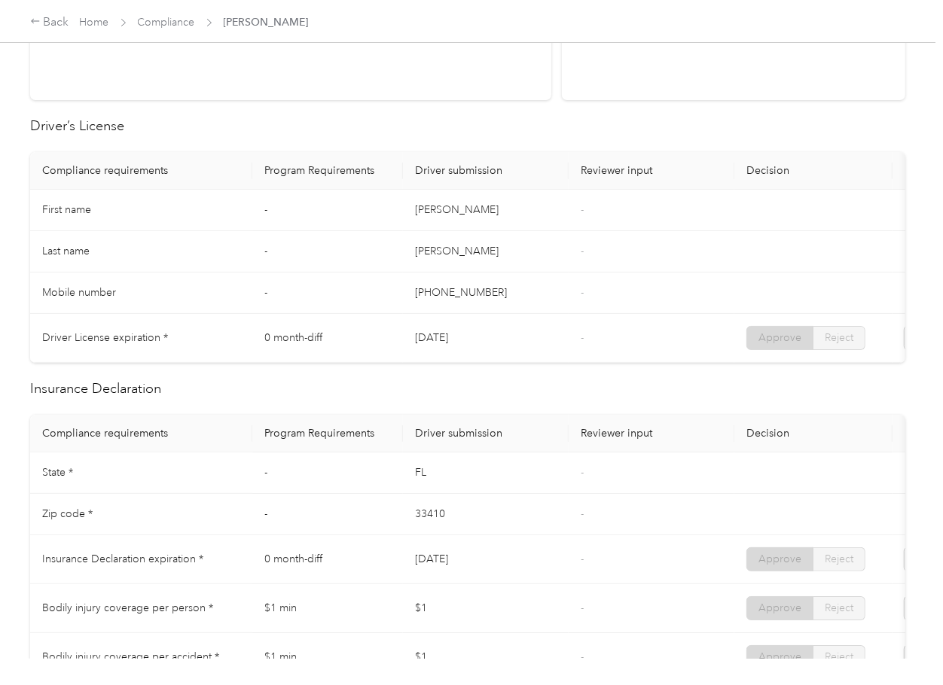
scroll to position [602, 0]
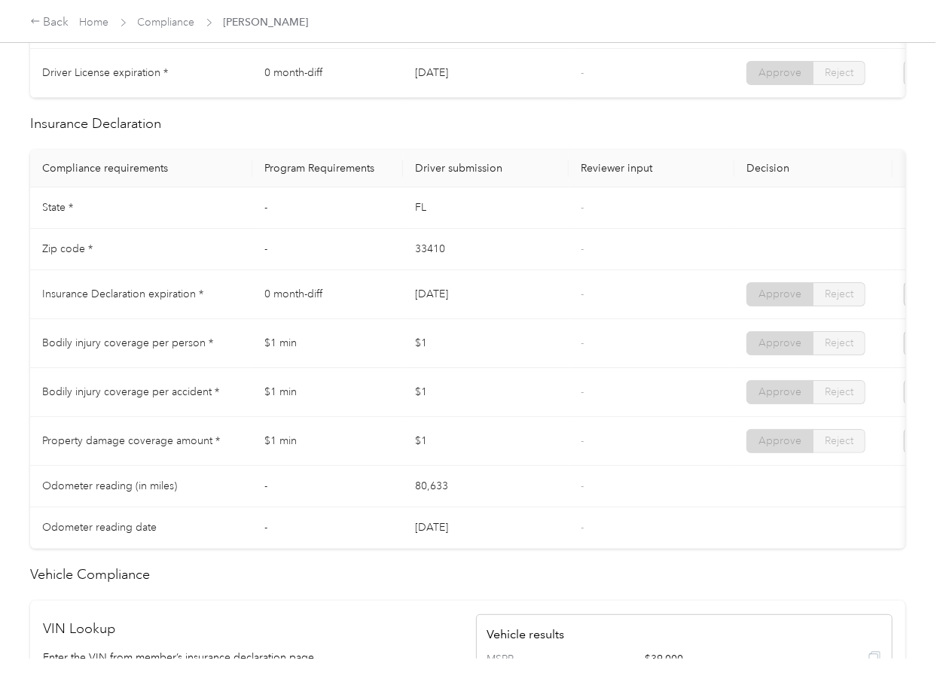
click at [425, 308] on td "03/25/2026" at bounding box center [486, 294] width 166 height 49
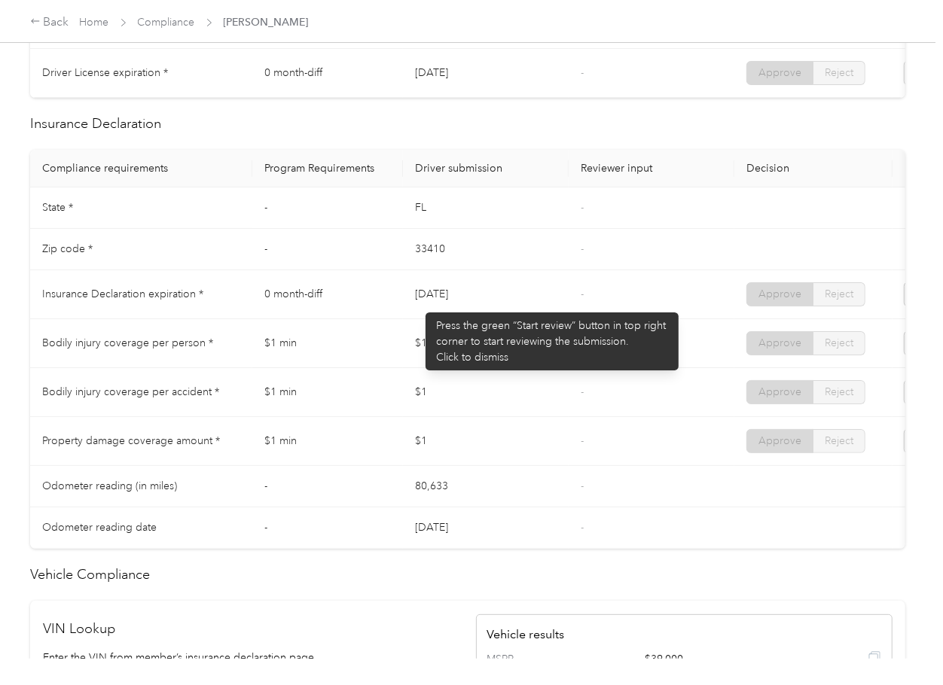
drag, startPoint x: 418, startPoint y: 305, endPoint x: 496, endPoint y: 307, distance: 77.6
click at [496, 307] on td "03/25/2026" at bounding box center [486, 294] width 166 height 49
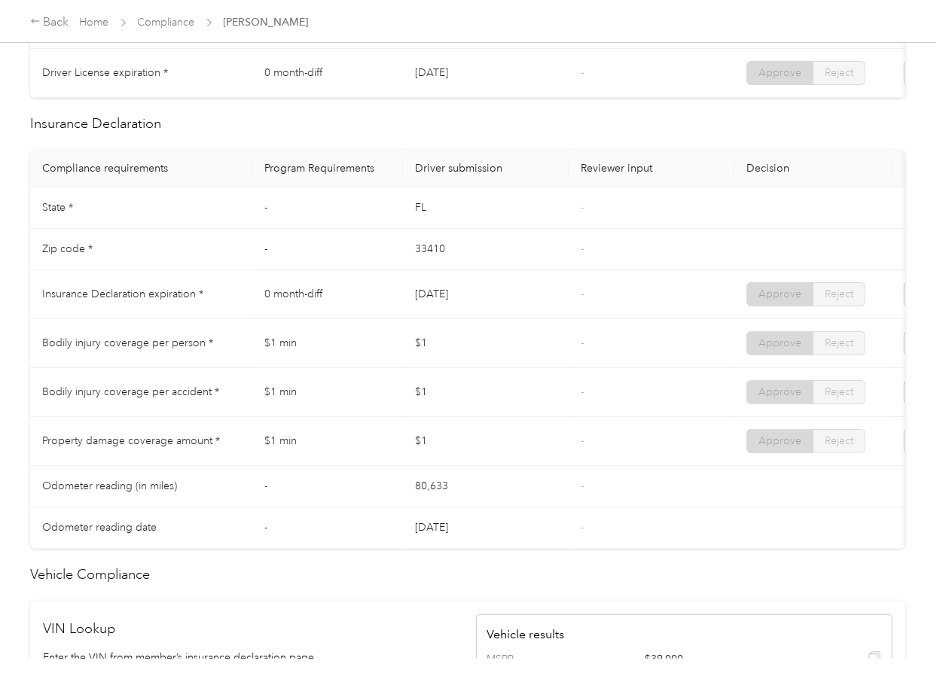
click at [496, 307] on td "03/25/2026" at bounding box center [486, 294] width 166 height 49
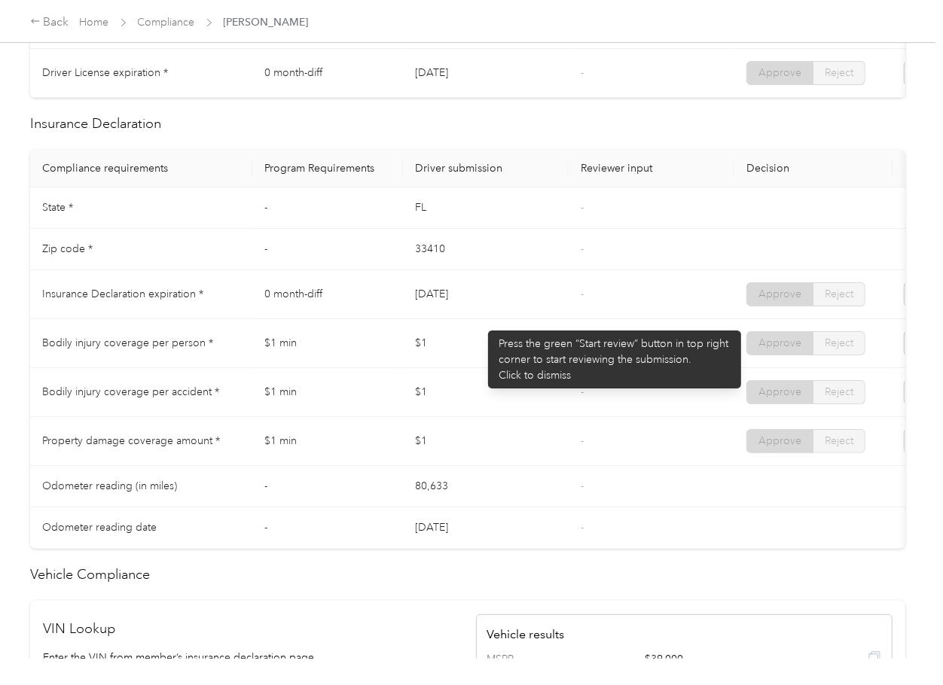
click at [418, 351] on td "$1" at bounding box center [486, 343] width 166 height 49
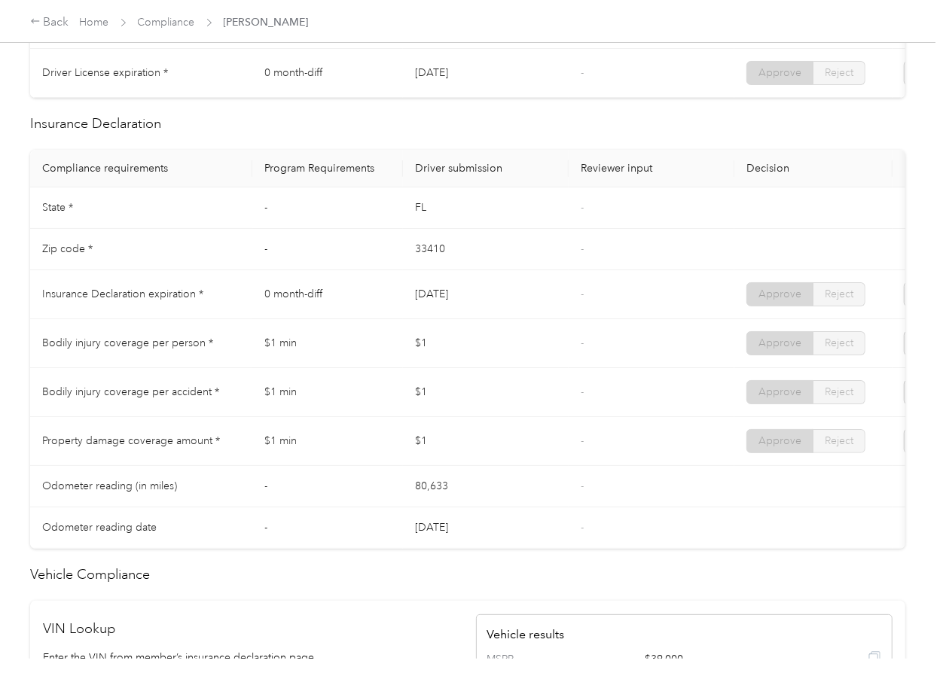
click at [430, 417] on td "$1" at bounding box center [486, 392] width 166 height 49
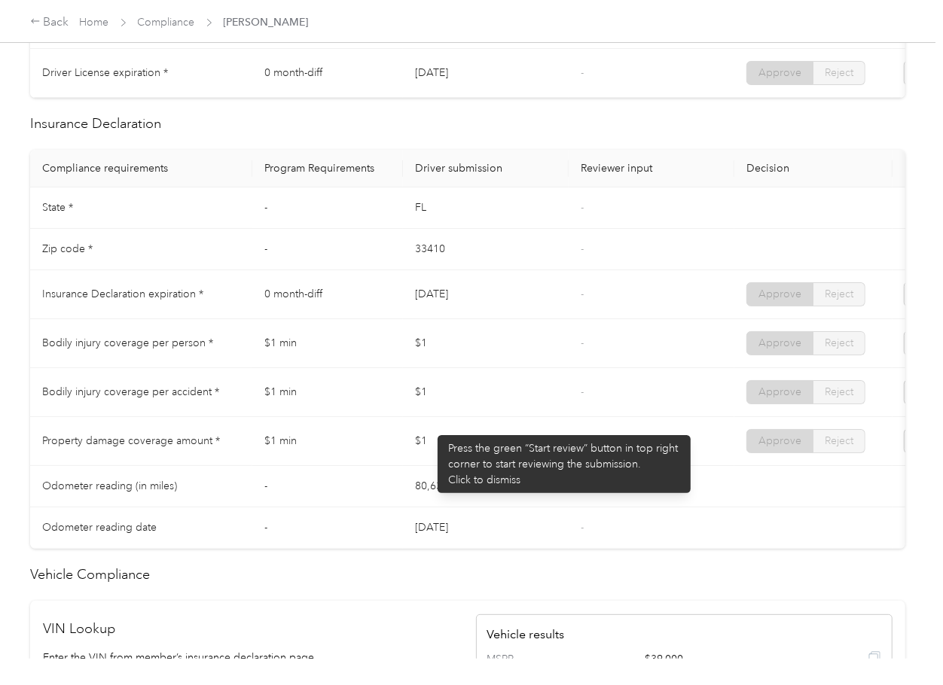
drag, startPoint x: 441, startPoint y: 456, endPoint x: 456, endPoint y: 481, distance: 29.5
click at [444, 465] on td "$1" at bounding box center [486, 441] width 166 height 49
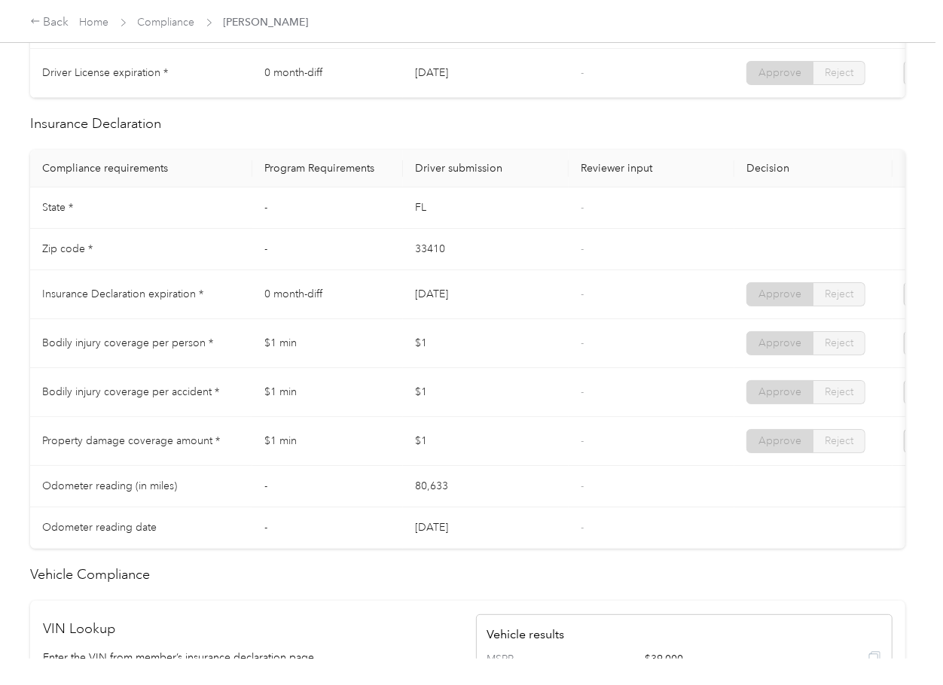
click at [489, 540] on tbody "State * - FL - Zip code * - 33410 - Insurance Declaration expiration * 0 month-…" at bounding box center [561, 368] width 1062 height 361
click at [579, 270] on td "-" at bounding box center [652, 249] width 166 height 41
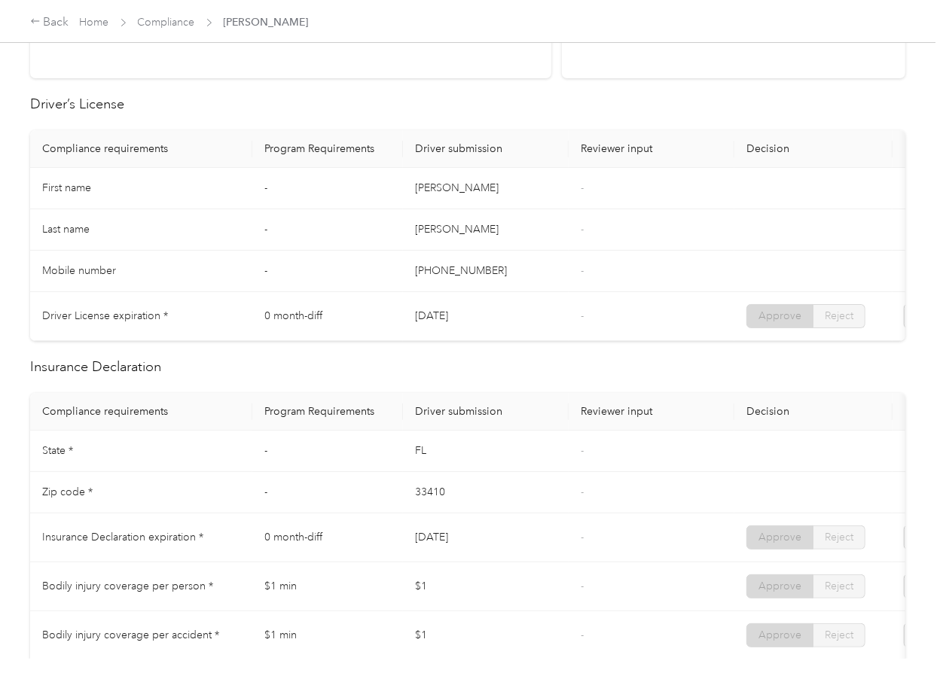
scroll to position [0, 0]
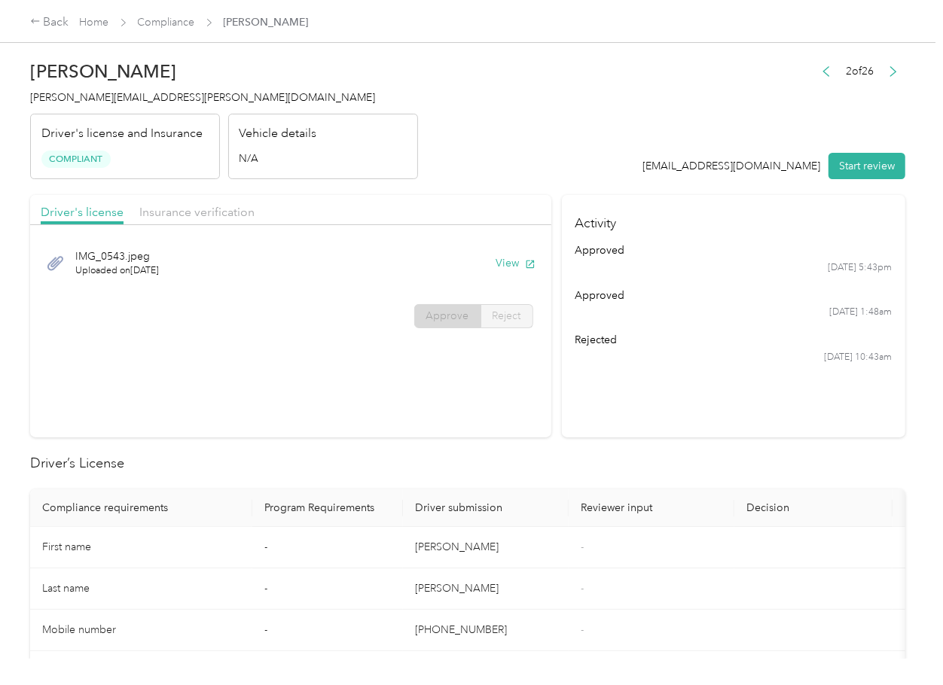
click at [174, 29] on span "Compliance" at bounding box center [166, 22] width 57 height 16
click at [163, 20] on link "Compliance" at bounding box center [166, 22] width 57 height 13
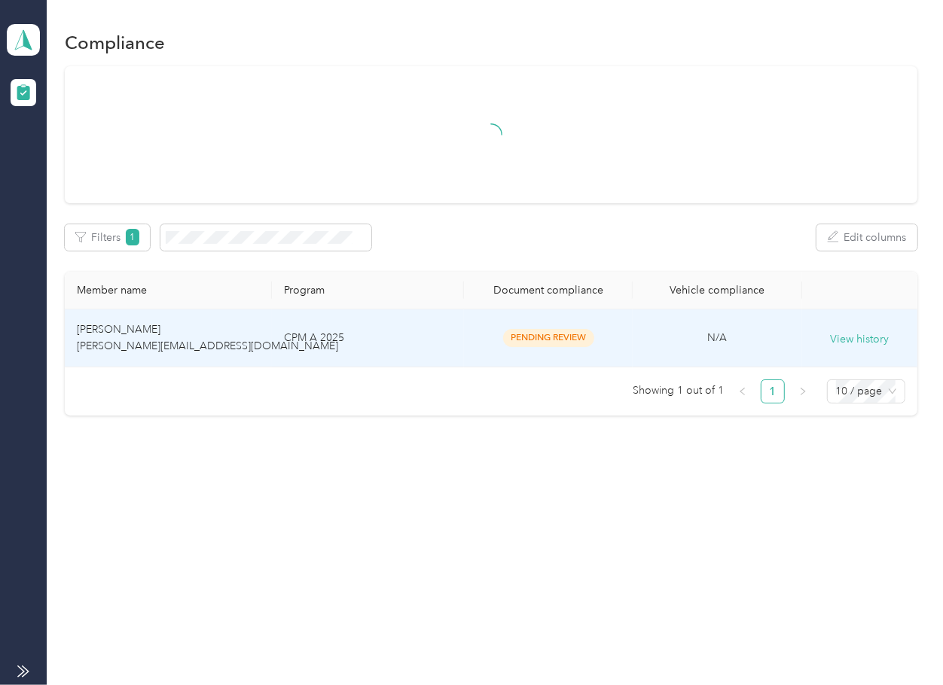
click at [182, 324] on td "[PERSON_NAME] [PERSON_NAME][EMAIL_ADDRESS][DOMAIN_NAME]" at bounding box center [168, 339] width 207 height 58
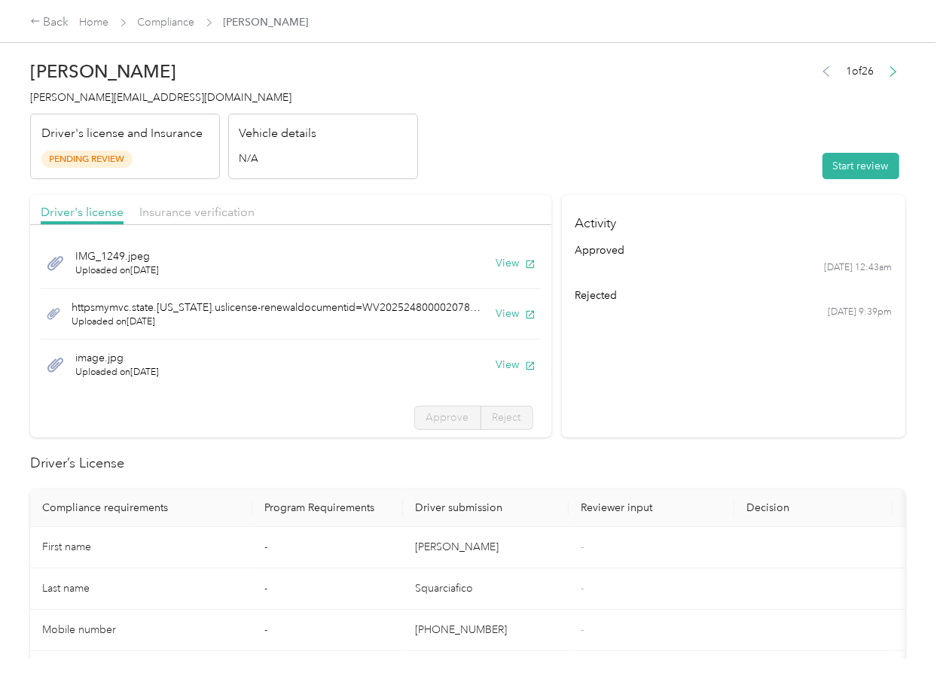
click at [684, 410] on section "Activity approved 9/6 at 12:43am rejected 9/4 at 9:39pm" at bounding box center [733, 316] width 343 height 242
click at [474, 261] on div "IMG_1249.jpeg Uploaded on 9/29/2025 View" at bounding box center [291, 263] width 500 height 51
click at [496, 266] on button "View" at bounding box center [515, 263] width 39 height 16
click at [496, 313] on button "View" at bounding box center [515, 314] width 39 height 16
drag, startPoint x: 499, startPoint y: 366, endPoint x: 497, endPoint y: 349, distance: 16.6
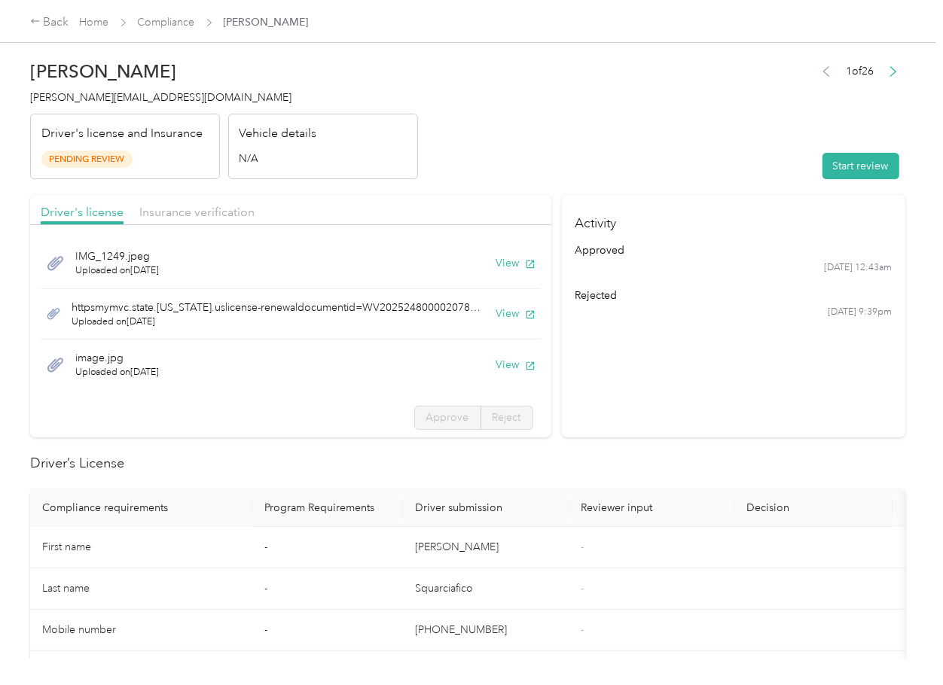
click at [498, 366] on button "View" at bounding box center [515, 365] width 39 height 16
click at [430, 201] on div "Driver's license Insurance verification" at bounding box center [290, 210] width 521 height 30
click at [215, 217] on span "Insurance verification" at bounding box center [196, 212] width 115 height 14
click at [212, 216] on span "Insurance verification" at bounding box center [196, 212] width 115 height 14
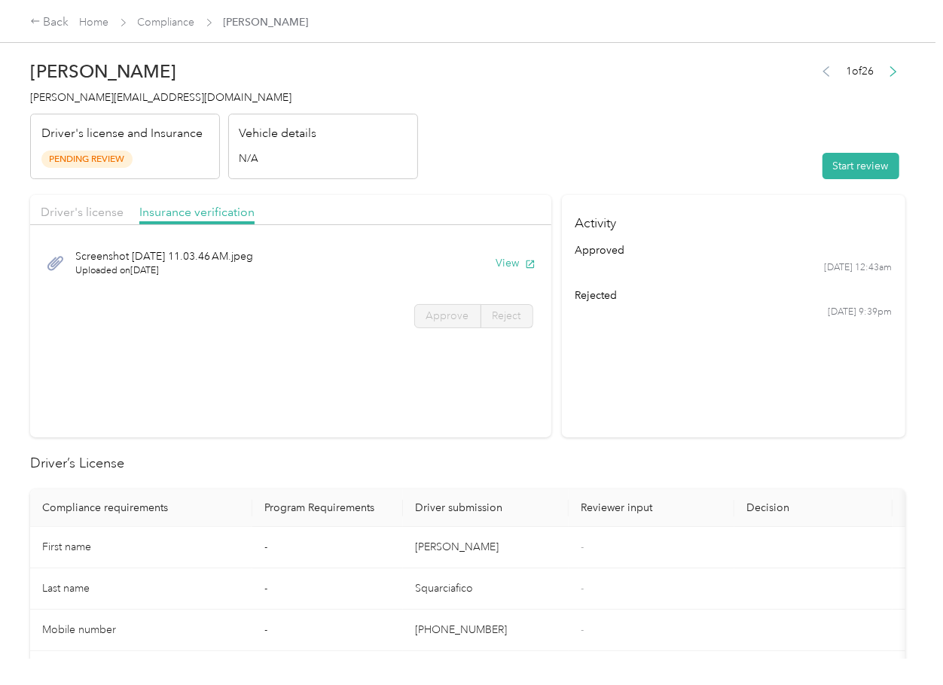
click at [502, 261] on button "View" at bounding box center [515, 263] width 39 height 16
click at [866, 157] on button "Start review" at bounding box center [860, 166] width 77 height 26
click at [93, 209] on span "Driver's license" at bounding box center [82, 212] width 83 height 14
click at [74, 209] on span "Driver's license" at bounding box center [82, 212] width 83 height 14
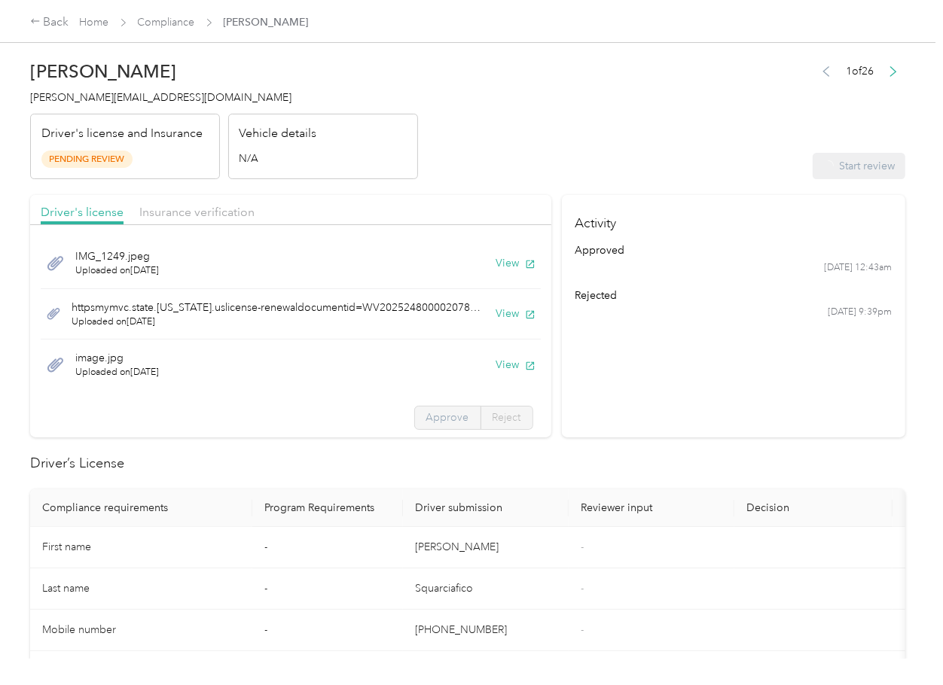
click at [426, 419] on span "Approve" at bounding box center [447, 417] width 43 height 13
click at [438, 417] on span "Approve" at bounding box center [447, 417] width 43 height 13
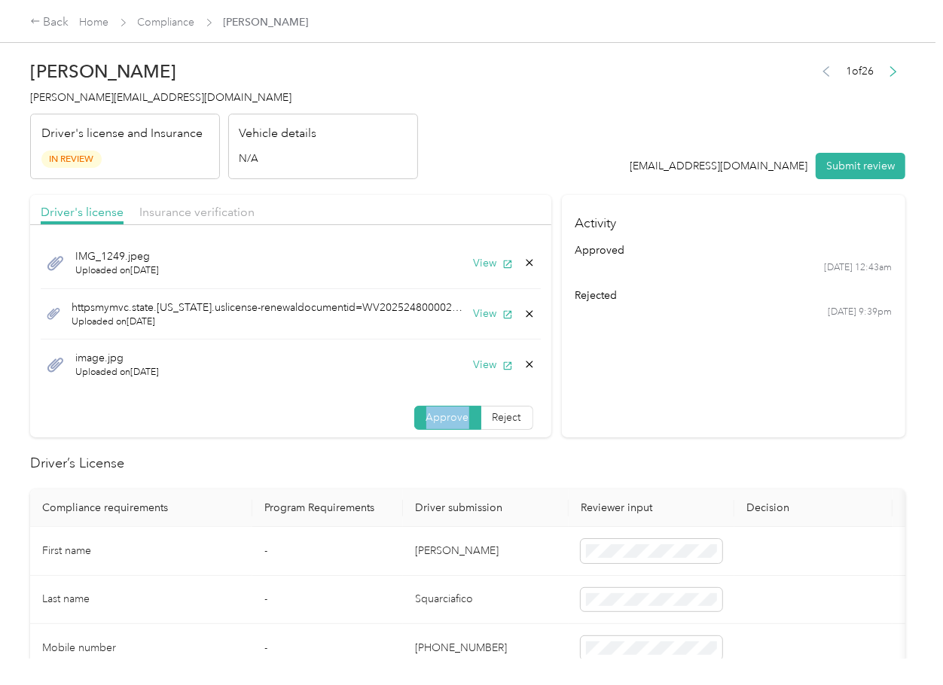
click at [438, 417] on span "Approve" at bounding box center [447, 417] width 43 height 13
drag, startPoint x: 296, startPoint y: 404, endPoint x: 160, endPoint y: 223, distance: 226.5
click at [294, 404] on div "IMG_1249.jpeg Uploaded on 9/29/2025 View httpsmymvc.state.nj.uslicense-renewald…" at bounding box center [290, 337] width 521 height 208
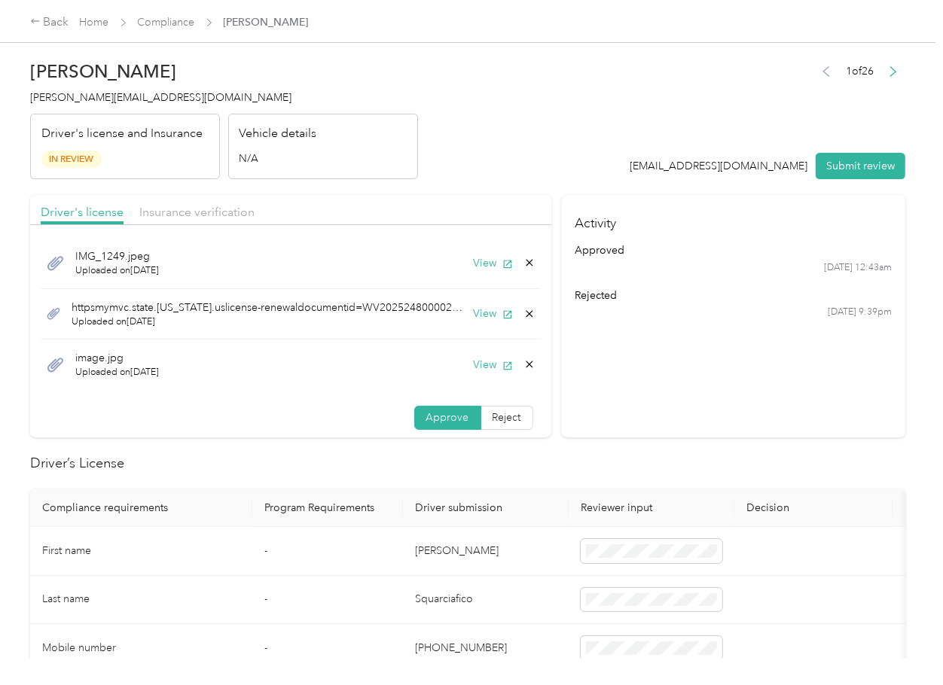
click at [157, 199] on div "Driver's license Insurance verification" at bounding box center [290, 210] width 521 height 30
click at [183, 209] on span "Insurance verification" at bounding box center [196, 212] width 115 height 14
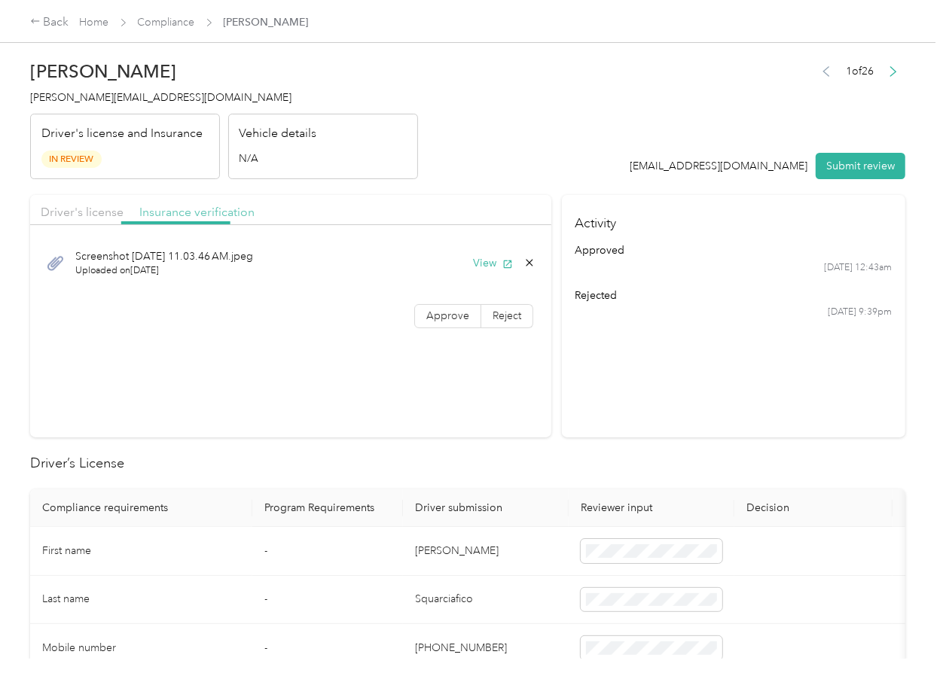
click at [183, 209] on span "Insurance verification" at bounding box center [196, 212] width 115 height 14
click at [430, 311] on span "Approve" at bounding box center [447, 316] width 43 height 13
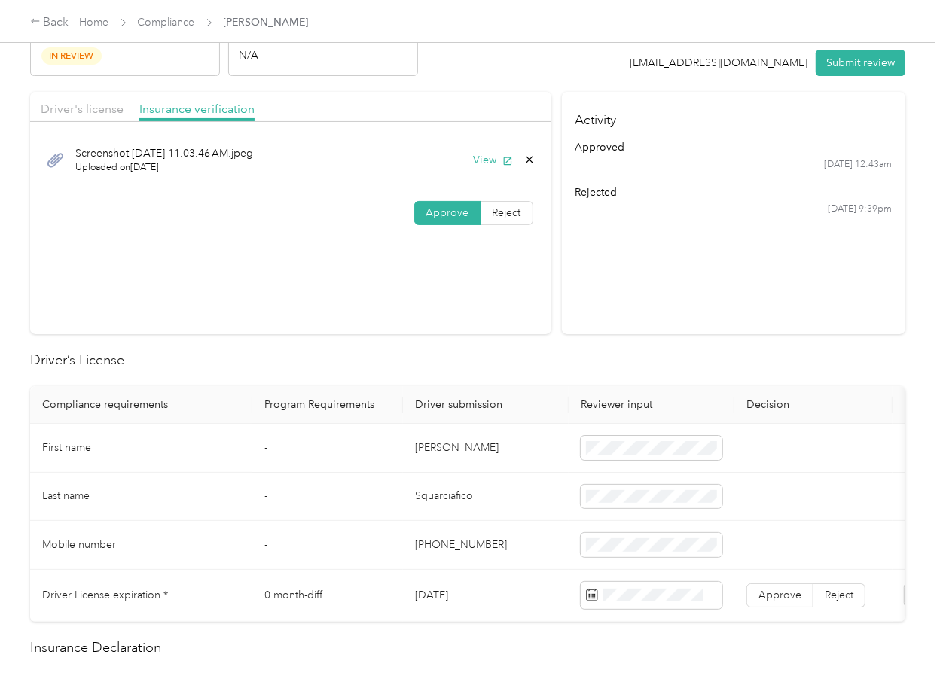
scroll to position [200, 0]
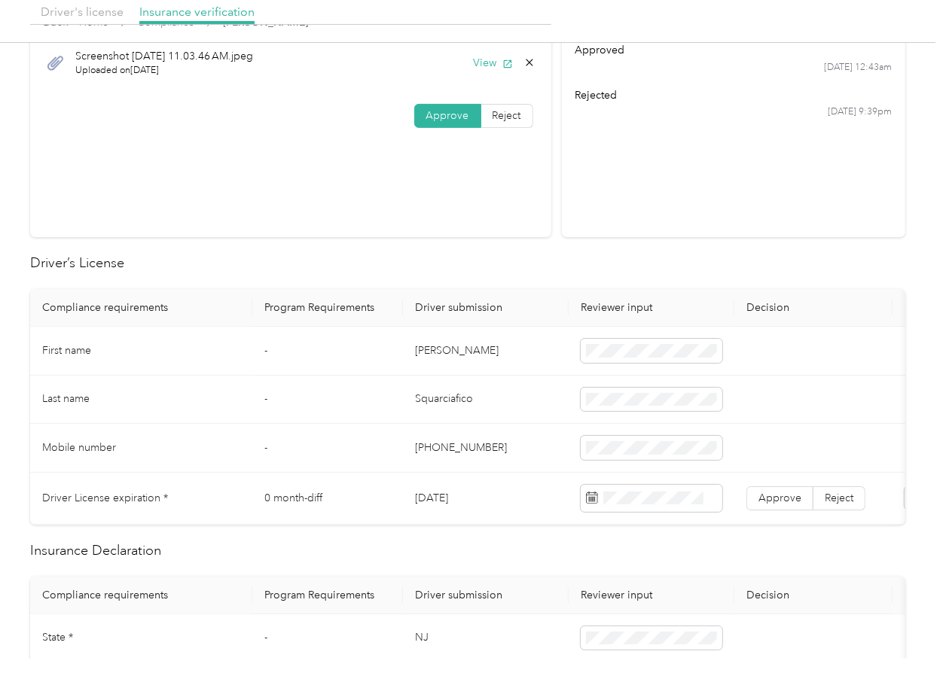
click at [442, 353] on td "Danielle" at bounding box center [486, 351] width 166 height 49
click at [444, 351] on td "Danielle" at bounding box center [486, 351] width 166 height 49
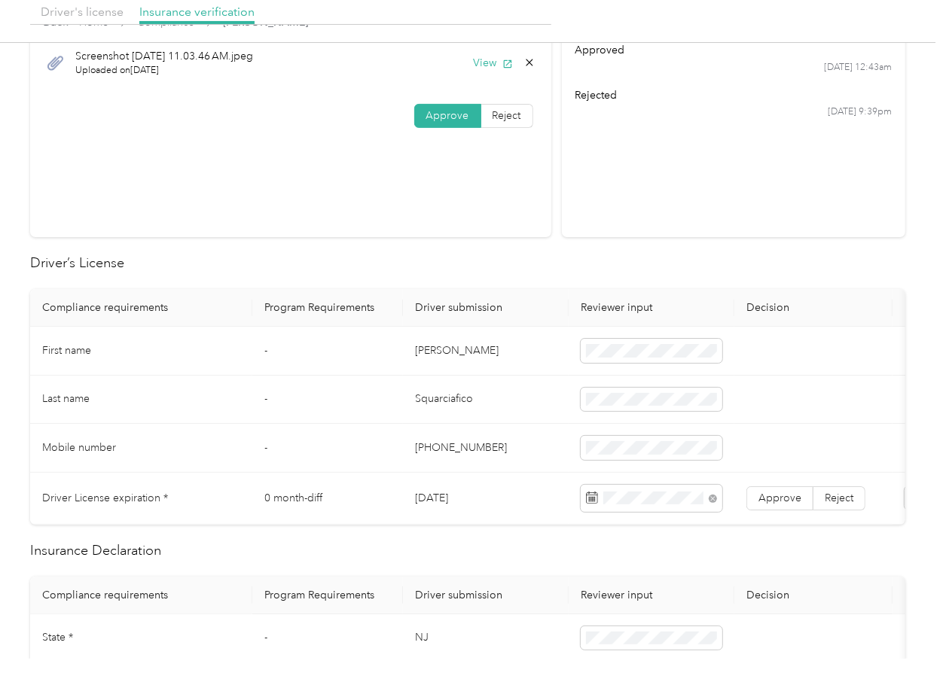
click at [414, 373] on td "Danielle" at bounding box center [486, 351] width 166 height 49
click at [783, 500] on span "Approve" at bounding box center [779, 498] width 43 height 13
click at [523, 346] on td "Danielle" at bounding box center [486, 351] width 166 height 49
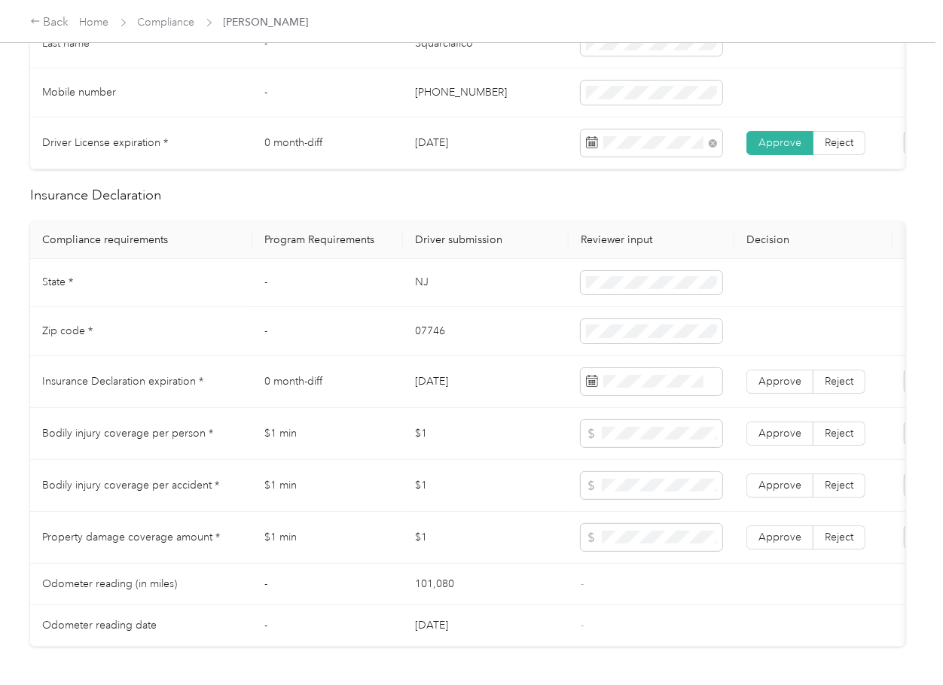
scroll to position [602, 0]
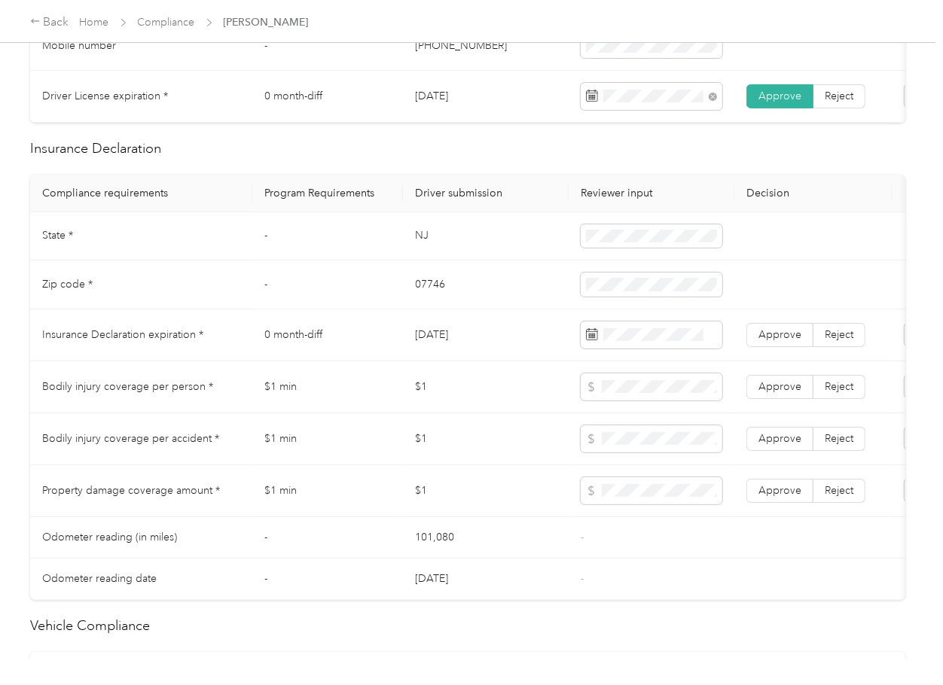
click at [413, 249] on td "NJ" at bounding box center [486, 236] width 166 height 49
click at [422, 300] on td "07746" at bounding box center [486, 285] width 166 height 49
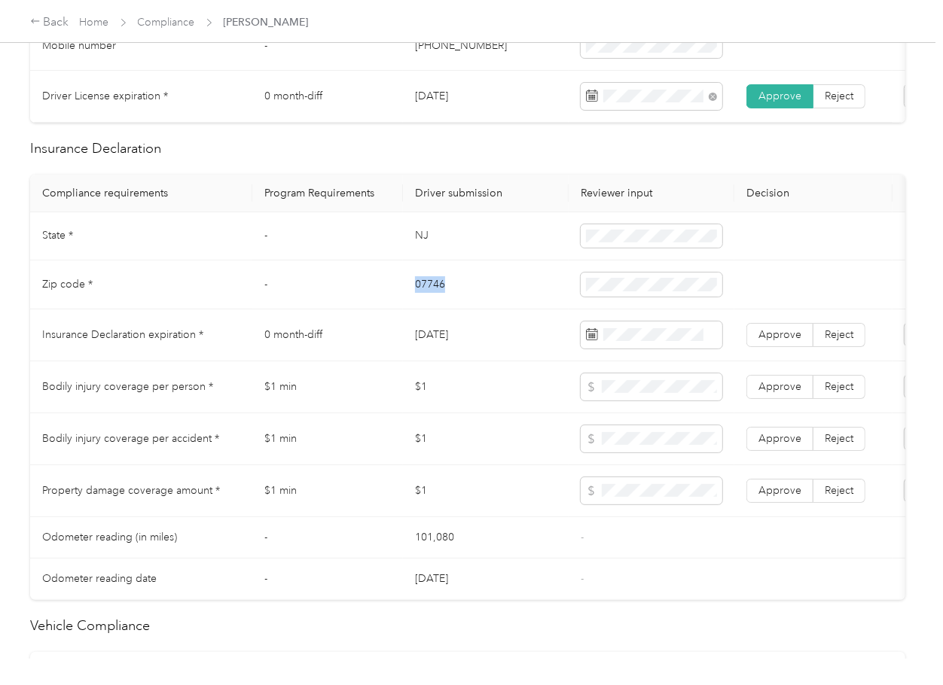
click at [422, 300] on td "07746" at bounding box center [486, 285] width 166 height 49
click at [462, 350] on td "[DATE]" at bounding box center [486, 336] width 166 height 52
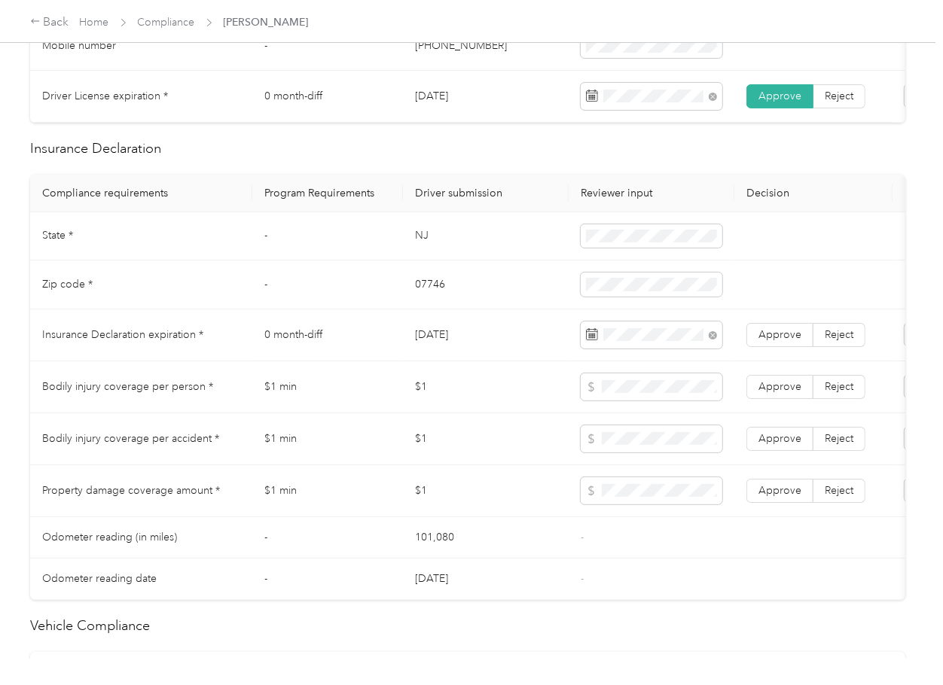
click at [803, 347] on label "Approve" at bounding box center [779, 335] width 67 height 24
click at [447, 454] on td "$1" at bounding box center [486, 439] width 166 height 52
click at [793, 497] on span "Approve" at bounding box center [779, 490] width 43 height 13
click at [785, 442] on label "Approve" at bounding box center [779, 439] width 67 height 24
click at [788, 393] on span "Approve" at bounding box center [779, 386] width 43 height 13
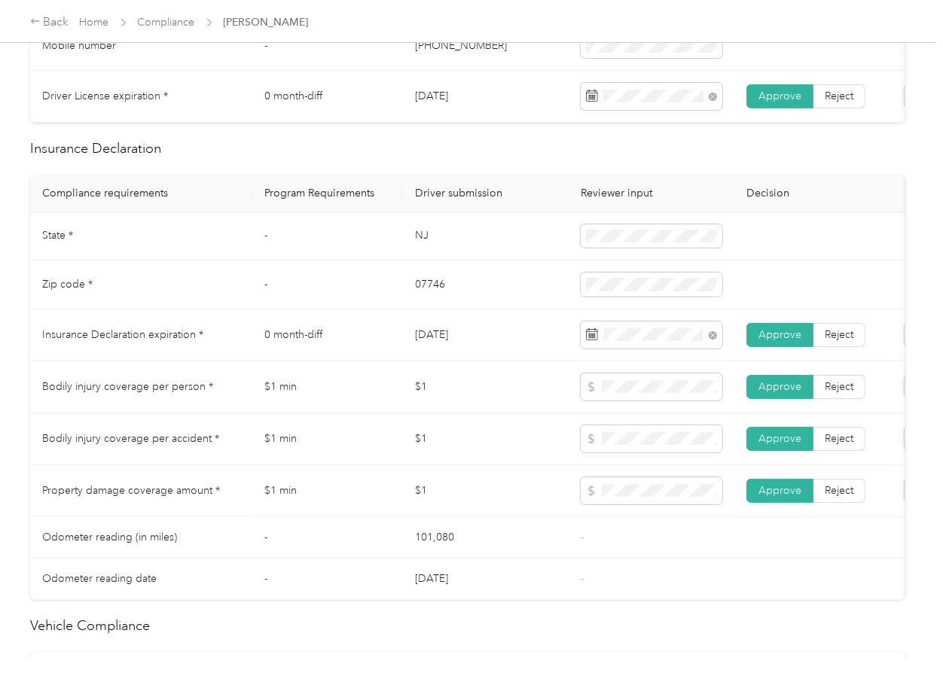
drag, startPoint x: 328, startPoint y: 492, endPoint x: 367, endPoint y: 392, distance: 108.2
click at [328, 489] on td "$1 min" at bounding box center [327, 491] width 151 height 52
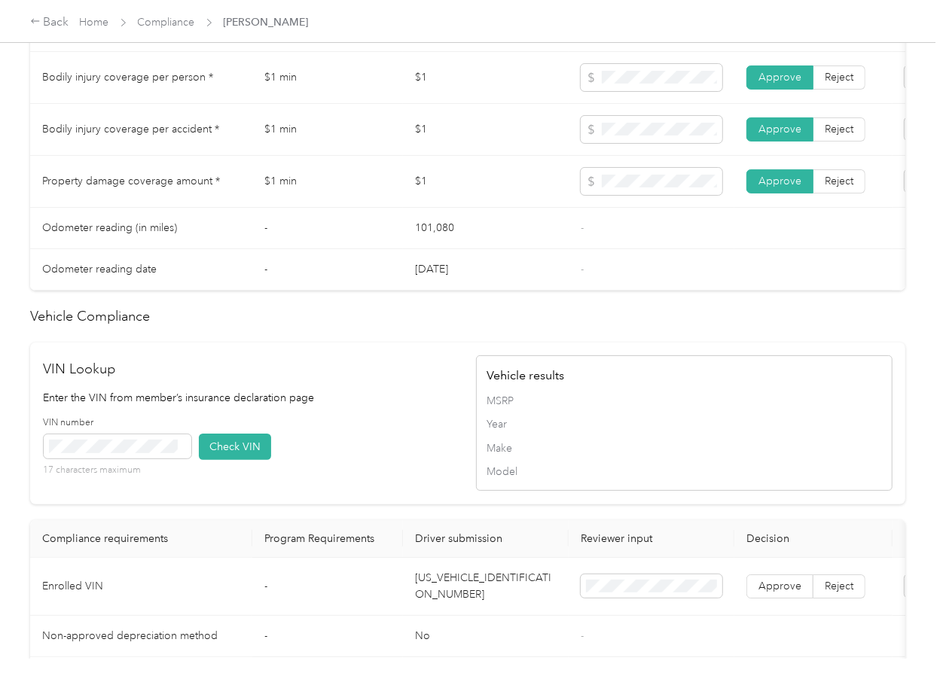
scroll to position [1269, 0]
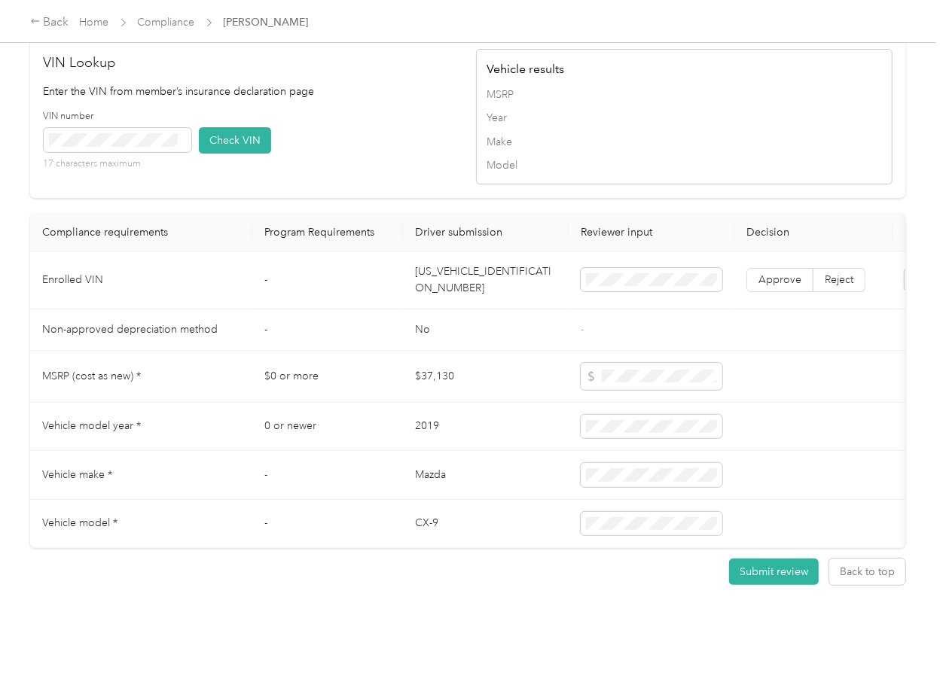
click at [446, 255] on td "JM3TCBCYXK0337304" at bounding box center [486, 281] width 166 height 58
drag, startPoint x: 221, startPoint y: 114, endPoint x: 678, endPoint y: 287, distance: 488.5
click at [224, 127] on button "Check VIN" at bounding box center [235, 140] width 72 height 26
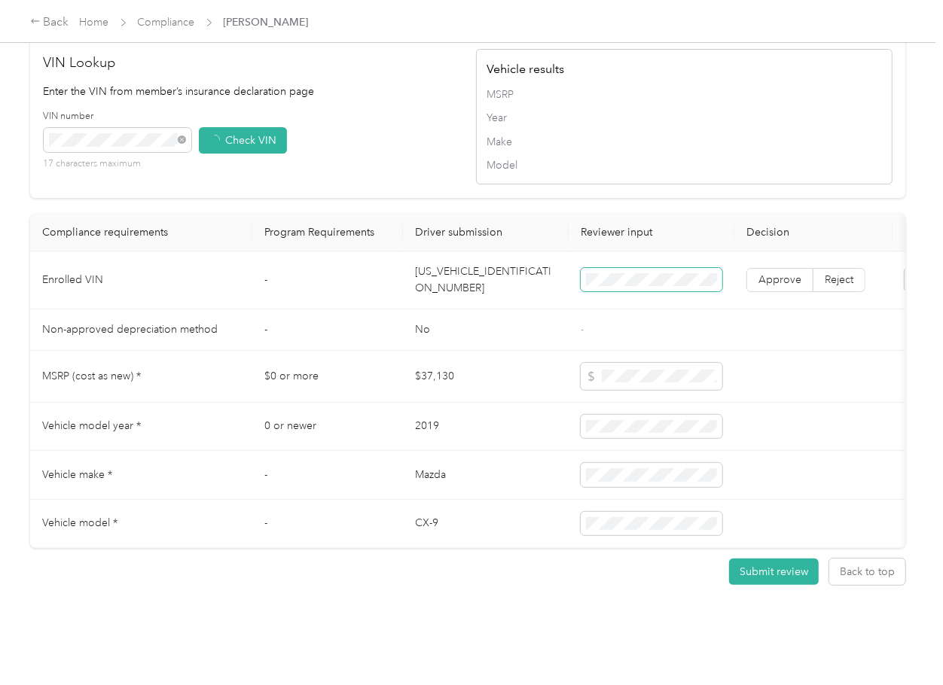
drag, startPoint x: 762, startPoint y: 249, endPoint x: 717, endPoint y: 261, distance: 46.8
click at [761, 273] on span "Approve" at bounding box center [779, 279] width 43 height 13
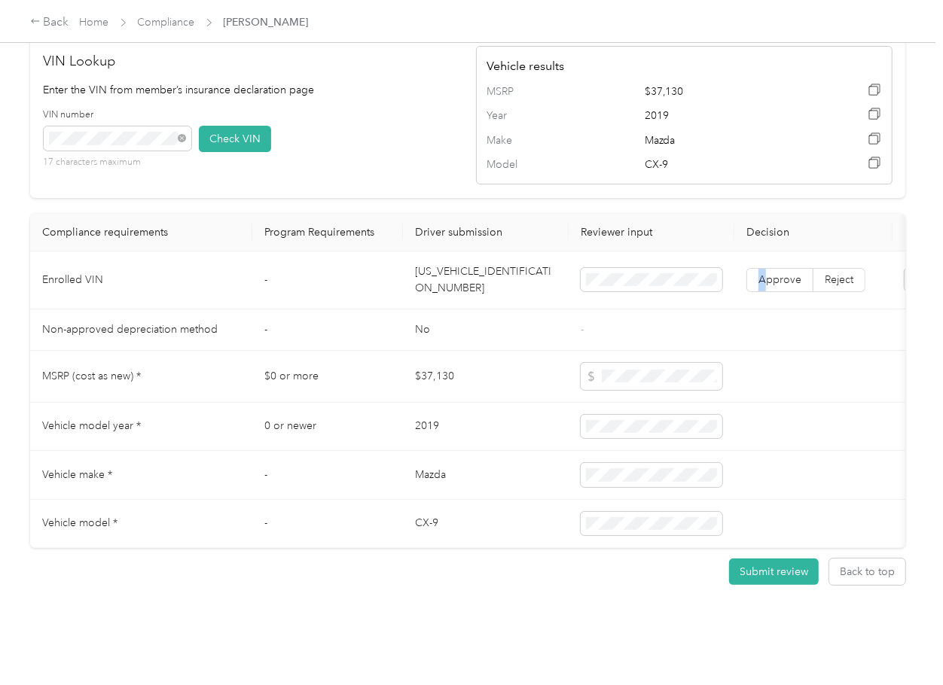
scroll to position [1272, 0]
click at [475, 258] on td "JM3TCBCYXK0337304" at bounding box center [486, 281] width 166 height 58
click at [795, 273] on span "Approve" at bounding box center [779, 279] width 43 height 13
click at [439, 252] on td "JM3TCBCYXK0337304" at bounding box center [486, 281] width 166 height 58
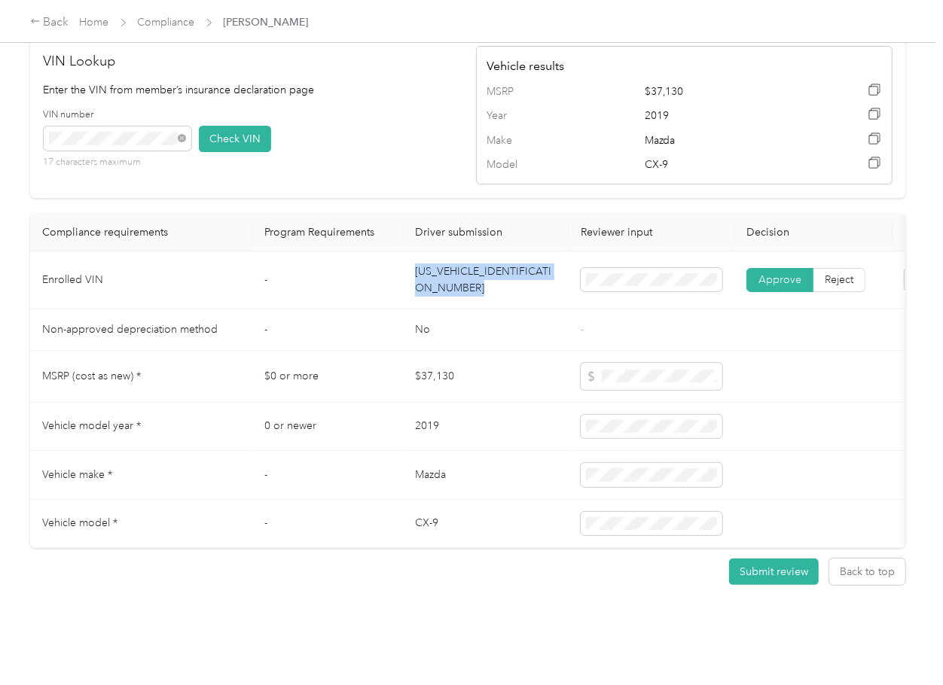
click at [439, 252] on td "JM3TCBCYXK0337304" at bounding box center [486, 281] width 166 height 58
click at [375, 359] on td "$0 or more" at bounding box center [327, 377] width 151 height 52
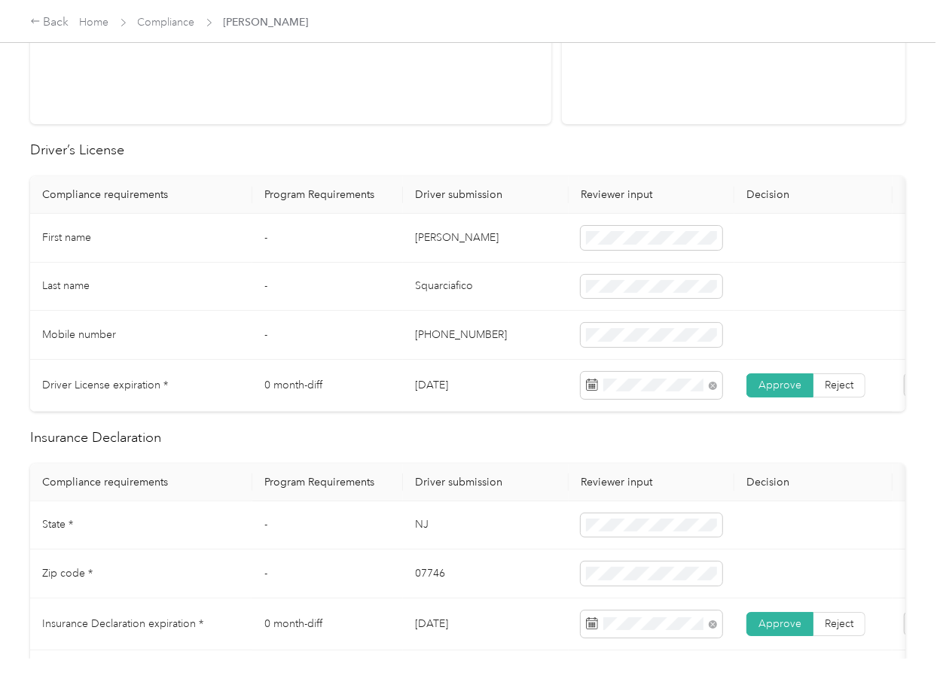
scroll to position [0, 0]
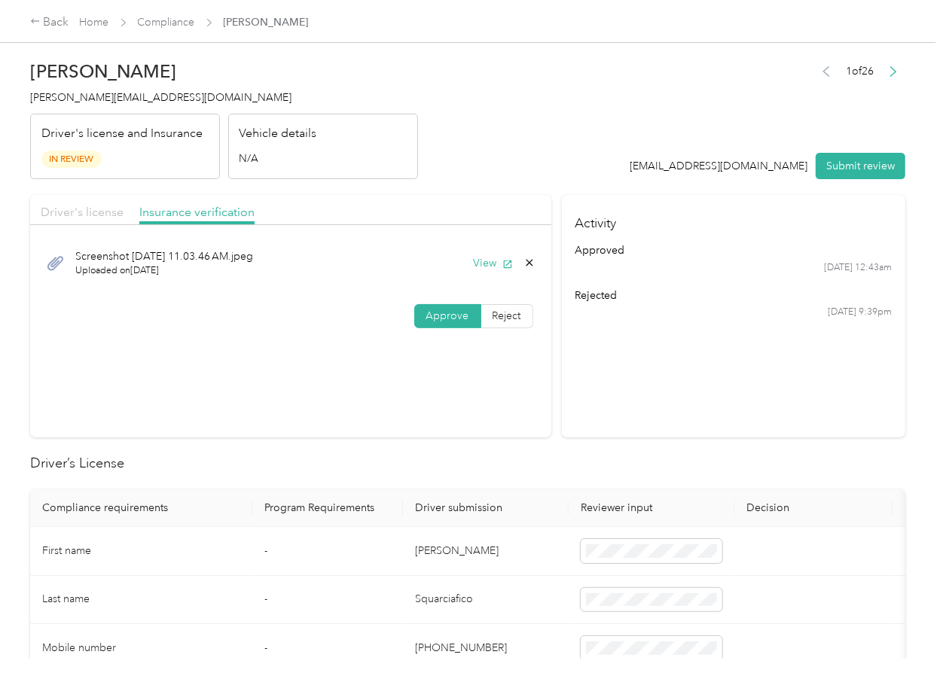
click at [83, 211] on span "Driver's license" at bounding box center [82, 212] width 83 height 14
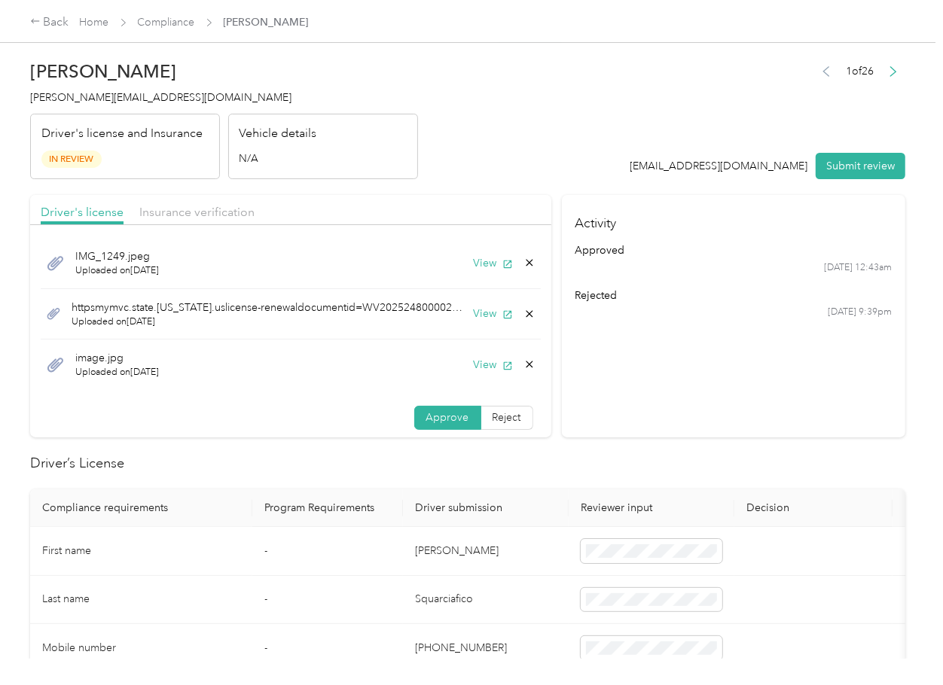
click at [523, 358] on icon at bounding box center [529, 364] width 12 height 12
drag, startPoint x: 477, startPoint y: 368, endPoint x: 492, endPoint y: 361, distance: 16.5
click at [475, 370] on button "Yes" at bounding box center [471, 376] width 29 height 24
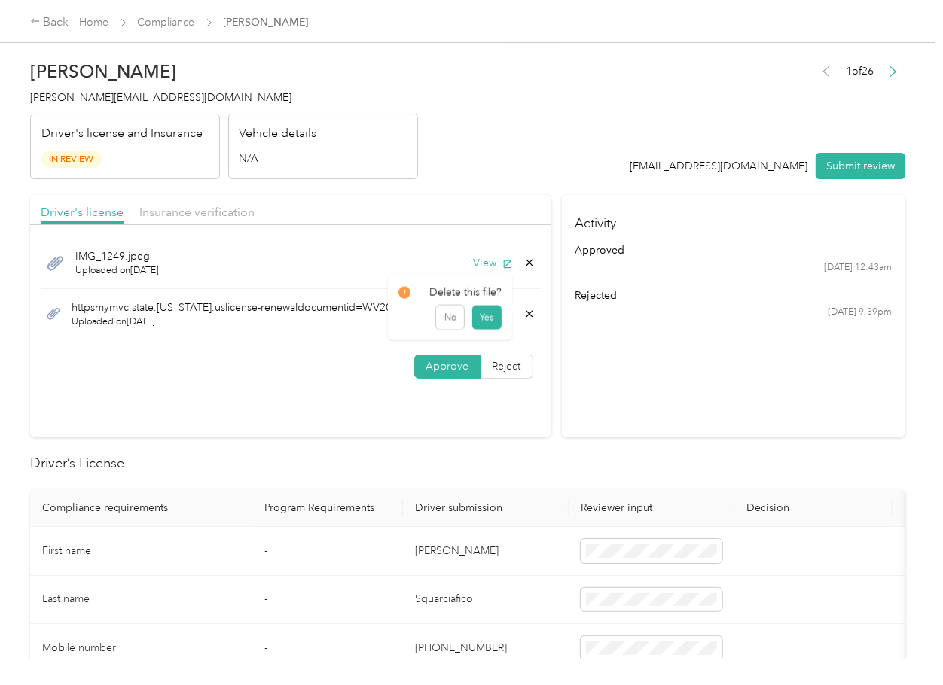
click at [526, 313] on icon at bounding box center [529, 313] width 7 height 7
click at [480, 326] on button "Yes" at bounding box center [486, 325] width 29 height 24
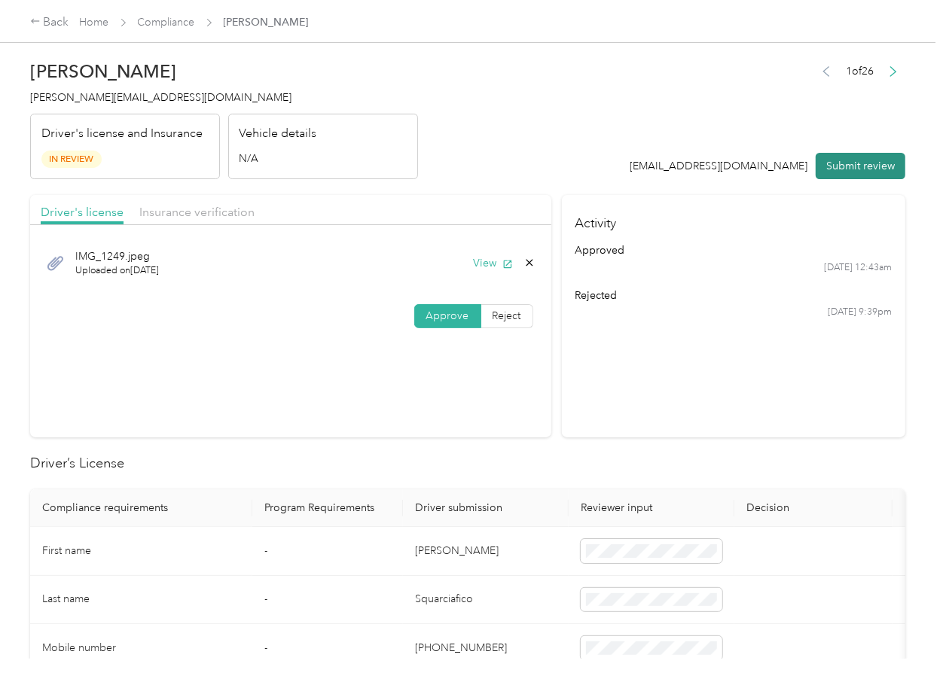
click at [828, 164] on button "Submit review" at bounding box center [861, 166] width 90 height 26
click at [163, 102] on span "danielle.squarciafico@optioncare.com" at bounding box center [160, 97] width 261 height 13
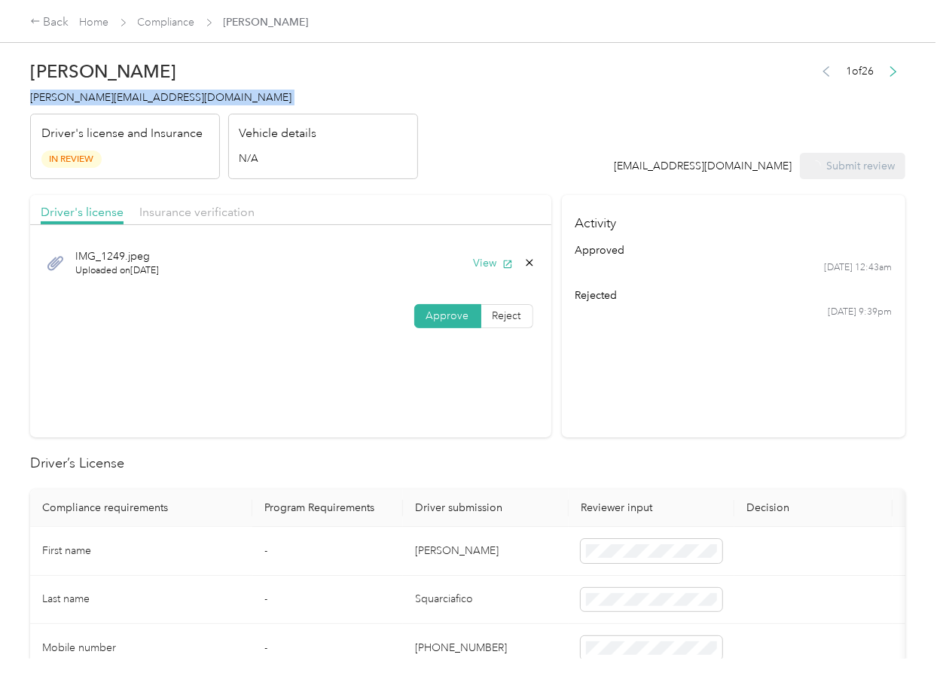
click at [163, 102] on span "danielle.squarciafico@optioncare.com" at bounding box center [160, 97] width 261 height 13
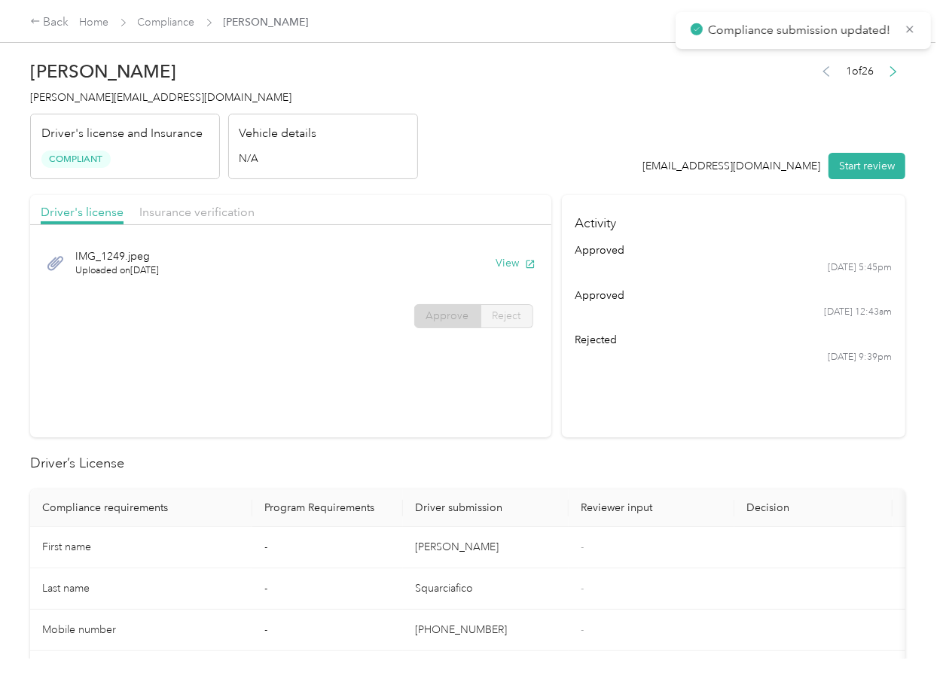
drag, startPoint x: 618, startPoint y: 470, endPoint x: 635, endPoint y: 464, distance: 17.6
click at [621, 468] on h2 "Driver’s License" at bounding box center [467, 463] width 875 height 20
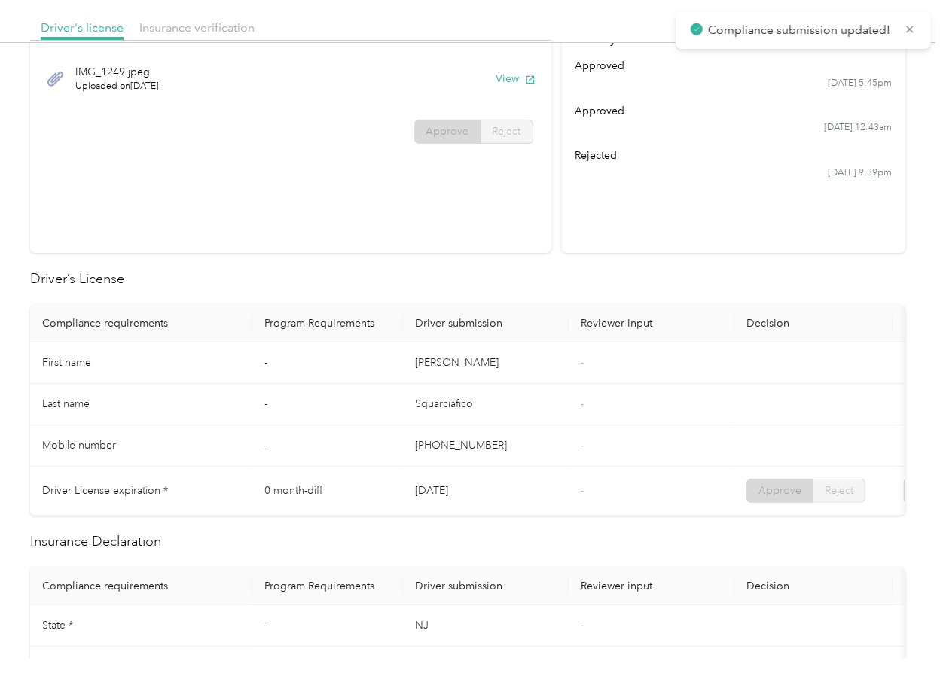
scroll to position [602, 0]
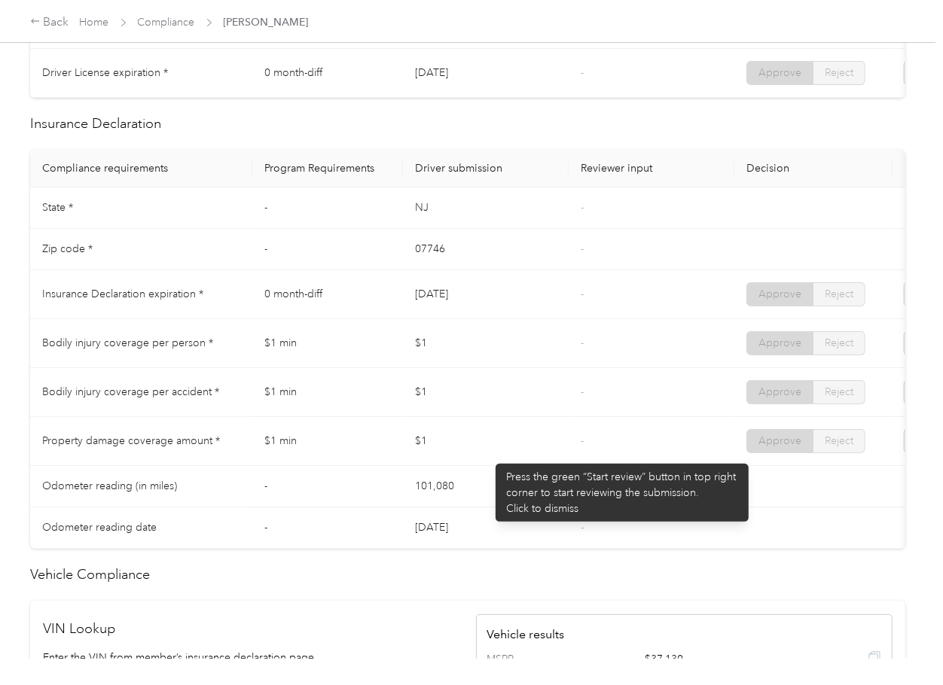
click at [488, 456] on td "$1" at bounding box center [486, 441] width 166 height 49
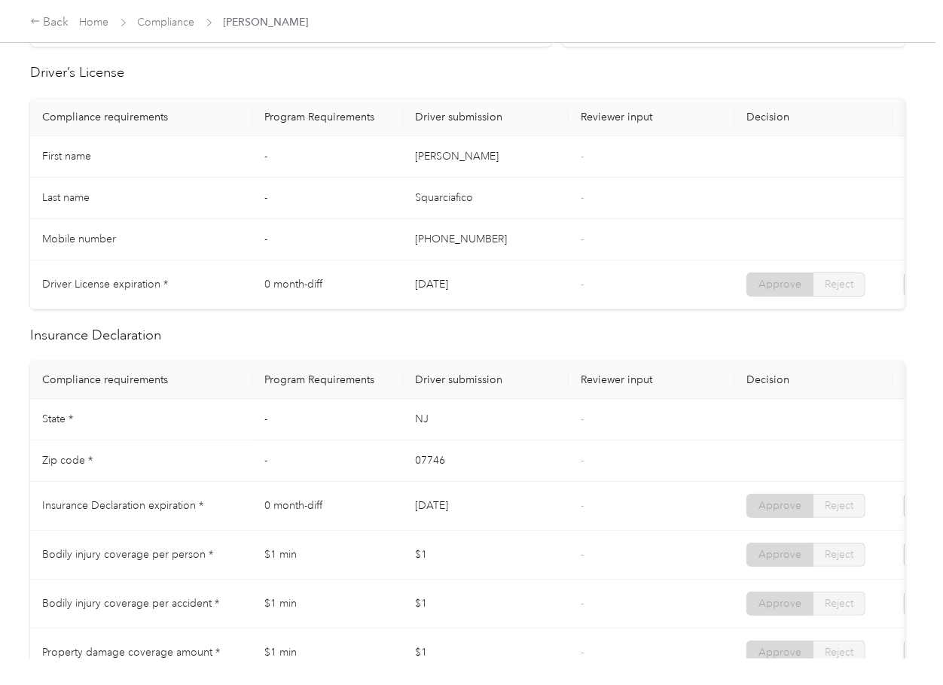
scroll to position [0, 0]
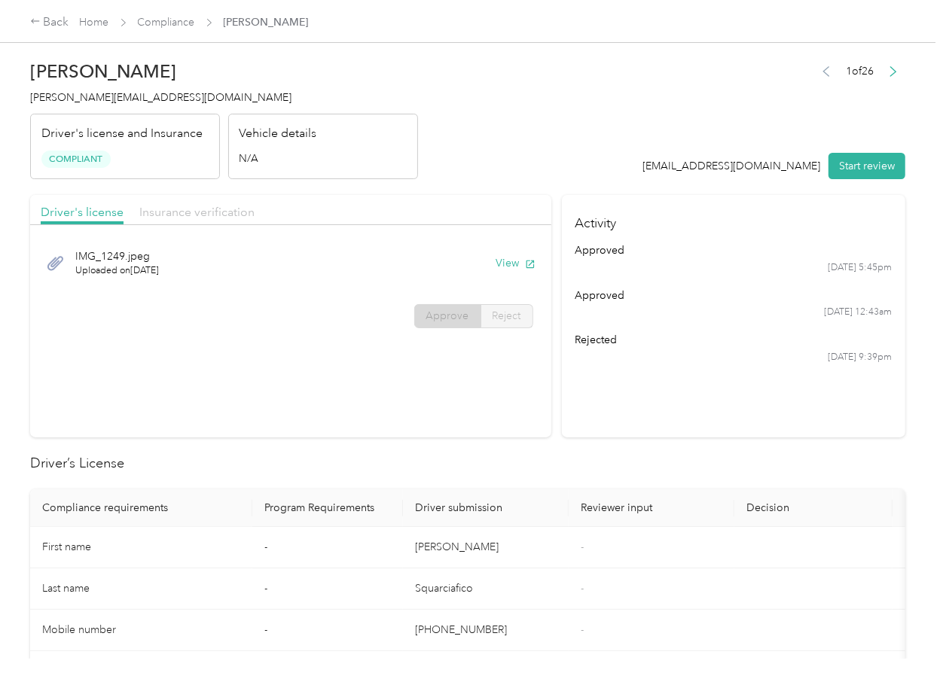
click at [194, 206] on span "Insurance verification" at bounding box center [196, 212] width 115 height 14
click at [517, 267] on button "View" at bounding box center [515, 263] width 39 height 16
click at [172, 17] on link "Compliance" at bounding box center [166, 22] width 57 height 13
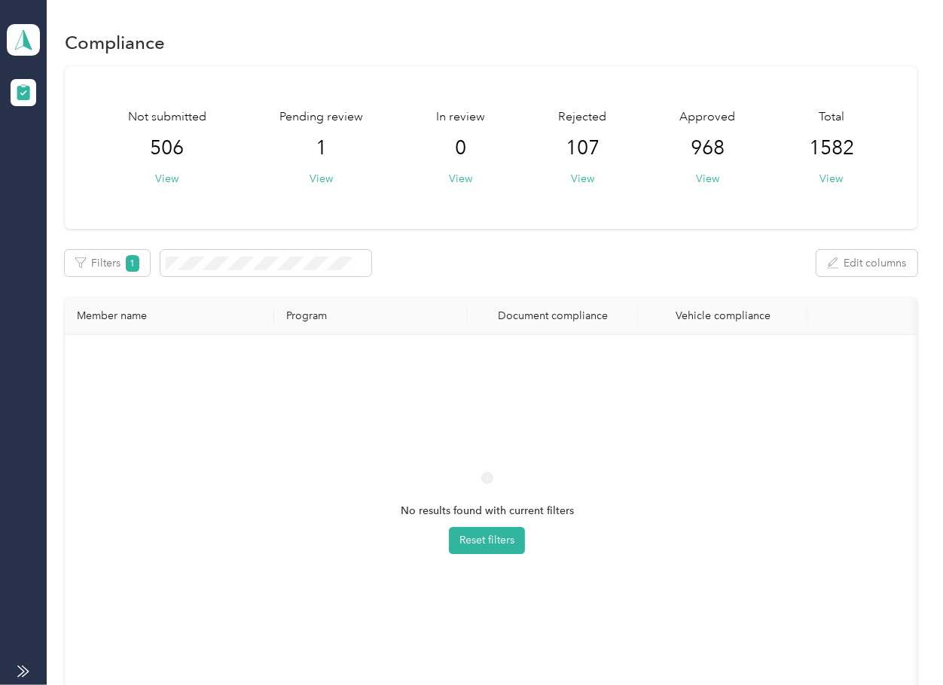
drag, startPoint x: 476, startPoint y: 215, endPoint x: 403, endPoint y: 191, distance: 76.9
click at [476, 215] on div "Not submitted 506 View Pending review 1 View In review 0 View Rejected 107 View…" at bounding box center [491, 147] width 852 height 163
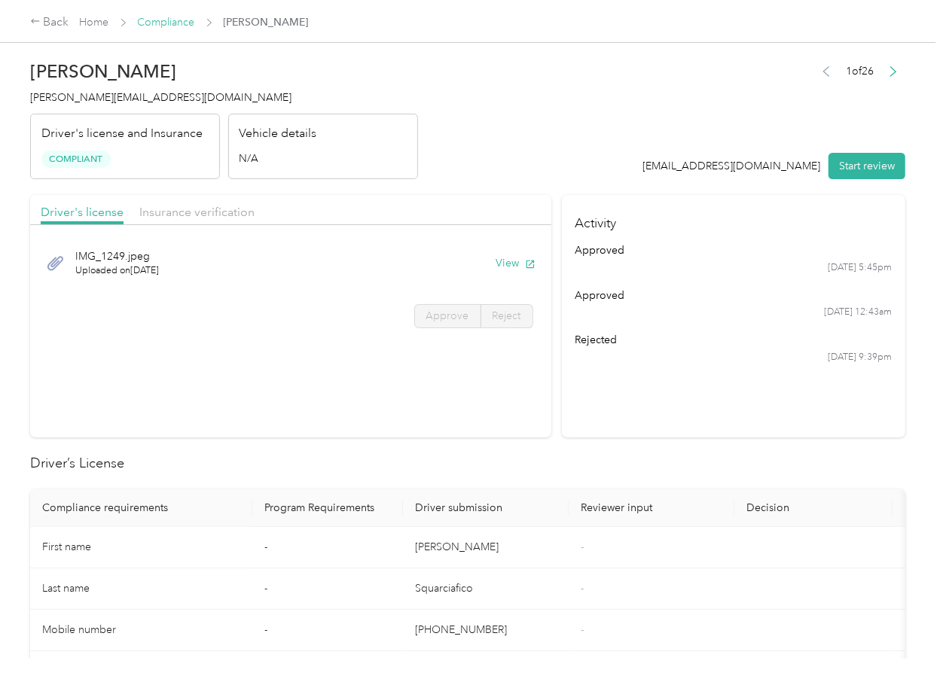
click at [169, 18] on link "Compliance" at bounding box center [166, 22] width 57 height 13
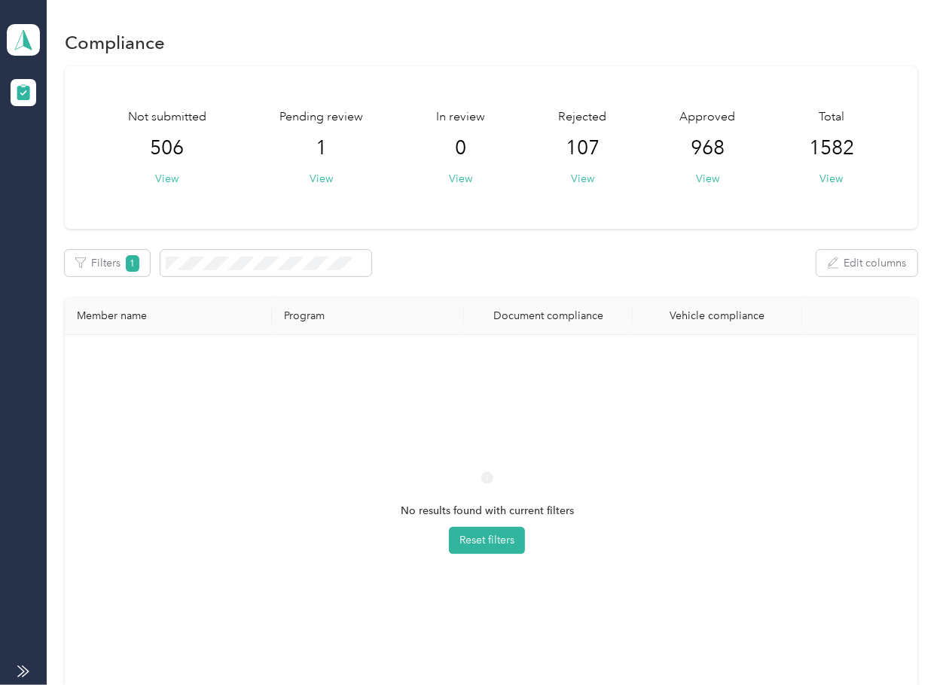
click at [504, 242] on div "Not submitted 506 View Pending review 1 View In review 0 View Rejected 107 View…" at bounding box center [491, 392] width 852 height 653
click at [21, 54] on span at bounding box center [23, 40] width 33 height 32
click at [49, 154] on div "Log out" at bounding box center [49, 158] width 58 height 16
